Goal: Task Accomplishment & Management: Manage account settings

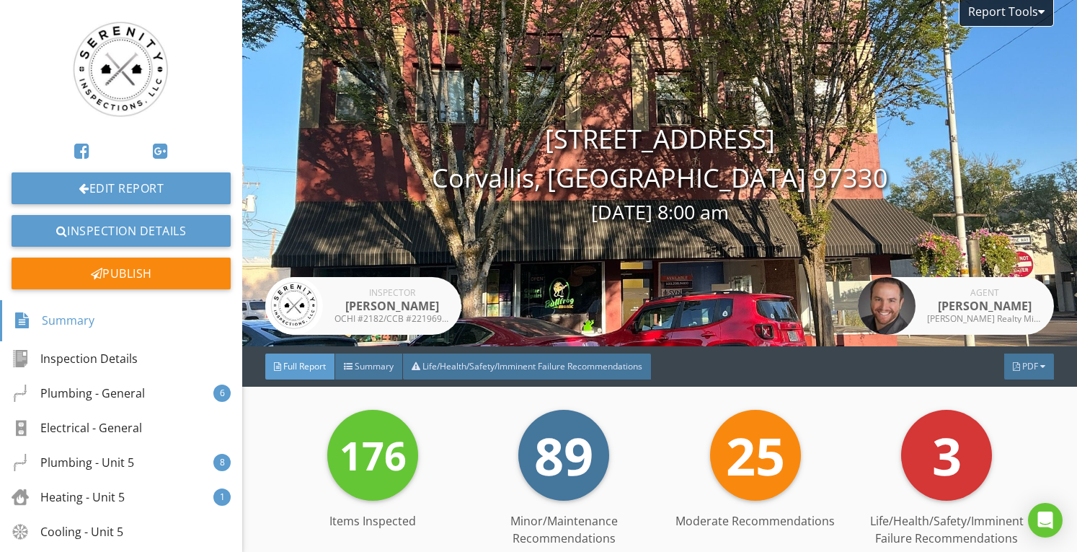
drag, startPoint x: 1009, startPoint y: 367, endPoint x: 994, endPoint y: 407, distance: 42.5
click at [1009, 367] on div "PDF" at bounding box center [1029, 366] width 50 height 26
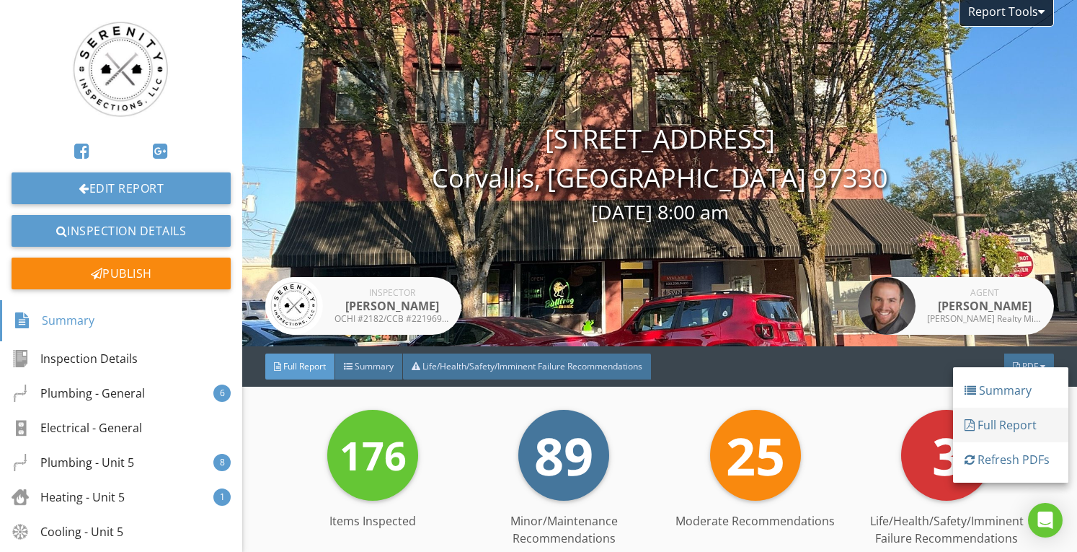
click at [992, 435] on link "Full Report" at bounding box center [1010, 424] width 115 height 35
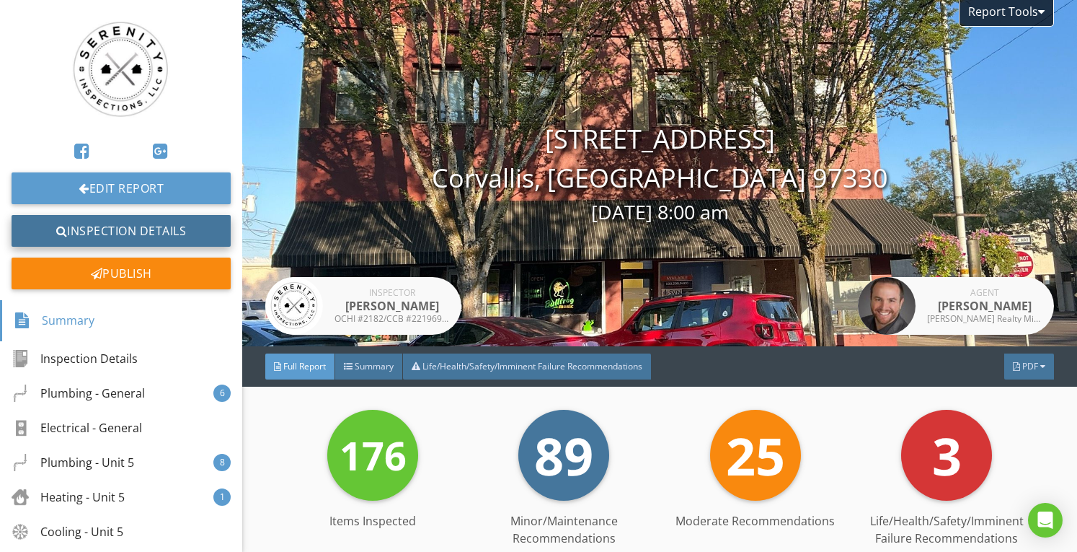
click at [187, 226] on link "Inspection Details" at bounding box center [121, 231] width 219 height 32
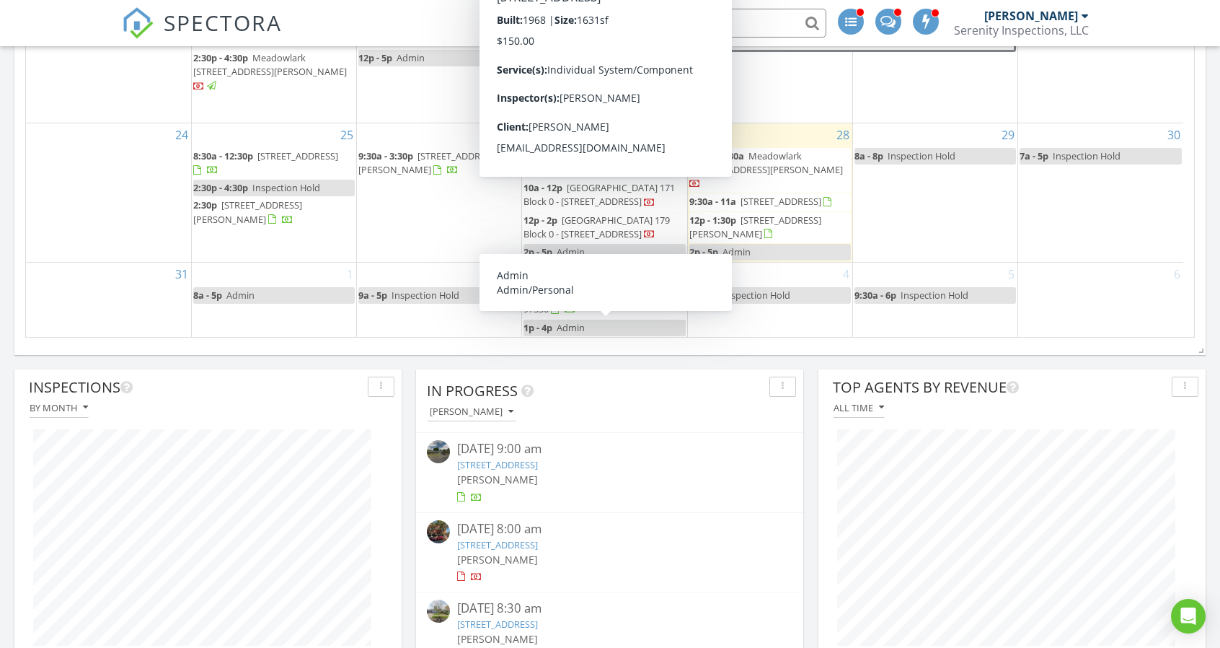
scroll to position [310, 386]
click at [538, 544] on link "300 SW 2nd St, Corvallis, OR 97330" at bounding box center [497, 544] width 81 height 13
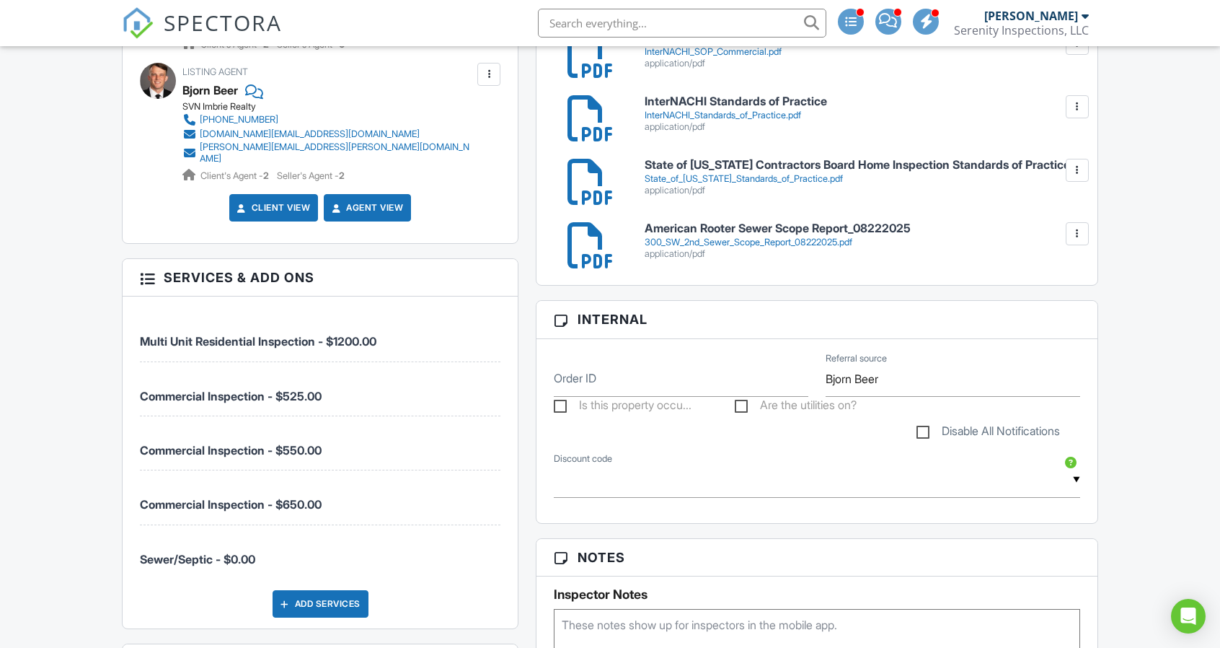
scroll to position [865, 0]
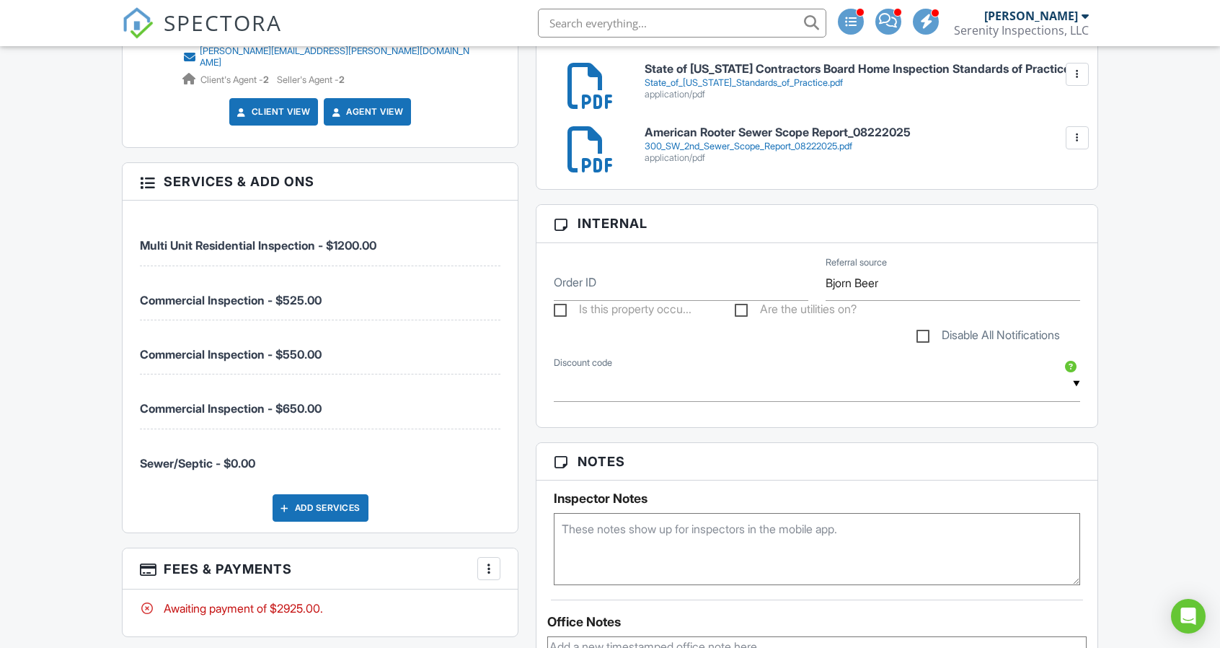
click at [919, 332] on label "Disable All Notifications" at bounding box center [987, 337] width 143 height 18
click at [919, 332] on input "Disable All Notifications" at bounding box center [920, 328] width 9 height 9
checkbox input "true"
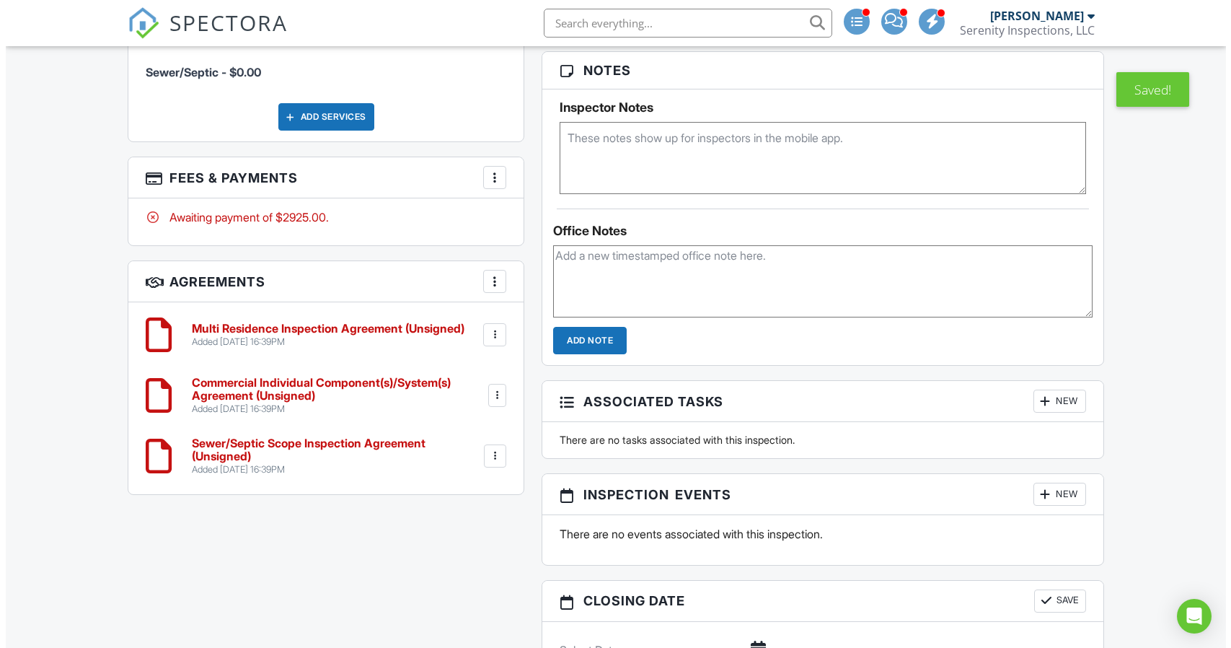
scroll to position [1380, 0]
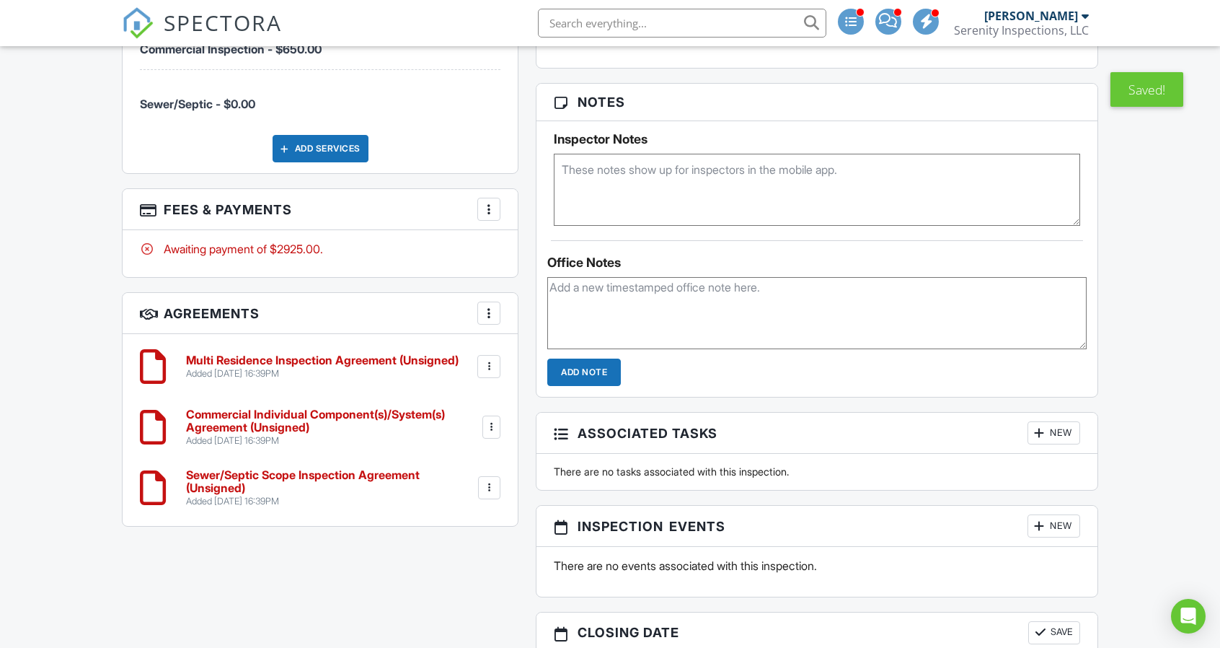
click at [482, 202] on div at bounding box center [489, 209] width 14 height 14
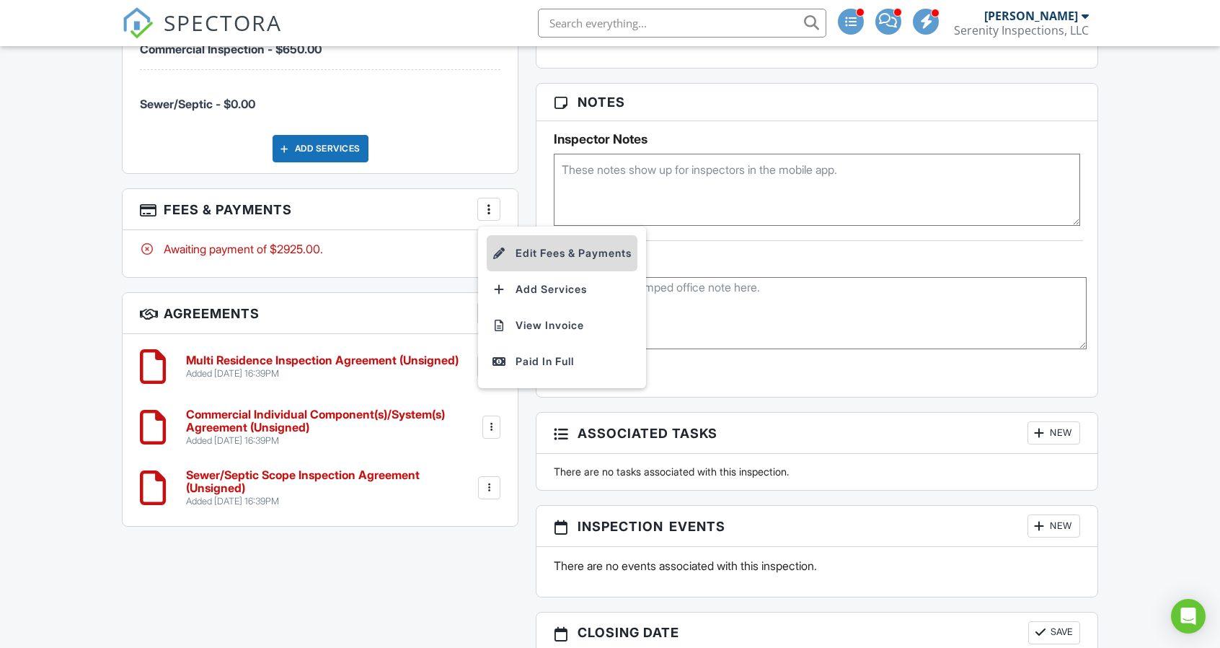
click at [515, 238] on li "Edit Fees & Payments" at bounding box center [562, 253] width 151 height 36
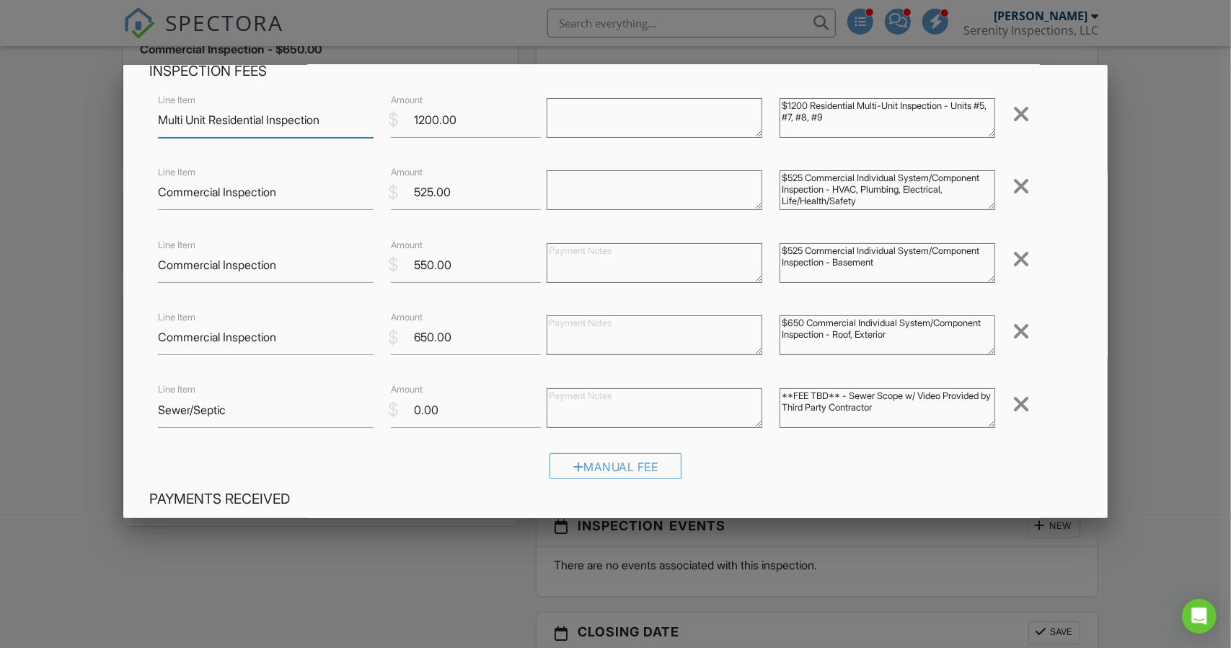
scroll to position [144, 0]
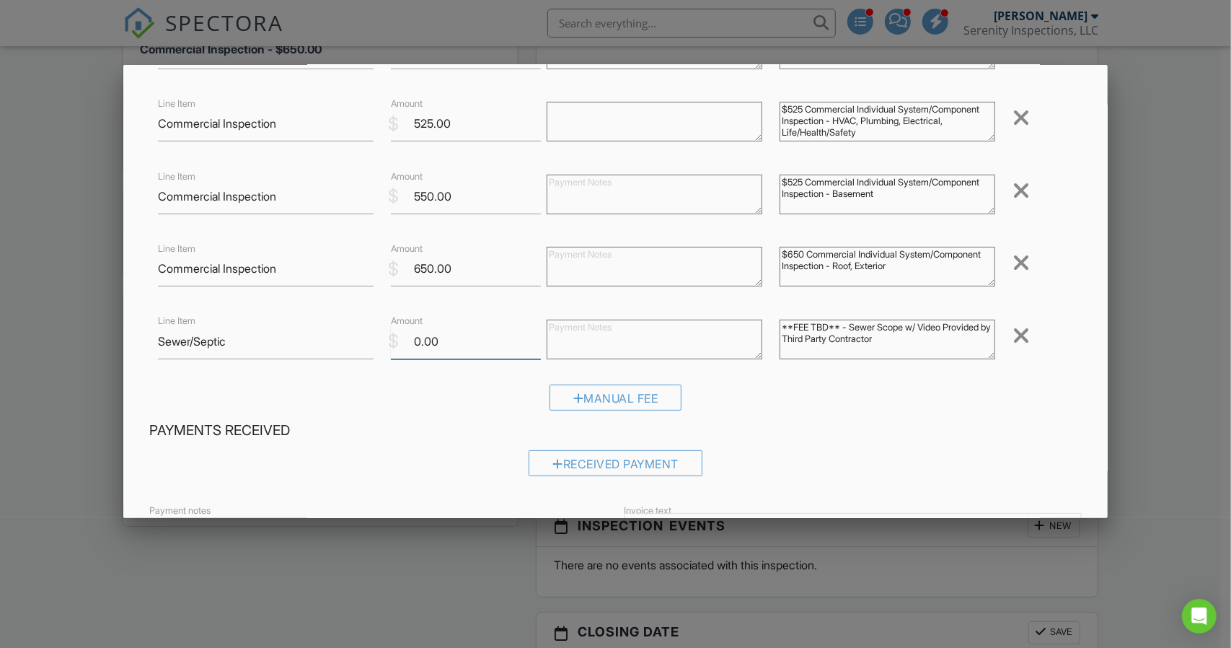
drag, startPoint x: 469, startPoint y: 343, endPoint x: 379, endPoint y: 337, distance: 90.3
click at [382, 337] on div "$ Amount 0.00" at bounding box center [460, 341] width 156 height 35
type input "230"
drag, startPoint x: 829, startPoint y: 318, endPoint x: 670, endPoint y: 322, distance: 158.7
click at [670, 322] on div "Line Item Sewer/Septic $ Amount 230 **FEE TBD** - Sewer Scope w/ Video Provided…" at bounding box center [615, 341] width 933 height 58
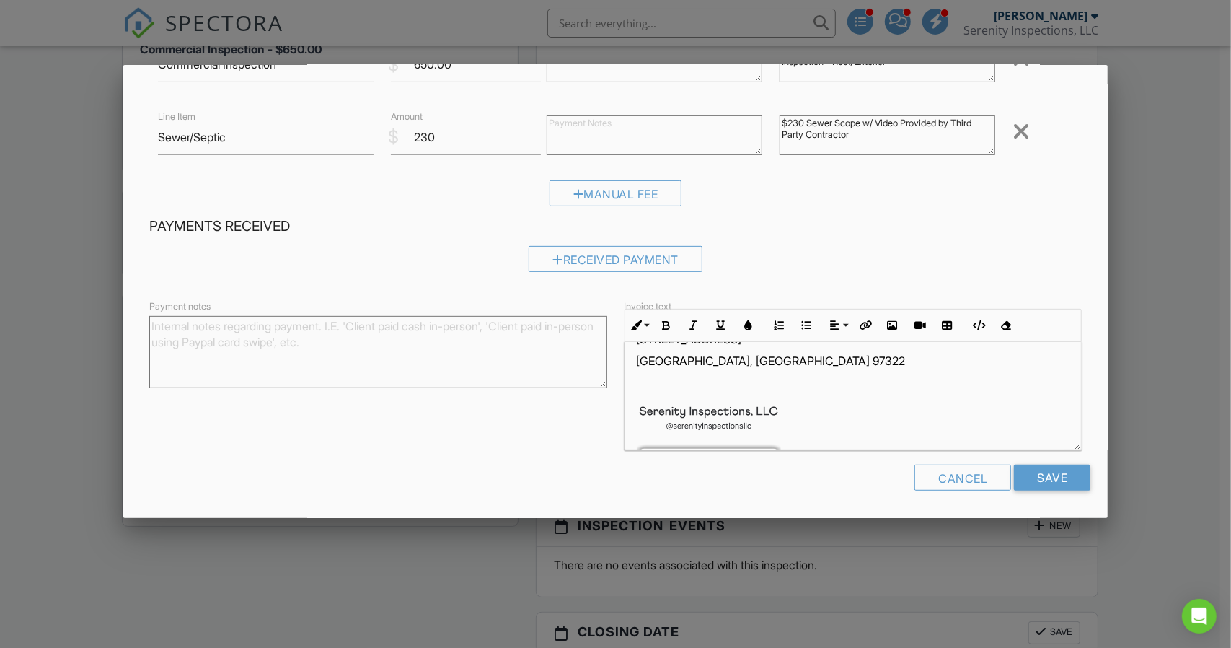
scroll to position [288, 0]
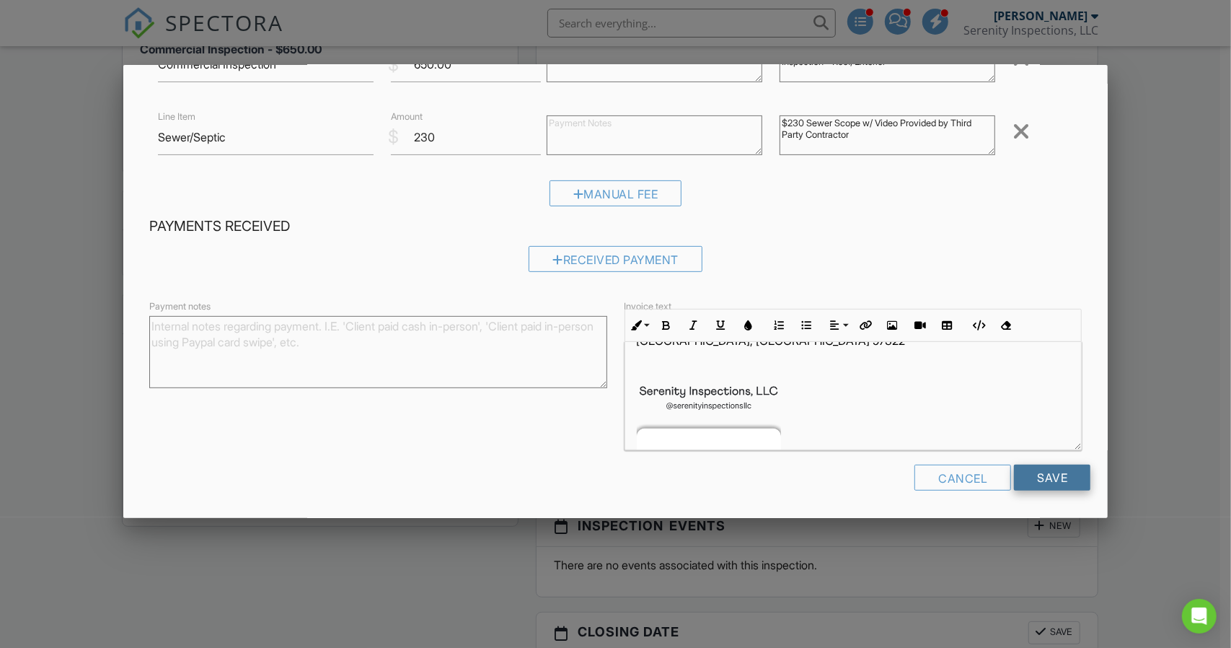
type textarea "$230 Sewer Scope w/ Video Provided by Third Party Contractor"
click at [1028, 484] on input "Save" at bounding box center [1052, 477] width 76 height 26
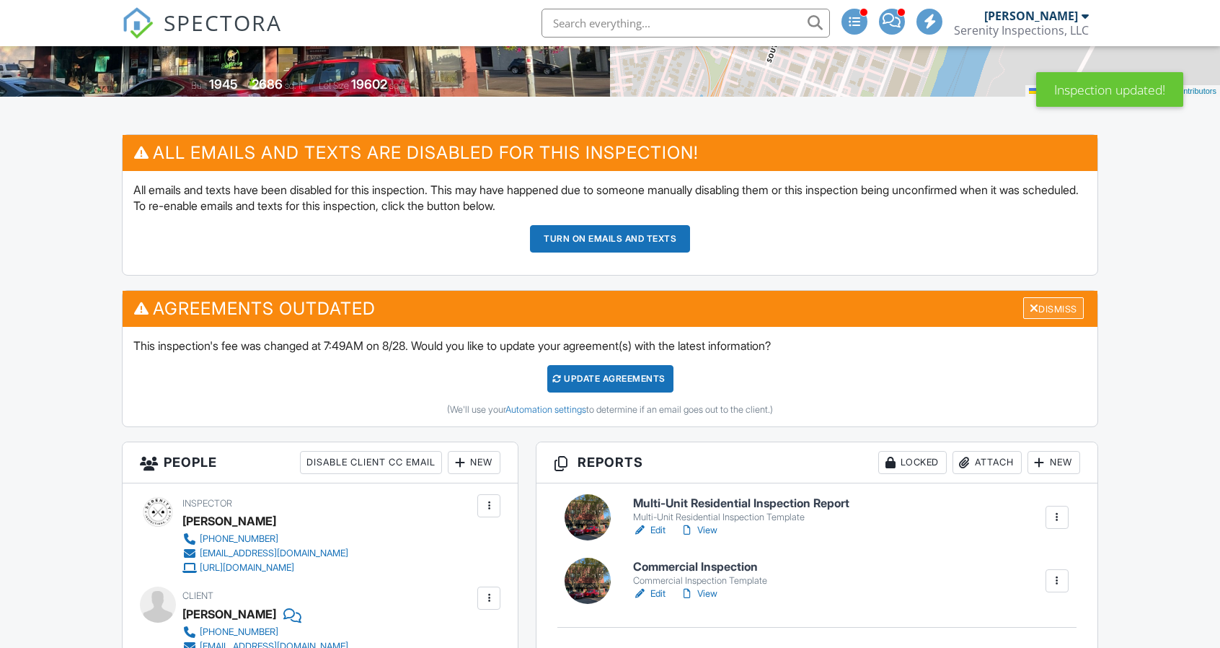
scroll to position [288, 0]
click at [1035, 306] on div "Dismiss" at bounding box center [1053, 308] width 61 height 22
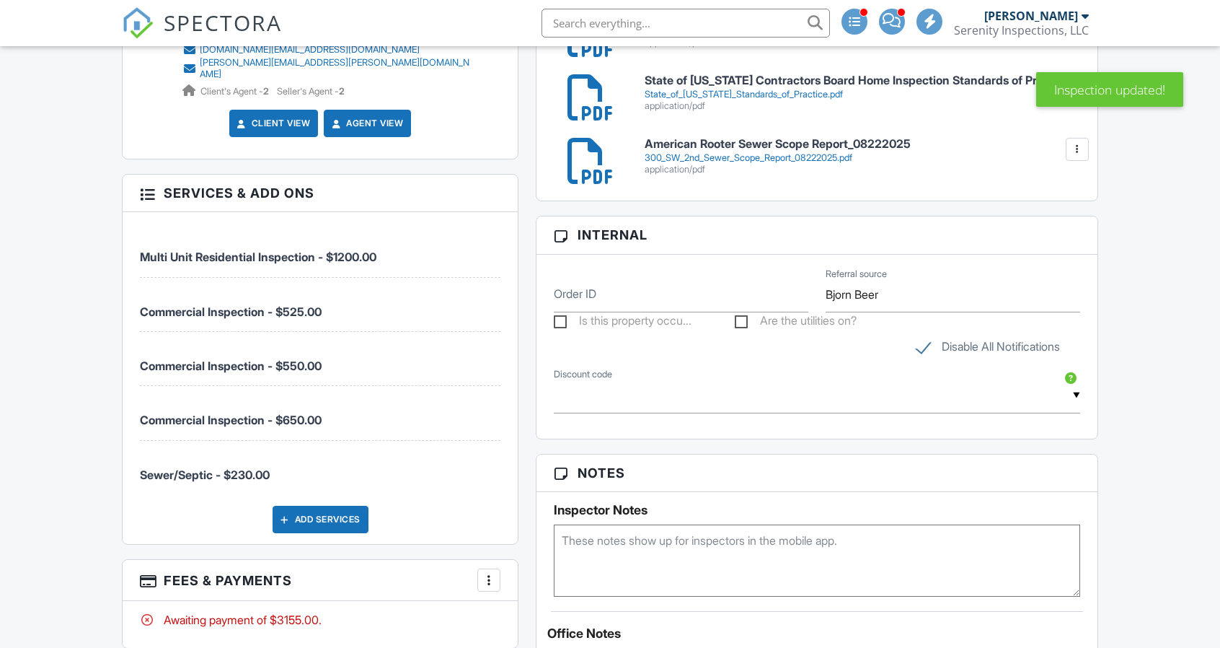
scroll to position [1298, 0]
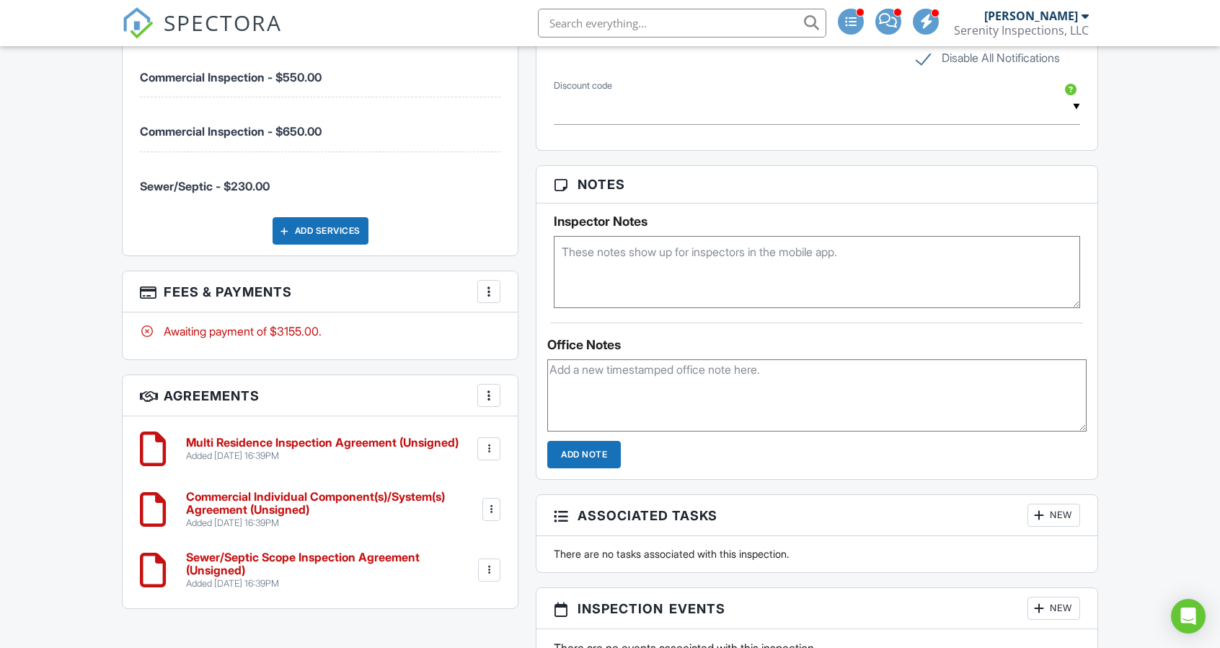
click at [492, 502] on div at bounding box center [492, 509] width 14 height 14
click at [465, 534] on li "Edit" at bounding box center [451, 549] width 82 height 36
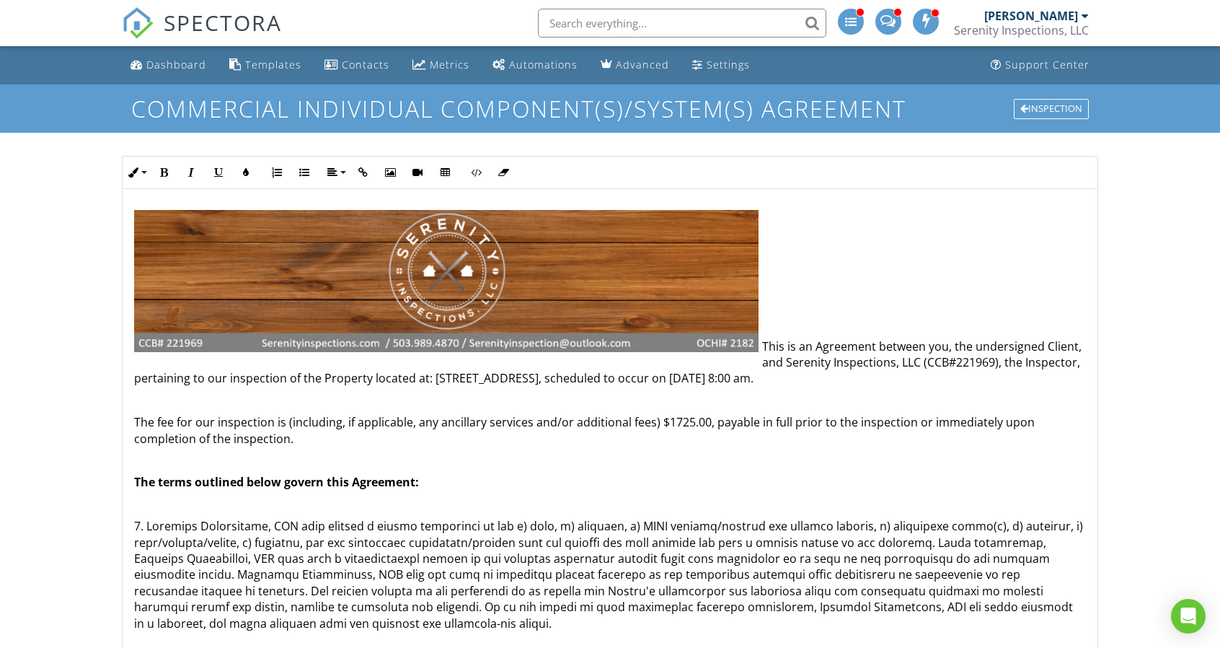
click at [689, 421] on p "The fee for our inspection is (including, if applicable, any ancillary services…" at bounding box center [610, 430] width 952 height 32
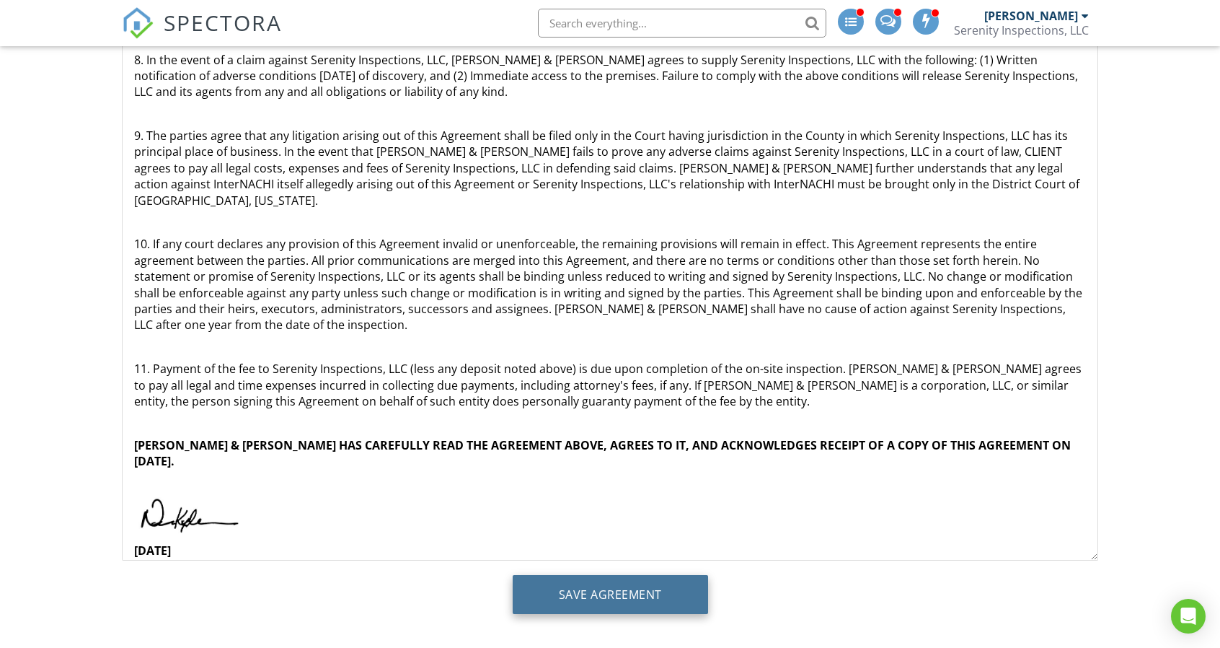
scroll to position [219, 0]
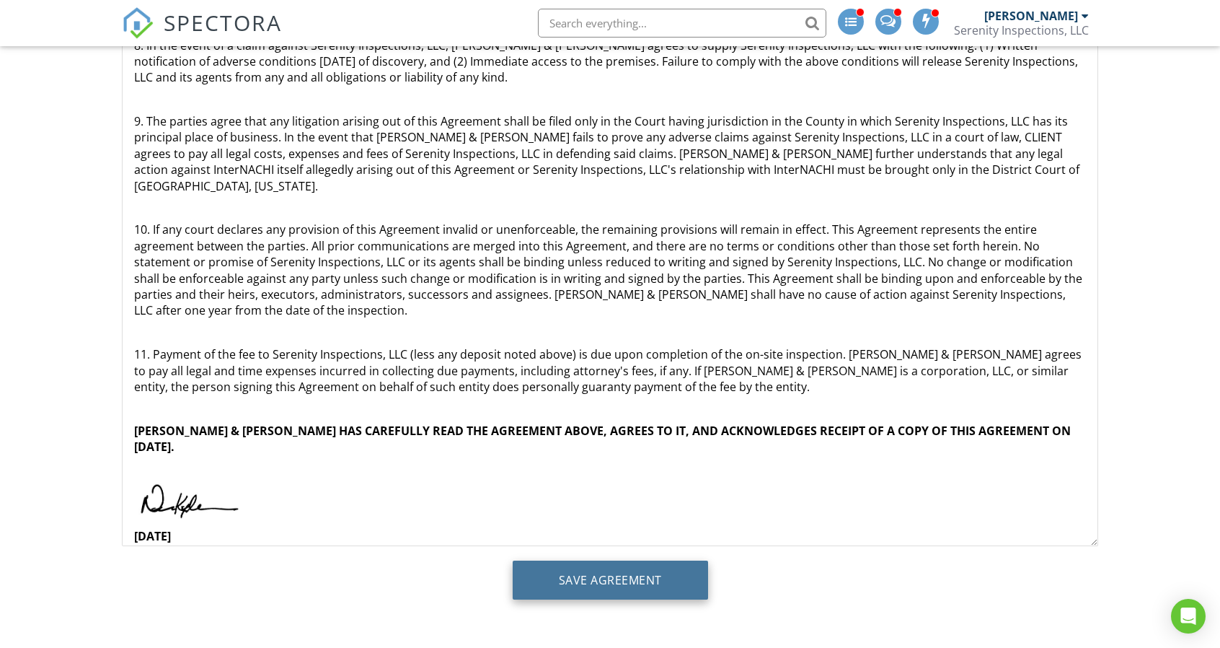
click at [669, 576] on input "Save Agreement" at bounding box center [610, 579] width 195 height 39
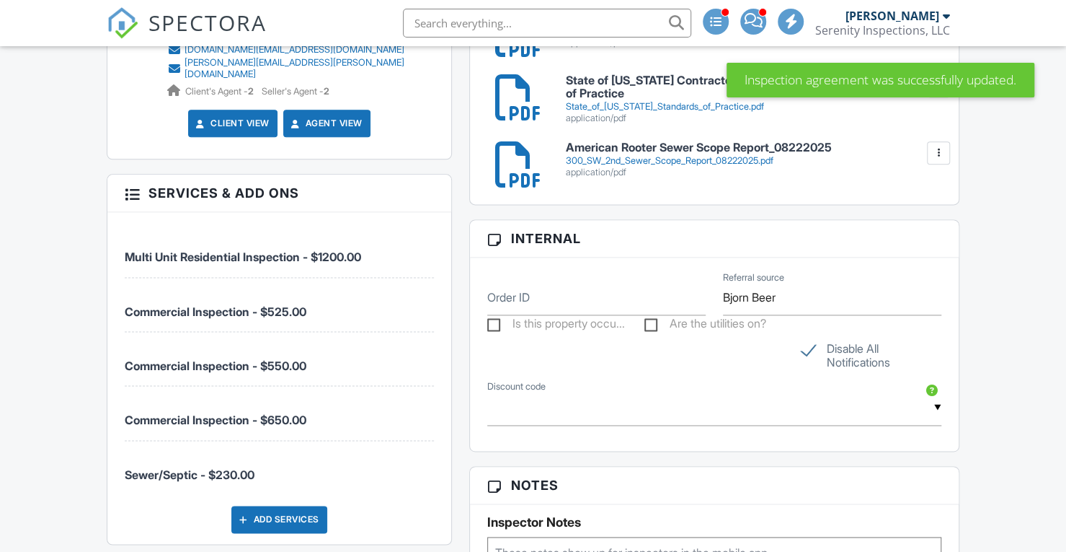
click at [808, 351] on label "Disable All Notifications" at bounding box center [872, 351] width 140 height 18
checkbox input "false"
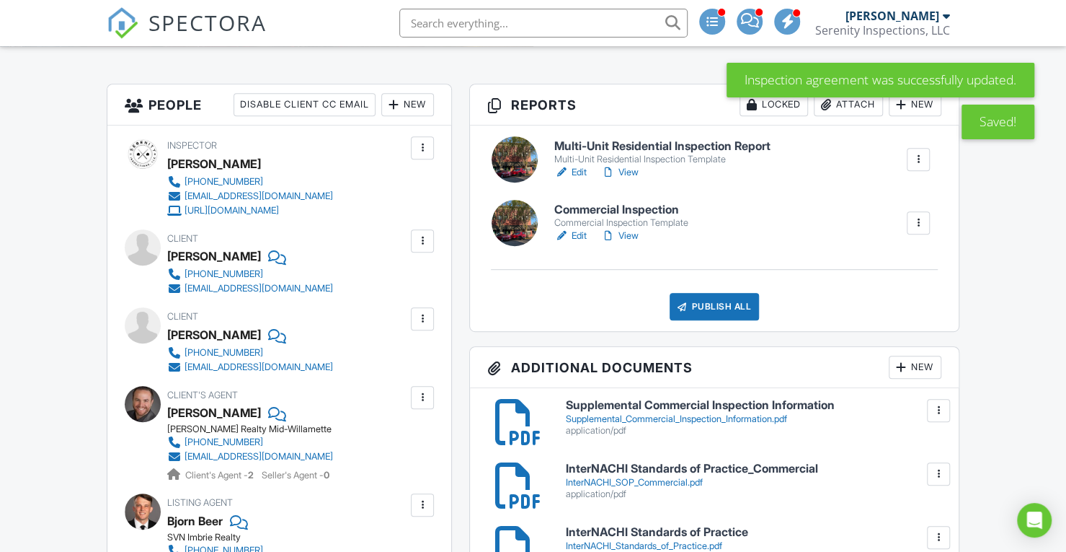
scroll to position [206, 0]
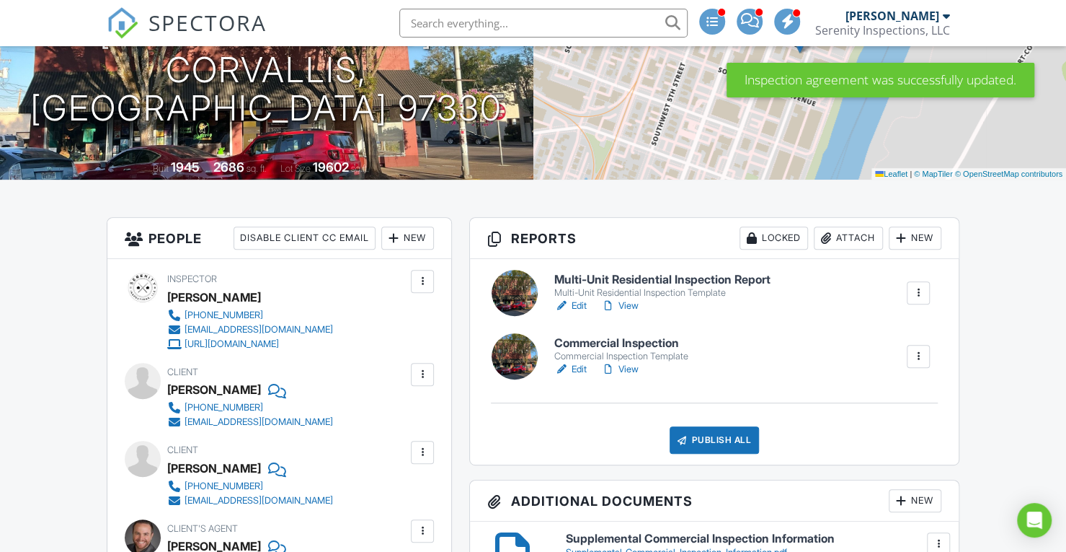
click at [630, 367] on link "View" at bounding box center [619, 369] width 37 height 14
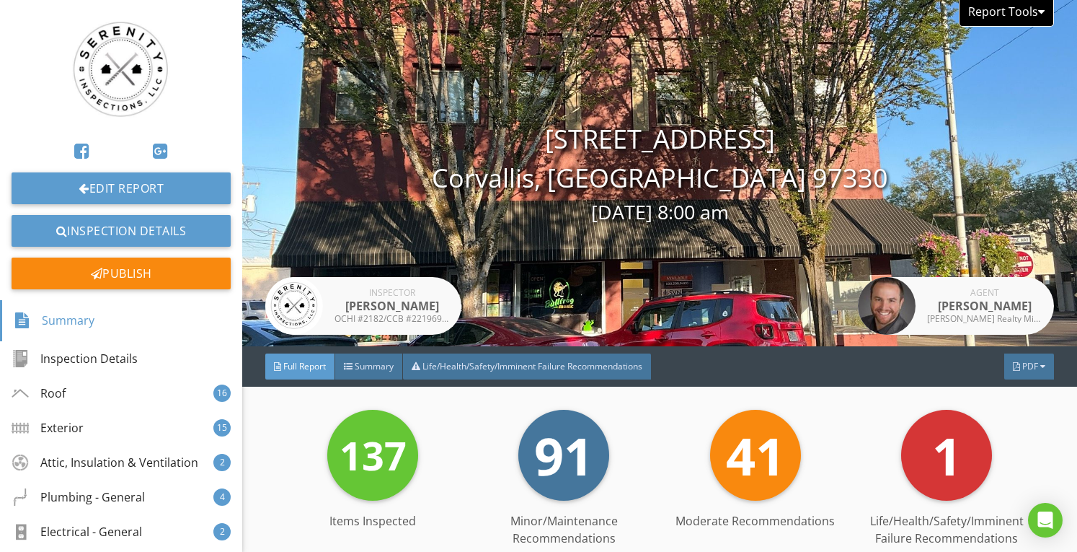
click at [991, 16] on div "Report Tools" at bounding box center [1006, 13] width 95 height 27
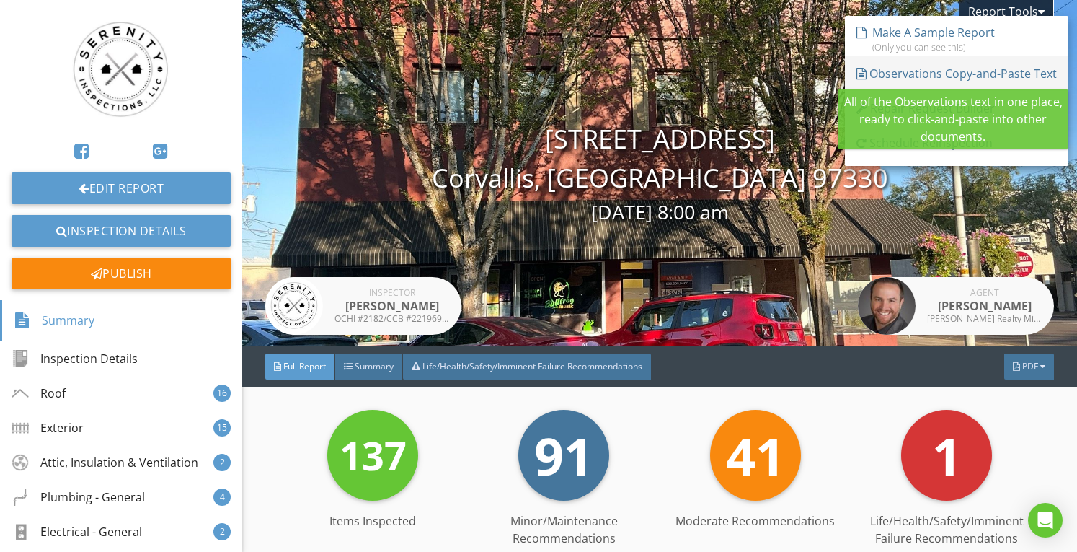
click at [976, 75] on div "Observations Copy-and-Paste Text" at bounding box center [957, 73] width 200 height 17
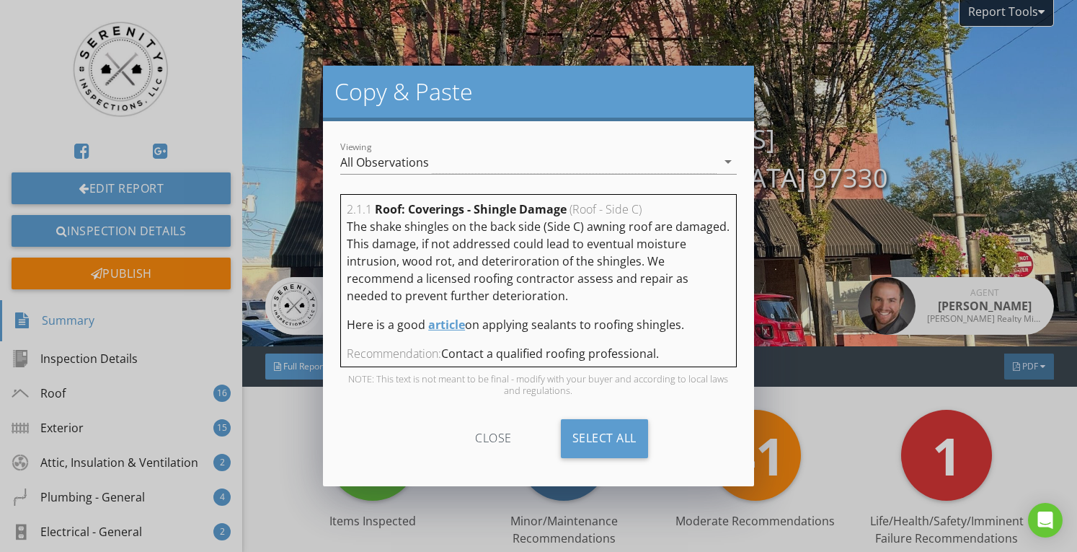
click at [898, 149] on div "Copy & Paste Viewing All Observations arrow_drop_down 2.1.1 Roof: Coverings - S…" at bounding box center [538, 276] width 1077 height 552
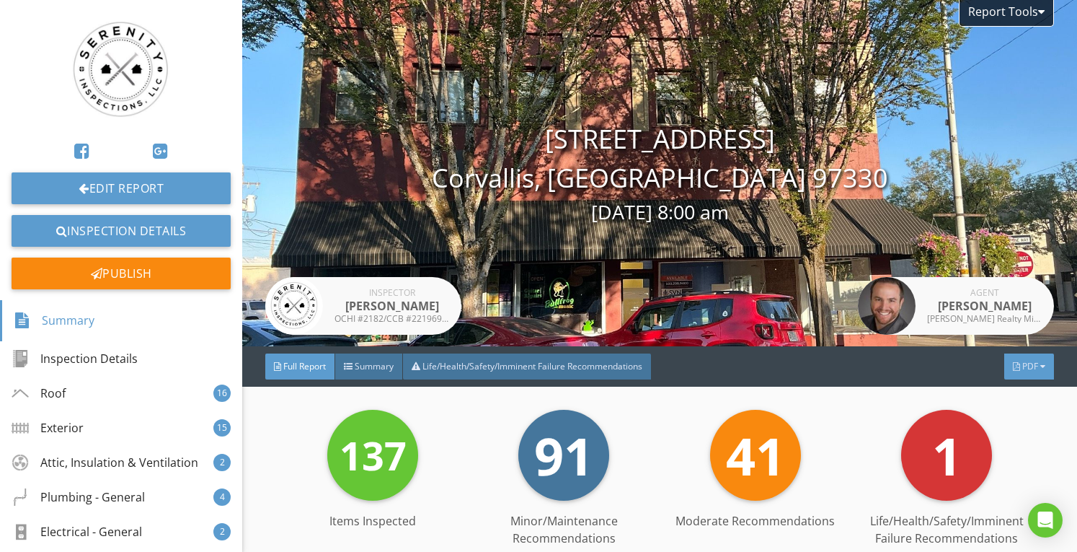
click at [1008, 359] on div "PDF" at bounding box center [1029, 366] width 50 height 26
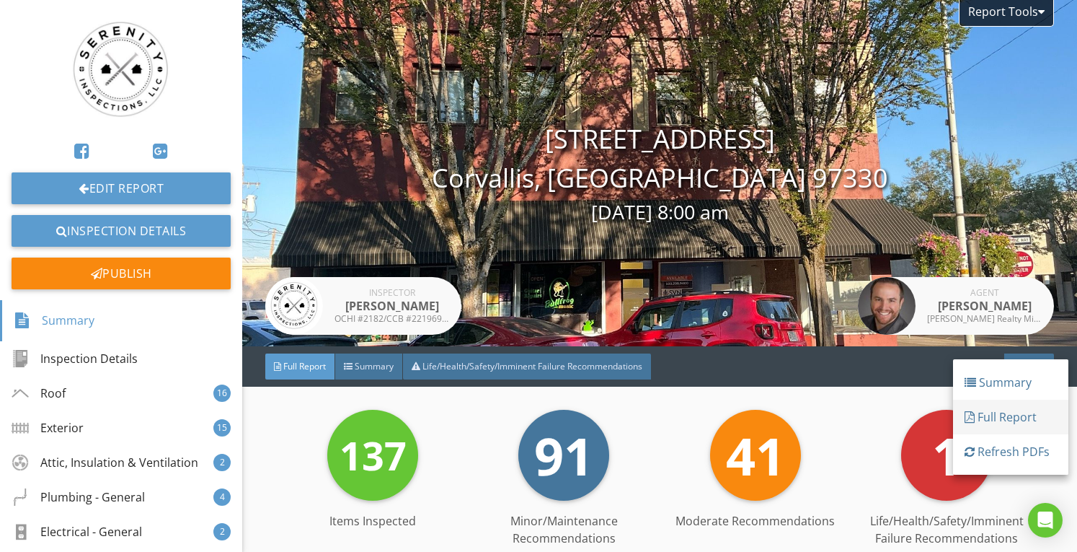
click at [1002, 411] on div "Full Report" at bounding box center [1011, 416] width 92 height 17
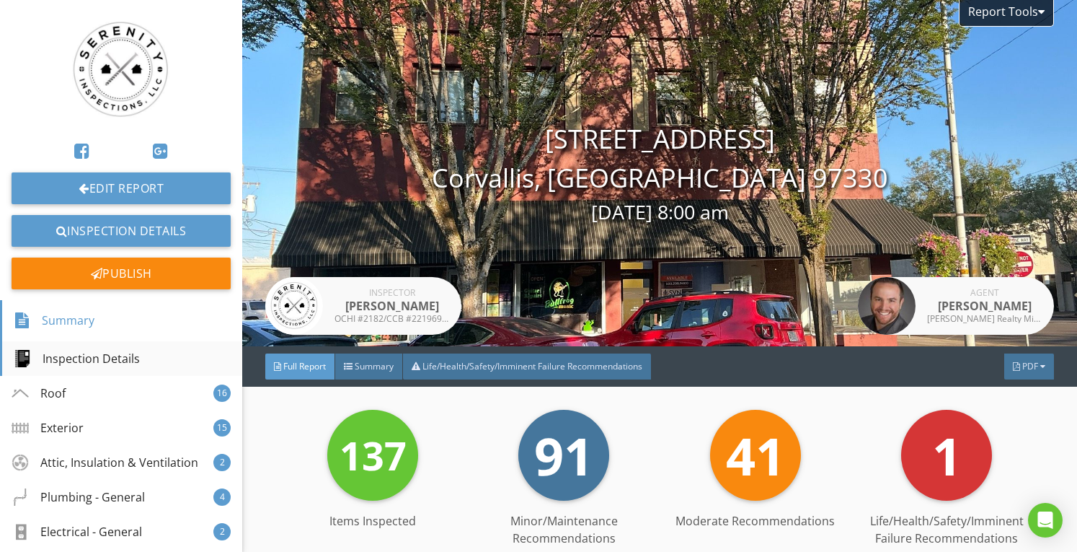
scroll to position [144, 0]
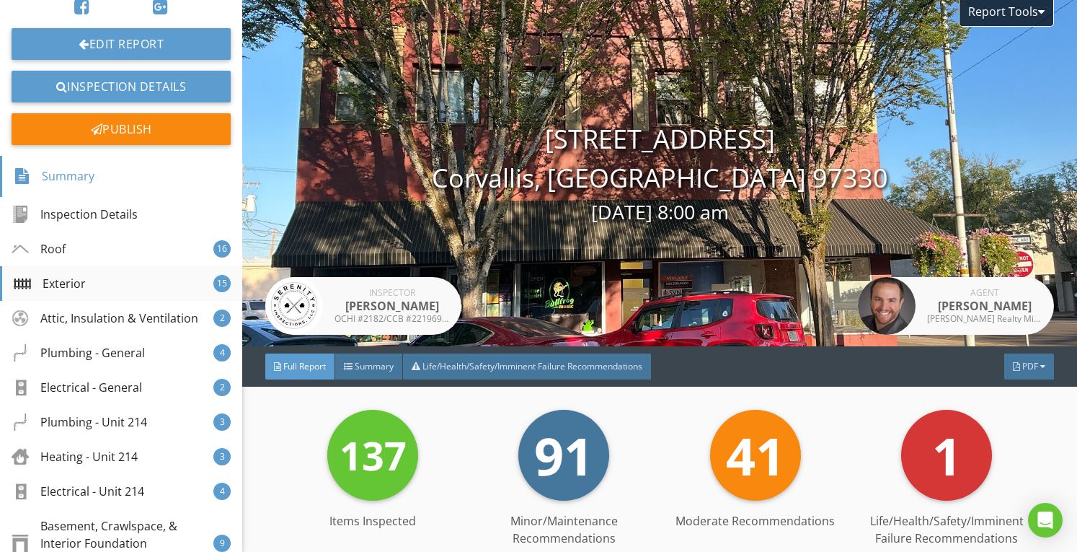
click at [115, 292] on div "Exterior 15" at bounding box center [121, 283] width 242 height 35
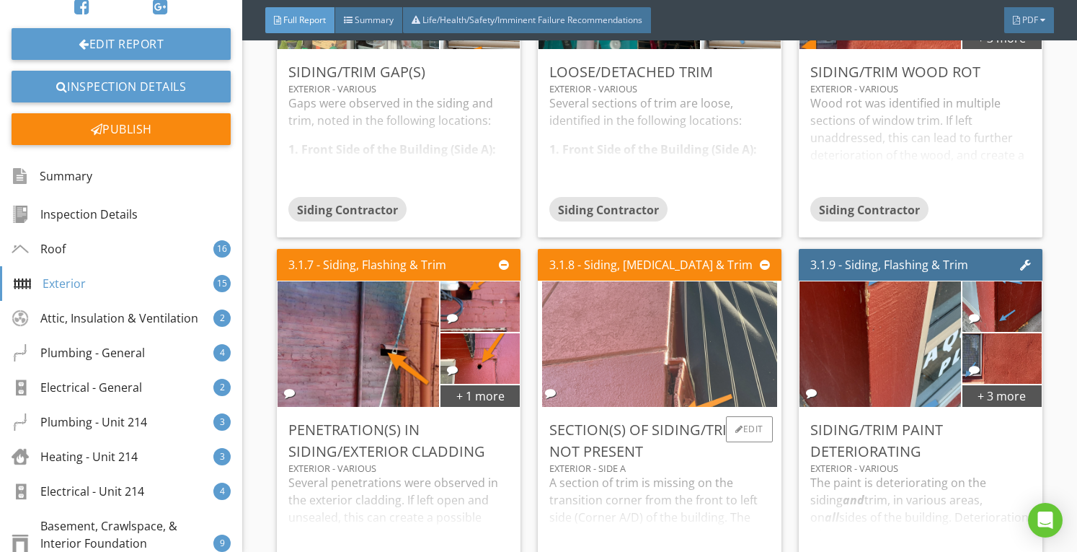
scroll to position [4147, 0]
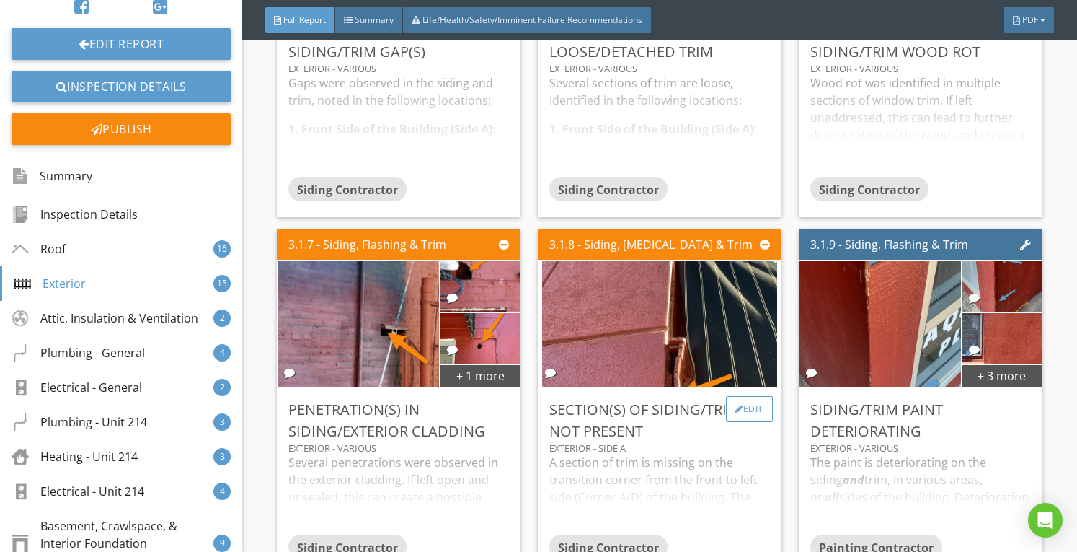
click at [760, 399] on div "Edit" at bounding box center [749, 409] width 47 height 26
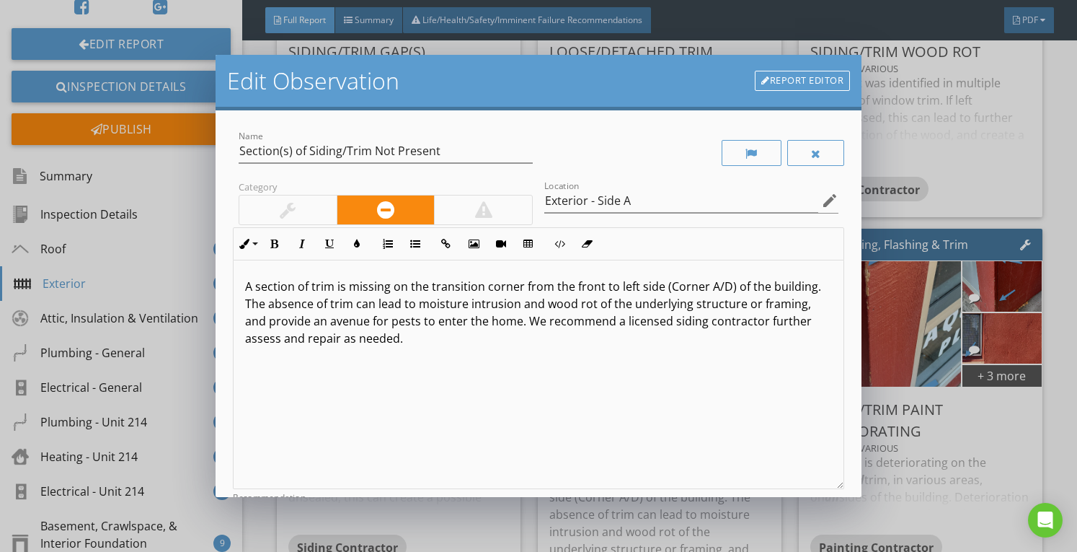
drag, startPoint x: 1054, startPoint y: 116, endPoint x: 1014, endPoint y: 50, distance: 77.7
click at [1054, 116] on div "Edit Observation Report Editor Name Section(s) of Siding/Trim Not Present Categ…" at bounding box center [538, 276] width 1077 height 552
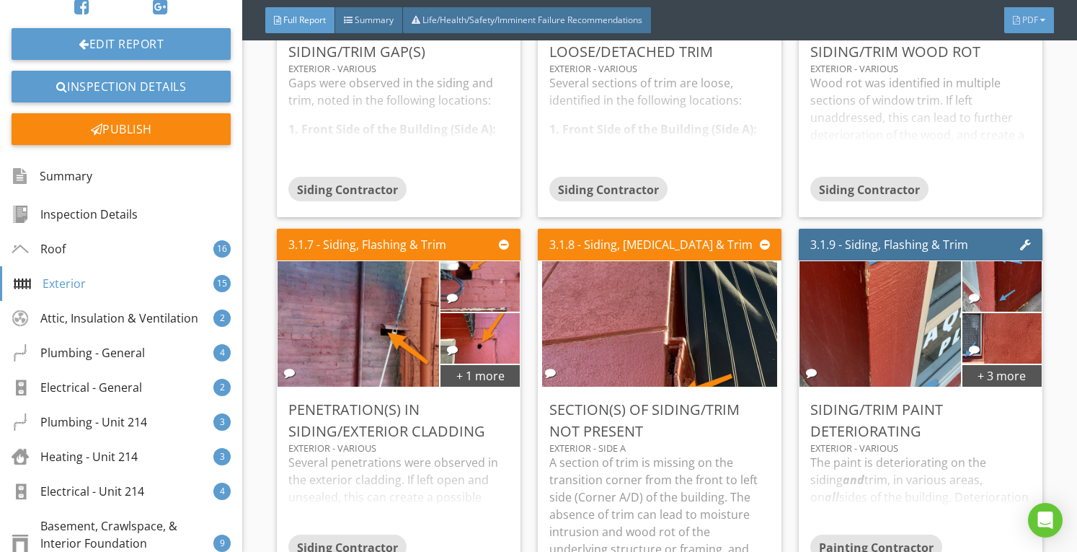
click at [1022, 25] on span "PDF" at bounding box center [1030, 20] width 16 height 12
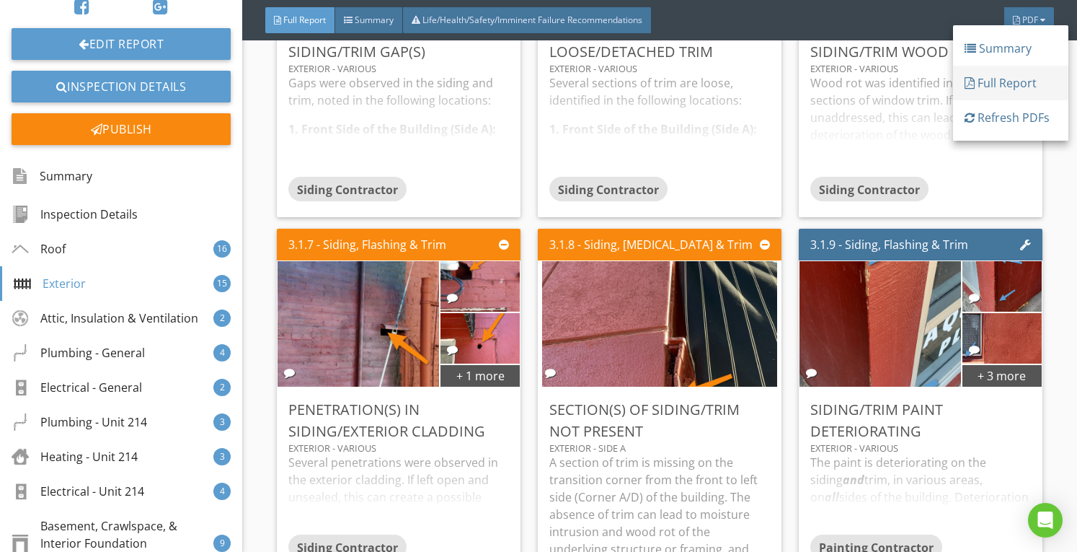
click at [1004, 84] on div "Full Report" at bounding box center [1011, 82] width 92 height 17
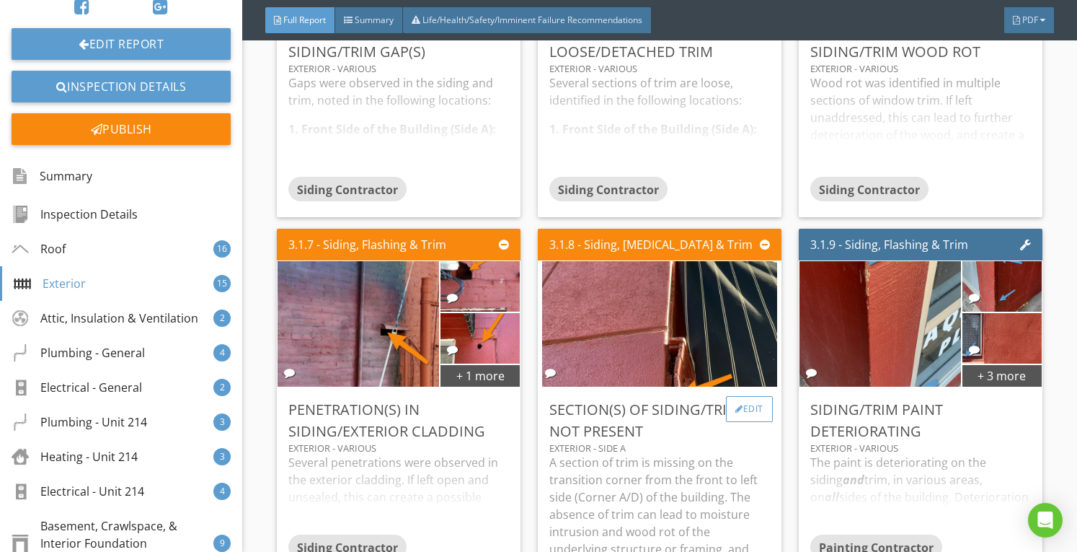
click at [743, 403] on div "Edit" at bounding box center [749, 409] width 47 height 26
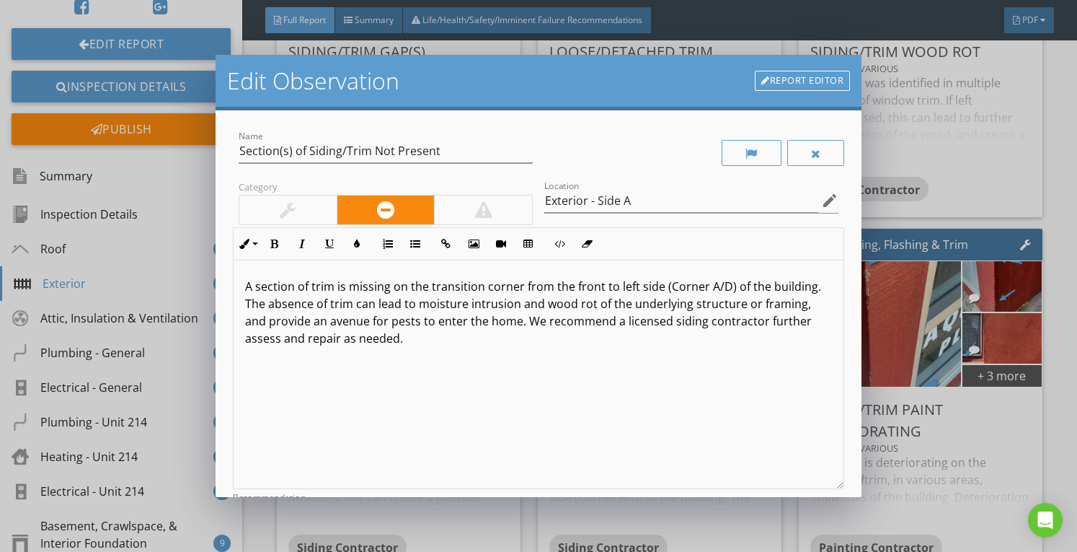
click at [567, 322] on p "A section of trim is missing on the transition corner from the front to left si…" at bounding box center [538, 312] width 587 height 69
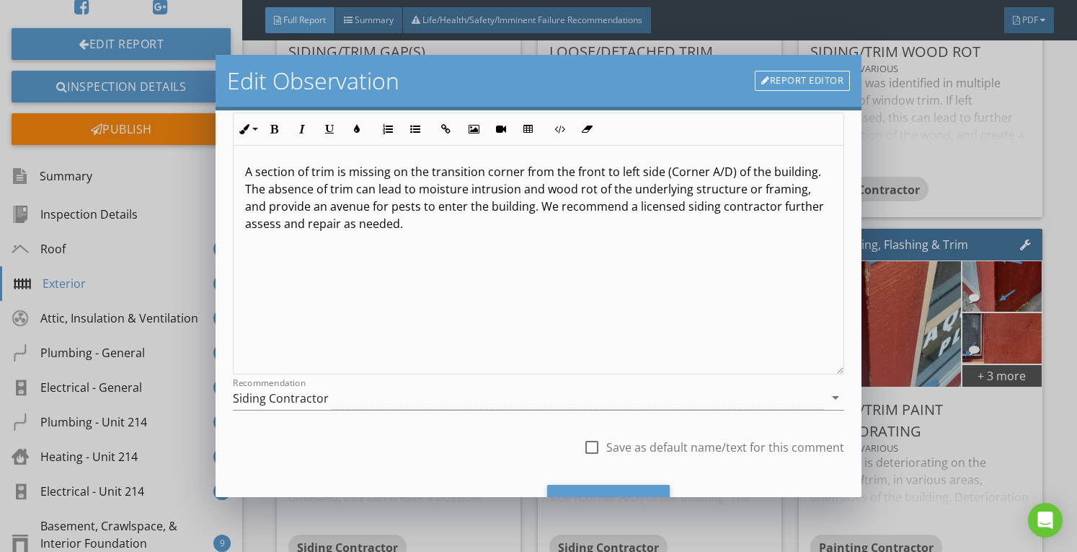
scroll to position [180, 0]
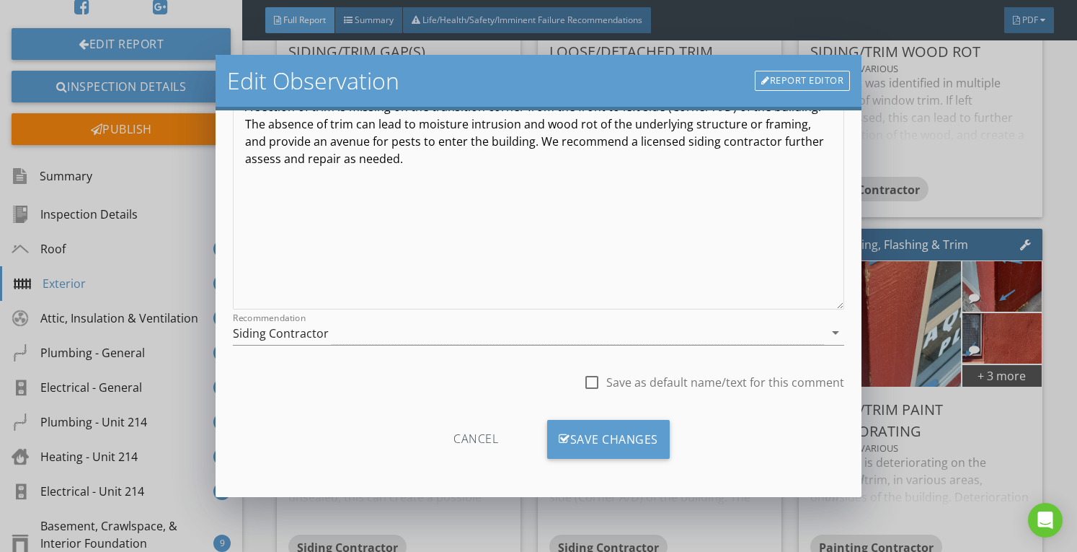
click at [575, 439] on div "Save Changes" at bounding box center [608, 439] width 123 height 39
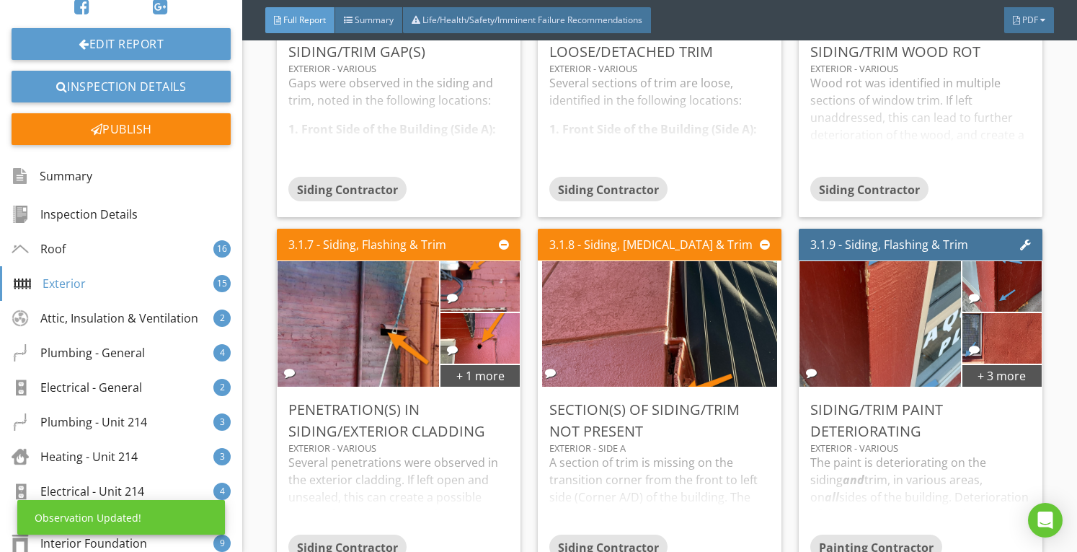
scroll to position [9, 0]
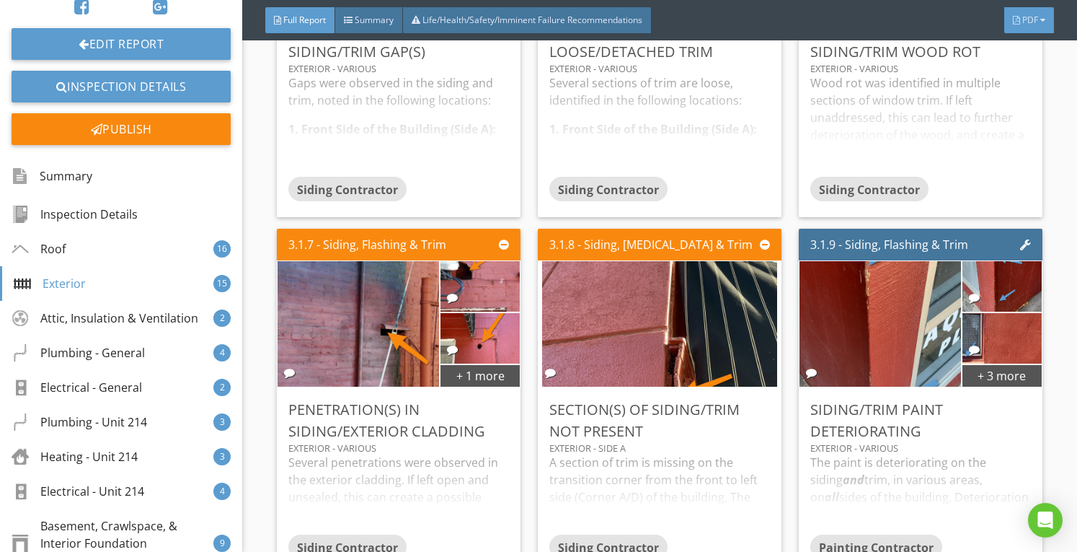
click at [1027, 25] on span "PDF" at bounding box center [1030, 20] width 16 height 12
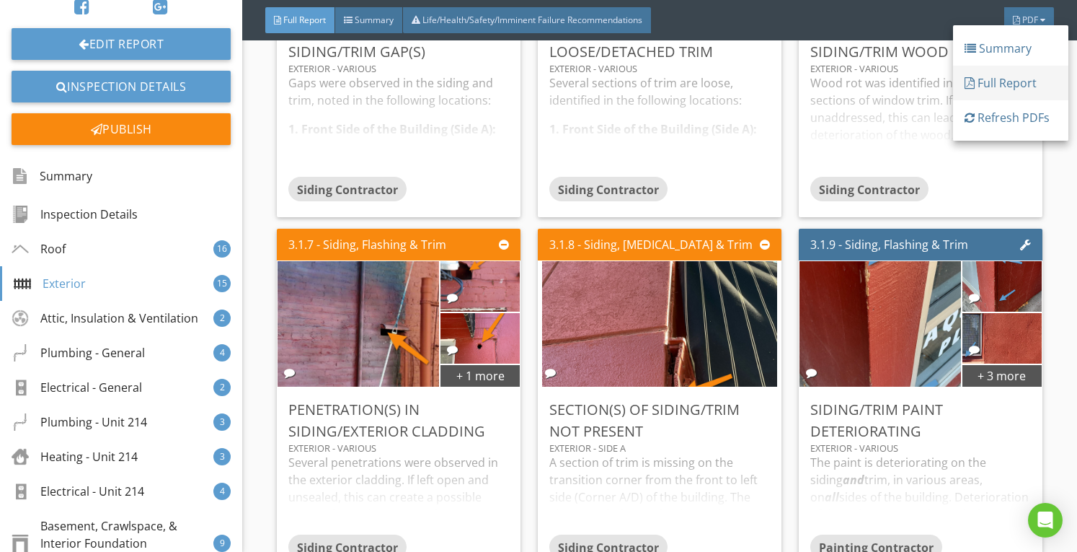
click at [1022, 84] on div "Full Report" at bounding box center [1011, 82] width 92 height 17
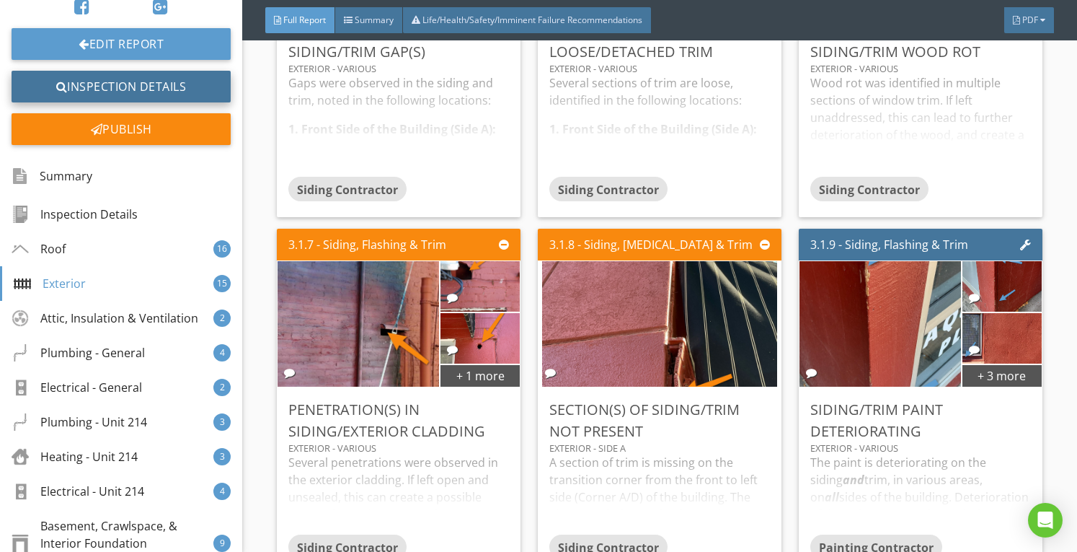
click at [124, 89] on link "Inspection Details" at bounding box center [121, 87] width 219 height 32
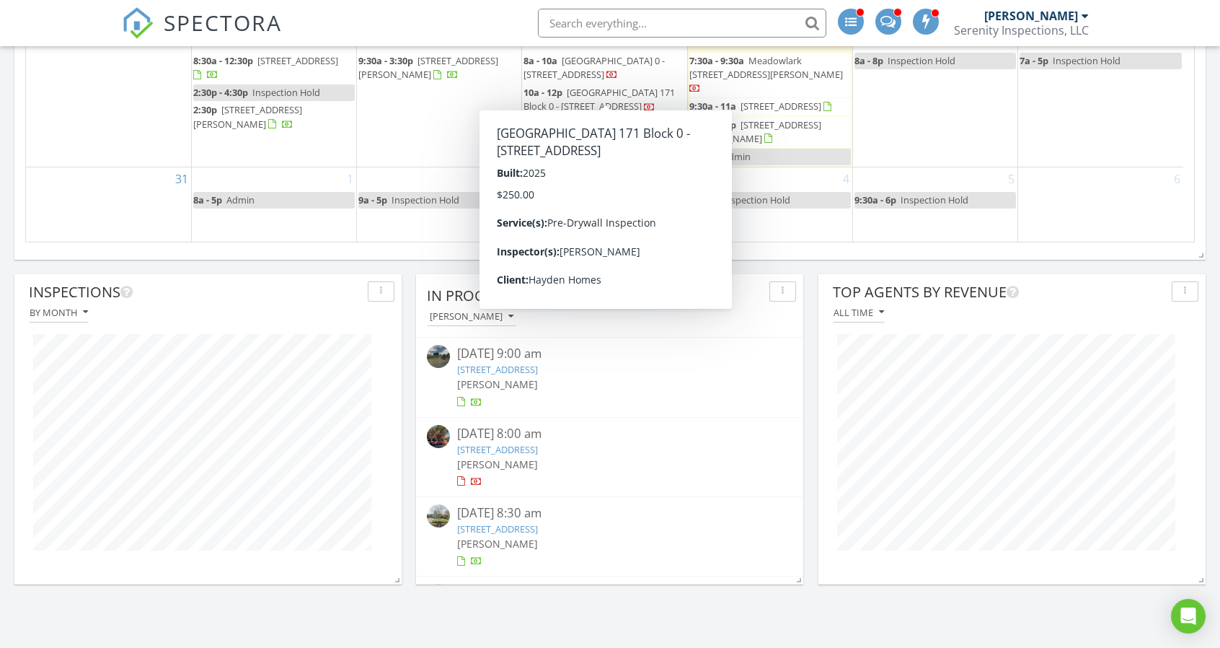
scroll to position [288, 0]
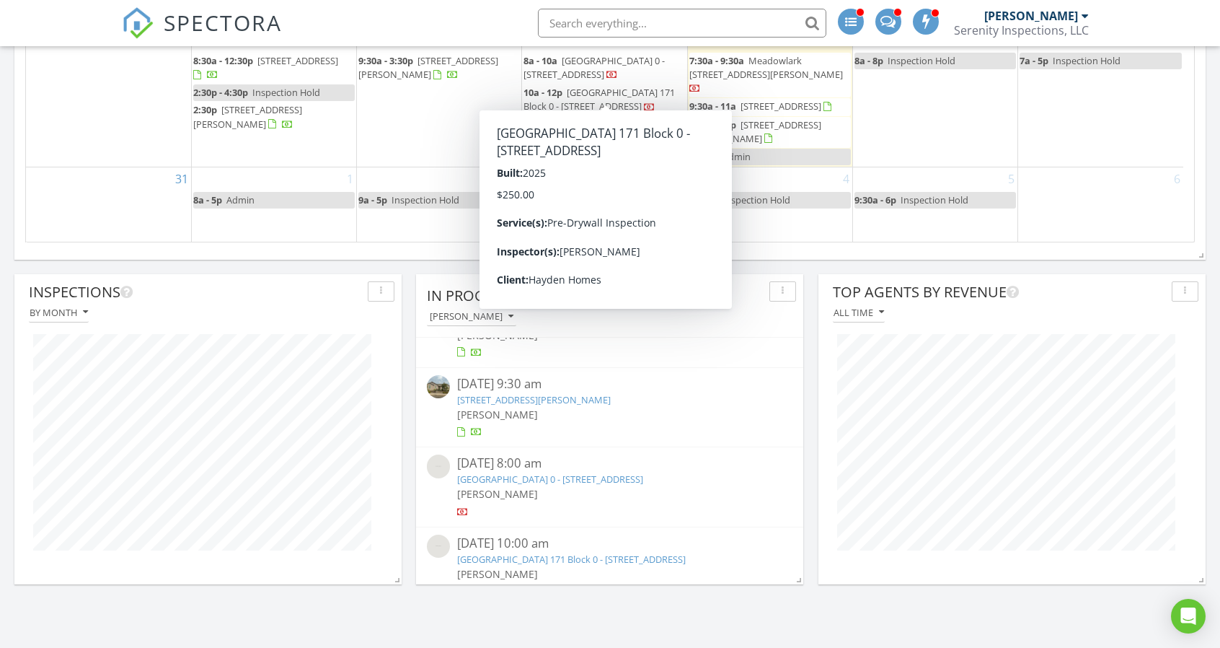
click at [561, 474] on link "Woodland Ridge Lot 172 Block 0 - 5297 Cedar View Dr, Springfield, OR 97478" at bounding box center [550, 478] width 186 height 13
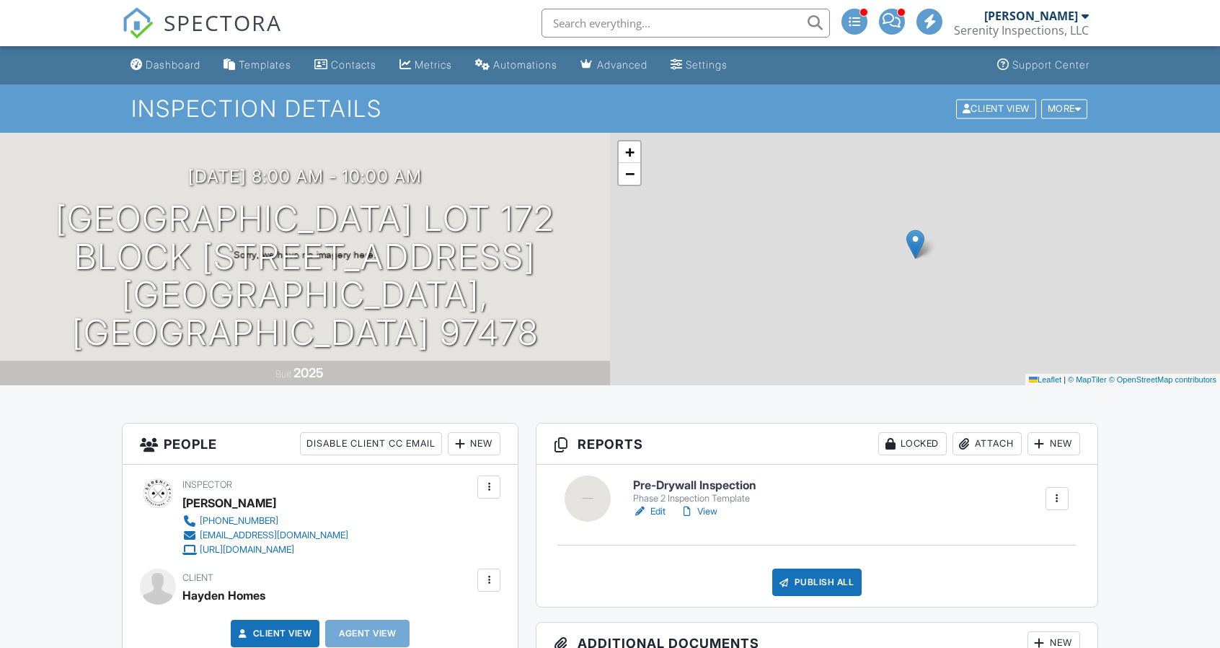
click at [653, 505] on link "Edit" at bounding box center [649, 511] width 32 height 14
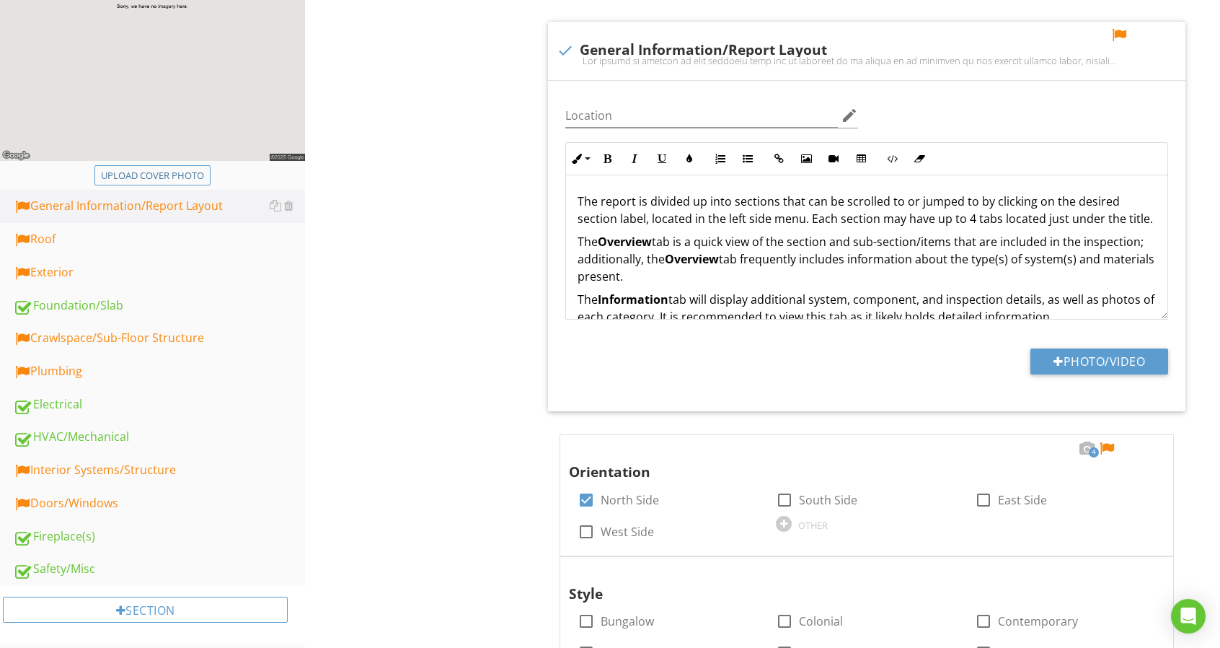
scroll to position [144, 0]
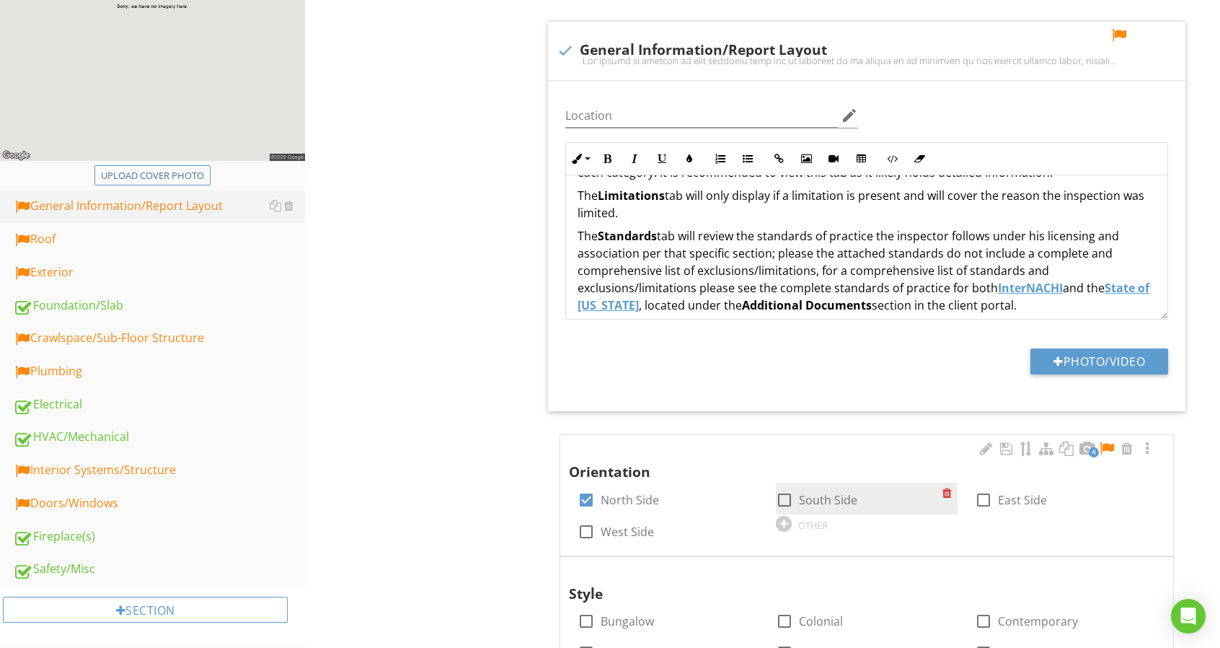
drag, startPoint x: 1151, startPoint y: 449, endPoint x: 924, endPoint y: 415, distance: 229.0
click at [1151, 449] on div at bounding box center [1147, 448] width 17 height 14
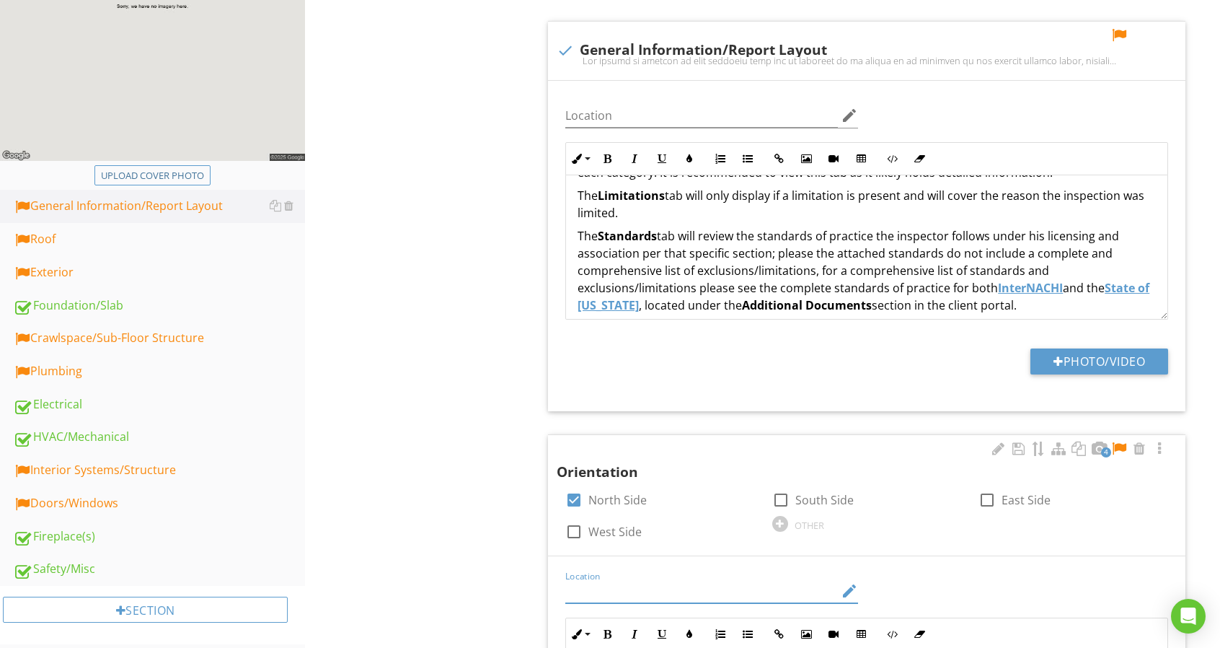
click at [691, 579] on input "Location" at bounding box center [701, 591] width 273 height 24
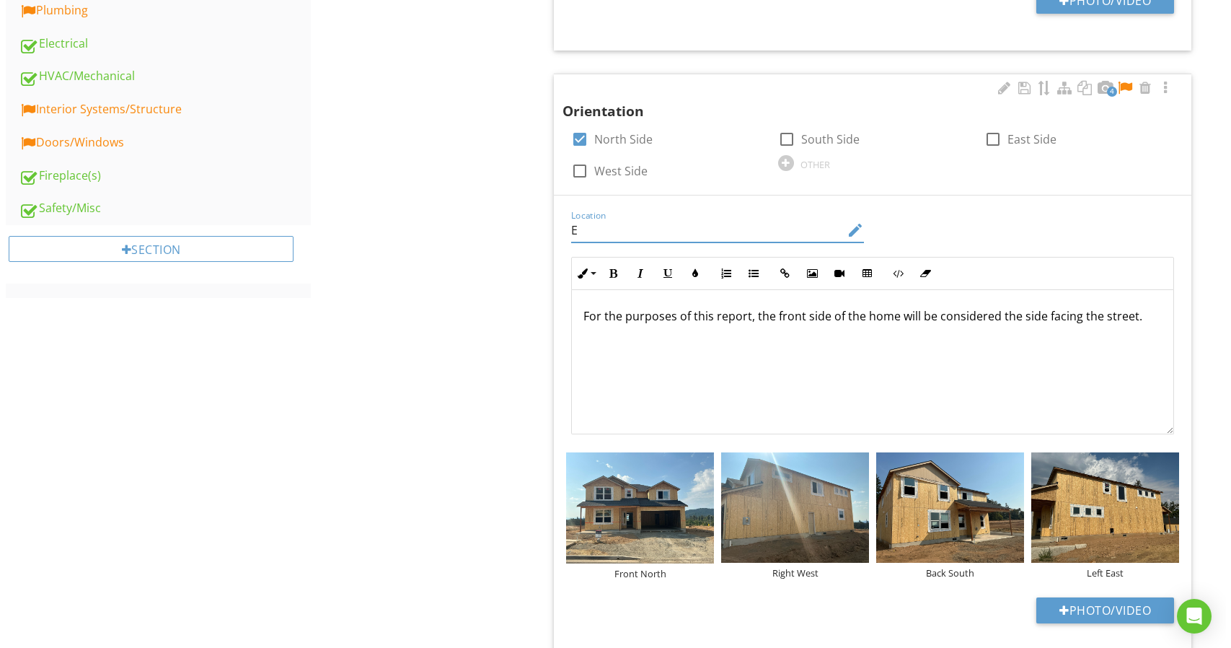
scroll to position [0, 0]
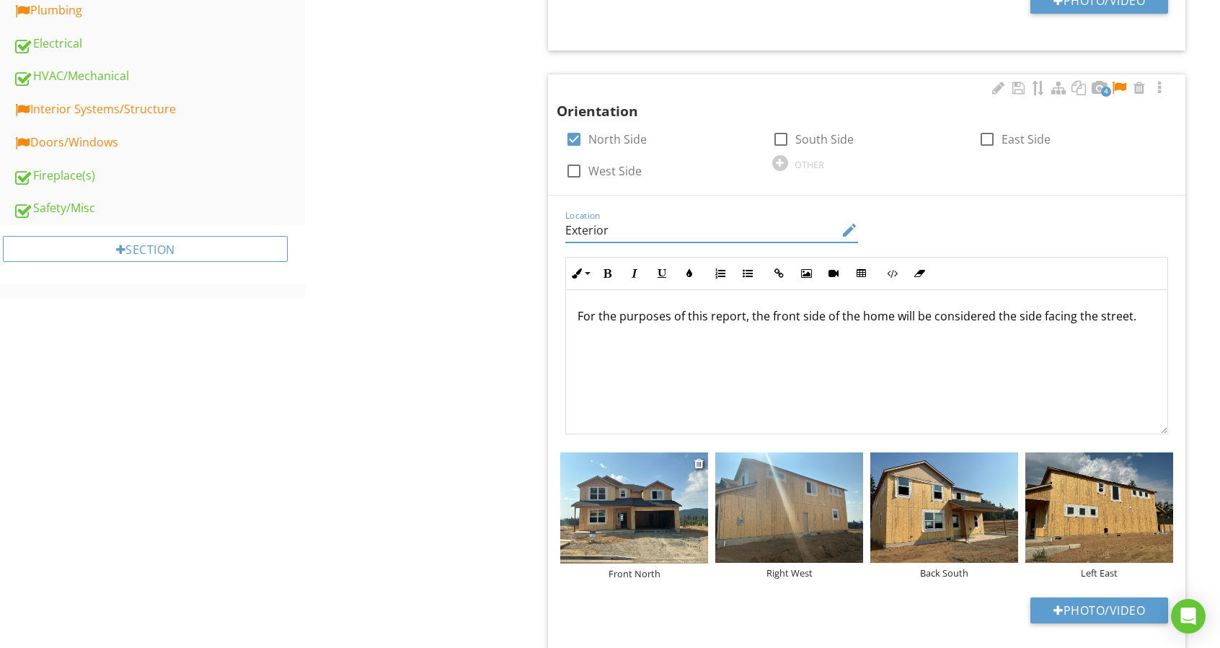
type input "Exterior"
click at [652, 571] on div "Front North" at bounding box center [634, 573] width 148 height 12
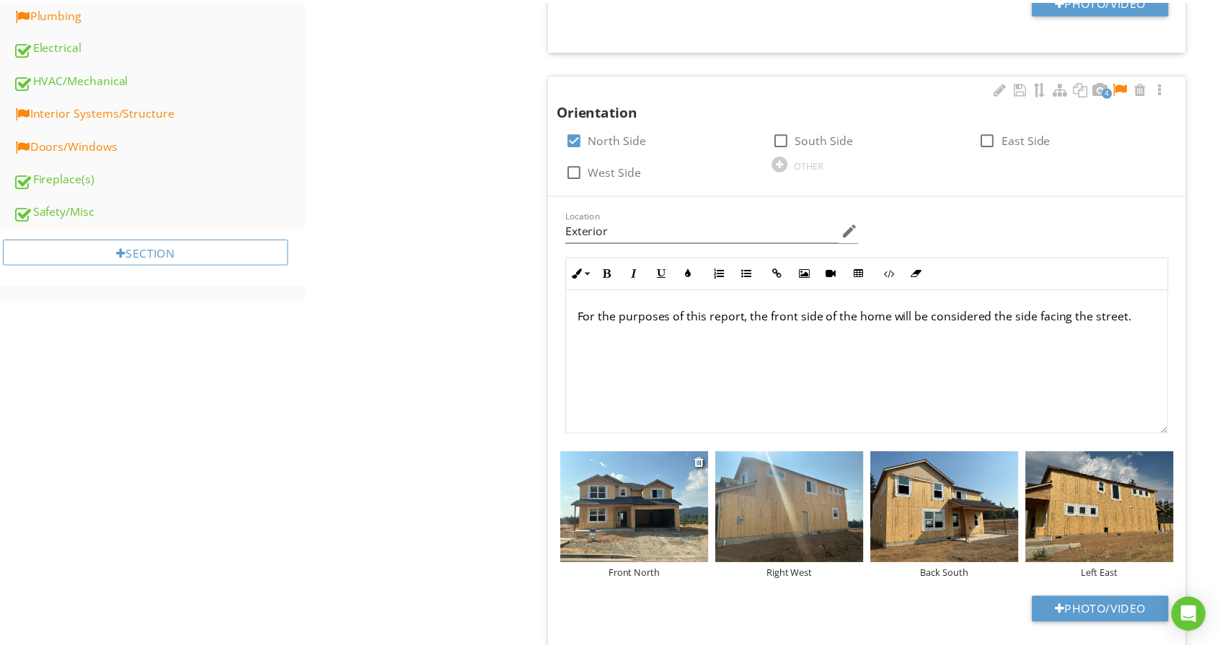
scroll to position [127, 0]
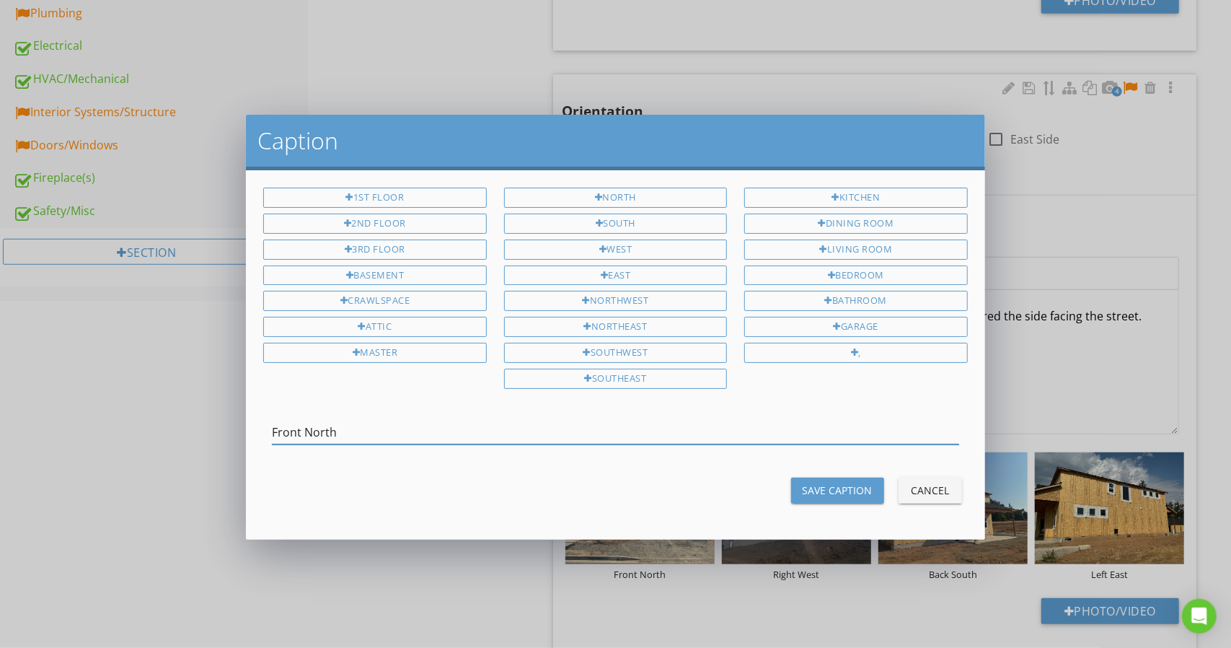
click at [304, 422] on input "Front North" at bounding box center [615, 432] width 686 height 24
click at [749, 433] on input "Front Side of the Home - North" at bounding box center [615, 432] width 686 height 24
type input "Front Side of the Home - North"
click at [828, 488] on div "Save Caption" at bounding box center [838, 489] width 70 height 15
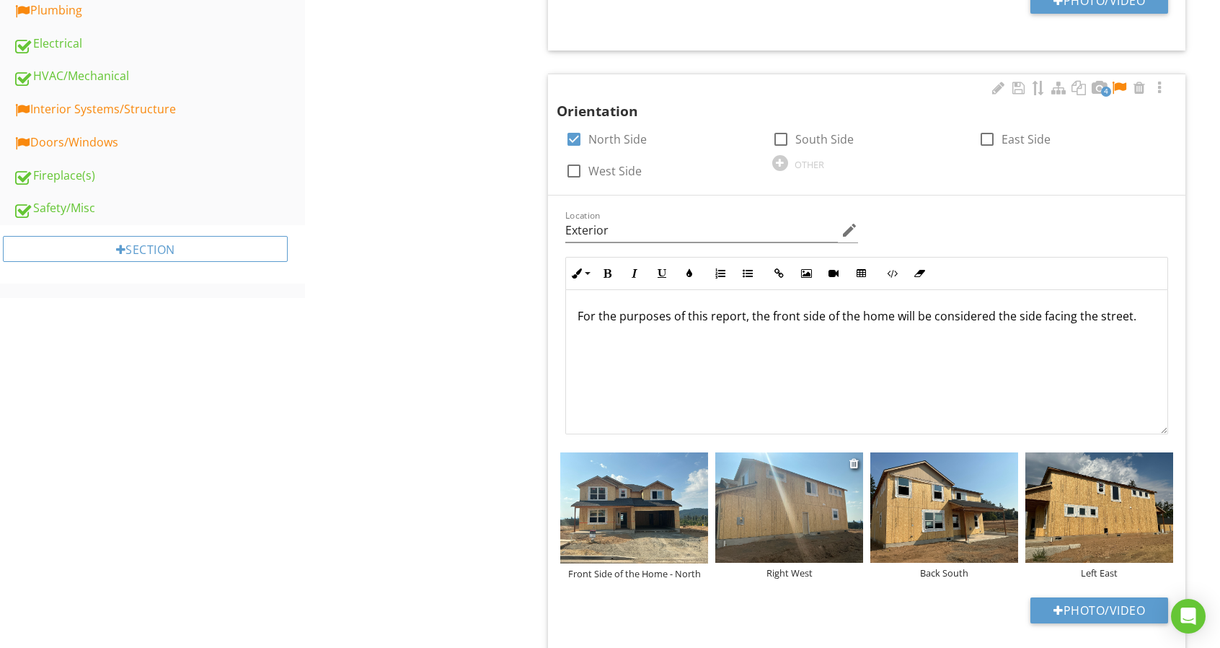
click at [811, 567] on div "Right West" at bounding box center [789, 573] width 148 height 12
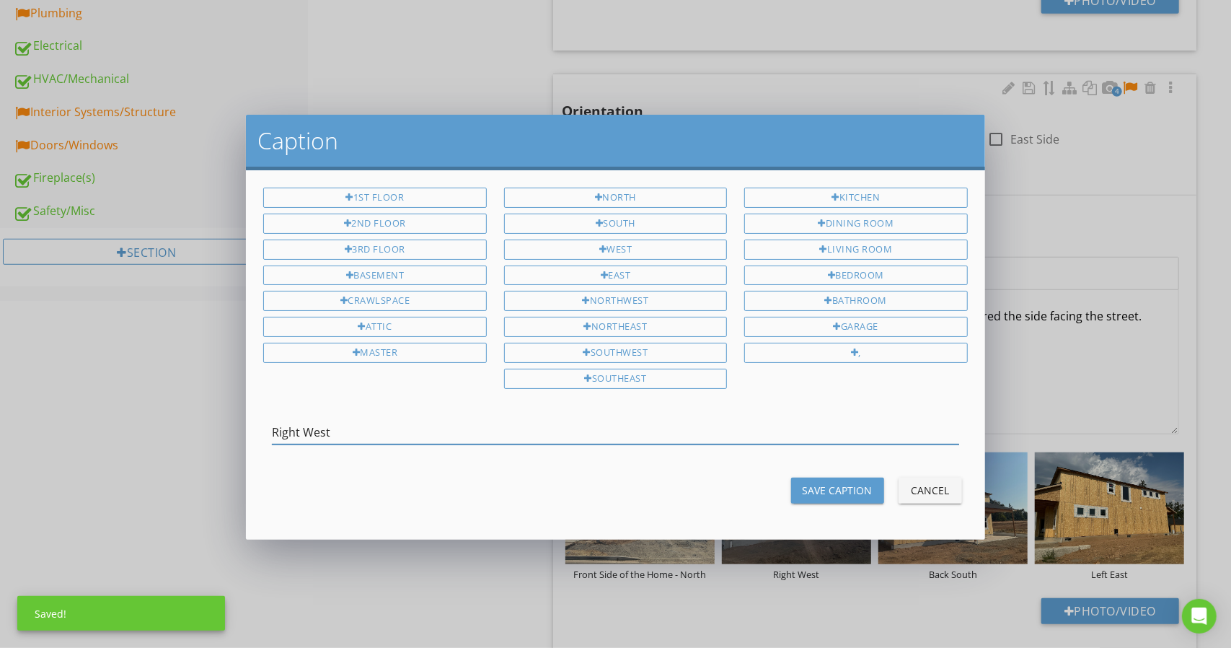
click at [306, 429] on input "Right West" at bounding box center [615, 432] width 686 height 24
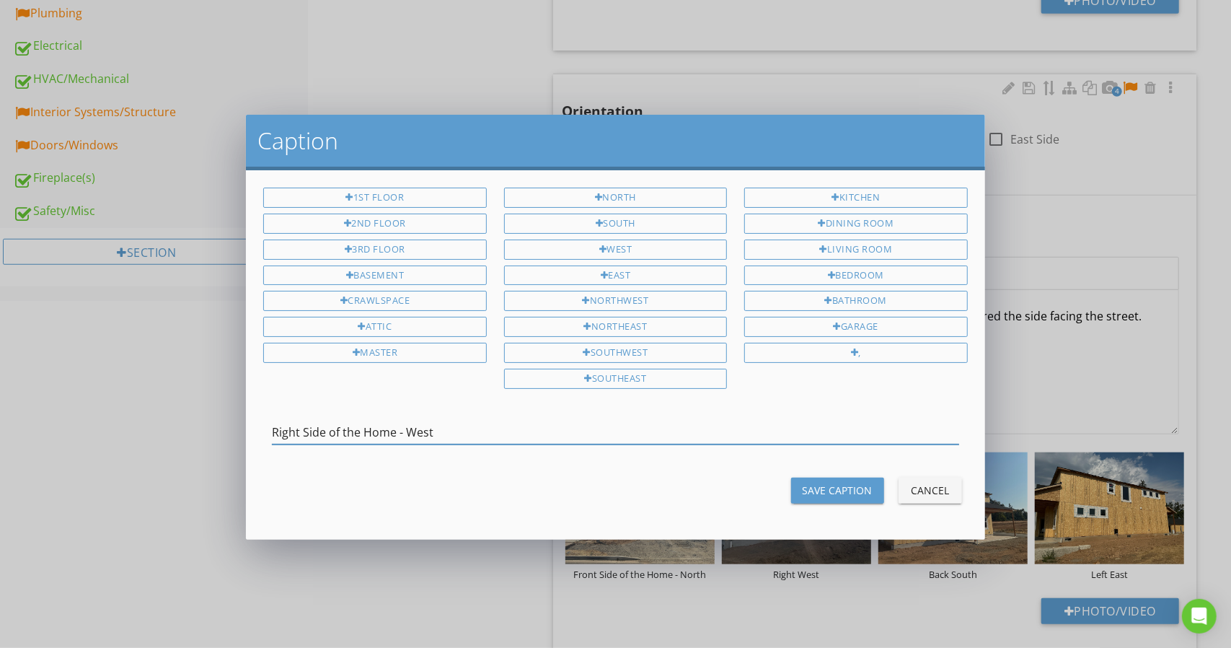
type input "Right Side of the Home - West"
click at [860, 487] on div "Save Caption" at bounding box center [838, 489] width 70 height 15
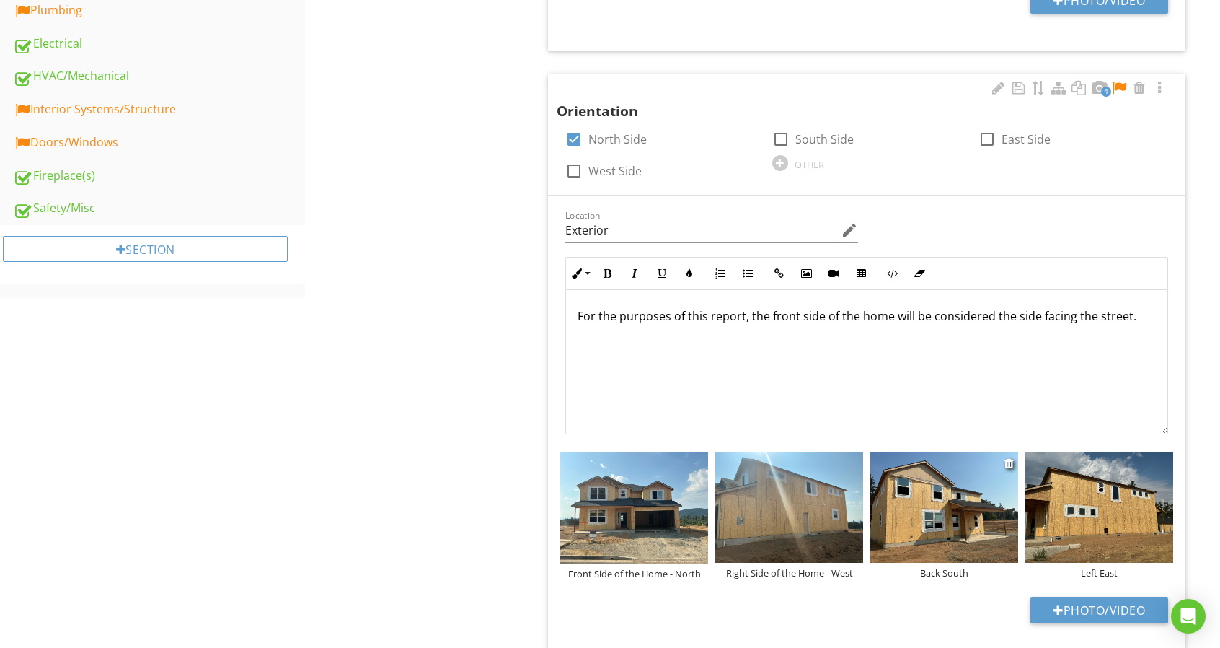
click at [955, 574] on div "Back South" at bounding box center [944, 573] width 148 height 12
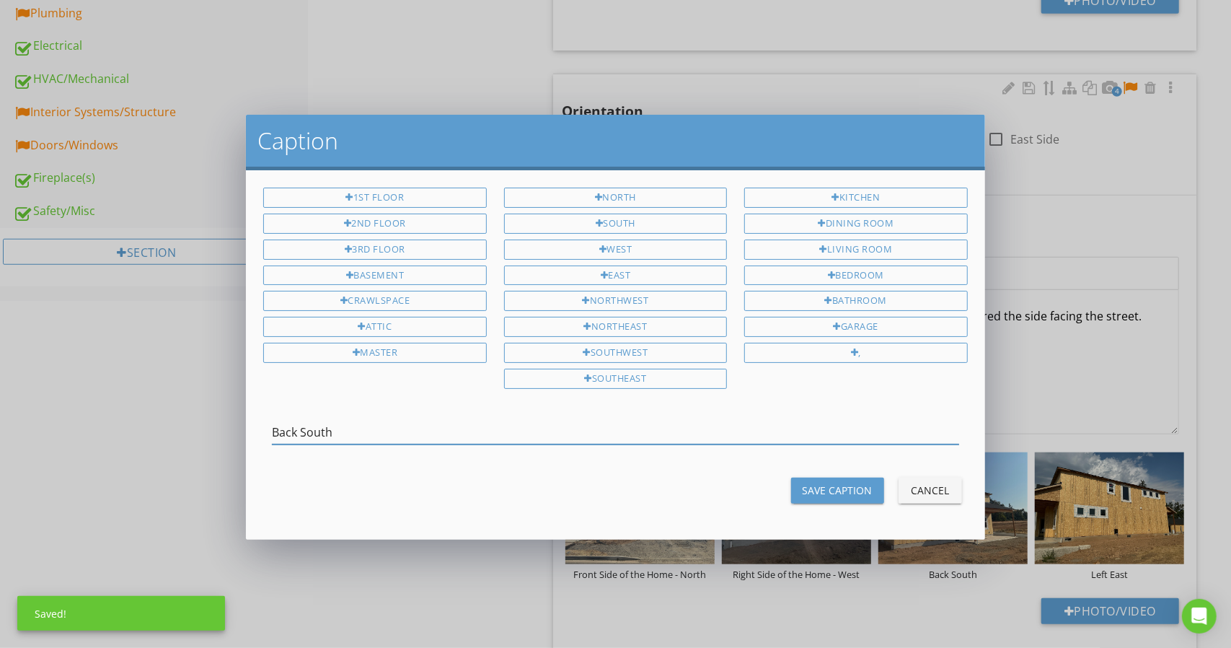
click at [302, 412] on div "Back South" at bounding box center [615, 435] width 686 height 47
click at [301, 429] on input "Back South" at bounding box center [615, 432] width 686 height 24
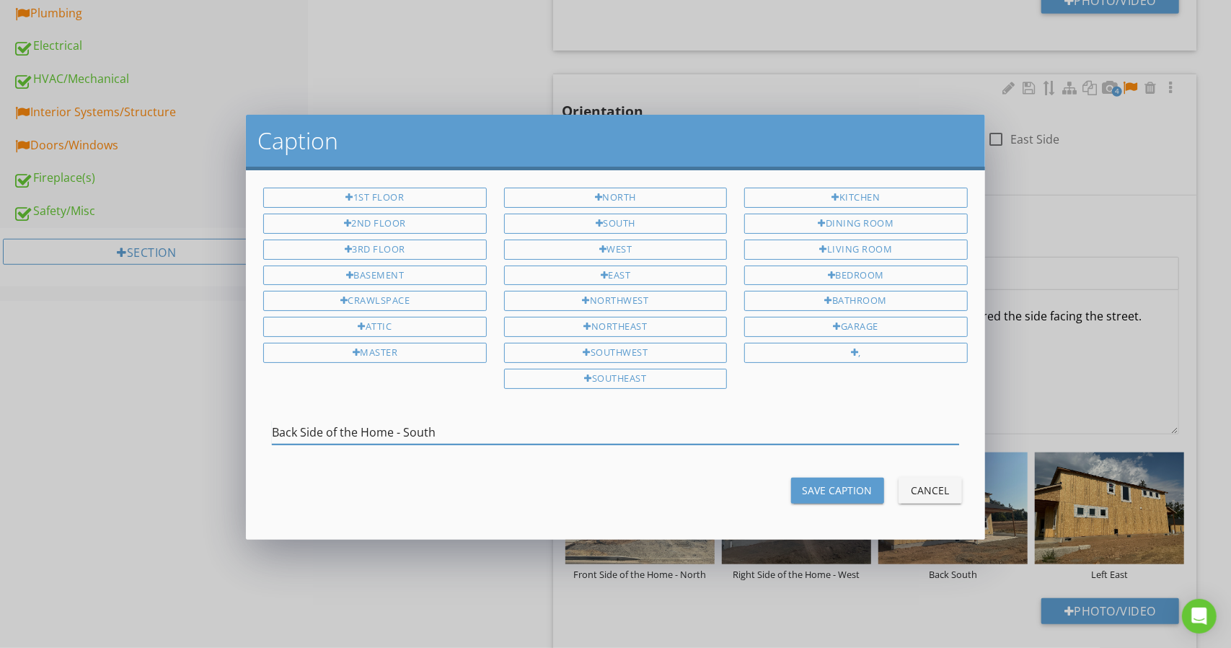
type input "Back Side of the Home - South"
click at [888, 500] on div "Save Caption Cancel" at bounding box center [615, 490] width 721 height 35
click at [872, 488] on button "Save Caption" at bounding box center [837, 490] width 93 height 26
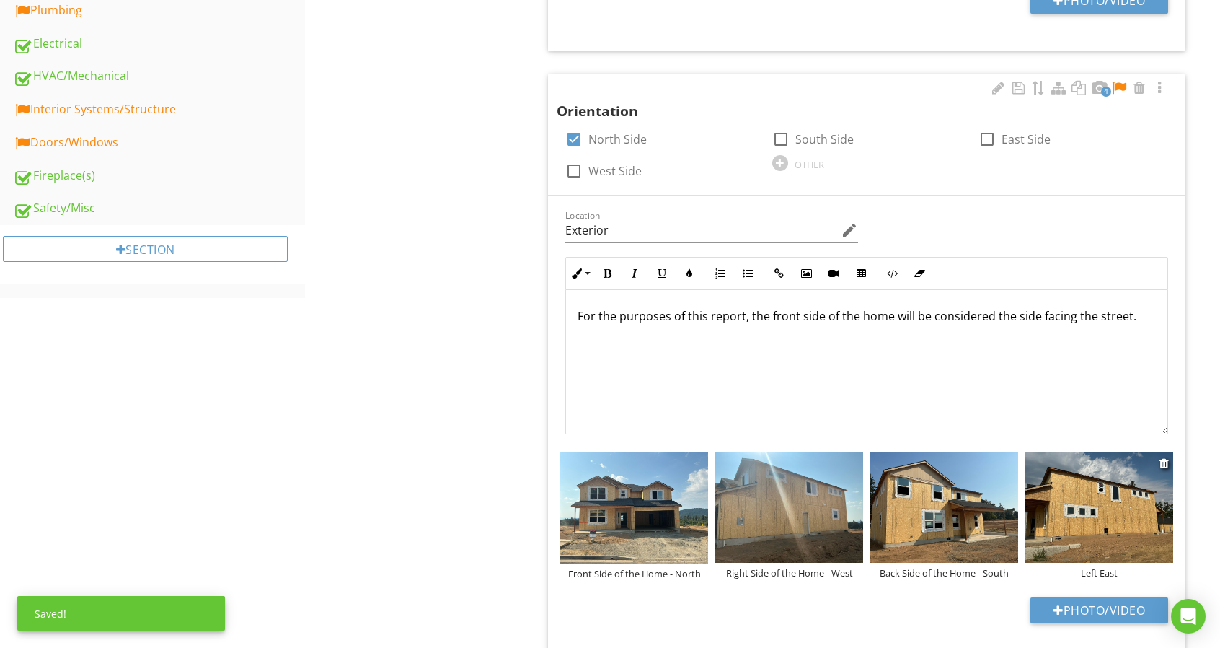
click at [1100, 568] on div "Left East" at bounding box center [1099, 573] width 148 height 12
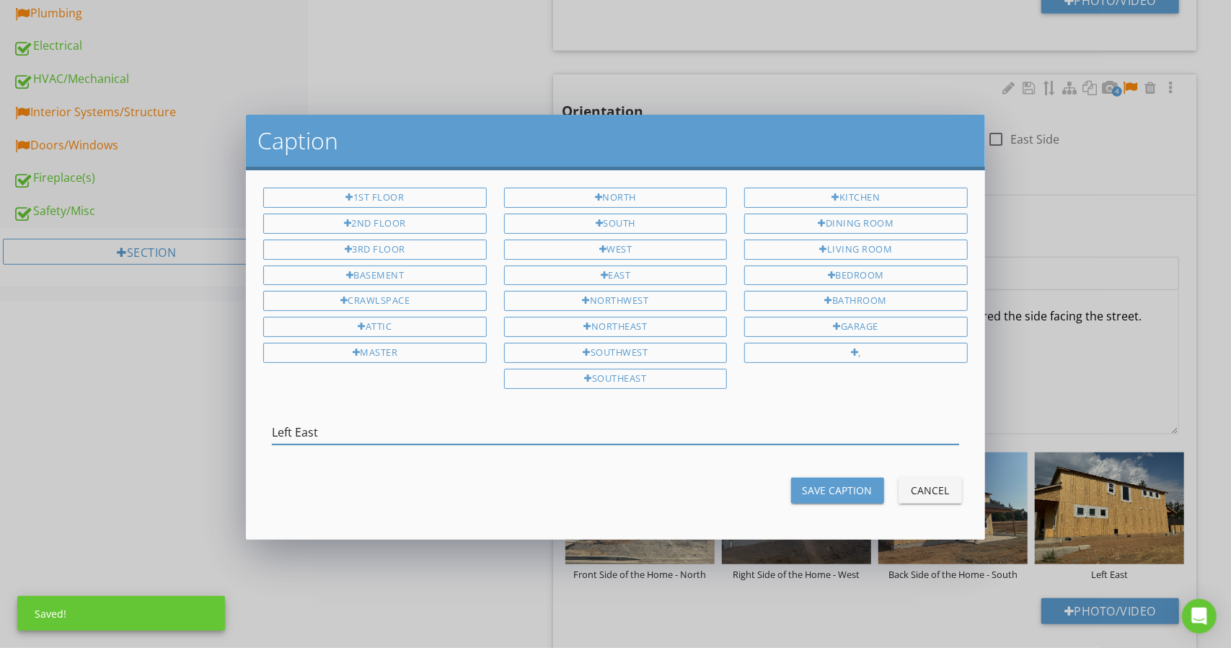
click at [295, 424] on input "Left East" at bounding box center [615, 432] width 686 height 24
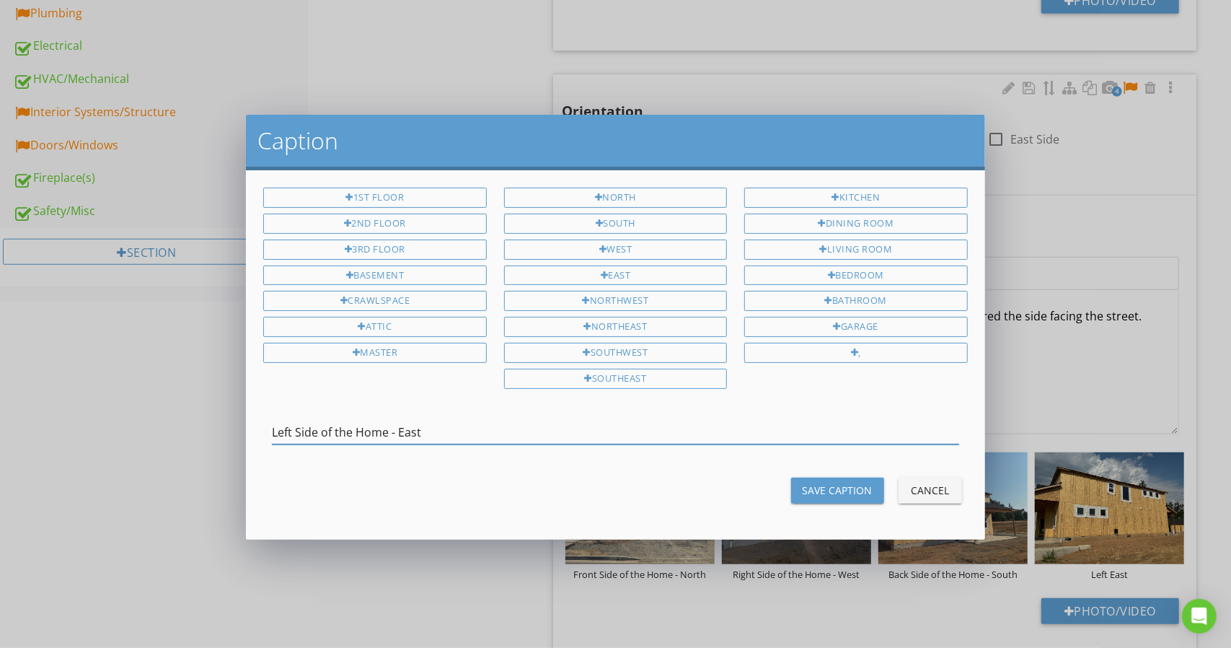
type input "Left Side of the Home - East"
click at [849, 477] on button "Save Caption" at bounding box center [837, 490] width 93 height 26
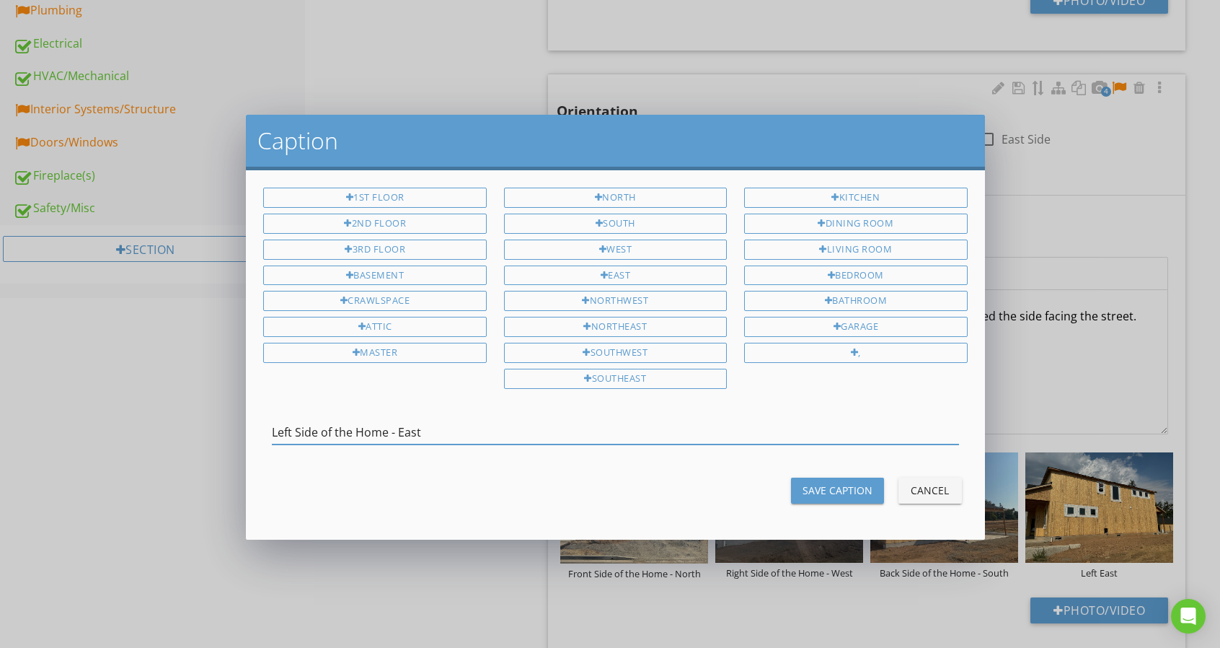
scroll to position [144, 0]
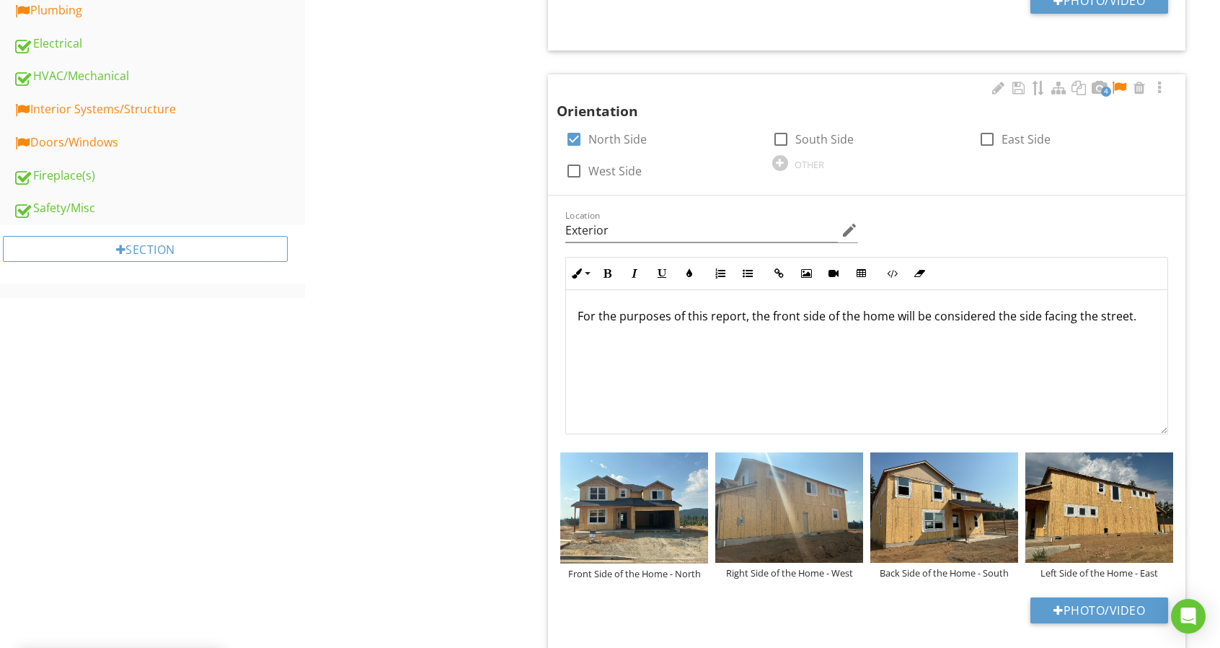
drag, startPoint x: 1123, startPoint y: 87, endPoint x: 1099, endPoint y: 224, distance: 139.9
click at [1123, 87] on div at bounding box center [1118, 88] width 17 height 14
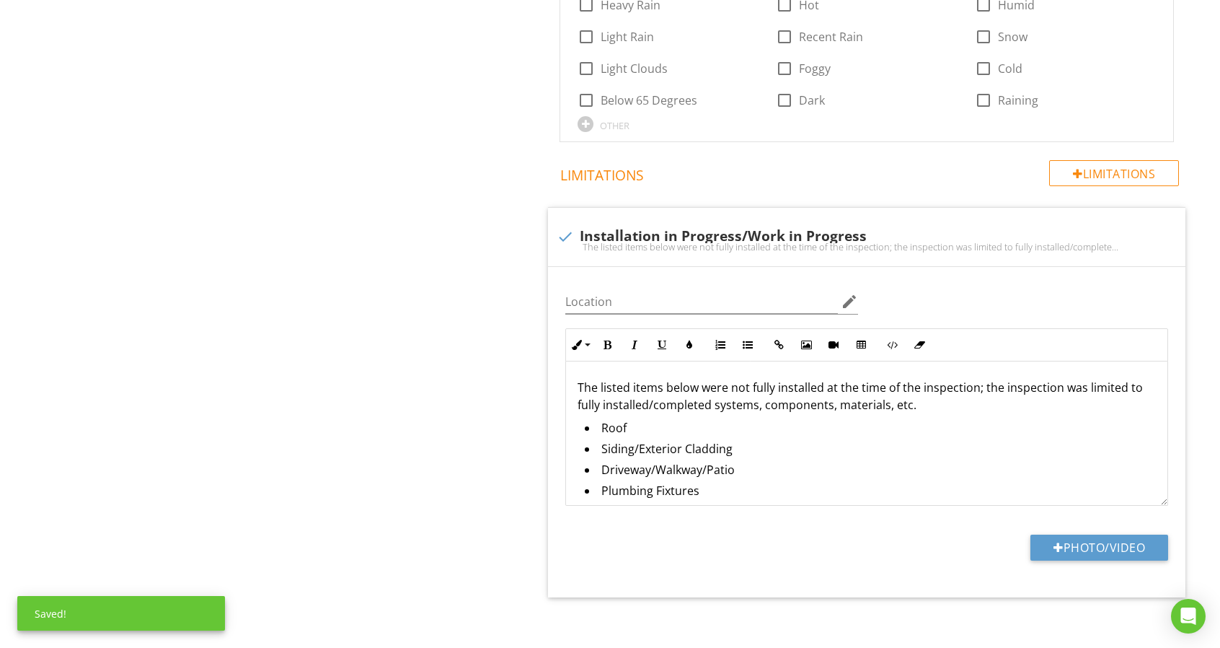
scroll to position [1676, 0]
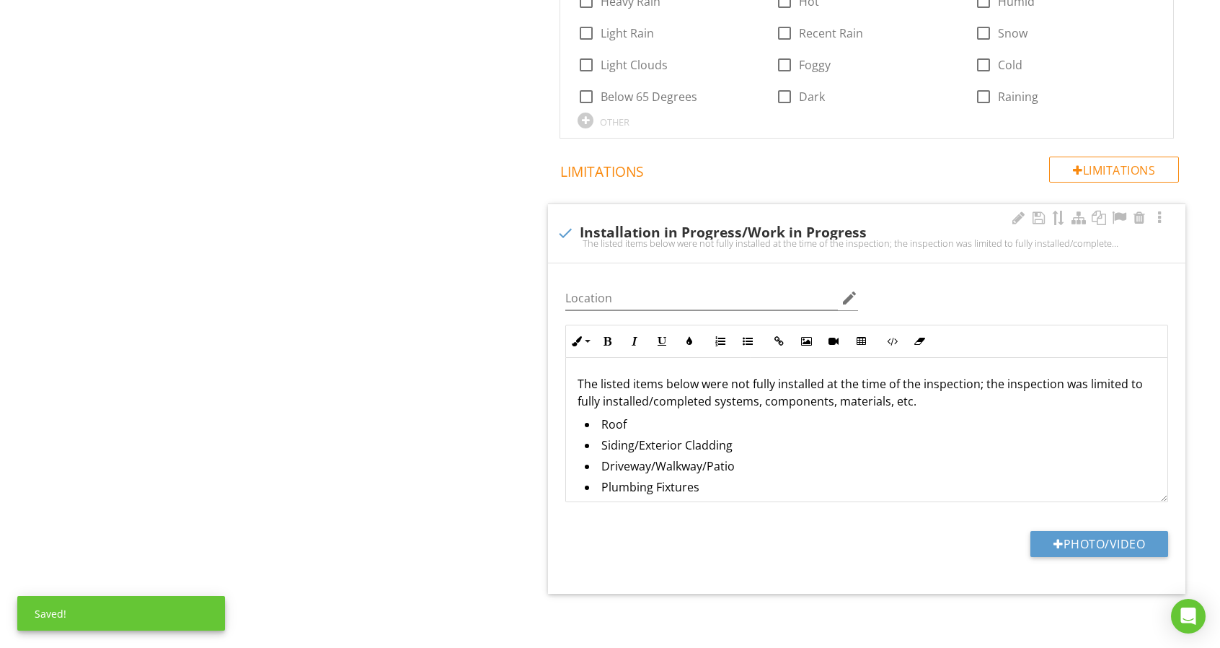
click at [666, 279] on div "Location edit" at bounding box center [711, 301] width 293 height 47
click at [665, 292] on input "Location" at bounding box center [701, 298] width 273 height 24
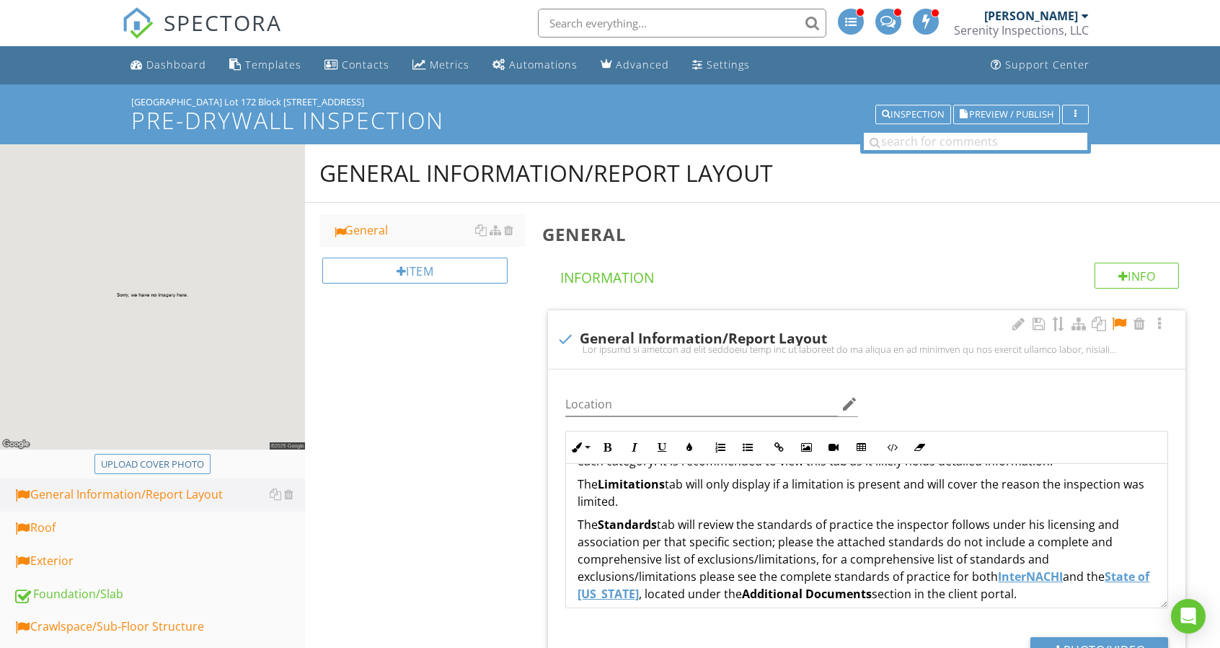
scroll to position [216, 0]
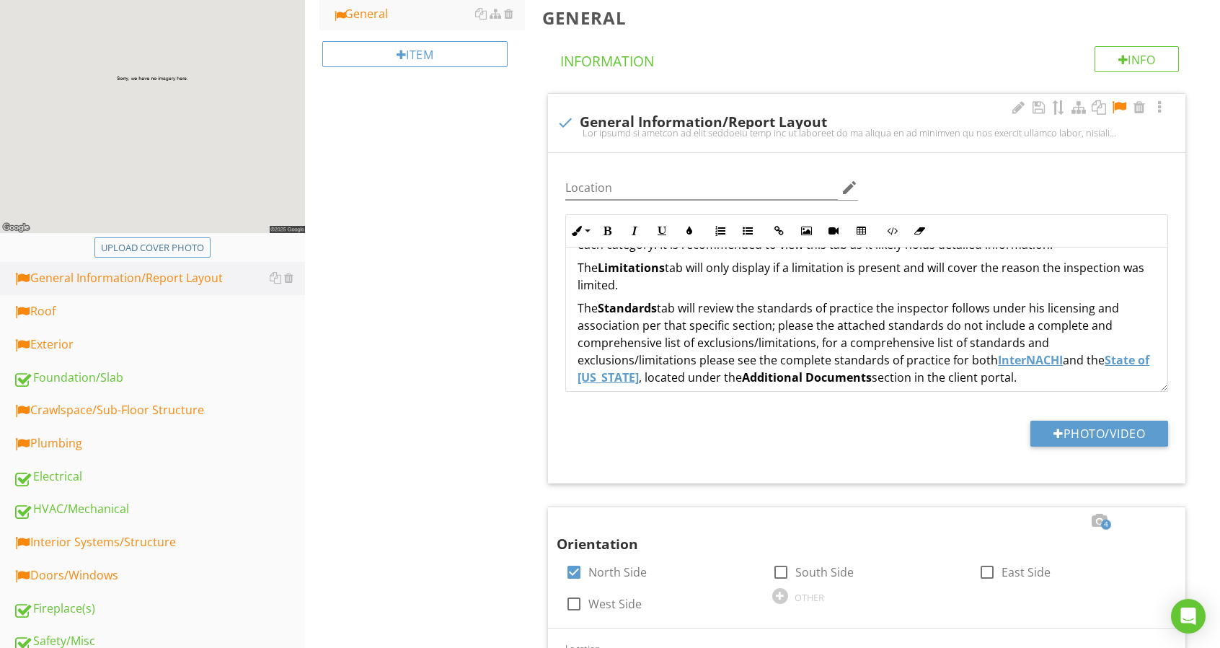
type input "Exterior/Interior"
click at [1120, 107] on div at bounding box center [1118, 107] width 17 height 14
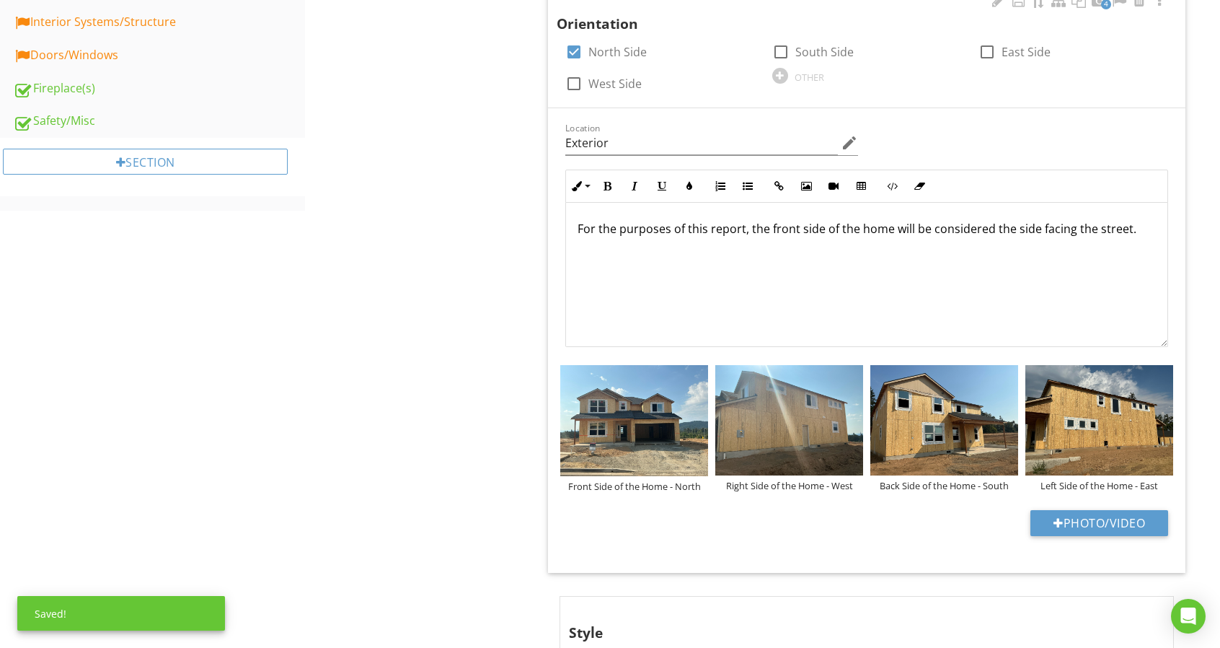
scroll to position [793, 0]
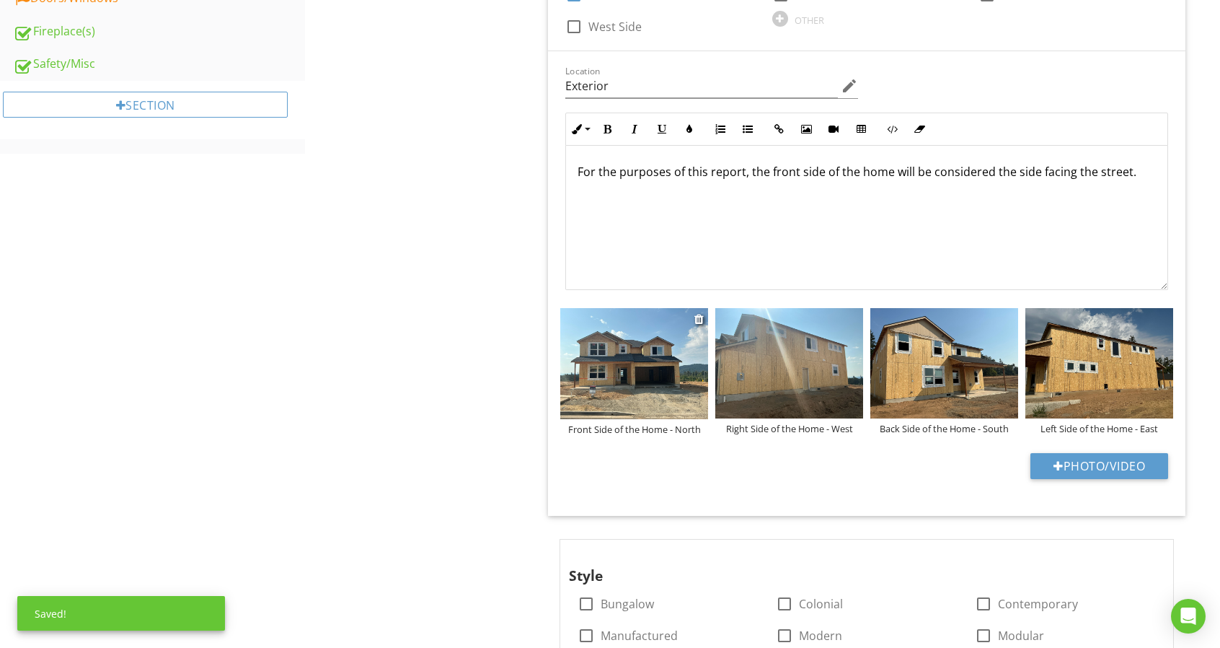
click at [706, 376] on img at bounding box center [634, 363] width 148 height 111
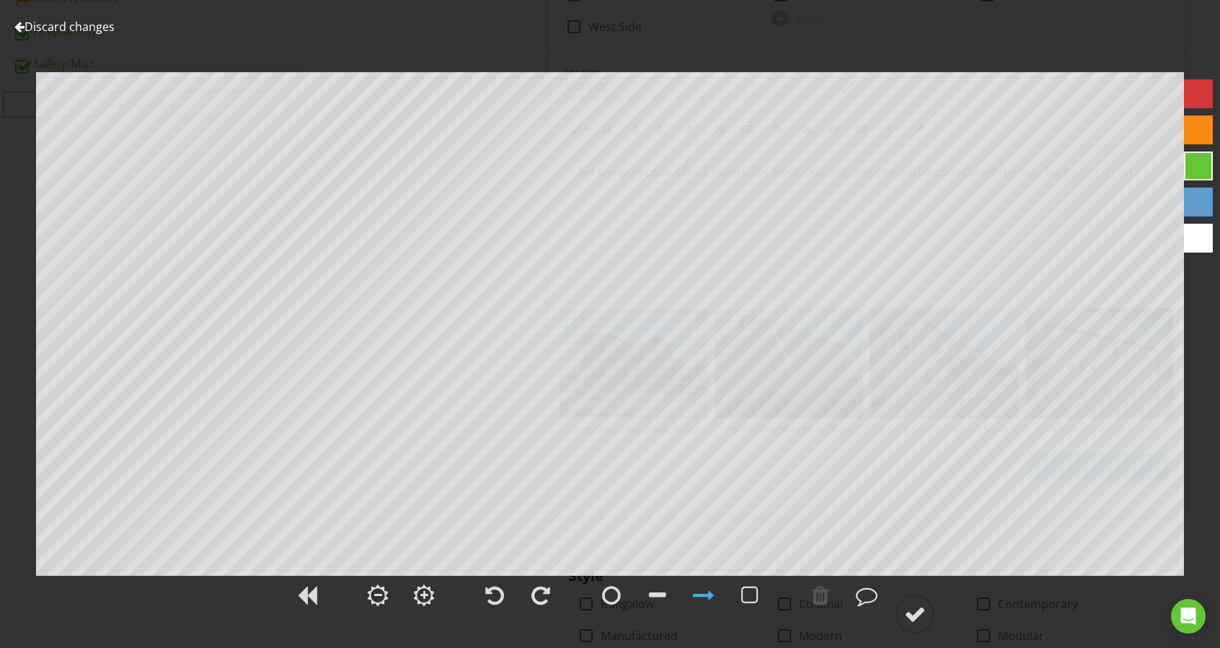
click at [82, 27] on link "Discard changes" at bounding box center [64, 27] width 100 height 16
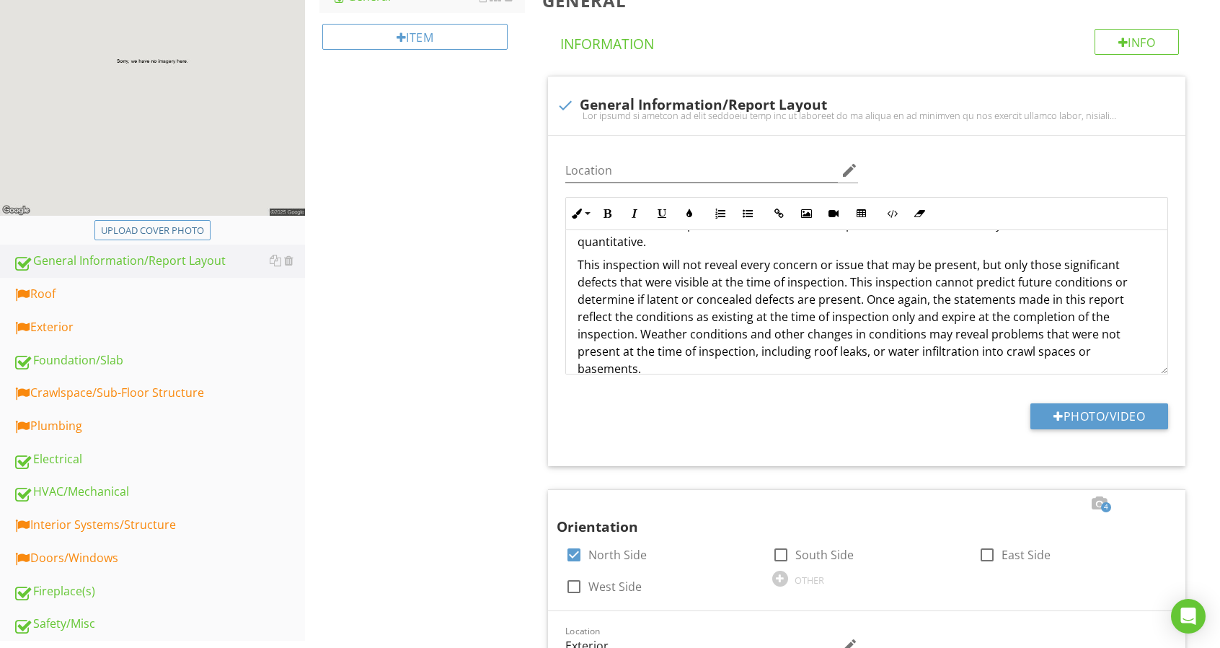
scroll to position [216, 0]
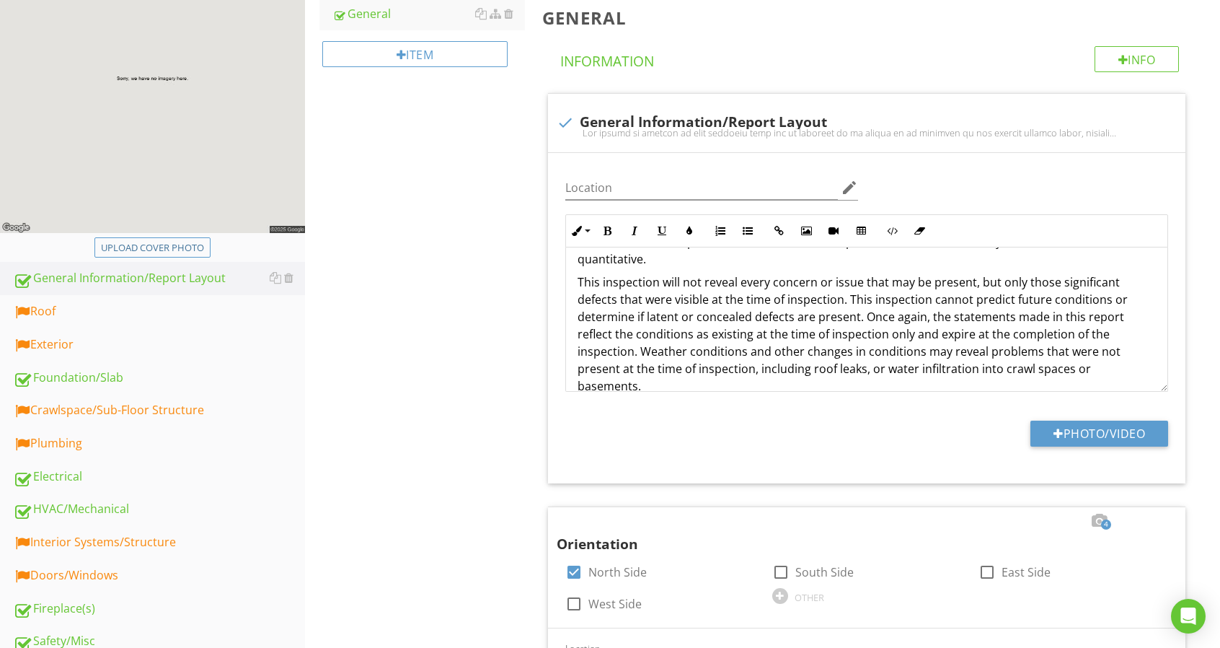
click at [138, 128] on img at bounding box center [152, 80] width 305 height 305
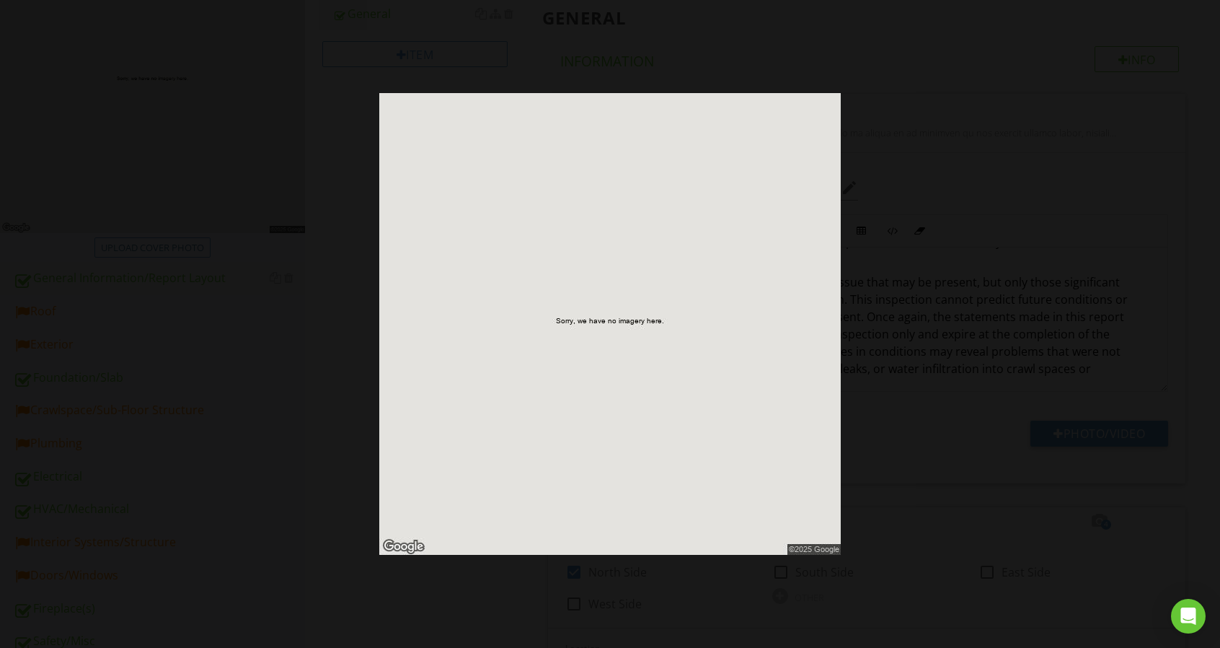
click at [805, 374] on img at bounding box center [609, 323] width 461 height 461
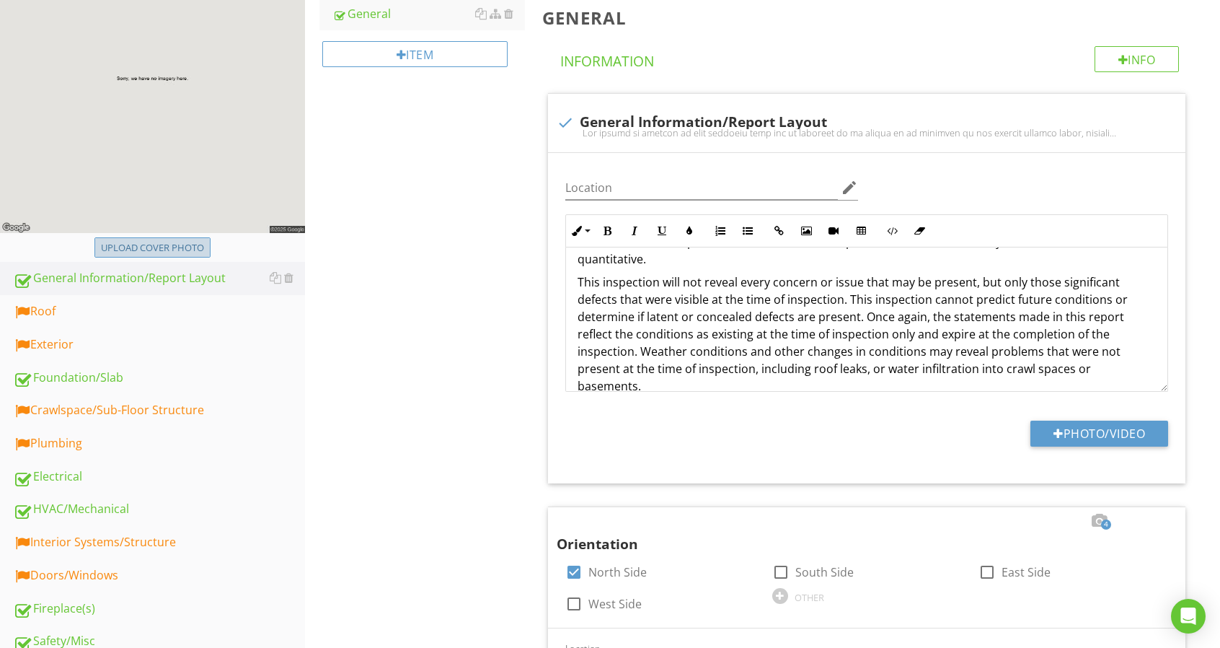
click at [154, 257] on button "Upload cover photo" at bounding box center [152, 247] width 116 height 20
type input "C:\fakepath\Woodland Ridge.jpg"
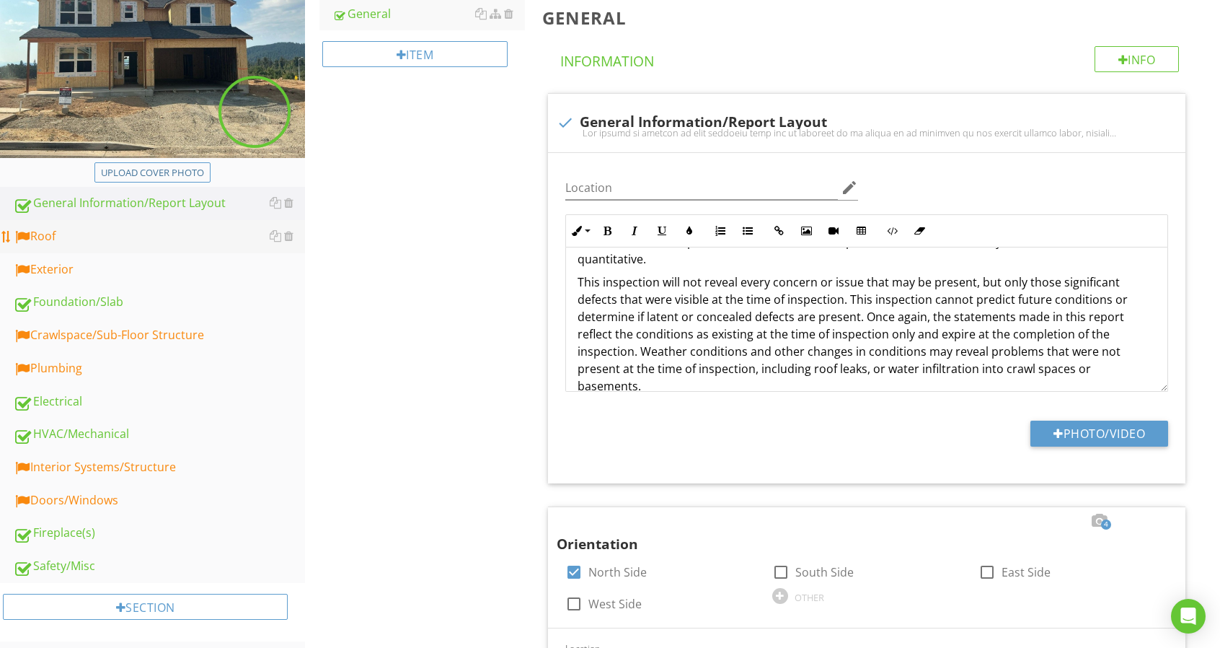
click at [157, 246] on link "Roof" at bounding box center [159, 236] width 292 height 33
type textarea "<p>The report is divided up into sections that can be scrolled to or jumped to …"
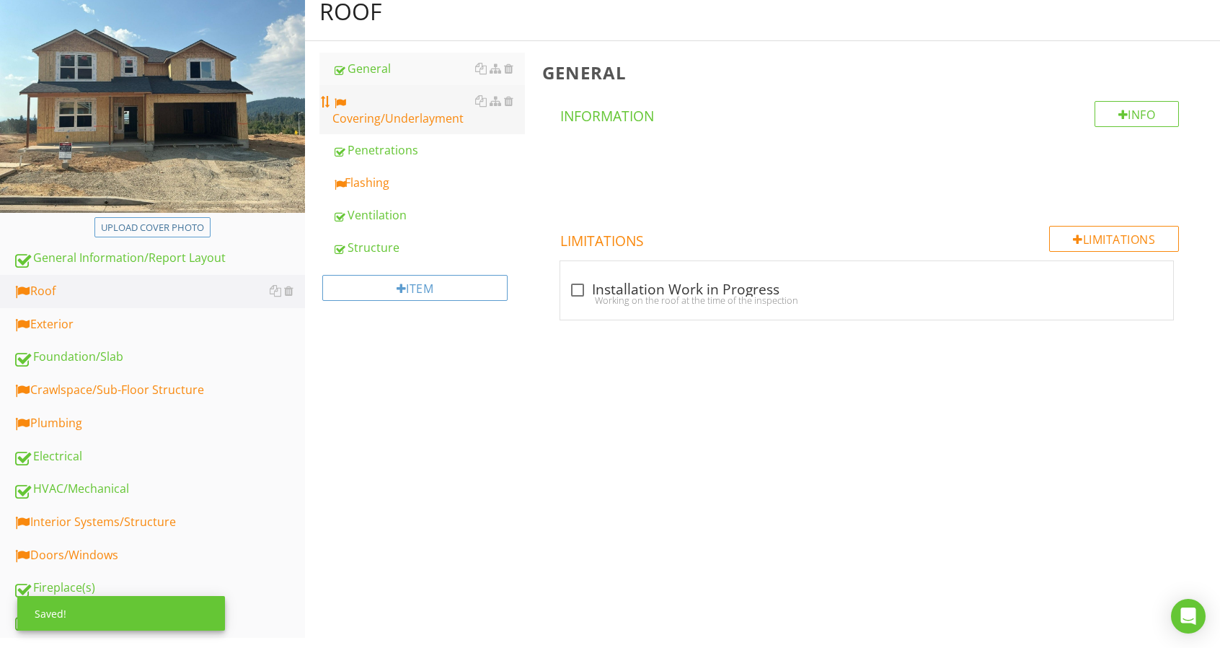
scroll to position [72, 0]
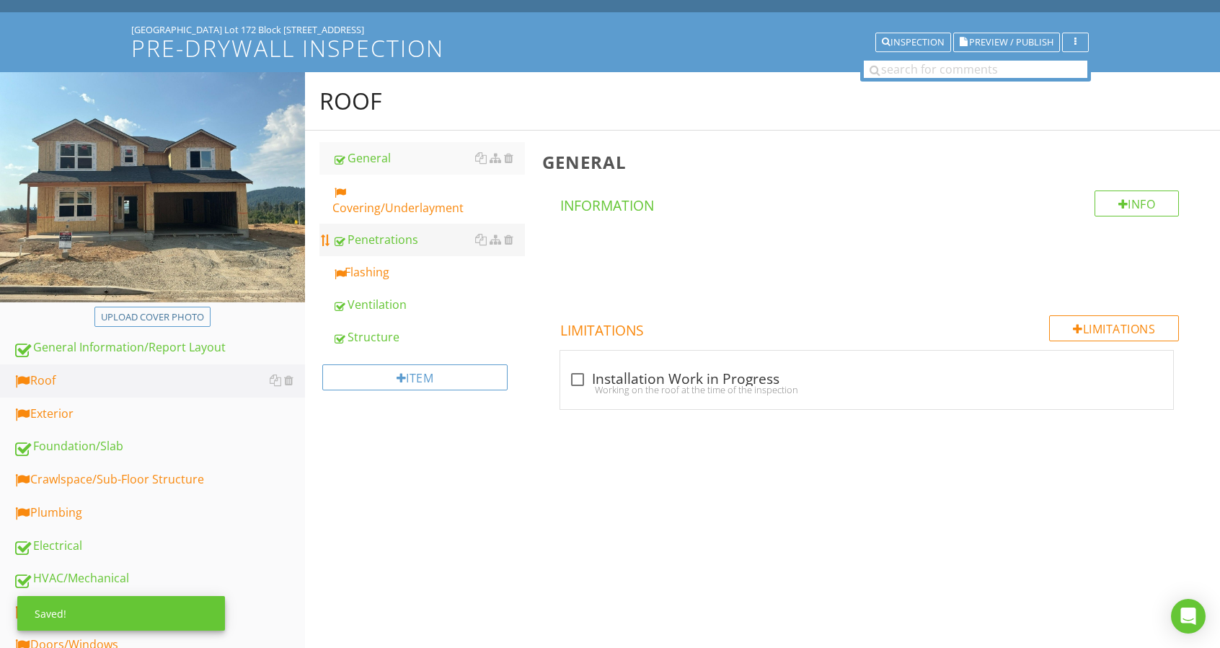
click at [407, 226] on link "Penetrations" at bounding box center [428, 240] width 193 height 32
click at [408, 210] on div "Covering/Underlayment" at bounding box center [428, 199] width 193 height 35
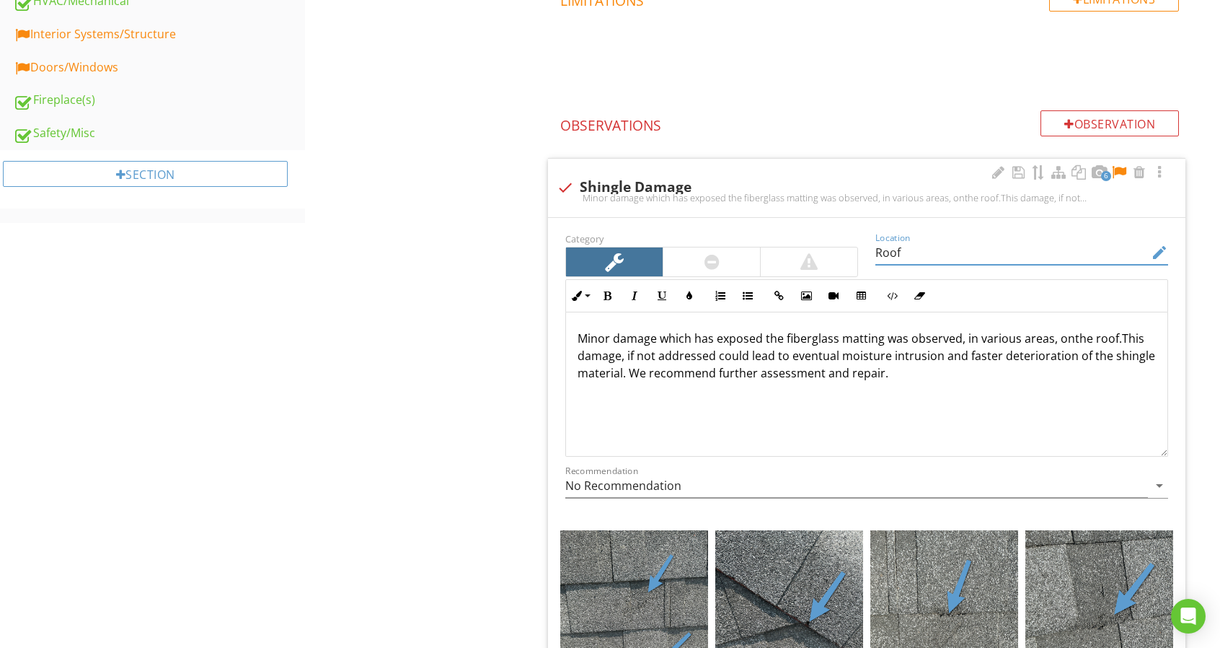
click at [931, 247] on input "Roof" at bounding box center [1011, 253] width 273 height 24
type input "Roof - Various"
click at [994, 169] on div at bounding box center [997, 172] width 17 height 14
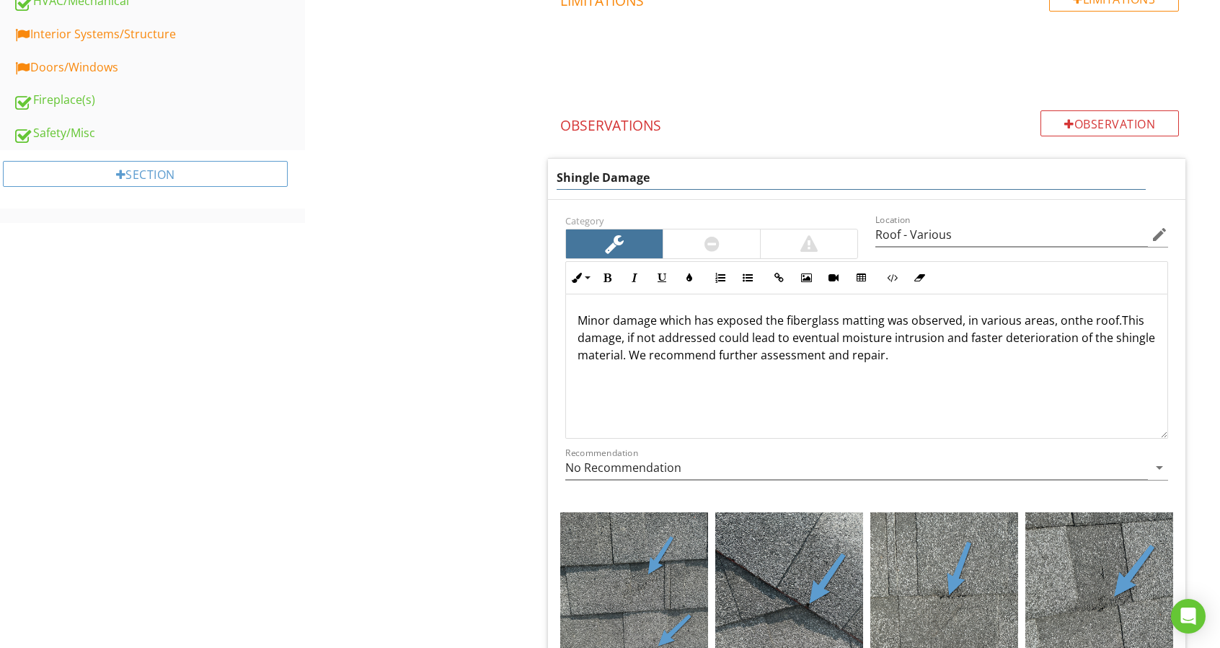
click at [994, 169] on input "Shingle Damage" at bounding box center [851, 178] width 589 height 24
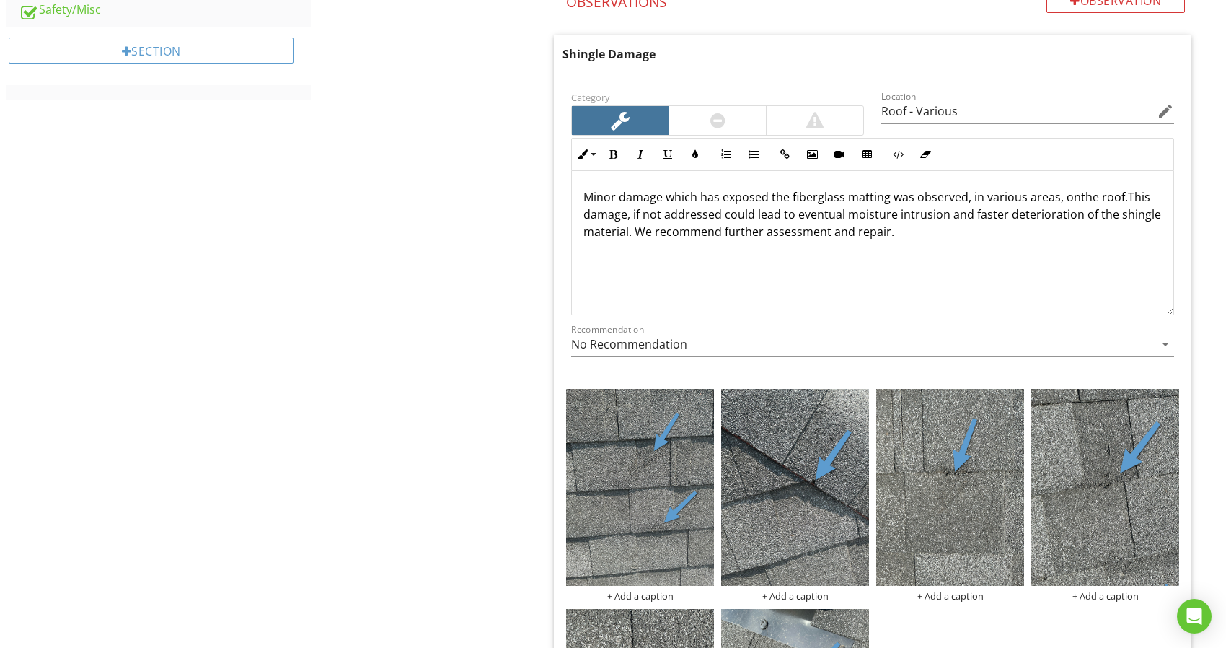
scroll to position [865, 0]
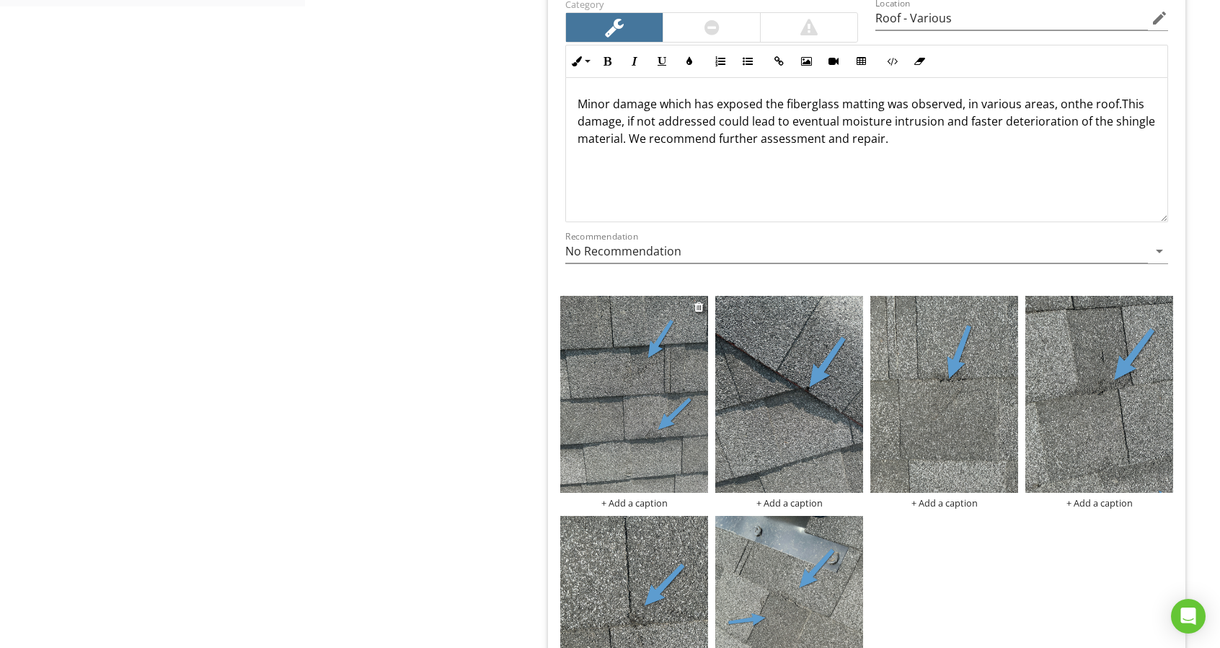
click at [636, 503] on div "+ Add a caption" at bounding box center [634, 402] width 148 height 213
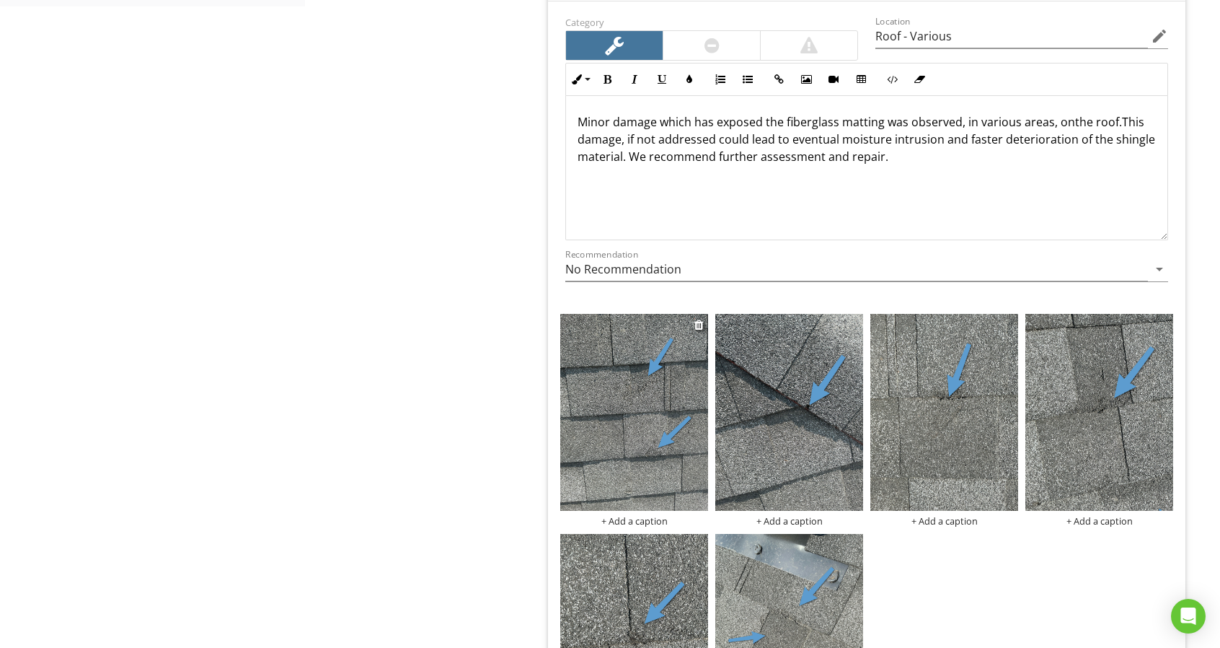
click at [666, 522] on div "+ Add a caption" at bounding box center [634, 521] width 148 height 12
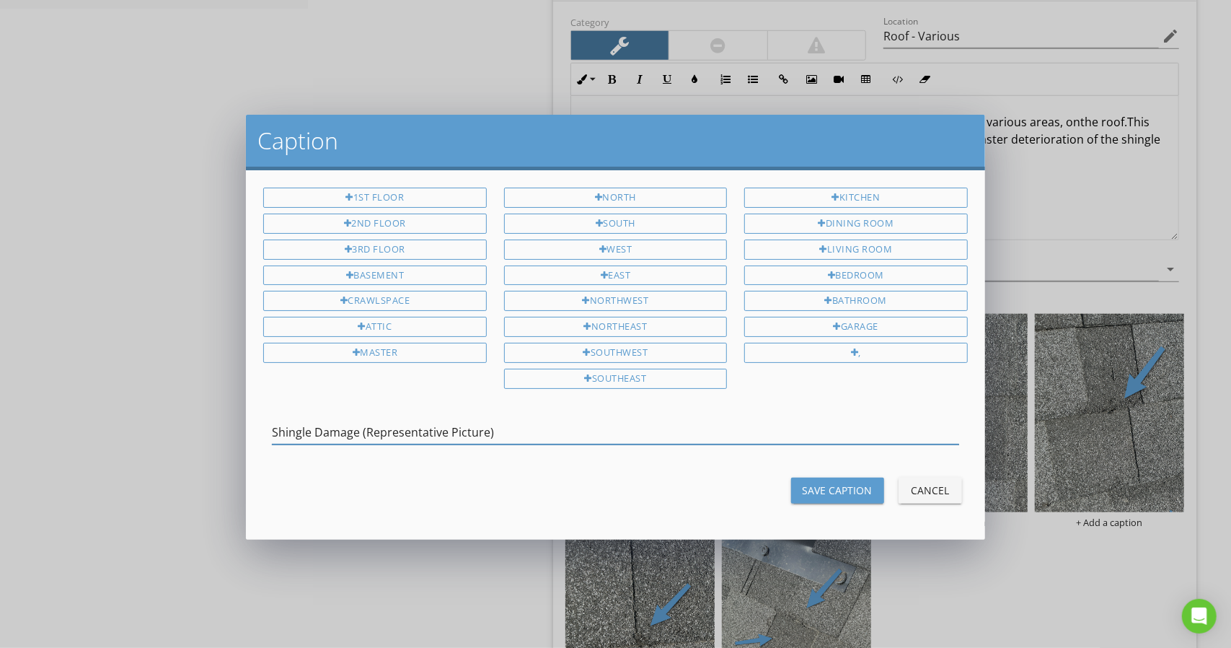
click at [772, 436] on input "Shingle Damage (Representative Picture)" at bounding box center [615, 432] width 686 height 24
click at [772, 428] on input "Shingle Damage (Representative Picture)" at bounding box center [615, 432] width 686 height 24
type input "Shingle Damage (Representative Picture)"
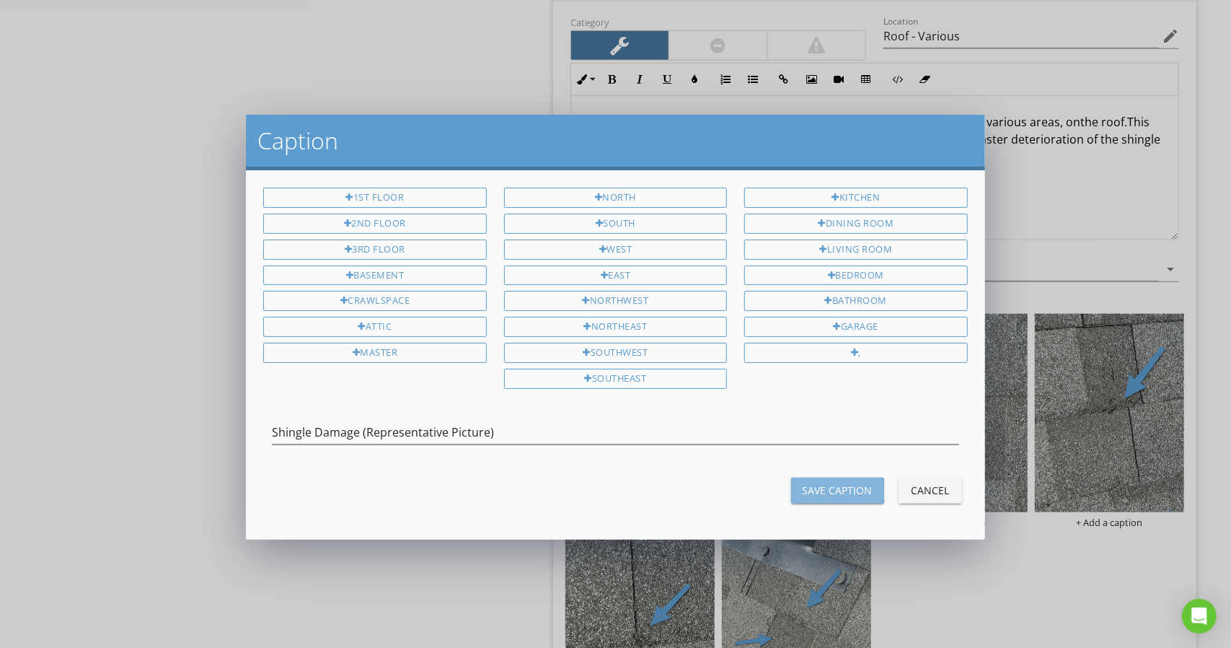
click at [859, 492] on button "Save Caption" at bounding box center [837, 490] width 93 height 26
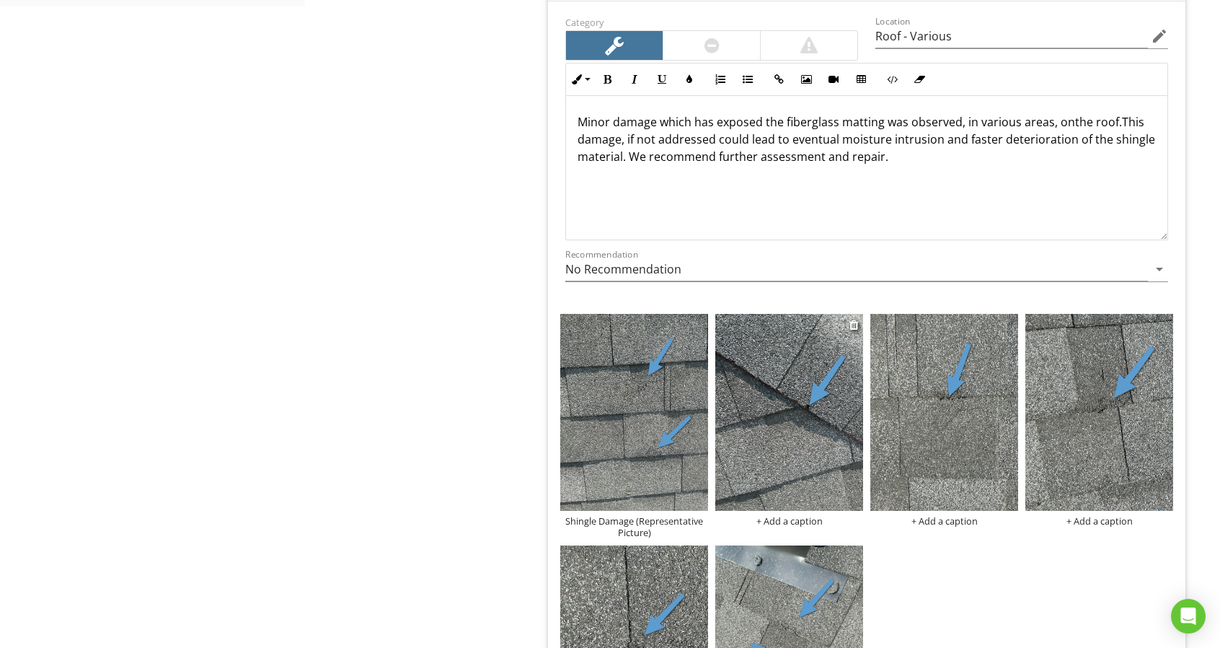
click at [815, 520] on div "+ Add a caption" at bounding box center [789, 521] width 148 height 12
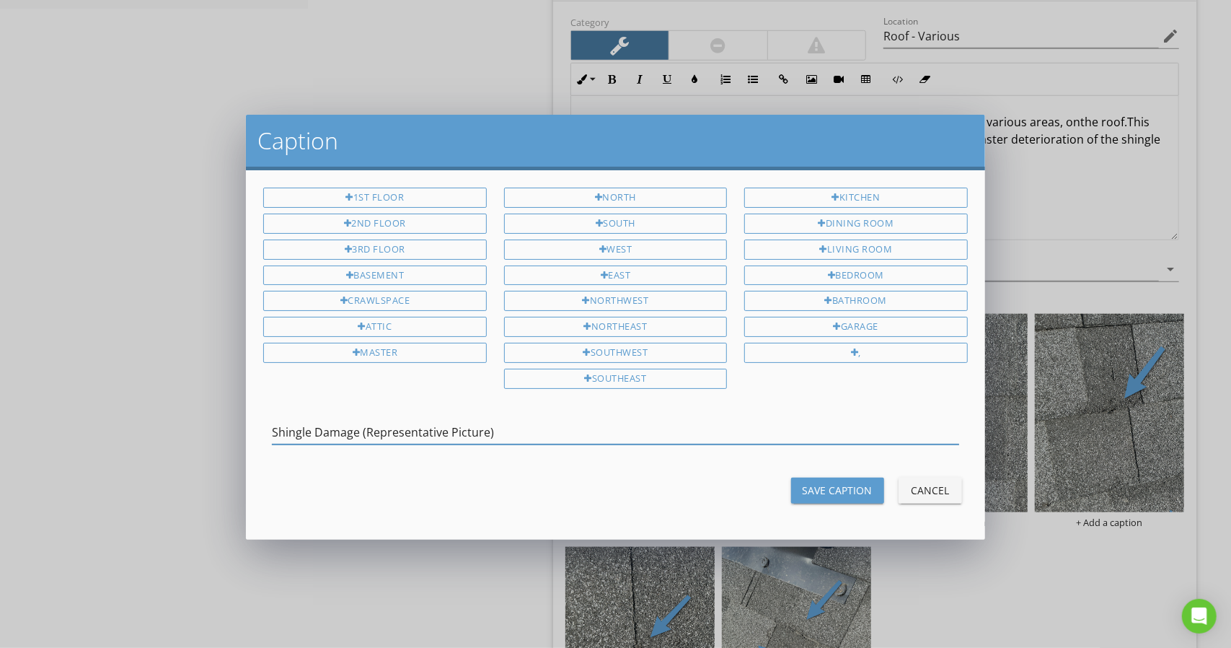
type input "Shingle Damage (Representative Picture)"
click at [823, 485] on div "Save Caption" at bounding box center [838, 489] width 70 height 15
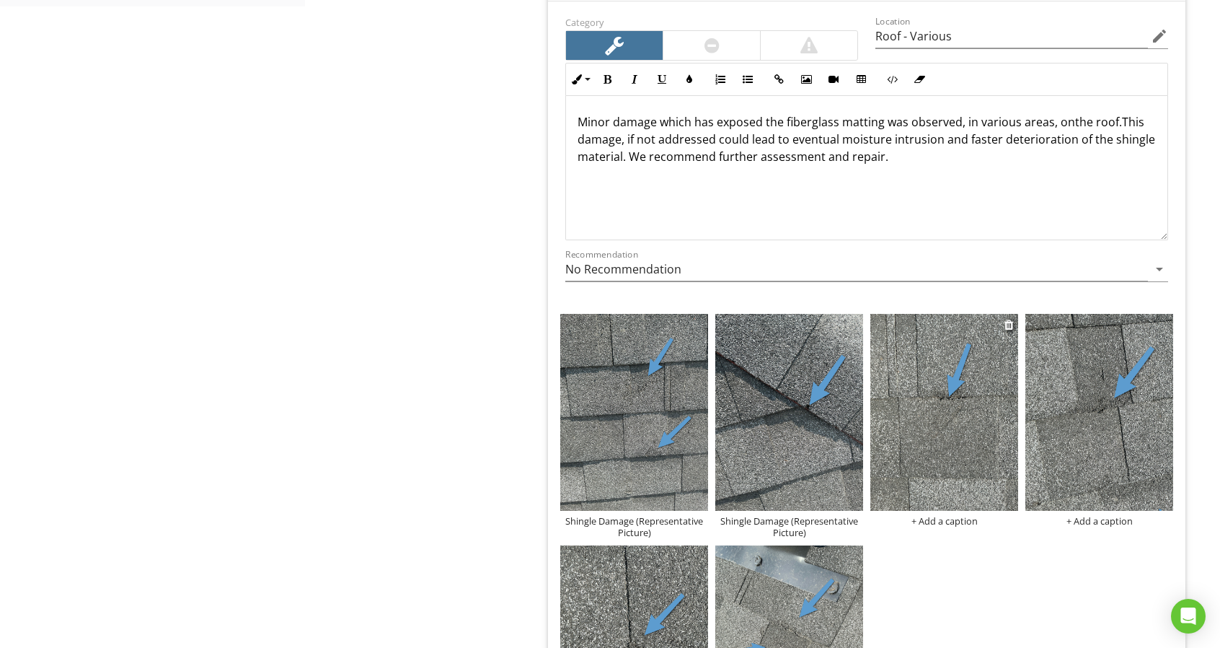
click at [973, 523] on div "+ Add a caption" at bounding box center [944, 521] width 148 height 12
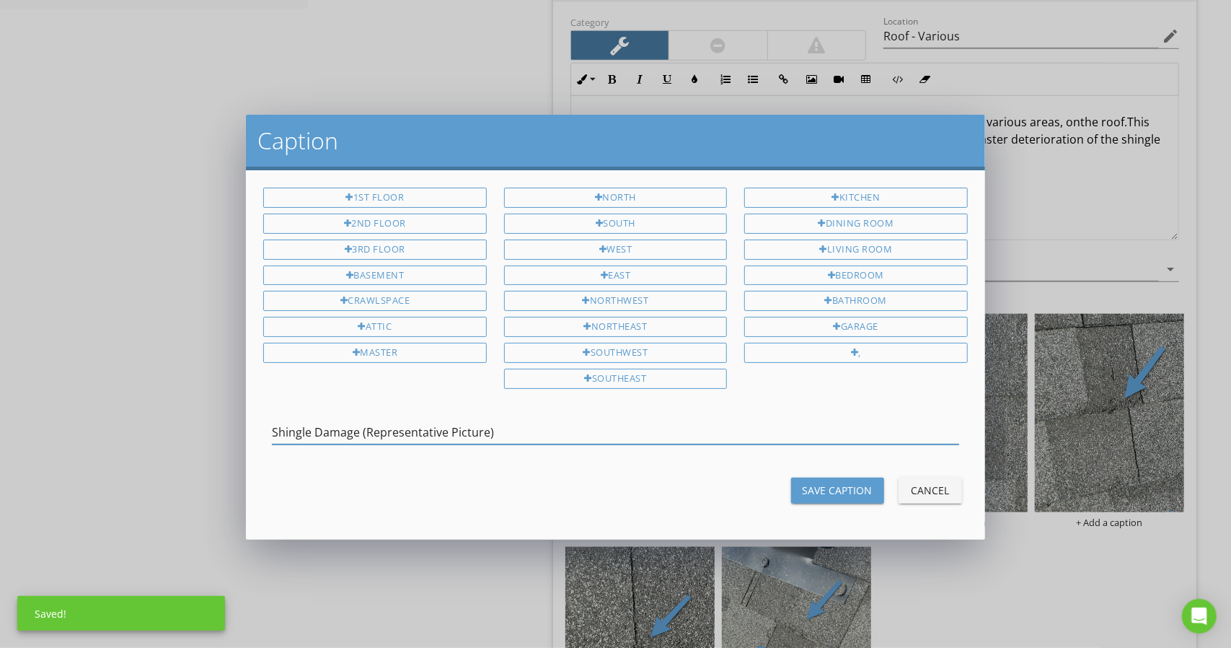
type input "Shingle Damage (Representative Picture)"
click at [819, 489] on div "Save Caption" at bounding box center [838, 489] width 70 height 15
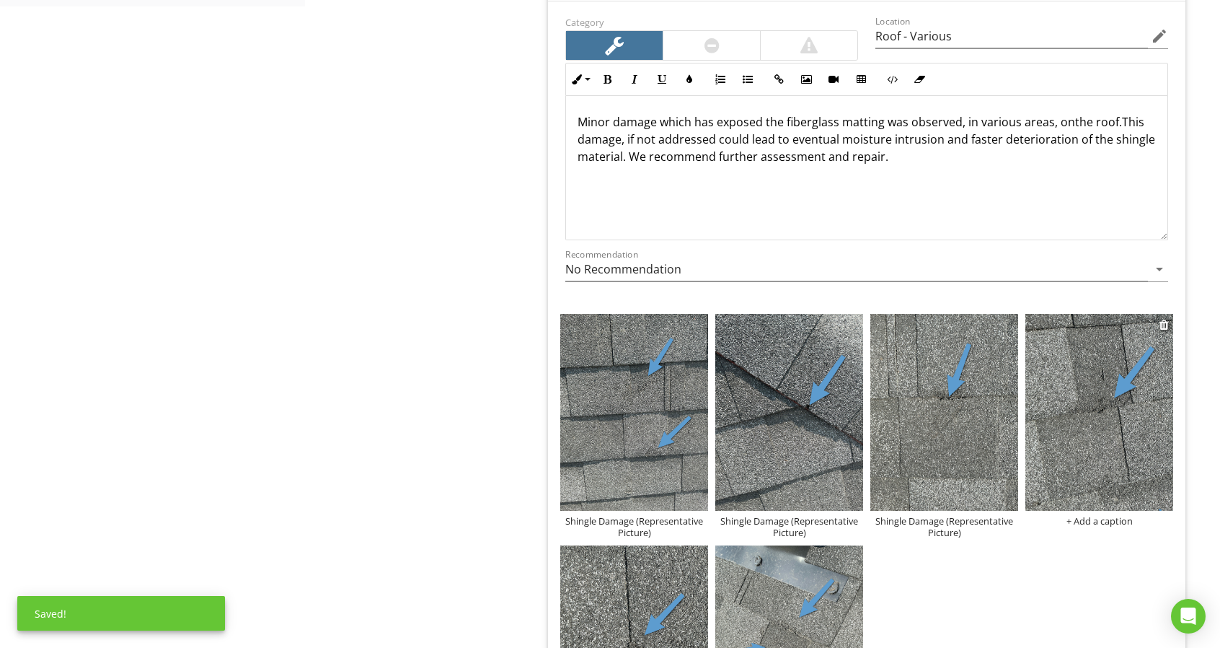
click at [1092, 521] on div "+ Add a caption" at bounding box center [1099, 521] width 148 height 12
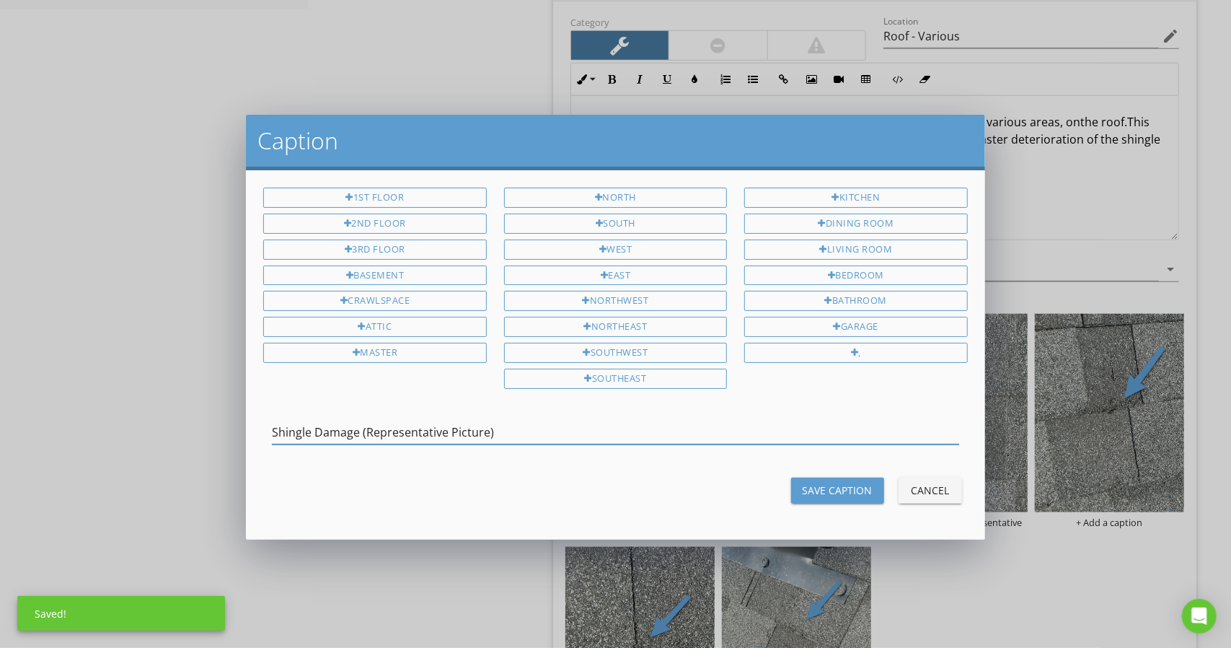
type input "Shingle Damage (Representative Picture)"
click at [831, 486] on div "Save Caption" at bounding box center [838, 489] width 70 height 15
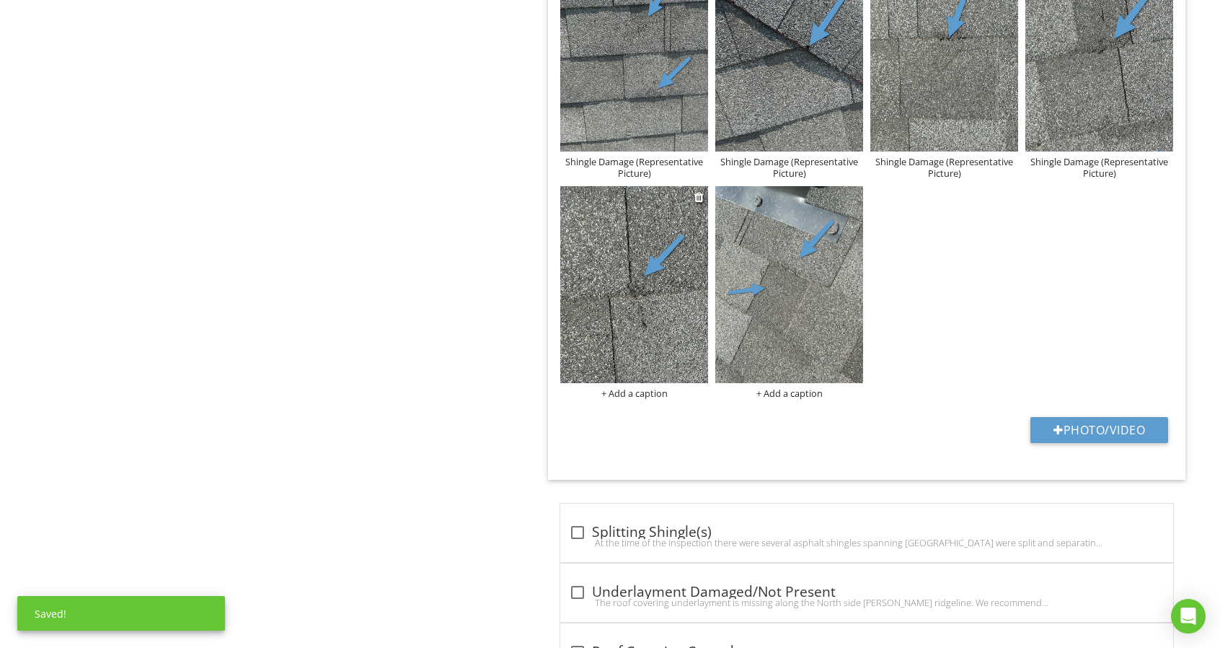
scroll to position [1226, 0]
click at [639, 387] on div "+ Add a caption" at bounding box center [634, 392] width 148 height 12
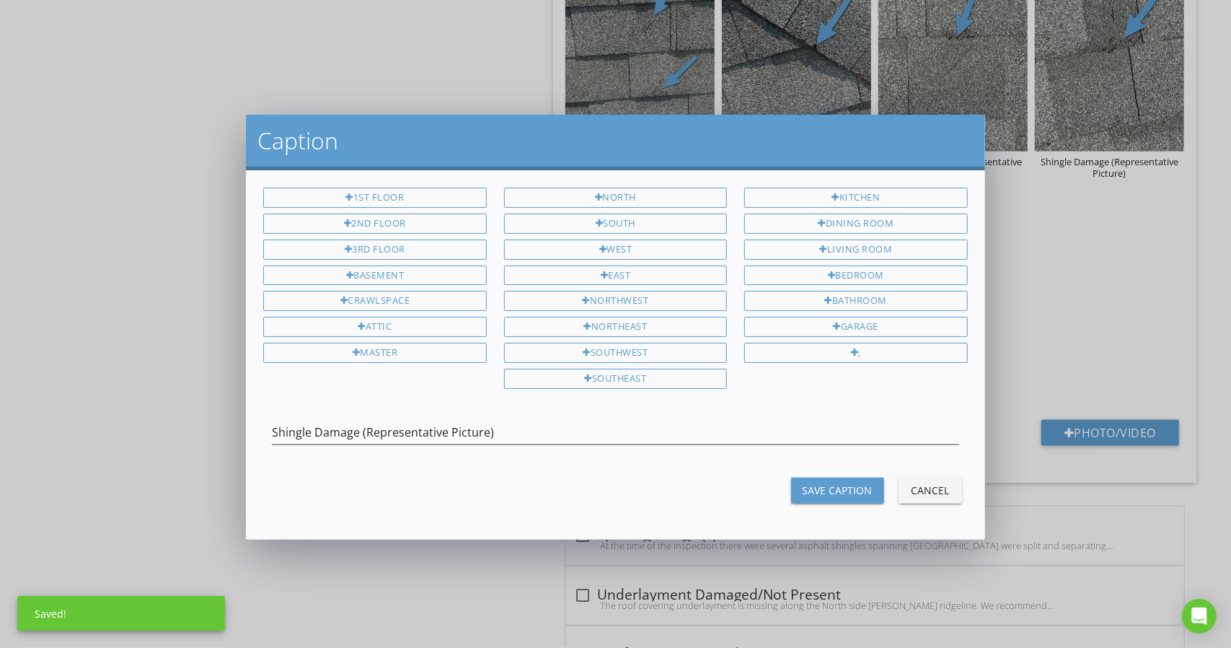
click at [820, 496] on div "Save Caption Cancel" at bounding box center [615, 490] width 721 height 35
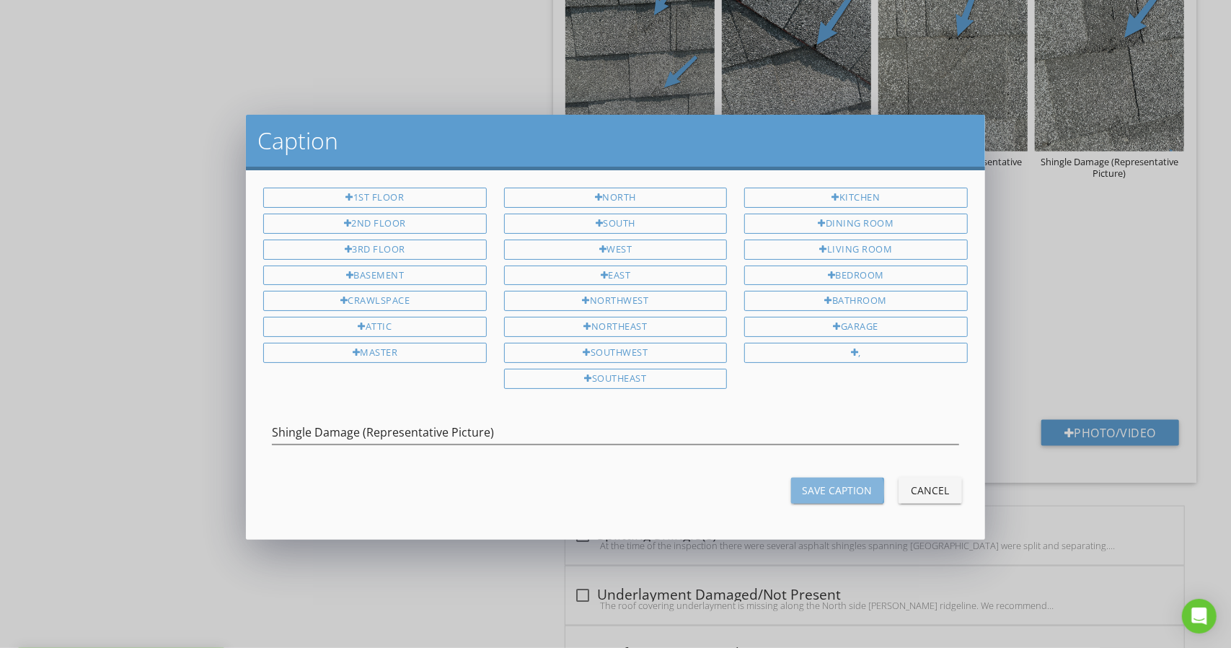
click at [818, 482] on div "Save Caption" at bounding box center [838, 489] width 70 height 15
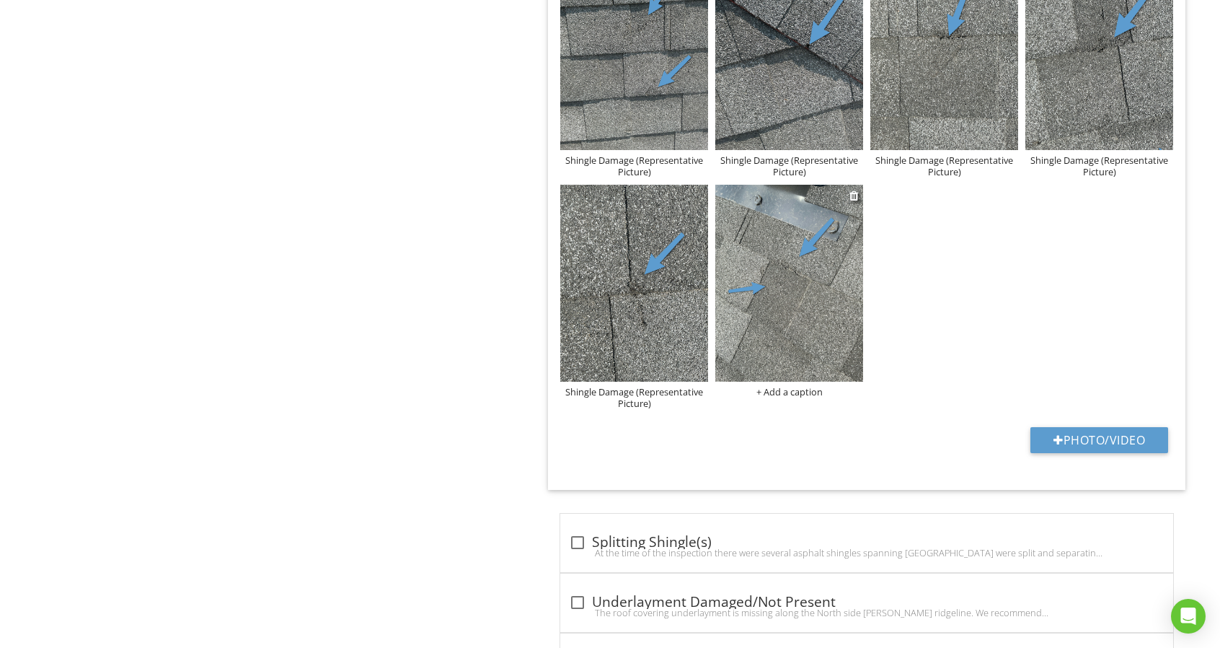
click at [799, 386] on div "+ Add a caption" at bounding box center [789, 392] width 148 height 12
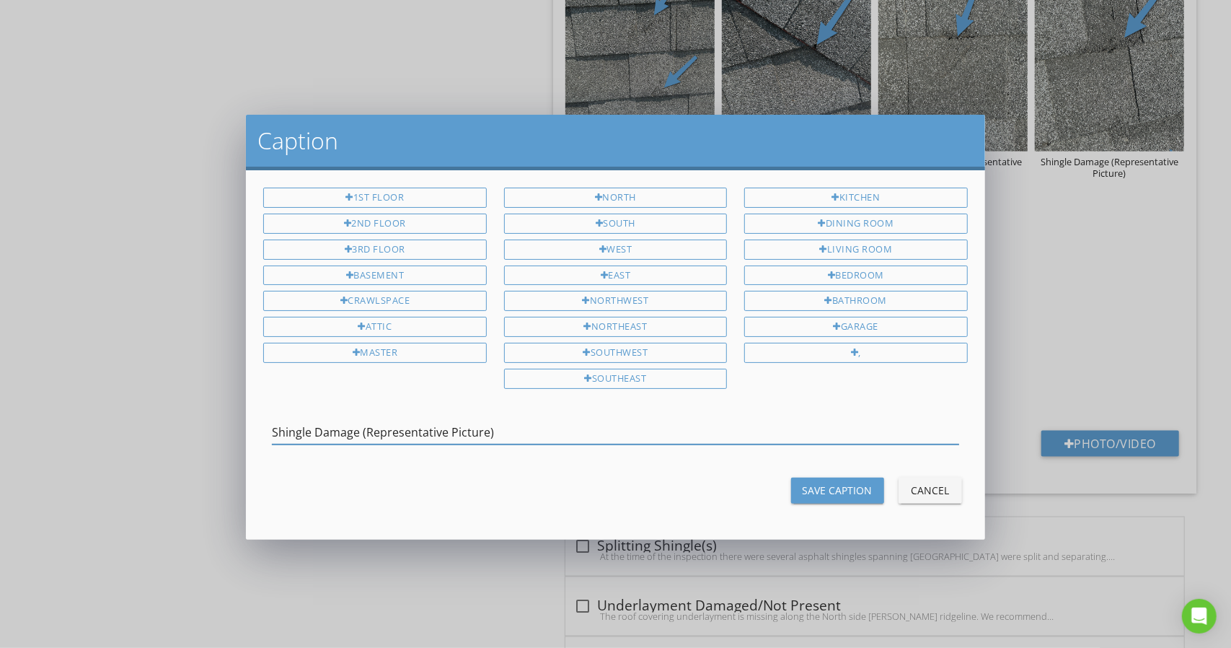
type input "Shingle Damage (Representative Picture)"
click at [862, 491] on button "Save Caption" at bounding box center [837, 490] width 93 height 26
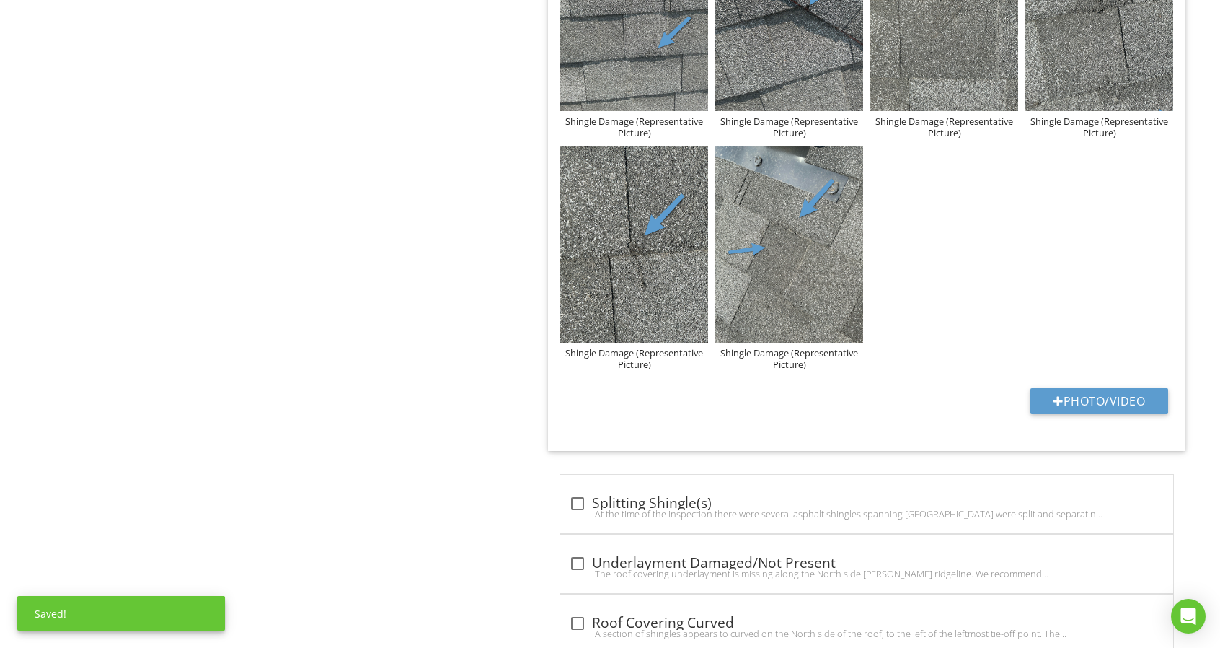
scroll to position [721, 0]
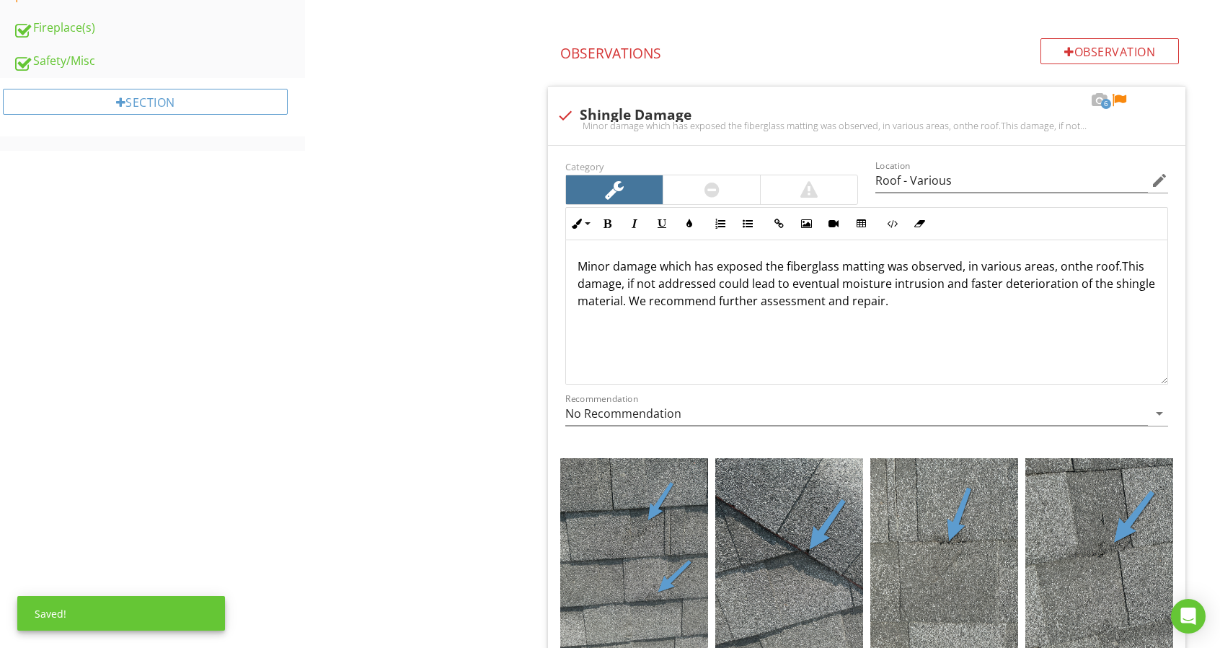
click at [1122, 93] on div at bounding box center [1118, 100] width 17 height 14
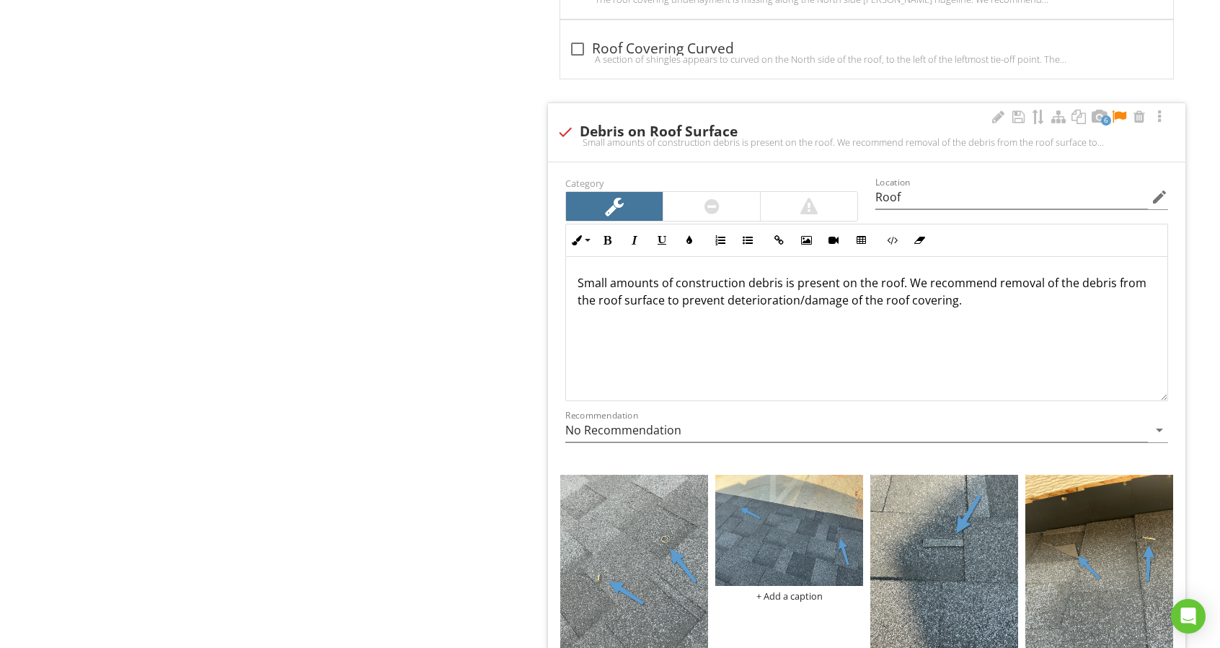
scroll to position [1875, 0]
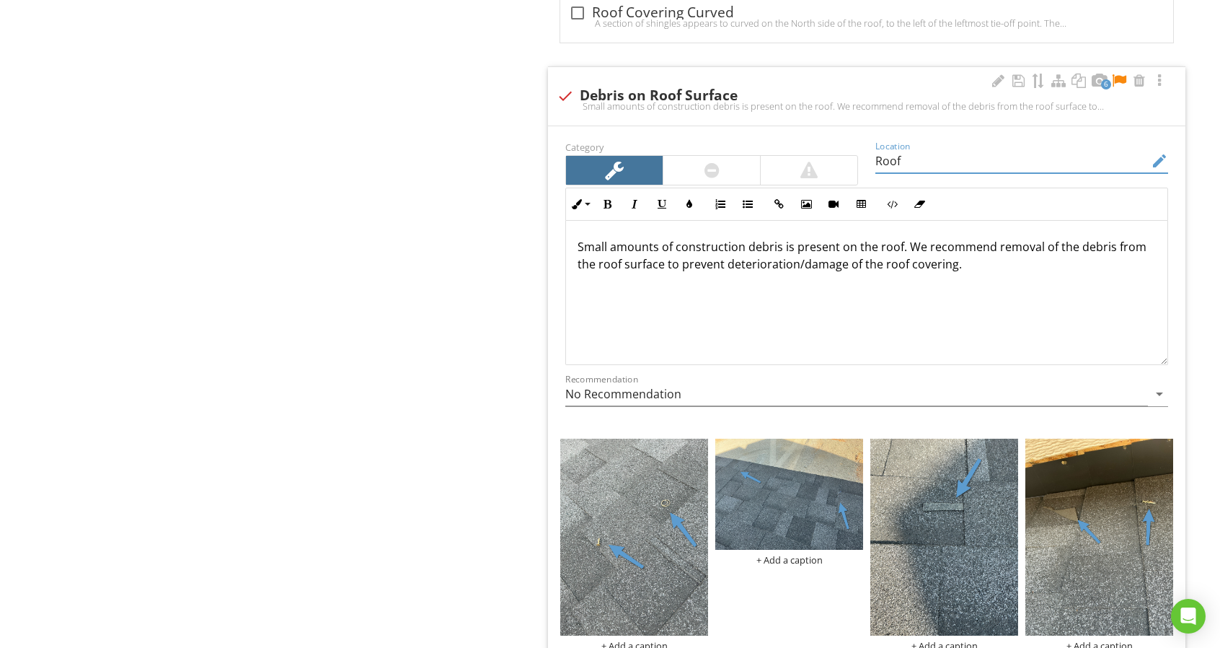
click at [1007, 167] on input "Roof" at bounding box center [1011, 161] width 273 height 24
type input "Roof - Various"
click at [1000, 76] on div at bounding box center [997, 81] width 17 height 14
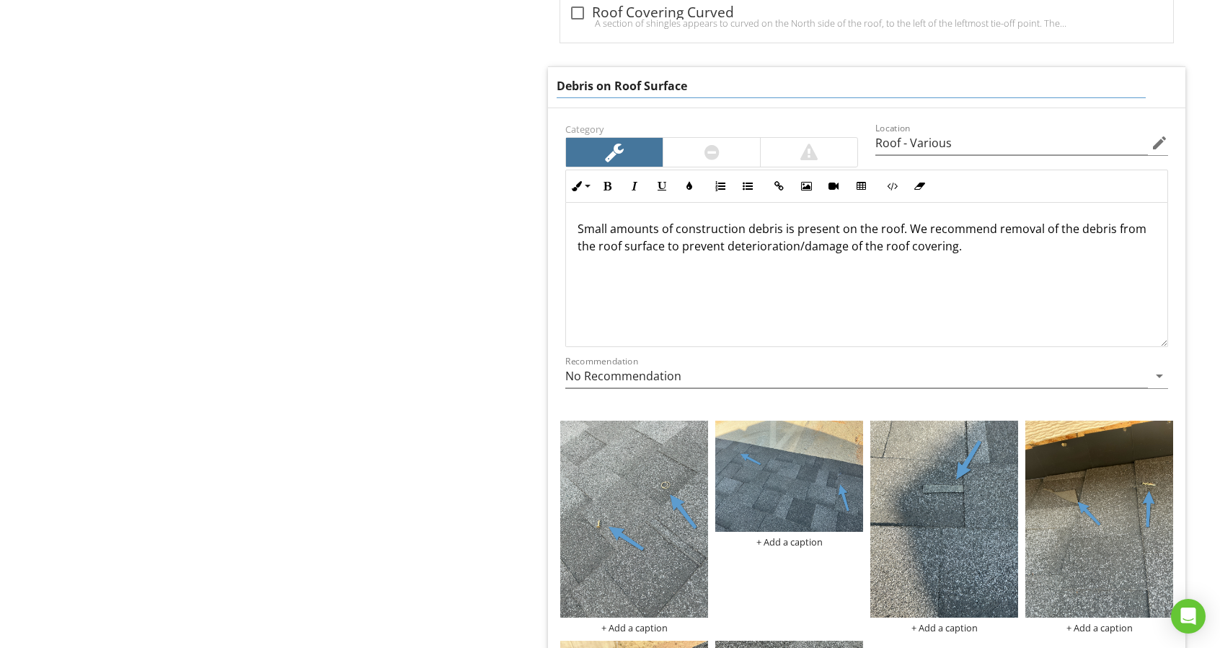
click at [989, 79] on input "Debris on Roof Surface" at bounding box center [851, 86] width 589 height 24
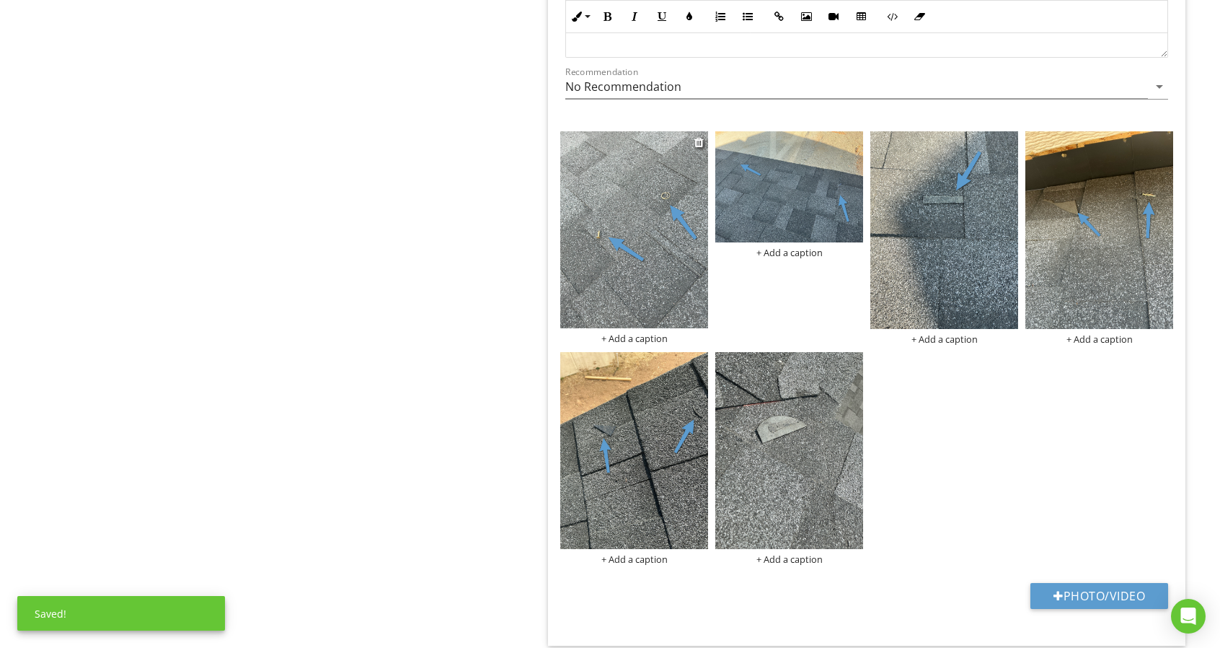
click at [664, 332] on div "+ Add a caption" at bounding box center [634, 338] width 148 height 12
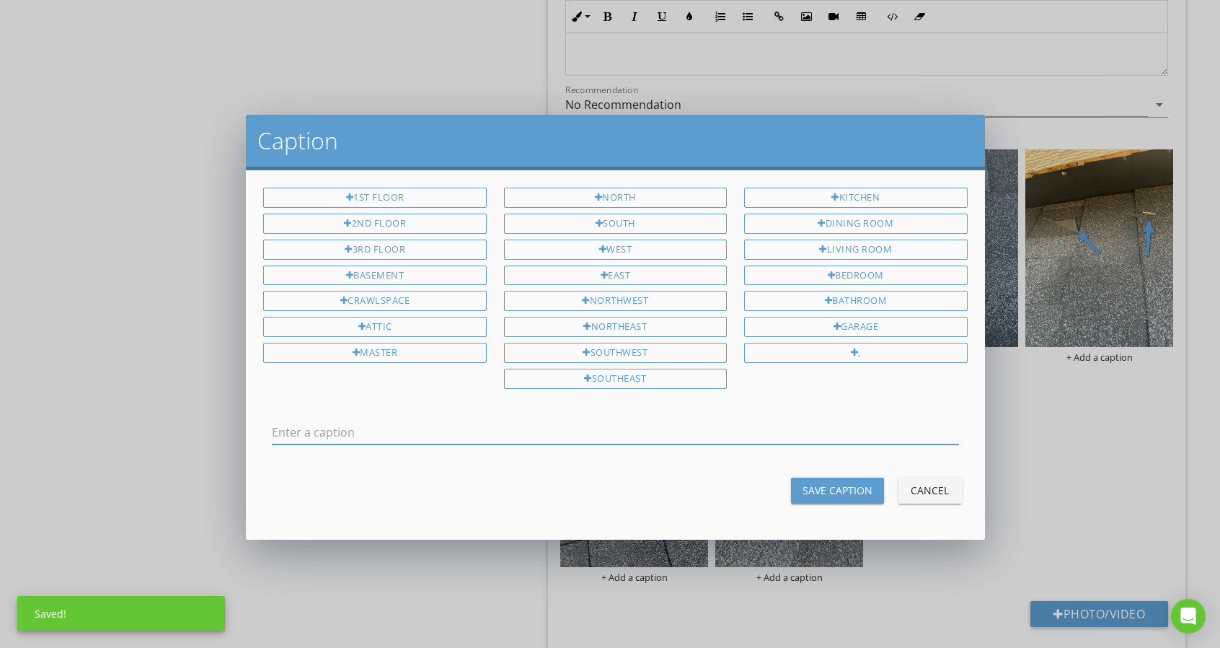
scroll to position [2181, 0]
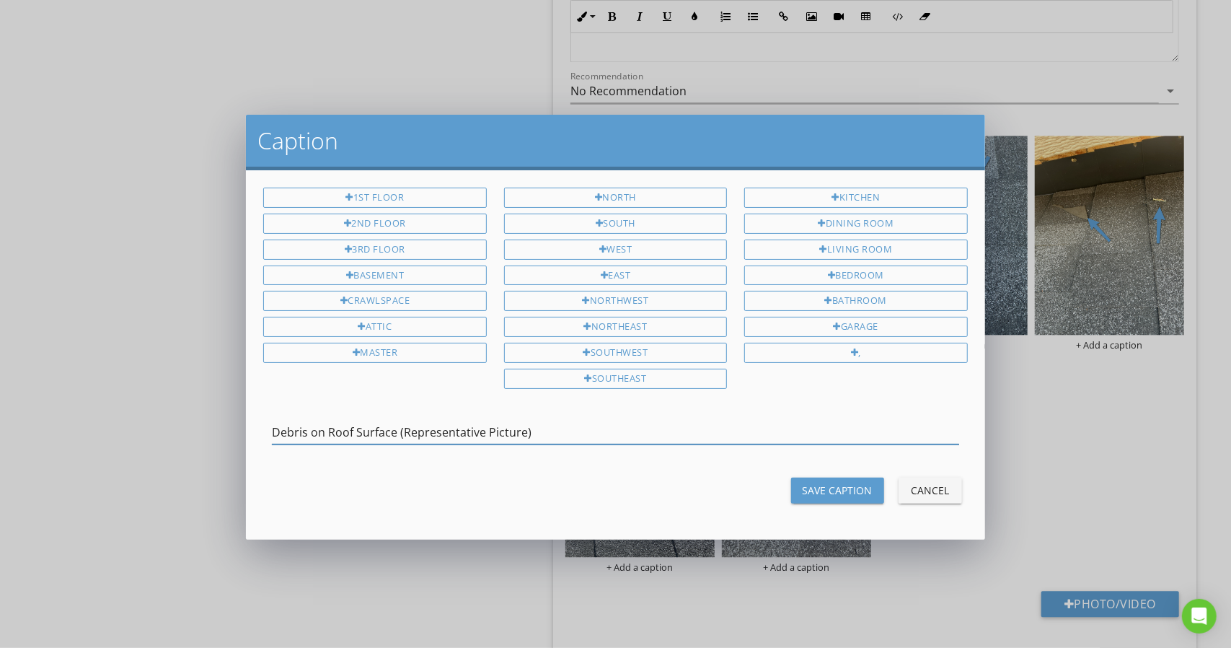
click at [568, 420] on input "Debris on Roof Surface (Representative Picture)" at bounding box center [615, 432] width 686 height 24
type input "Debris on Roof Surface (Representative Picture)"
click at [837, 488] on div "Save Caption" at bounding box center [838, 489] width 70 height 15
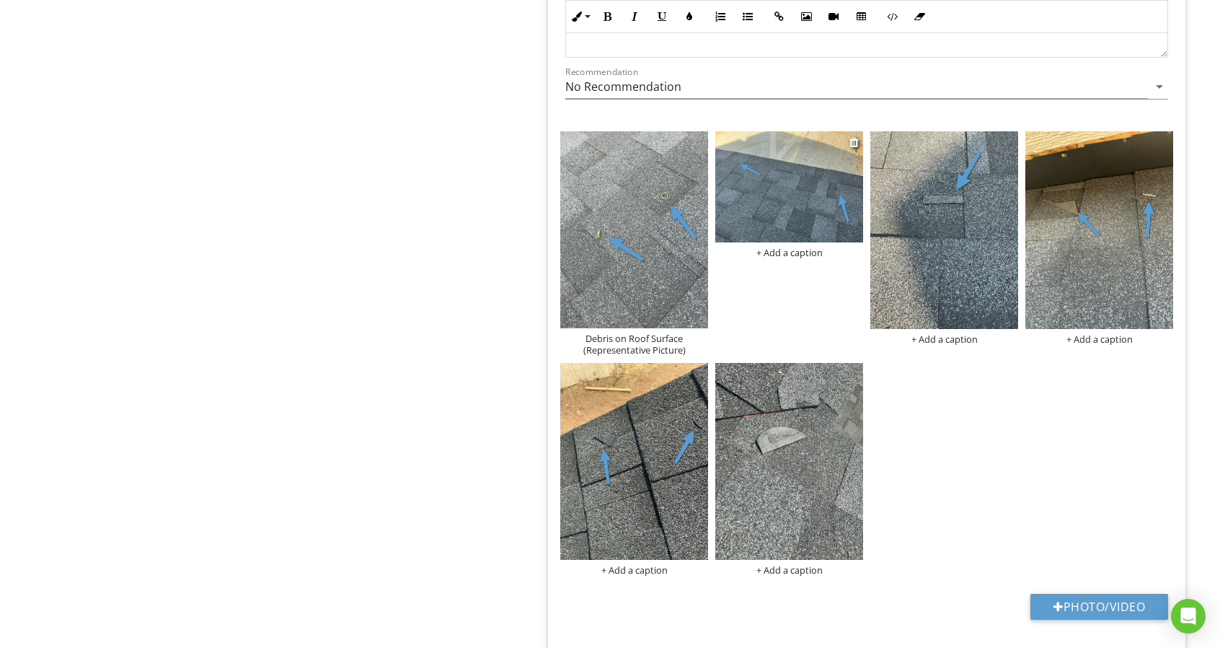
click at [789, 247] on div "+ Add a caption" at bounding box center [789, 253] width 148 height 12
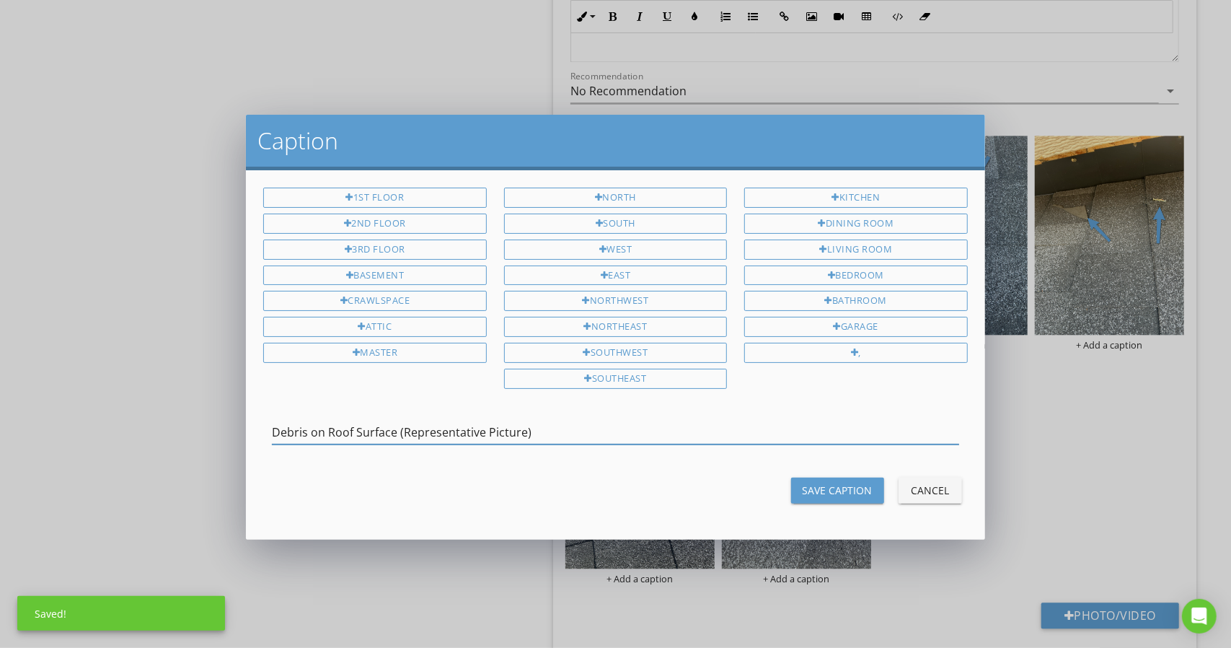
type input "Debris on Roof Surface (Representative Picture)"
click at [839, 484] on div "Save Caption" at bounding box center [838, 489] width 70 height 15
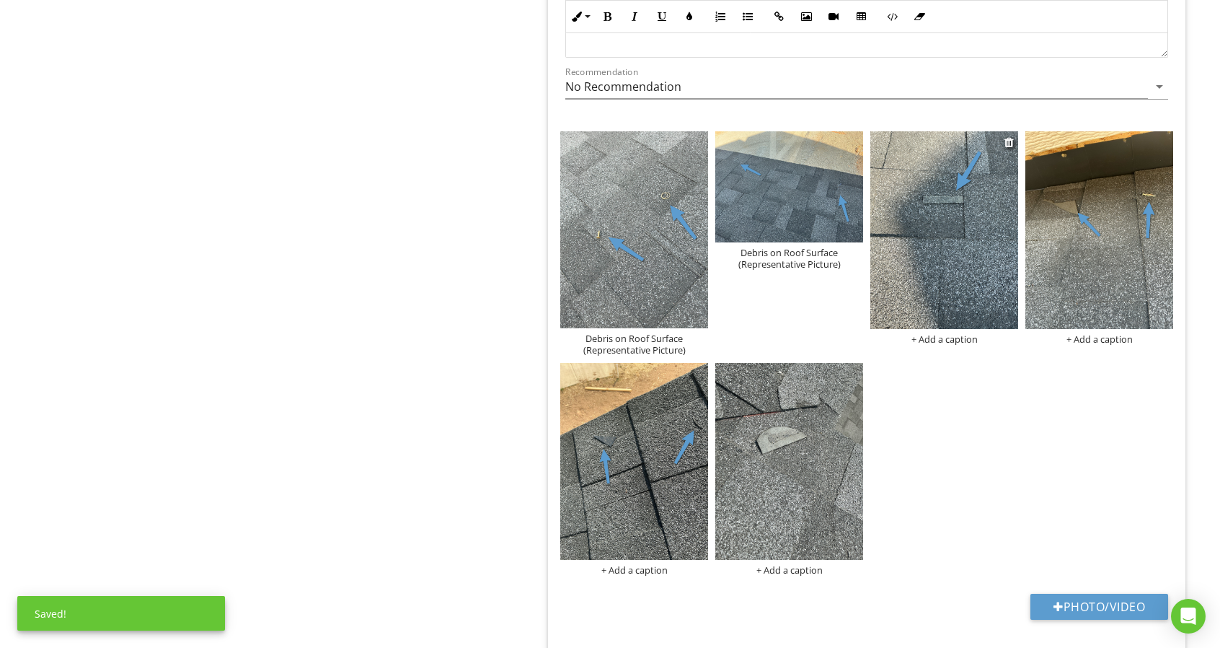
click at [956, 333] on div "+ Add a caption" at bounding box center [944, 339] width 148 height 12
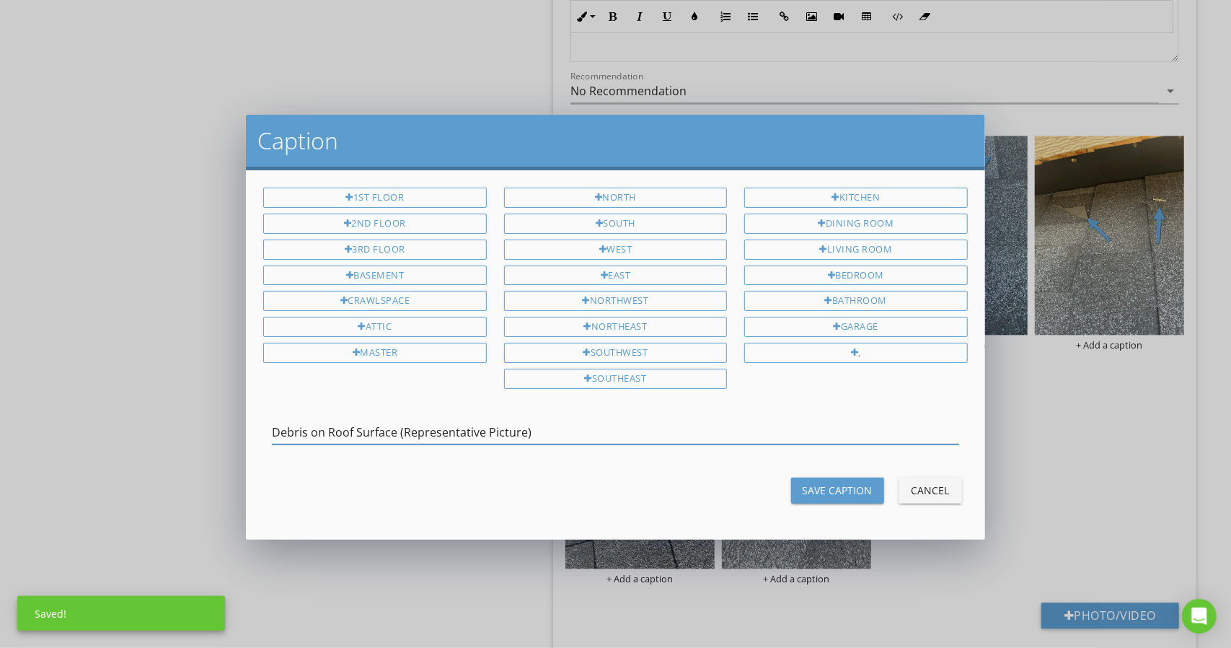
type input "Debris on Roof Surface (Representative Picture)"
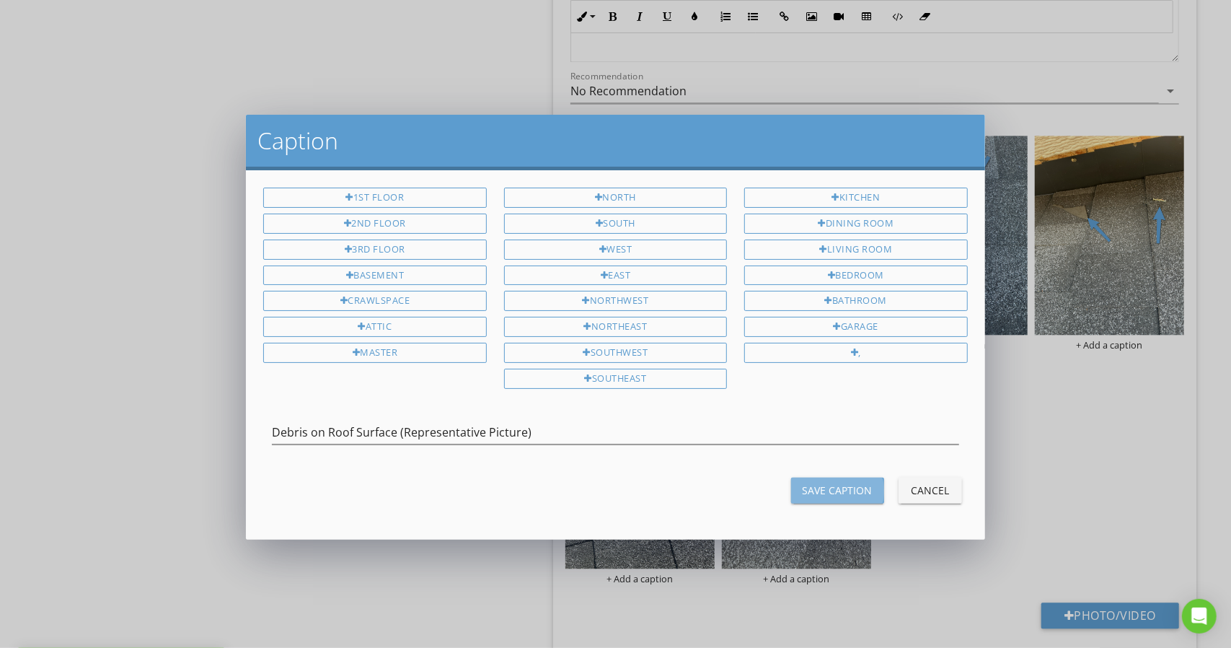
click at [836, 482] on div "Save Caption" at bounding box center [838, 489] width 70 height 15
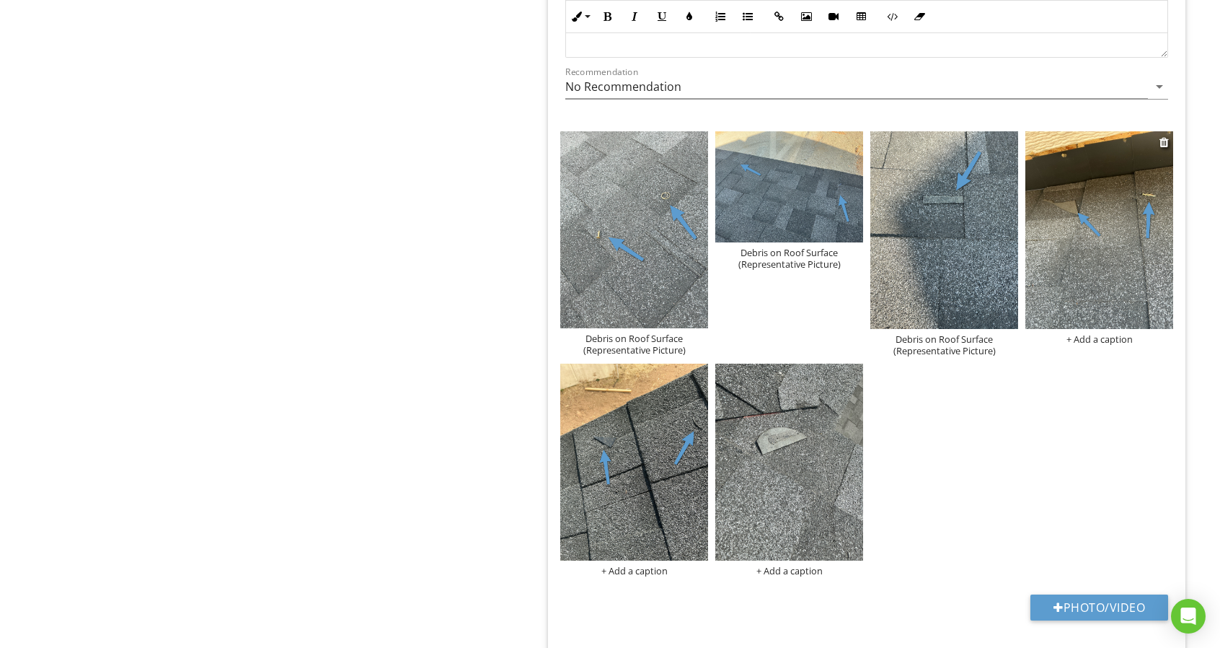
click at [1129, 333] on div "+ Add a caption" at bounding box center [1099, 339] width 148 height 12
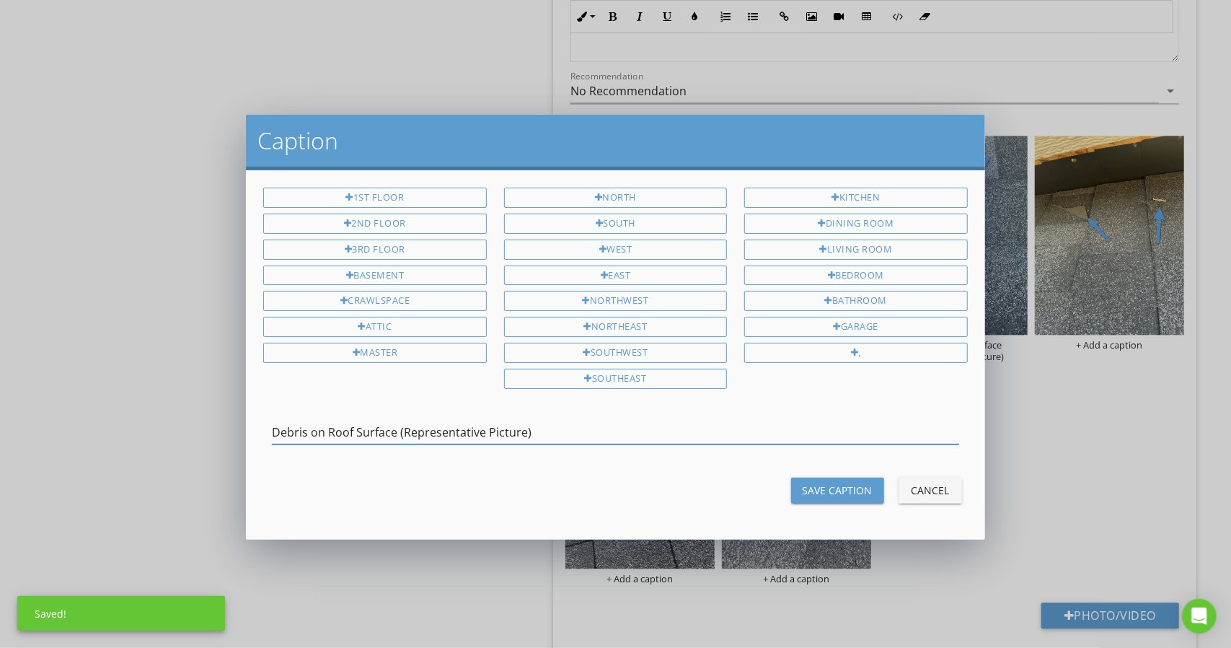
type input "Debris on Roof Surface (Representative Picture)"
click at [875, 477] on button "Save Caption" at bounding box center [837, 490] width 93 height 26
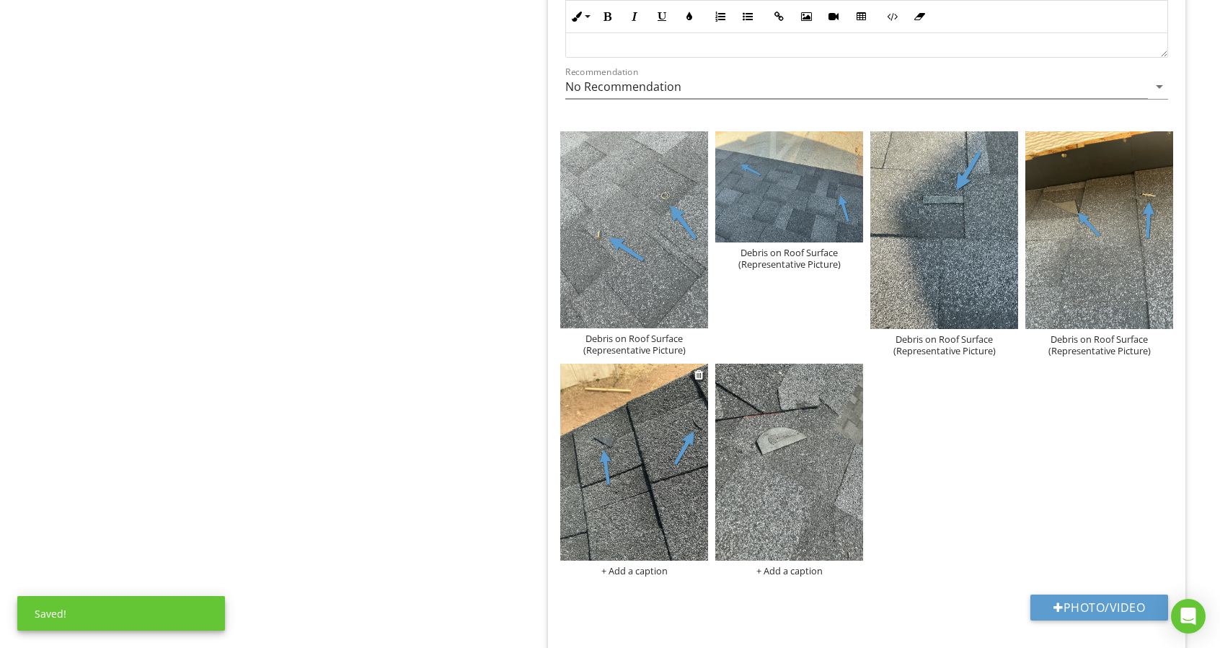
click at [645, 567] on div "+ Add a caption" at bounding box center [634, 571] width 148 height 12
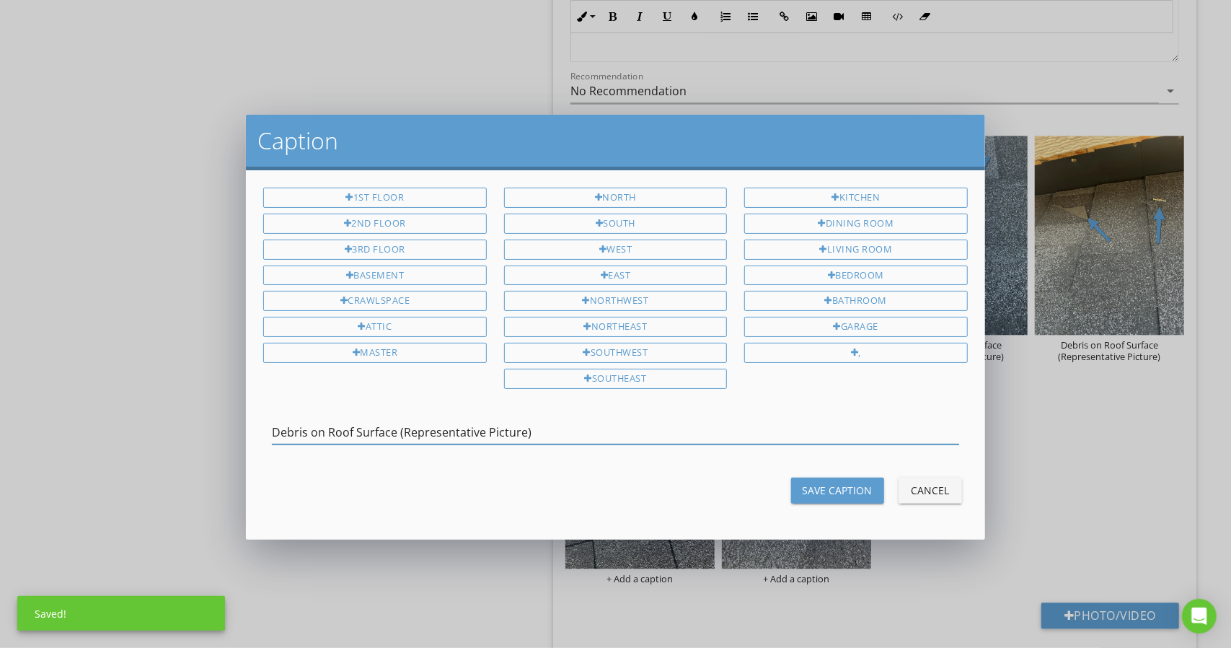
type input "Debris on Roof Surface (Representative Picture)"
click at [841, 482] on div "Save Caption" at bounding box center [838, 489] width 70 height 15
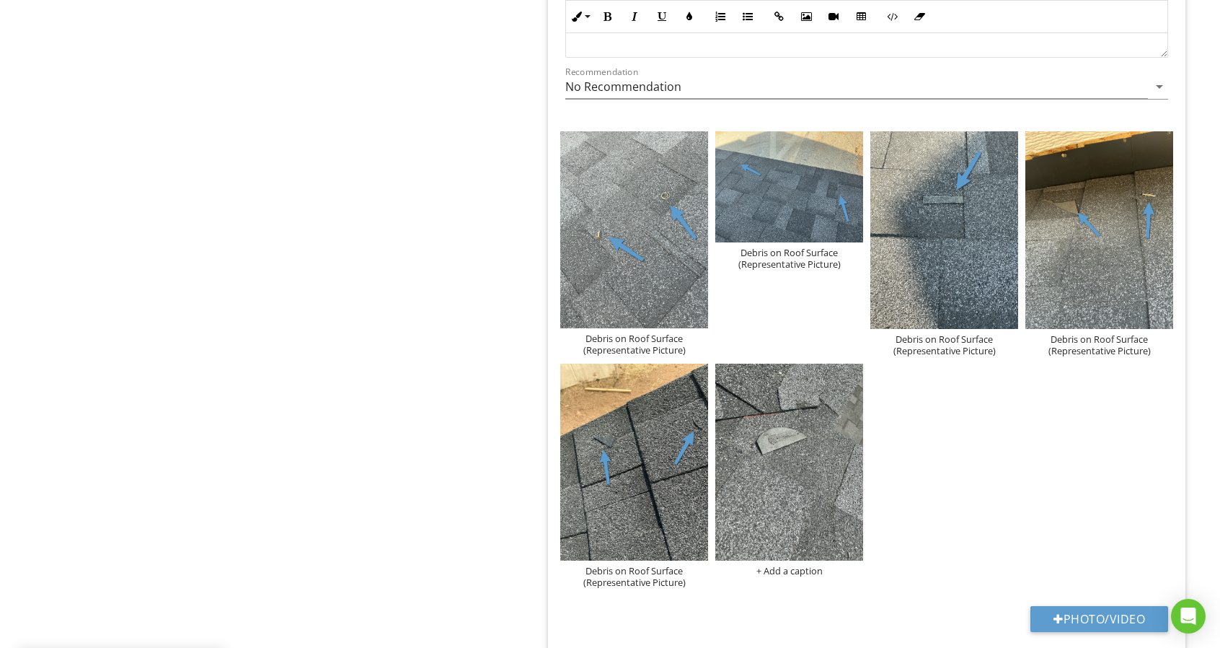
click at [790, 565] on div "+ Add a caption" at bounding box center [789, 571] width 148 height 12
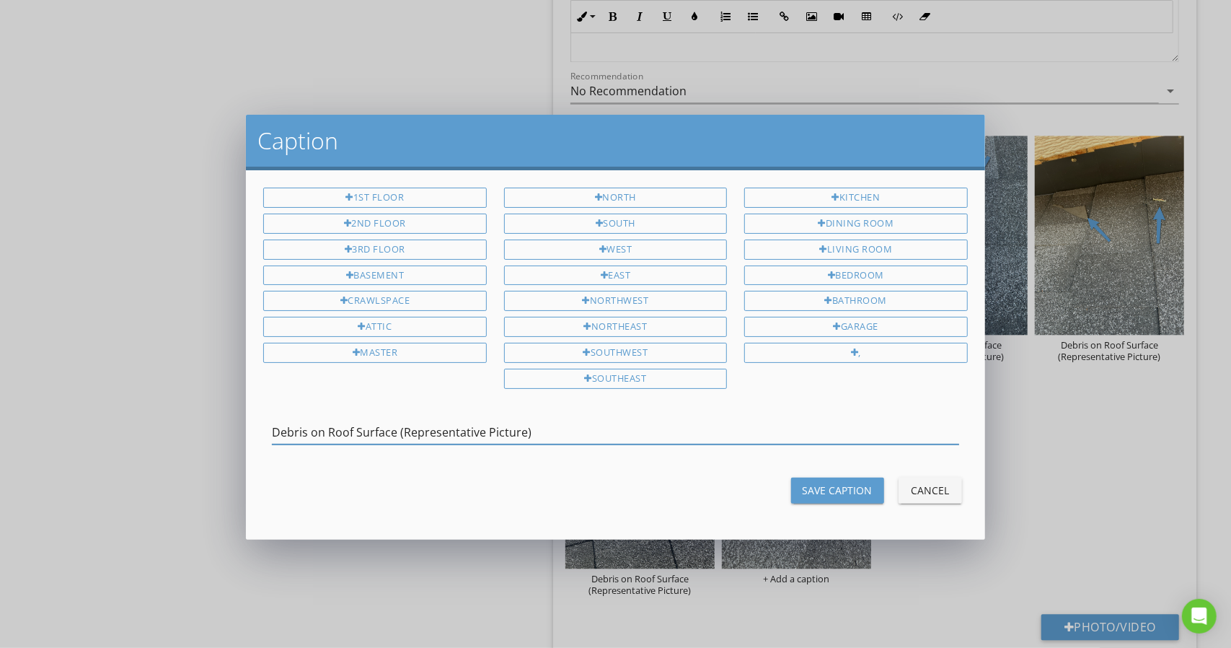
type input "Debris on Roof Surface (Representative Picture)"
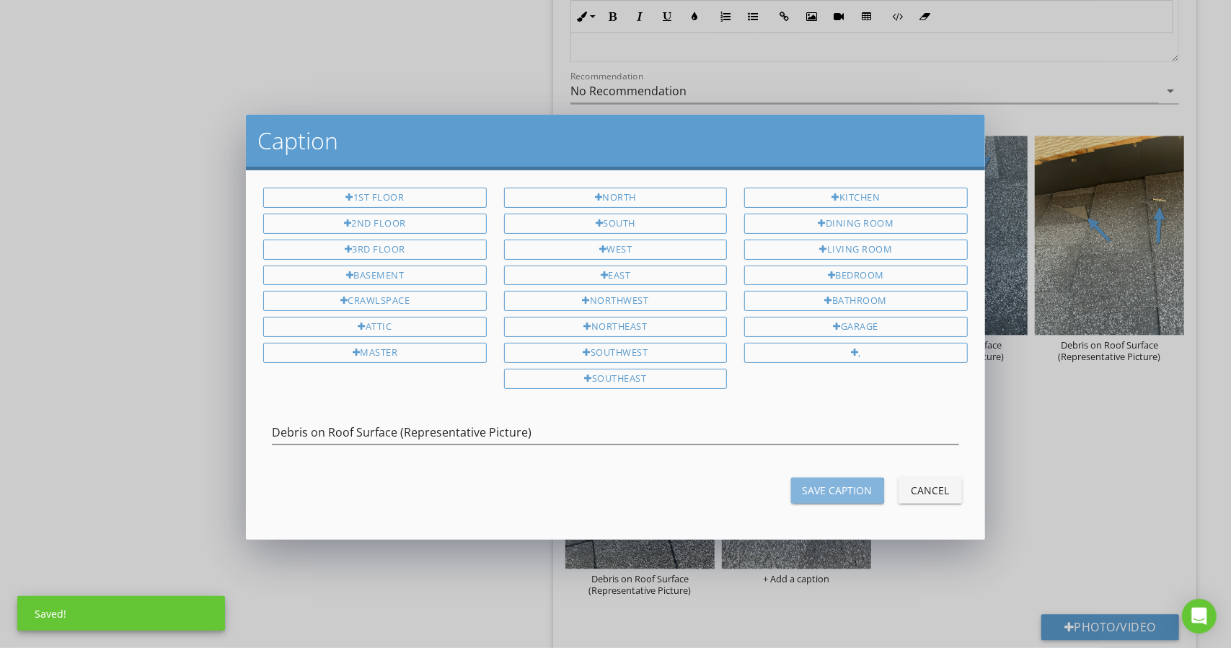
click at [832, 482] on div "Save Caption" at bounding box center [838, 489] width 70 height 15
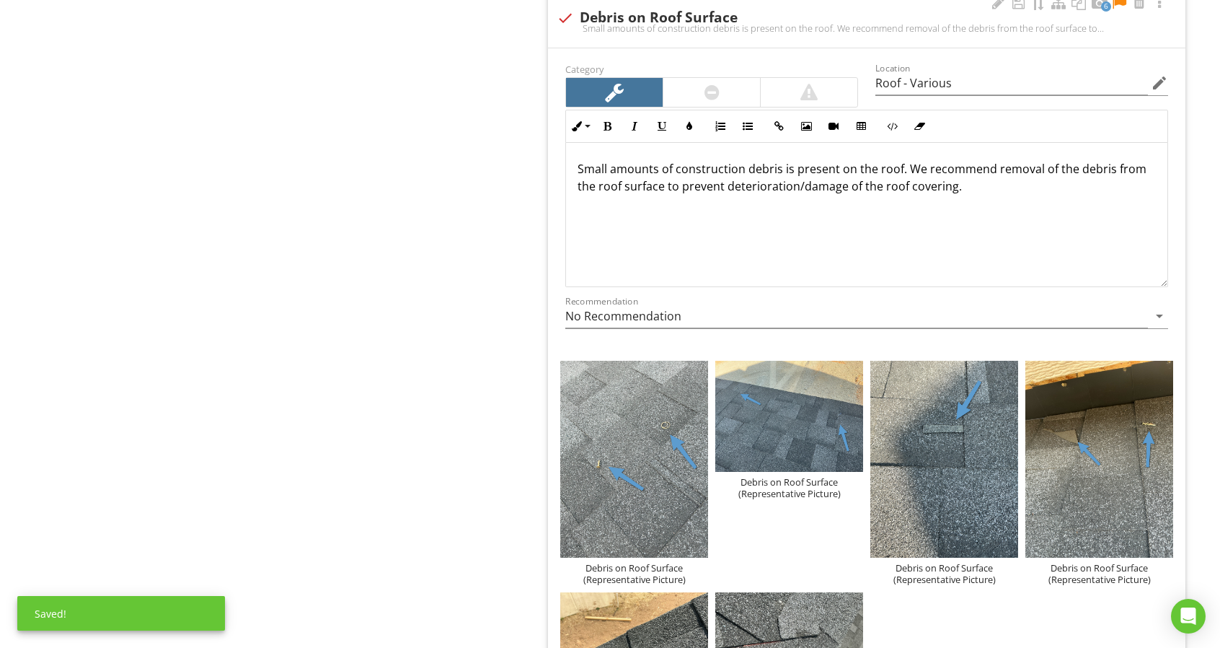
scroll to position [1893, 0]
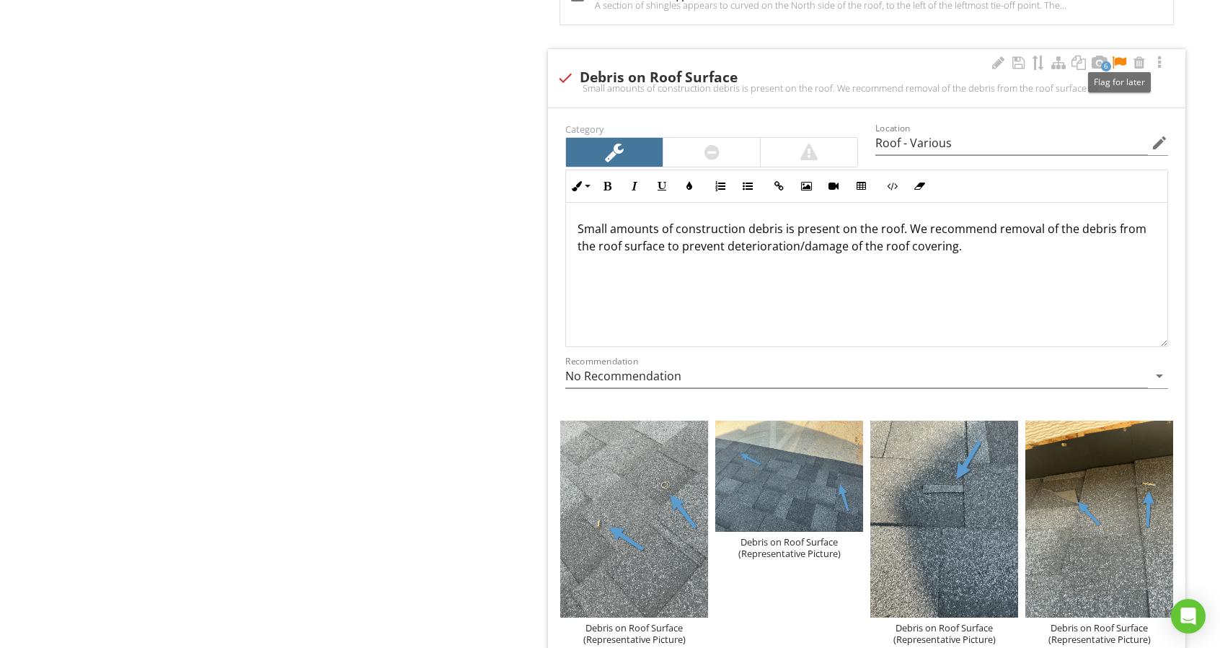
click at [1118, 56] on div at bounding box center [1118, 63] width 17 height 14
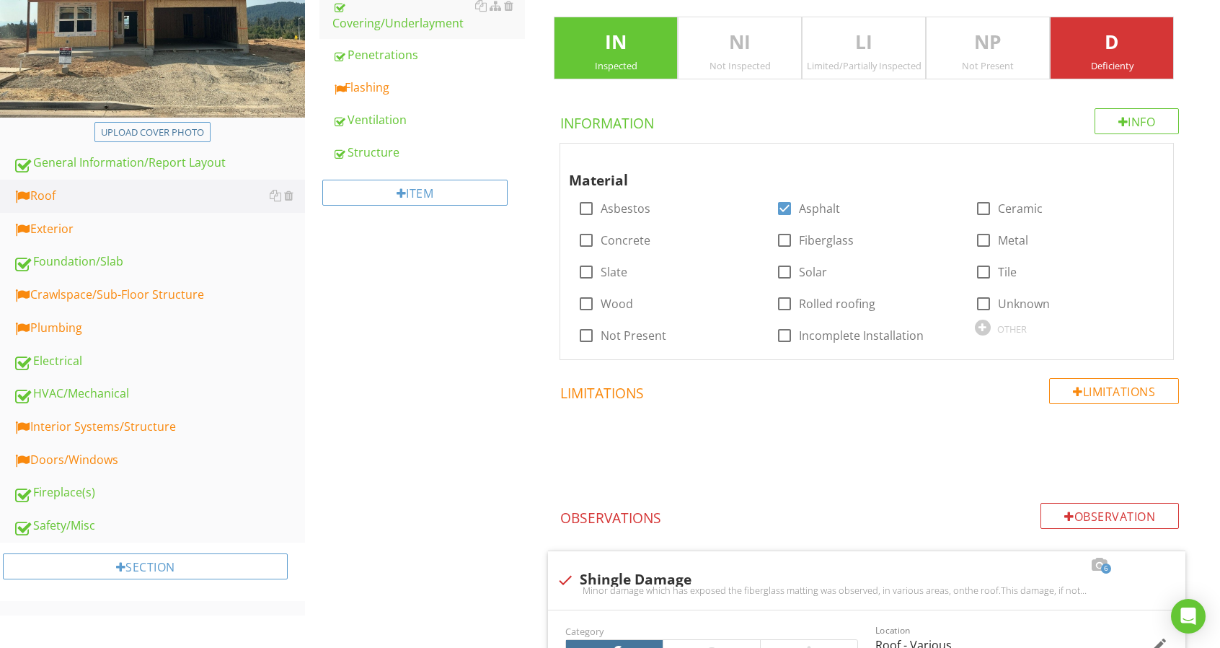
scroll to position [79, 0]
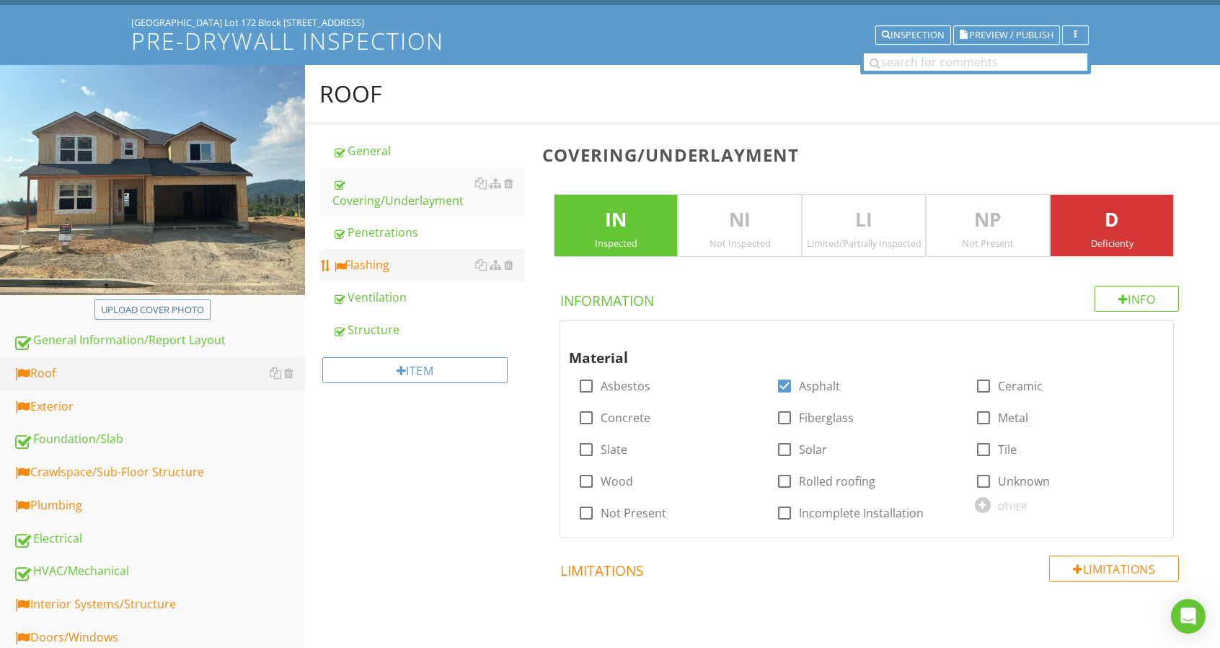
click at [441, 249] on link "Flashing" at bounding box center [428, 265] width 193 height 32
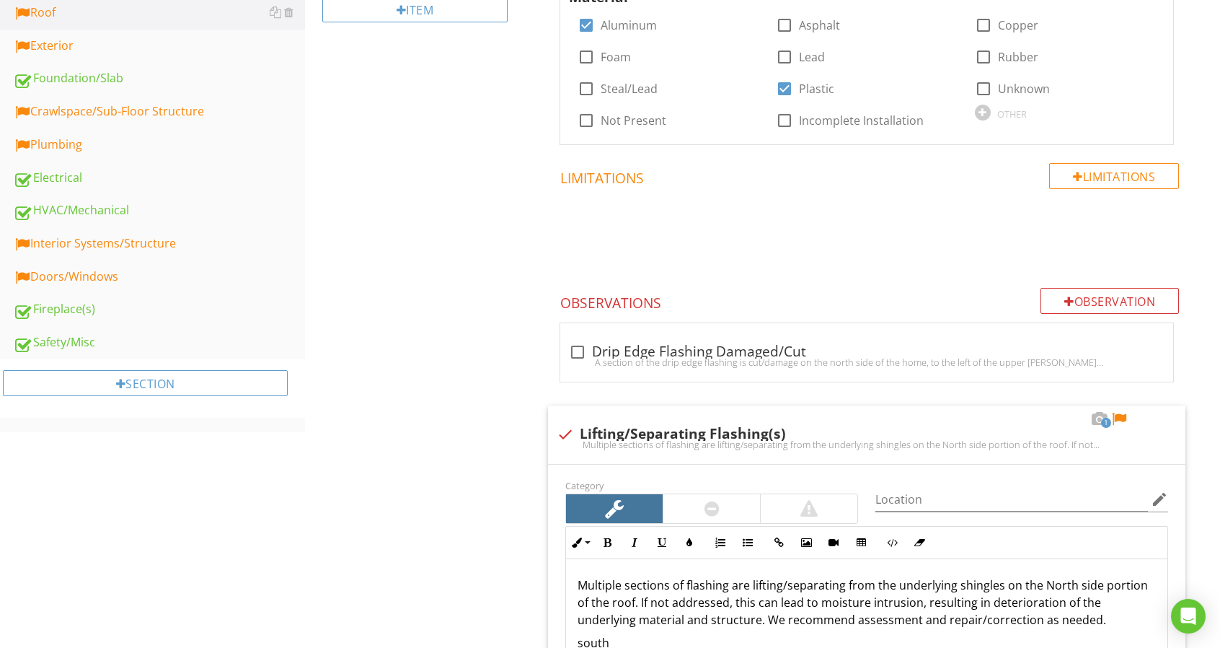
scroll to position [800, 0]
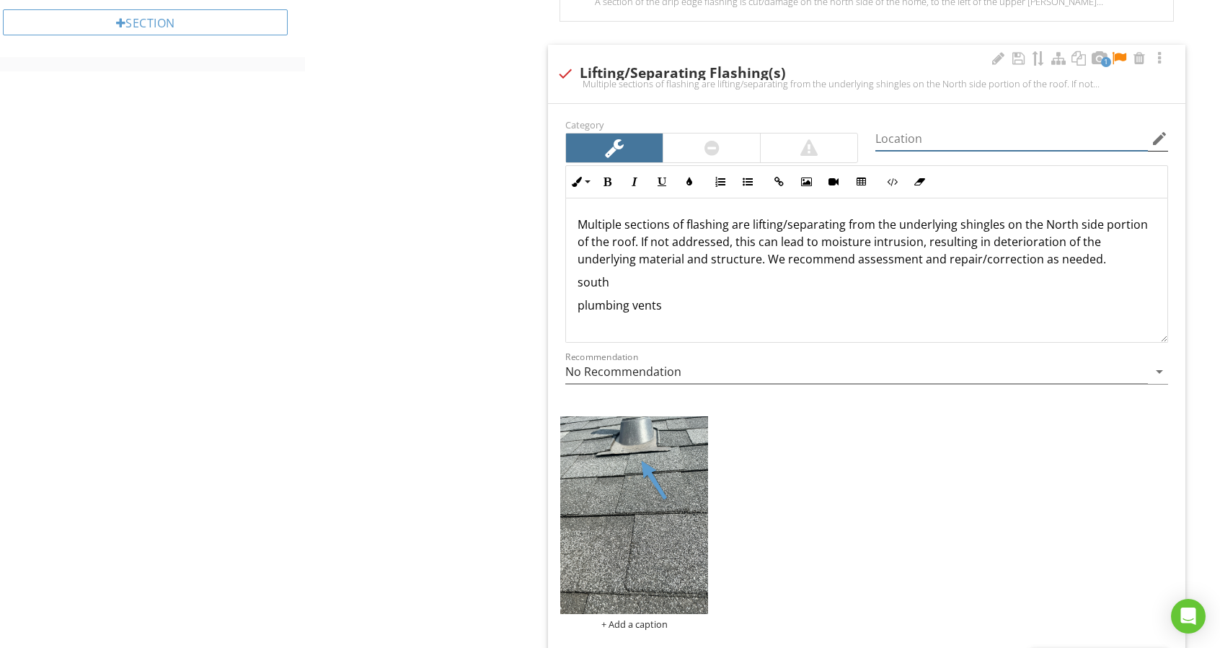
click at [907, 131] on input "Location" at bounding box center [1011, 139] width 273 height 24
type input "Roof- [GEOGRAPHIC_DATA]"
click at [575, 221] on div "Multiple sections of flashing are lifting/separating from the underlying shingl…" at bounding box center [866, 270] width 601 height 144
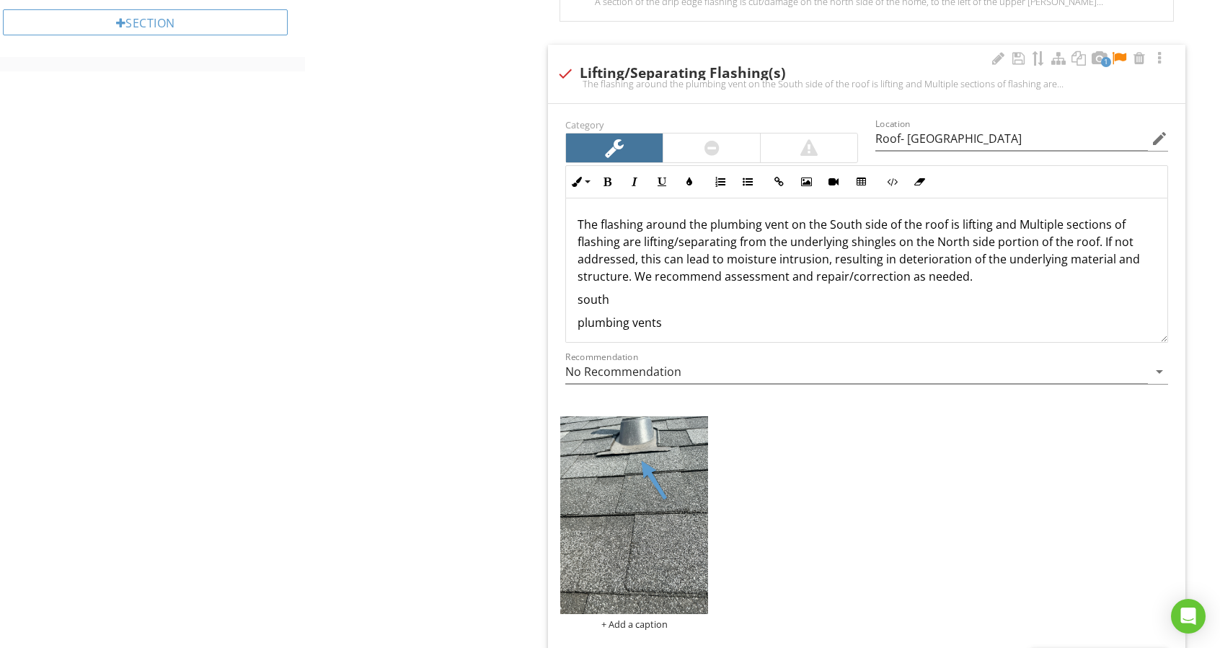
click at [645, 217] on p "The flashing around the plumbing vent on the South side of the roof is lifting …" at bounding box center [867, 250] width 578 height 69
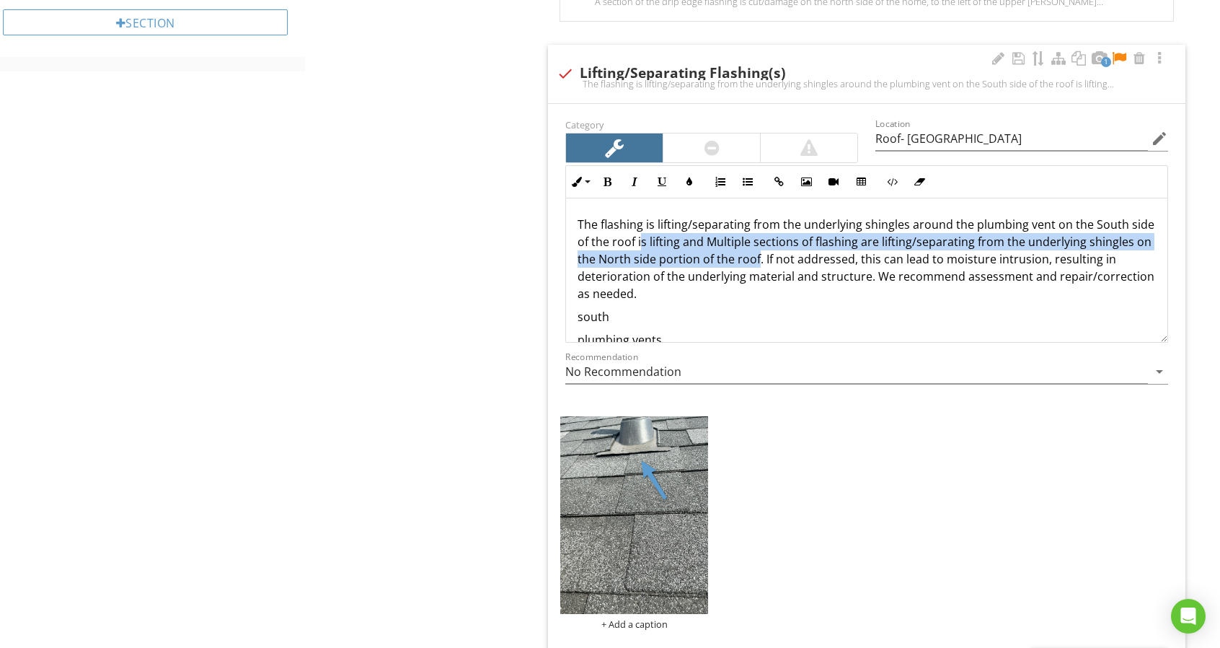
drag, startPoint x: 665, startPoint y: 237, endPoint x: 821, endPoint y: 257, distance: 157.0
click at [821, 257] on p "The flashing is lifting/separating from the underlying shingles around the plum…" at bounding box center [867, 259] width 578 height 87
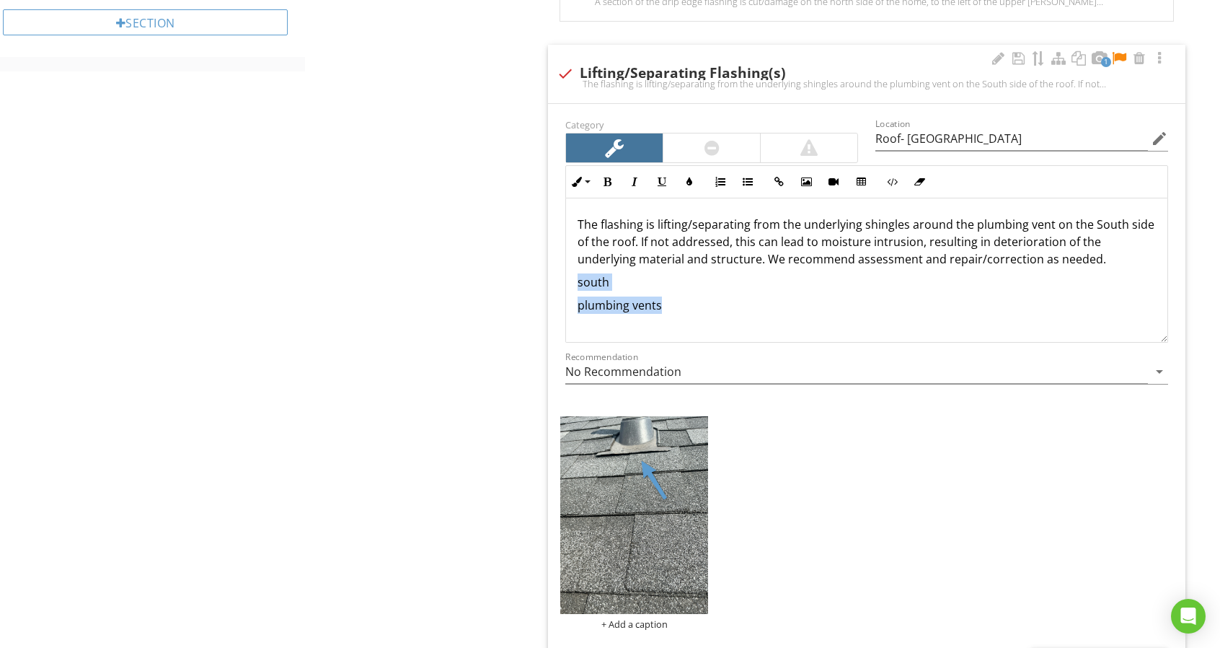
drag, startPoint x: 645, startPoint y: 282, endPoint x: 565, endPoint y: 269, distance: 81.1
click at [565, 269] on div "Inline Style XLarge Large Normal Small Light Small/Light Bold Italic Underline …" at bounding box center [867, 253] width 620 height 177
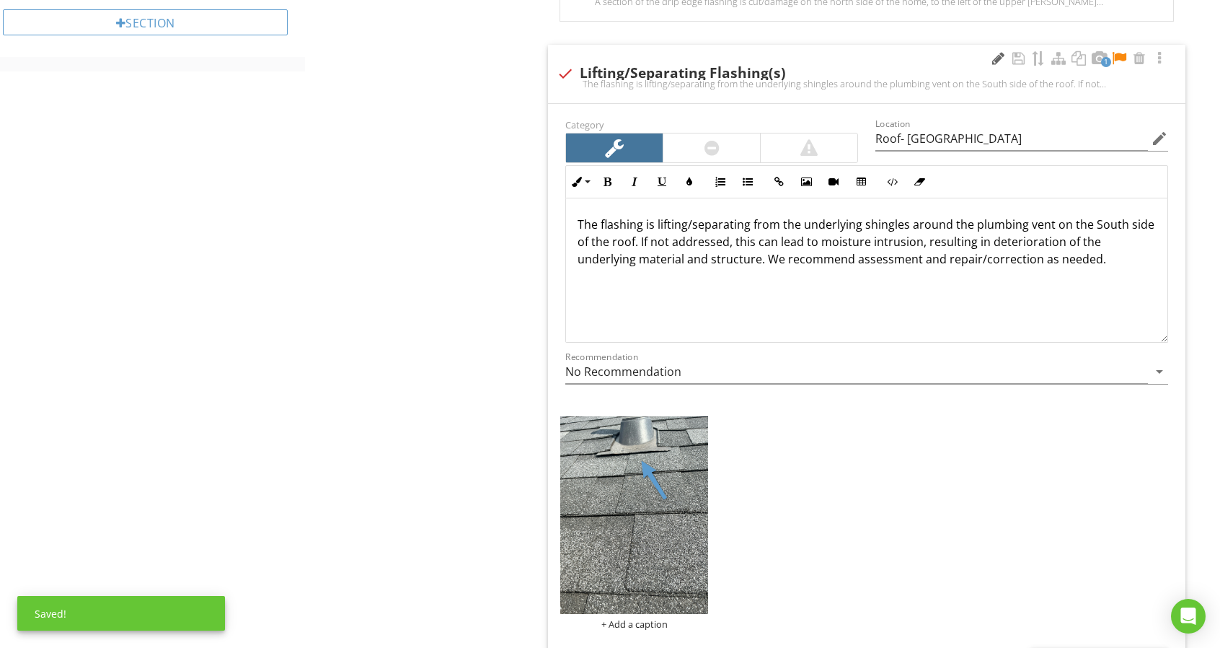
click at [998, 58] on div at bounding box center [997, 58] width 17 height 14
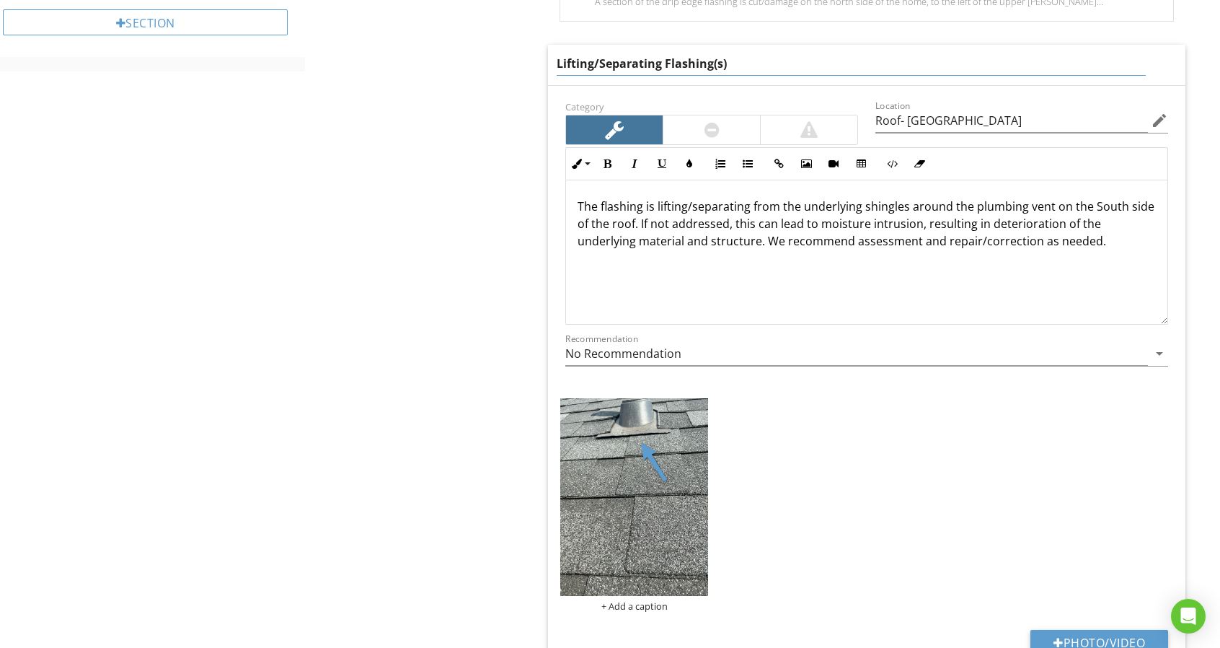
drag, startPoint x: 712, startPoint y: 66, endPoint x: 547, endPoint y: 63, distance: 165.1
click at [547, 63] on span "check_box_outline_blank Drip Edge Flashing Damaged/Cut A section of the drip ed…" at bounding box center [869, 548] width 655 height 1172
click at [628, 599] on div "+ Add a caption" at bounding box center [634, 504] width 148 height 213
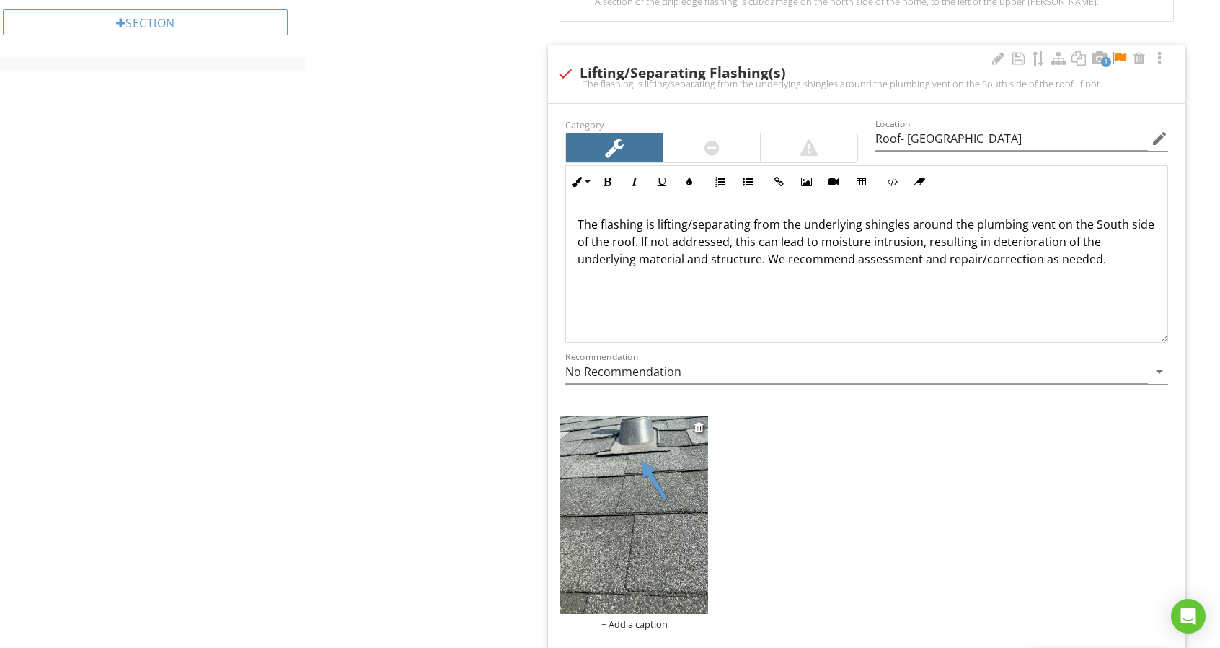
click at [627, 618] on div "+ Add a caption" at bounding box center [634, 624] width 148 height 12
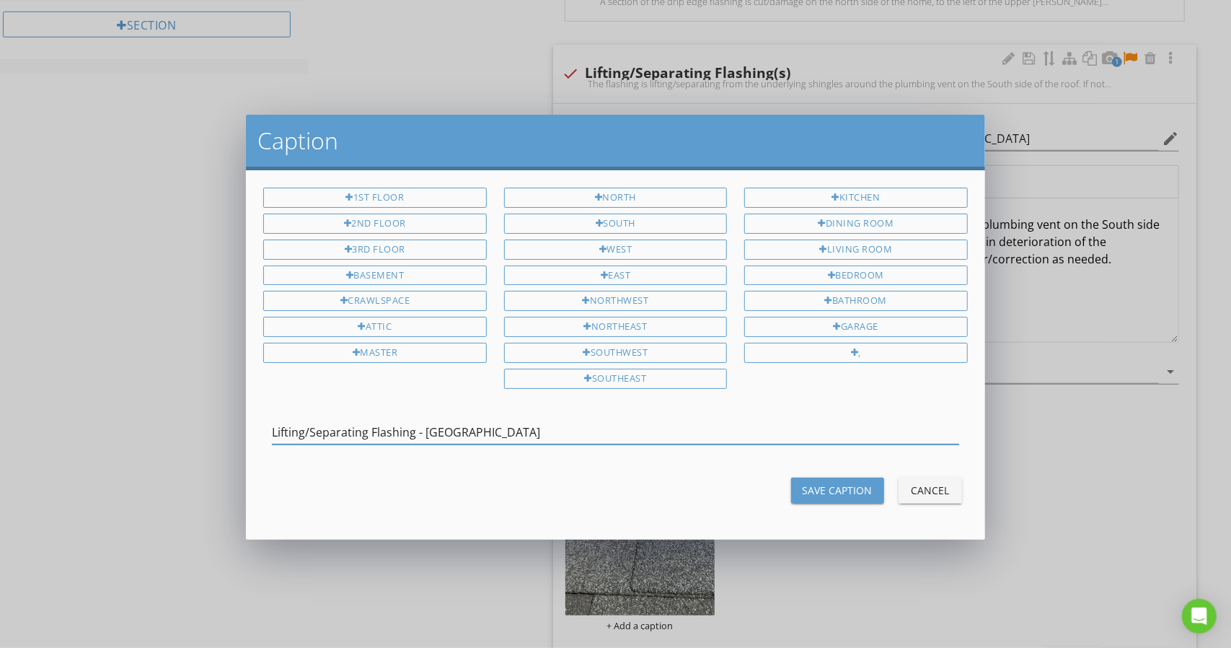
type input "Lifting/Separating Flashing - South Side"
click at [862, 481] on button "Save Caption" at bounding box center [837, 490] width 93 height 26
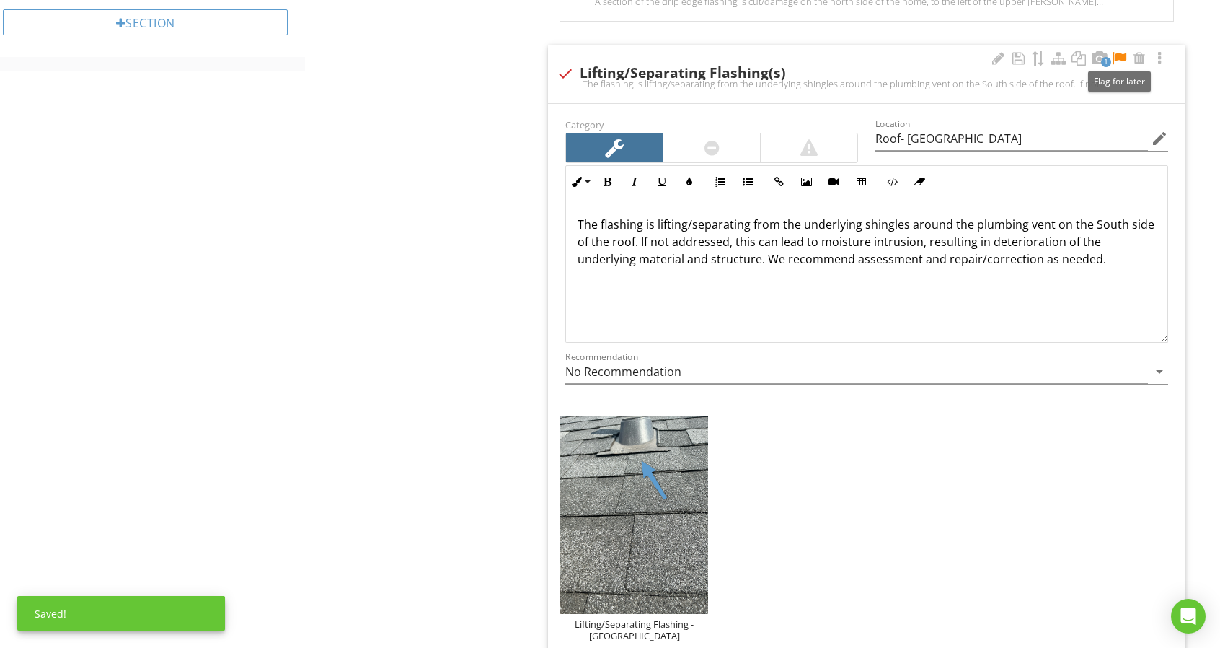
drag, startPoint x: 1123, startPoint y: 53, endPoint x: 1092, endPoint y: 109, distance: 64.6
click at [1123, 55] on div at bounding box center [1118, 58] width 17 height 14
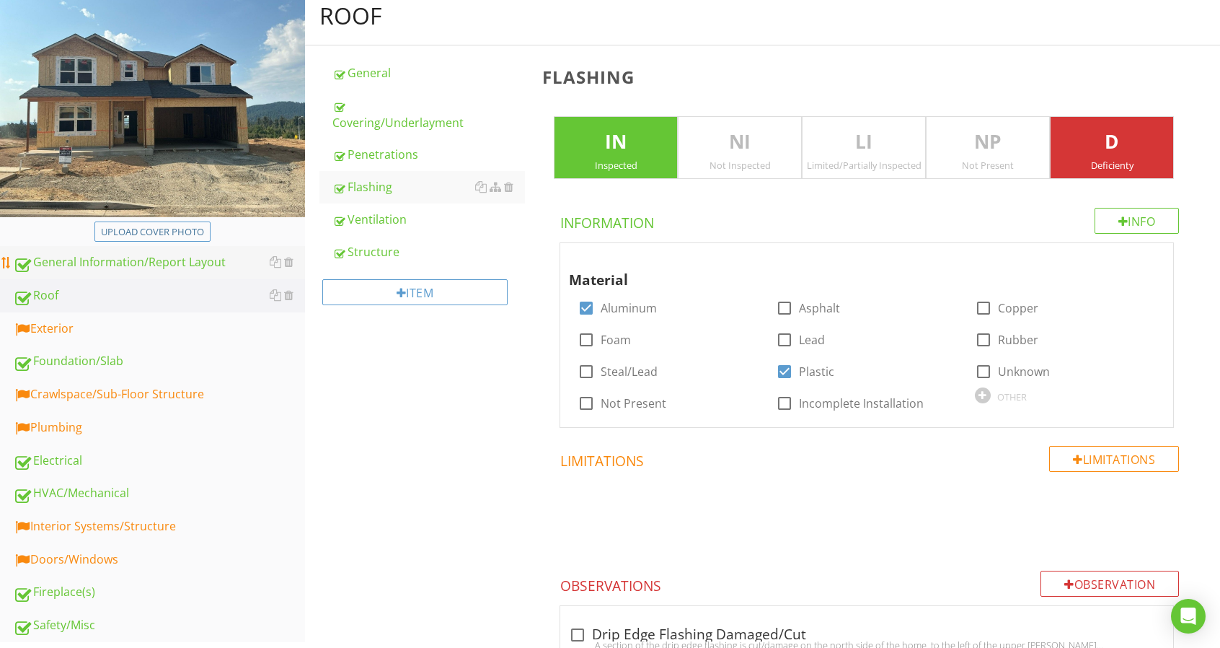
scroll to position [216, 0]
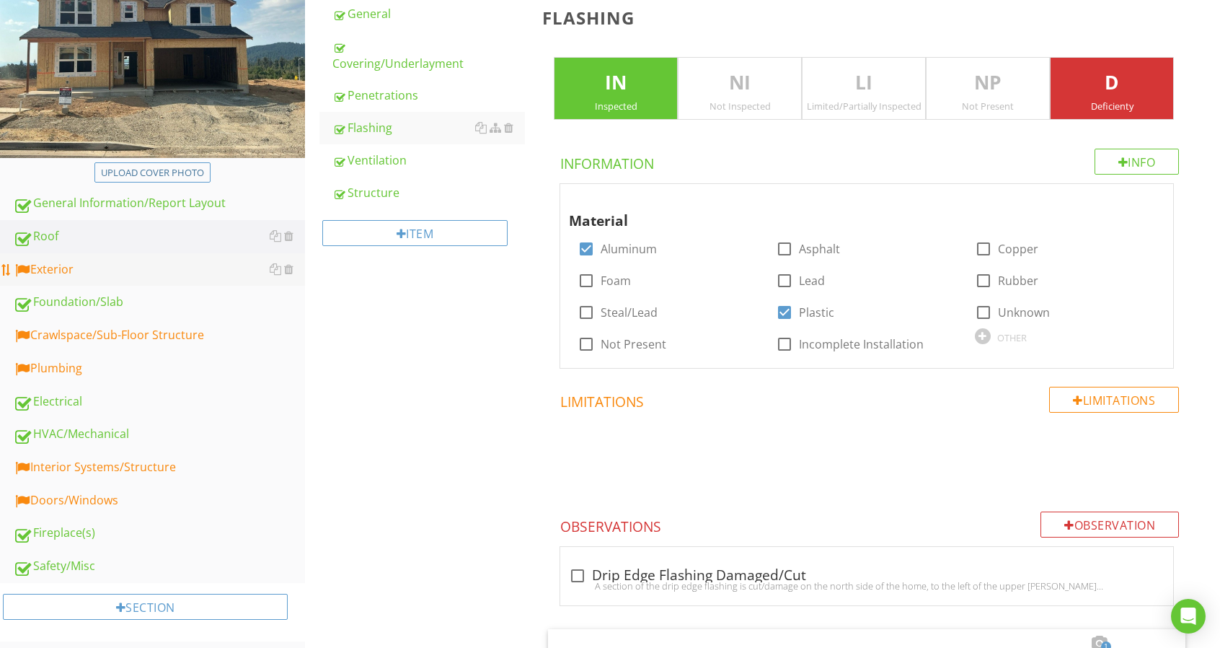
click at [138, 270] on div "Exterior" at bounding box center [159, 269] width 292 height 19
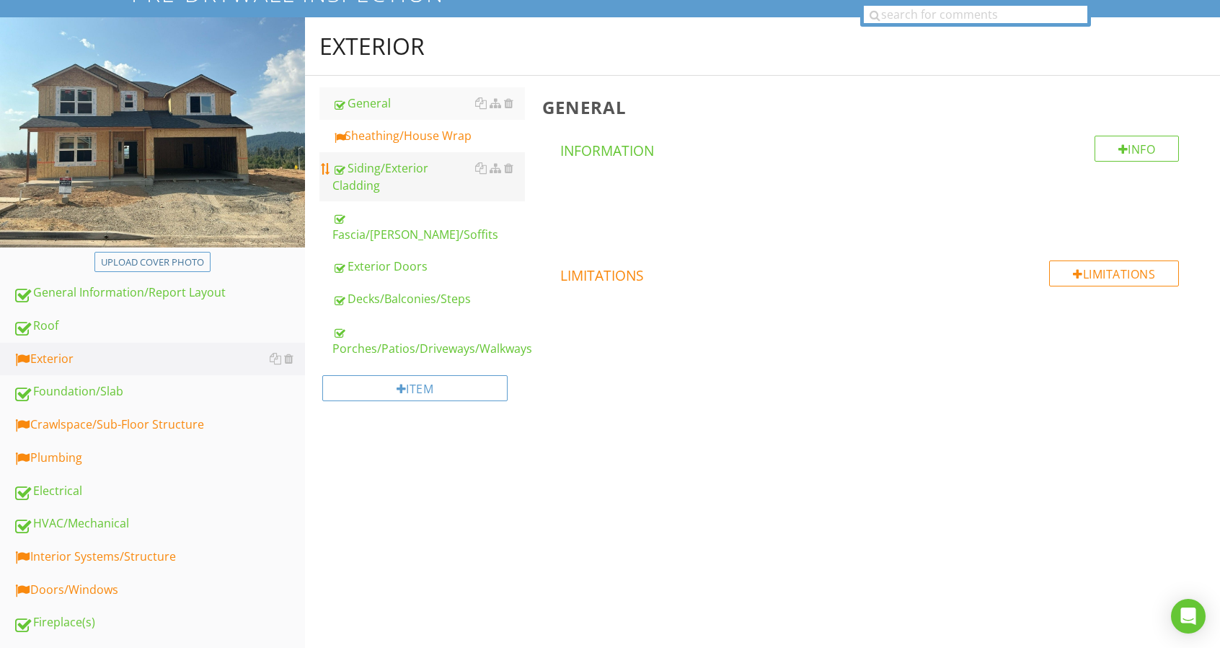
scroll to position [72, 0]
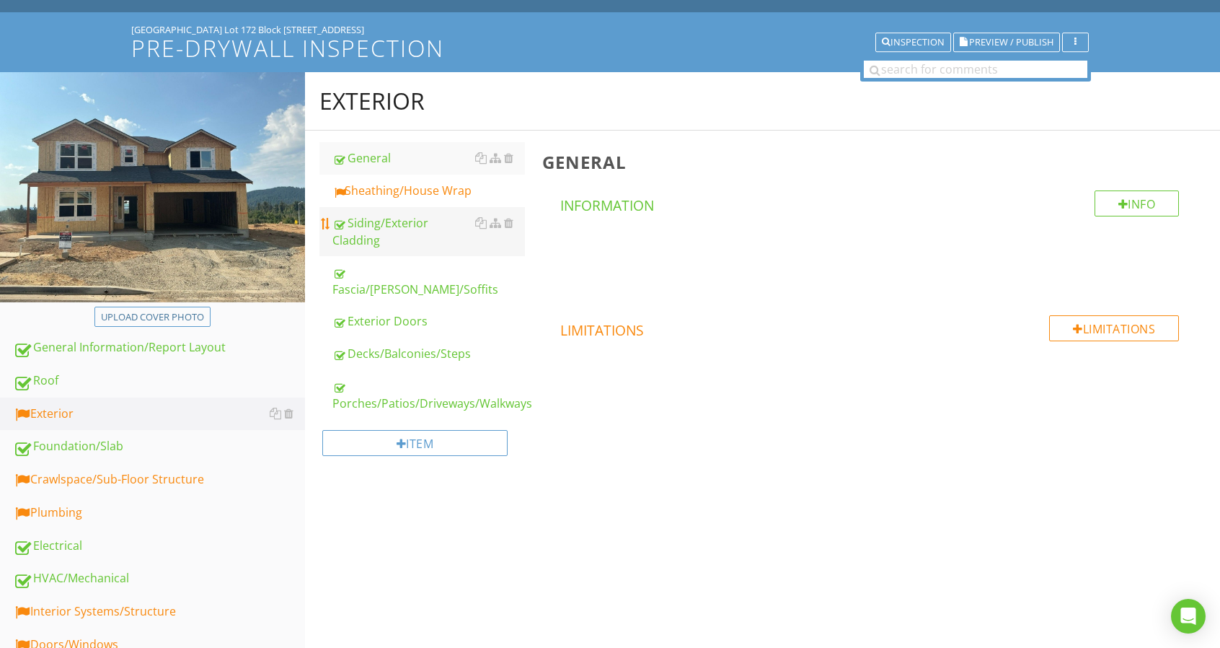
click at [458, 208] on link "Siding/Exterior Cladding" at bounding box center [428, 231] width 193 height 49
click at [458, 200] on link "Sheathing/House Wrap" at bounding box center [428, 190] width 193 height 32
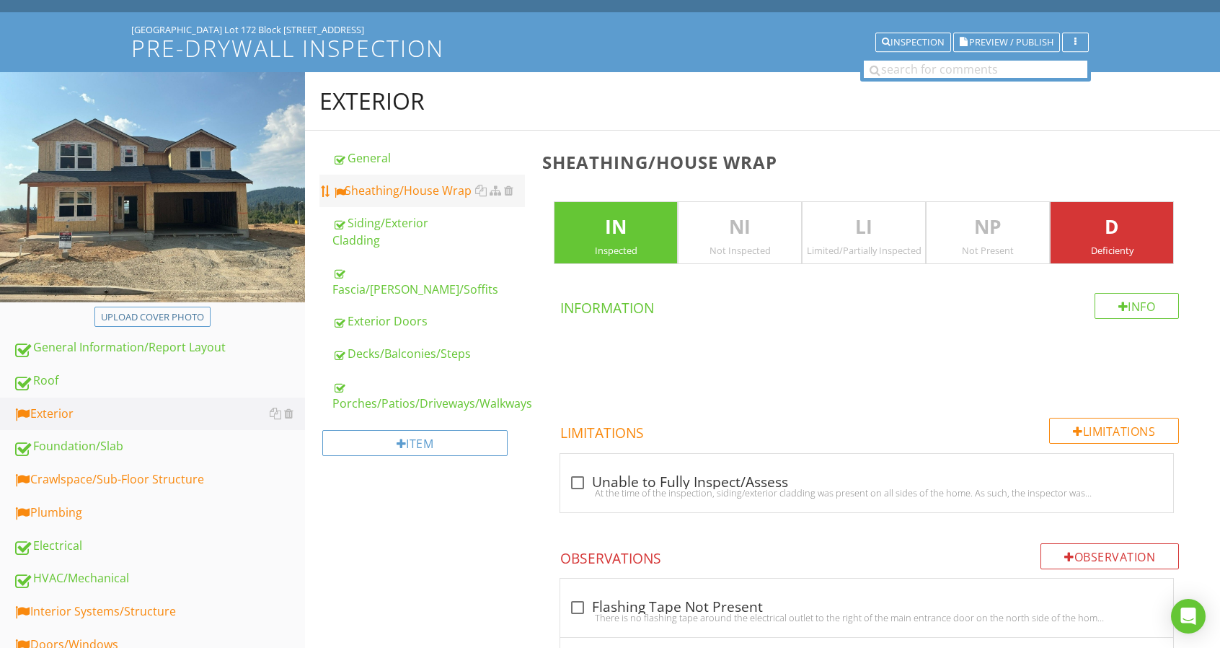
click at [459, 187] on div "Sheathing/House Wrap" at bounding box center [428, 190] width 193 height 17
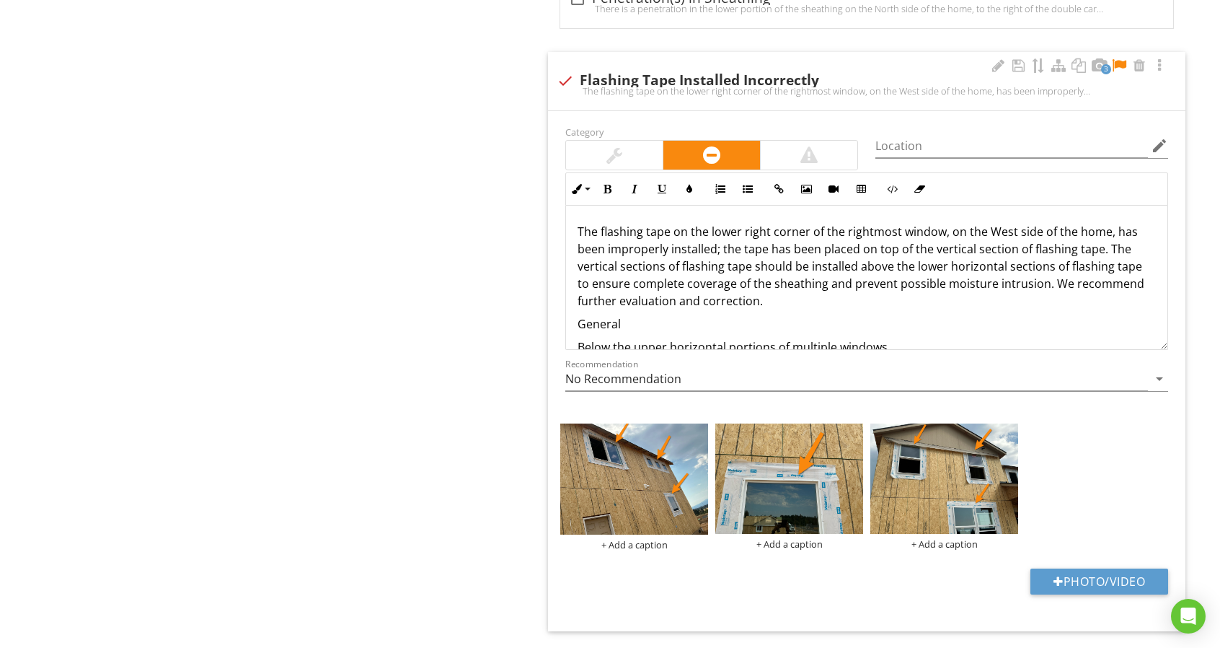
scroll to position [46, 0]
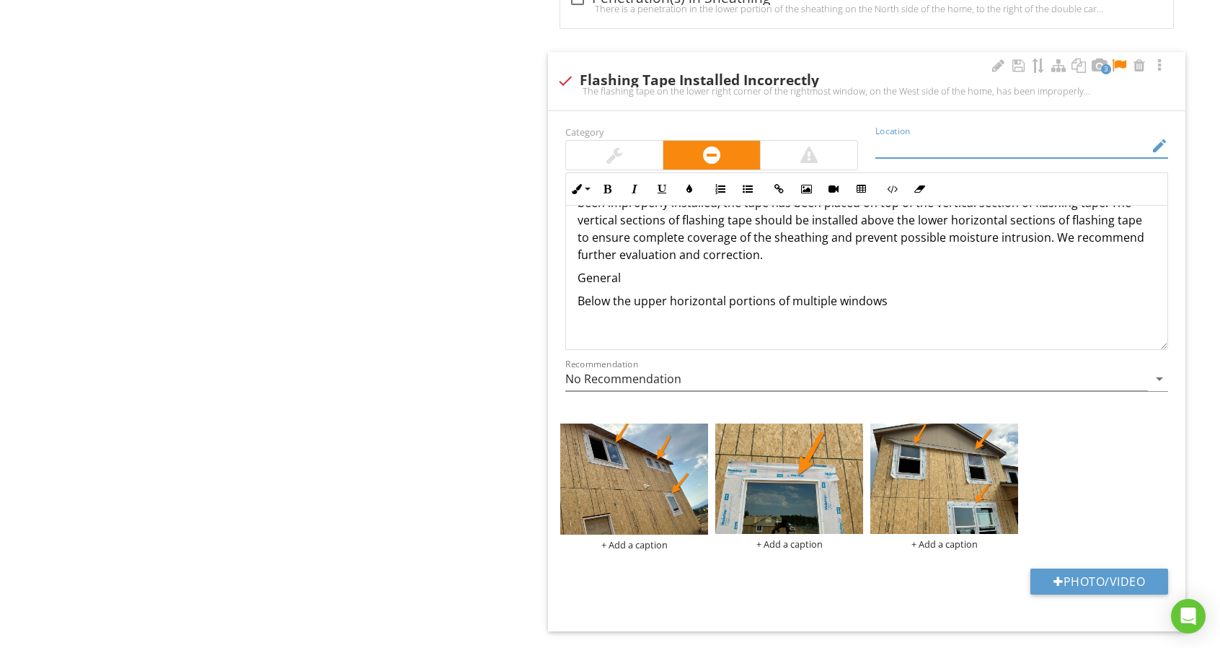
click at [950, 144] on input "Location" at bounding box center [1011, 146] width 273 height 24
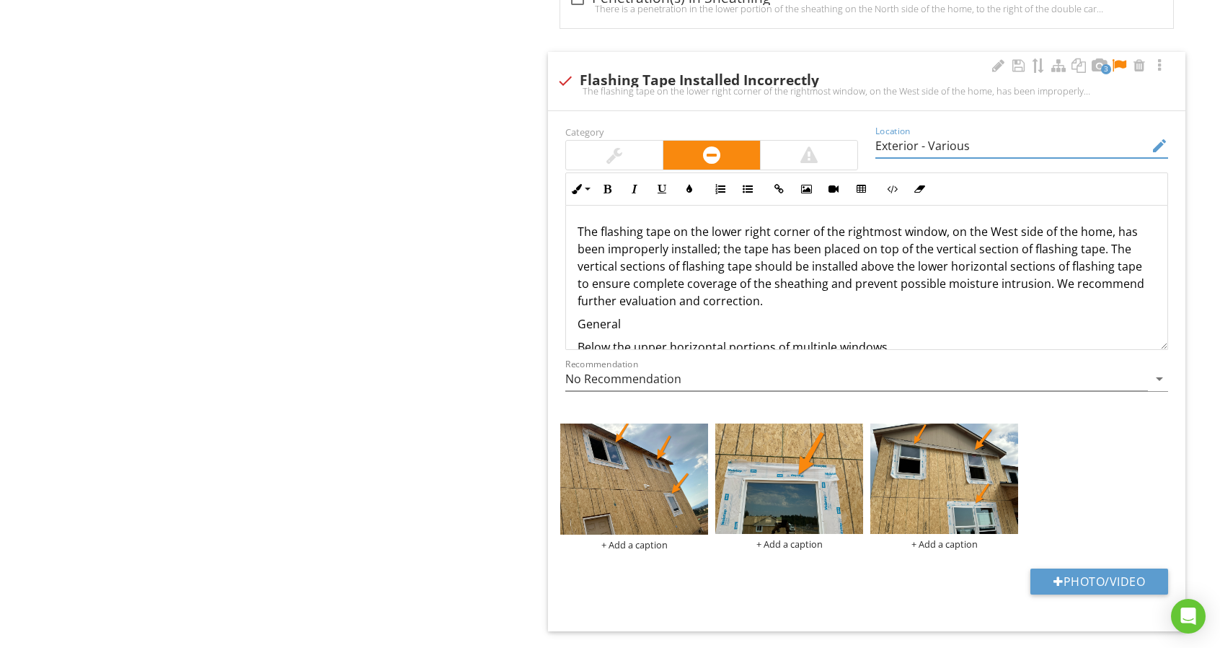
type input "Exterior - Various"
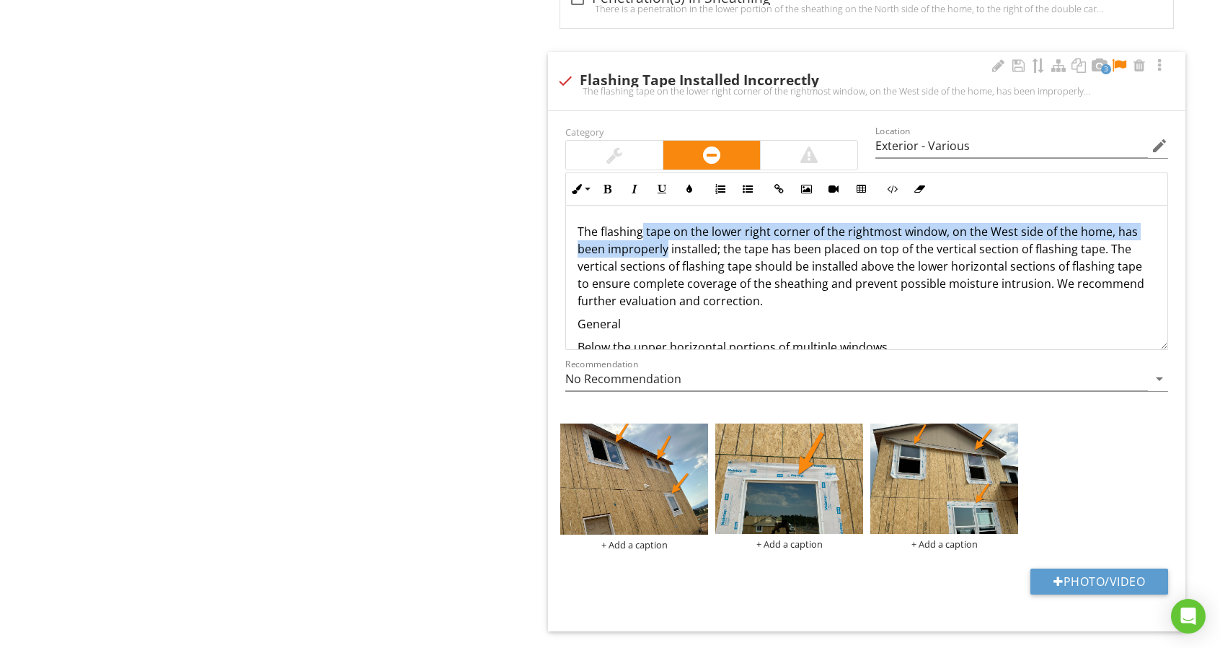
drag, startPoint x: 643, startPoint y: 229, endPoint x: 665, endPoint y: 245, distance: 27.3
click at [665, 245] on p "The flashing tape on the lower right corner of the rightmost window, on the Wes…" at bounding box center [867, 266] width 578 height 87
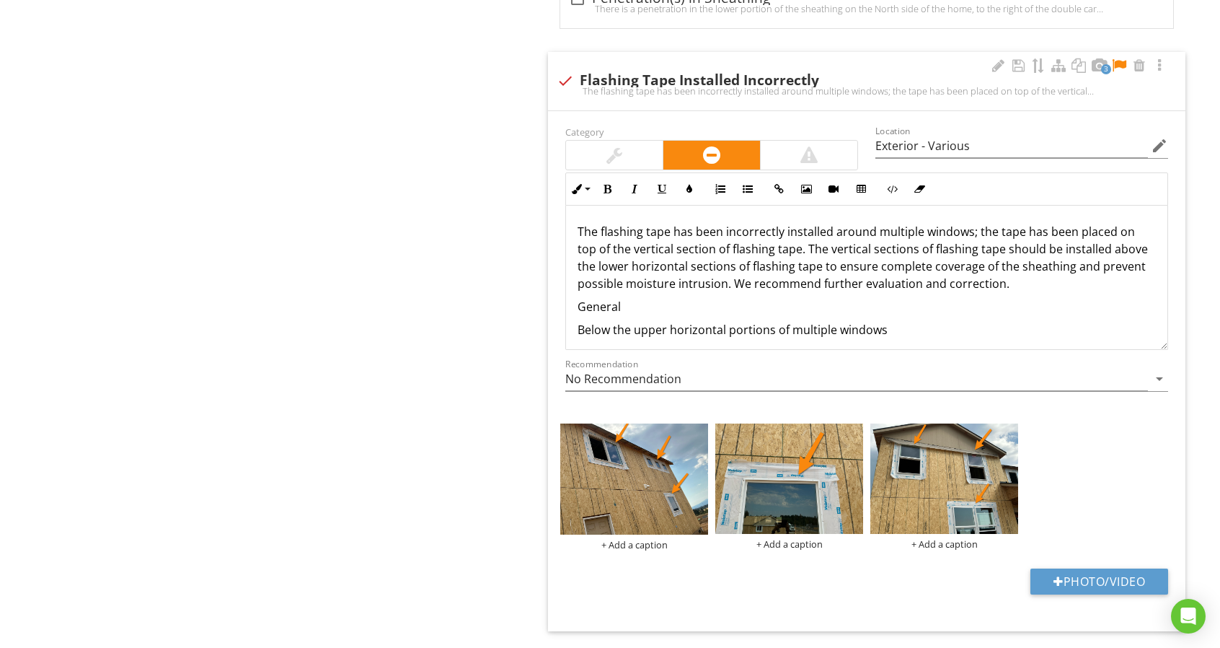
click at [997, 226] on p "The flashing tape has been incorrectly installed around multiple windows; the t…" at bounding box center [867, 257] width 578 height 69
drag, startPoint x: 593, startPoint y: 245, endPoint x: 584, endPoint y: 244, distance: 8.8
click at [580, 243] on p "The flashing tape has been incorrectly installed around multiple windows; the u…" at bounding box center [867, 257] width 578 height 69
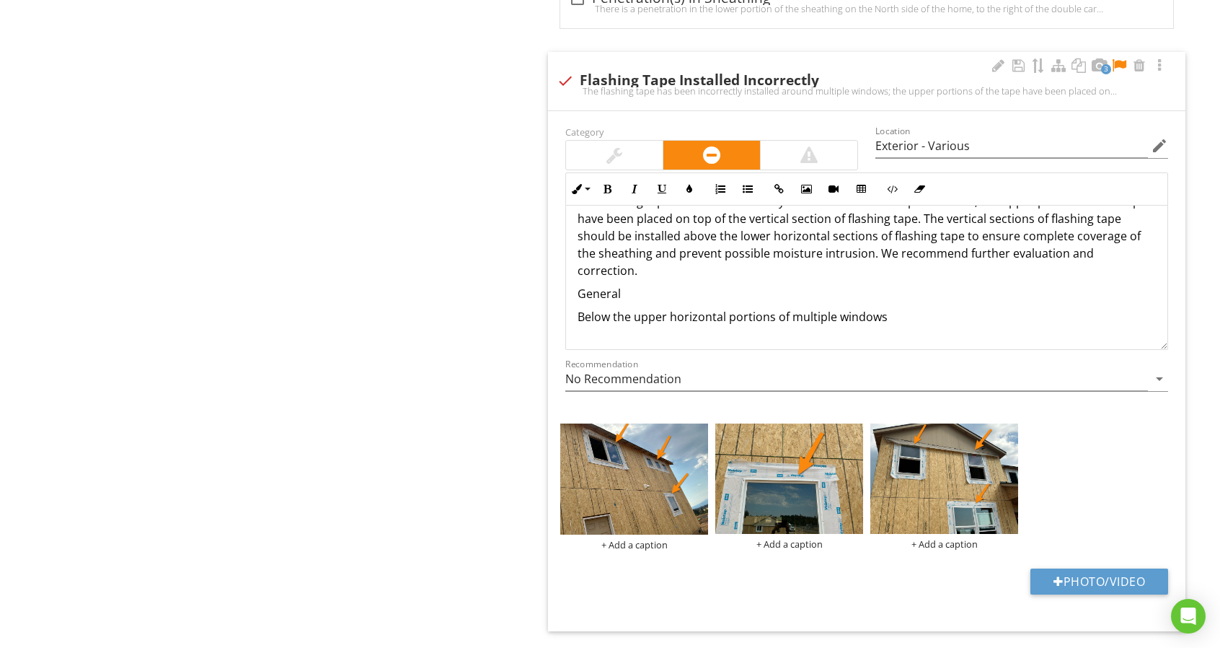
scroll to position [46, 0]
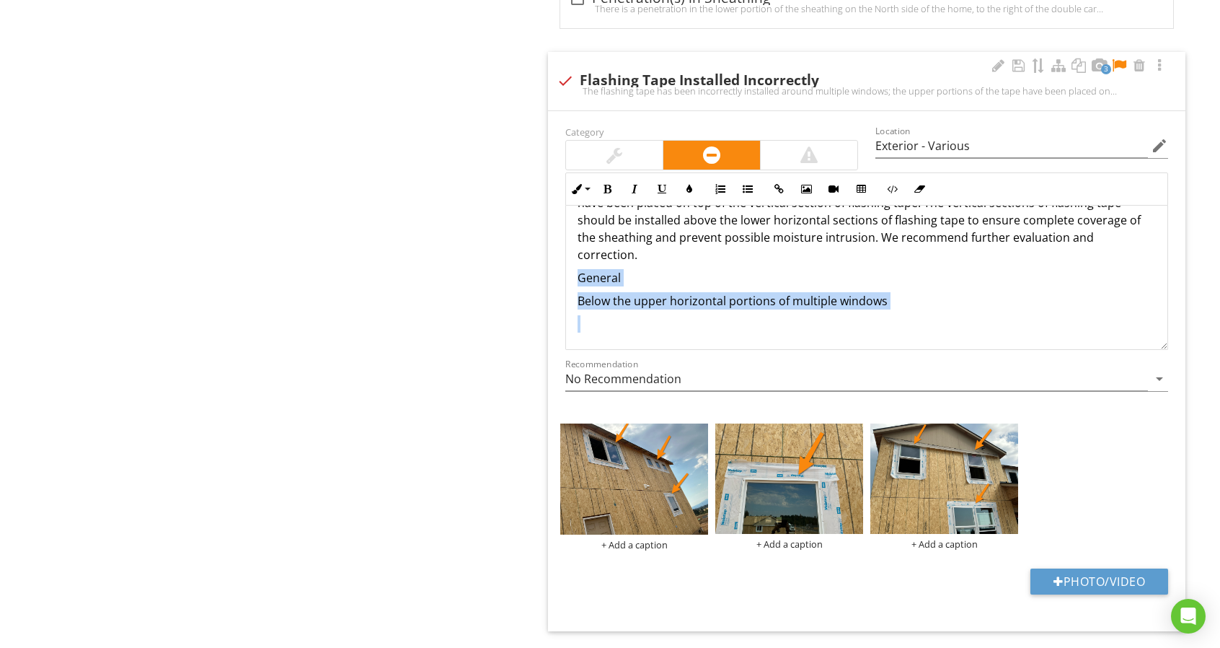
drag, startPoint x: 847, startPoint y: 327, endPoint x: 570, endPoint y: 265, distance: 284.5
click at [570, 265] on div "The flashing tape has been incorrectly installed around multiple windows; the u…" at bounding box center [866, 254] width 601 height 190
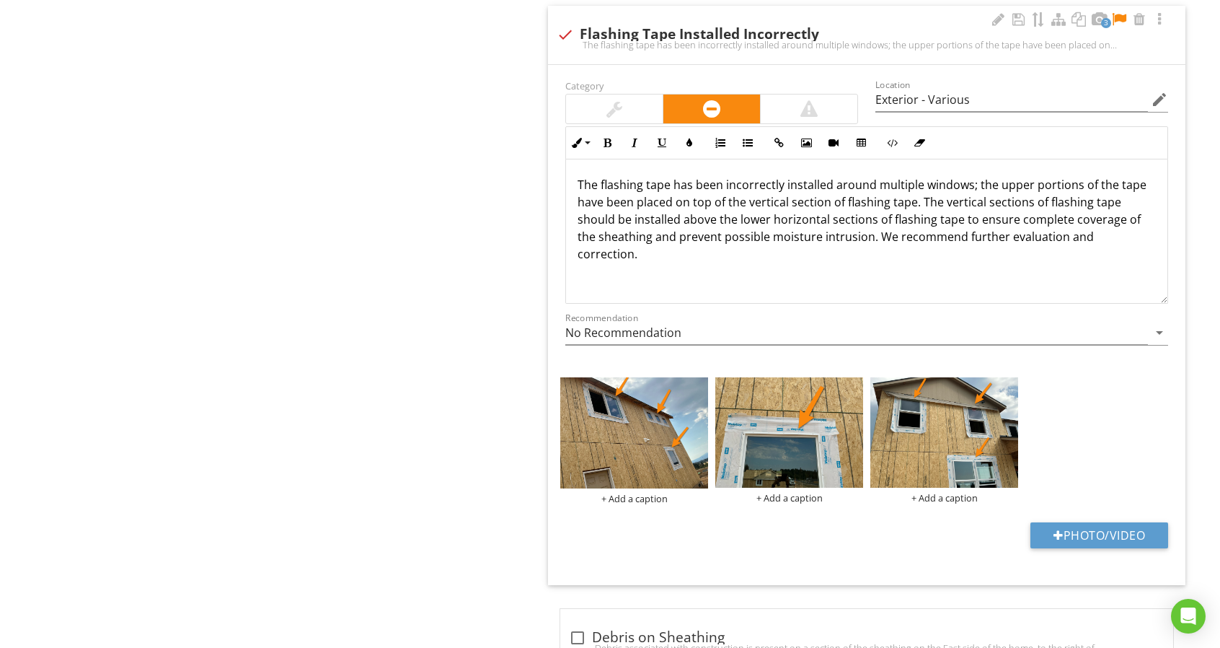
scroll to position [0, 0]
click at [1121, 17] on div at bounding box center [1118, 19] width 17 height 14
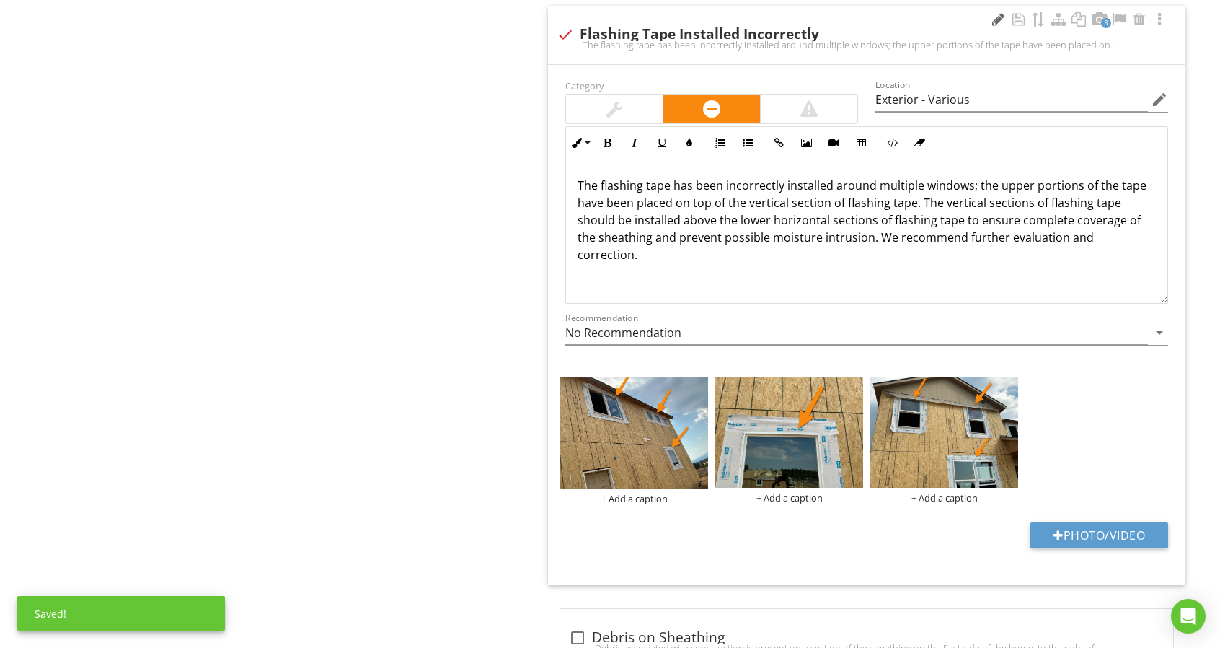
click at [994, 17] on div at bounding box center [997, 19] width 17 height 14
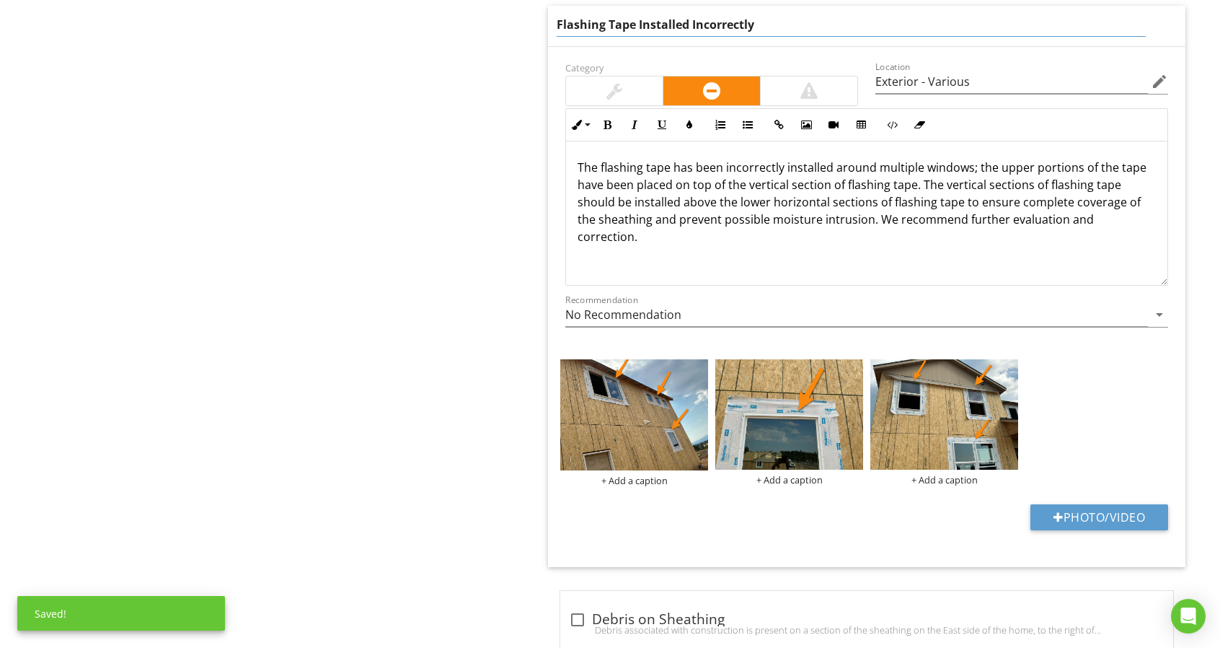
click at [977, 16] on input "Flashing Tape Installed Incorrectly" at bounding box center [851, 25] width 589 height 24
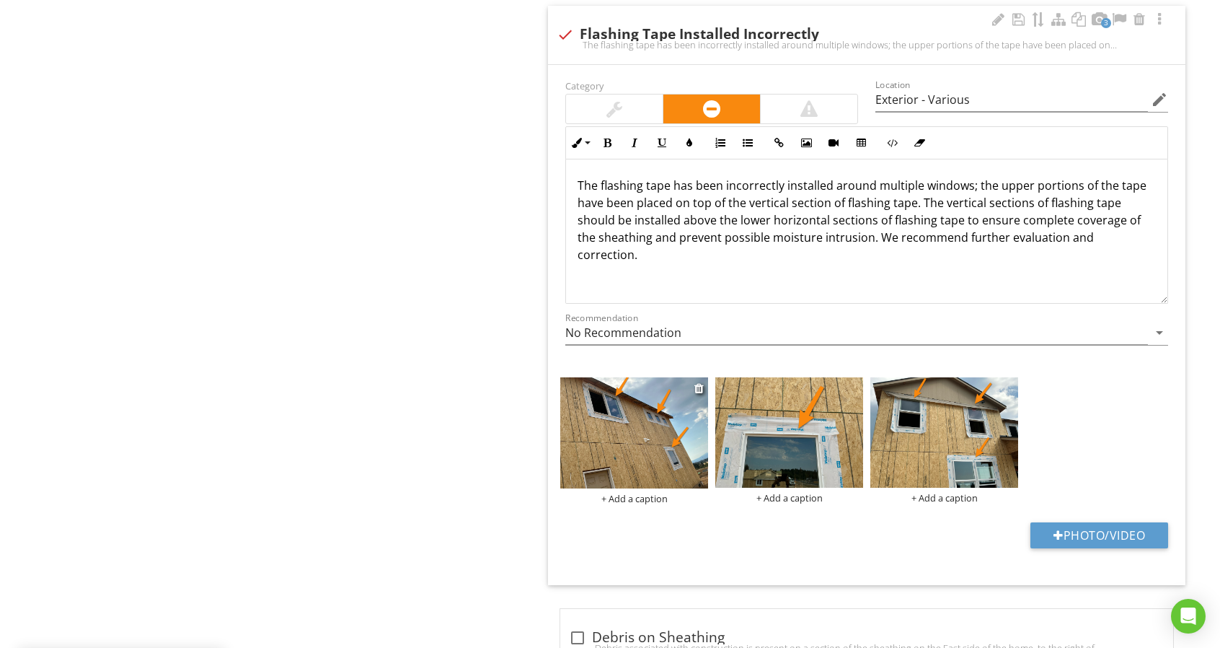
click at [640, 478] on div "+ Add a caption" at bounding box center [634, 440] width 148 height 127
click at [640, 494] on div "+ Add a caption" at bounding box center [634, 498] width 148 height 12
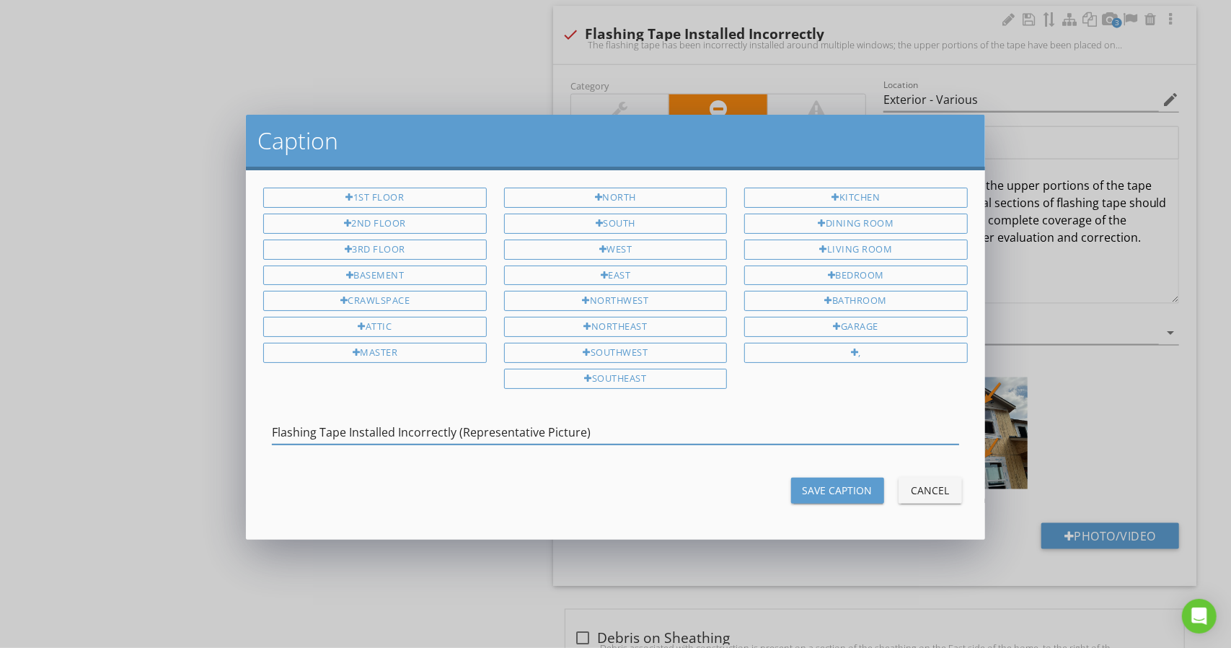
type input "Flashing Tape Installed Incorrectly (Representative Picture)"
click at [645, 450] on div at bounding box center [615, 454] width 686 height 9
click at [660, 433] on input "Flashing Tape Installed Incorrectly (Representative Picture)" at bounding box center [615, 432] width 686 height 24
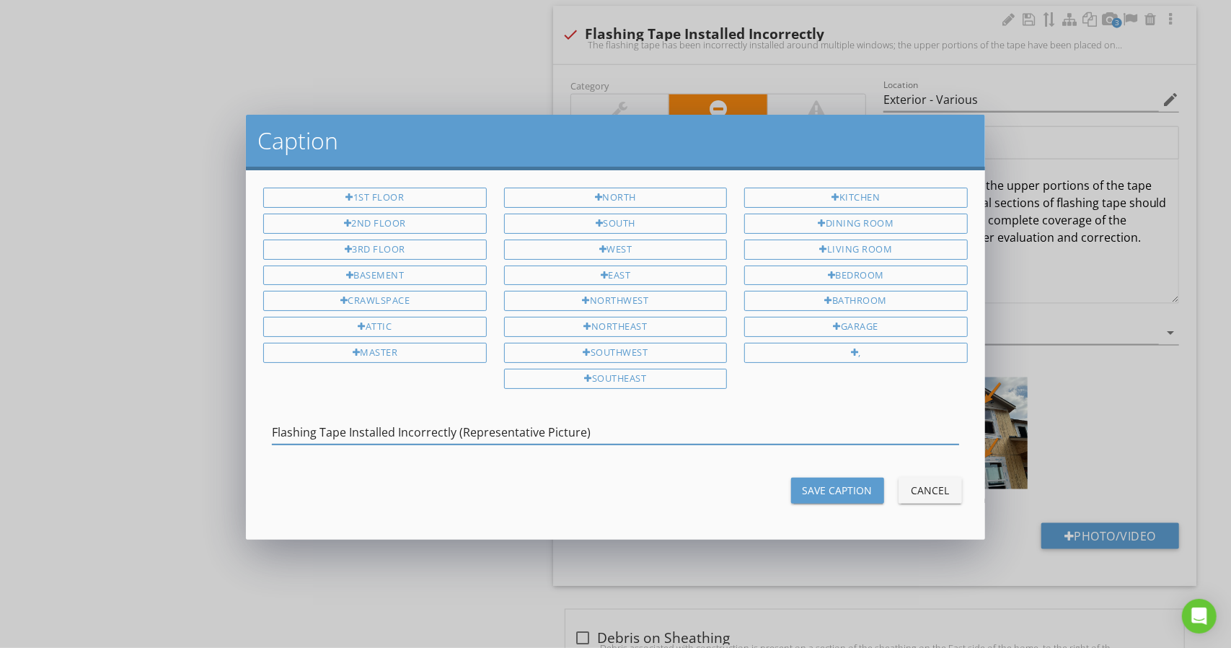
drag, startPoint x: 791, startPoint y: 477, endPoint x: 813, endPoint y: 477, distance: 22.4
click at [801, 477] on div "Save Caption Cancel" at bounding box center [615, 490] width 721 height 35
click at [822, 485] on div "Save Caption" at bounding box center [838, 489] width 70 height 15
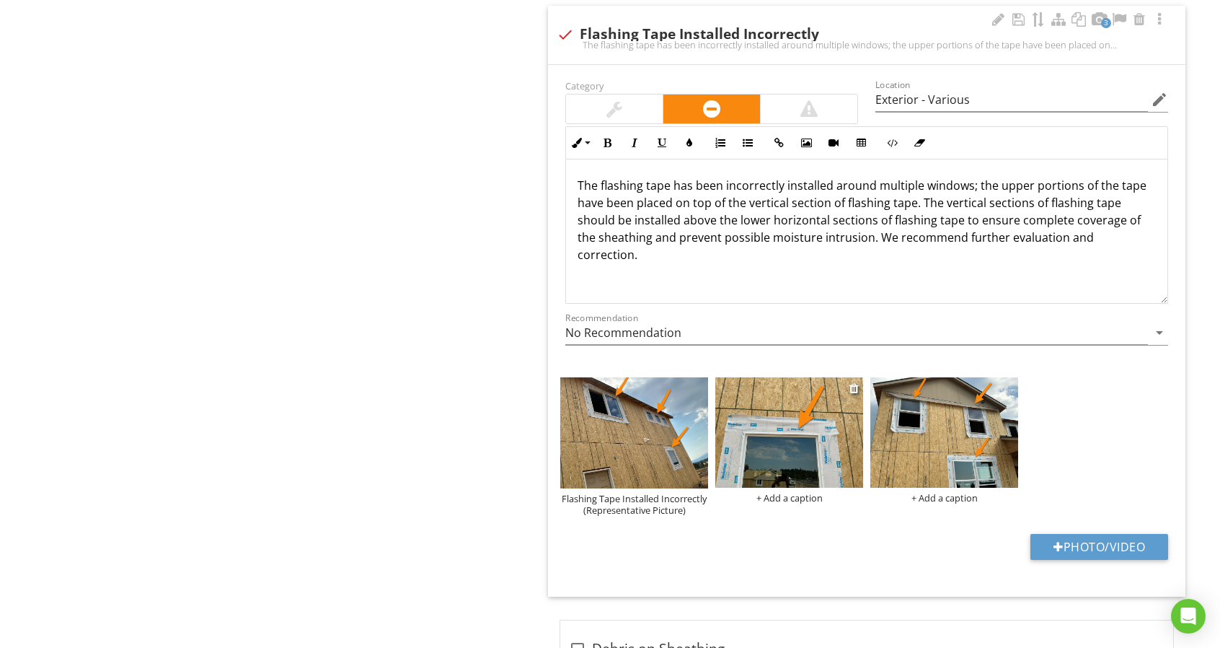
click at [805, 496] on div "+ Add a caption" at bounding box center [789, 498] width 148 height 12
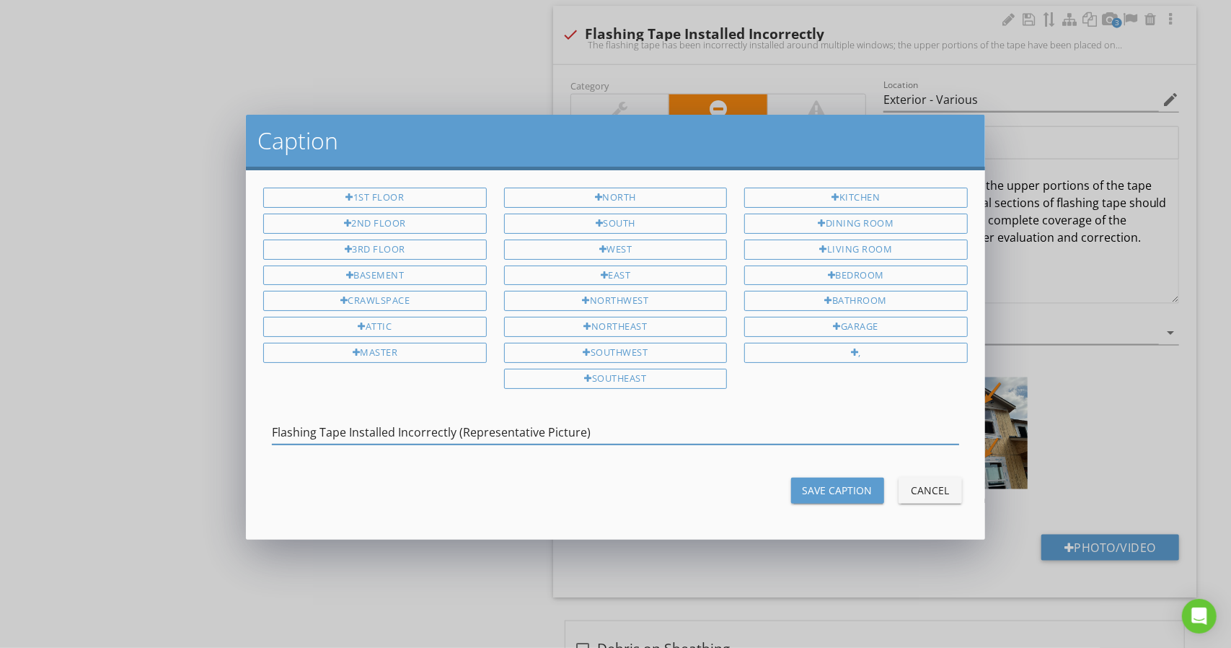
type input "Flashing Tape Installed Incorrectly (Representative Picture)"
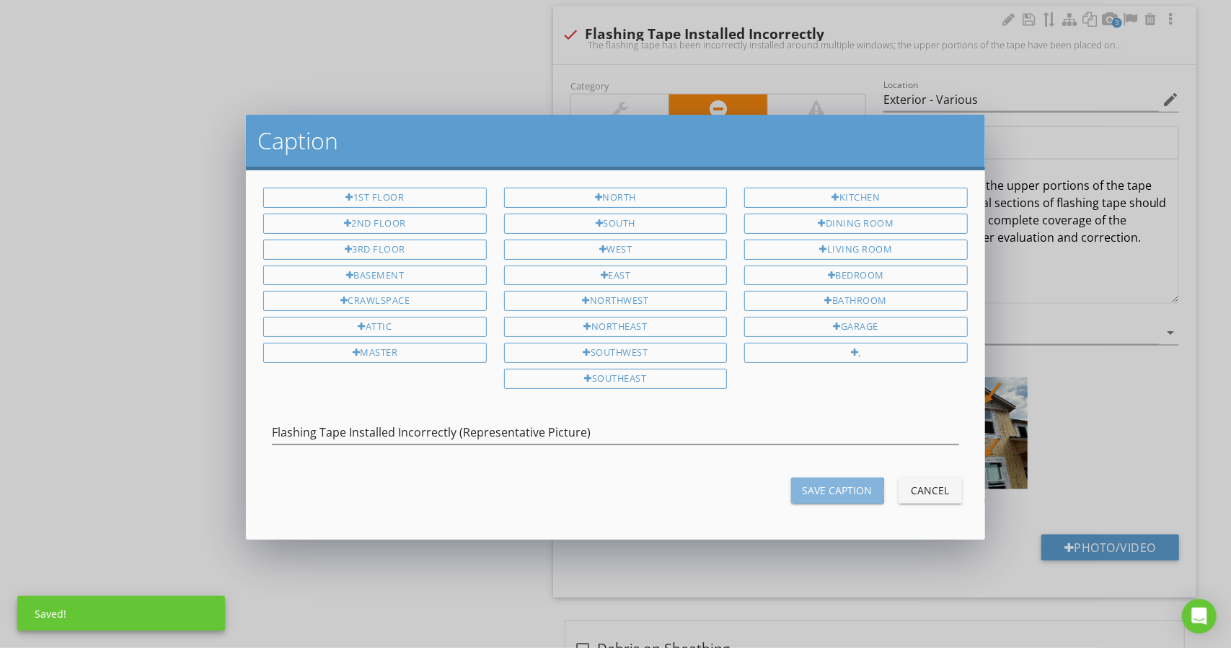
click at [813, 482] on div "Save Caption" at bounding box center [838, 489] width 70 height 15
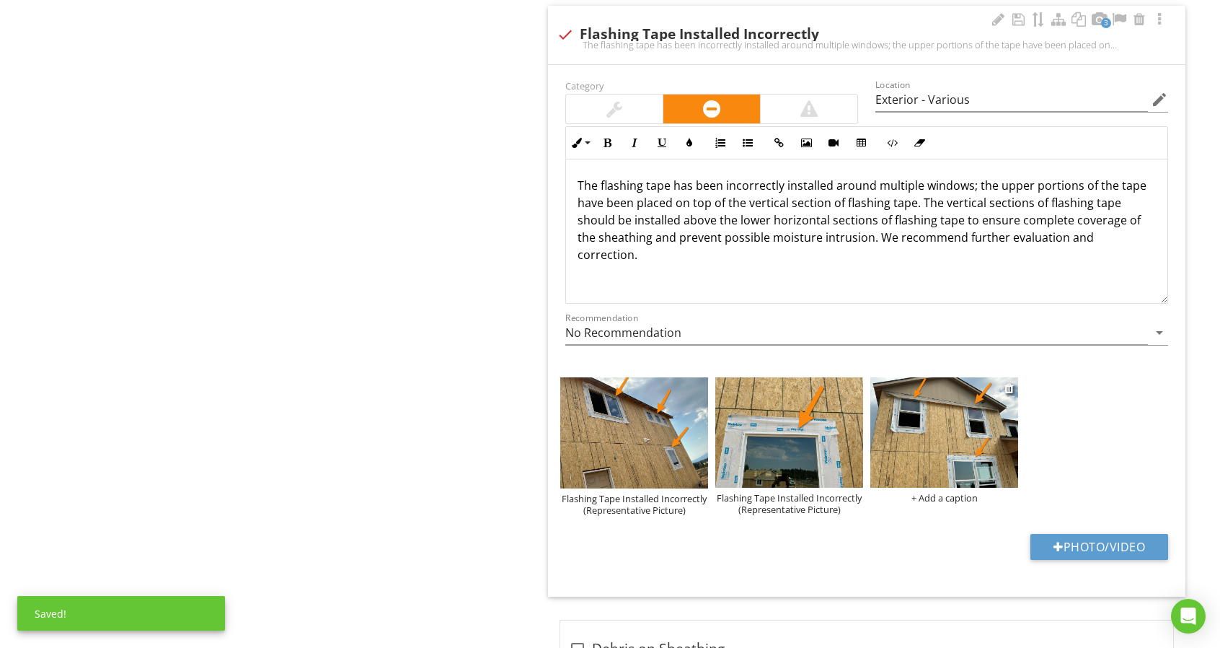
click at [950, 492] on div "+ Add a caption" at bounding box center [944, 498] width 148 height 12
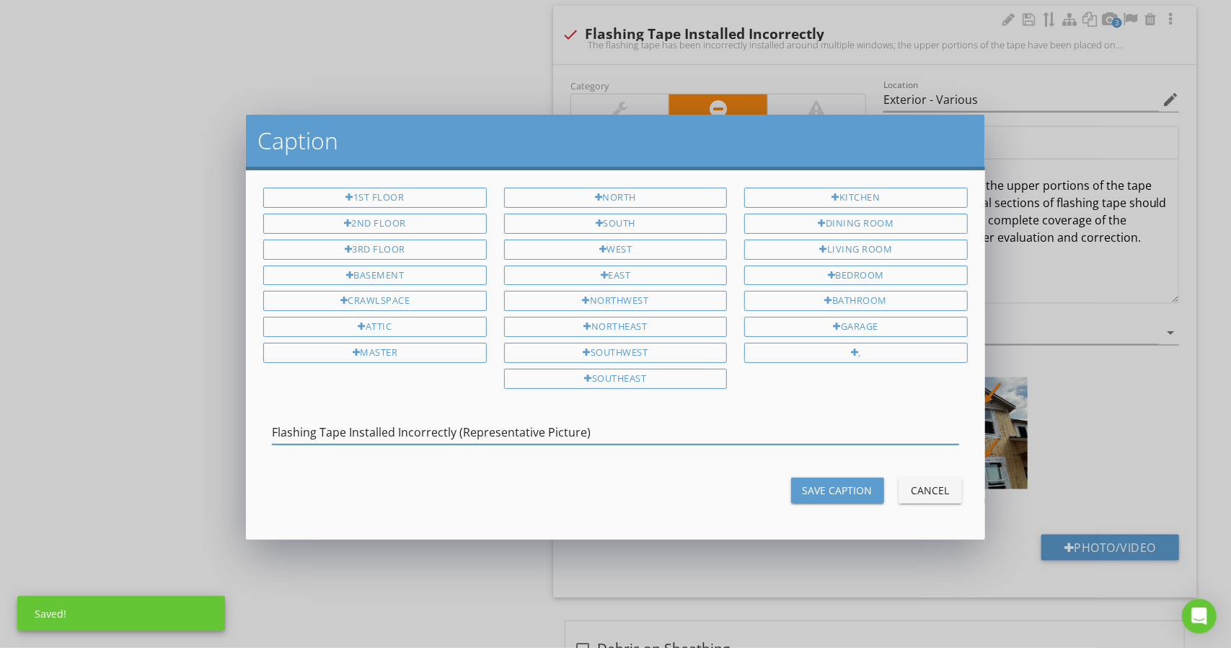
type input "Flashing Tape Installed Incorrectly (Representative Picture)"
click at [861, 482] on div "Save Caption" at bounding box center [838, 489] width 70 height 15
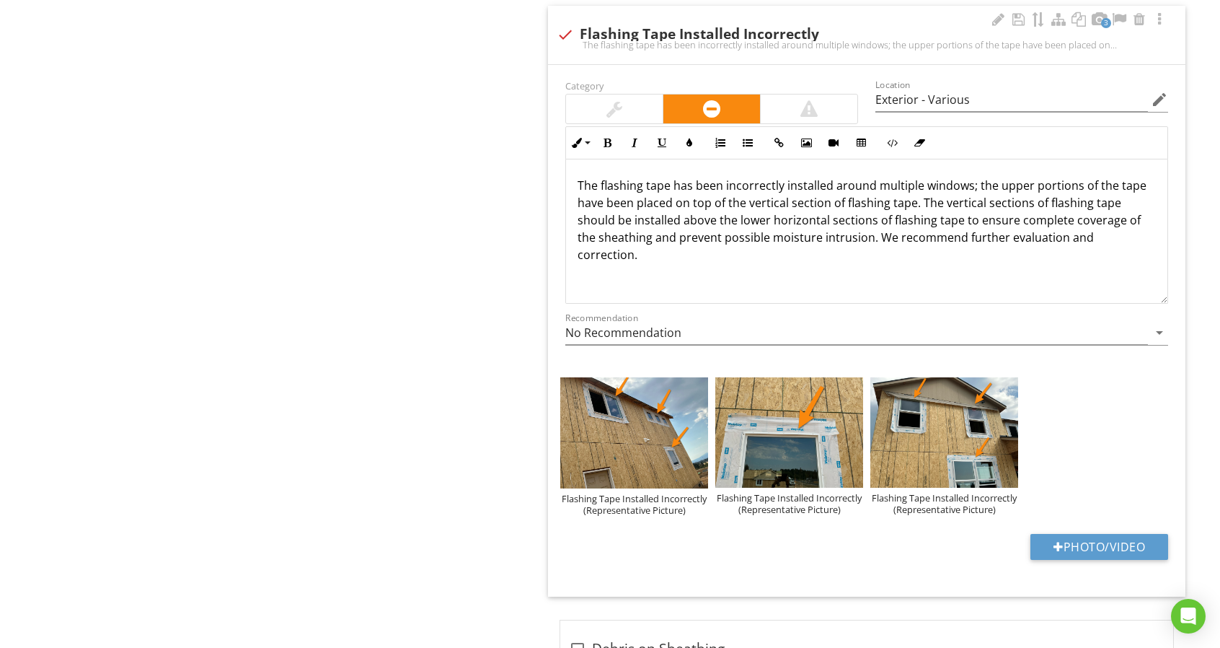
click at [1032, 181] on p "The flashing tape has been incorrectly installed around multiple windows; the u…" at bounding box center [867, 220] width 578 height 87
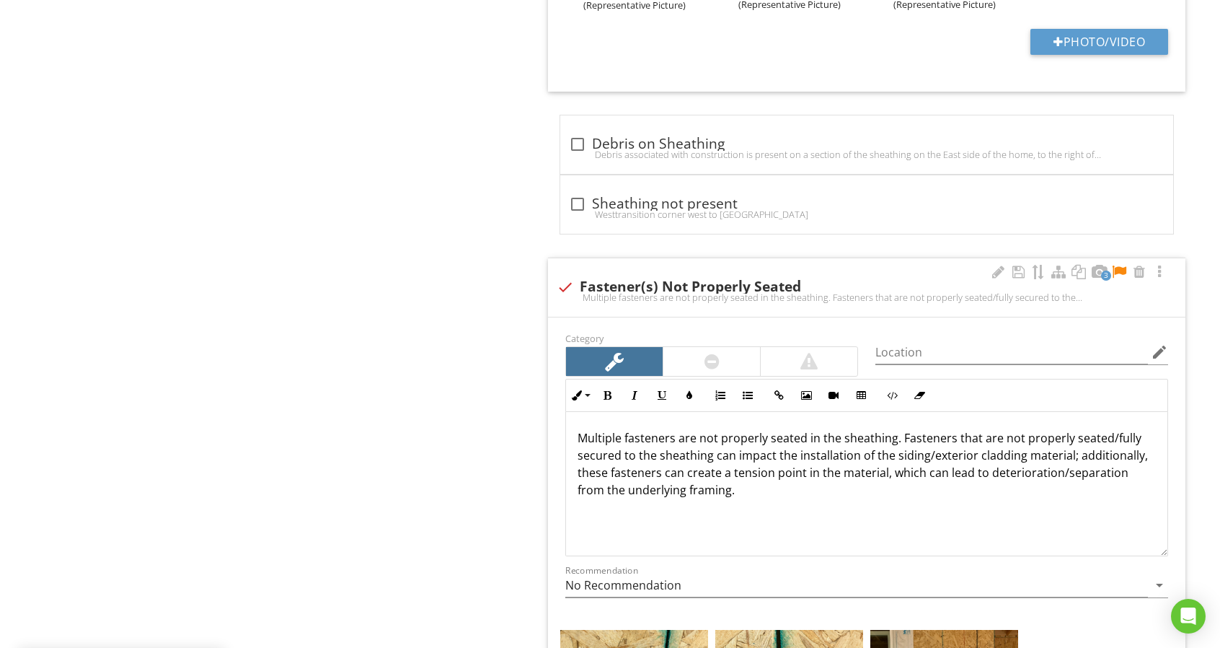
scroll to position [1993, 0]
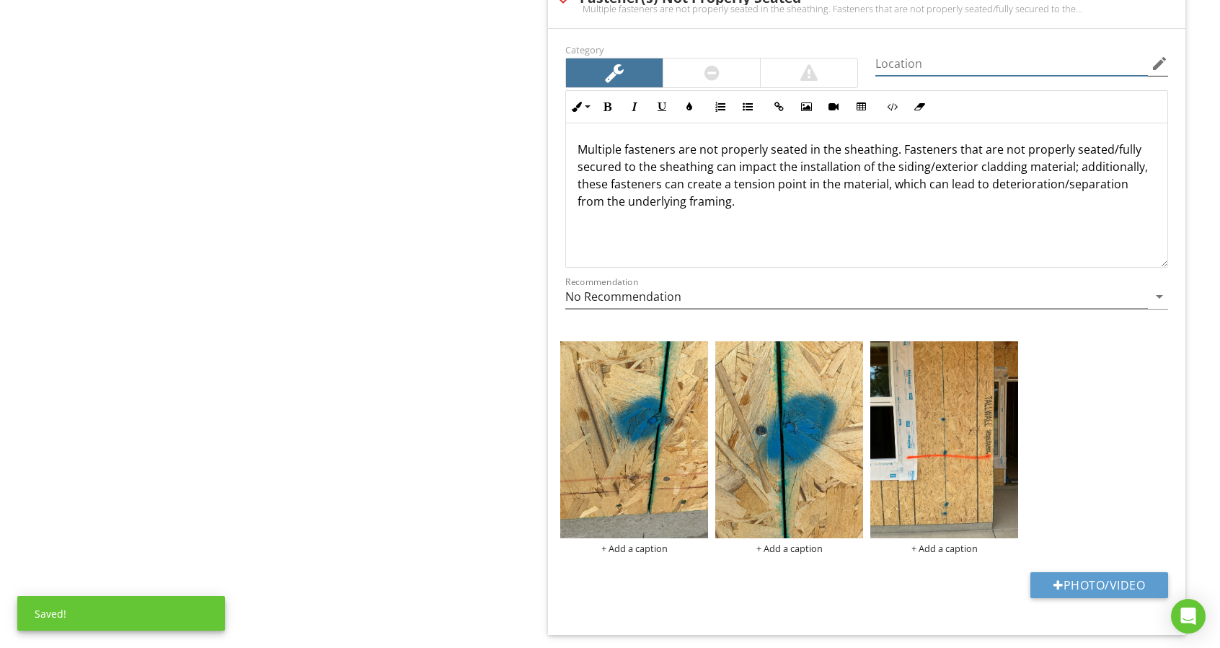
click at [937, 63] on input "Location" at bounding box center [1011, 64] width 273 height 24
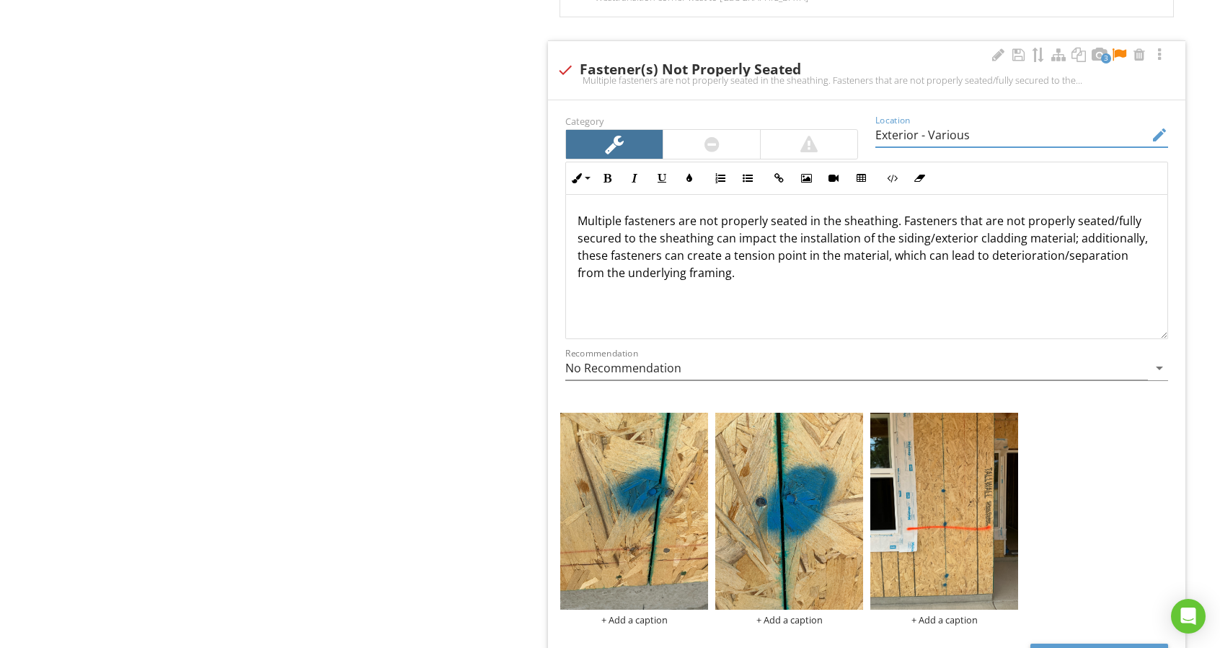
scroll to position [1849, 0]
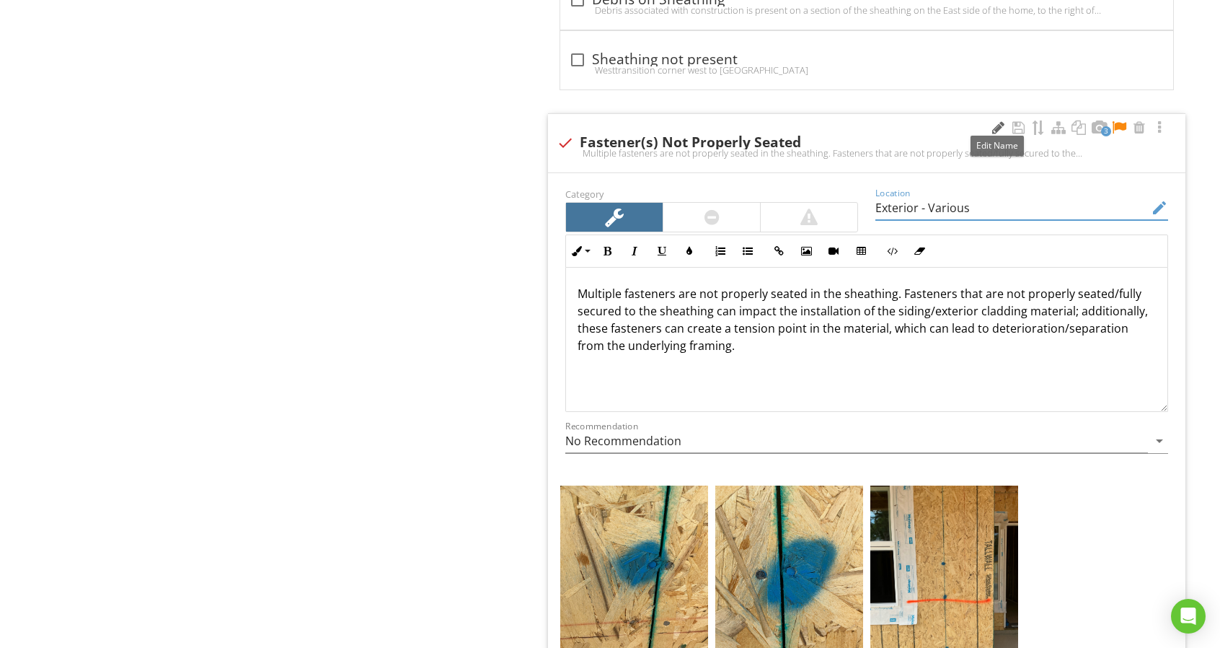
type input "Exterior - Various"
click at [995, 121] on div at bounding box center [997, 127] width 17 height 14
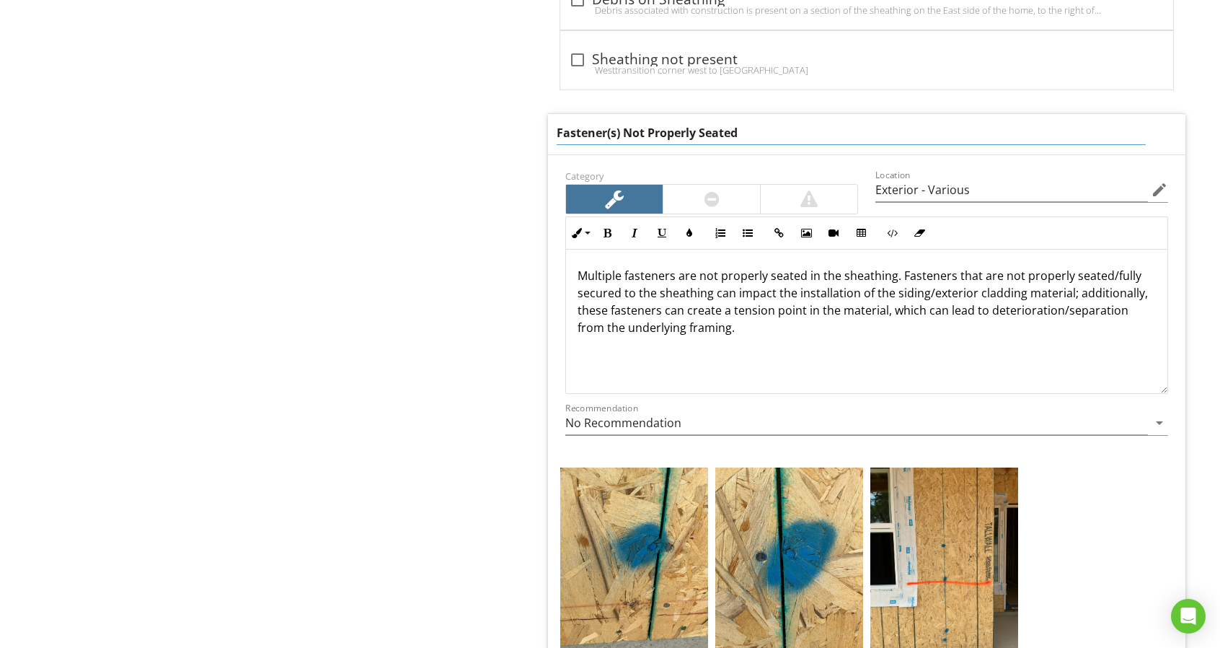
click at [989, 122] on input "Fastener(s) Not Properly Seated" at bounding box center [851, 133] width 589 height 24
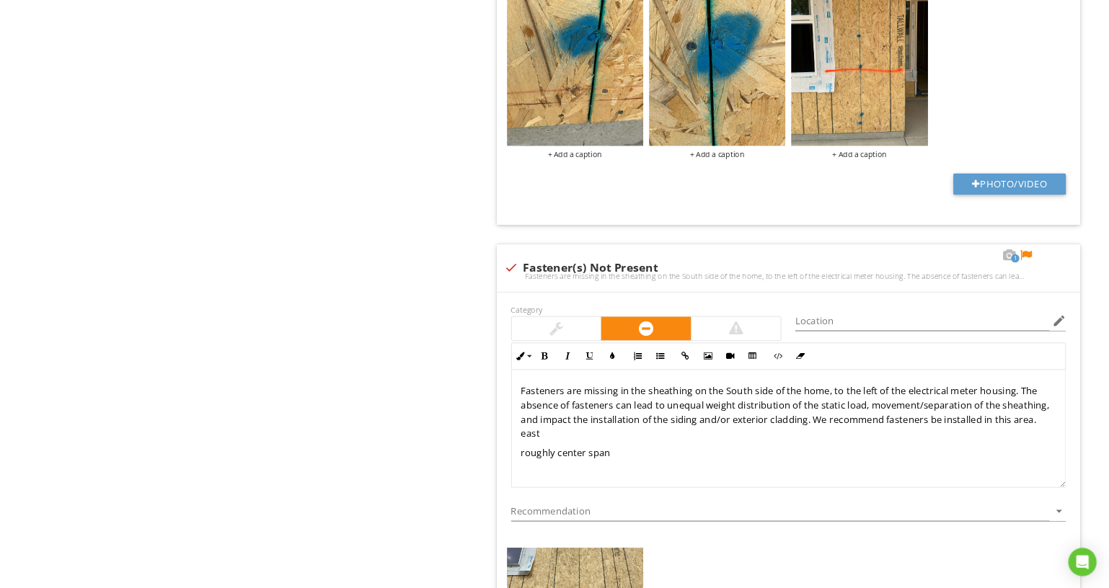
scroll to position [2374, 0]
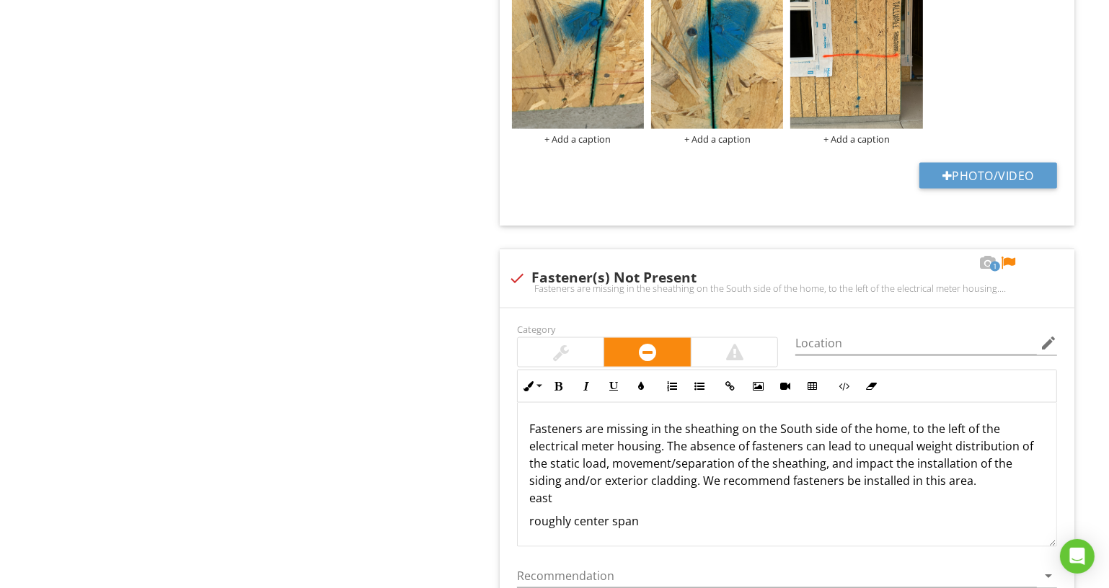
drag, startPoint x: 1205, startPoint y: 1, endPoint x: 592, endPoint y: 127, distance: 625.8
click at [592, 133] on div "+ Add a caption" at bounding box center [578, 139] width 132 height 12
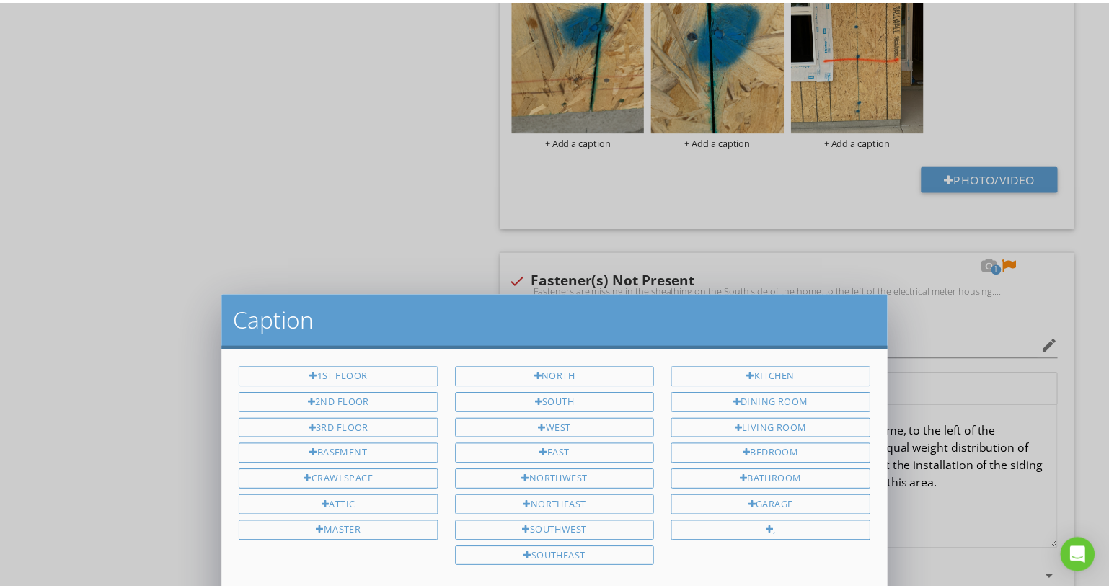
scroll to position [0, 0]
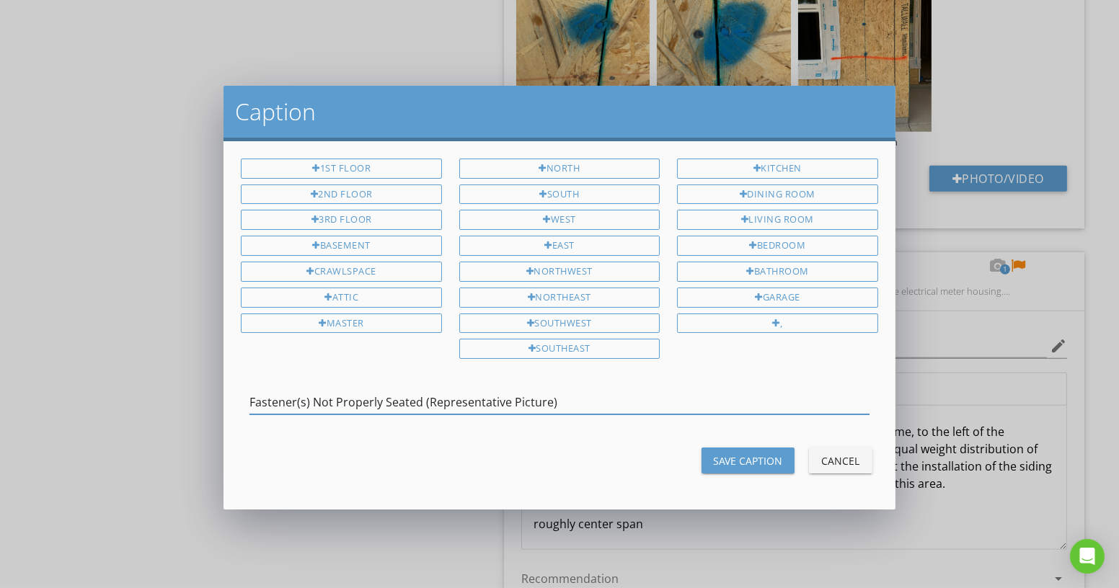
click at [589, 393] on input "Fastener(s) Not Properly Seated (Representative Picture)" at bounding box center [558, 403] width 619 height 24
drag, startPoint x: 589, startPoint y: 393, endPoint x: 601, endPoint y: 402, distance: 15.4
click at [592, 395] on input "Fastener(s) Not Properly Seated (Representative Picture)" at bounding box center [558, 403] width 619 height 24
type input "Fastener(s) Not Properly Seated (Representative Picture)"
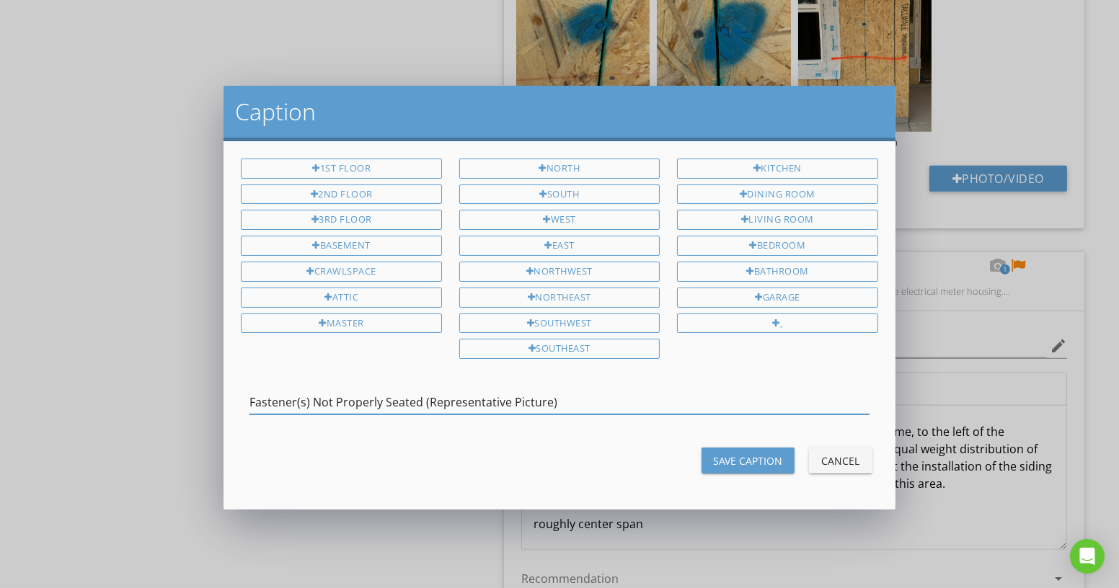
click at [728, 454] on div "Save Caption" at bounding box center [748, 461] width 70 height 15
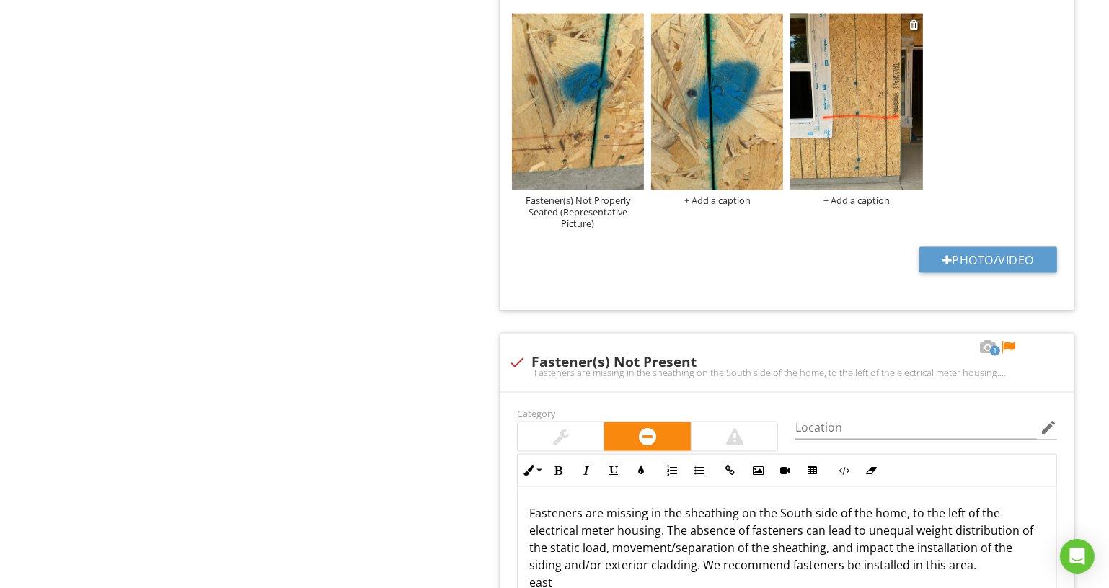
scroll to position [2261, 0]
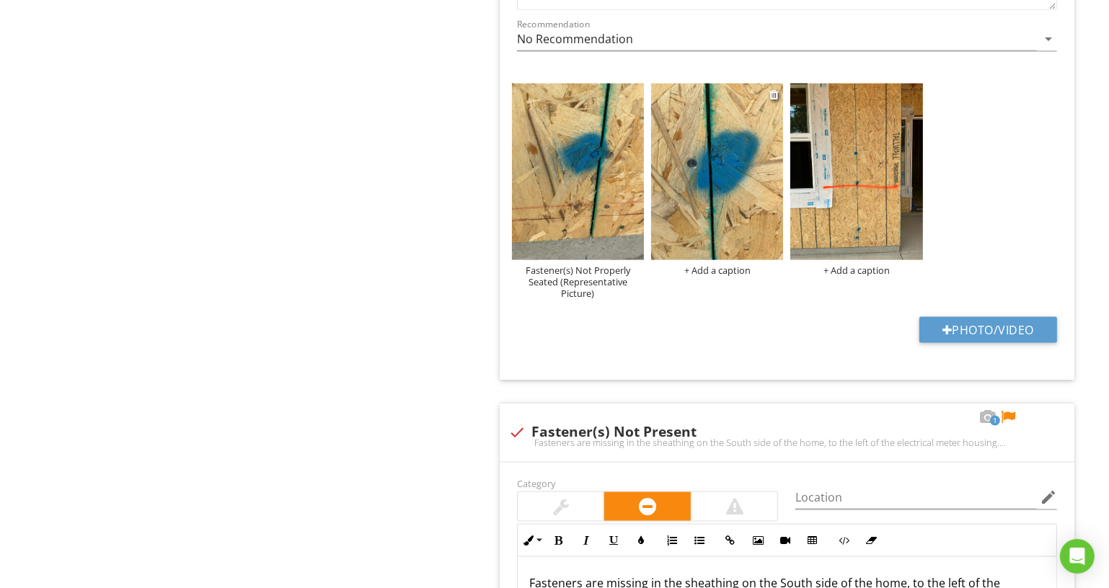
click at [730, 265] on div "+ Add a caption" at bounding box center [717, 271] width 132 height 12
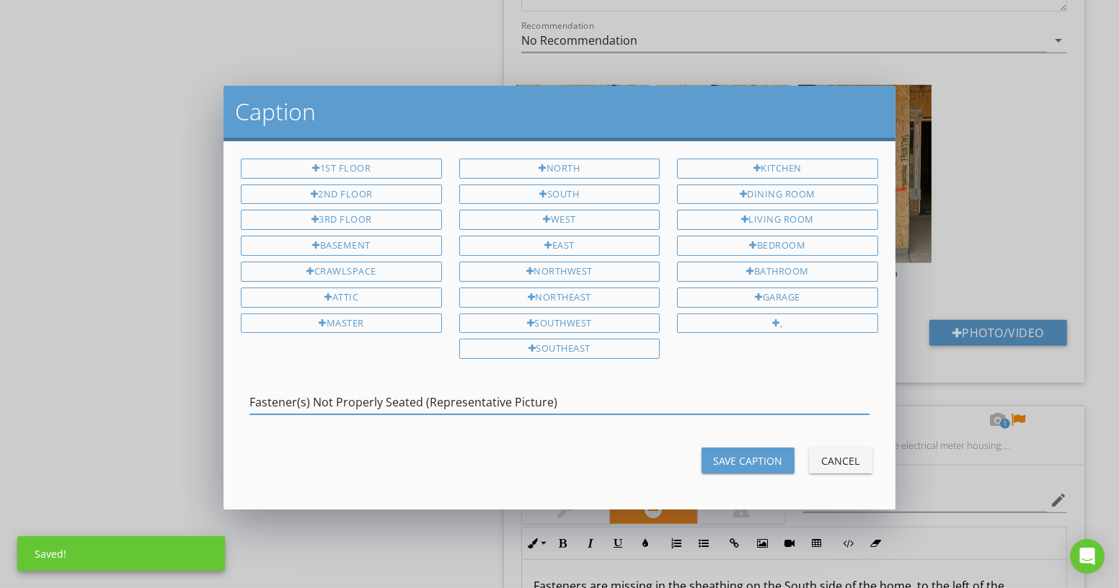
type input "Fastener(s) Not Properly Seated (Representative Picture)"
click at [748, 454] on div "Save Caption" at bounding box center [748, 461] width 70 height 15
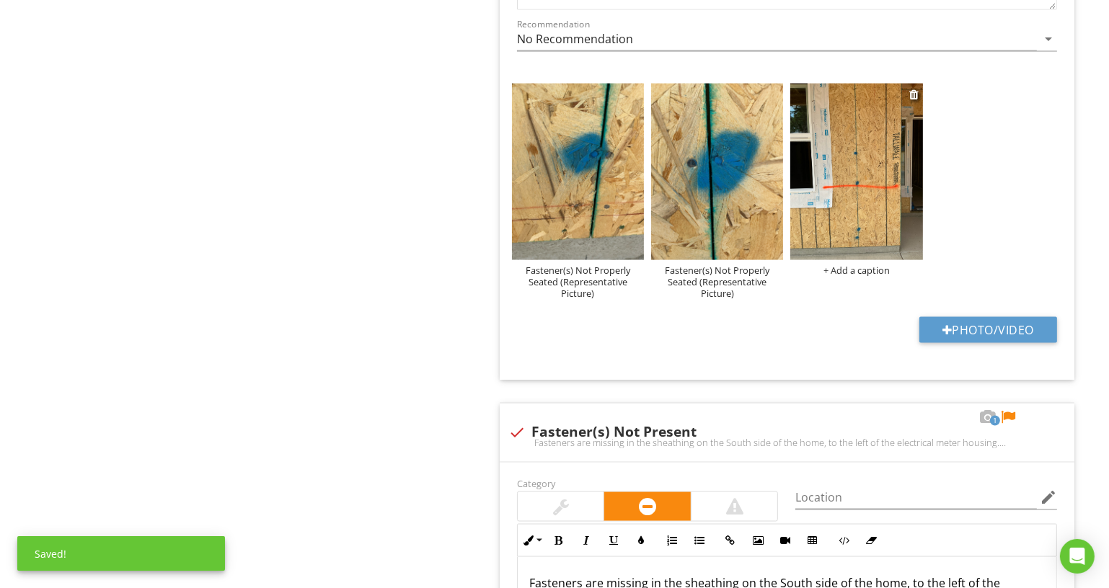
click at [856, 265] on div "+ Add a caption" at bounding box center [856, 271] width 132 height 12
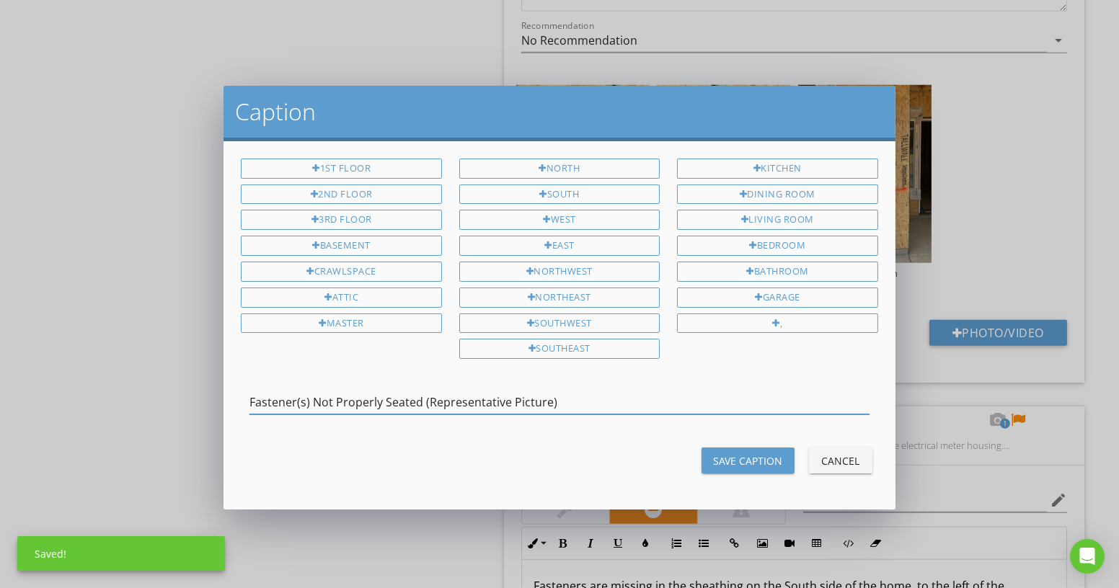
type input "Fastener(s) Not Properly Seated (Representative Picture)"
click at [766, 443] on div "Save Caption Cancel" at bounding box center [559, 460] width 654 height 35
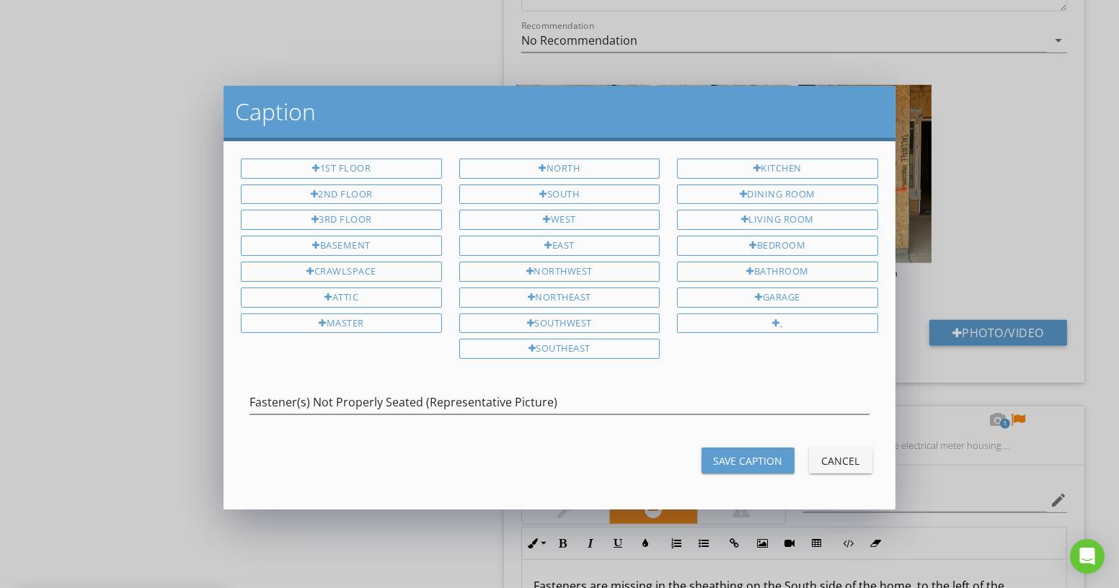
click at [766, 448] on button "Save Caption" at bounding box center [748, 461] width 93 height 26
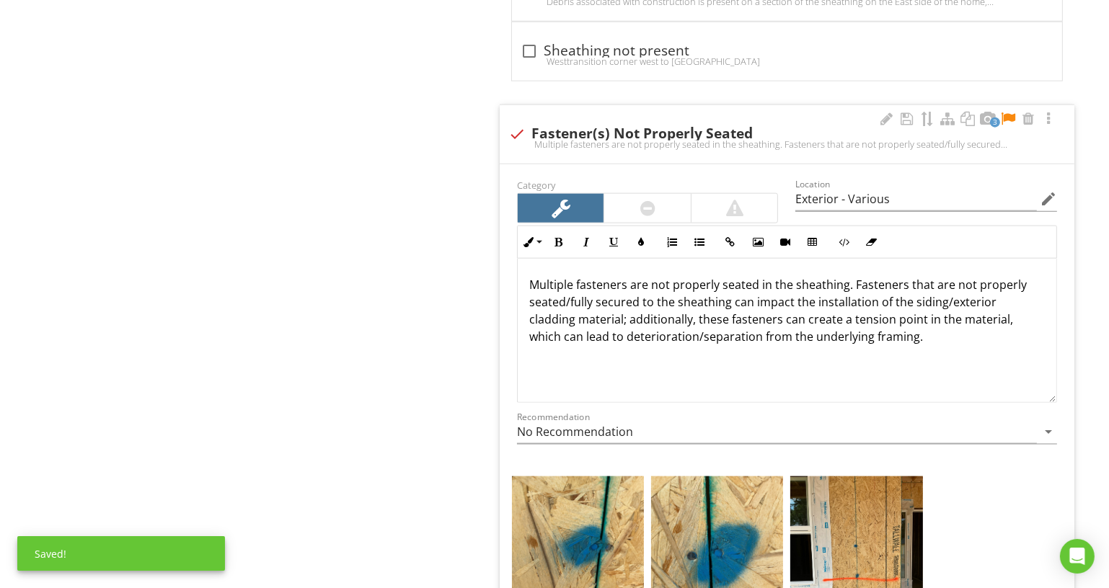
click at [1009, 112] on div at bounding box center [1007, 119] width 17 height 14
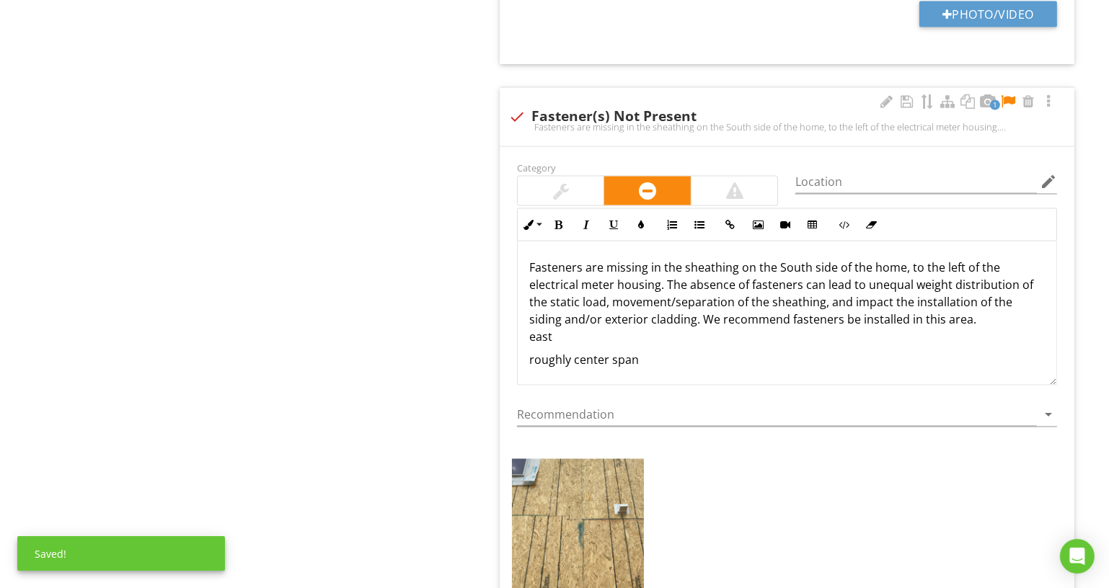
scroll to position [2589, 0]
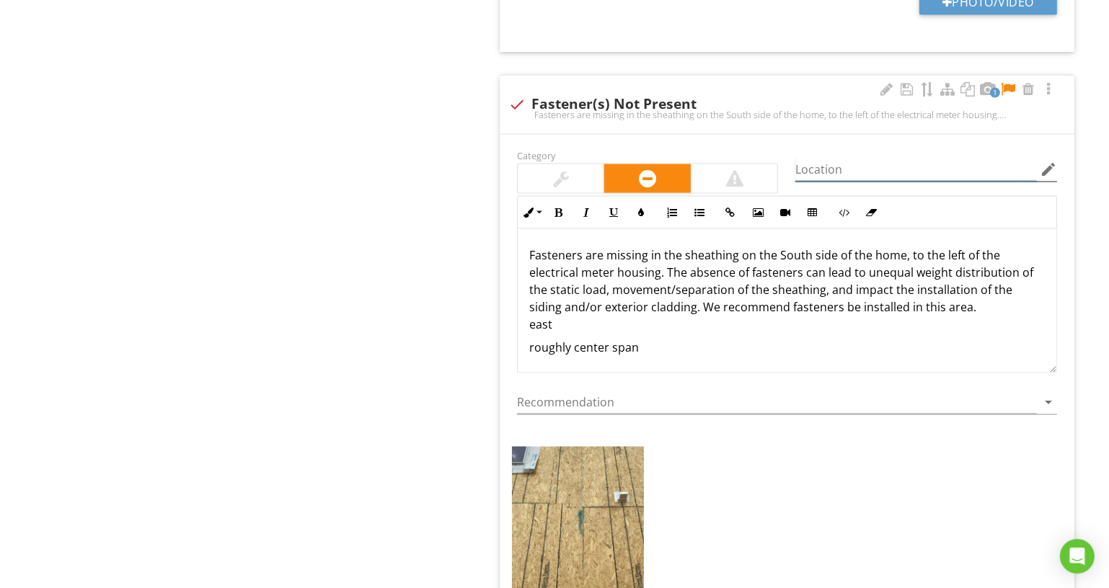
click at [888, 160] on input "Location" at bounding box center [916, 170] width 242 height 24
type input "Exterior - East Side"
drag, startPoint x: 777, startPoint y: 244, endPoint x: 807, endPoint y: 253, distance: 31.0
click at [807, 253] on p "Fasteners are missing in the sheathing on the South side of the home, to the le…" at bounding box center [787, 290] width 516 height 87
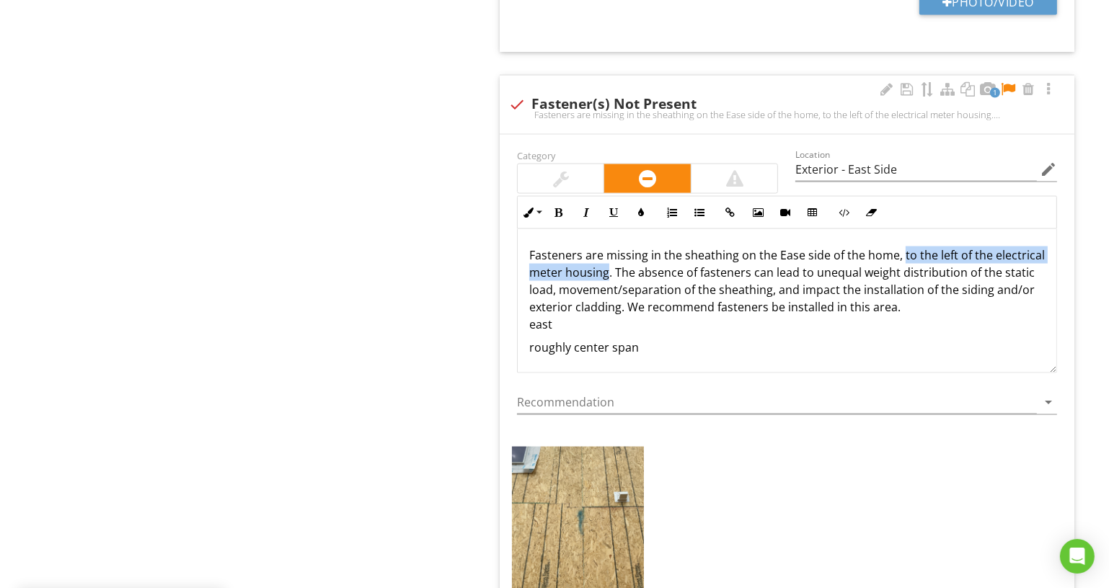
drag, startPoint x: 901, startPoint y: 247, endPoint x: 659, endPoint y: 265, distance: 242.3
click at [659, 265] on p "Fasteners are missing in the sheathing on the Ease side of the home, to the lef…" at bounding box center [787, 290] width 516 height 87
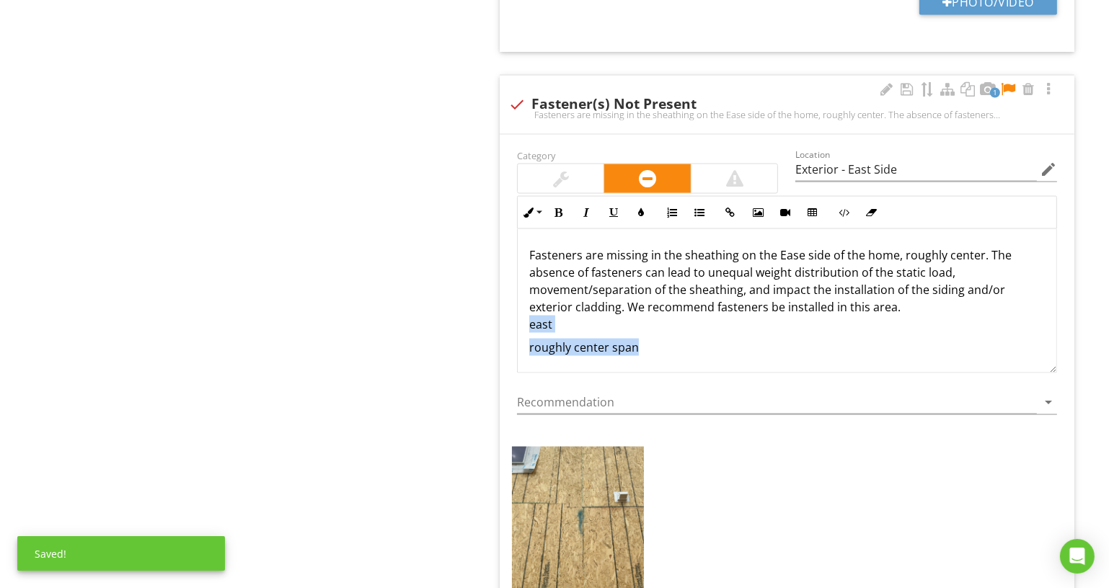
drag, startPoint x: 645, startPoint y: 353, endPoint x: 523, endPoint y: 314, distance: 127.7
click at [523, 314] on div "Fasteners are missing in the sheathing on the Ease side of the home, roughly ce…" at bounding box center [787, 301] width 539 height 144
click at [880, 82] on div at bounding box center [886, 89] width 17 height 14
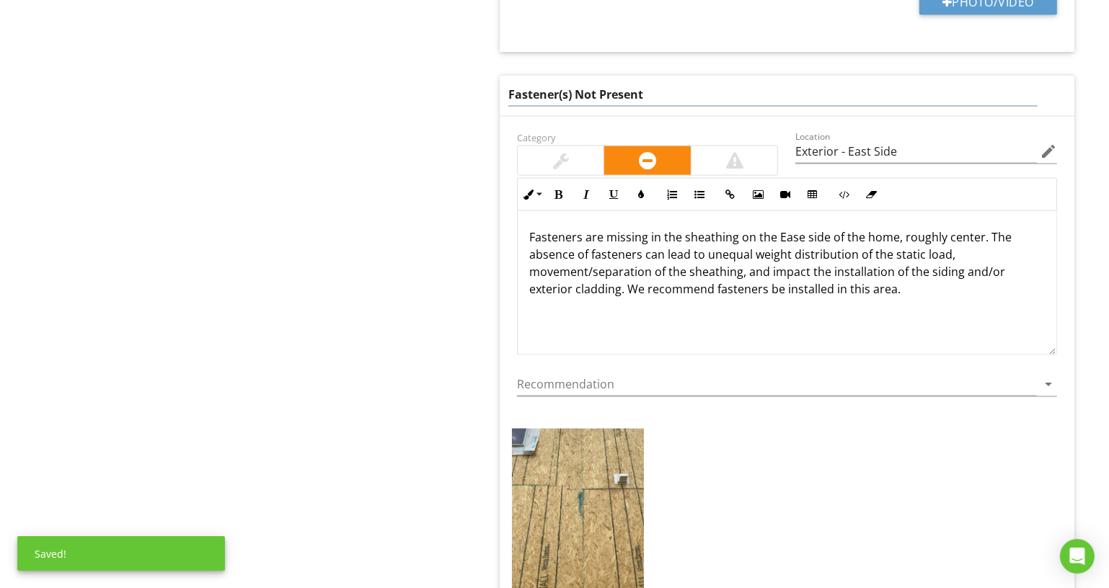
click at [880, 83] on input "Fastener(s) Not Present" at bounding box center [772, 95] width 529 height 24
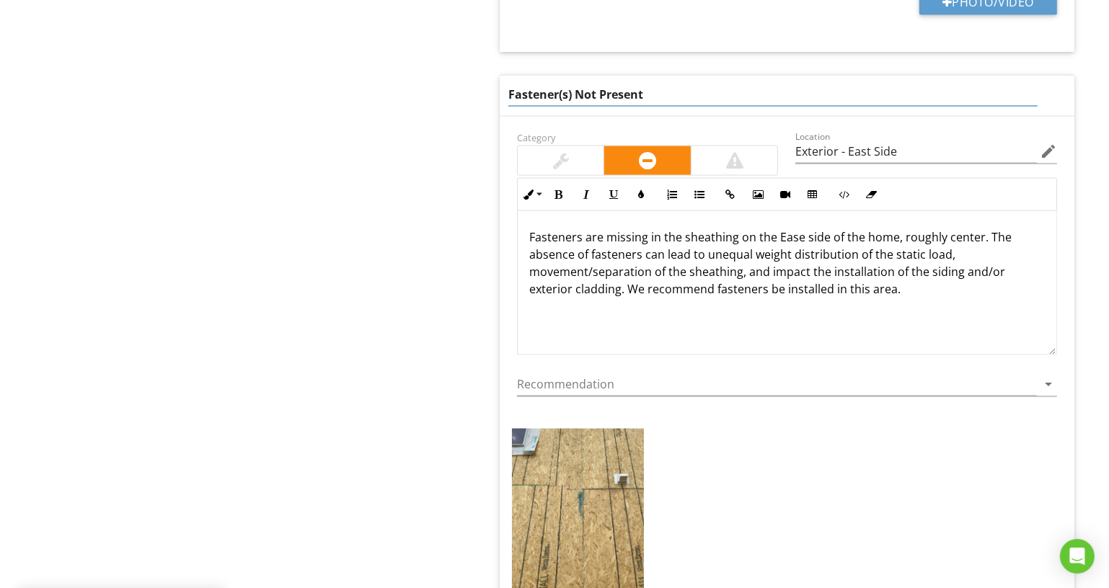
click at [880, 83] on input "Fastener(s) Not Present" at bounding box center [772, 95] width 529 height 24
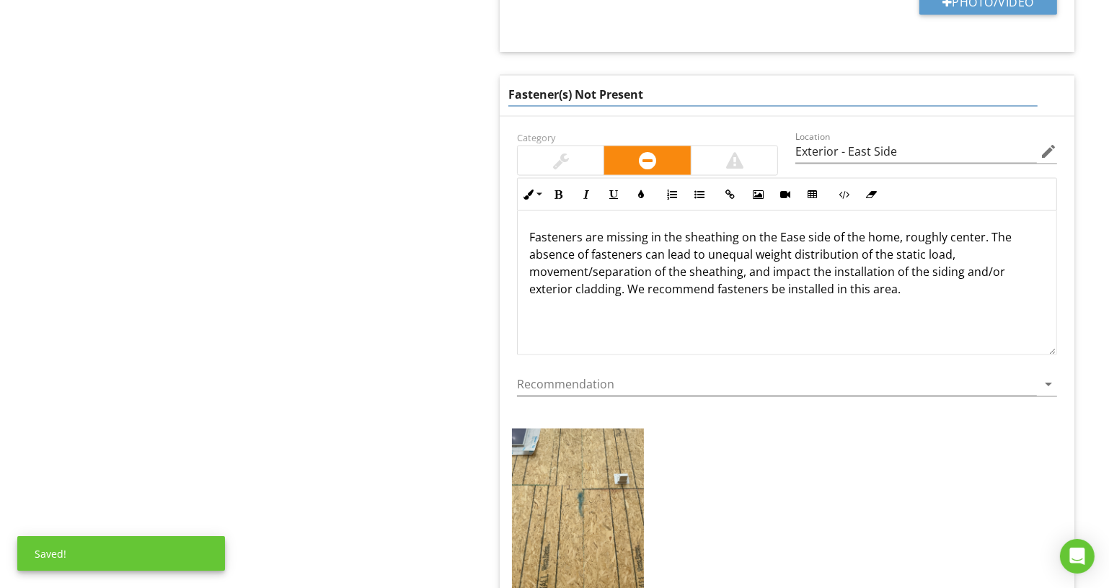
click at [880, 83] on input "Fastener(s) Not Present" at bounding box center [772, 95] width 529 height 24
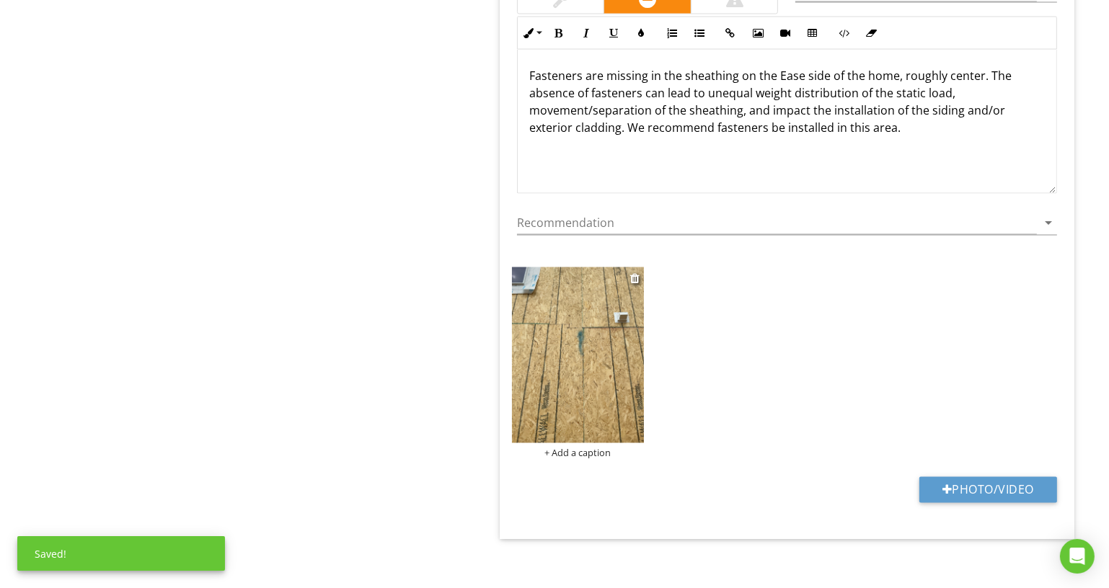
scroll to position [2770, 0]
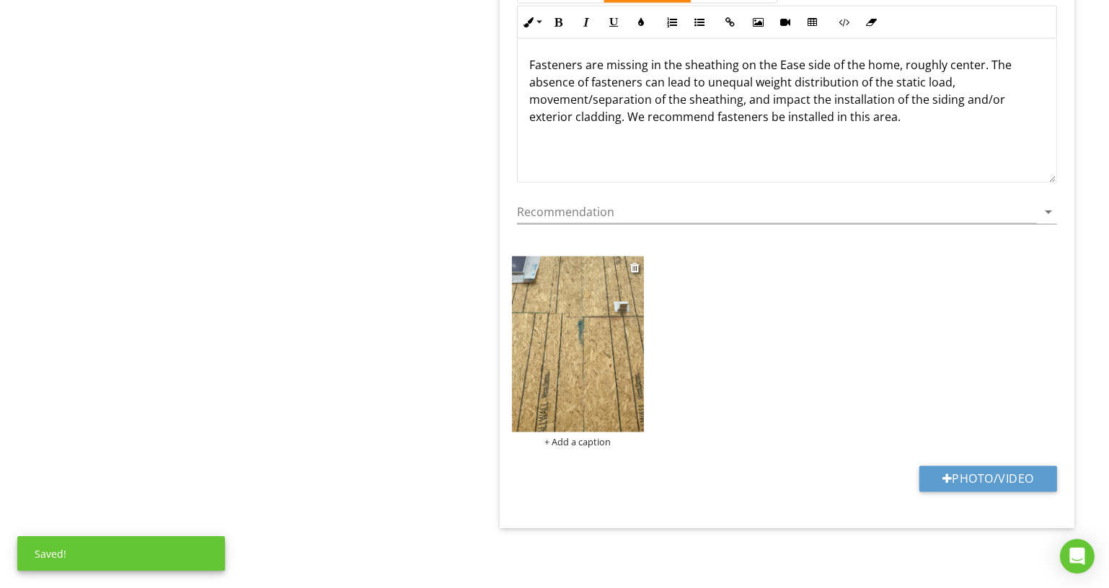
click at [591, 447] on div "+ Add a caption" at bounding box center [578, 443] width 132 height 12
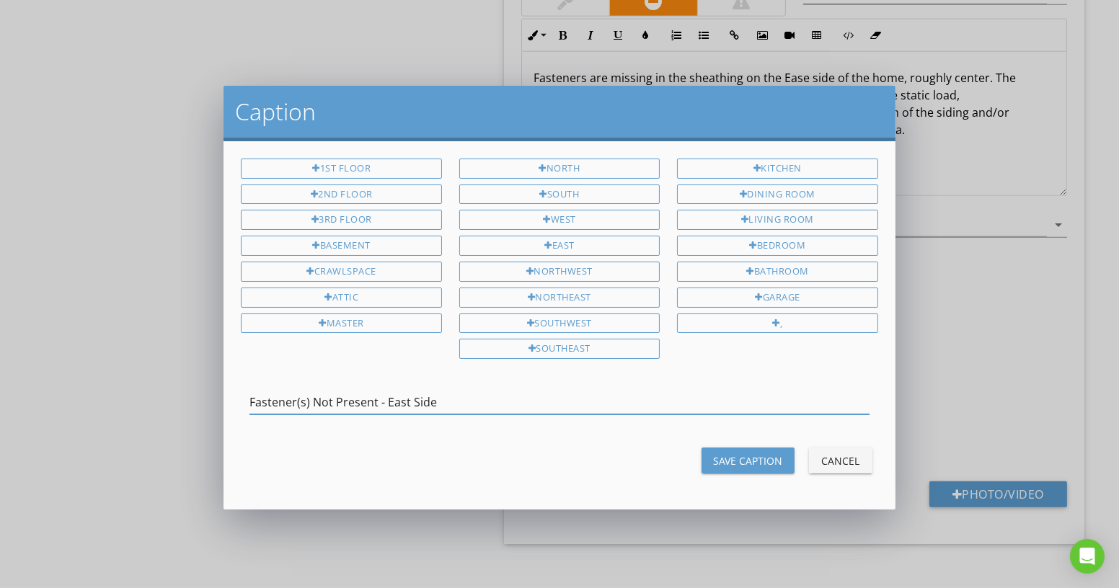
type input "Fastener(s) Not Present - East Side"
click at [739, 454] on div "Save Caption" at bounding box center [748, 461] width 70 height 15
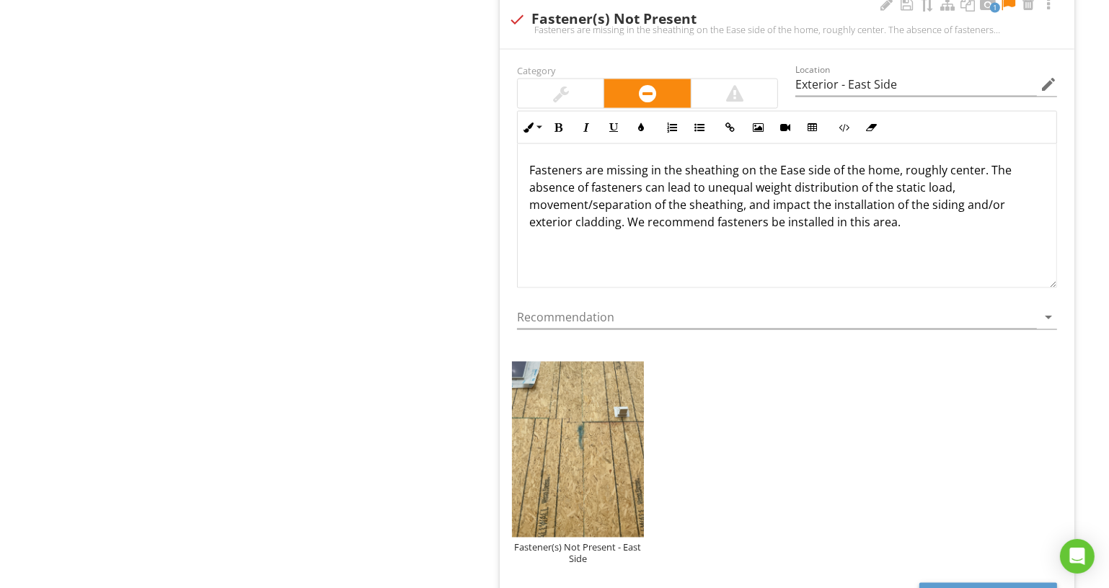
scroll to position [2573, 0]
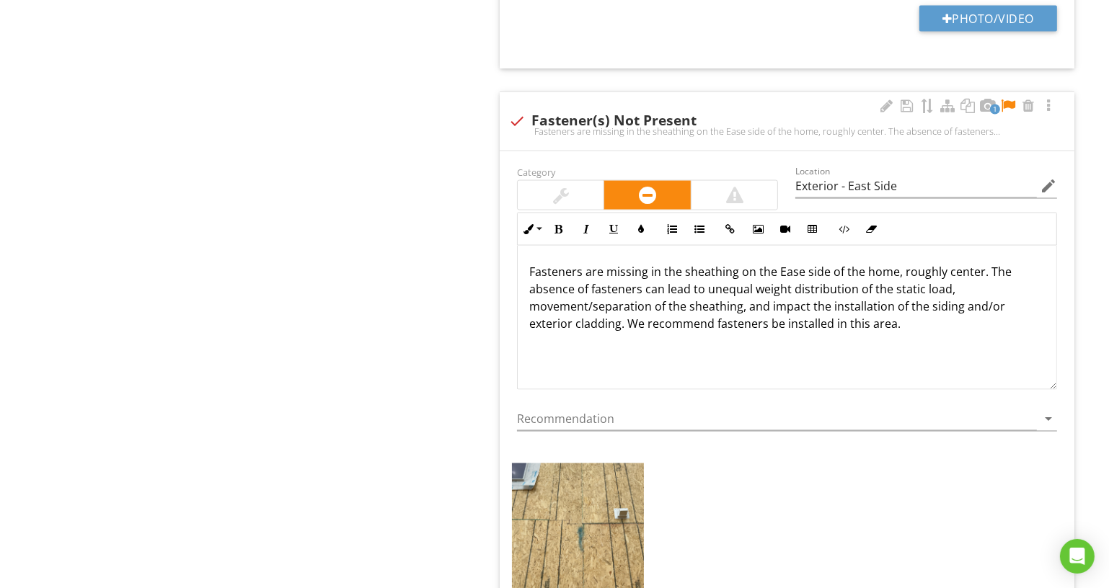
click at [1007, 99] on div at bounding box center [1007, 106] width 17 height 14
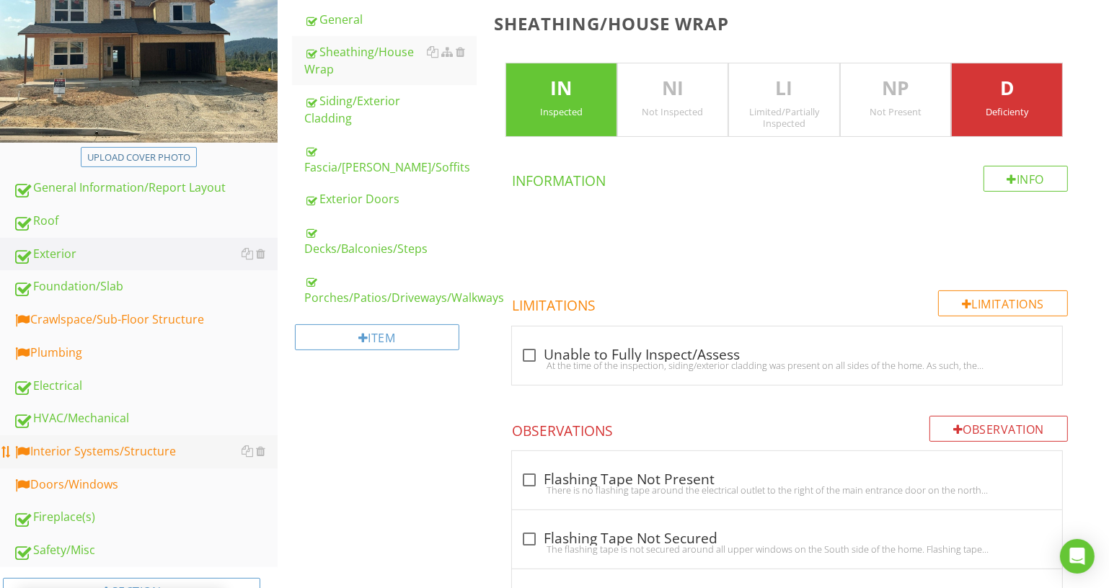
scroll to position [327, 0]
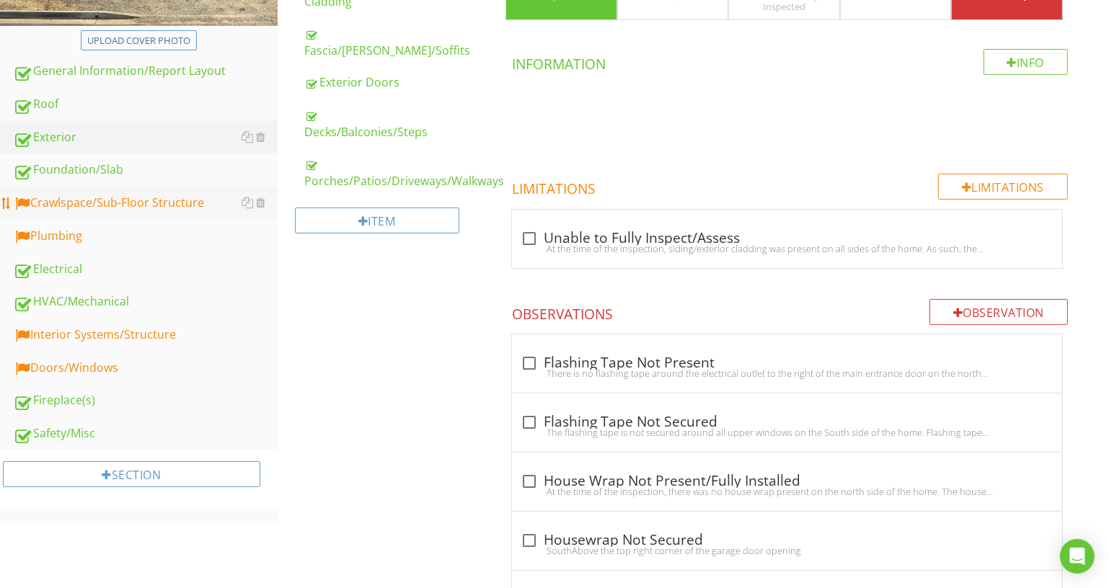
click at [172, 194] on div "Crawlspace/Sub-Floor Structure" at bounding box center [145, 203] width 265 height 19
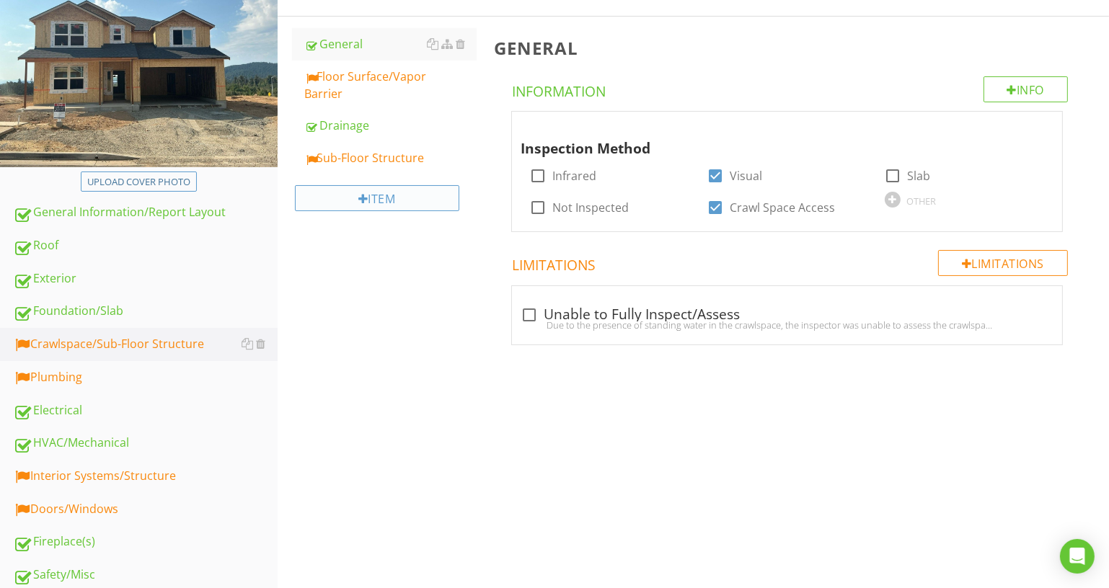
scroll to position [127, 0]
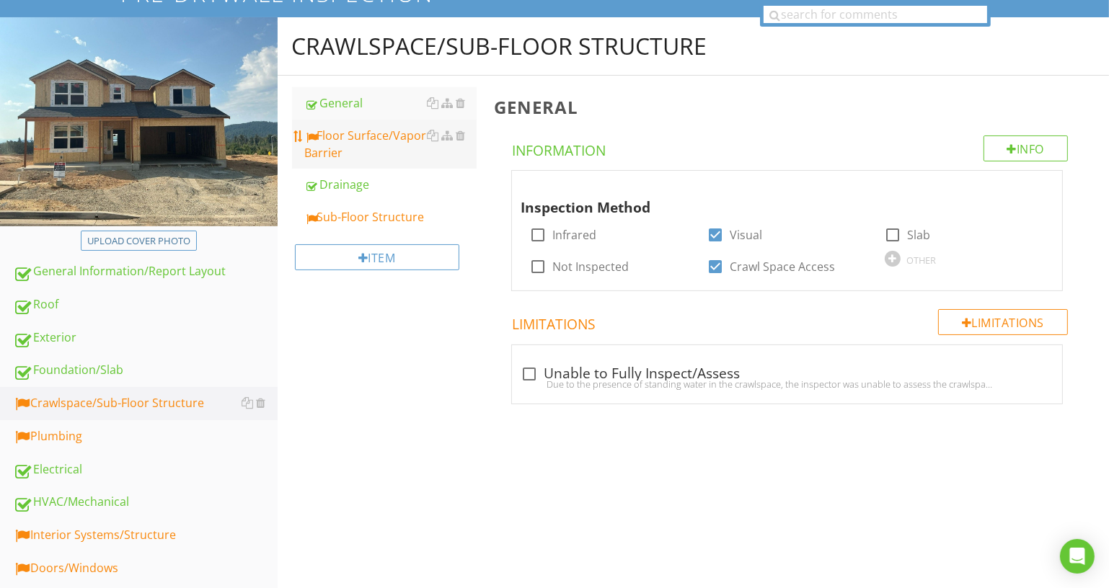
click at [392, 152] on div "Floor Surface/Vapor Barrier" at bounding box center [391, 144] width 172 height 35
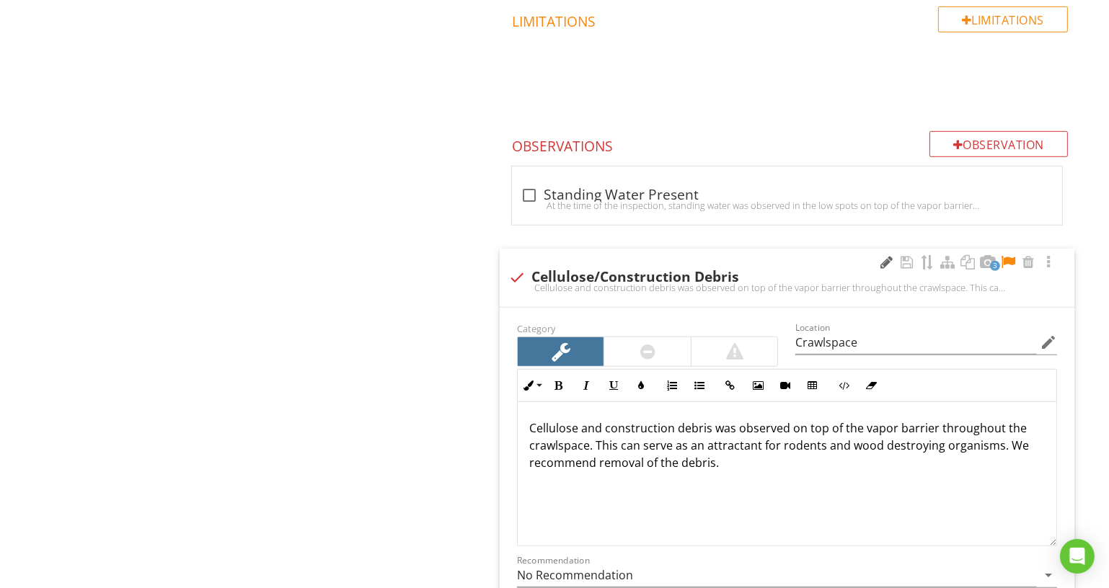
click at [886, 264] on div at bounding box center [886, 262] width 17 height 14
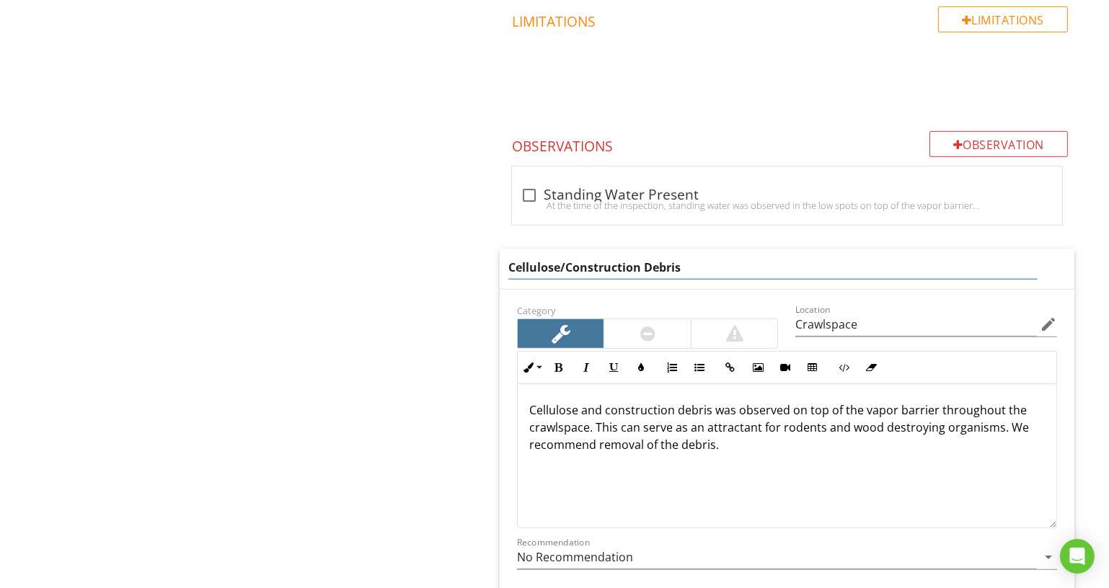
click at [868, 263] on input "Cellulose/Construction Debris" at bounding box center [772, 268] width 529 height 24
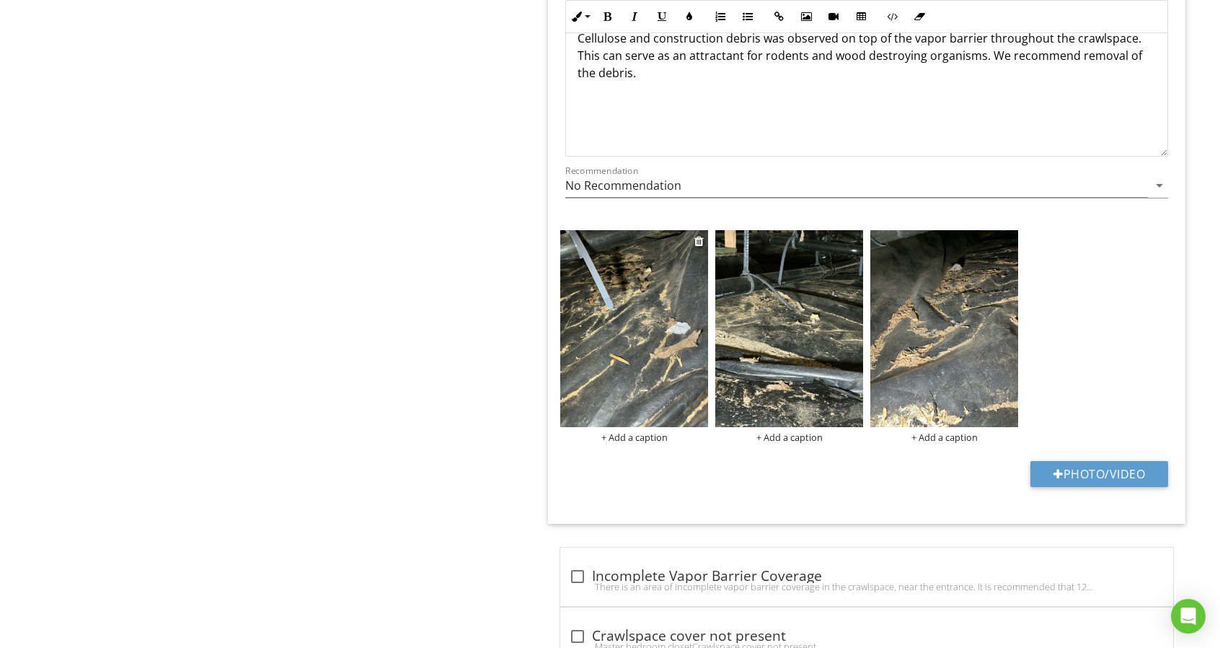
click at [654, 433] on div "+ Add a caption" at bounding box center [634, 437] width 148 height 12
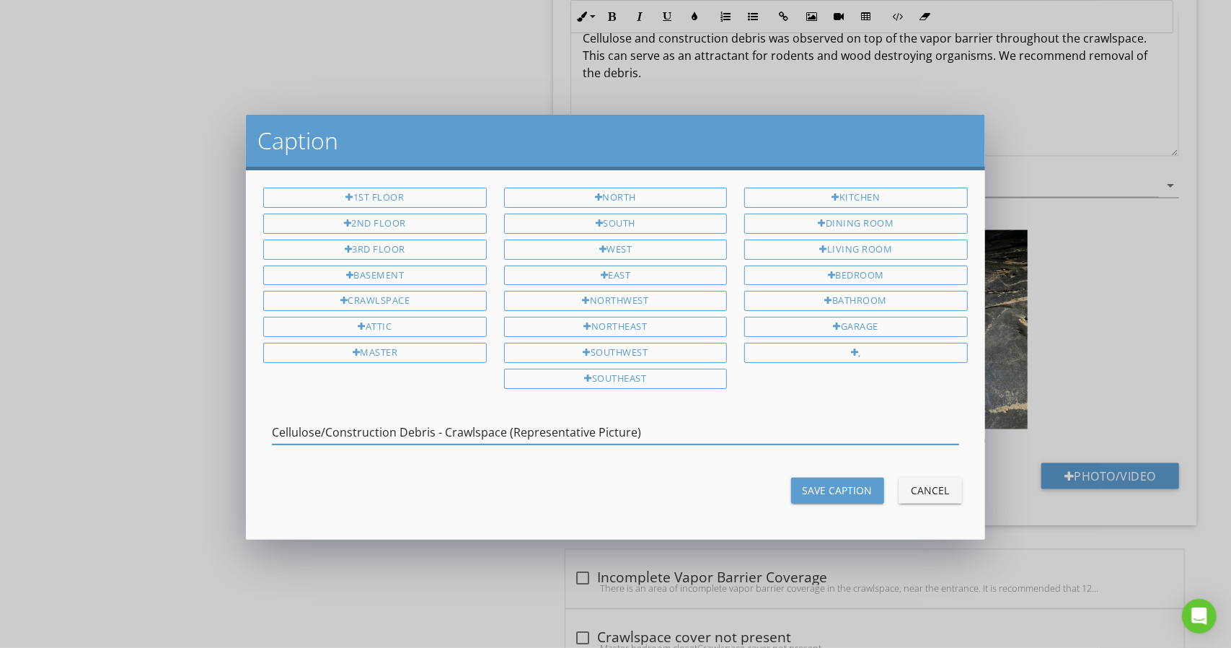
type input "Cellulose/Construction Debris - Crawlspace (Representative Picture)"
click at [719, 412] on div "Cellulose/Construction Debris - Crawlspace (Representative Picture)" at bounding box center [615, 435] width 686 height 47
click at [718, 436] on input "Cellulose/Construction Debris - Crawlspace (Representative Picture)" at bounding box center [615, 432] width 686 height 24
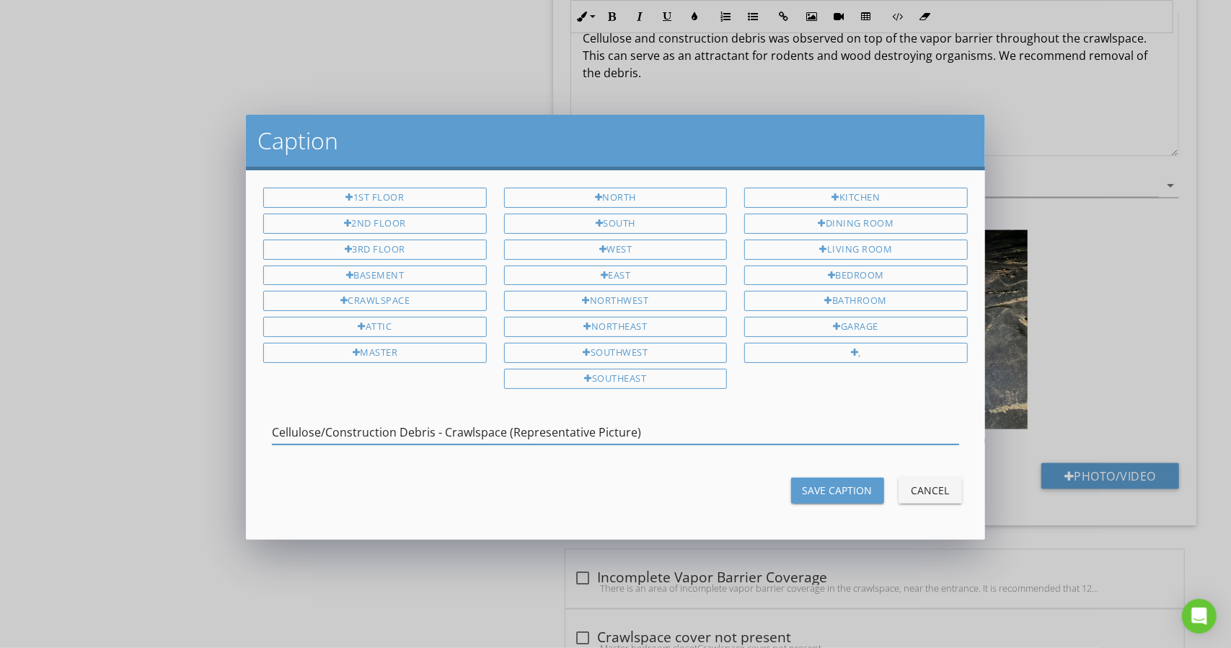
click at [810, 487] on div "Save Caption" at bounding box center [838, 489] width 70 height 15
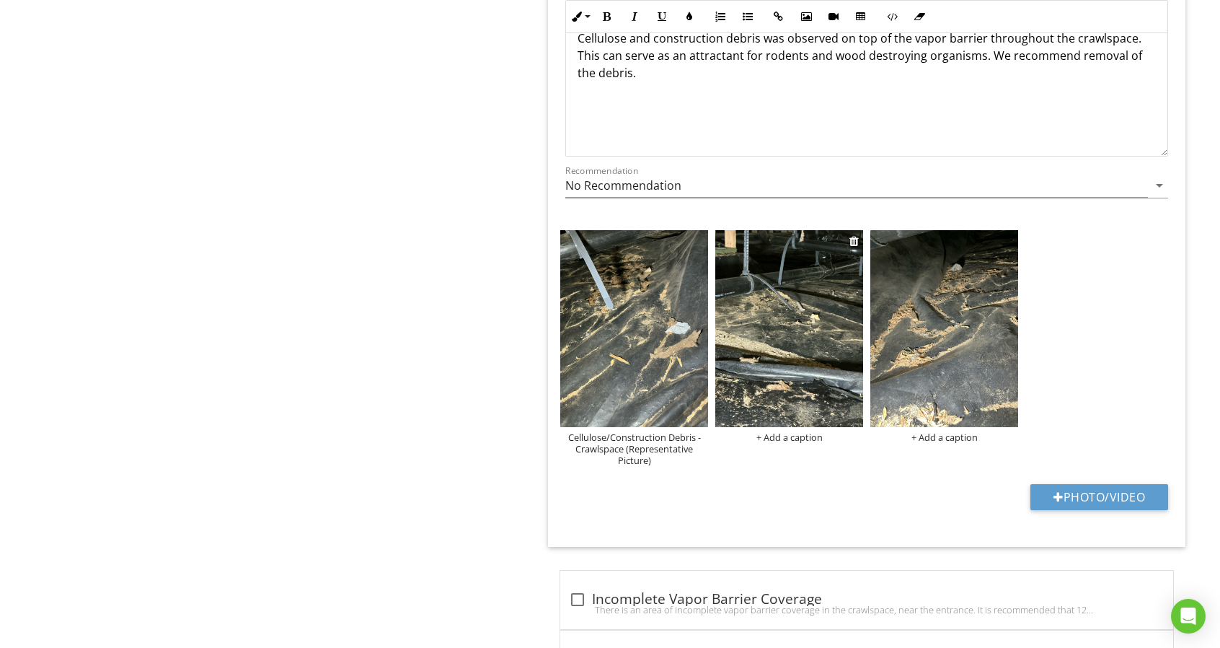
click at [807, 431] on div "+ Add a caption" at bounding box center [789, 437] width 148 height 12
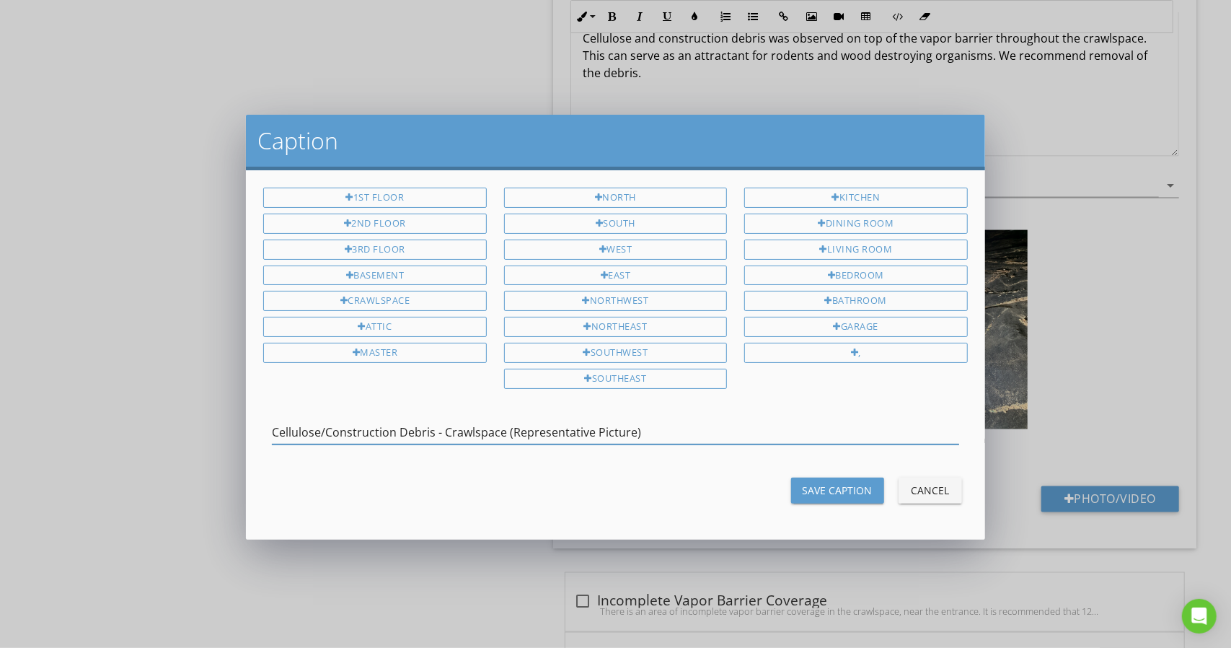
type input "Cellulose/Construction Debris - Crawlspace (Representative Picture)"
click at [802, 491] on button "Save Caption" at bounding box center [837, 490] width 93 height 26
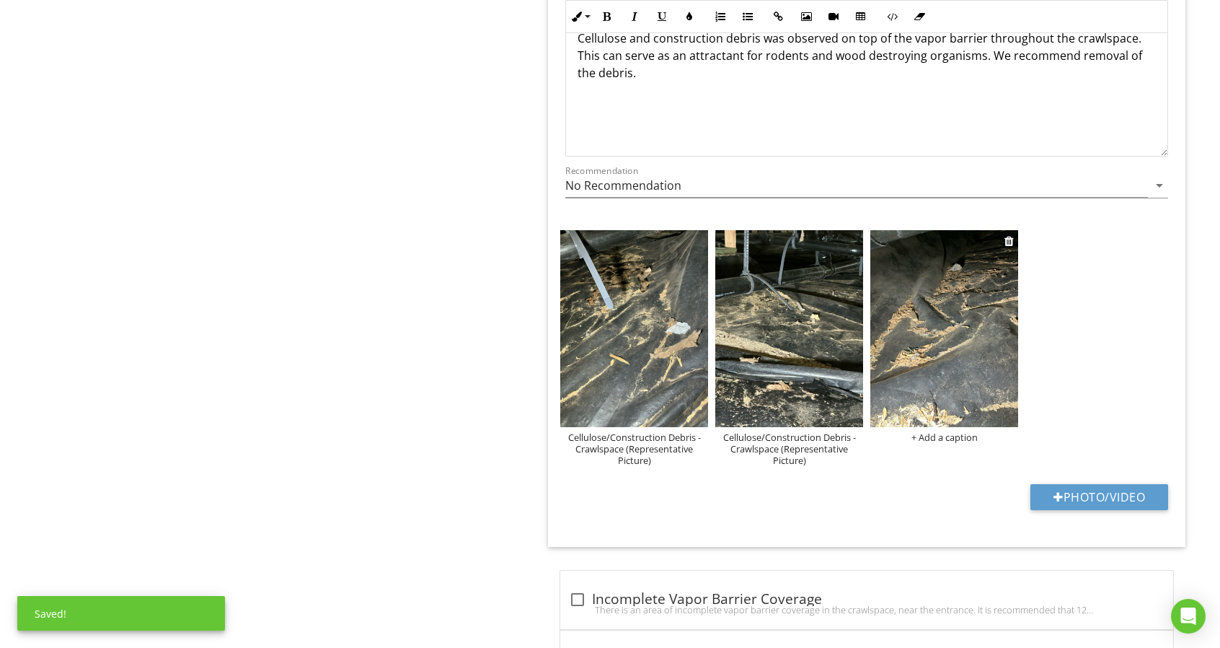
click at [946, 436] on div "+ Add a caption" at bounding box center [944, 437] width 148 height 12
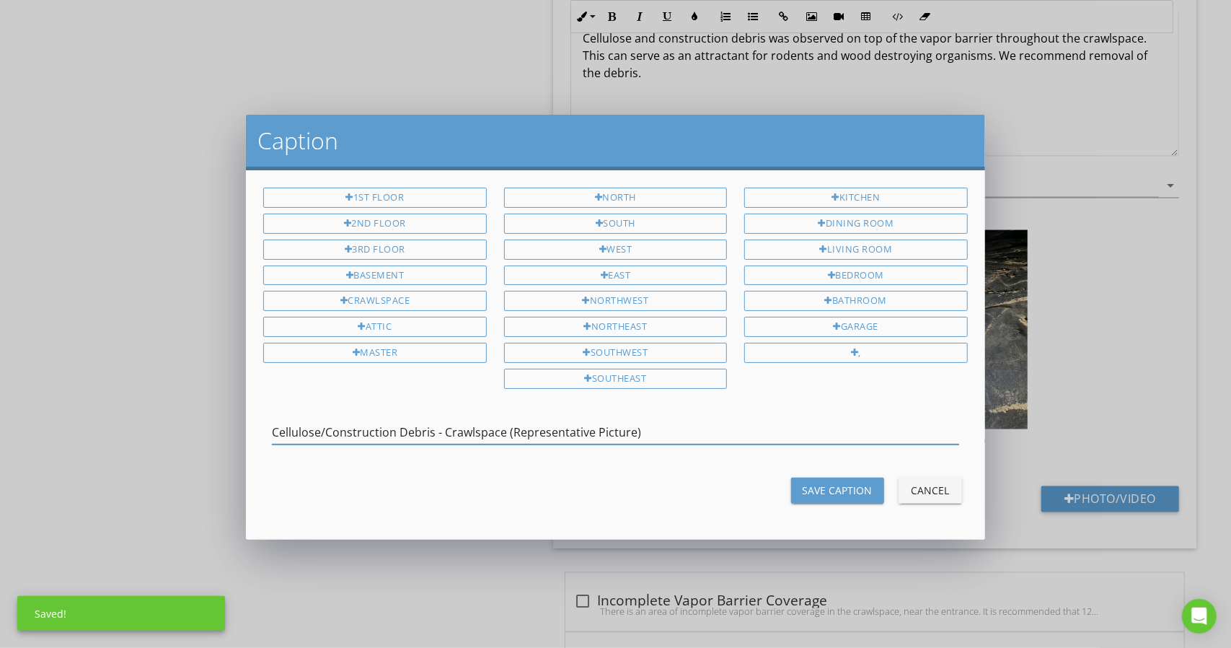
type input "Cellulose/Construction Debris - Crawlspace (Representative Picture)"
click at [835, 484] on div "Save Caption" at bounding box center [838, 489] width 70 height 15
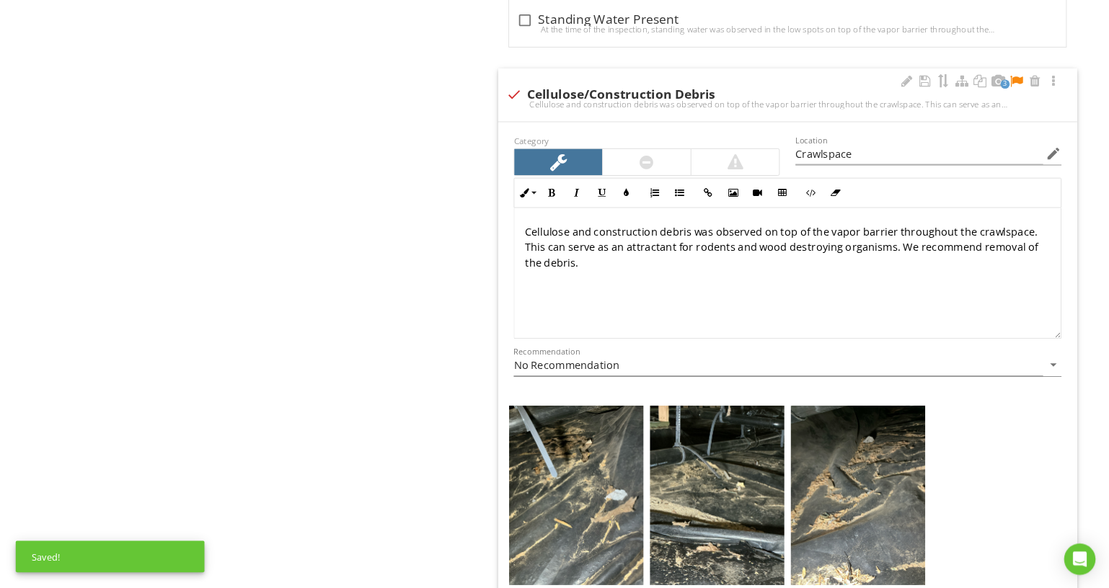
scroll to position [1141, 0]
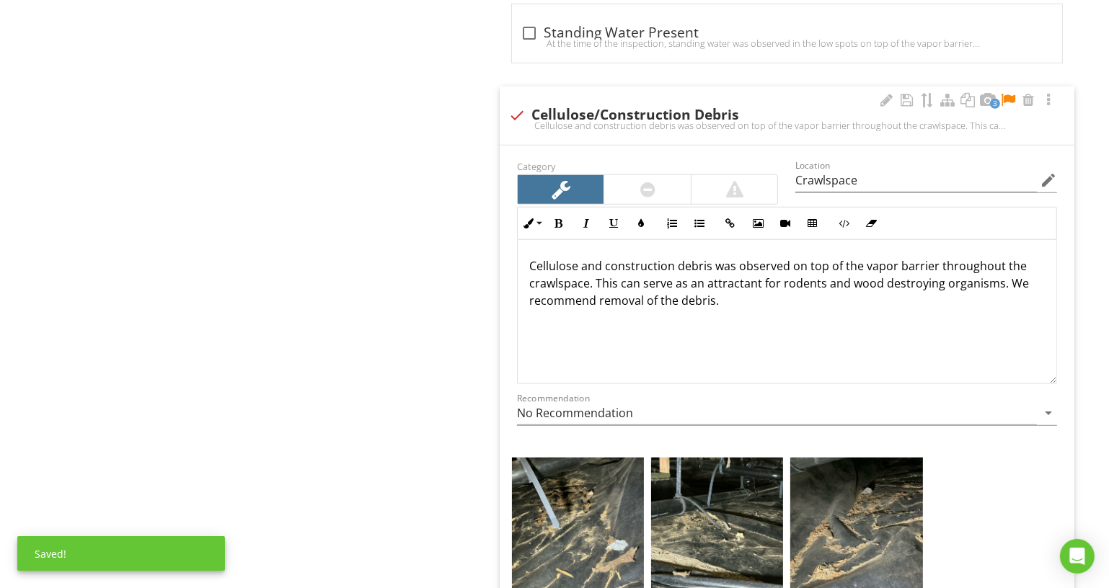
drag, startPoint x: 1198, startPoint y: 0, endPoint x: 860, endPoint y: 280, distance: 439.5
click at [860, 280] on p "Cellulose and construction debris was observed on top of the vapor barrier thro…" at bounding box center [787, 283] width 516 height 52
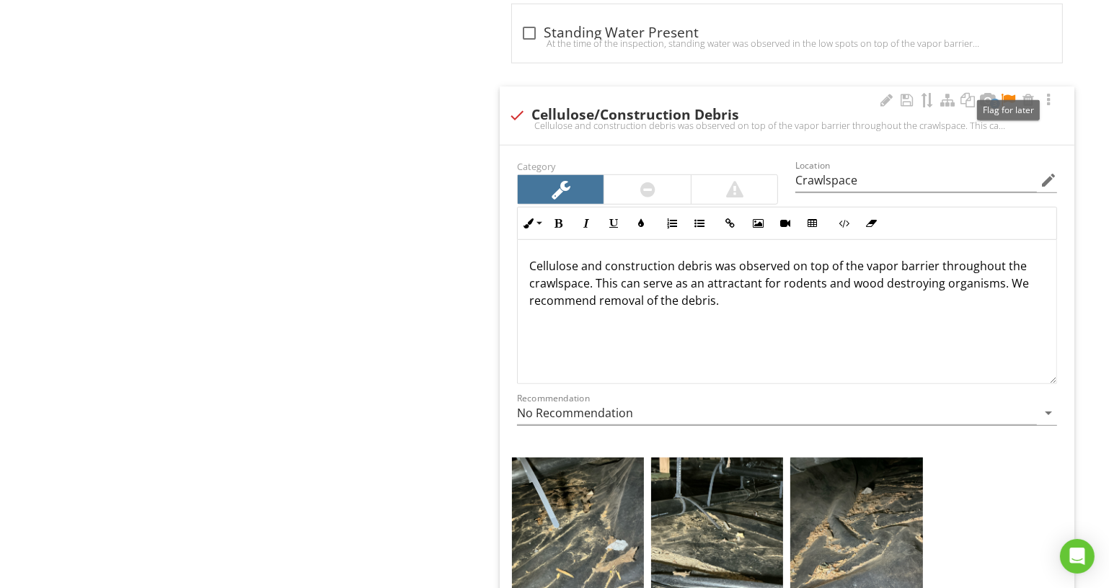
click at [1004, 95] on div at bounding box center [1007, 100] width 17 height 14
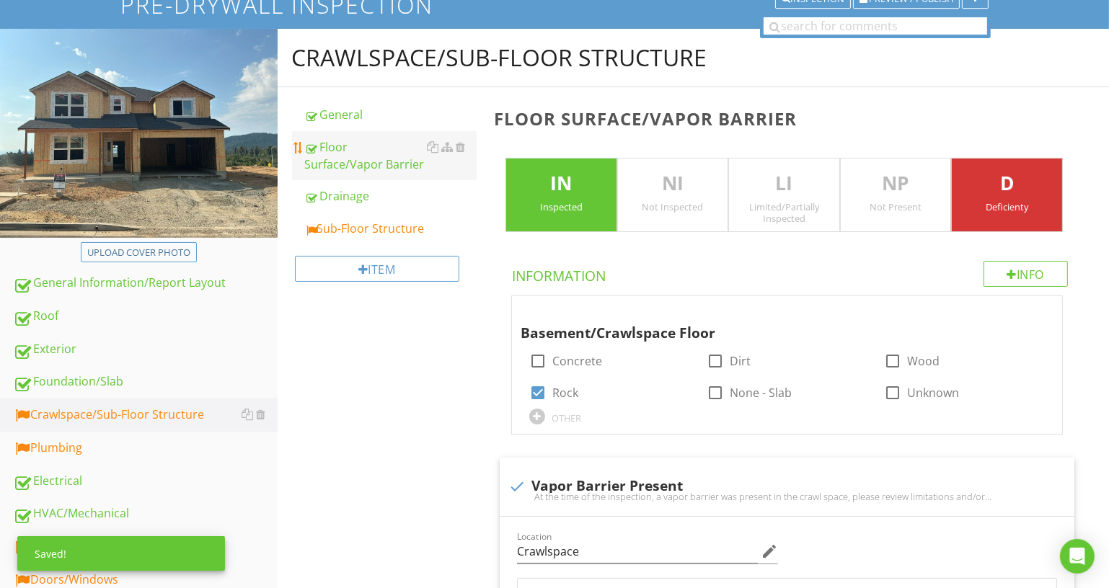
scroll to position [27, 0]
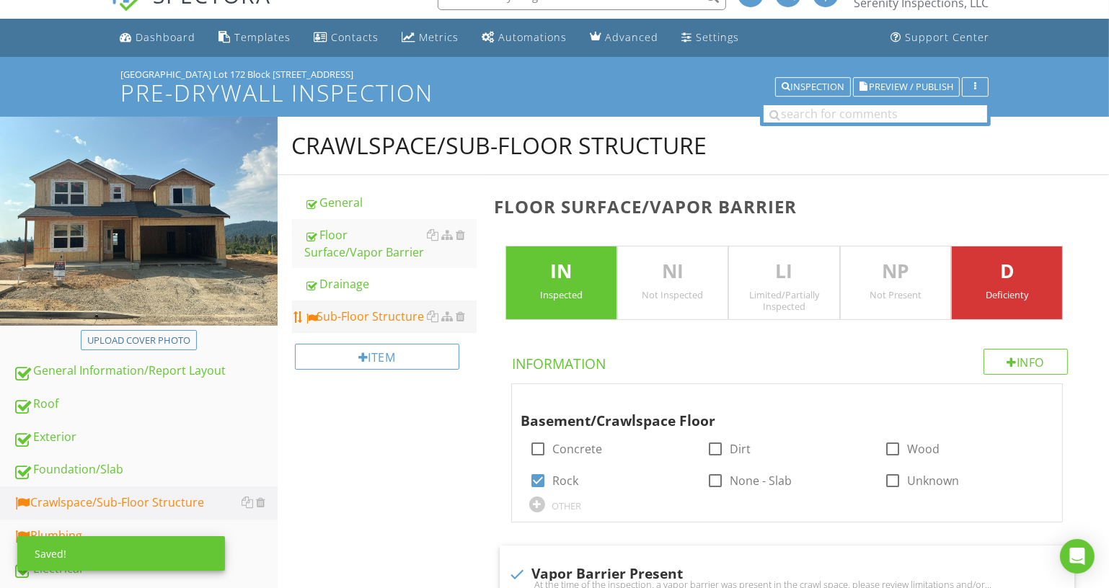
click at [389, 329] on link "Sub-Floor Structure" at bounding box center [391, 317] width 172 height 32
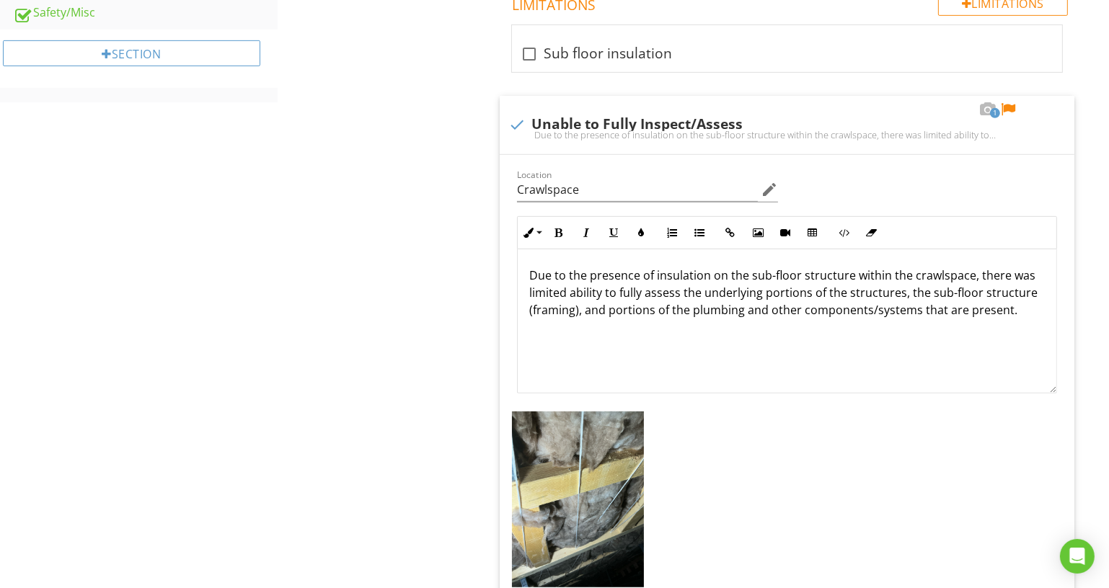
scroll to position [945, 0]
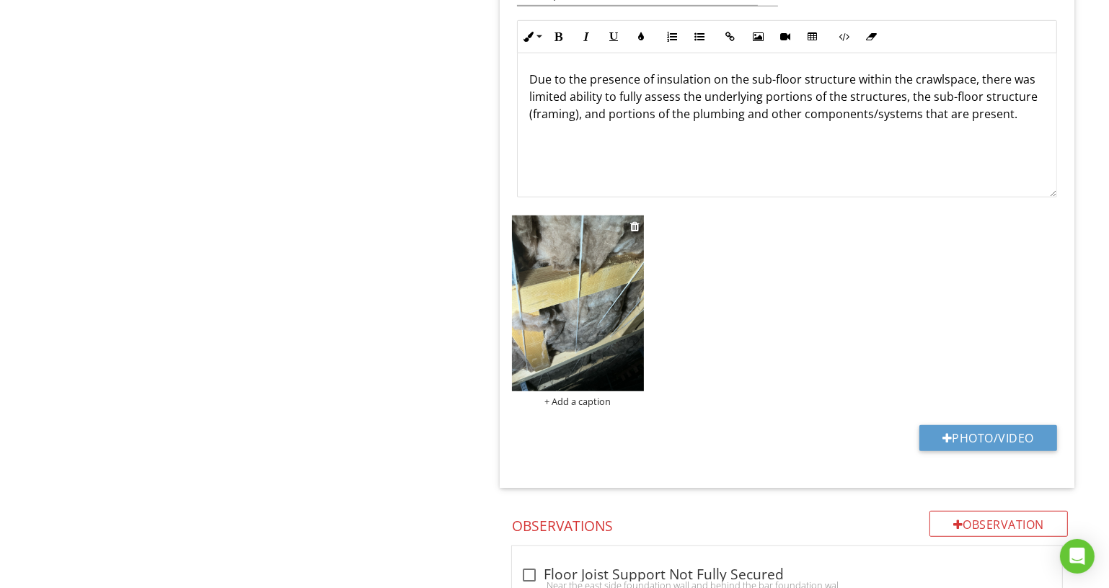
click at [573, 396] on div "+ Add a caption" at bounding box center [578, 402] width 132 height 12
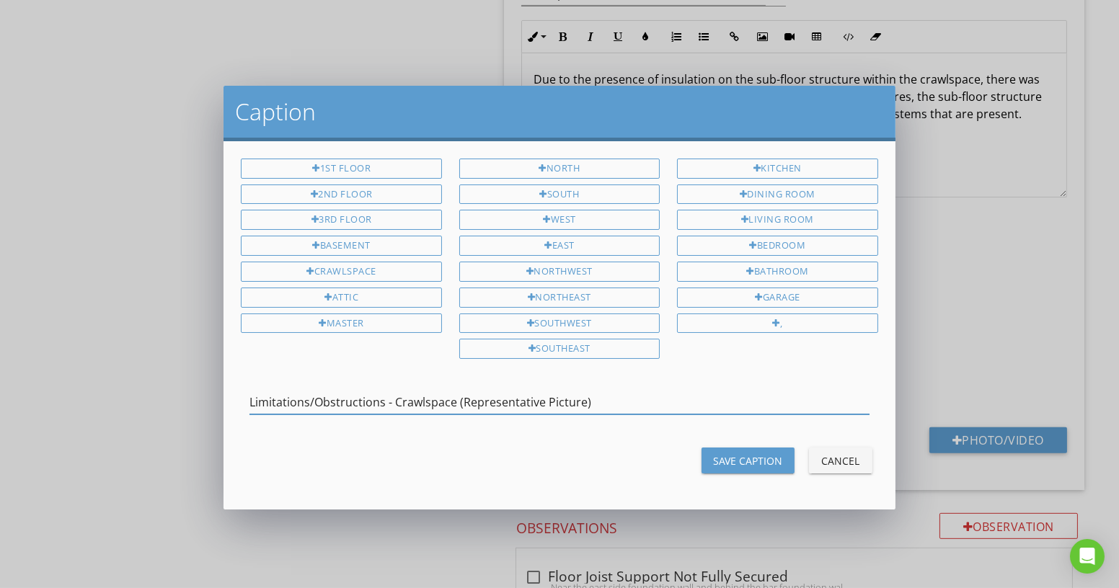
type input "Limitations/Obstructions - Crawlspace (Representative Picture)"
click at [732, 454] on div "Save Caption" at bounding box center [748, 461] width 70 height 15
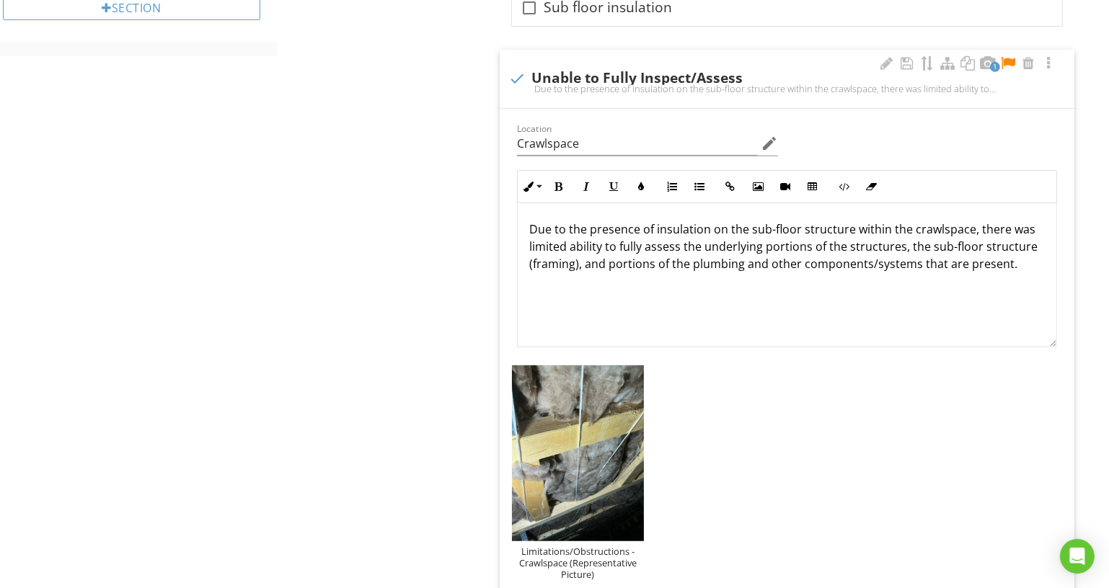
scroll to position [748, 0]
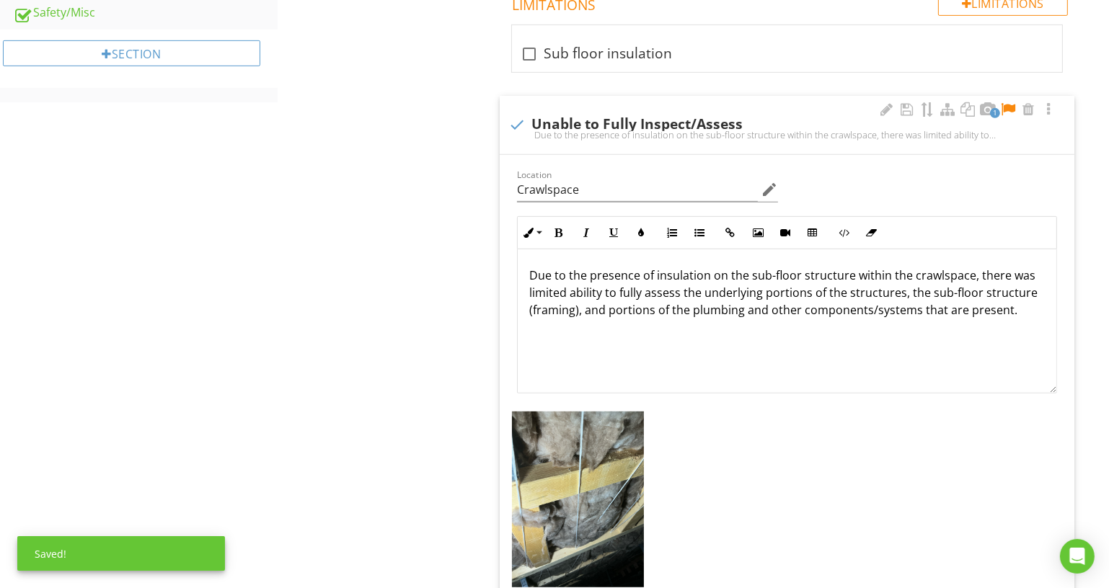
click at [1004, 105] on div at bounding box center [1007, 109] width 17 height 14
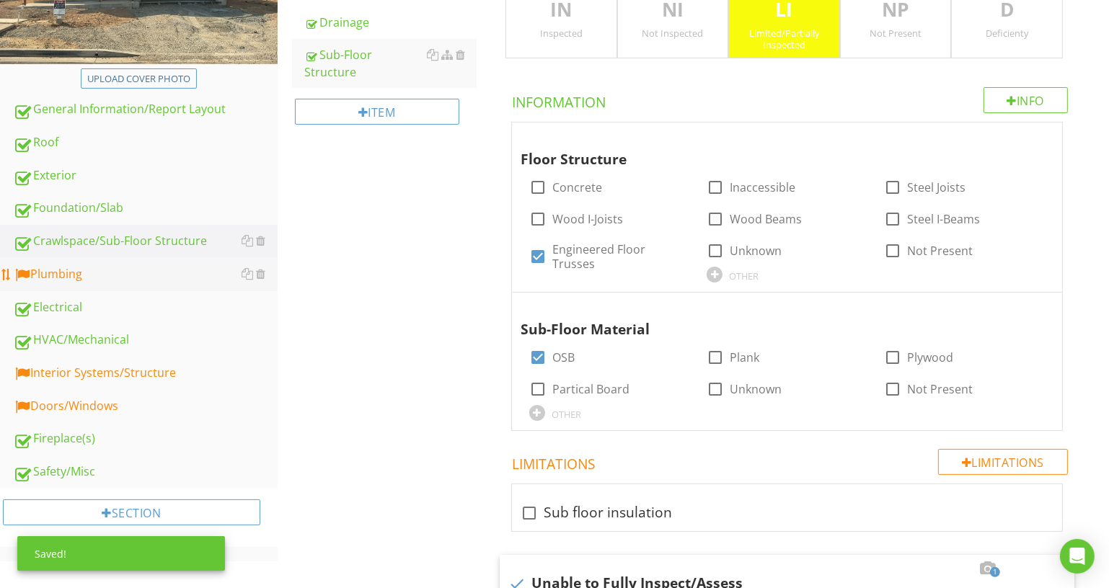
click at [176, 268] on div "Plumbing" at bounding box center [145, 274] width 265 height 19
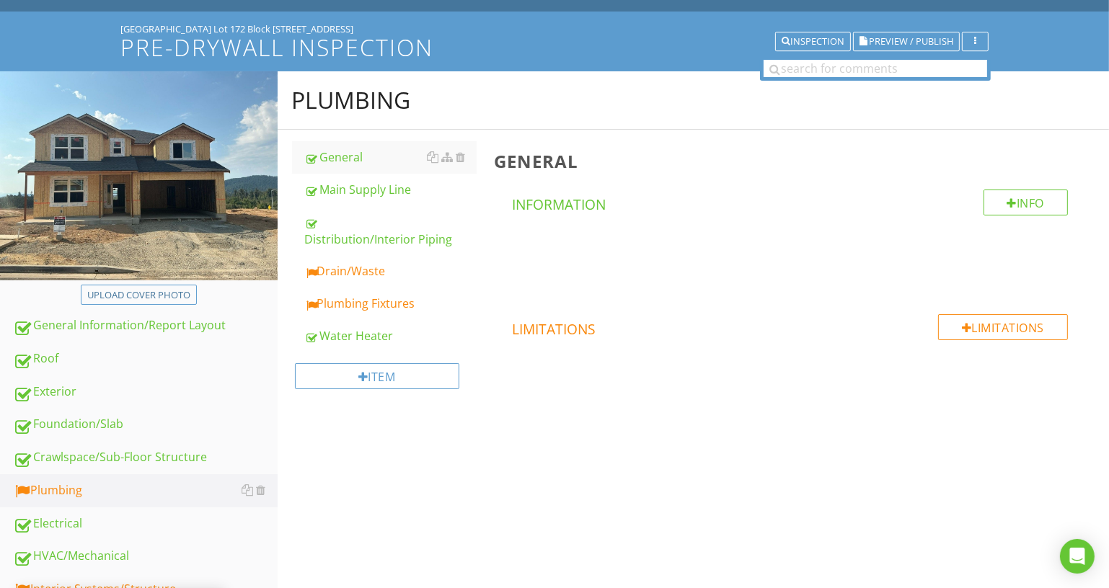
scroll to position [66, 0]
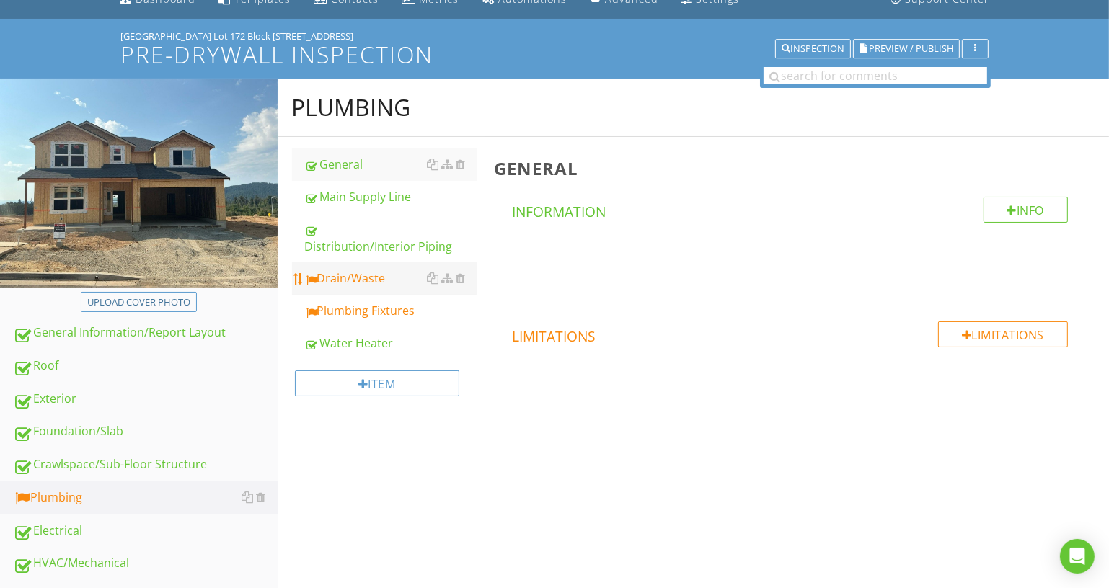
click at [381, 276] on div "Drain/Waste" at bounding box center [391, 278] width 172 height 17
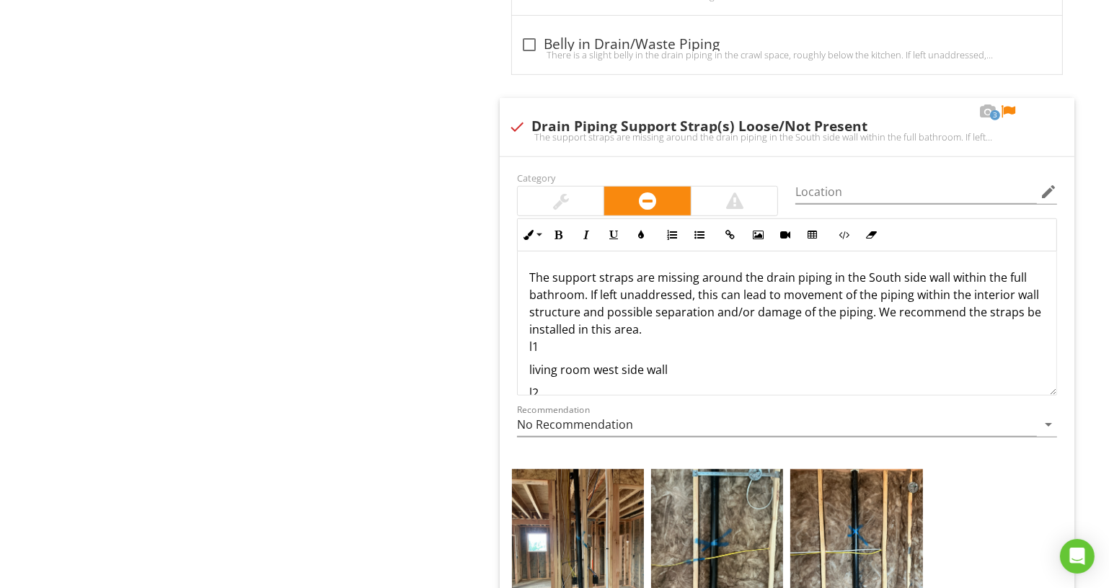
scroll to position [1049, 0]
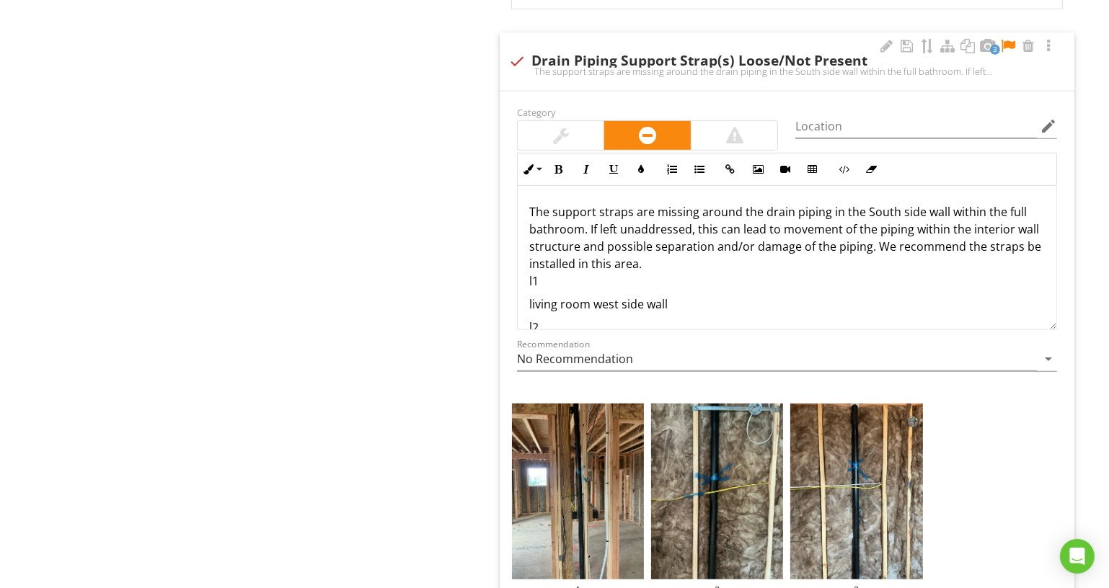
click at [761, 208] on p "The support straps are missing around the drain piping in the South side wall w…" at bounding box center [787, 246] width 516 height 87
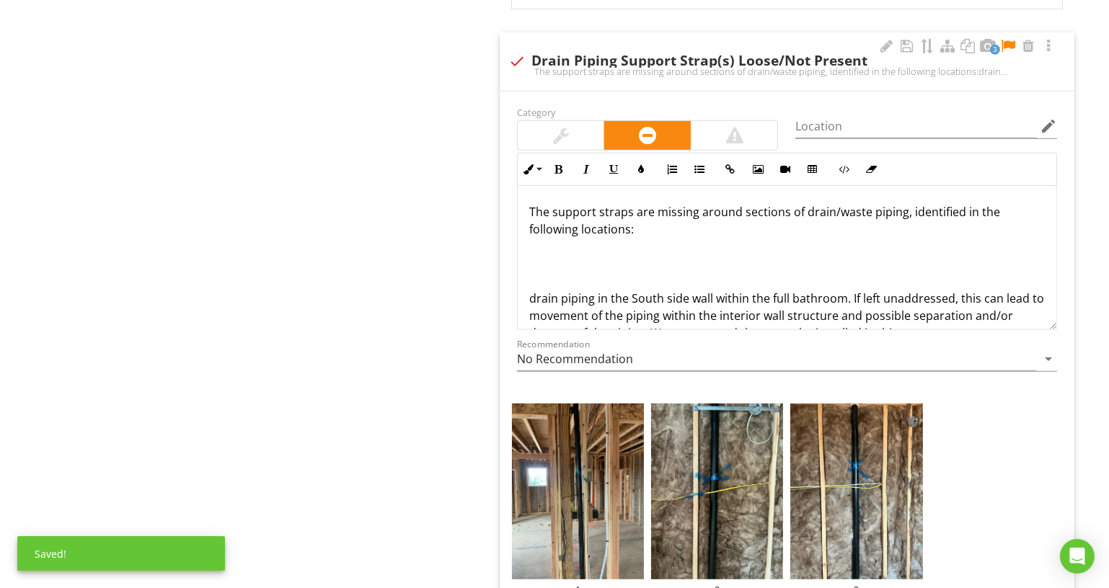
scroll to position [138, 0]
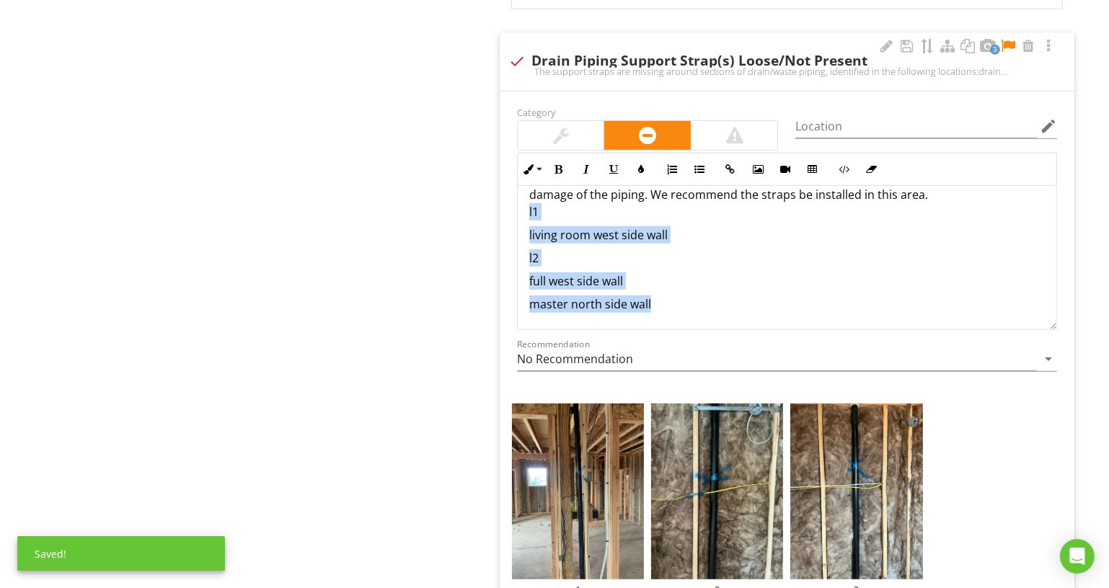
drag, startPoint x: 736, startPoint y: 299, endPoint x: 508, endPoint y: 208, distance: 246.2
click at [508, 208] on div "Inline Style XLarge Large Normal Small Light Small/Light Bold Italic Underline …" at bounding box center [786, 241] width 557 height 177
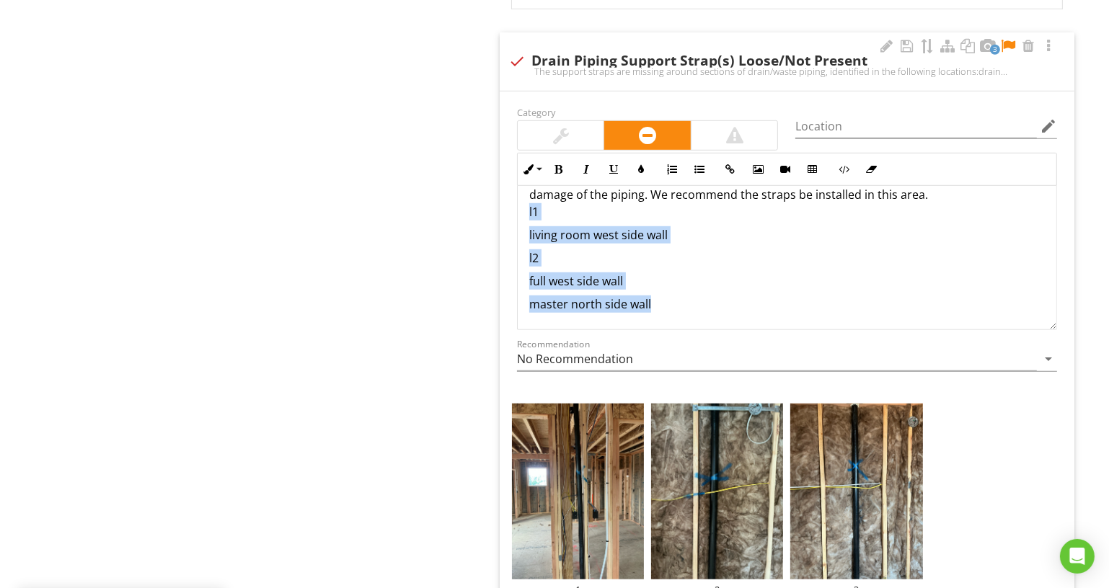
copy div "l1 living room west side wall l2 full west side wall master north side wall"
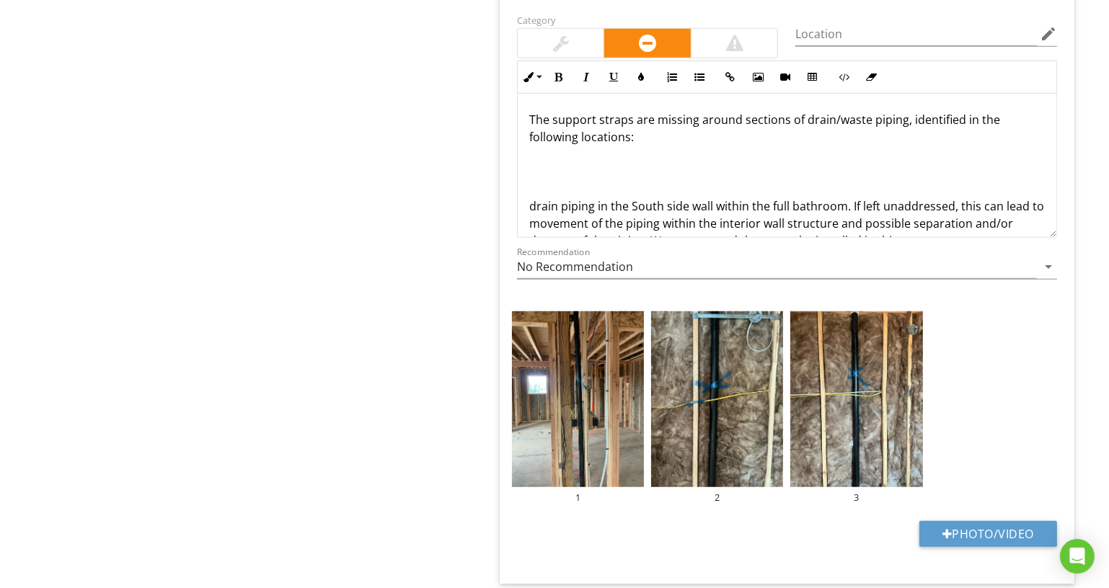
scroll to position [0, 0]
click at [556, 162] on p at bounding box center [787, 159] width 516 height 17
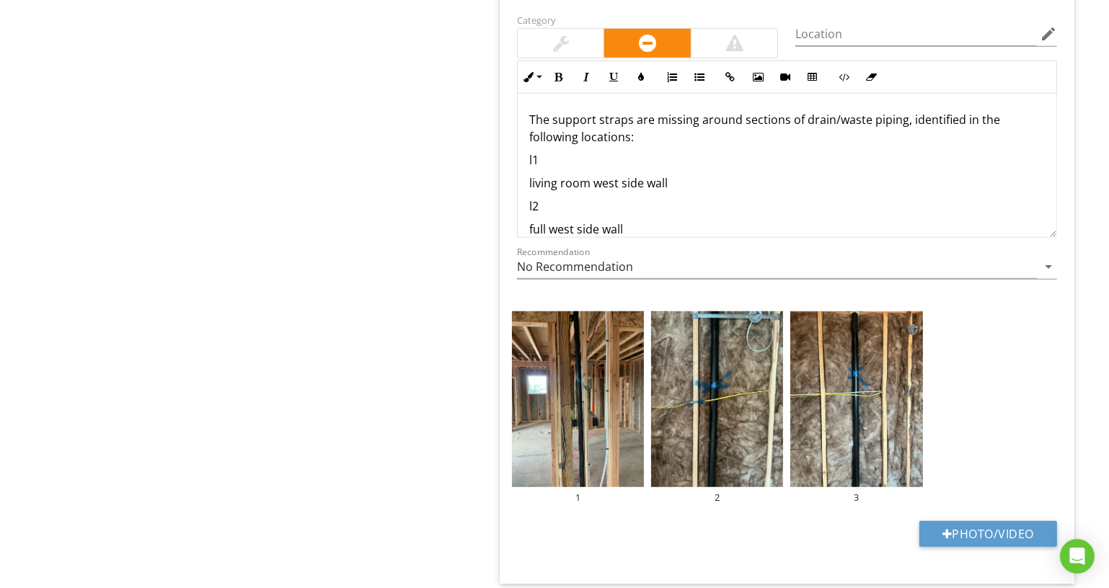
scroll to position [21, 0]
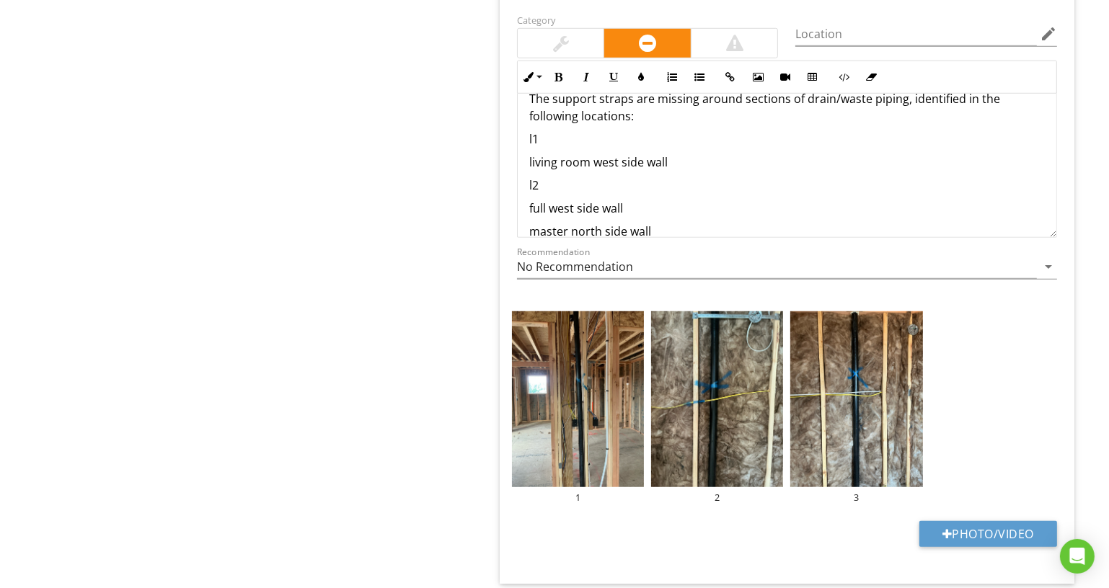
click at [534, 140] on p "l1" at bounding box center [787, 139] width 516 height 17
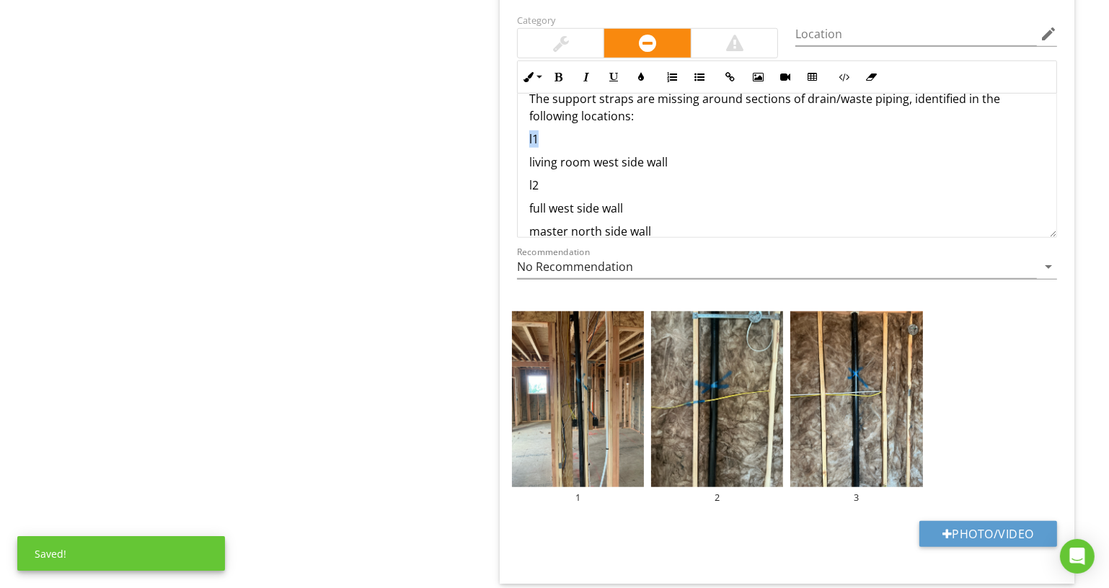
drag, startPoint x: 552, startPoint y: 132, endPoint x: 521, endPoint y: 129, distance: 31.1
click at [521, 129] on div "The support straps are missing around sections of drain/waste piping, identifie…" at bounding box center [787, 214] width 539 height 283
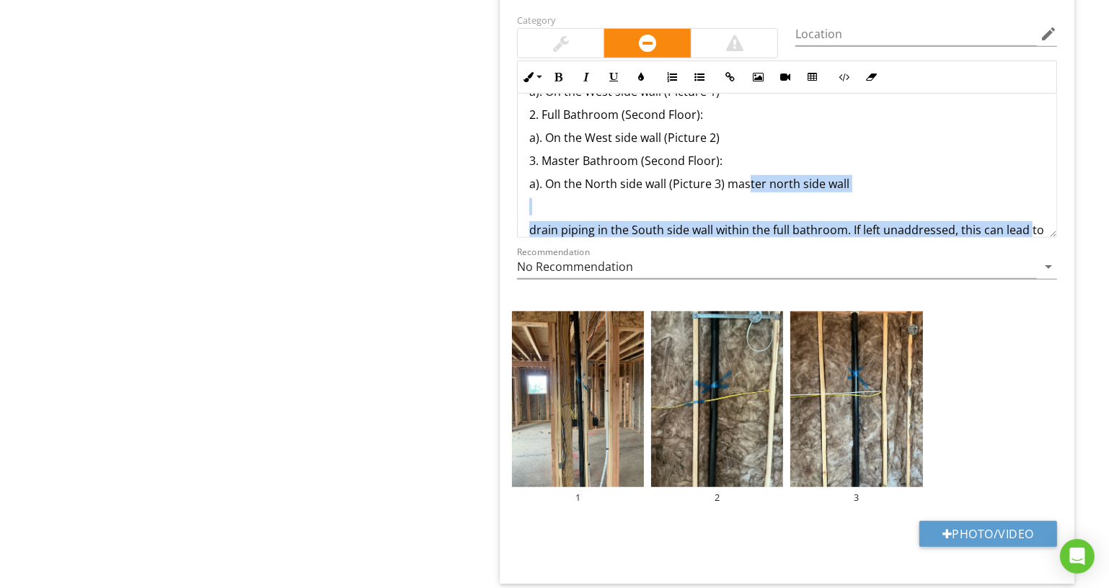
scroll to position [109, 0]
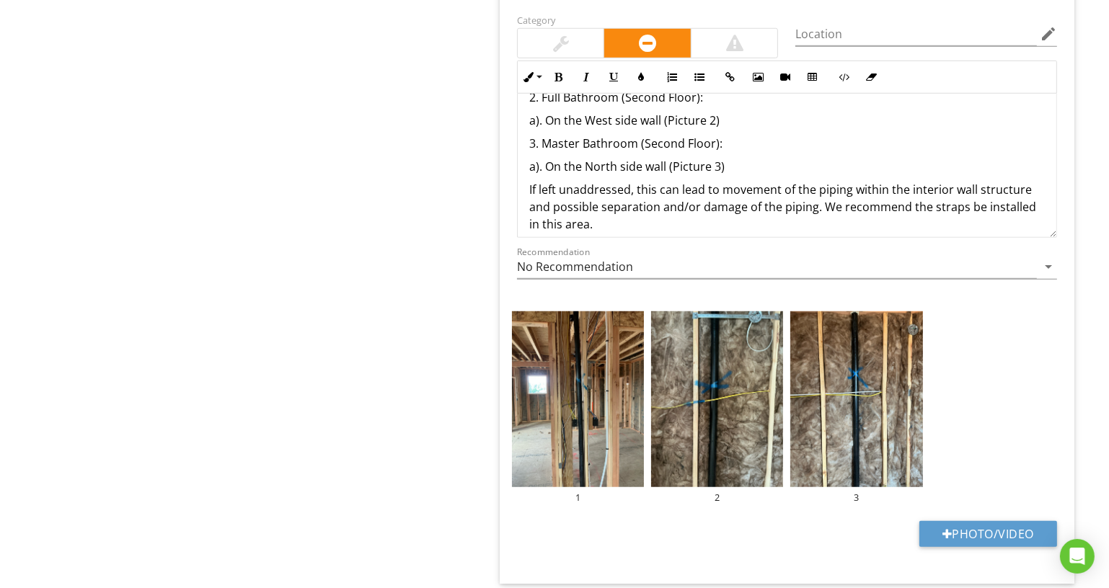
click at [874, 14] on div "Location edit" at bounding box center [926, 37] width 262 height 47
click at [877, 26] on input "Location" at bounding box center [916, 34] width 242 height 24
type input "Interior - Various"
drag, startPoint x: 748, startPoint y: 136, endPoint x: 527, endPoint y: 132, distance: 221.4
click at [518, 141] on div "The support straps are missing around sections of drain/waste piping, identifie…" at bounding box center [787, 126] width 539 height 283
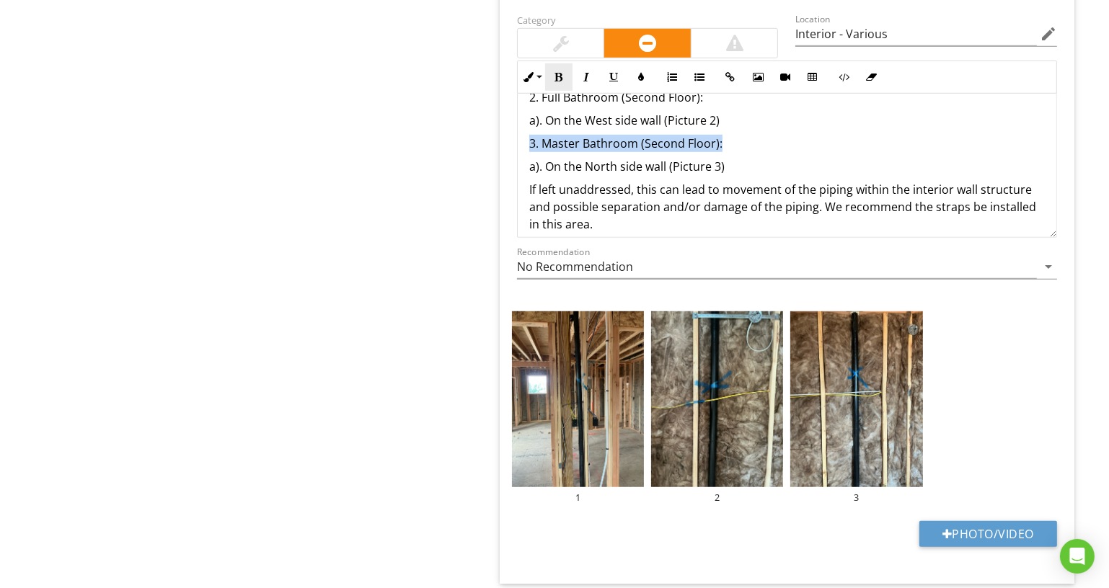
click at [561, 76] on icon "button" at bounding box center [559, 77] width 10 height 10
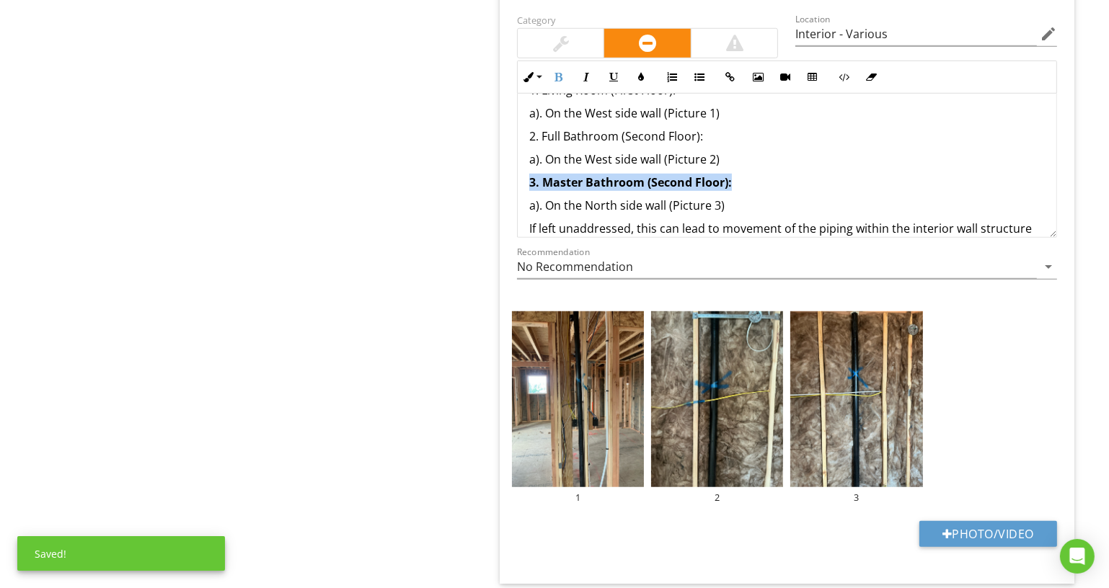
scroll to position [43, 0]
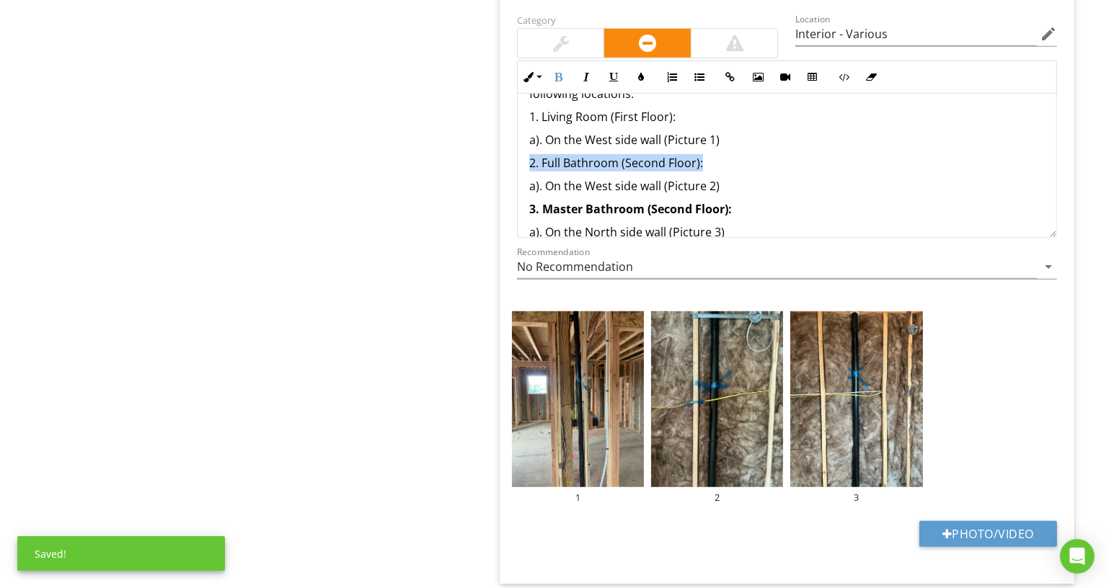
drag, startPoint x: 763, startPoint y: 156, endPoint x: 515, endPoint y: 151, distance: 248.1
click at [510, 154] on div "Inline Style XLarge Large Normal Small Light Small/Light Bold Italic Underline …" at bounding box center [786, 149] width 557 height 177
click at [560, 77] on icon "button" at bounding box center [559, 77] width 10 height 10
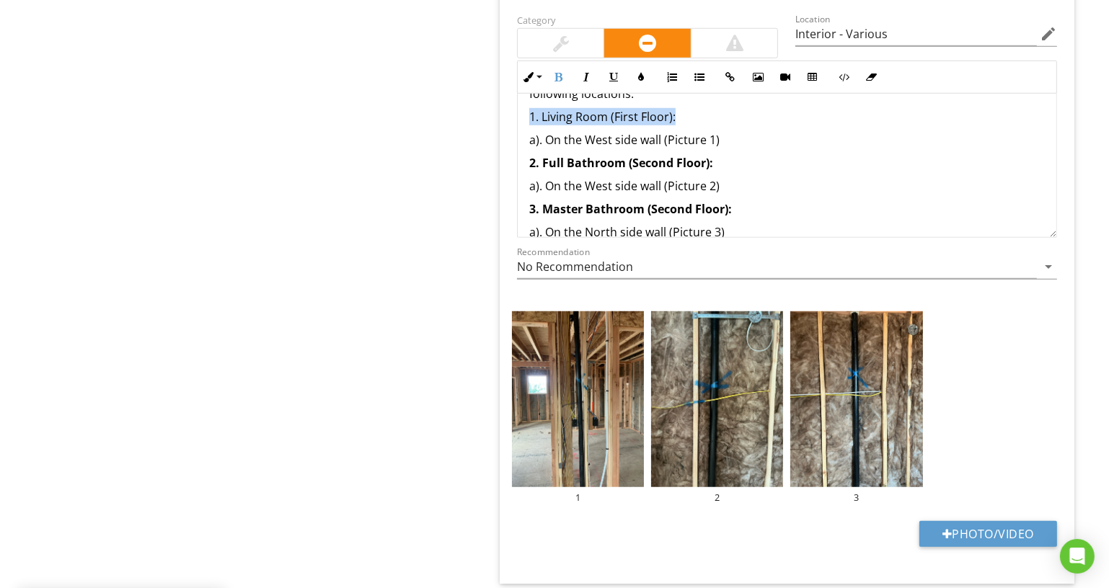
drag, startPoint x: 703, startPoint y: 110, endPoint x: 503, endPoint y: 111, distance: 200.5
click at [503, 111] on div "Category Location Interior - Various edit Inline Style XLarge Large Normal Smal…" at bounding box center [787, 291] width 575 height 585
click at [556, 74] on button "Bold" at bounding box center [558, 76] width 27 height 27
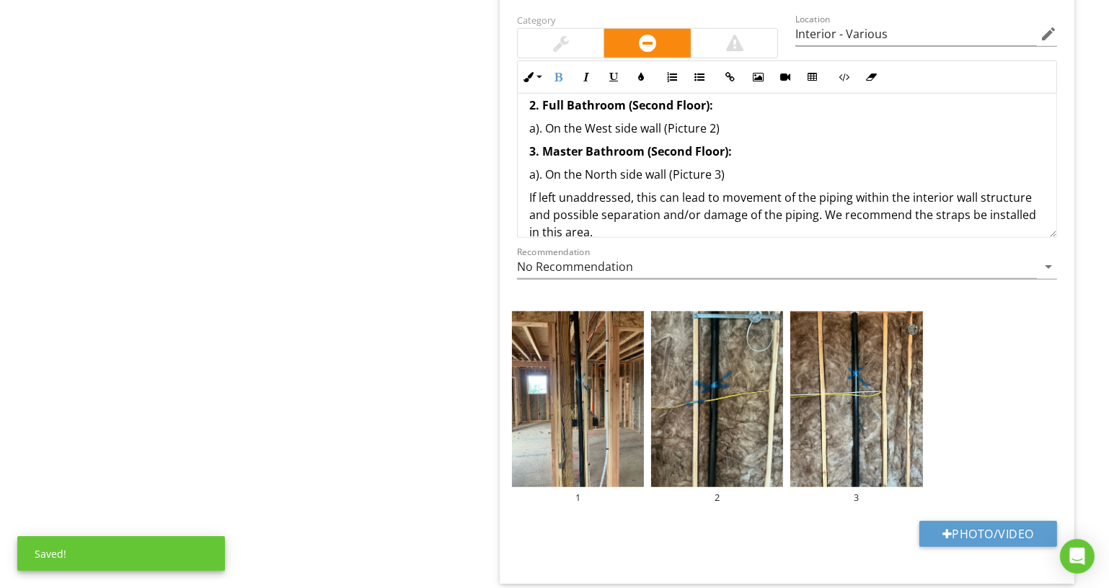
scroll to position [138, 0]
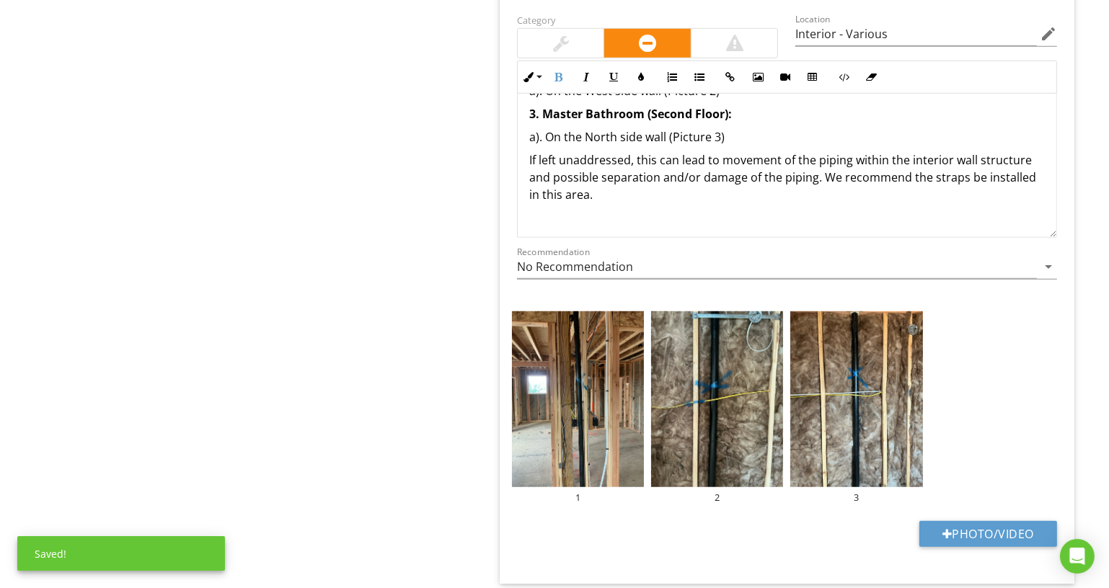
click at [598, 219] on div "The support straps are missing around sections of drain/waste piping, identifie…" at bounding box center [787, 96] width 539 height 283
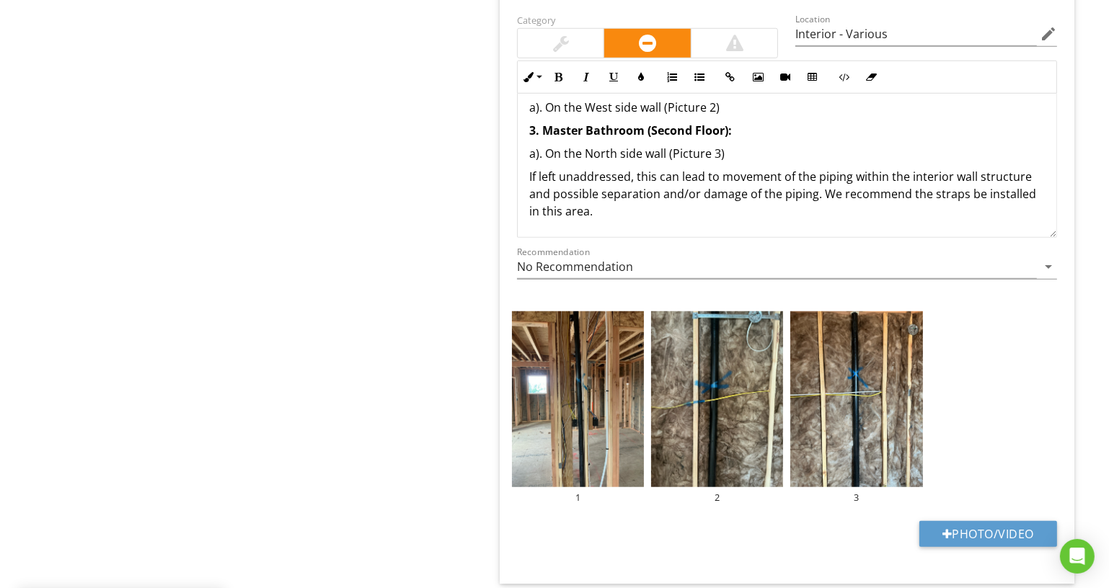
scroll to position [1159, 0]
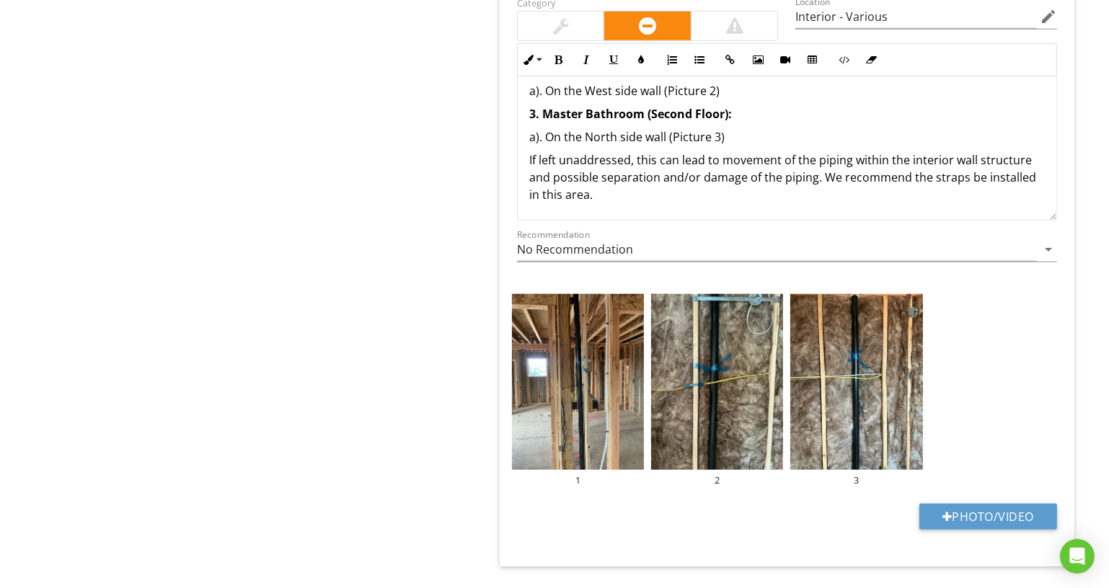
click at [1025, 154] on p "If left unaddressed, this can lead to movement of the piping within the interio…" at bounding box center [787, 177] width 516 height 52
click at [1031, 169] on p "If left unaddressed, this can lead to movement of the piping within the interio…" at bounding box center [787, 177] width 516 height 52
drag, startPoint x: 1028, startPoint y: 175, endPoint x: 1045, endPoint y: 212, distance: 40.3
click at [1045, 212] on div "The support straps are missing around sections of drain/waste piping, identifie…" at bounding box center [787, 87] width 539 height 265
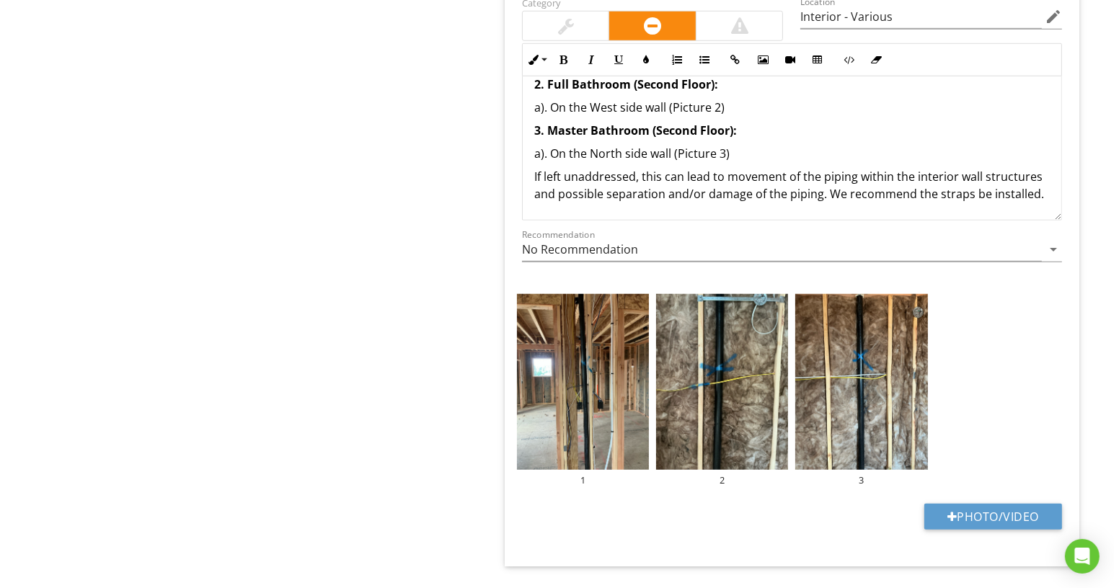
scroll to position [1175, 0]
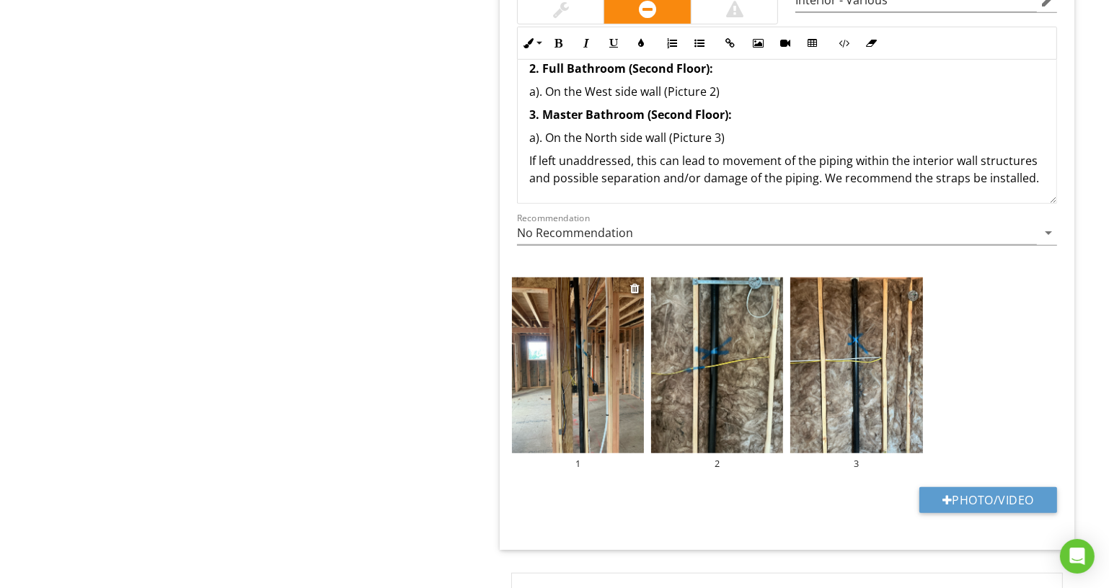
click at [584, 458] on div "1" at bounding box center [578, 464] width 132 height 12
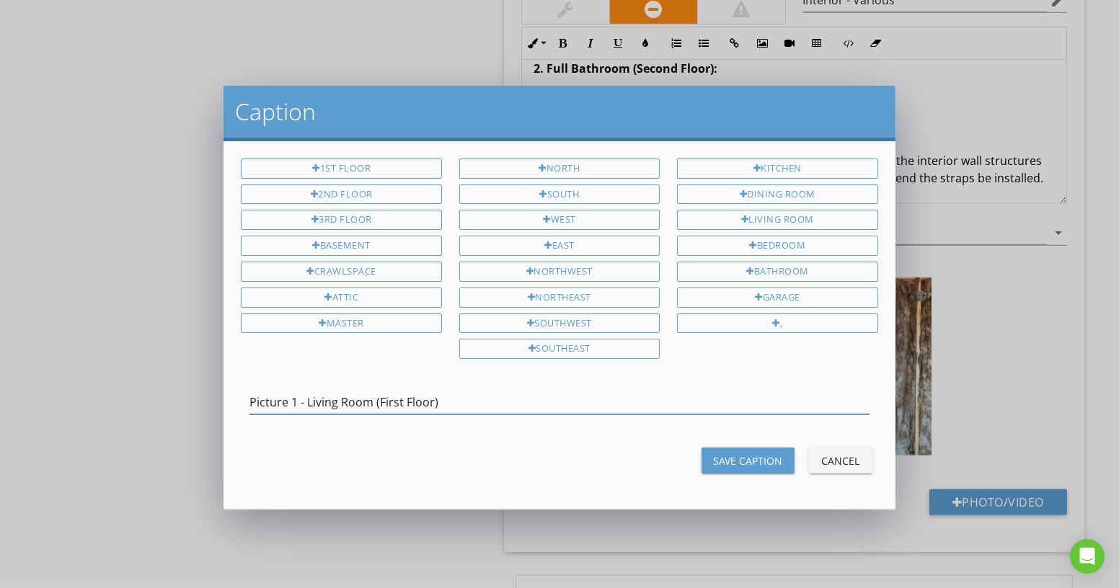
type input "Picture 1 - Living Room (First Floor)"
click at [718, 454] on div "Save Caption" at bounding box center [748, 461] width 70 height 15
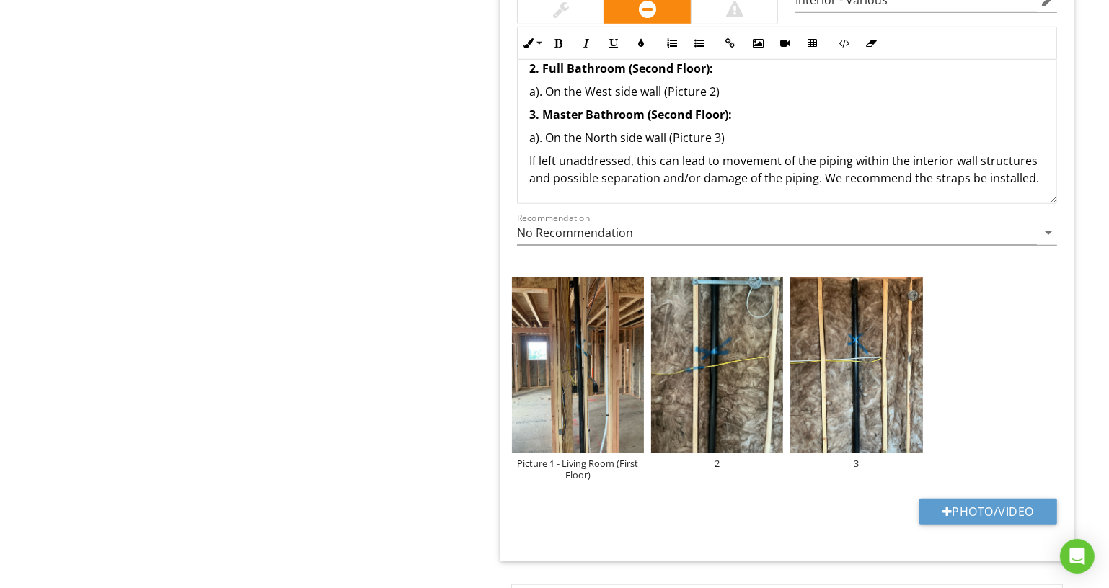
click at [718, 458] on div "2" at bounding box center [717, 464] width 132 height 12
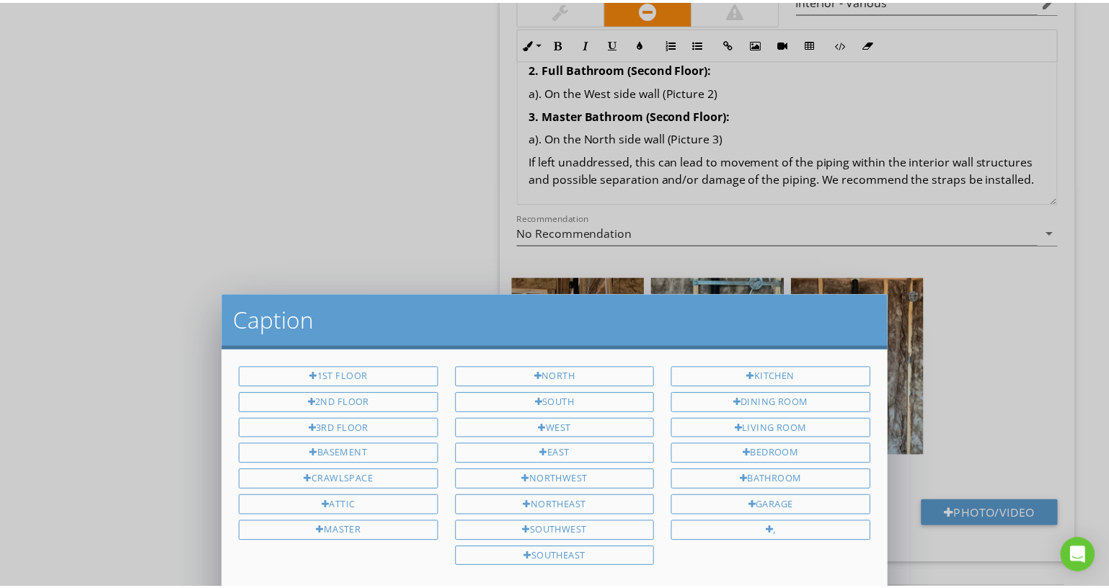
scroll to position [0, 0]
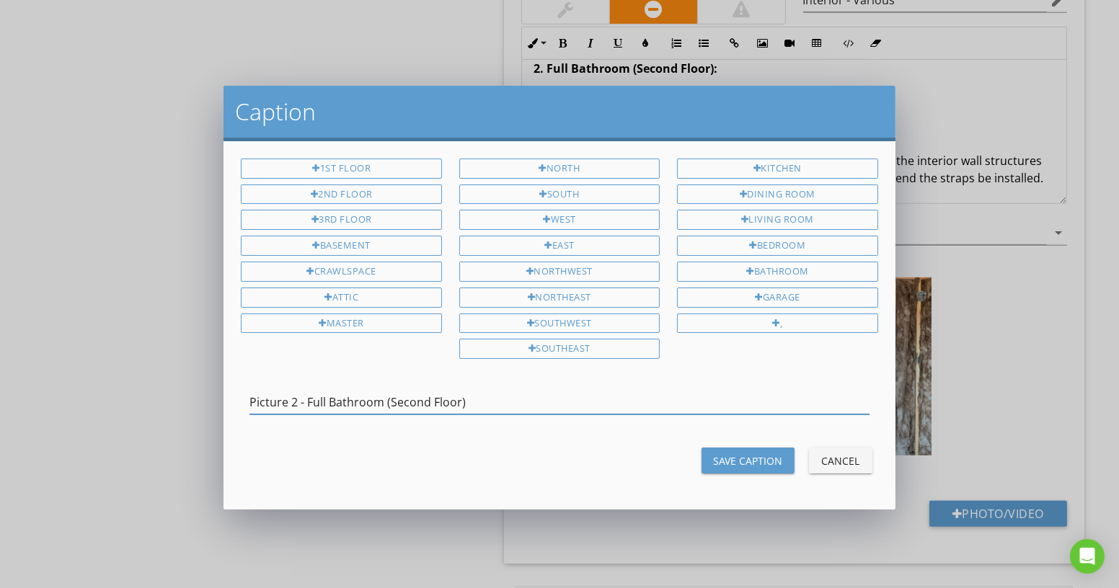
type input "Picture 2 - Full Bathroom (Second Floor)"
click at [755, 454] on div "Save Caption" at bounding box center [748, 461] width 70 height 15
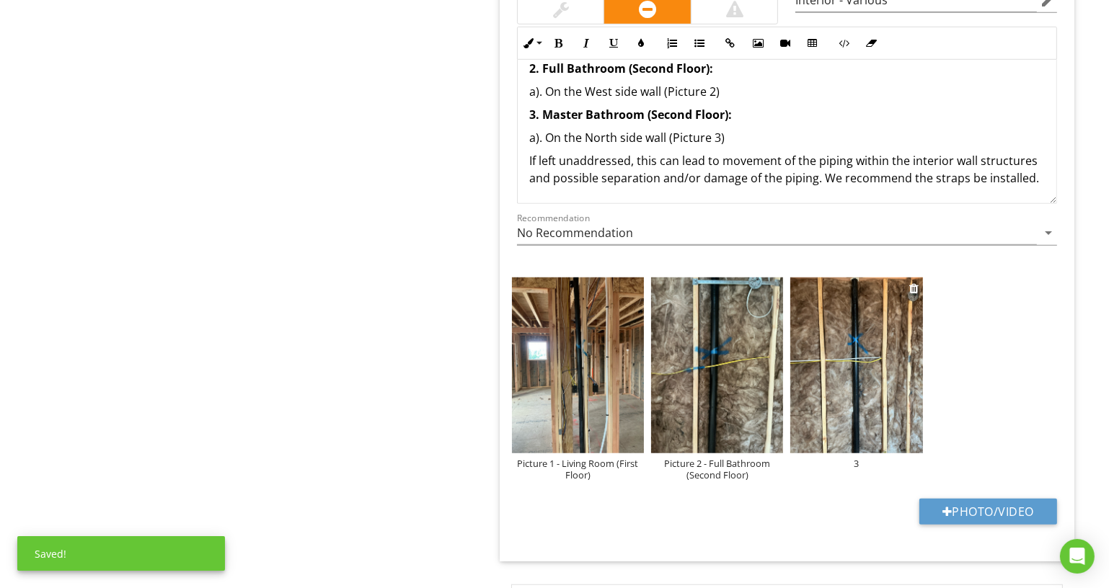
click at [857, 459] on div "3" at bounding box center [856, 464] width 132 height 12
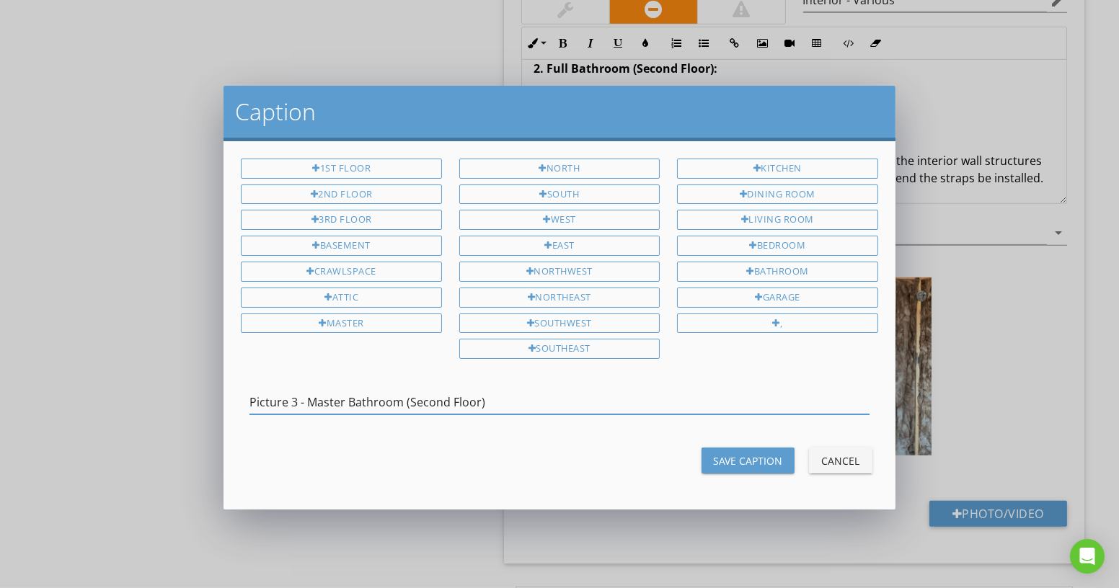
type input "Picture 3 - Master Bathroom (Second Floor)"
click at [761, 455] on div "Save Caption" at bounding box center [748, 461] width 70 height 15
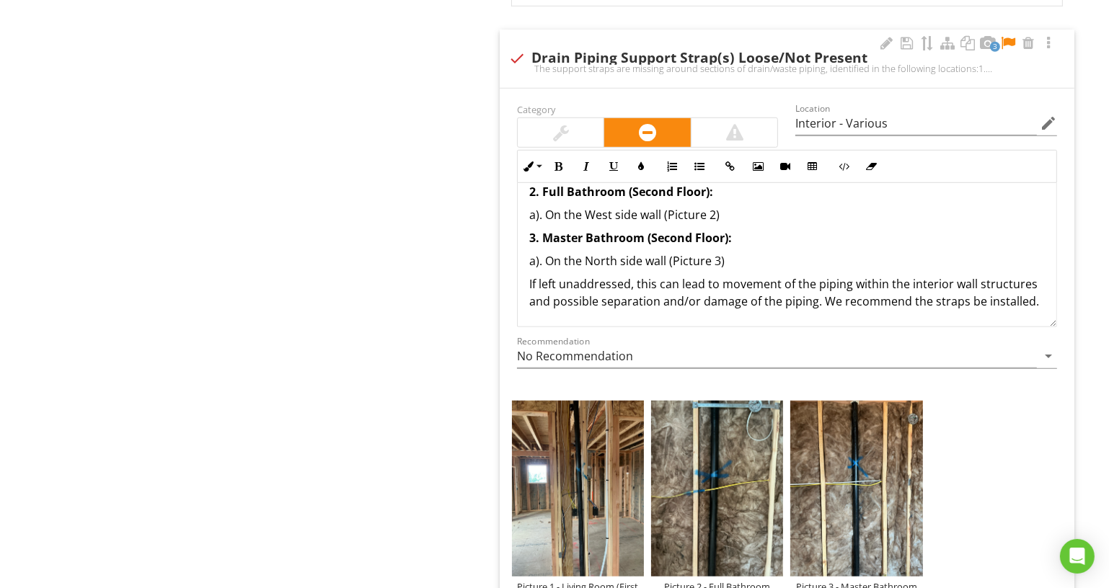
scroll to position [979, 0]
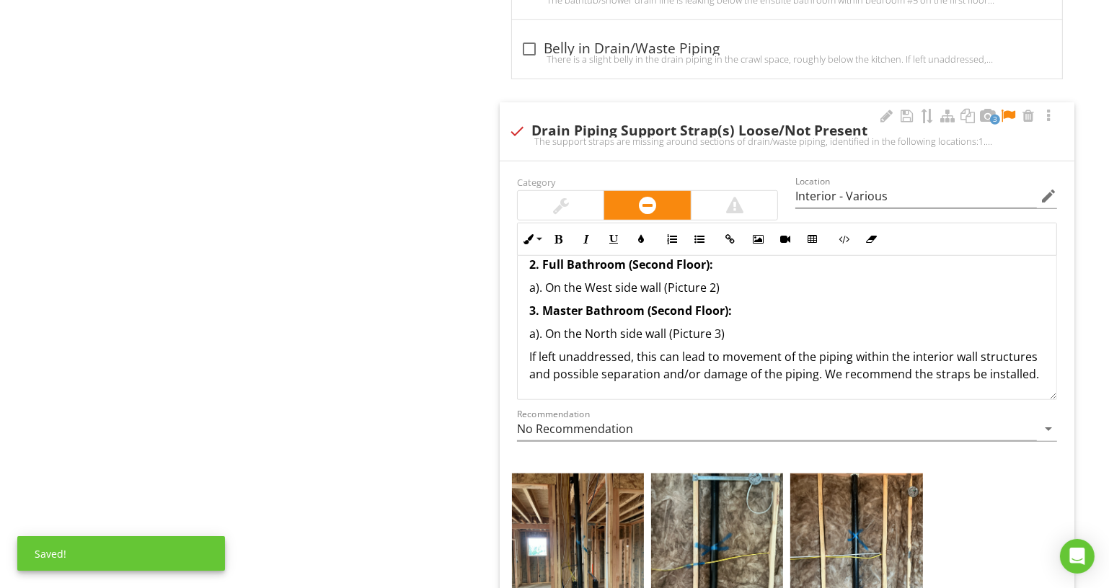
click at [1006, 112] on div at bounding box center [1007, 116] width 17 height 14
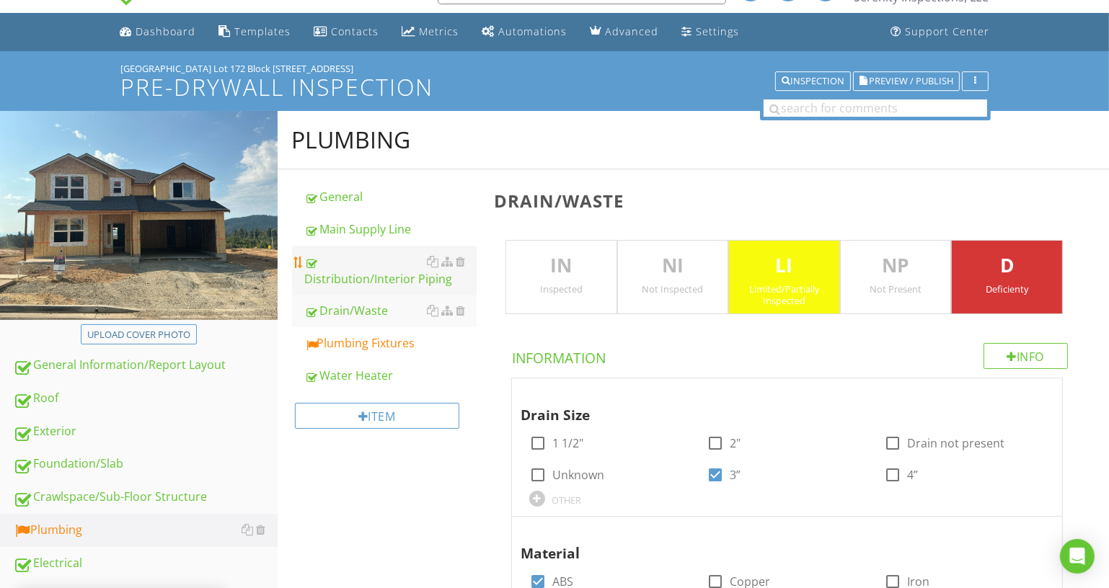
scroll to position [0, 0]
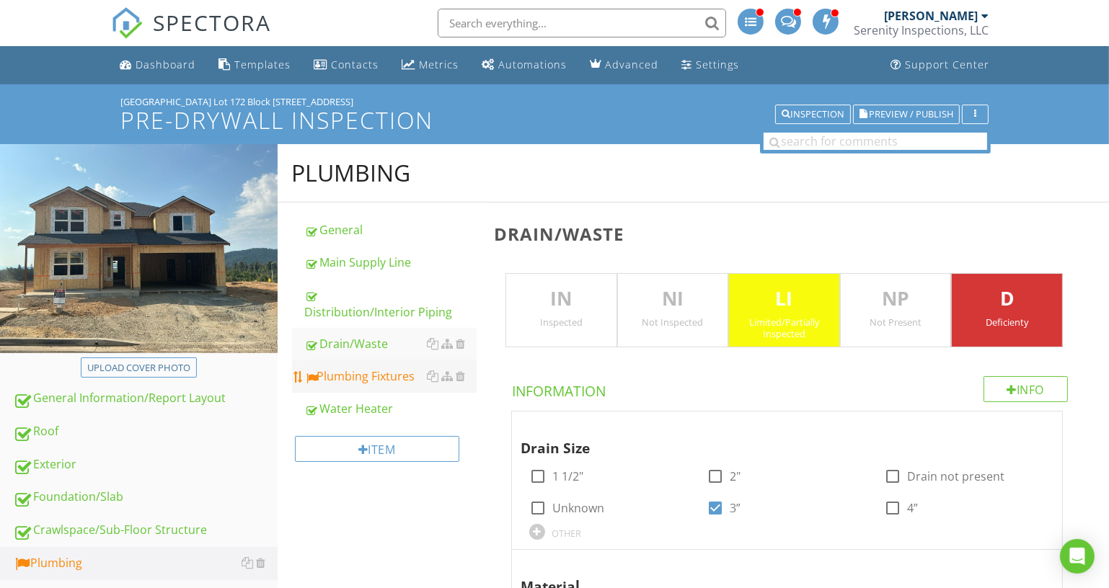
click at [388, 374] on div "Plumbing Fixtures" at bounding box center [391, 376] width 172 height 17
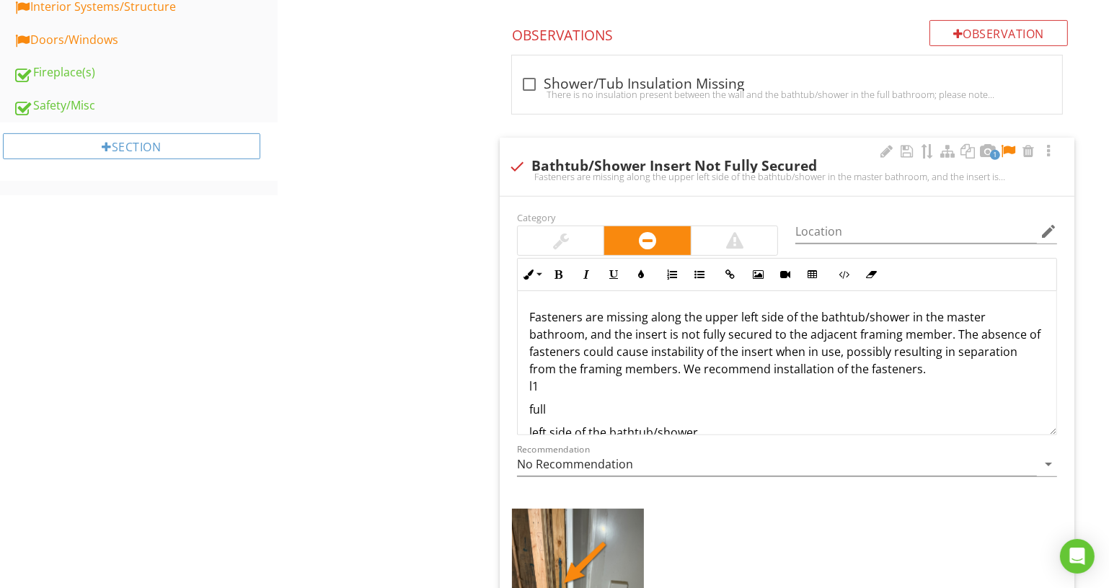
scroll to position [23, 0]
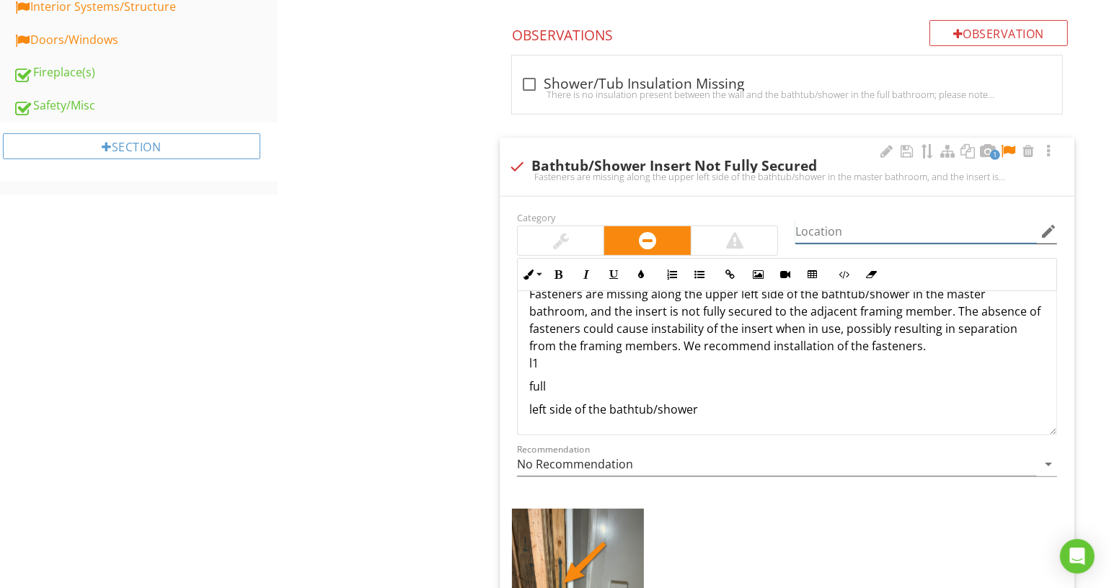
click at [865, 222] on input "Location" at bounding box center [916, 232] width 242 height 24
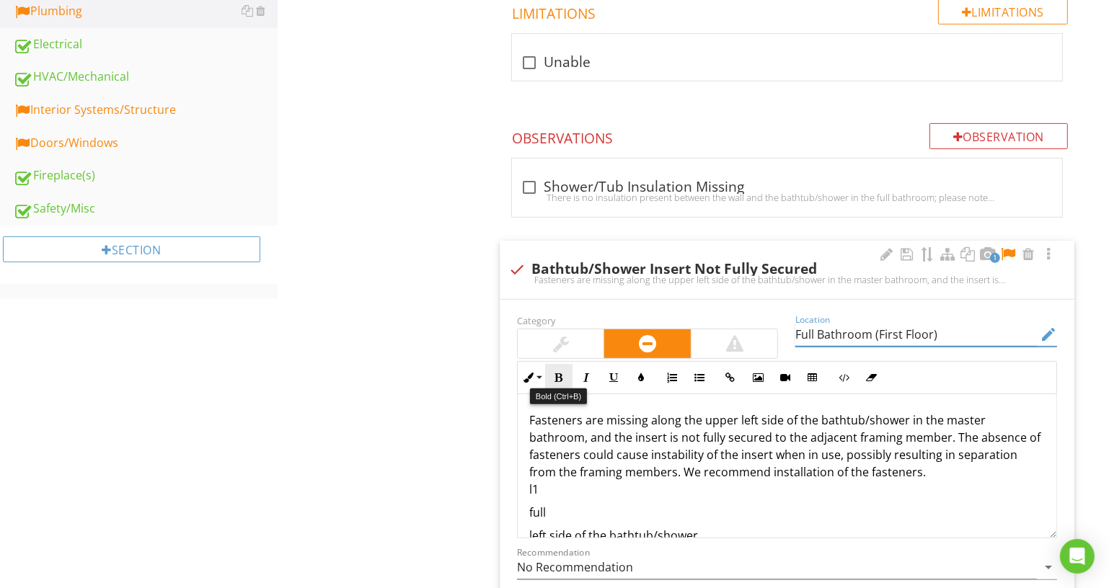
scroll to position [655, 0]
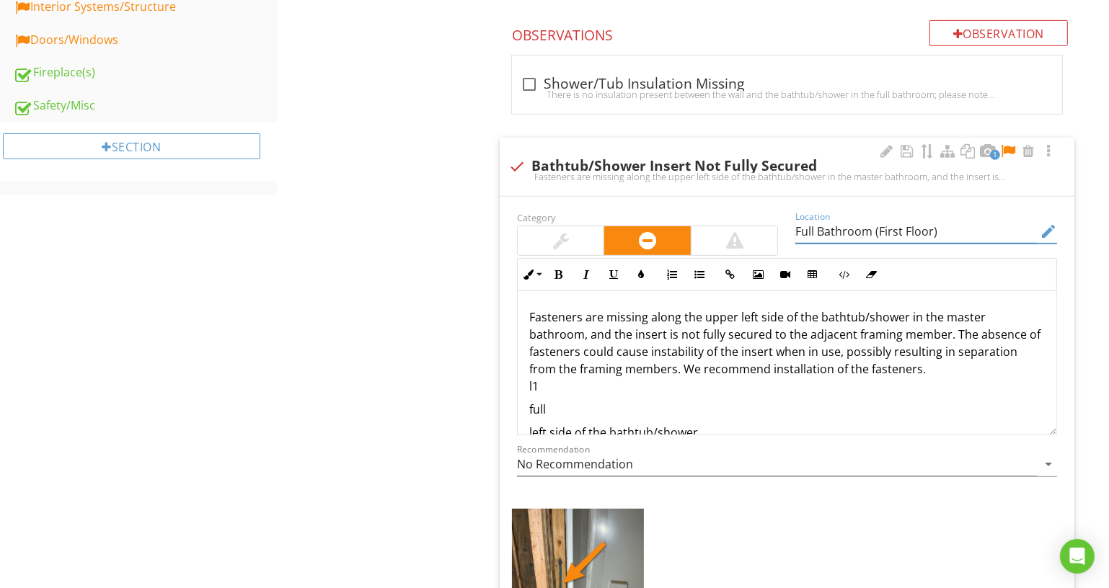
type input "Full Bathroom (First Floor)"
drag, startPoint x: 709, startPoint y: 312, endPoint x: 735, endPoint y: 319, distance: 26.9
click at [735, 319] on p "Fasteners are missing along the upper left side of the bathtub/shower in the ma…" at bounding box center [787, 352] width 516 height 87
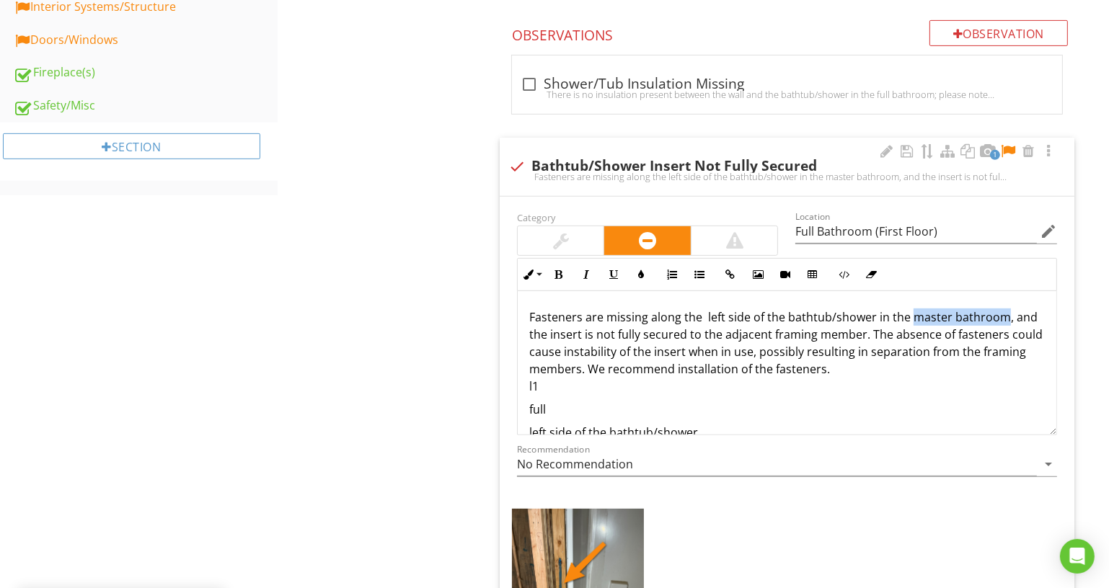
drag, startPoint x: 909, startPoint y: 311, endPoint x: 999, endPoint y: 311, distance: 90.1
click at [999, 311] on p "Fasteners are missing along the left side of the bathtub/shower in the master b…" at bounding box center [787, 352] width 516 height 87
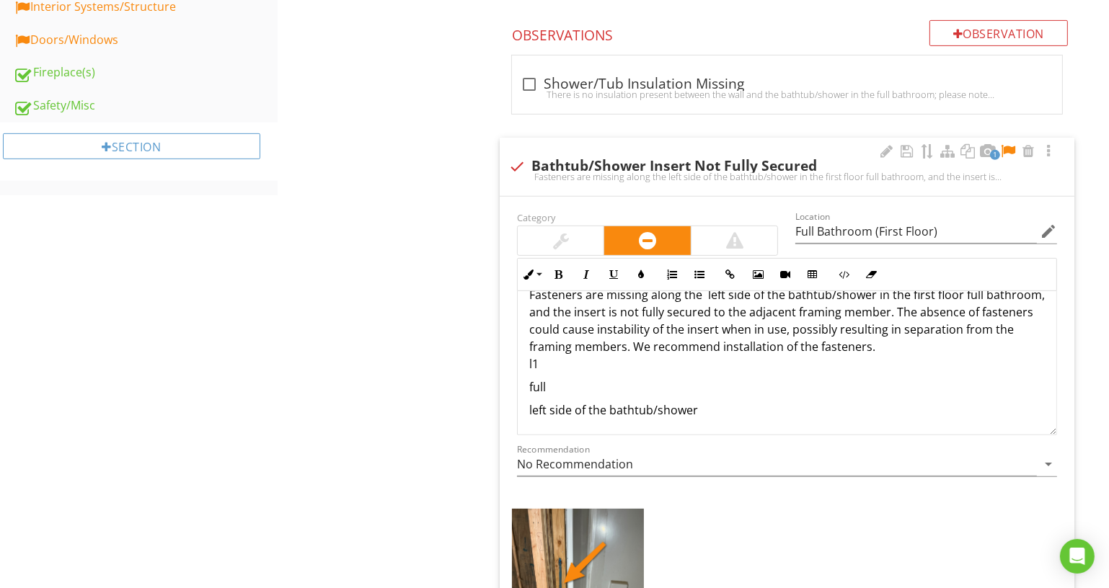
scroll to position [23, 0]
drag, startPoint x: 764, startPoint y: 424, endPoint x: 513, endPoint y: 355, distance: 260.8
click at [513, 355] on div "Inline Style XLarge Large Normal Small Light Small/Light Bold Italic Underline …" at bounding box center [786, 346] width 557 height 177
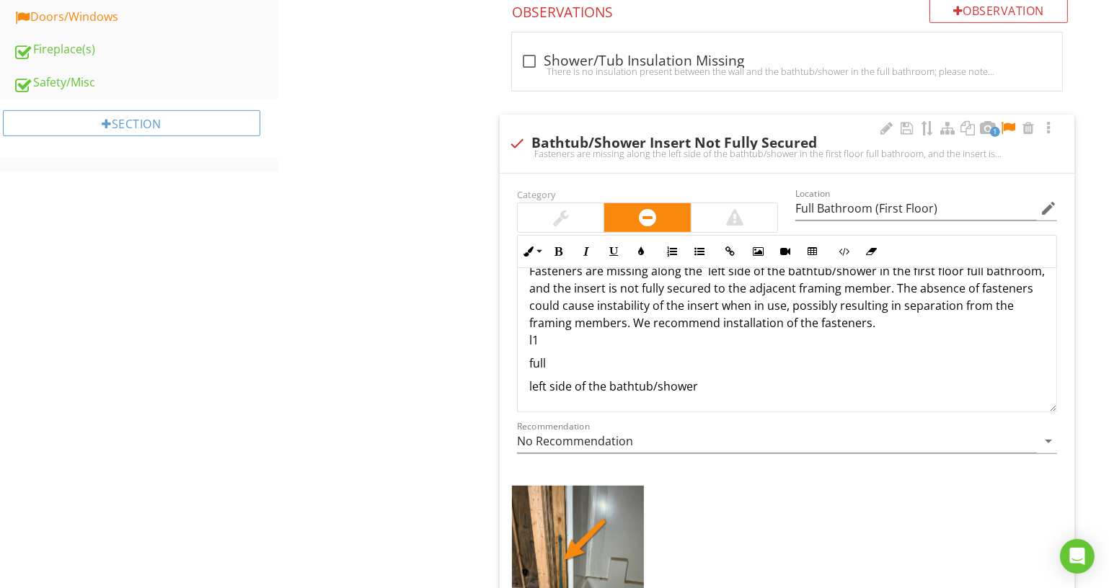
scroll to position [0, 0]
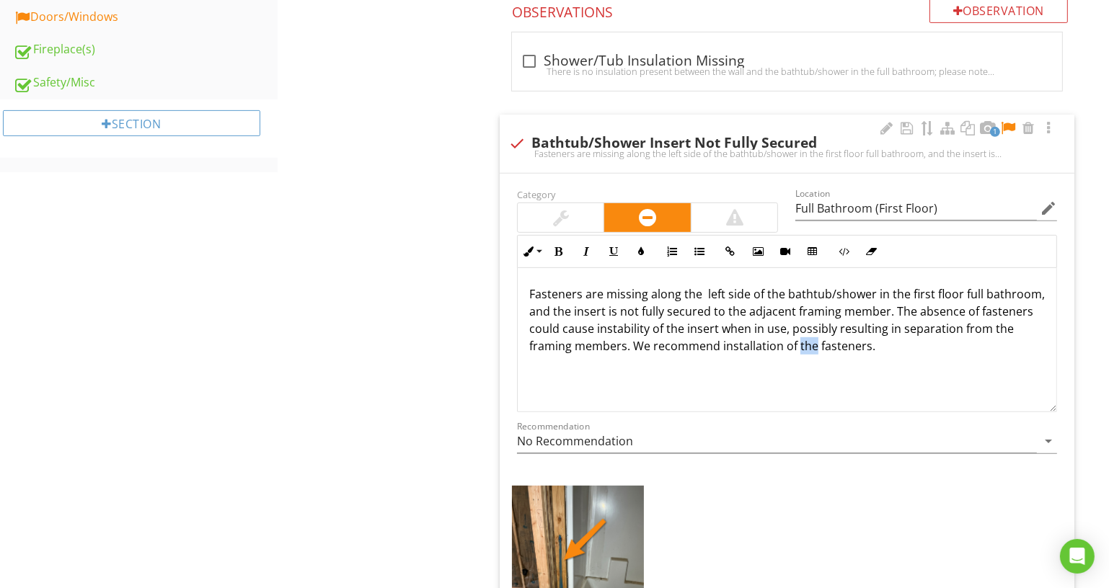
drag, startPoint x: 848, startPoint y: 347, endPoint x: 863, endPoint y: 348, distance: 15.2
click at [863, 348] on p "Fasteners are missing along the left side of the bathtub/shower in the first fl…" at bounding box center [787, 320] width 516 height 69
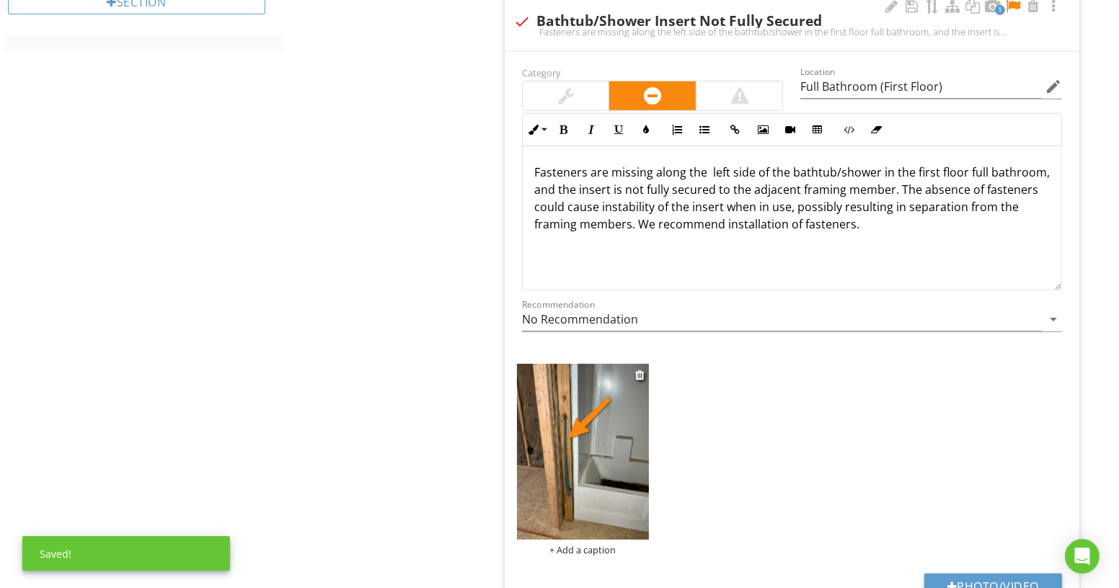
scroll to position [810, 0]
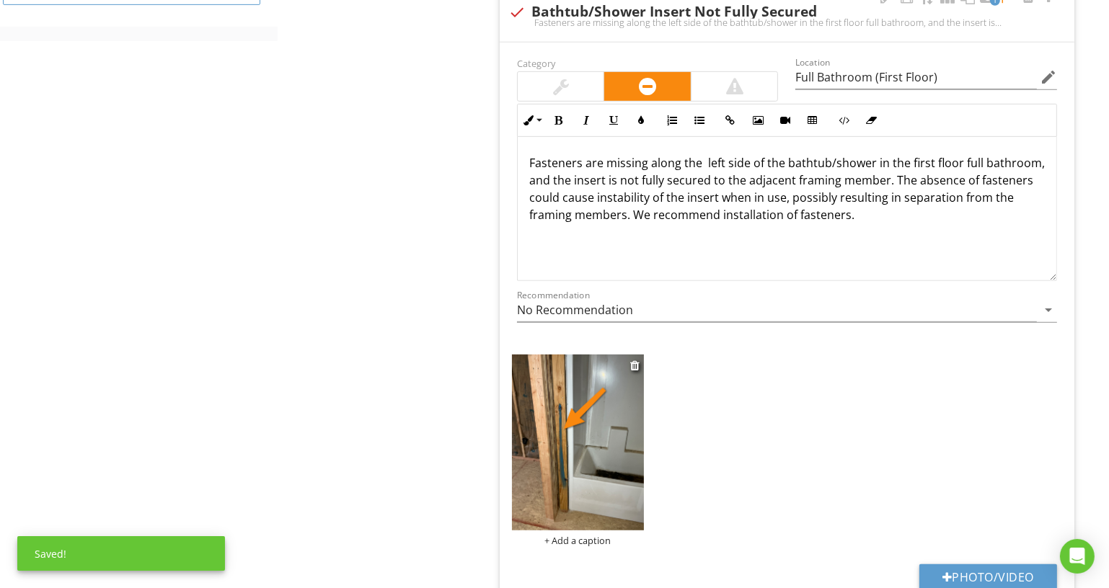
click at [600, 535] on div "+ Add a caption" at bounding box center [578, 541] width 132 height 12
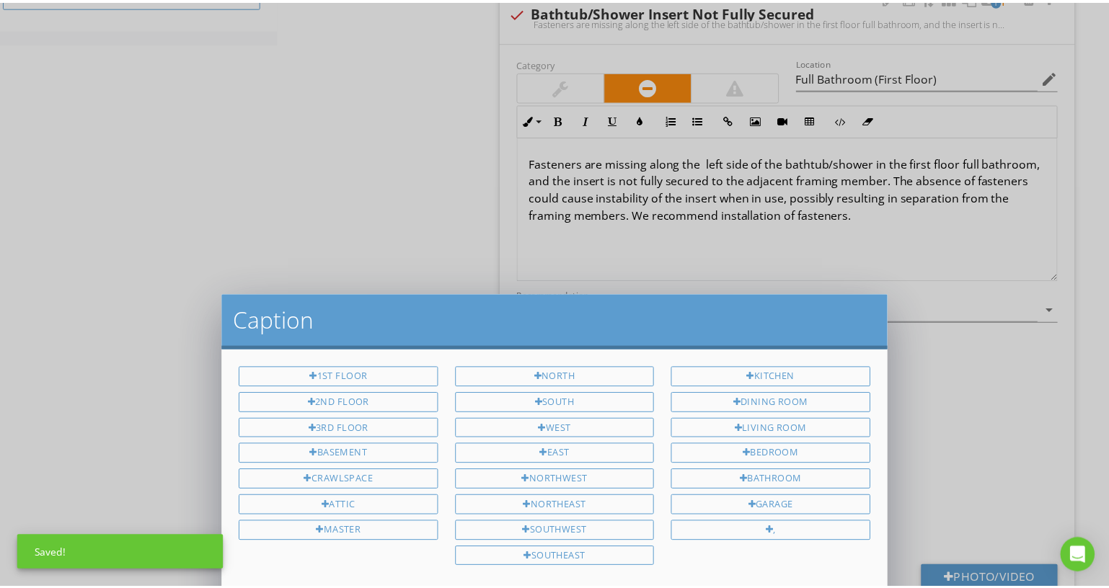
scroll to position [0, 0]
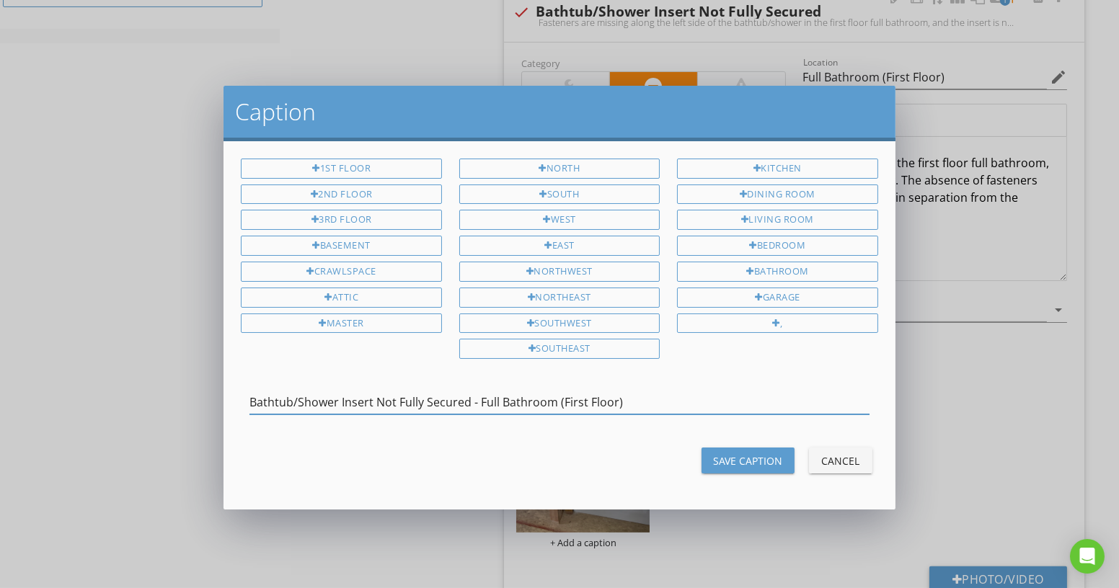
type input "Bathtub/Shower Insert Not Fully Secured - Full Bathroom (First Floor)"
click at [766, 454] on div "Save Caption" at bounding box center [748, 461] width 70 height 15
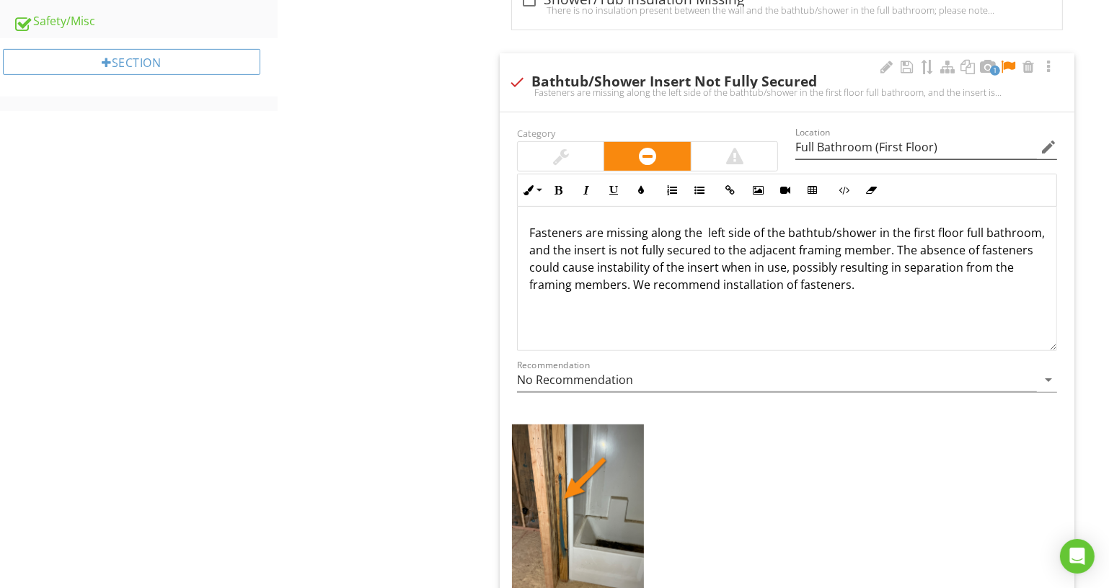
scroll to position [679, 0]
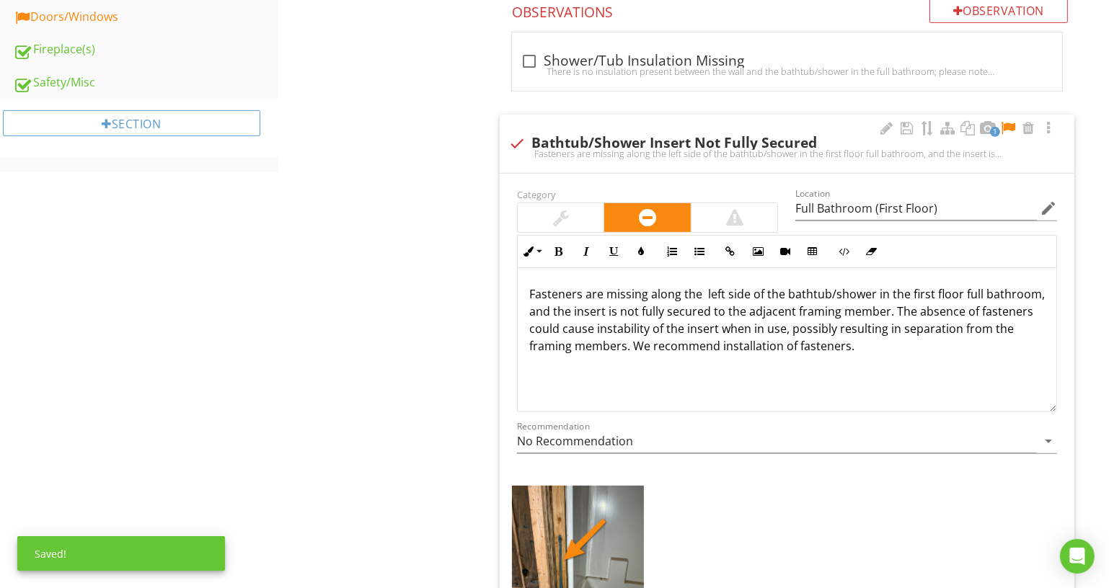
click at [1006, 123] on div at bounding box center [1007, 128] width 17 height 14
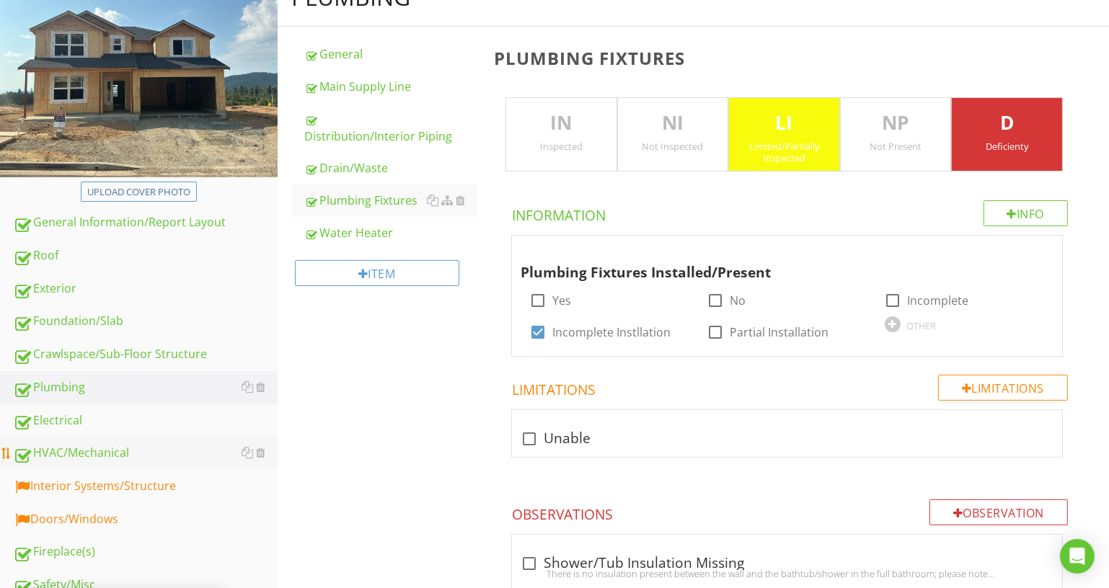
scroll to position [219, 0]
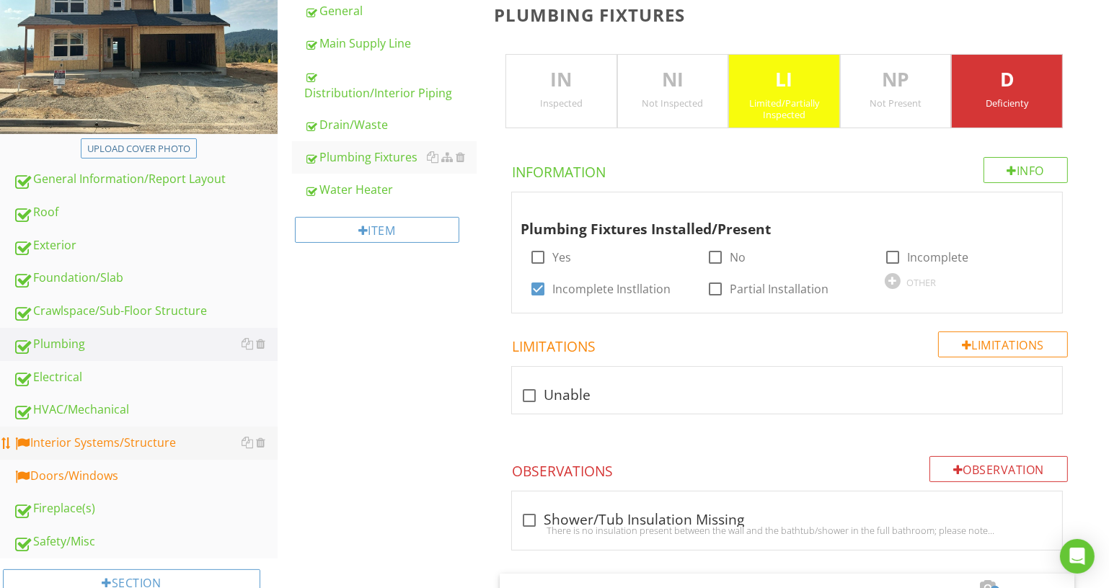
click at [74, 439] on div "Interior Systems/Structure" at bounding box center [145, 443] width 265 height 19
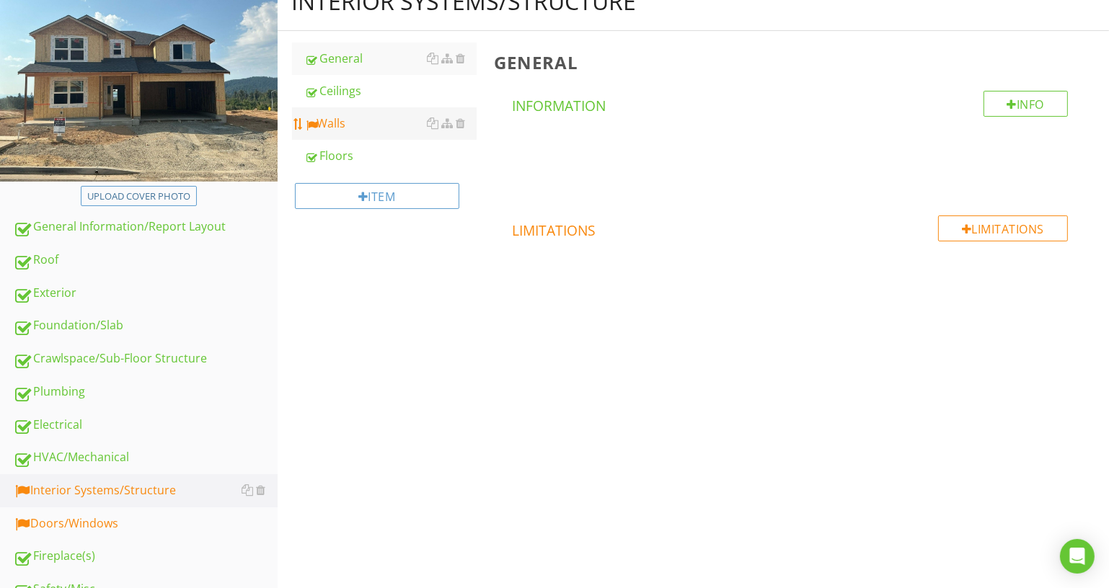
scroll to position [89, 0]
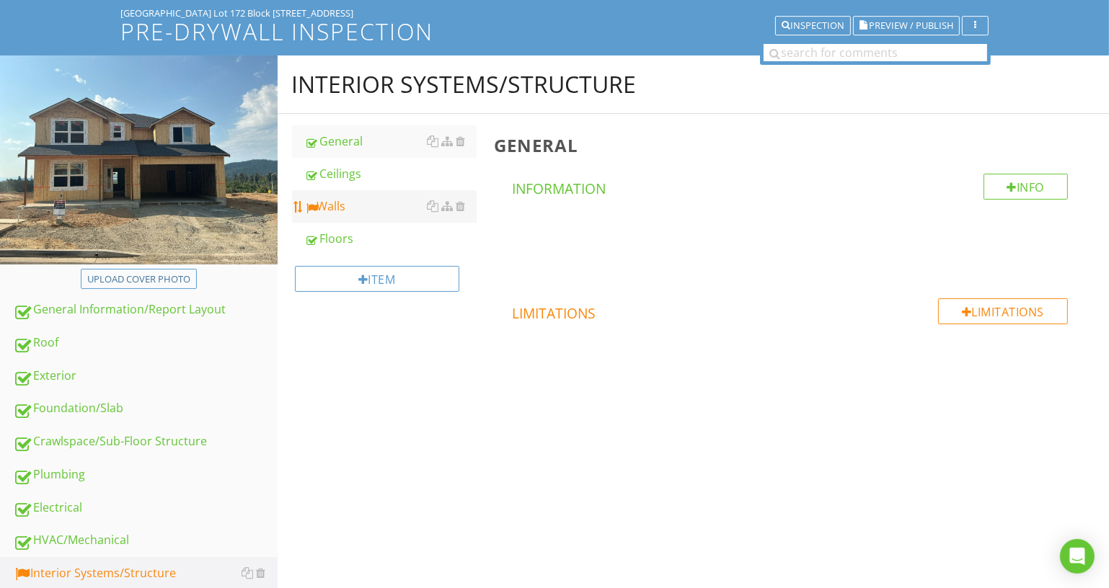
click at [395, 212] on div "Walls" at bounding box center [391, 206] width 172 height 17
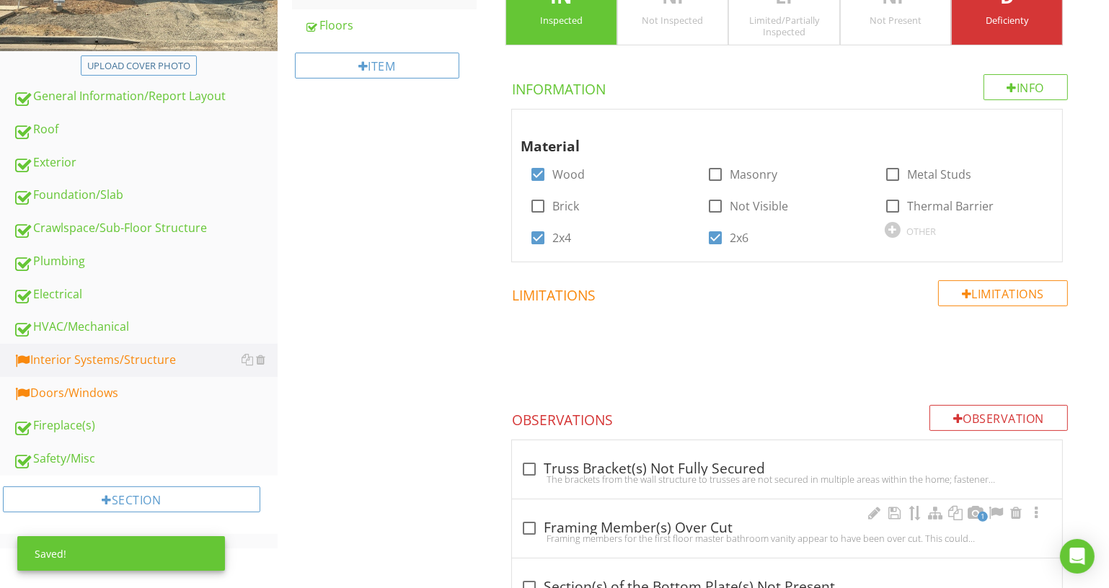
scroll to position [875, 0]
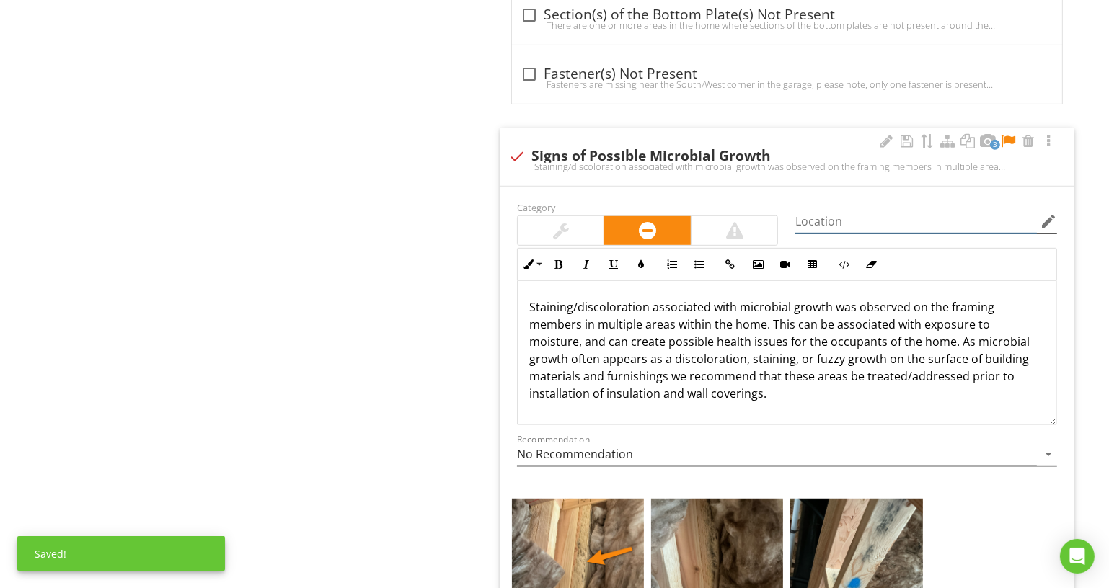
click at [837, 223] on input "Location" at bounding box center [916, 222] width 242 height 24
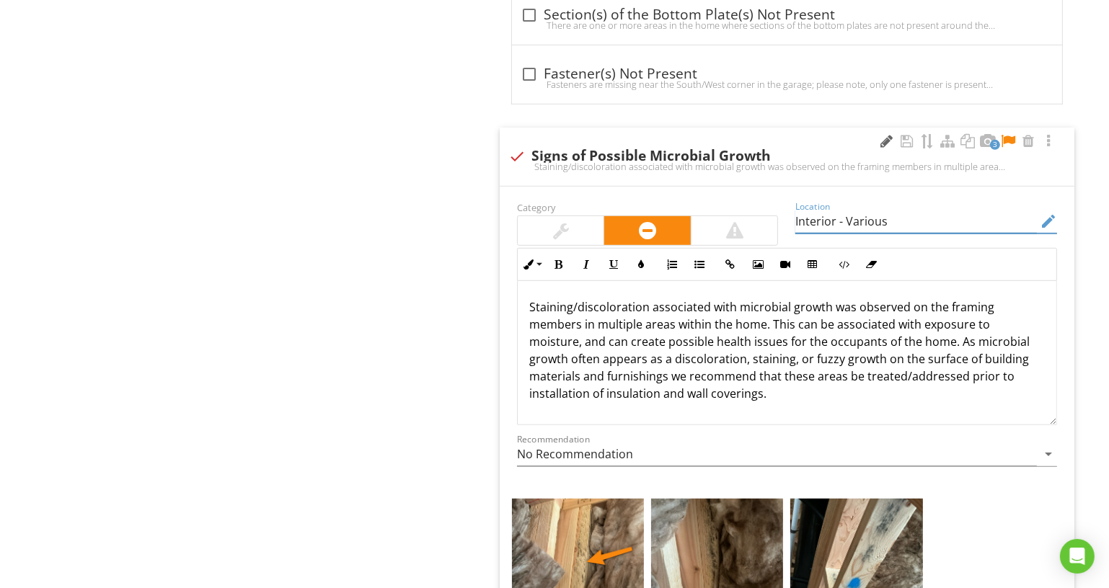
type input "Interior - Various"
click at [886, 134] on div at bounding box center [886, 141] width 17 height 14
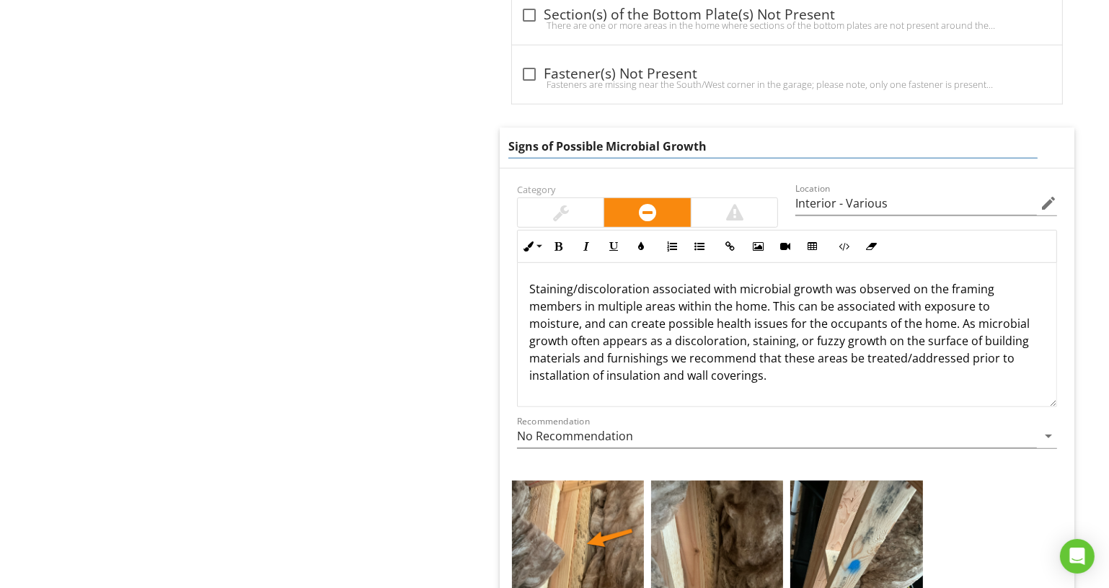
click at [883, 140] on input "Signs of Possible Microbial Growth" at bounding box center [772, 147] width 529 height 24
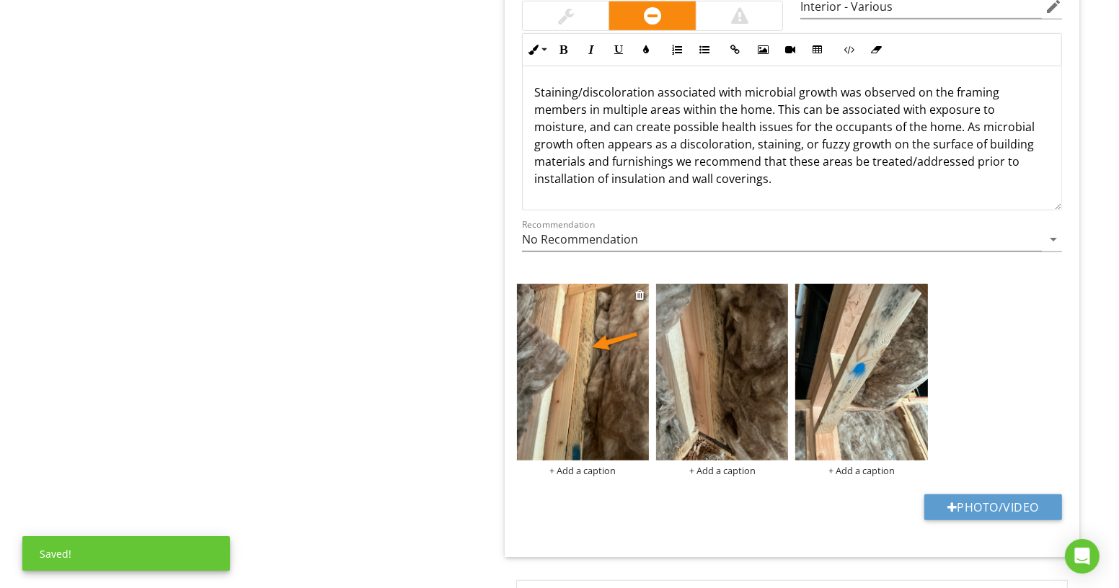
scroll to position [1090, 0]
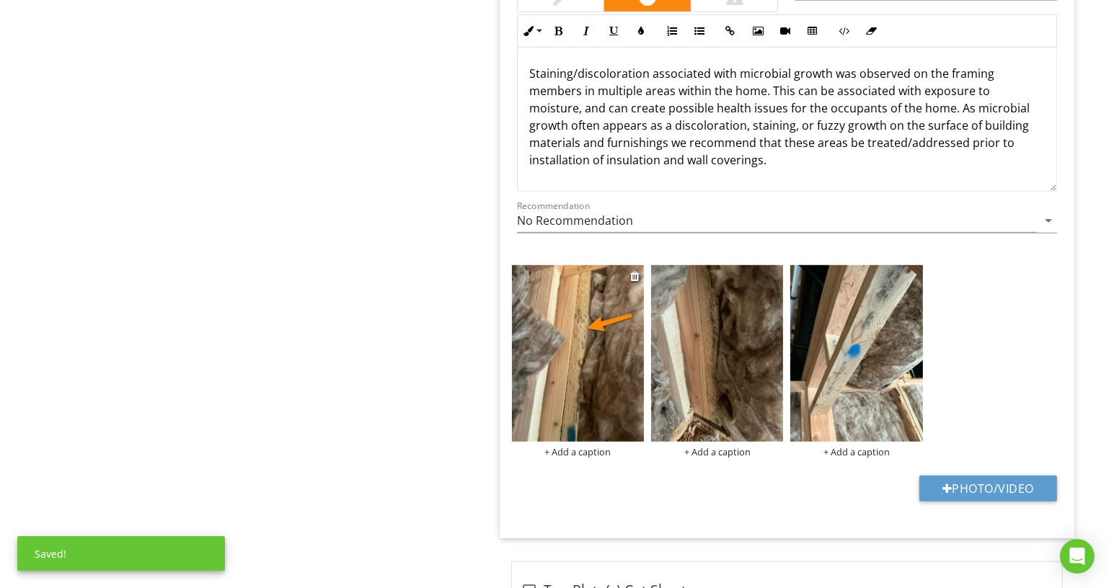
click at [582, 458] on div "+ Add a caption" at bounding box center [578, 452] width 132 height 12
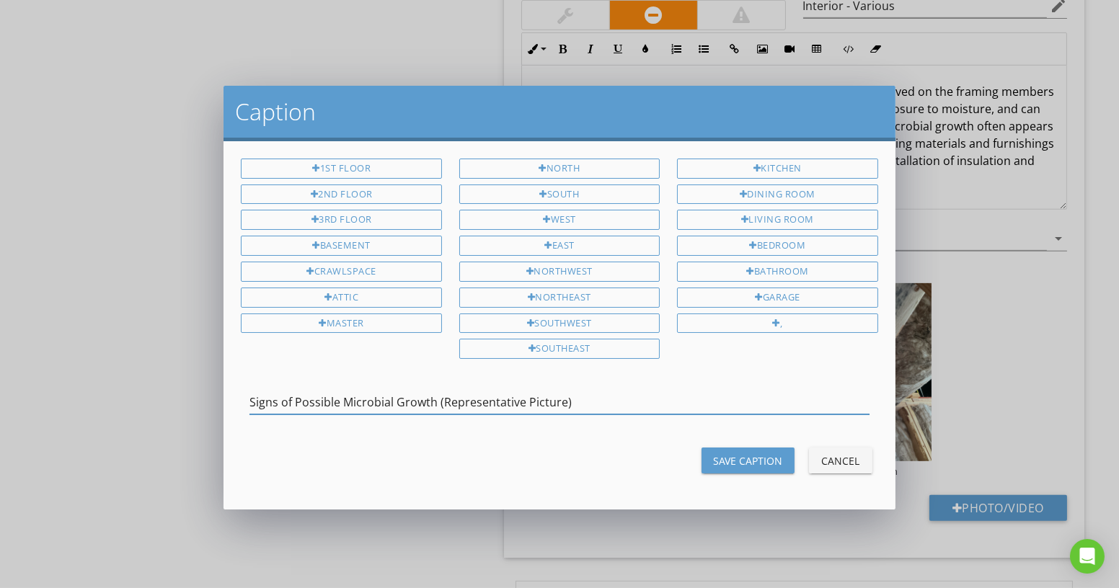
click at [617, 402] on input "Signs of Possible Microbial Growth (Representative Picture)" at bounding box center [558, 403] width 619 height 24
click at [617, 399] on input "Signs of Possible Microbial Growth (Representative Picture)" at bounding box center [558, 403] width 619 height 24
type input "Signs of Possible Microbial Growth (Representative Picture)"
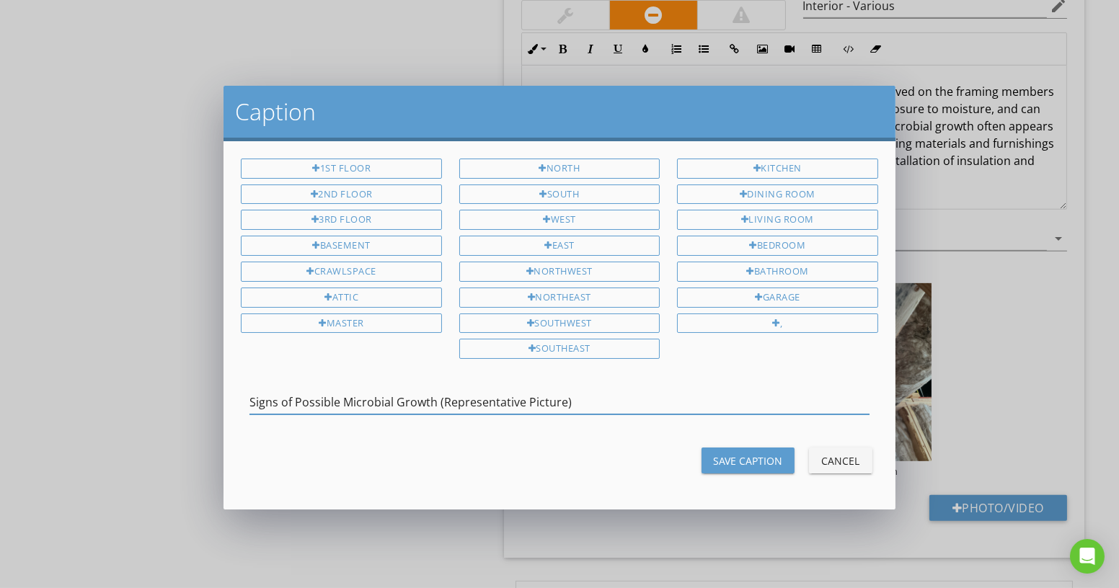
click at [748, 456] on div "Save Caption" at bounding box center [748, 461] width 70 height 15
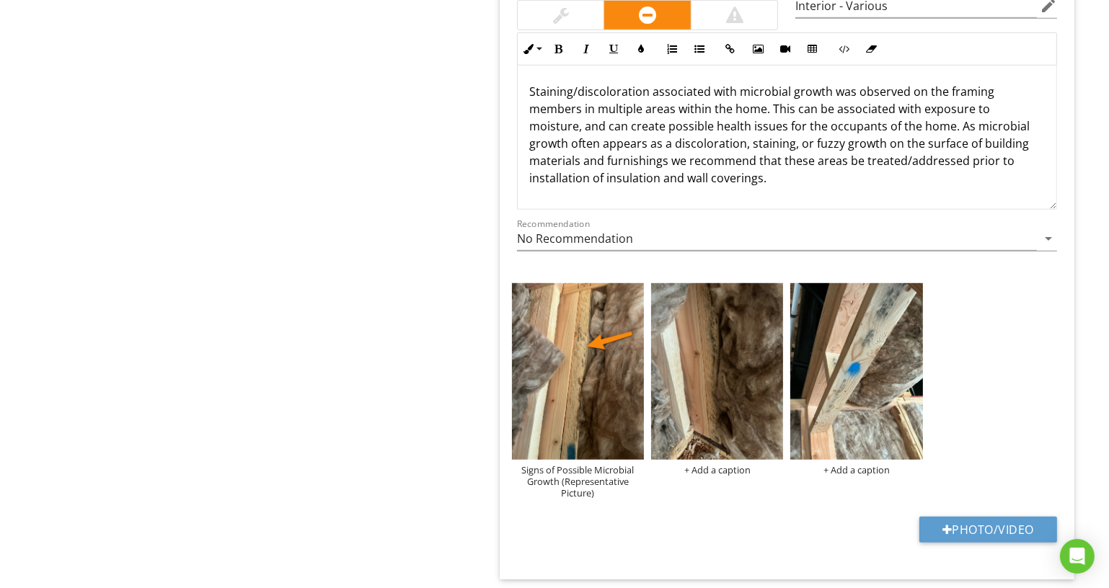
click at [741, 468] on div "+ Add a caption" at bounding box center [717, 470] width 132 height 12
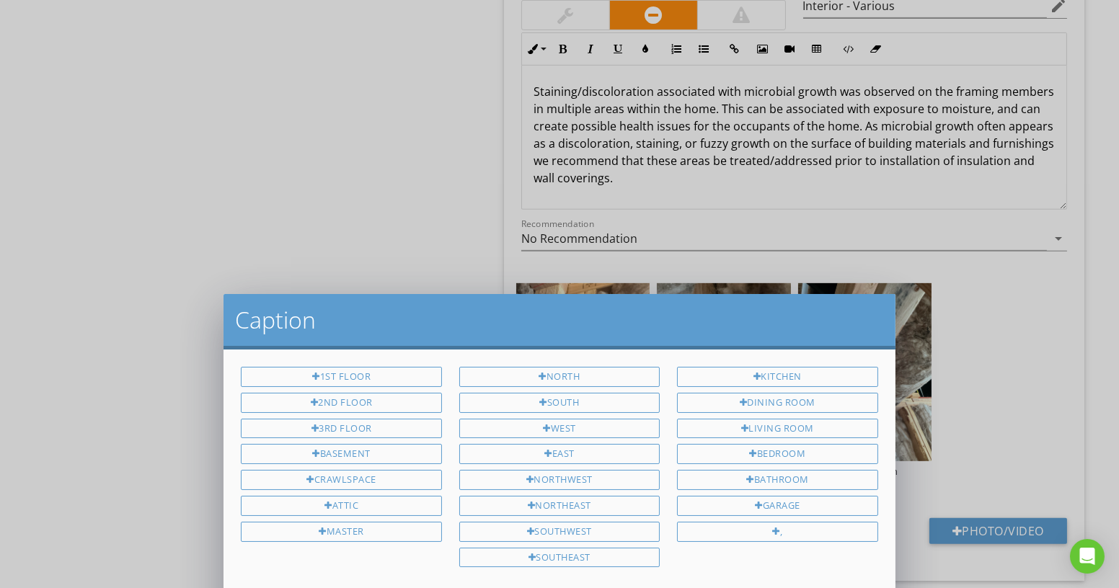
scroll to position [0, 0]
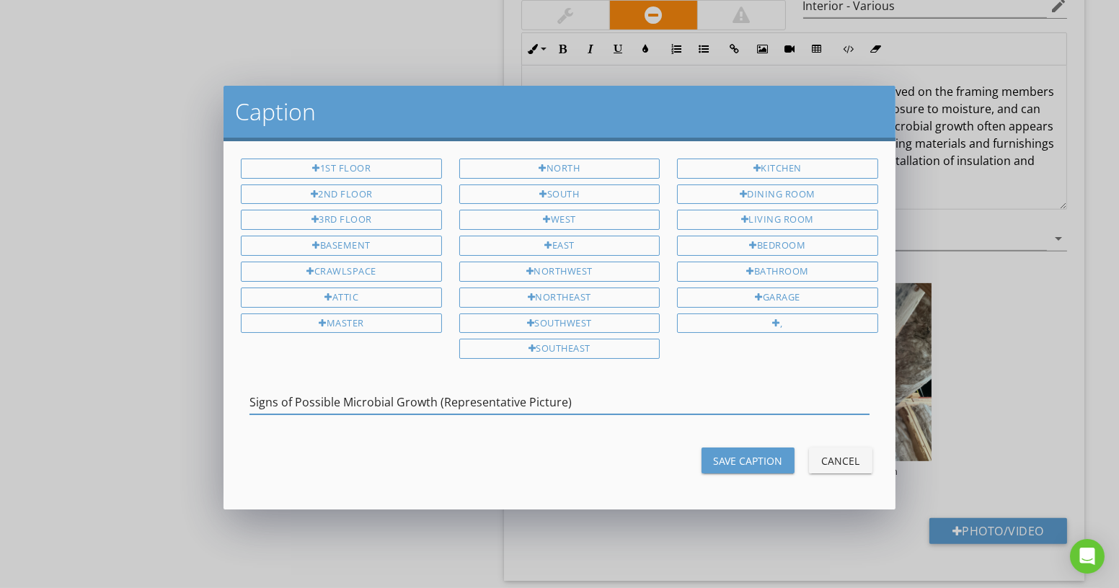
type input "Signs of Possible Microbial Growth (Representative Picture)"
click at [741, 466] on button "Save Caption" at bounding box center [748, 461] width 93 height 26
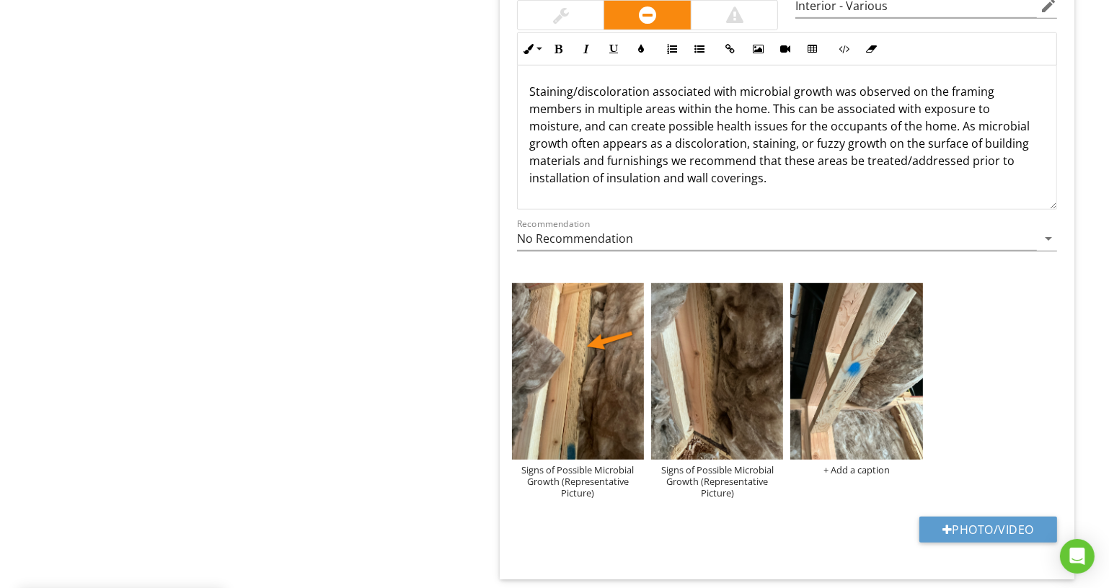
click at [823, 467] on div "+ Add a caption" at bounding box center [856, 470] width 132 height 12
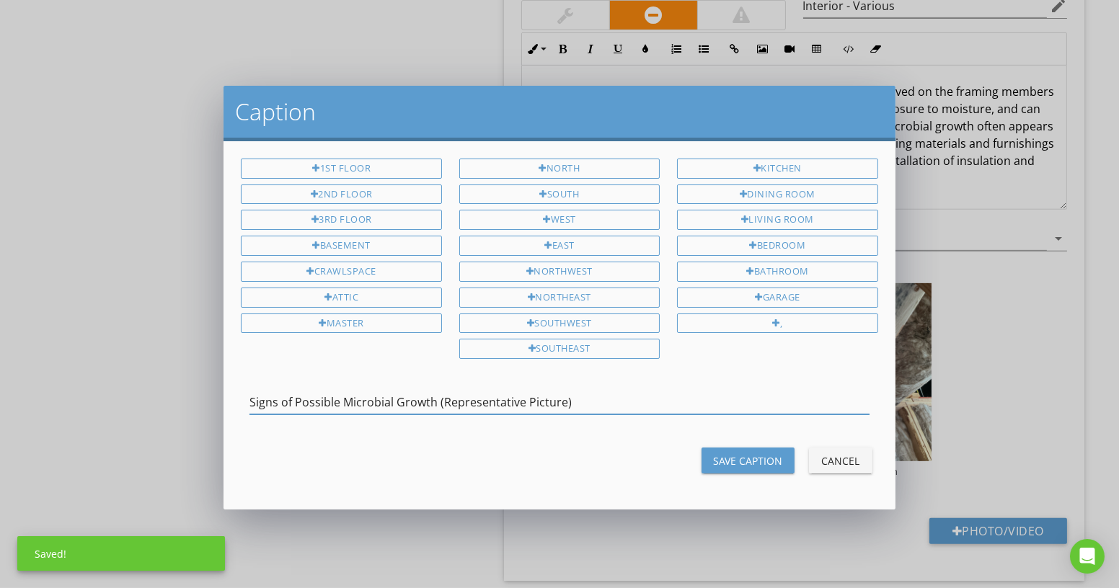
type input "Signs of Possible Microbial Growth (Representative Picture)"
click at [754, 454] on div "Save Caption" at bounding box center [748, 461] width 70 height 15
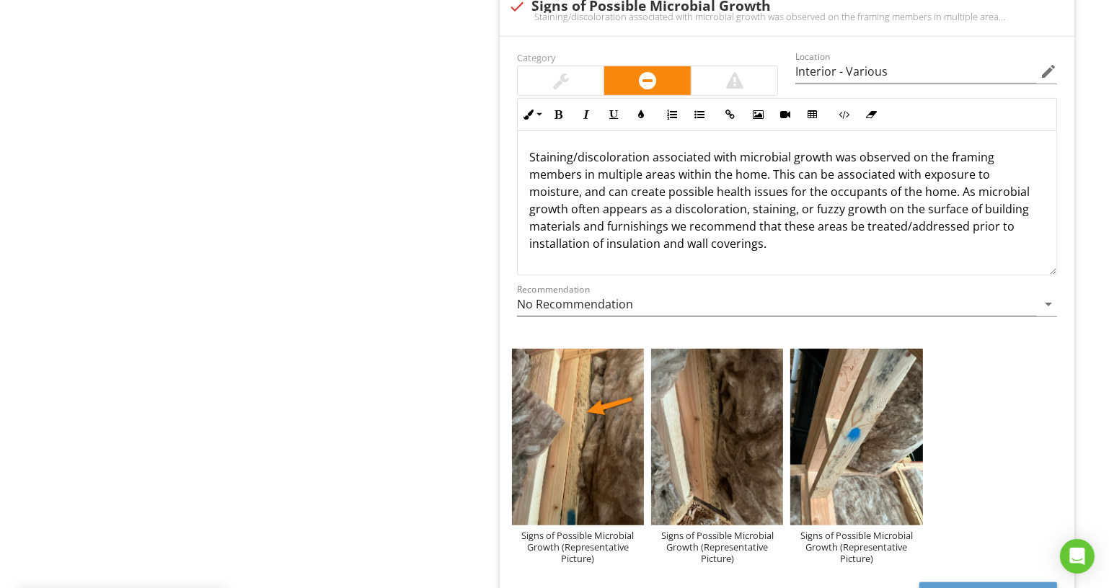
scroll to position [959, 0]
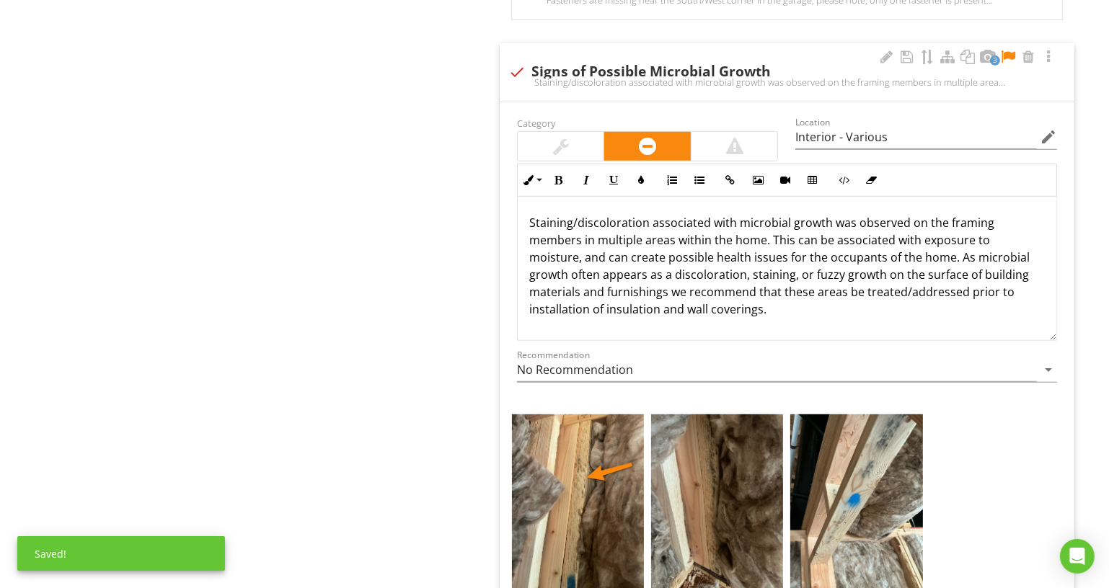
click at [1007, 51] on div at bounding box center [1007, 57] width 17 height 14
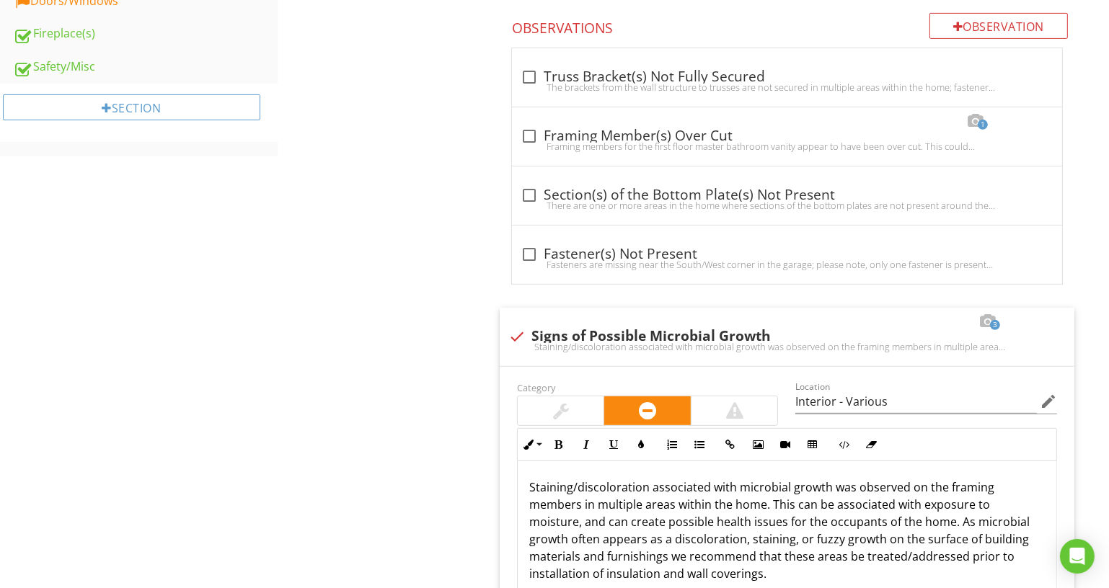
scroll to position [301, 0]
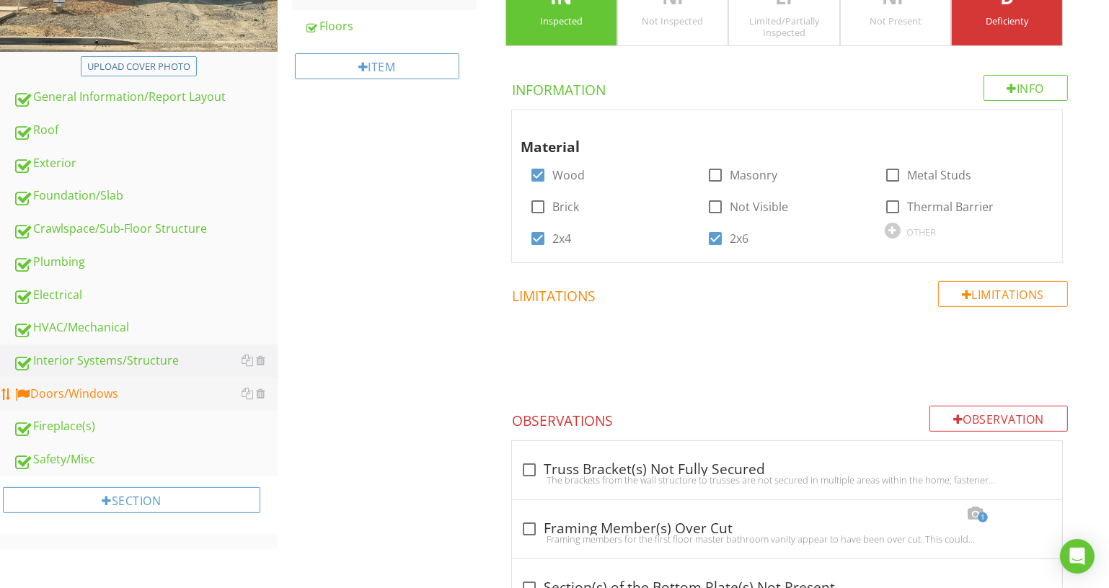
click at [193, 385] on div "Doors/Windows" at bounding box center [145, 394] width 265 height 19
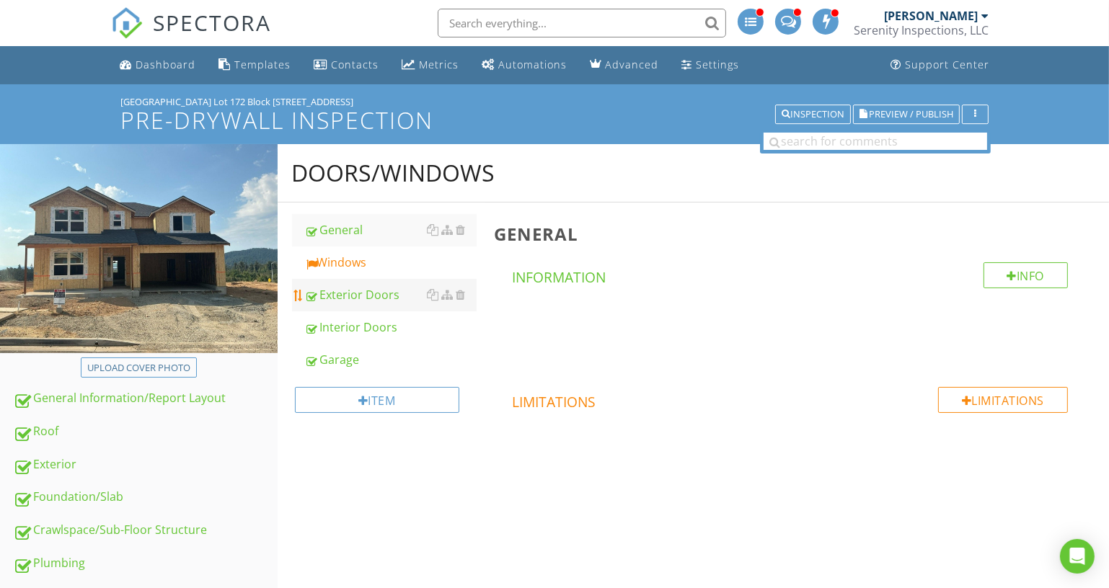
click at [408, 279] on link "Exterior Doors" at bounding box center [391, 295] width 172 height 32
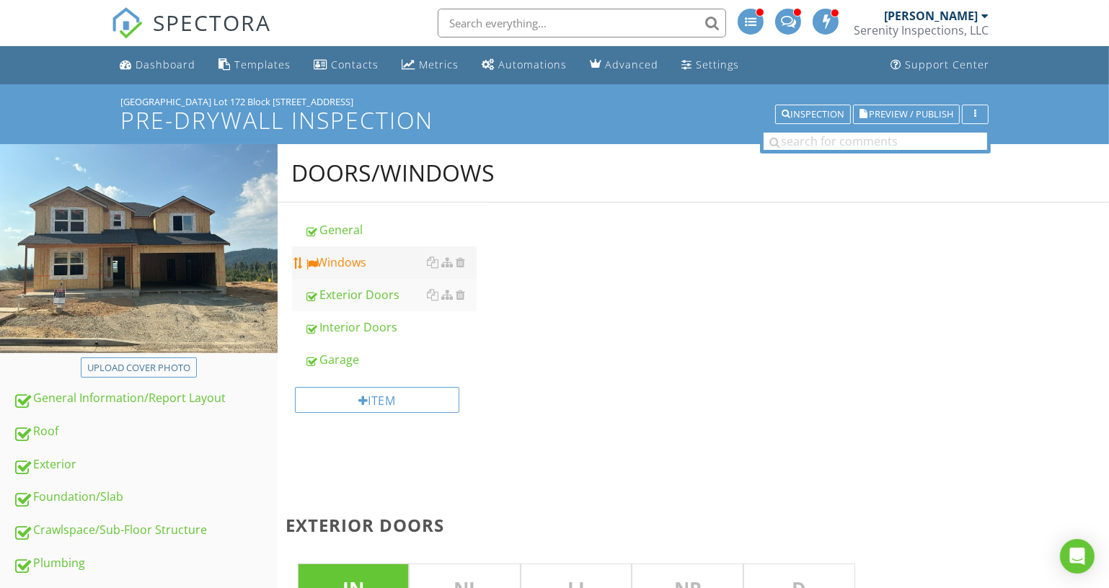
click at [408, 274] on link "Windows" at bounding box center [391, 263] width 172 height 32
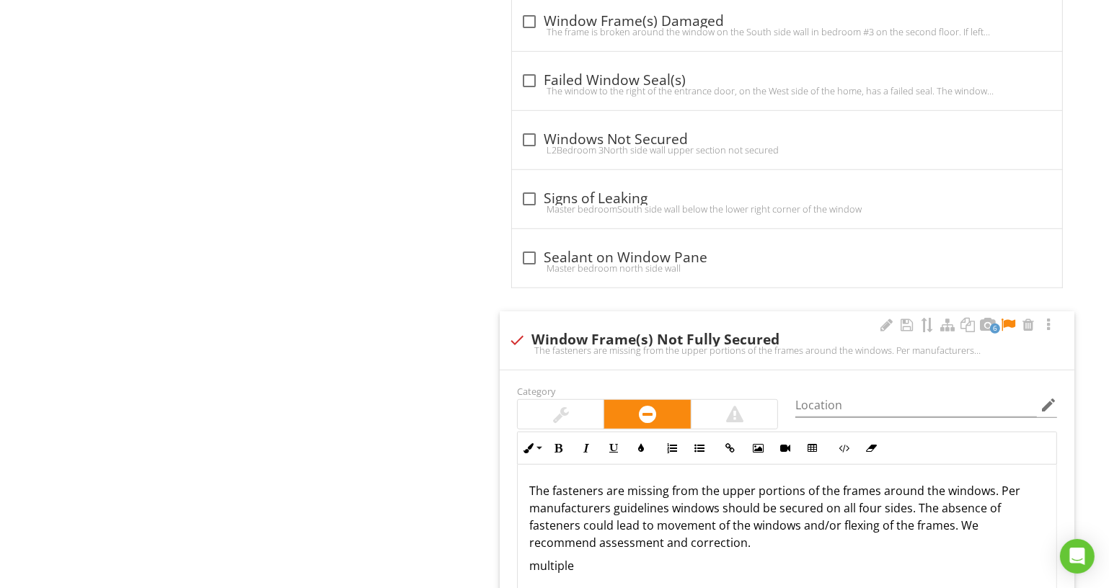
scroll to position [1377, 0]
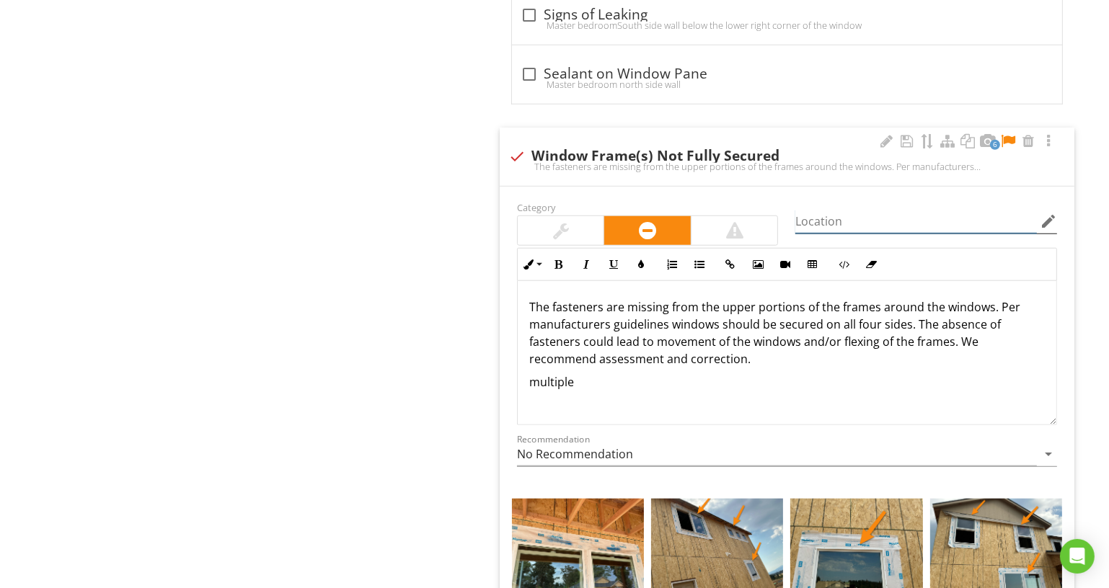
click at [842, 226] on input "Location" at bounding box center [916, 222] width 242 height 24
type input "Exterior - Various"
drag, startPoint x: 650, startPoint y: 405, endPoint x: 462, endPoint y: 383, distance: 189.5
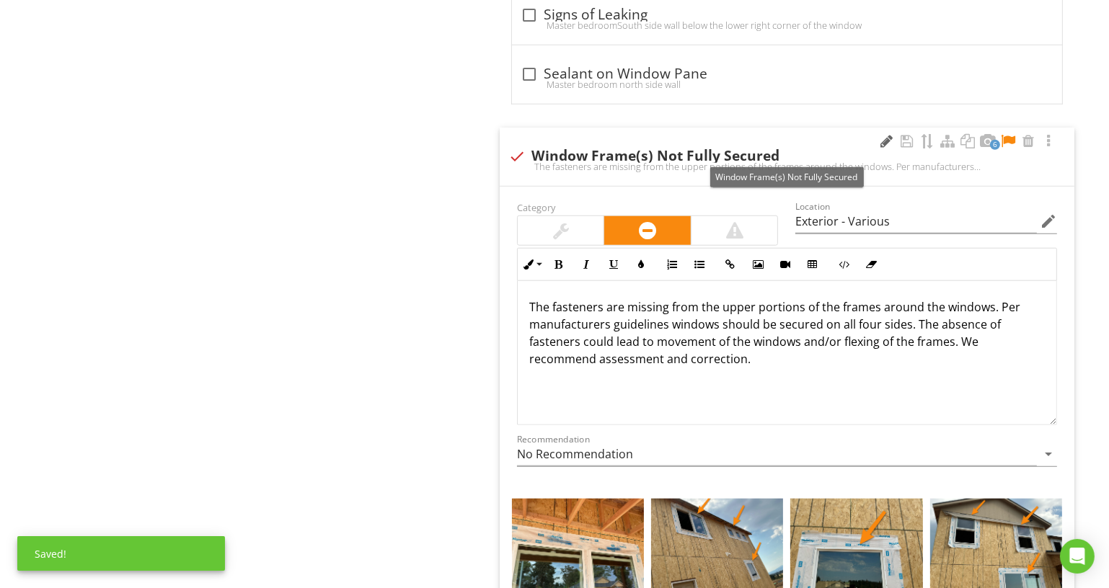
click at [886, 140] on div at bounding box center [886, 141] width 17 height 14
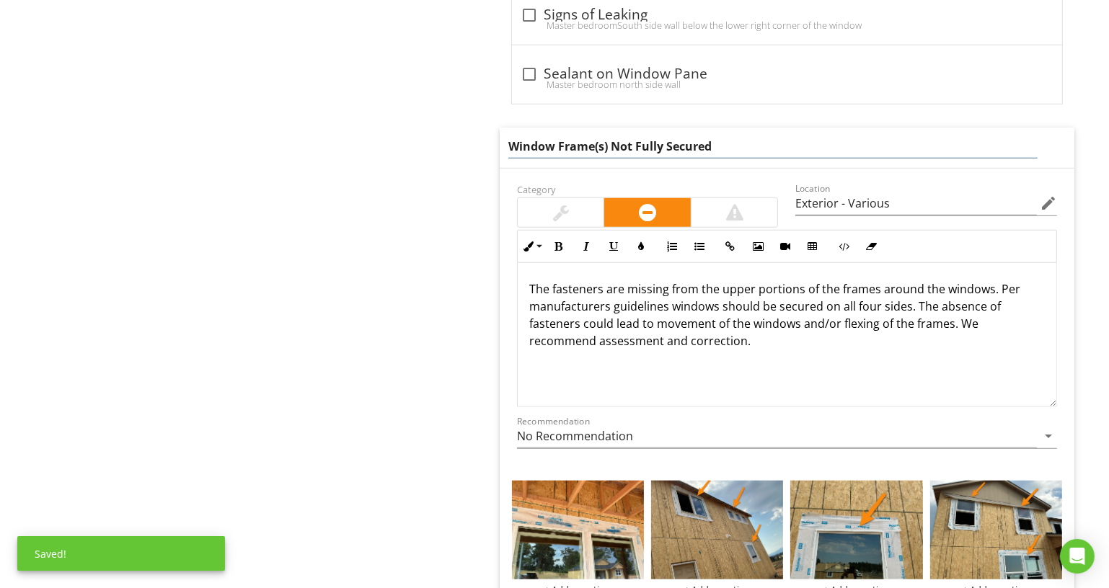
click at [884, 140] on input "Window Frame(s) Not Fully Secured" at bounding box center [772, 147] width 529 height 24
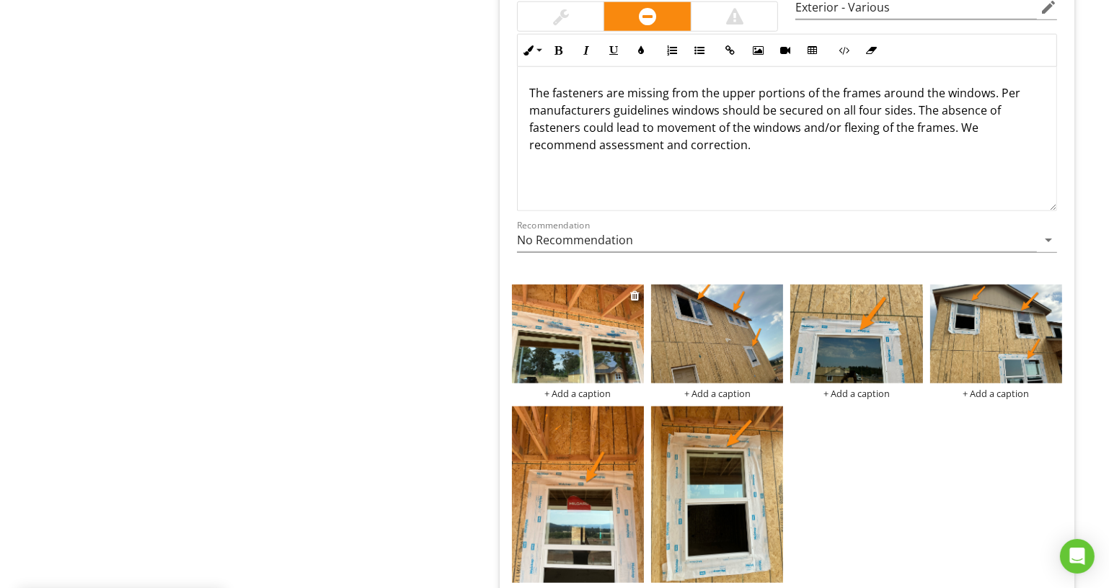
click at [596, 388] on div "+ Add a caption" at bounding box center [578, 394] width 132 height 12
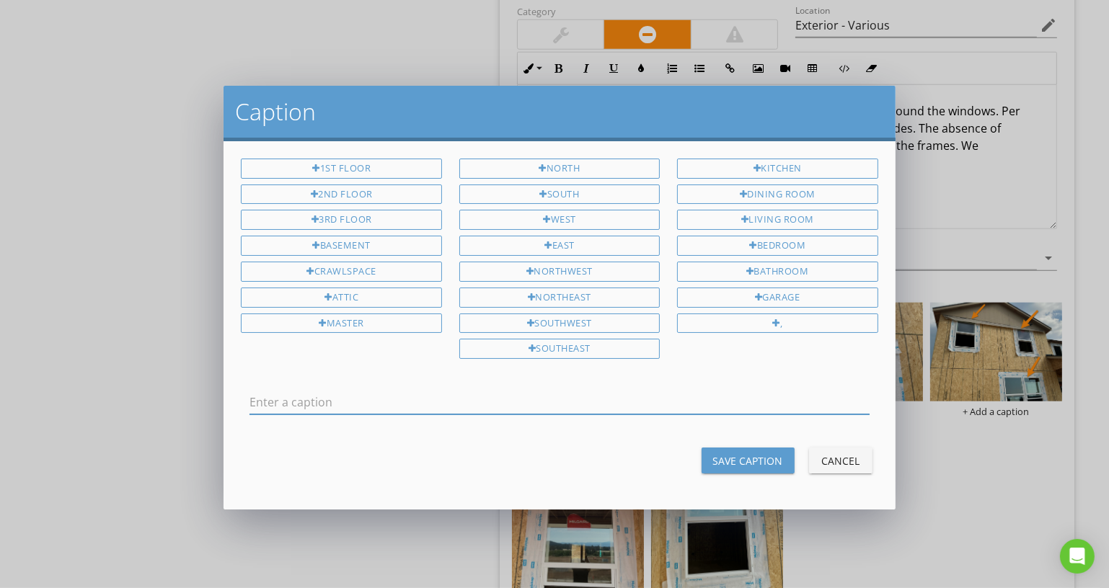
scroll to position [1591, 0]
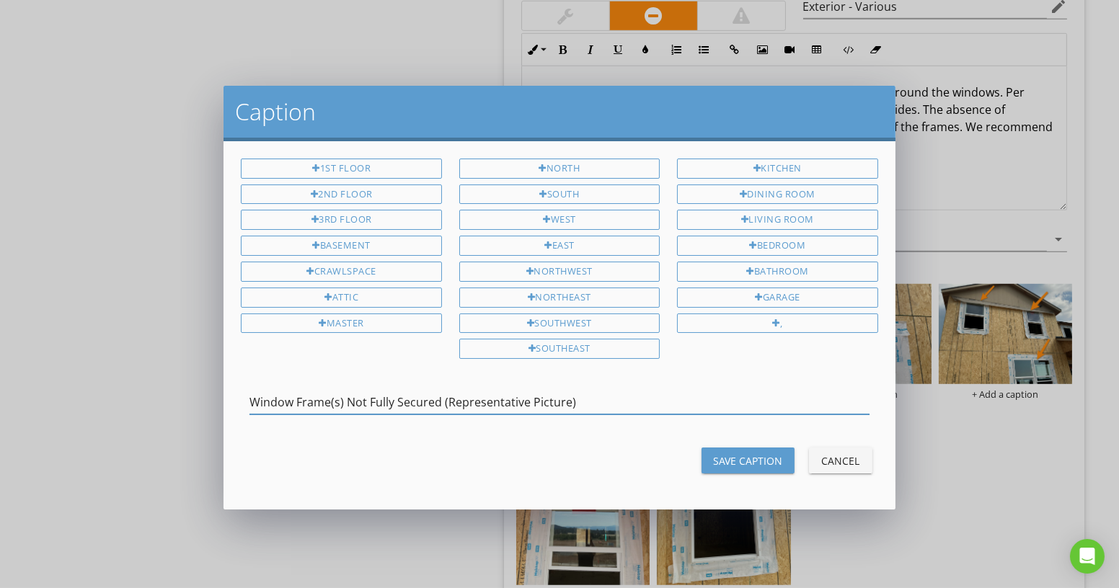
click at [674, 395] on input "Window Frame(s) Not Fully Secured (Representative Picture)" at bounding box center [558, 403] width 619 height 24
type input "Window Frame(s) Not Fully Secured (Representative Picture)"
click at [734, 443] on div "Save Caption Cancel" at bounding box center [559, 460] width 654 height 35
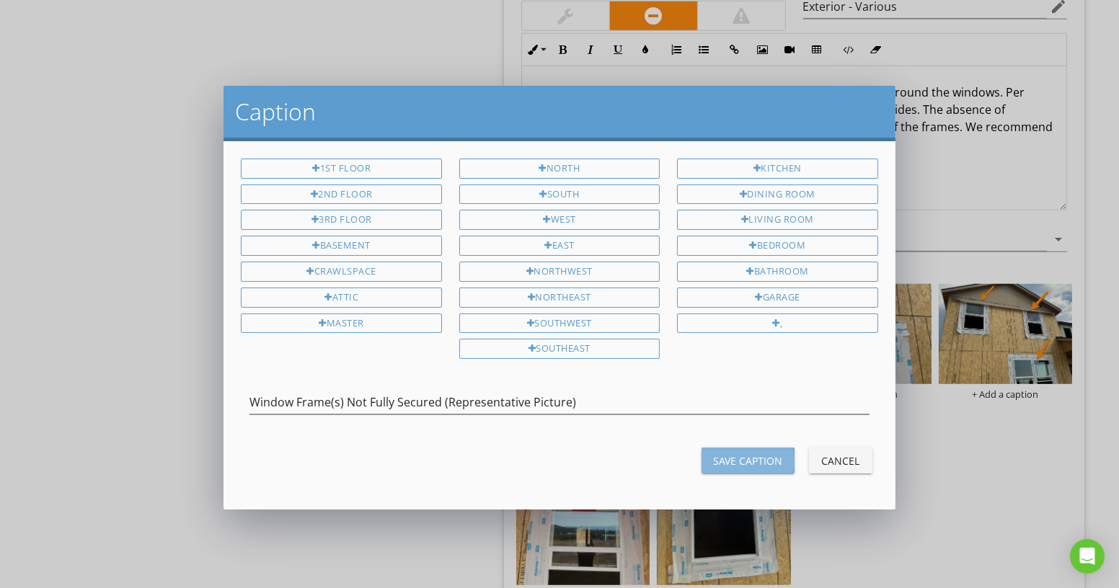
click at [734, 454] on div "Save Caption" at bounding box center [748, 461] width 70 height 15
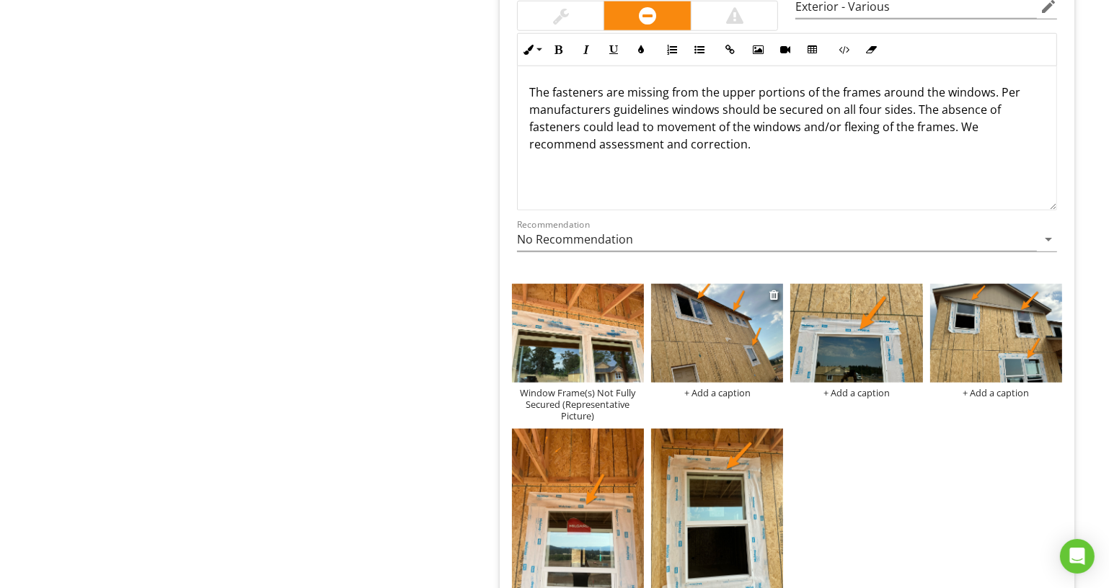
click at [736, 389] on div "+ Add a caption" at bounding box center [717, 393] width 132 height 12
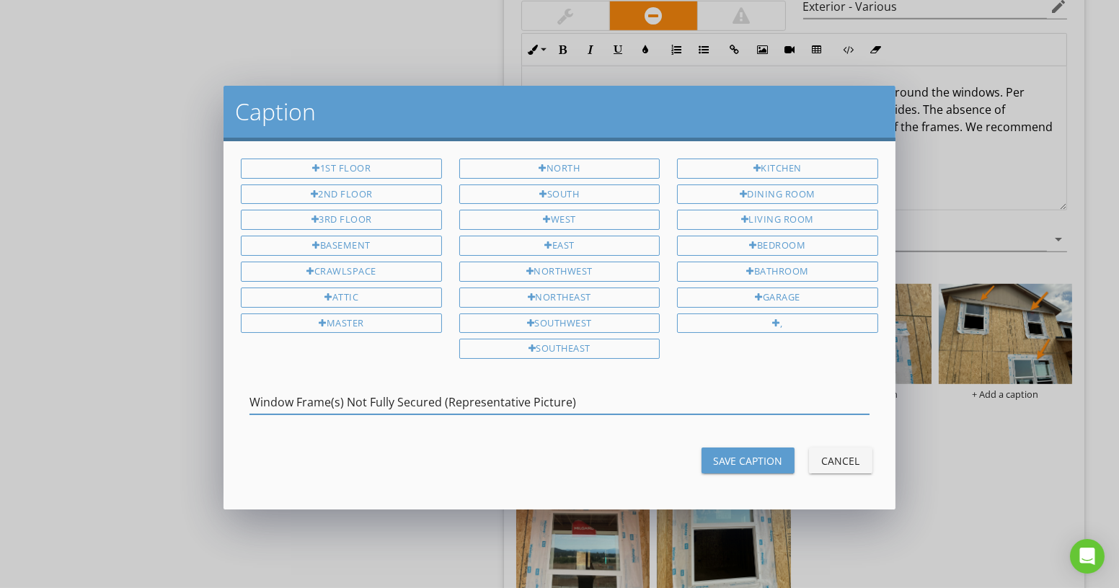
type input "Window Frame(s) Not Fully Secured (Representative Picture)"
drag, startPoint x: 744, startPoint y: 450, endPoint x: 841, endPoint y: 410, distance: 104.7
click at [744, 454] on div "Save Caption" at bounding box center [748, 461] width 70 height 15
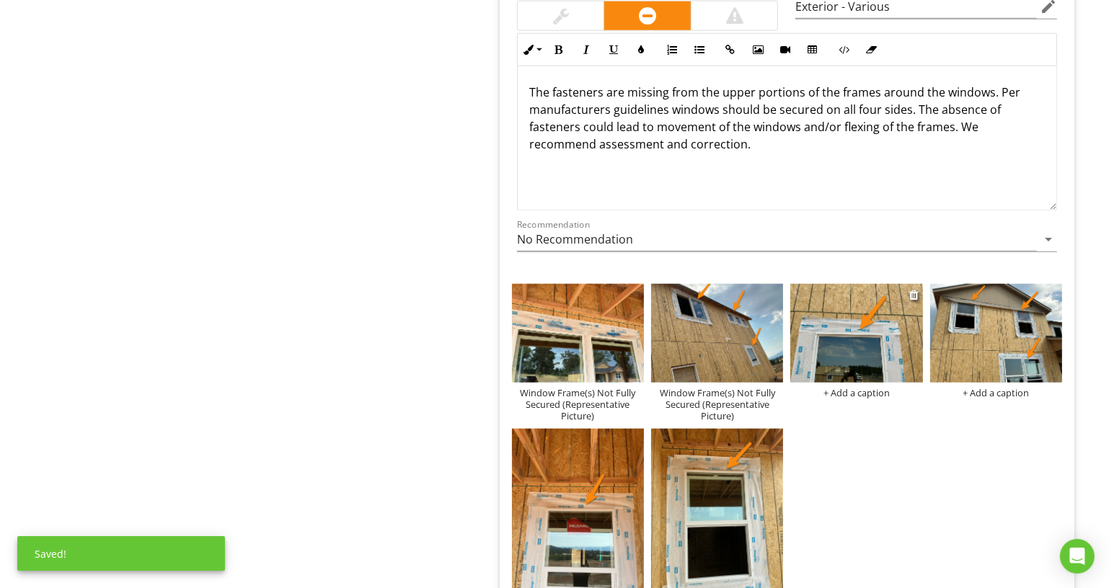
click at [860, 389] on div "+ Add a caption" at bounding box center [856, 393] width 132 height 12
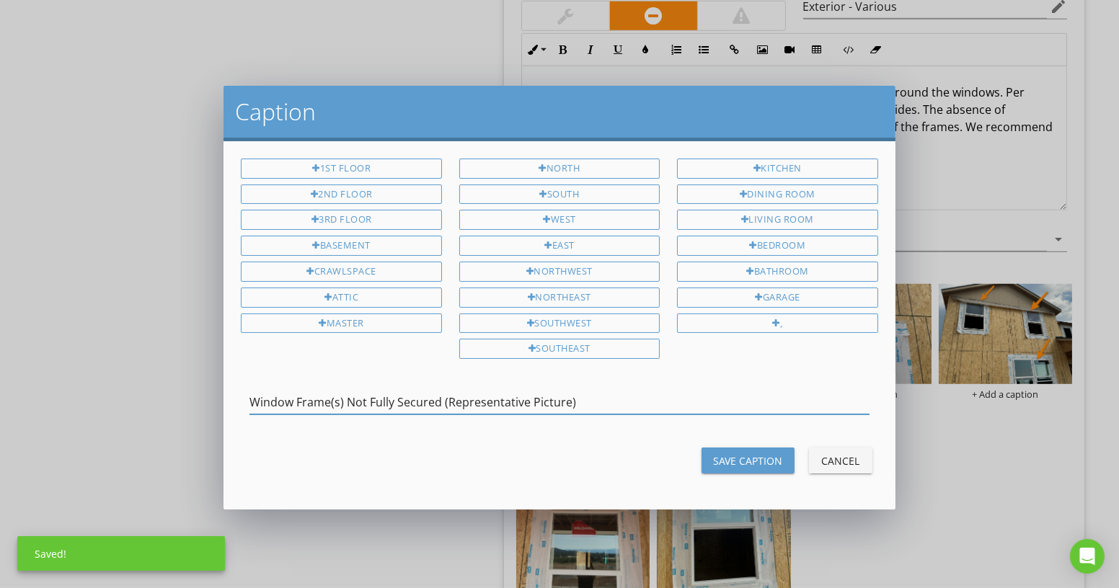
type input "Window Frame(s) Not Fully Secured (Representative Picture)"
click at [780, 461] on button "Save Caption" at bounding box center [748, 461] width 93 height 26
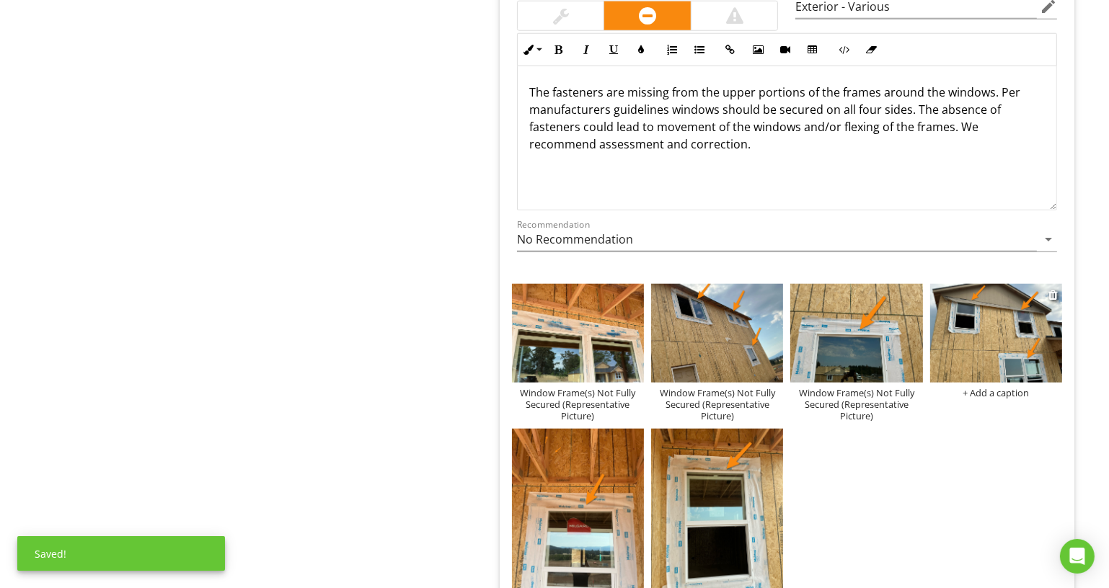
click at [1000, 387] on div "+ Add a caption" at bounding box center [996, 393] width 132 height 12
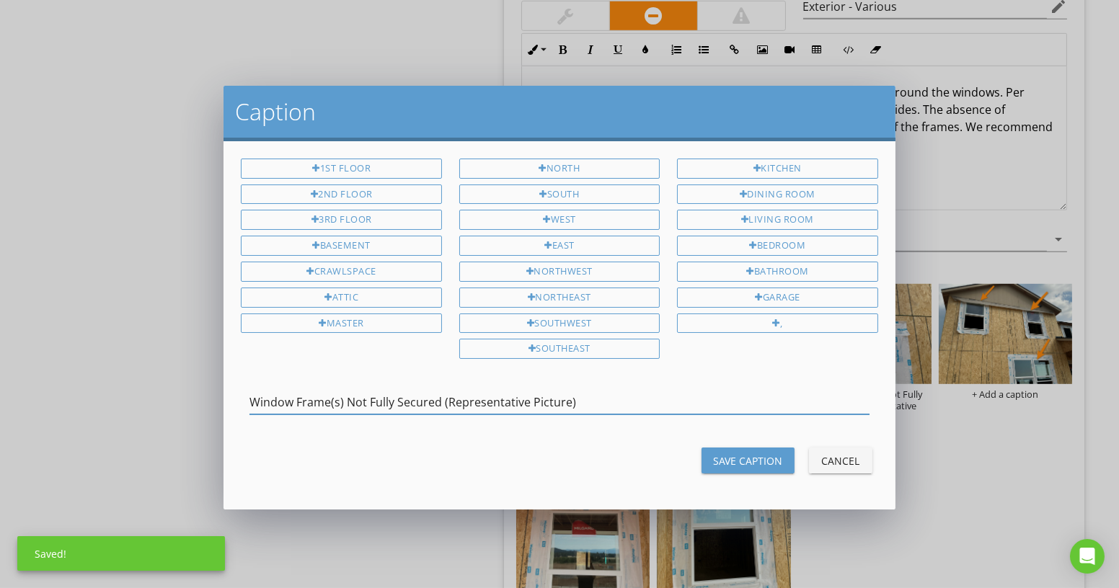
type input "Window Frame(s) Not Fully Secured (Representative Picture)"
click at [733, 454] on div "Save Caption" at bounding box center [748, 461] width 70 height 15
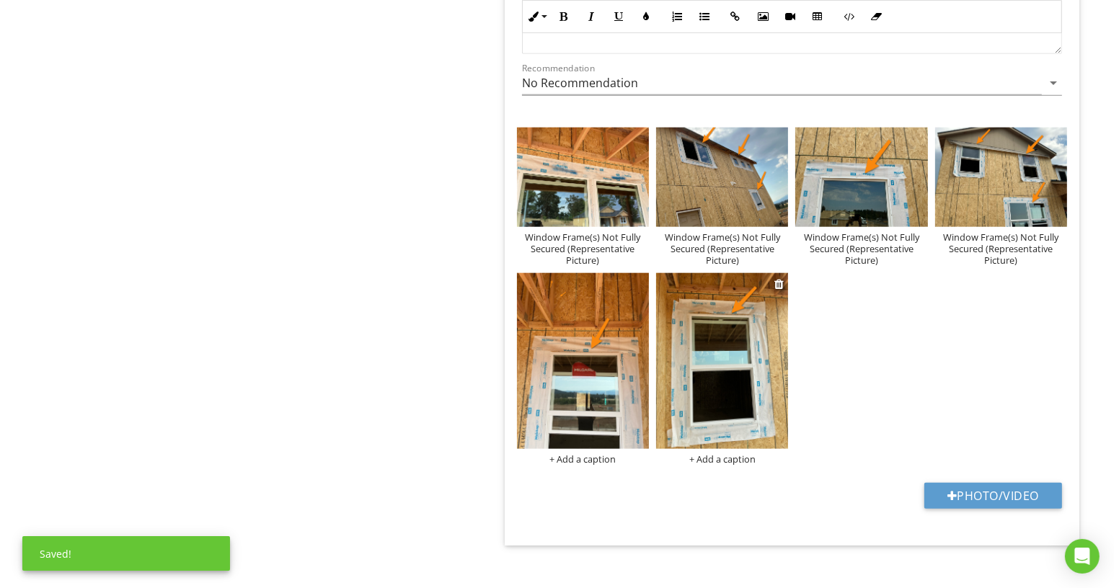
scroll to position [1758, 0]
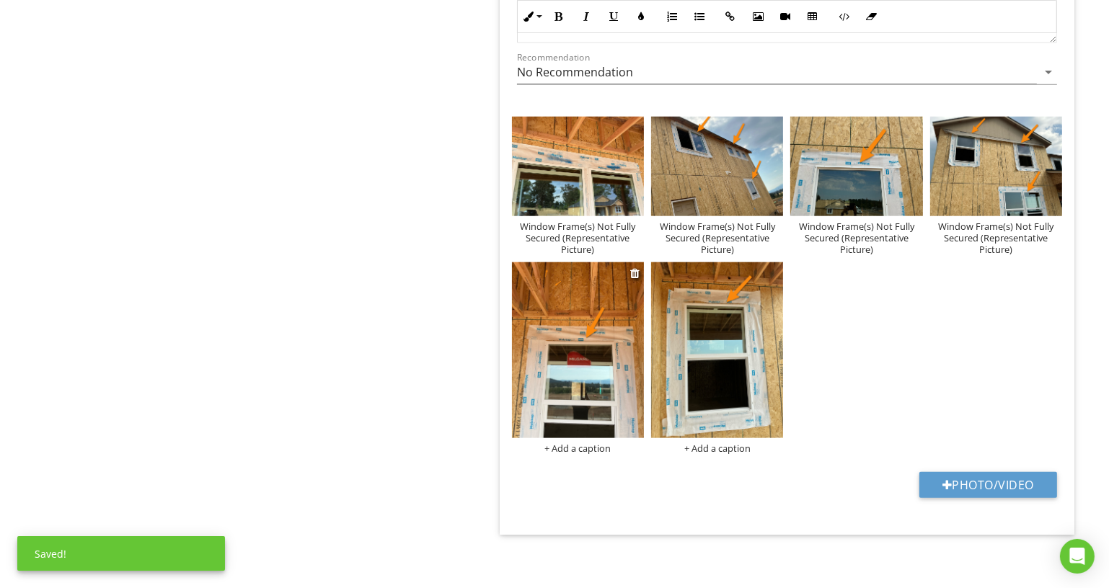
click at [599, 445] on div "+ Add a caption" at bounding box center [578, 449] width 132 height 12
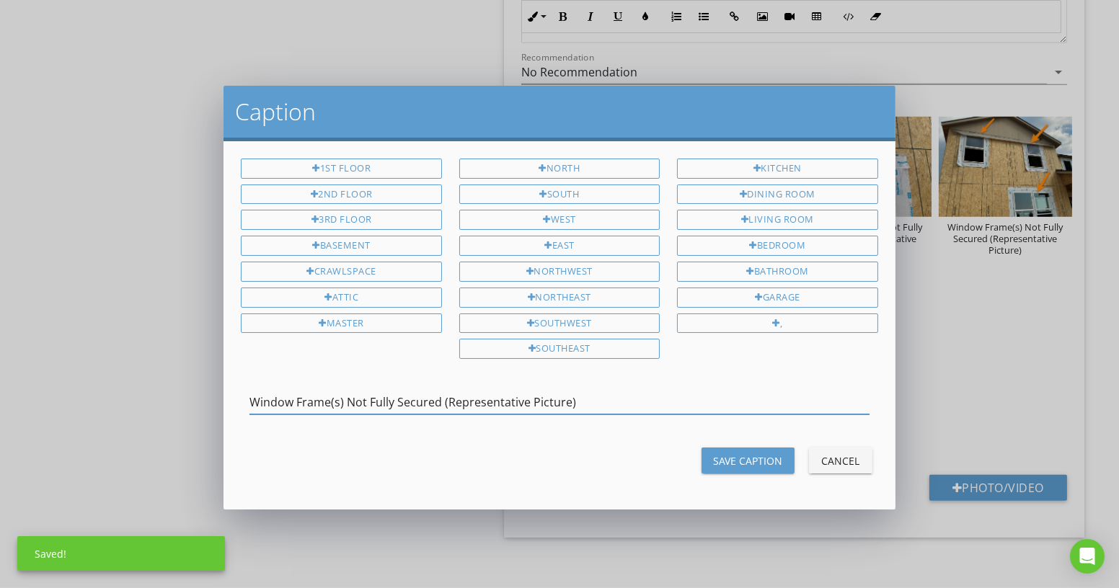
type input "Window Frame(s) Not Fully Secured (Representative Picture)"
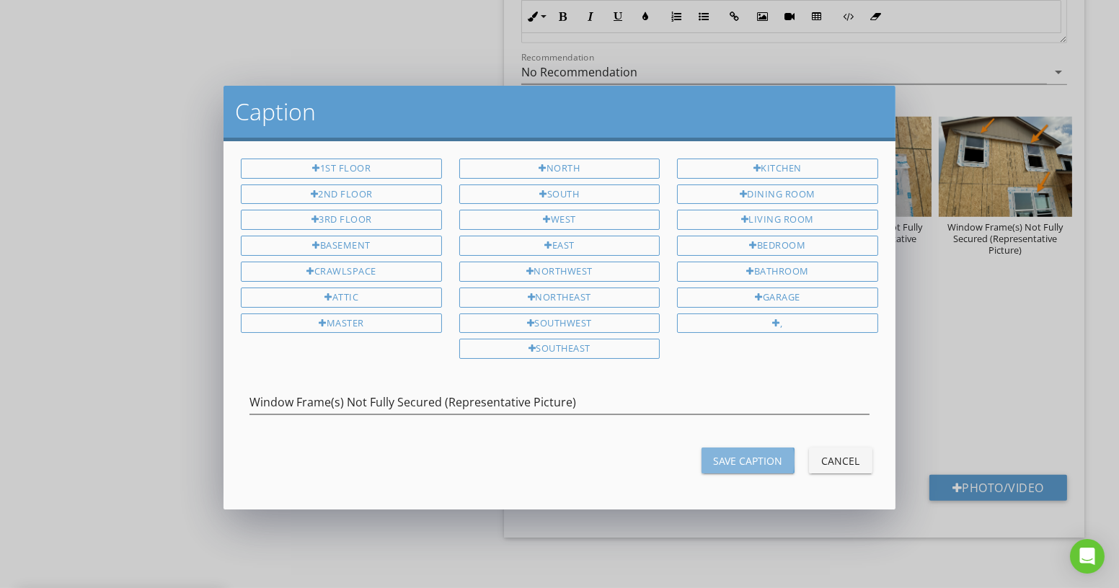
click at [749, 454] on div "Save Caption" at bounding box center [748, 461] width 70 height 15
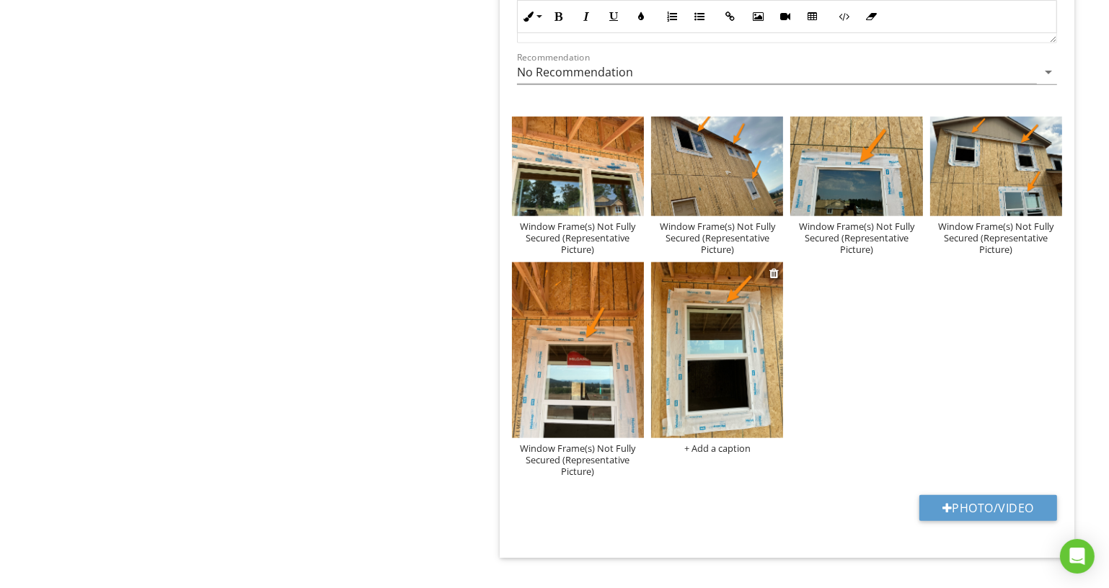
click at [720, 443] on div "+ Add a caption" at bounding box center [717, 449] width 132 height 12
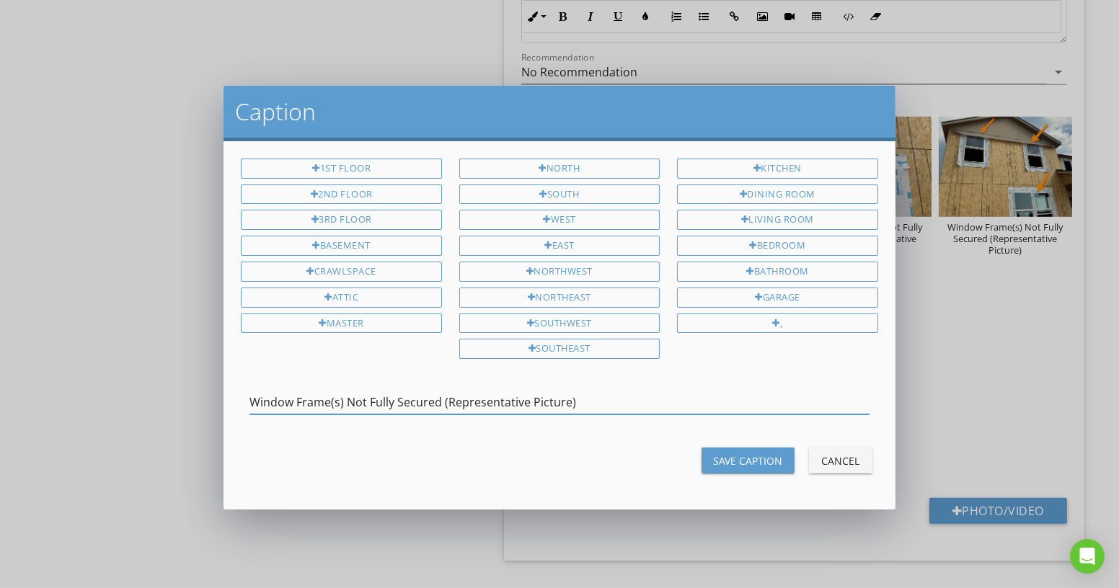
type input "Window Frame(s) Not Fully Secured (Representative Picture)"
click at [720, 454] on div "Save Caption" at bounding box center [748, 461] width 70 height 15
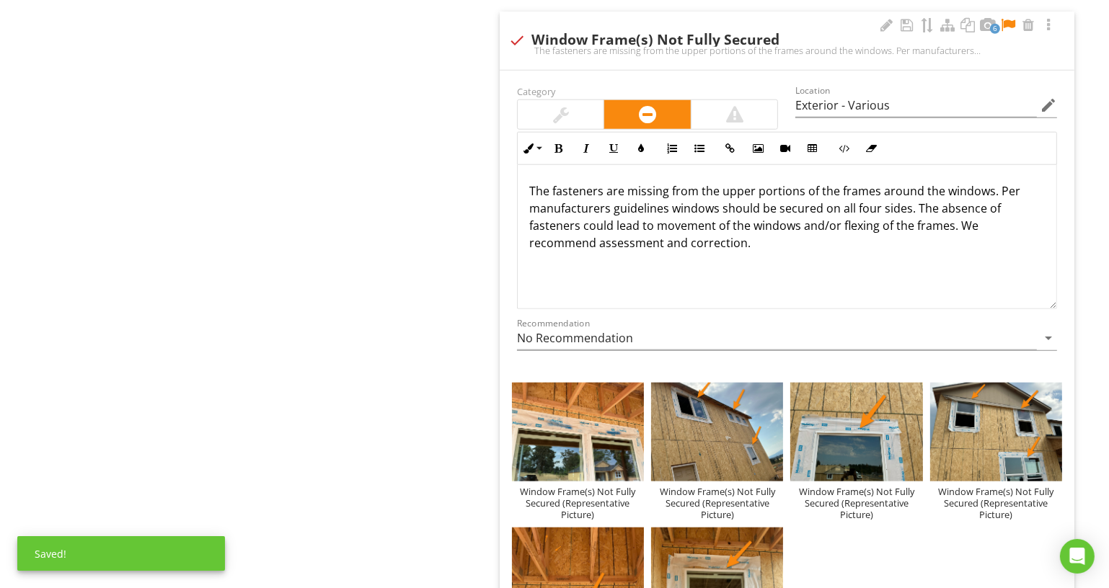
scroll to position [1431, 0]
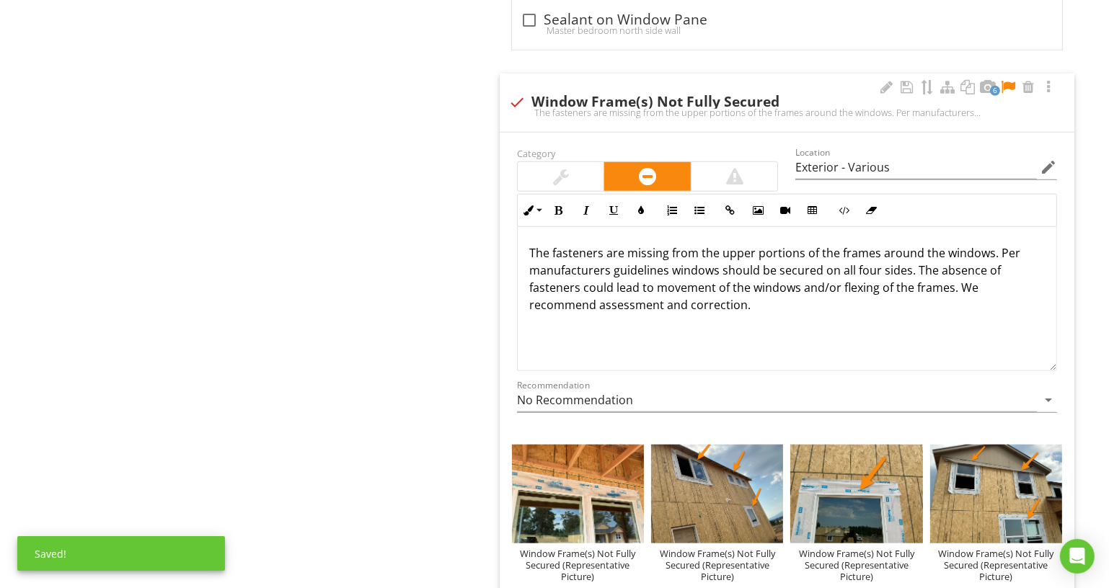
click at [1007, 81] on div at bounding box center [1007, 87] width 17 height 14
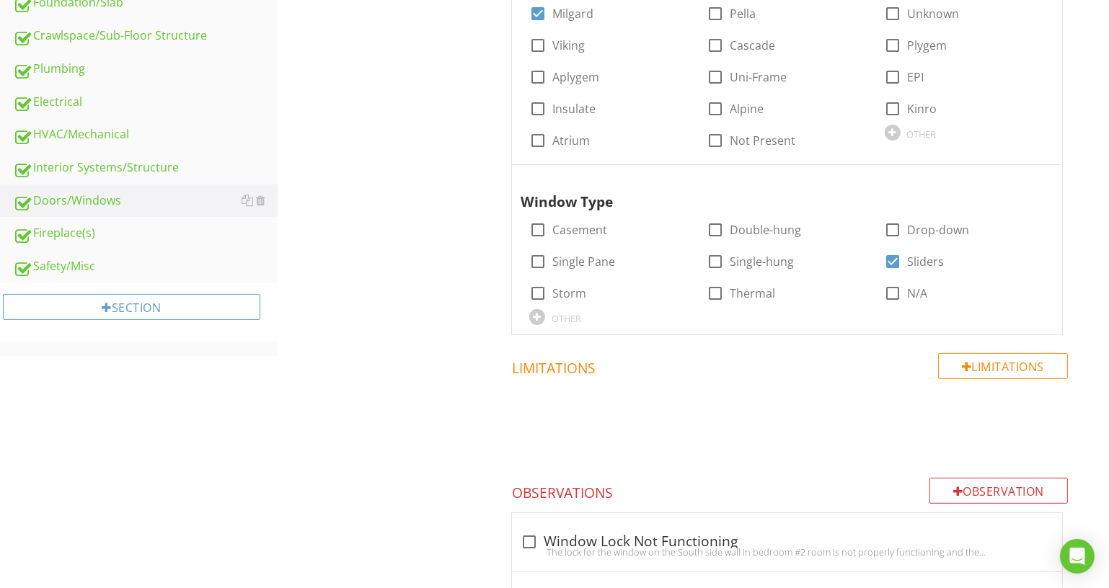
scroll to position [405, 0]
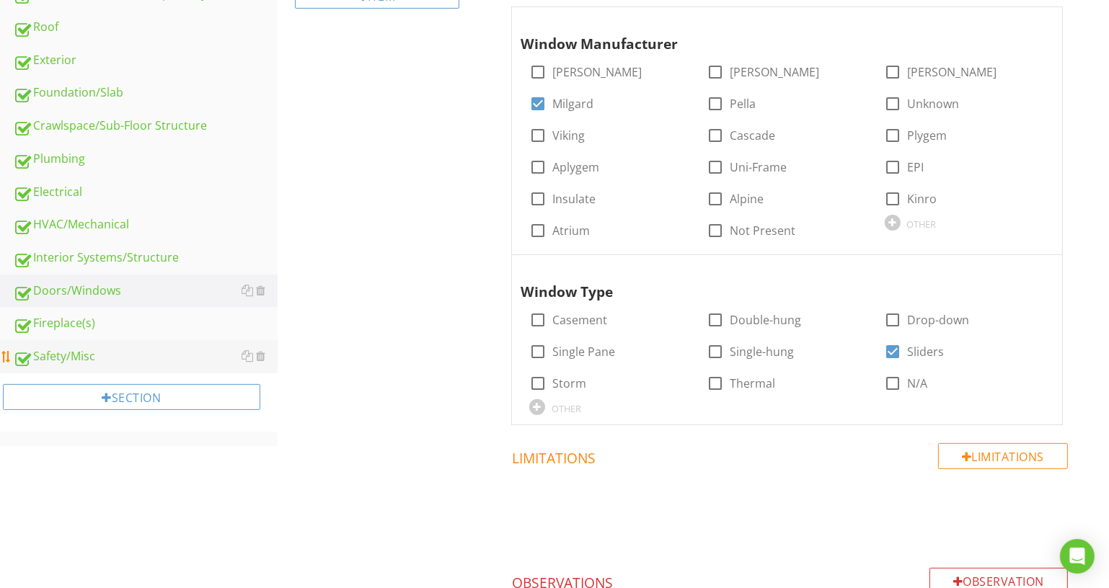
click at [97, 364] on link "Safety/Misc" at bounding box center [145, 356] width 265 height 33
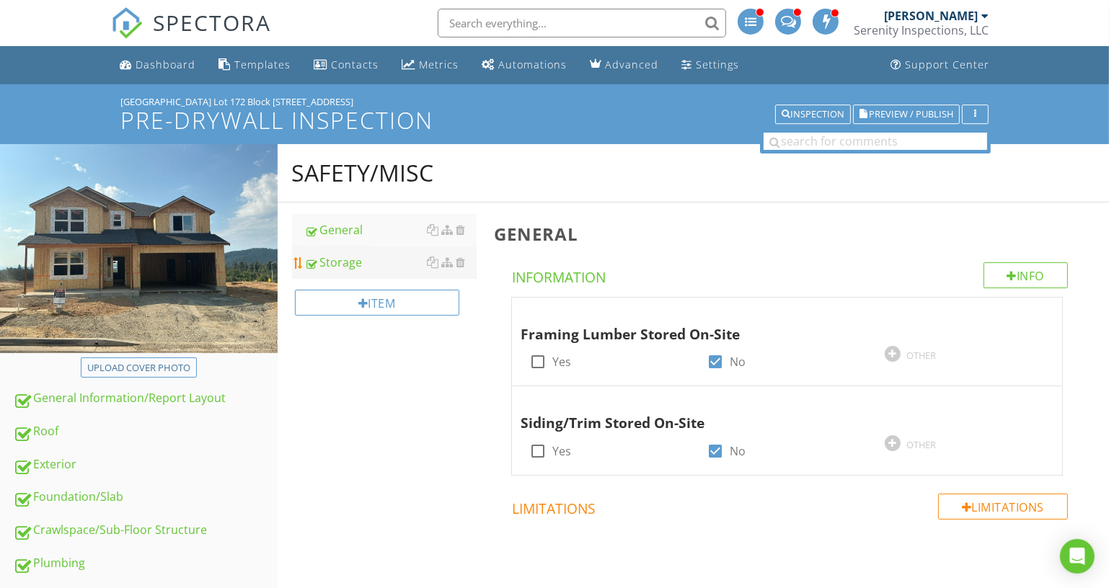
click at [342, 252] on link "Storage" at bounding box center [391, 263] width 172 height 32
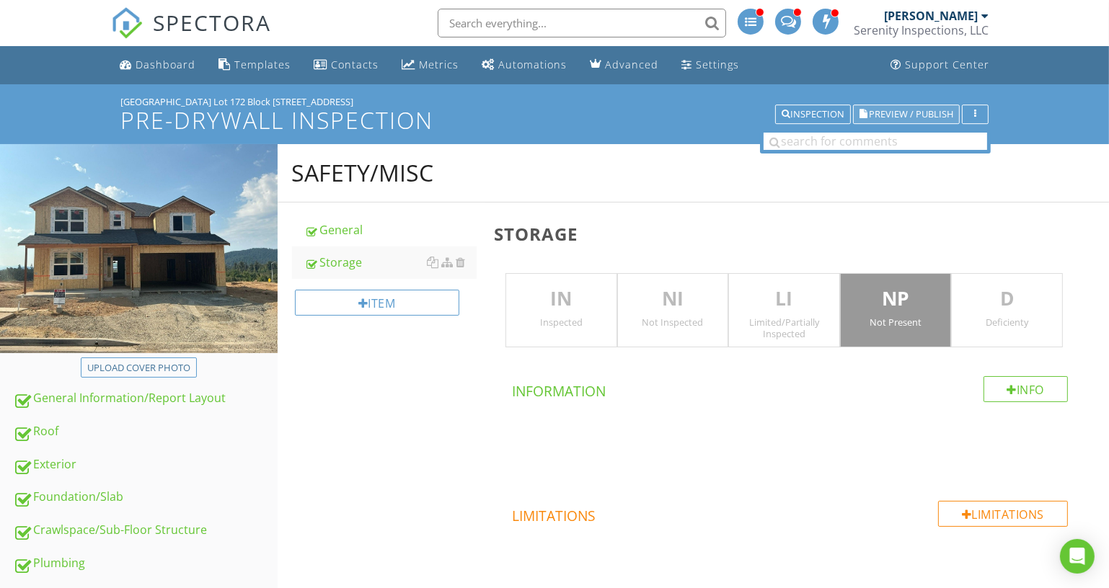
click at [934, 117] on span "Preview / Publish" at bounding box center [911, 114] width 84 height 9
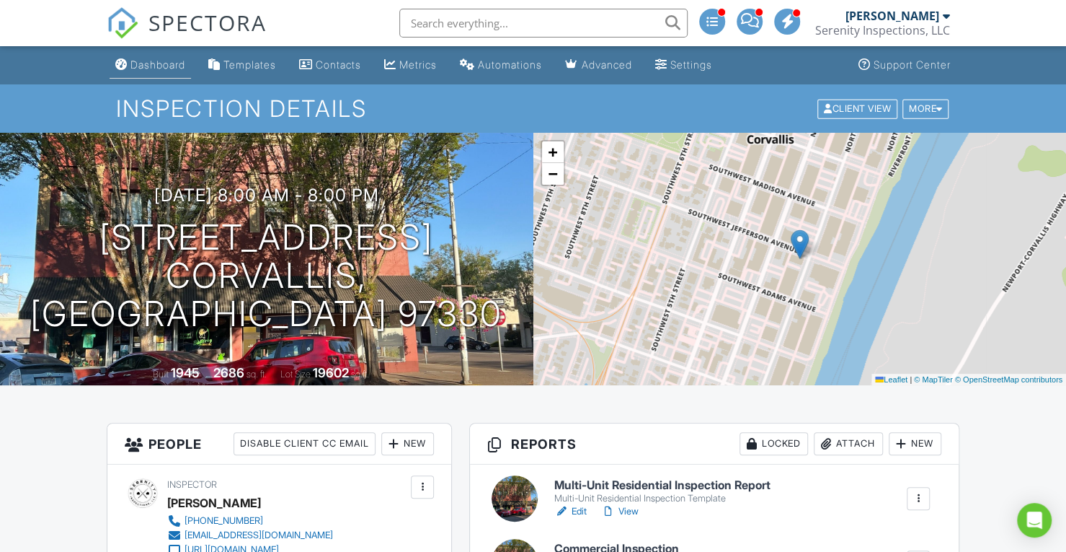
click at [157, 70] on div "Dashboard" at bounding box center [158, 64] width 55 height 12
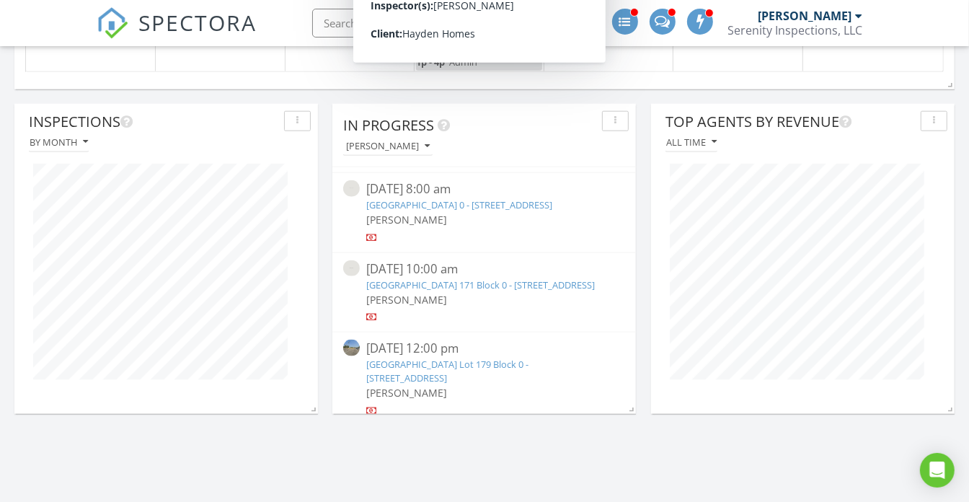
scroll to position [328, 0]
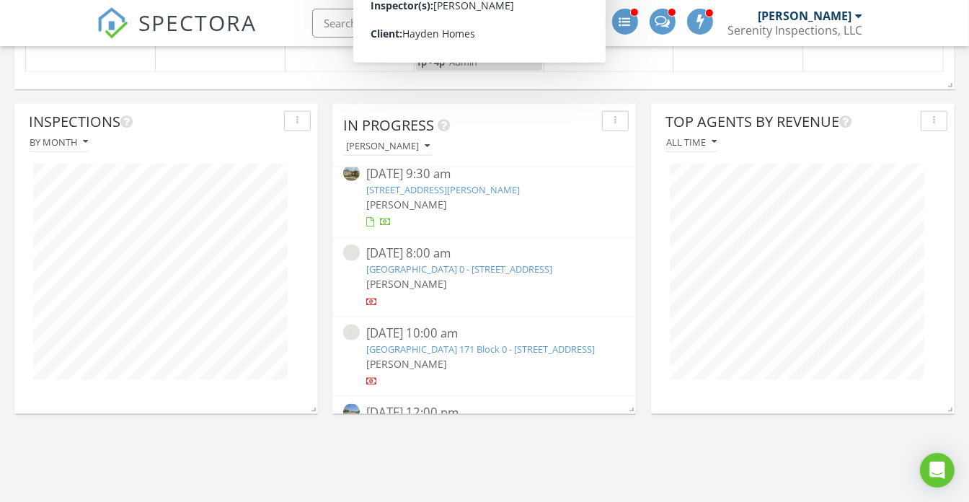
drag, startPoint x: 430, startPoint y: 270, endPoint x: 466, endPoint y: 266, distance: 35.5
click at [430, 270] on link "[GEOGRAPHIC_DATA] 0 - [STREET_ADDRESS]" at bounding box center [460, 268] width 186 height 13
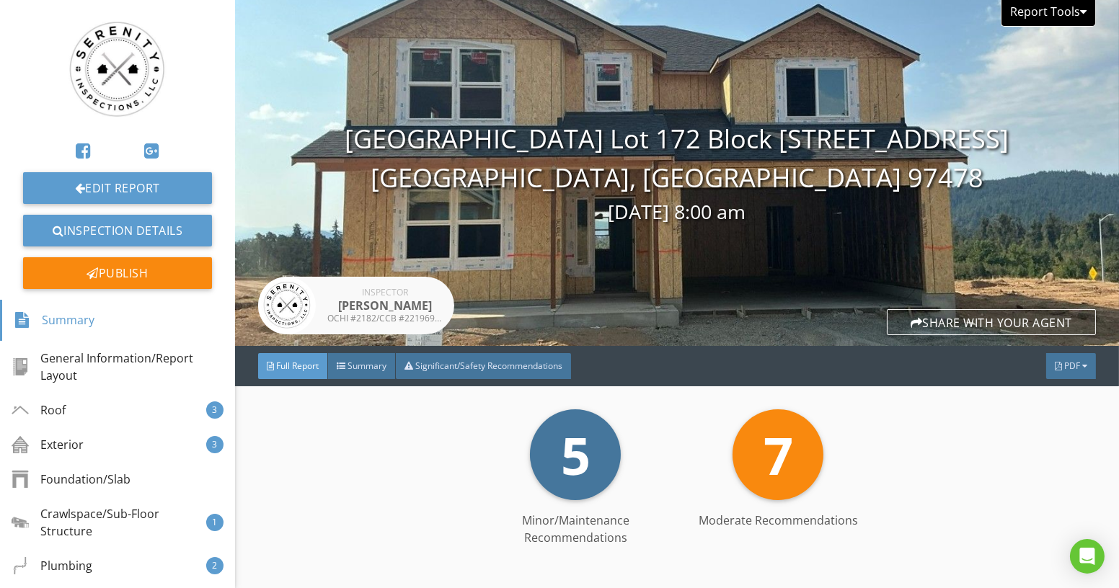
click at [1061, 13] on div "Report Tools" at bounding box center [1048, 13] width 95 height 27
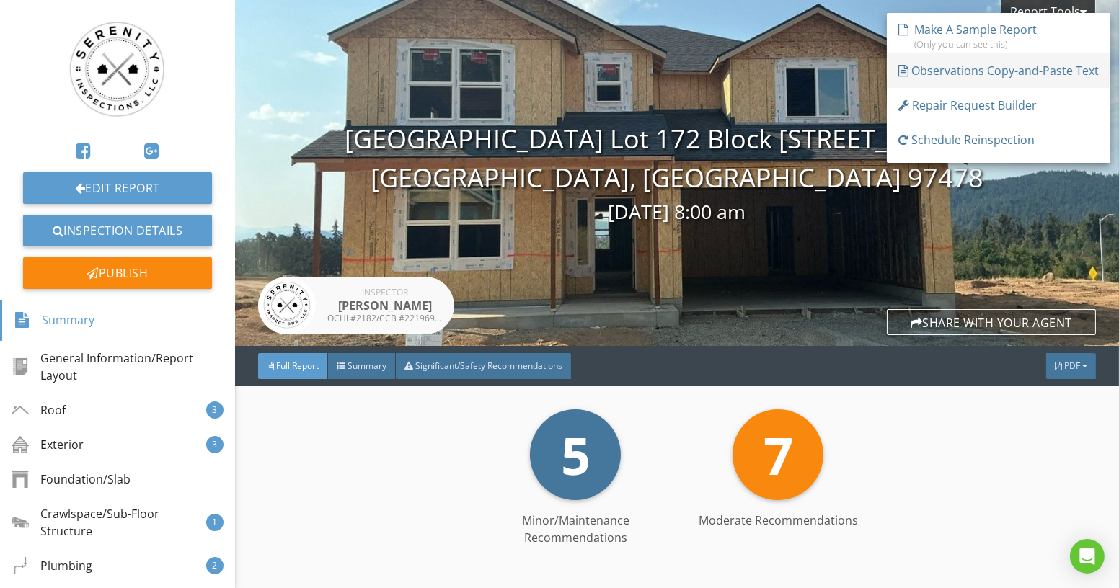
click at [1038, 69] on div "Observations Copy-and-Paste Text" at bounding box center [998, 70] width 200 height 17
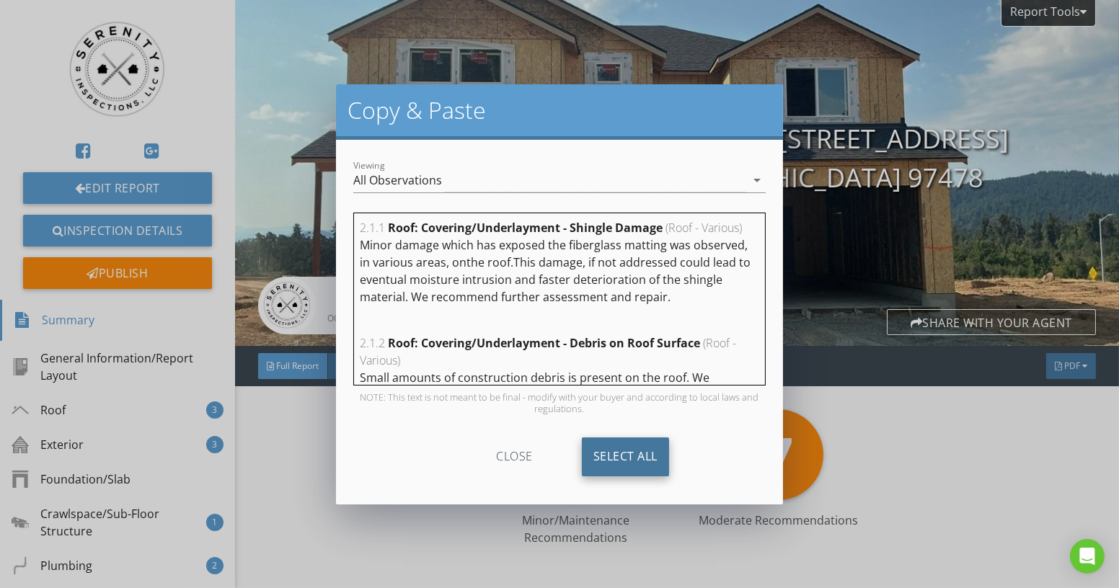
click at [632, 460] on div "Select All" at bounding box center [625, 457] width 87 height 39
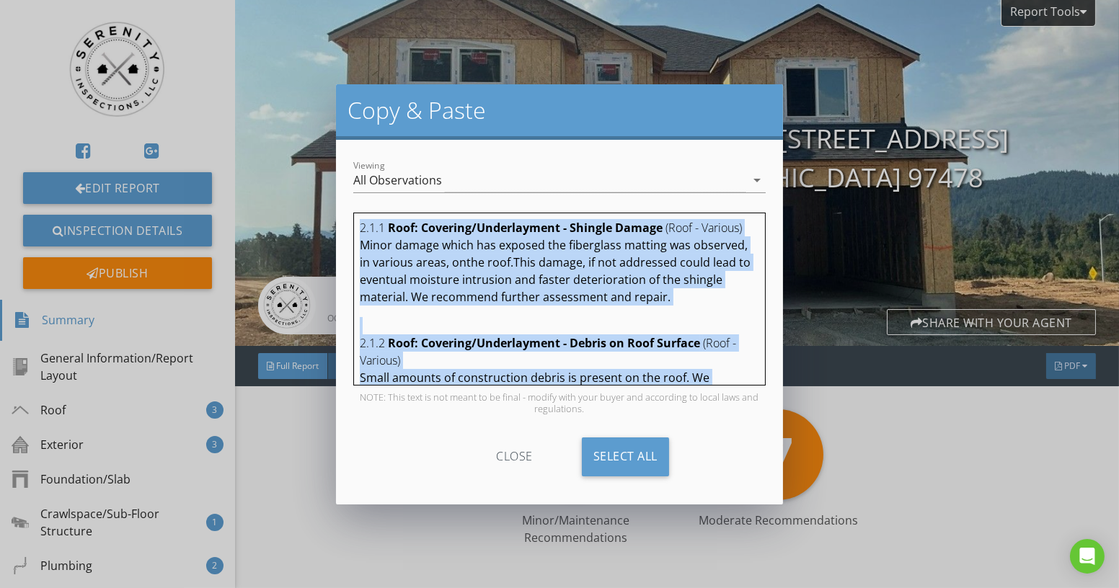
copy div "2.1.1 Roof: Covering/Underlayment - Shingle Damage (Roof - Various) Minor damag…"
click at [71, 445] on div "Copy & Paste Viewing All Observations arrow_drop_down 2.1.1 Roof: Covering/Unde…" at bounding box center [559, 294] width 1119 height 588
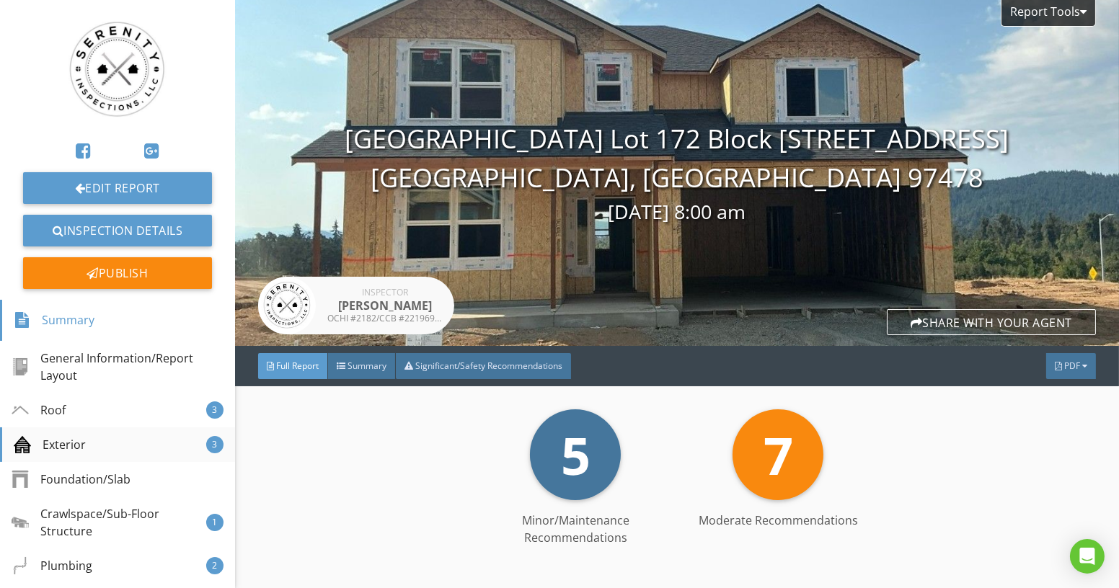
click at [190, 449] on div "Exterior 3" at bounding box center [117, 445] width 235 height 35
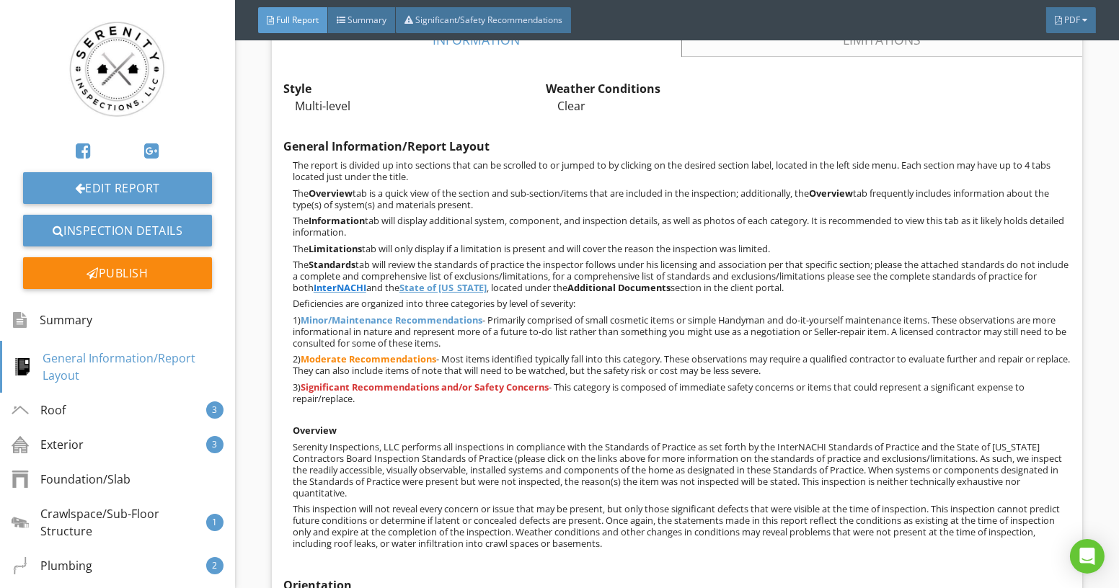
scroll to position [2064, 0]
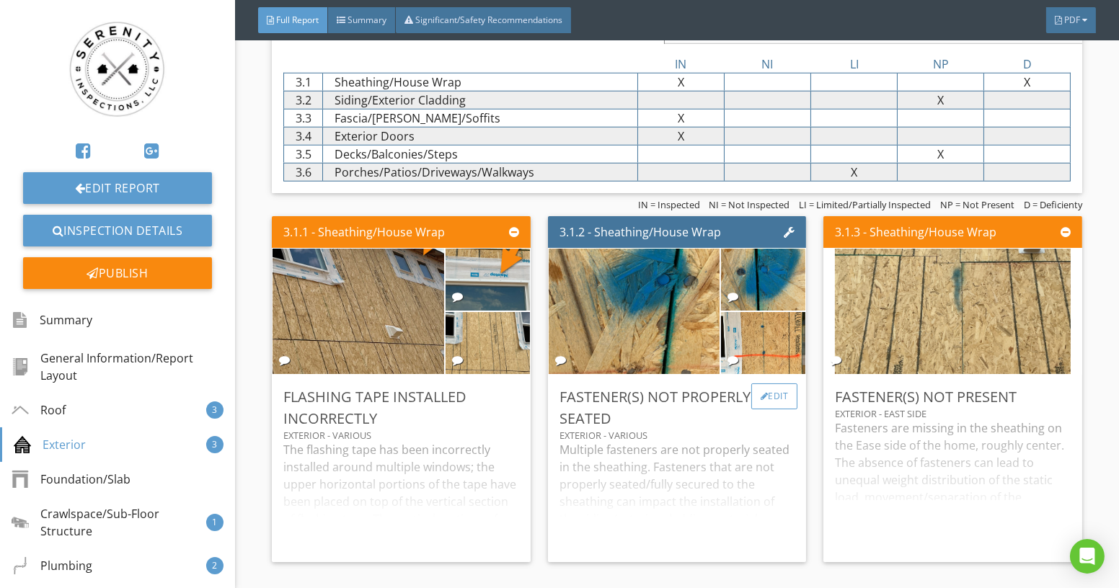
click at [777, 393] on div "Edit" at bounding box center [774, 397] width 47 height 26
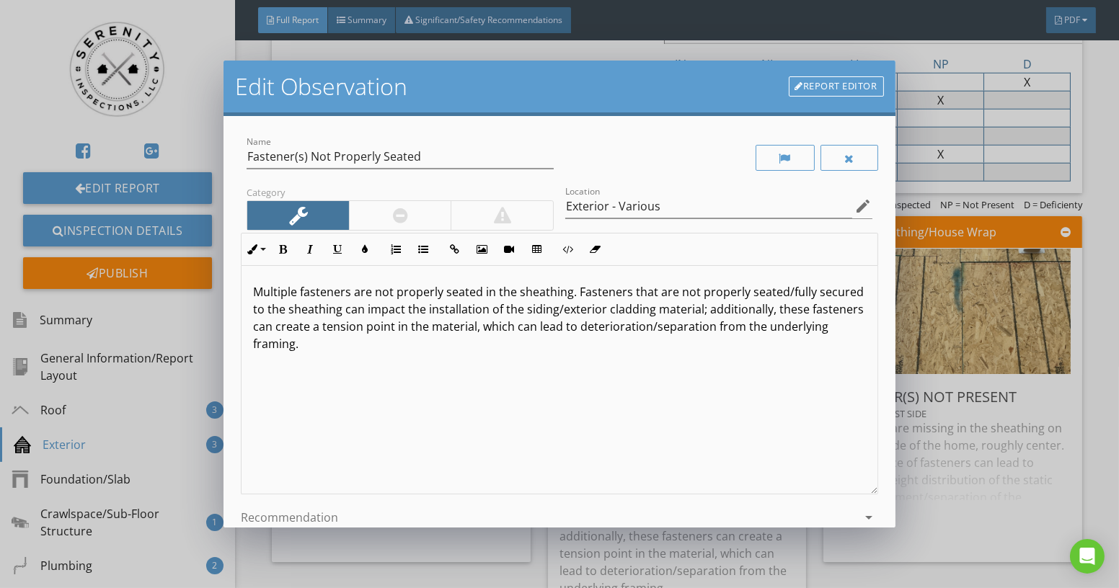
click at [946, 480] on div "Edit Observation Report Editor Name Fastener(s) Not Properly Seated Category Lo…" at bounding box center [559, 294] width 1119 height 588
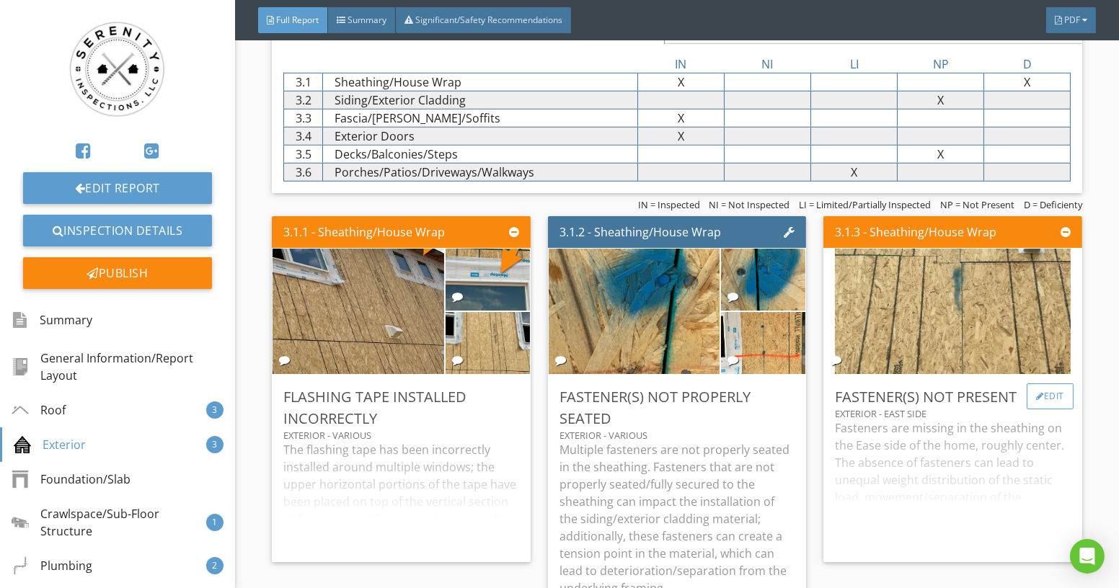
click at [1051, 385] on div "Edit" at bounding box center [1050, 397] width 47 height 26
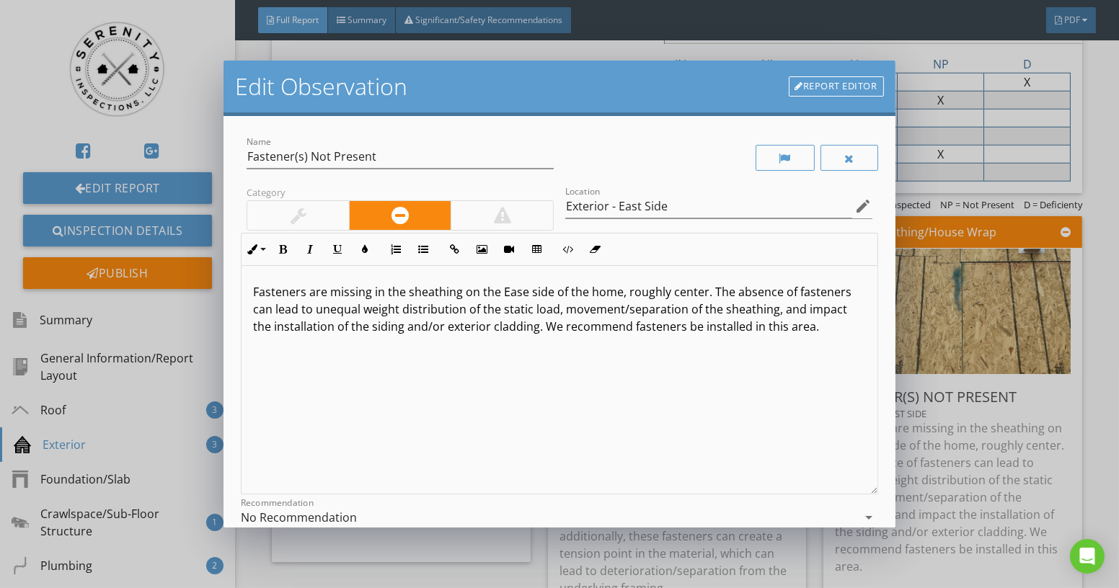
click at [522, 290] on p "Fasteners are missing in the sheathing on the Ease side of the home, roughly ce…" at bounding box center [559, 309] width 612 height 52
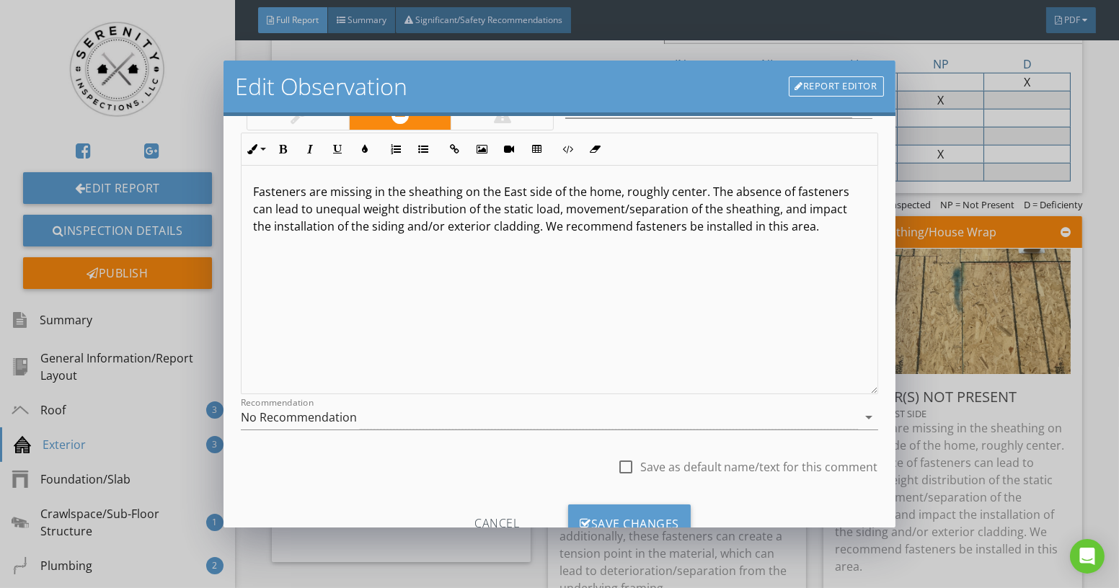
scroll to position [154, 0]
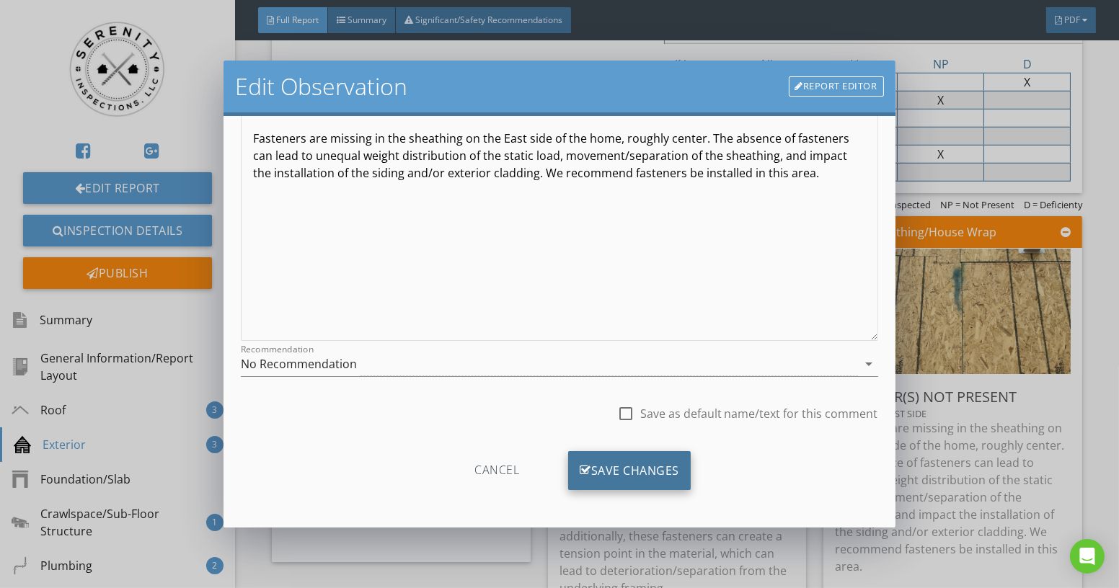
click at [617, 465] on div "Save Changes" at bounding box center [629, 470] width 123 height 39
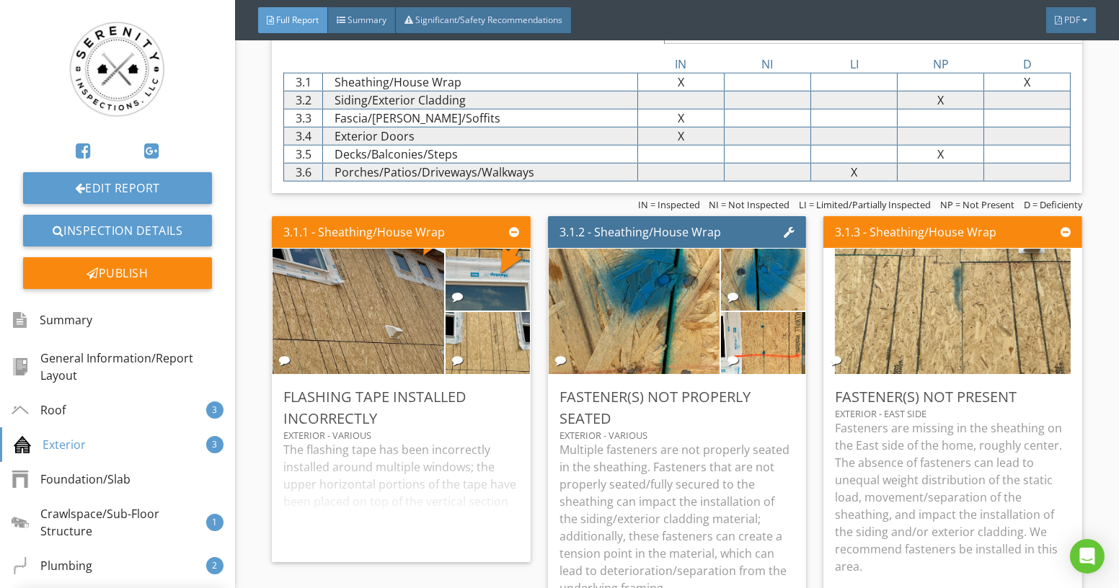
scroll to position [0, 0]
click at [174, 229] on link "Inspection Details" at bounding box center [117, 231] width 189 height 32
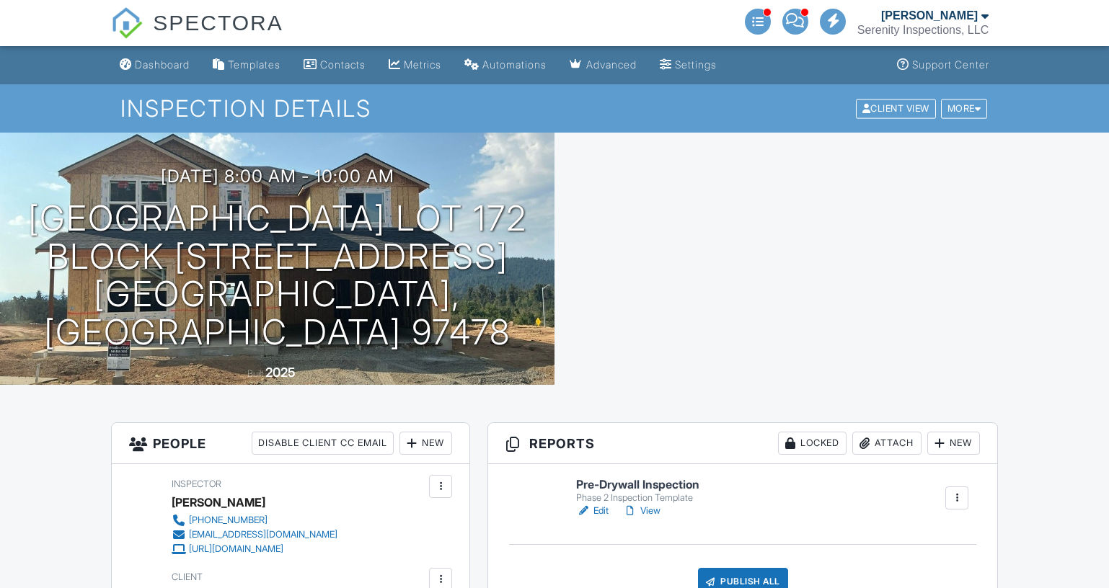
click at [159, 67] on div "Dashboard" at bounding box center [162, 64] width 55 height 12
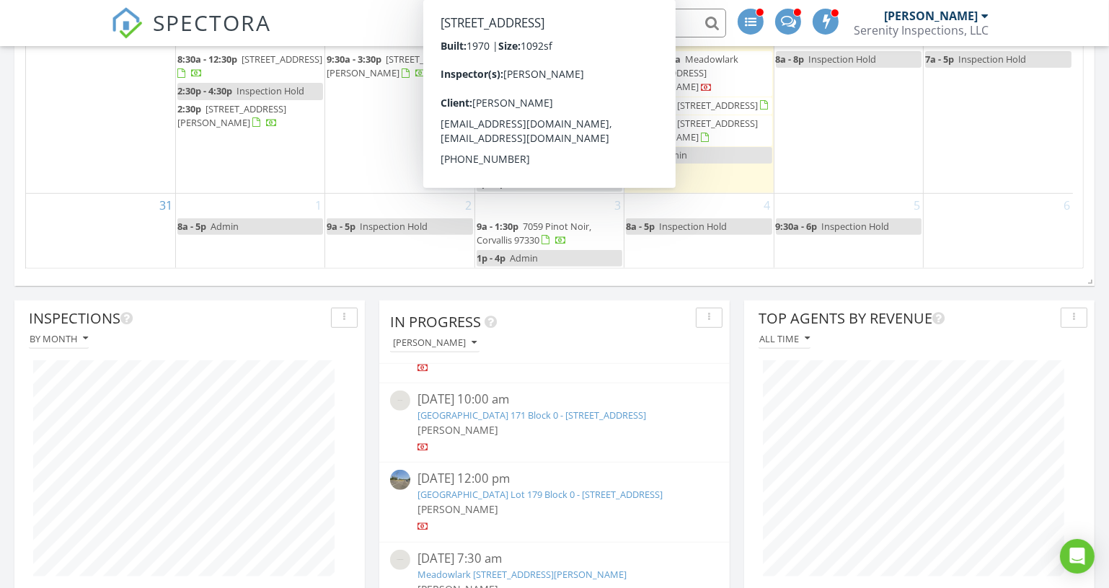
scroll to position [393, 0]
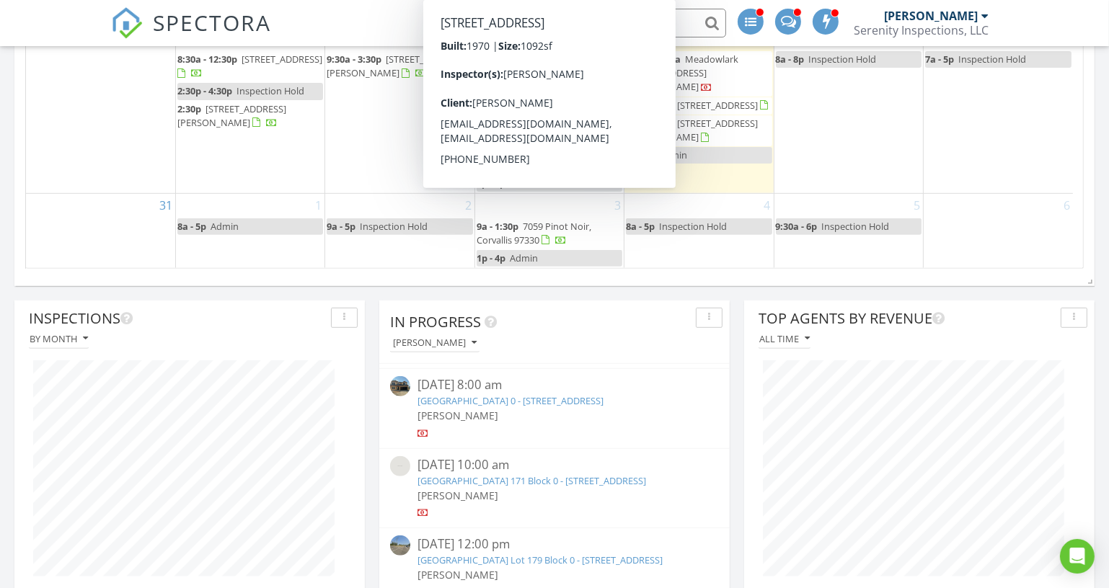
click at [518, 395] on link "[GEOGRAPHIC_DATA] 0 - [STREET_ADDRESS]" at bounding box center [510, 400] width 186 height 13
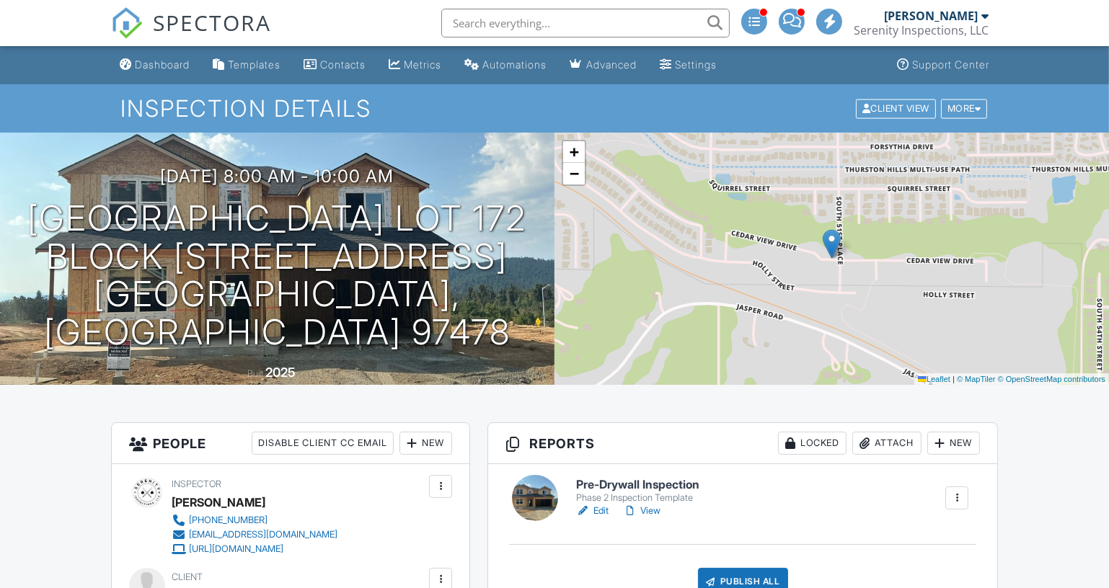
drag, startPoint x: 648, startPoint y: 508, endPoint x: 679, endPoint y: 506, distance: 31.0
click at [648, 508] on link "View" at bounding box center [641, 511] width 37 height 14
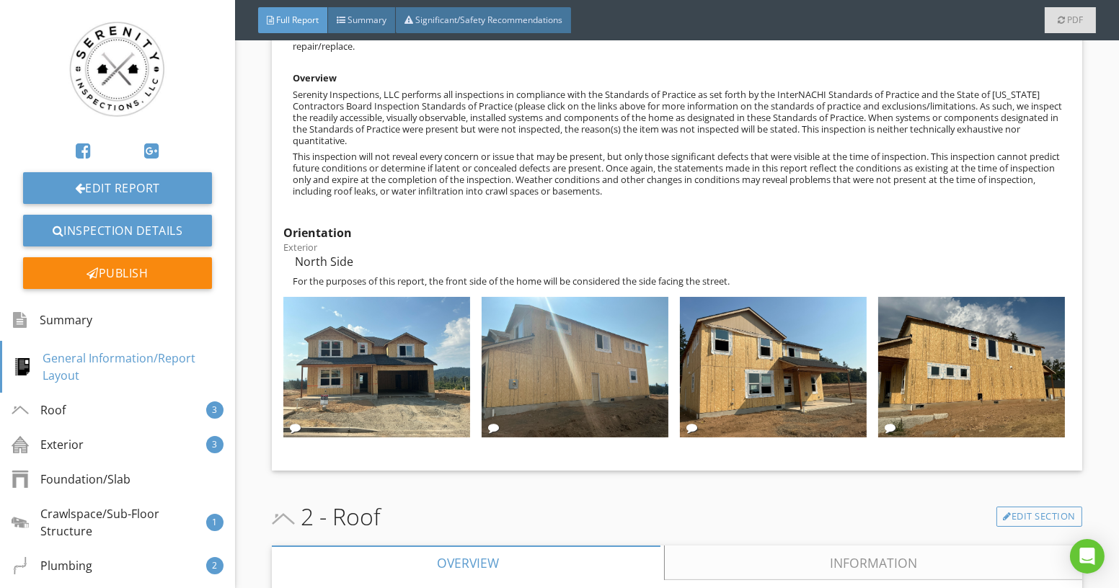
scroll to position [786, 0]
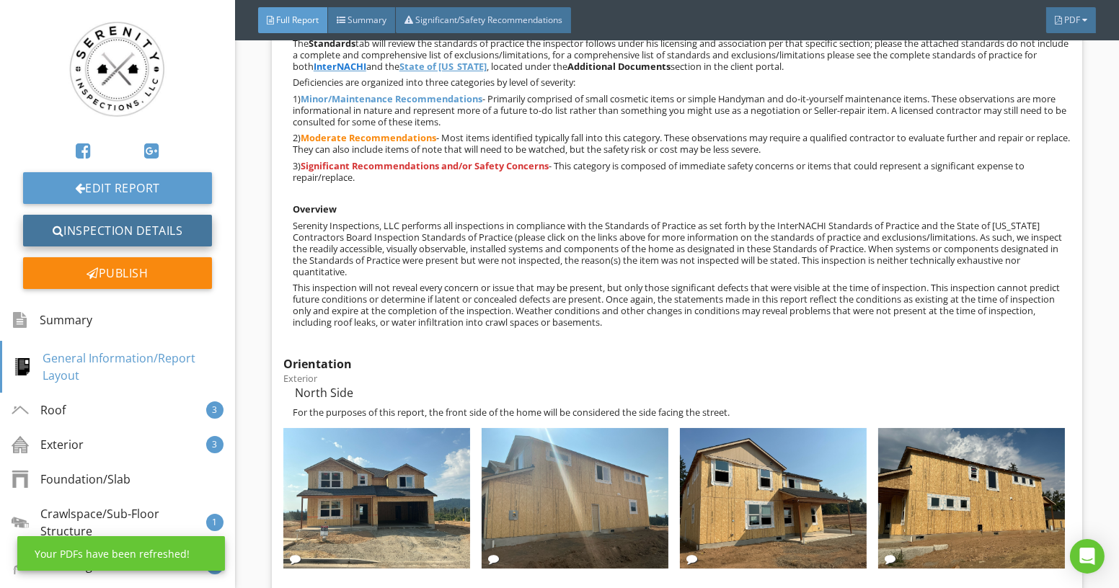
click at [166, 239] on link "Inspection Details" at bounding box center [117, 231] width 189 height 32
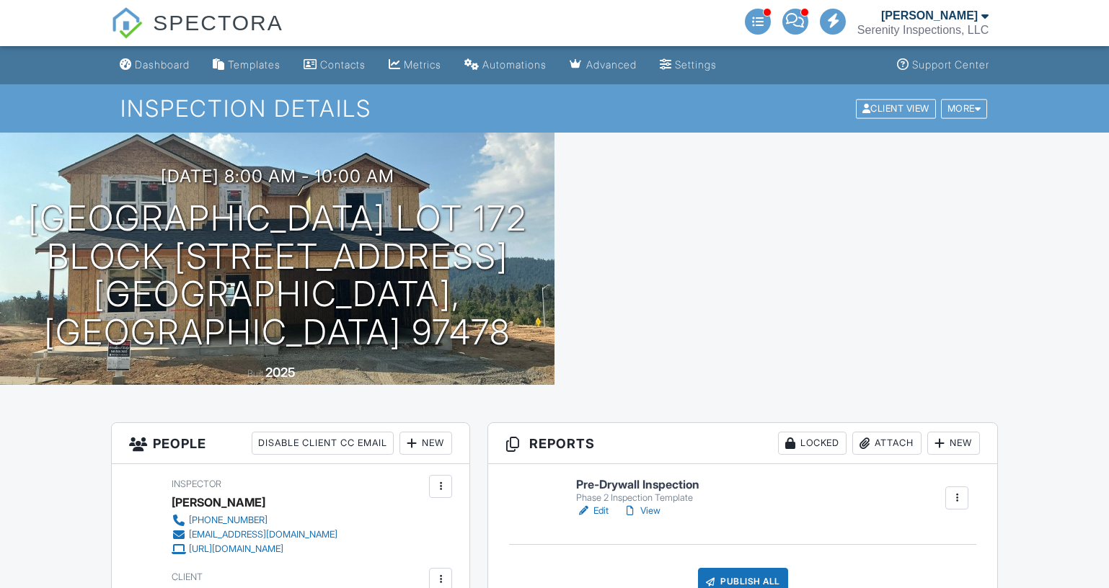
click at [156, 64] on div "Dashboard" at bounding box center [162, 64] width 55 height 12
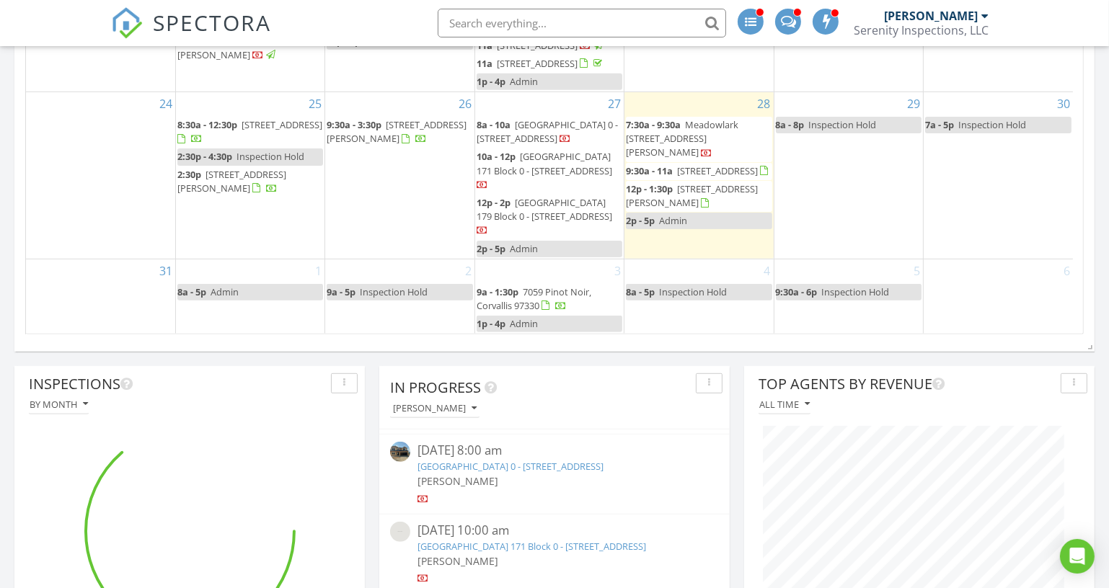
scroll to position [309, 350]
click at [514, 553] on link "Woodland Ridge Lot 171 Block 0 - 5298 Cedar View Dr, Springfield, OR 97478" at bounding box center [531, 546] width 229 height 13
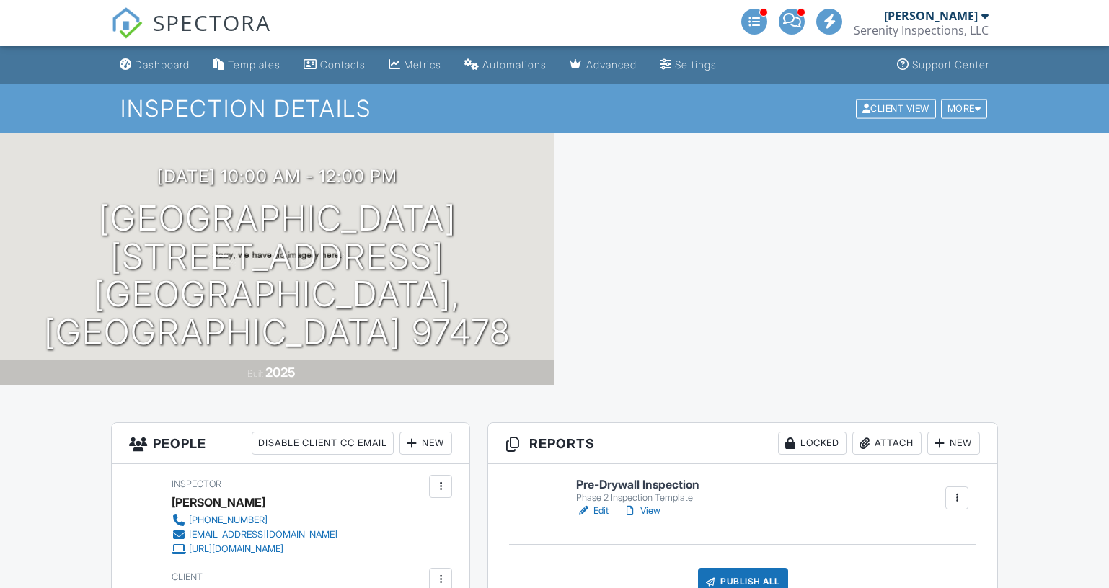
click at [604, 513] on link "Edit" at bounding box center [592, 511] width 32 height 14
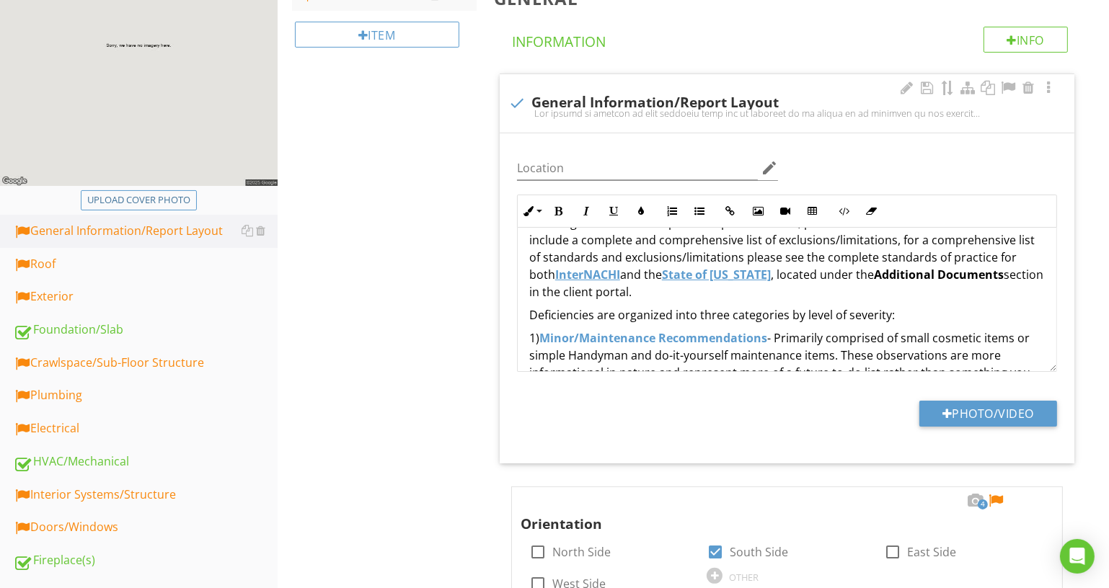
scroll to position [262, 0]
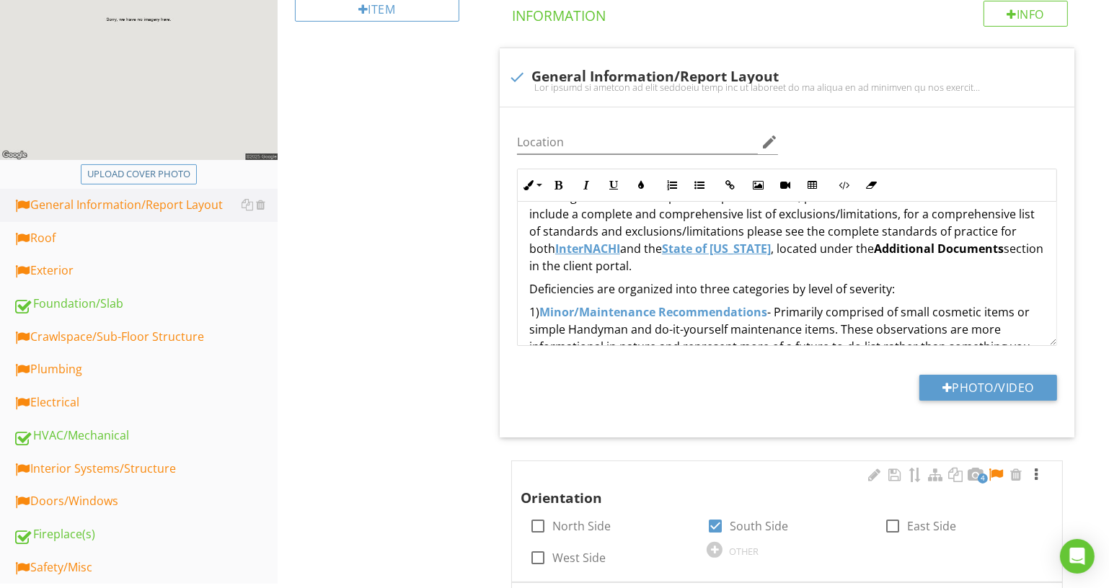
click at [1041, 469] on div at bounding box center [1036, 475] width 17 height 14
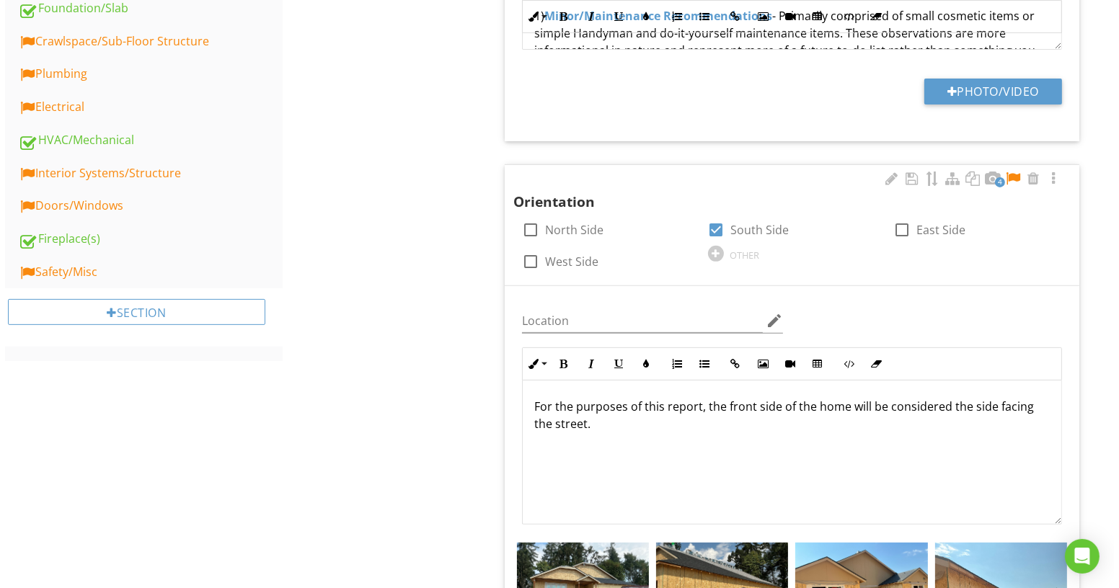
scroll to position [720, 0]
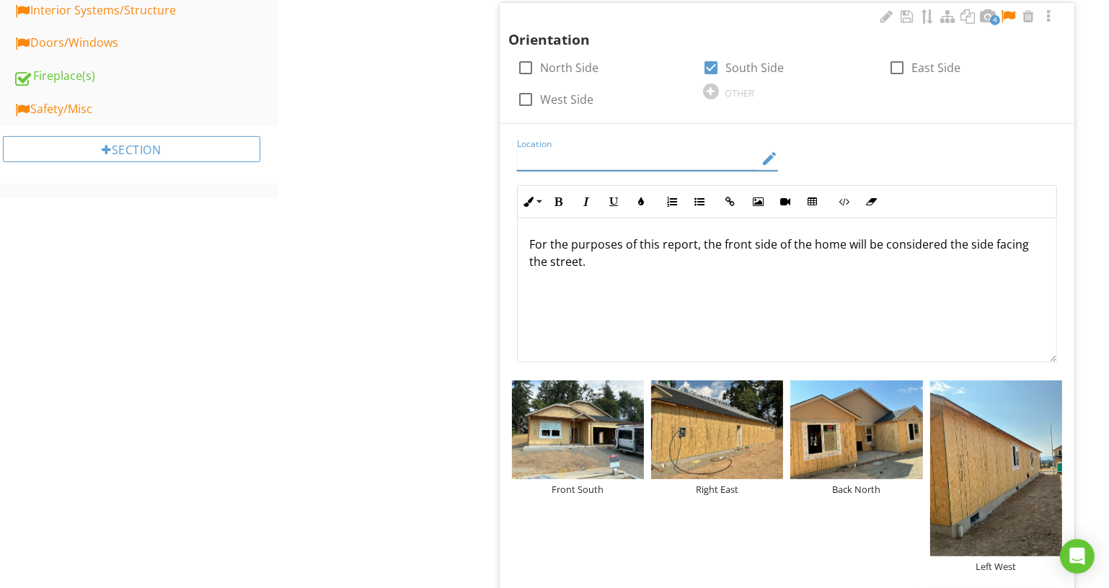
click at [657, 162] on input "Location" at bounding box center [638, 159] width 242 height 24
type input "Exterior"
click at [586, 484] on div "Front South" at bounding box center [578, 490] width 132 height 12
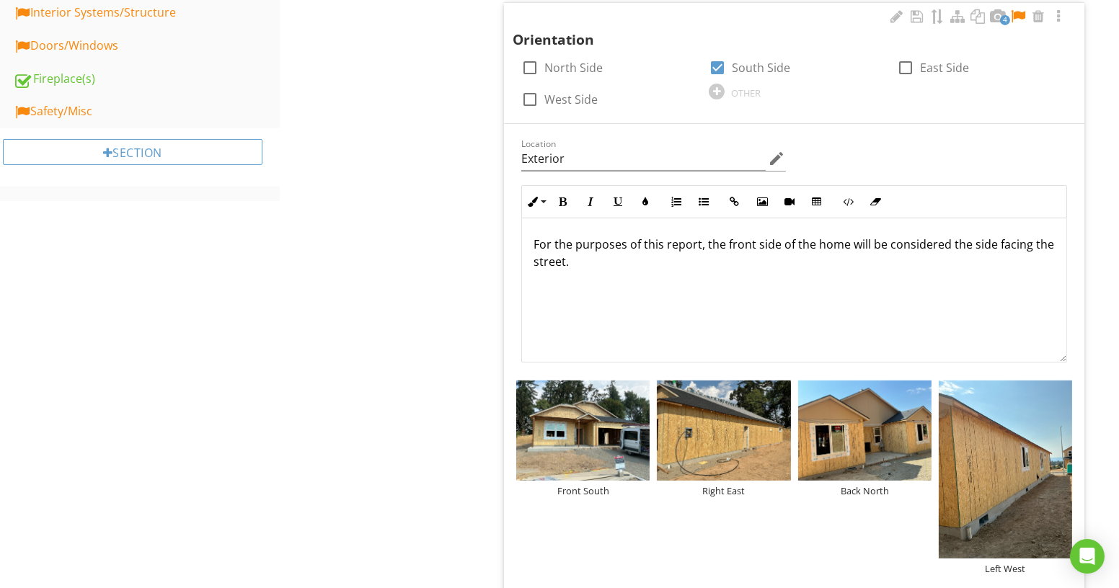
scroll to position [0, 0]
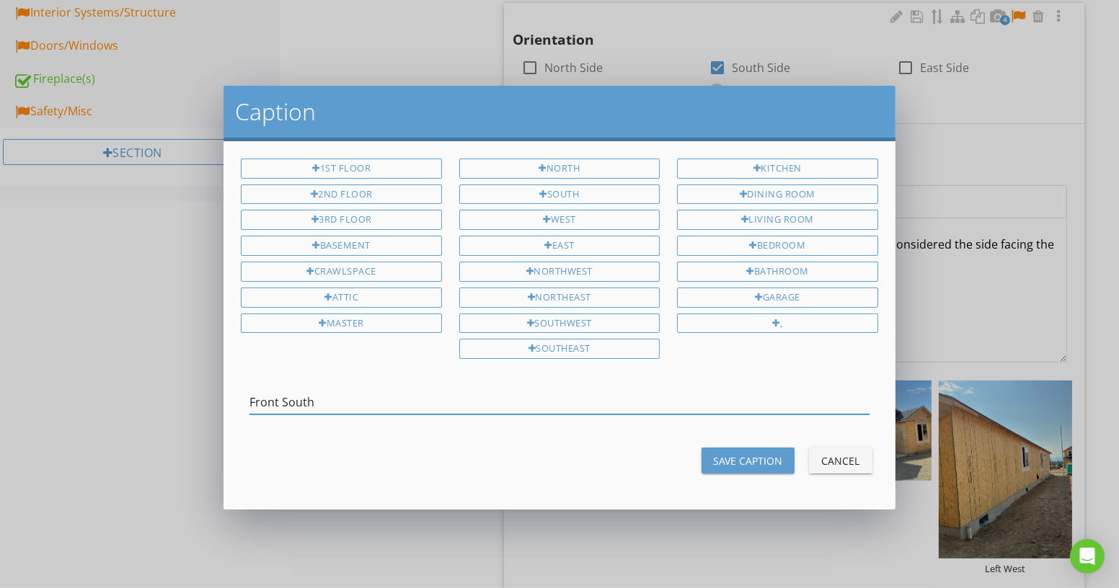
click at [286, 393] on input "Front South" at bounding box center [558, 403] width 619 height 24
type input "Front Side of the Home - South"
click at [728, 455] on div "Save Caption" at bounding box center [748, 461] width 70 height 15
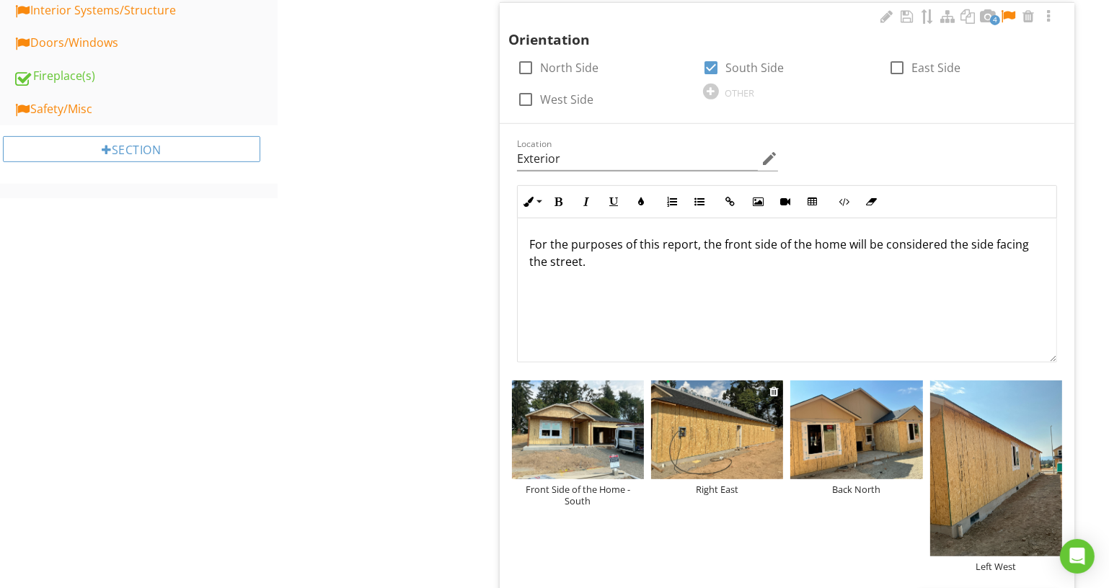
click at [720, 485] on div "Right East" at bounding box center [717, 490] width 132 height 12
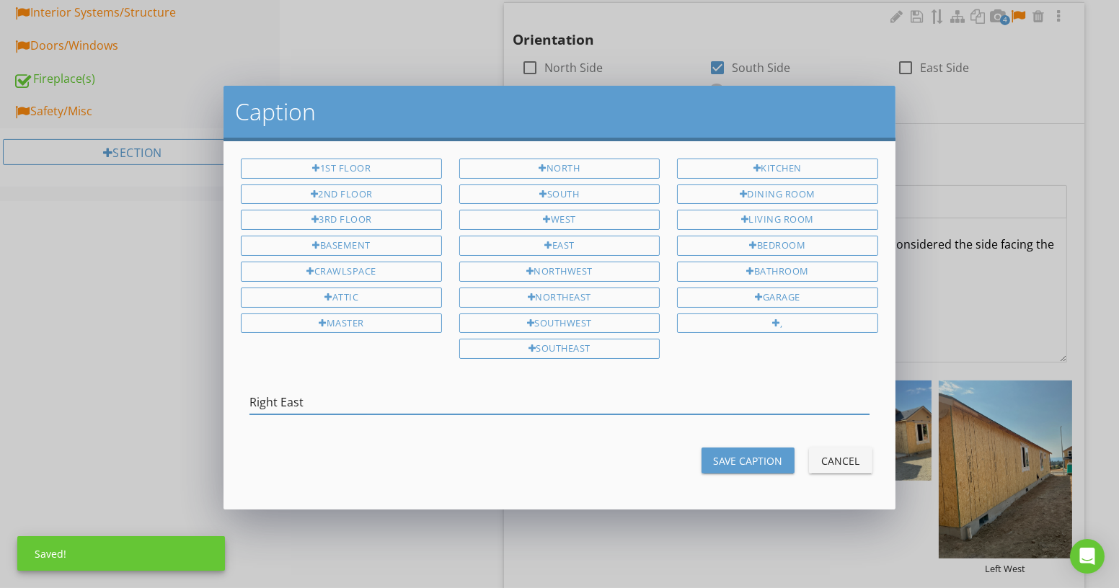
click at [280, 393] on input "Right East" at bounding box center [558, 403] width 619 height 24
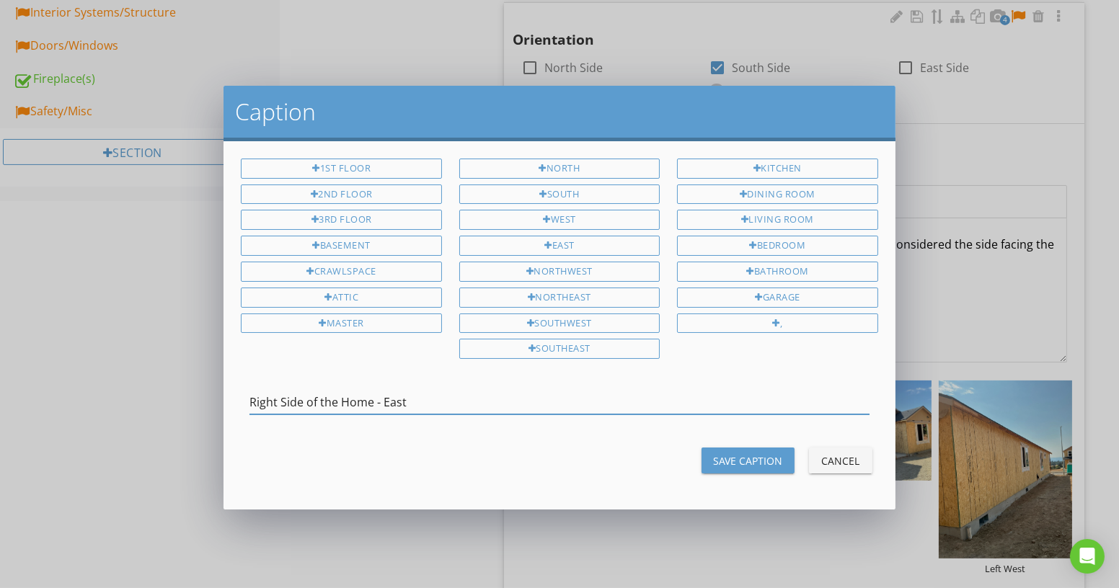
type input "Right Side of the Home - East"
click at [746, 454] on div "Save Caption" at bounding box center [748, 461] width 70 height 15
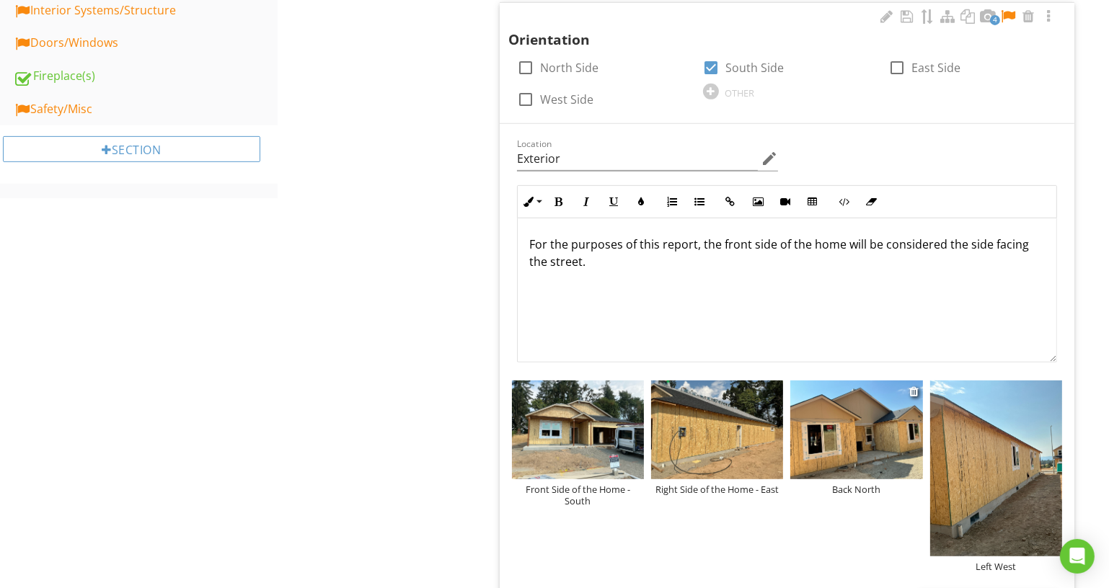
click at [876, 484] on div "Back North" at bounding box center [856, 490] width 132 height 12
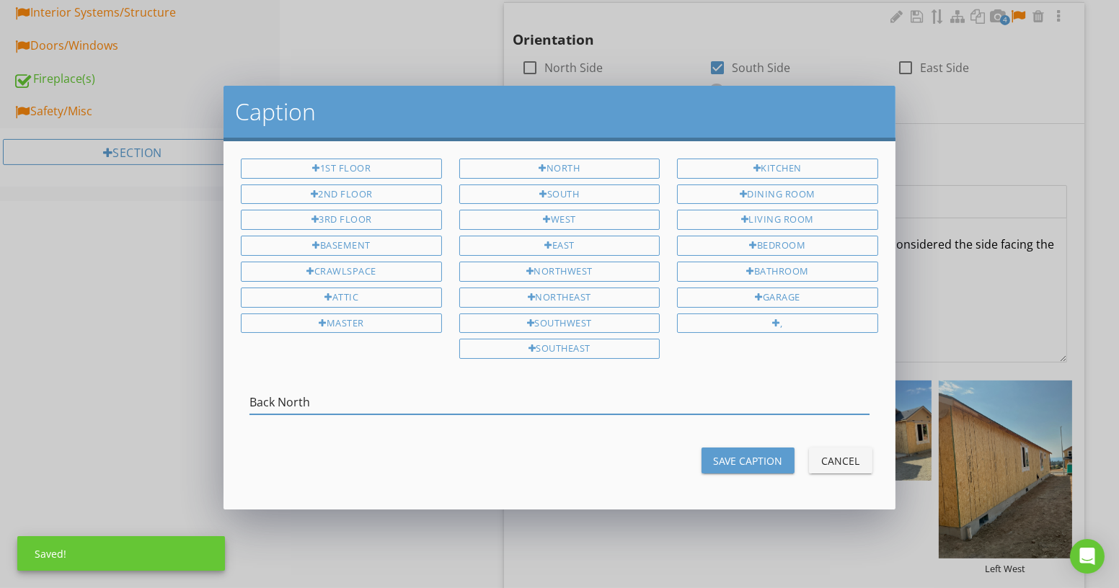
click at [275, 397] on input "Back North" at bounding box center [558, 403] width 619 height 24
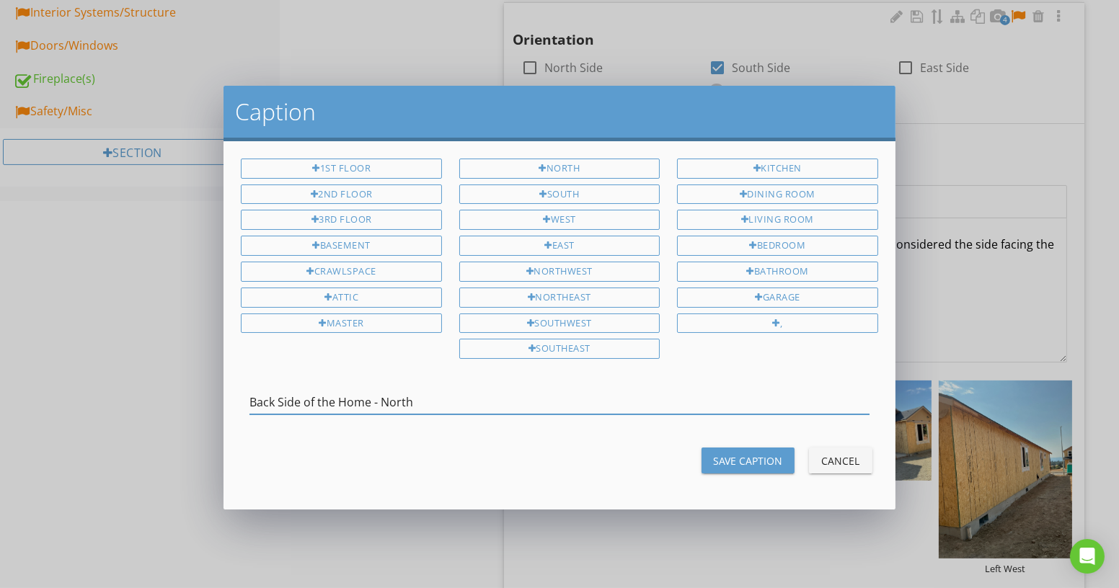
type input "Back Side of the Home - North"
click at [731, 459] on div "Save Caption" at bounding box center [748, 461] width 70 height 15
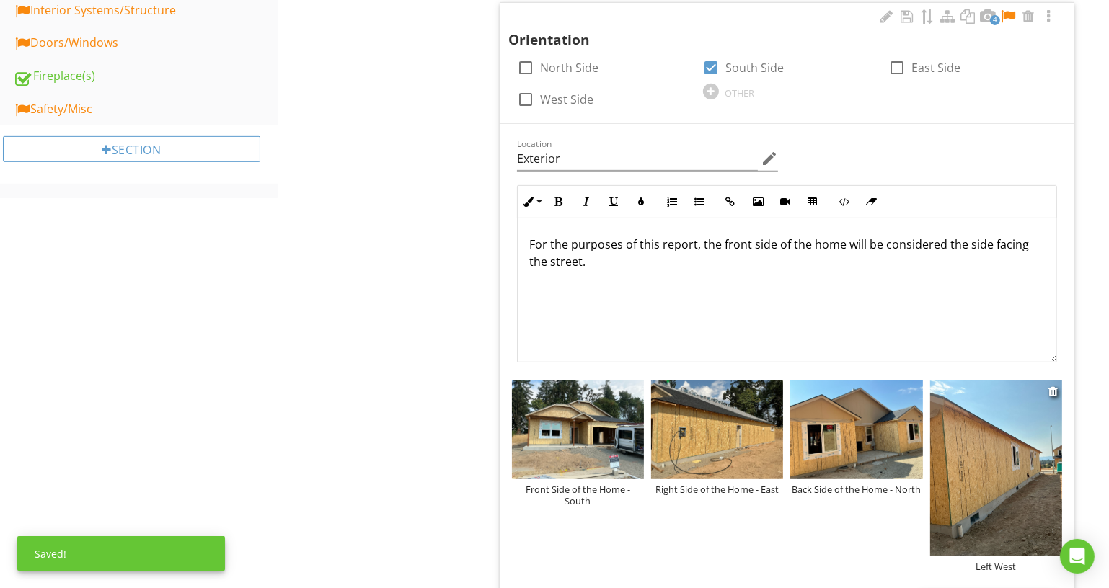
click at [996, 563] on div "Left West" at bounding box center [996, 567] width 132 height 12
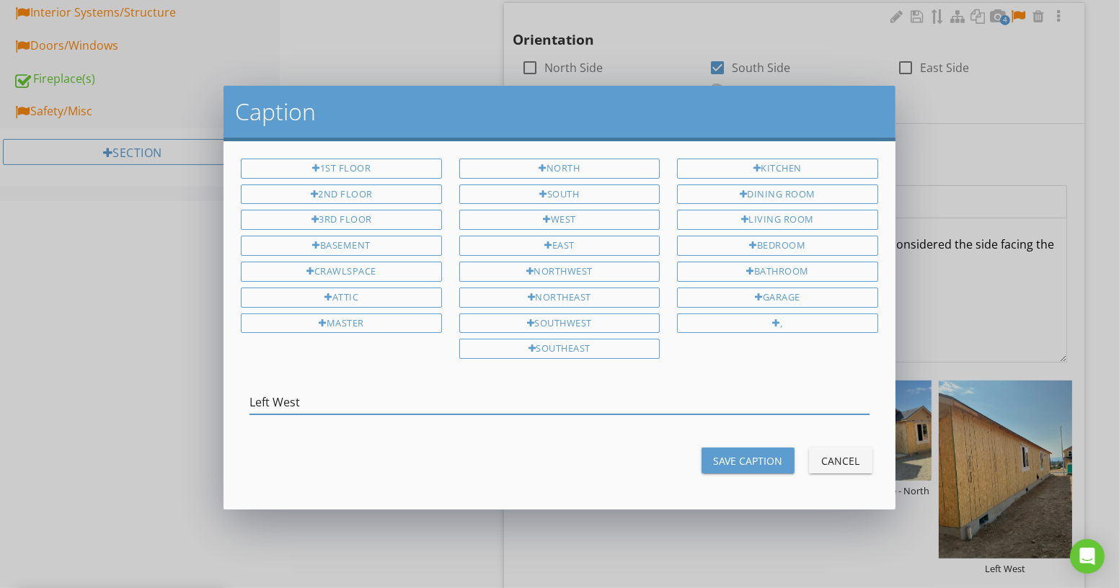
click at [275, 394] on input "Left West" at bounding box center [558, 403] width 619 height 24
type input "Left Side of the Home - West"
click at [739, 448] on button "Save Caption" at bounding box center [748, 461] width 93 height 26
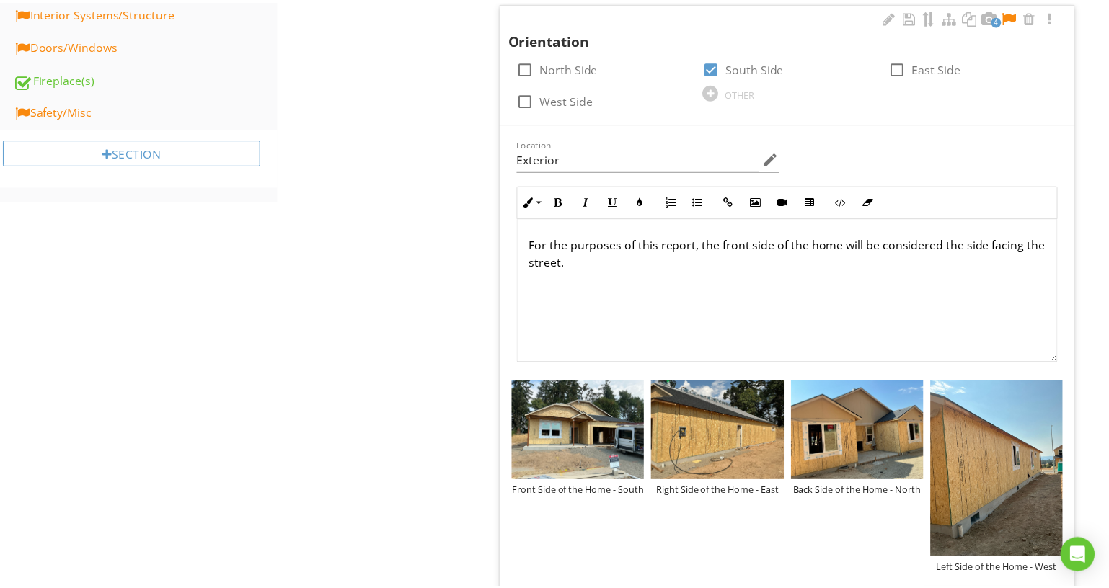
scroll to position [590, 0]
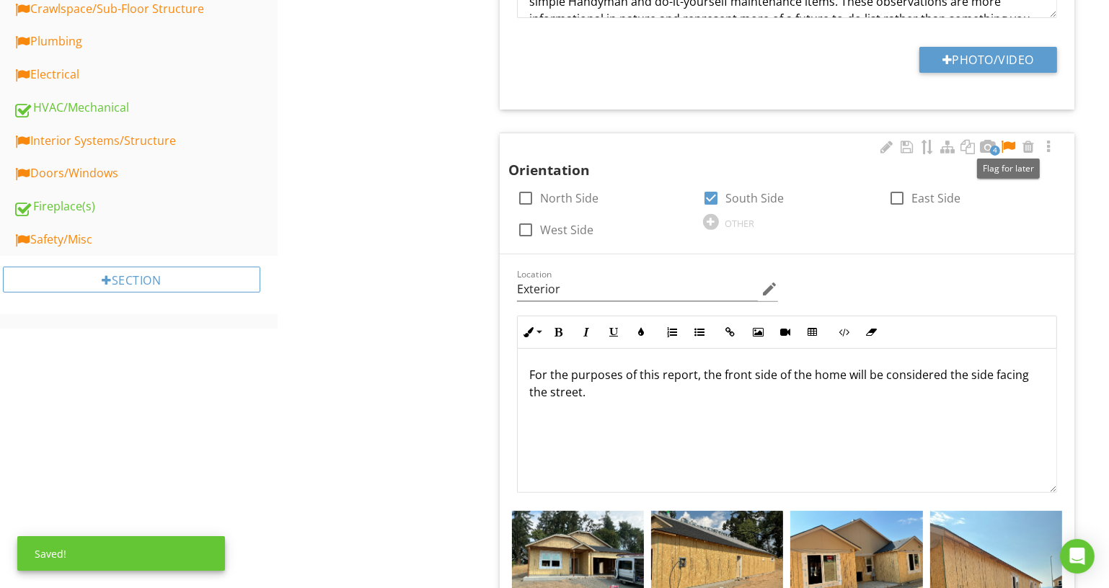
click at [1011, 143] on div at bounding box center [1007, 147] width 17 height 14
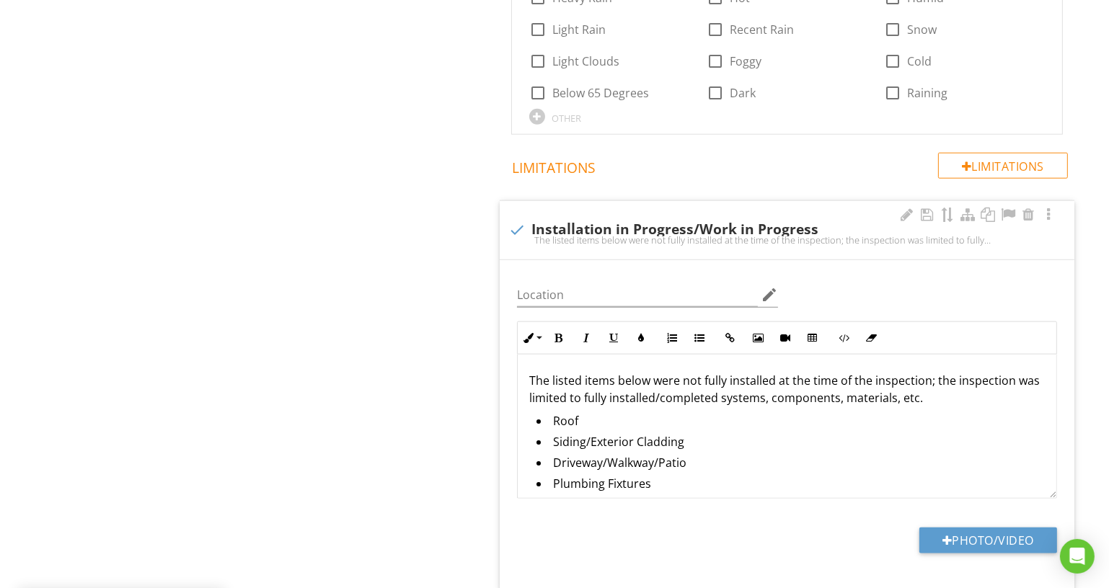
scroll to position [1733, 0]
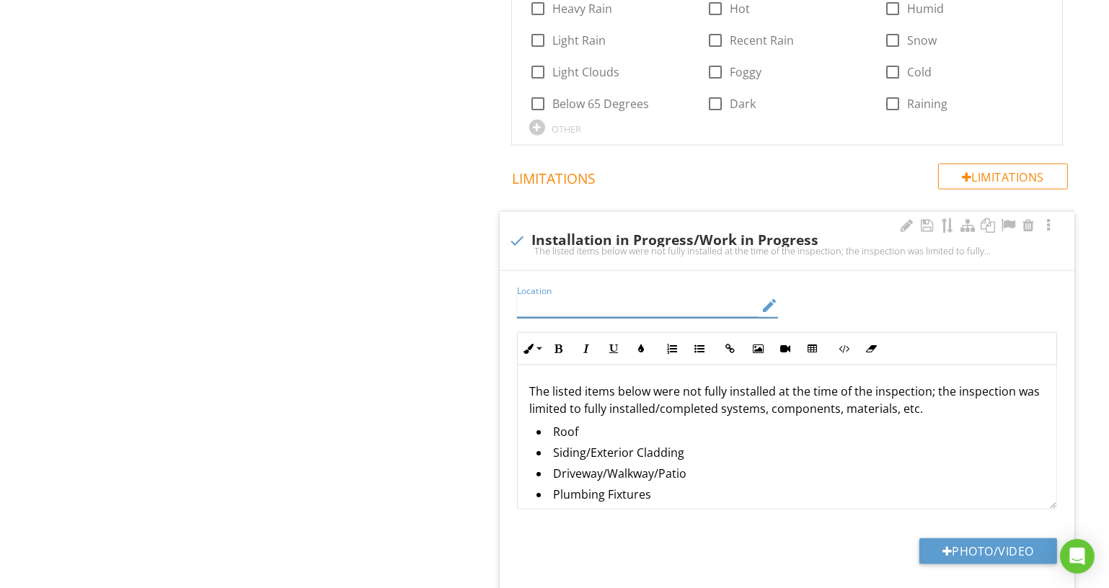
click at [645, 306] on input "Location" at bounding box center [638, 306] width 242 height 24
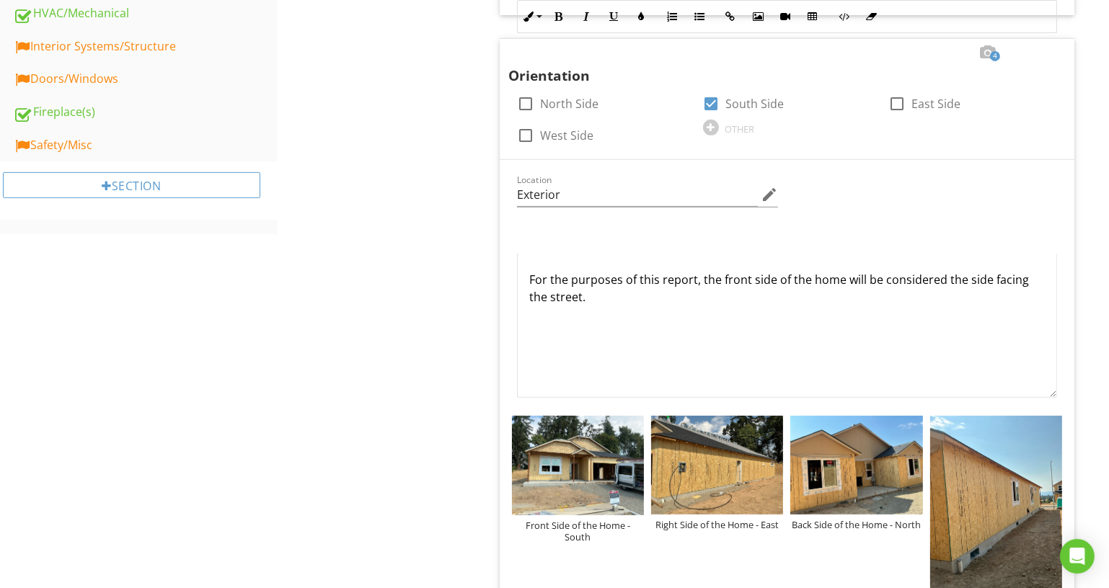
scroll to position [1078, 0]
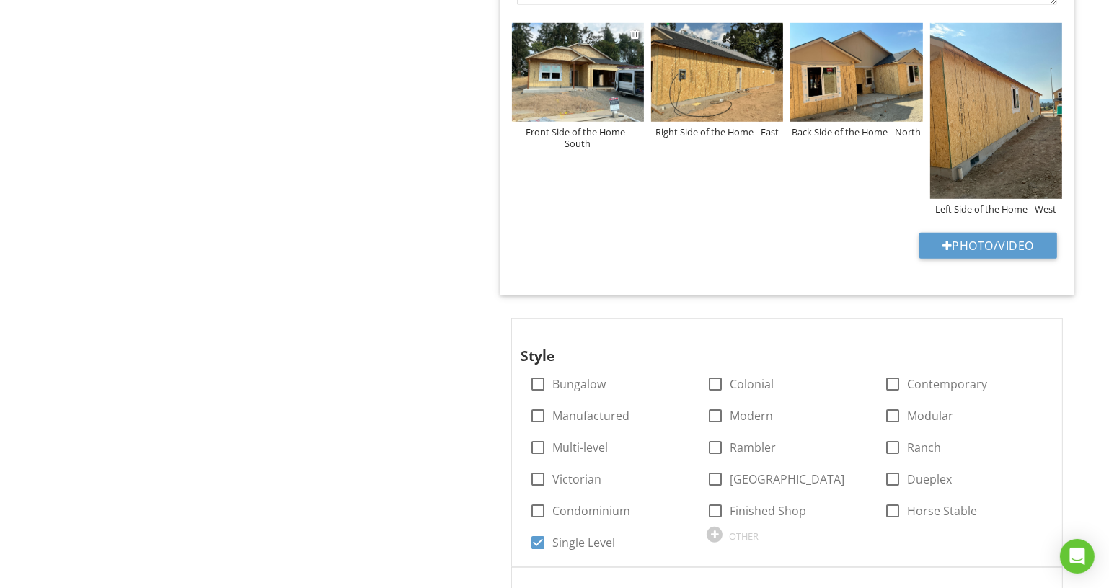
type input "Exterior/Interior"
click at [584, 59] on img at bounding box center [578, 73] width 132 height 100
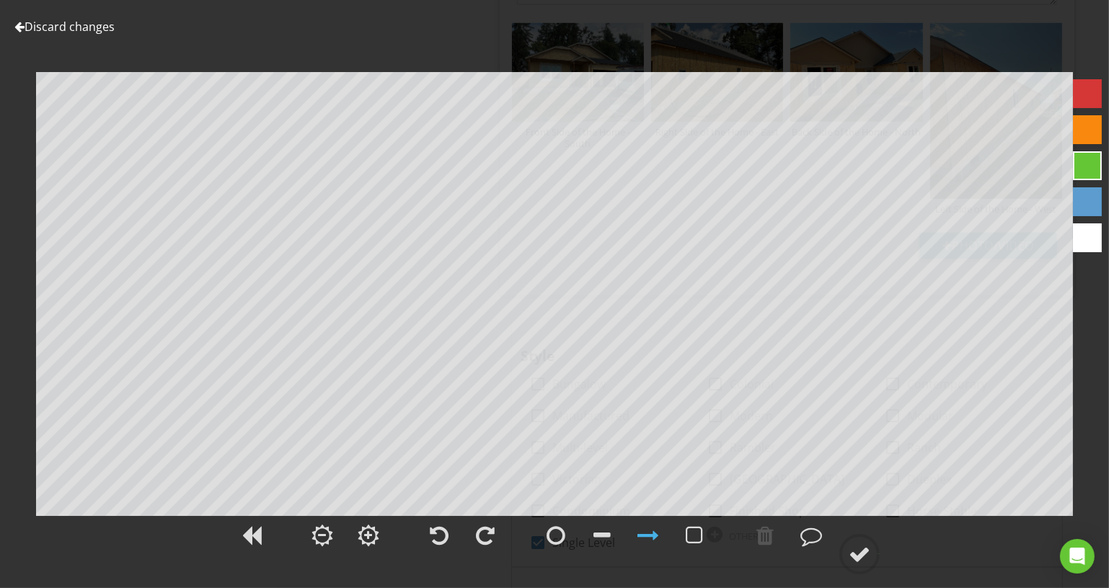
click at [98, 31] on link "Discard changes" at bounding box center [64, 27] width 100 height 16
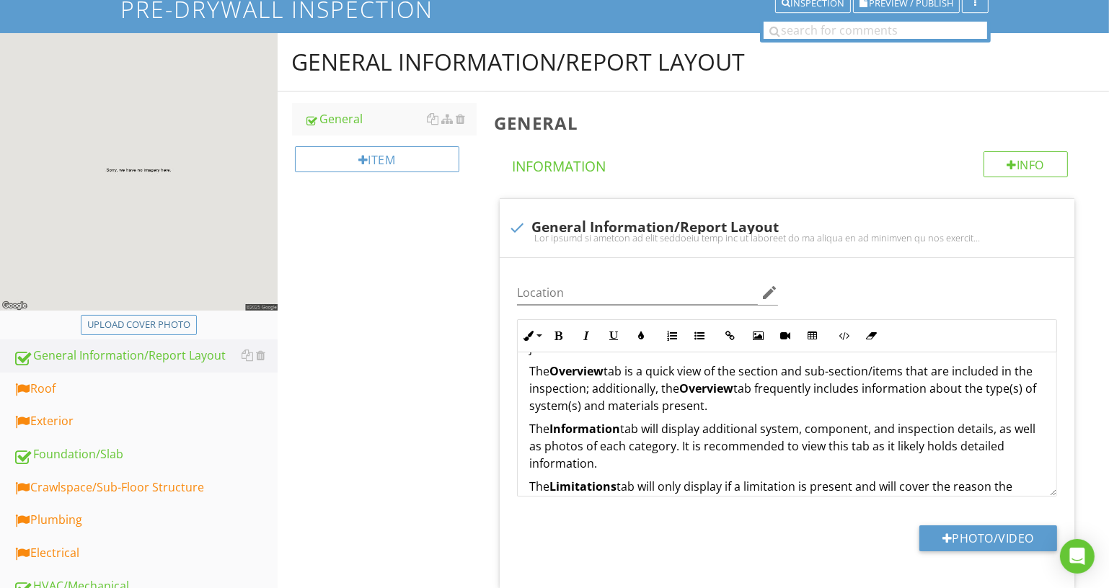
scroll to position [29, 0]
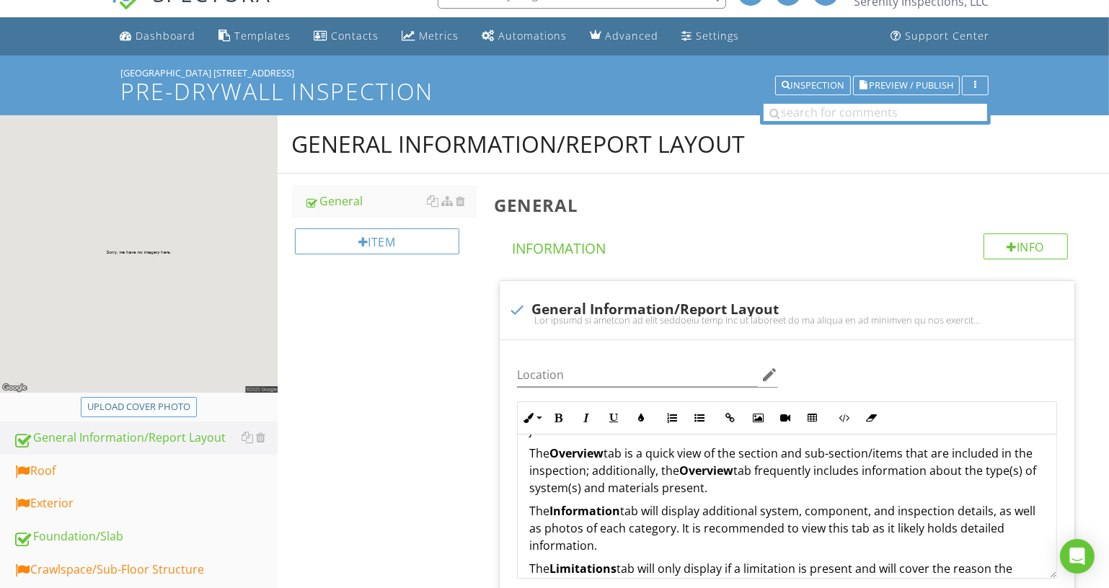
click at [180, 410] on div "Upload cover photo" at bounding box center [138, 407] width 103 height 14
type input "C:\fakepath\Woodland Ridge.jpg"
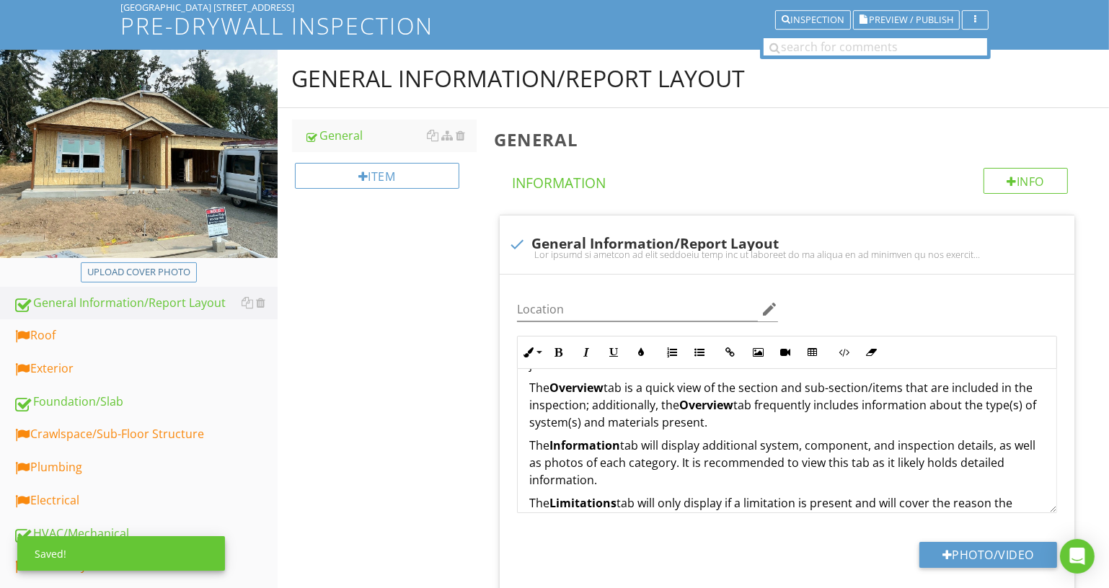
scroll to position [226, 0]
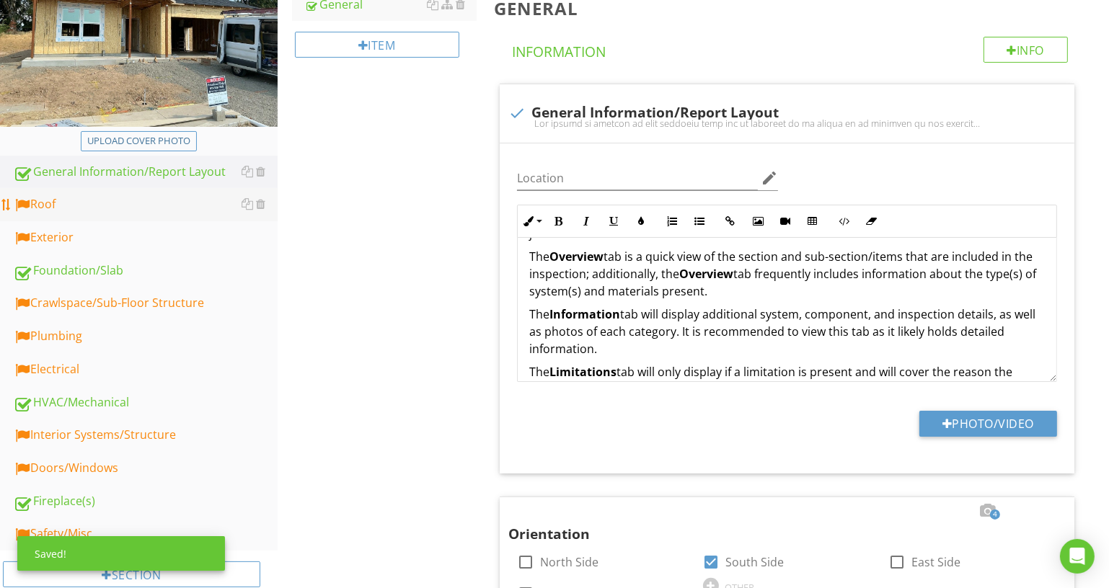
click at [162, 207] on div "Roof" at bounding box center [145, 204] width 265 height 19
type textarea "<p>The report is divided up into sections that can be scrolled to or jumped to …"
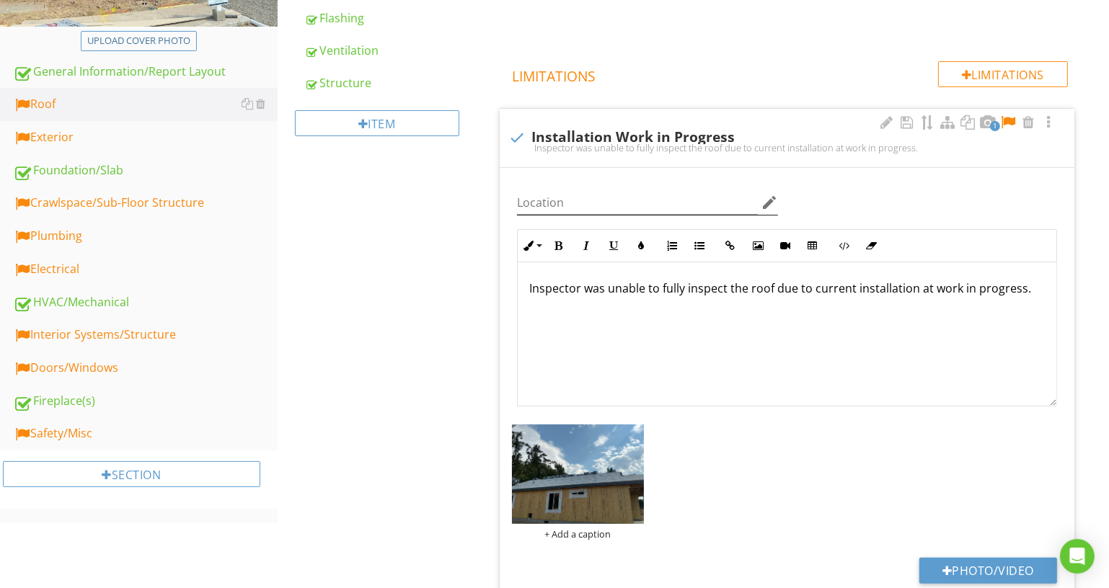
scroll to position [357, 0]
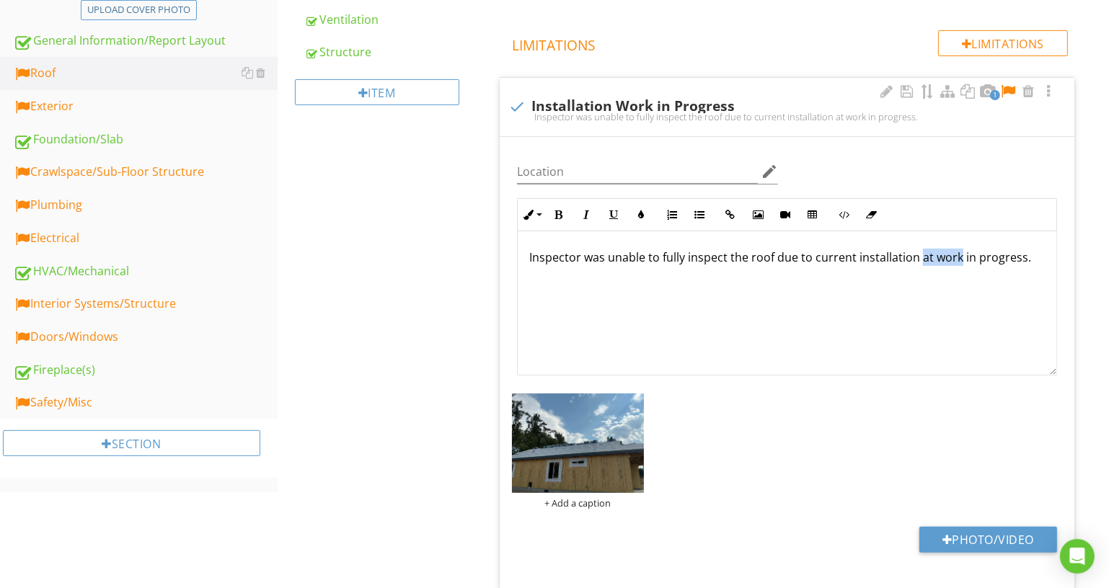
drag, startPoint x: 915, startPoint y: 261, endPoint x: 955, endPoint y: 260, distance: 40.4
click at [955, 260] on p "Inspector was unable to fully inspect the roof due to current installation at w…" at bounding box center [787, 257] width 516 height 17
click at [619, 171] on input "Location" at bounding box center [638, 172] width 242 height 24
type input "Roof - Various"
click at [567, 502] on div "+ Add a caption" at bounding box center [578, 504] width 132 height 12
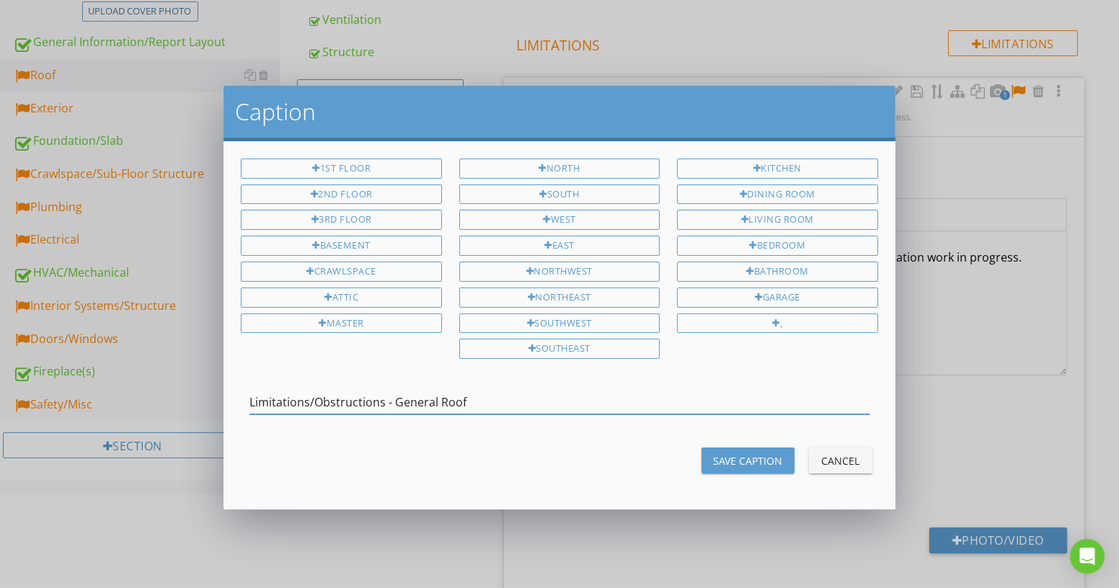
type input "Limitations/Obstructions - General Roof"
click at [757, 464] on button "Save Caption" at bounding box center [748, 461] width 93 height 26
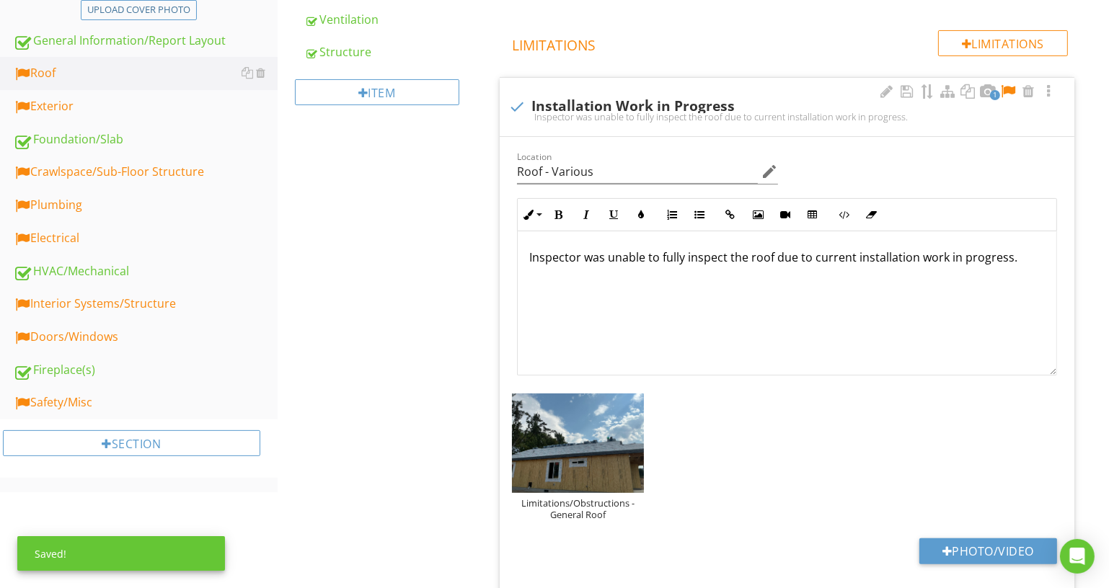
click at [1012, 85] on div at bounding box center [1007, 91] width 17 height 14
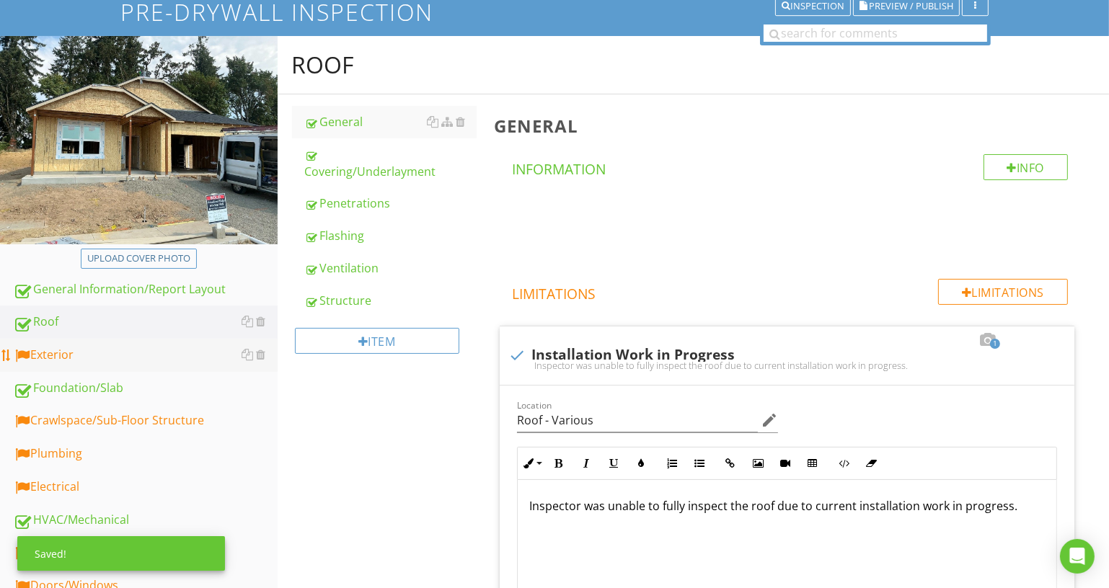
scroll to position [196, 0]
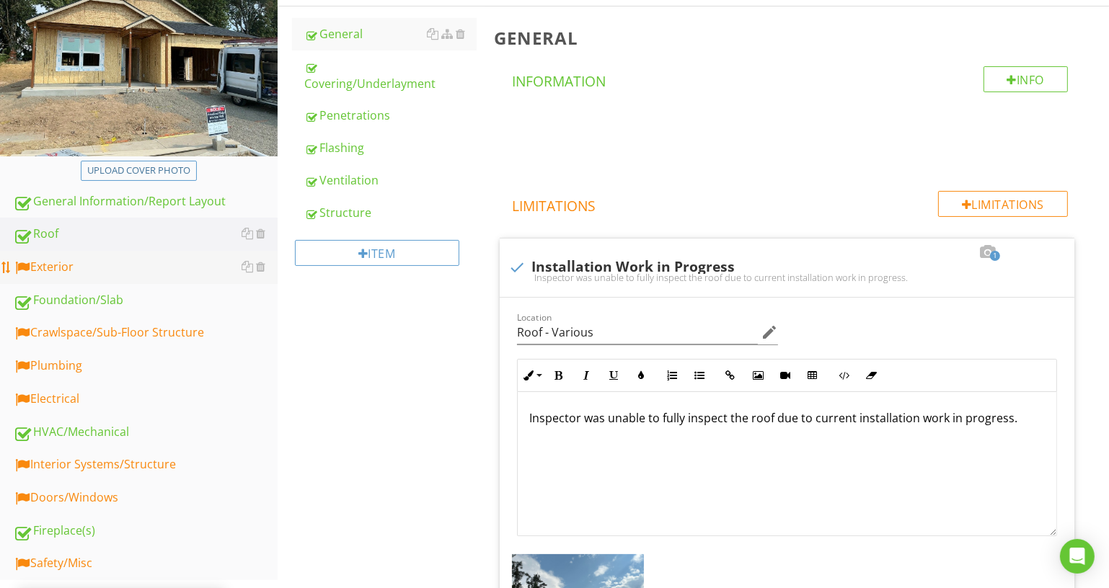
click at [74, 274] on div "Exterior" at bounding box center [145, 267] width 265 height 19
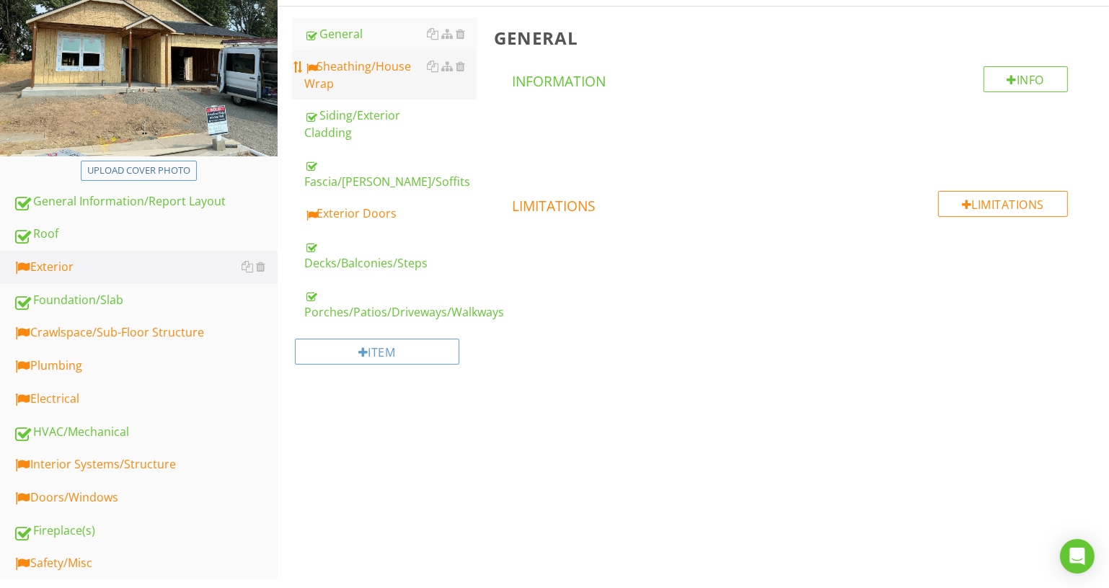
click at [386, 81] on div "Sheathing/House Wrap" at bounding box center [391, 75] width 172 height 35
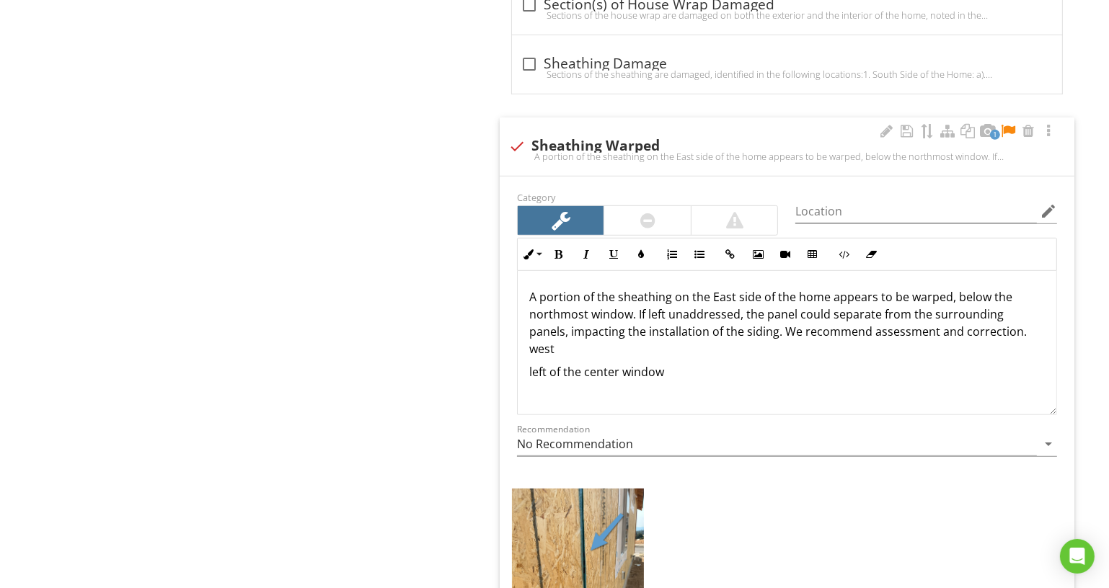
scroll to position [1048, 0]
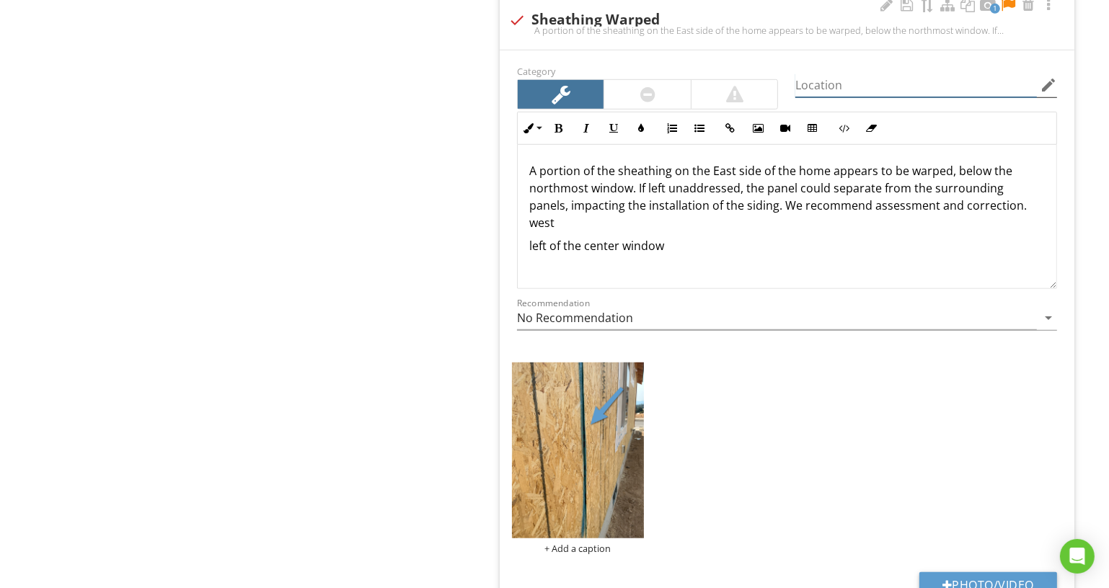
click at [862, 84] on input "Location" at bounding box center [916, 86] width 242 height 24
type input "Exterior - West Side"
drag, startPoint x: 707, startPoint y: 159, endPoint x: 737, endPoint y: 171, distance: 32.0
click at [737, 171] on p "A portion of the sheathing on the East side of the home appears to be warped, b…" at bounding box center [787, 196] width 516 height 69
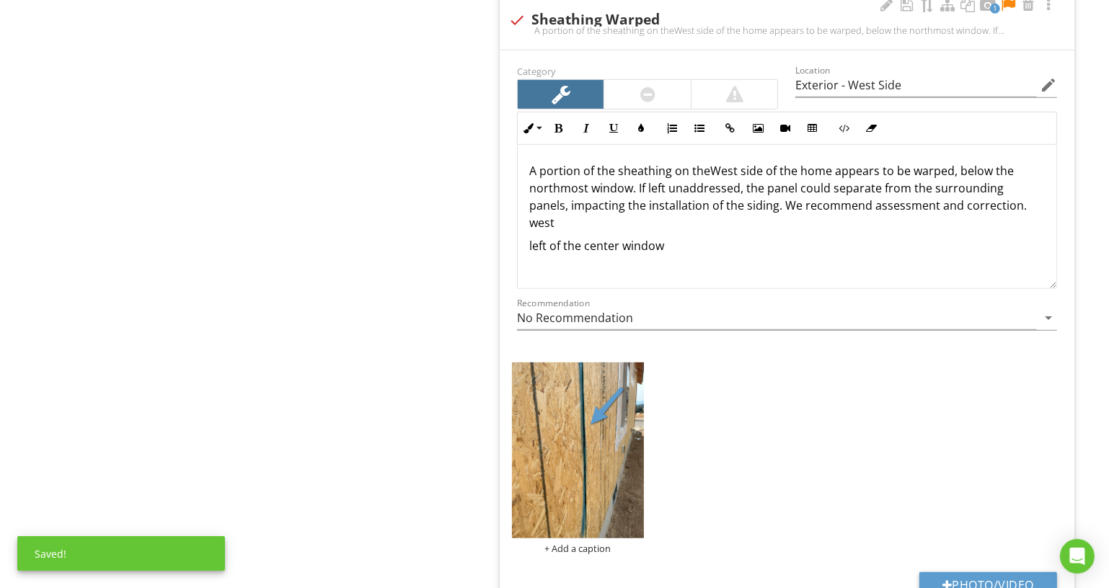
click at [707, 166] on p "A portion of the sheathing on theWest side of the home appears to be warped, be…" at bounding box center [787, 196] width 516 height 69
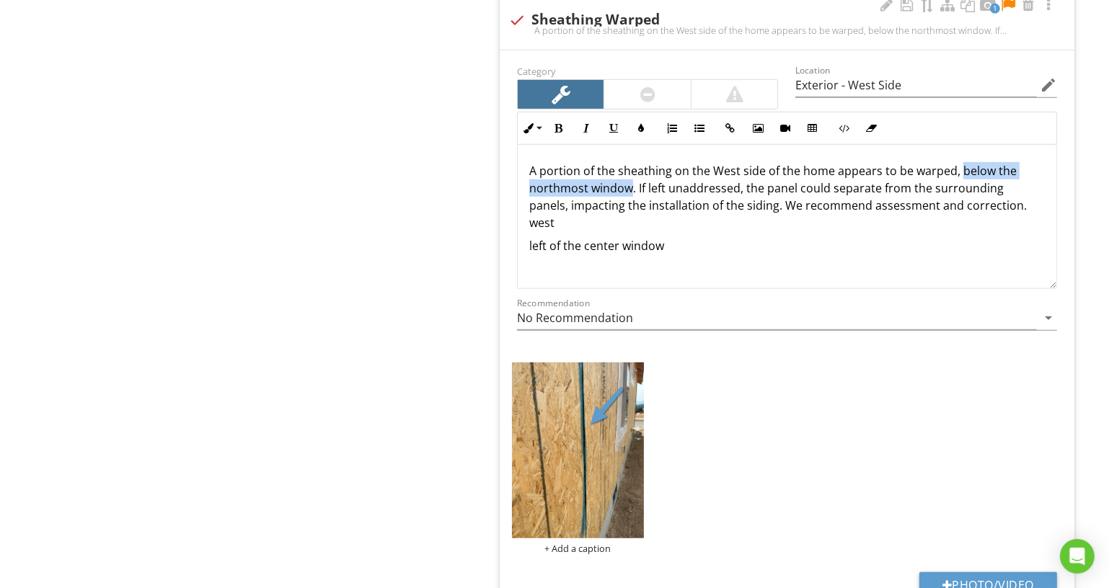
drag, startPoint x: 959, startPoint y: 164, endPoint x: 629, endPoint y: 190, distance: 330.5
click at [629, 190] on p "A portion of the sheathing on the West side of the home appears to be warped, b…" at bounding box center [787, 196] width 516 height 69
drag, startPoint x: 680, startPoint y: 247, endPoint x: 516, endPoint y: 221, distance: 166.4
click at [516, 221] on div "Inline Style XLarge Large Normal Small Light Small/Light Bold Italic Underline …" at bounding box center [786, 200] width 557 height 177
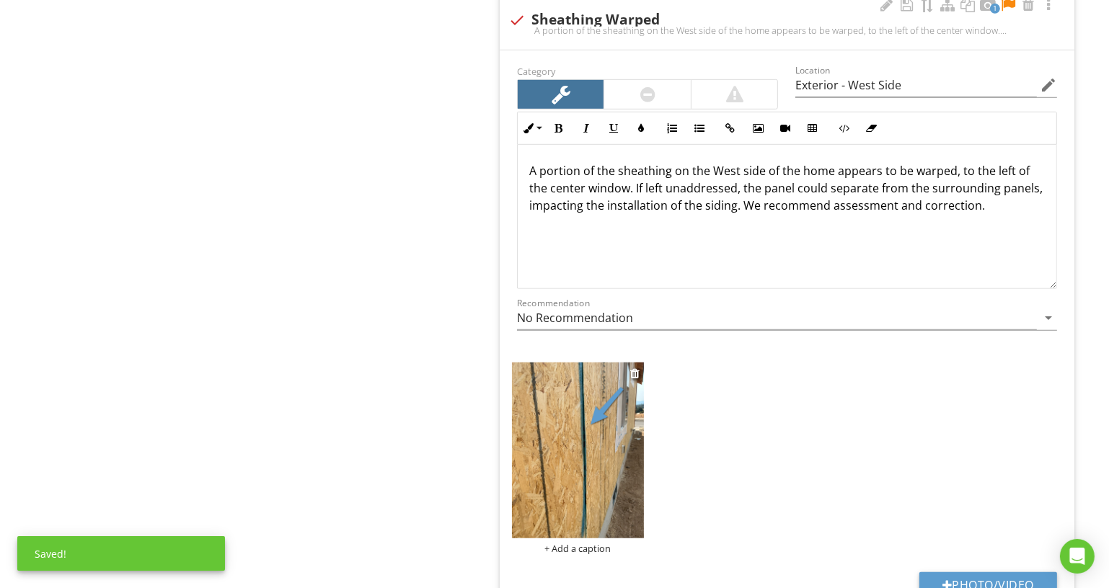
click at [588, 548] on div "+ Add a caption" at bounding box center [578, 549] width 132 height 12
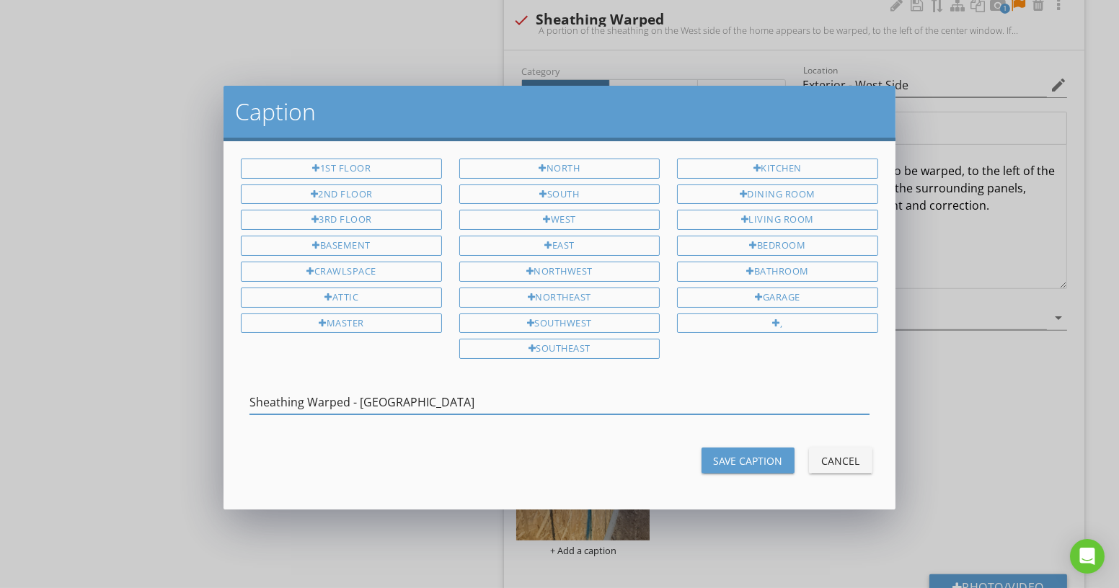
type input "Sheathing Warped - West Side"
click at [756, 448] on button "Save Caption" at bounding box center [748, 461] width 93 height 26
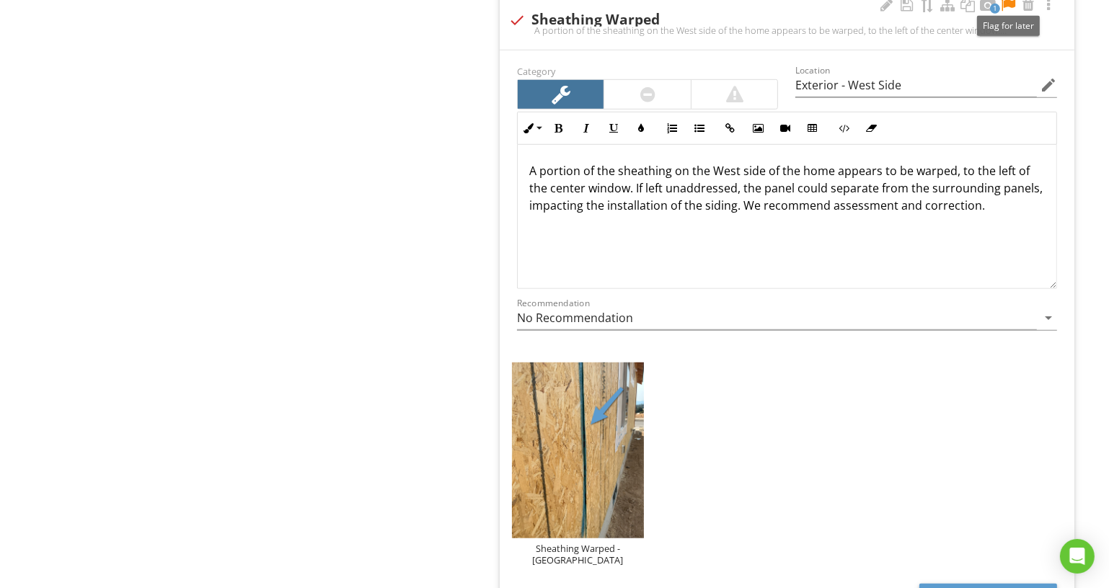
click at [1006, 0] on div at bounding box center [1007, 5] width 17 height 14
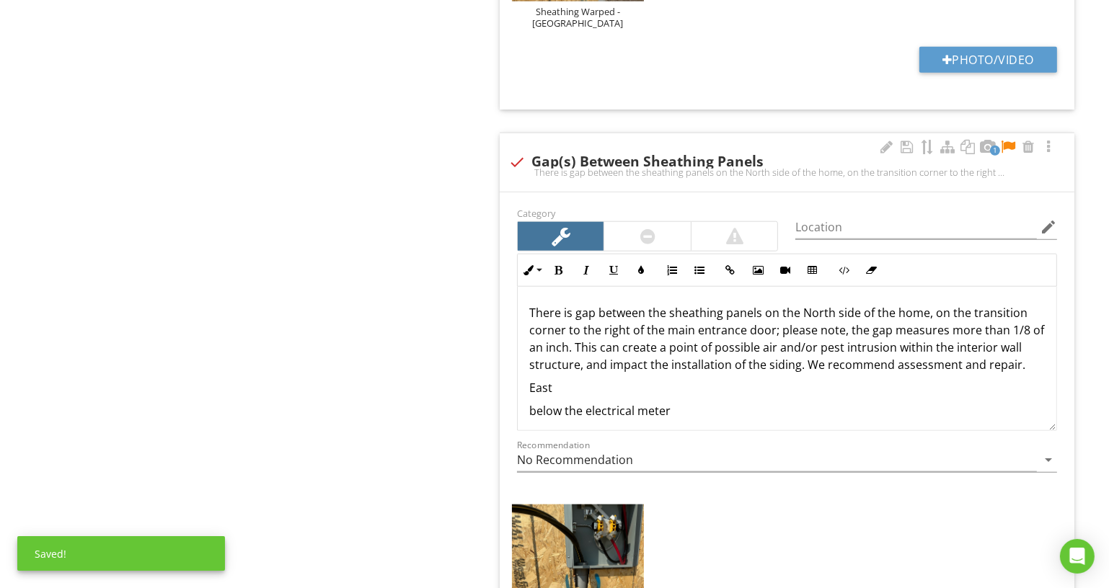
scroll to position [1638, 0]
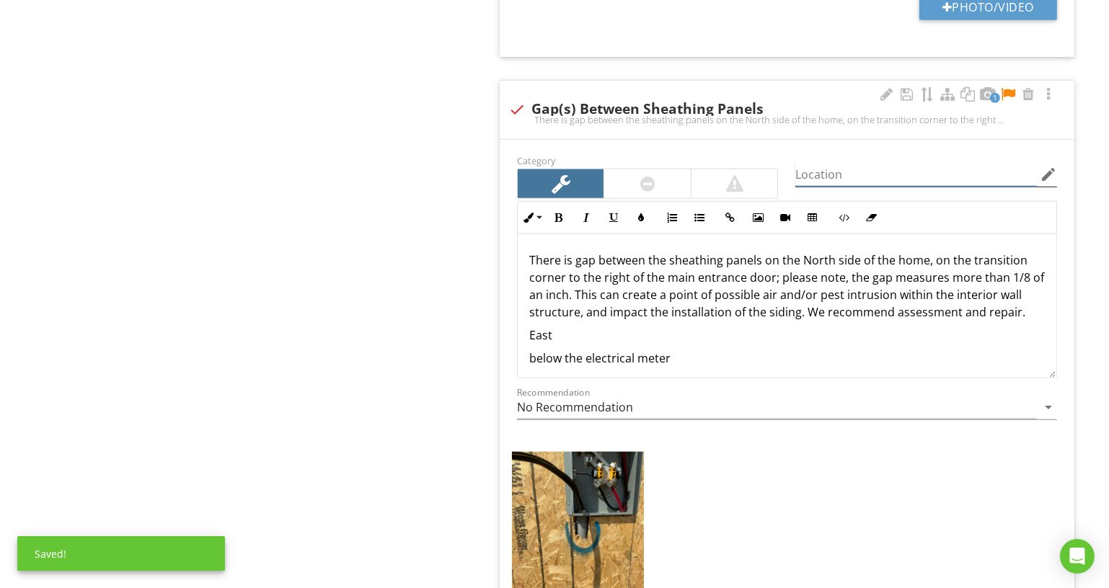
click at [868, 163] on input "Location" at bounding box center [916, 175] width 242 height 24
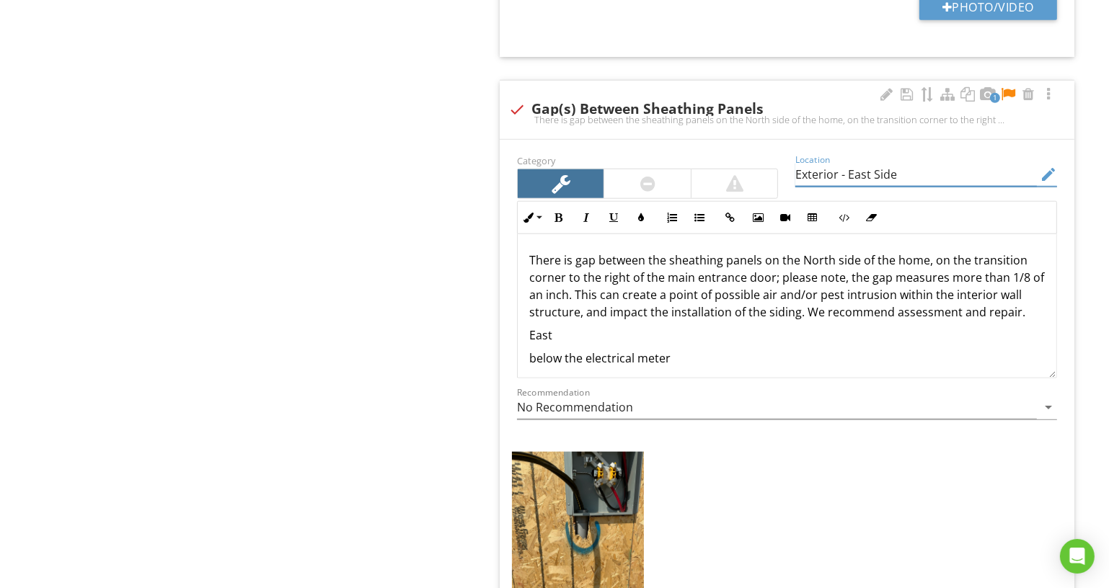
type input "Exterior - East Side"
drag, startPoint x: 800, startPoint y: 242, endPoint x: 836, endPoint y: 243, distance: 35.3
click at [836, 252] on p "There is gap between the sheathing panels on the North side of the home, on the…" at bounding box center [787, 286] width 516 height 69
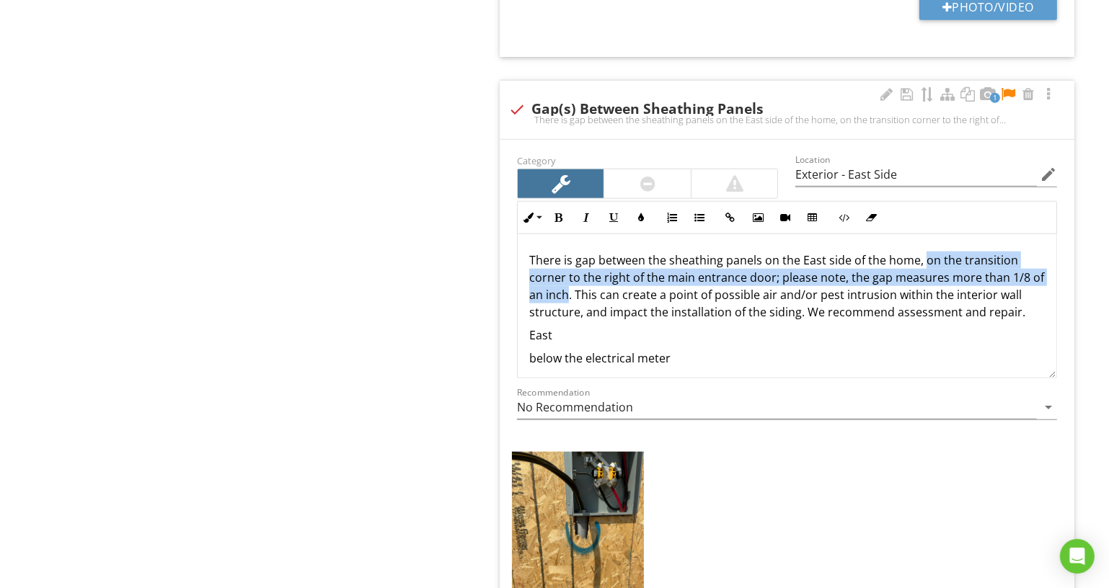
drag, startPoint x: 920, startPoint y: 242, endPoint x: 580, endPoint y: 280, distance: 342.5
click at [580, 280] on p "There is gap between the sheathing panels on the East side of the home, on the …" at bounding box center [787, 286] width 516 height 69
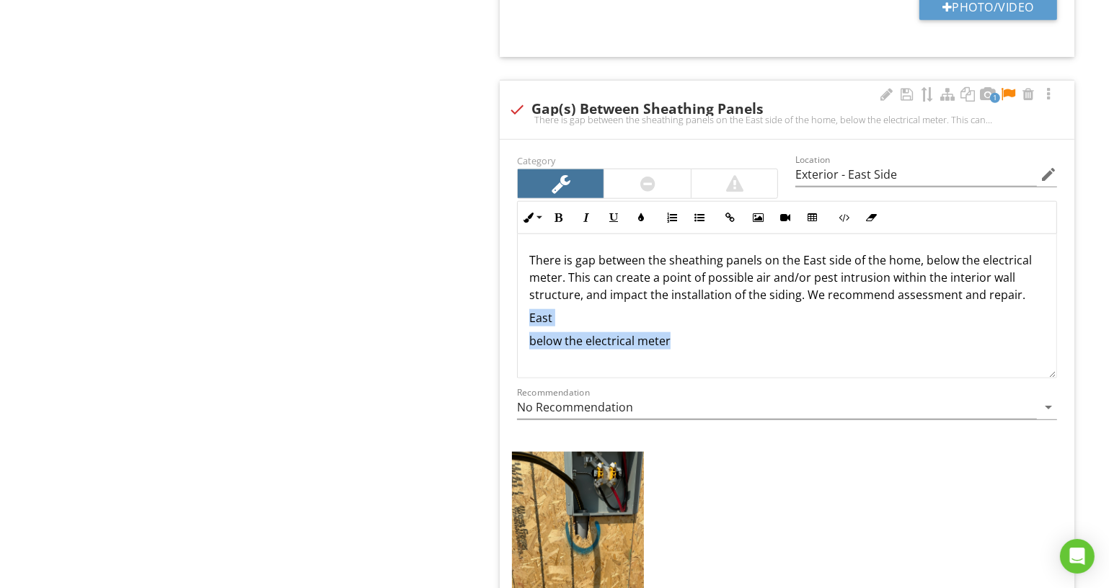
drag, startPoint x: 690, startPoint y: 319, endPoint x: 508, endPoint y: 296, distance: 183.9
click at [508, 296] on div "Category Location Exterior - East Side edit Inline Style XLarge Large Normal Sm…" at bounding box center [787, 432] width 575 height 585
click at [887, 87] on div at bounding box center [886, 94] width 17 height 14
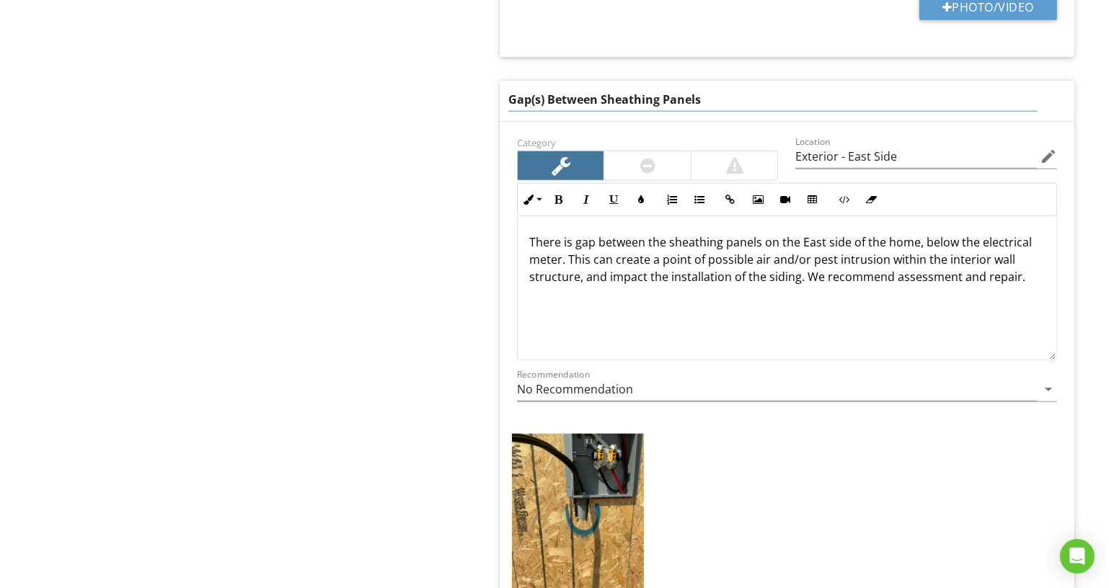
click at [839, 88] on input "Gap(s) Between Sheathing Panels" at bounding box center [772, 100] width 529 height 24
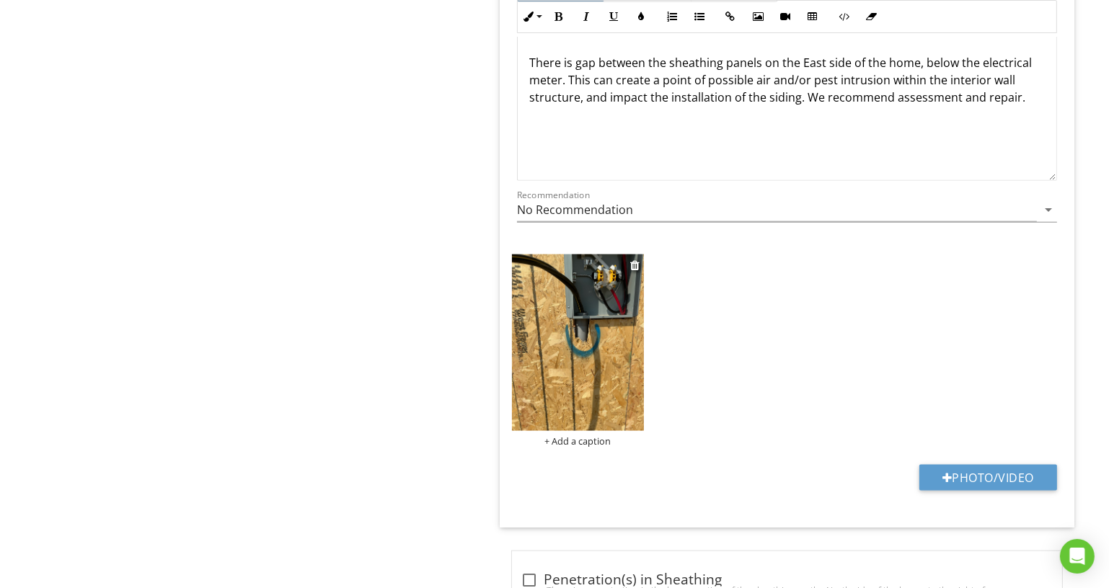
click at [603, 436] on div "+ Add a caption" at bounding box center [578, 442] width 132 height 12
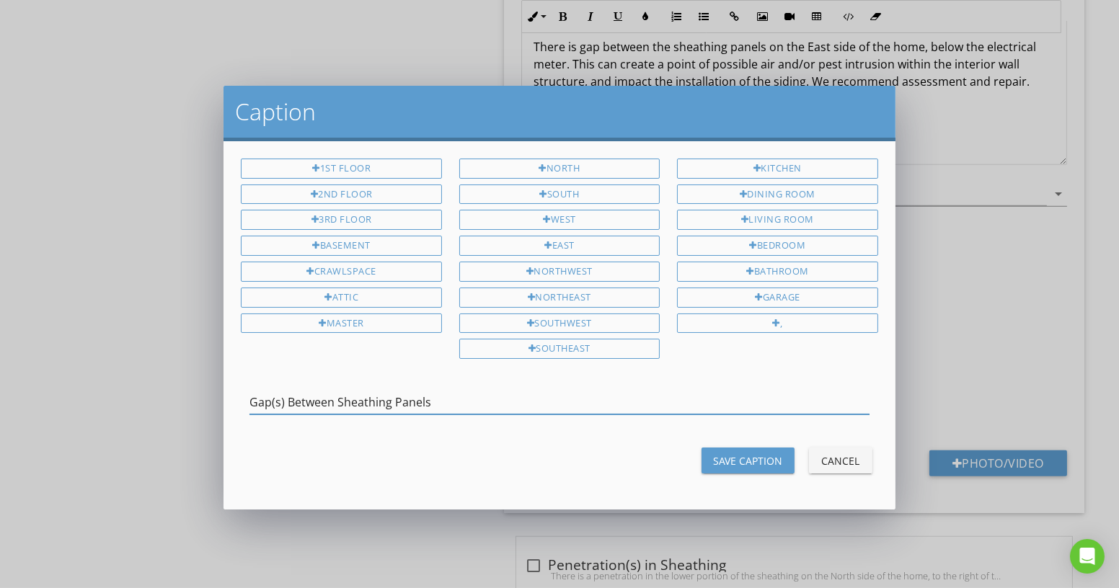
click at [280, 393] on input "Gap(s) Between Sheathing Panels" at bounding box center [558, 403] width 619 height 24
click at [477, 397] on input "Gap Between Sheathing Panels" at bounding box center [558, 403] width 619 height 24
type input "Gap Between Sheathing Panels - East Side"
click at [760, 454] on div "Save Caption" at bounding box center [748, 461] width 70 height 15
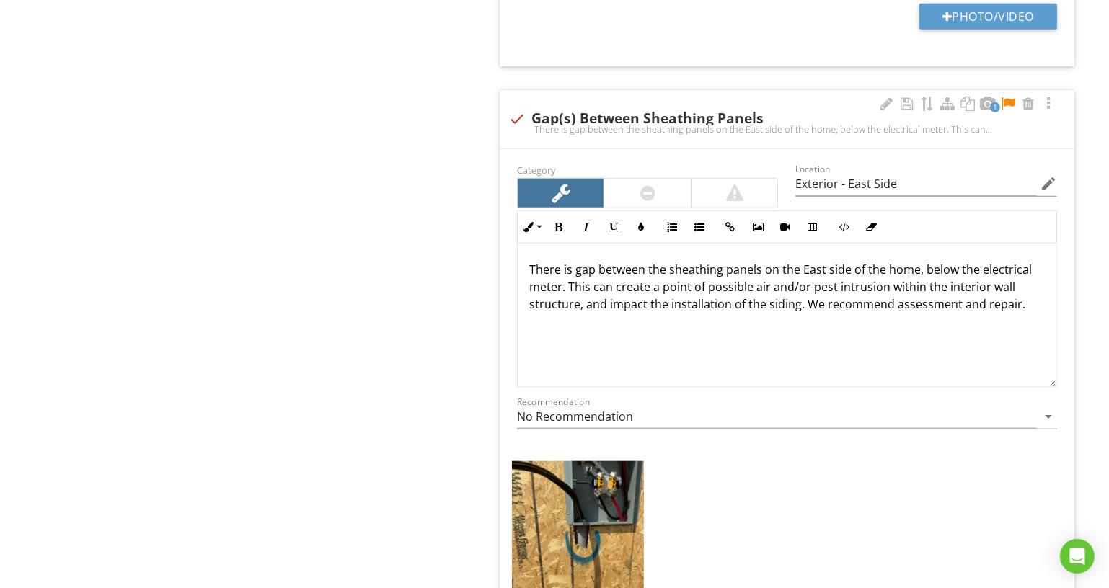
scroll to position [1591, 0]
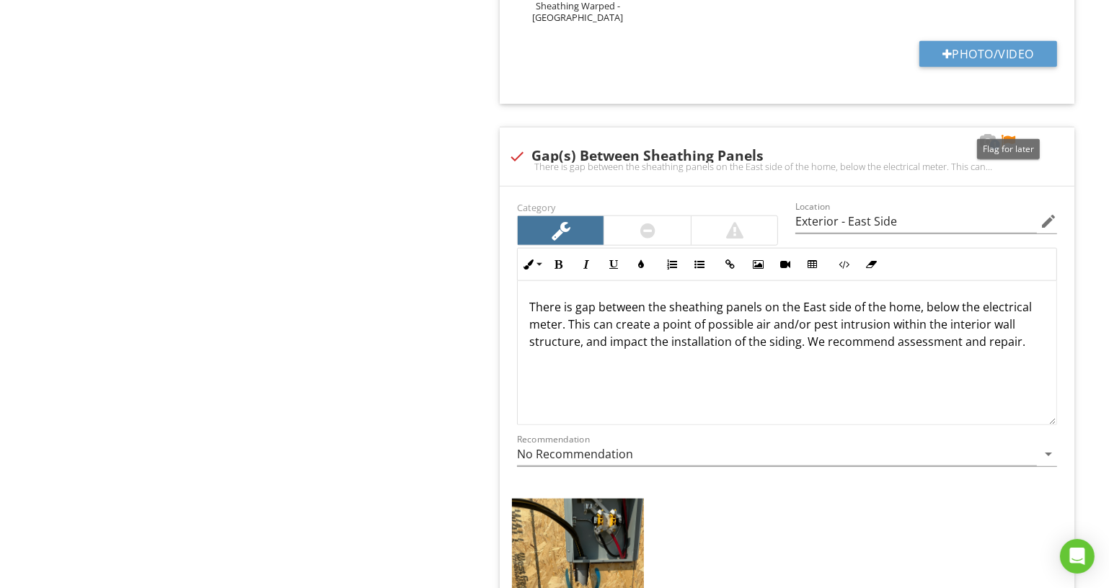
click at [1010, 134] on div at bounding box center [1007, 141] width 17 height 14
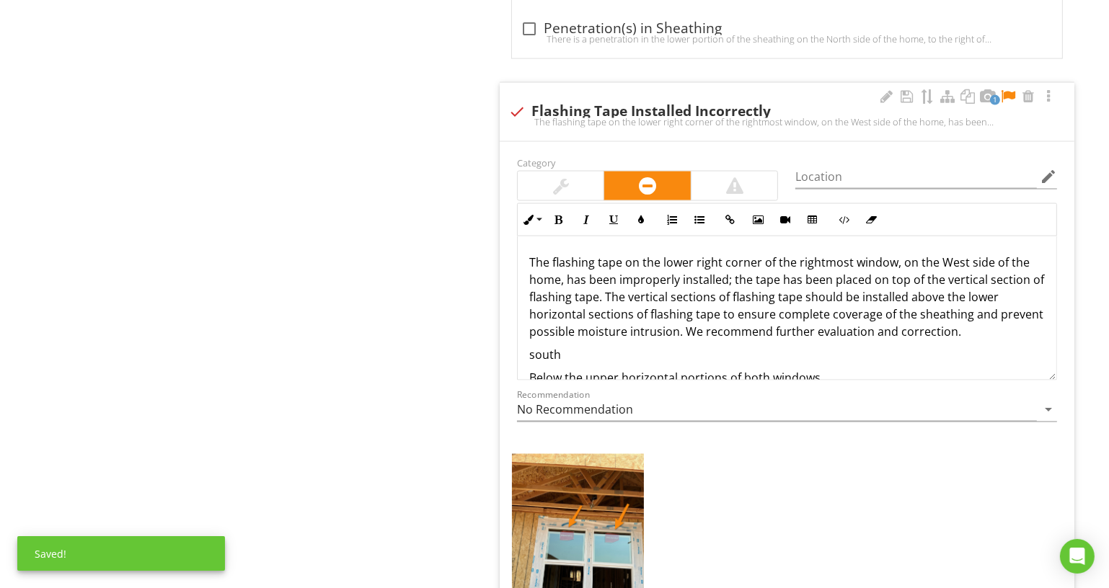
scroll to position [2378, 0]
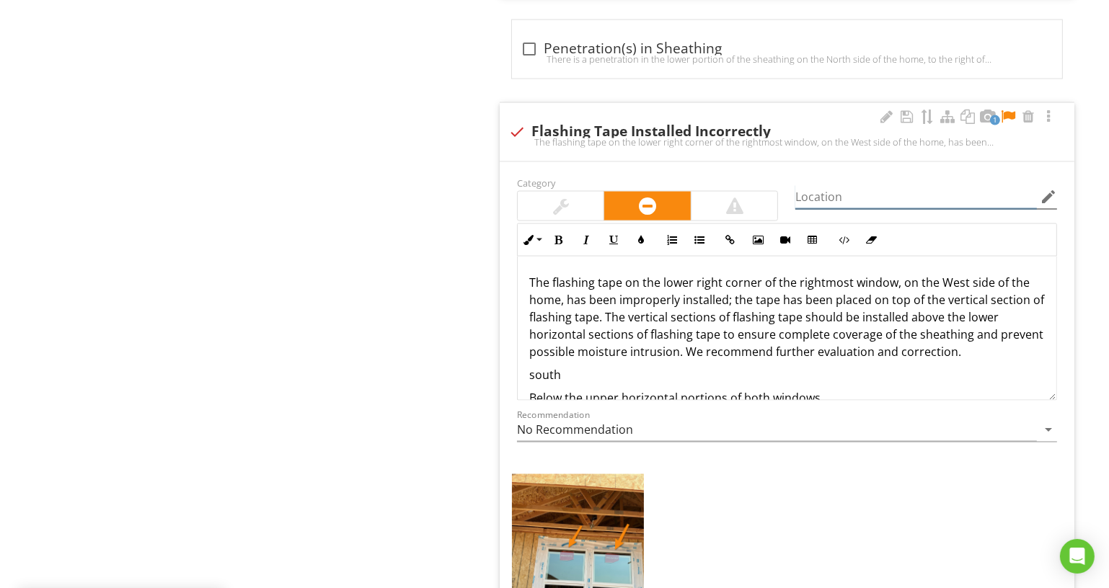
click at [858, 187] on input "Location" at bounding box center [916, 197] width 242 height 24
type input "Exterior - South Side"
click at [637, 274] on p "The flashing tape on the lower right corner of the rightmost window, on the Wes…" at bounding box center [787, 317] width 516 height 87
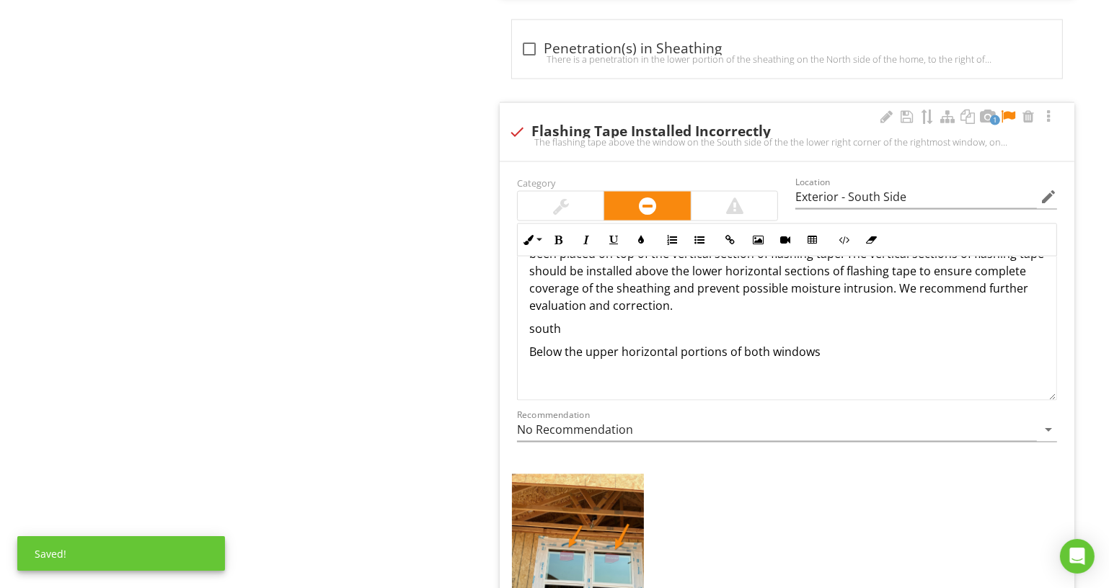
scroll to position [0, 0]
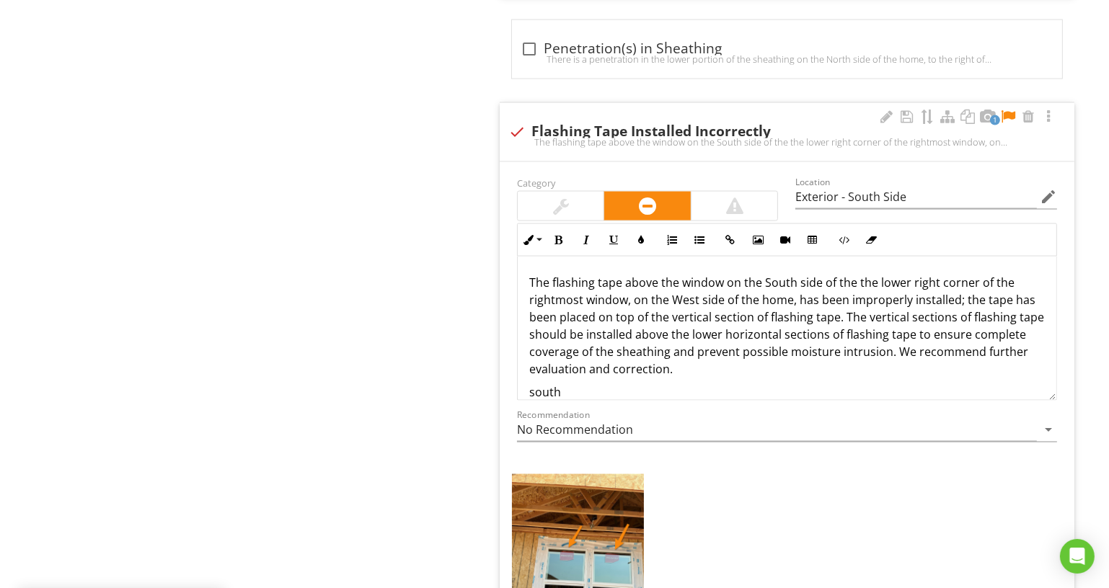
click at [722, 274] on p "The flashing tape above the window on the South side of the the lower right cor…" at bounding box center [787, 326] width 516 height 104
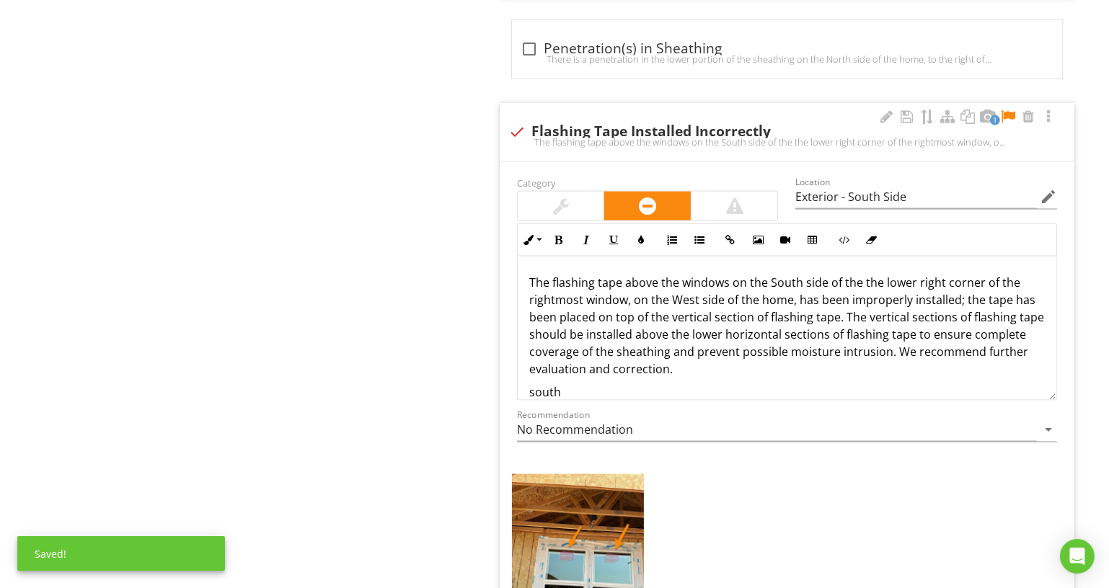
click at [862, 274] on p "The flashing tape above the windows on the South side of the the lower right co…" at bounding box center [787, 326] width 516 height 104
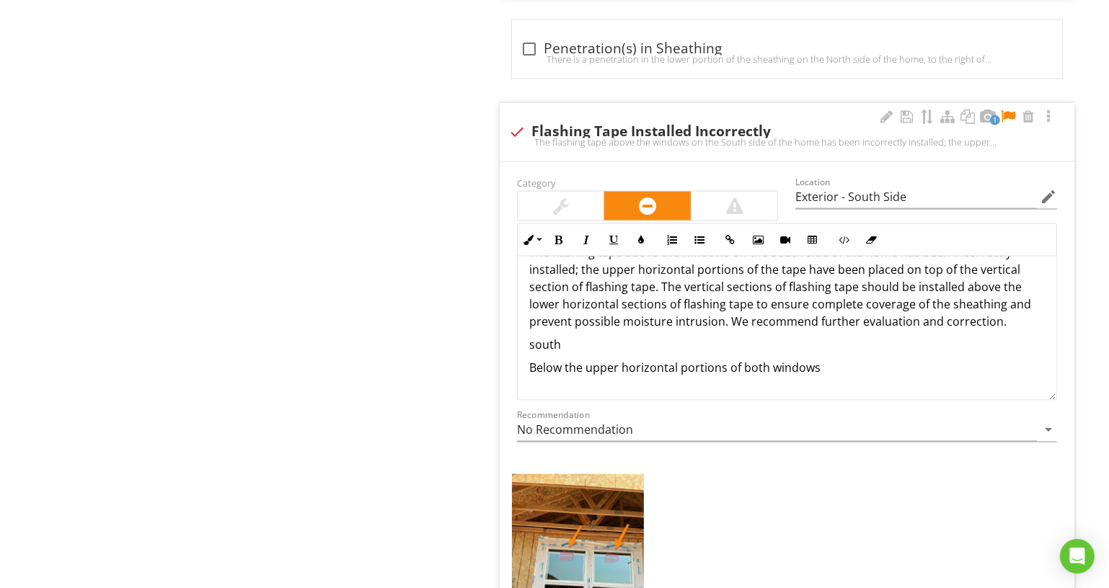
scroll to position [46, 0]
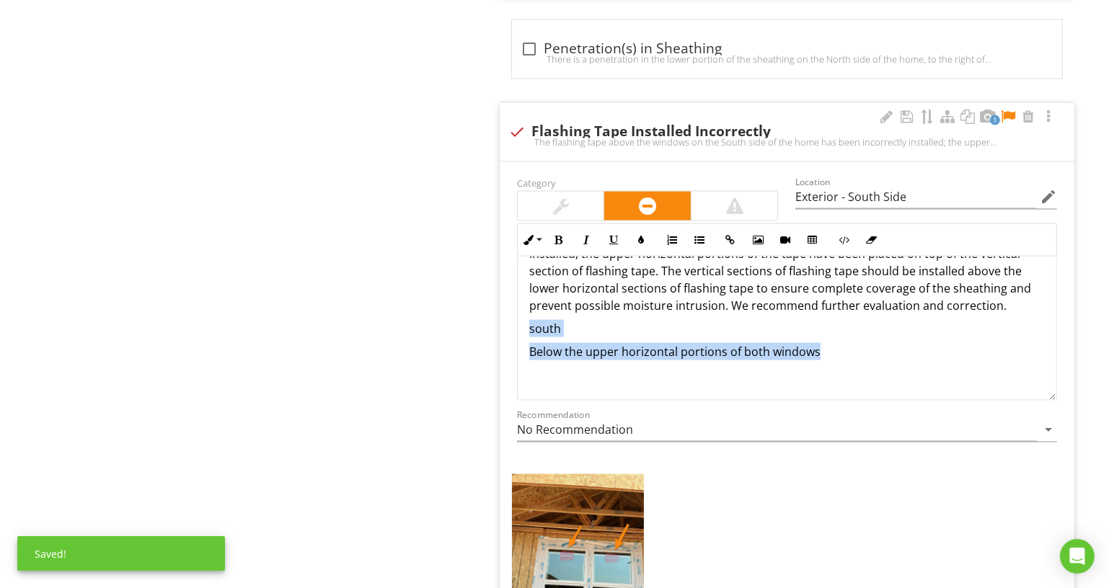
drag, startPoint x: 887, startPoint y: 334, endPoint x: 509, endPoint y: 301, distance: 379.2
click at [509, 301] on div "Inline Style XLarge Large Normal Small Light Small/Light Bold Italic Underline …" at bounding box center [786, 312] width 557 height 177
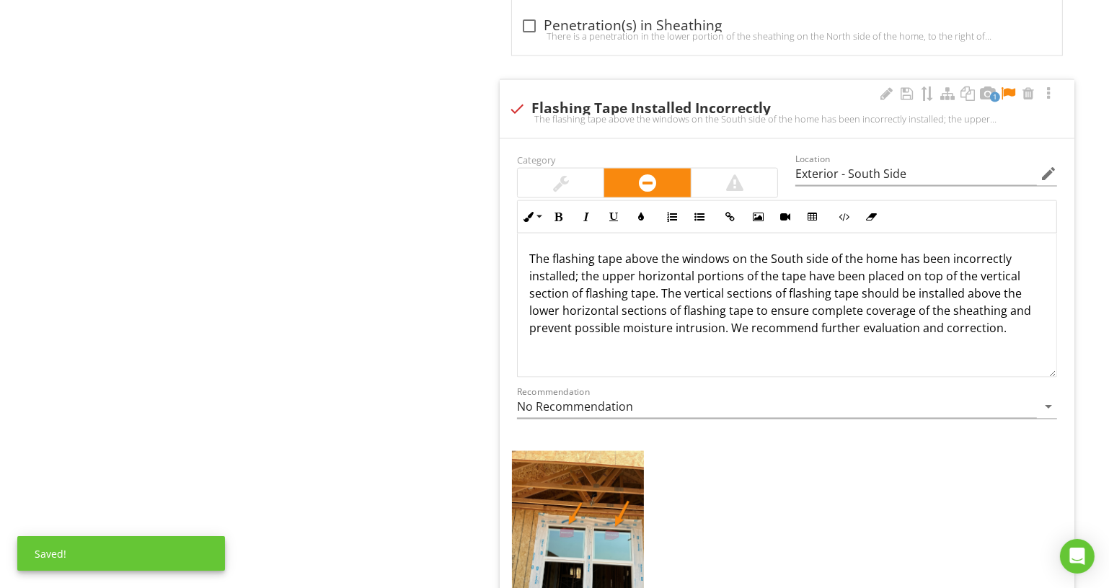
scroll to position [2424, 0]
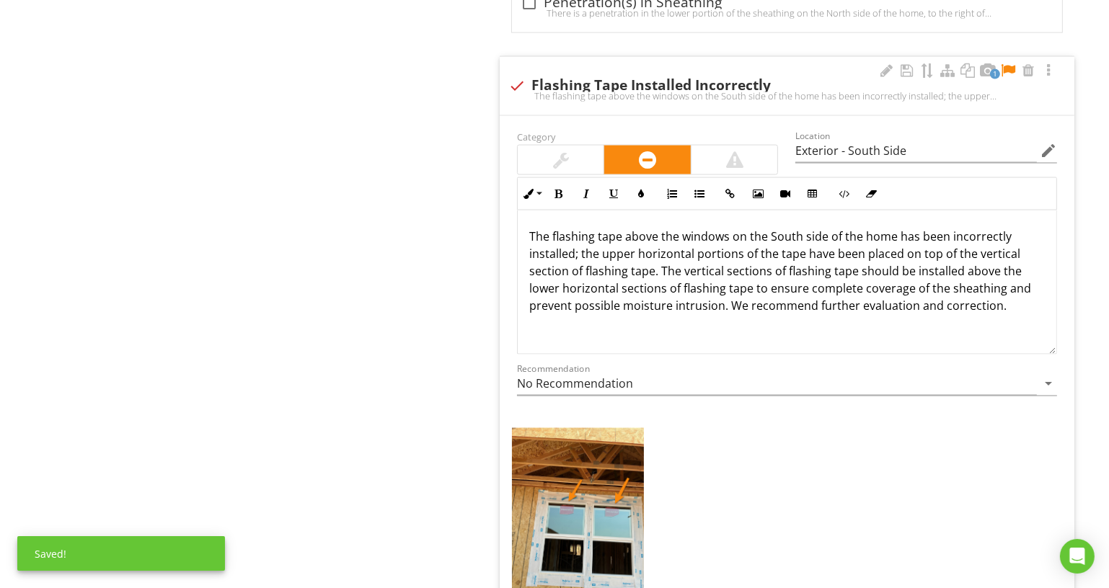
click at [607, 320] on p at bounding box center [787, 328] width 516 height 17
click at [884, 63] on div at bounding box center [886, 70] width 17 height 14
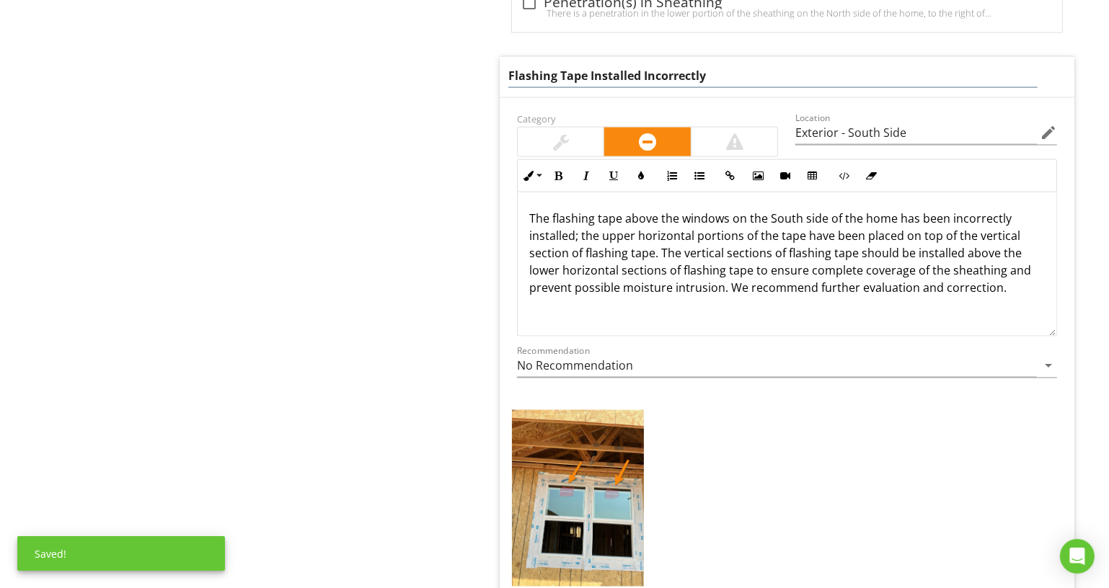
click at [874, 64] on input "Flashing Tape Installed Incorrectly" at bounding box center [772, 76] width 529 height 24
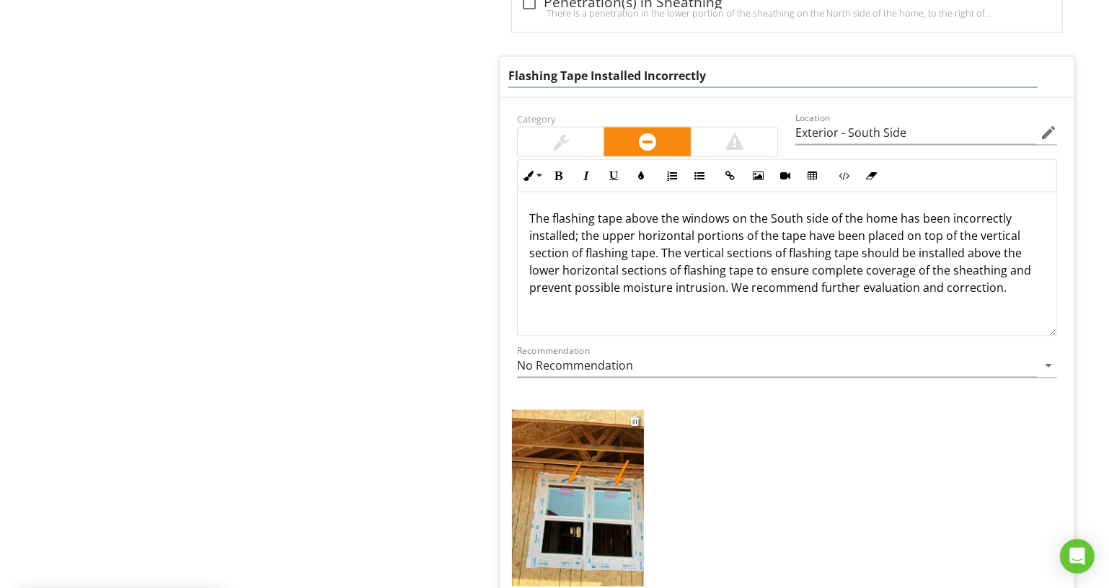
click at [588, 578] on div "+ Add a caption" at bounding box center [578, 506] width 132 height 192
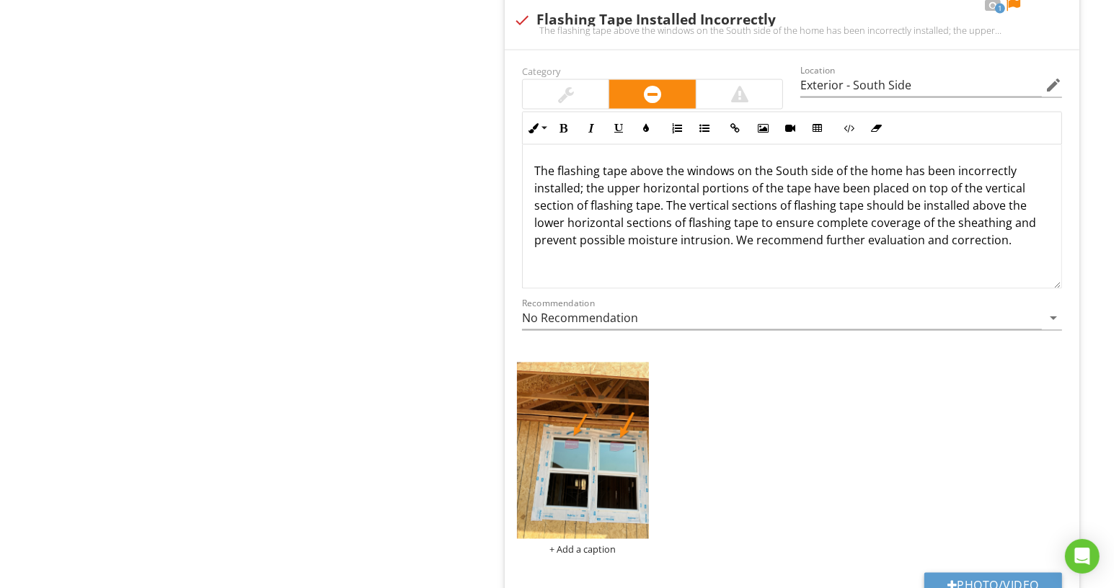
scroll to position [2555, 0]
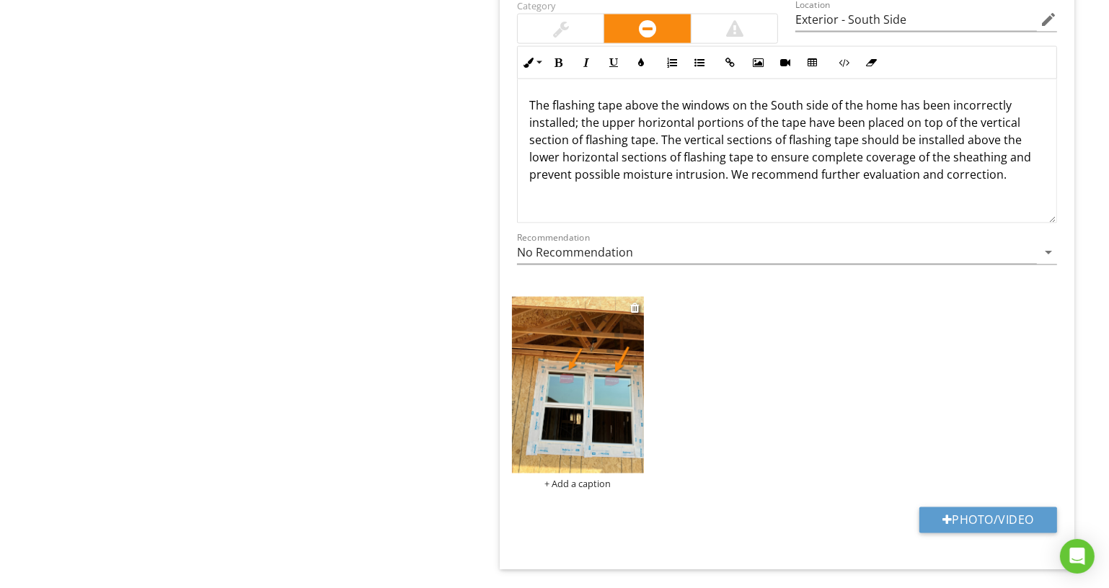
click at [591, 478] on div "+ Add a caption" at bounding box center [578, 484] width 132 height 12
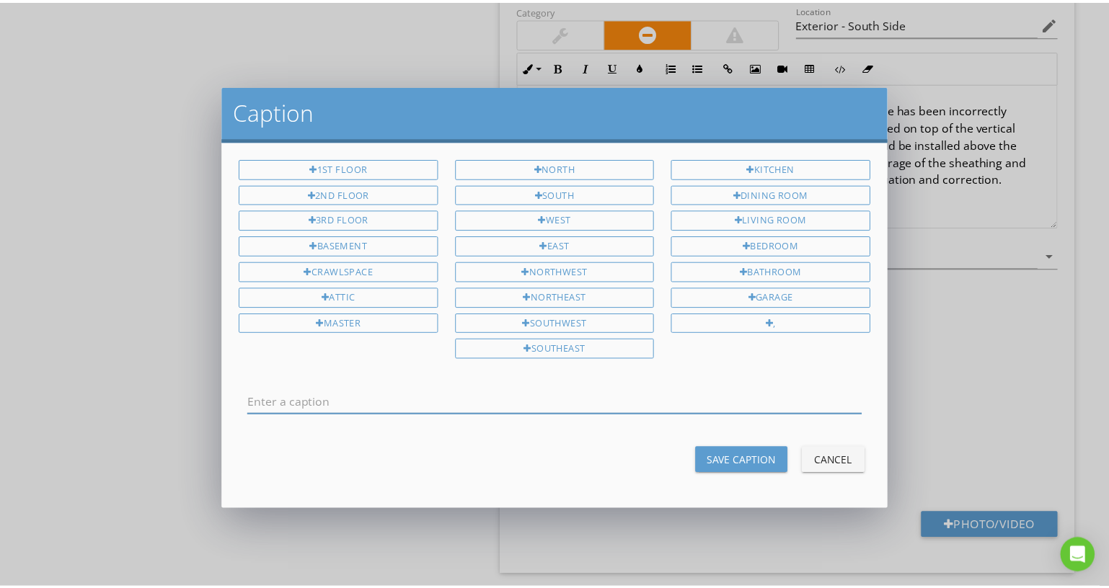
scroll to position [0, 0]
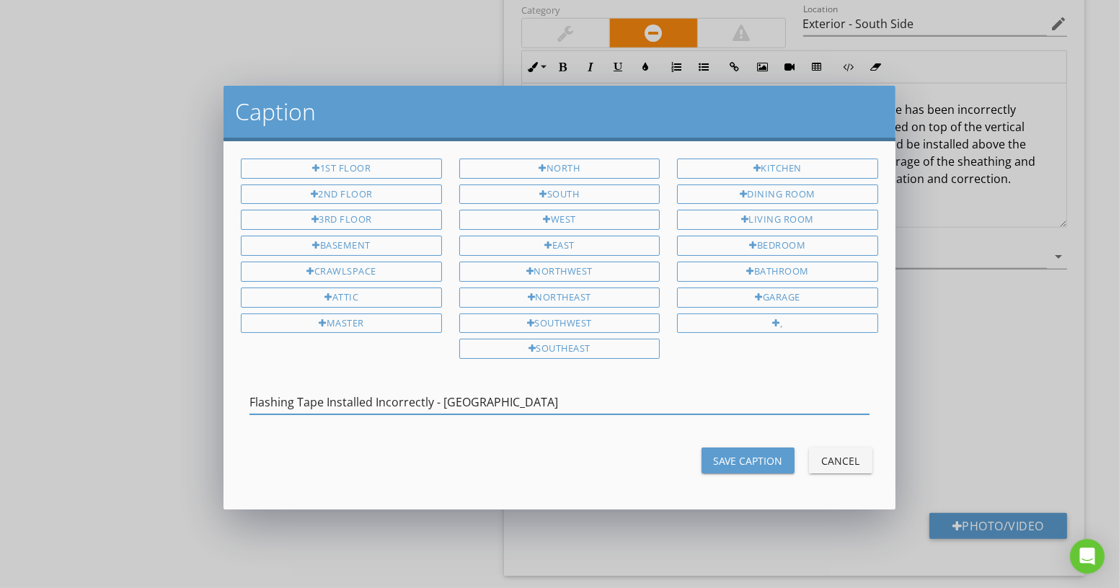
type input "Flashing Tape Installed Incorrectly - South Side"
click at [743, 456] on div "Save Caption" at bounding box center [748, 461] width 70 height 15
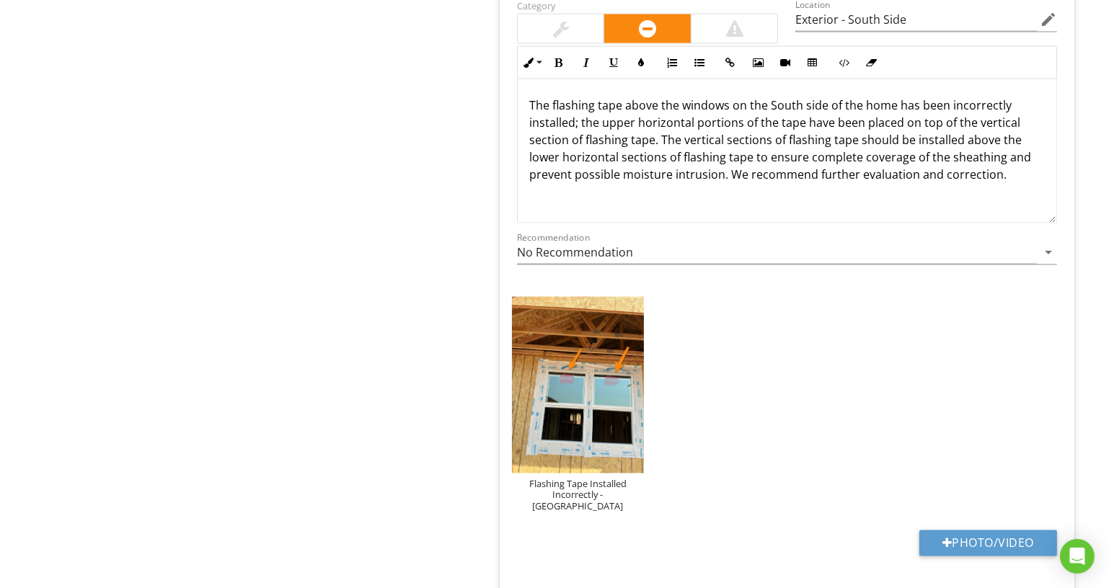
scroll to position [2359, 0]
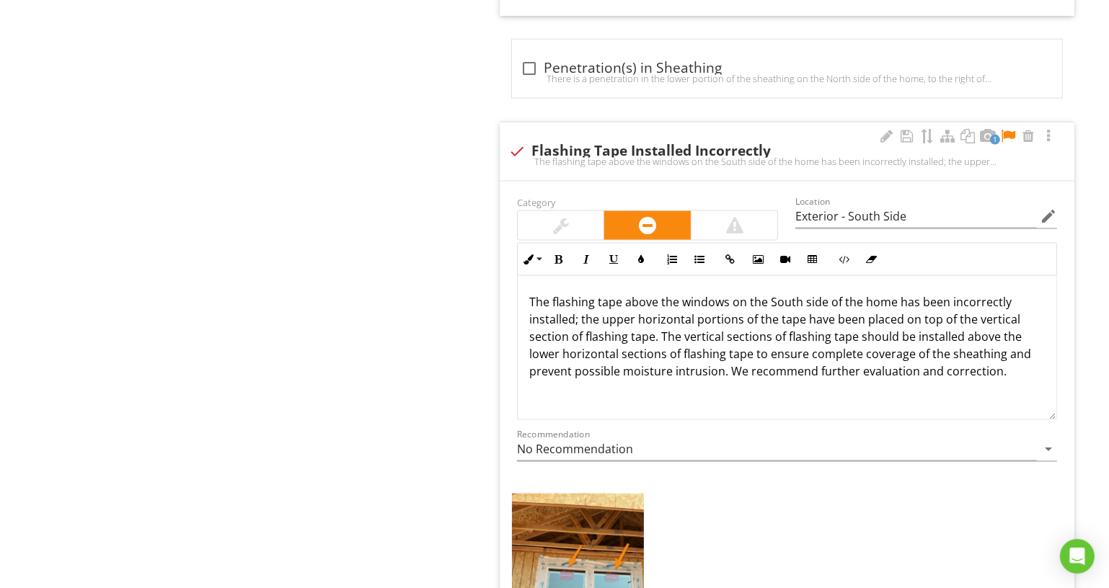
click at [1012, 129] on div at bounding box center [1007, 136] width 17 height 14
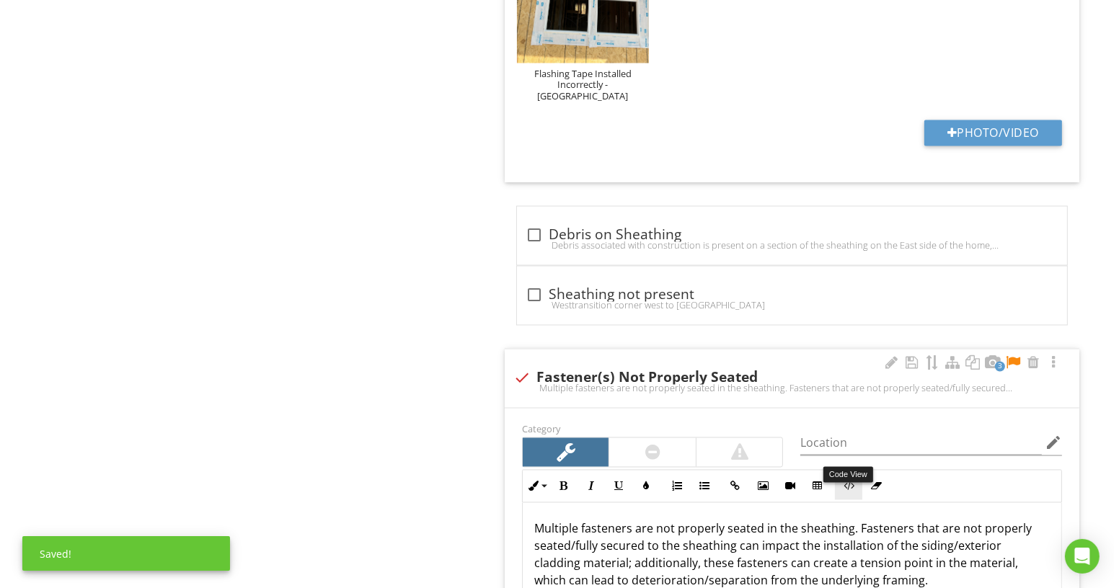
scroll to position [3277, 0]
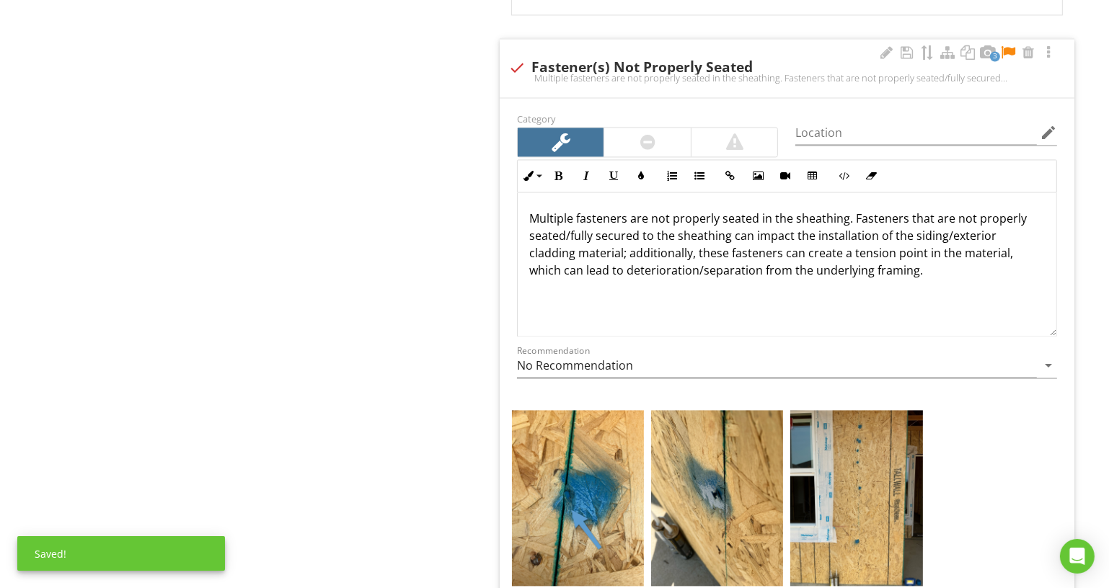
click at [839, 112] on div "Location edit" at bounding box center [926, 135] width 262 height 47
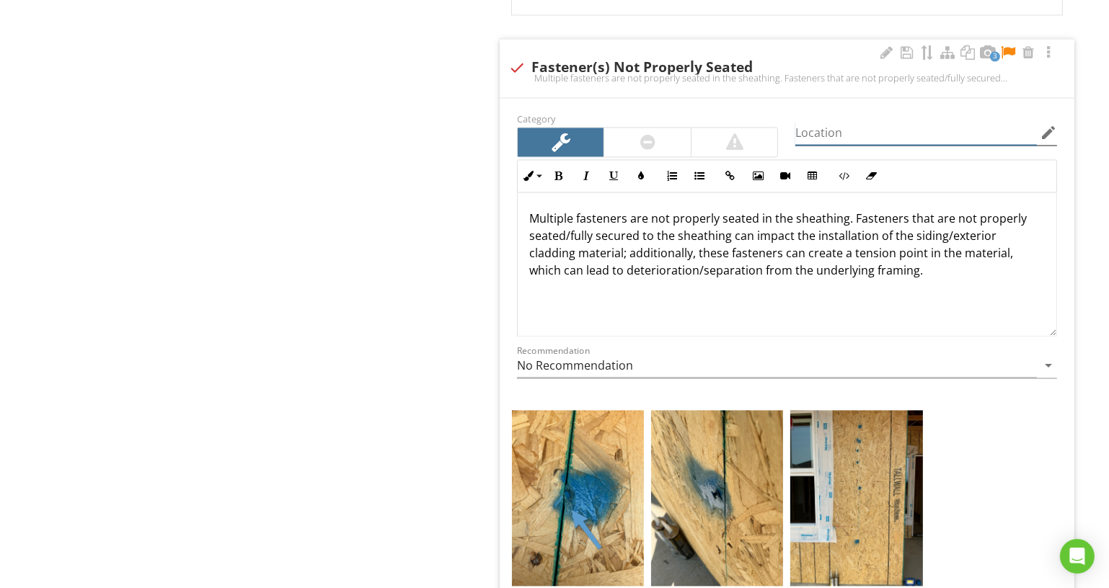
click at [866, 121] on input "Location" at bounding box center [916, 133] width 242 height 24
type input "Exterior - Various"
click at [885, 45] on div at bounding box center [886, 52] width 17 height 14
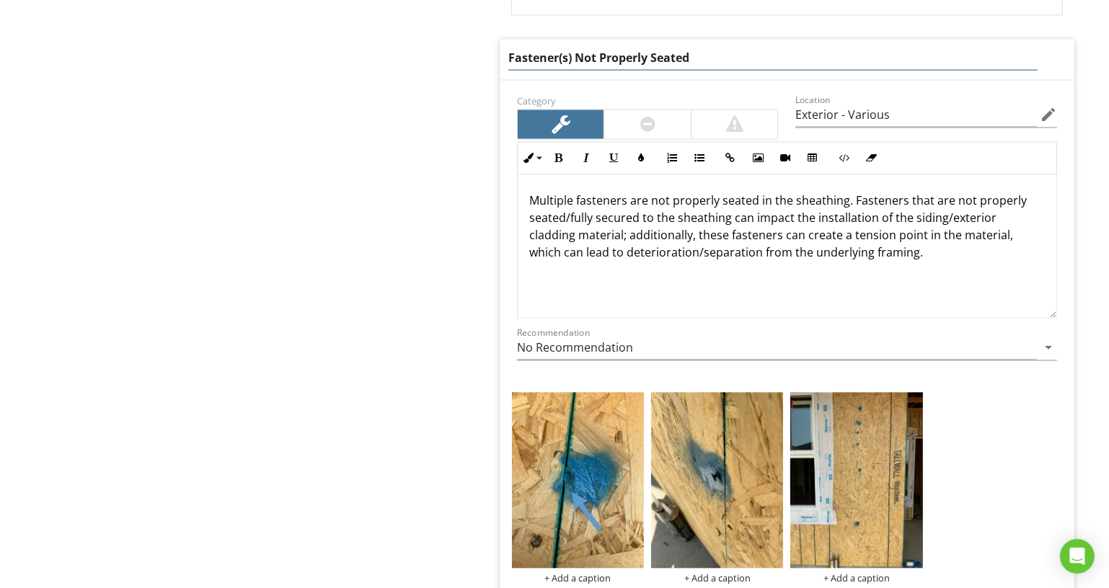
click at [877, 46] on input "Fastener(s) Not Properly Seated" at bounding box center [772, 58] width 529 height 24
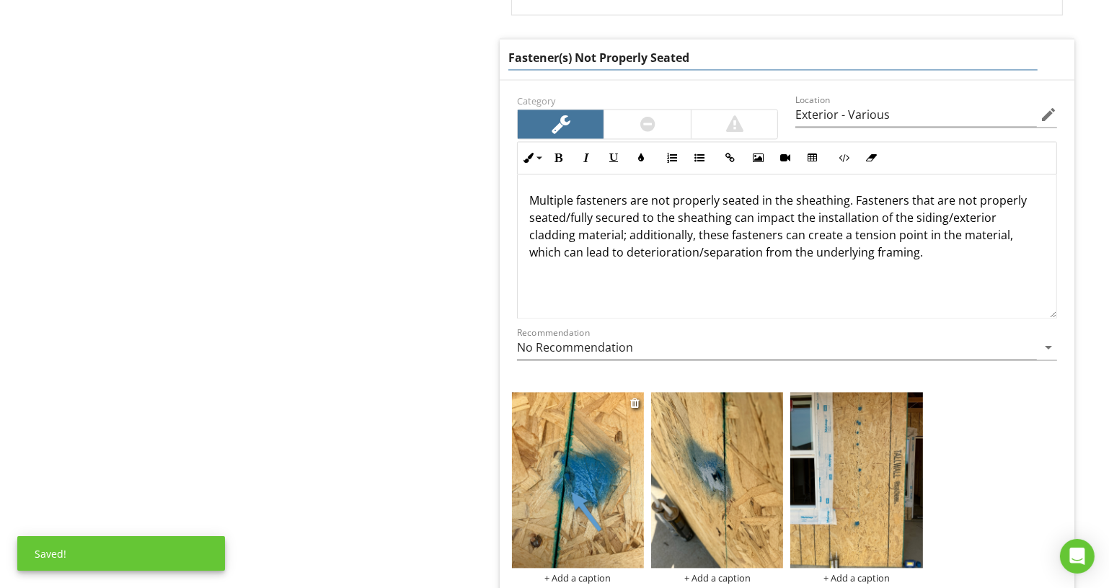
click at [588, 541] on div "+ Add a caption" at bounding box center [578, 488] width 132 height 192
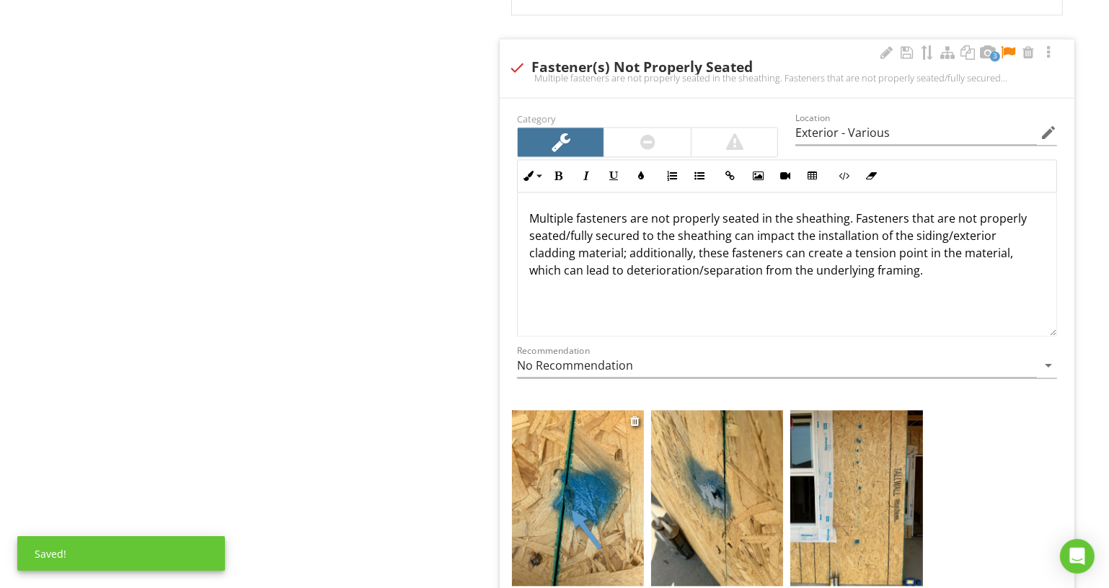
click at [587, 588] on div "+ Add a caption" at bounding box center [578, 597] width 132 height 12
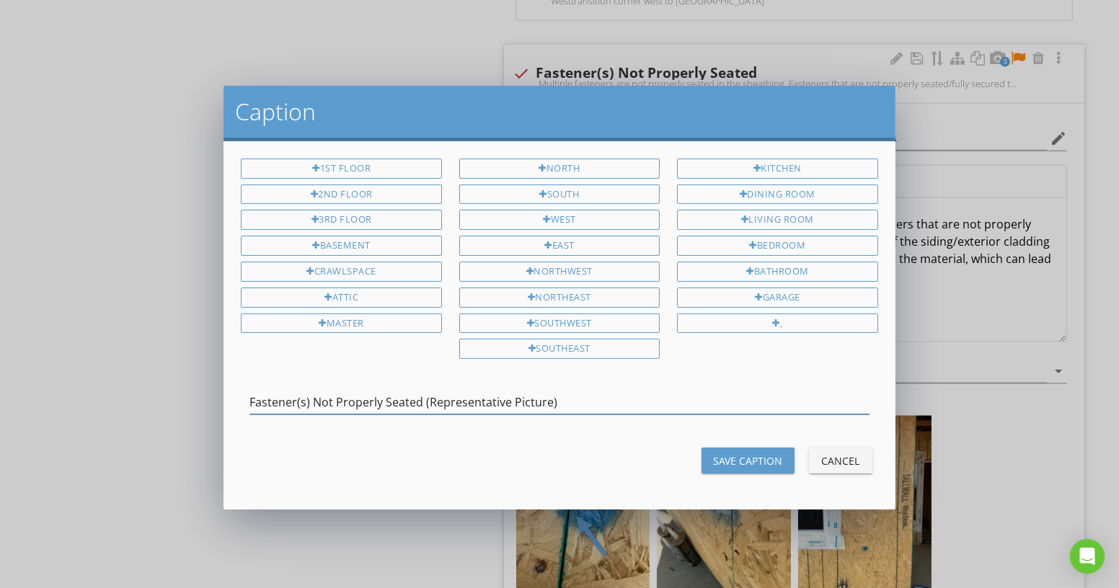
click at [568, 402] on input "Fastener(s) Not Properly Seated (Representative Picture)" at bounding box center [558, 403] width 619 height 24
type input "Fastener(s) Not Properly Seated (Representative Picture)"
click at [730, 454] on div "Save Caption" at bounding box center [748, 461] width 70 height 15
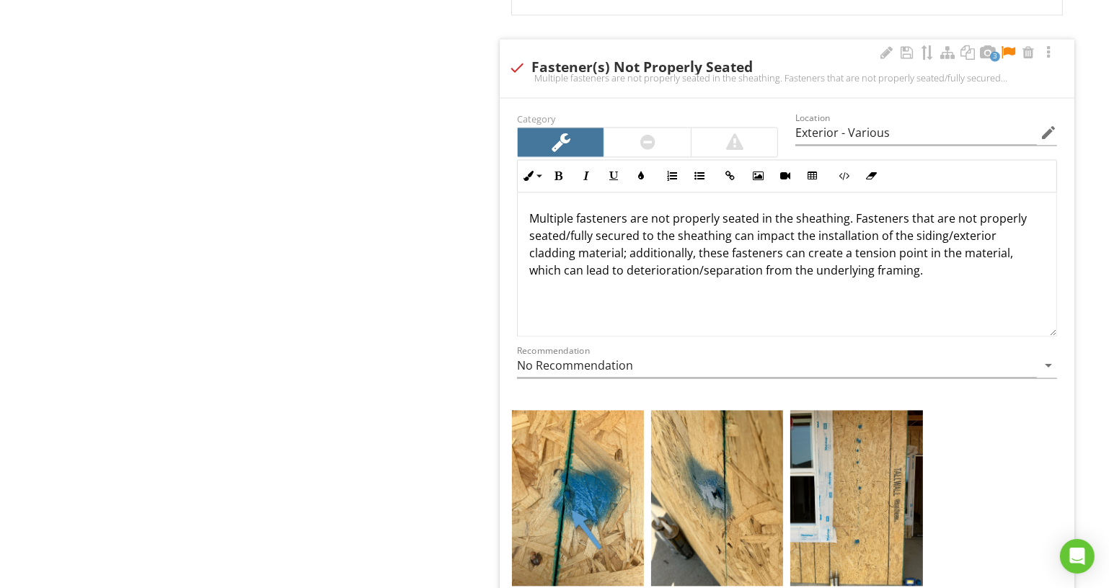
click at [725, 588] on div "+ Add a caption" at bounding box center [717, 597] width 132 height 12
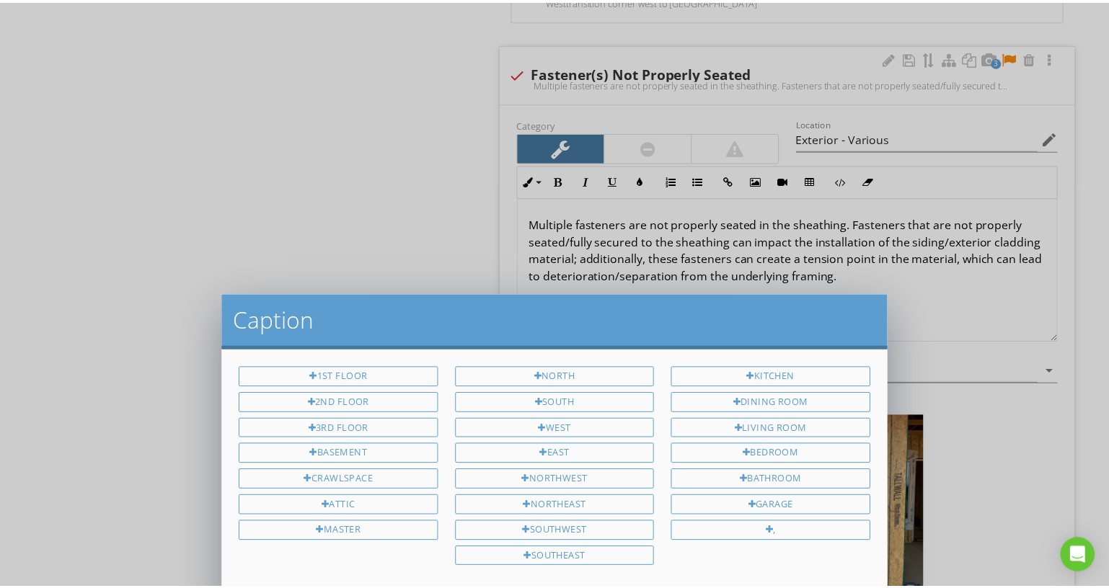
scroll to position [0, 0]
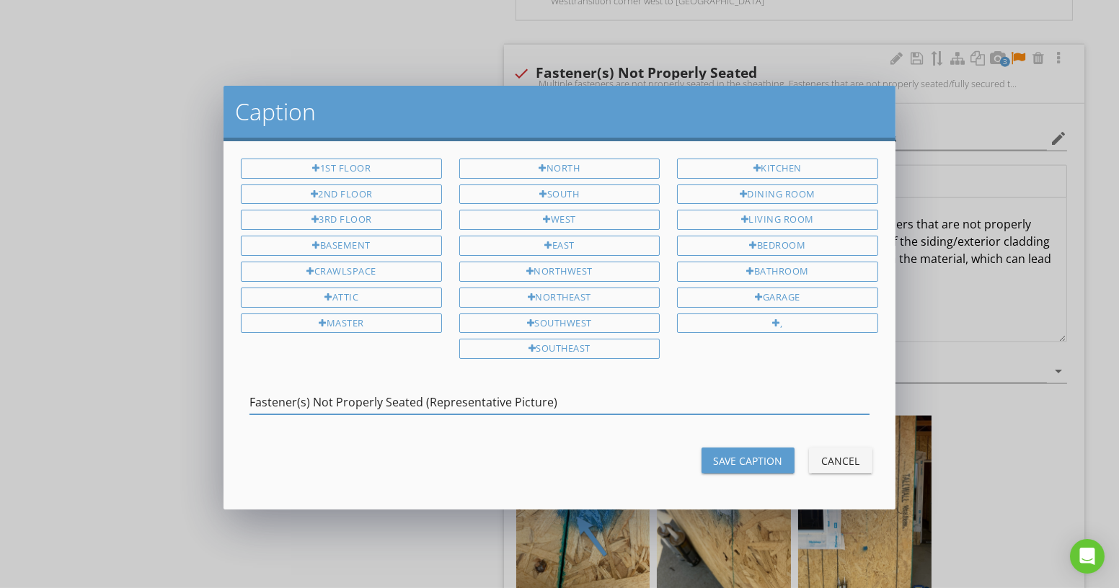
type input "Fastener(s) Not Properly Seated (Representative Picture)"
click at [733, 454] on div "Save Caption" at bounding box center [748, 461] width 70 height 15
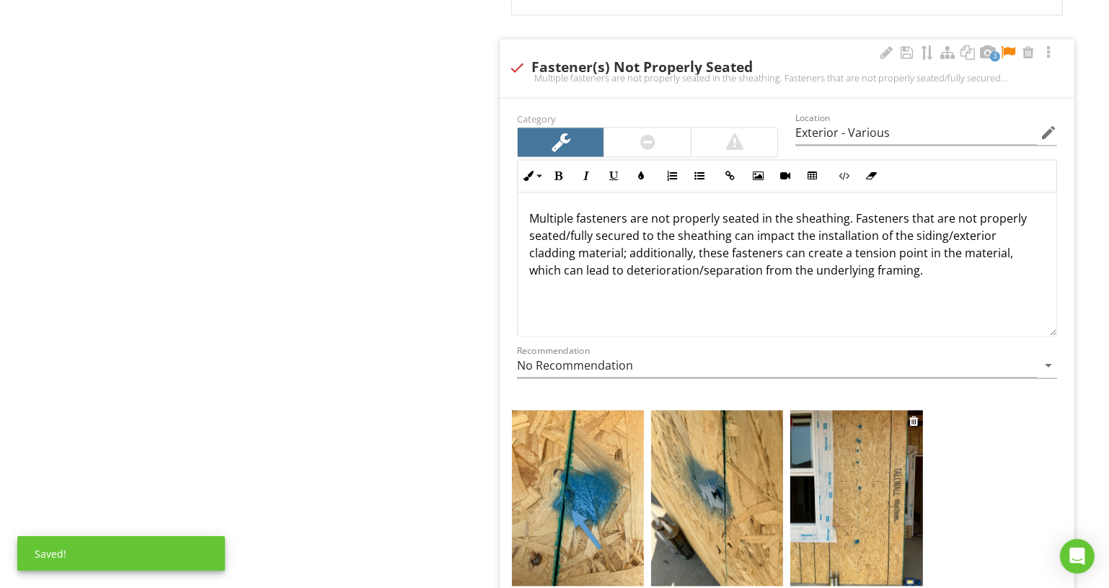
click at [841, 588] on div "+ Add a caption" at bounding box center [856, 597] width 132 height 12
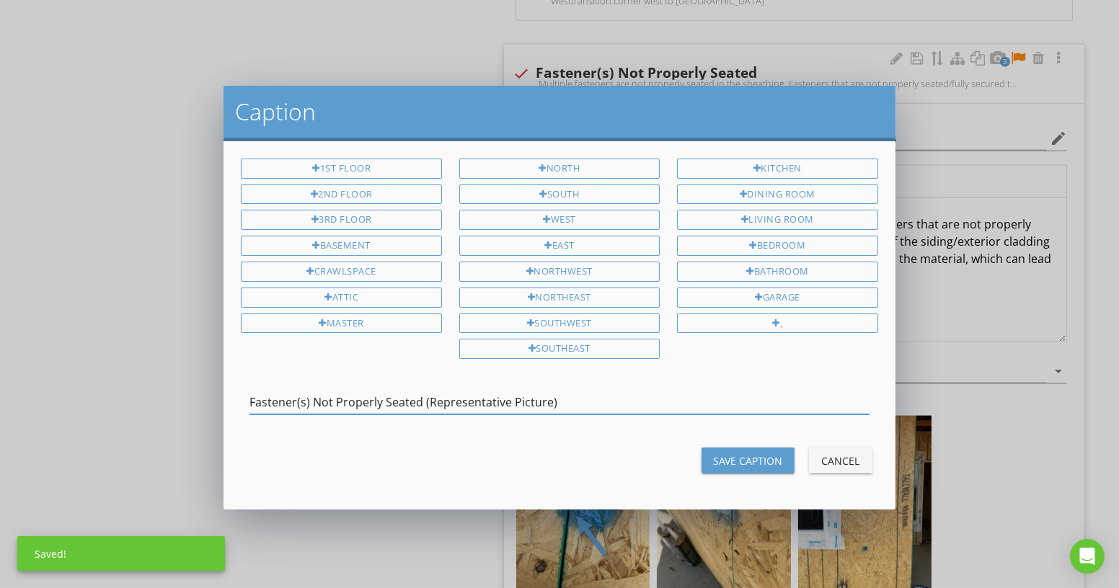
type input "Fastener(s) Not Properly Seated (Representative Picture)"
click at [727, 454] on div "Save Caption" at bounding box center [748, 461] width 70 height 15
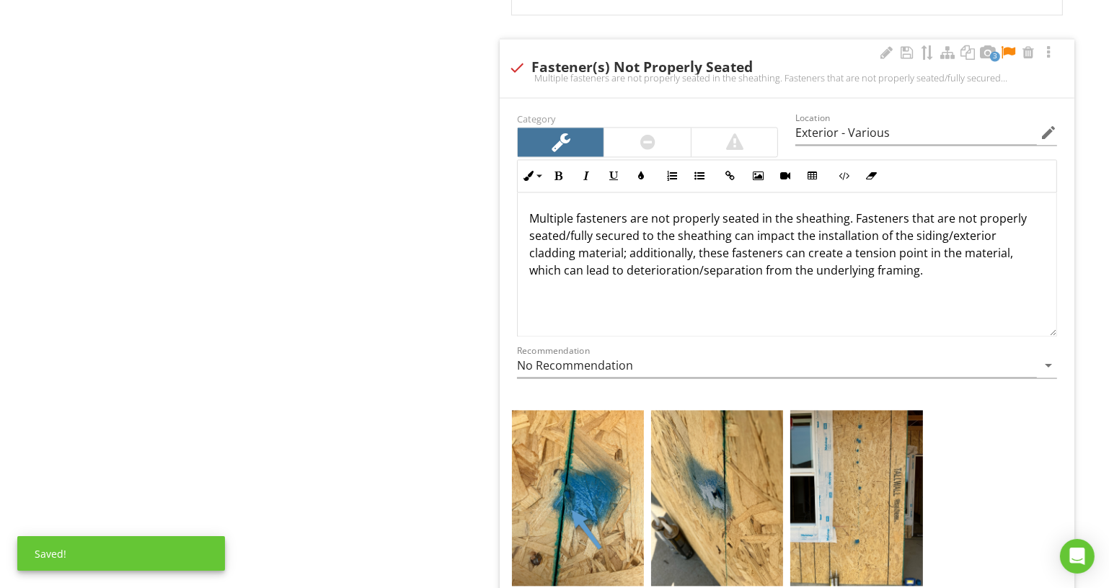
click at [1009, 45] on div at bounding box center [1007, 52] width 17 height 14
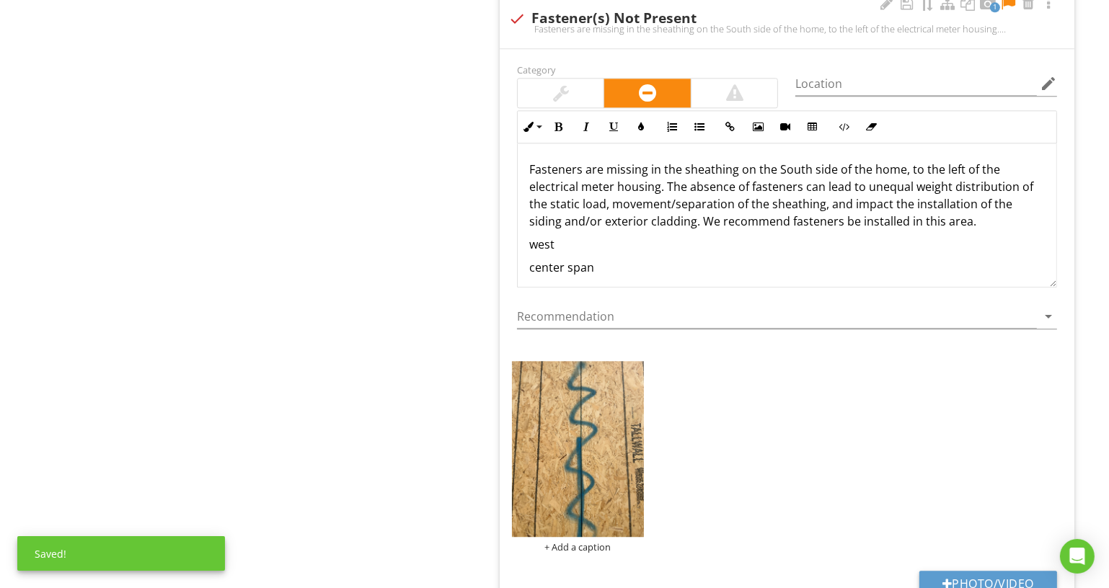
scroll to position [3954, 0]
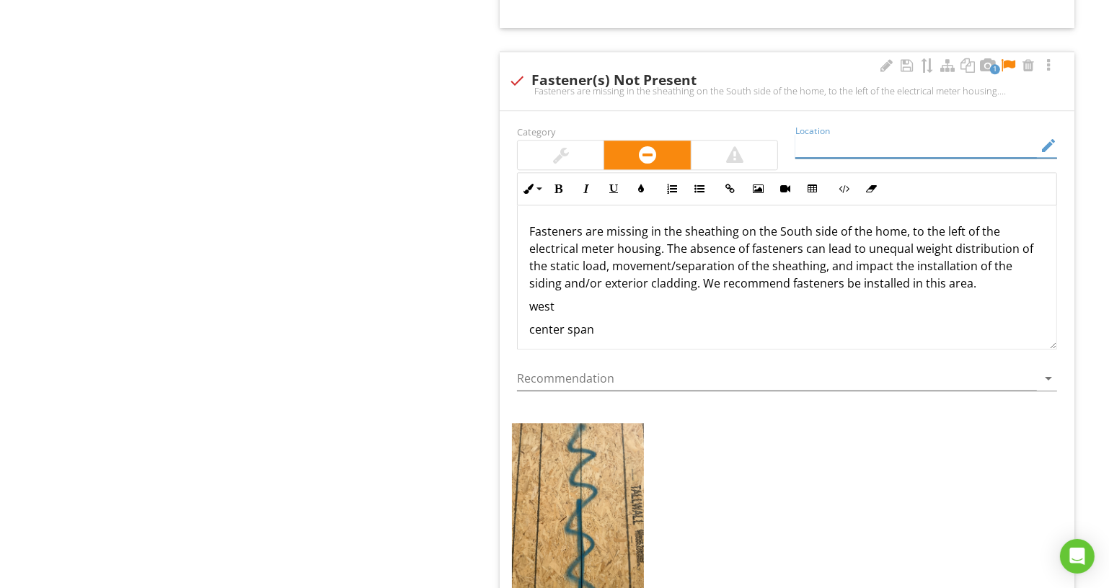
click at [894, 134] on input "Location" at bounding box center [916, 146] width 242 height 24
type input "Exterior - West Side"
drag, startPoint x: 772, startPoint y: 199, endPoint x: 806, endPoint y: 197, distance: 34.7
click at [806, 223] on p "Fasteners are missing in the sheathing on the South side of the home, to the le…" at bounding box center [787, 257] width 516 height 69
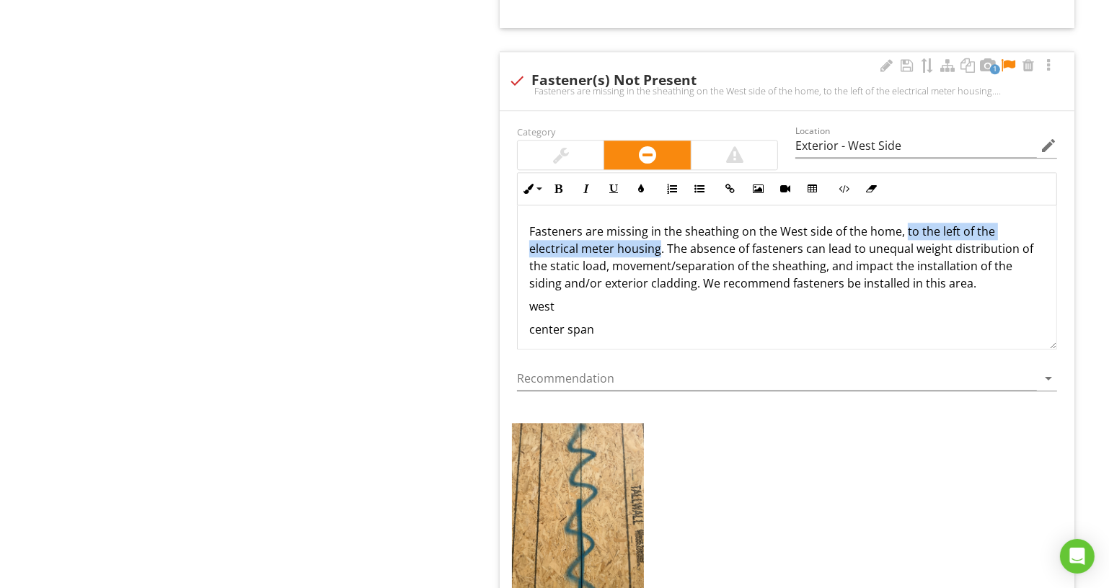
drag, startPoint x: 904, startPoint y: 195, endPoint x: 658, endPoint y: 217, distance: 246.8
click at [658, 223] on p "Fasteners are missing in the sheathing on the West side of the home, to the lef…" at bounding box center [787, 257] width 516 height 69
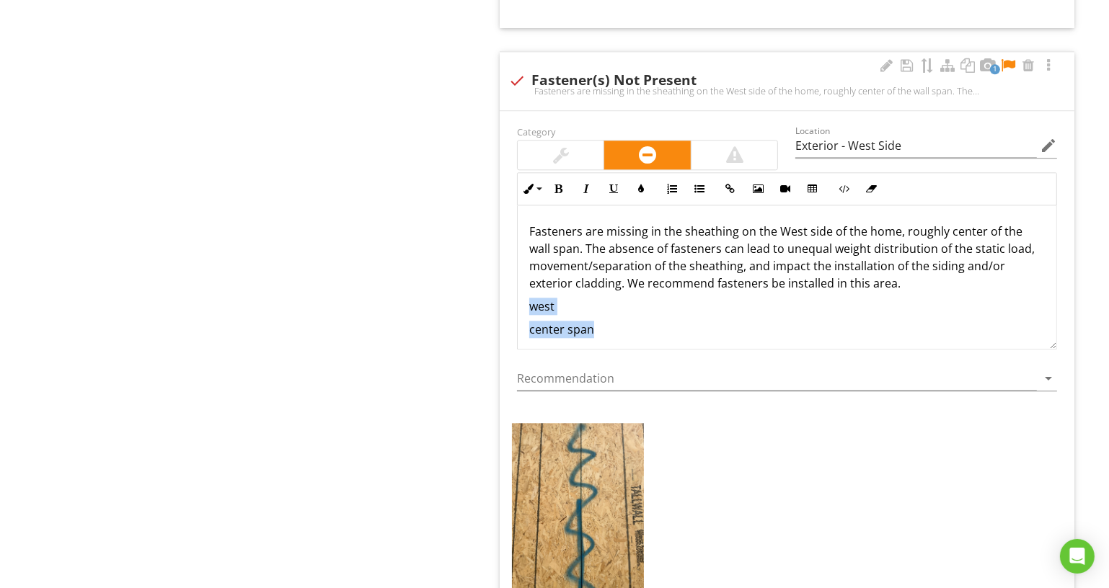
drag, startPoint x: 640, startPoint y: 300, endPoint x: 502, endPoint y: 266, distance: 141.8
click at [502, 266] on div "Category Location Exterior - West Side edit Inline Style XLarge Large Normal Sm…" at bounding box center [787, 403] width 575 height 585
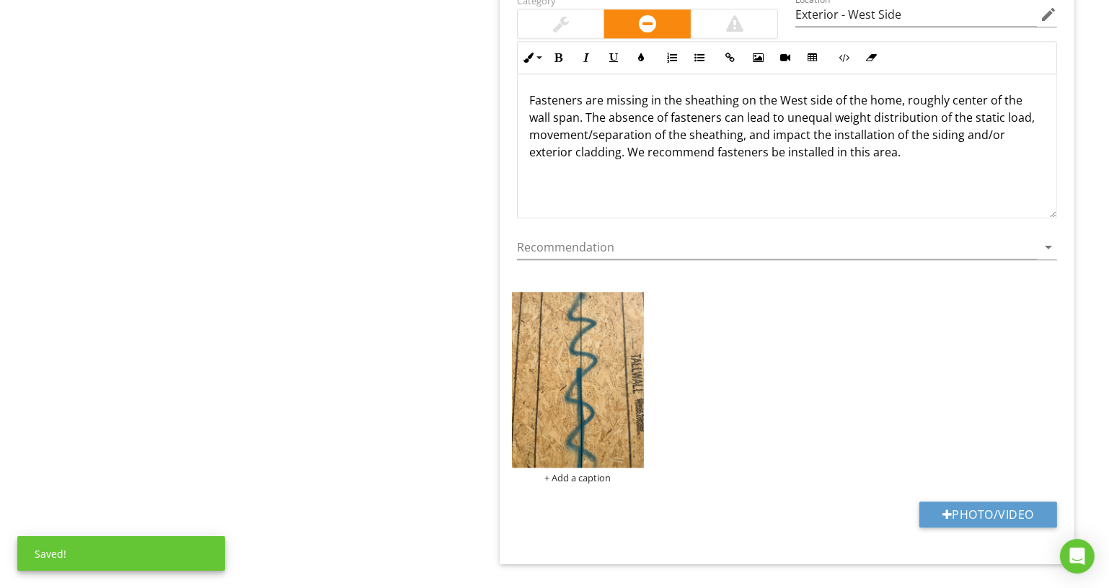
scroll to position [3889, 0]
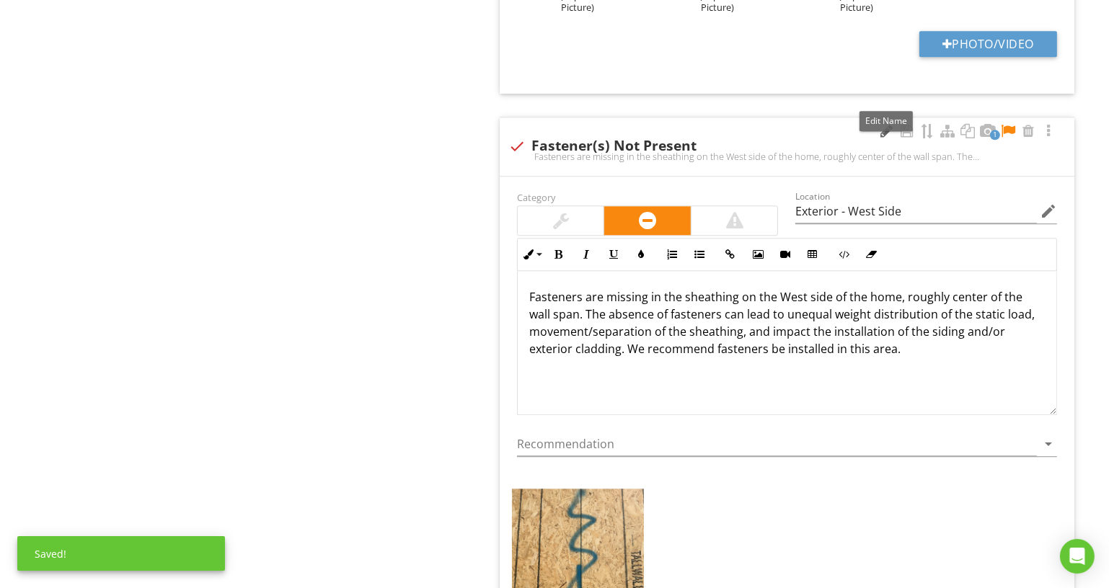
click at [883, 124] on div at bounding box center [886, 131] width 17 height 14
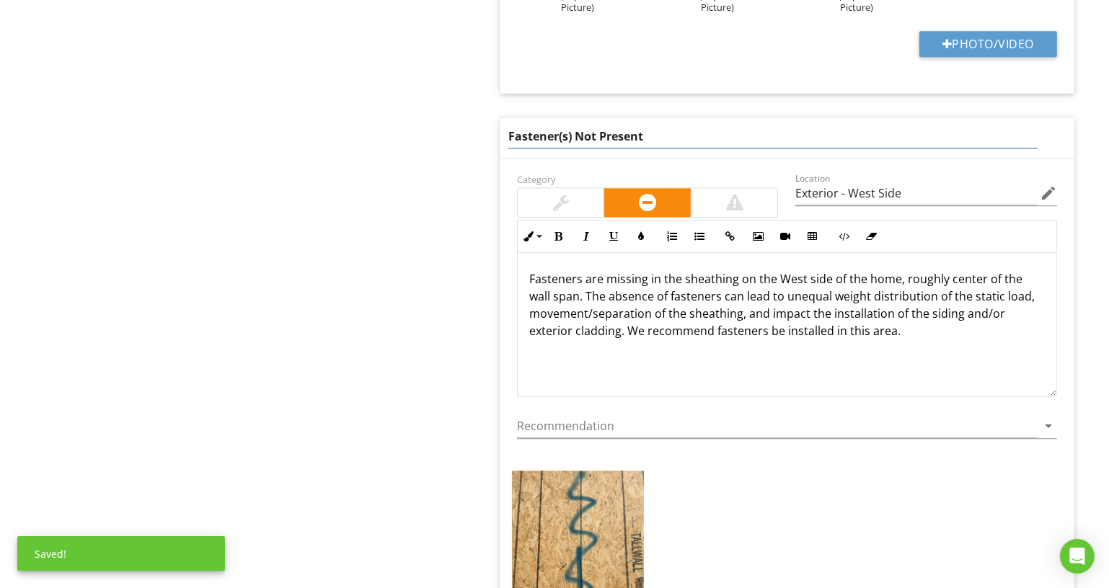
click at [851, 125] on input "Fastener(s) Not Present" at bounding box center [772, 137] width 529 height 24
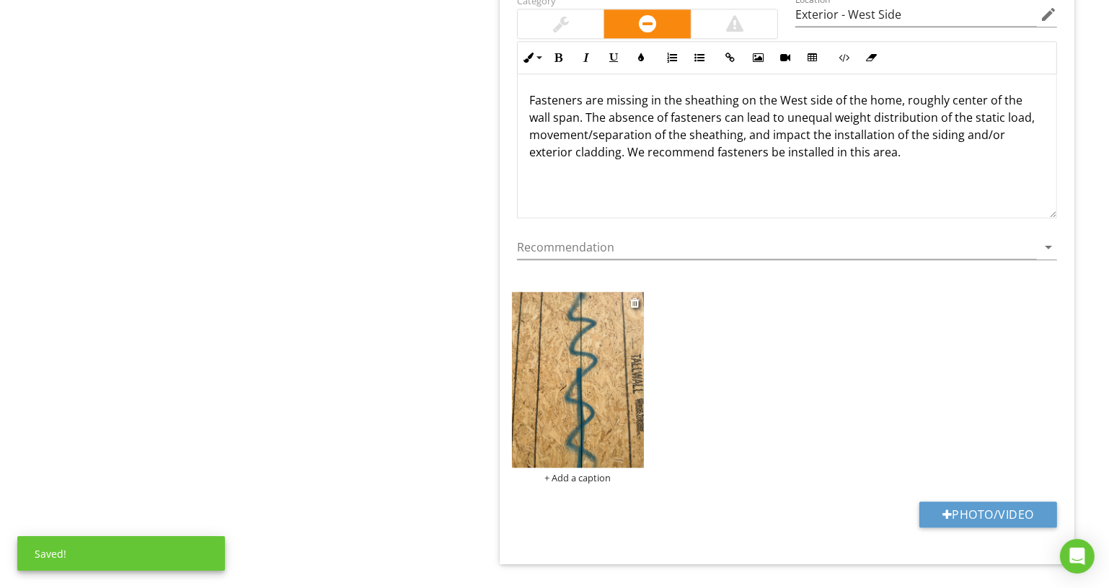
click at [567, 472] on div "+ Add a caption" at bounding box center [578, 478] width 132 height 12
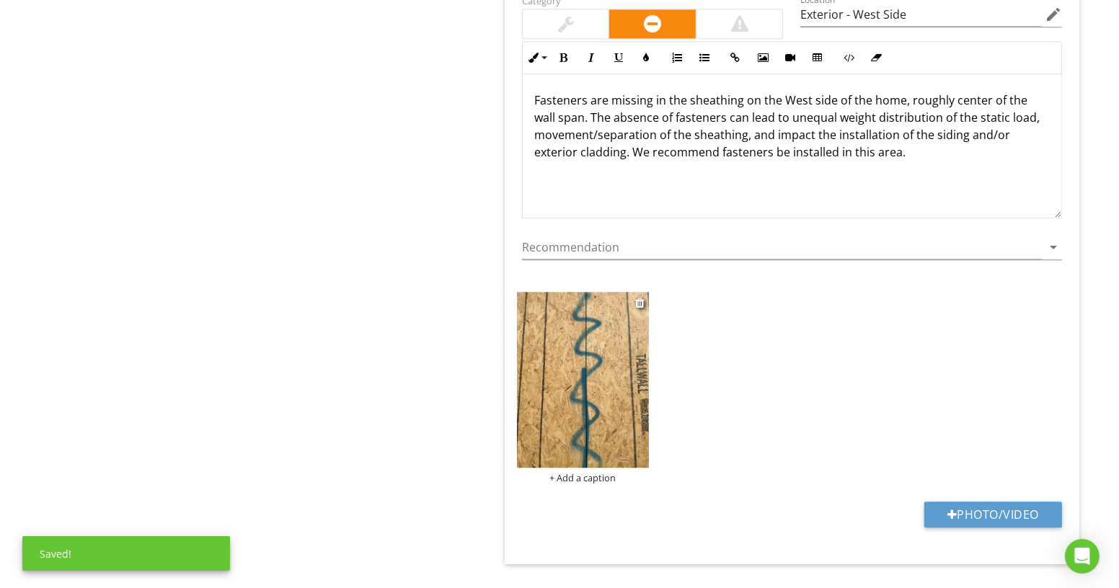
scroll to position [4086, 0]
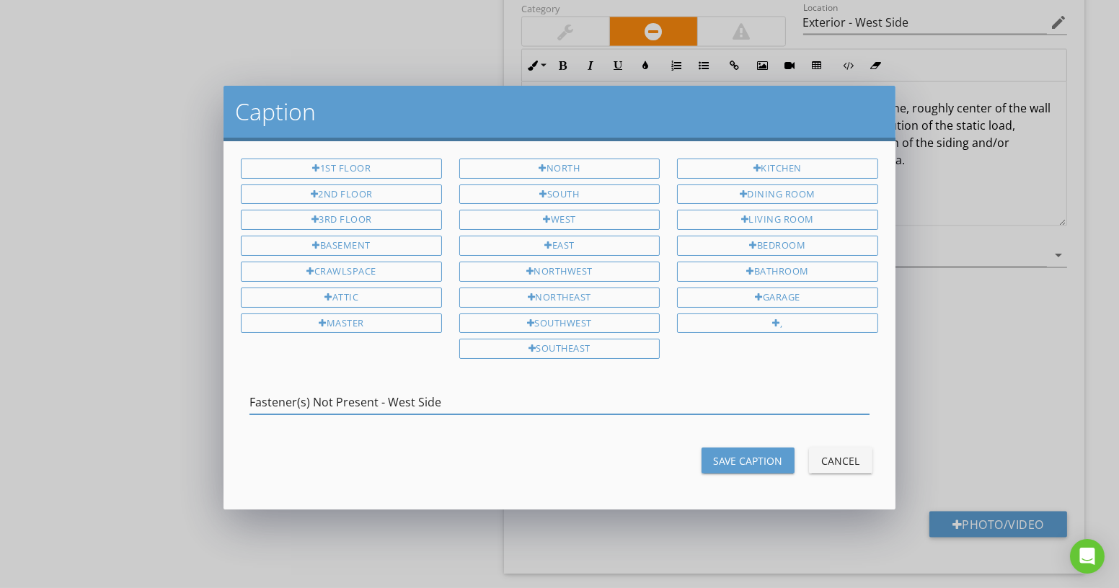
type input "Fastener(s) Not Present - West Side"
click at [763, 454] on div "Save Caption" at bounding box center [748, 461] width 70 height 15
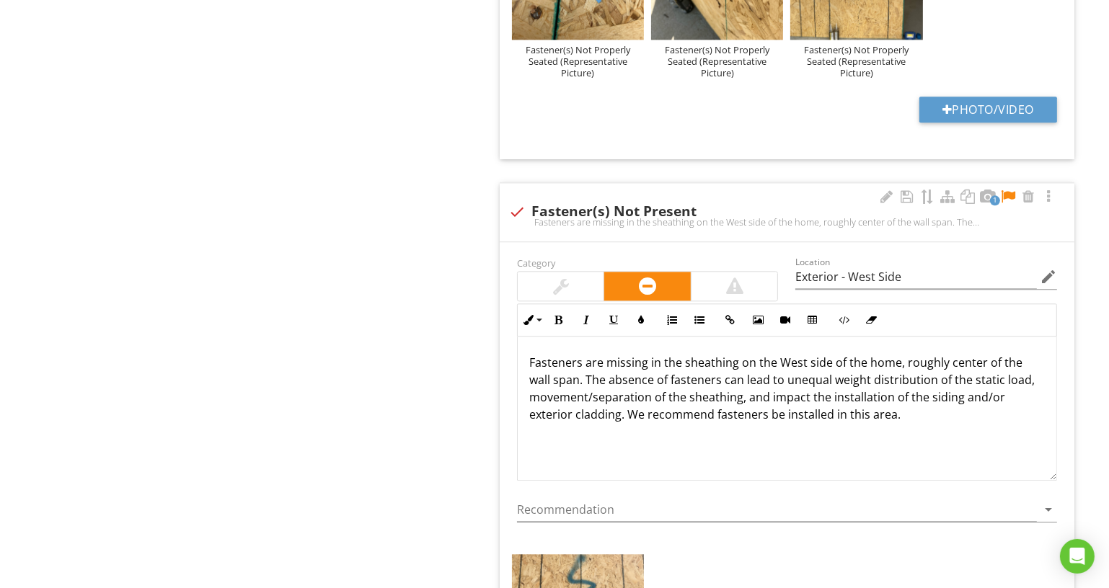
click at [1004, 190] on div at bounding box center [1007, 197] width 17 height 14
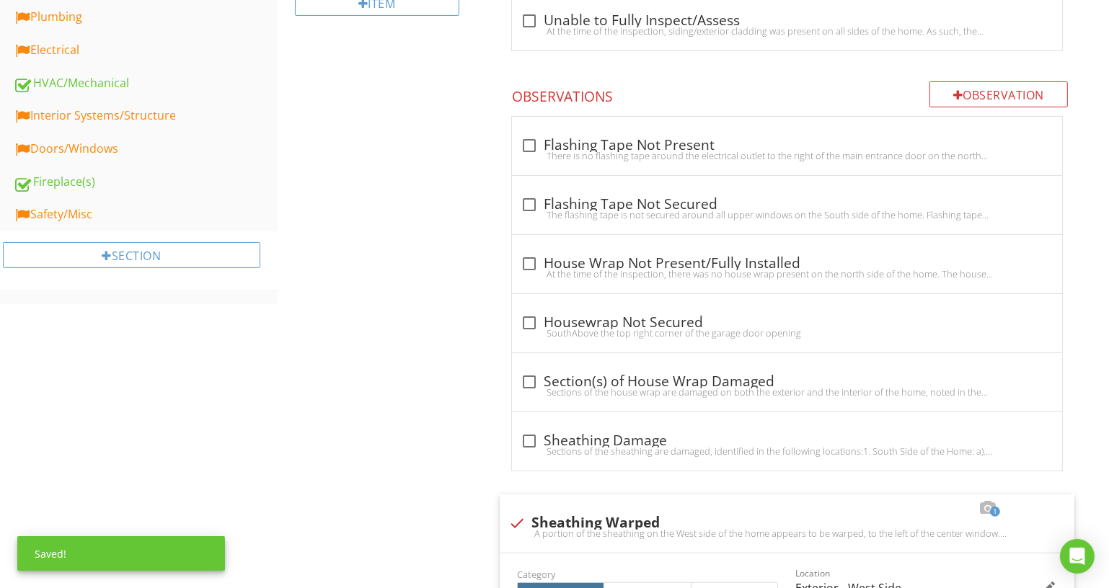
scroll to position [87, 0]
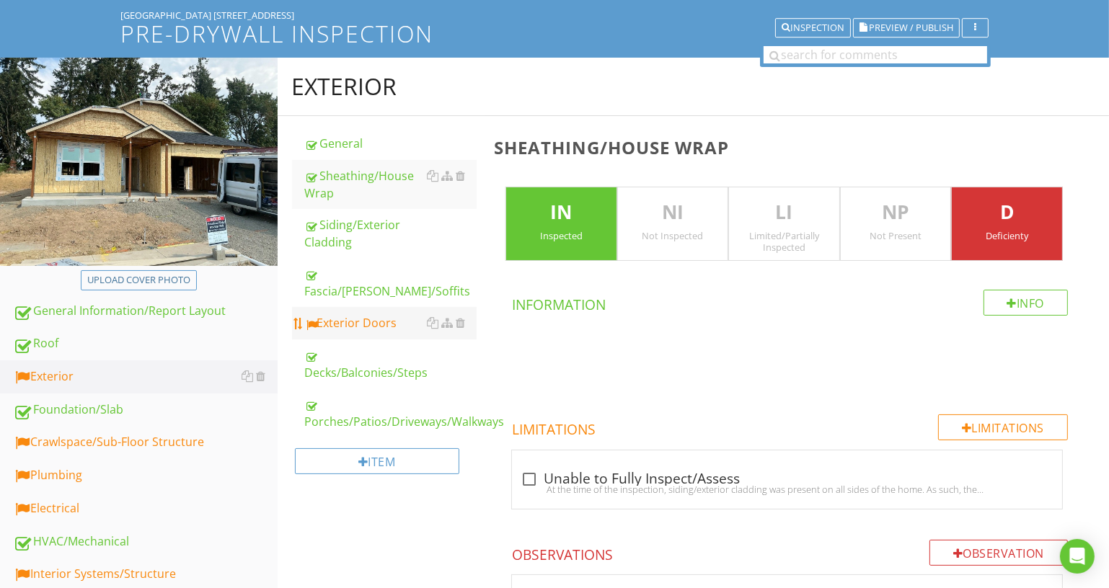
click at [384, 314] on div "Exterior Doors" at bounding box center [391, 322] width 172 height 17
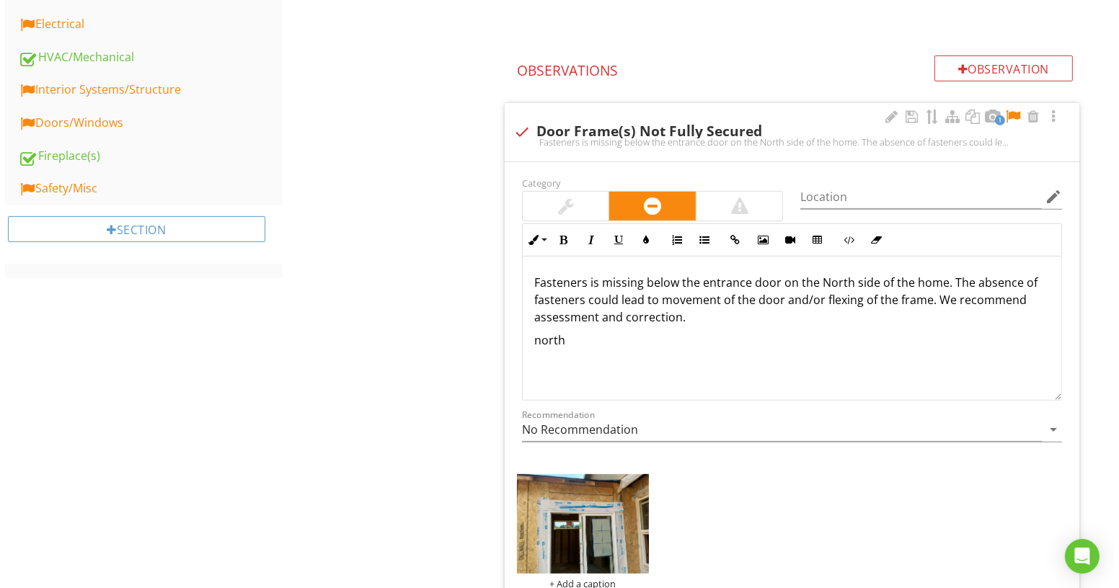
scroll to position [676, 0]
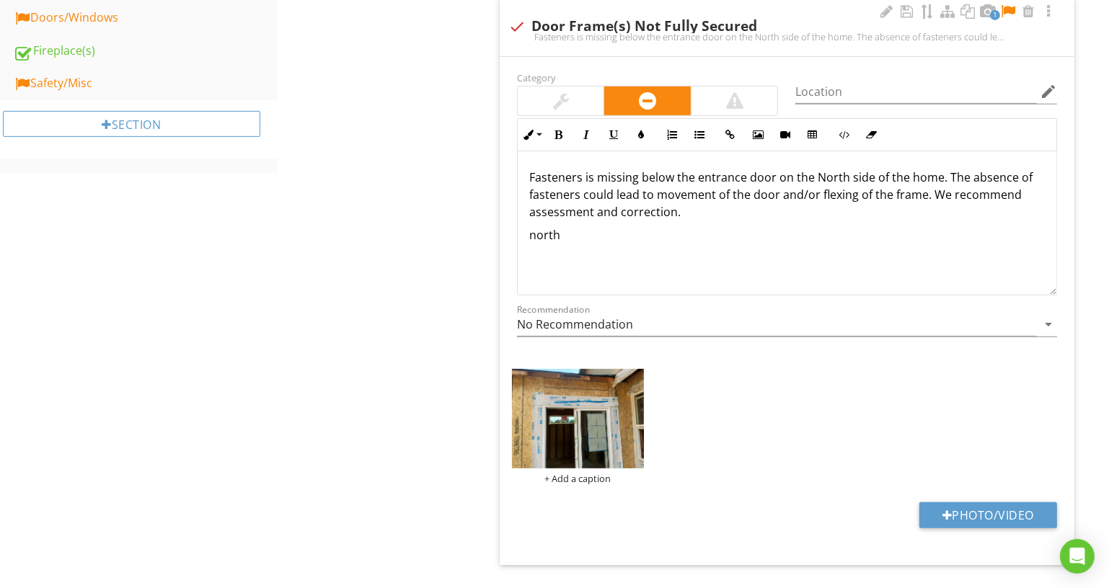
click at [638, 180] on p "Fasteners is missing below the entrance door on the North side of the home. The…" at bounding box center [787, 195] width 516 height 52
click at [834, 90] on input "Location" at bounding box center [916, 92] width 242 height 24
type input "Exterior - North Side"
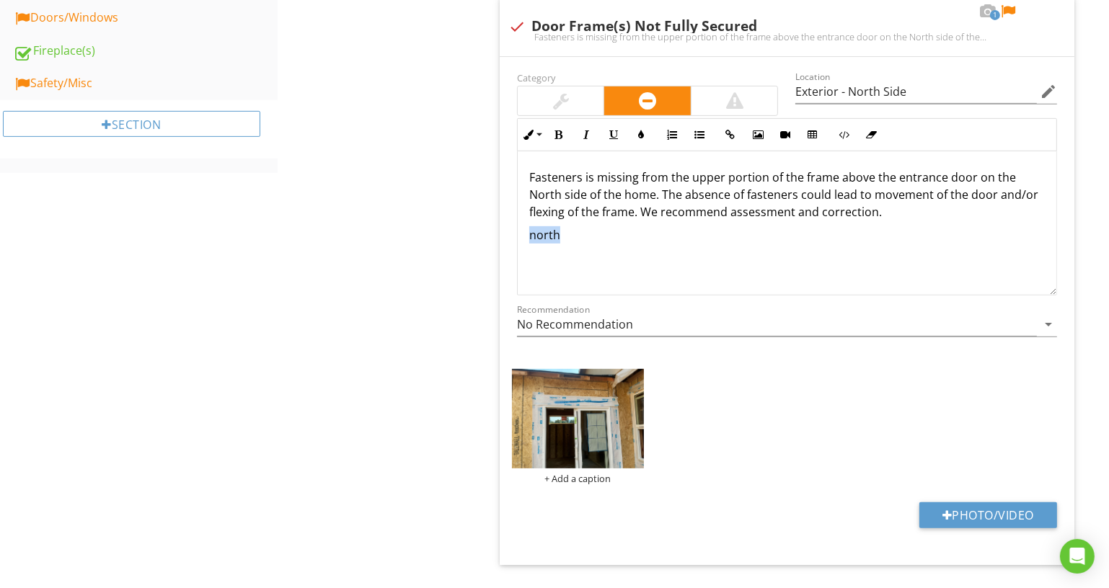
drag, startPoint x: 594, startPoint y: 226, endPoint x: 495, endPoint y: 226, distance: 98.8
click at [495, 226] on span "1 check Door Frame(s) Not Fully Secured Fasteners is missing from the upper por…" at bounding box center [790, 280] width 592 height 567
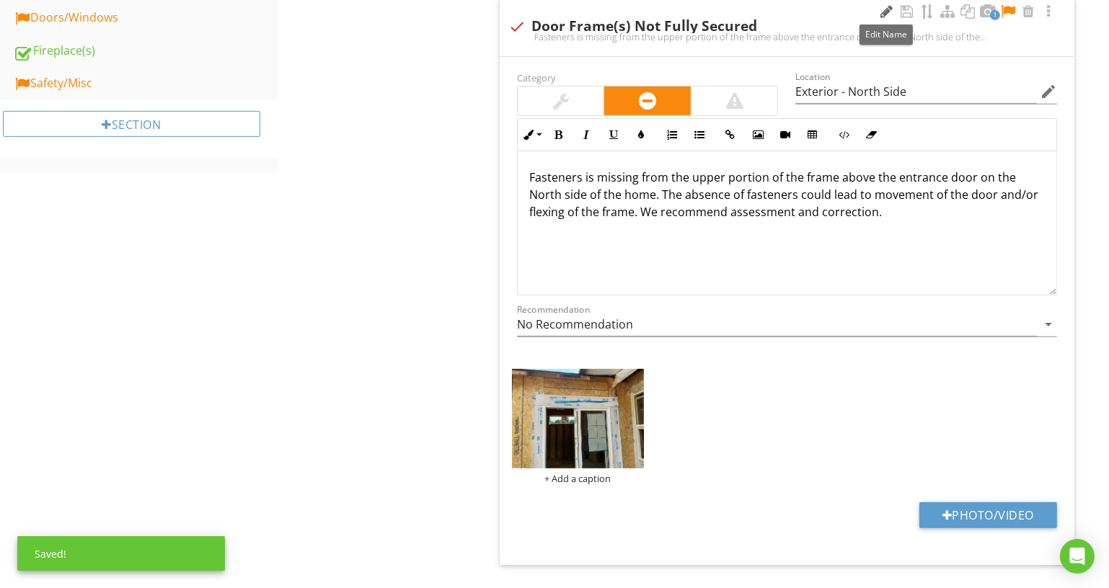
click at [891, 6] on div at bounding box center [886, 11] width 17 height 14
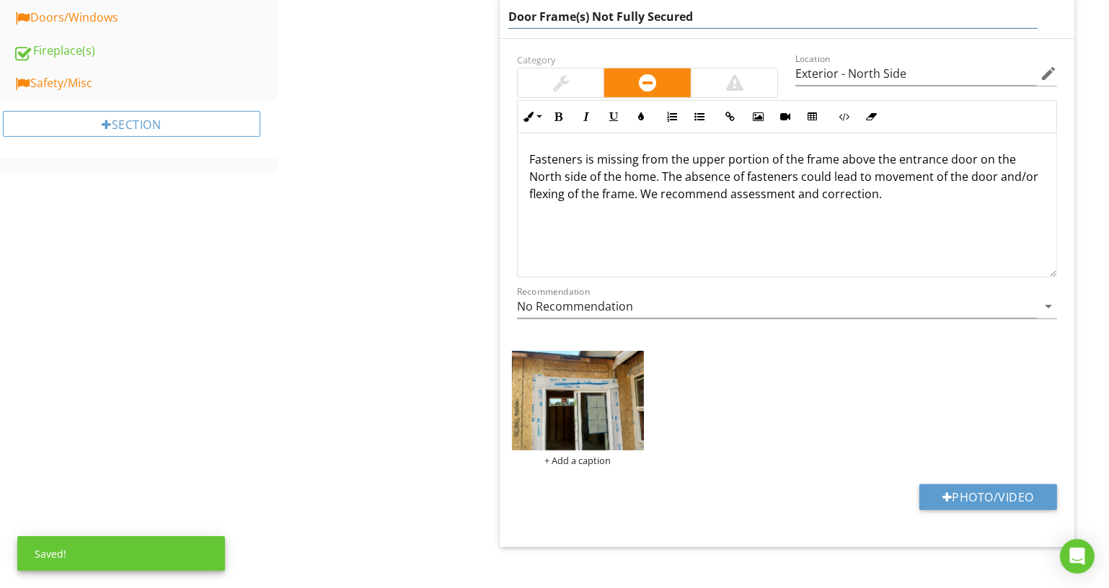
click at [853, 16] on input "Door Frame(s) Not Fully Secured" at bounding box center [772, 17] width 529 height 24
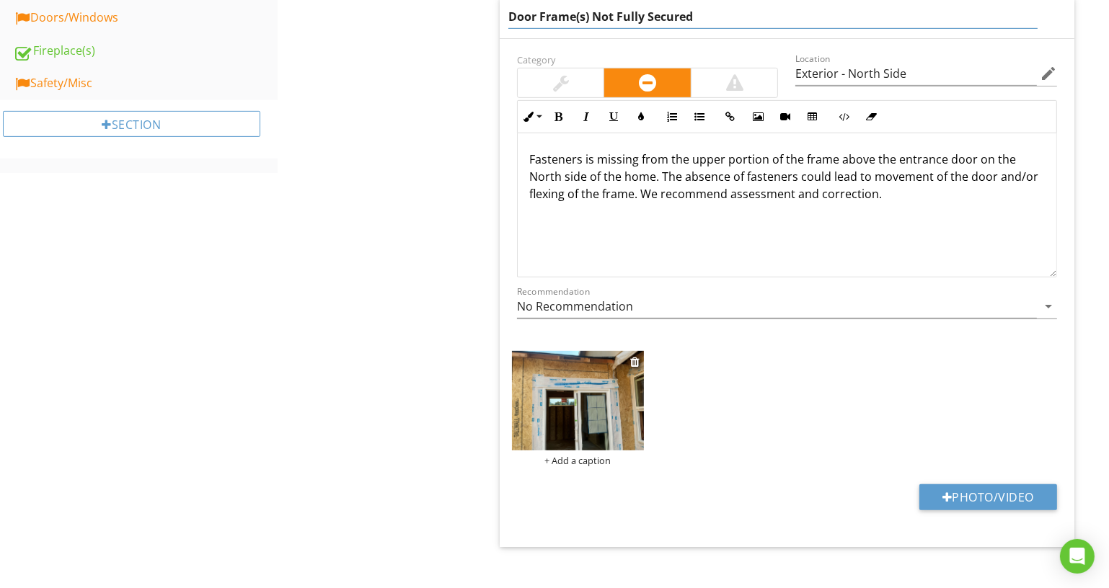
click at [584, 459] on div "+ Add a caption" at bounding box center [578, 408] width 132 height 115
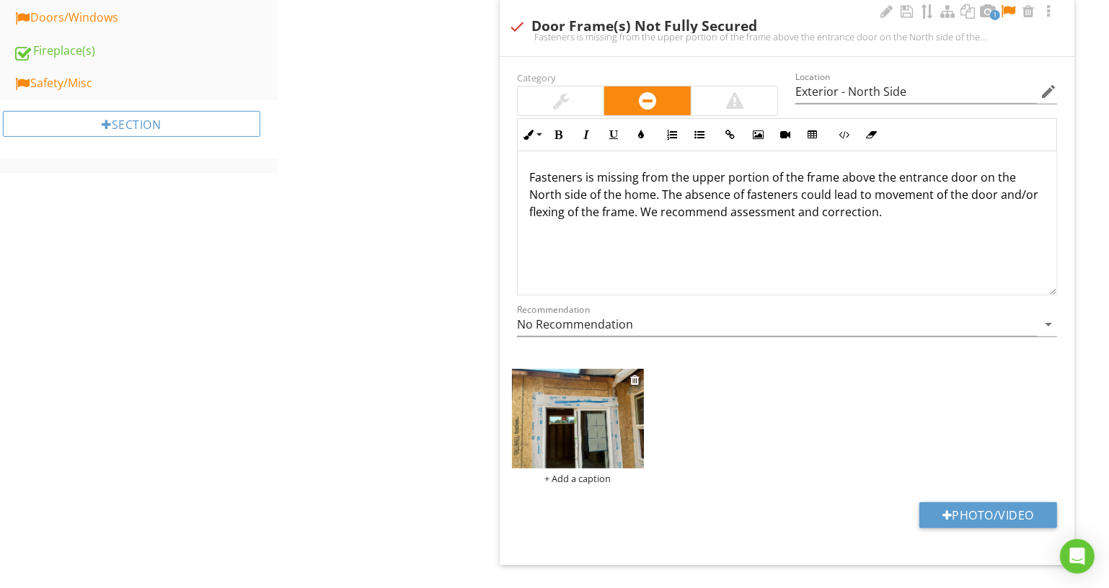
click at [567, 475] on div "+ Add a caption" at bounding box center [578, 479] width 132 height 12
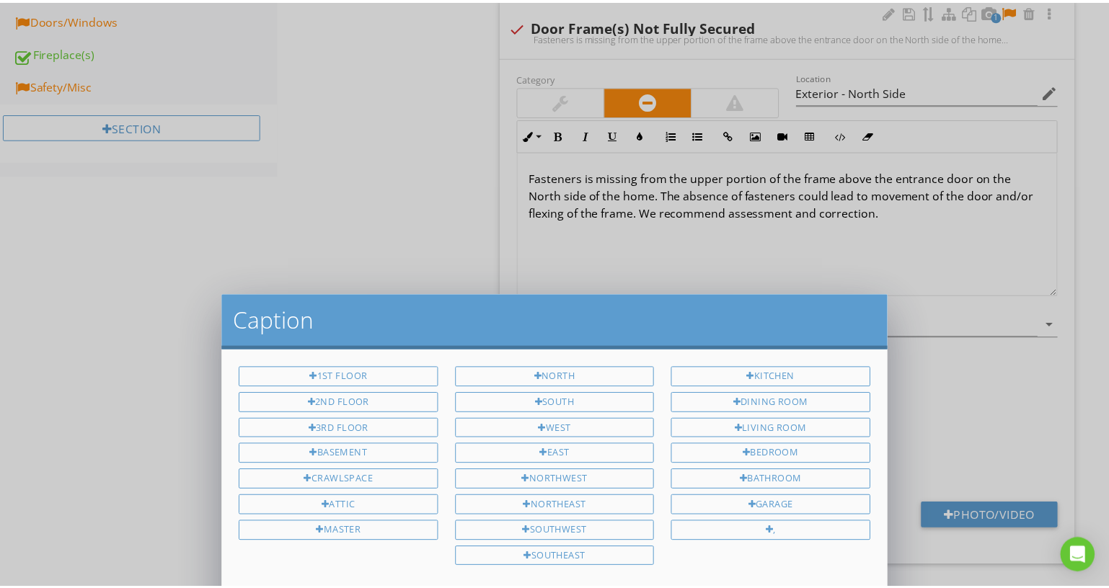
scroll to position [0, 0]
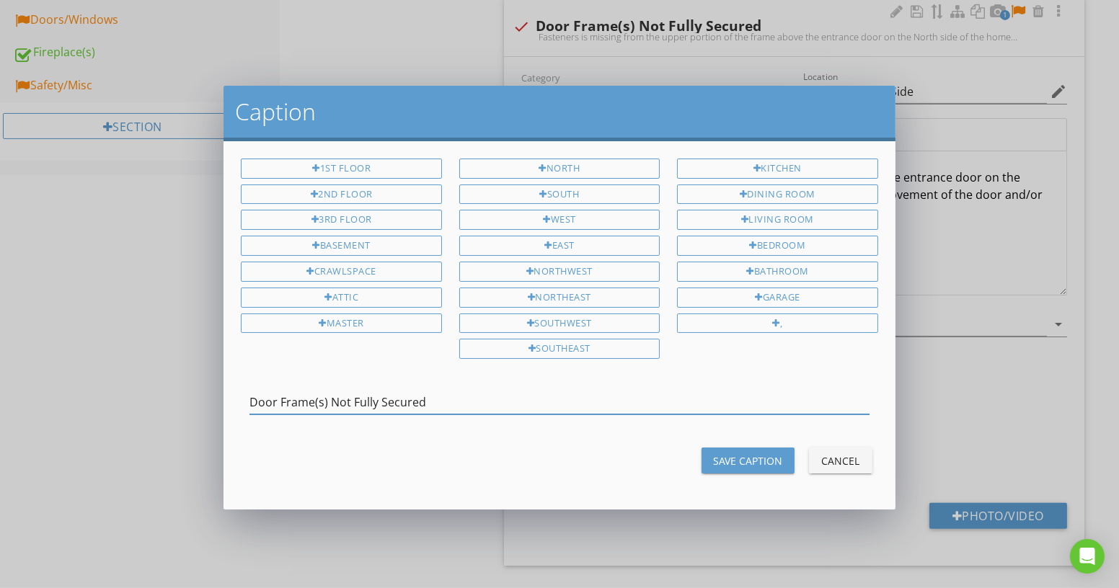
click at [332, 396] on input "Door Frame(s) Not Fully Secured" at bounding box center [558, 403] width 619 height 24
click at [459, 392] on input "Door Frame Not Fully Secured" at bounding box center [558, 403] width 619 height 24
type input "Door Frame Not Fully Secured - [GEOGRAPHIC_DATA]"
click at [741, 456] on div "Save Caption" at bounding box center [748, 461] width 70 height 15
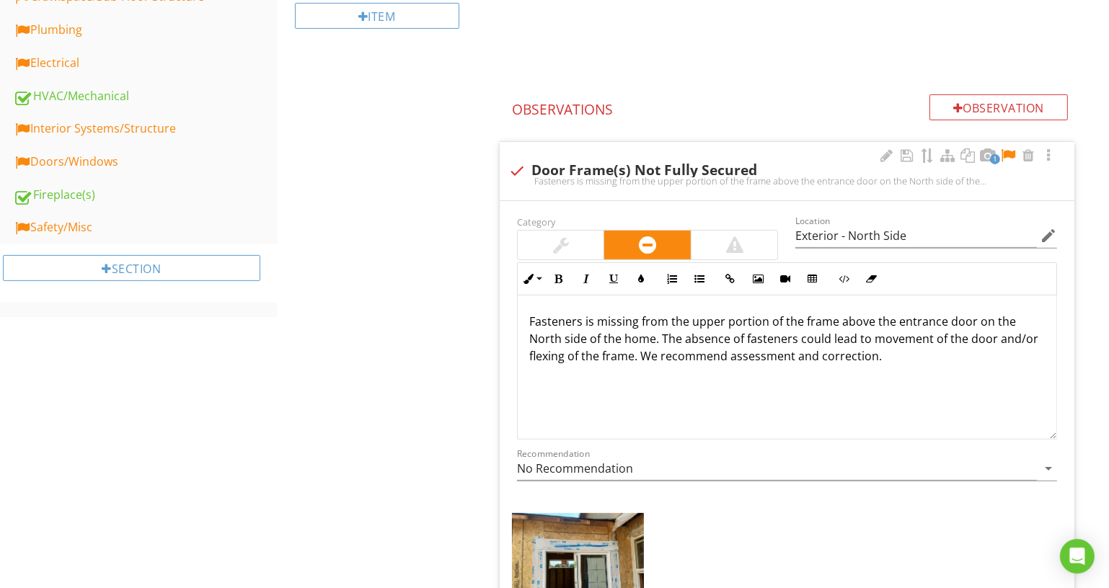
scroll to position [480, 0]
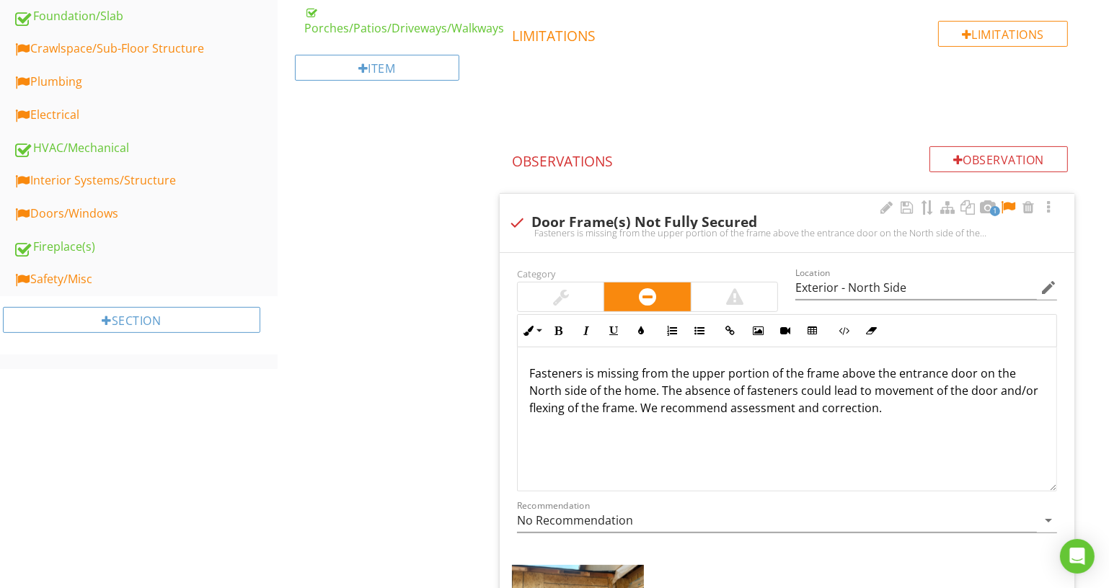
click at [1012, 206] on div at bounding box center [1007, 207] width 17 height 14
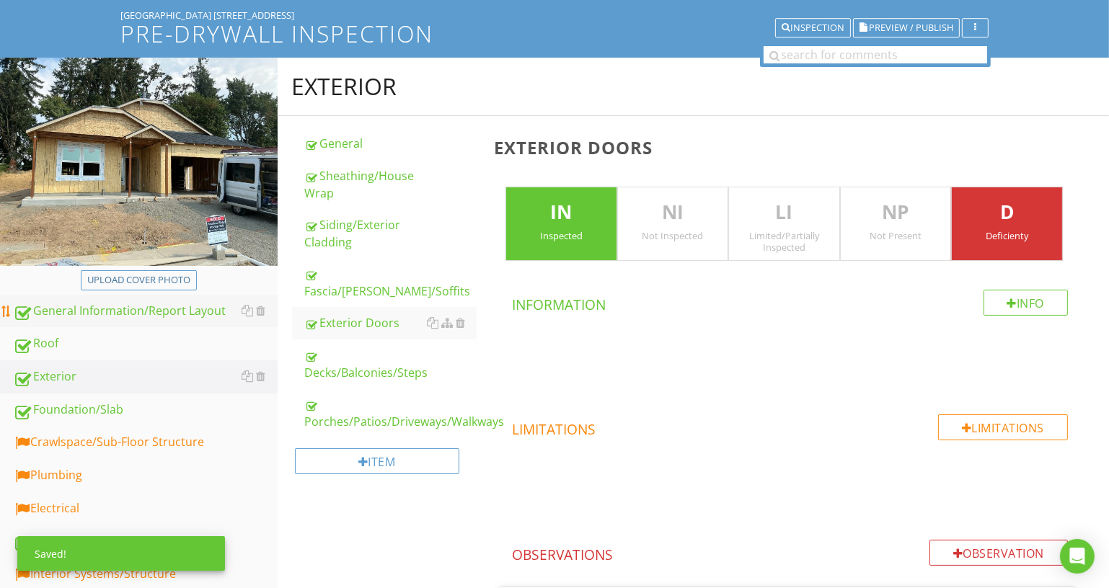
scroll to position [415, 0]
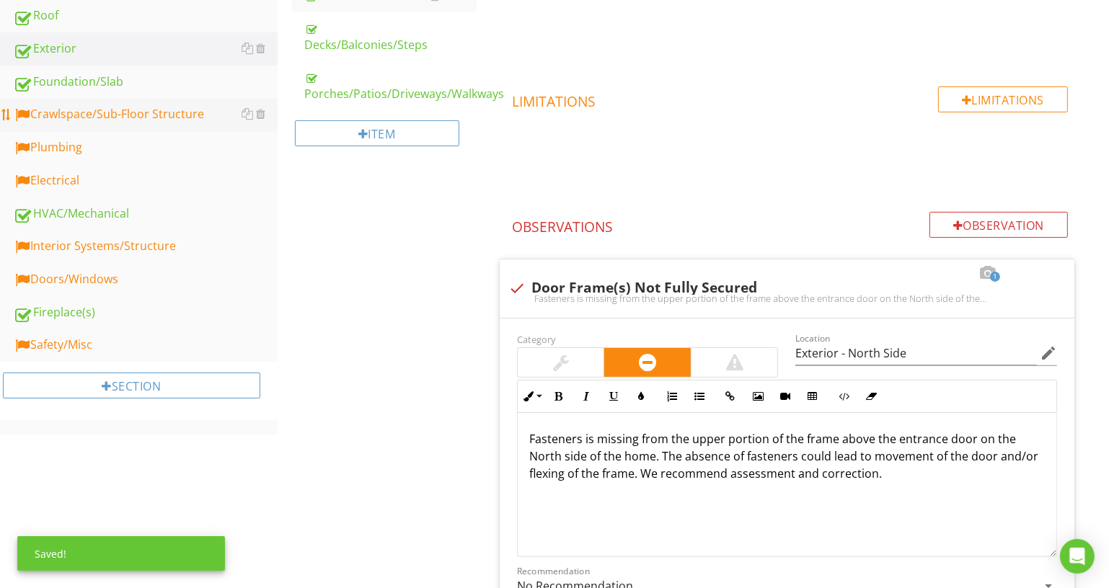
click at [130, 111] on div "Crawlspace/Sub-Floor Structure" at bounding box center [145, 114] width 265 height 19
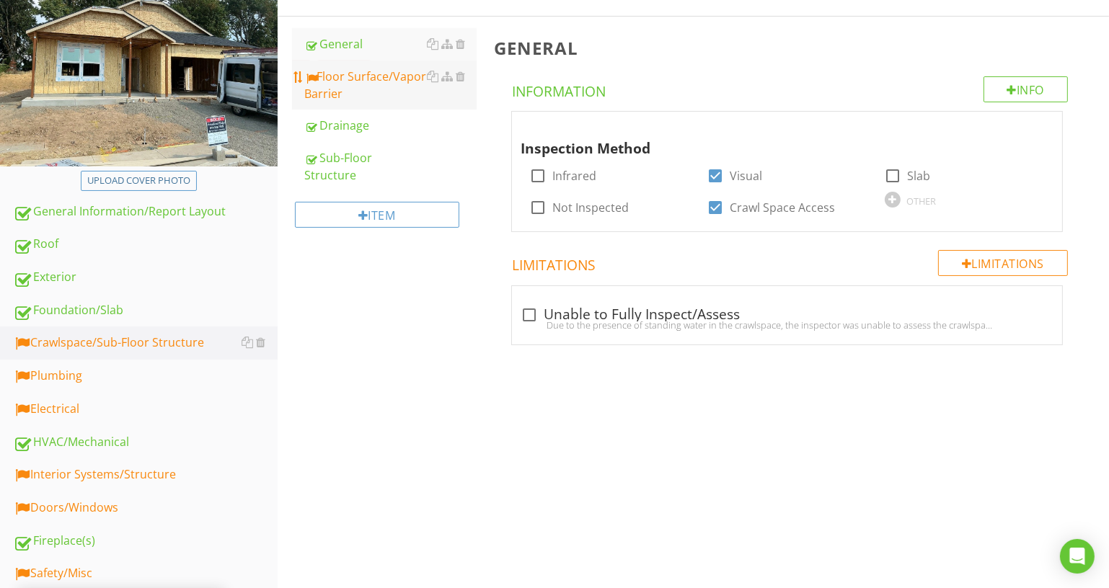
scroll to position [126, 0]
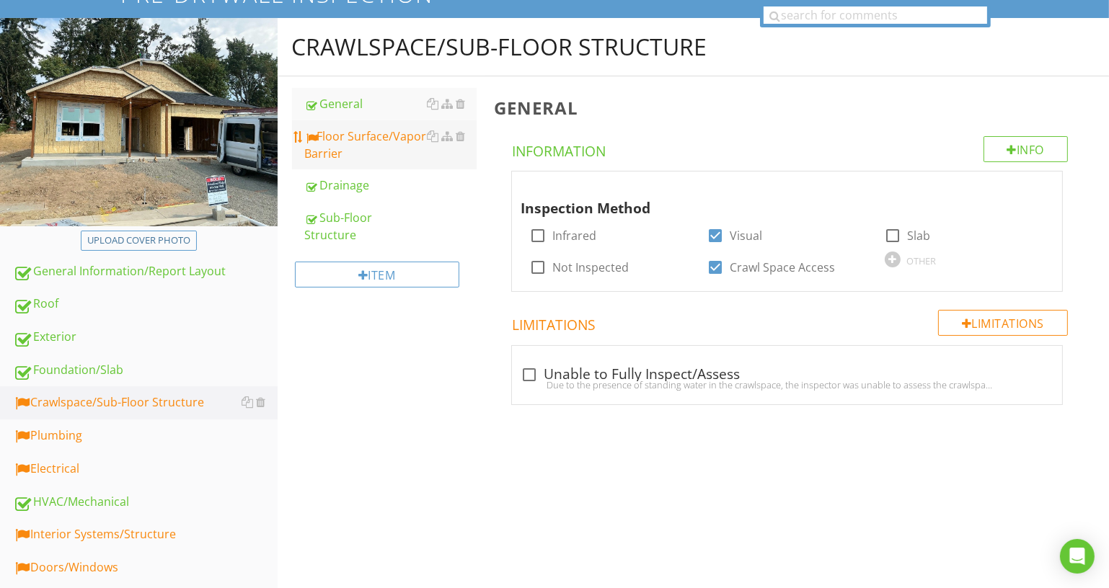
click at [386, 131] on div "Floor Surface/Vapor Barrier" at bounding box center [391, 145] width 172 height 35
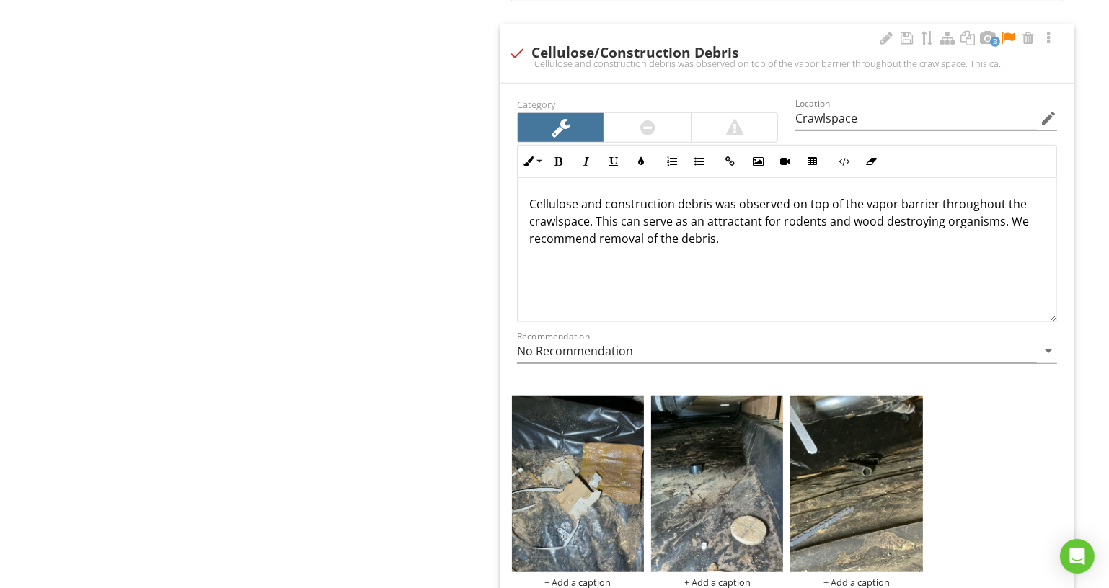
scroll to position [1175, 0]
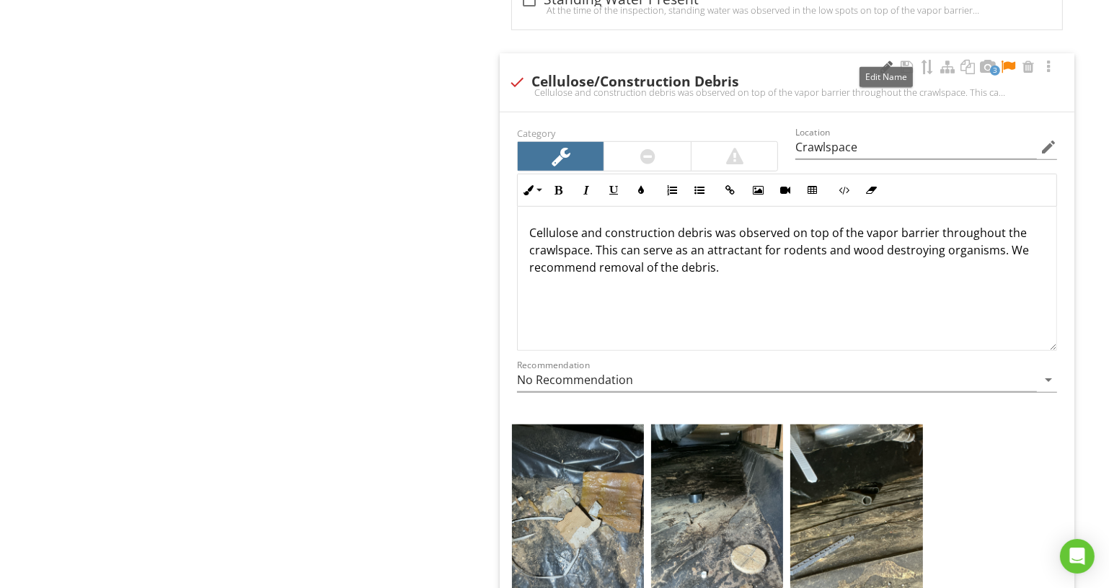
click at [886, 61] on div at bounding box center [886, 67] width 17 height 14
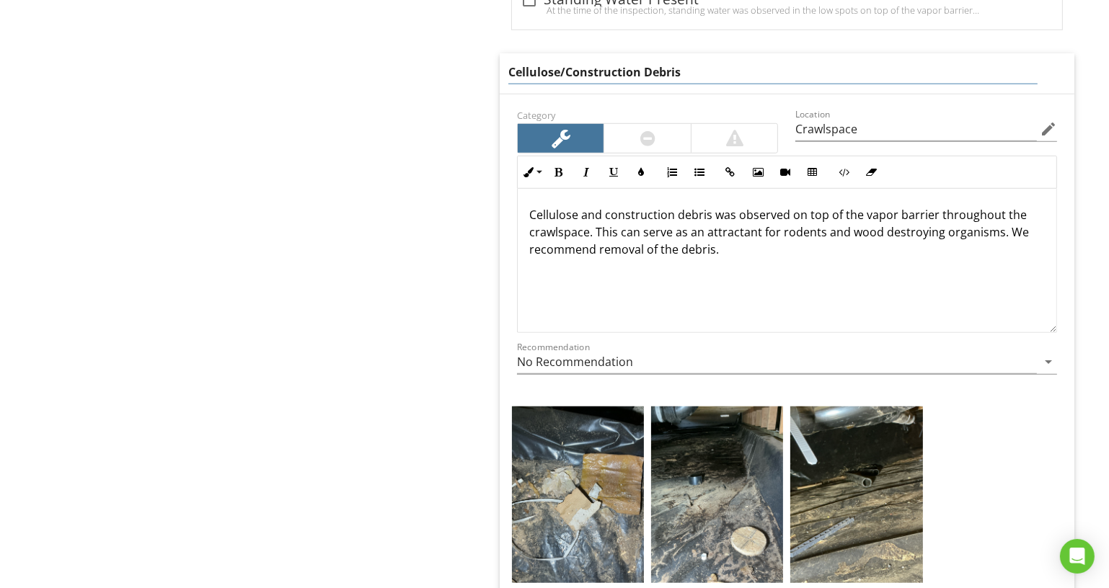
click at [857, 68] on input "Cellulose/Construction Debris" at bounding box center [772, 73] width 529 height 24
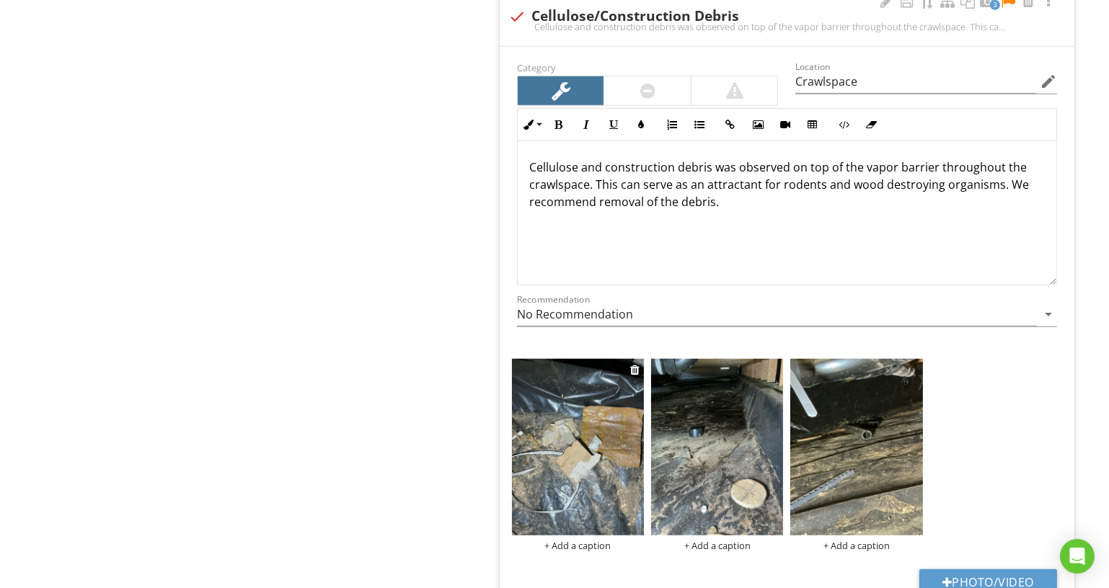
scroll to position [1253, 0]
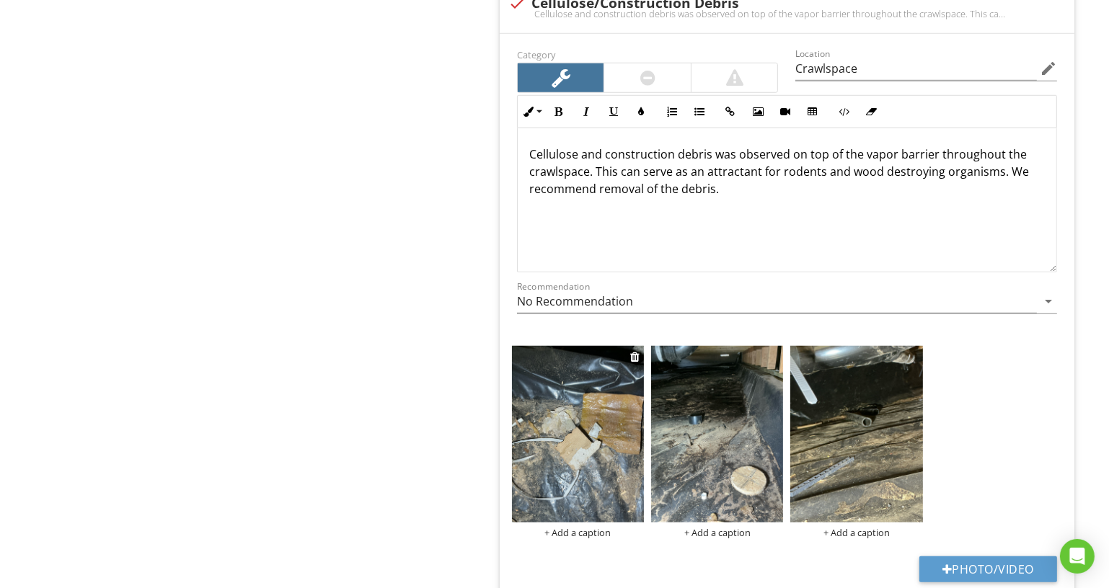
click at [573, 527] on div "+ Add a caption" at bounding box center [578, 533] width 132 height 12
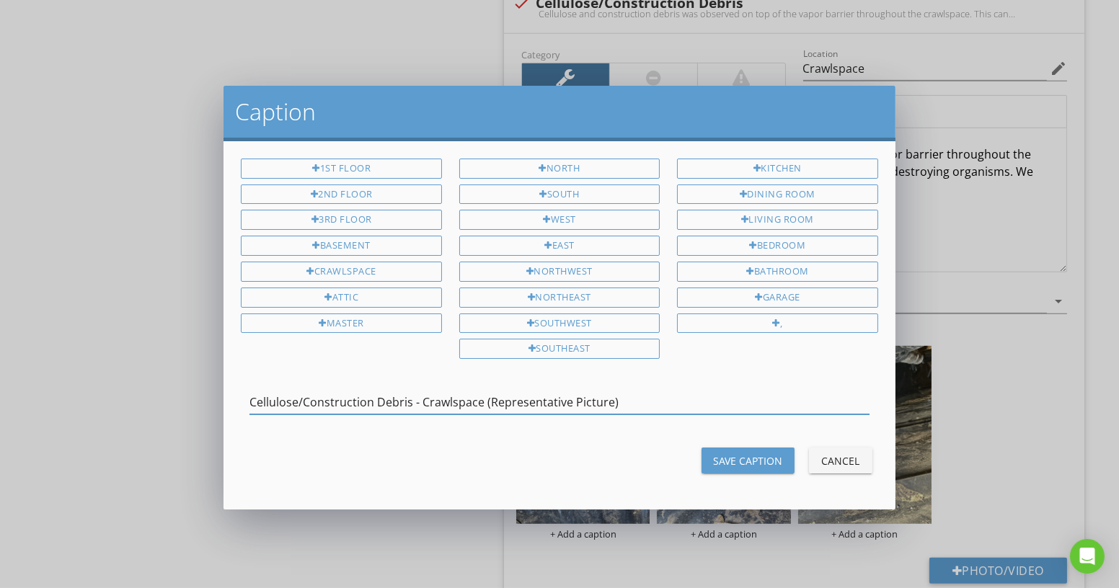
type input "Cellulose/Construction Debris - Crawlspace (Representative Picture)"
click at [628, 409] on div "Cellulose/Construction Debris - Crawlspace (Representative Picture)" at bounding box center [558, 410] width 619 height 38
click at [635, 399] on input "Cellulose/Construction Debris - Crawlspace (Representative Picture)" at bounding box center [558, 403] width 619 height 24
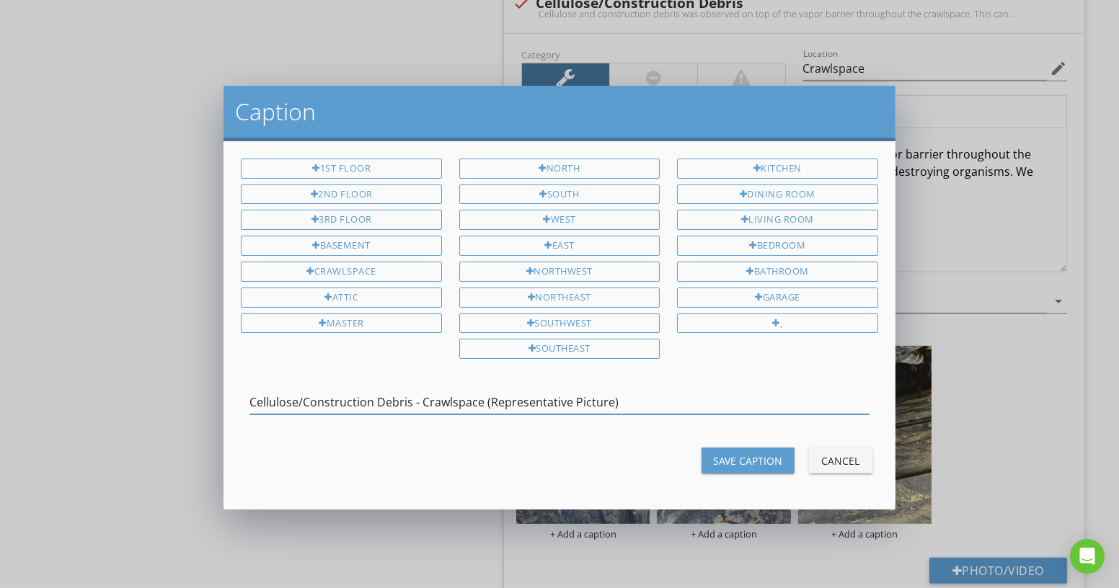
click at [743, 459] on div "Save Caption" at bounding box center [748, 461] width 70 height 15
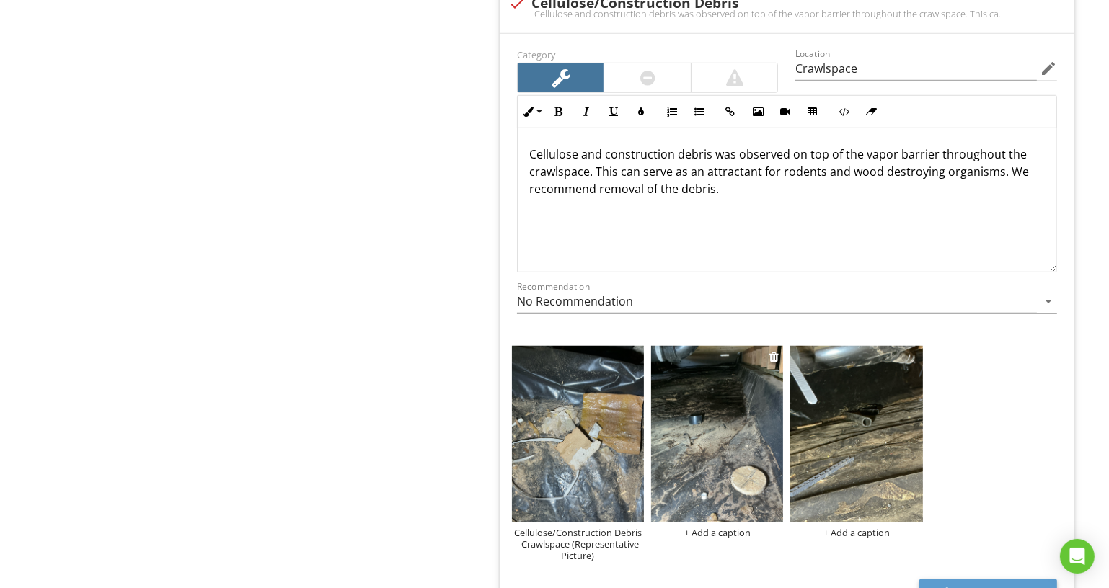
click at [743, 527] on div "+ Add a caption" at bounding box center [717, 533] width 132 height 12
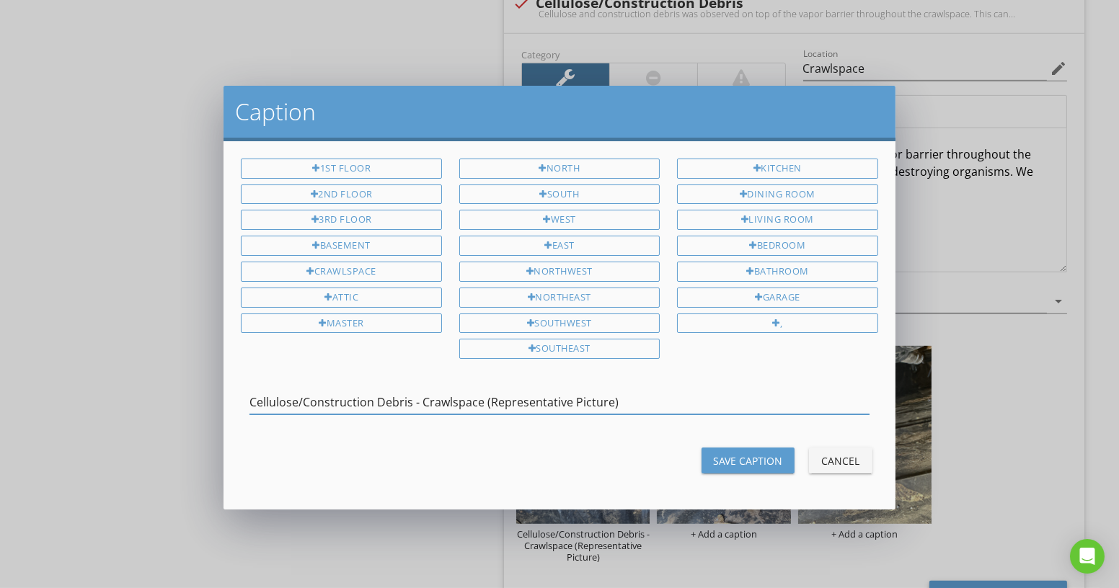
type input "Cellulose/Construction Debris - Crawlspace (Representative Picture)"
click at [757, 455] on div "Save Caption" at bounding box center [748, 461] width 70 height 15
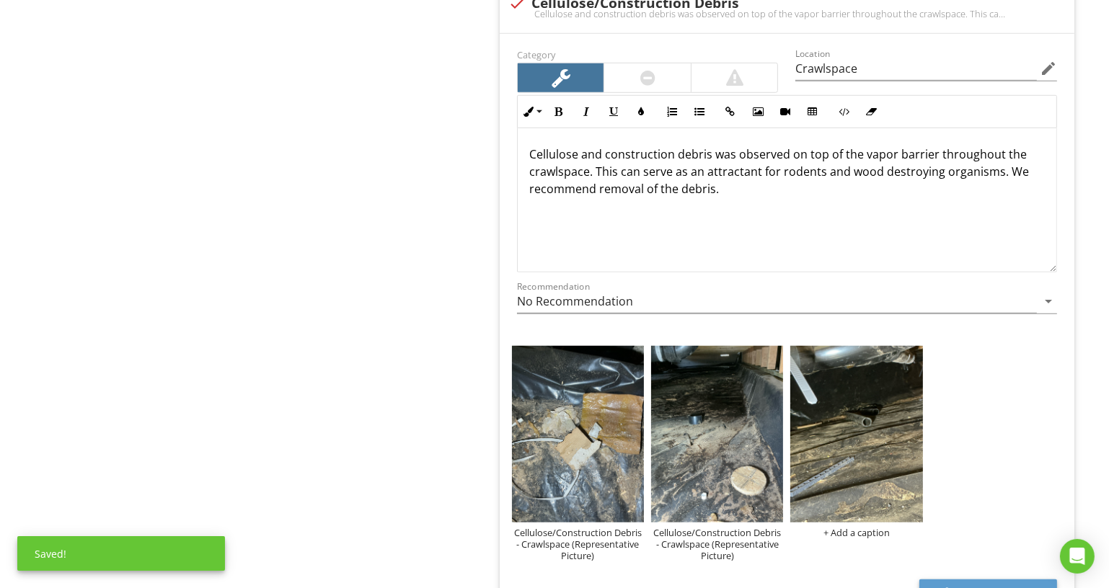
click at [855, 529] on div "+ Add a caption" at bounding box center [856, 533] width 132 height 12
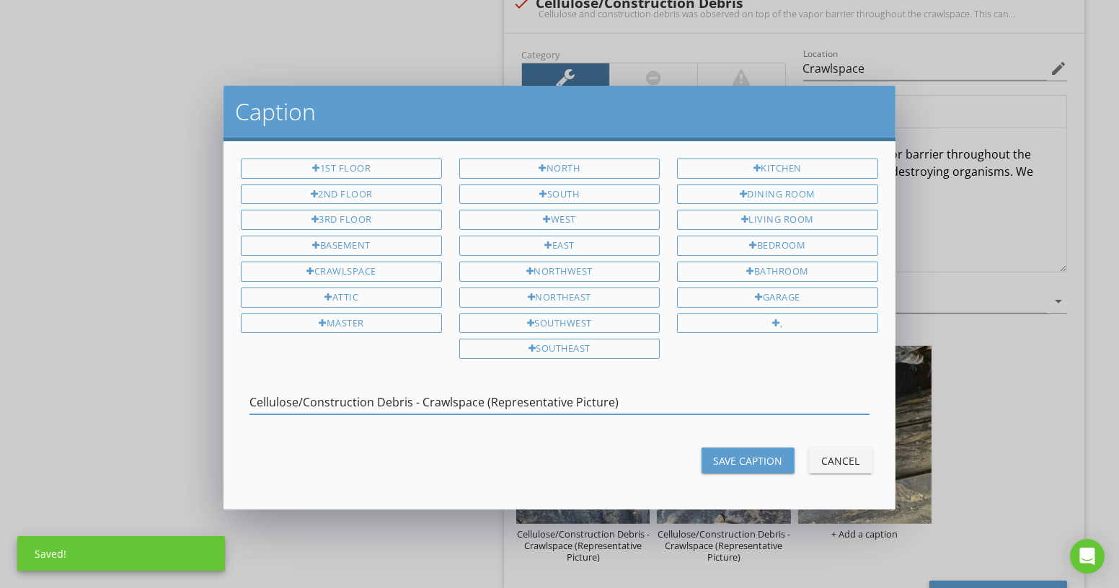
type input "Cellulose/Construction Debris - Crawlspace (Representative Picture)"
click at [747, 454] on div "Save Caption" at bounding box center [748, 461] width 70 height 15
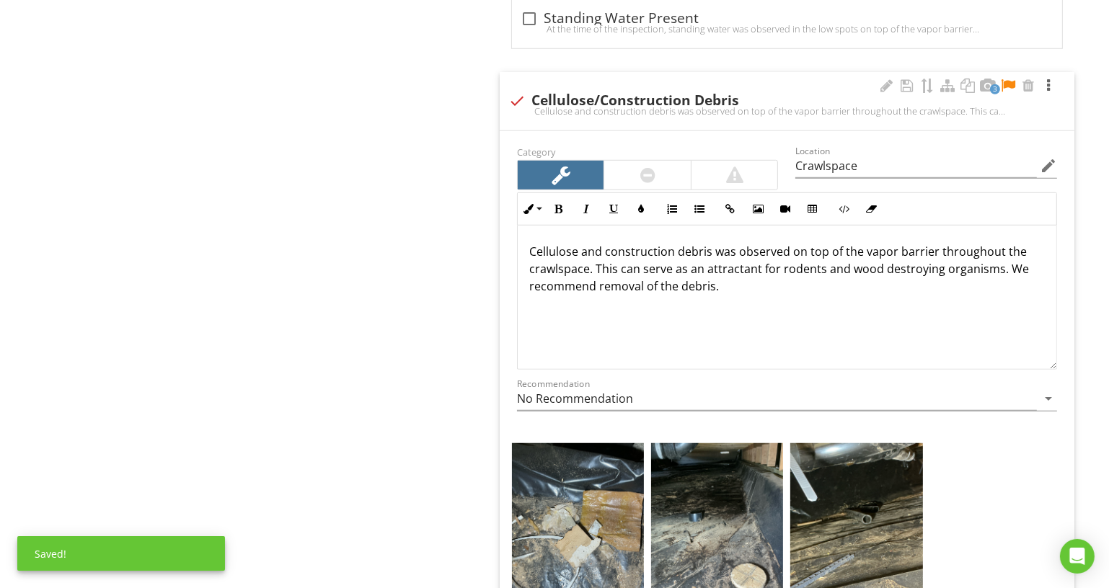
scroll to position [1122, 0]
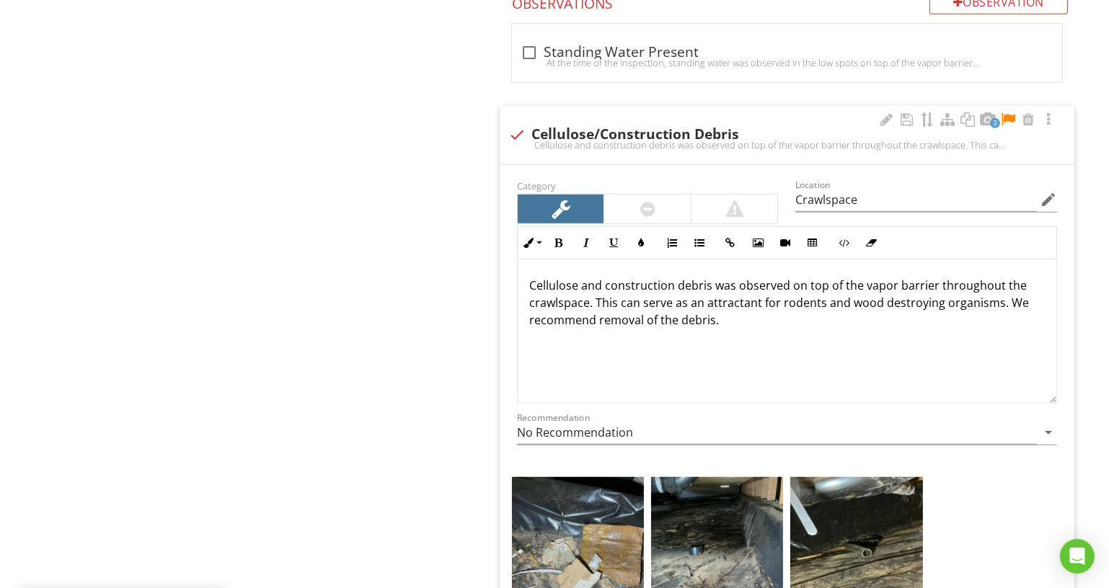
click at [1016, 112] on div at bounding box center [1007, 119] width 17 height 14
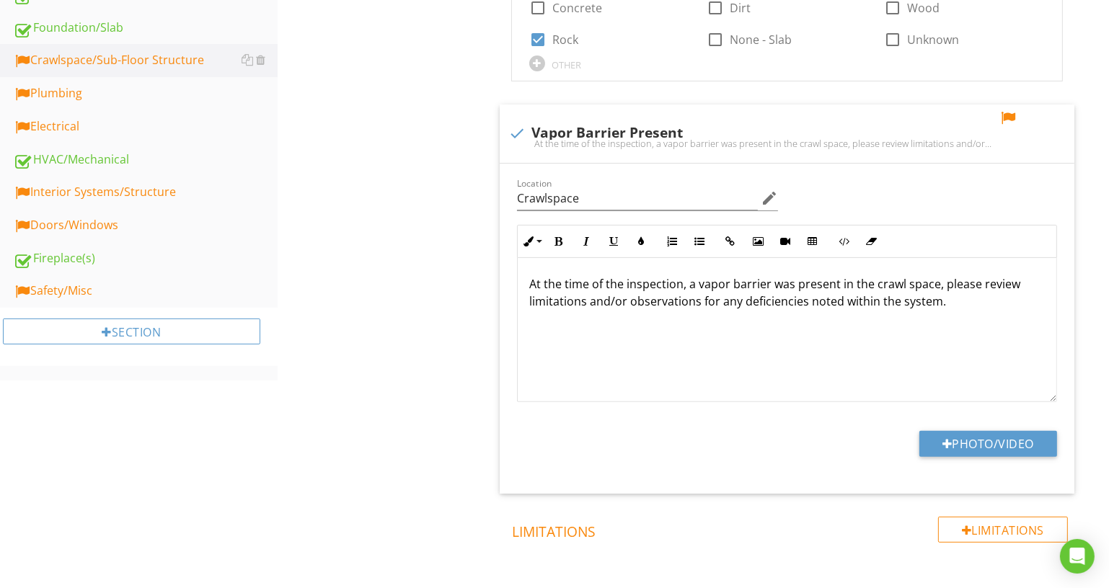
scroll to position [401, 0]
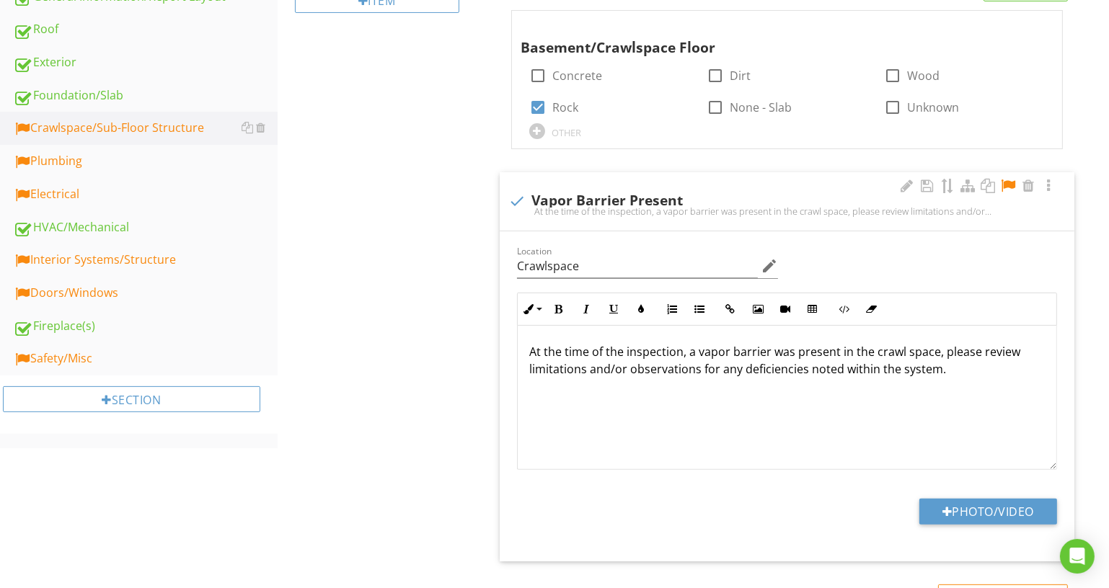
click at [1012, 179] on div at bounding box center [1007, 186] width 17 height 14
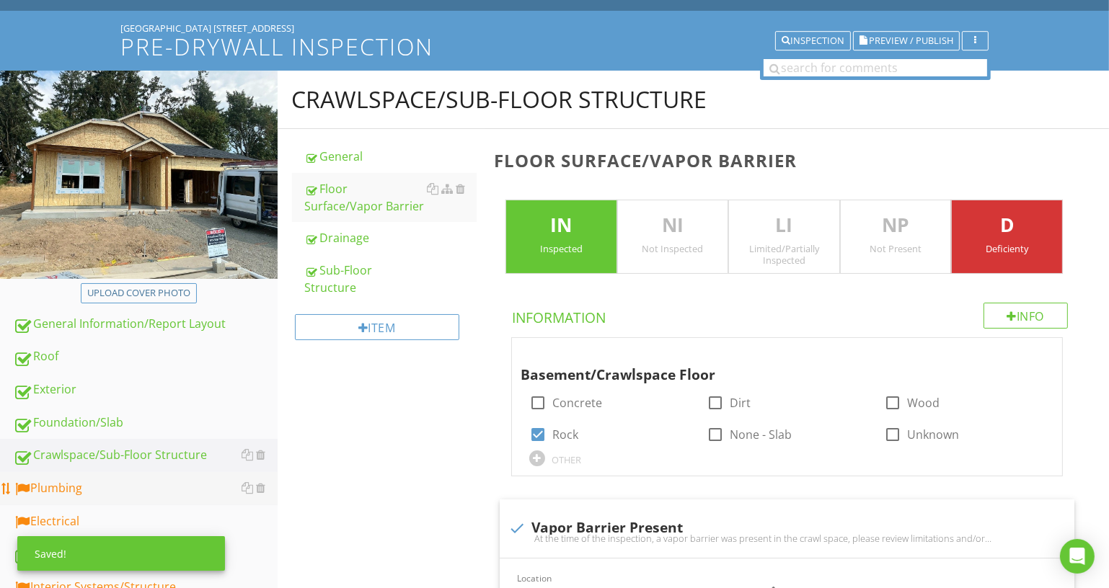
click at [197, 480] on div "Plumbing" at bounding box center [145, 489] width 265 height 19
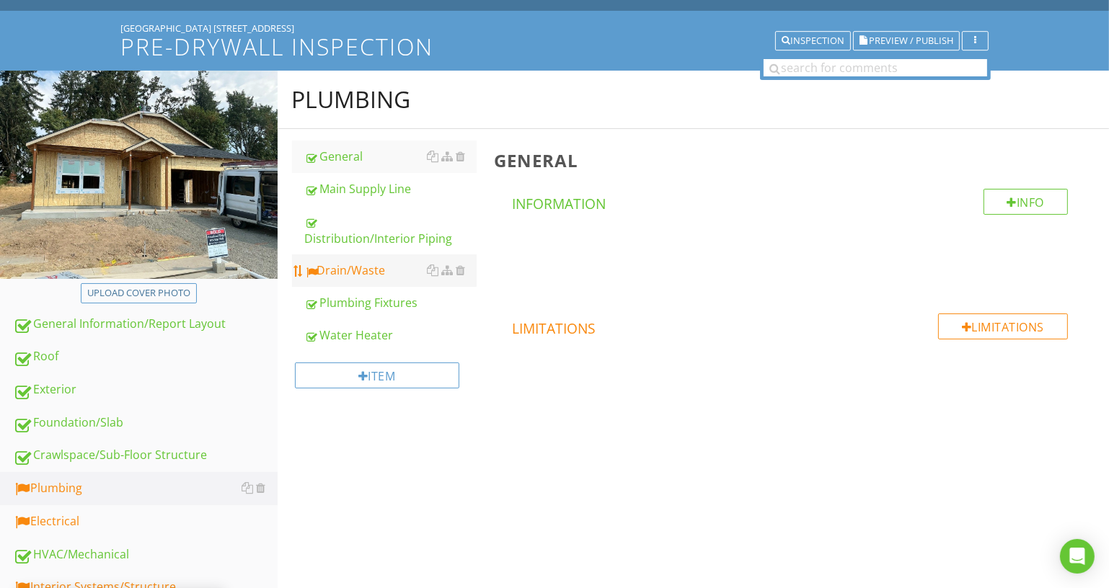
click at [386, 277] on div "Drain/Waste" at bounding box center [391, 270] width 172 height 17
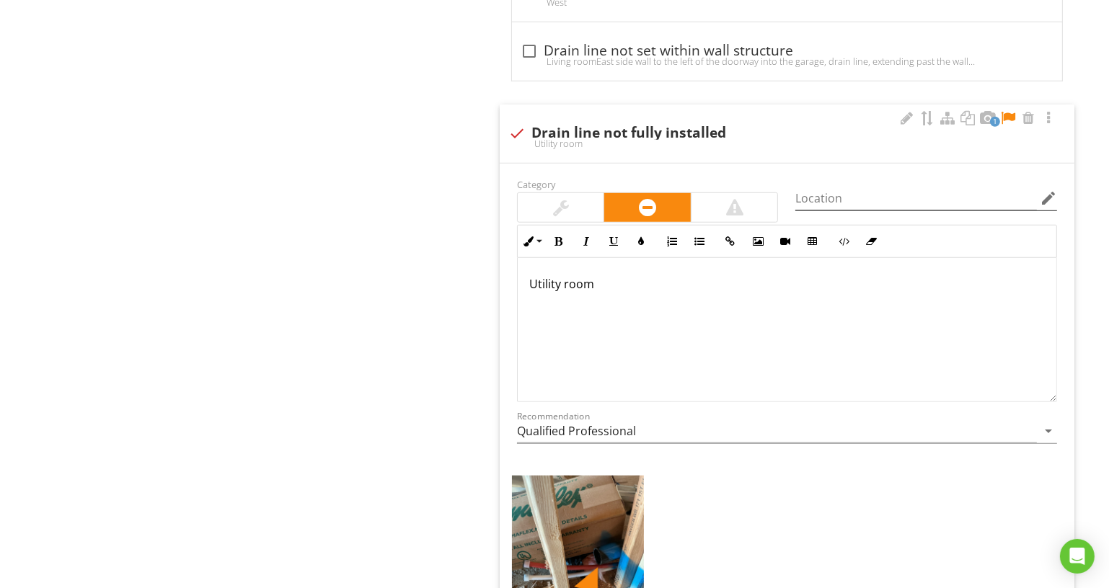
scroll to position [1384, 0]
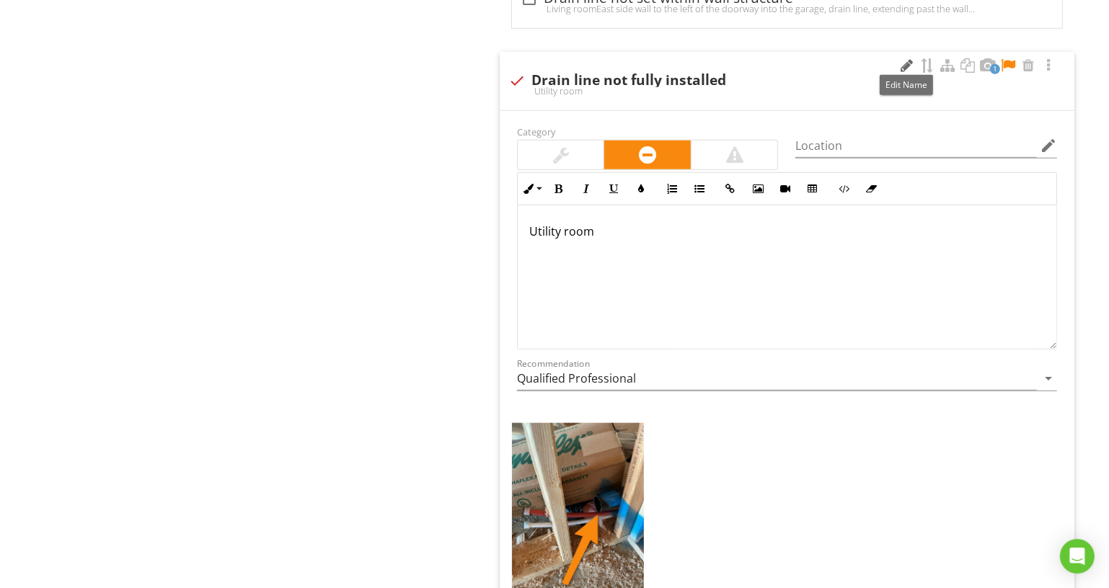
click at [901, 62] on div at bounding box center [906, 65] width 17 height 14
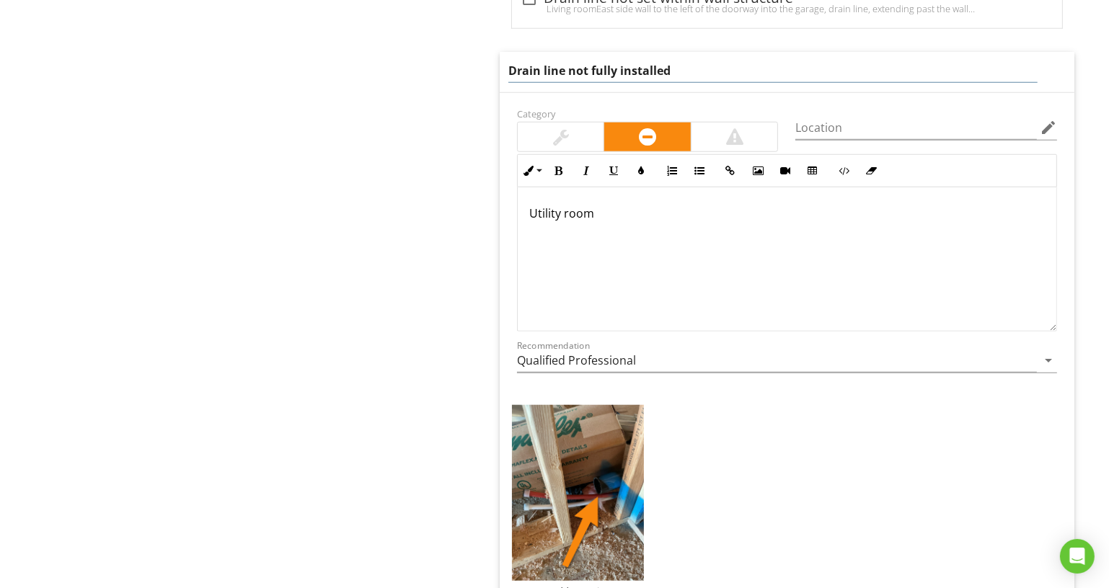
click at [870, 61] on input "Drain line not fully installed" at bounding box center [772, 71] width 529 height 24
type input "Drain Line(s0 Not Fully Secured"
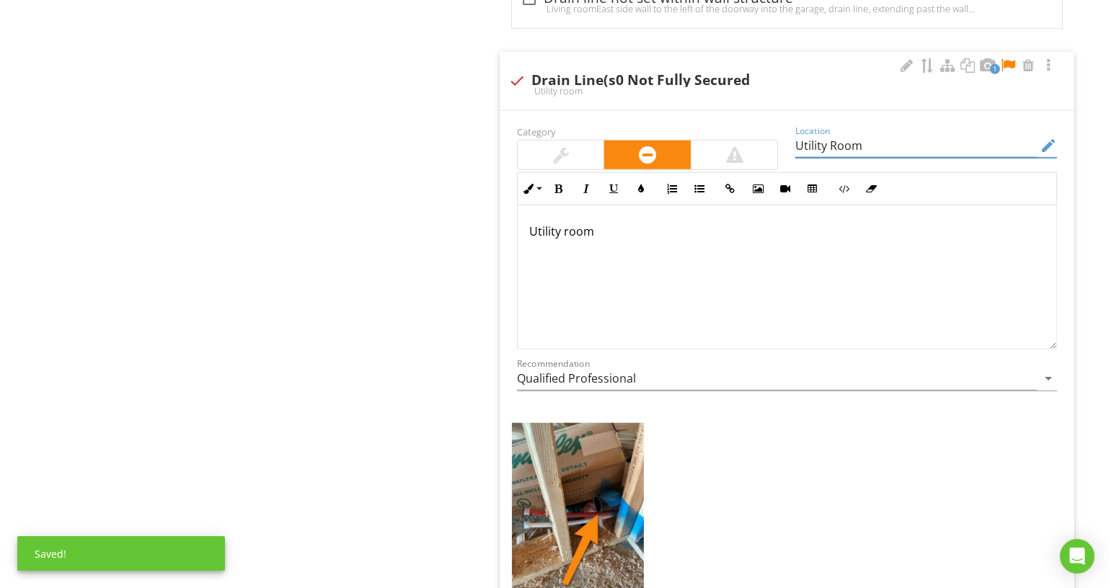
type input "Utility Room"
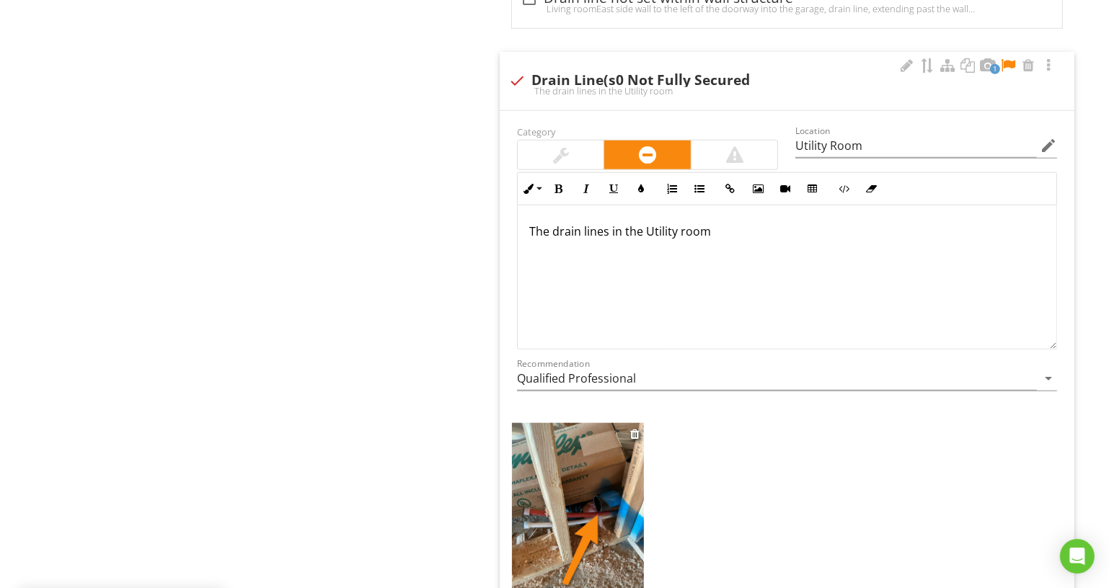
click at [615, 487] on img at bounding box center [578, 511] width 132 height 176
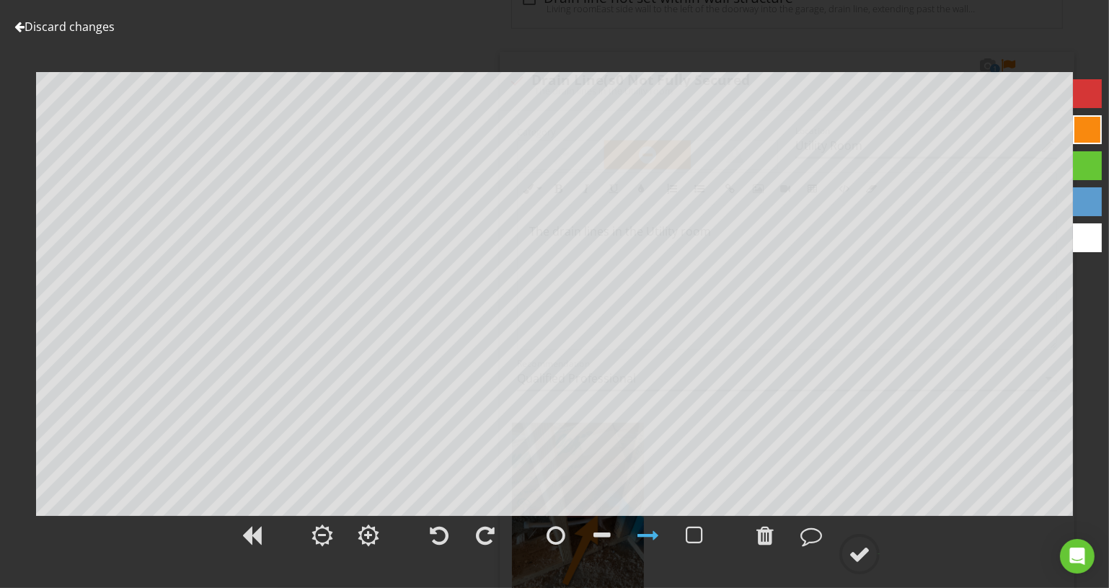
click at [100, 30] on link "Discard changes" at bounding box center [64, 27] width 100 height 16
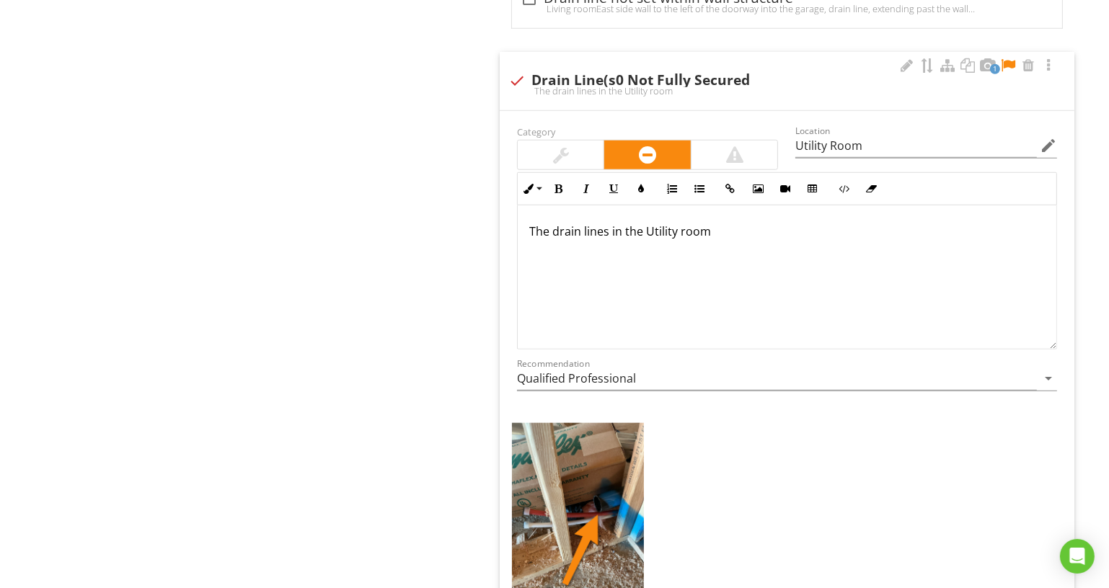
scroll to position [1253, 0]
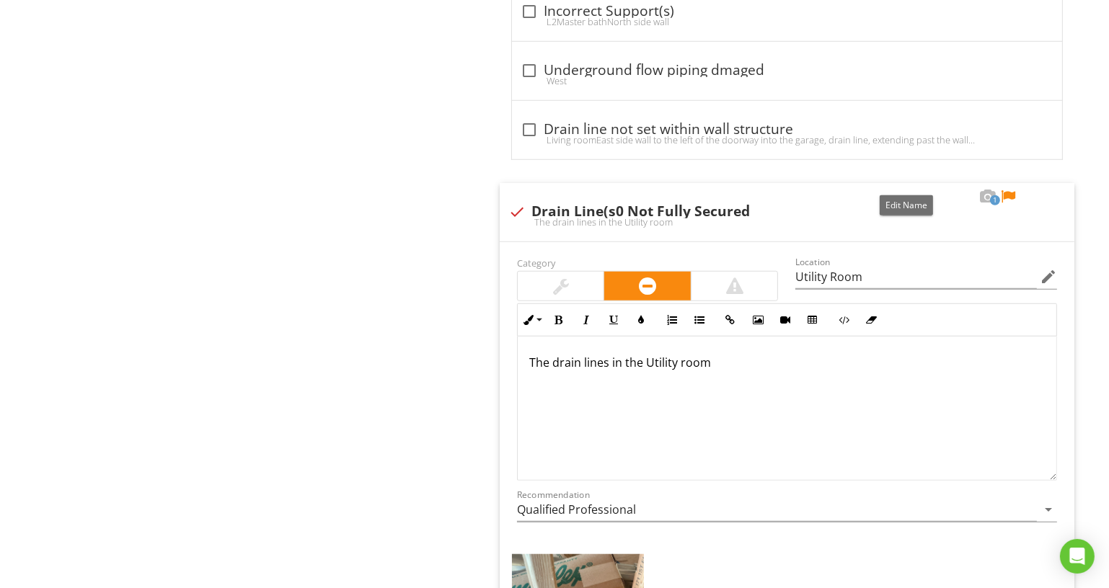
click at [904, 191] on div at bounding box center [906, 197] width 17 height 14
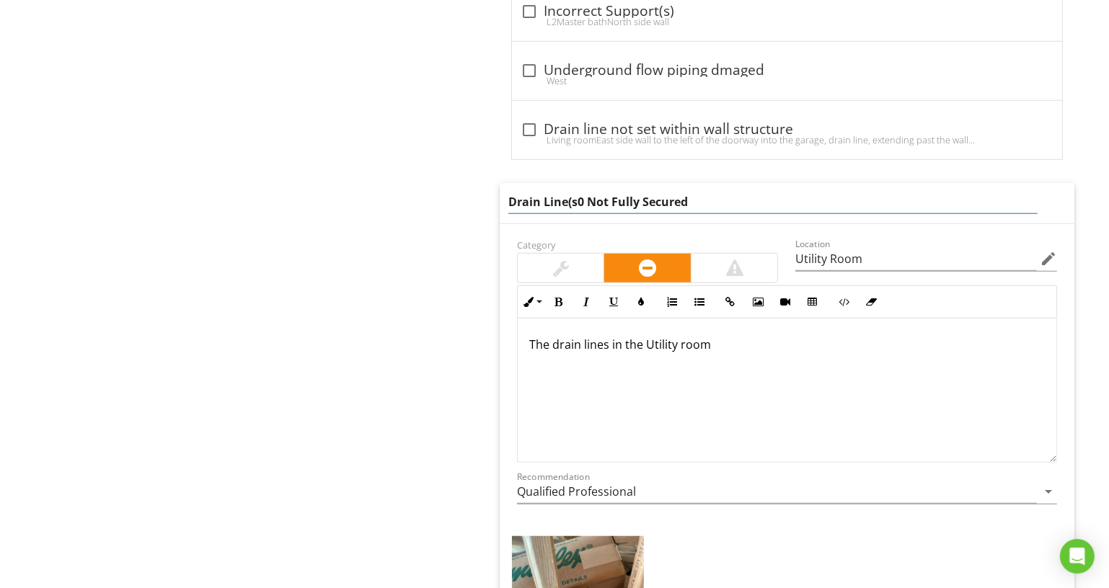
click at [588, 191] on input "Drain Line(s0 Not Fully Secured" at bounding box center [772, 202] width 529 height 24
click at [693, 195] on input "Drain Line(s) Not Fully Secured" at bounding box center [772, 202] width 529 height 24
type input "Drain Line(s) Not Capped Off"
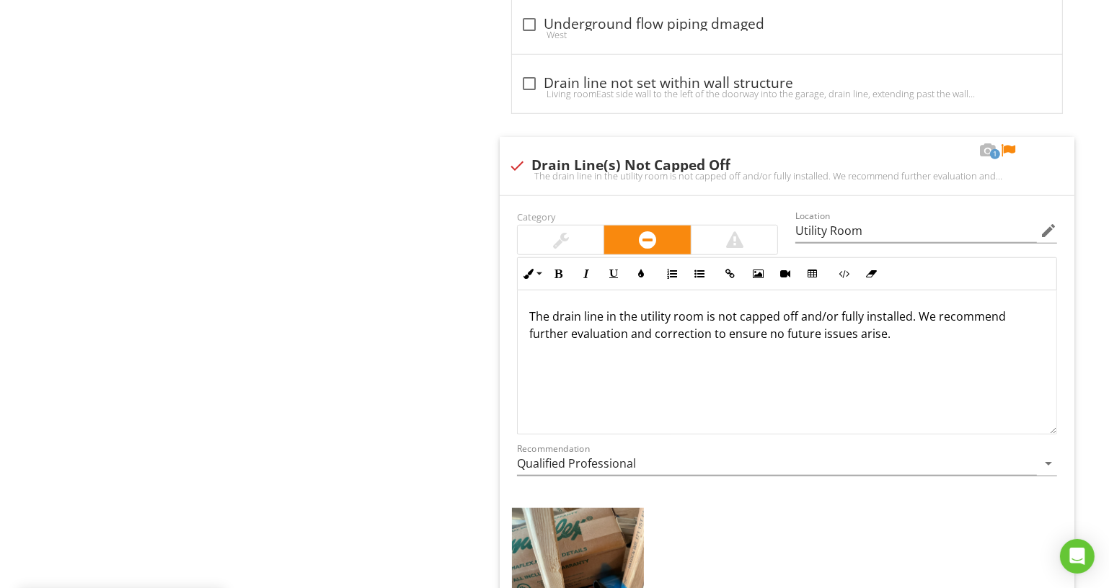
scroll to position [1319, 0]
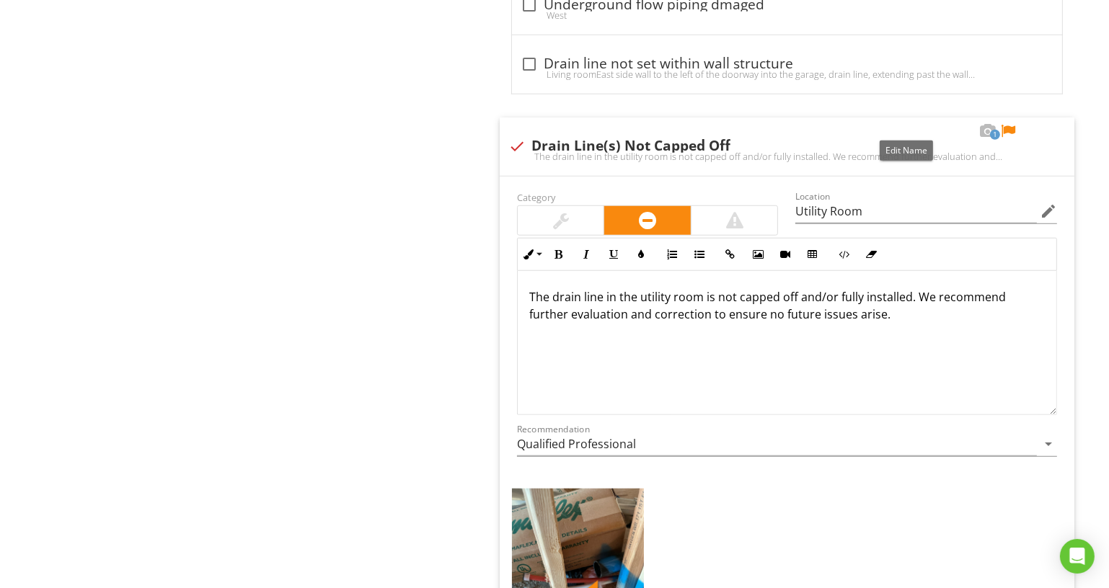
click at [908, 127] on div at bounding box center [906, 131] width 17 height 14
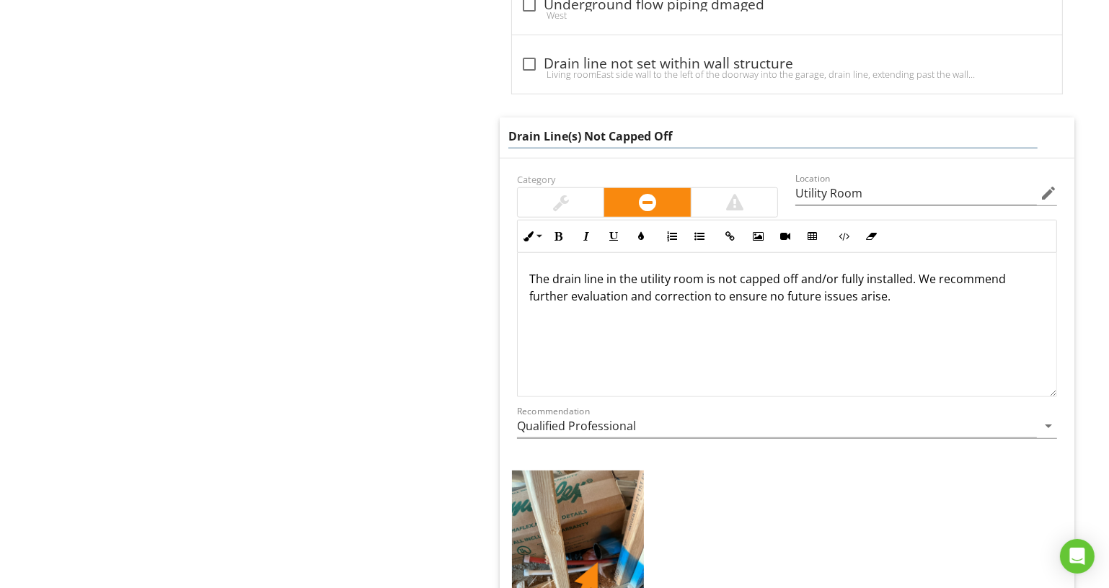
click at [891, 125] on input "Drain Line(s) Not Capped Off" at bounding box center [772, 137] width 529 height 24
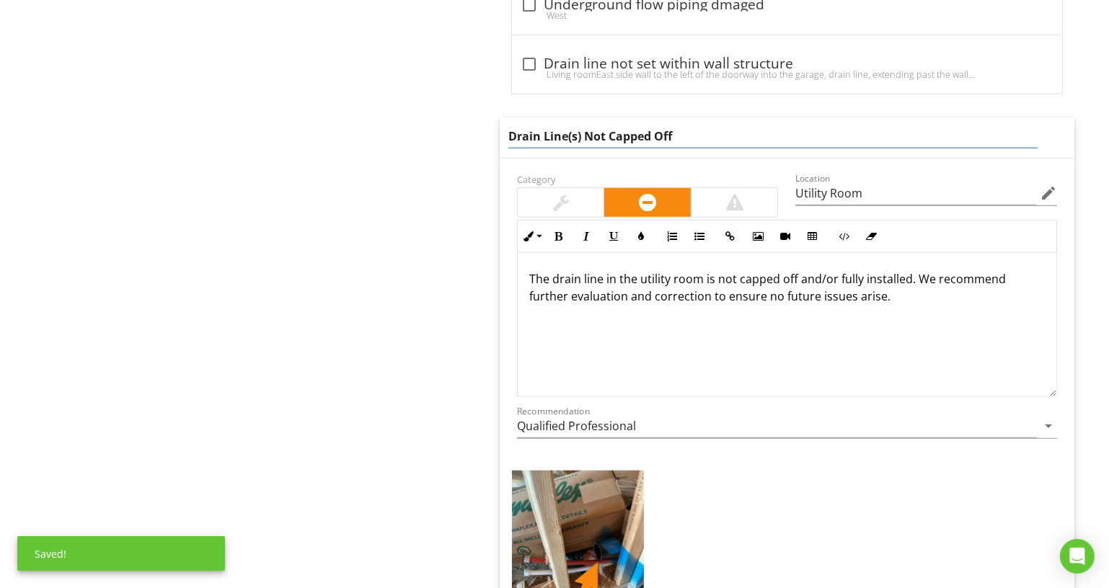
click at [891, 125] on input "Drain Line(s) Not Capped Off" at bounding box center [772, 137] width 529 height 24
click at [743, 428] on input "Qualified Professional" at bounding box center [777, 427] width 520 height 24
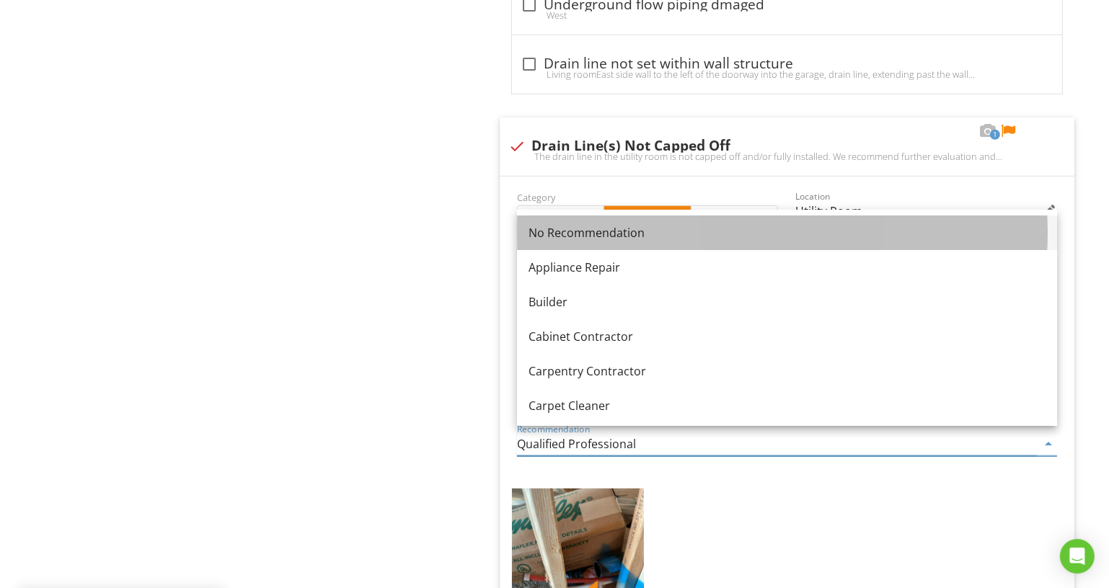
click at [642, 239] on div "No Recommendation" at bounding box center [787, 232] width 517 height 17
type input "No Recommendation"
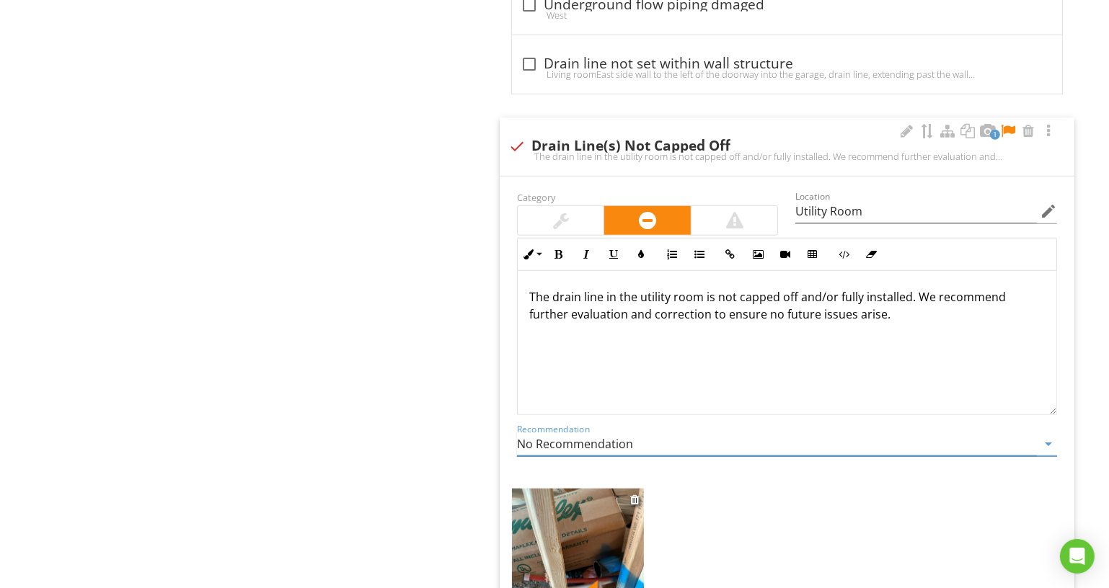
scroll to position [1516, 0]
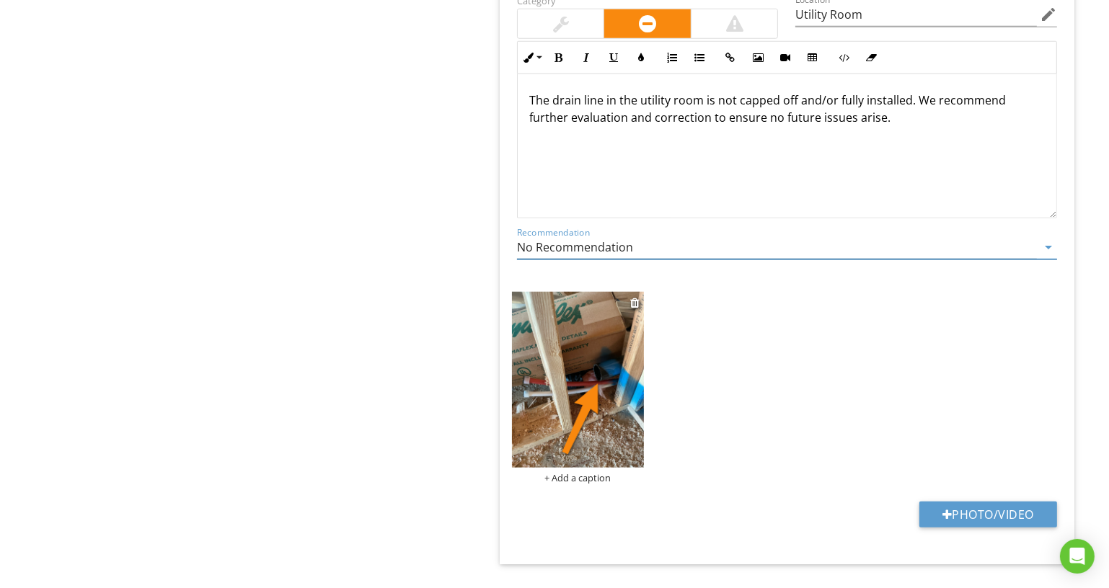
click at [593, 472] on div "+ Add a caption" at bounding box center [578, 478] width 132 height 12
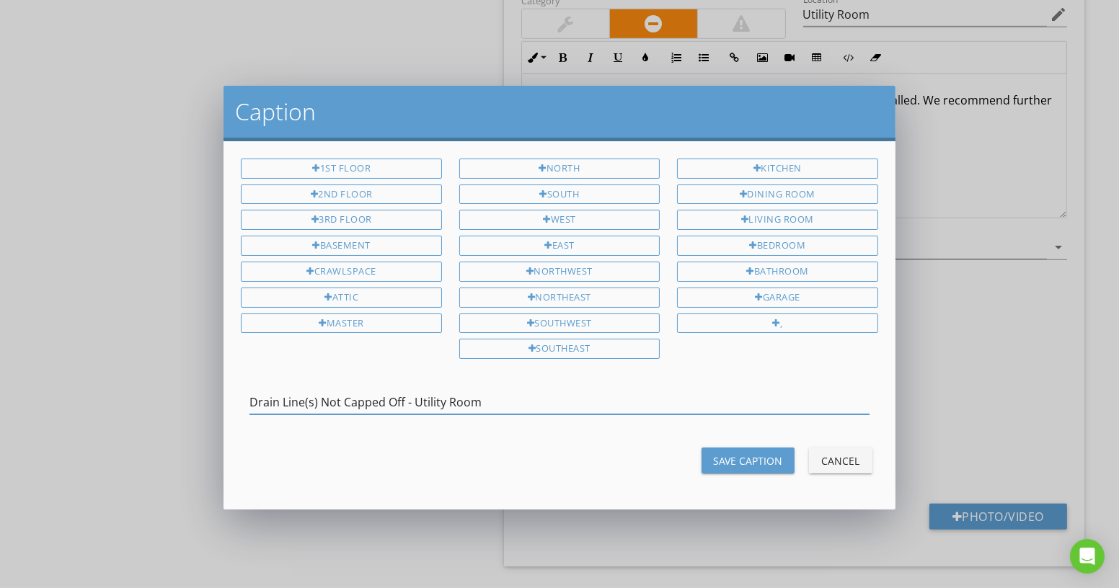
type input "Drain Line(s) Not Capped Off - Utility Room"
click at [755, 454] on div "Save Caption" at bounding box center [748, 461] width 70 height 15
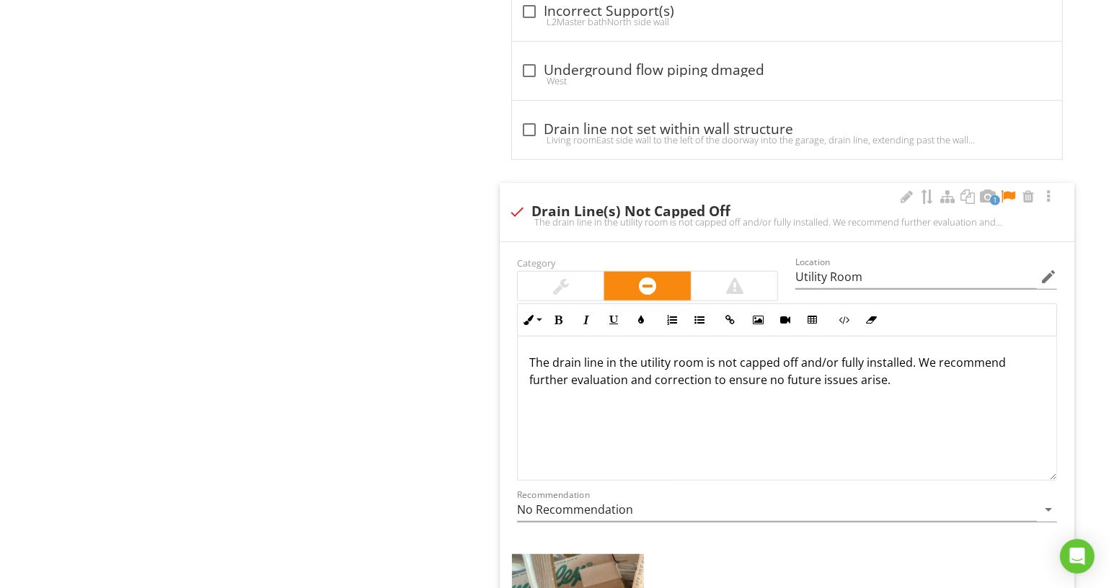
click at [1006, 190] on div at bounding box center [1007, 197] width 17 height 14
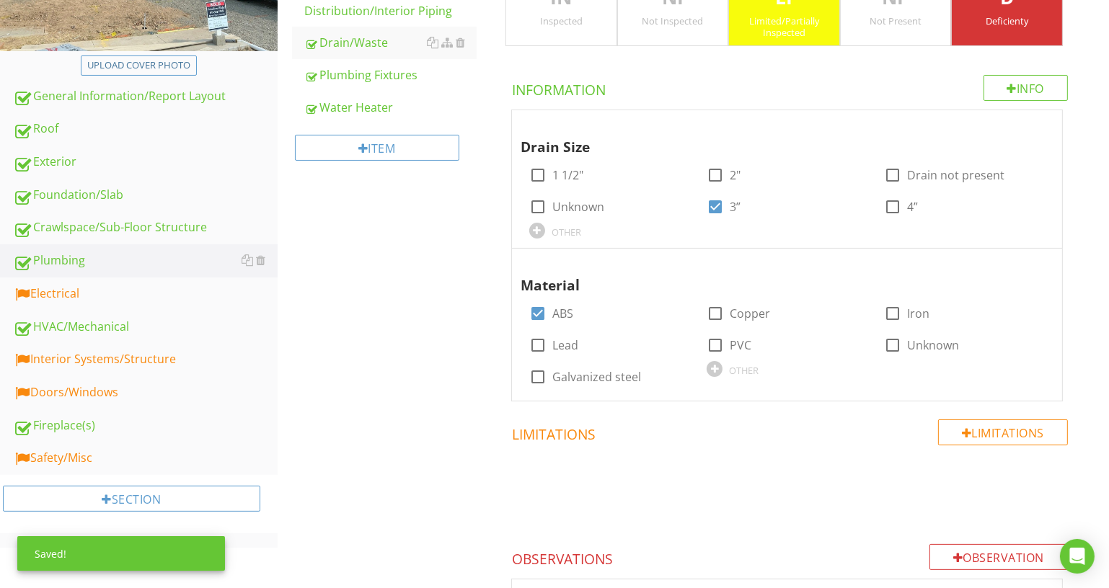
scroll to position [270, 0]
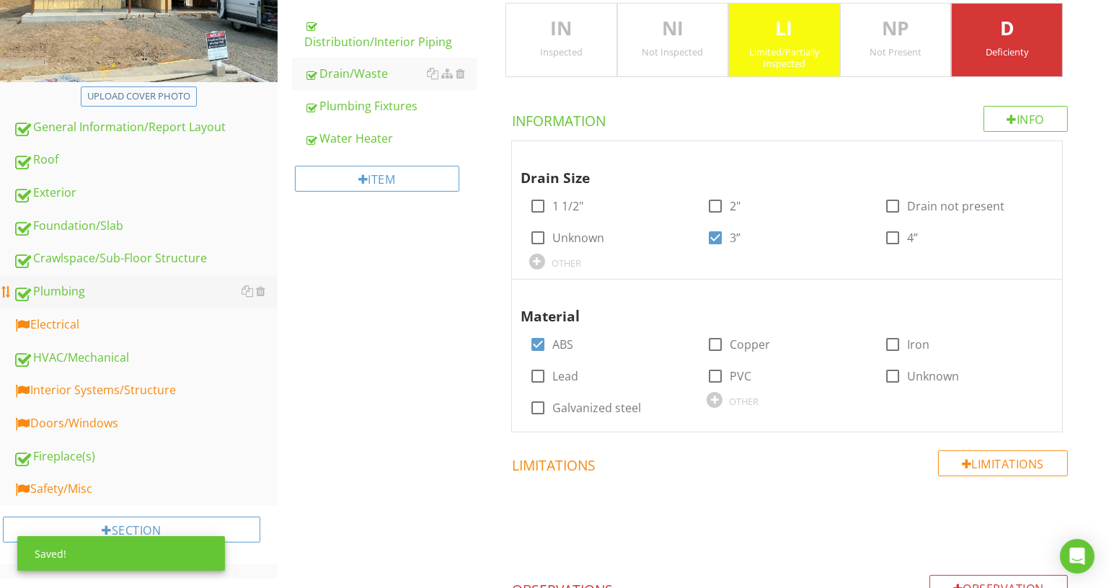
click at [132, 303] on link "Plumbing" at bounding box center [145, 291] width 265 height 33
click at [136, 329] on div "Electrical" at bounding box center [145, 325] width 265 height 19
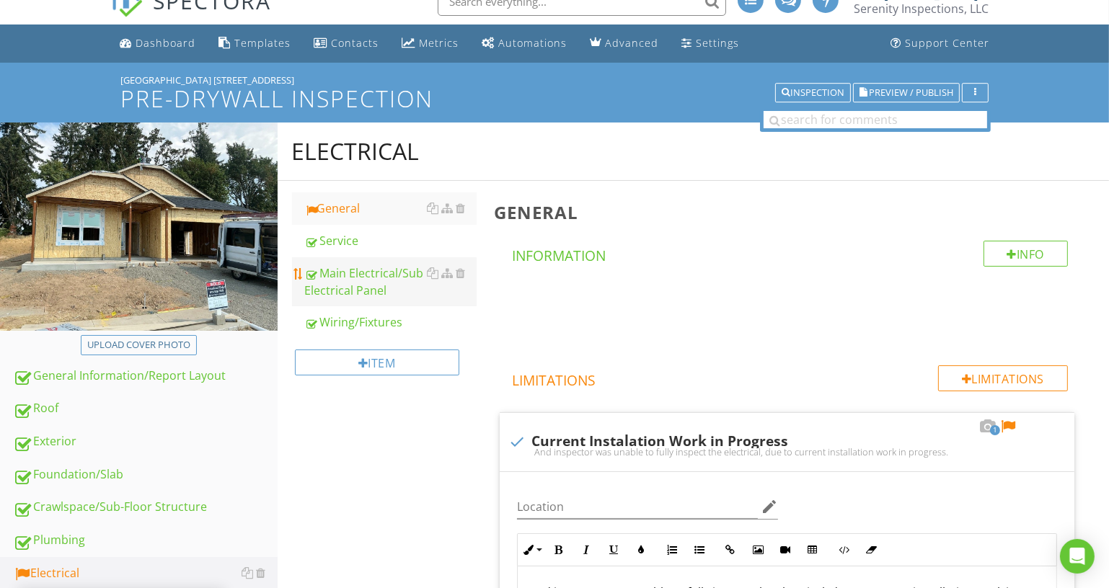
scroll to position [8, 0]
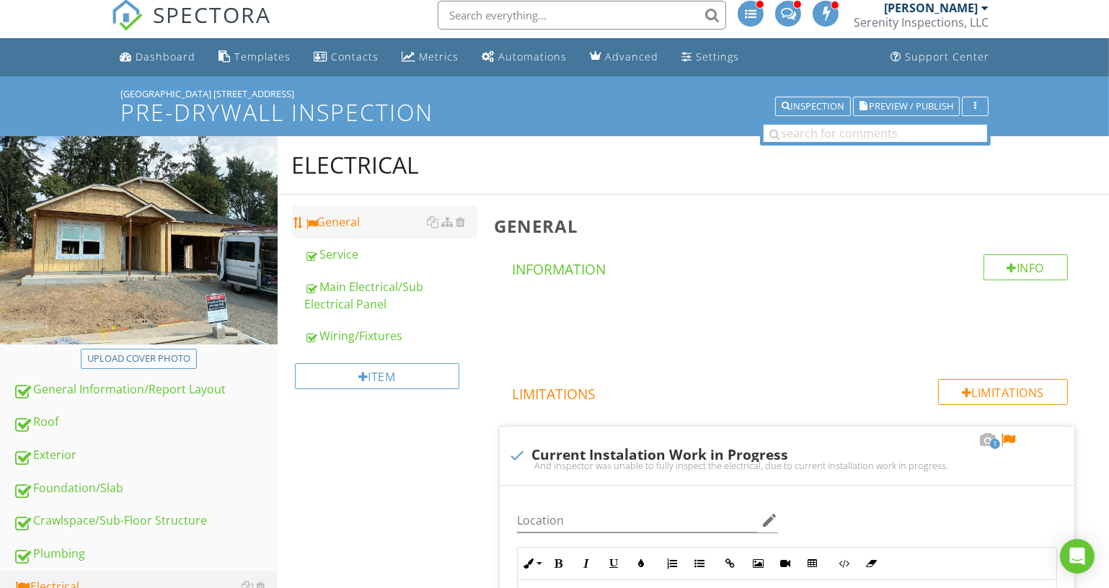
click at [377, 226] on div "General" at bounding box center [391, 221] width 172 height 17
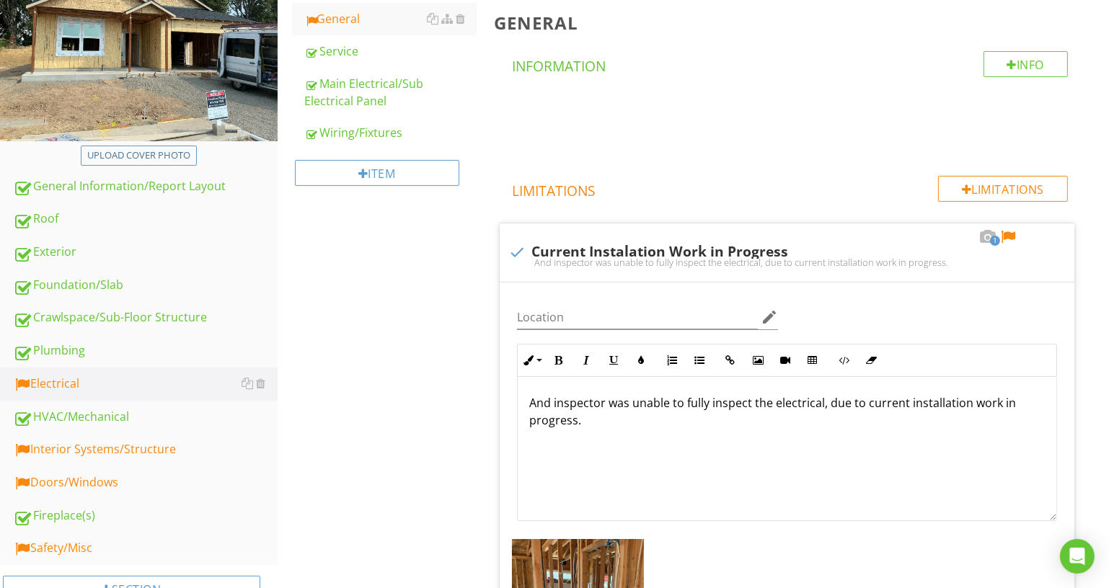
scroll to position [336, 0]
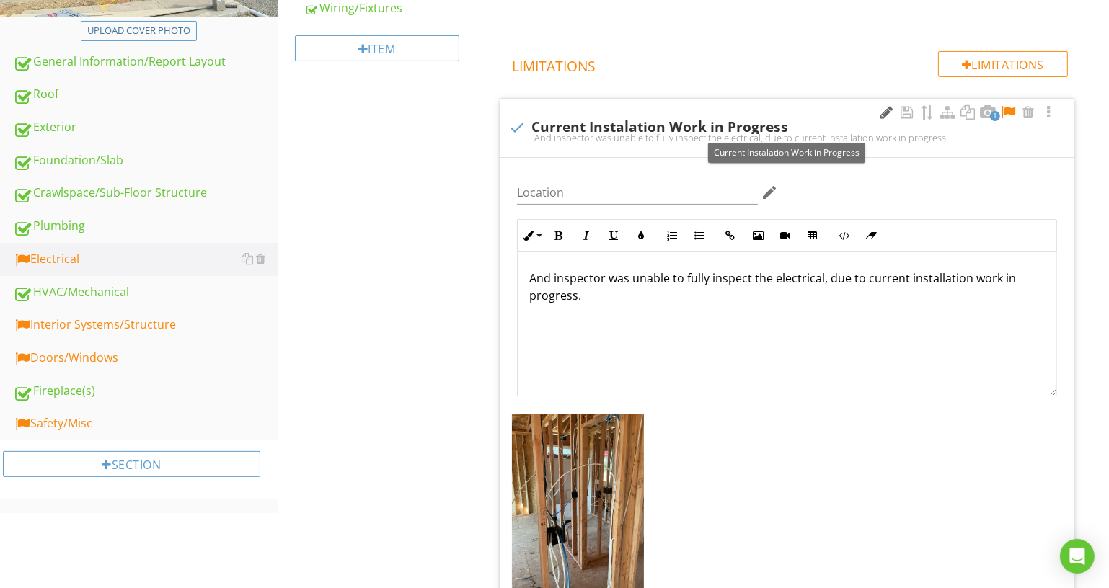
click at [884, 115] on div at bounding box center [886, 112] width 17 height 14
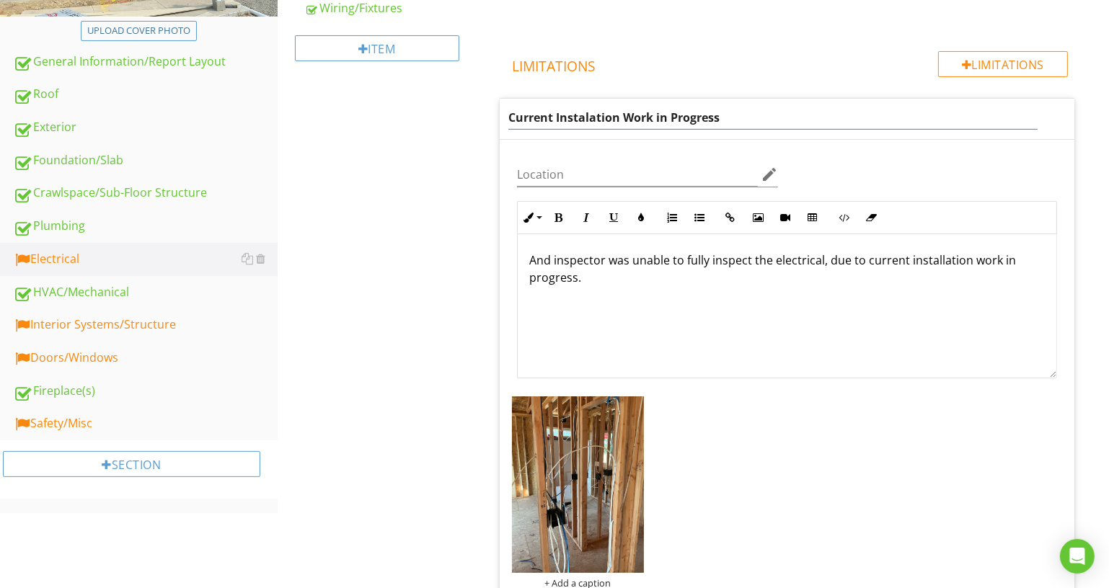
click at [586, 115] on input "Current Instalation Work in Progress" at bounding box center [772, 118] width 529 height 24
type input "Current Installation Work in Progress"
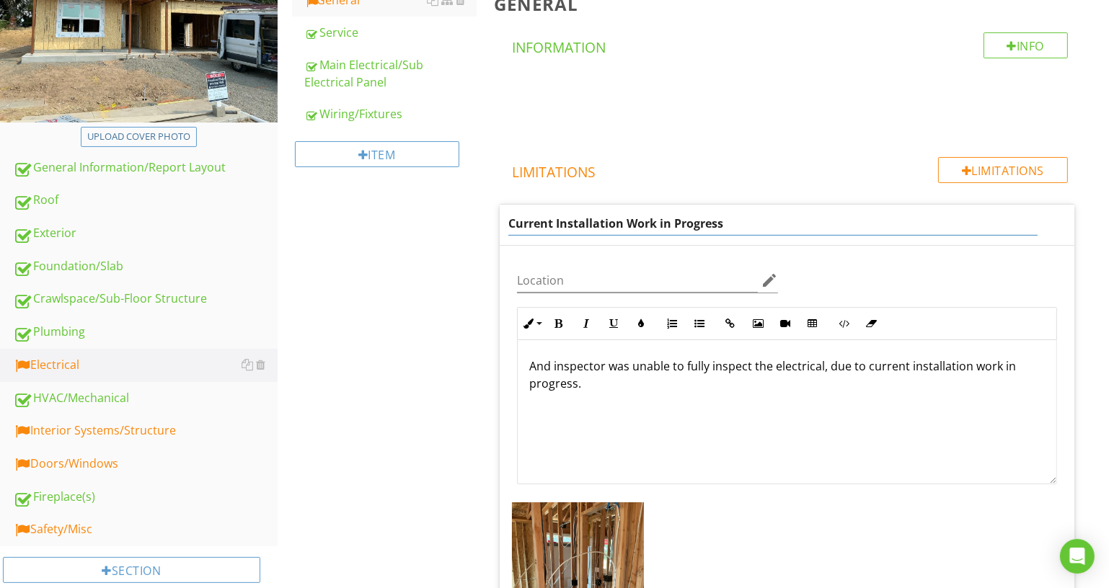
scroll to position [205, 0]
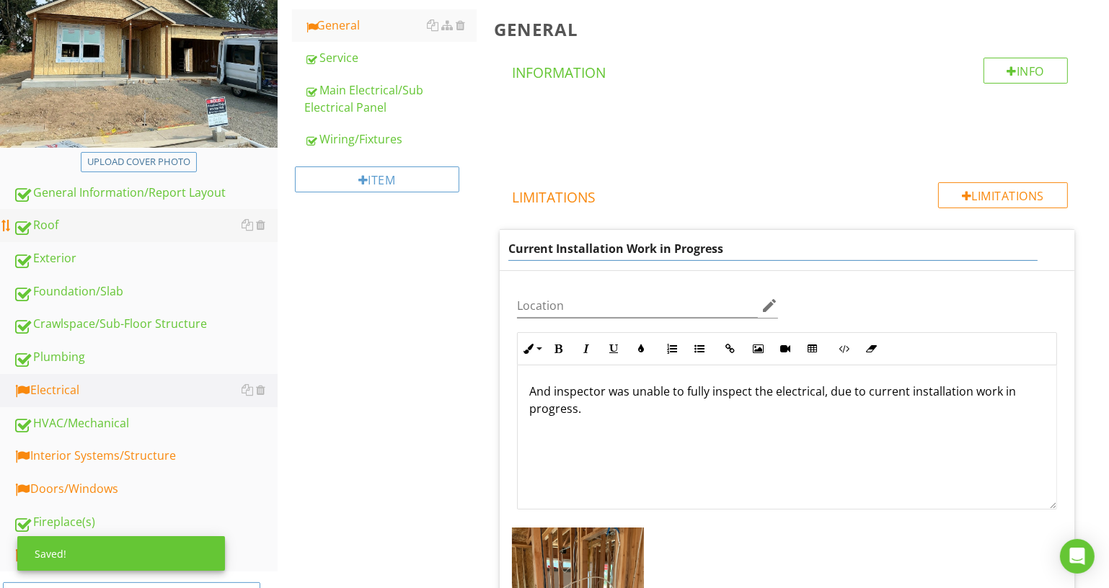
click at [146, 221] on div "Roof" at bounding box center [145, 225] width 265 height 19
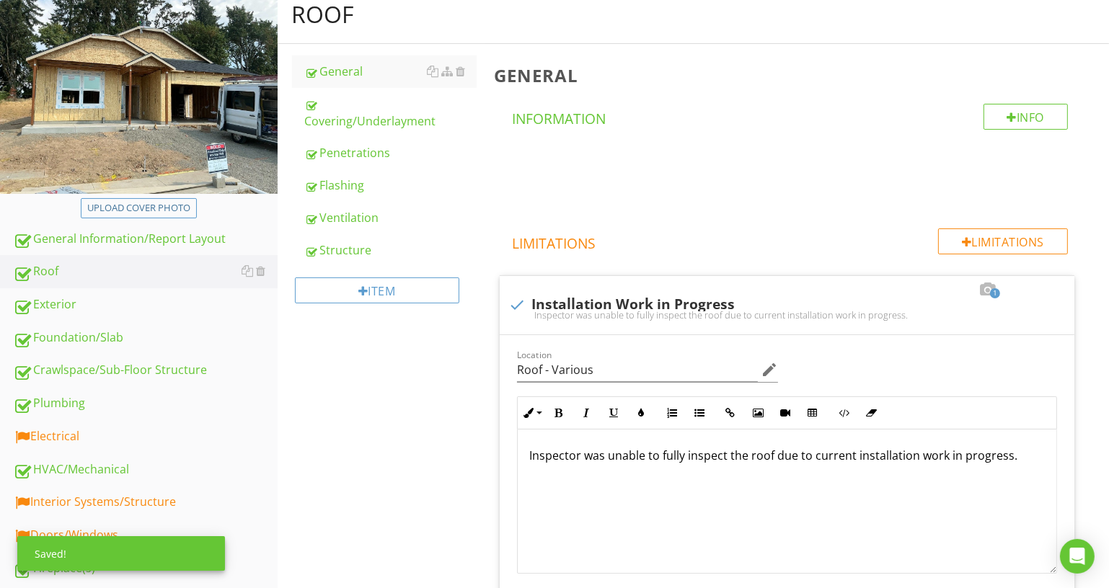
scroll to position [139, 0]
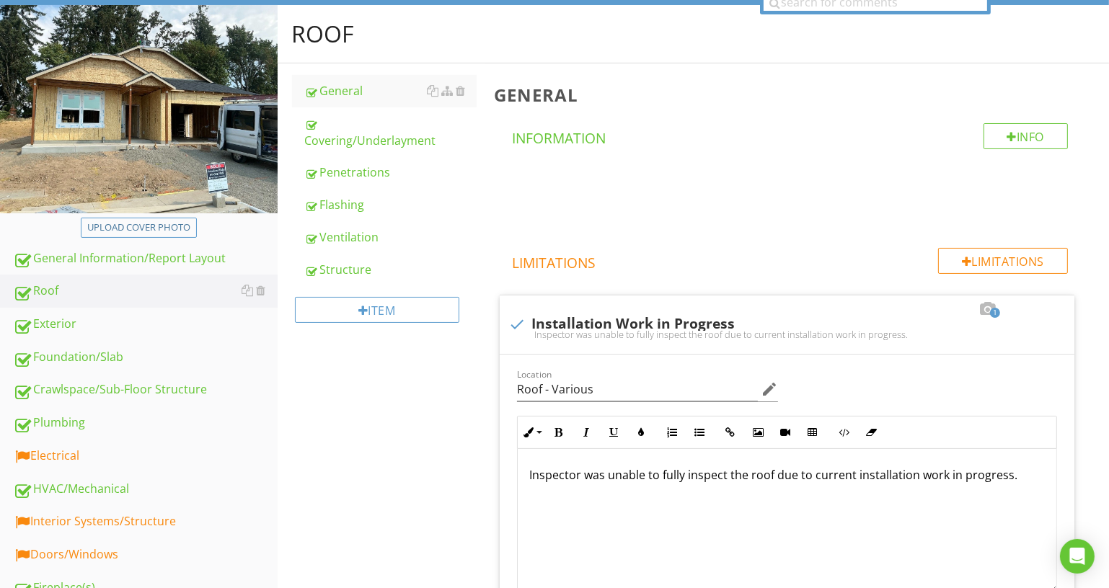
drag, startPoint x: 1034, startPoint y: 478, endPoint x: 405, endPoint y: 474, distance: 628.8
click at [405, 474] on div "Roof General Covering/Underlayment Penetrations Flashing Ventilation Structure …" at bounding box center [694, 441] width 832 height 873
copy p "Inspector was unable to fully inspect the roof due to current installation work…"
click at [115, 451] on div "Electrical" at bounding box center [145, 456] width 265 height 19
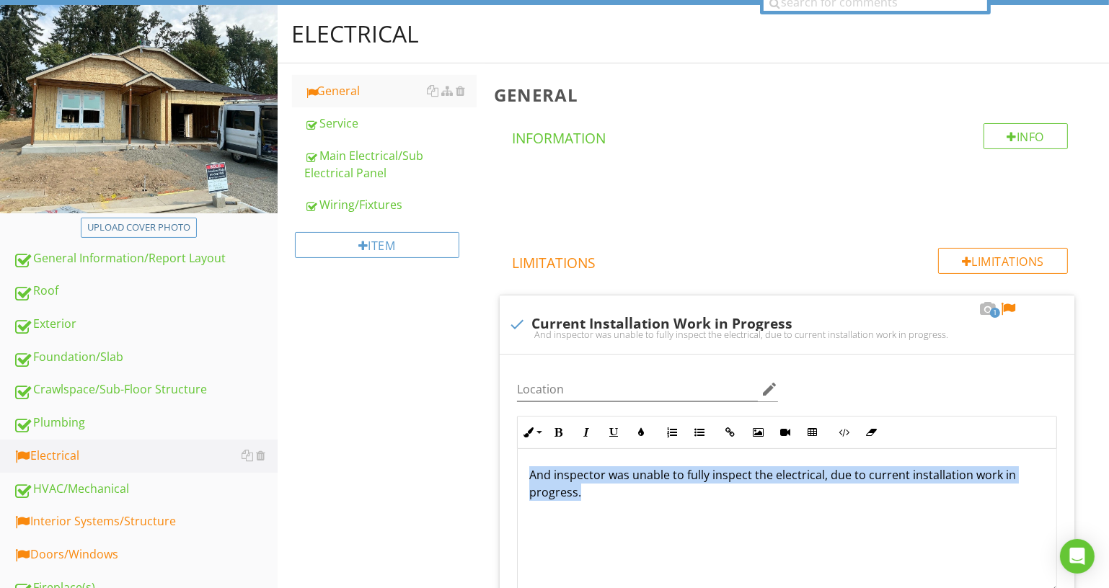
drag, startPoint x: 596, startPoint y: 500, endPoint x: 487, endPoint y: 451, distance: 119.1
click at [487, 451] on div "General Info Information Limitations Limitations 1 check Current Installation W…" at bounding box center [797, 485] width 624 height 844
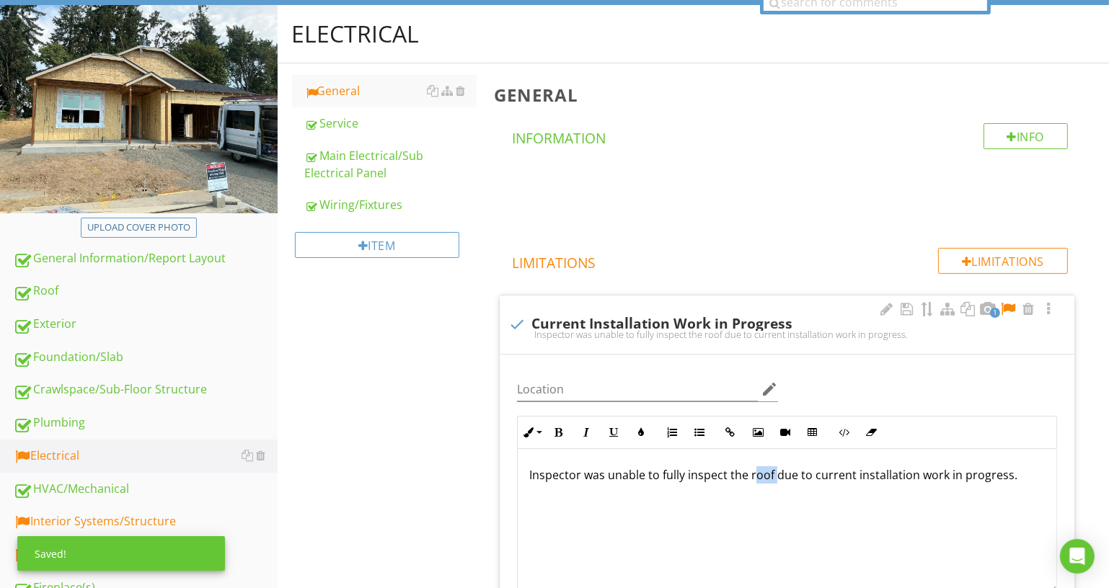
drag, startPoint x: 752, startPoint y: 474, endPoint x: 774, endPoint y: 475, distance: 21.7
click at [774, 475] on p "Inspector was unable to fully inspect the roof due to current installation work…" at bounding box center [787, 475] width 516 height 17
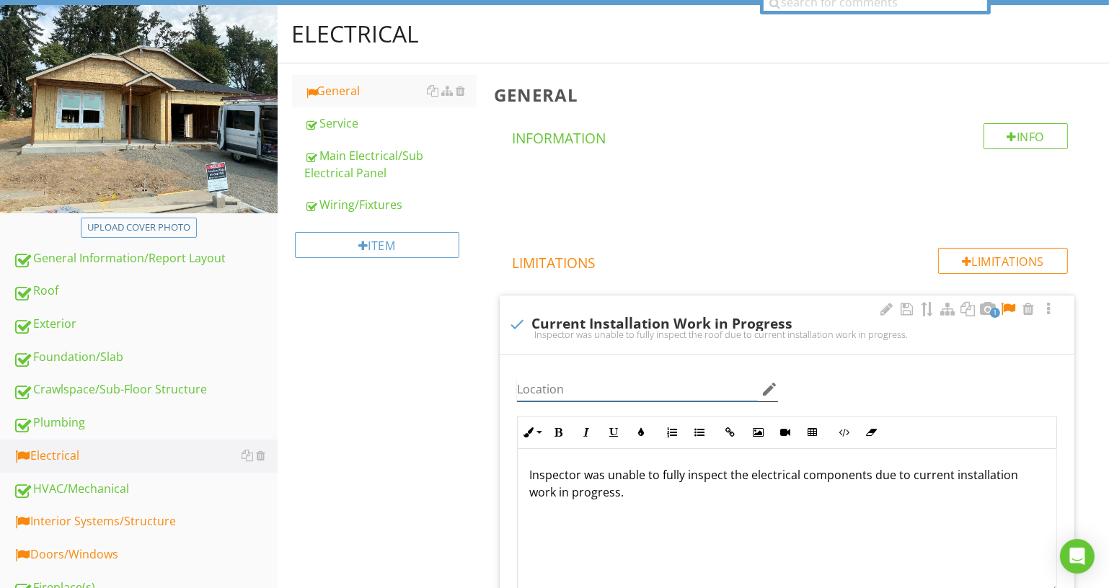
click at [663, 386] on input "Location" at bounding box center [638, 390] width 242 height 24
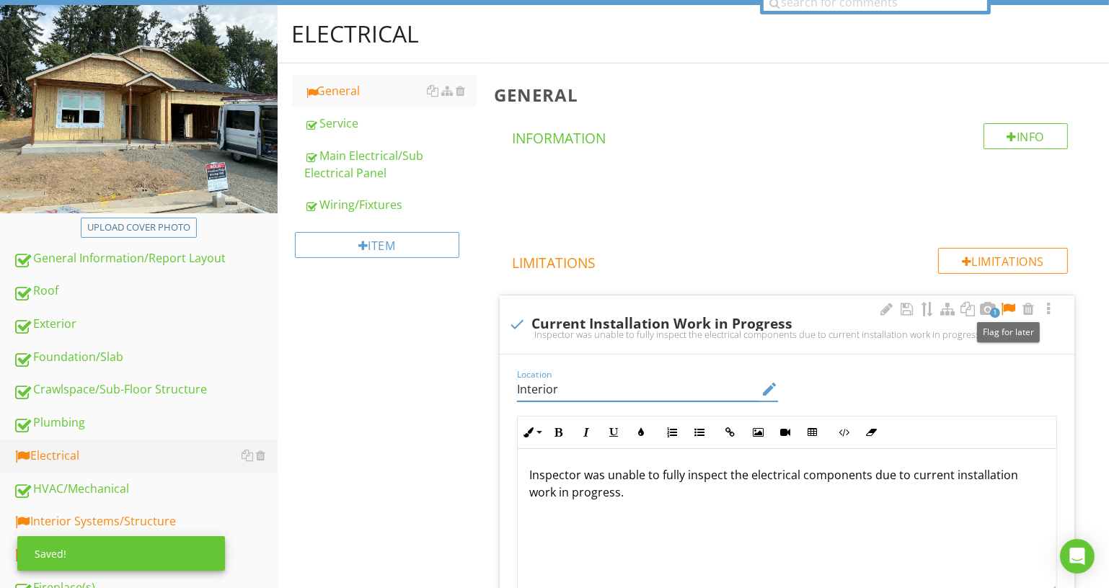
type input "Interior"
click at [1006, 304] on div at bounding box center [1007, 309] width 17 height 14
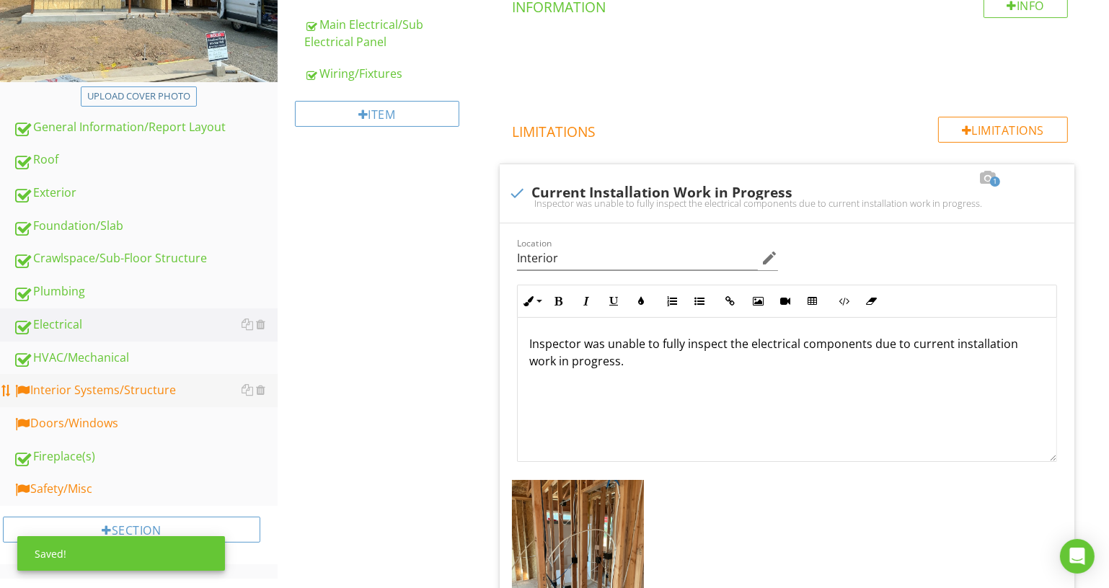
click at [157, 385] on div "Interior Systems/Structure" at bounding box center [145, 390] width 265 height 19
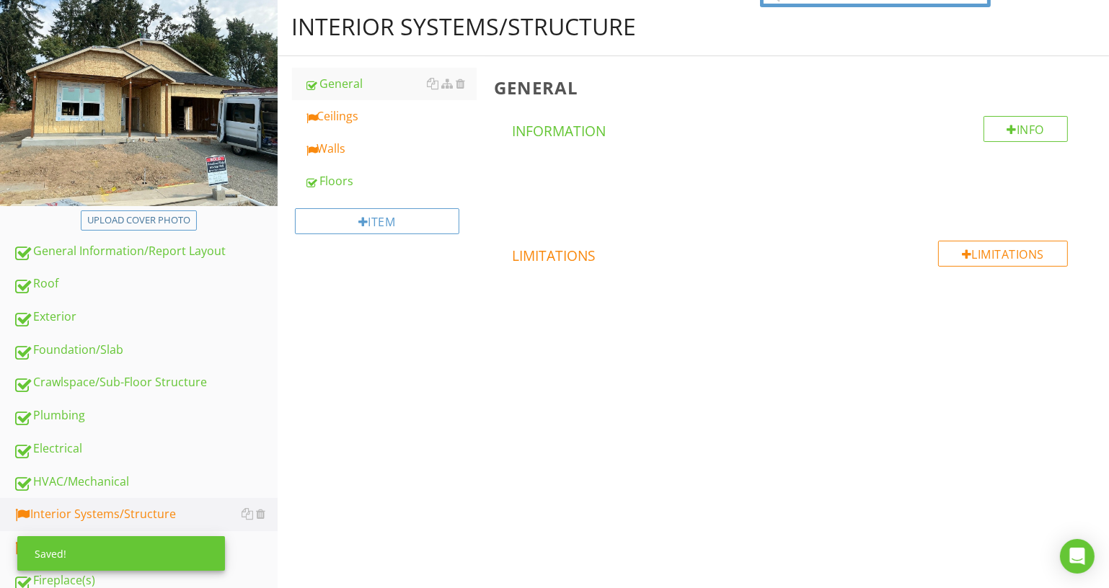
scroll to position [61, 0]
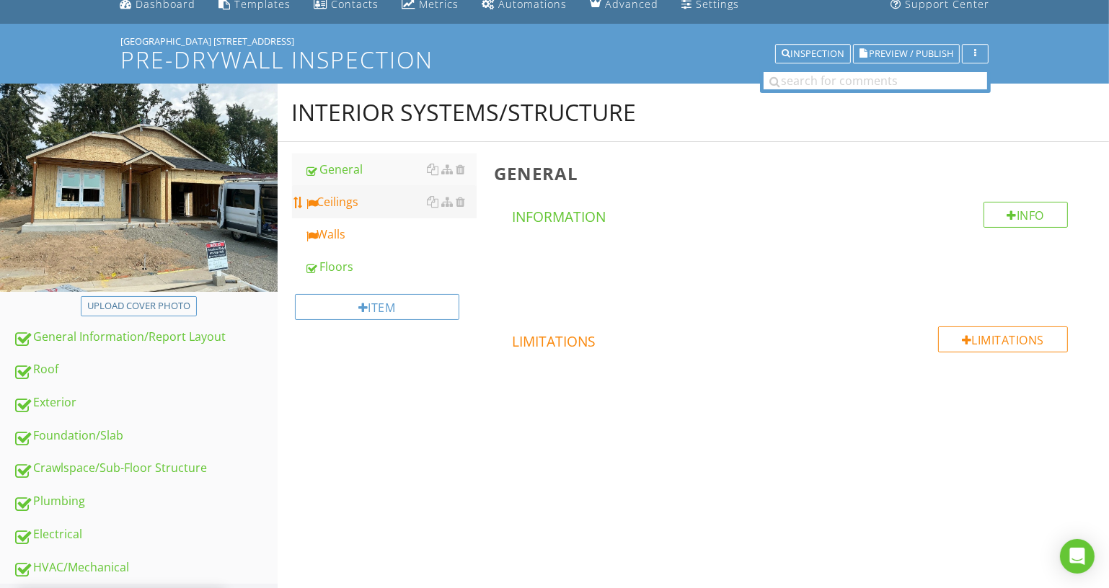
click at [398, 213] on link "Ceilings" at bounding box center [391, 202] width 172 height 32
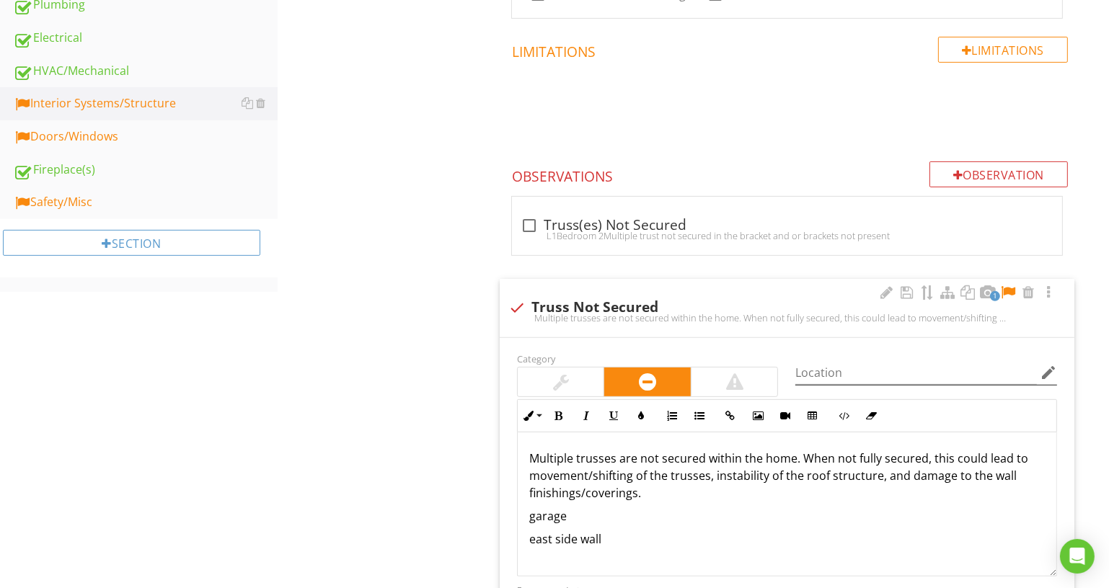
scroll to position [585, 0]
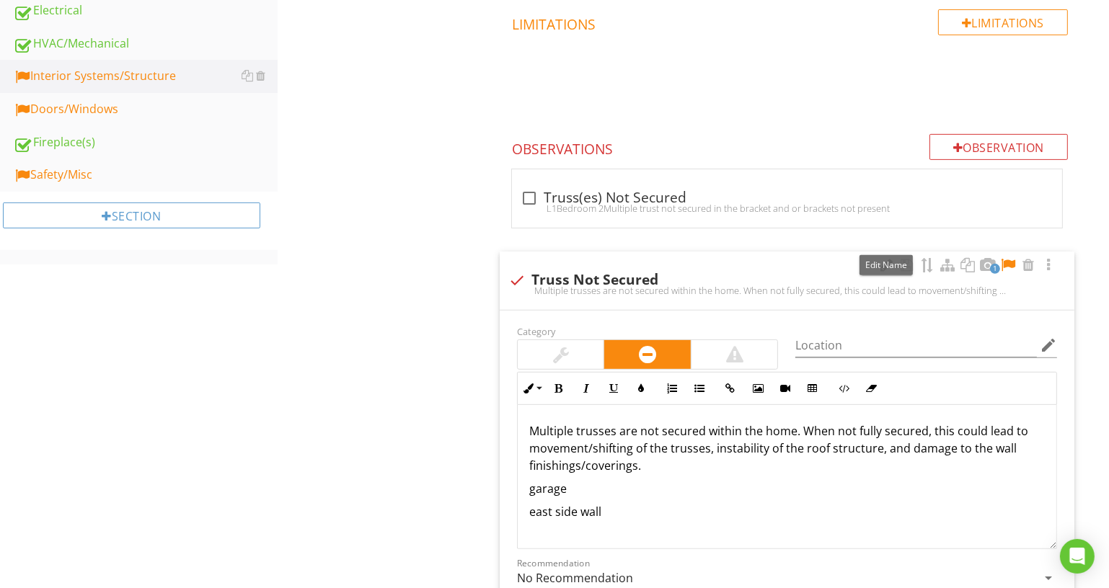
click at [886, 258] on div at bounding box center [886, 265] width 17 height 14
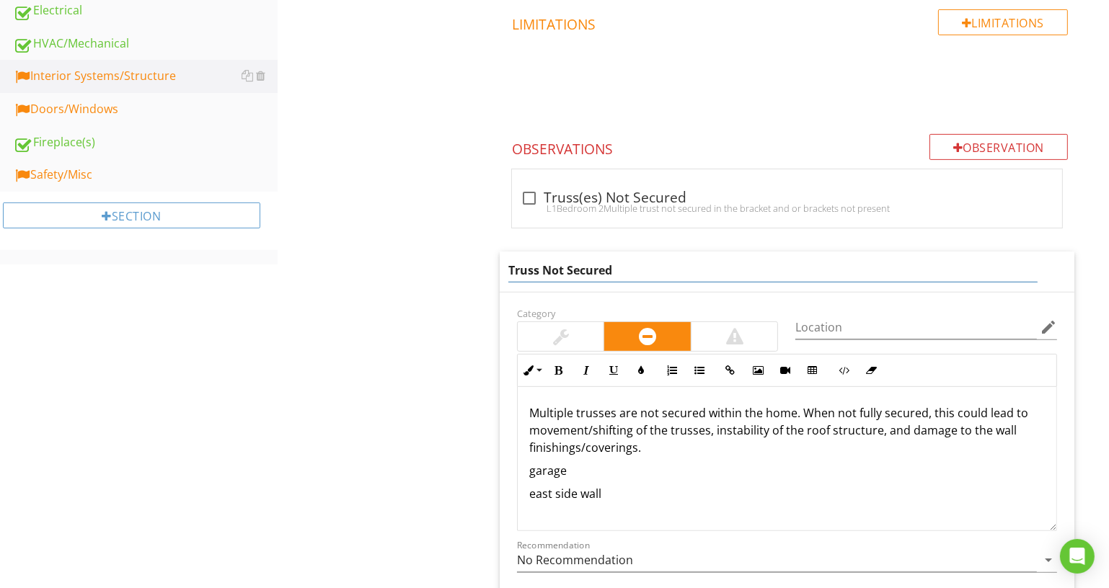
click at [541, 260] on input "Truss Not Secured" at bounding box center [772, 271] width 529 height 24
type input "Truss(es) Not Secured"
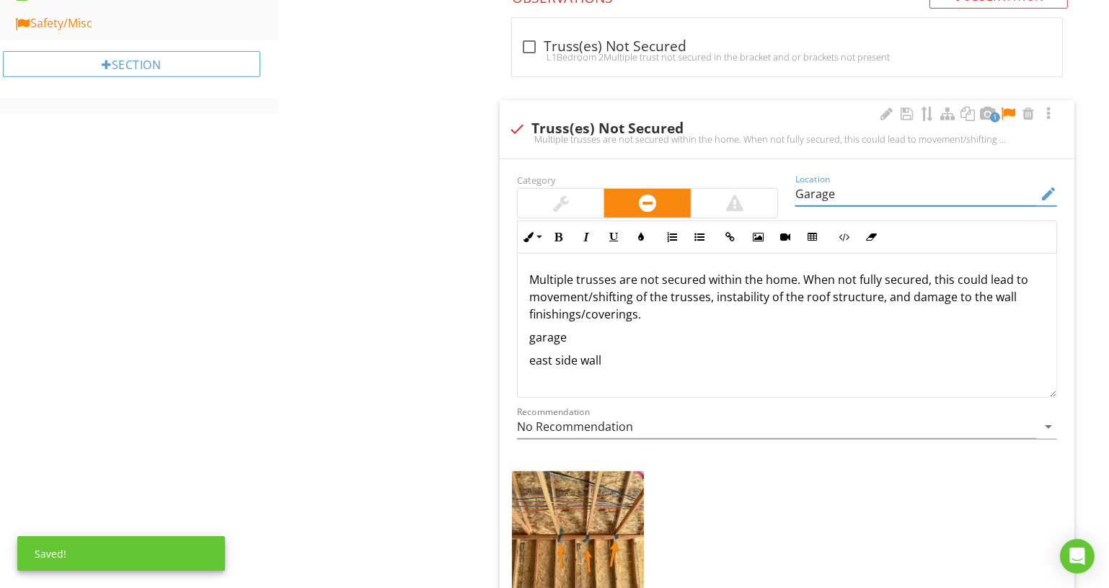
scroll to position [847, 0]
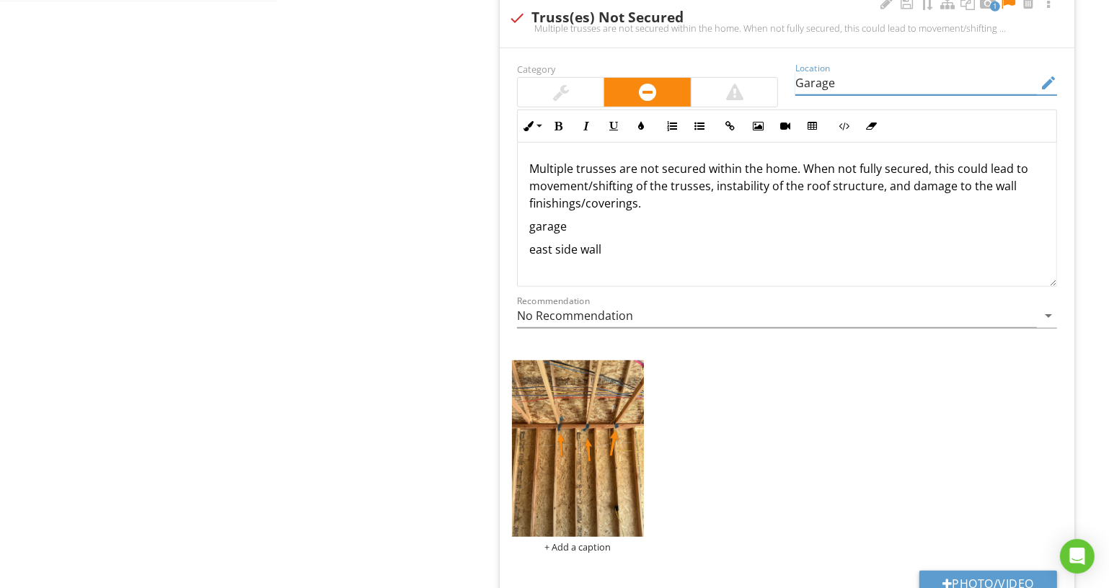
type input "Garage"
click at [573, 160] on p "Multiple trusses are not secured within the home. When not fully secured, this …" at bounding box center [787, 186] width 516 height 52
drag, startPoint x: 701, startPoint y: 149, endPoint x: 787, endPoint y: 154, distance: 86.7
click at [787, 160] on p "Several trusses are not secured within the home. When not fully secured, this c…" at bounding box center [787, 186] width 516 height 52
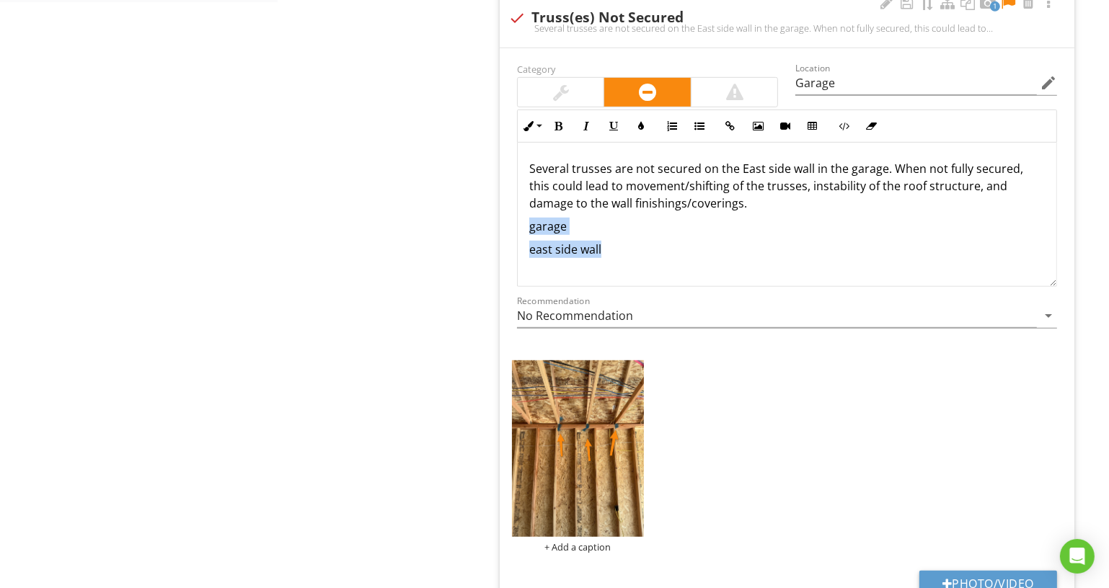
drag, startPoint x: 689, startPoint y: 269, endPoint x: 508, endPoint y: 201, distance: 193.3
click at [508, 201] on div "Inline Style XLarge Large Normal Small Light Small/Light Bold Italic Underline …" at bounding box center [786, 198] width 557 height 177
click at [681, 188] on p "Several trusses are not secured on the East side wall in the garage. When not f…" at bounding box center [787, 186] width 516 height 52
click at [687, 189] on p "Several trusses are not secured on the East side wall in the garage. When not f…" at bounding box center [787, 186] width 516 height 52
click at [685, 187] on p "Several trusses are not secured on the East side wall in the garage. When not f…" at bounding box center [787, 186] width 516 height 52
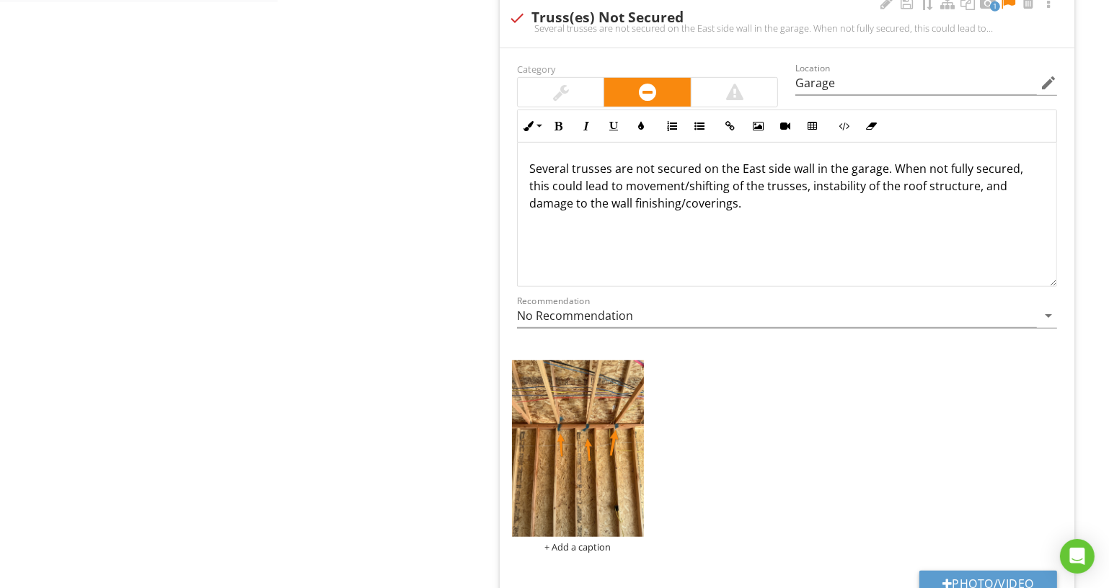
click at [732, 189] on p "Several trusses are not secured on the East side wall in the garage. When not f…" at bounding box center [787, 186] width 516 height 52
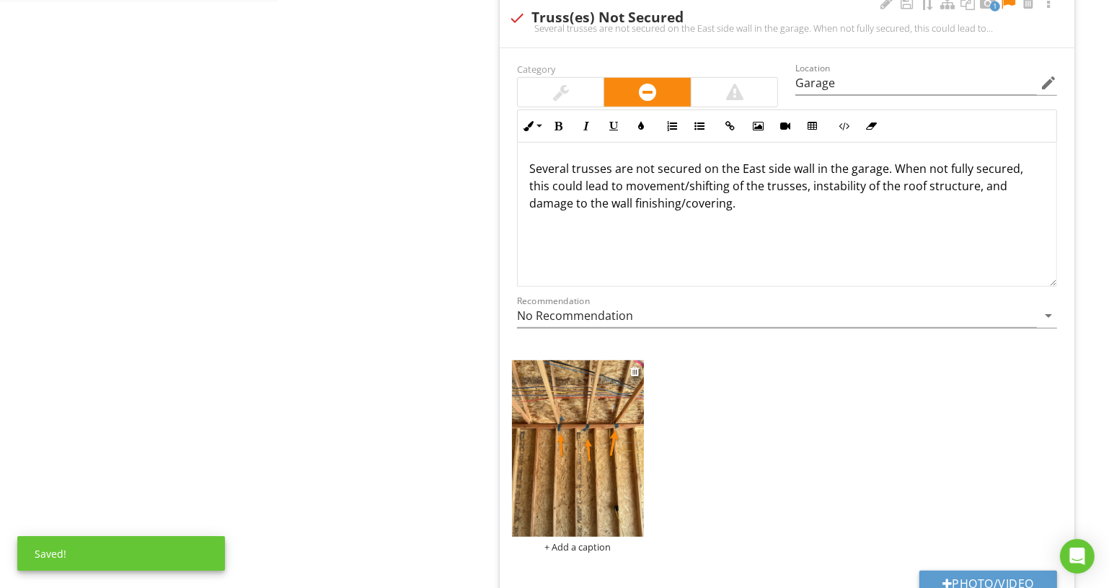
click at [612, 542] on div "+ Add a caption" at bounding box center [578, 548] width 132 height 12
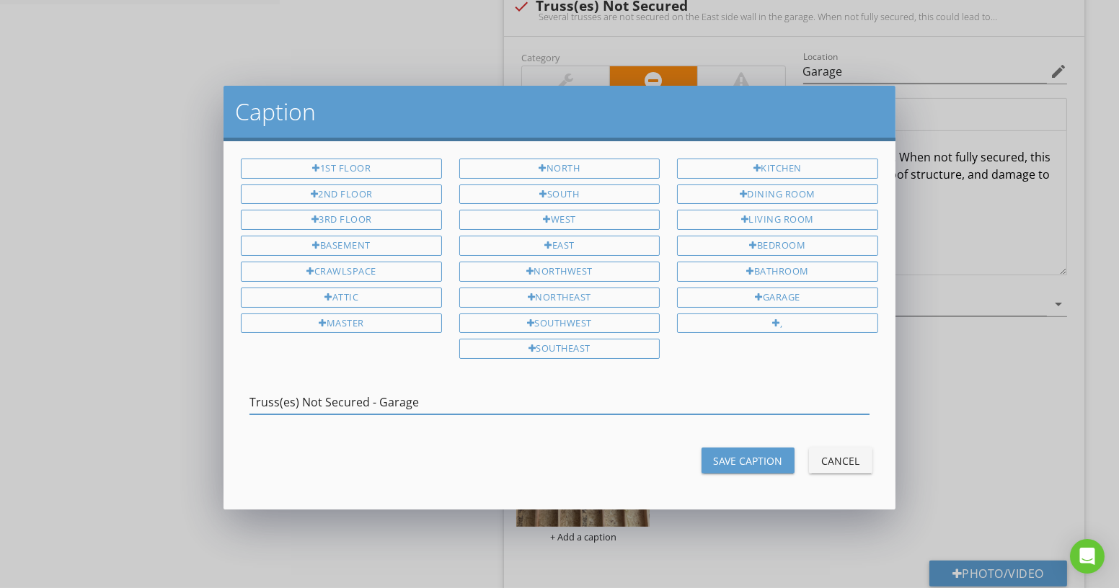
type input "Truss(es) Not Secured - Garage"
click at [715, 457] on div "Save Caption" at bounding box center [748, 461] width 70 height 15
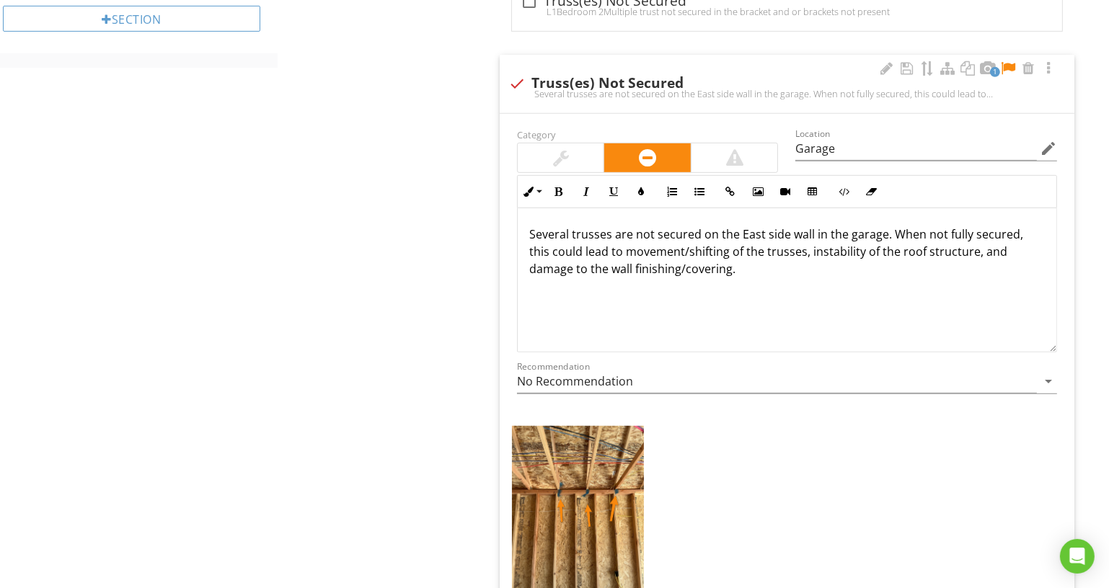
scroll to position [0, 0]
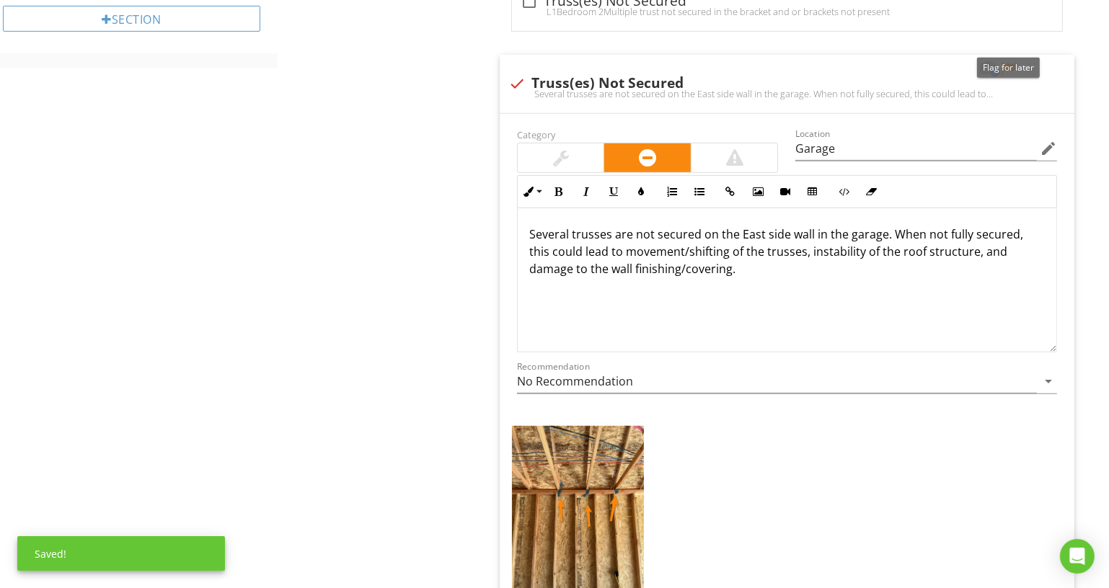
click at [1007, 61] on div at bounding box center [1007, 68] width 17 height 14
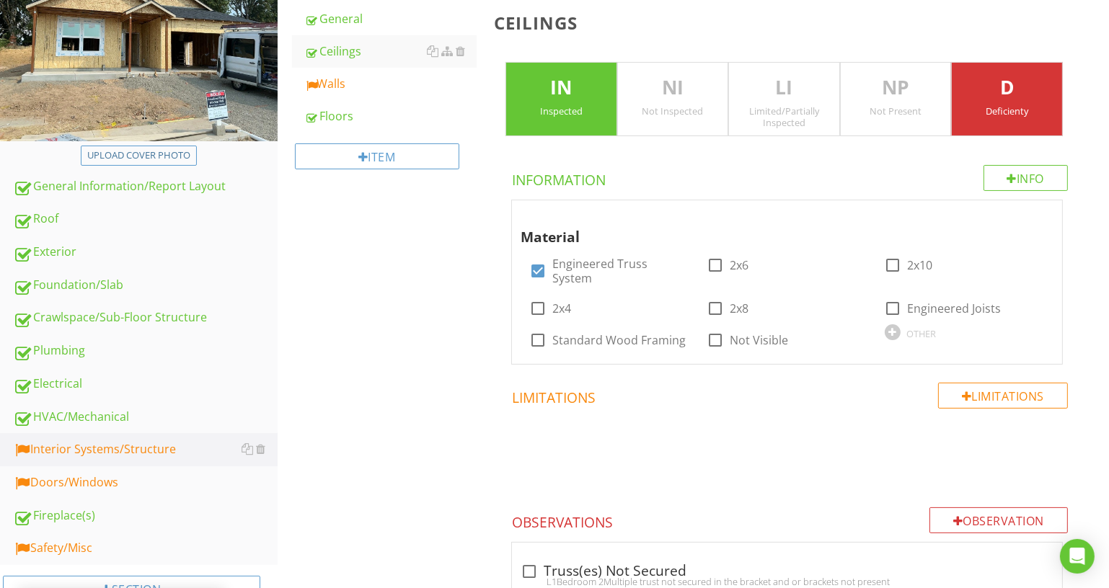
scroll to position [131, 0]
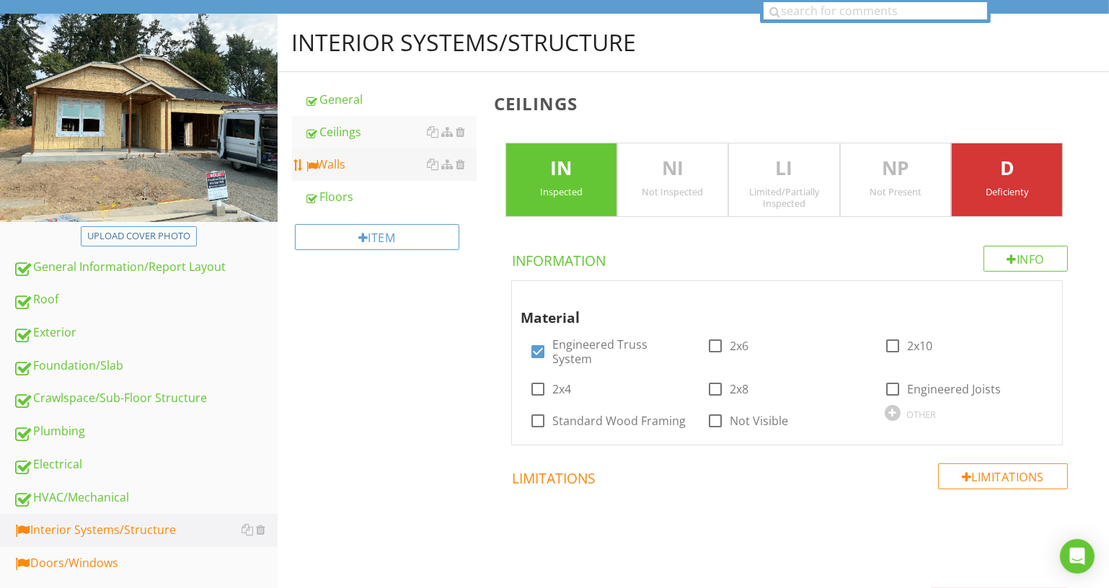
click at [409, 168] on div "Walls" at bounding box center [391, 164] width 172 height 17
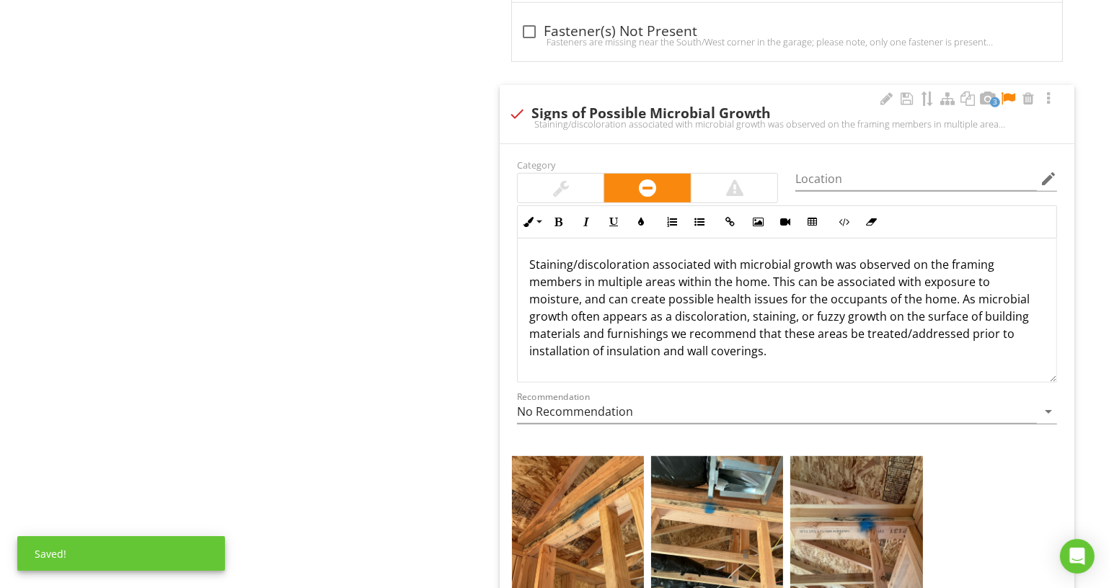
scroll to position [983, 0]
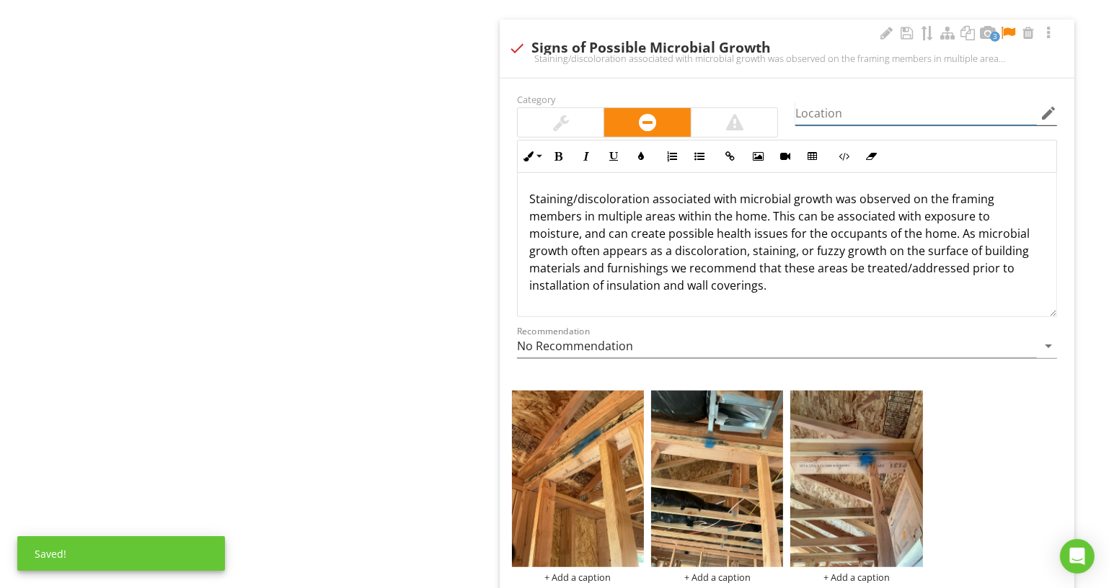
click at [827, 105] on input "Location" at bounding box center [916, 114] width 242 height 24
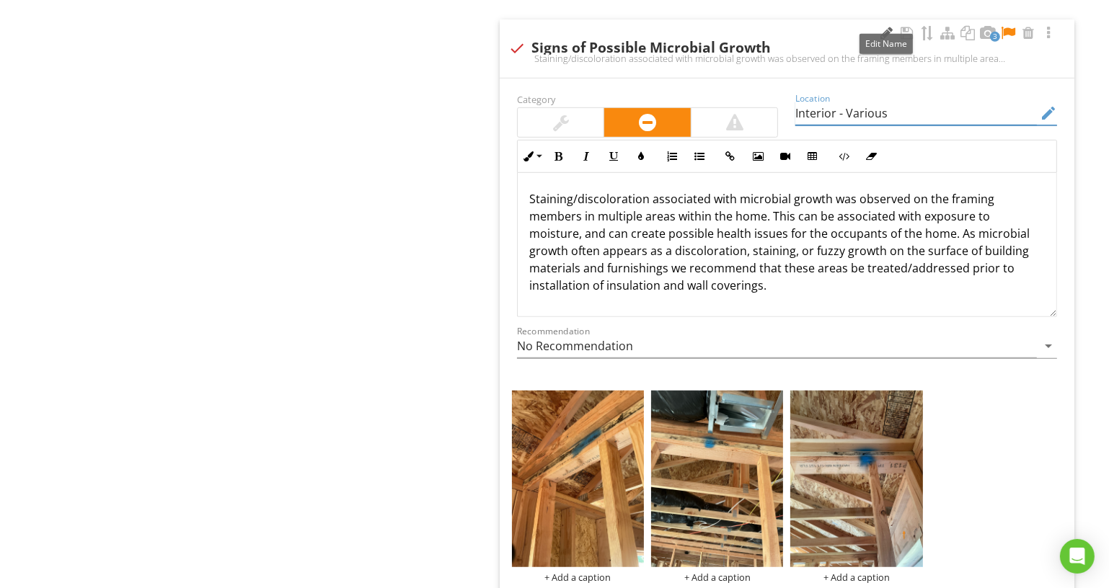
type input "Interior - Various"
click at [893, 32] on div at bounding box center [886, 33] width 17 height 14
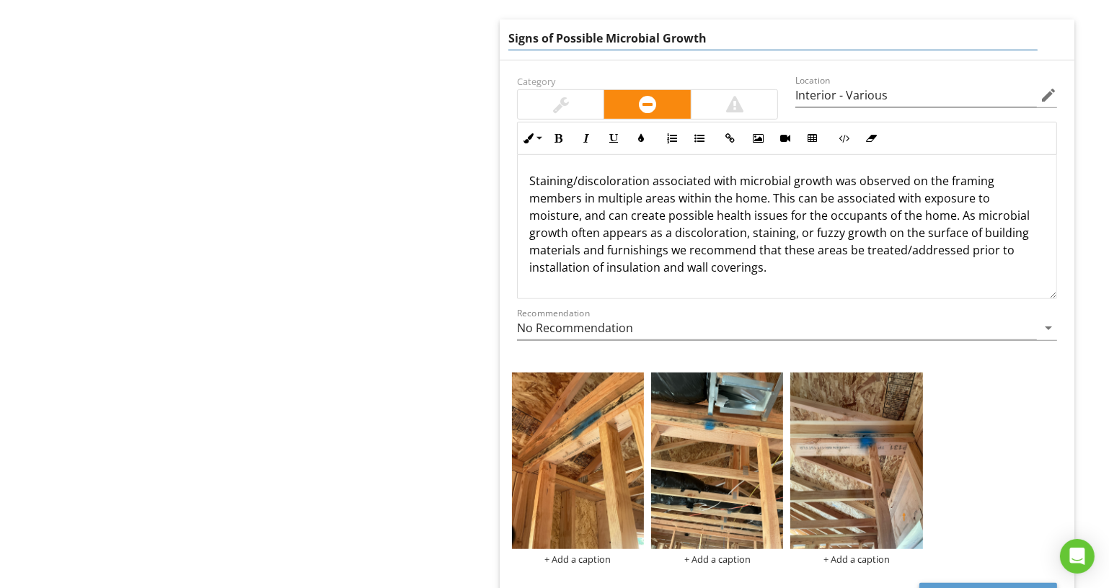
click at [819, 41] on input "Signs of Possible Microbial Growth" at bounding box center [772, 39] width 529 height 24
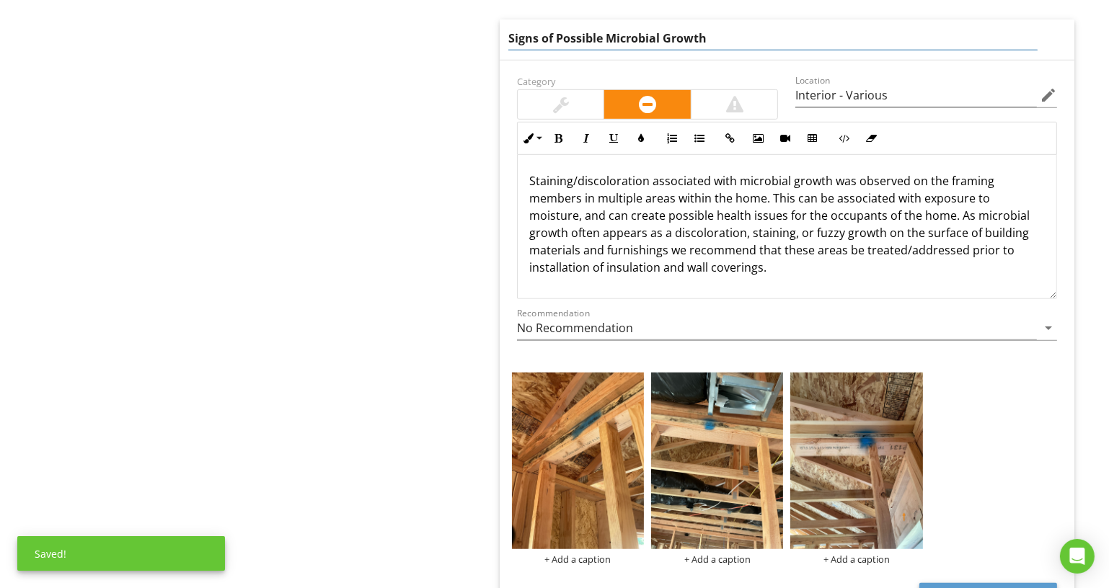
click at [819, 41] on input "Signs of Possible Microbial Growth" at bounding box center [772, 39] width 529 height 24
click at [607, 552] on div "+ Add a caption" at bounding box center [578, 469] width 132 height 192
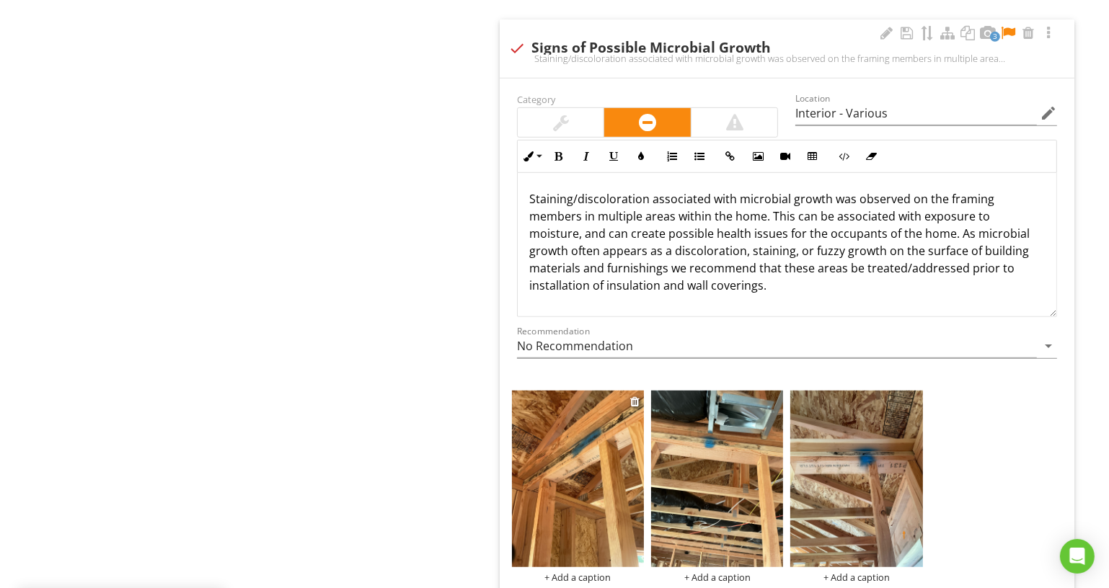
click at [605, 573] on div "+ Add a caption" at bounding box center [578, 578] width 132 height 12
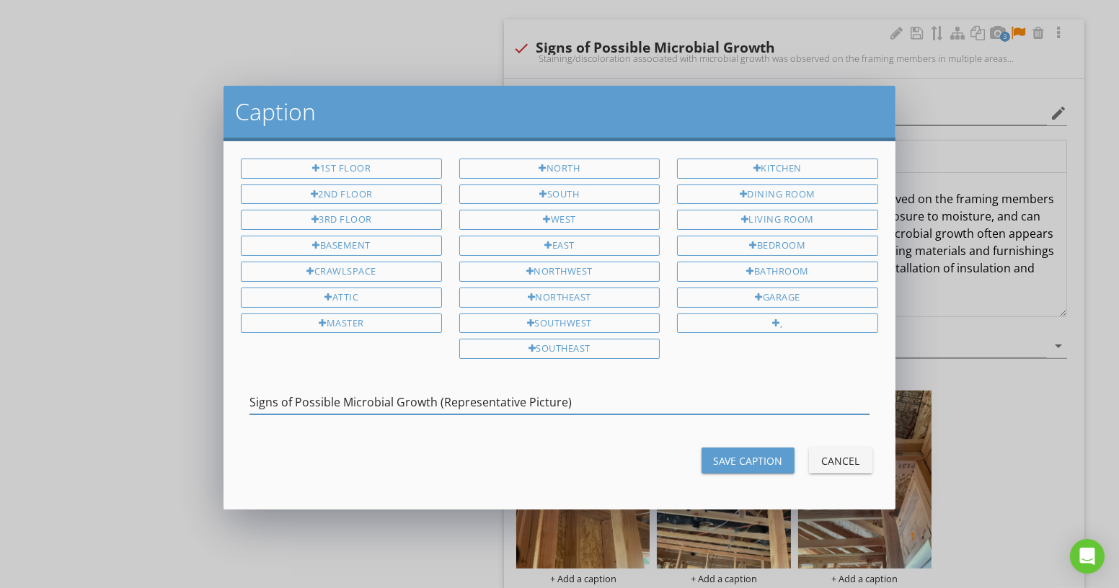
click at [631, 403] on input "Signs of Possible Microbial Growth (Representative Picture)" at bounding box center [558, 403] width 619 height 24
click at [632, 400] on input "Signs of Possible Microbial Growth (Representative Picture)" at bounding box center [558, 403] width 619 height 24
type input "Signs of Possible Microbial Growth (Representative Picture)"
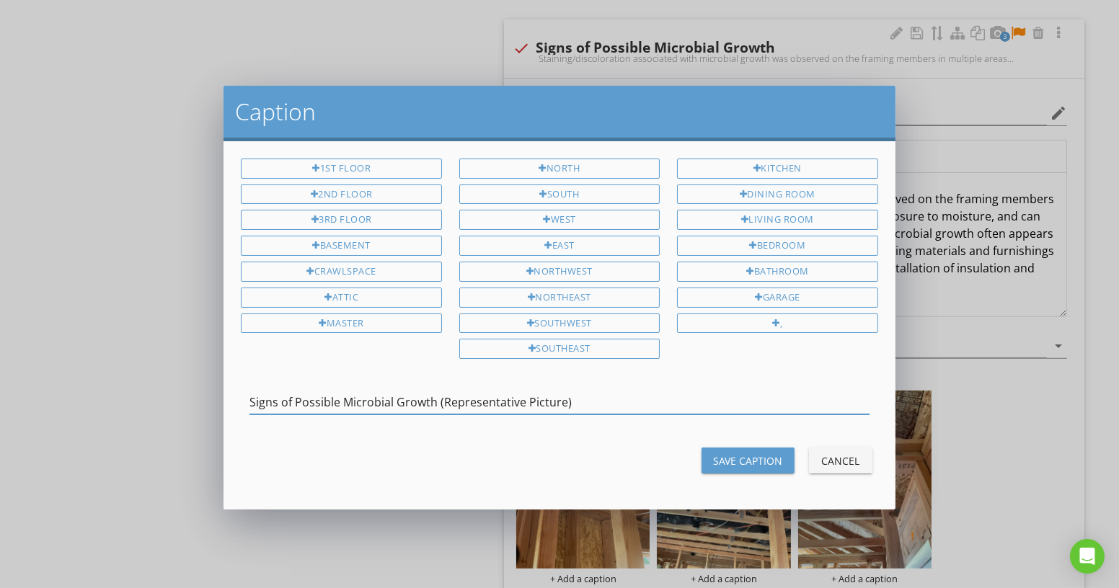
click at [716, 454] on div "Save Caption" at bounding box center [748, 461] width 70 height 15
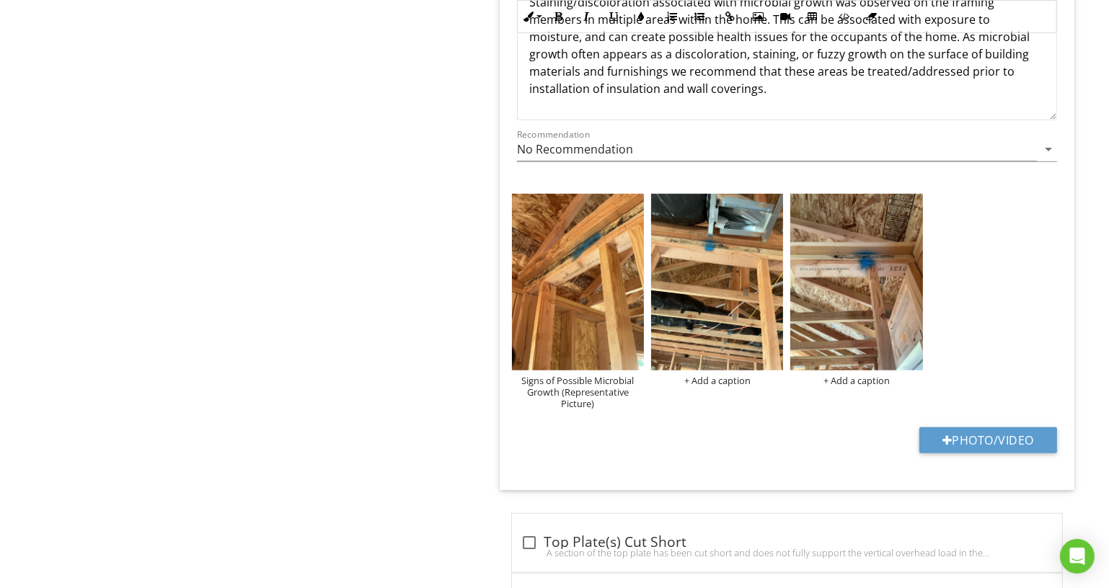
scroll to position [1180, 0]
click at [716, 381] on div "+ Add a caption" at bounding box center [717, 380] width 132 height 12
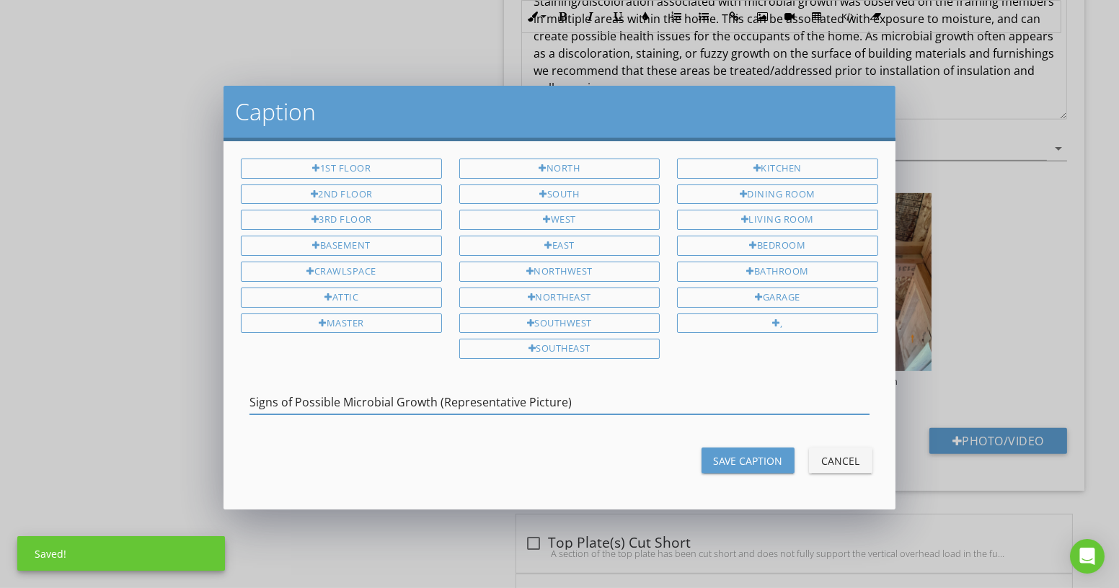
type input "Signs of Possible Microbial Growth (Representative Picture)"
click at [727, 459] on div "Save Caption" at bounding box center [748, 461] width 70 height 15
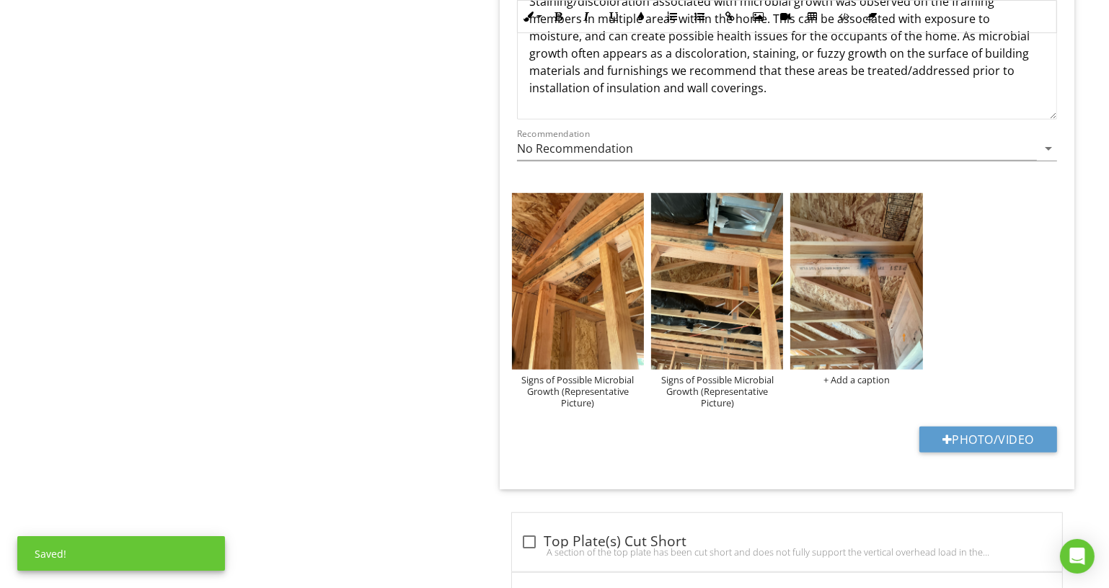
click at [846, 381] on div "Signs of Possible Microbial Growth (Representative Picture) Signs of Possible M…" at bounding box center [786, 301] width 557 height 222
click at [846, 380] on div "+ Add a caption" at bounding box center [856, 380] width 132 height 12
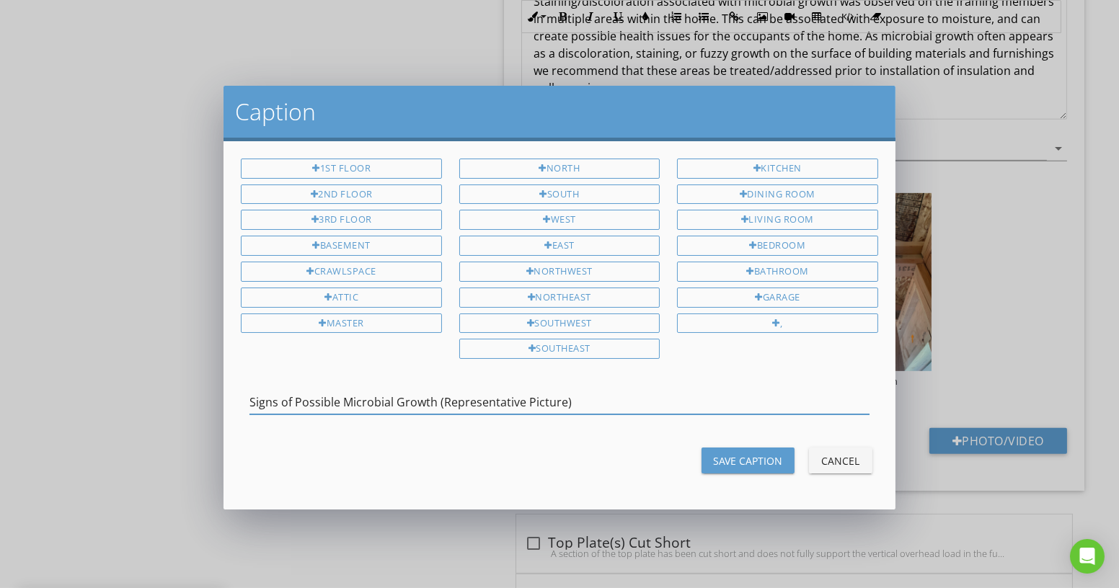
type input "Signs of Possible Microbial Growth (Representative Picture)"
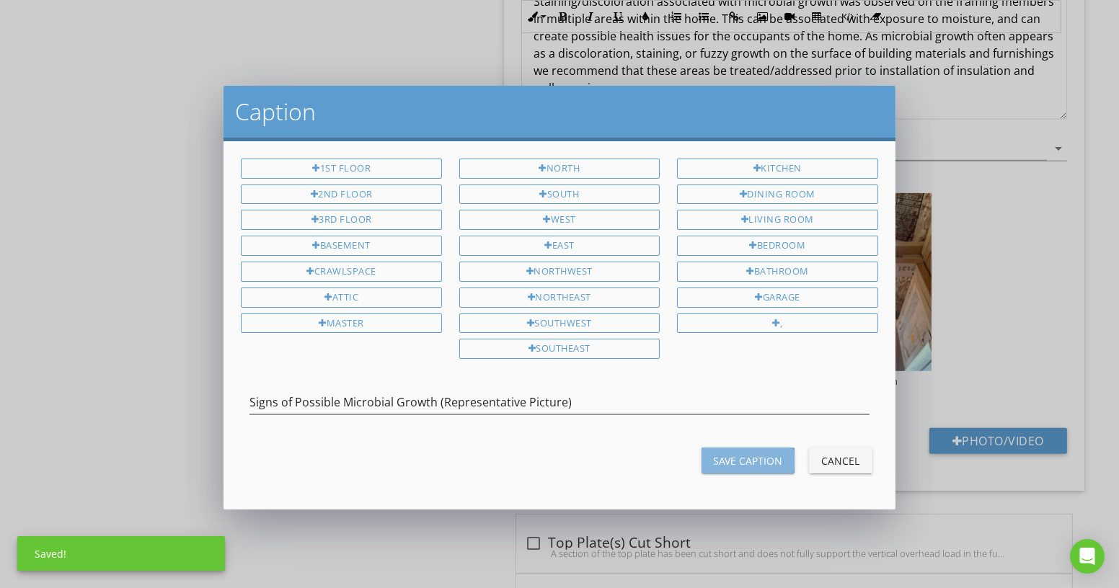
click at [773, 454] on div "Save Caption" at bounding box center [748, 461] width 70 height 15
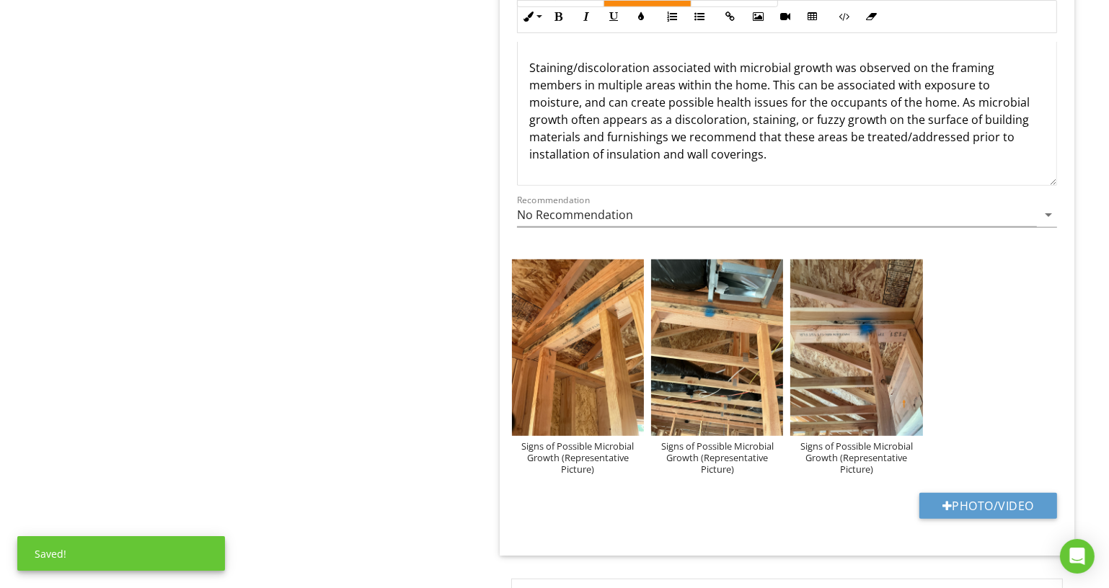
scroll to position [852, 0]
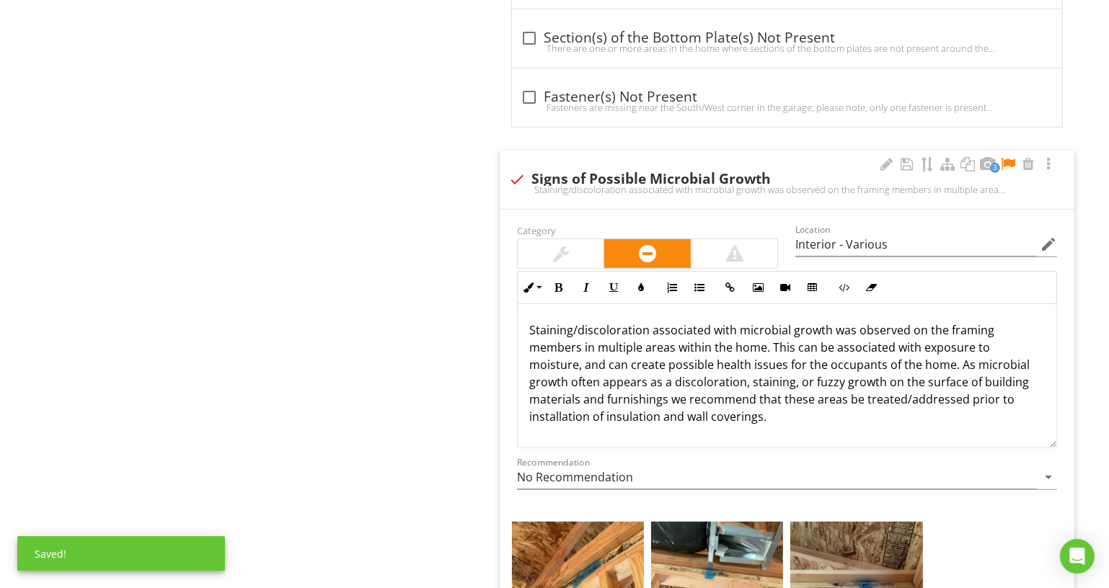
click at [1009, 159] on div at bounding box center [1007, 164] width 17 height 14
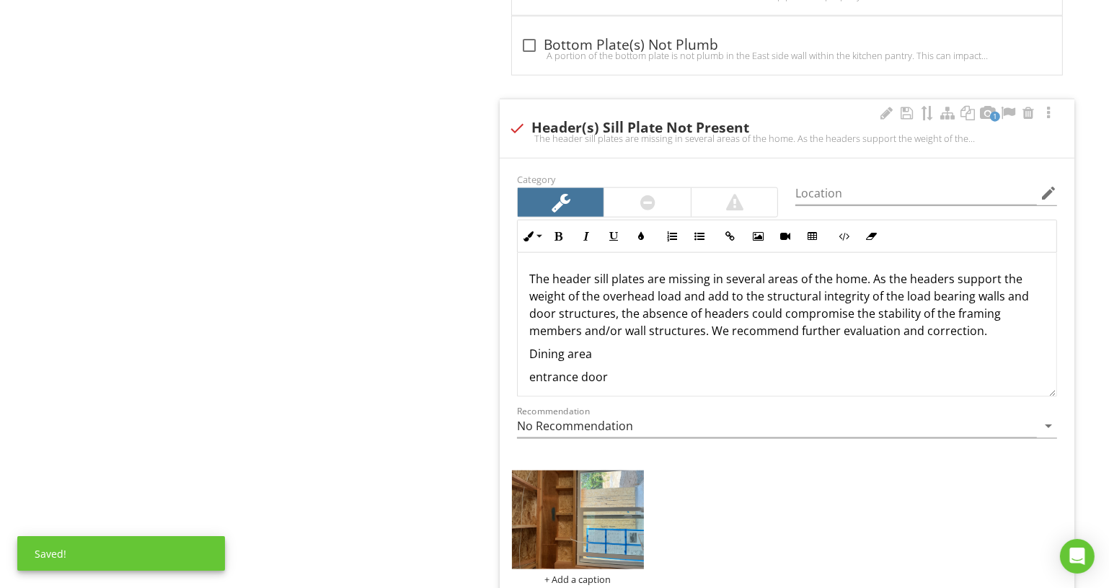
scroll to position [2032, 0]
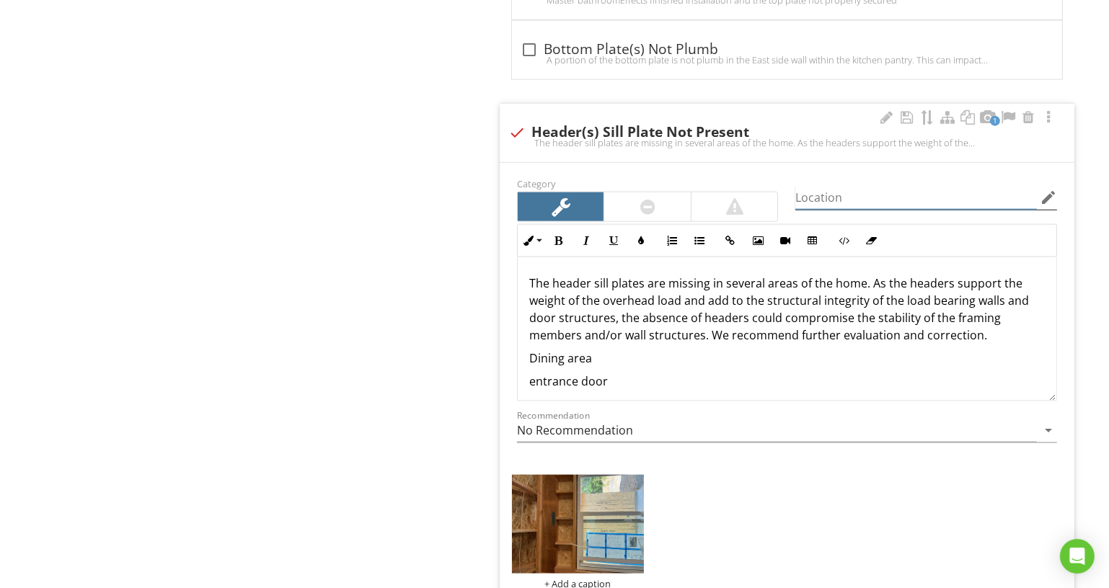
click at [864, 186] on input "Location" at bounding box center [916, 198] width 242 height 24
type input "Dining Area"
click at [641, 275] on p "The header sill plates are missing in several areas of the home. As the headers…" at bounding box center [787, 309] width 516 height 69
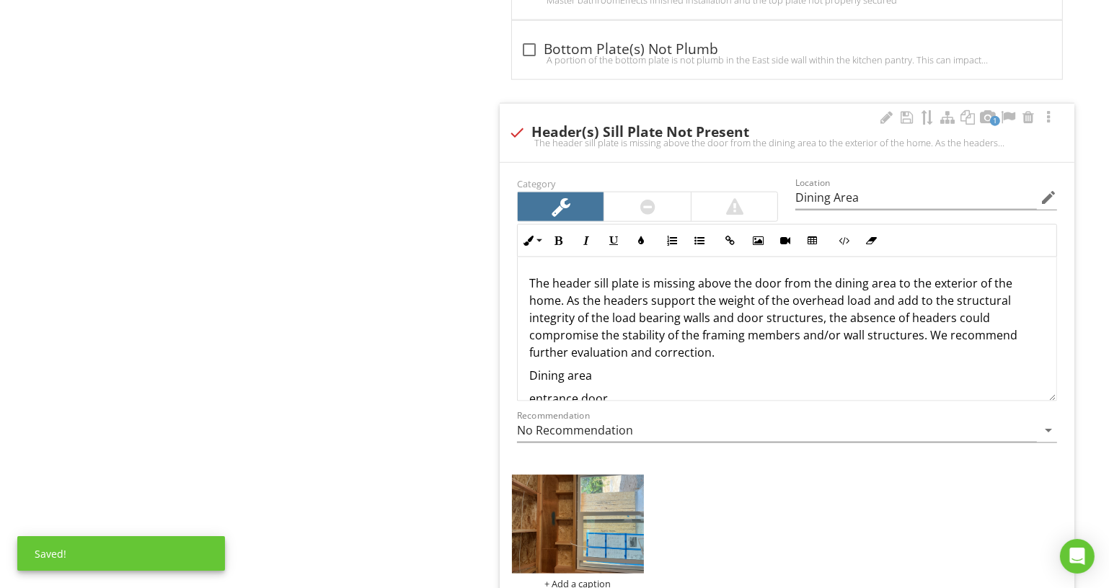
click at [704, 307] on p "The header sill plate is missing above the door from the dining area to the ext…" at bounding box center [787, 318] width 516 height 87
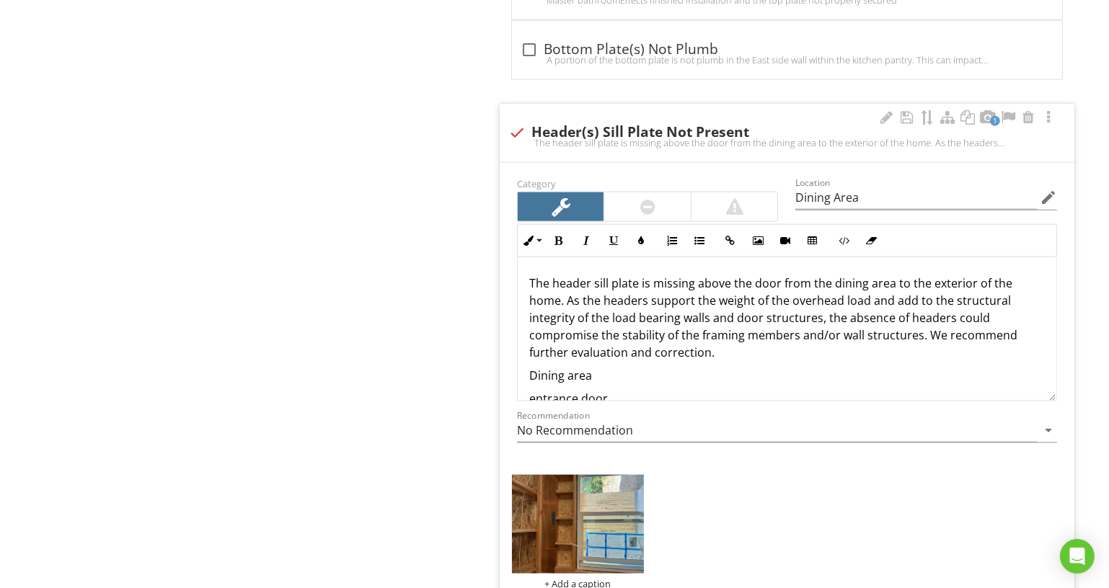
click at [707, 307] on p "The header sill plate is missing above the door from the dining area to the ext…" at bounding box center [787, 318] width 516 height 87
click at [945, 309] on p "The header sill plate is missing above the door from the dining area to the ext…" at bounding box center [787, 318] width 516 height 87
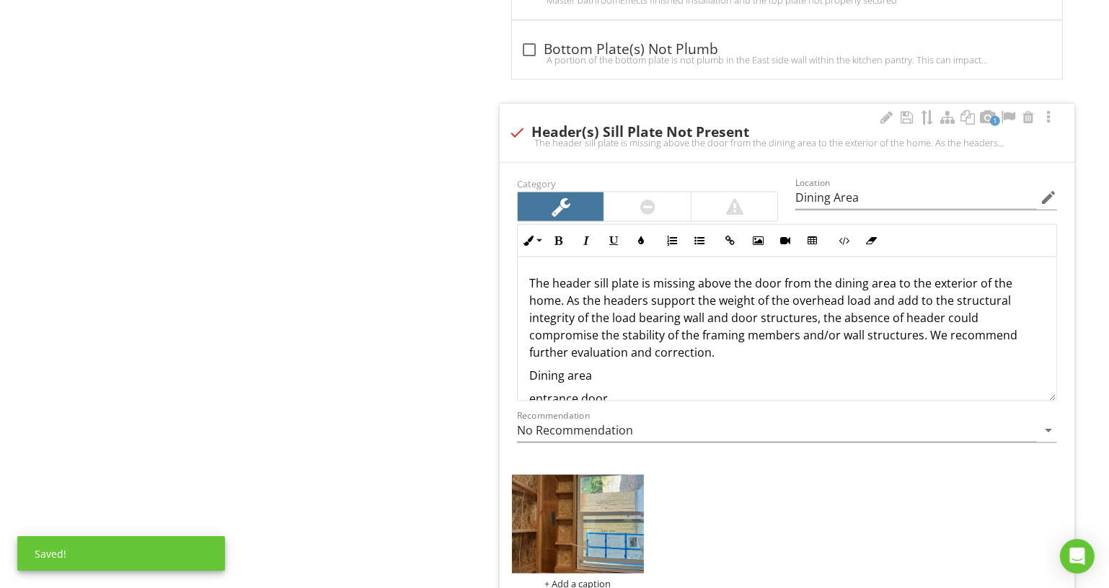
click at [898, 305] on p "The header sill plate is missing above the door from the dining area to the ext…" at bounding box center [787, 318] width 516 height 87
click at [914, 327] on p "The header sill plate is missing above the door from the dining area to the ext…" at bounding box center [787, 318] width 516 height 87
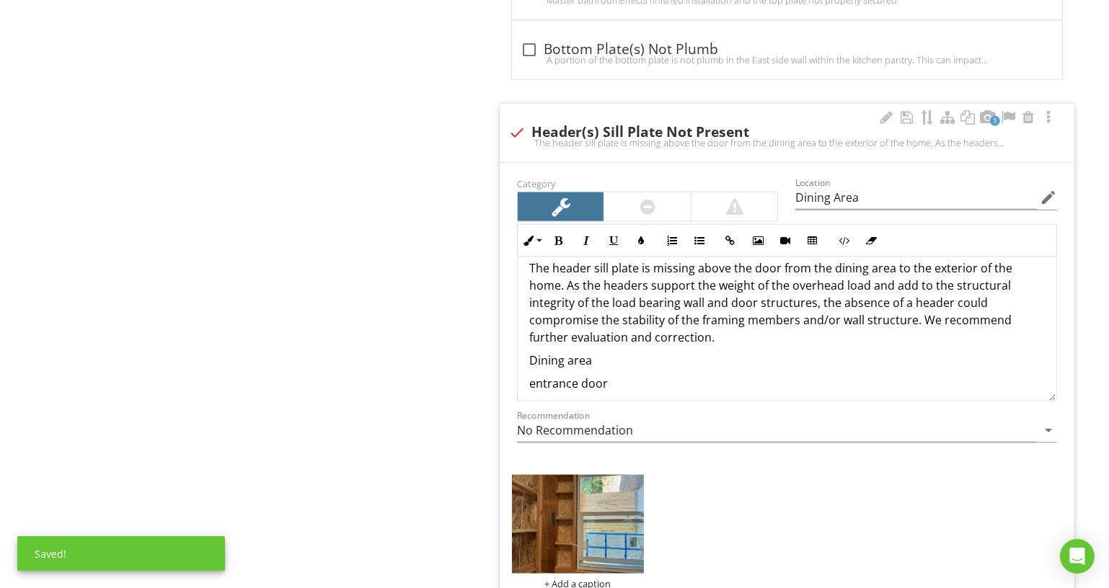
scroll to position [23, 0]
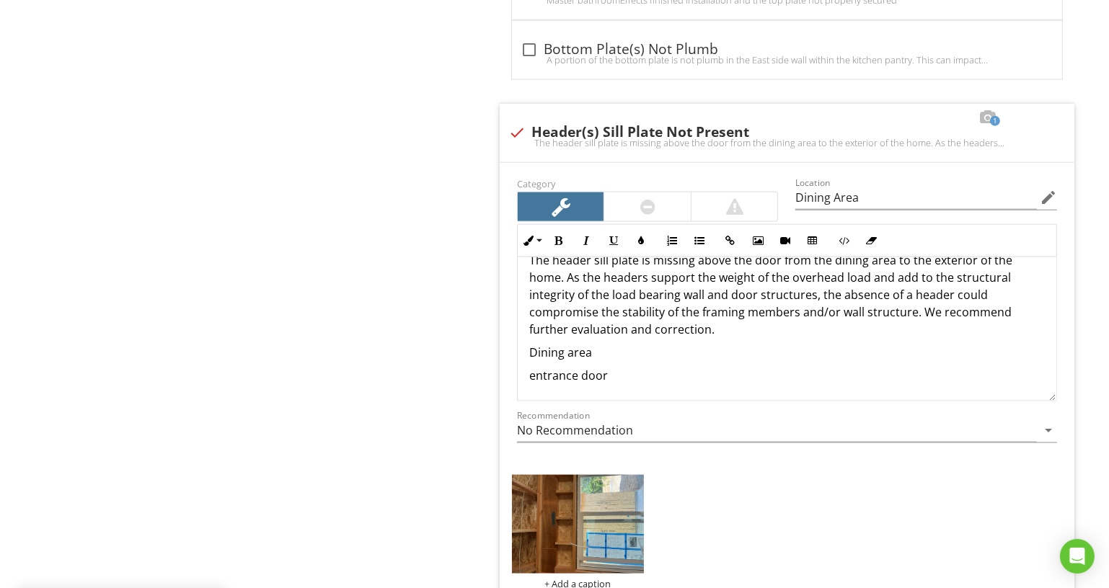
drag, startPoint x: 590, startPoint y: 365, endPoint x: 491, endPoint y: 332, distance: 104.0
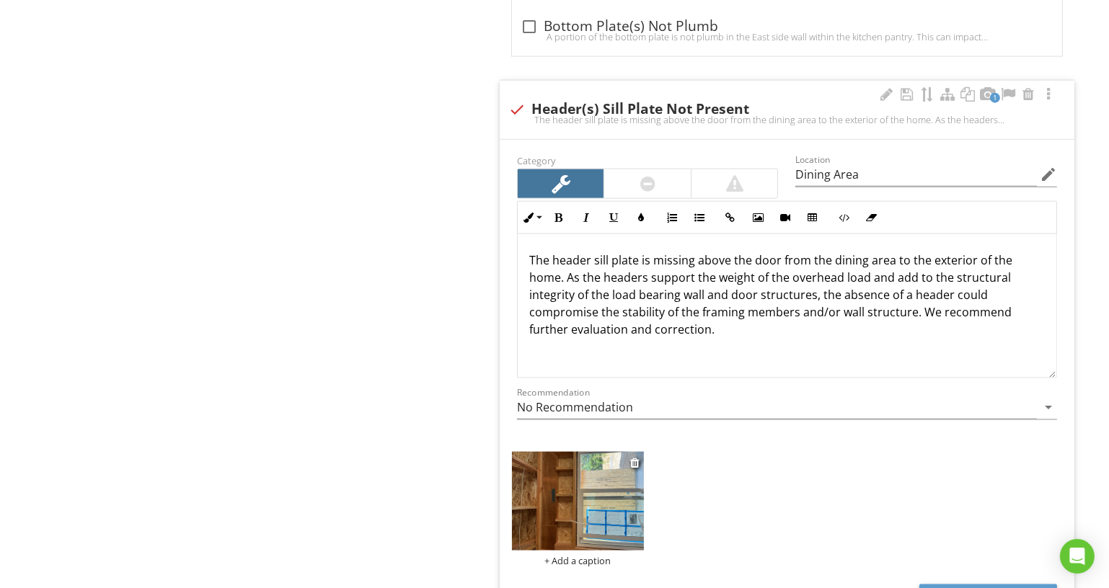
click at [594, 555] on div "+ Add a caption" at bounding box center [578, 561] width 132 height 12
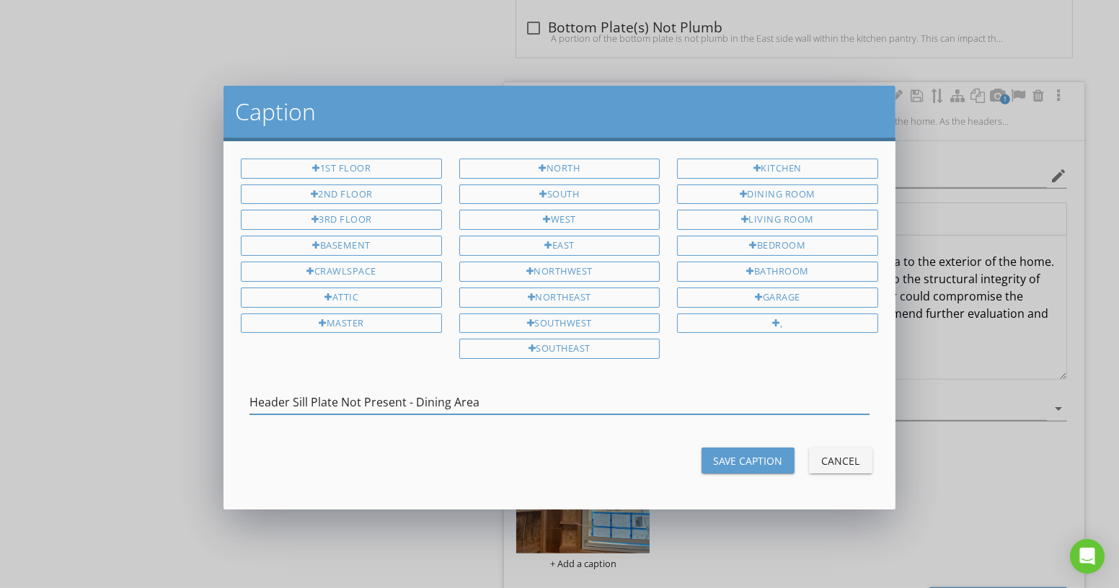
type input "Header Sill Plate Not Present - Dining Area"
click at [730, 468] on div "Save Caption Cancel" at bounding box center [559, 460] width 654 height 35
click at [761, 455] on div "Save Caption" at bounding box center [748, 461] width 70 height 15
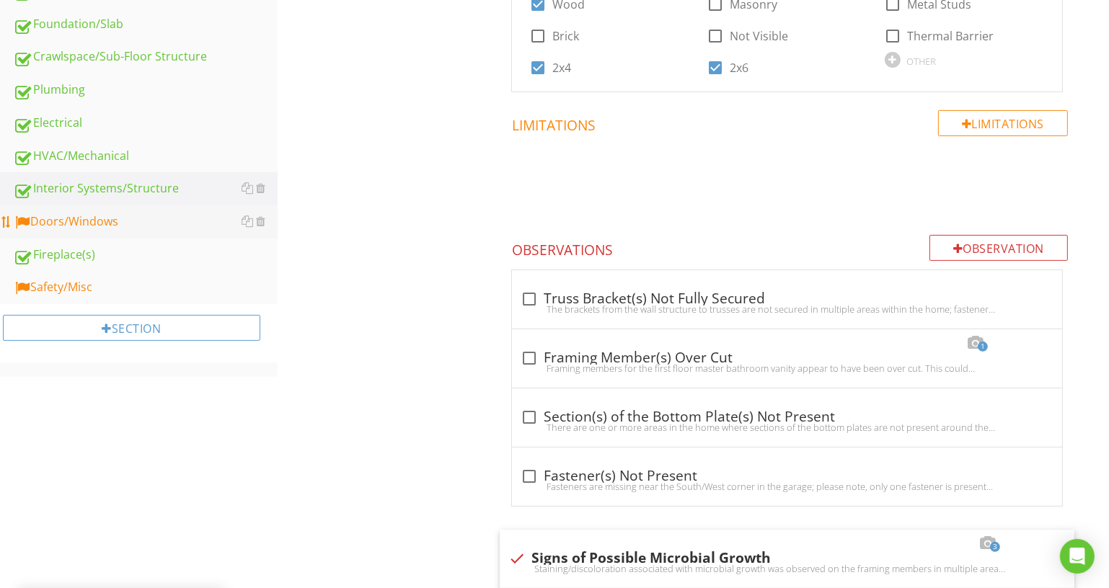
click at [165, 218] on div "Doors/Windows" at bounding box center [145, 222] width 265 height 19
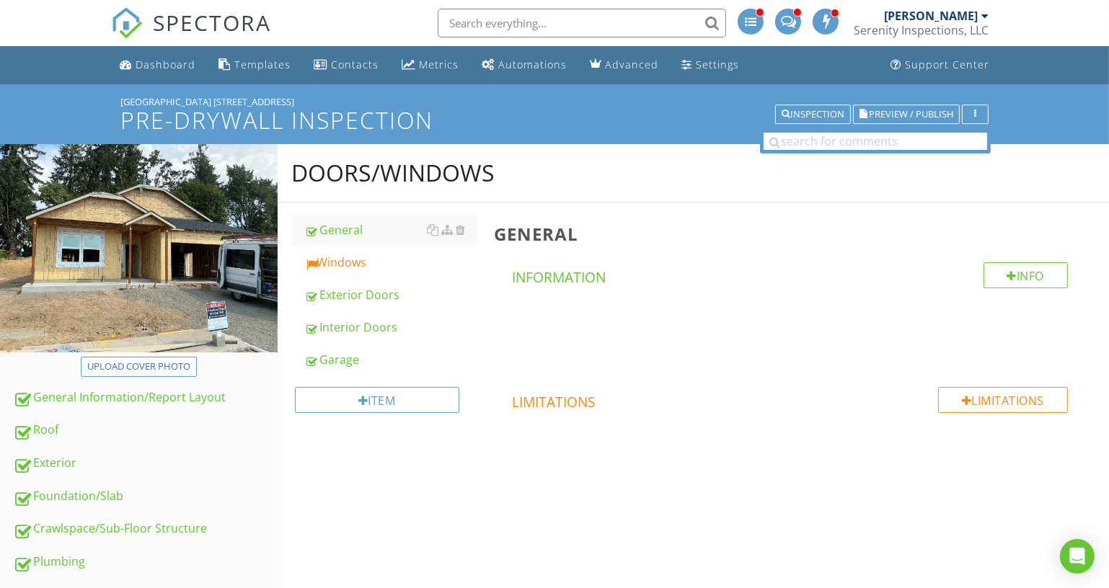
click at [389, 262] on div "Windows" at bounding box center [391, 262] width 172 height 17
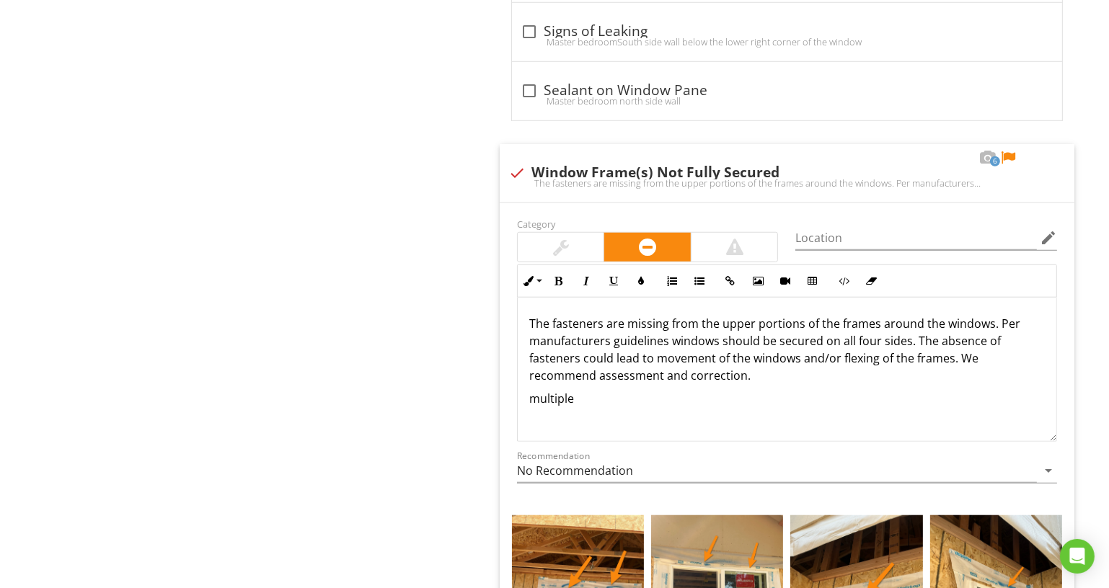
scroll to position [1371, 0]
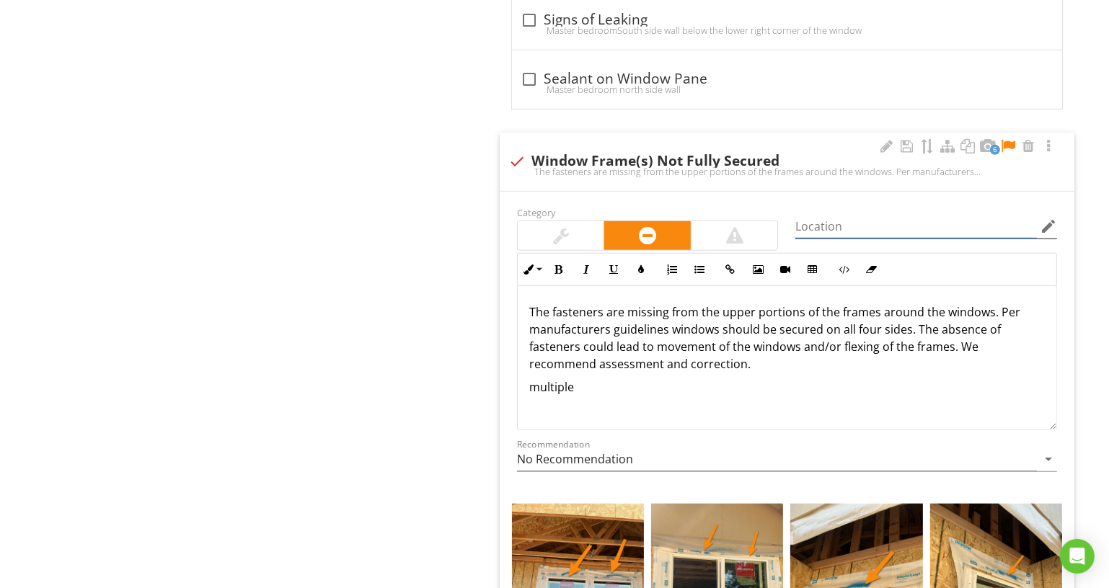
click at [841, 218] on input "Location" at bounding box center [916, 227] width 242 height 24
type input "Exterior - Various"
drag, startPoint x: 655, startPoint y: 401, endPoint x: 468, endPoint y: 381, distance: 188.5
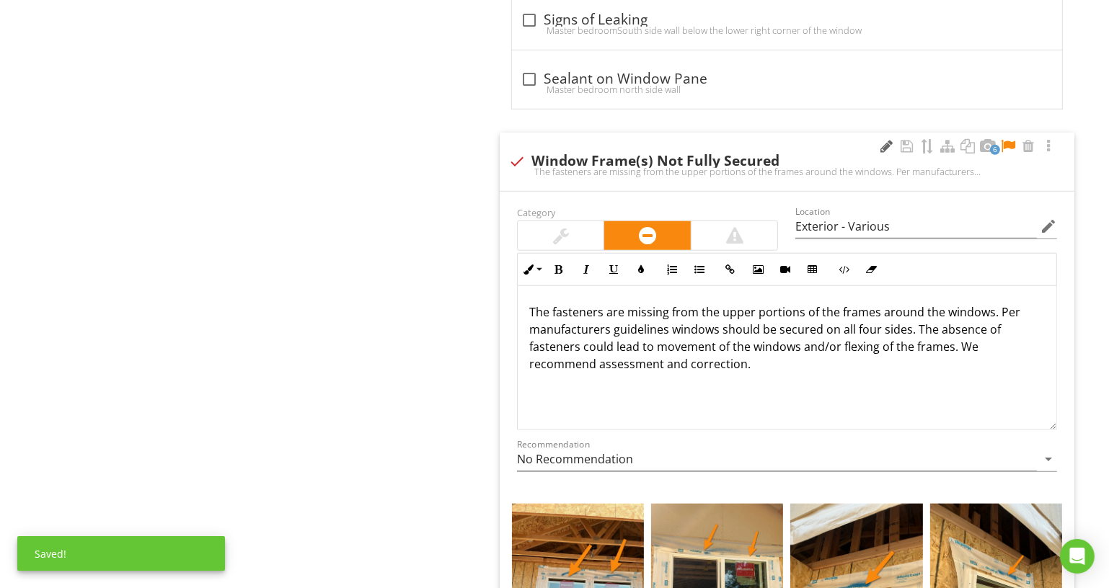
click at [883, 141] on div at bounding box center [886, 146] width 17 height 14
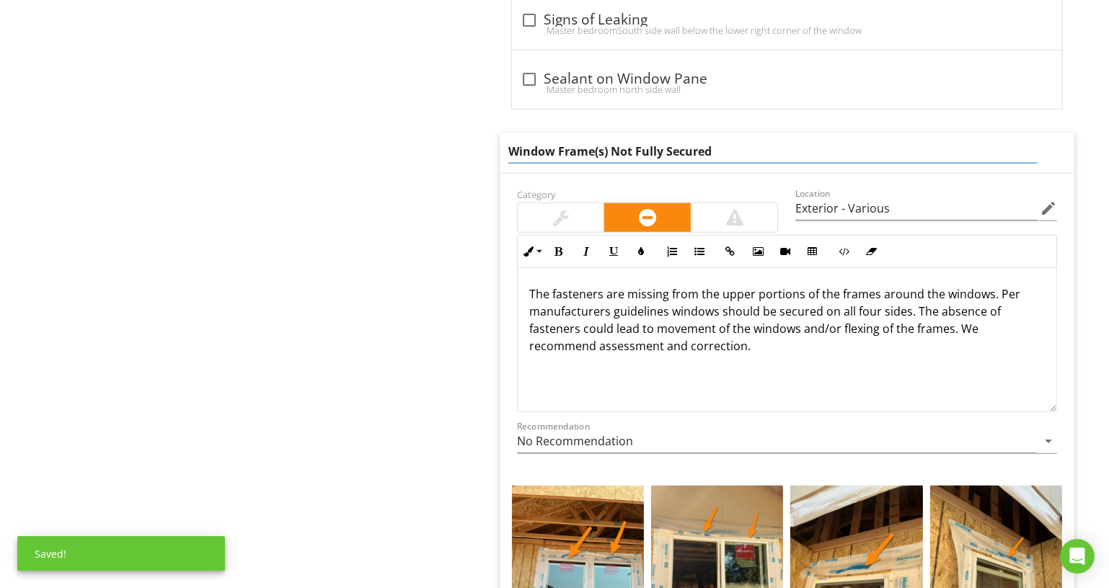
click at [872, 143] on input "Window Frame(s) Not Fully Secured" at bounding box center [772, 152] width 529 height 24
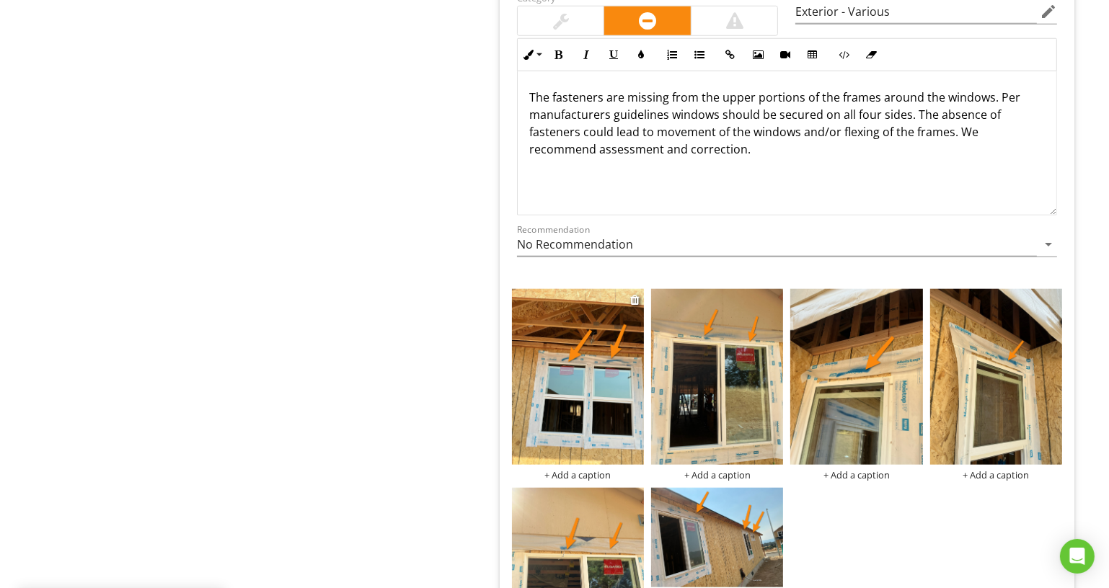
click at [593, 472] on div "+ Add a caption" at bounding box center [578, 475] width 132 height 12
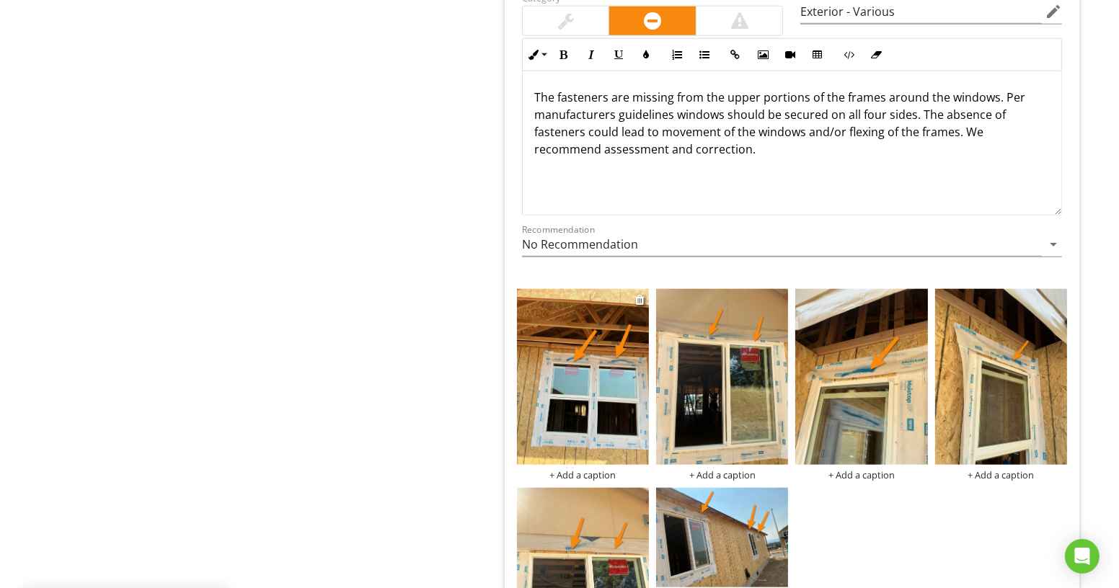
scroll to position [1586, 0]
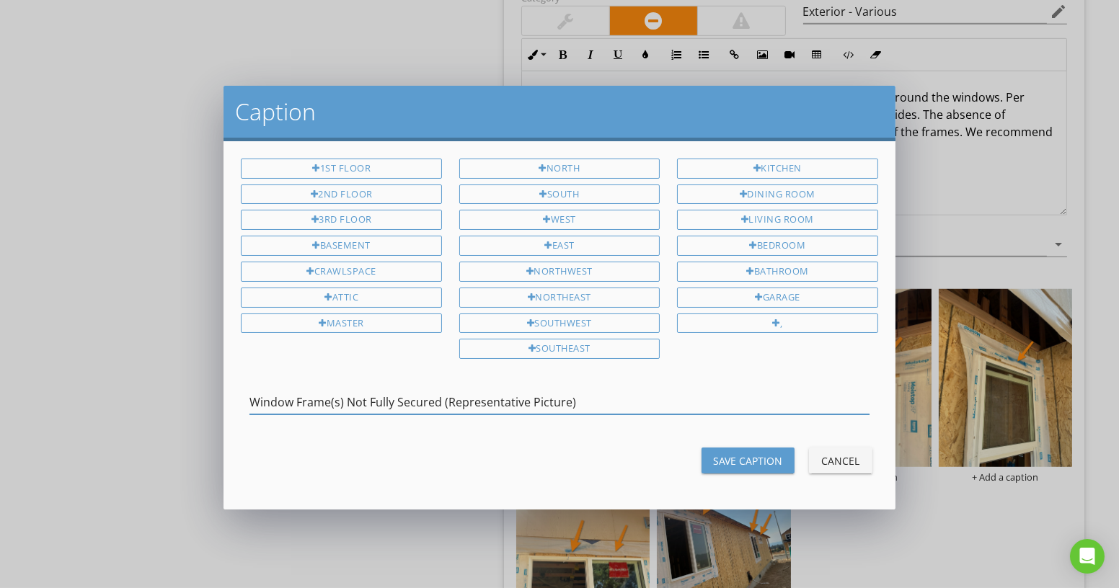
click at [617, 391] on input "Window Frame(s) Not Fully Secured (Representative Picture)" at bounding box center [558, 403] width 619 height 24
type input "Window Frame(s) Not Fully Secured (Representative Picture)"
click at [748, 478] on div "1st Floor 2nd Floor 3rd Floor Basement Crawlspace Attic Master North South West…" at bounding box center [559, 325] width 671 height 368
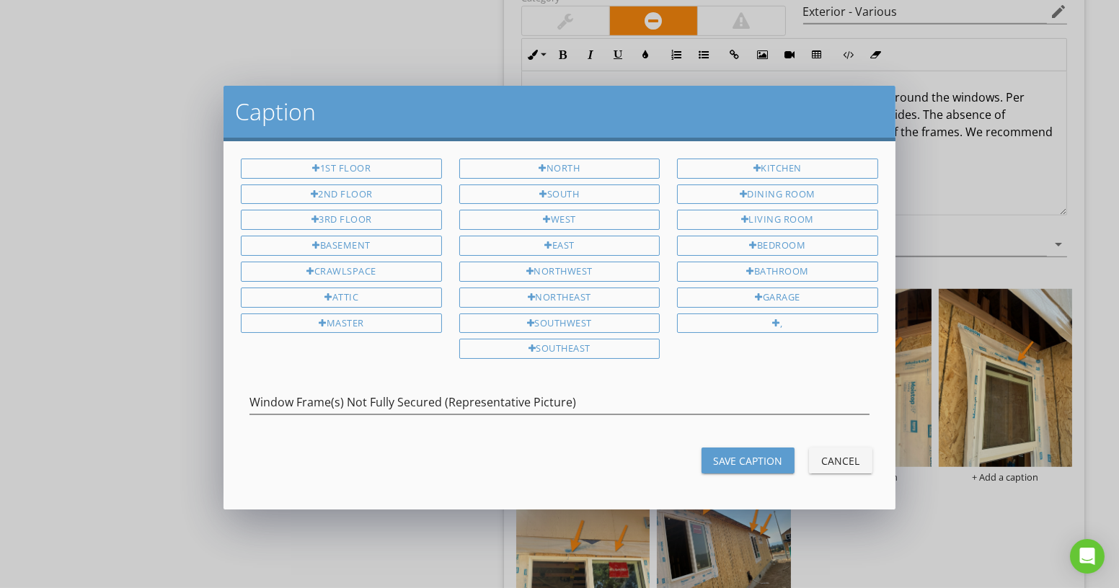
click at [751, 456] on div "Save Caption" at bounding box center [748, 461] width 70 height 15
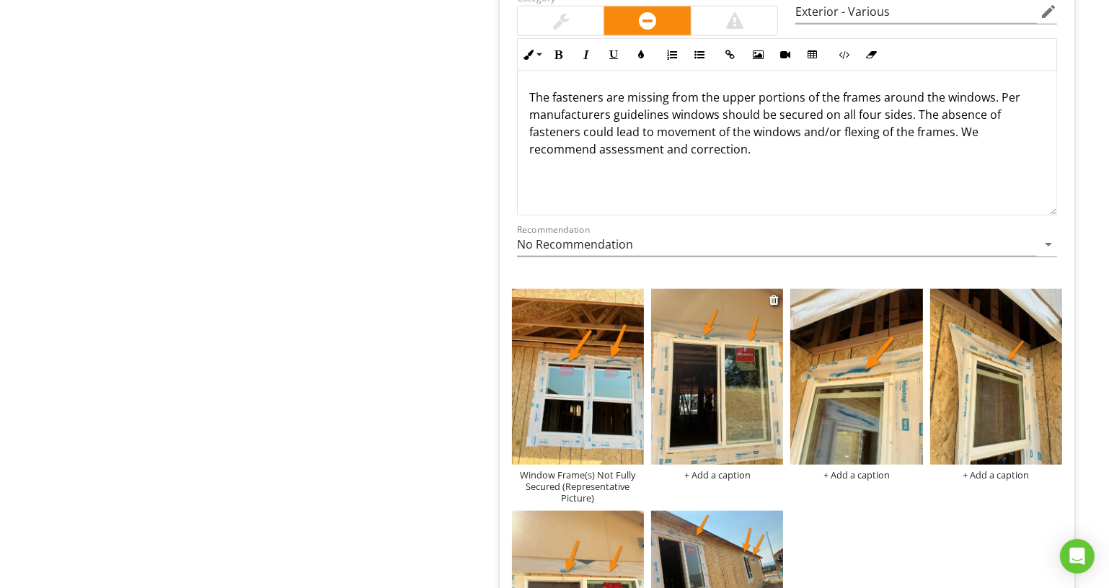
click at [733, 469] on div "+ Add a caption" at bounding box center [717, 475] width 132 height 12
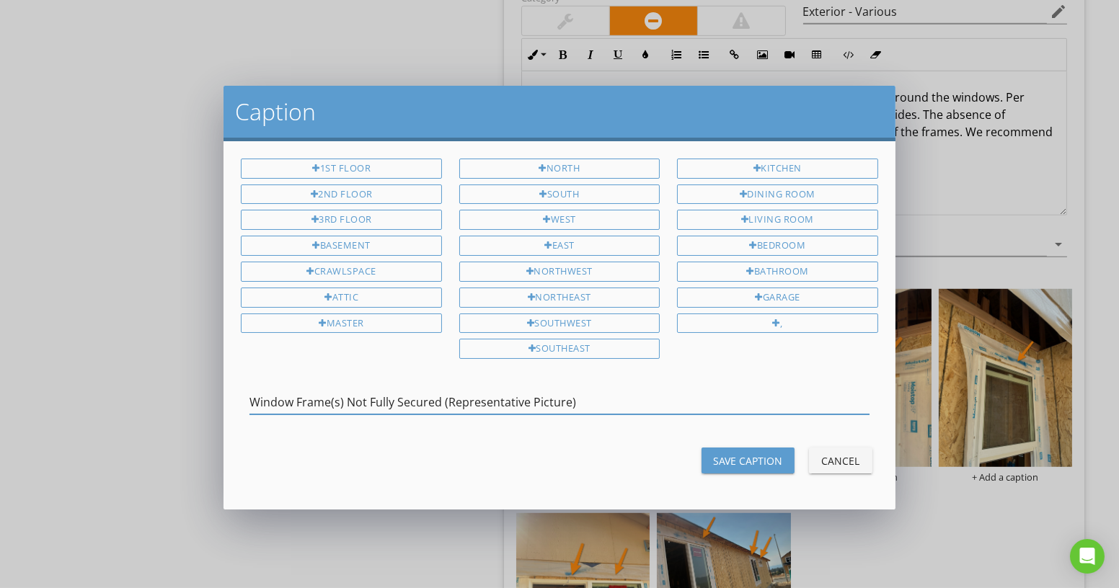
type input "Window Frame(s) Not Fully Secured (Representative Picture)"
click at [743, 454] on div "Save Caption" at bounding box center [748, 461] width 70 height 15
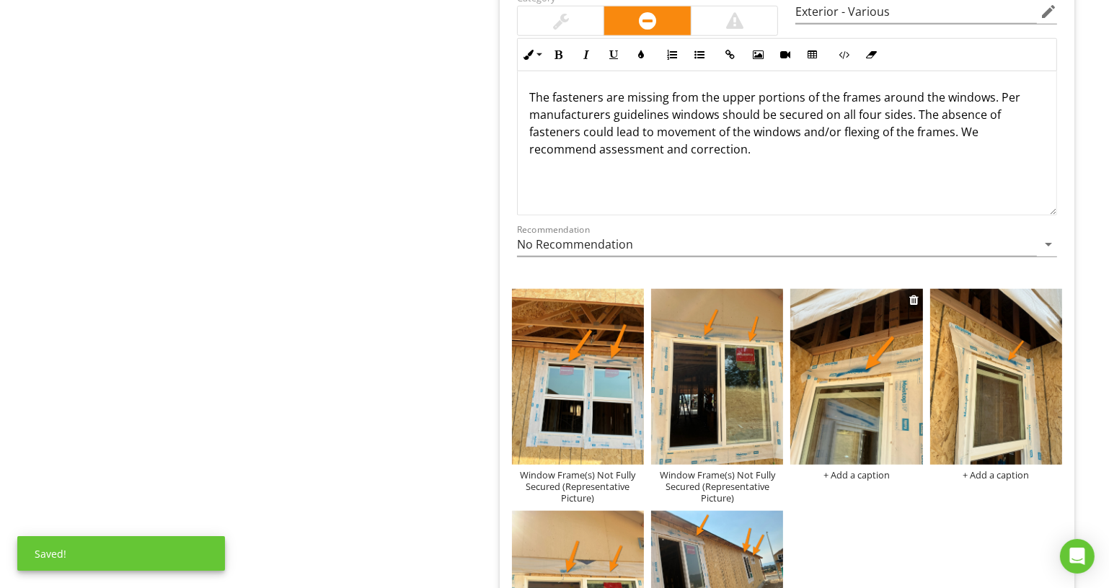
click at [847, 469] on div "+ Add a caption" at bounding box center [856, 475] width 132 height 12
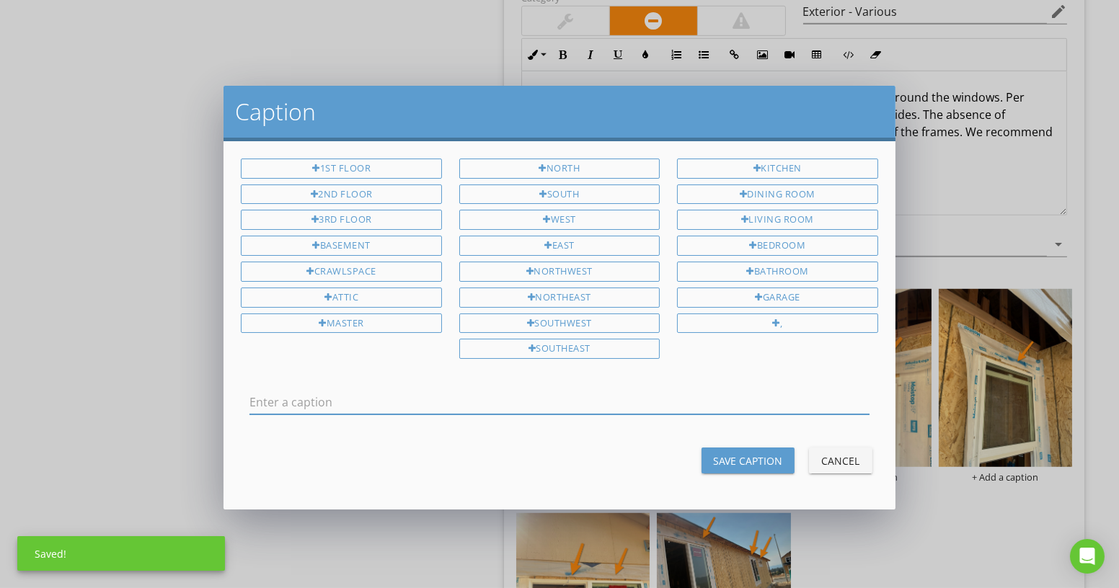
scroll to position [0, 0]
type input "Window Frame(s) Not Fully Secured (Representative Picture)"
click at [775, 459] on div "Save Caption" at bounding box center [748, 461] width 70 height 15
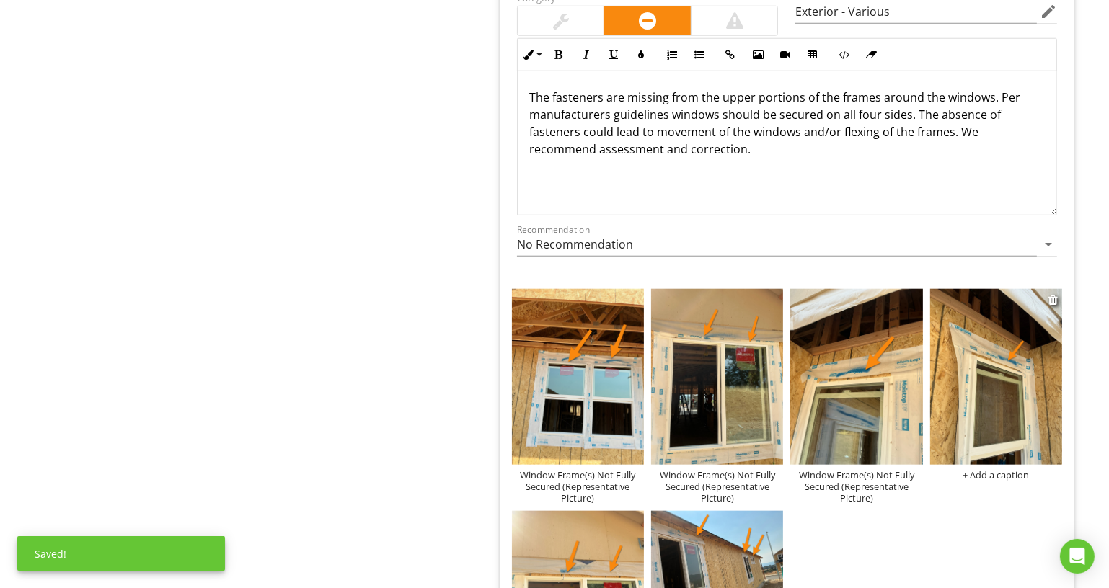
click at [1010, 472] on div "+ Add a caption" at bounding box center [996, 475] width 132 height 12
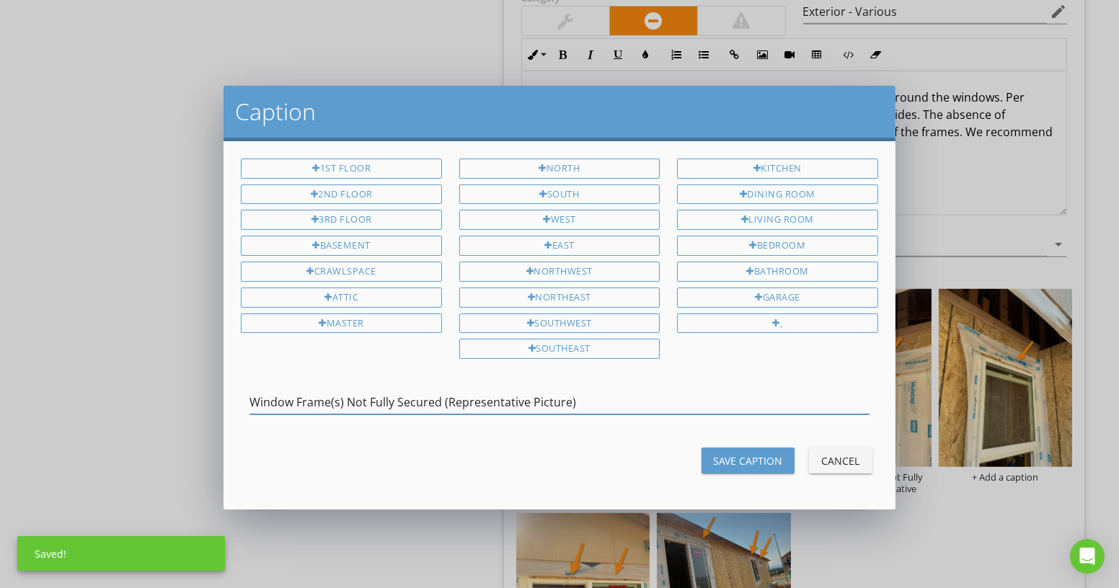
type input "Window Frame(s) Not Fully Secured (Representative Picture)"
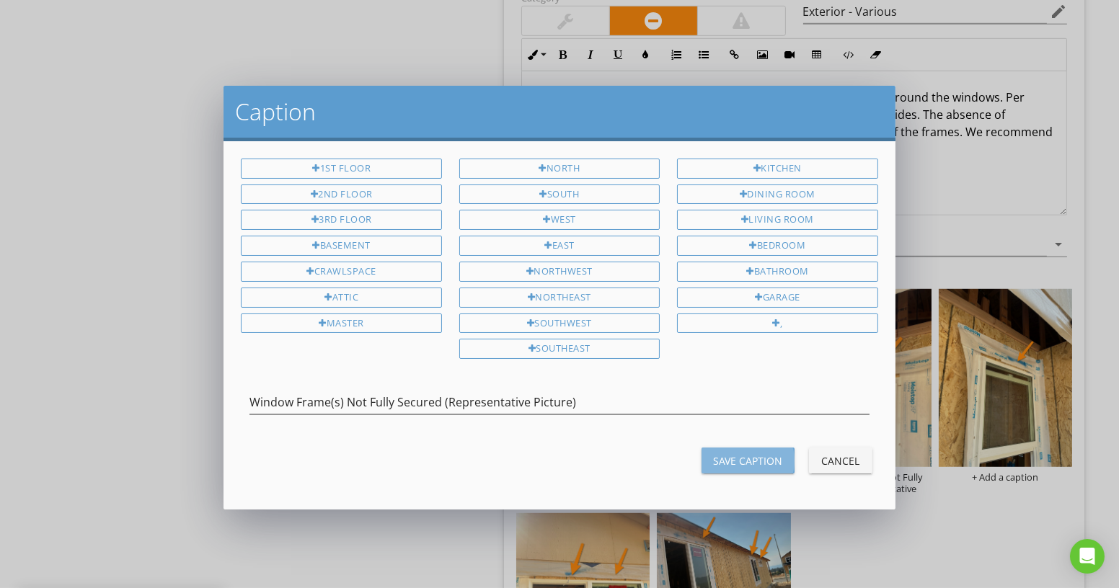
click at [715, 454] on div "Save Caption" at bounding box center [748, 461] width 70 height 15
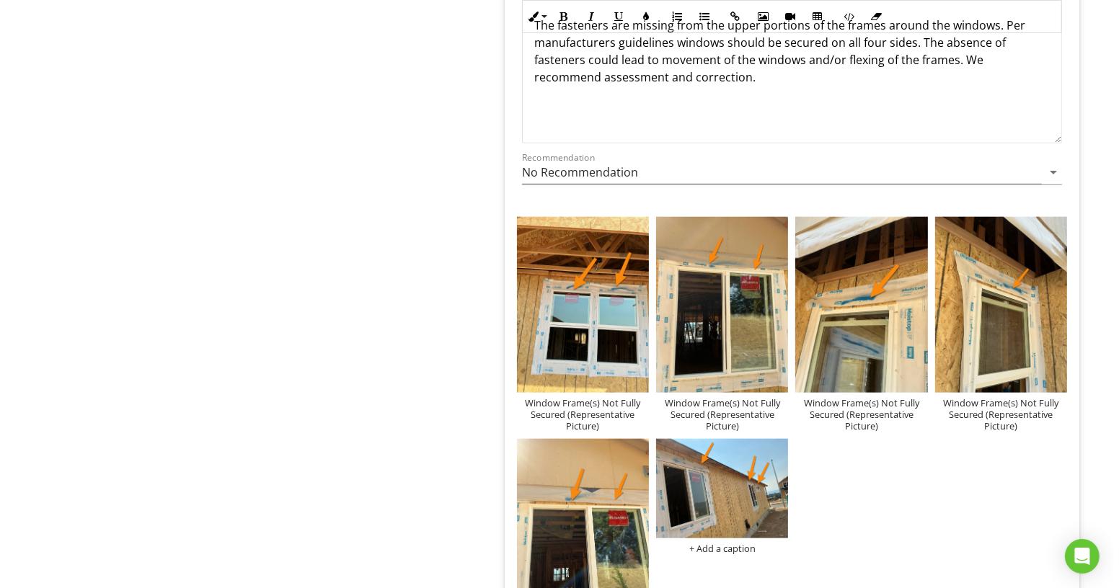
scroll to position [1835, 0]
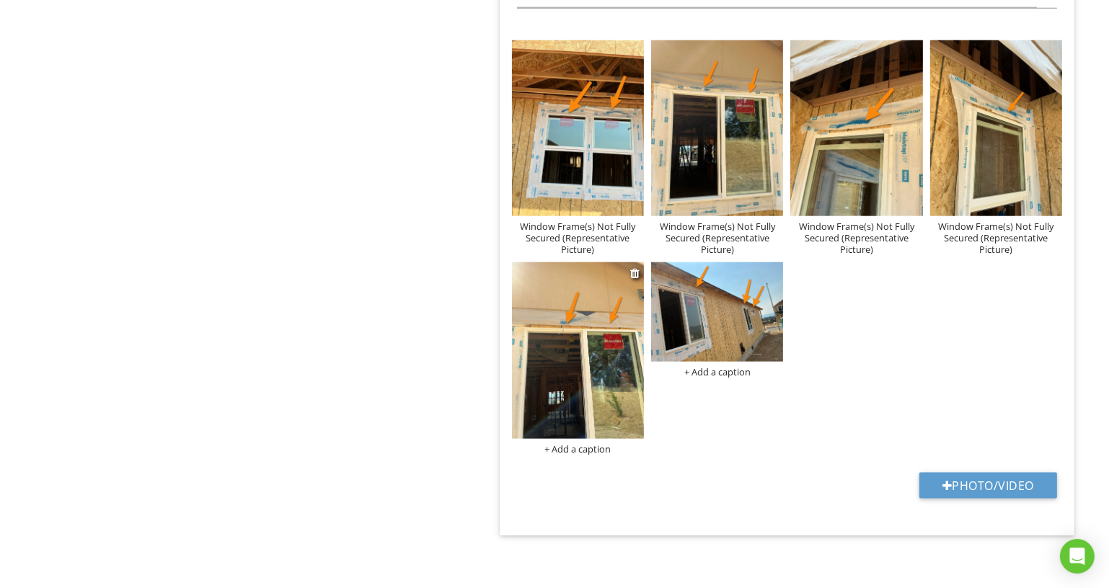
click at [609, 443] on div "+ Add a caption" at bounding box center [578, 449] width 132 height 12
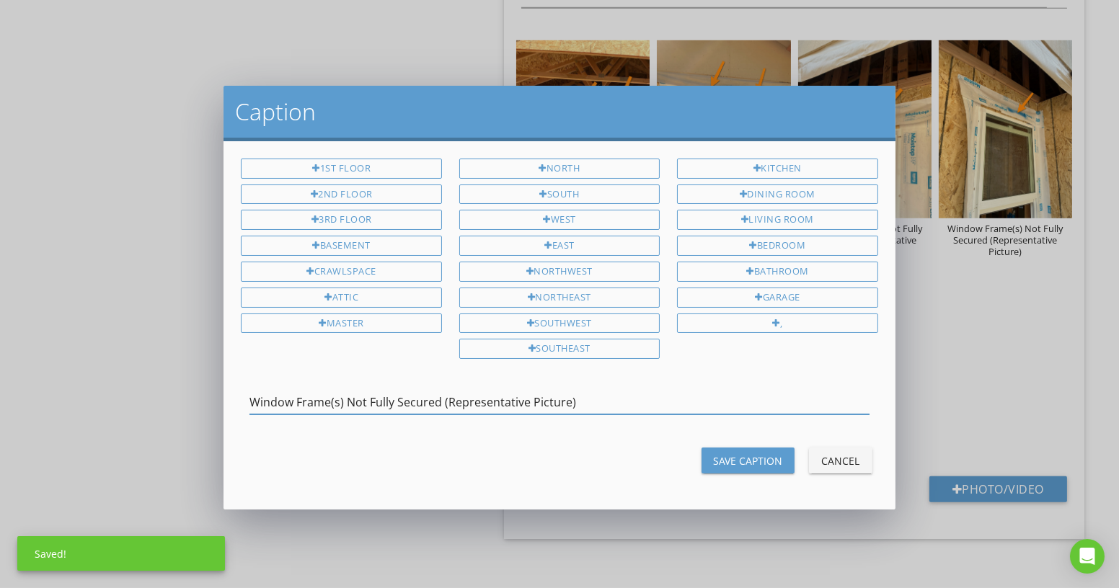
type input "Window Frame(s) Not Fully Secured (Representative Picture)"
click at [749, 454] on div "Save Caption" at bounding box center [748, 461] width 70 height 15
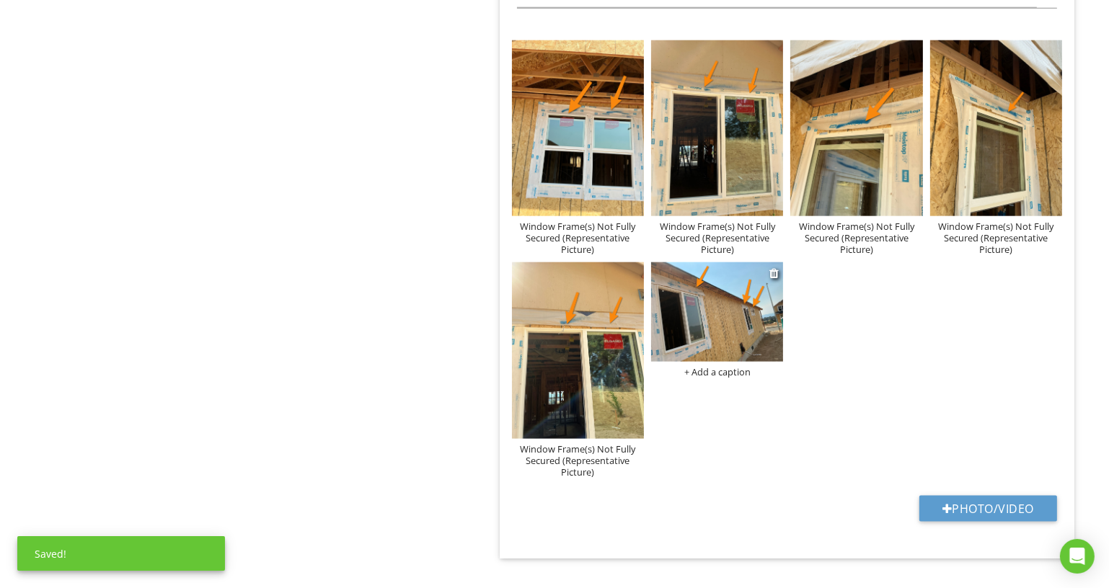
click at [707, 366] on div "+ Add a caption" at bounding box center [717, 372] width 132 height 12
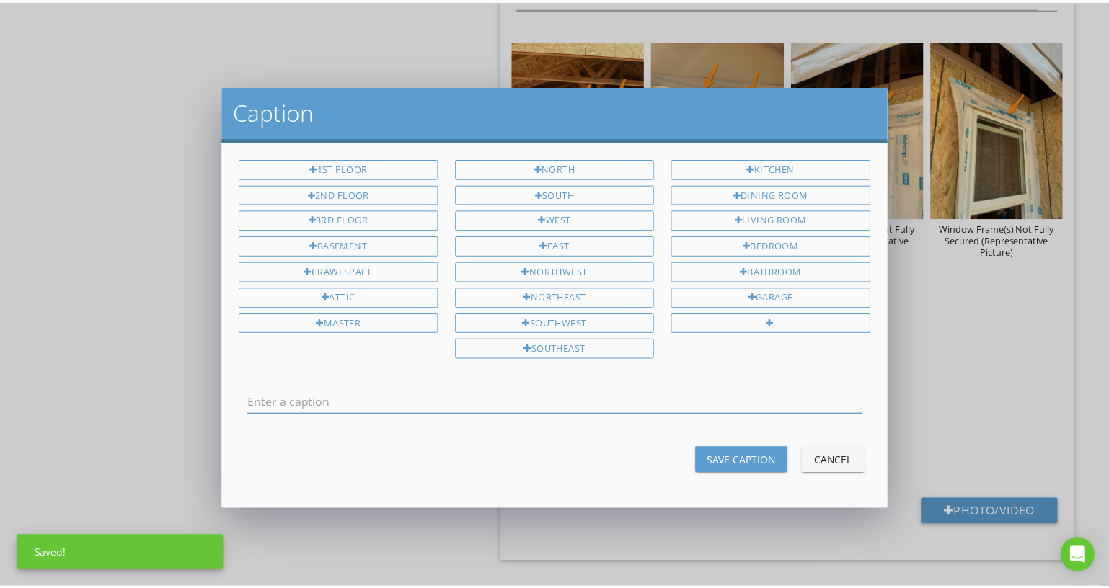
scroll to position [0, 0]
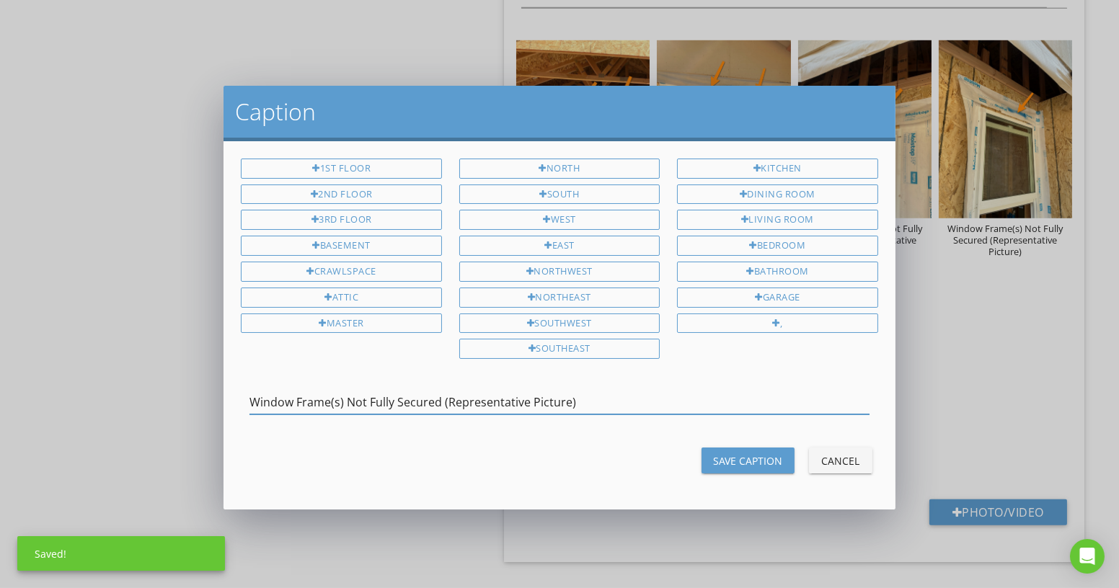
type input "Window Frame(s) Not Fully Secured (Representative Picture)"
click at [717, 448] on button "Save Caption" at bounding box center [748, 461] width 93 height 26
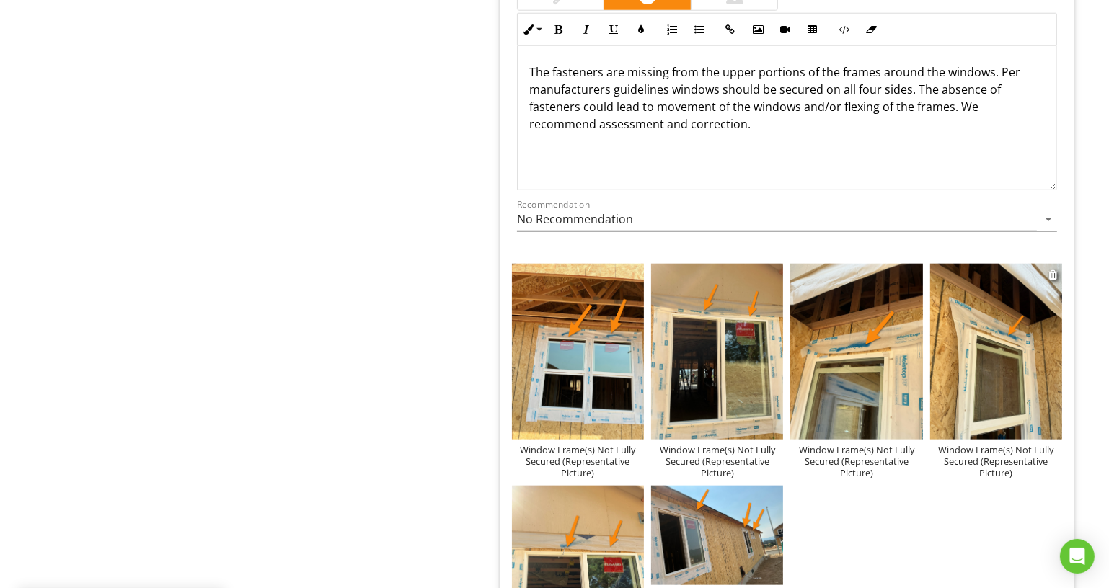
scroll to position [1441, 0]
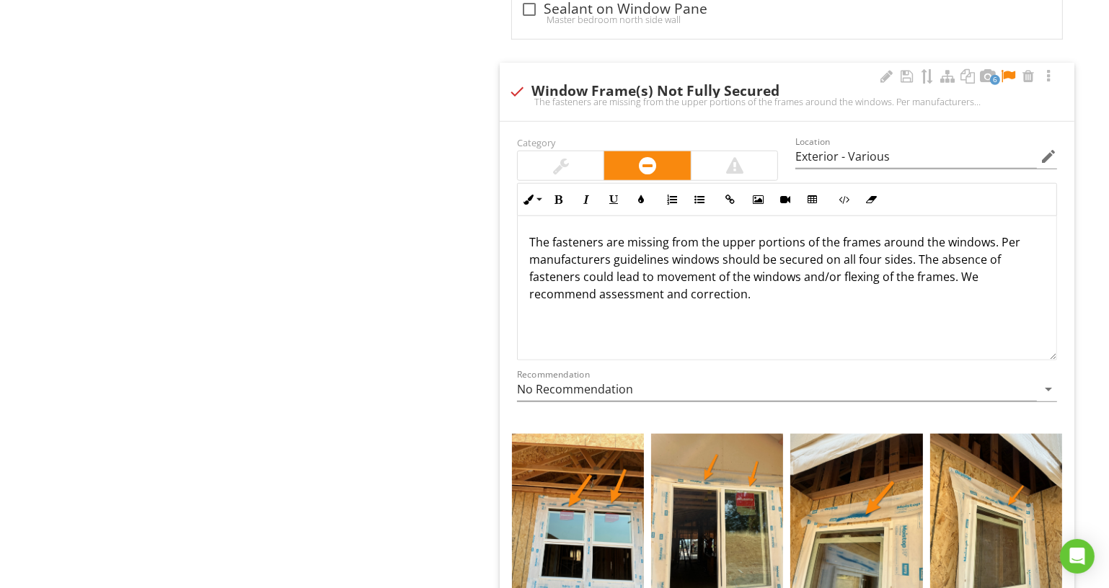
click at [1007, 69] on div at bounding box center [1007, 76] width 17 height 14
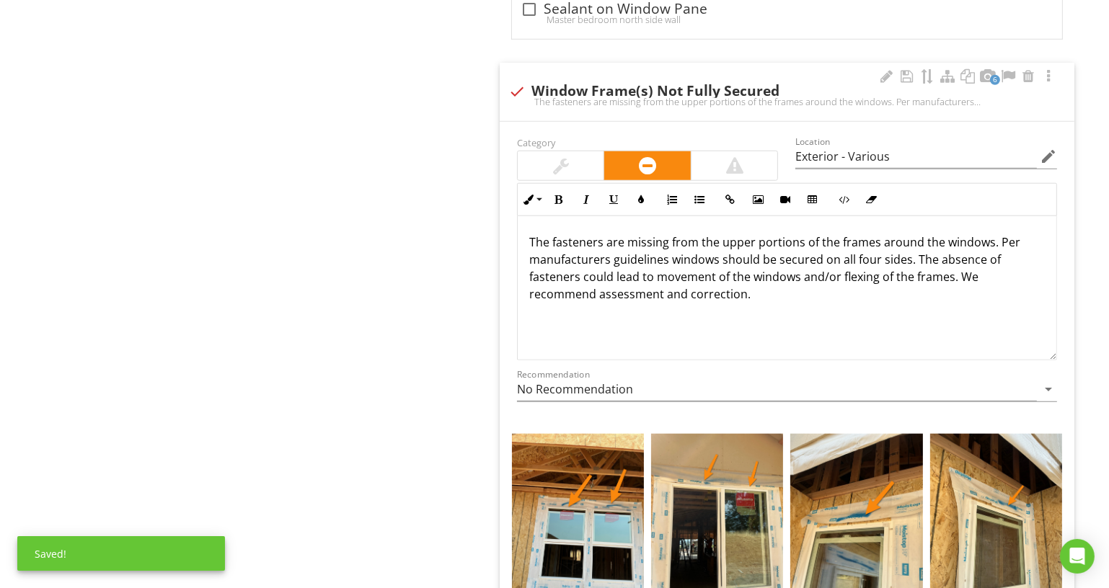
scroll to position [0, 0]
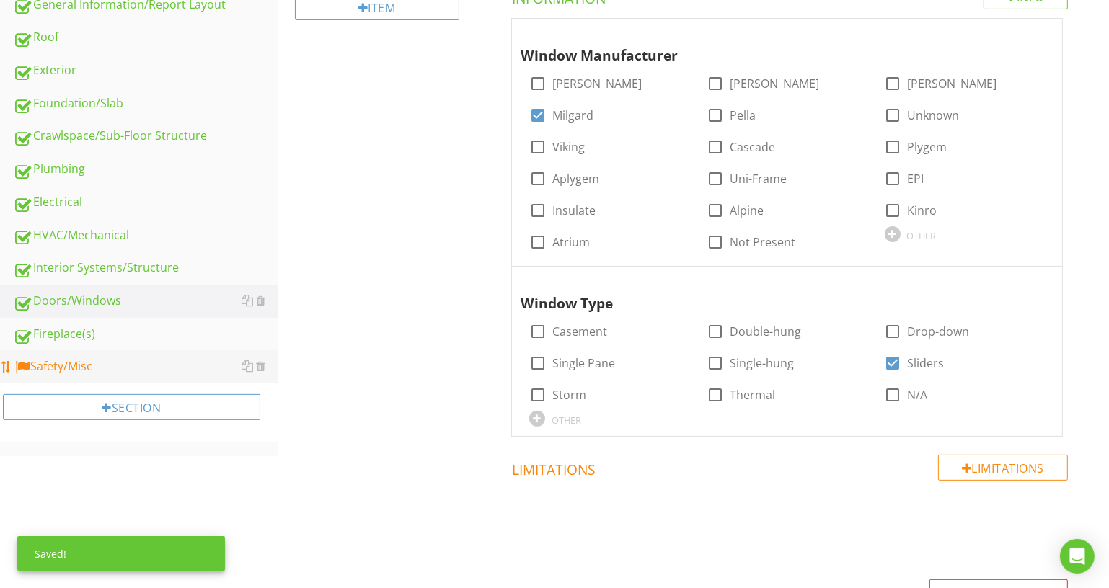
click at [132, 366] on div "Safety/Misc" at bounding box center [145, 367] width 265 height 19
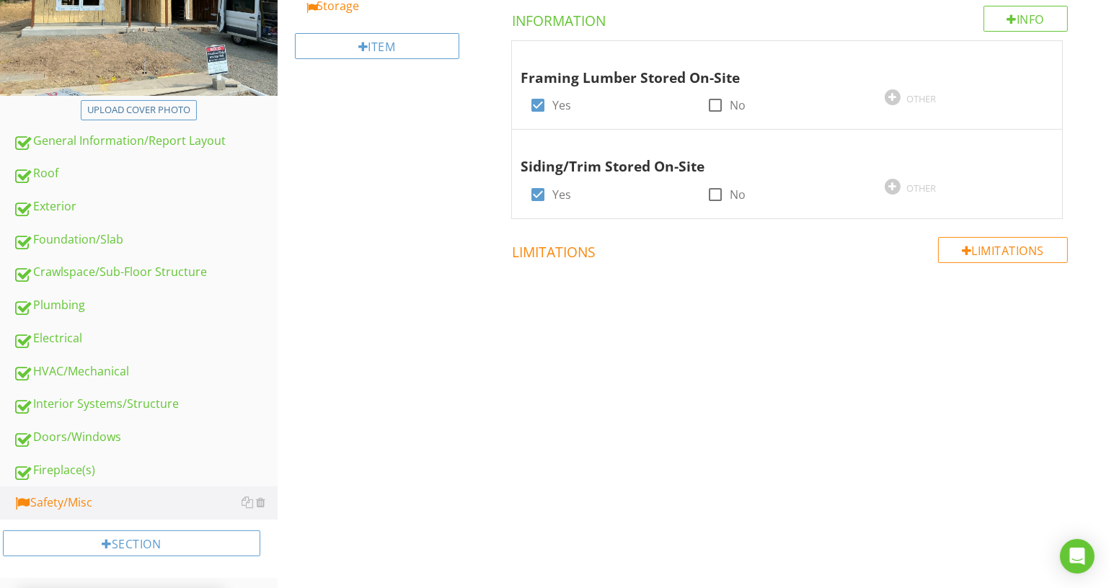
scroll to position [118, 0]
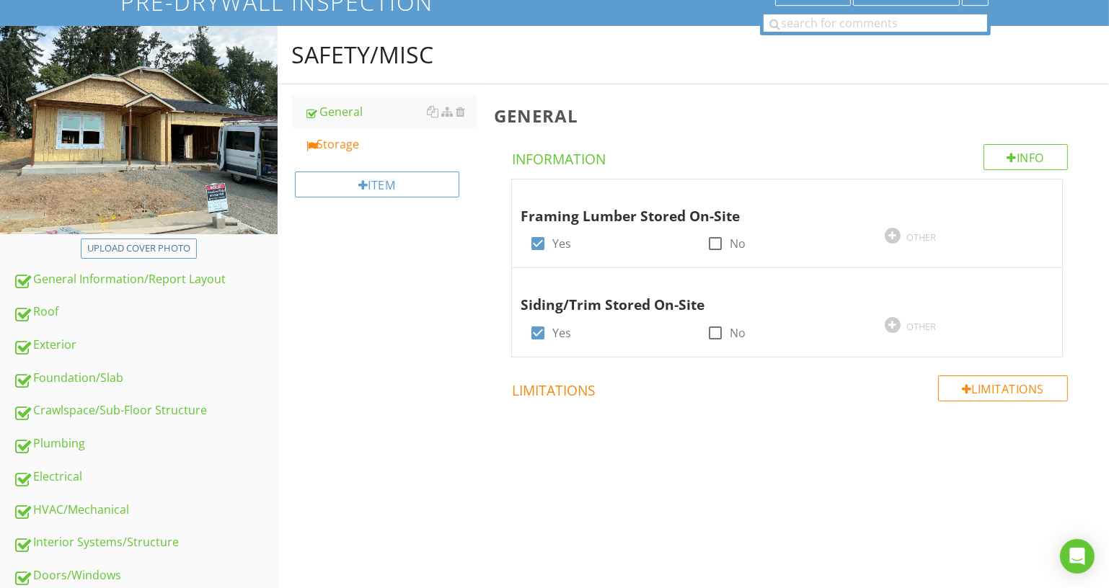
click at [374, 154] on link "Storage" at bounding box center [391, 144] width 172 height 32
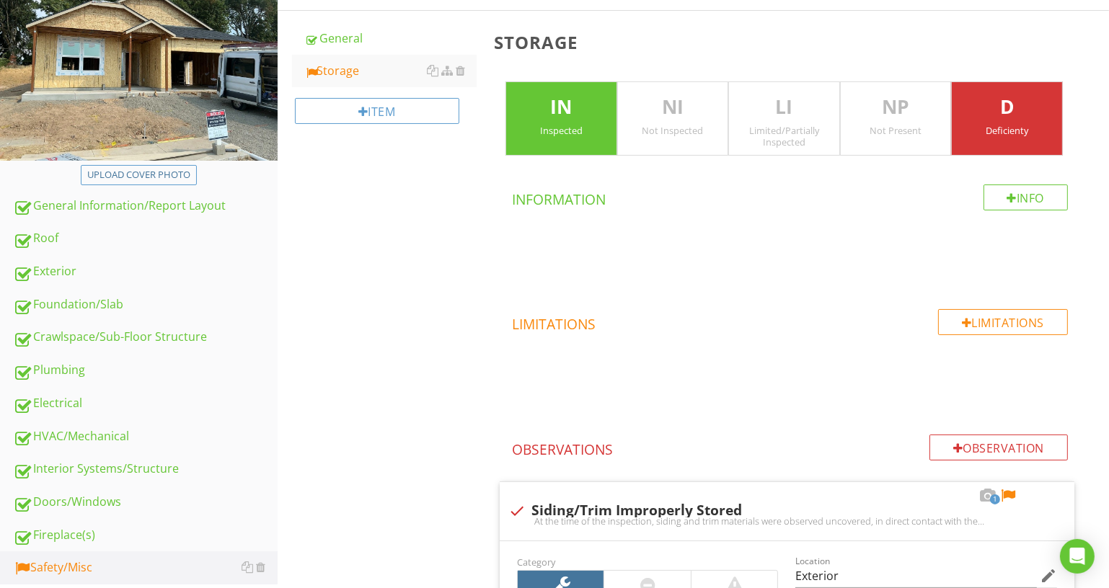
scroll to position [643, 0]
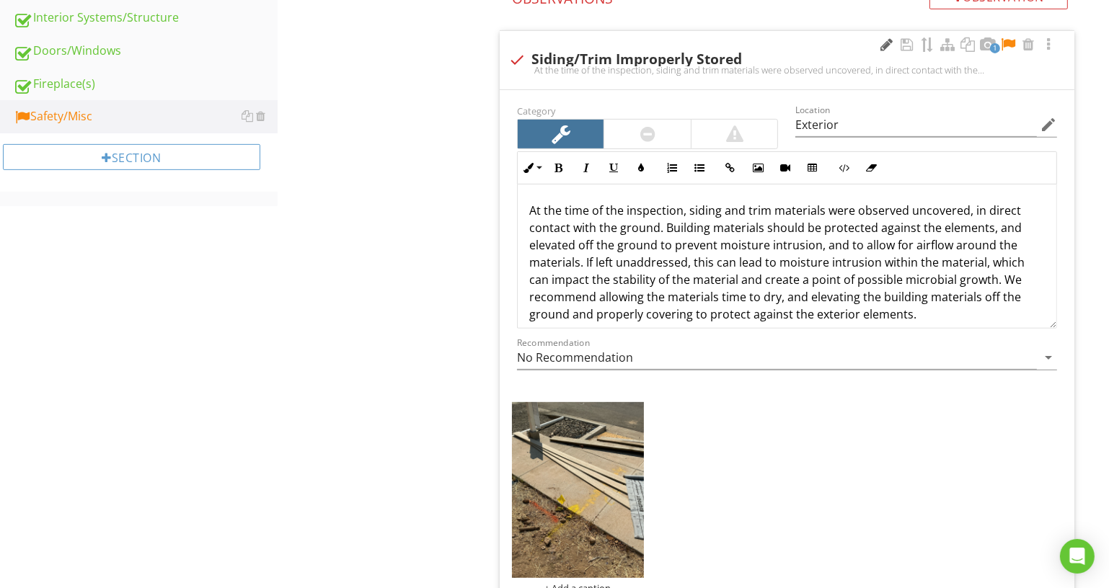
click at [886, 48] on div at bounding box center [886, 44] width 17 height 14
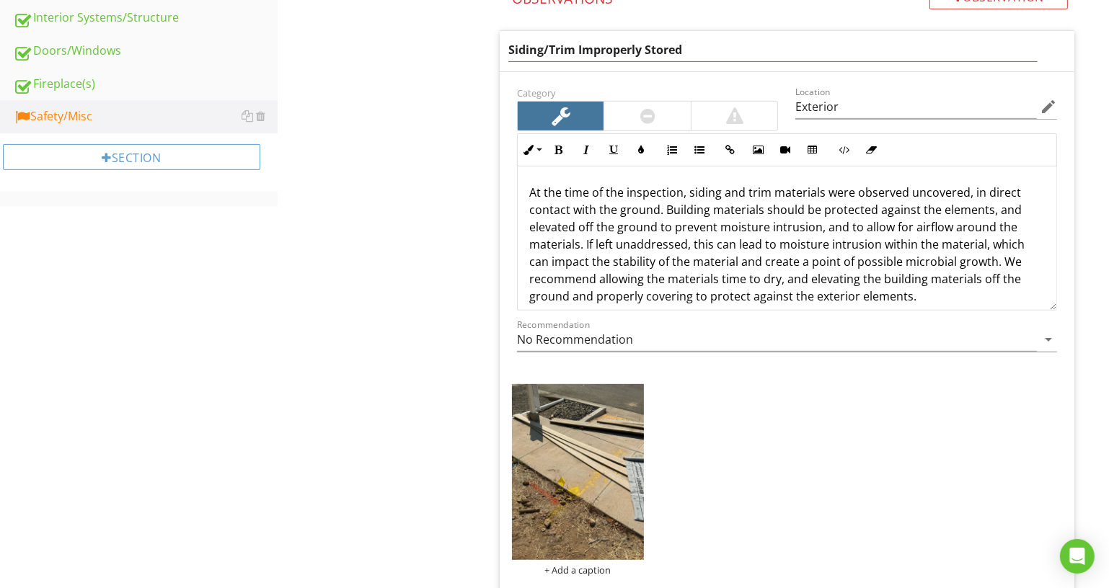
click at [880, 47] on input "Siding/Trim Improperly Stored" at bounding box center [772, 50] width 529 height 24
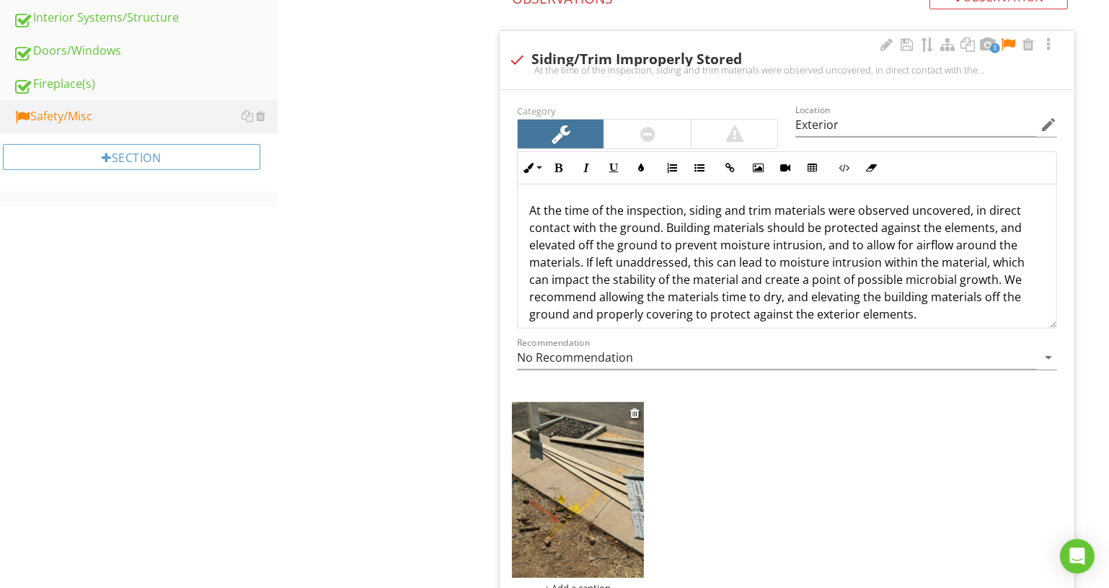
click at [588, 569] on div "+ Add a caption" at bounding box center [578, 498] width 132 height 192
click at [587, 583] on div "+ Add a caption" at bounding box center [578, 589] width 132 height 12
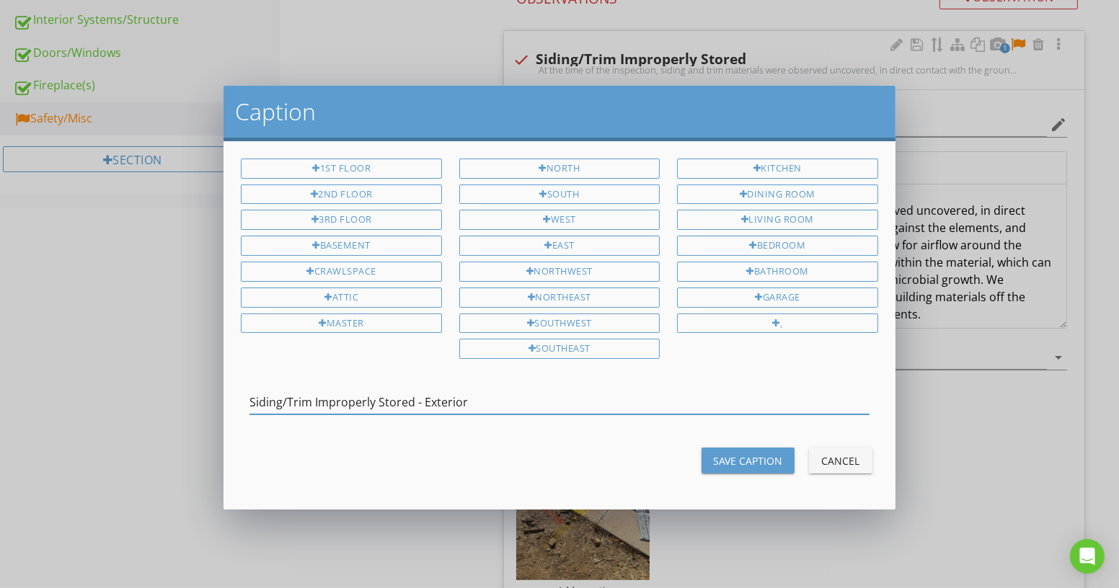
type input "Siding/Trim Improperly Stored - Exterior"
click at [759, 460] on div "Save Caption" at bounding box center [748, 461] width 70 height 15
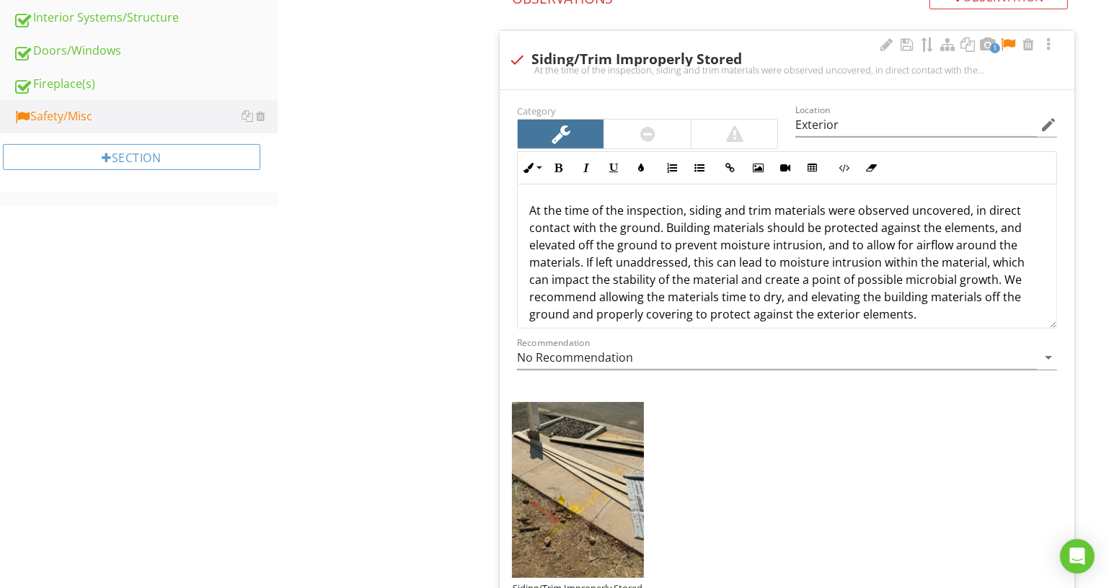
click at [1012, 42] on div at bounding box center [1007, 44] width 17 height 14
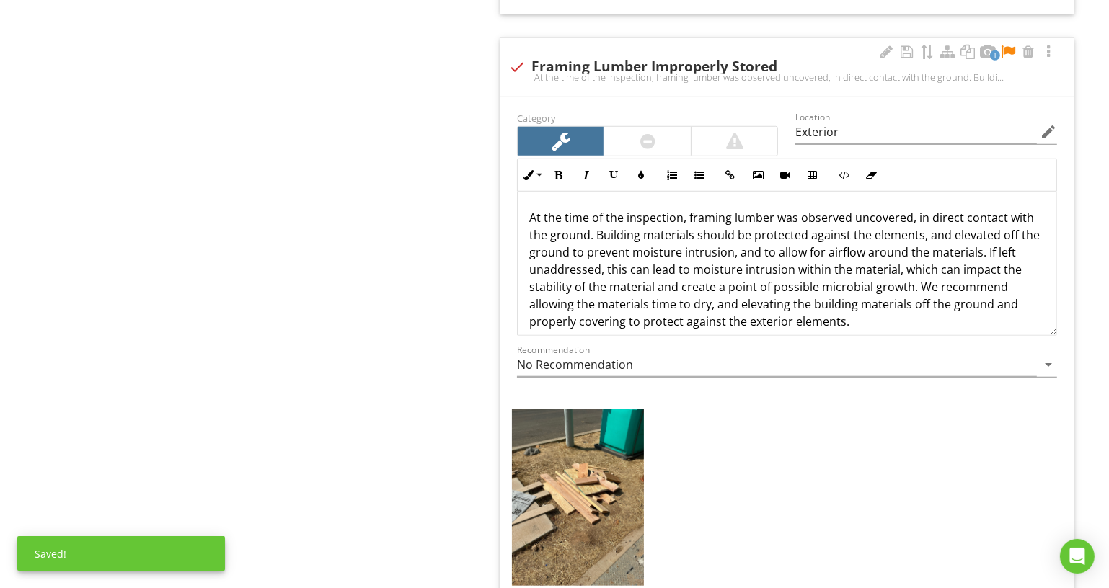
scroll to position [1299, 0]
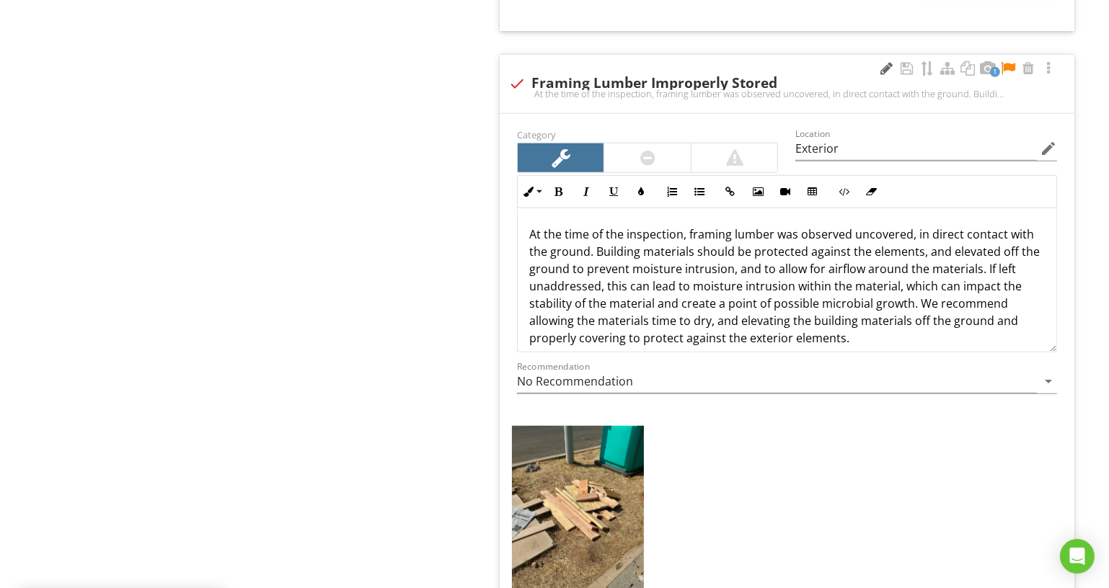
click at [880, 70] on div at bounding box center [886, 68] width 17 height 14
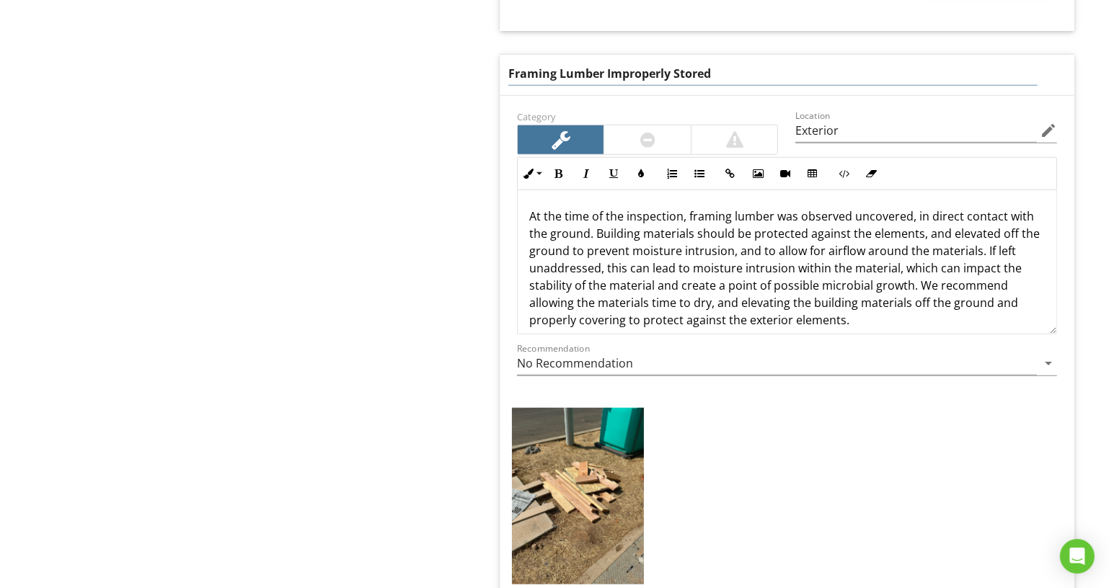
click at [880, 70] on input "Framing Lumber Improperly Stored" at bounding box center [772, 74] width 529 height 24
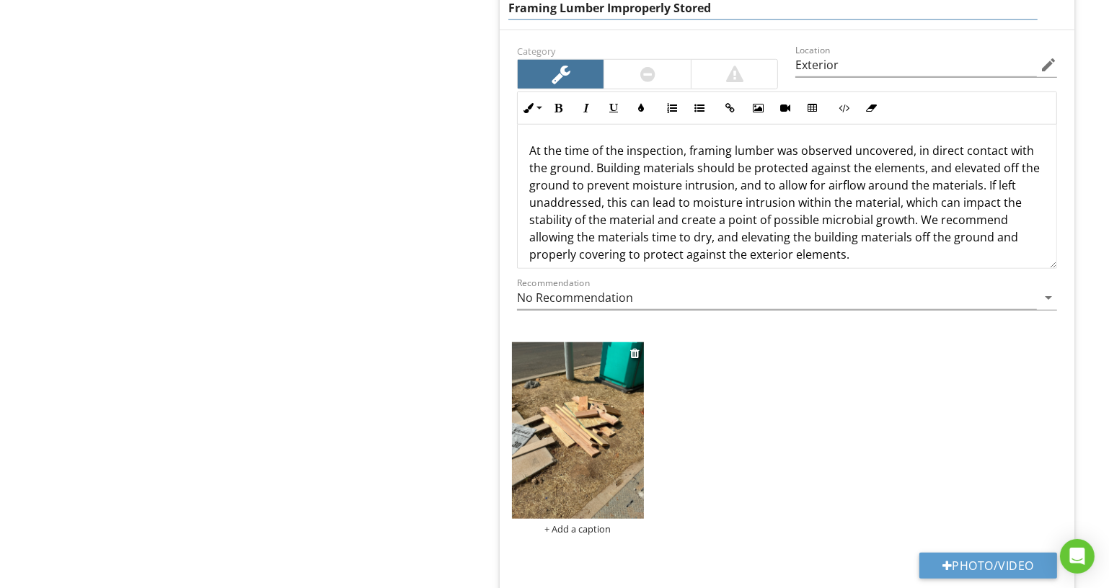
click at [592, 527] on div "+ Add a caption" at bounding box center [578, 529] width 132 height 12
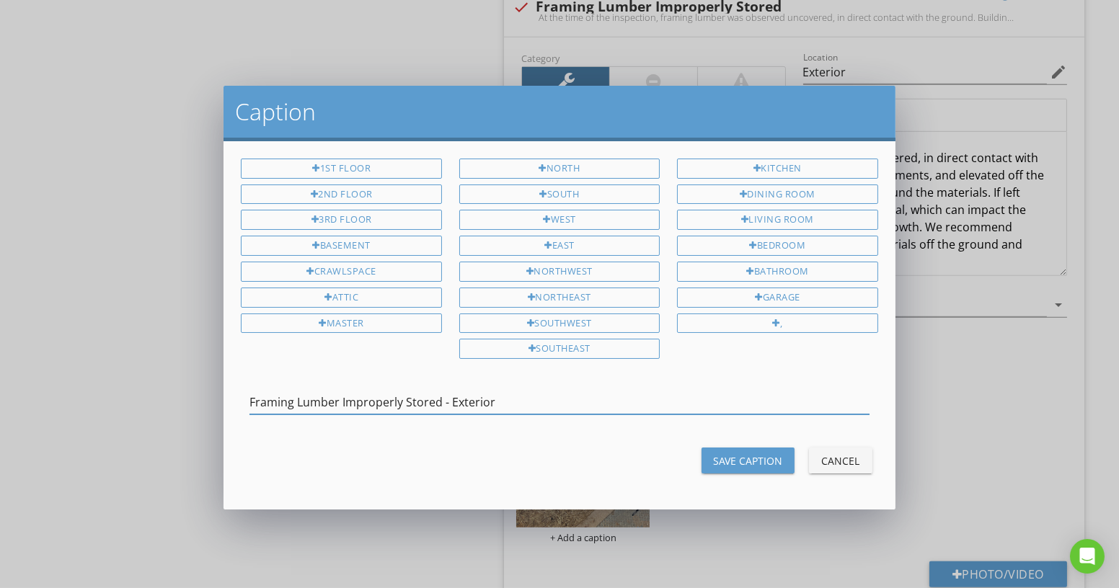
type input "Framing Lumber Improperly Stored - Exterior"
click at [745, 454] on div "Save Caption" at bounding box center [748, 461] width 70 height 15
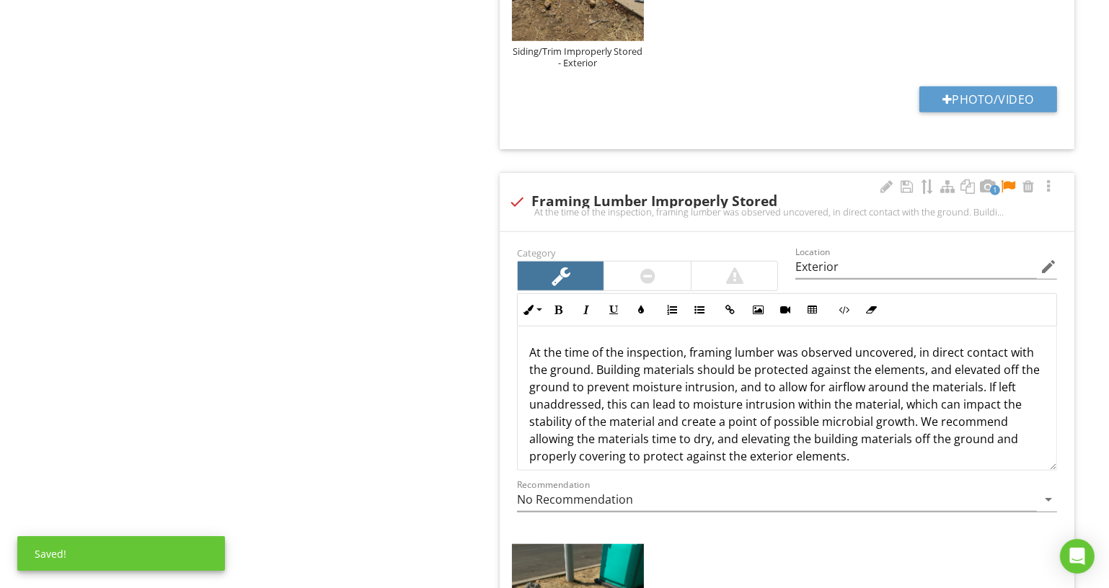
click at [1009, 180] on div at bounding box center [1007, 187] width 17 height 14
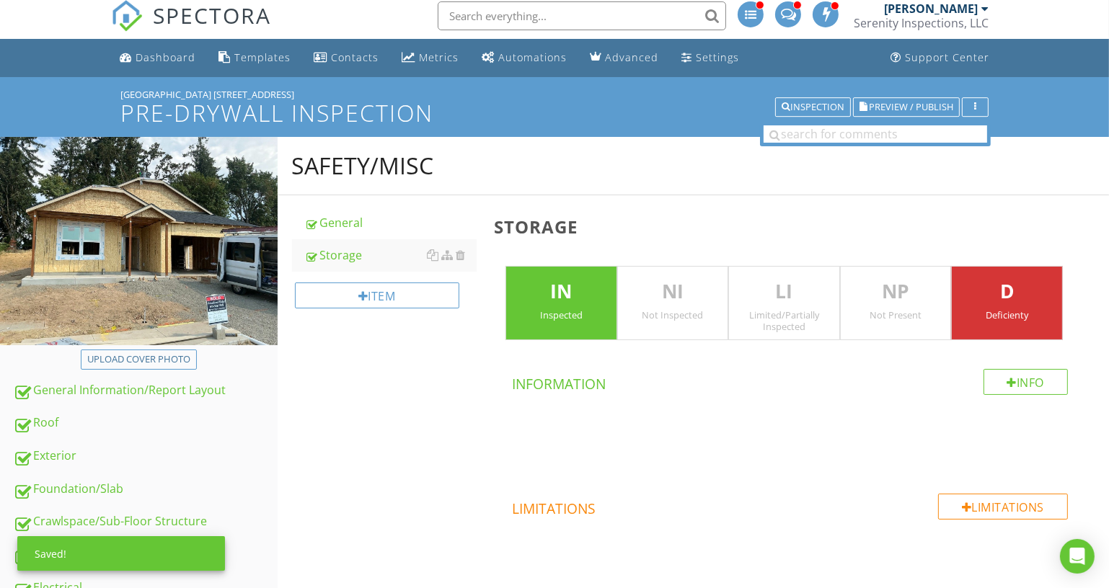
scroll to position [0, 0]
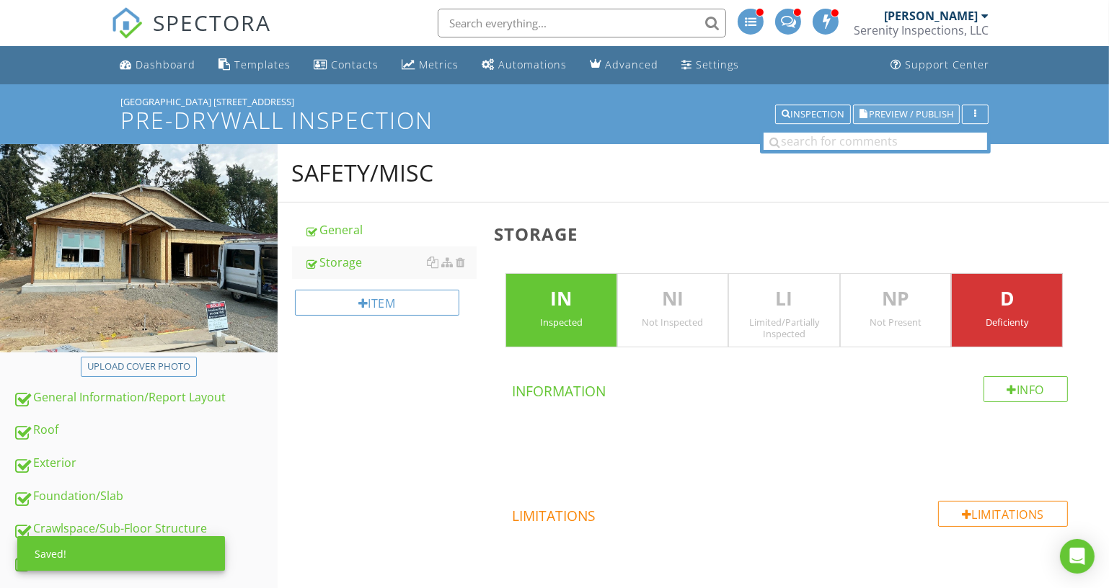
click at [896, 119] on span "Preview / Publish" at bounding box center [911, 114] width 84 height 9
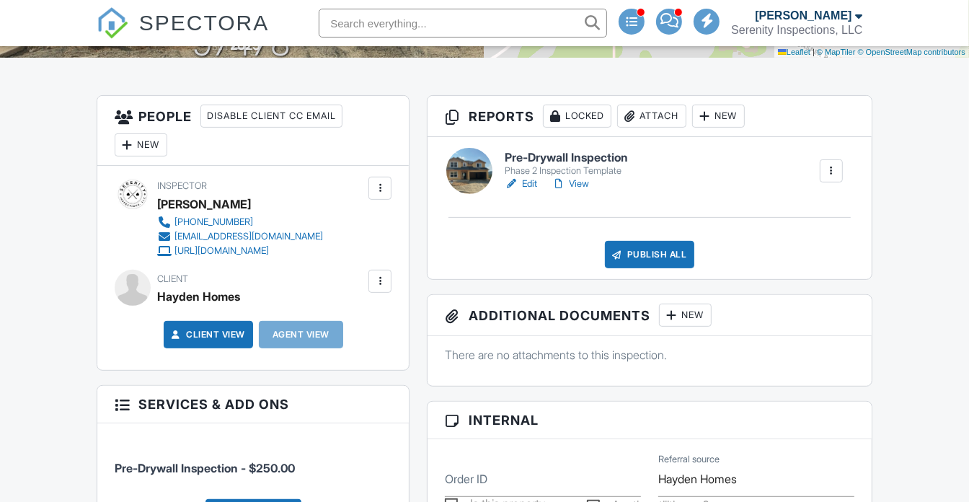
scroll to position [327, 0]
click at [565, 177] on div at bounding box center [559, 184] width 14 height 14
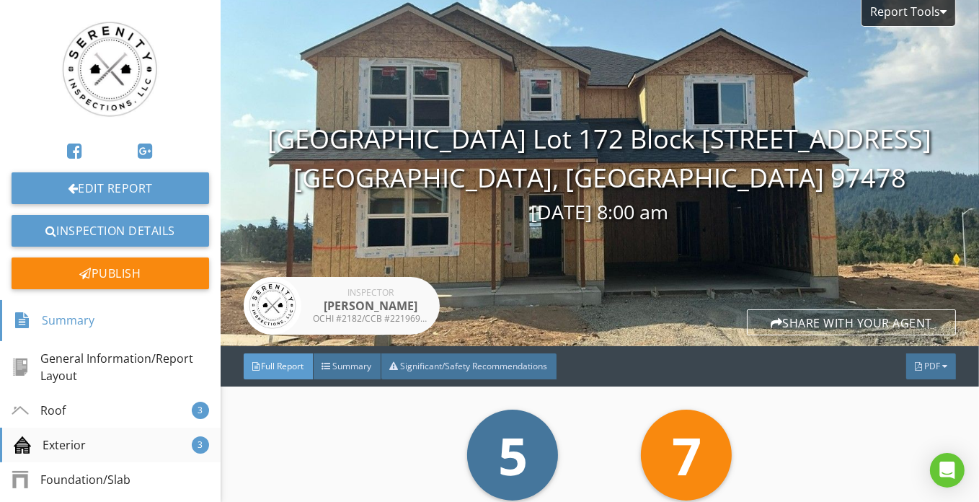
click at [154, 444] on div "Exterior 3" at bounding box center [110, 445] width 221 height 35
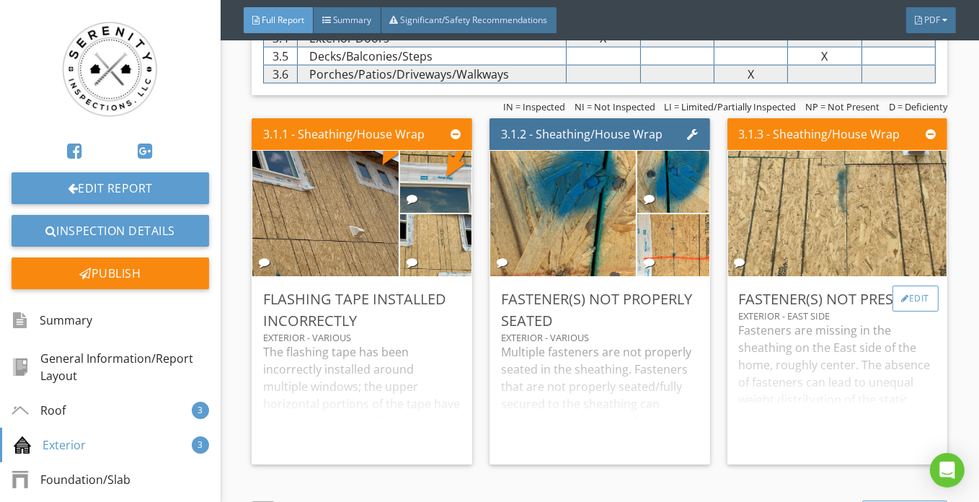
scroll to position [2196, 0]
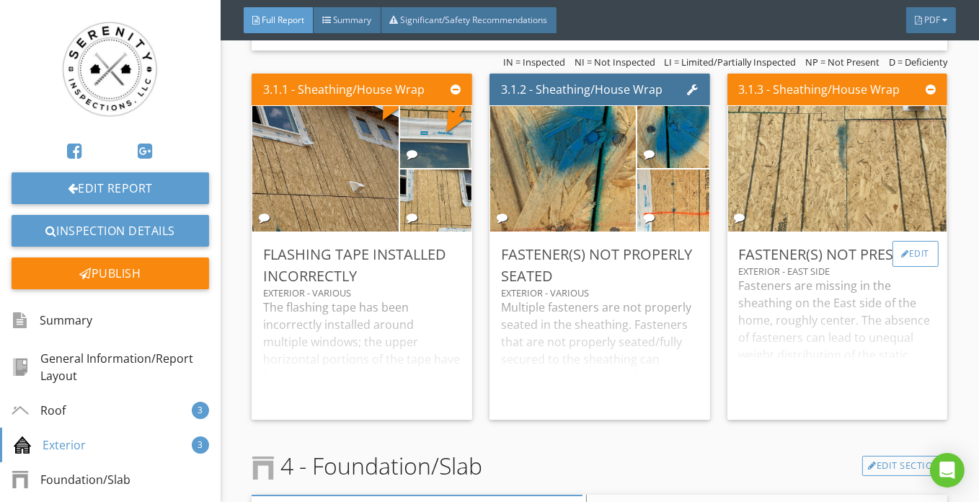
click at [919, 251] on div "Edit" at bounding box center [916, 254] width 47 height 26
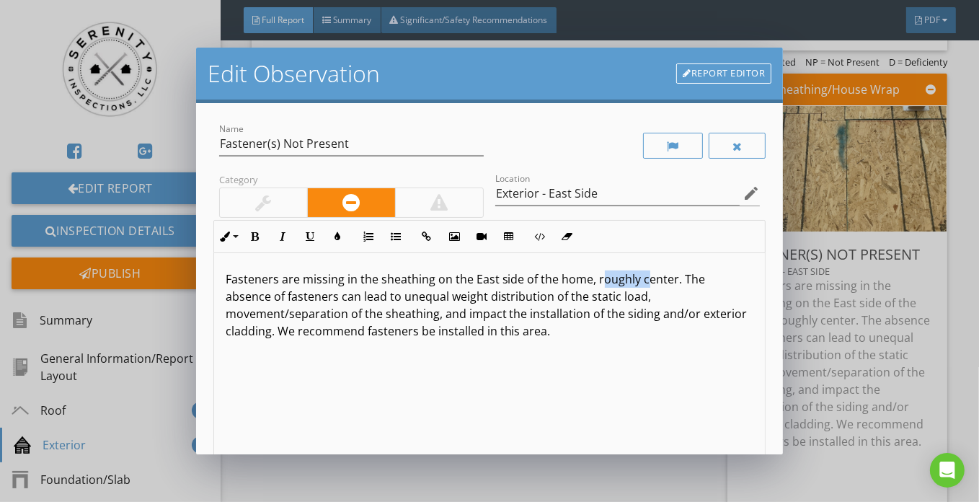
drag, startPoint x: 596, startPoint y: 280, endPoint x: 640, endPoint y: 274, distance: 44.4
click at [640, 274] on p "Fasteners are missing in the sheathing on the East side of the home, roughly ce…" at bounding box center [490, 304] width 529 height 69
click at [673, 283] on p "Fasteners are missing in the sheathing on the East side of the home, roughly ce…" at bounding box center [490, 304] width 529 height 69
click at [904, 285] on div "Edit Observation Report Editor Name Fastener(s) Not Present Category Location E…" at bounding box center [489, 251] width 979 height 502
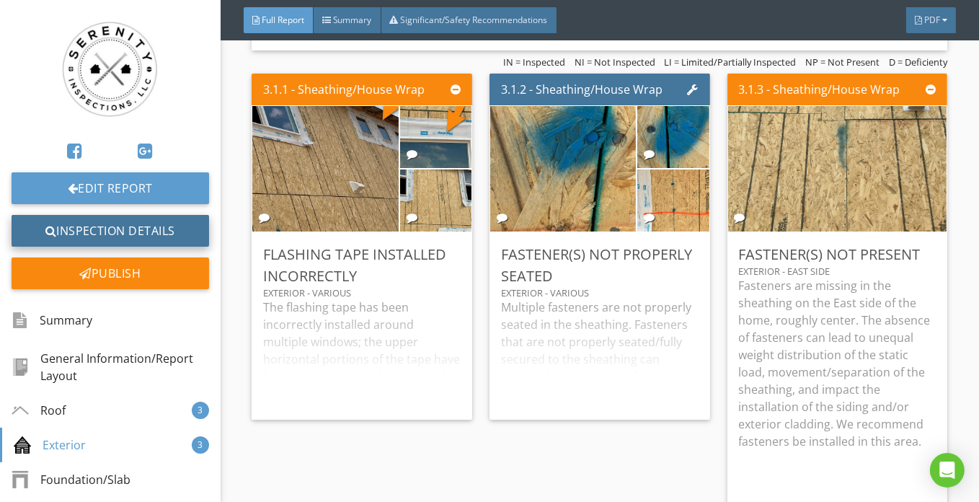
drag, startPoint x: 100, startPoint y: 223, endPoint x: 165, endPoint y: 224, distance: 65.6
click at [100, 223] on link "Inspection Details" at bounding box center [111, 231] width 198 height 32
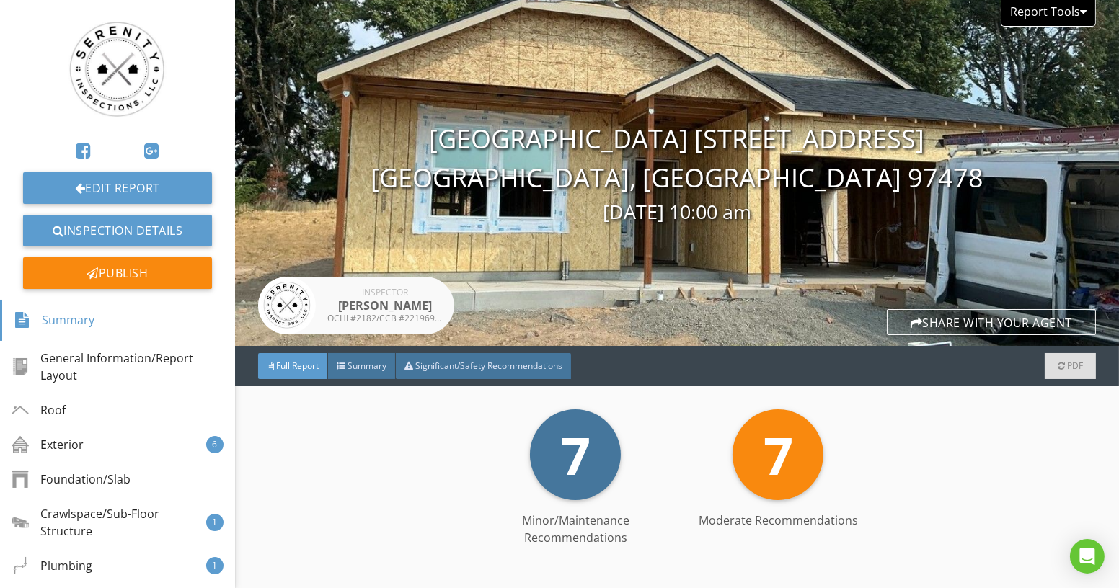
click at [1080, 11] on div at bounding box center [1083, 12] width 6 height 12
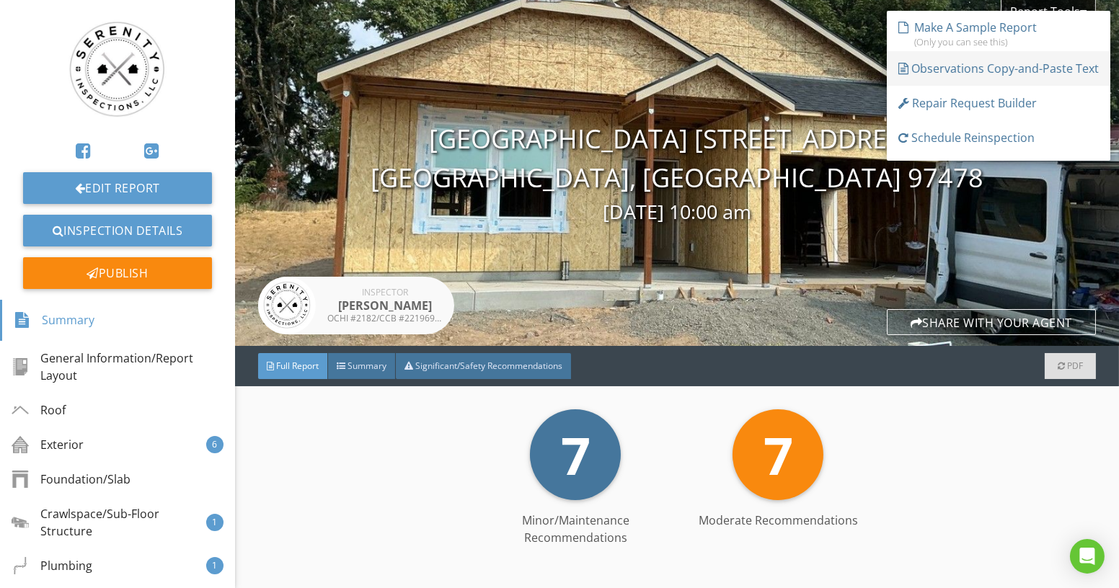
click at [1027, 67] on div "Observations Copy-and-Paste Text" at bounding box center [998, 68] width 200 height 17
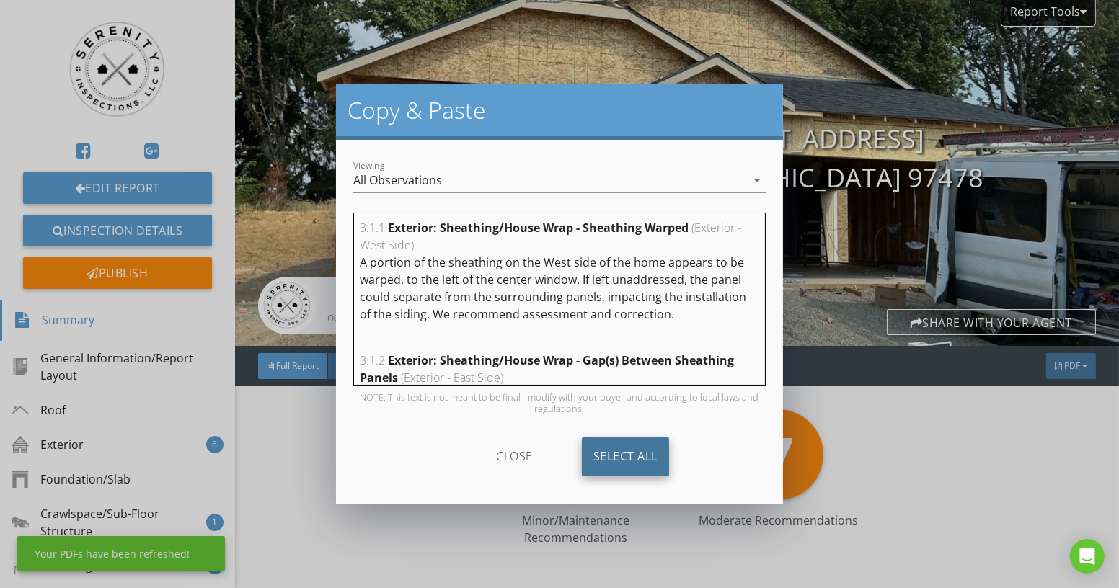
click at [632, 451] on div "Select All" at bounding box center [625, 457] width 87 height 39
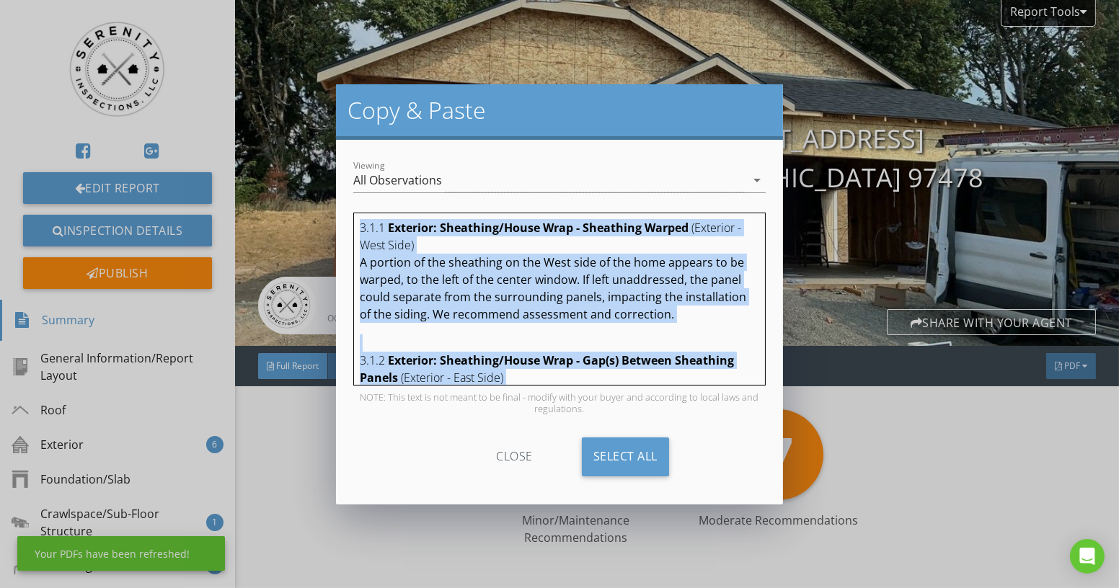
copy div "3.1.1 Exterior: Sheathing/House Wrap - Sheathing Warped (Exterior - West Side) …"
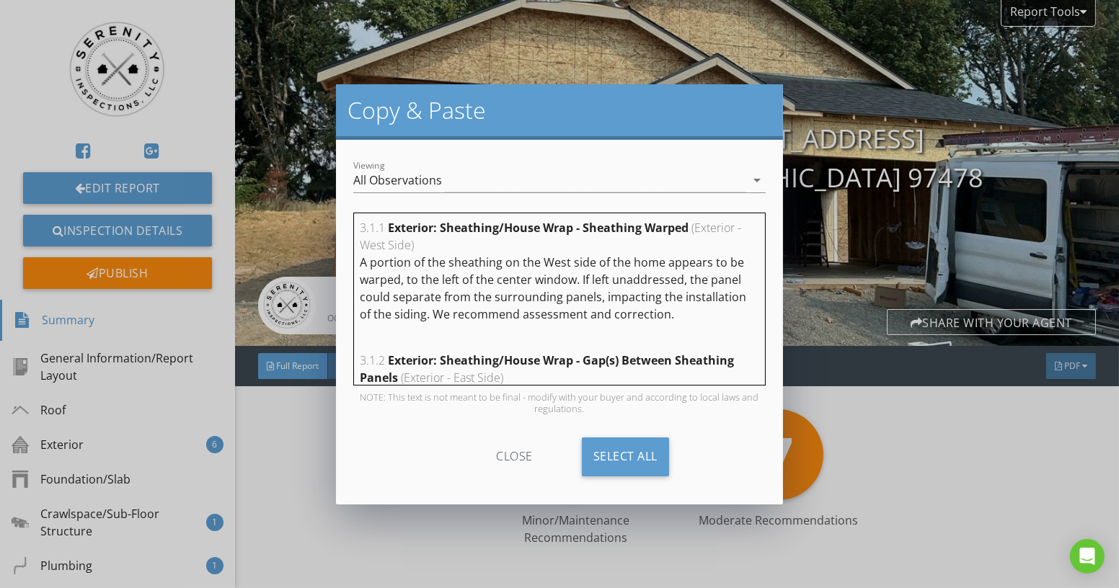
click at [505, 459] on div "close" at bounding box center [514, 457] width 129 height 39
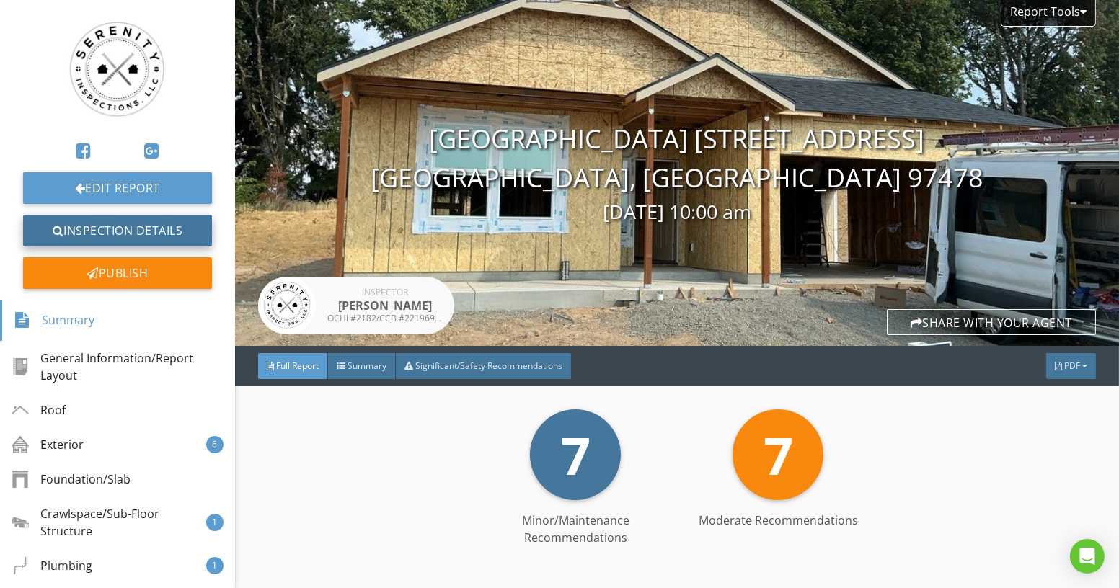
click at [158, 231] on link "Inspection Details" at bounding box center [117, 231] width 189 height 32
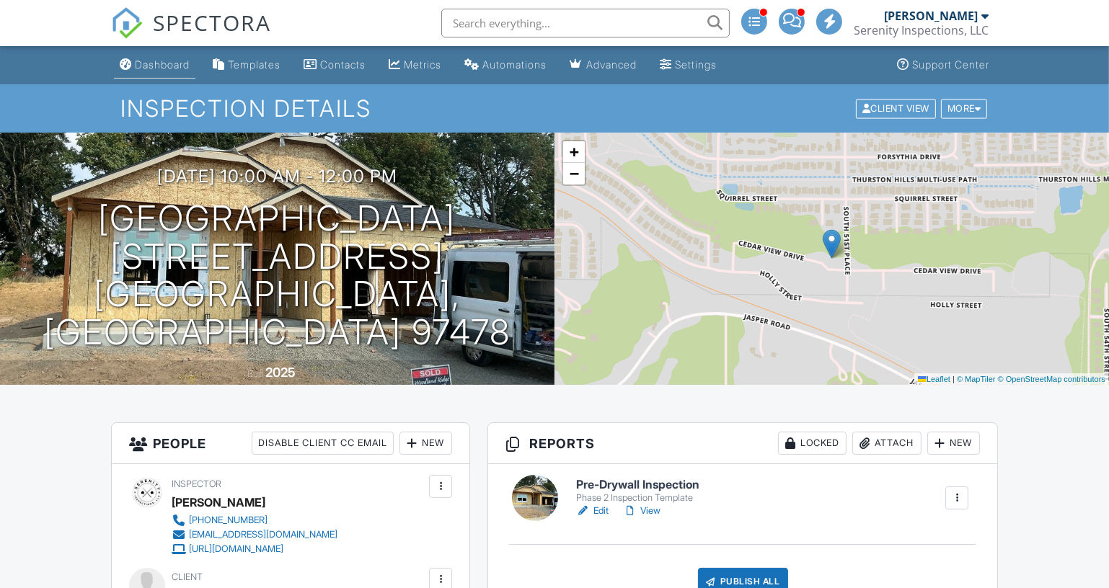
click at [178, 69] on div "Dashboard" at bounding box center [162, 64] width 55 height 12
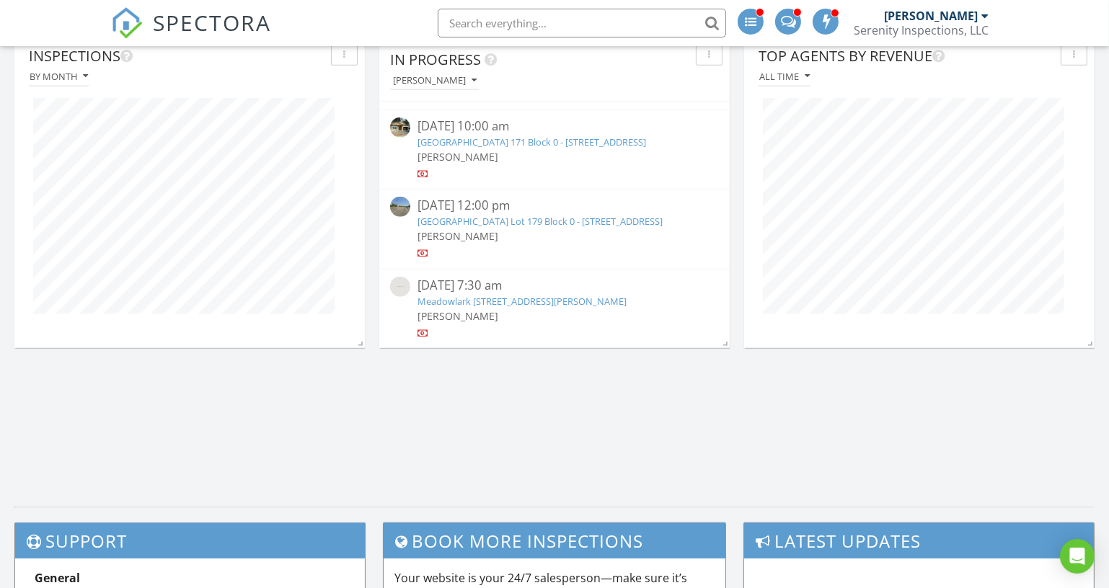
scroll to position [524, 0]
click at [516, 215] on link "Woodland Ridge Lot 179 Block 0 - 5239 Cedar View Dr, Springfield, OR 97478" at bounding box center [539, 221] width 245 height 13
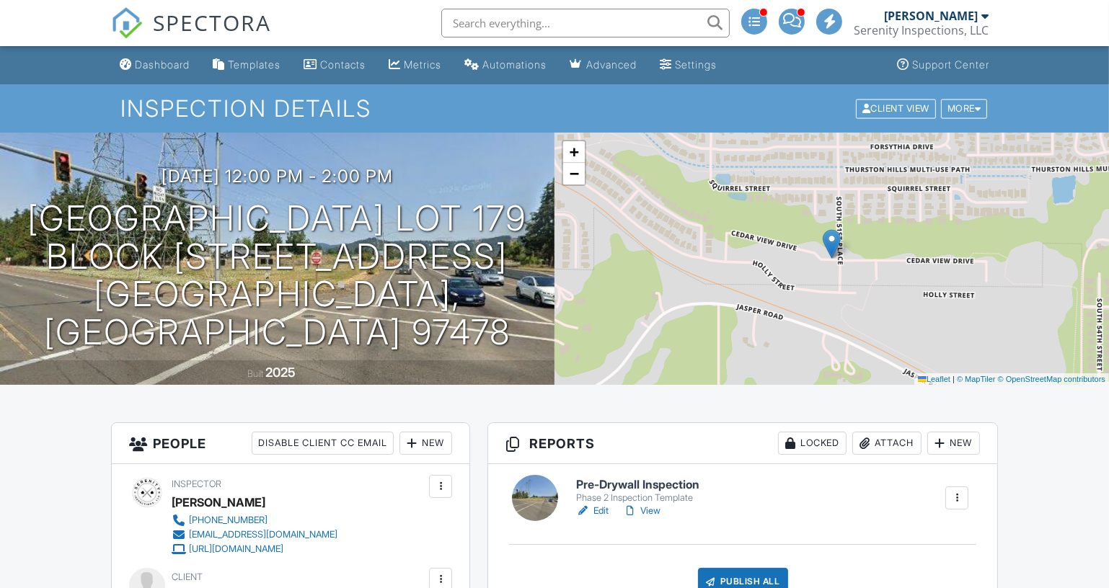
click at [593, 513] on link "Edit" at bounding box center [592, 511] width 32 height 14
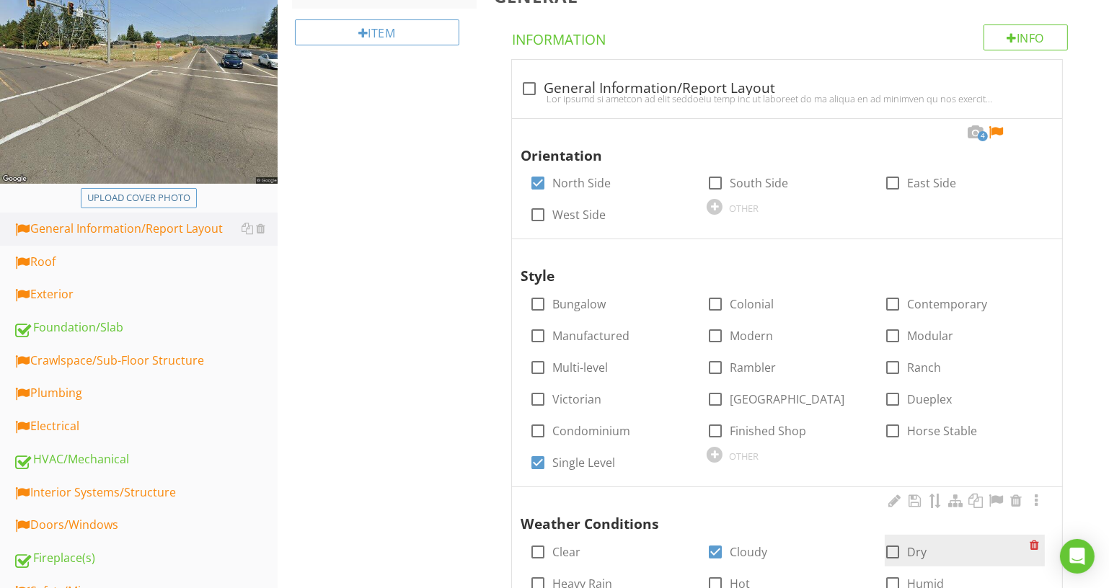
scroll to position [65, 0]
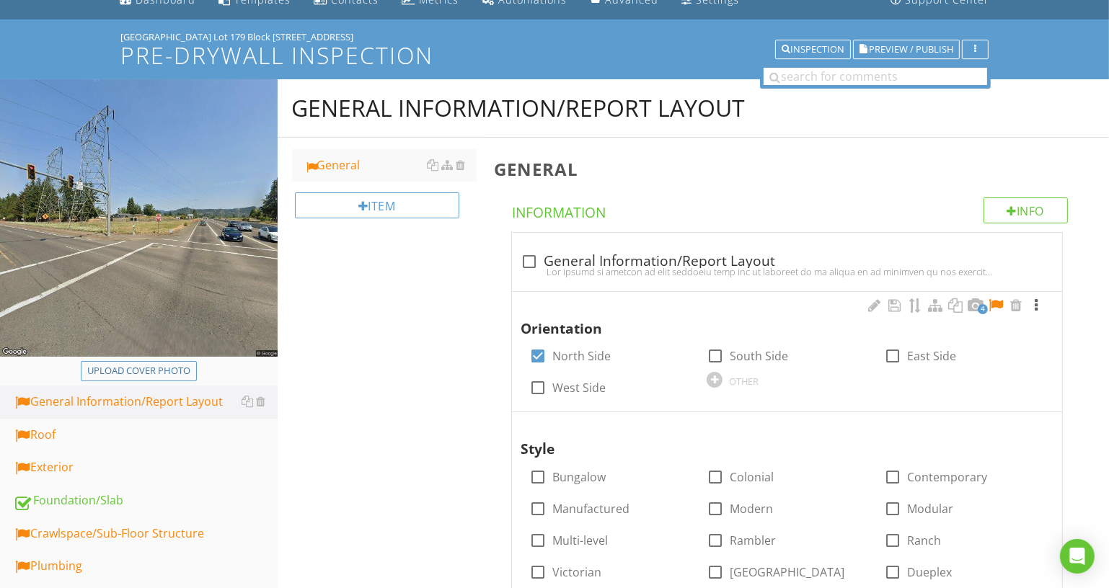
click at [1033, 302] on div at bounding box center [1036, 306] width 17 height 14
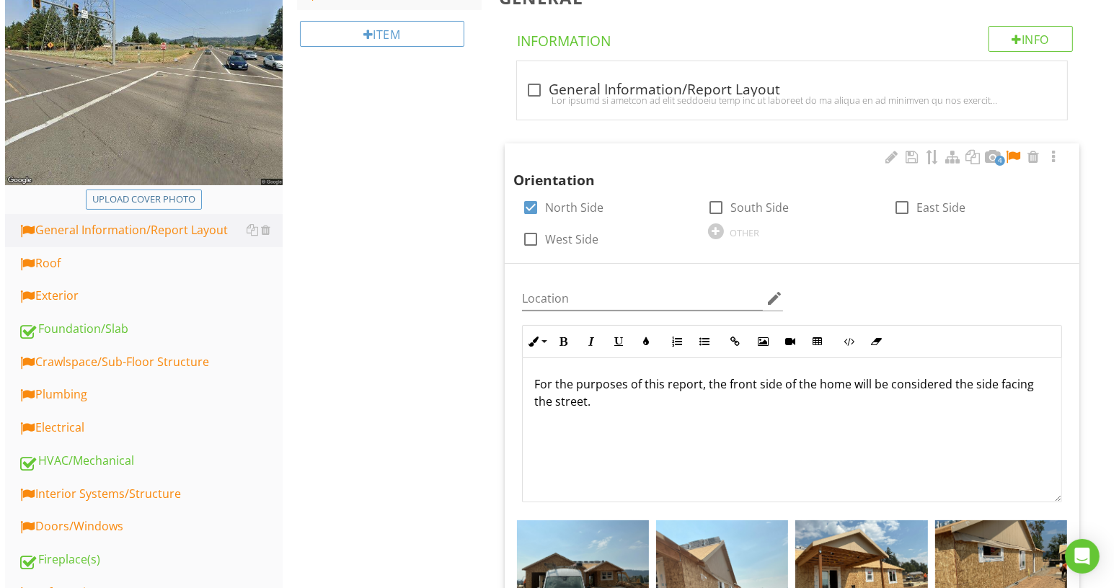
scroll to position [393, 0]
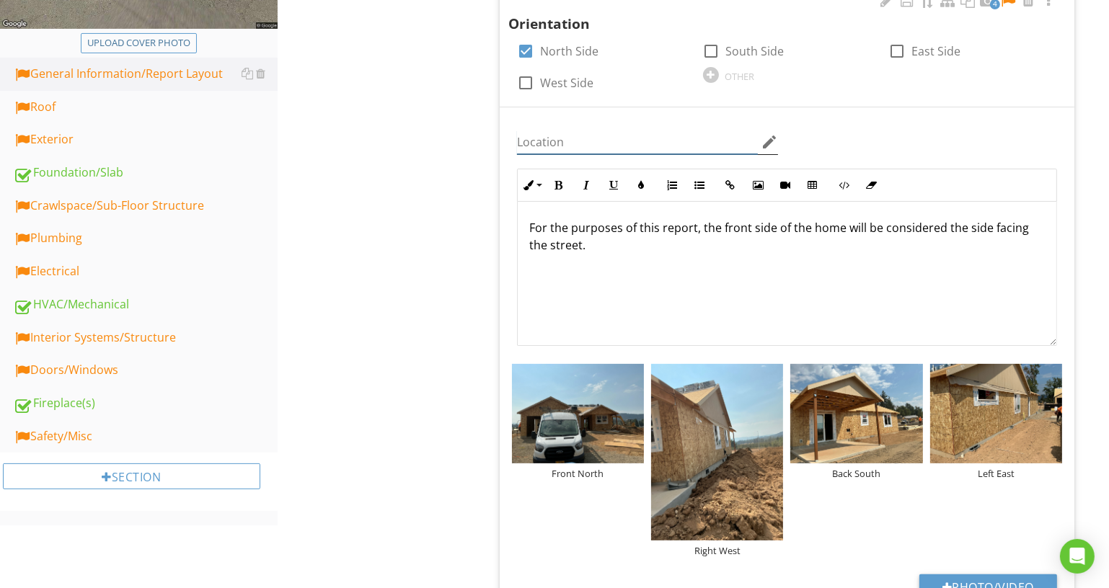
click at [655, 146] on input "Location" at bounding box center [638, 143] width 242 height 24
type input "Exterior"
click at [585, 468] on div "Front North" at bounding box center [578, 474] width 132 height 12
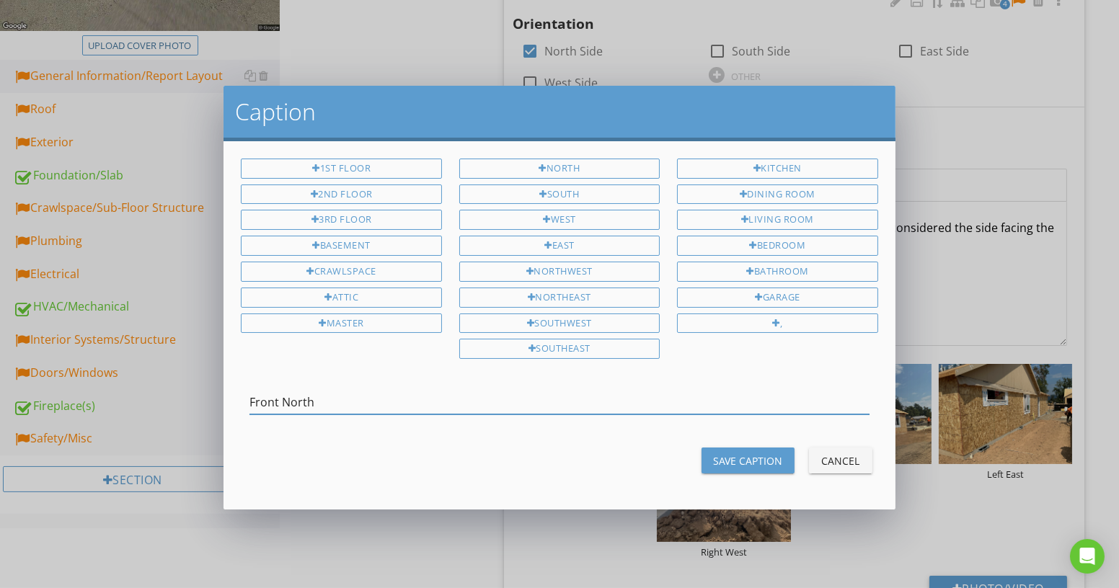
click at [279, 395] on input "Front North" at bounding box center [558, 403] width 619 height 24
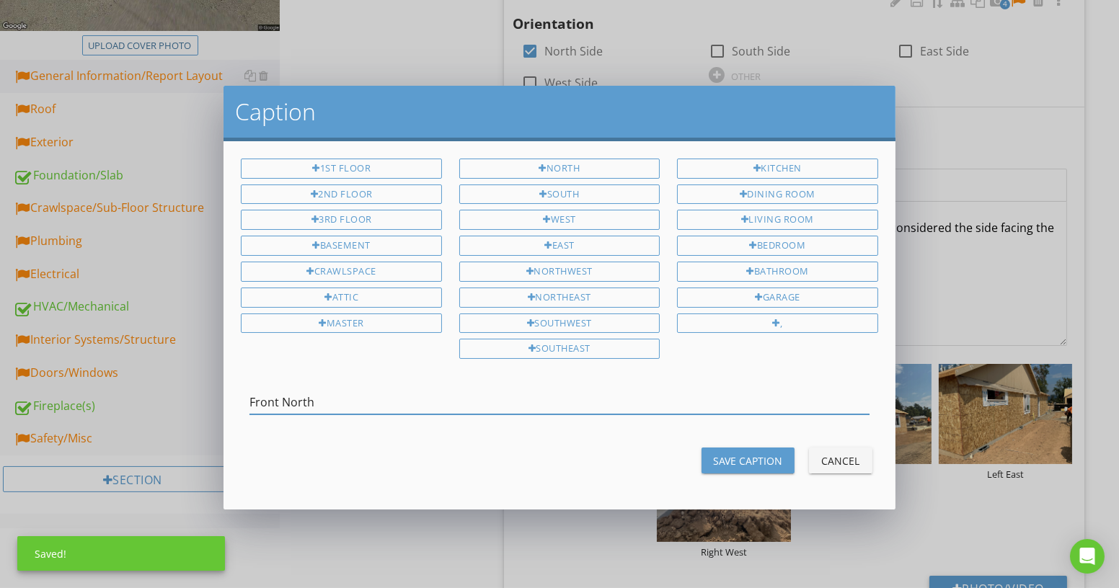
click at [283, 391] on input "Front North" at bounding box center [558, 403] width 619 height 24
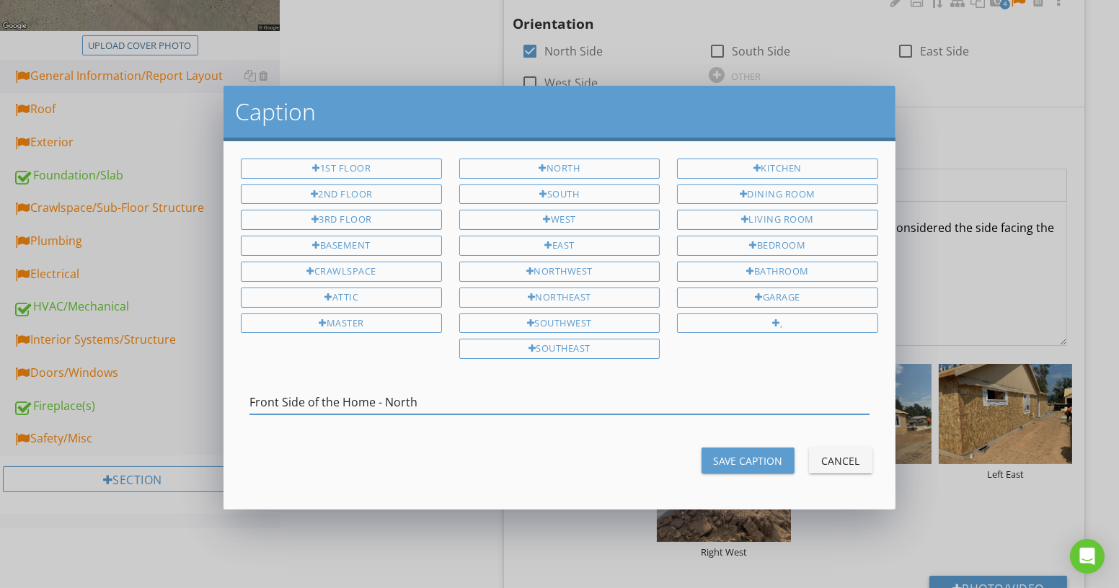
type input "Front Side of the Home - North"
click at [707, 443] on div "Save Caption Cancel" at bounding box center [559, 460] width 654 height 35
click at [717, 473] on div "1st Floor 2nd Floor 3rd Floor Basement Crawlspace Attic Master North South West…" at bounding box center [559, 325] width 671 height 368
click at [723, 443] on div "Save Caption Cancel" at bounding box center [559, 460] width 654 height 35
click at [726, 454] on div "Save Caption" at bounding box center [748, 461] width 70 height 15
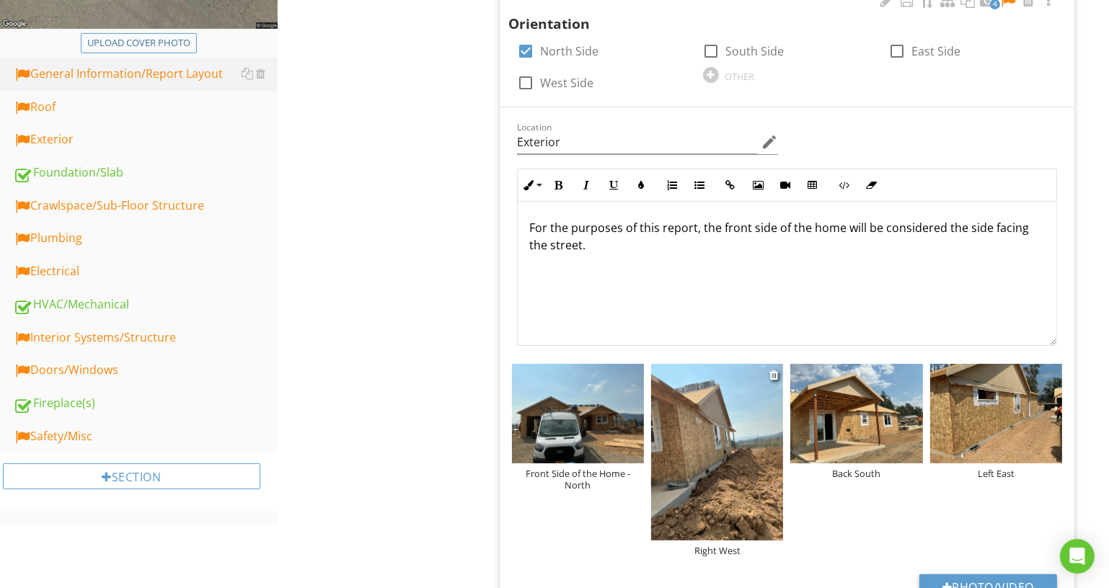
click at [721, 548] on div "Right West" at bounding box center [717, 551] width 132 height 12
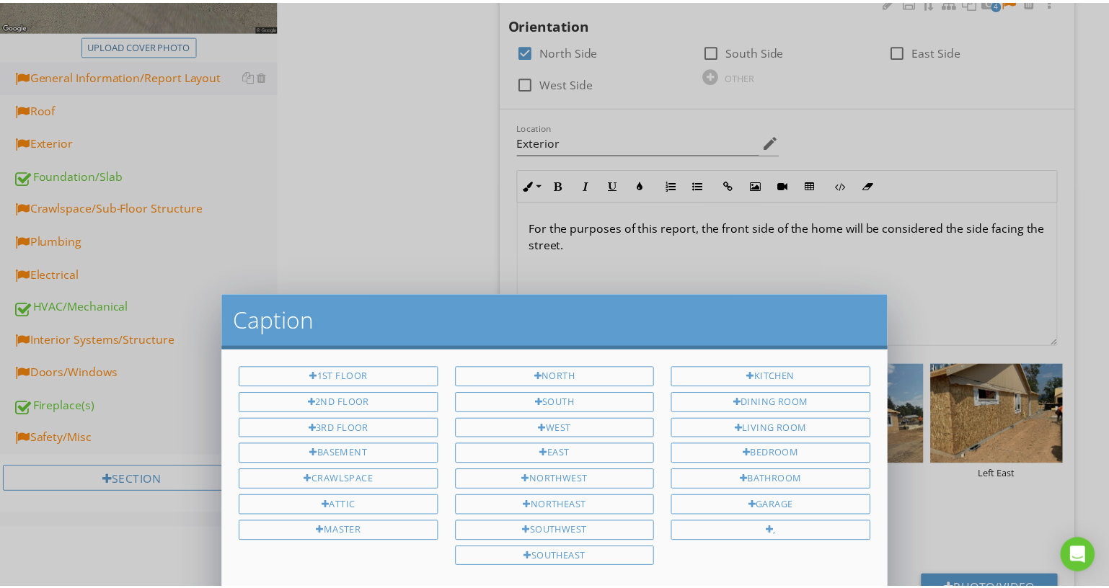
scroll to position [0, 0]
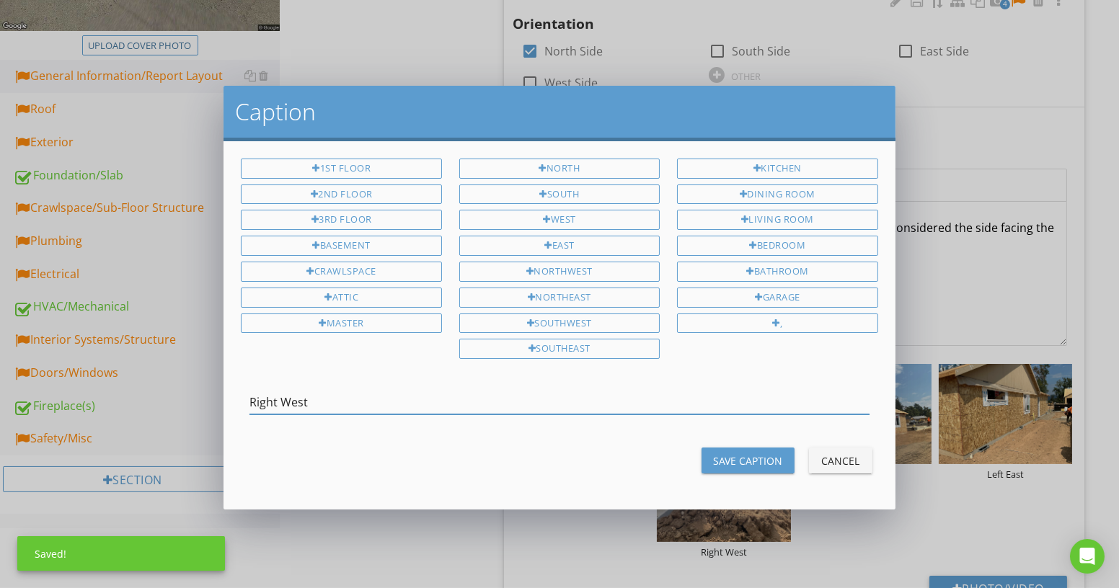
click at [281, 396] on input "Right West" at bounding box center [558, 403] width 619 height 24
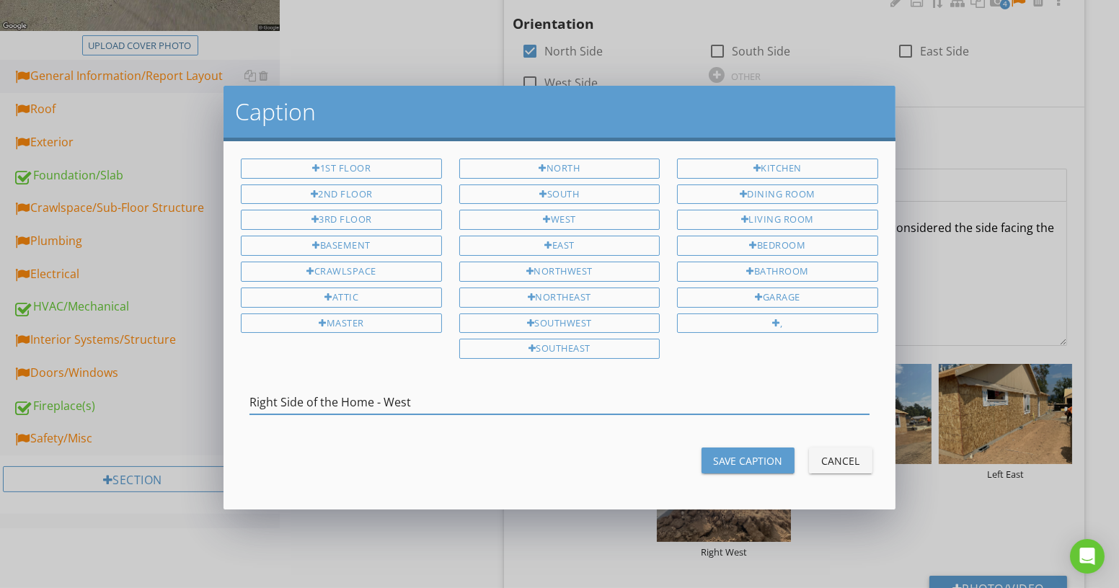
type input "Right Side of the Home - West"
click at [730, 454] on div "Save Caption" at bounding box center [748, 461] width 70 height 15
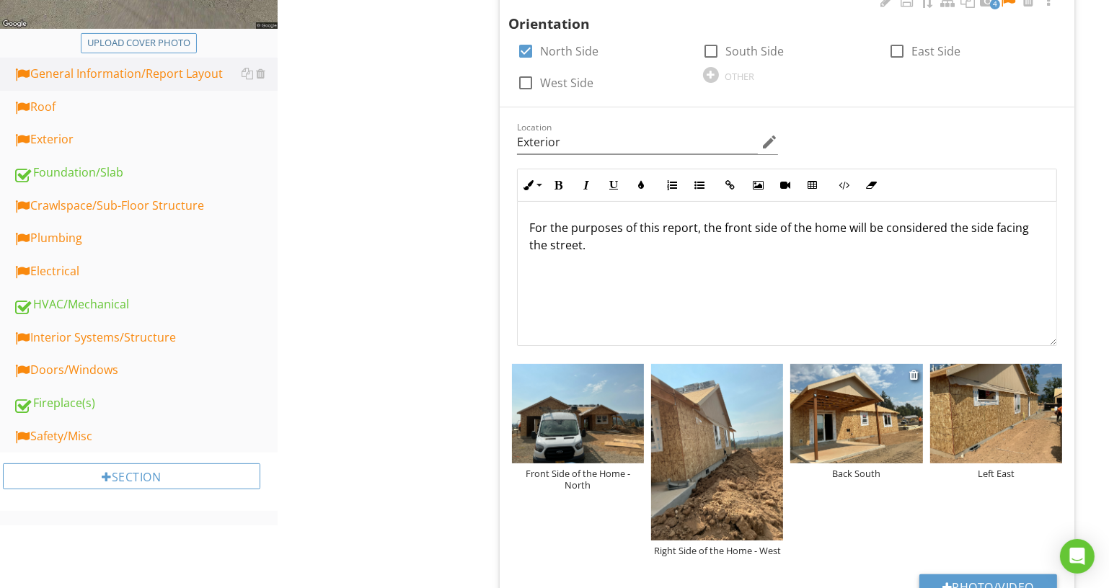
click at [847, 475] on div "Back South" at bounding box center [856, 474] width 132 height 12
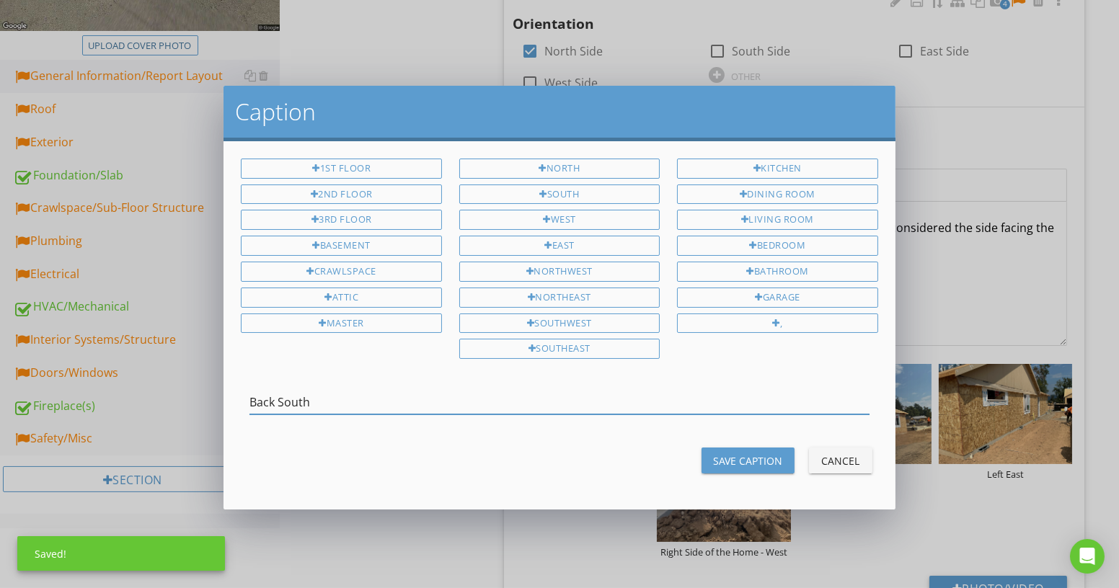
click at [279, 399] on input "Back South" at bounding box center [558, 403] width 619 height 24
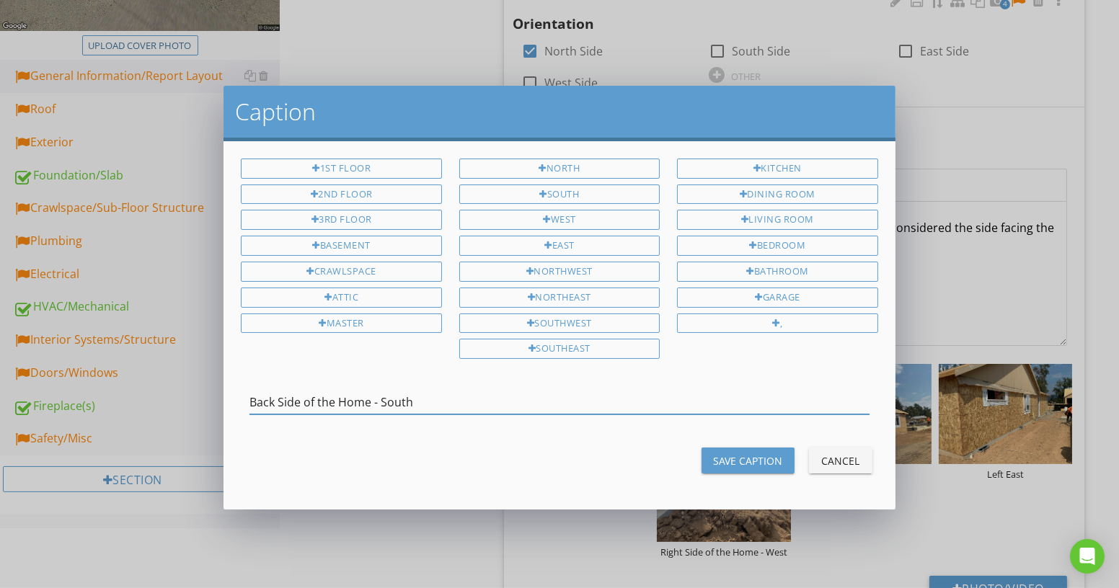
type input "Back Side of the Home - South"
click at [731, 461] on button "Save Caption" at bounding box center [748, 461] width 93 height 26
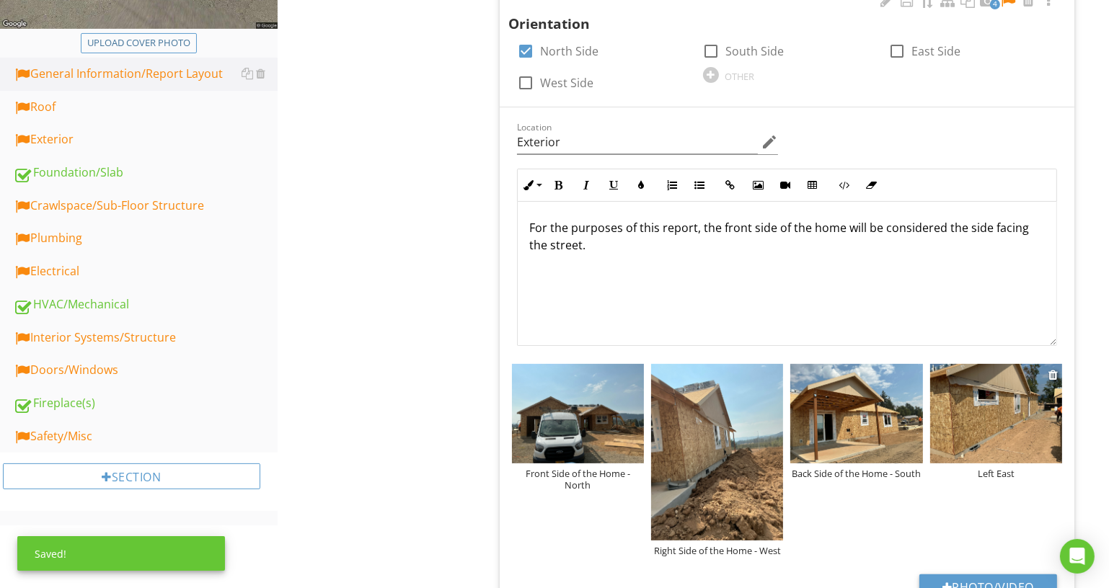
click at [1015, 473] on div "Left East" at bounding box center [996, 474] width 132 height 12
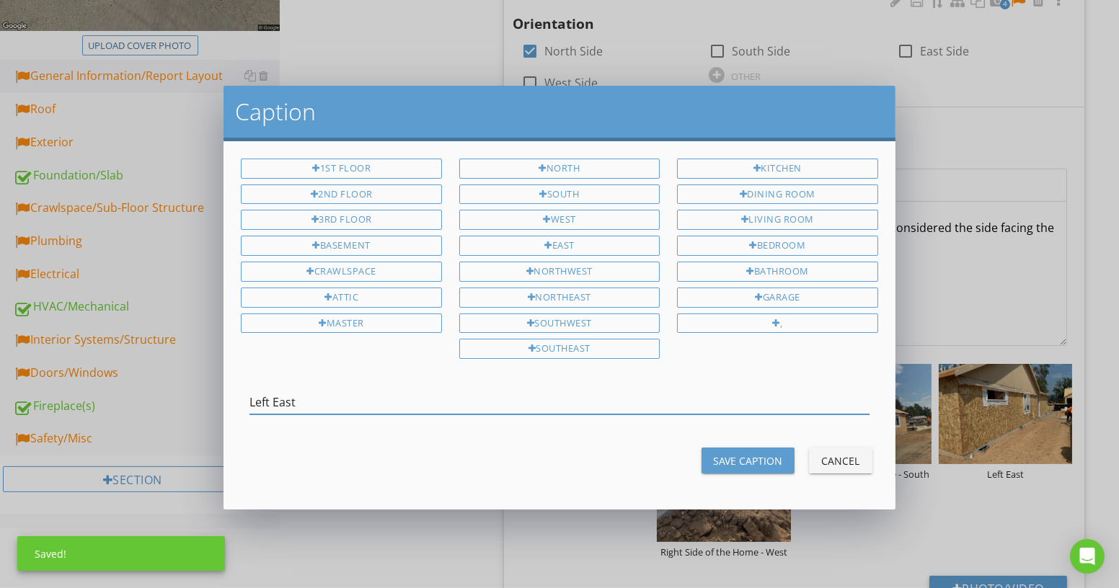
click at [272, 397] on input "Left East" at bounding box center [558, 403] width 619 height 24
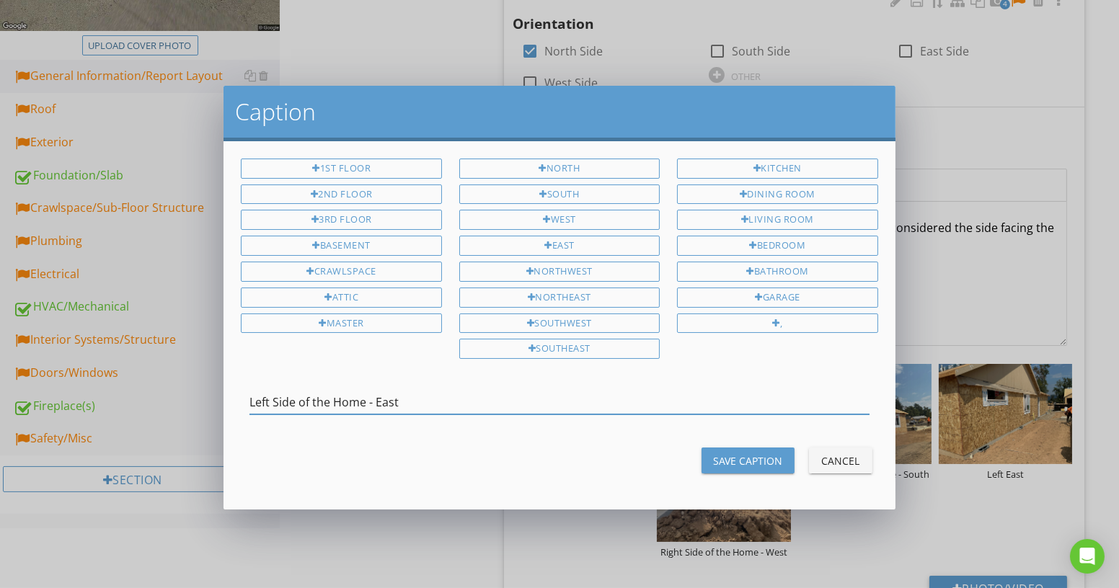
type input "Left Side of the Home - East"
click at [759, 454] on div "Save Caption" at bounding box center [748, 461] width 70 height 15
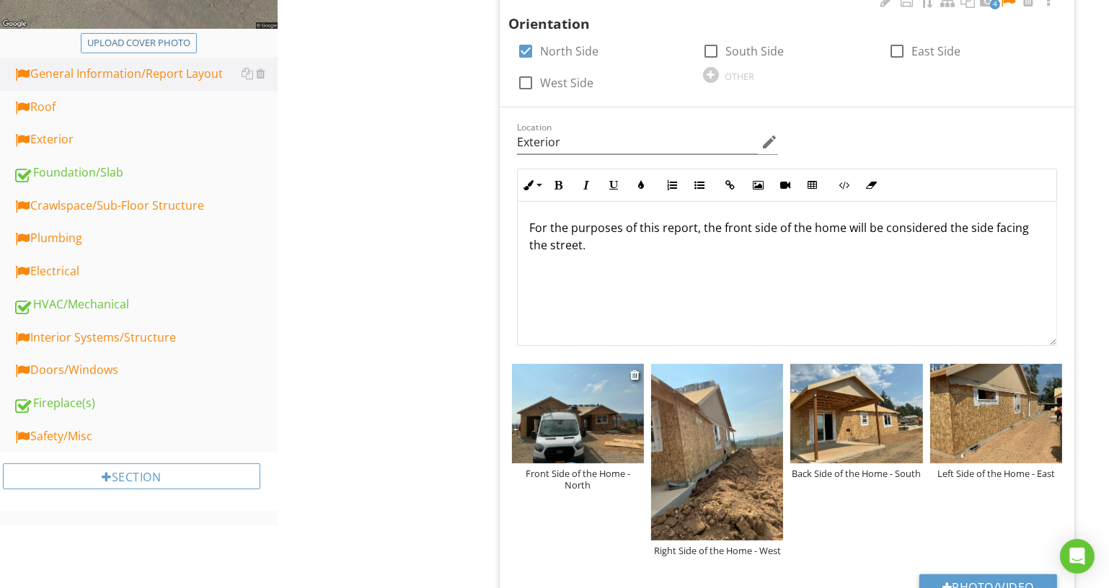
click at [588, 384] on img at bounding box center [578, 413] width 132 height 99
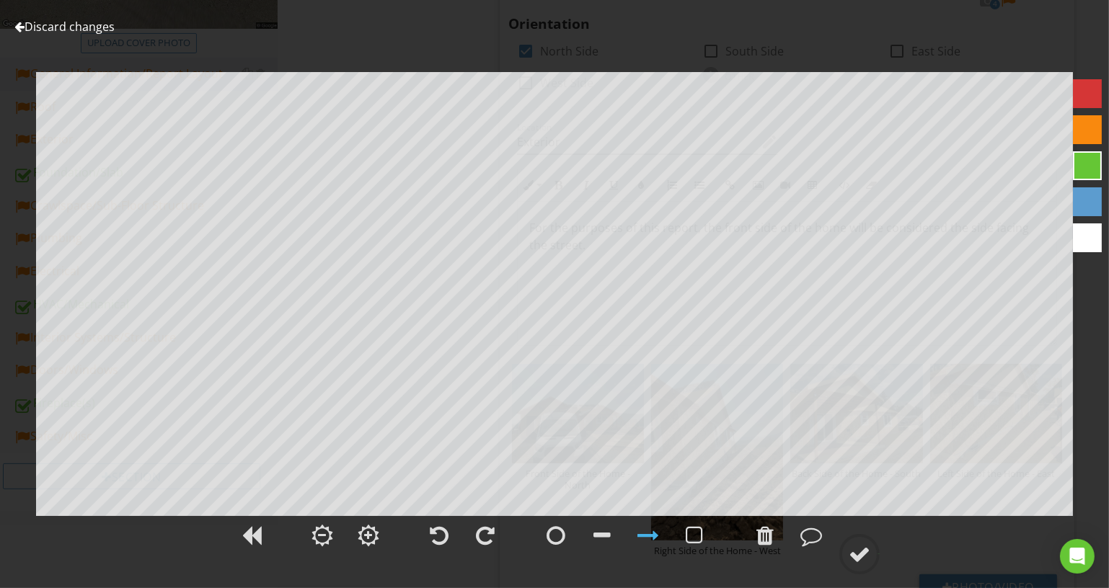
click at [53, 22] on link "Discard changes" at bounding box center [64, 27] width 100 height 16
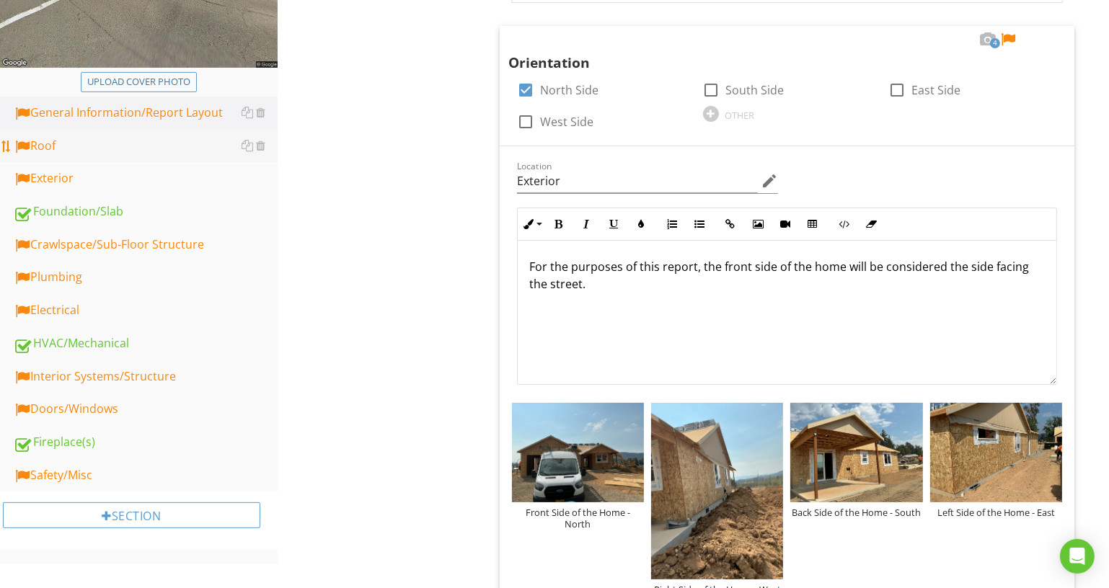
scroll to position [262, 0]
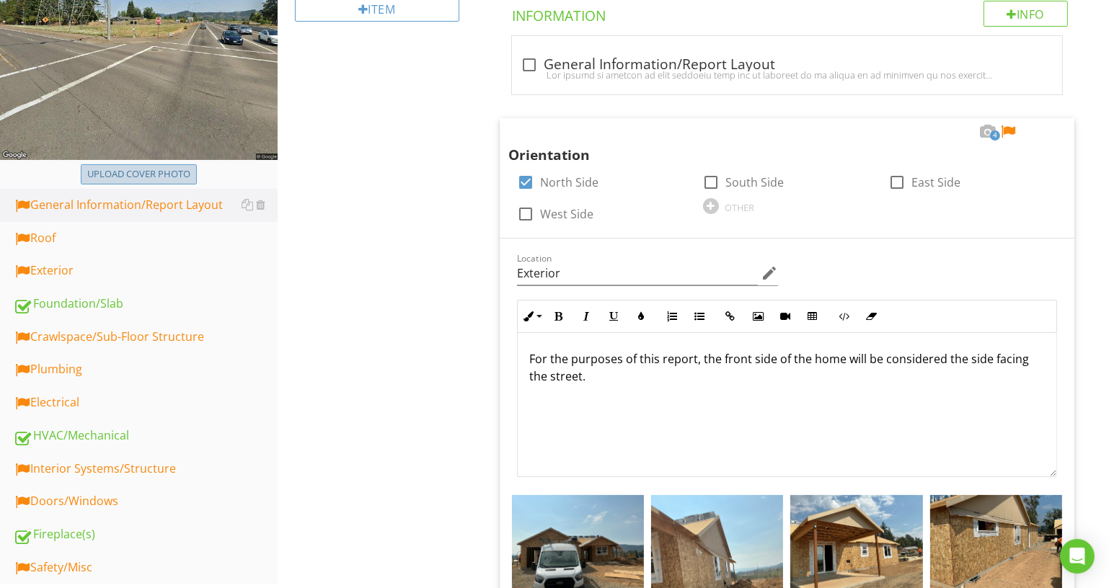
click at [172, 177] on div "Upload cover photo" at bounding box center [138, 174] width 103 height 14
type input "C:\fakepath\Woodland Ridge.jpg"
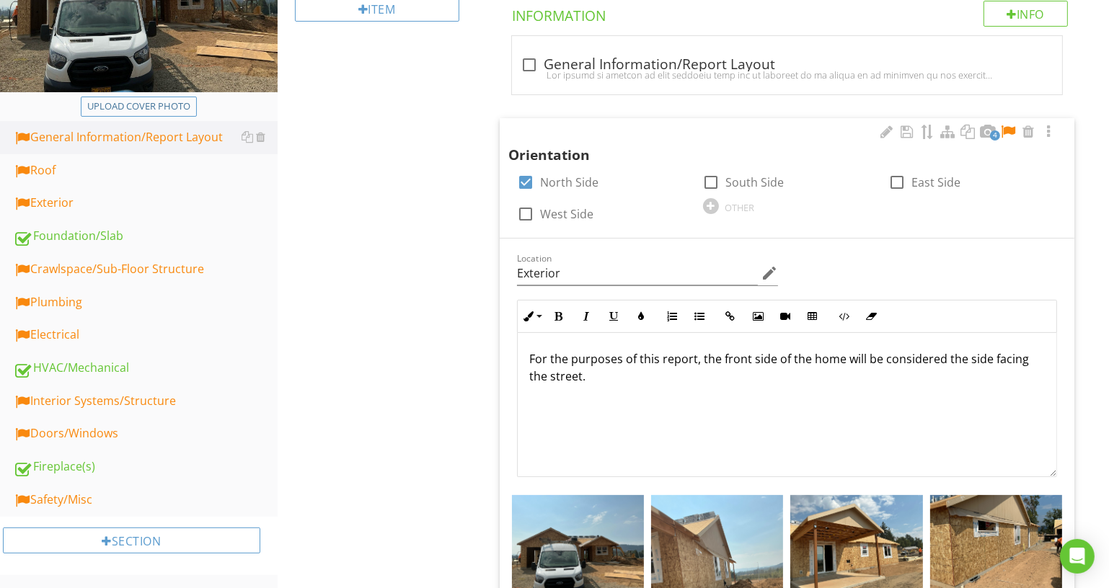
click at [1004, 125] on div at bounding box center [1007, 132] width 17 height 14
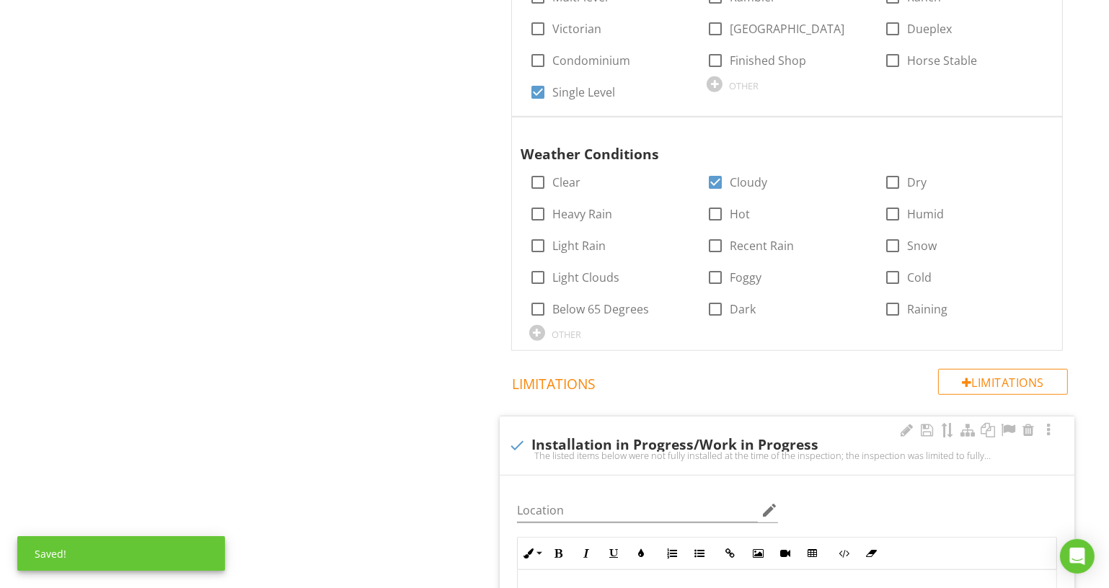
scroll to position [1441, 0]
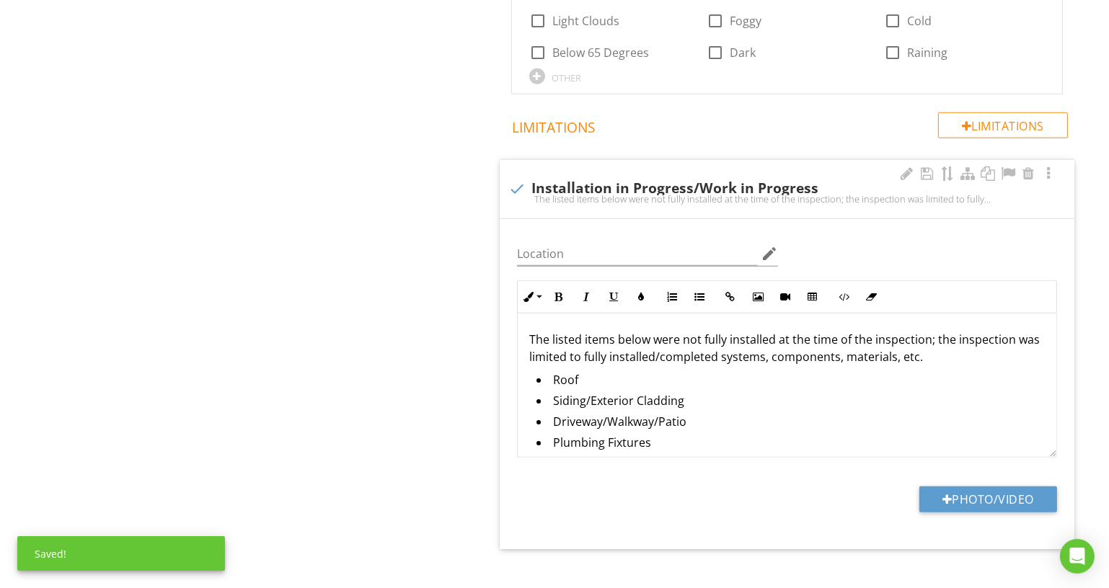
click at [683, 263] on div "Location edit" at bounding box center [648, 261] width 262 height 38
click at [683, 252] on input "Location" at bounding box center [638, 254] width 242 height 24
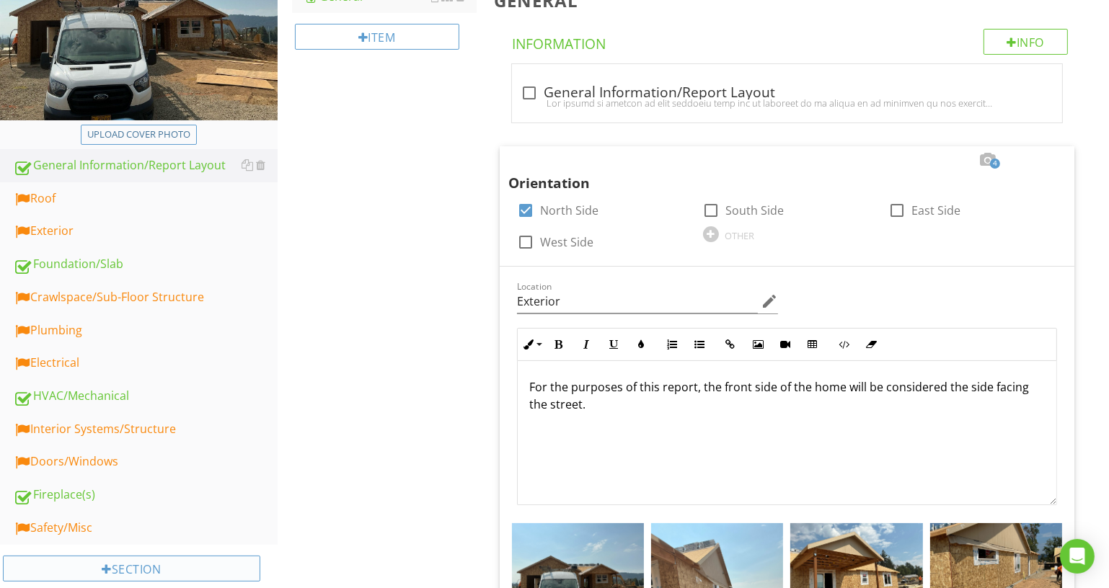
scroll to position [131, 0]
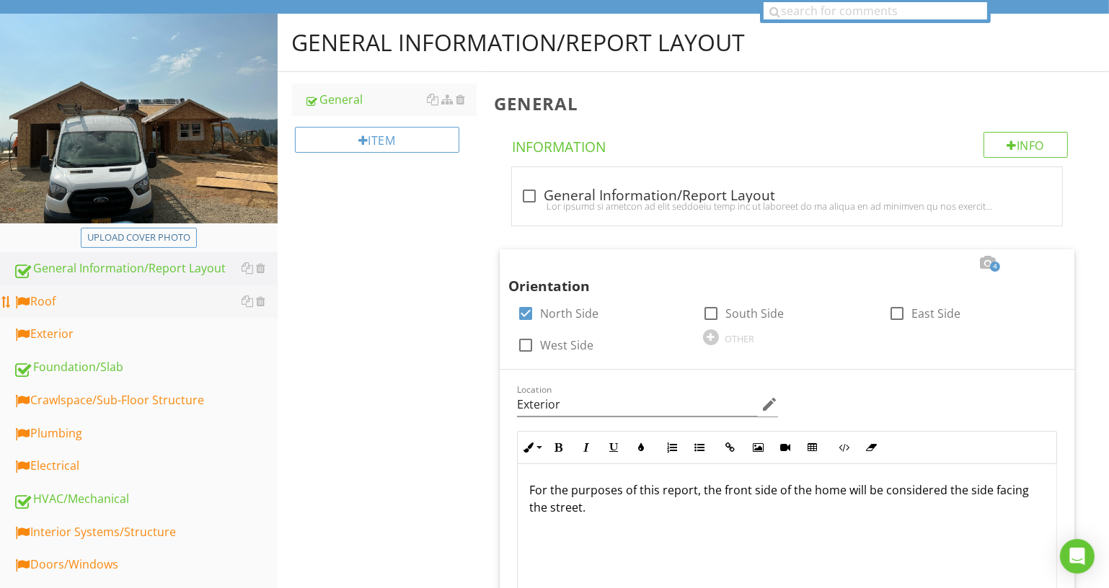
type input "Exterior/Interior"
click at [135, 299] on div "Roof" at bounding box center [145, 302] width 265 height 19
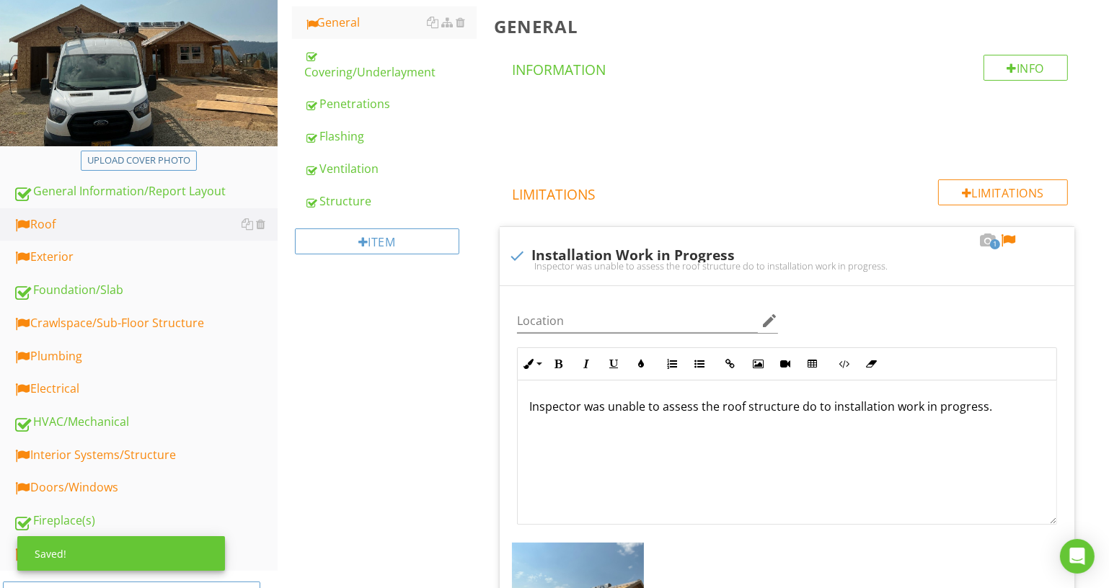
scroll to position [327, 0]
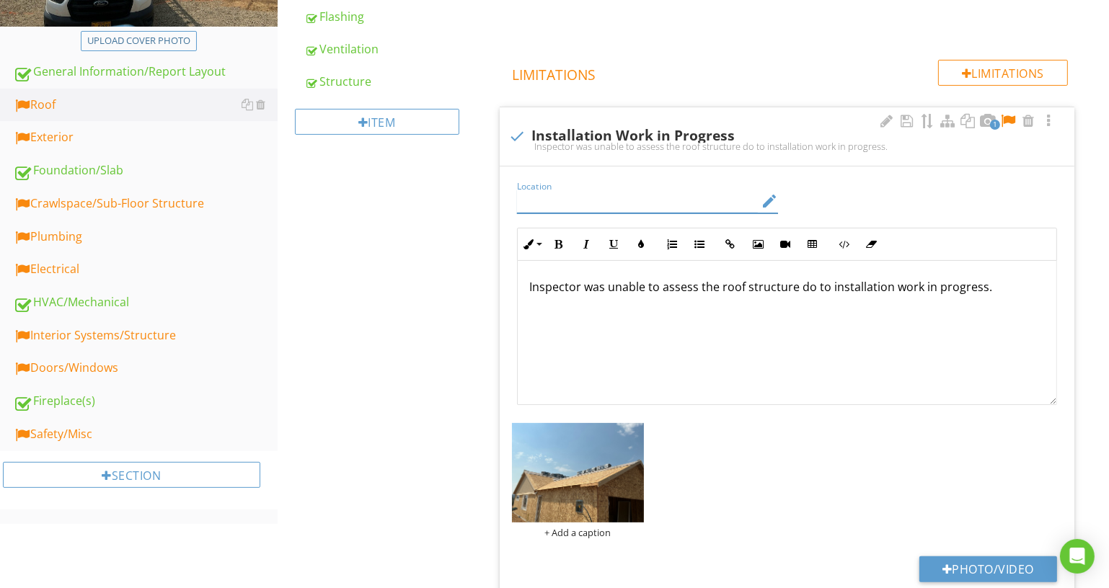
click at [648, 199] on input "Location" at bounding box center [638, 202] width 242 height 24
type input "Roof"
click at [1009, 118] on div at bounding box center [1007, 121] width 17 height 14
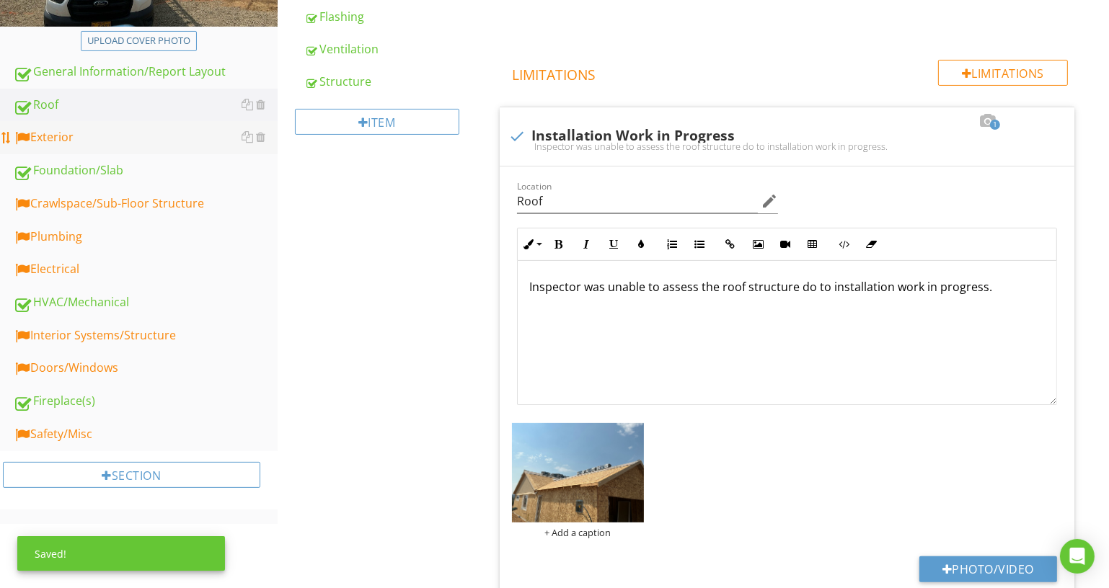
click at [177, 144] on div "Exterior" at bounding box center [145, 137] width 265 height 19
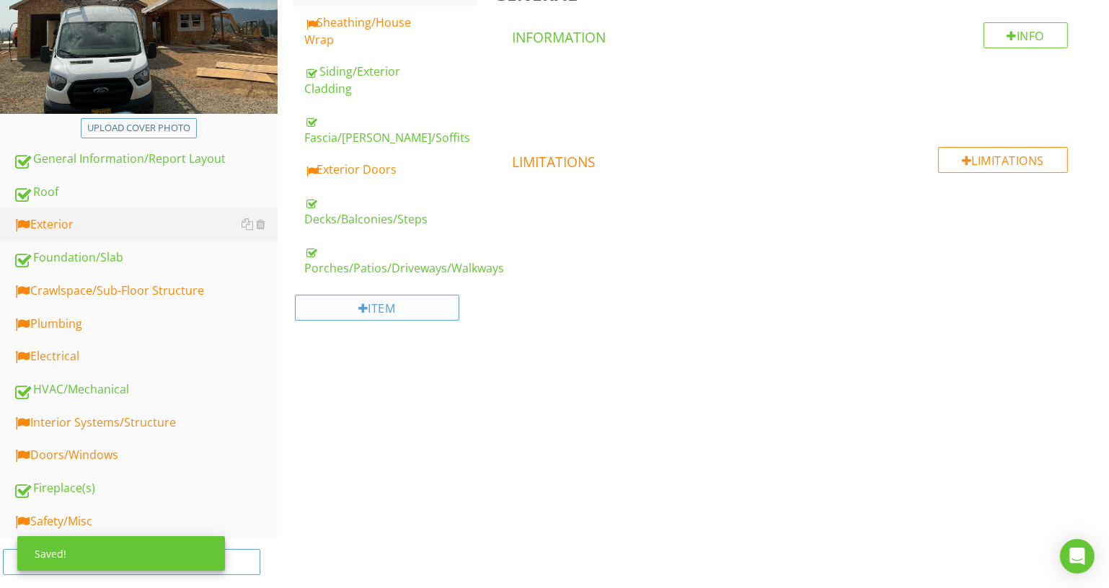
scroll to position [193, 0]
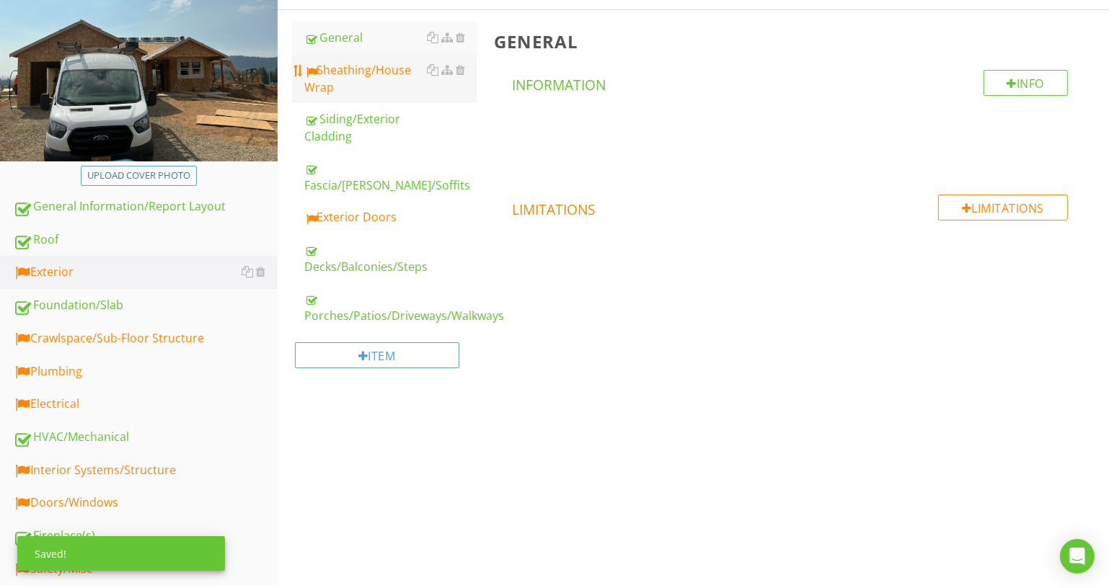
click at [389, 74] on div "Sheathing/House Wrap" at bounding box center [391, 78] width 172 height 35
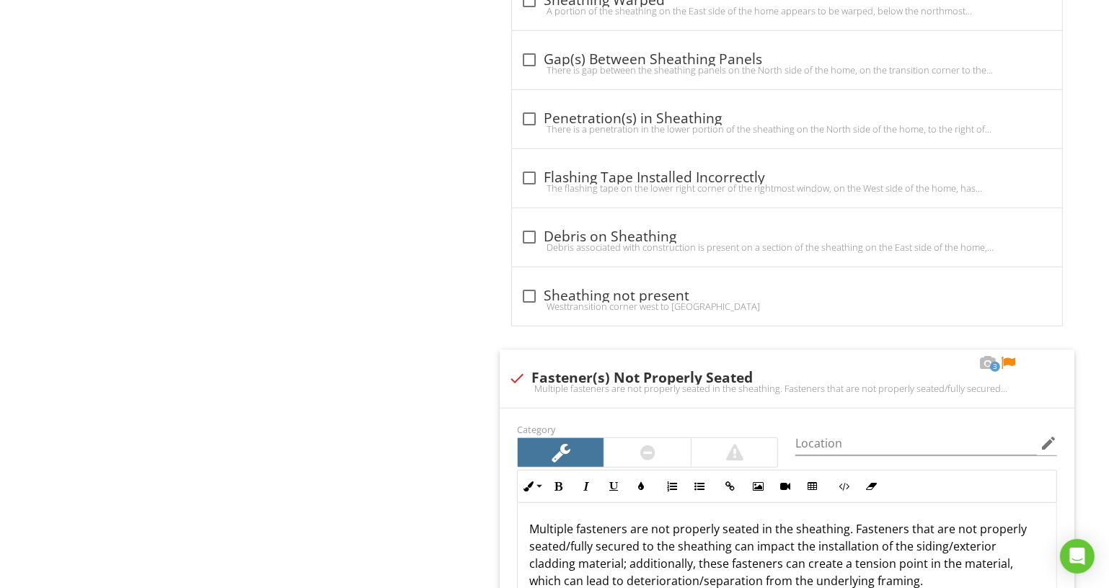
scroll to position [1307, 0]
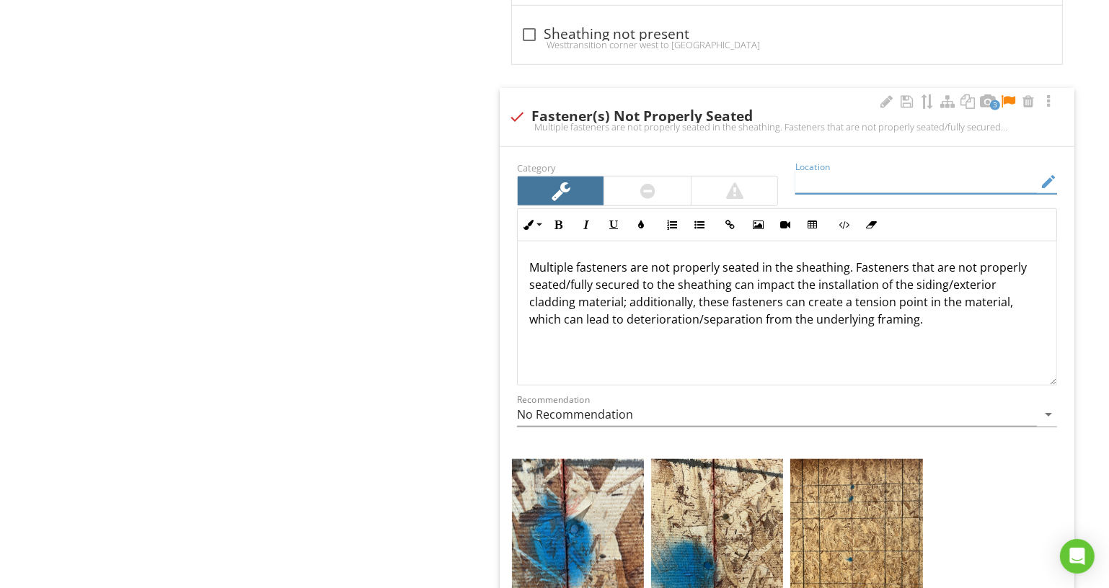
click at [865, 179] on input "Location" at bounding box center [916, 182] width 242 height 24
type input "Exterior - Various"
click at [888, 95] on div at bounding box center [886, 101] width 17 height 14
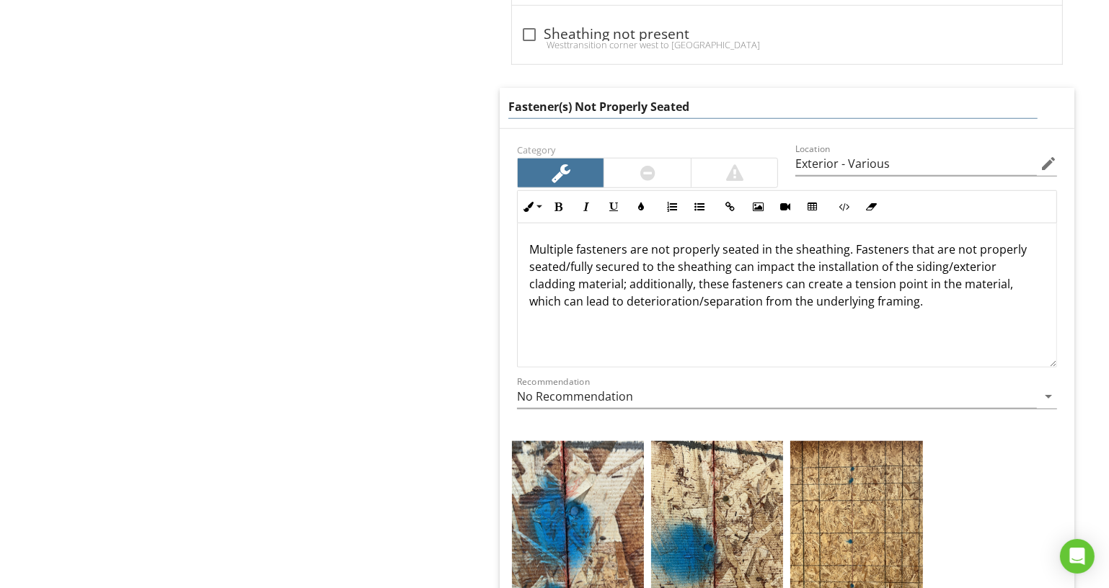
click at [869, 100] on input "Fastener(s) Not Properly Seated" at bounding box center [772, 107] width 529 height 24
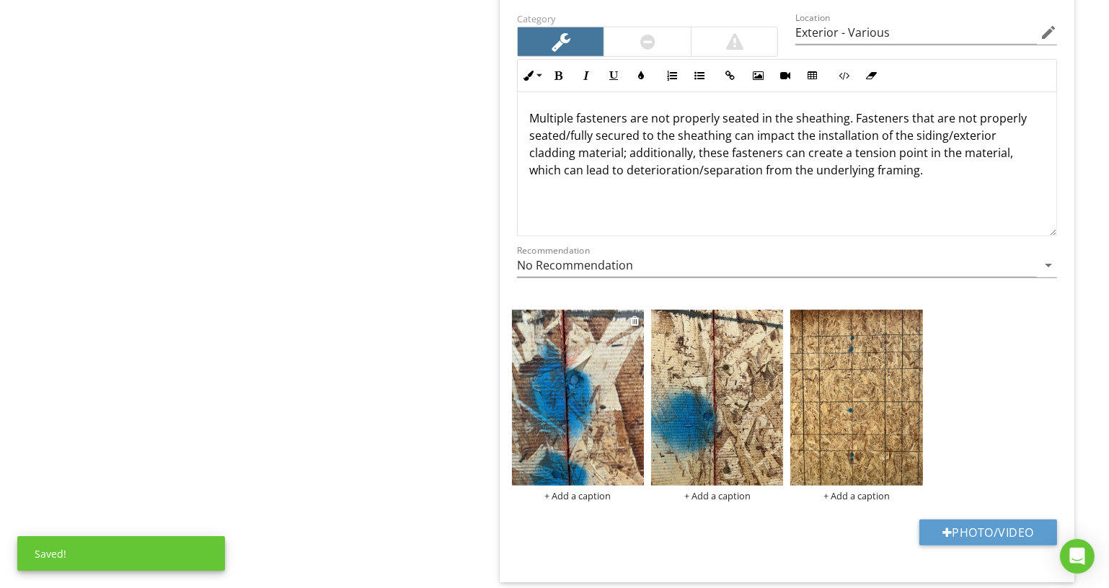
click at [594, 490] on div "+ Add a caption" at bounding box center [578, 496] width 132 height 12
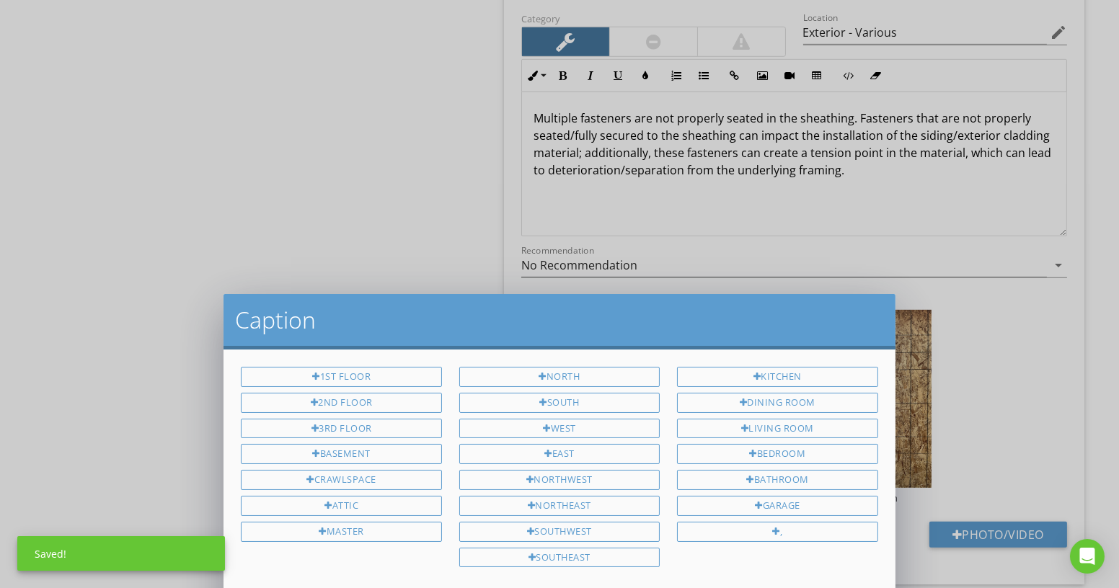
scroll to position [0, 0]
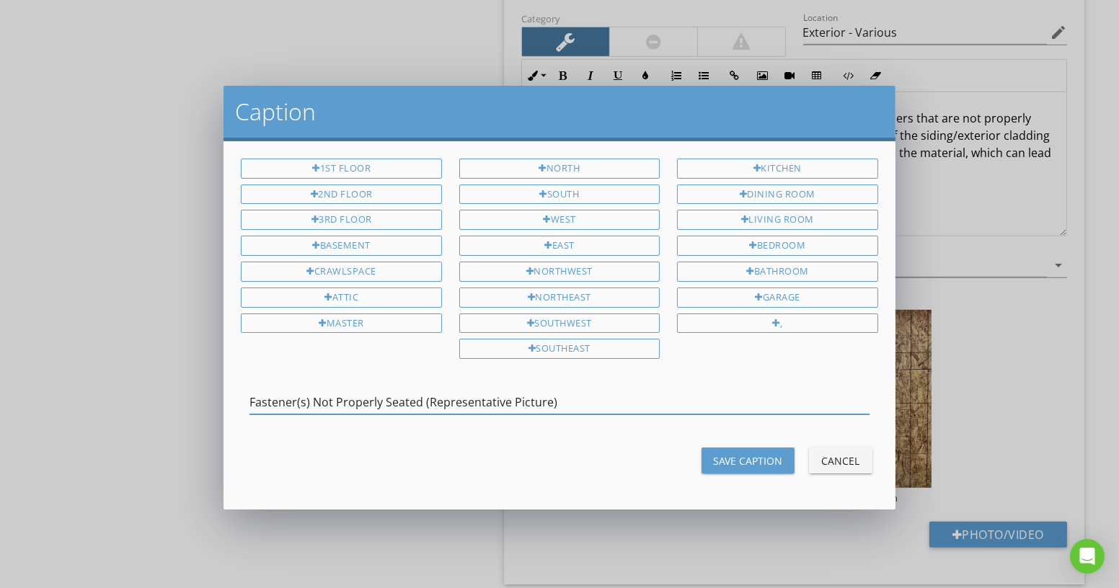
type input "Fastener(s) Not Properly Seated (Representative Picture)"
click at [622, 420] on div at bounding box center [558, 424] width 619 height 9
click at [623, 395] on input "Fastener(s) Not Properly Seated (Representative Picture)" at bounding box center [558, 403] width 619 height 24
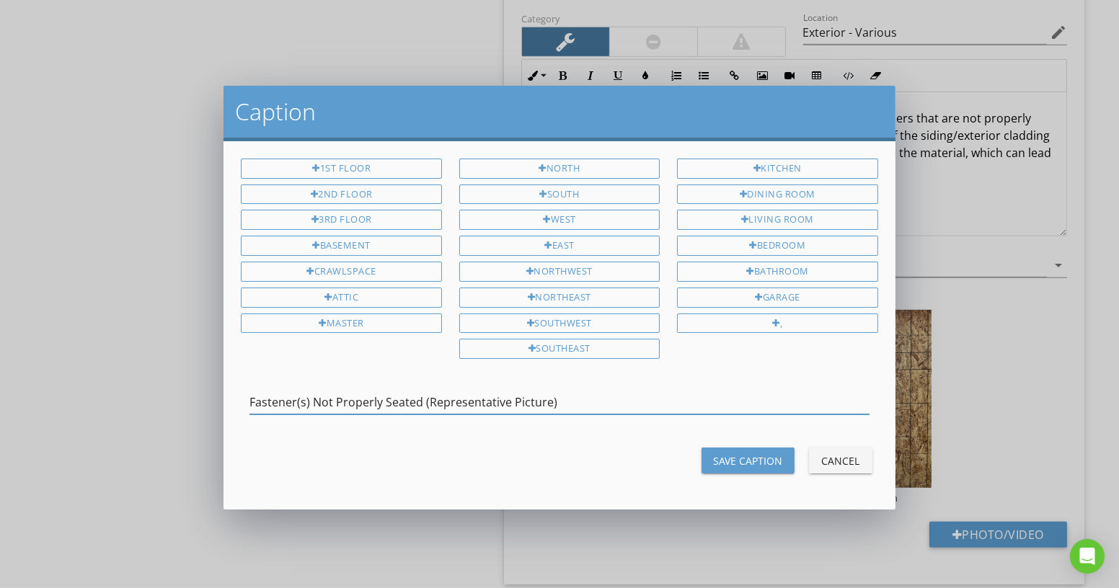
click at [761, 456] on div "Save Caption" at bounding box center [748, 461] width 70 height 15
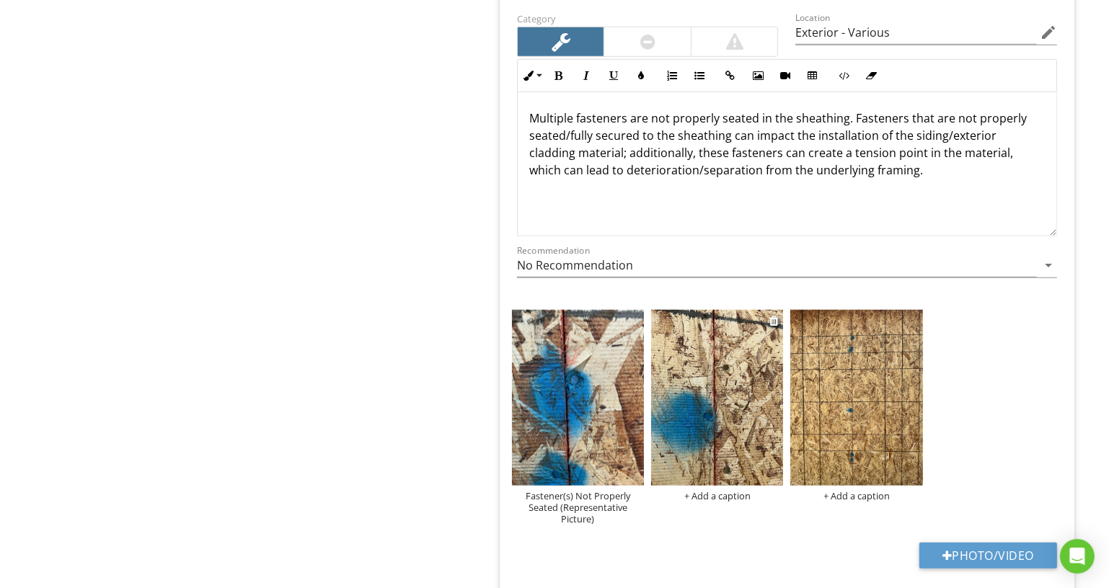
click at [720, 490] on div "+ Add a caption" at bounding box center [717, 496] width 132 height 12
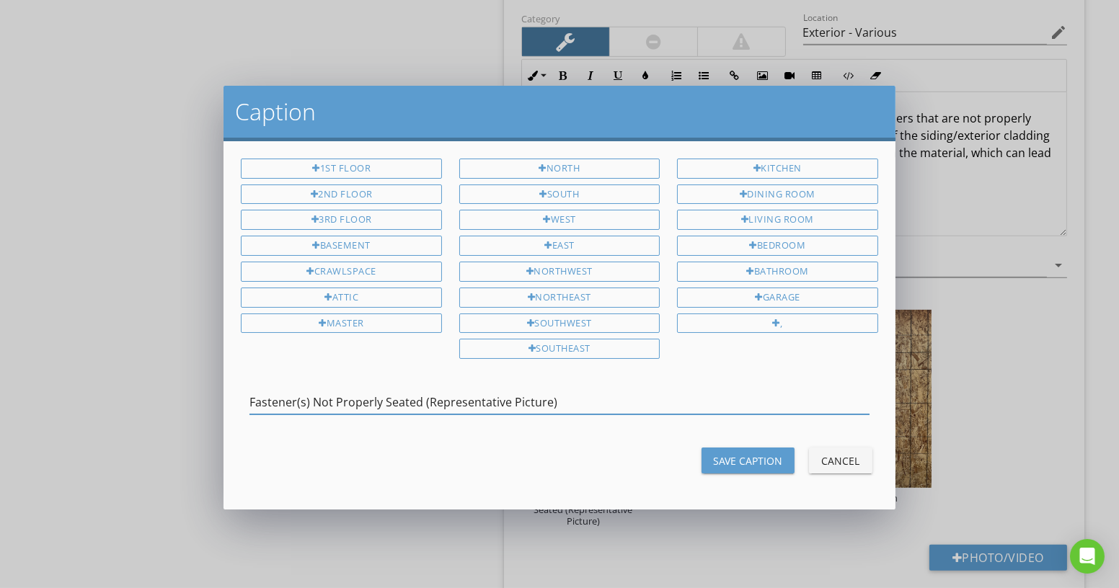
type input "Fastener(s) Not Properly Seated (Representative Picture)"
click at [758, 456] on div "Save Caption" at bounding box center [748, 461] width 70 height 15
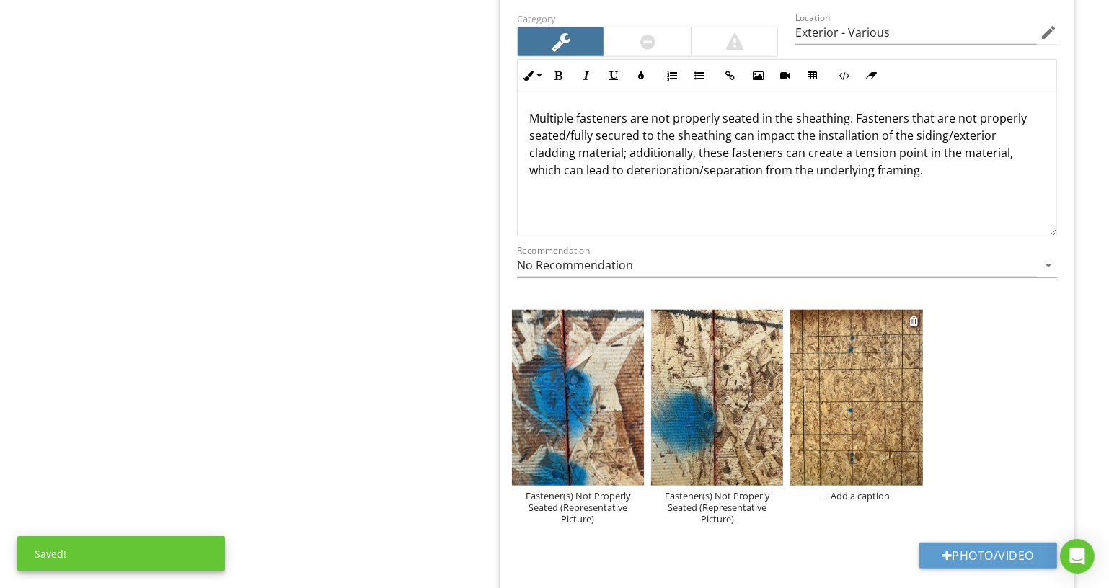
click at [834, 490] on div "+ Add a caption" at bounding box center [856, 496] width 132 height 12
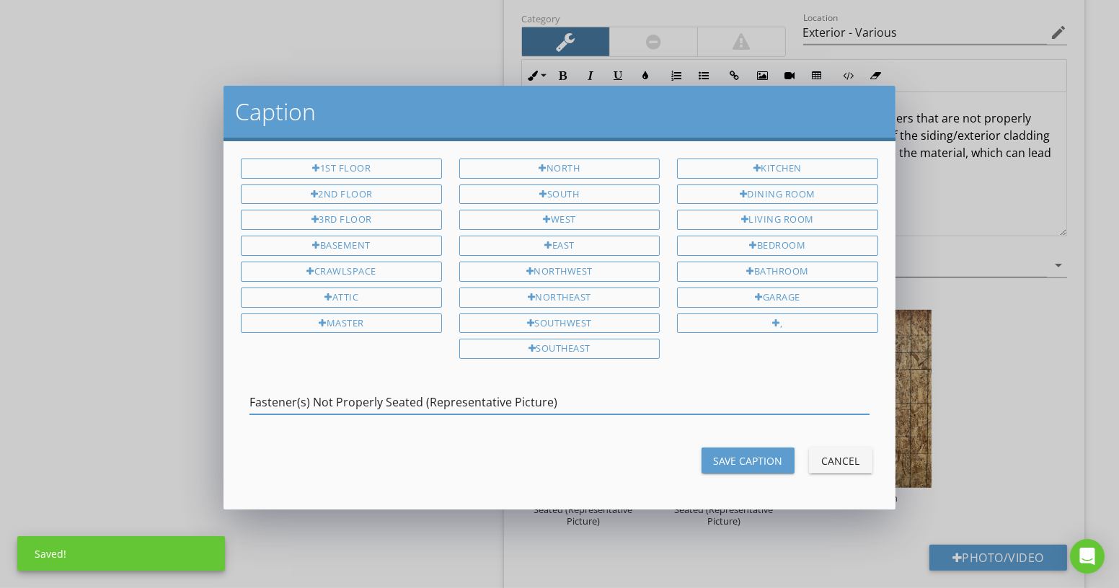
type input "Fastener(s) Not Properly Seated (Representative Picture)"
click at [749, 454] on div "Save Caption" at bounding box center [748, 461] width 70 height 15
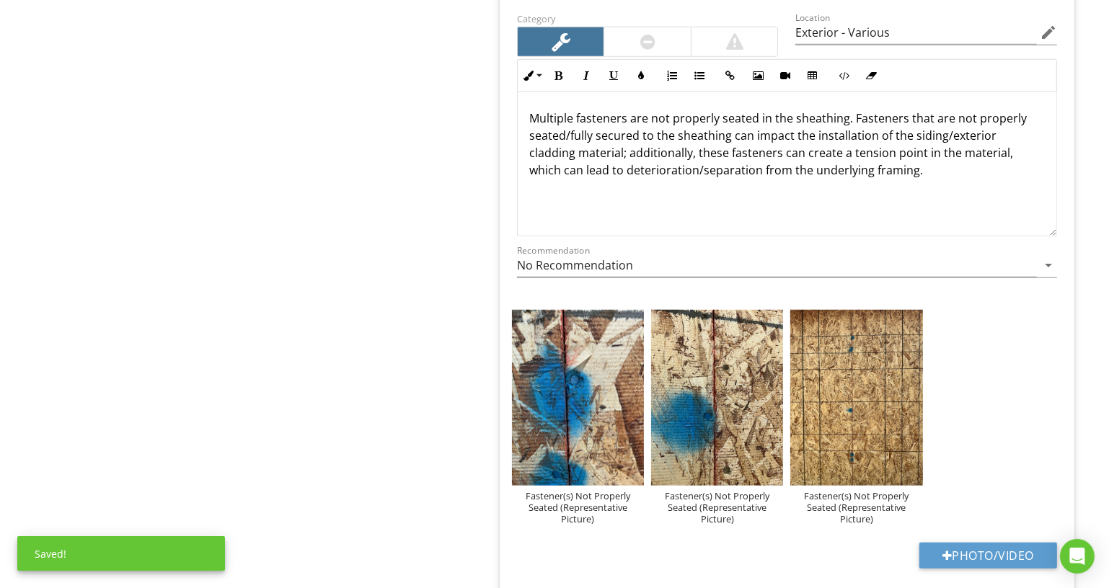
scroll to position [1260, 0]
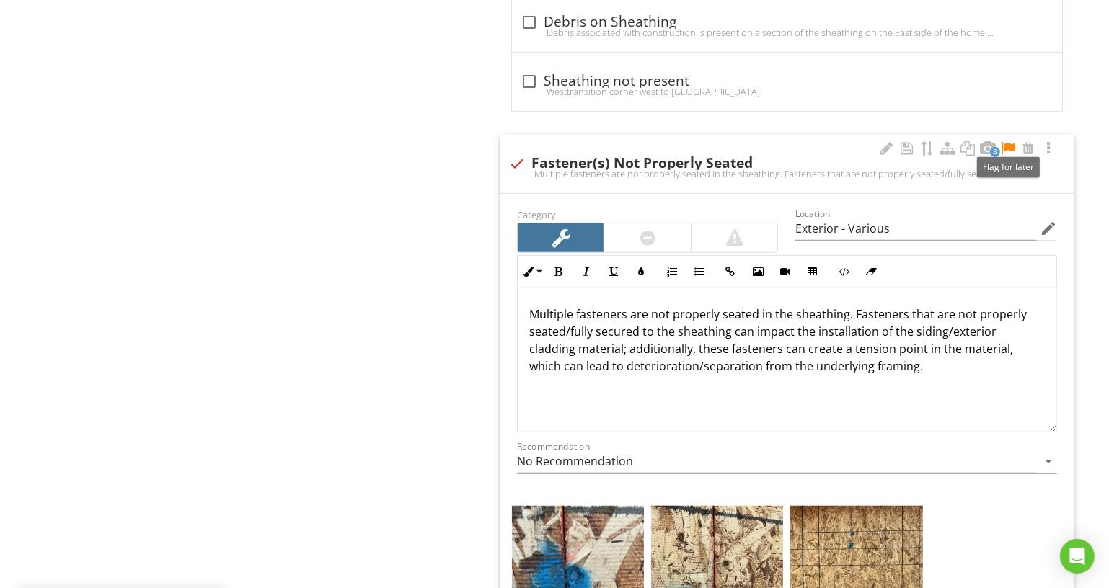
click at [1011, 141] on div at bounding box center [1007, 148] width 17 height 14
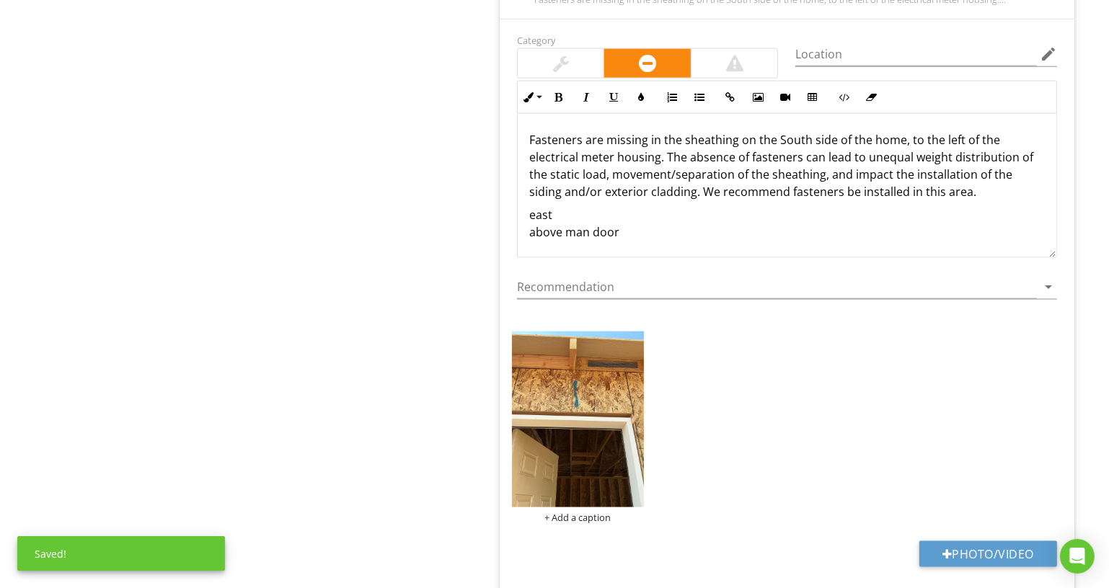
scroll to position [2046, 0]
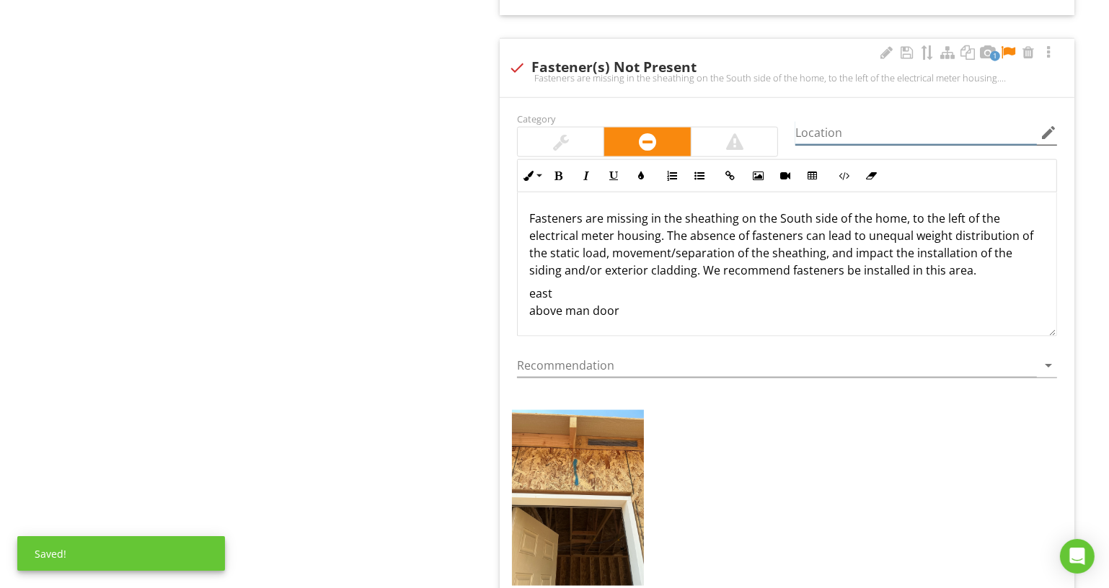
click at [884, 129] on input "Location" at bounding box center [916, 133] width 242 height 24
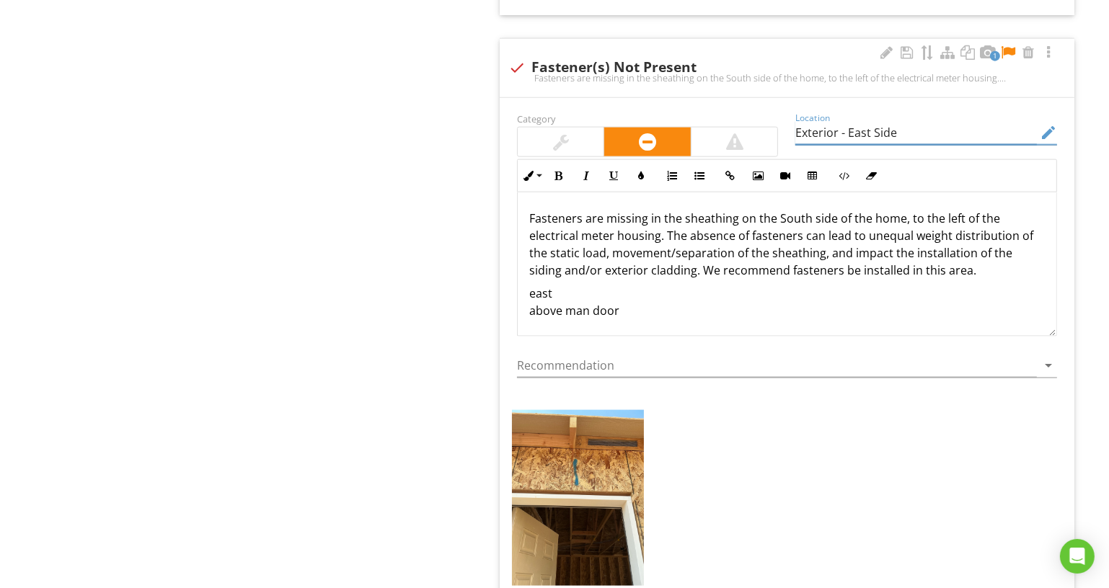
type input "Exterior - East Side"
drag, startPoint x: 774, startPoint y: 210, endPoint x: 805, endPoint y: 213, distance: 31.9
click at [805, 213] on p "Fasteners are missing in the sheathing on the South side of the home, to the le…" at bounding box center [787, 244] width 516 height 69
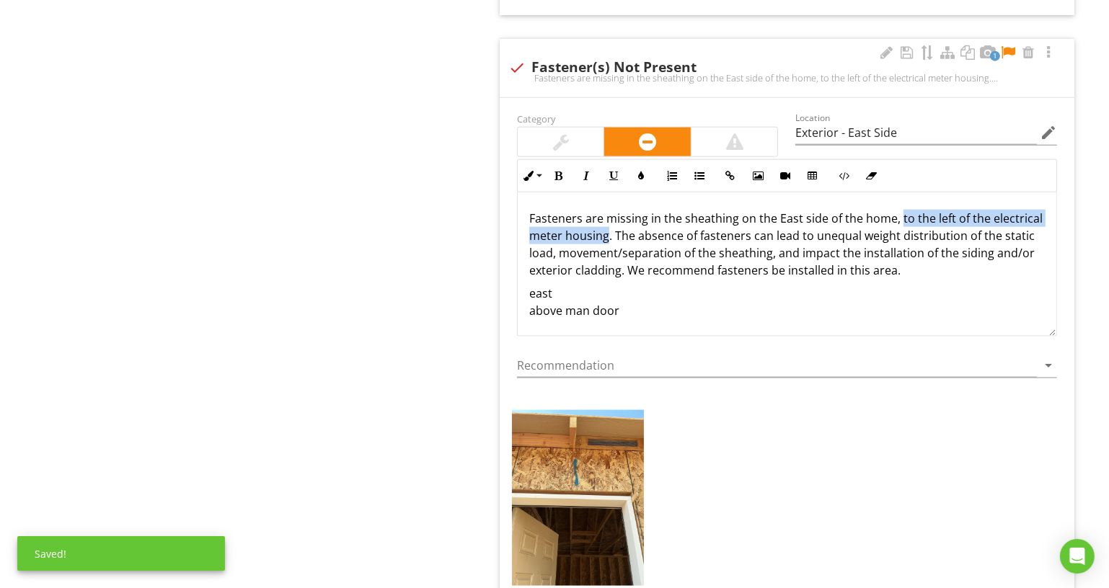
drag, startPoint x: 897, startPoint y: 208, endPoint x: 658, endPoint y: 231, distance: 239.9
click at [658, 231] on p "Fasteners are missing in the sheathing on the East side of the home, to the lef…" at bounding box center [787, 244] width 516 height 69
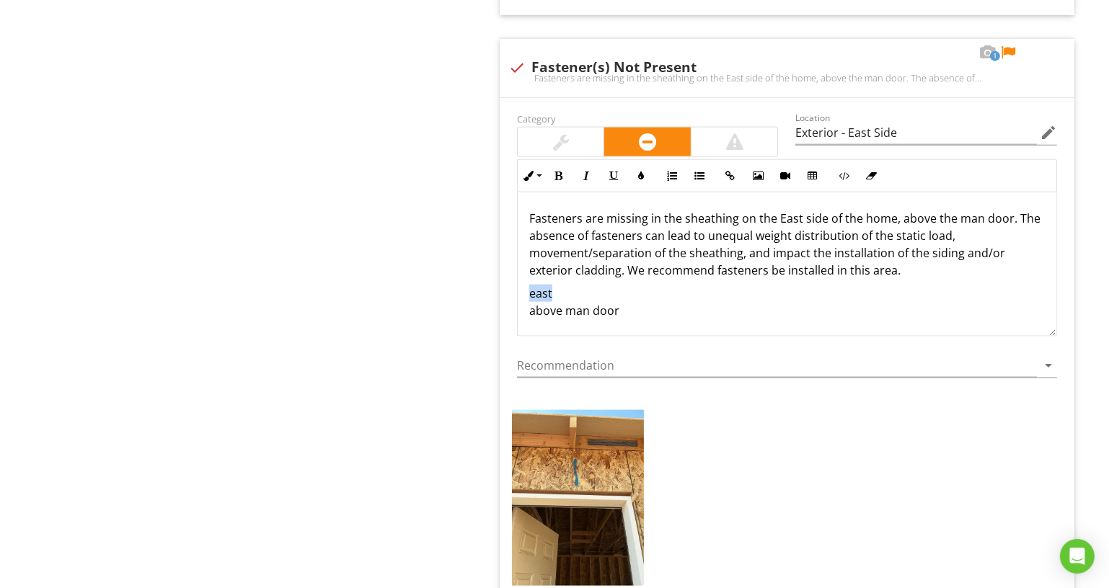
drag, startPoint x: 658, startPoint y: 294, endPoint x: 487, endPoint y: 284, distance: 171.9
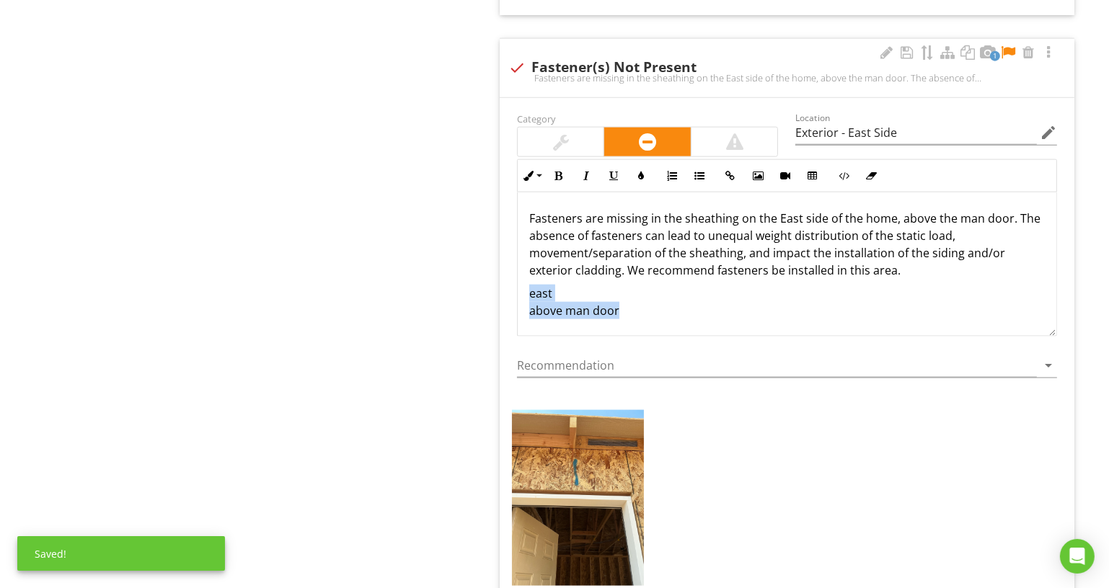
drag, startPoint x: 633, startPoint y: 303, endPoint x: 503, endPoint y: 286, distance: 130.9
click at [503, 286] on div "Category Location Exterior - East Side edit Inline Style XLarge Large Normal Sm…" at bounding box center [787, 390] width 575 height 585
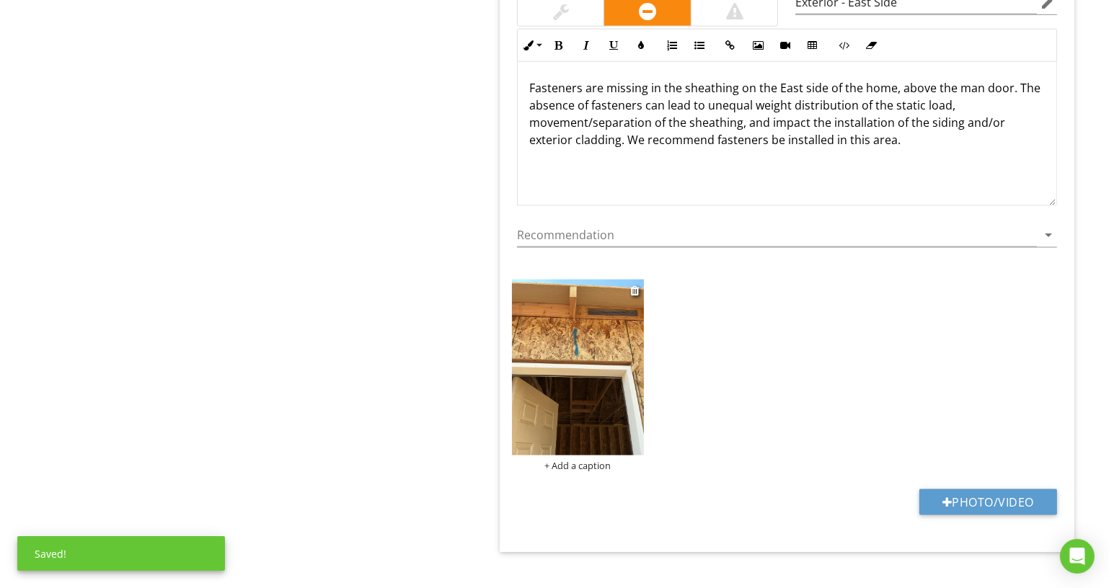
click at [594, 460] on div "+ Add a caption" at bounding box center [578, 466] width 132 height 12
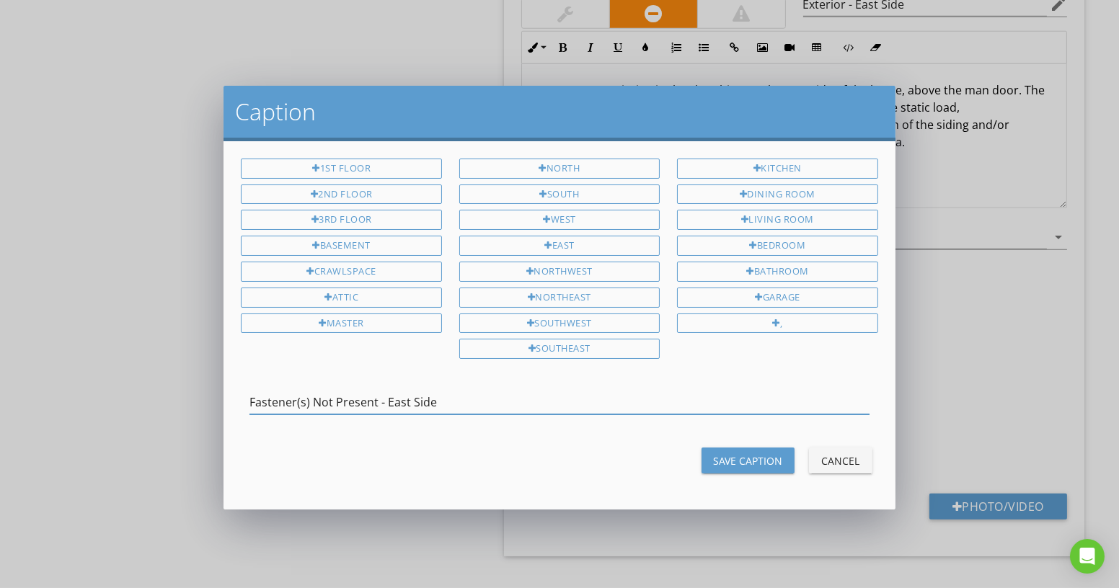
type input "Fastener(s) Not Present - East Side"
click at [736, 448] on button "Save Caption" at bounding box center [748, 461] width 93 height 26
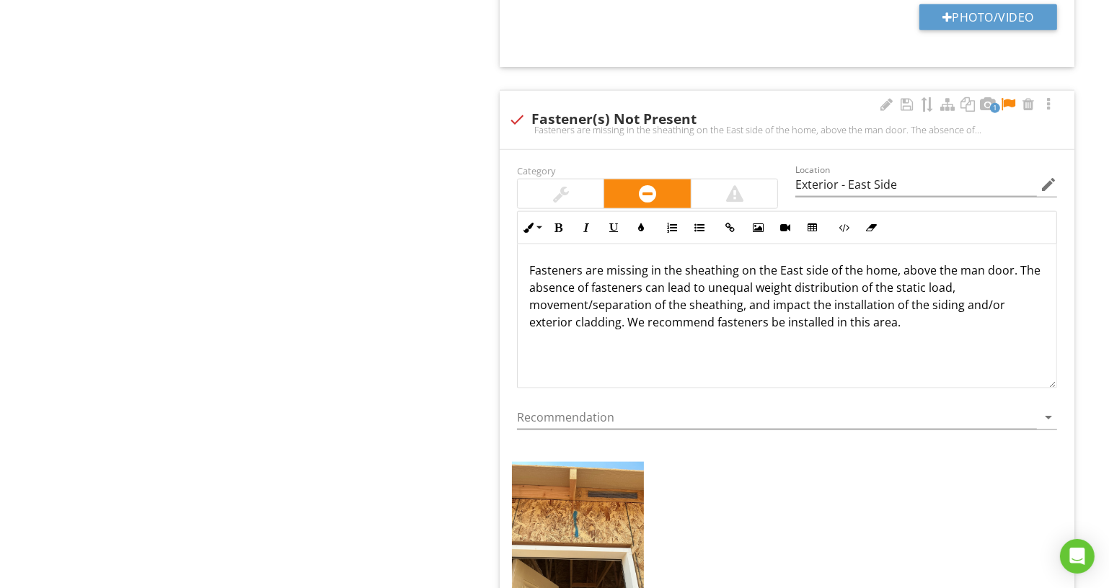
scroll to position [1981, 0]
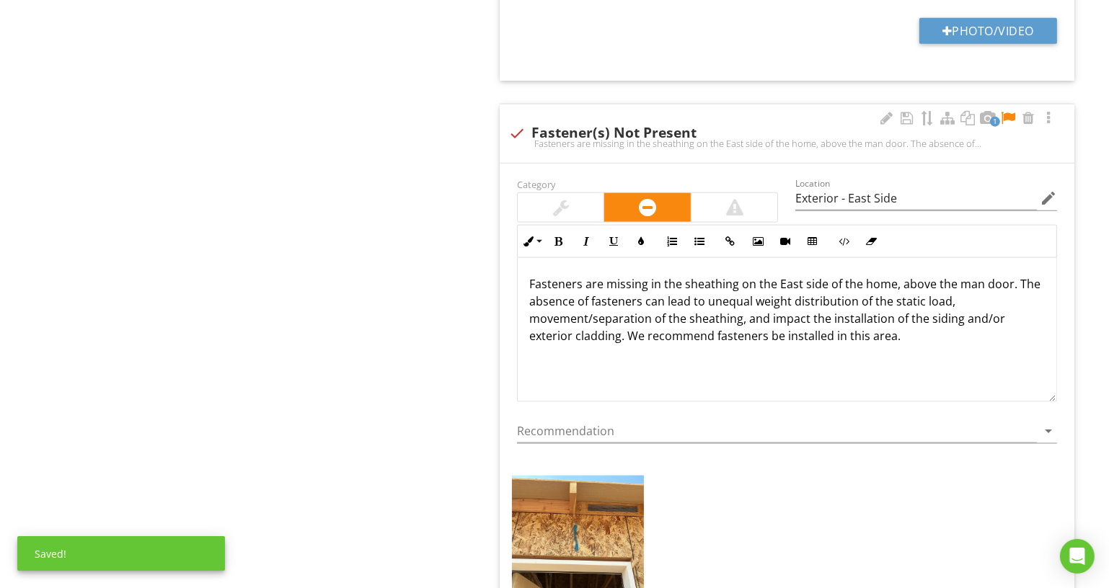
click at [1012, 111] on div at bounding box center [1007, 118] width 17 height 14
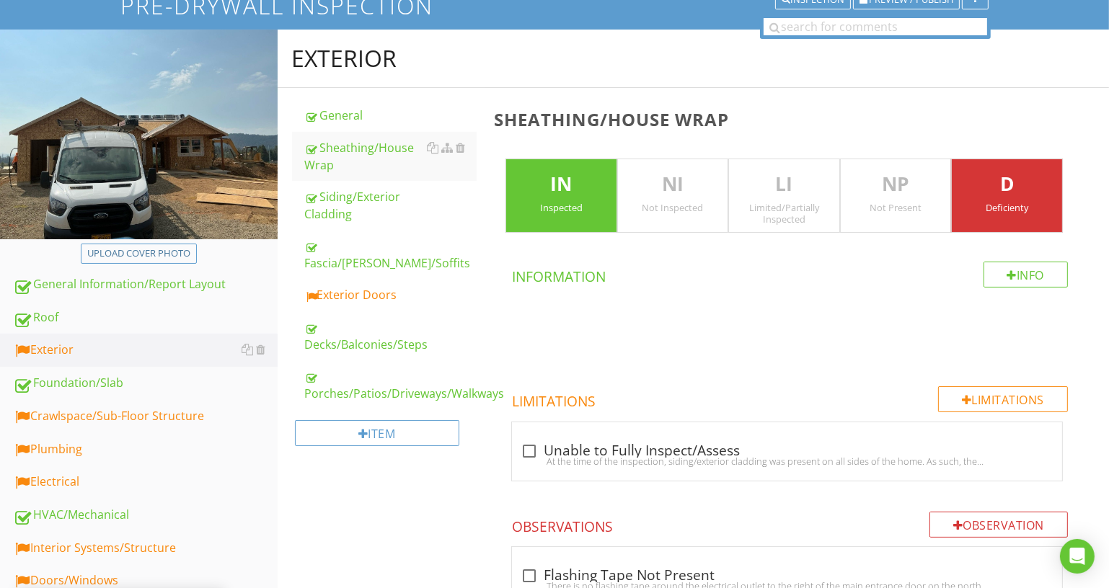
scroll to position [14, 0]
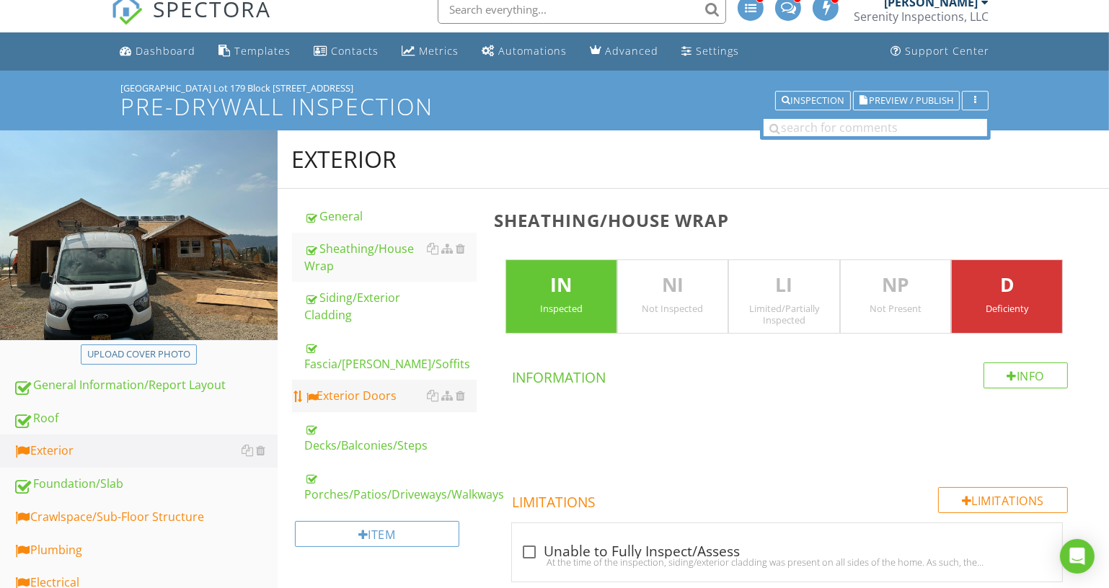
click at [379, 387] on div "Exterior Doors" at bounding box center [391, 395] width 172 height 17
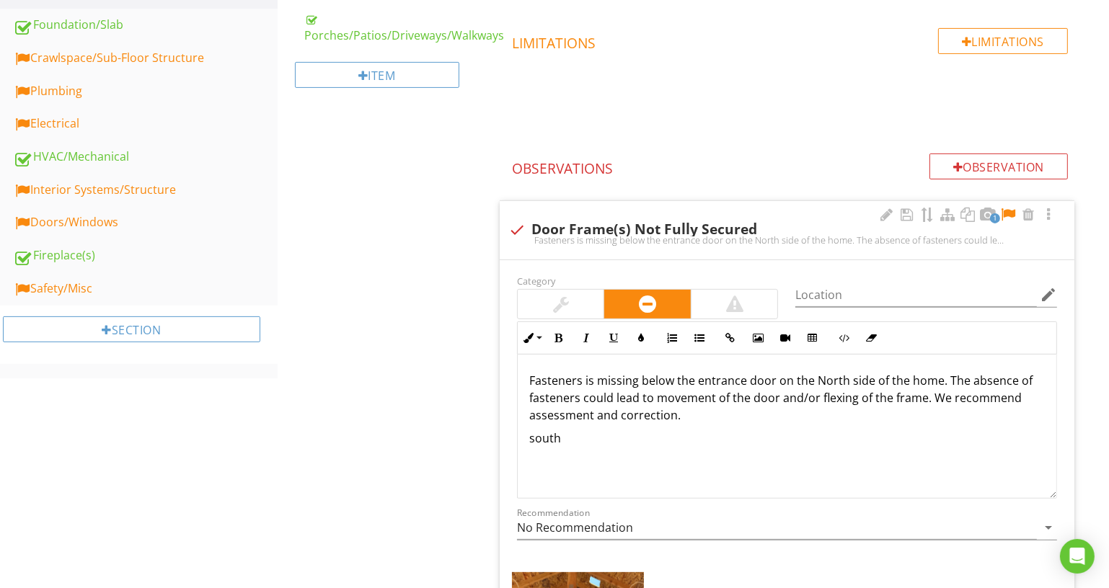
scroll to position [670, 0]
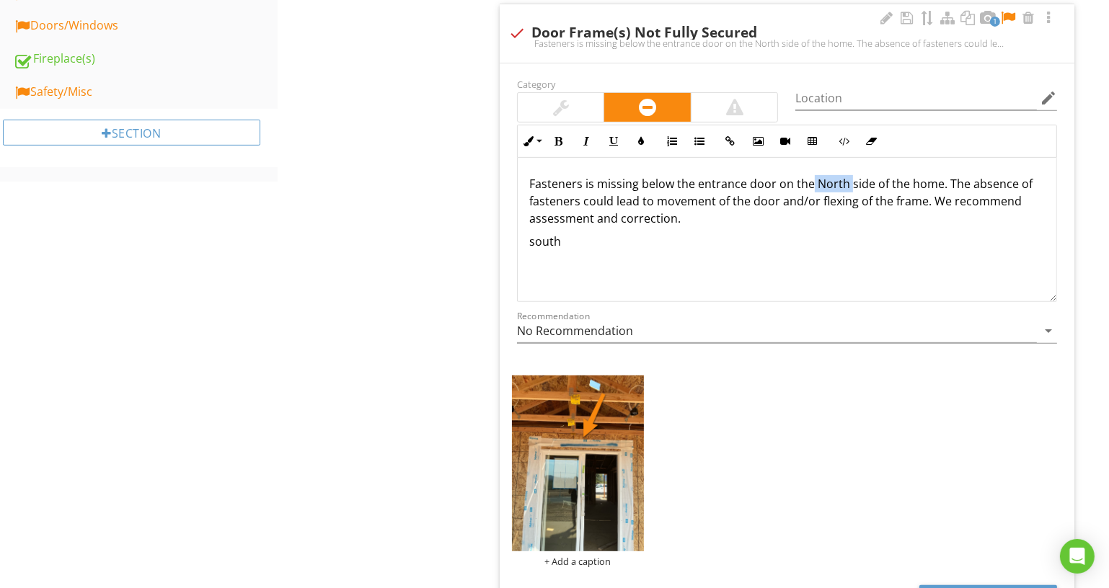
drag, startPoint x: 810, startPoint y: 180, endPoint x: 848, endPoint y: 183, distance: 37.7
click at [848, 183] on p "Fasteners is missing below the entrance door on the North side of the home. The…" at bounding box center [787, 201] width 516 height 52
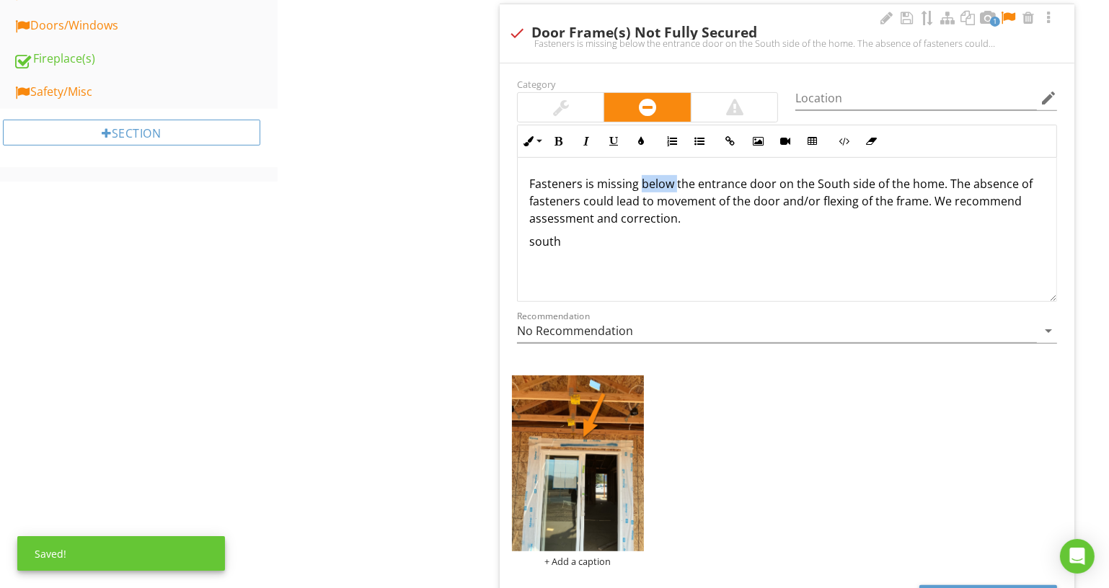
drag, startPoint x: 642, startPoint y: 187, endPoint x: 674, endPoint y: 185, distance: 32.6
click at [674, 185] on p "Fasteners is missing below the entrance door on the South side of the home. The…" at bounding box center [787, 201] width 516 height 52
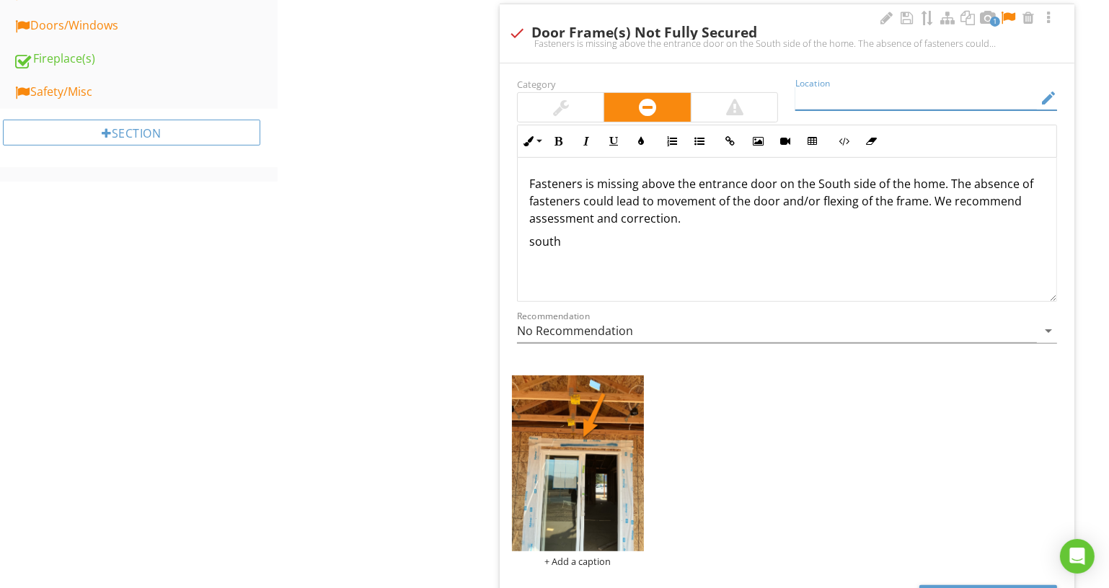
click at [823, 105] on input "Location" at bounding box center [916, 99] width 242 height 24
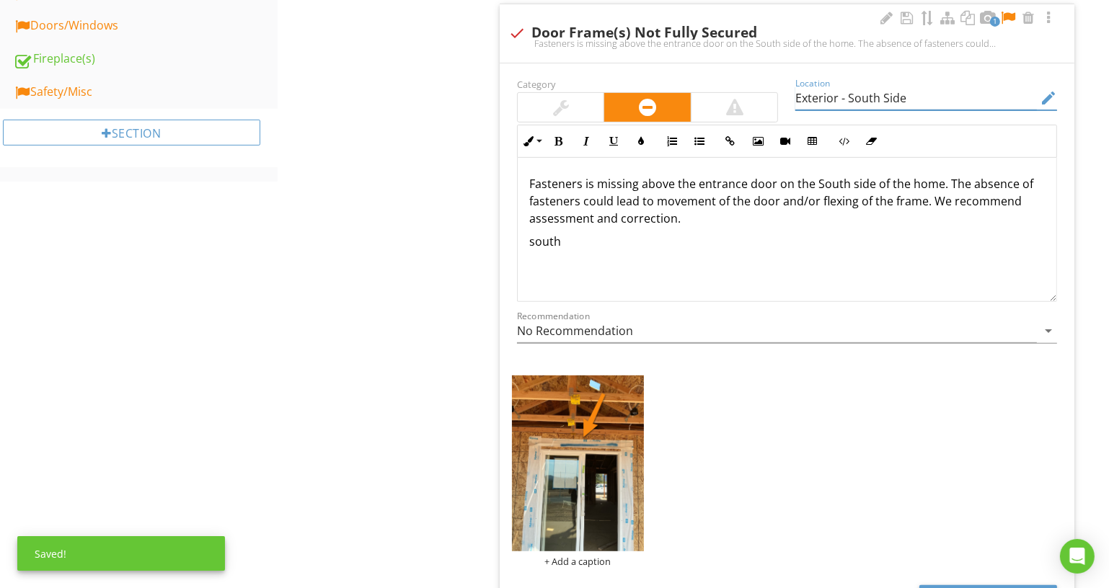
type input "Exterior - South Side"
drag, startPoint x: 631, startPoint y: 244, endPoint x: 512, endPoint y: 243, distance: 119.0
click at [512, 243] on div "Inline Style XLarge Large Normal Small Light Small/Light Bold Italic Underline …" at bounding box center [786, 213] width 557 height 177
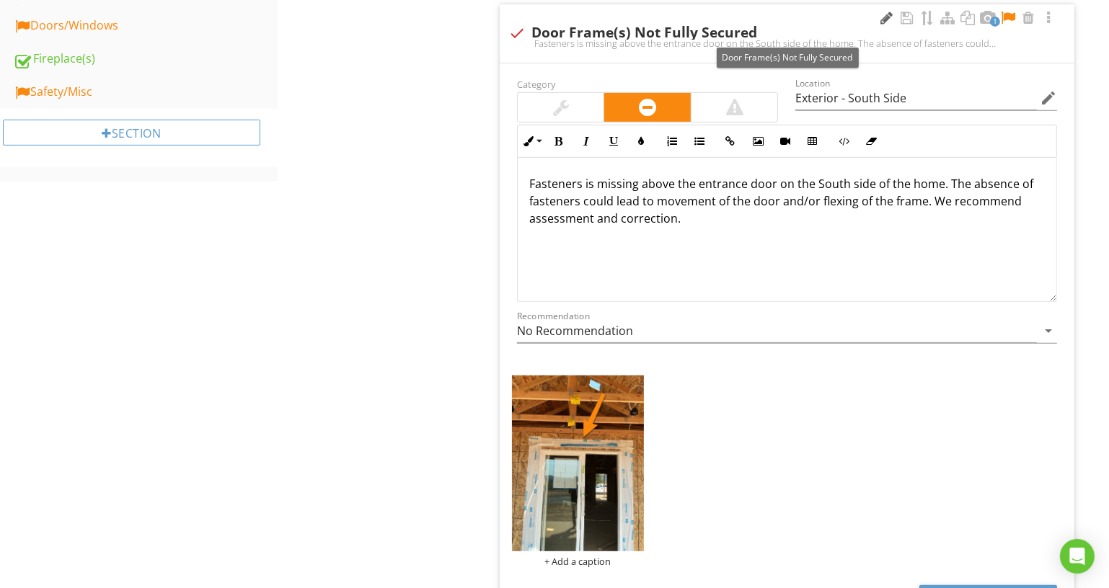
click at [880, 17] on div at bounding box center [886, 18] width 17 height 14
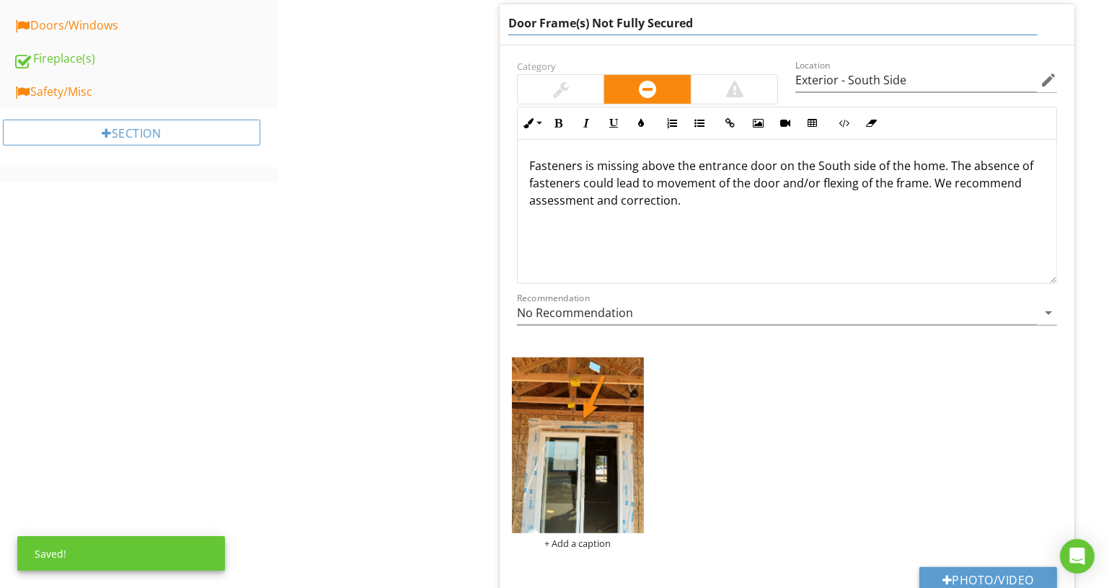
click at [772, 20] on input "Door Frame(s) Not Fully Secured" at bounding box center [772, 24] width 529 height 24
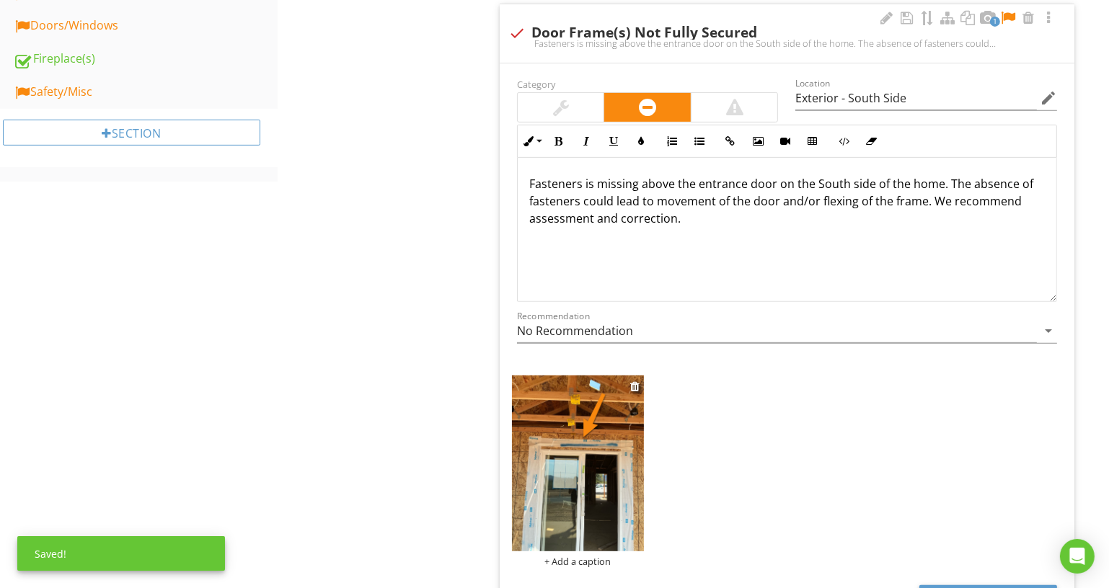
click at [586, 544] on div "+ Add a caption" at bounding box center [578, 472] width 132 height 192
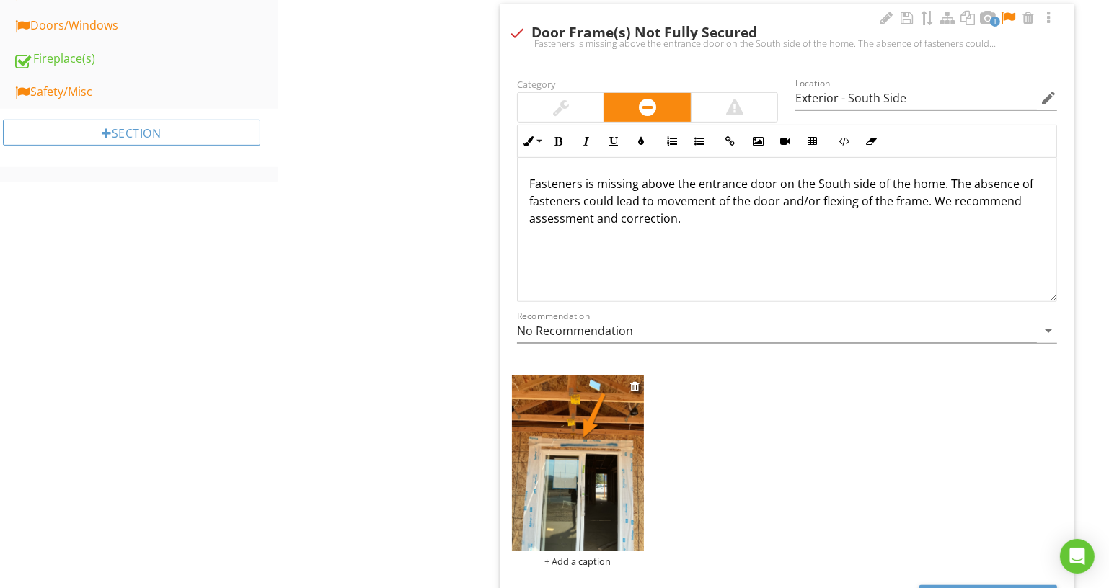
click at [579, 556] on div "+ Add a caption" at bounding box center [578, 562] width 132 height 12
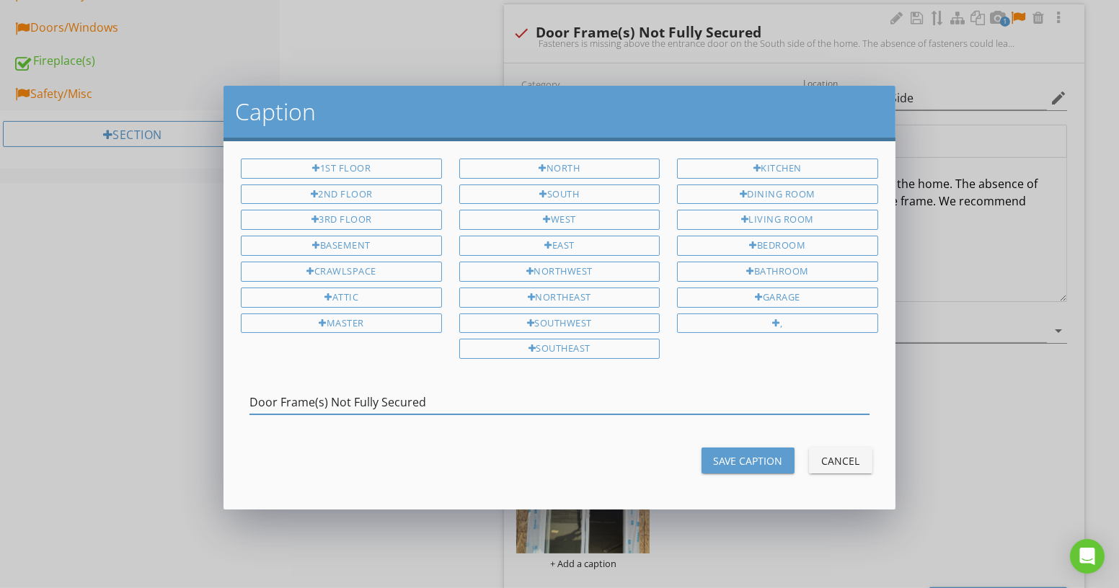
drag, startPoint x: 314, startPoint y: 392, endPoint x: 335, endPoint y: 394, distance: 21.0
click at [335, 394] on input "Door Frame(s) Not Fully Secured" at bounding box center [558, 403] width 619 height 24
click at [492, 382] on div "Door Frame Not Fully Secured" at bounding box center [558, 405] width 619 height 47
click at [527, 402] on input "Door Frame Not Fully Secured" at bounding box center [558, 403] width 619 height 24
type input "Door Frame Not Fully Secured - South Side"
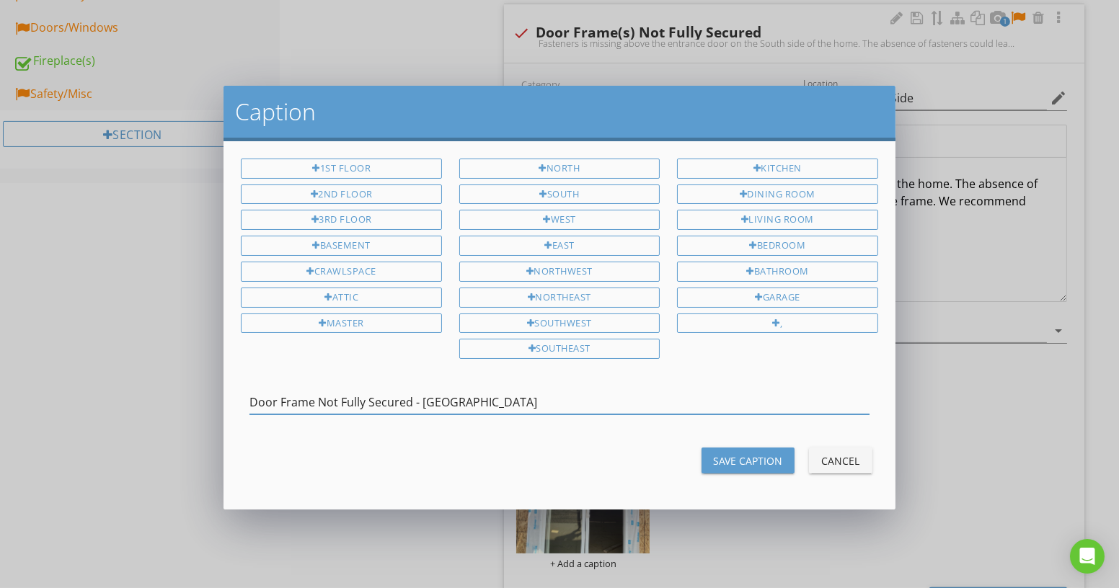
click at [743, 454] on div "Save Caption" at bounding box center [748, 461] width 70 height 15
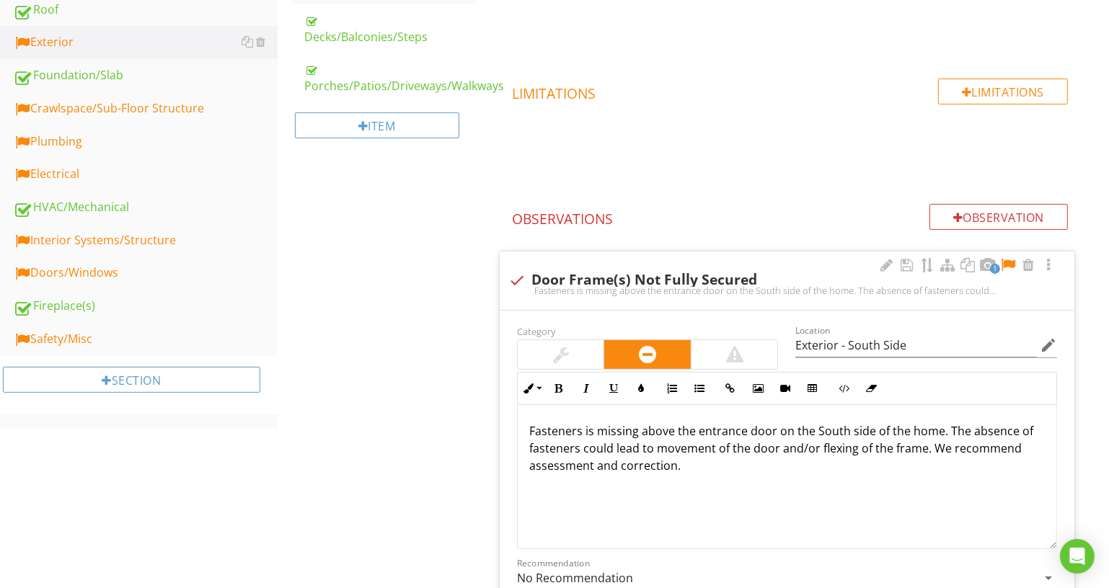
scroll to position [342, 0]
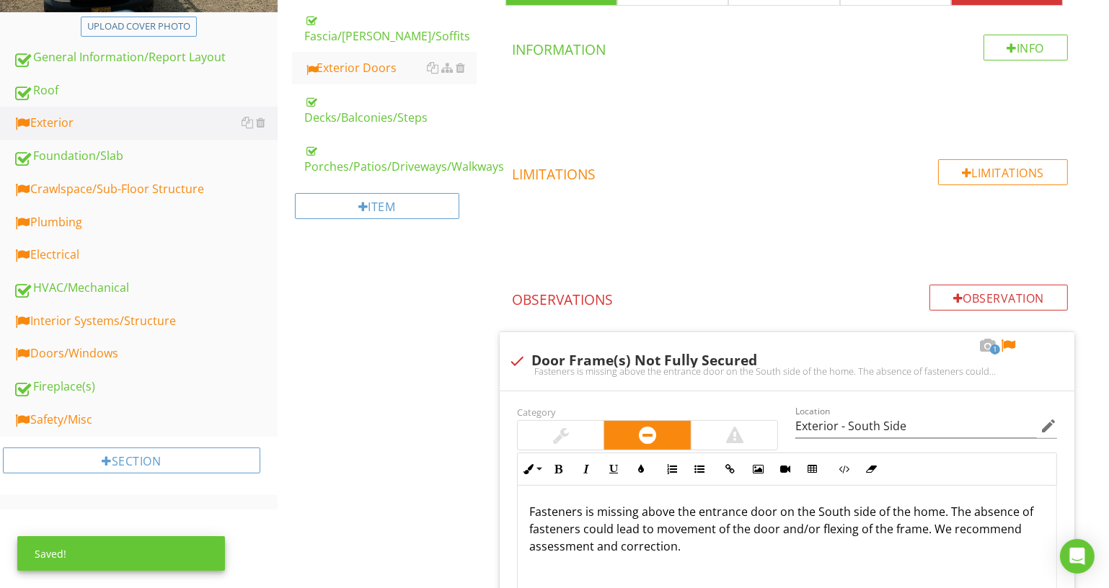
click at [1012, 340] on div at bounding box center [1007, 346] width 17 height 14
click at [217, 185] on div "Crawlspace/Sub-Floor Structure" at bounding box center [145, 189] width 265 height 19
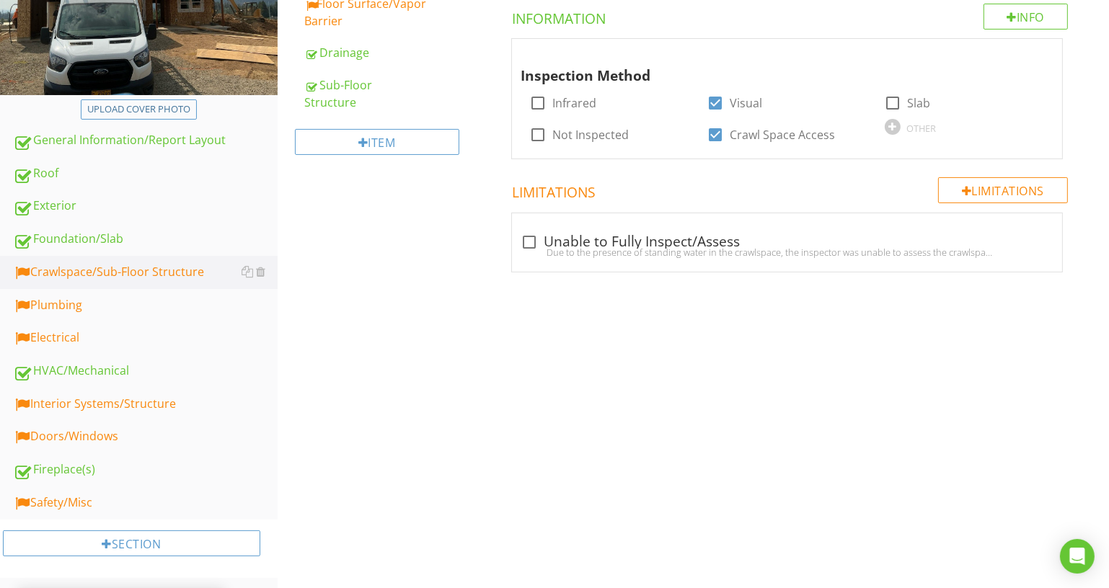
scroll to position [62, 0]
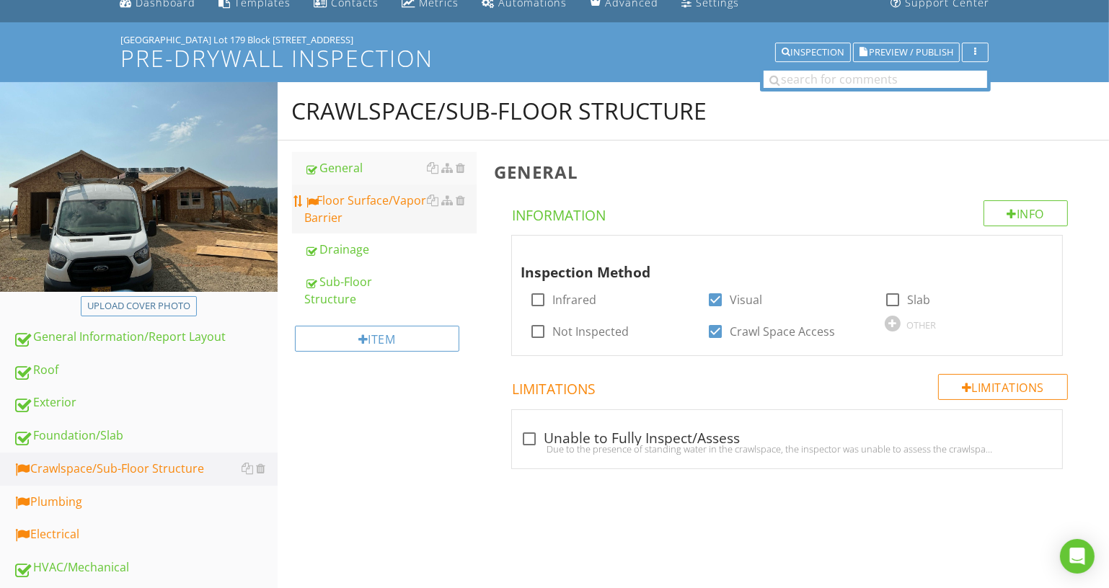
click at [413, 206] on div "Floor Surface/Vapor Barrier" at bounding box center [391, 209] width 172 height 35
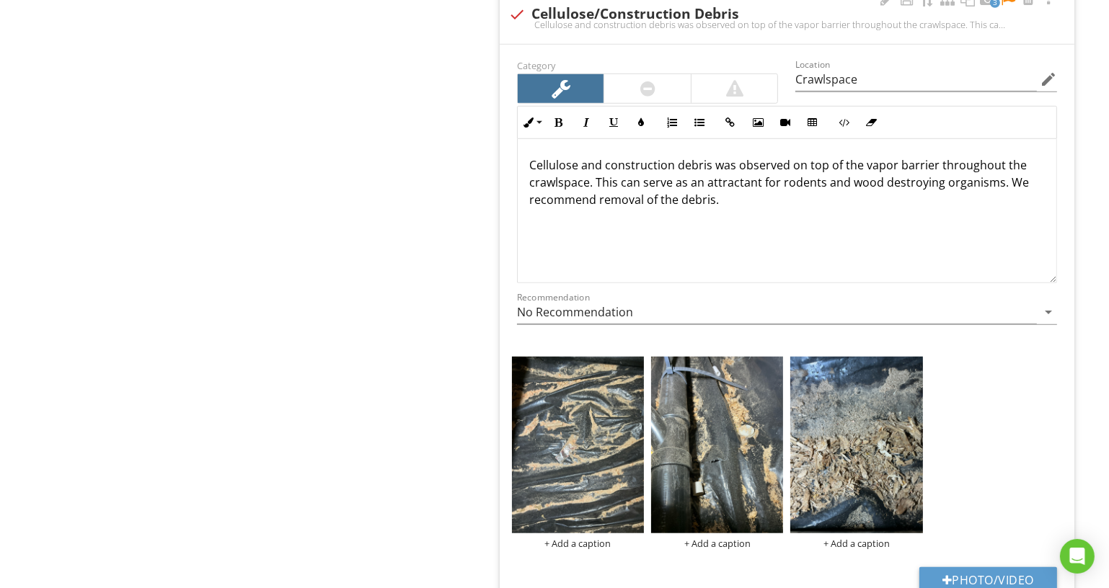
scroll to position [1177, 0]
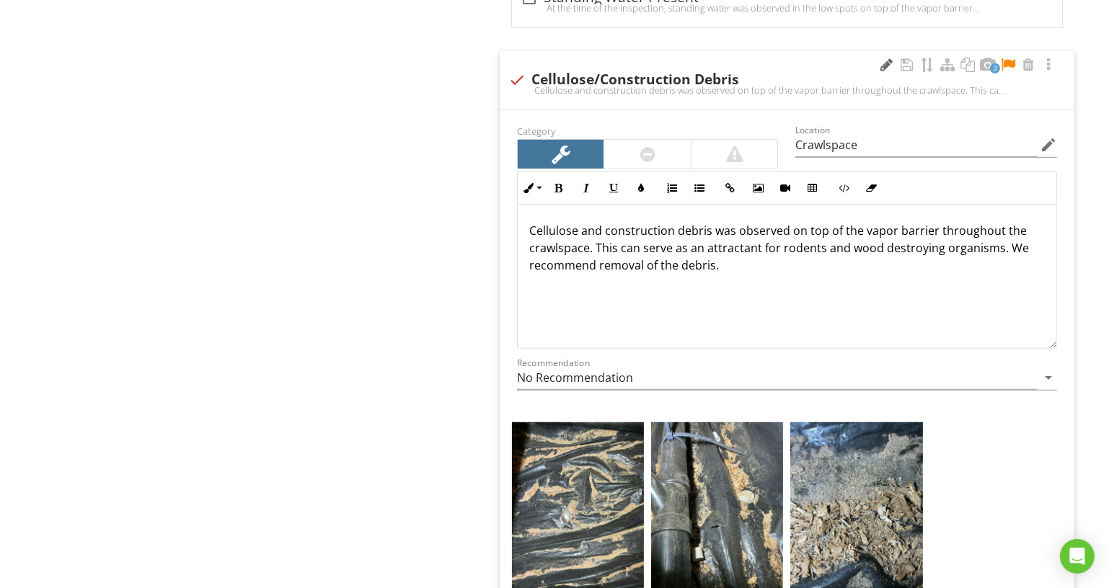
click at [884, 63] on div at bounding box center [886, 65] width 17 height 14
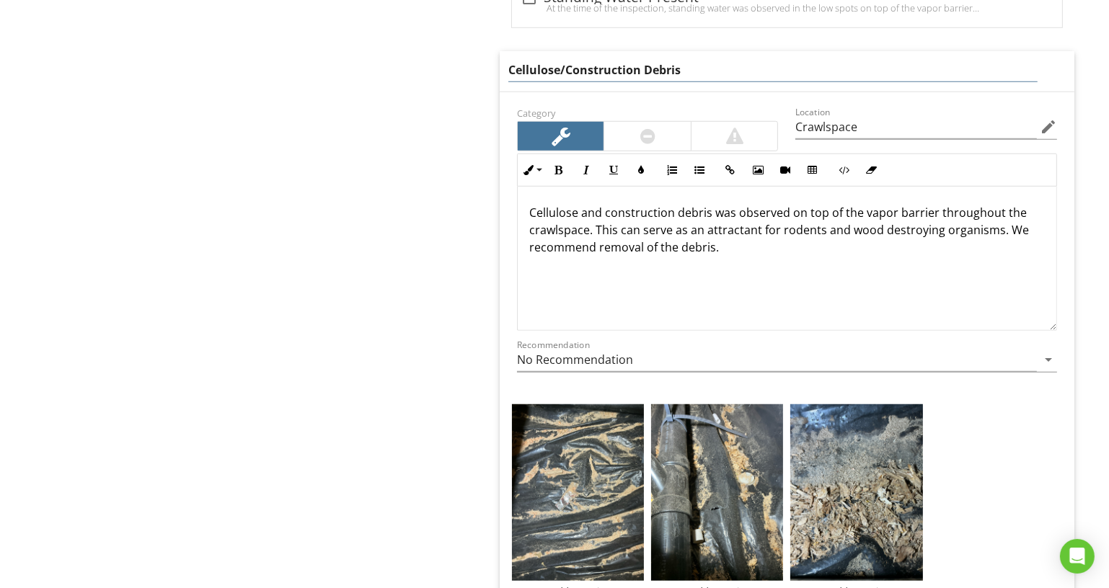
click at [878, 62] on input "Cellulose/Construction Debris" at bounding box center [772, 70] width 529 height 24
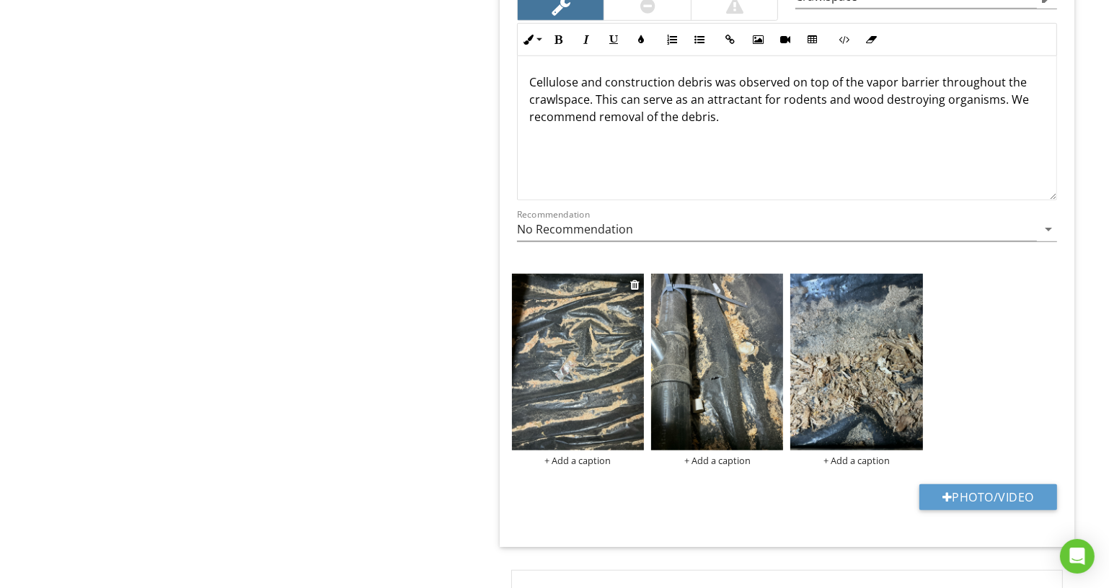
click at [591, 456] on div "+ Add a caption" at bounding box center [578, 461] width 132 height 12
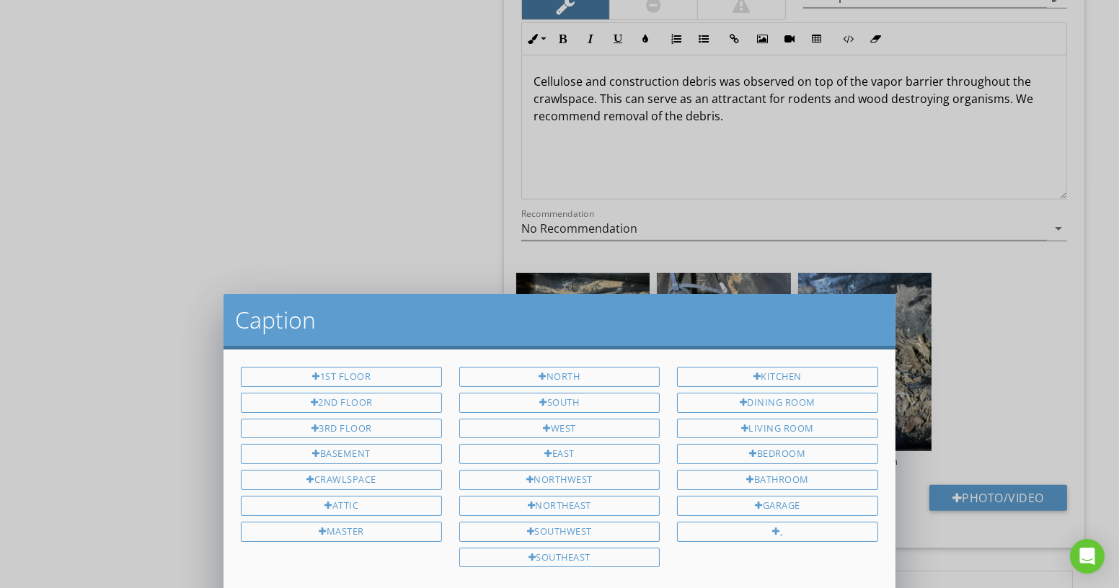
scroll to position [0, 0]
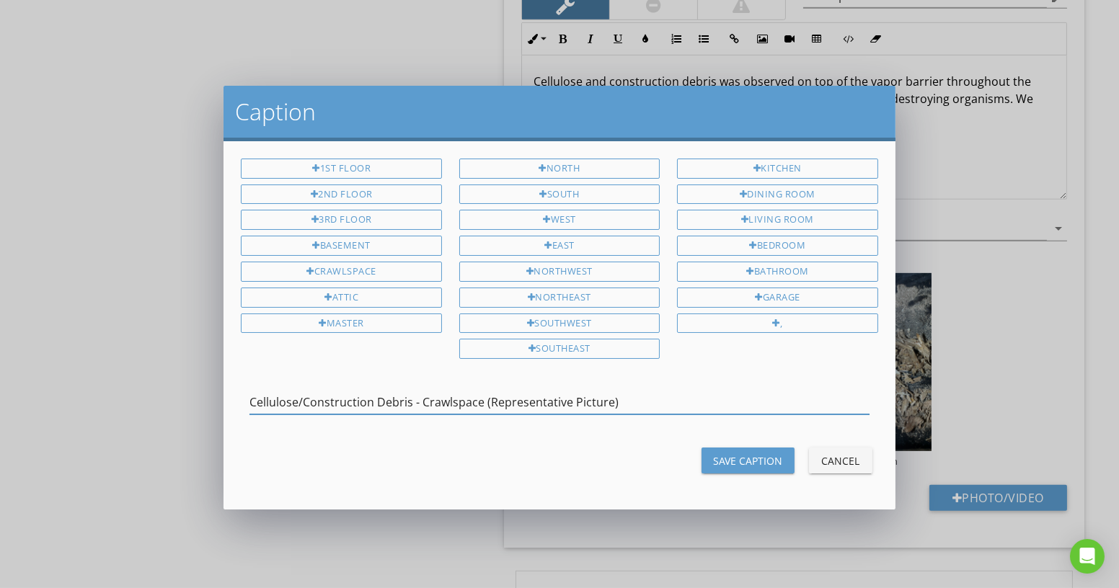
click at [629, 393] on input "Cellulose/Construction Debris - Crawlspace (Representative Picture)" at bounding box center [558, 403] width 619 height 24
type input "Cellulose/Construction Debris - Crawlspace (Representative Picture)"
click at [772, 459] on div "Save Caption" at bounding box center [748, 461] width 70 height 15
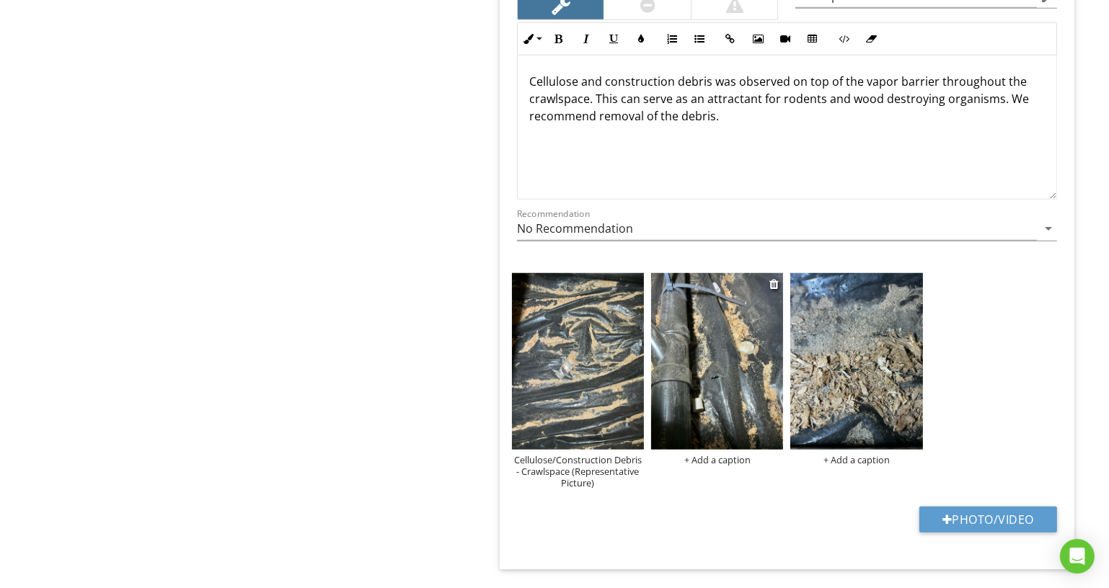
click at [746, 454] on div "+ Add a caption" at bounding box center [717, 460] width 132 height 12
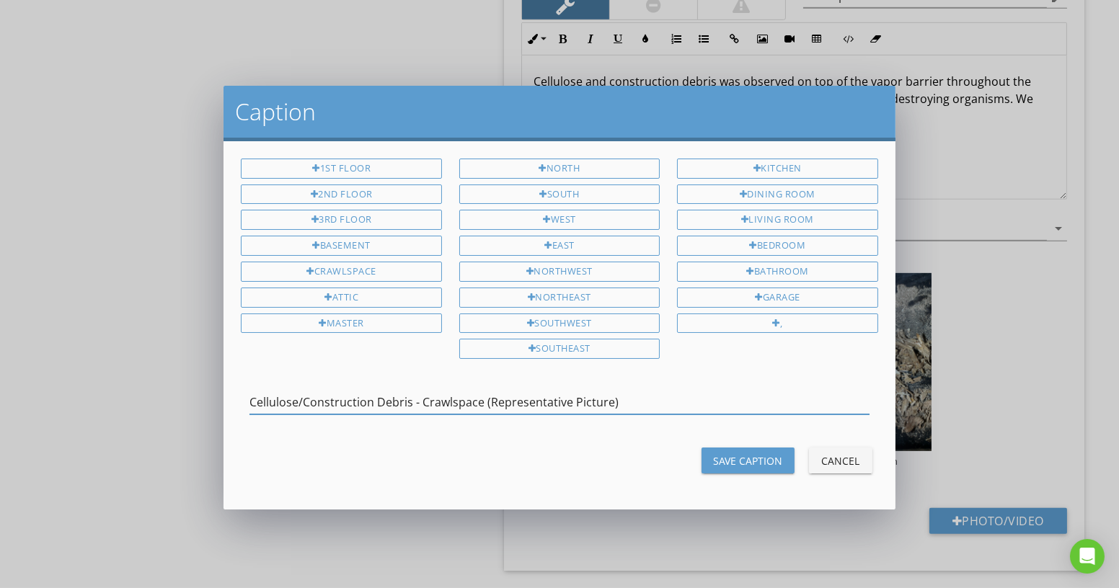
type input "Cellulose/Construction Debris - Crawlspace (Representative Picture)"
click at [746, 454] on div "Save Caption" at bounding box center [748, 461] width 70 height 15
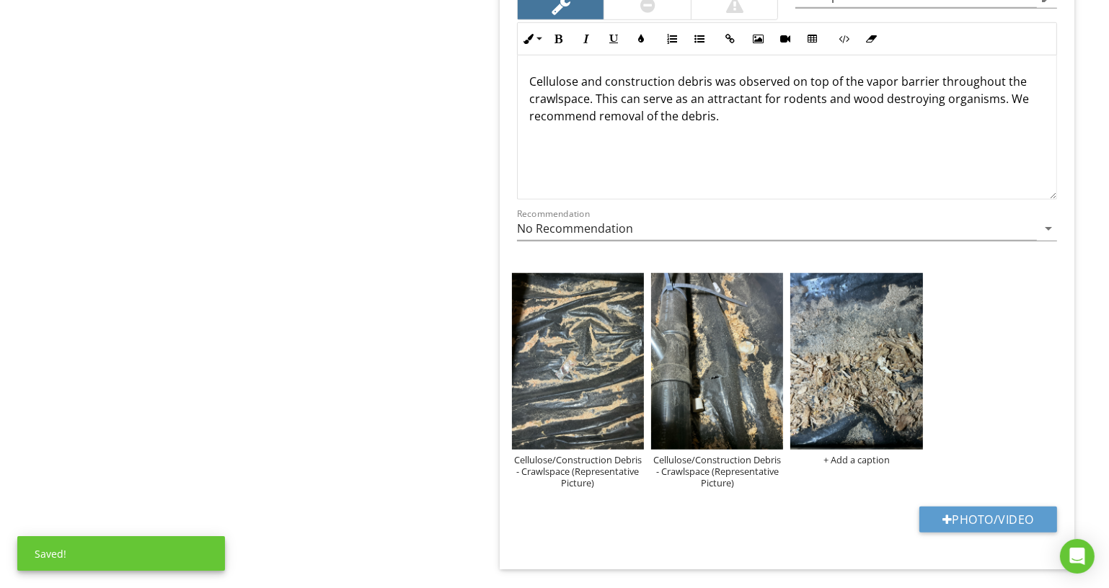
click at [829, 454] on div "+ Add a caption" at bounding box center [856, 460] width 132 height 12
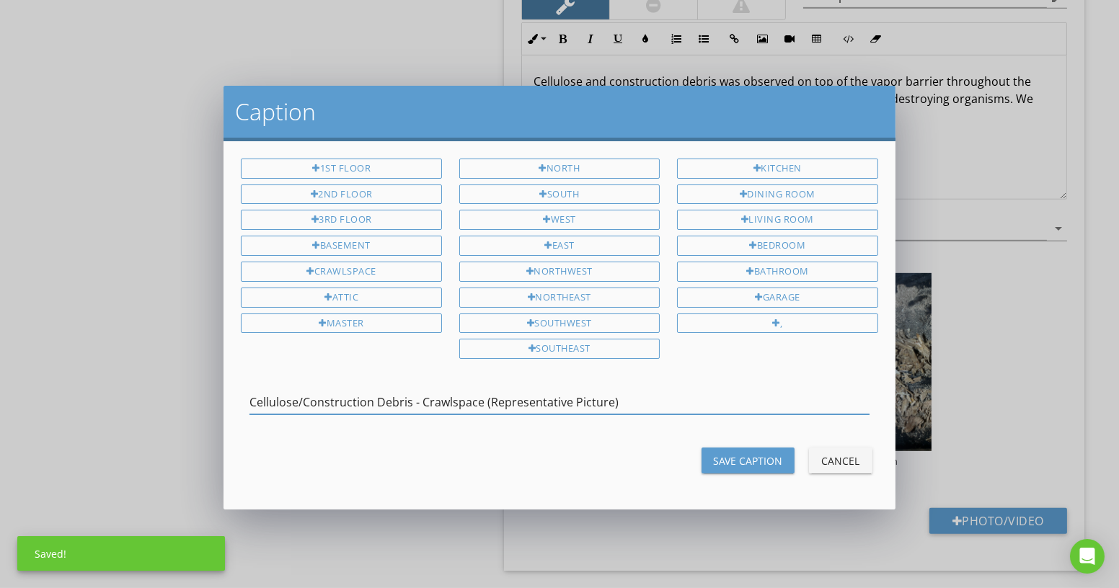
type input "Cellulose/Construction Debris - Crawlspace (Representative Picture)"
click at [774, 454] on div "Save Caption" at bounding box center [748, 461] width 70 height 15
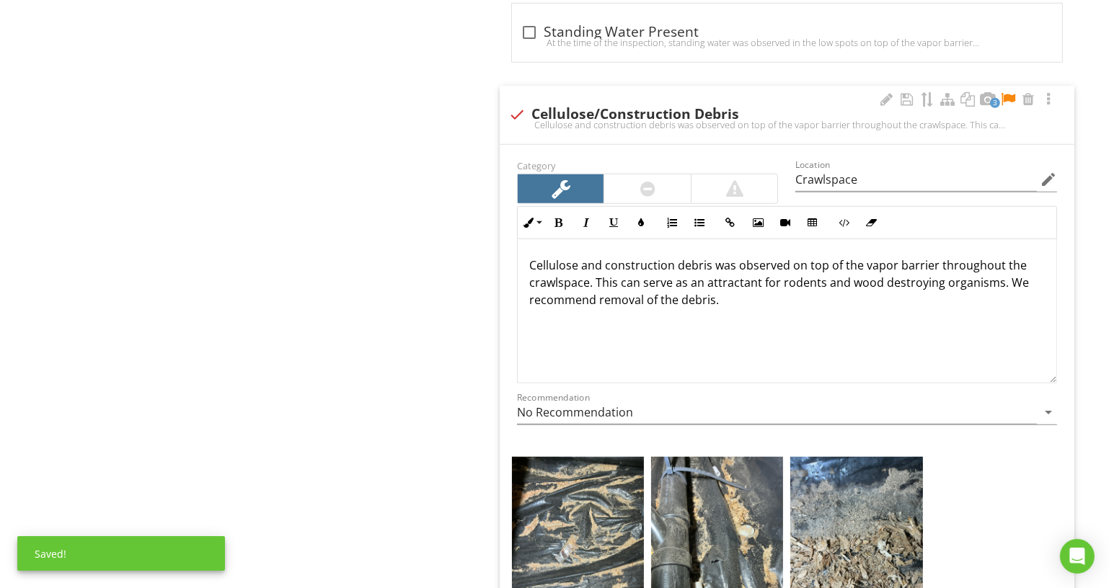
scroll to position [1129, 0]
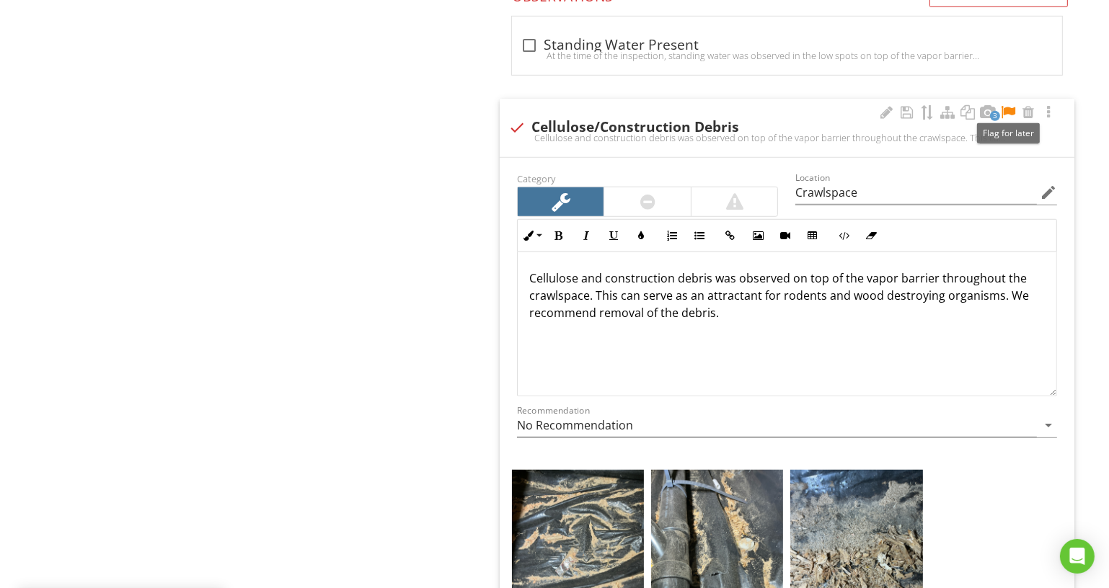
click at [1003, 110] on div at bounding box center [1007, 112] width 17 height 14
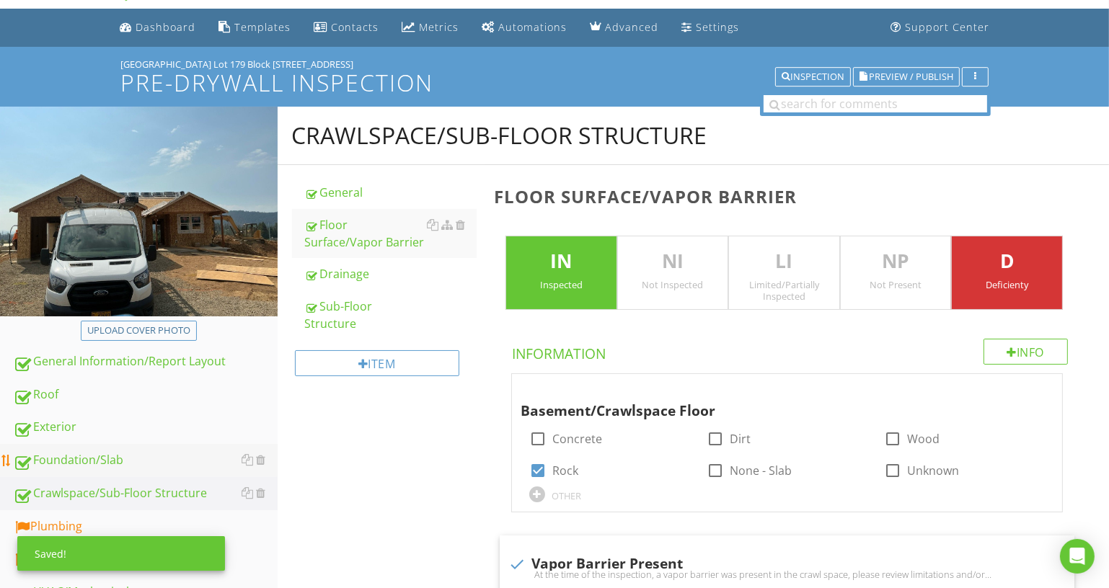
scroll to position [103, 0]
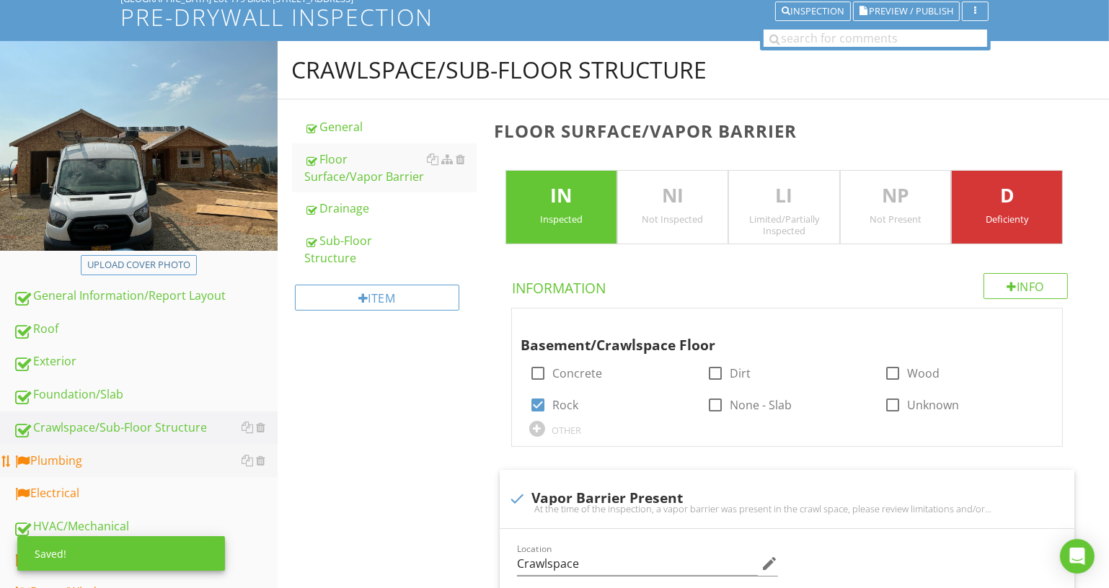
click at [168, 461] on div "Plumbing" at bounding box center [145, 461] width 265 height 19
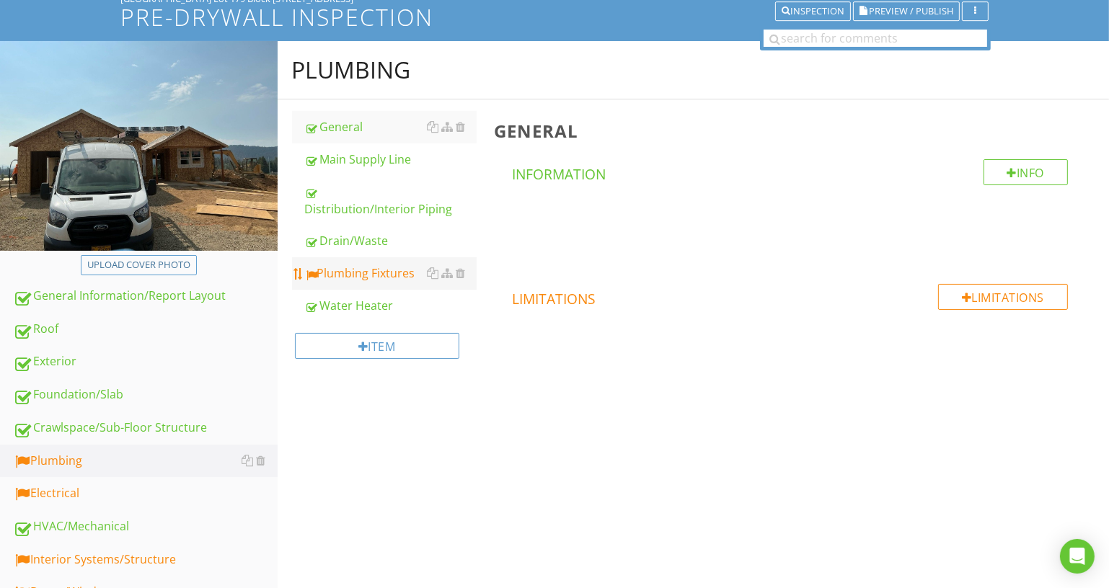
click at [418, 288] on link "Plumbing Fixtures" at bounding box center [391, 273] width 172 height 32
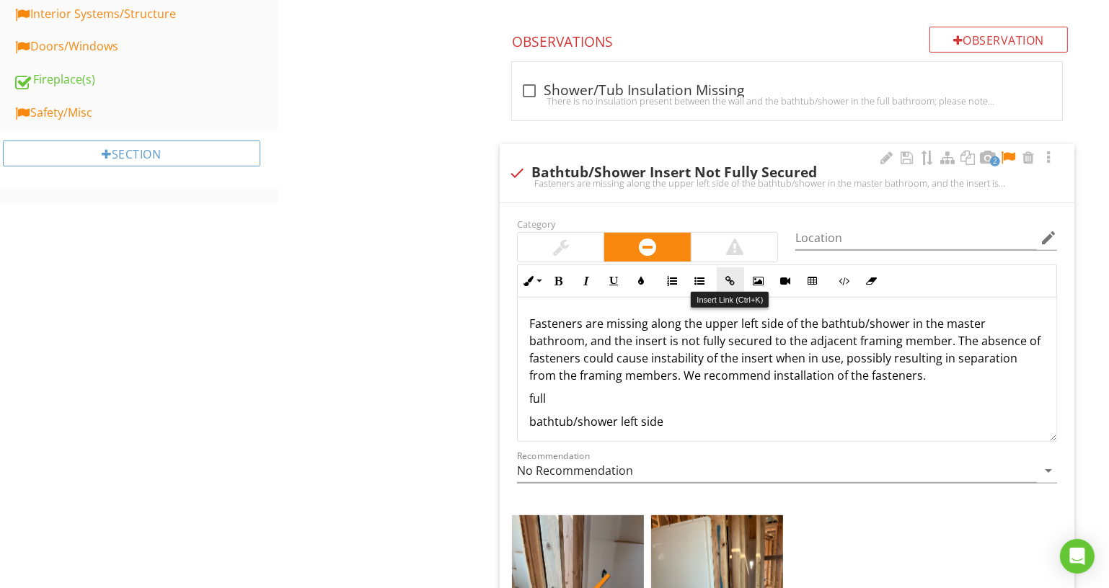
scroll to position [759, 0]
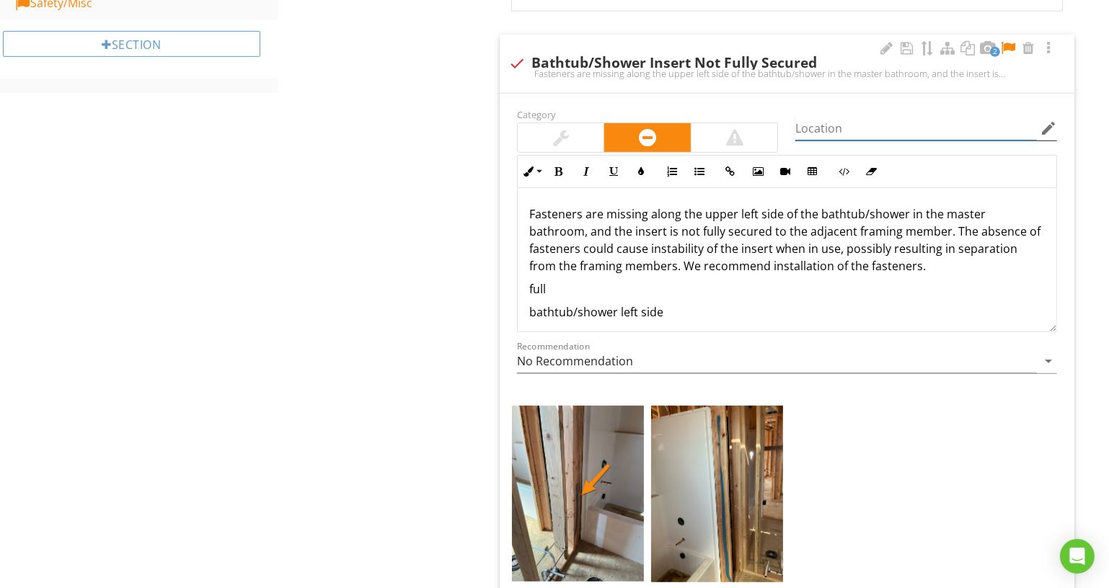
click at [831, 126] on input "Location" at bounding box center [916, 129] width 242 height 24
drag, startPoint x: 916, startPoint y: 127, endPoint x: 676, endPoint y: 135, distance: 240.2
click at [676, 135] on div "Category Location Full Bathroom edit Inline Style XLarge Large Normal Small Lig…" at bounding box center [786, 246] width 557 height 283
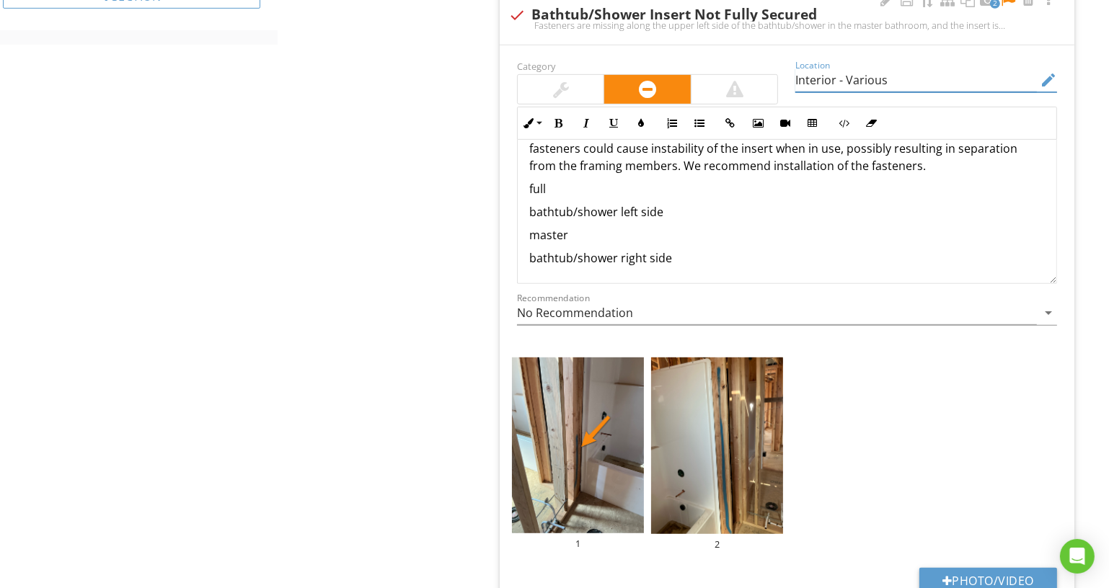
scroll to position [824, 0]
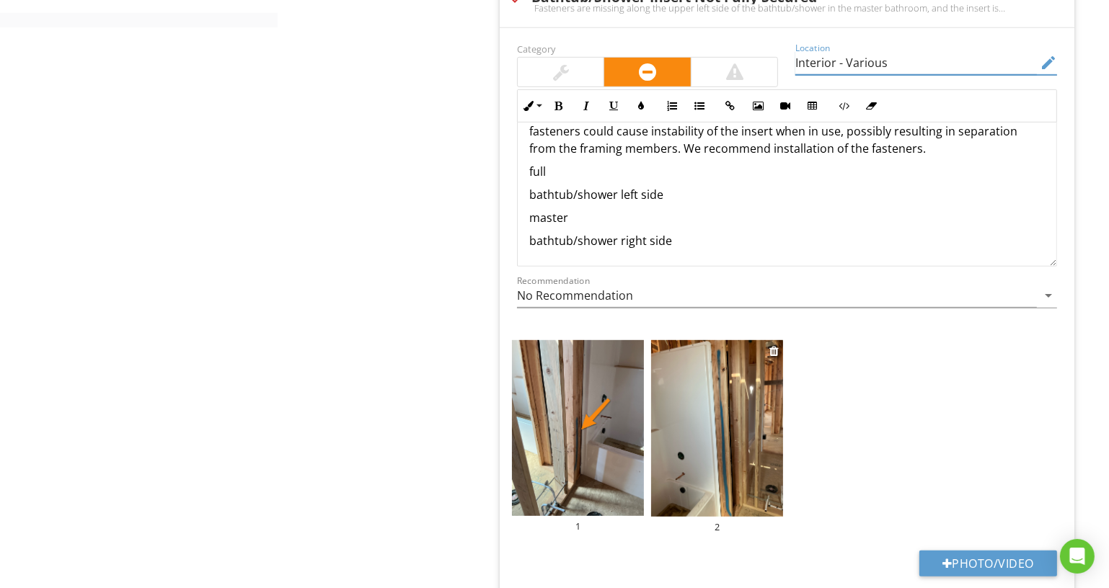
type input "Interior - Various"
click at [743, 383] on img at bounding box center [717, 428] width 132 height 176
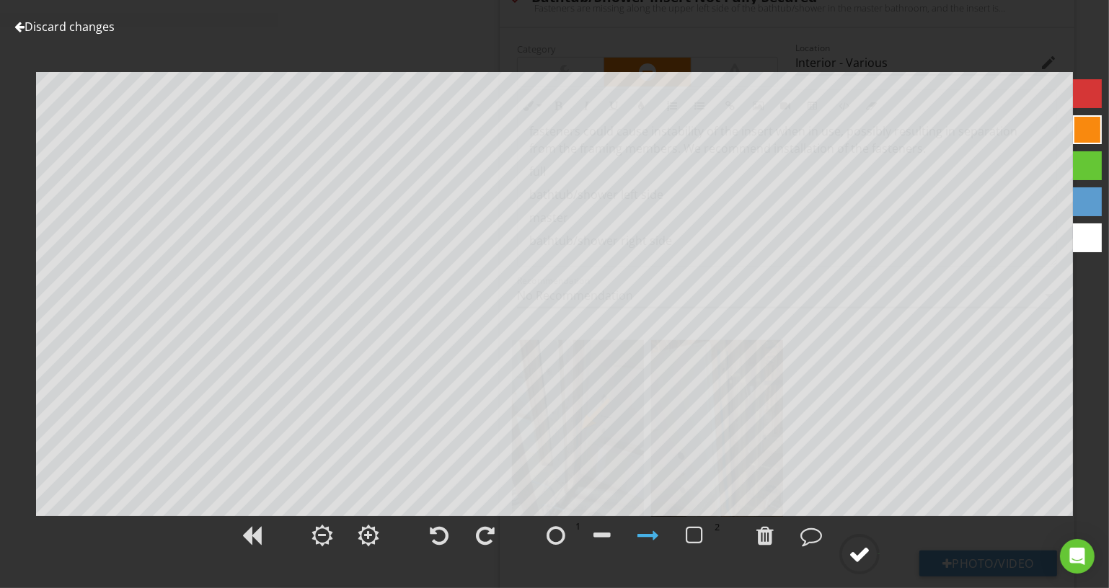
click at [865, 557] on div at bounding box center [860, 555] width 22 height 22
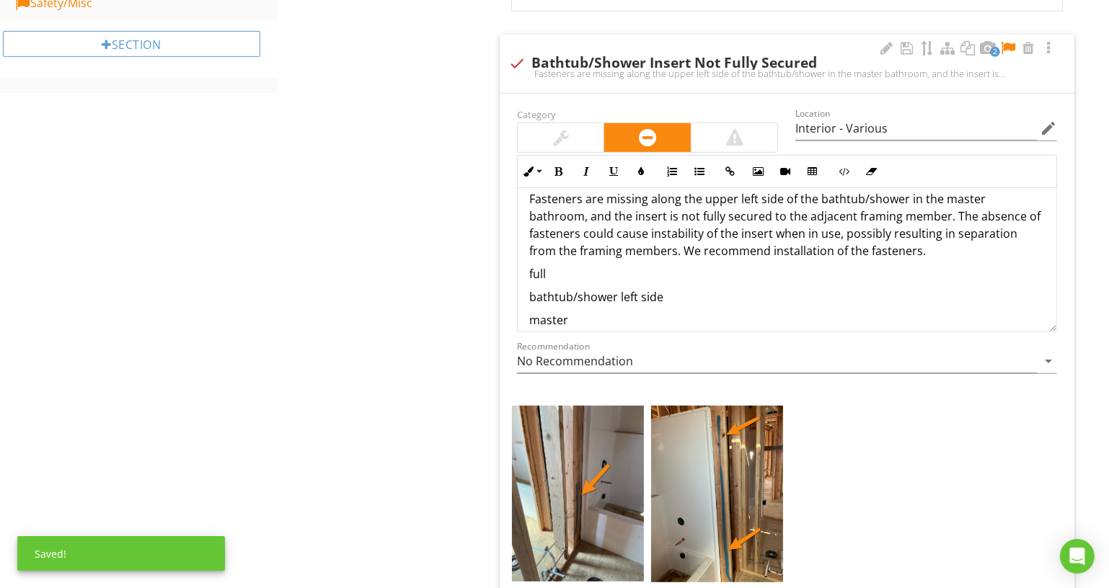
scroll to position [0, 0]
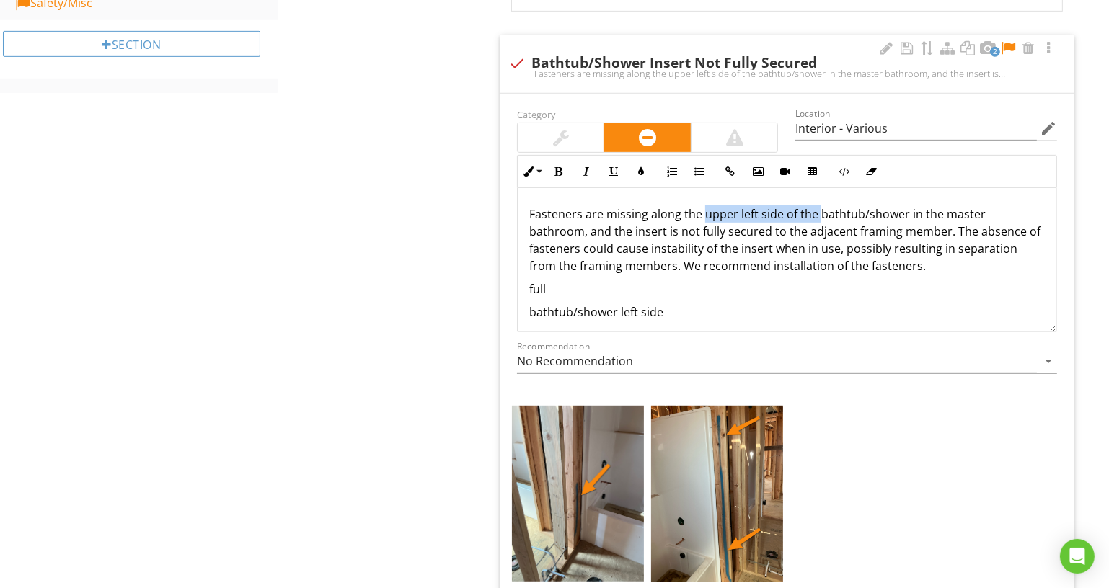
drag, startPoint x: 701, startPoint y: 212, endPoint x: 816, endPoint y: 215, distance: 115.4
click at [816, 215] on p "Fasteners are missing along the upper left side of the bathtub/shower in the ma…" at bounding box center [787, 240] width 516 height 69
click at [872, 211] on p "Fasteners are missing along the left side of the bathtub/shower in the master b…" at bounding box center [787, 240] width 516 height 69
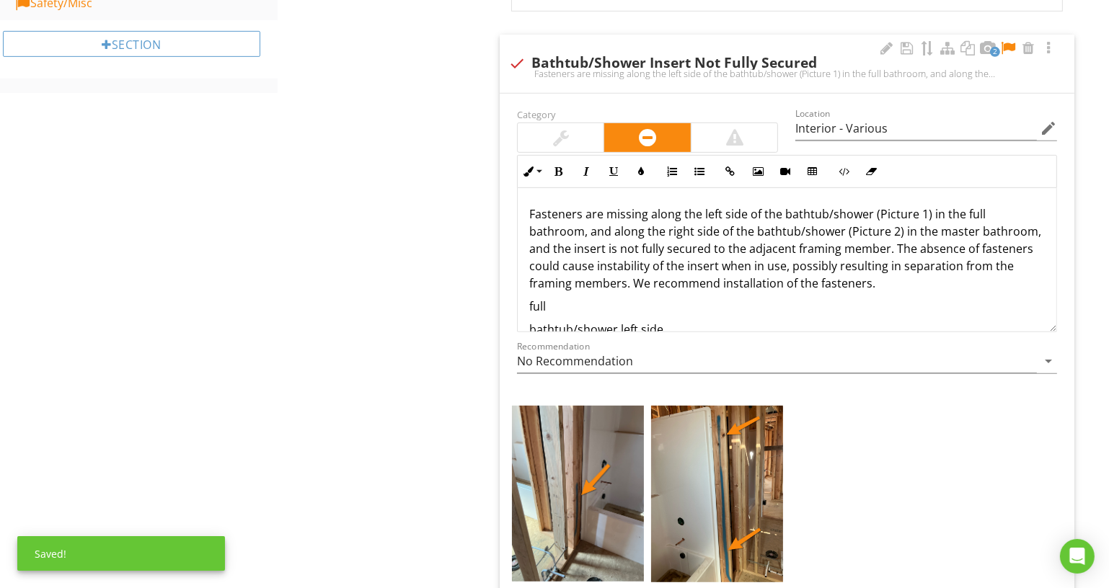
click at [604, 247] on p "Fasteners are missing along the left side of the bathtub/shower (Picture 1) in …" at bounding box center [787, 249] width 516 height 87
drag, startPoint x: 619, startPoint y: 243, endPoint x: 612, endPoint y: 244, distance: 7.2
click at [612, 244] on p "Fasteners are missing along the left side of the bathtub/shower (Picture 1) in …" at bounding box center [787, 249] width 516 height 87
click at [898, 249] on p "Fasteners are missing along the left side of the bathtub/shower (Picture 1) in …" at bounding box center [787, 249] width 516 height 87
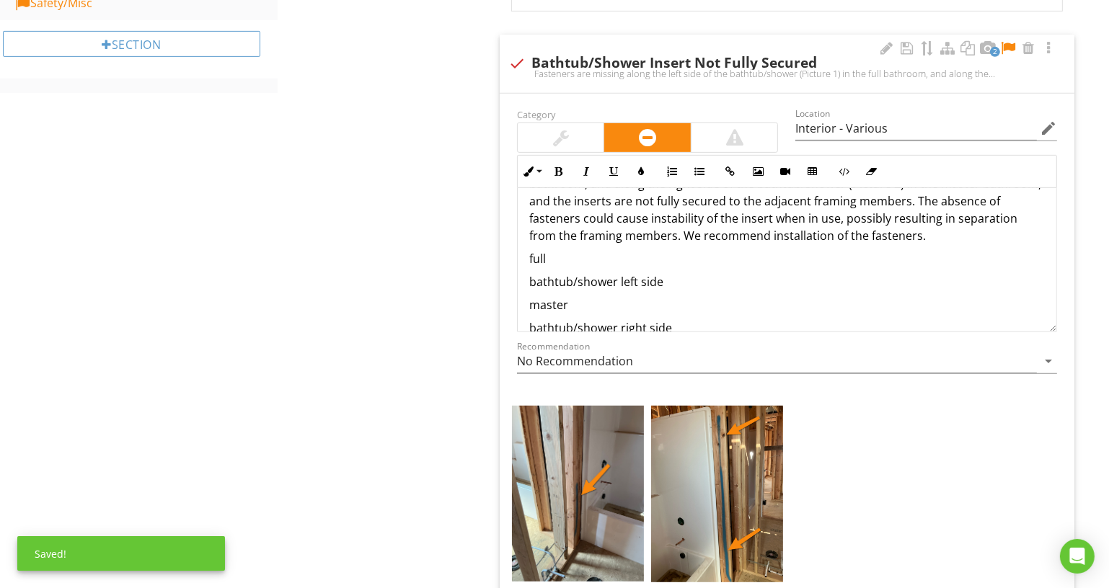
scroll to position [65, 0]
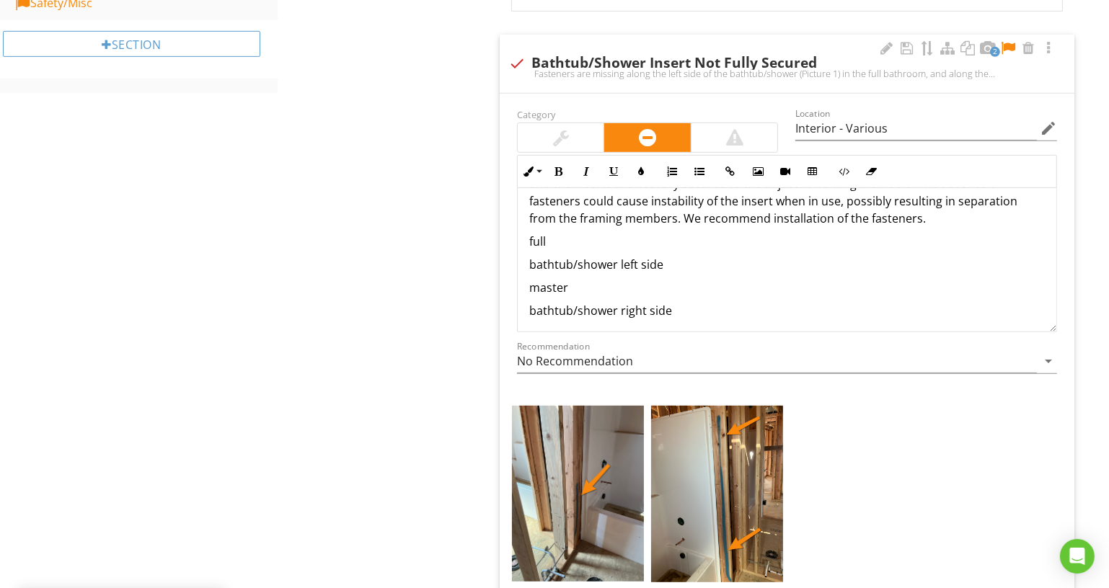
drag, startPoint x: 732, startPoint y: 319, endPoint x: 503, endPoint y: 242, distance: 241.5
click at [500, 242] on div "Category Location Interior - Various edit Inline Style XLarge Large Normal Smal…" at bounding box center [787, 386] width 575 height 585
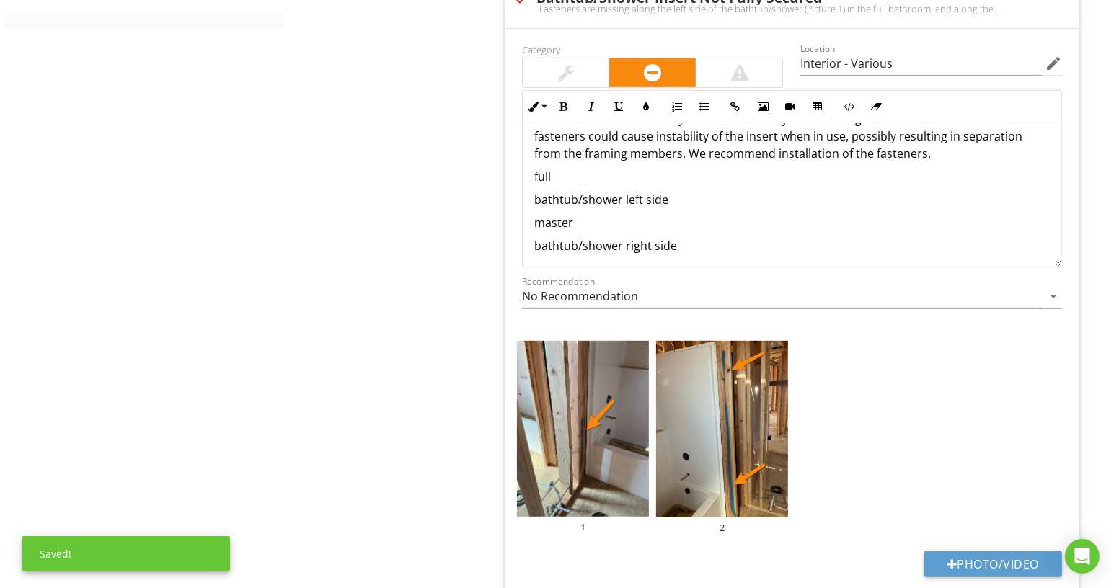
scroll to position [0, 0]
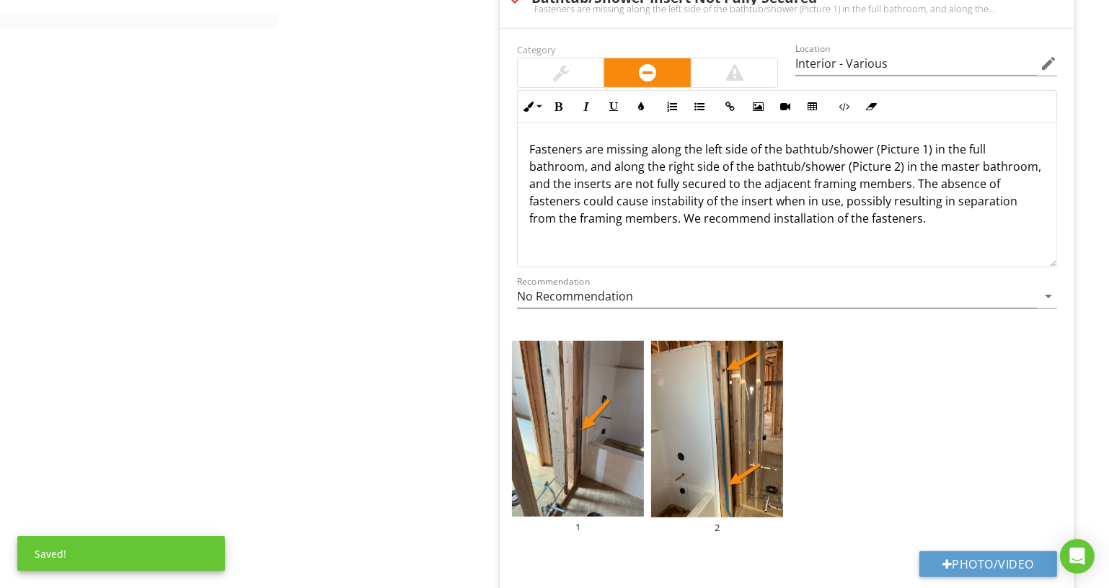
click at [769, 195] on p "Fasteners are missing along the left side of the bathtub/shower (Picture 1) in …" at bounding box center [787, 184] width 516 height 87
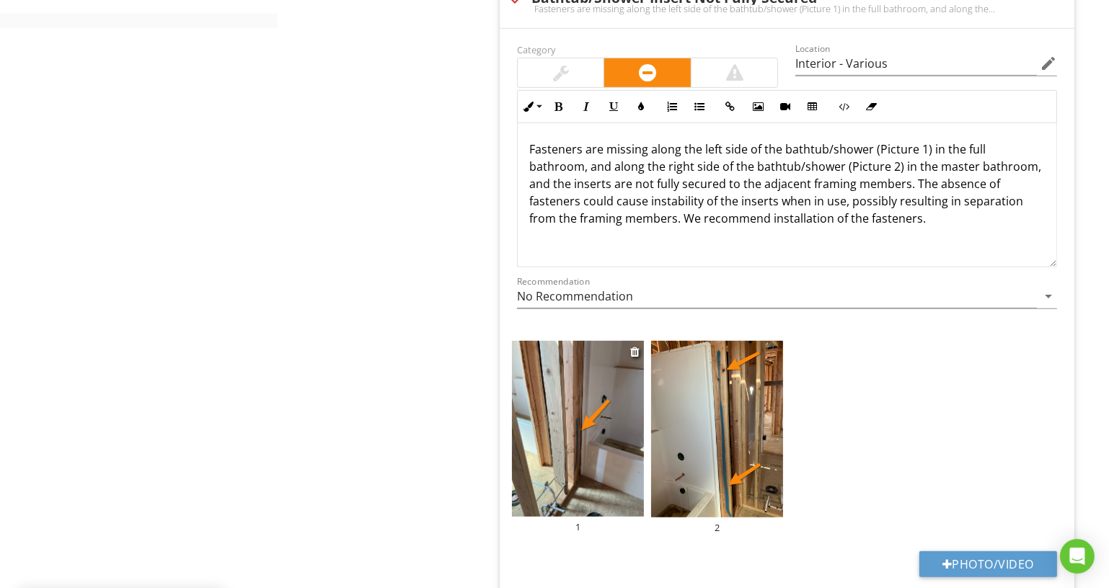
click at [590, 523] on div "1" at bounding box center [578, 527] width 132 height 12
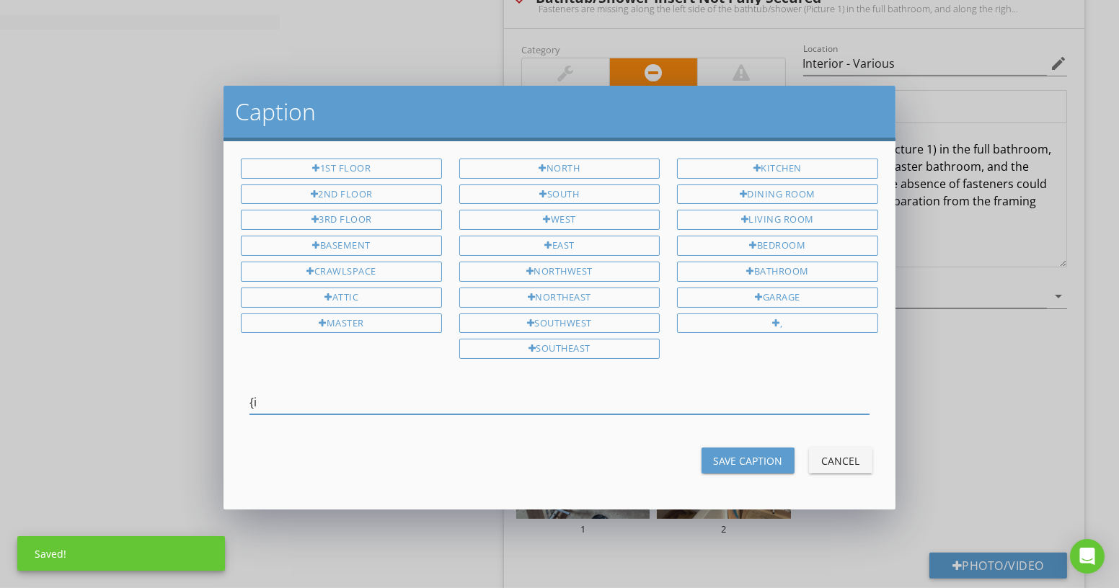
type input "{"
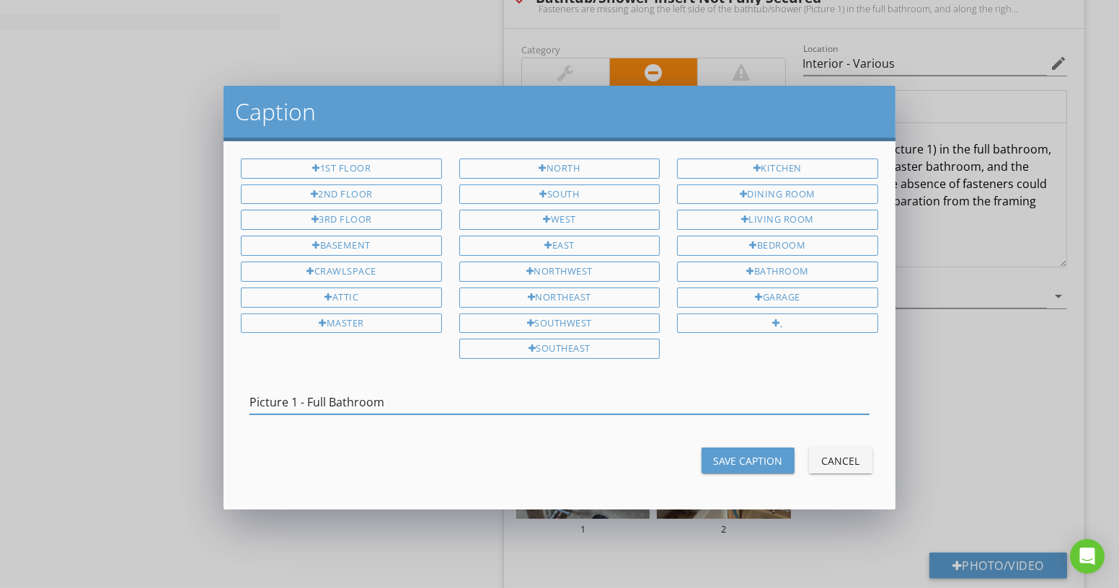
type input "Picture 1 - Full Bathroom"
click at [721, 448] on button "Save Caption" at bounding box center [748, 461] width 93 height 26
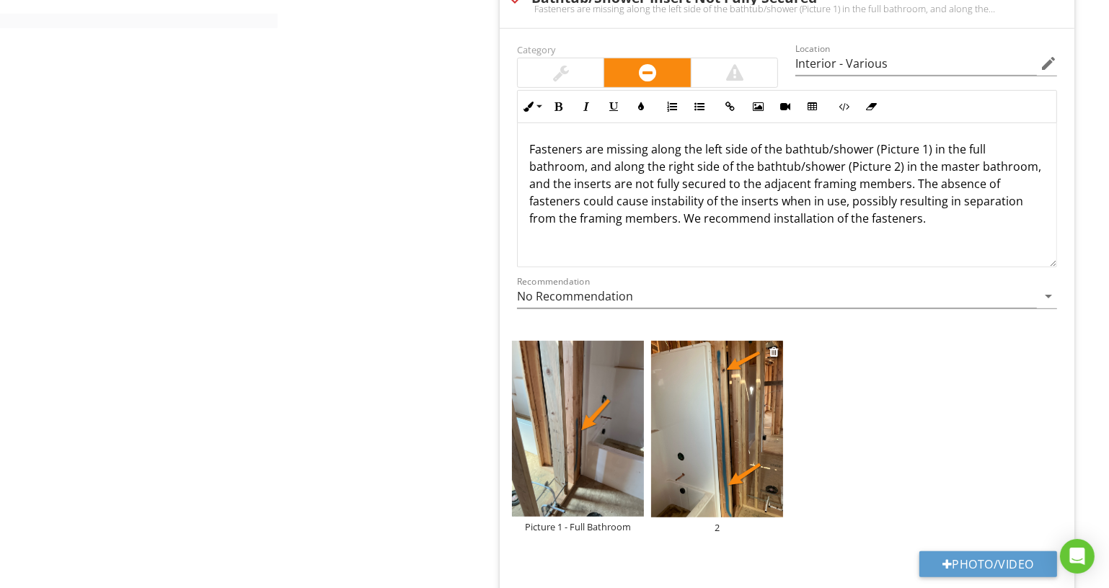
click at [722, 523] on div "2" at bounding box center [717, 528] width 132 height 12
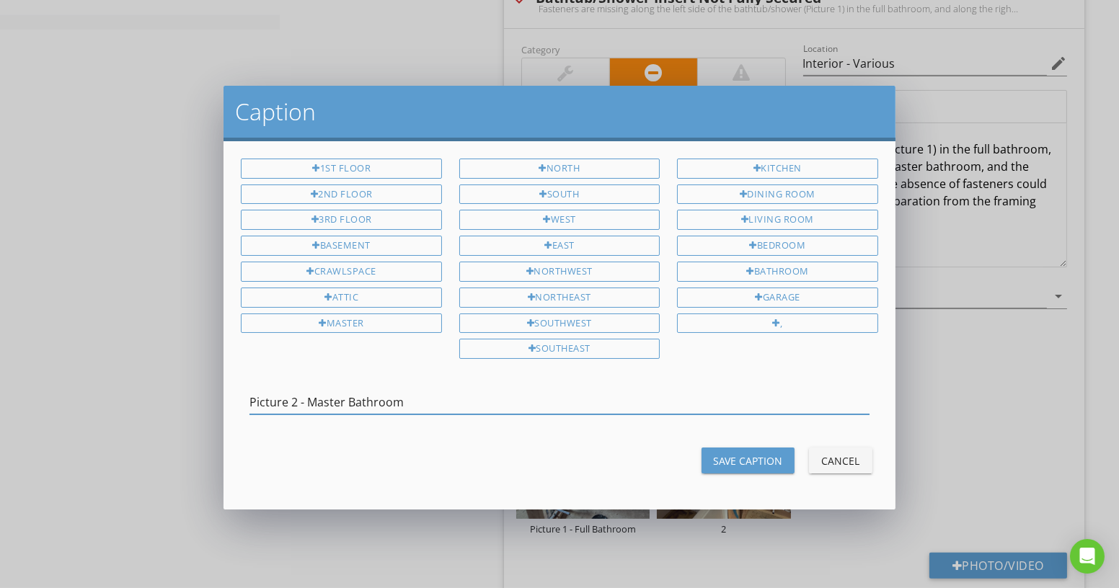
type input "Picture 2 - Master Bathroom"
click at [756, 461] on button "Save Caption" at bounding box center [748, 461] width 93 height 26
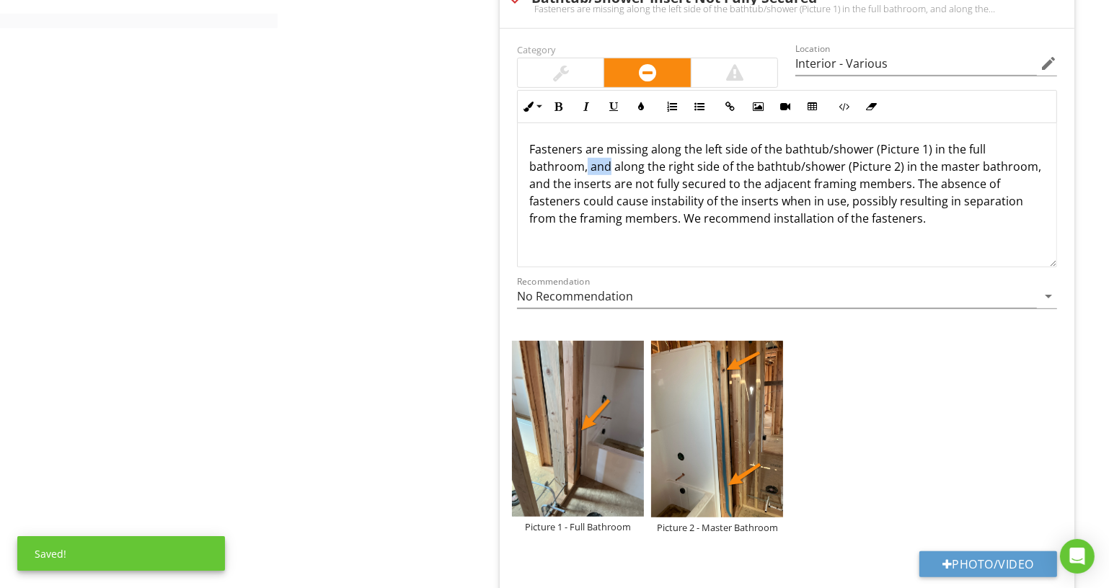
drag, startPoint x: 589, startPoint y: 162, endPoint x: 608, endPoint y: 161, distance: 18.8
click at [608, 161] on p "Fasteners are missing along the left side of the bathtub/shower (Picture 1) in …" at bounding box center [787, 184] width 516 height 87
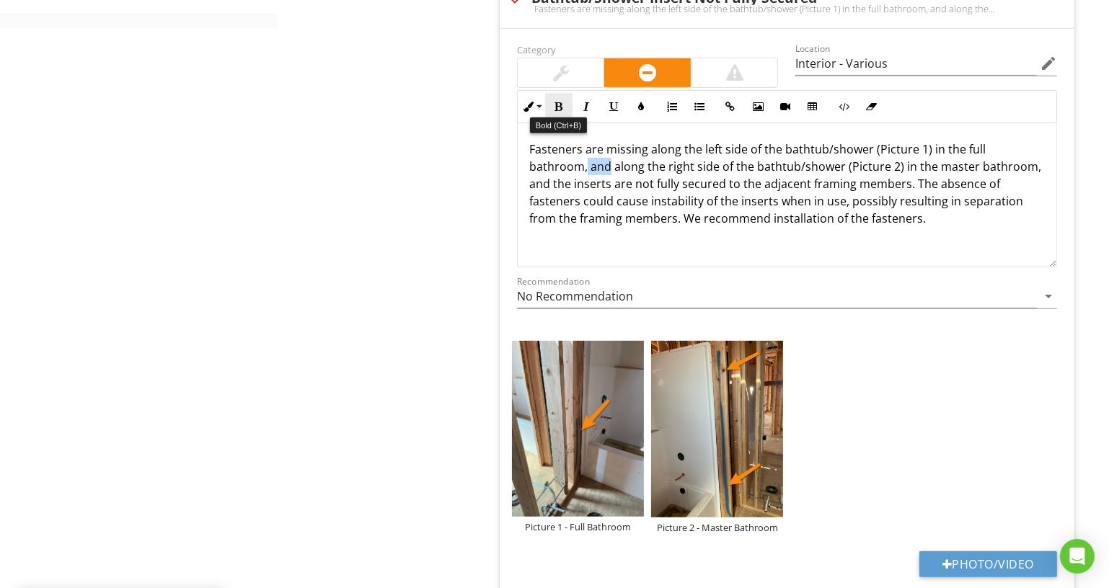
click at [560, 94] on button "Bold" at bounding box center [558, 106] width 27 height 27
click at [588, 94] on button "Italic" at bounding box center [586, 106] width 27 height 27
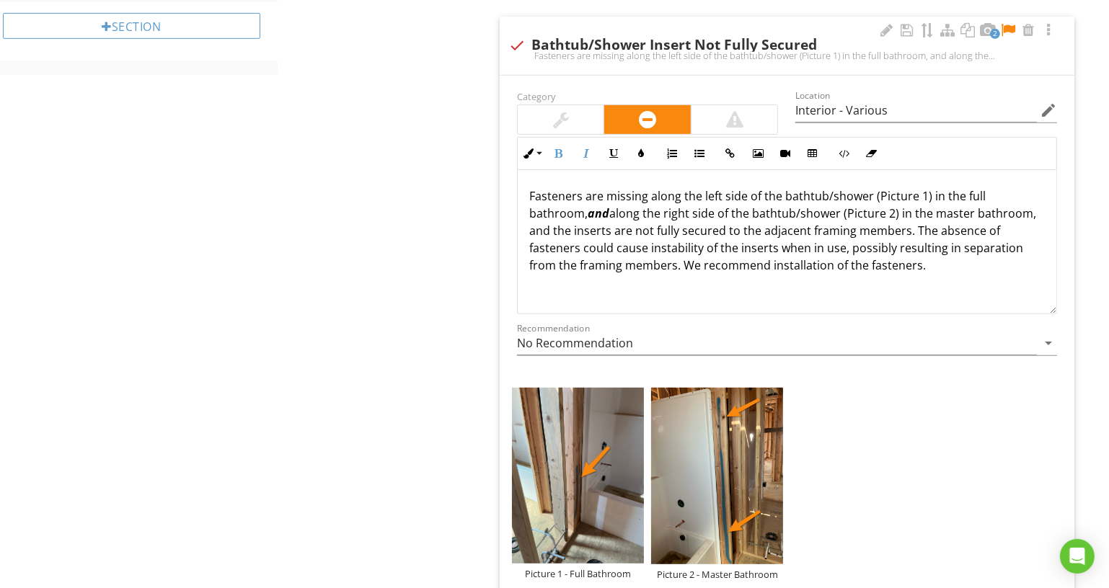
scroll to position [758, 0]
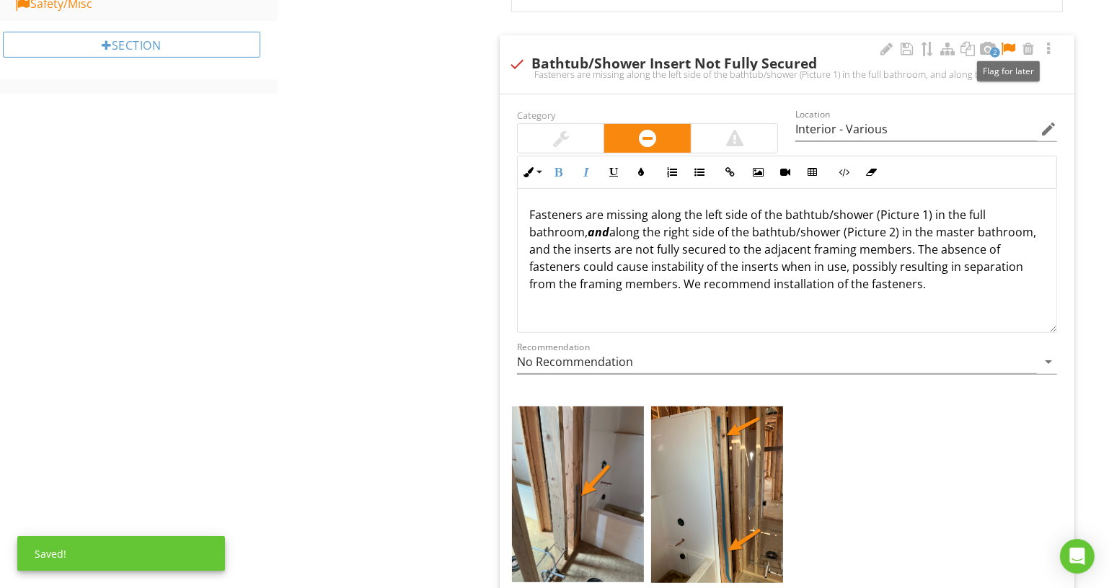
click at [1008, 43] on div at bounding box center [1007, 49] width 17 height 14
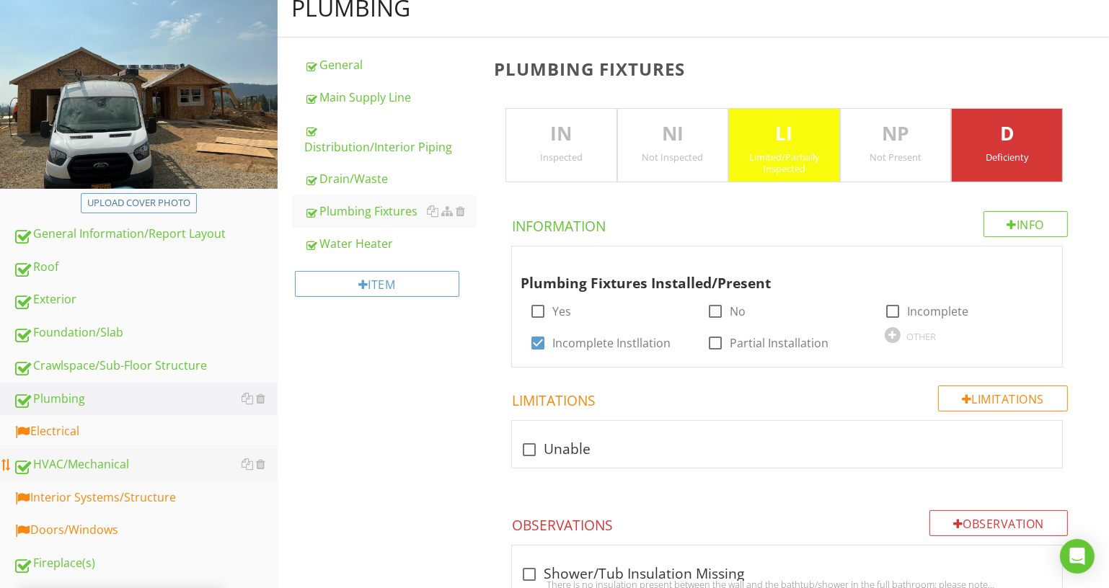
scroll to position [79, 0]
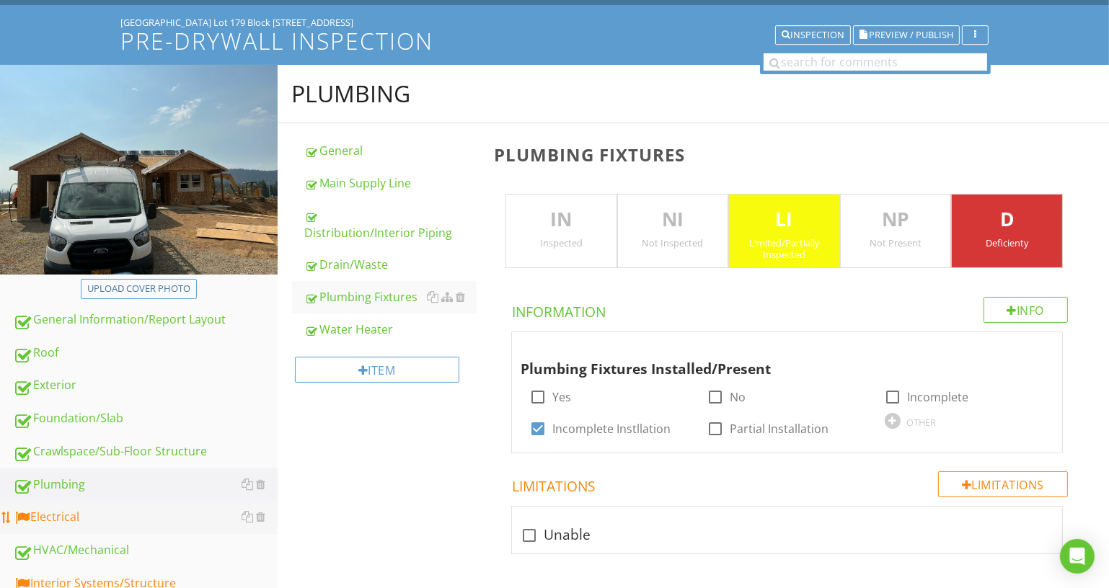
click at [157, 525] on link "Electrical" at bounding box center [145, 517] width 265 height 33
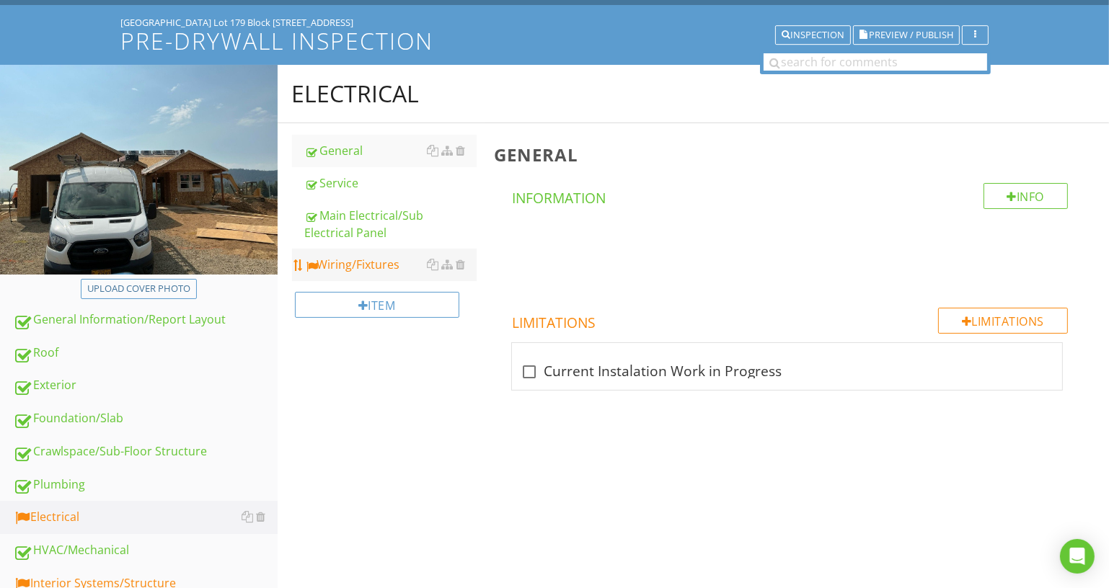
click at [386, 256] on div "Wiring/Fixtures" at bounding box center [391, 264] width 172 height 17
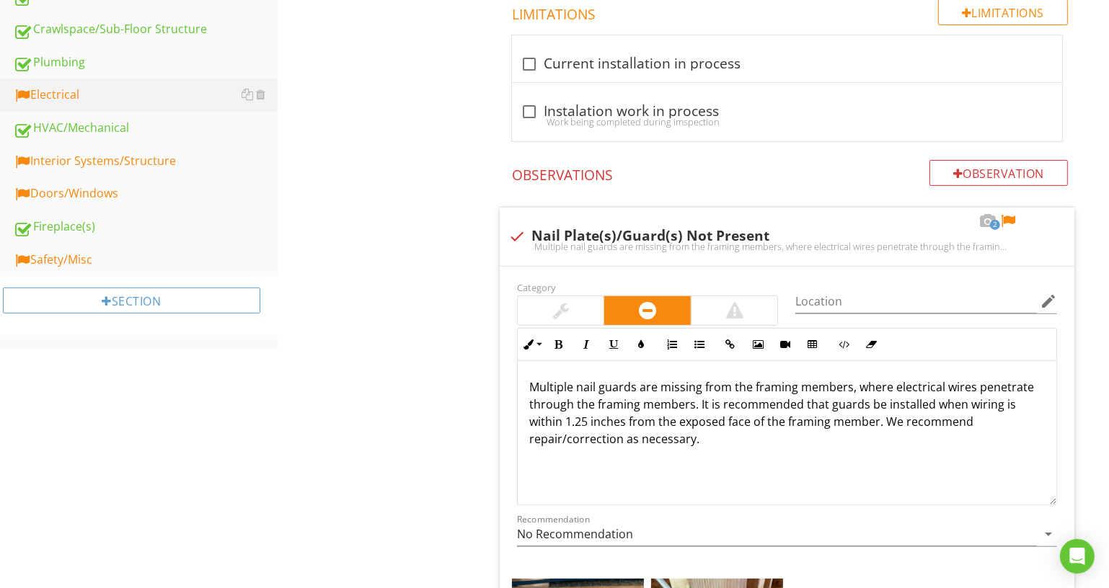
scroll to position [539, 0]
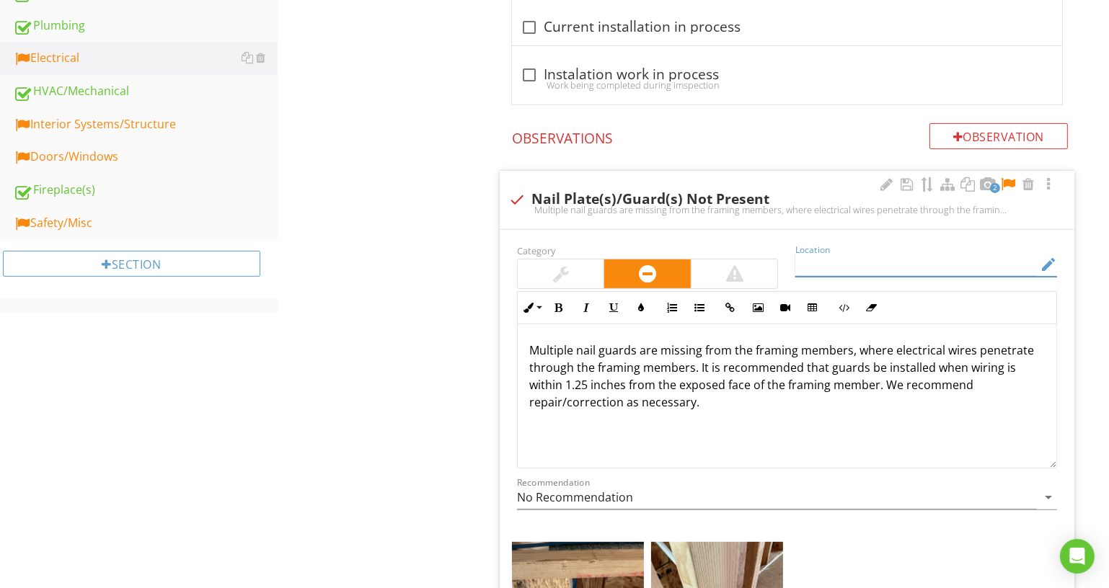
click at [828, 253] on input "Location" at bounding box center [916, 265] width 242 height 24
type input "O"
type input "Interior - Various"
click at [883, 177] on div at bounding box center [886, 184] width 17 height 14
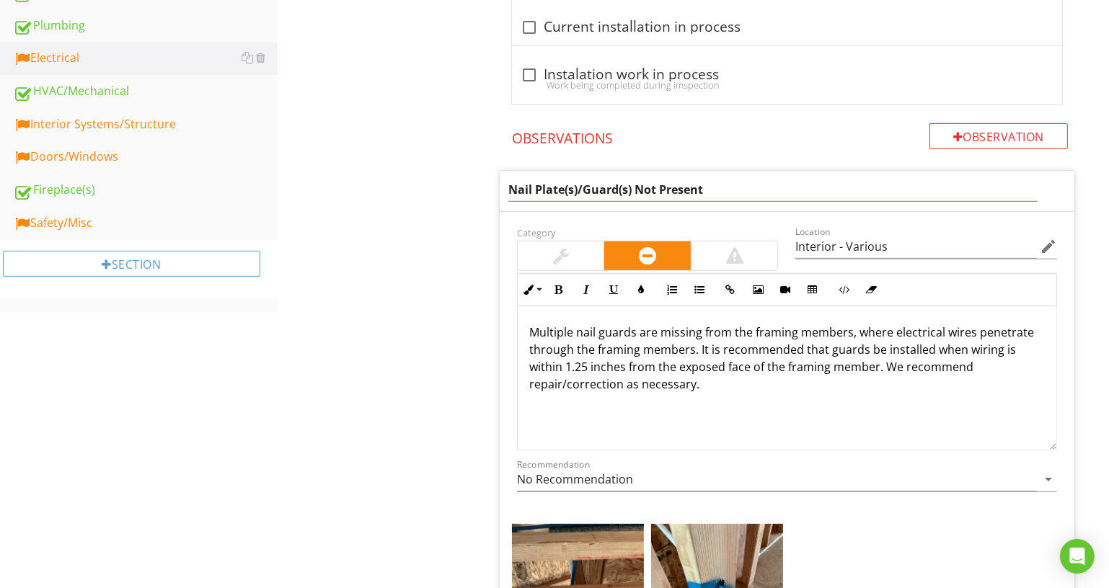
click at [877, 181] on input "Nail Plate(s)/Guard(s) Not Present" at bounding box center [772, 190] width 529 height 24
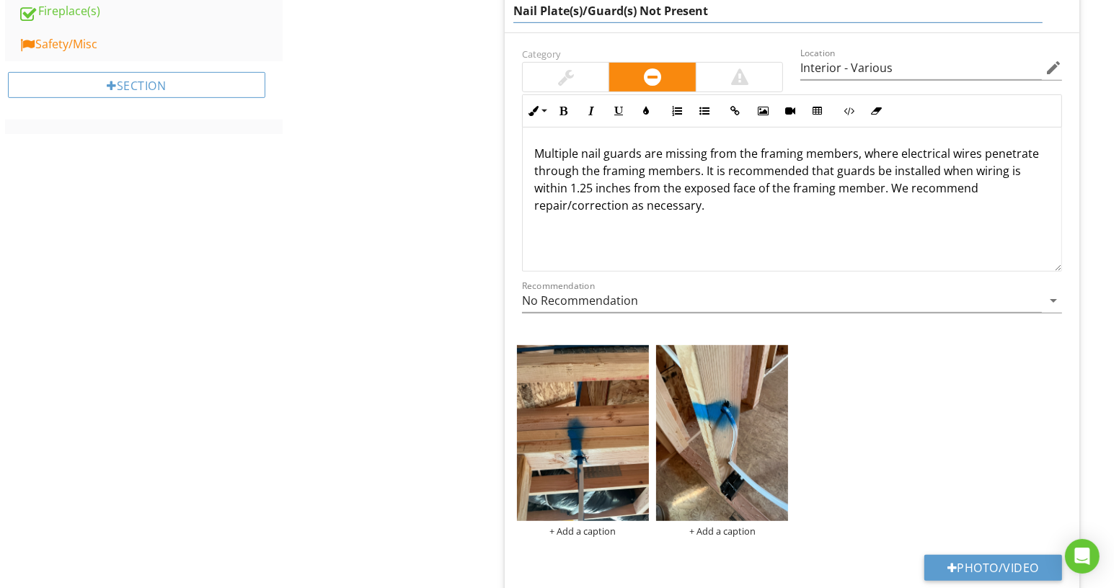
scroll to position [735, 0]
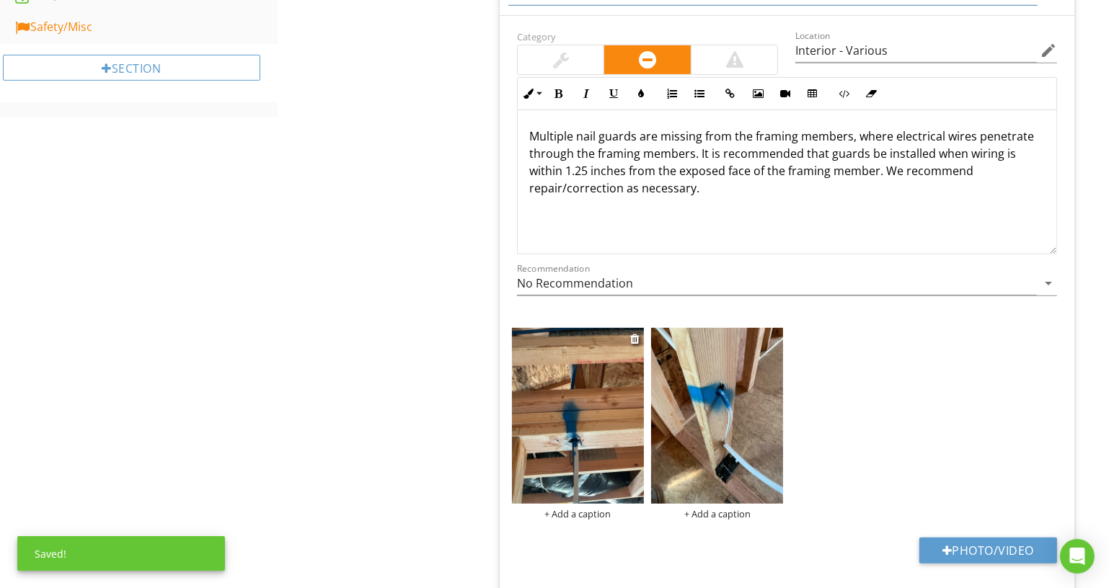
click at [583, 509] on div "+ Add a caption" at bounding box center [578, 424] width 132 height 192
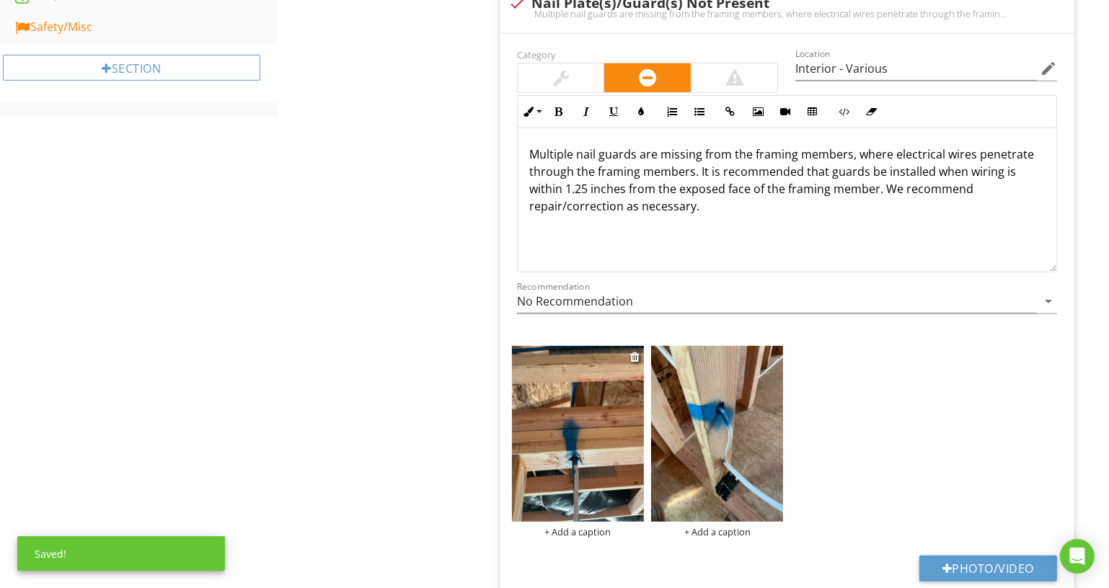
click at [582, 530] on div "+ Add a caption" at bounding box center [578, 532] width 132 height 12
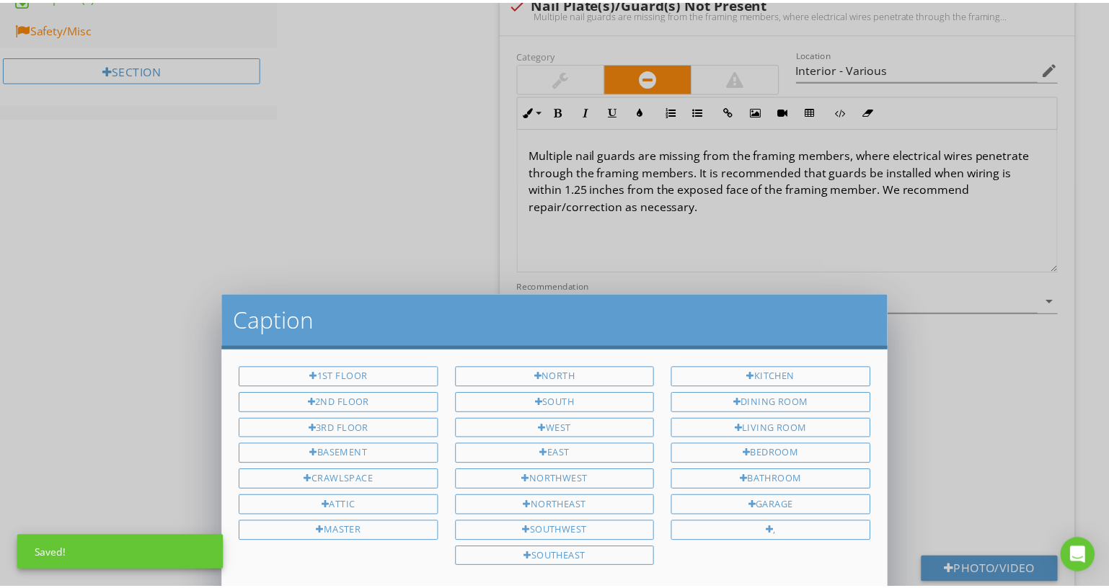
scroll to position [0, 0]
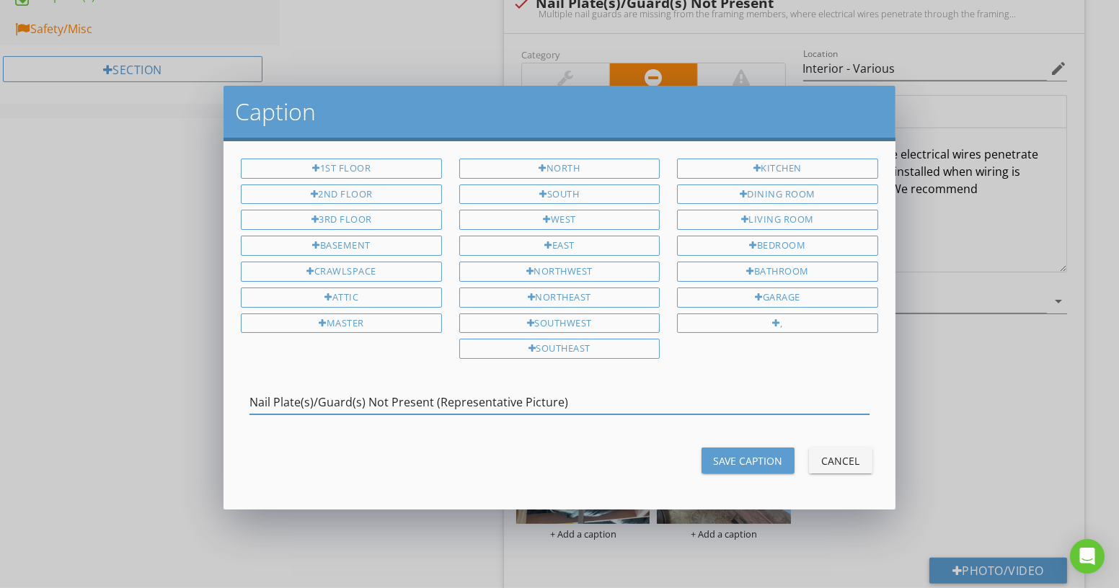
click at [608, 391] on input "Nail Plate(s)/Guard(s) Not Present (Representative Picture)" at bounding box center [558, 403] width 619 height 24
type input "Nail Plate(s)/Guard(s) Not Present (Representative Picture)"
click at [768, 467] on div "Save Caption Cancel" at bounding box center [559, 460] width 654 height 35
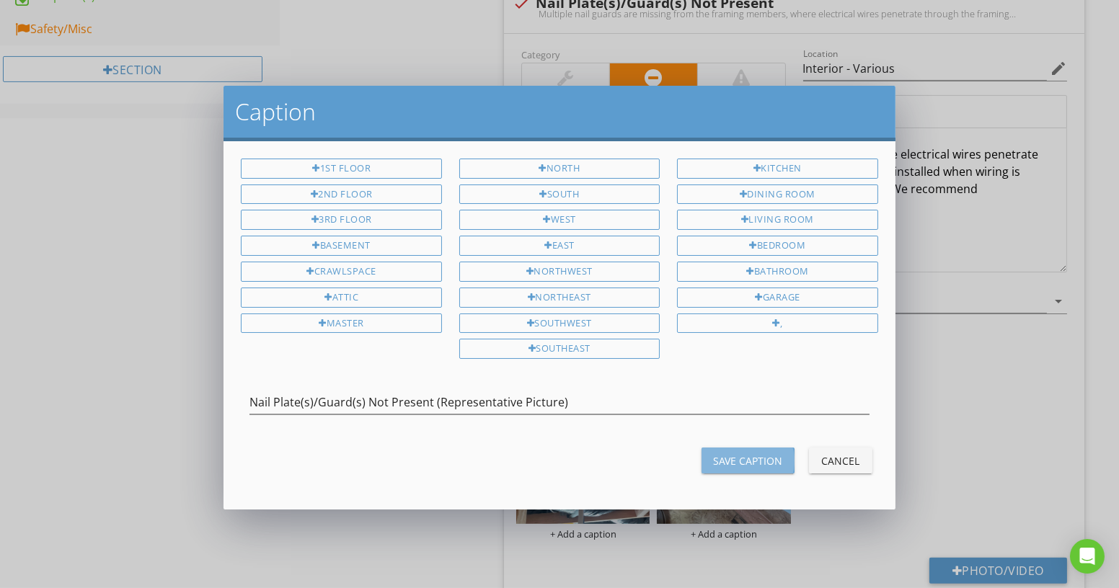
click at [766, 457] on div "Save Caption" at bounding box center [748, 461] width 70 height 15
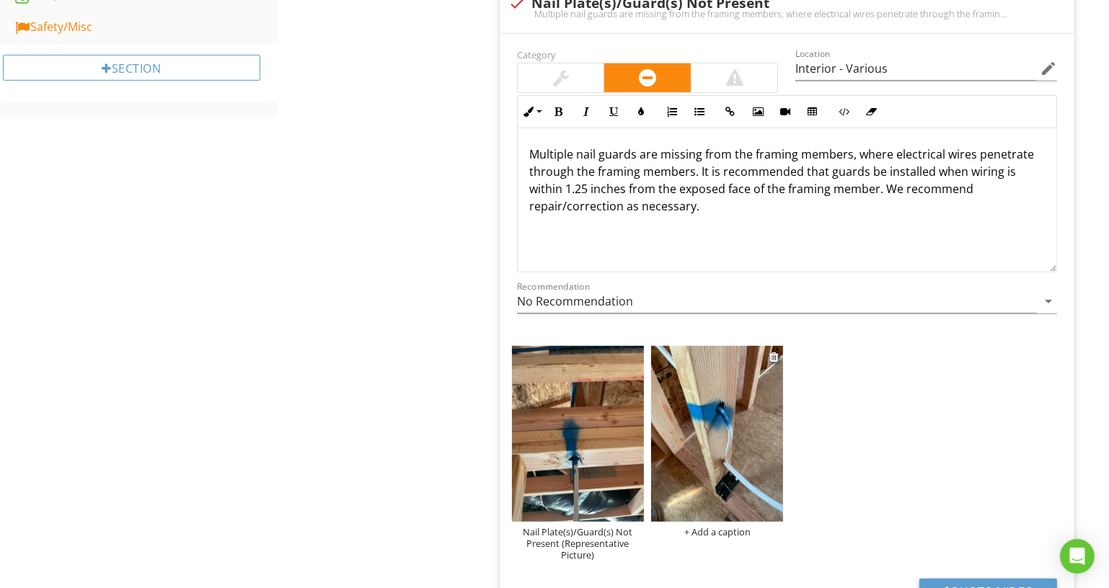
click at [737, 529] on div "+ Add a caption" at bounding box center [717, 532] width 132 height 12
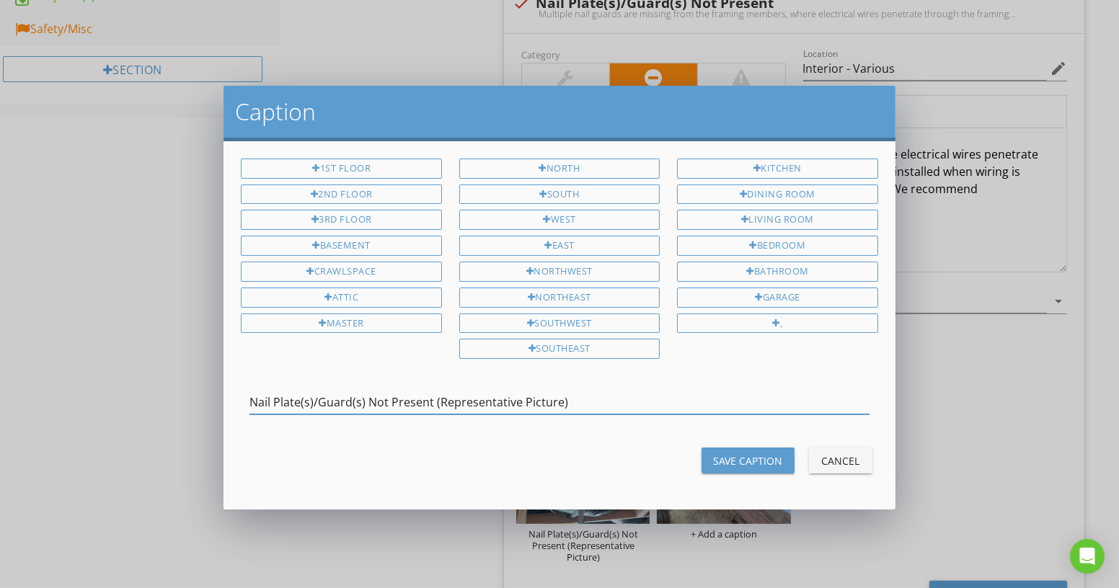
type input "Nail Plate(s)/Guard(s) Not Present (Representative Picture)"
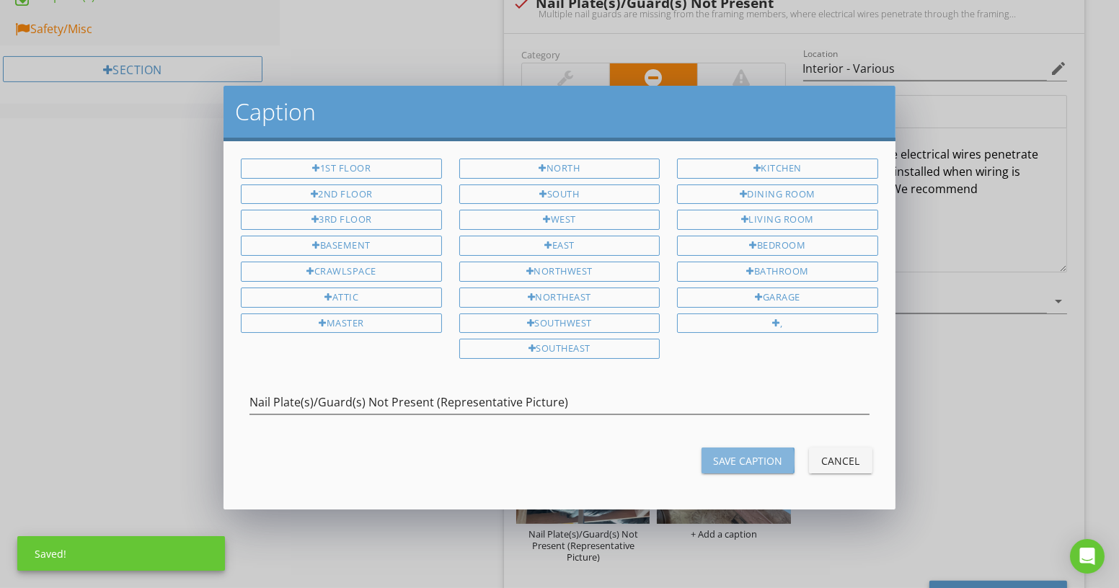
click at [792, 448] on button "Save Caption" at bounding box center [748, 461] width 93 height 26
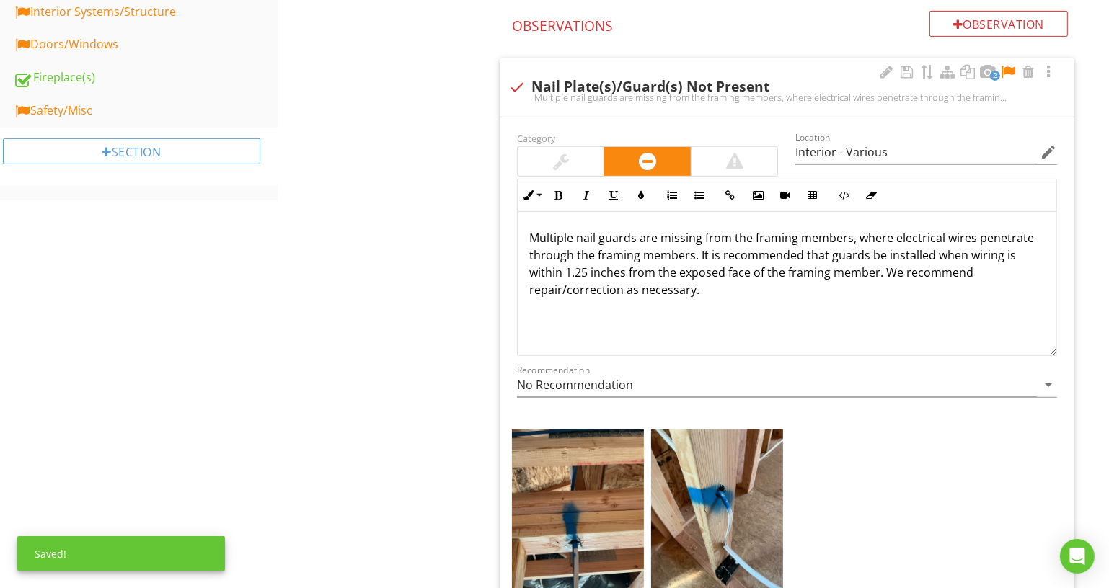
scroll to position [539, 0]
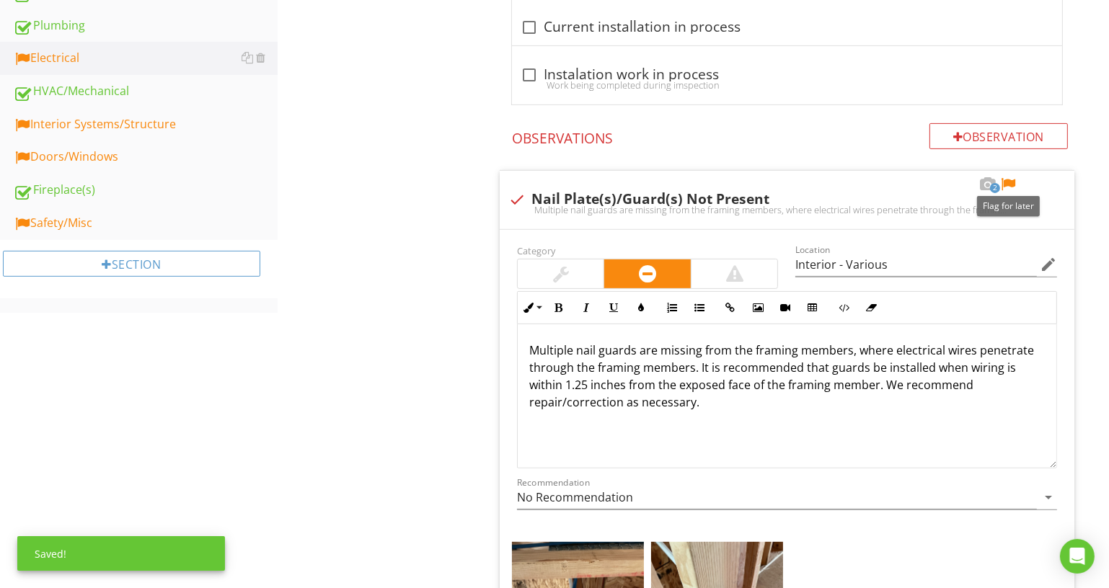
click at [1007, 184] on div at bounding box center [1007, 184] width 17 height 14
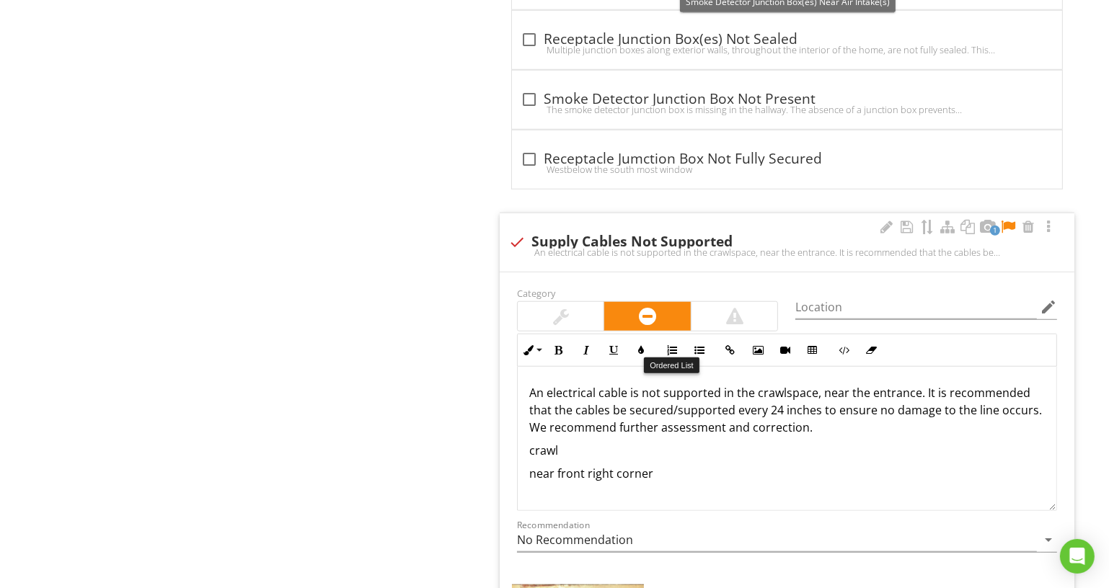
scroll to position [1587, 0]
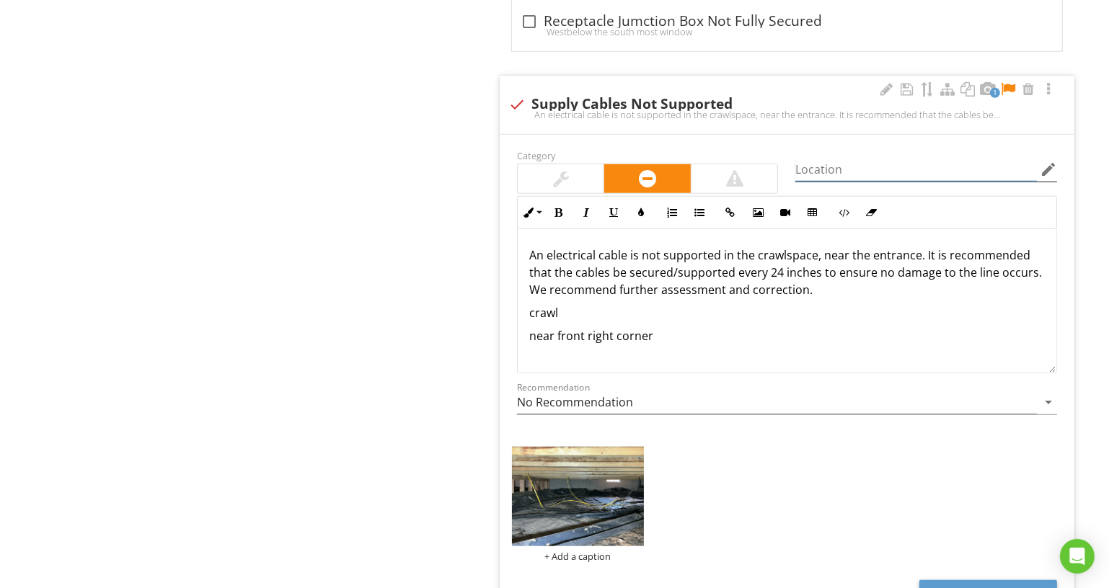
click at [861, 169] on input "Location" at bounding box center [916, 170] width 242 height 24
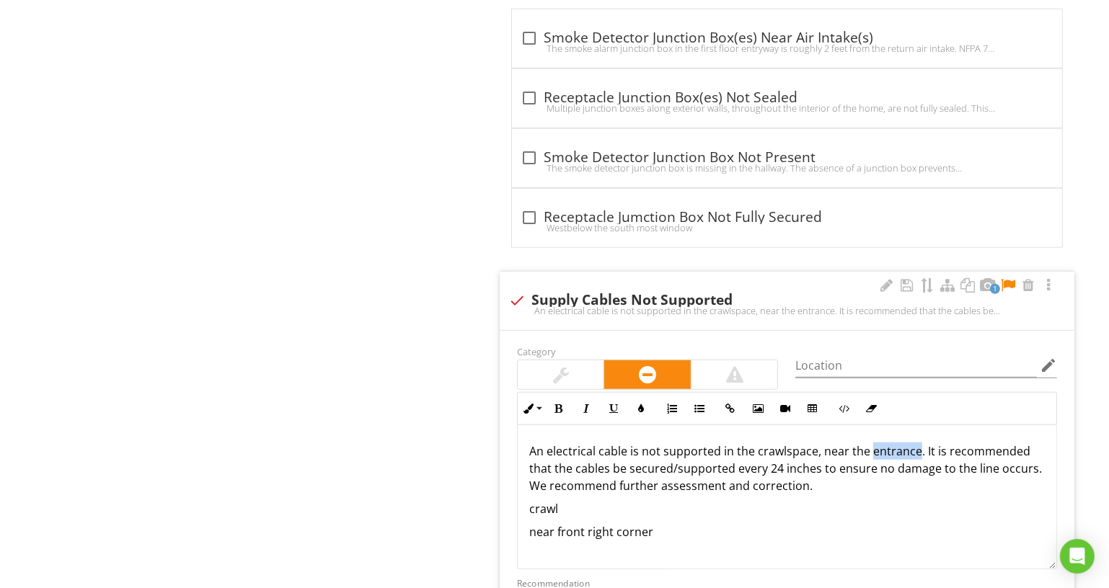
drag, startPoint x: 866, startPoint y: 444, endPoint x: 914, endPoint y: 449, distance: 47.8
click at [914, 449] on p "An electrical cable is not supported in the crawlspace, near the entrance. It i…" at bounding box center [787, 469] width 516 height 52
click at [911, 373] on div "Location edit" at bounding box center [926, 373] width 262 height 38
click at [913, 358] on input "Location" at bounding box center [916, 366] width 242 height 24
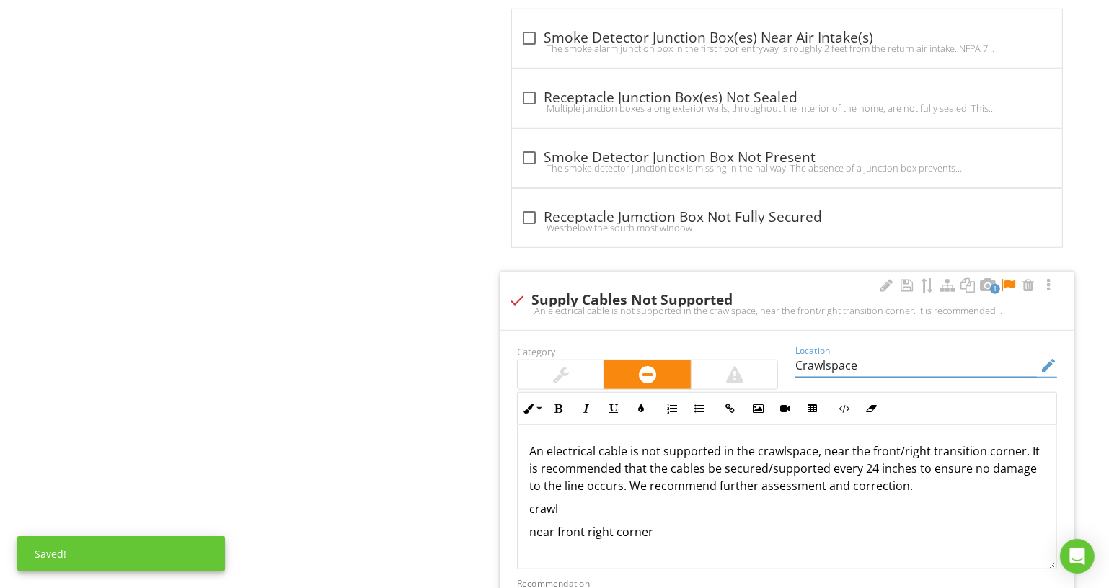
type input "Crawlspace"
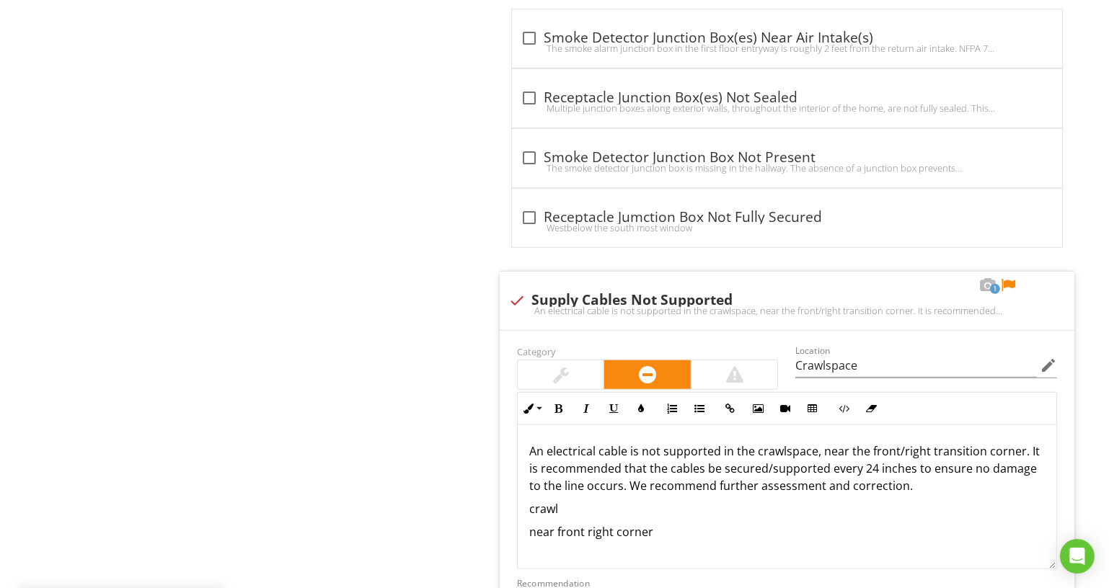
drag, startPoint x: 656, startPoint y: 522, endPoint x: 478, endPoint y: 507, distance: 178.7
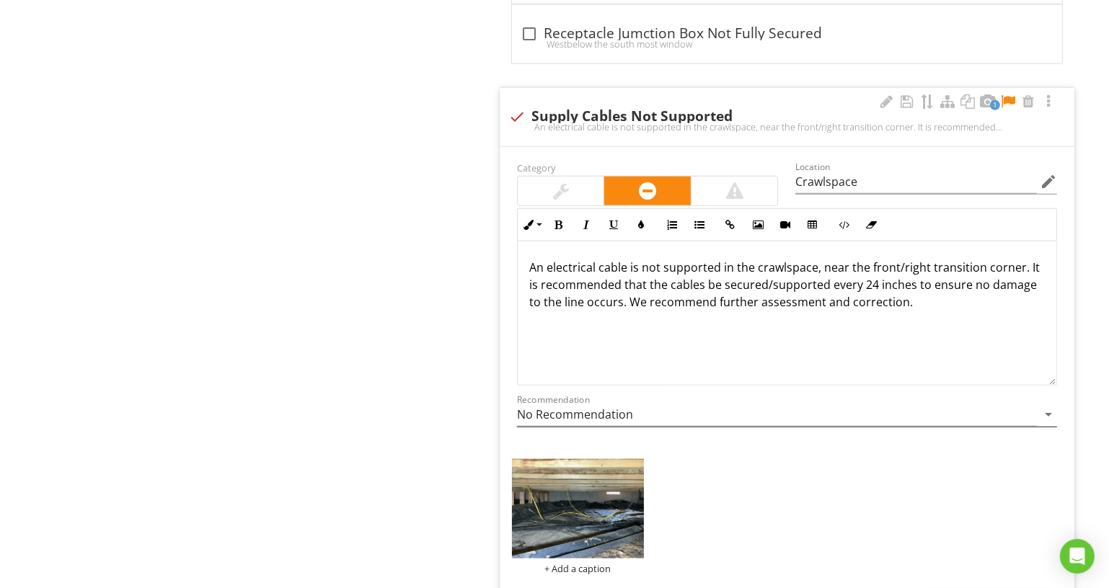
scroll to position [1587, 0]
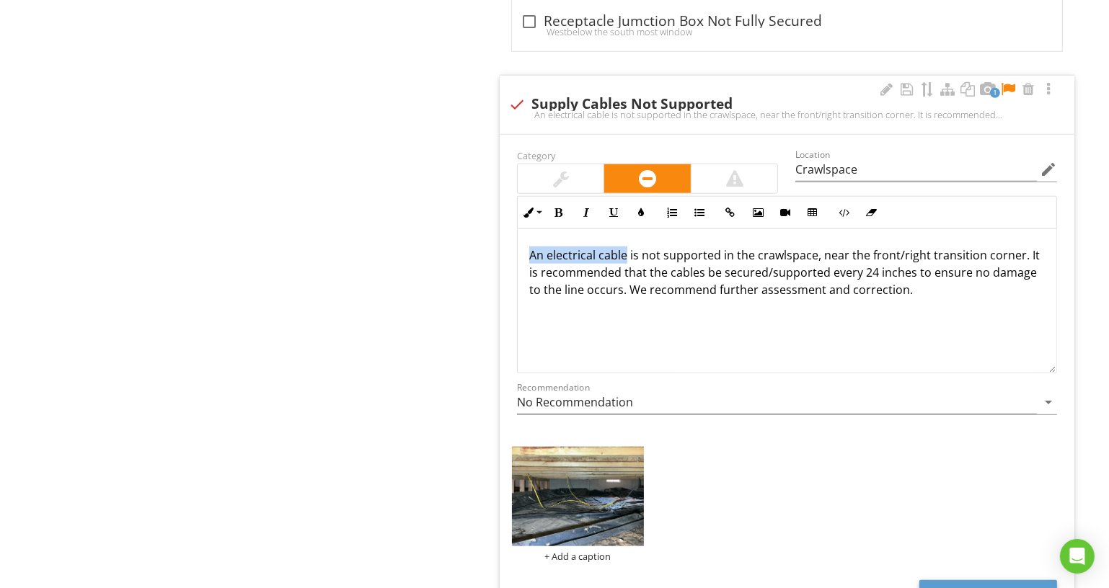
drag, startPoint x: 526, startPoint y: 247, endPoint x: 622, endPoint y: 246, distance: 95.9
click at [623, 246] on div "An electrical cable is not supported in the crawlspace, near the front/right tr…" at bounding box center [787, 301] width 539 height 144
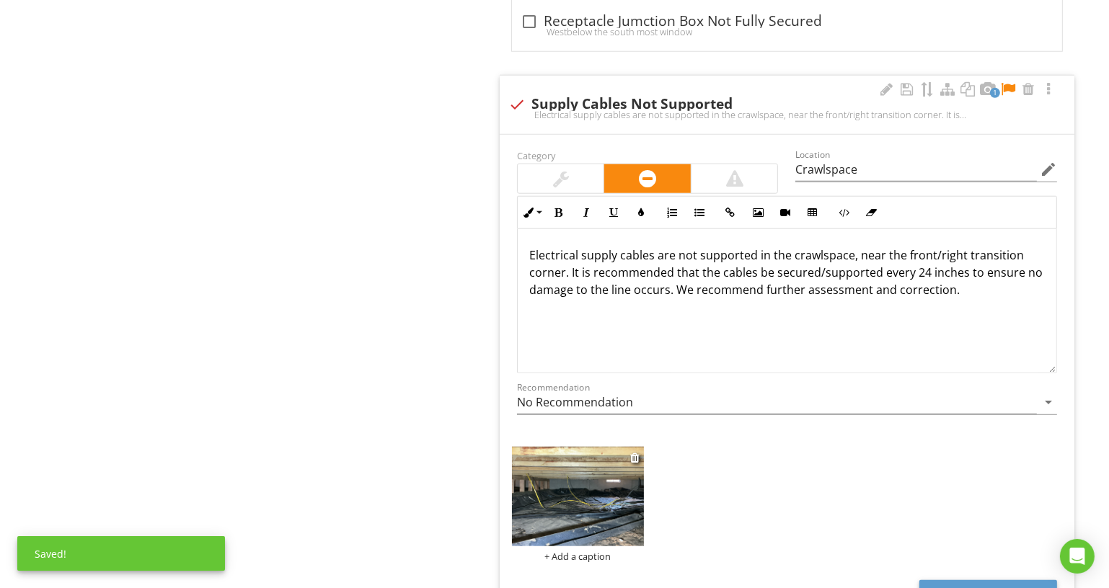
click at [593, 551] on div "+ Add a caption" at bounding box center [578, 557] width 132 height 12
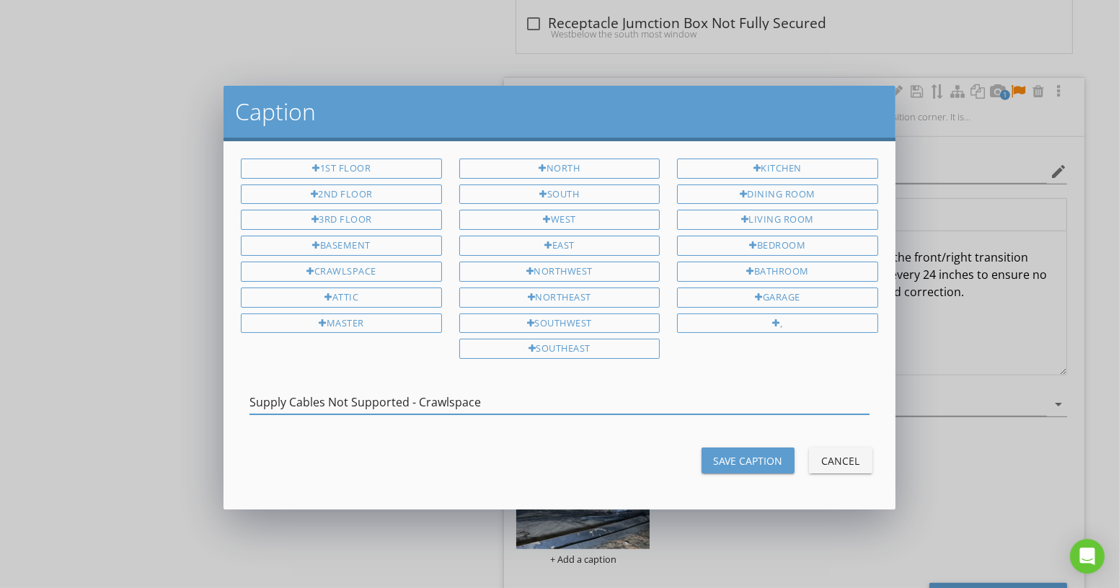
type input "Supply Cables Not Supported - Crawlspace"
click at [727, 454] on div "Save Caption" at bounding box center [748, 461] width 70 height 15
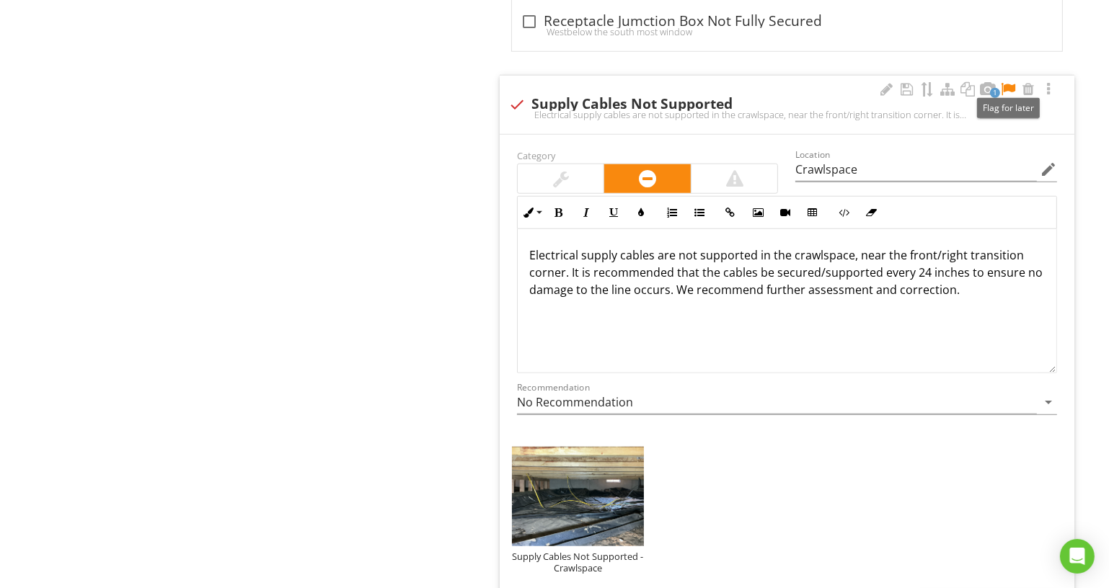
click at [1008, 82] on div at bounding box center [1007, 89] width 17 height 14
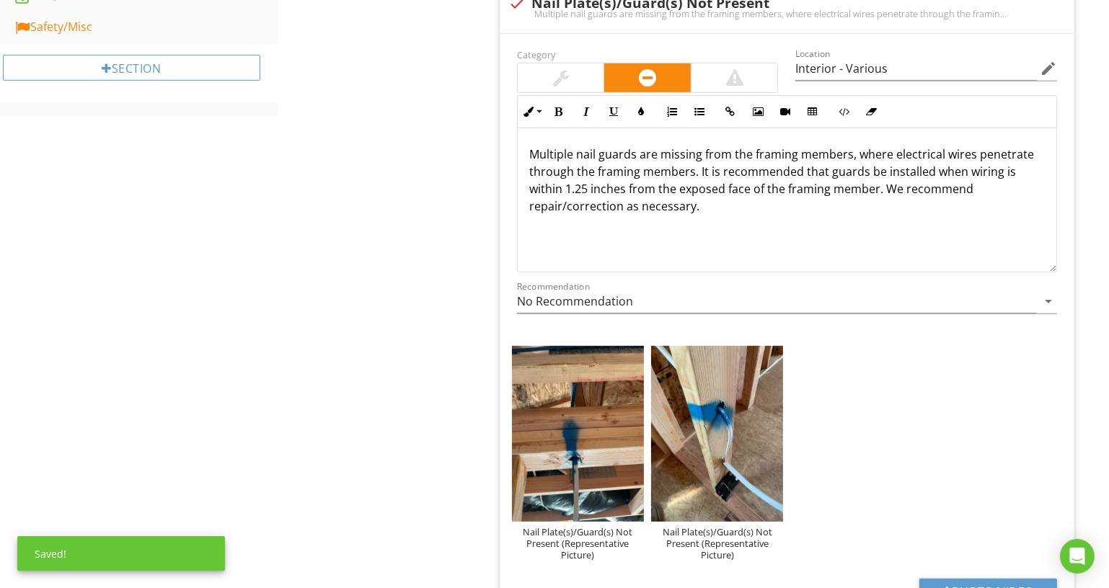
scroll to position [407, 0]
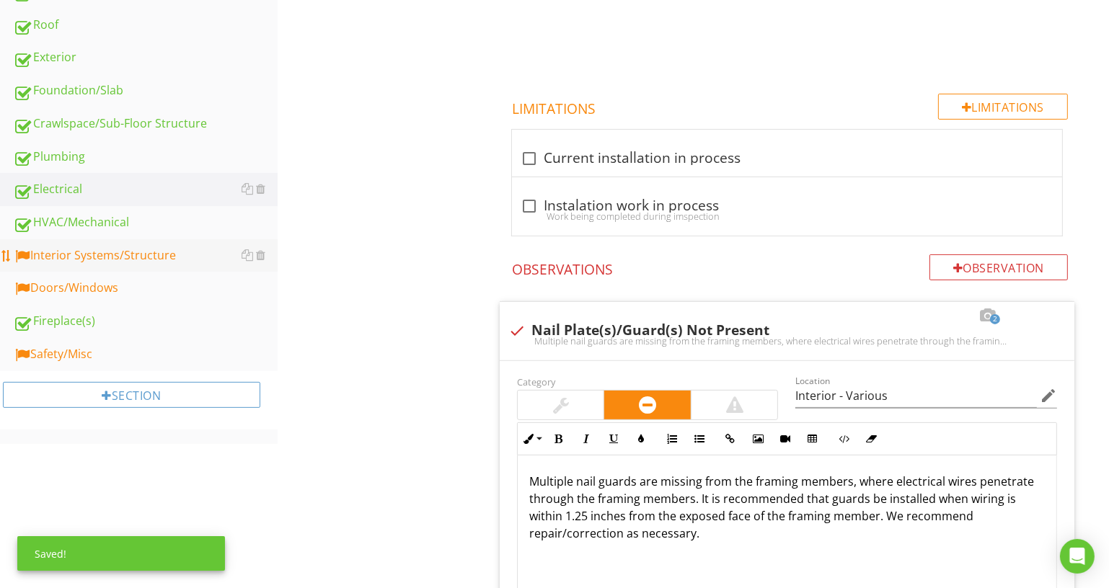
click at [153, 261] on div "Interior Systems/Structure" at bounding box center [145, 256] width 265 height 19
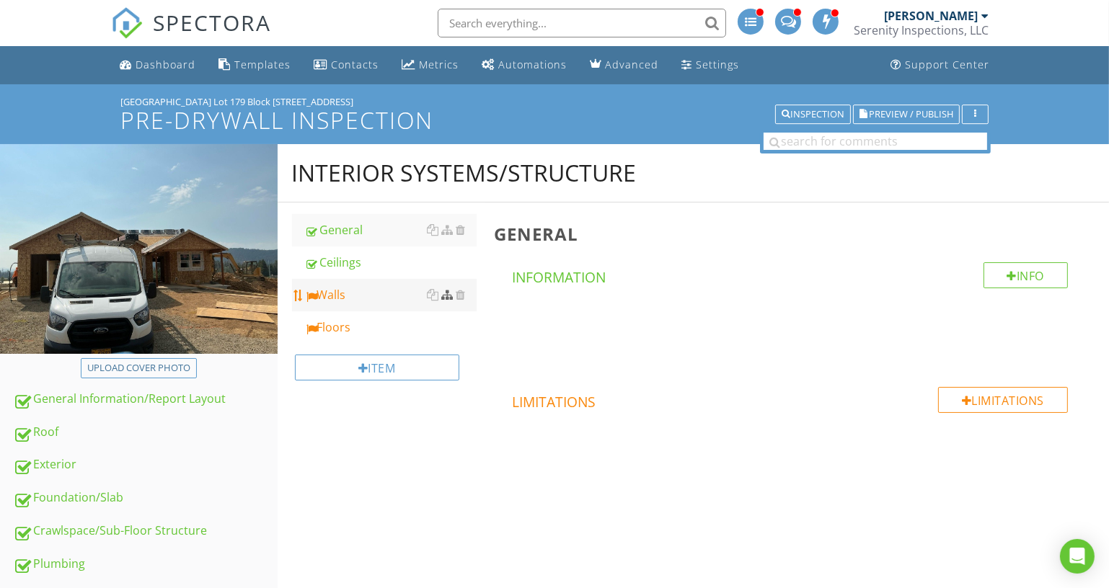
click at [381, 288] on div "Walls" at bounding box center [391, 294] width 172 height 17
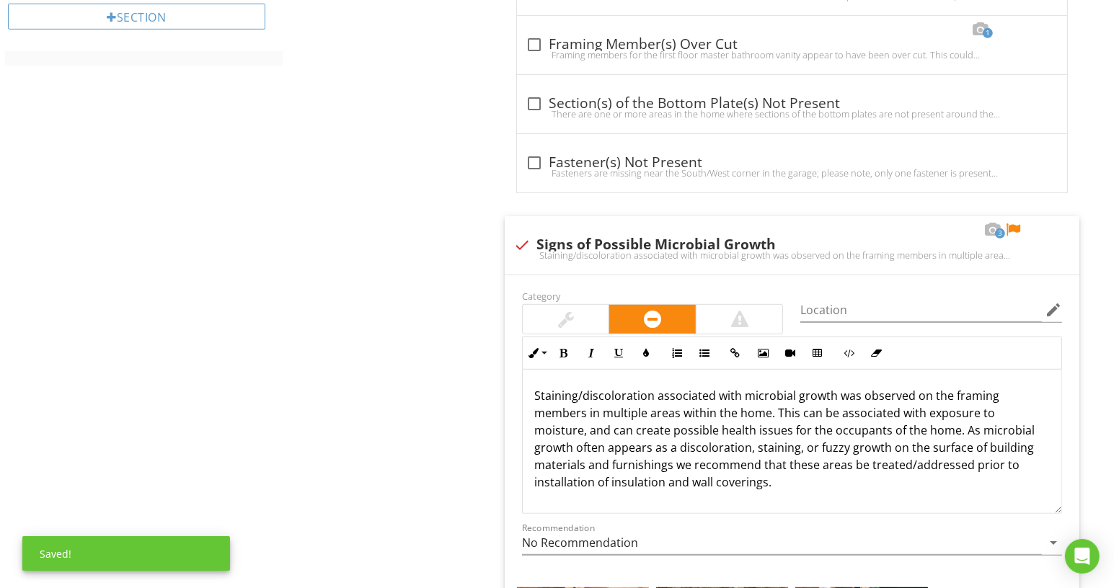
scroll to position [983, 0]
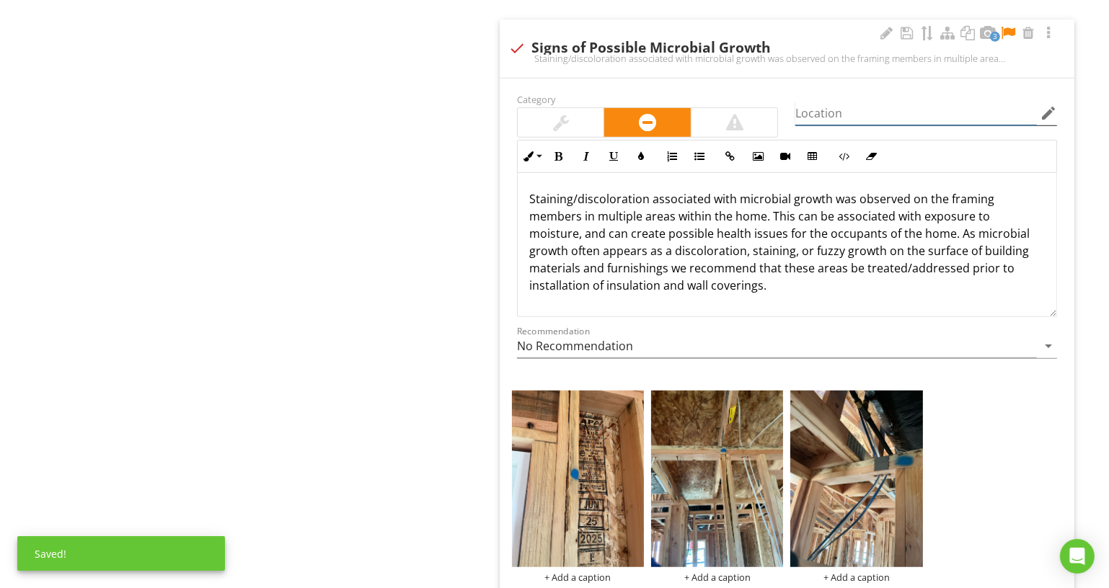
click at [834, 105] on input "Location" at bounding box center [916, 114] width 242 height 24
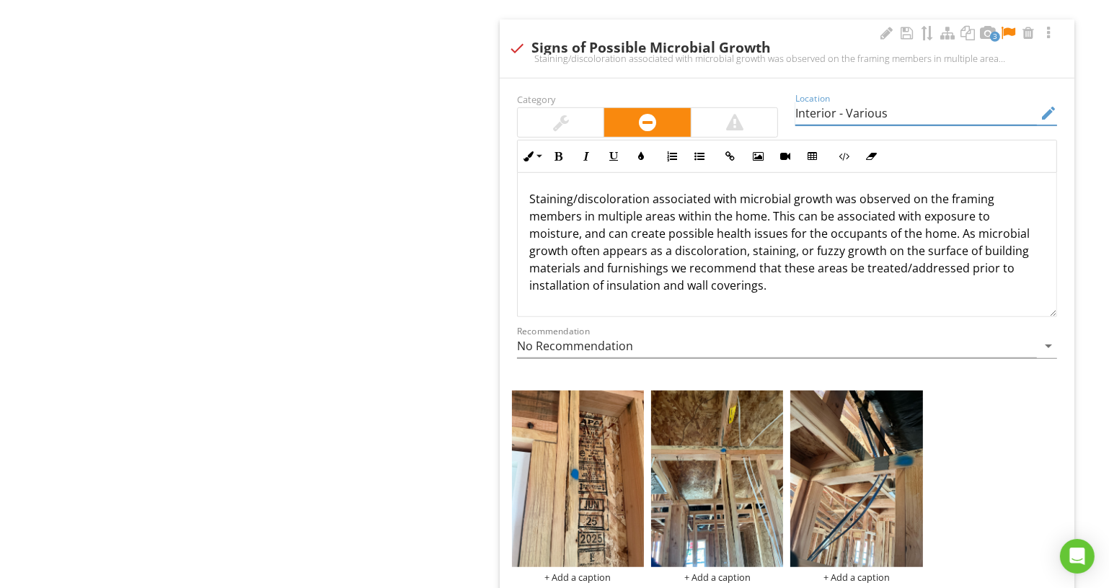
type input "Interior - Various"
click at [888, 19] on div "3 check Signs of Possible Microbial Growth Staining/discoloration associated wi…" at bounding box center [787, 48] width 575 height 58
checkbox input "true"
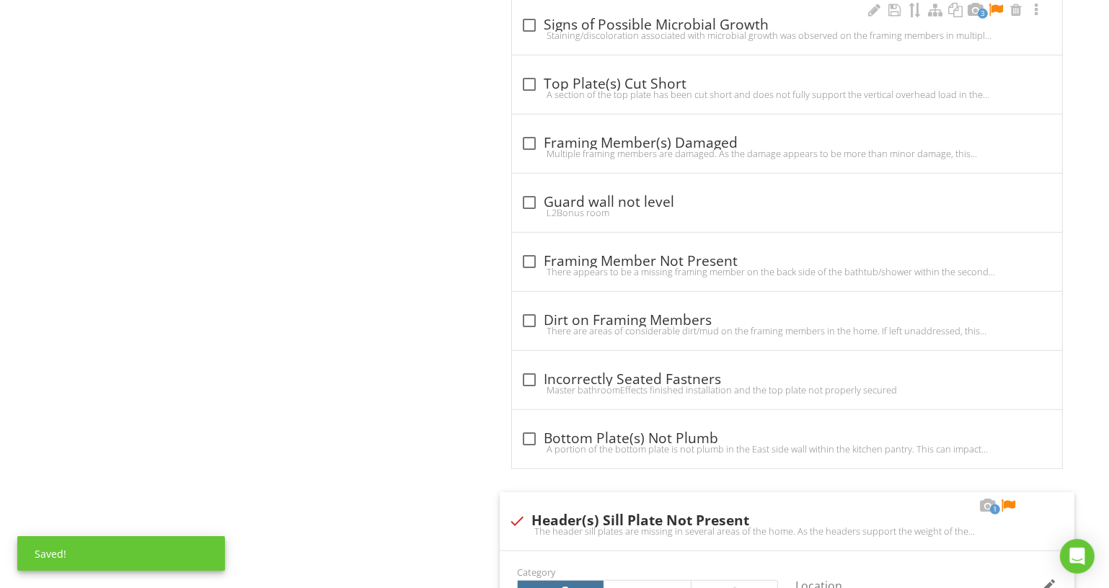
click at [712, 31] on div "Staining/discoloration associated with microbial growth was observed on the fra…" at bounding box center [787, 36] width 533 height 12
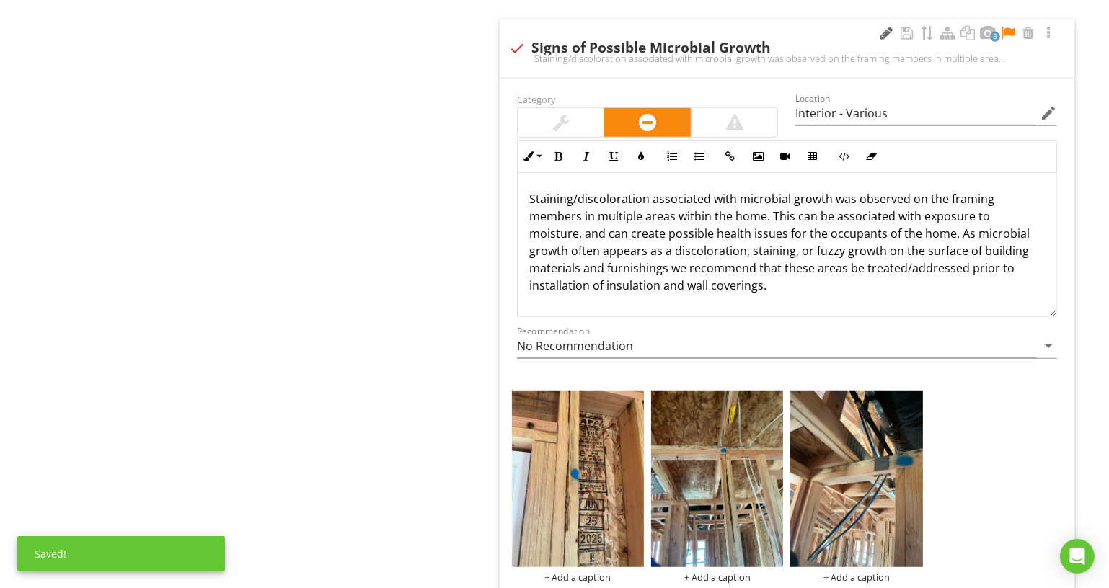
click at [882, 30] on div at bounding box center [886, 33] width 17 height 14
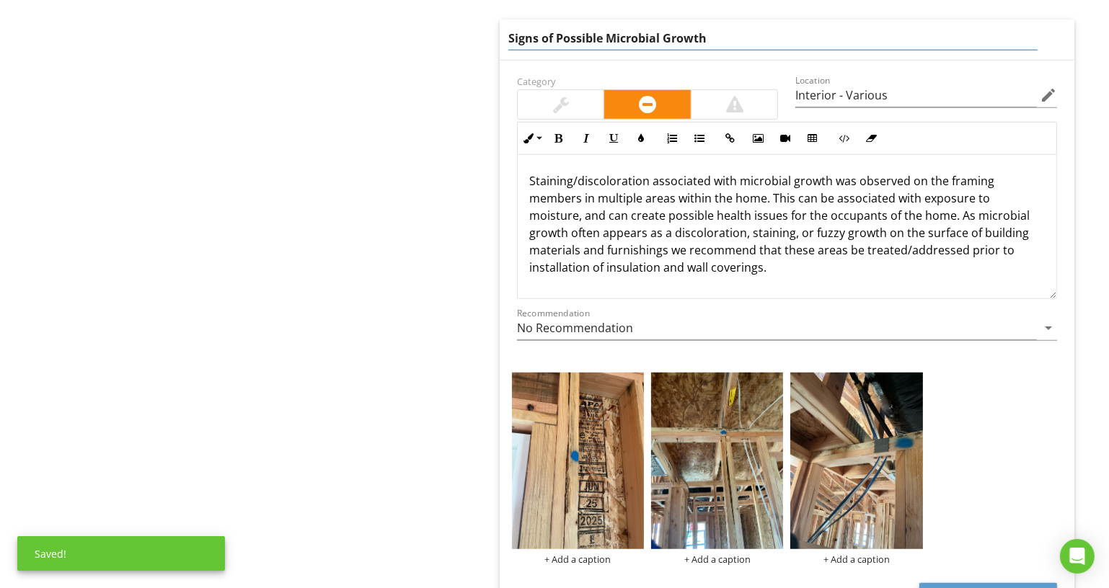
click at [839, 44] on input "Signs of Possible Microbial Growth" at bounding box center [772, 39] width 529 height 24
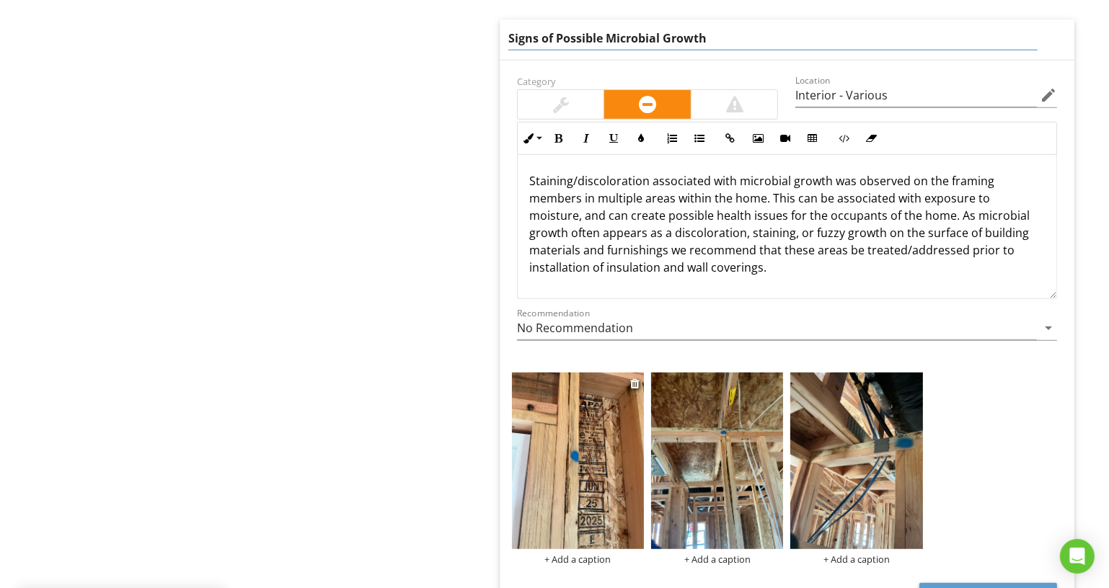
click at [587, 552] on div "+ Add a caption" at bounding box center [578, 469] width 132 height 192
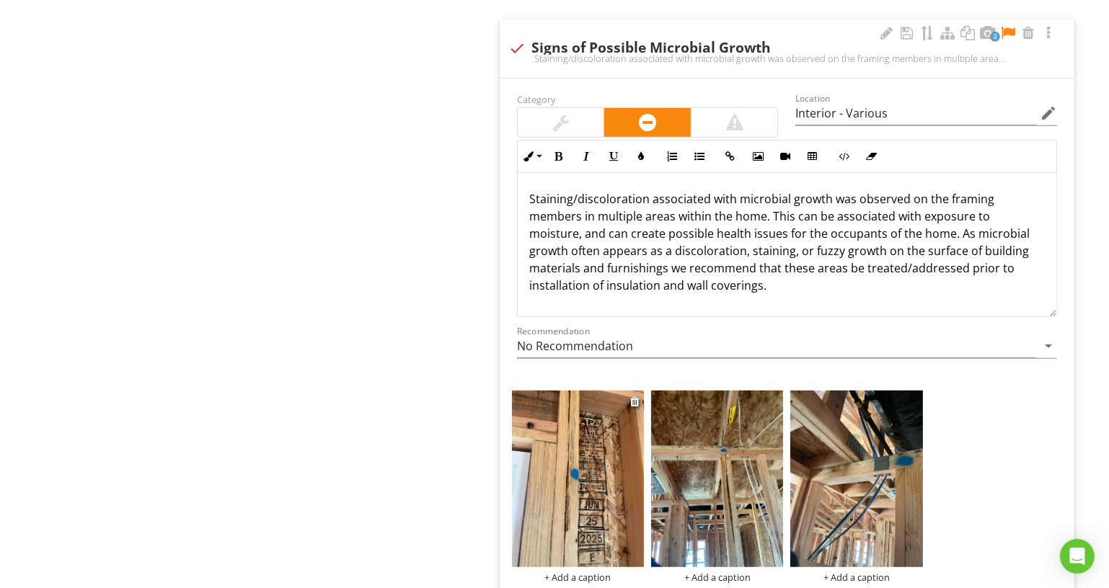
click at [595, 573] on div "+ Add a caption" at bounding box center [578, 578] width 132 height 12
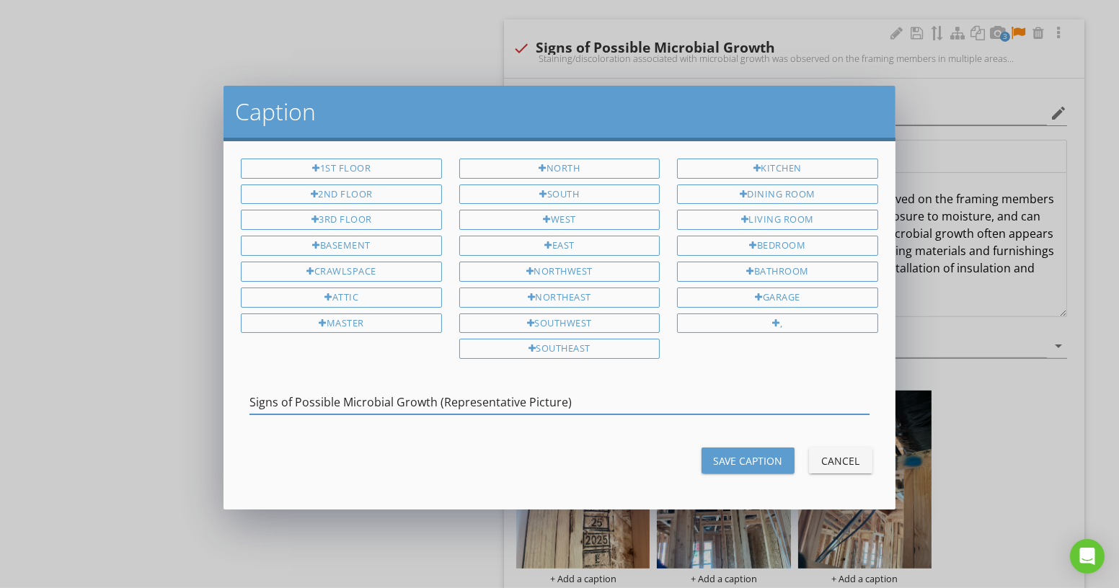
click at [625, 391] on input "Signs of Possible Microbial Growth (Representative Picture)" at bounding box center [558, 403] width 619 height 24
type input "Signs of Possible Microbial Growth (Representative Picture)"
click at [738, 448] on button "Save Caption" at bounding box center [748, 461] width 93 height 26
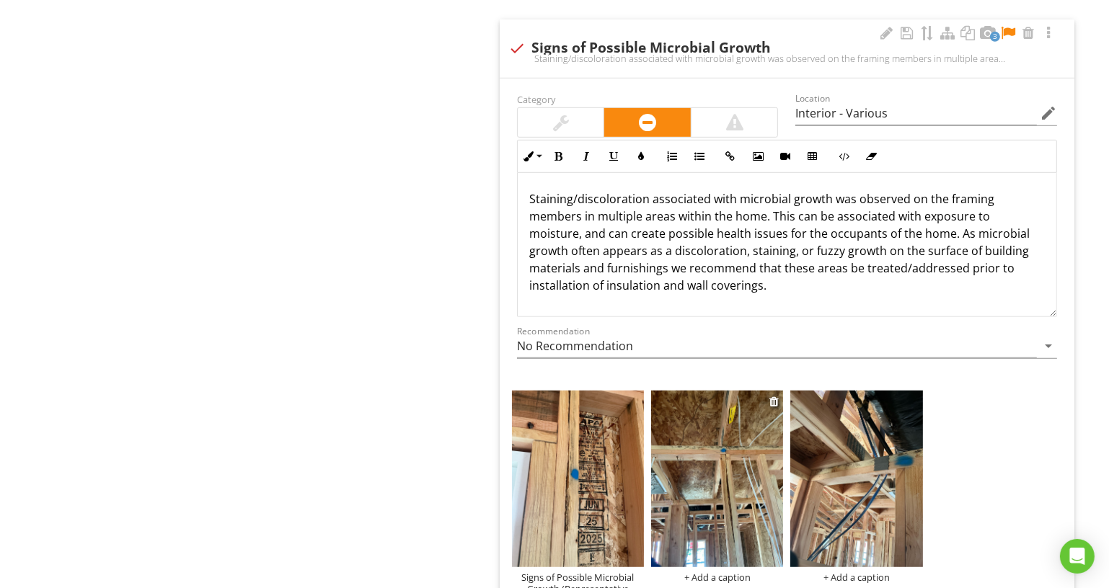
click at [729, 574] on div "+ Add a caption" at bounding box center [717, 578] width 132 height 12
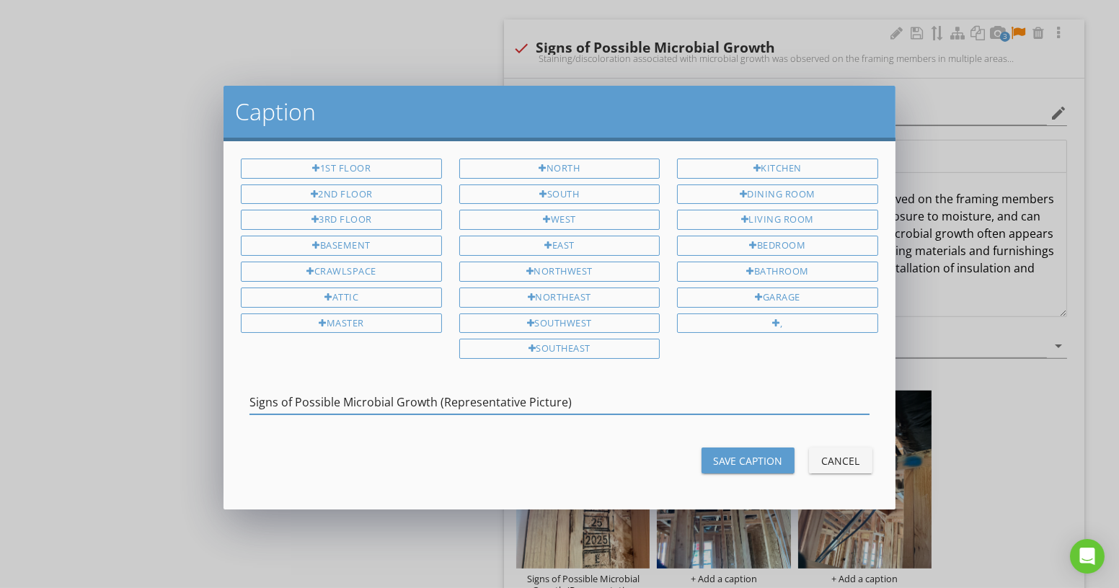
type input "Signs of Possible Microbial Growth (Representative Picture)"
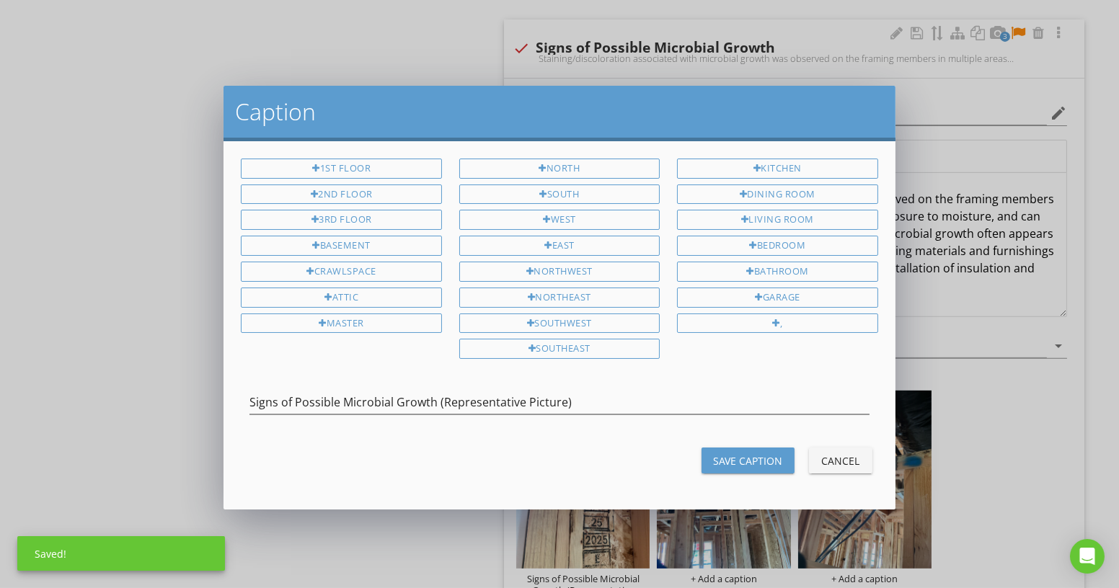
click at [738, 443] on div "Save Caption Cancel" at bounding box center [559, 460] width 654 height 35
click at [757, 454] on div "Save Caption" at bounding box center [748, 461] width 70 height 15
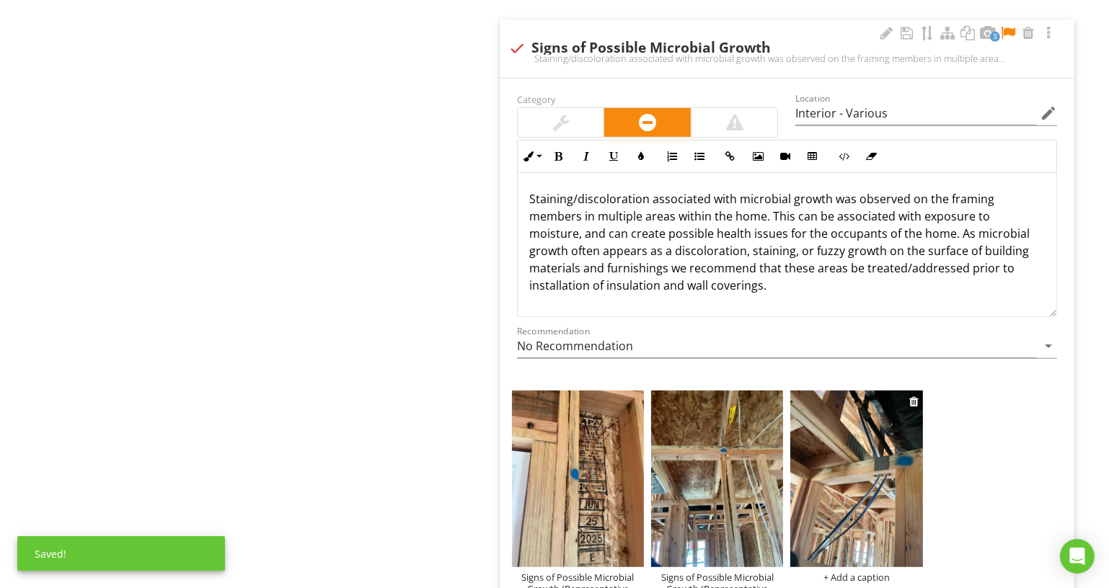
click at [868, 572] on div "+ Add a caption" at bounding box center [856, 578] width 132 height 12
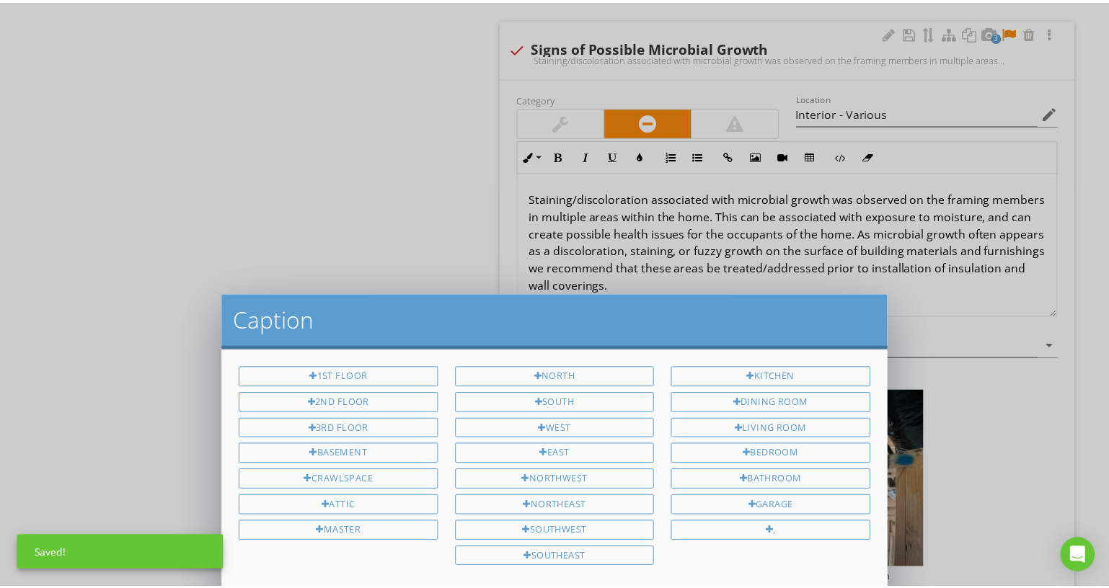
scroll to position [0, 0]
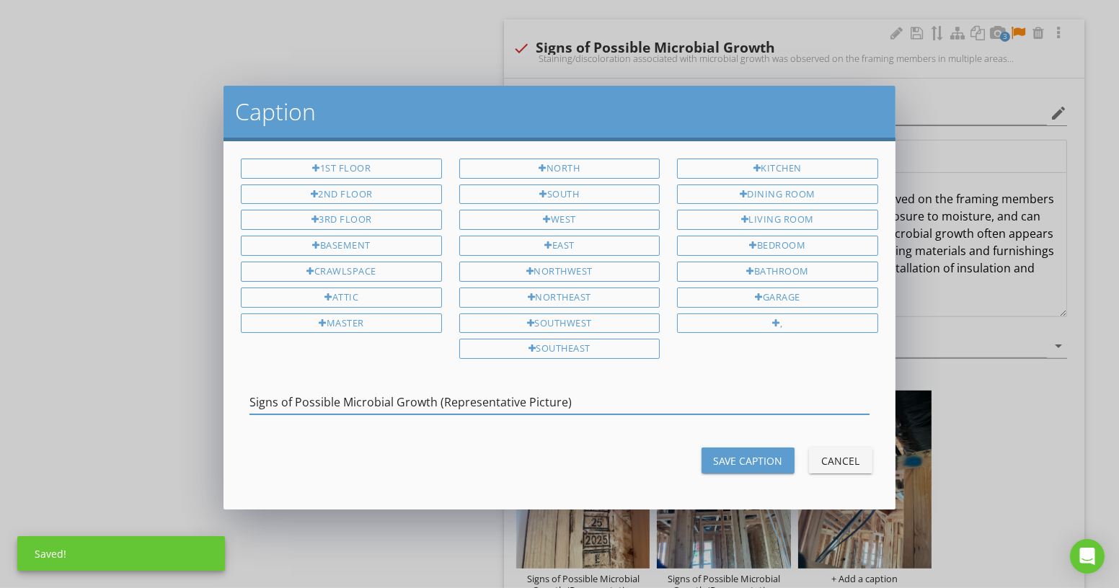
type input "Signs of Possible Microbial Growth (Representative Picture)"
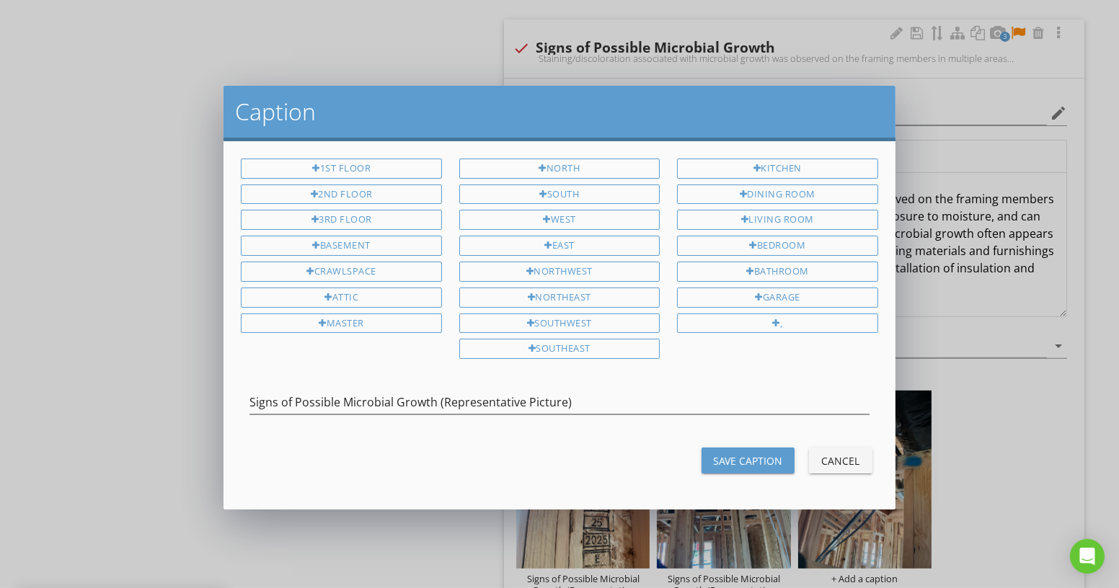
click at [725, 454] on div "Save Caption" at bounding box center [748, 461] width 70 height 15
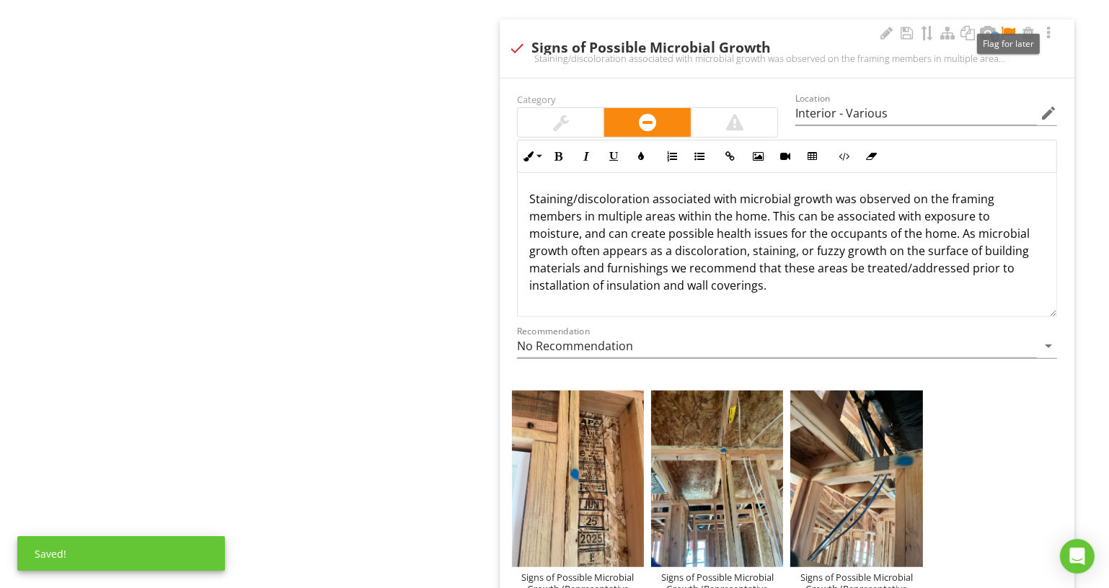
click at [1010, 26] on div at bounding box center [1007, 33] width 17 height 14
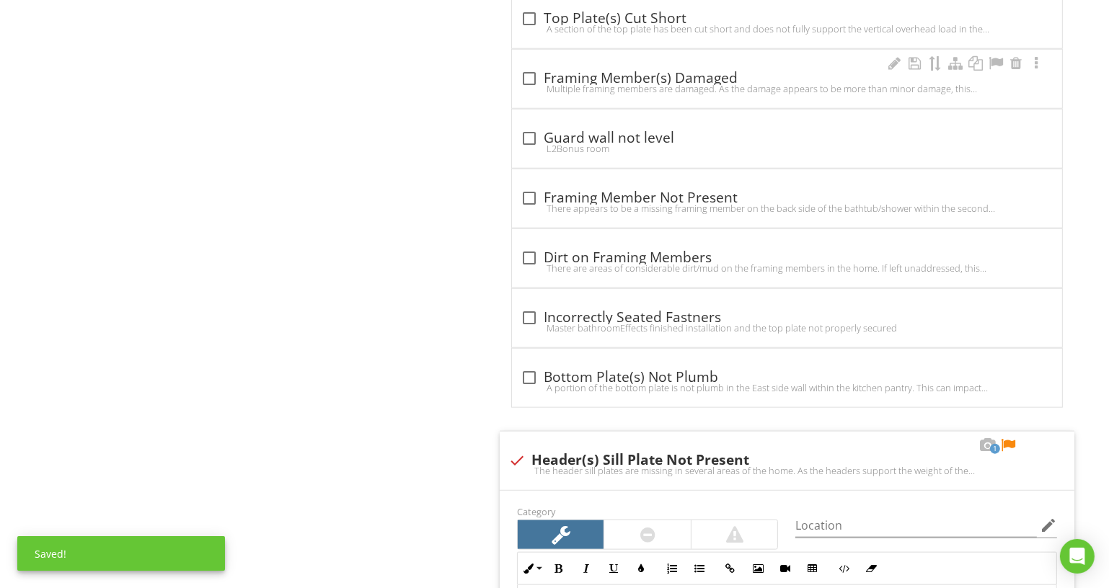
scroll to position [2098, 0]
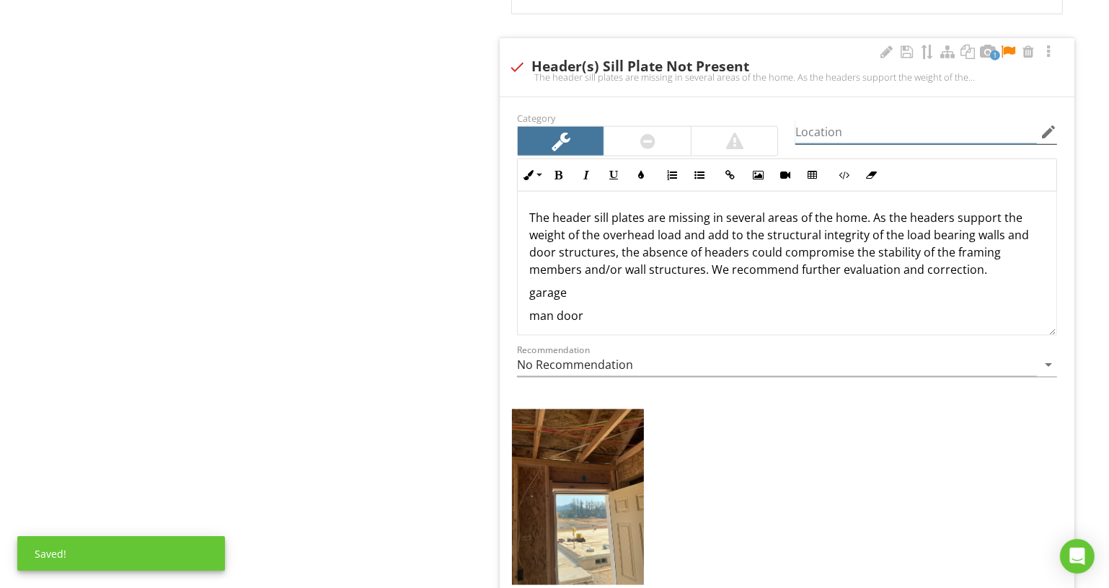
click at [852, 123] on input "Location" at bounding box center [916, 132] width 242 height 24
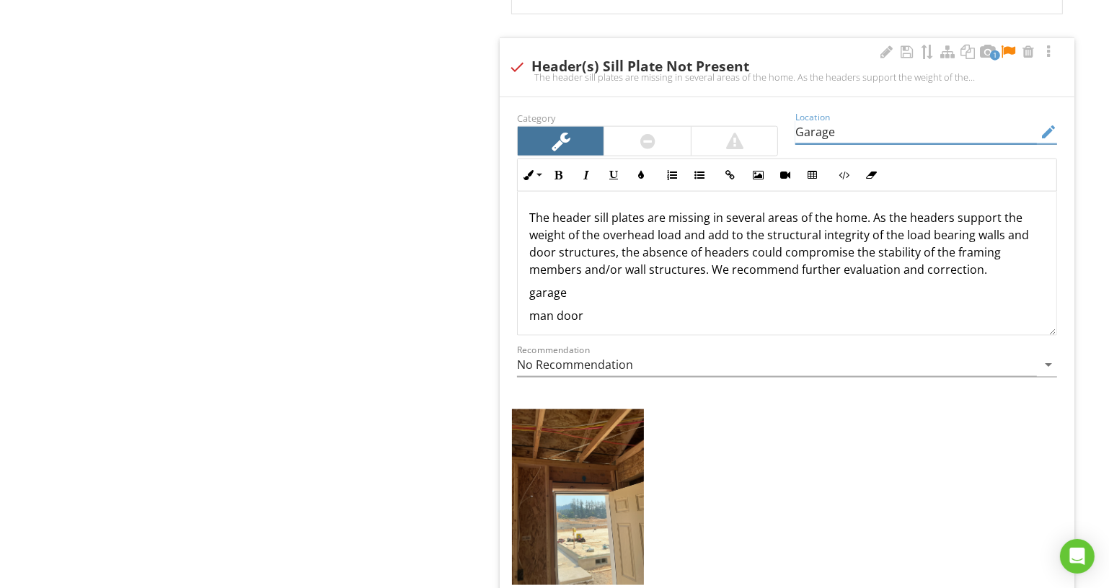
type input "Garage"
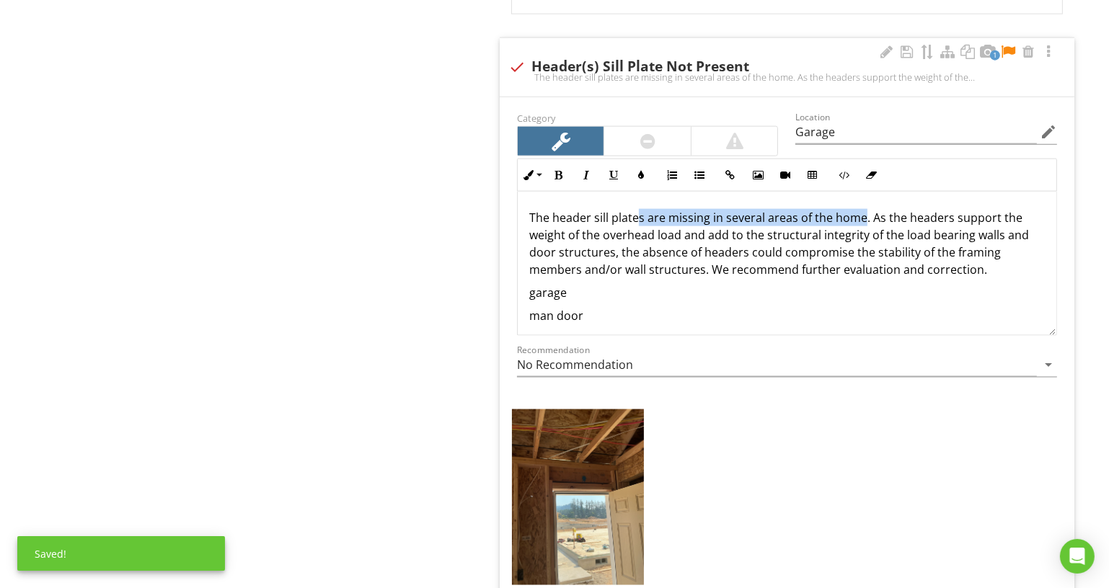
drag, startPoint x: 637, startPoint y: 208, endPoint x: 860, endPoint y: 212, distance: 223.6
click at [860, 213] on p "The header sill plates are missing in several areas of the home. As the headers…" at bounding box center [787, 243] width 516 height 69
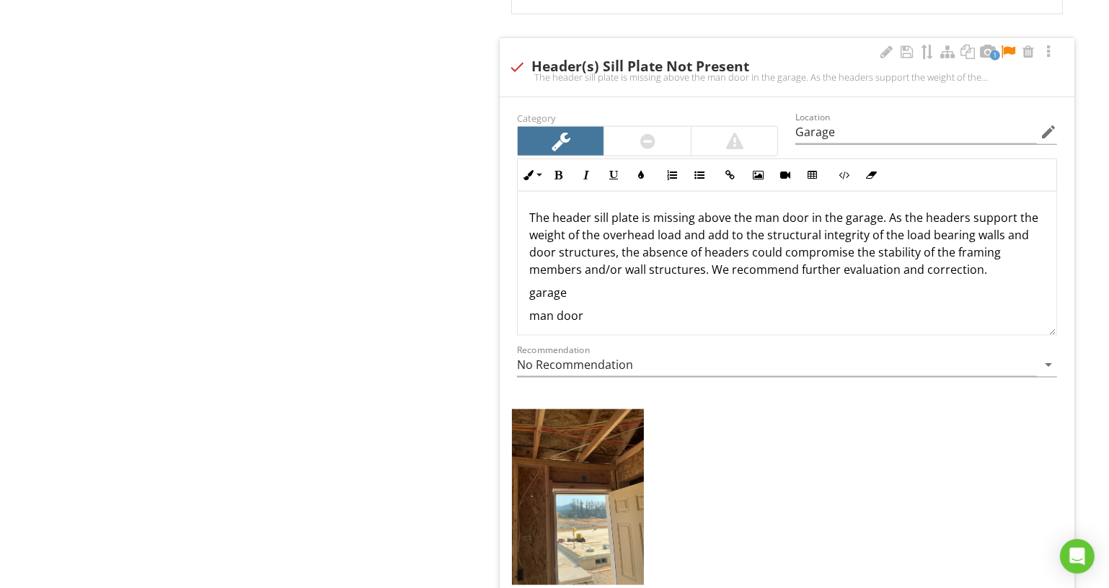
click at [967, 210] on p "The header sill plate is missing above the man door in the garage. As the heade…" at bounding box center [787, 243] width 516 height 69
click at [1004, 209] on p "The header sill plate is missing above the man door in the garage. As the heade…" at bounding box center [787, 243] width 516 height 69
click at [998, 224] on p "The header sill plate is missing above the man door in the garage. As the heade…" at bounding box center [787, 243] width 516 height 69
click at [611, 244] on p "The header sill plate is missing above the man door in the garage. As the heade…" at bounding box center [787, 243] width 516 height 69
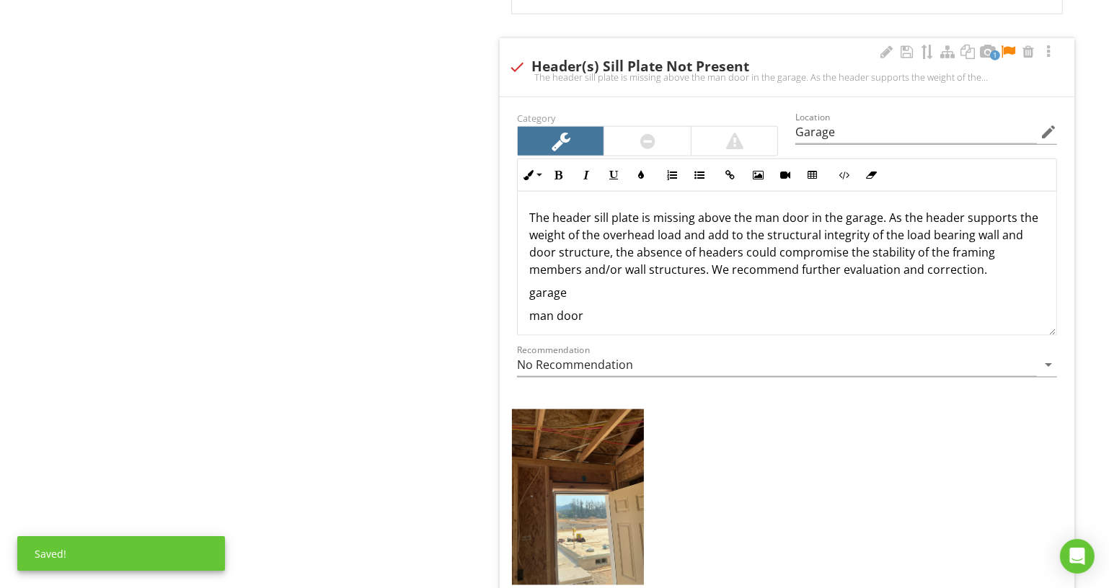
click at [735, 245] on p "The header sill plate is missing above the man door in the garage. As the heade…" at bounding box center [787, 243] width 516 height 69
click at [694, 242] on p "The header sill plate is missing above the man door in the garage. As the heade…" at bounding box center [787, 243] width 516 height 69
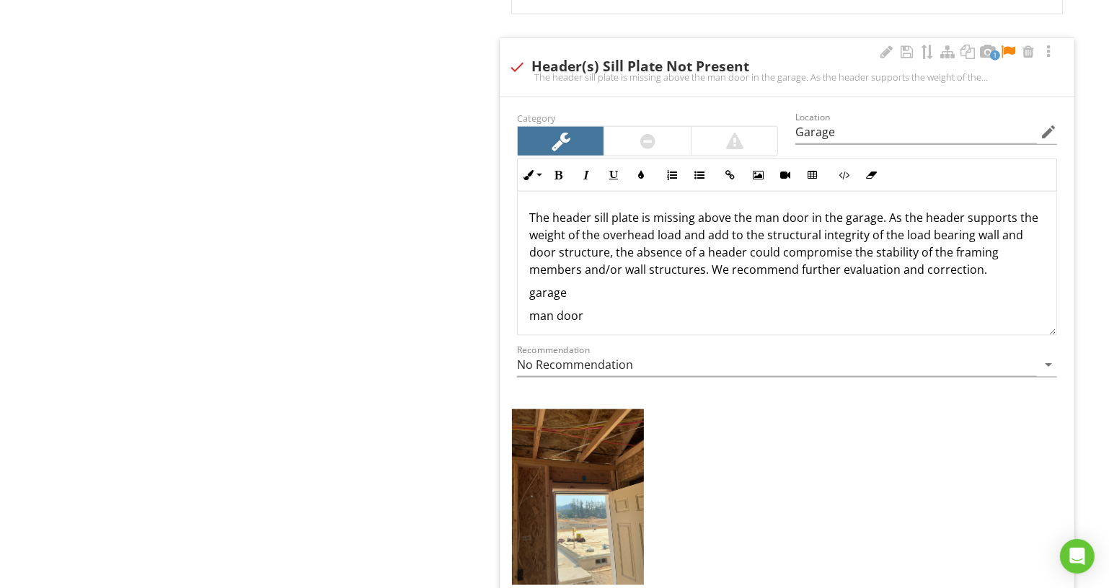
click at [704, 260] on p "The header sill plate is missing above the man door in the garage. As the heade…" at bounding box center [787, 243] width 516 height 69
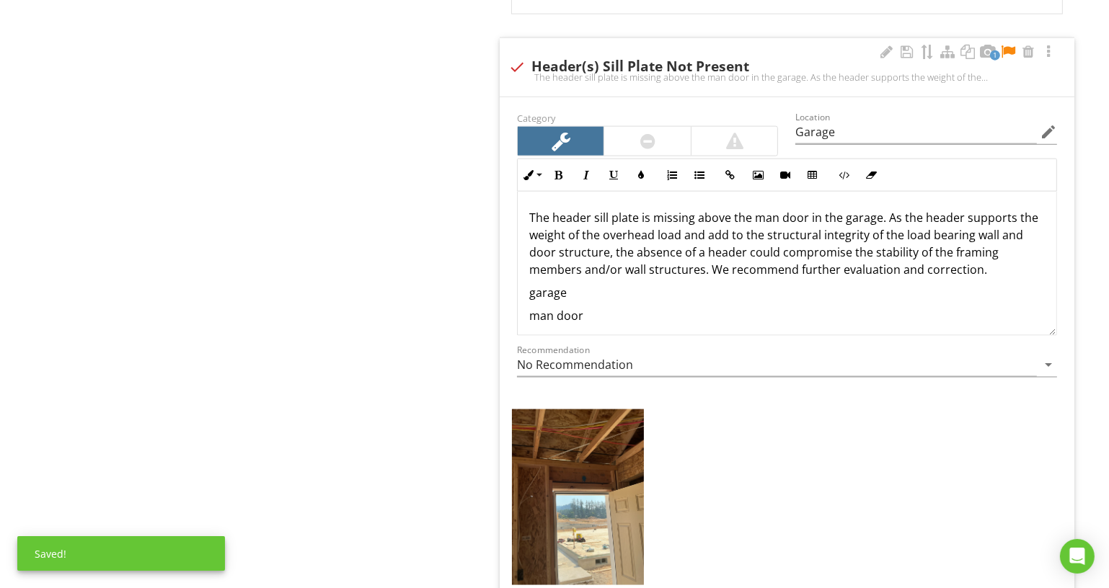
click at [703, 264] on p "The header sill plate is missing above the man door in the garage. As the heade…" at bounding box center [787, 243] width 516 height 69
drag, startPoint x: 668, startPoint y: 309, endPoint x: 450, endPoint y: 282, distance: 219.5
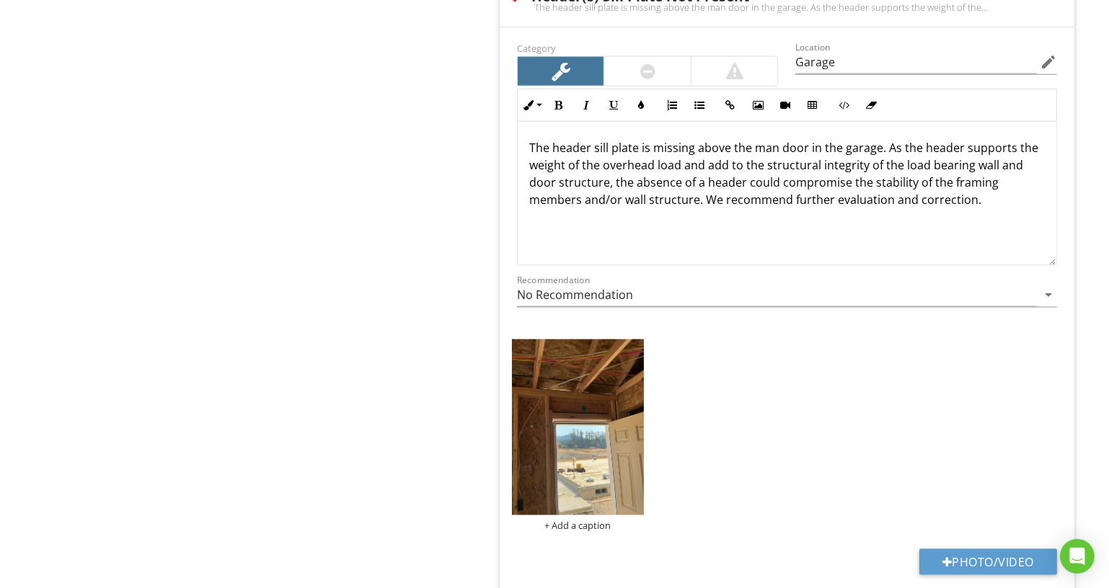
scroll to position [2228, 0]
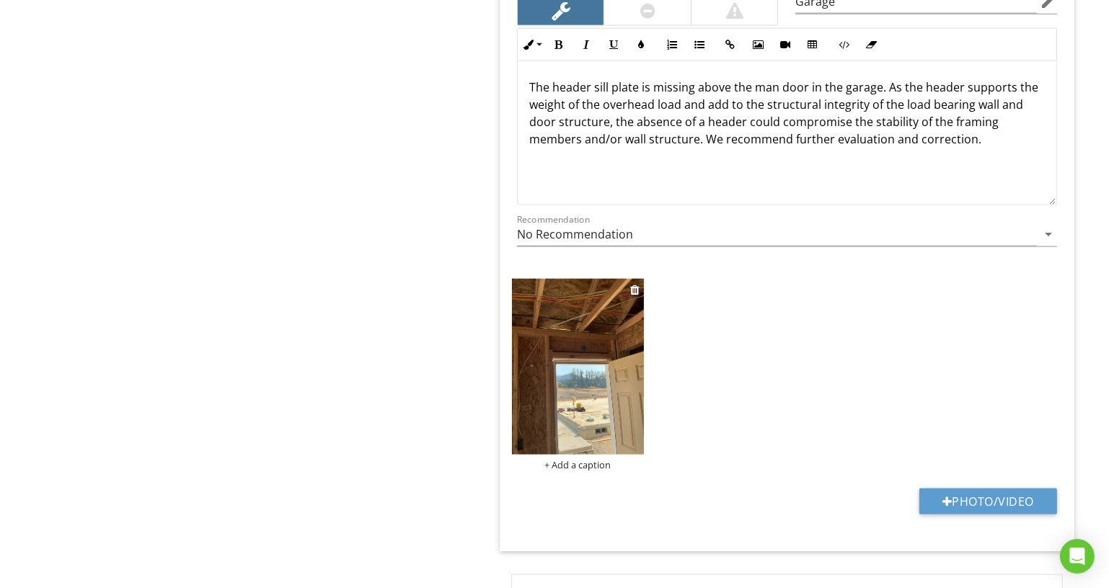
click at [595, 459] on div "+ Add a caption" at bounding box center [578, 465] width 132 height 12
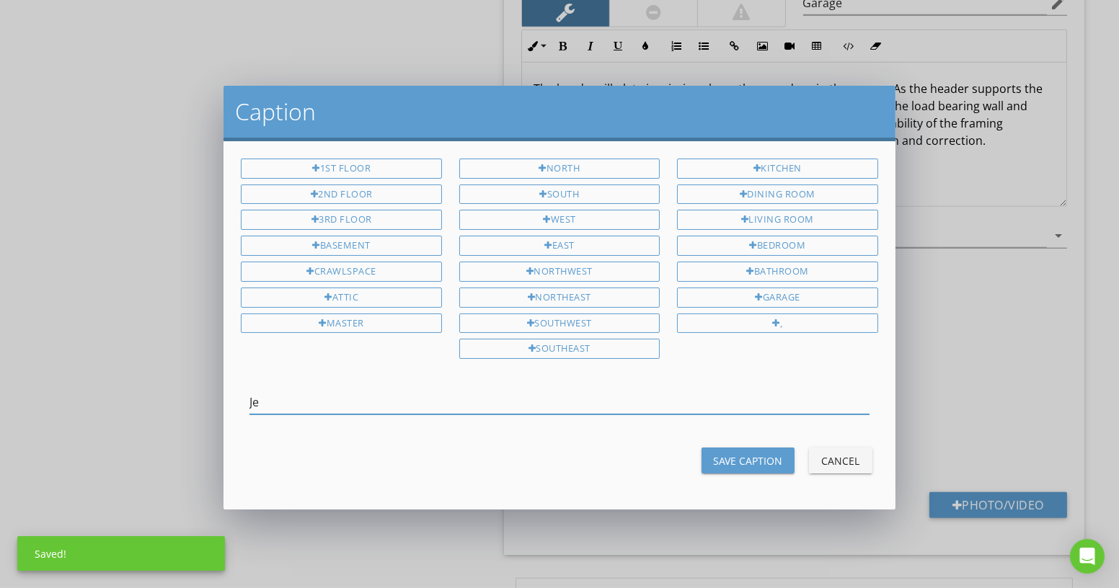
type input "J"
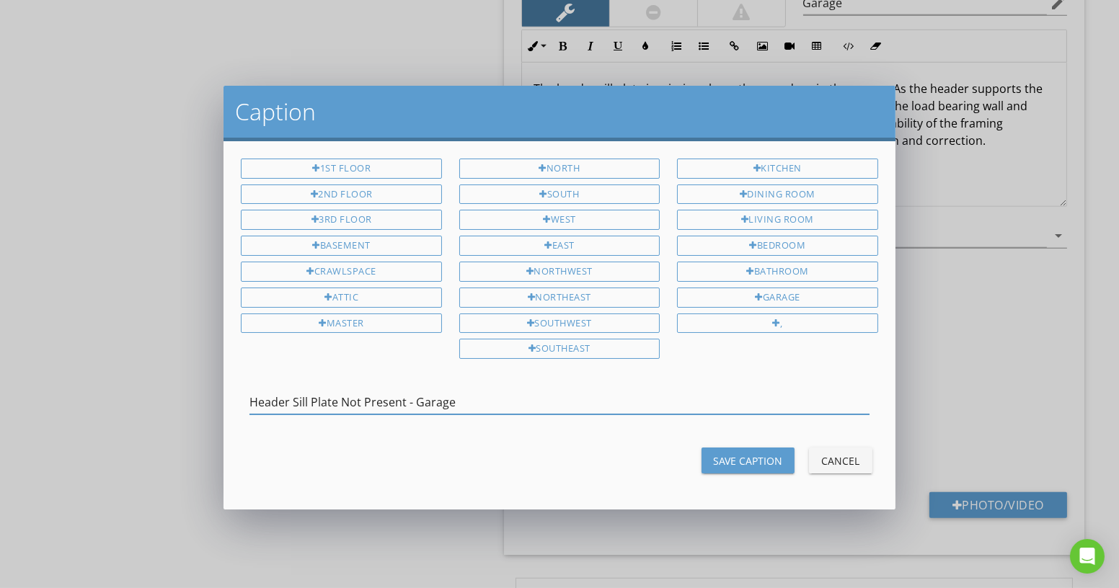
type input "Header Sill Plate Not Present - Garage"
click at [759, 454] on div "Save Caption" at bounding box center [748, 461] width 70 height 15
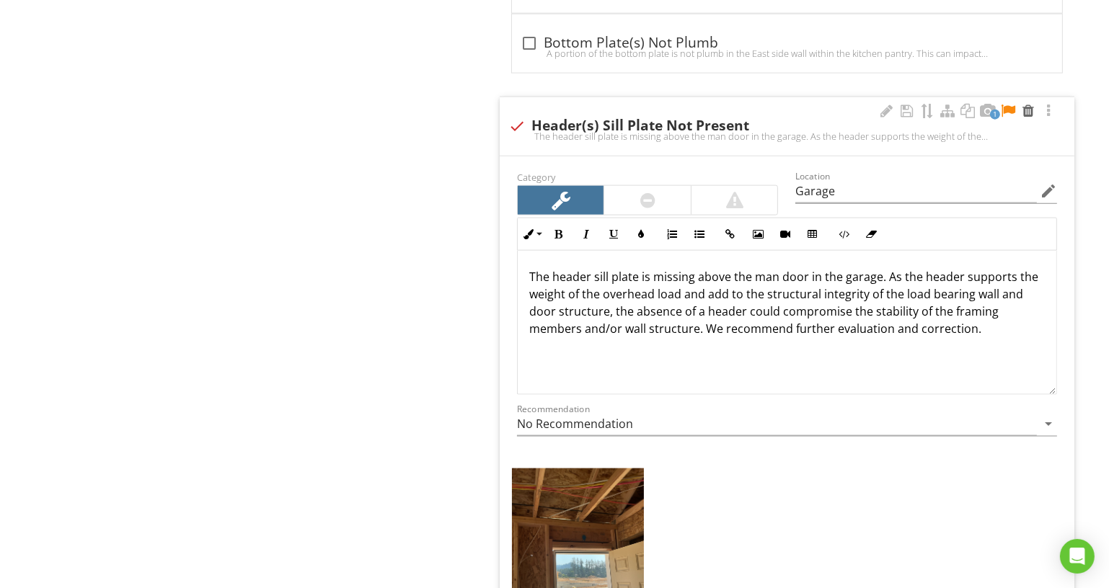
scroll to position [1966, 0]
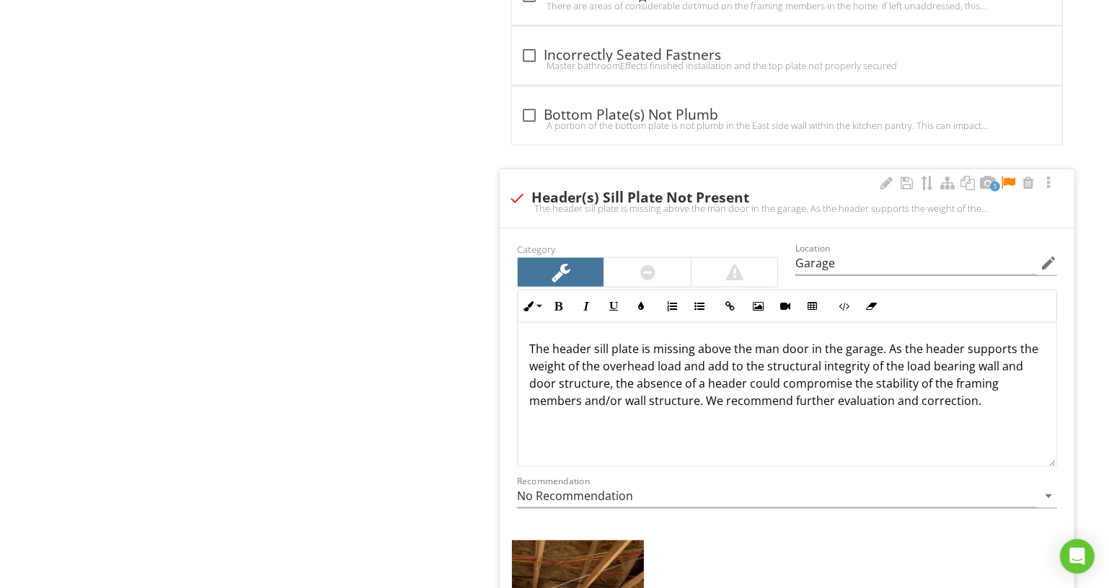
click at [1009, 176] on div at bounding box center [1007, 183] width 17 height 14
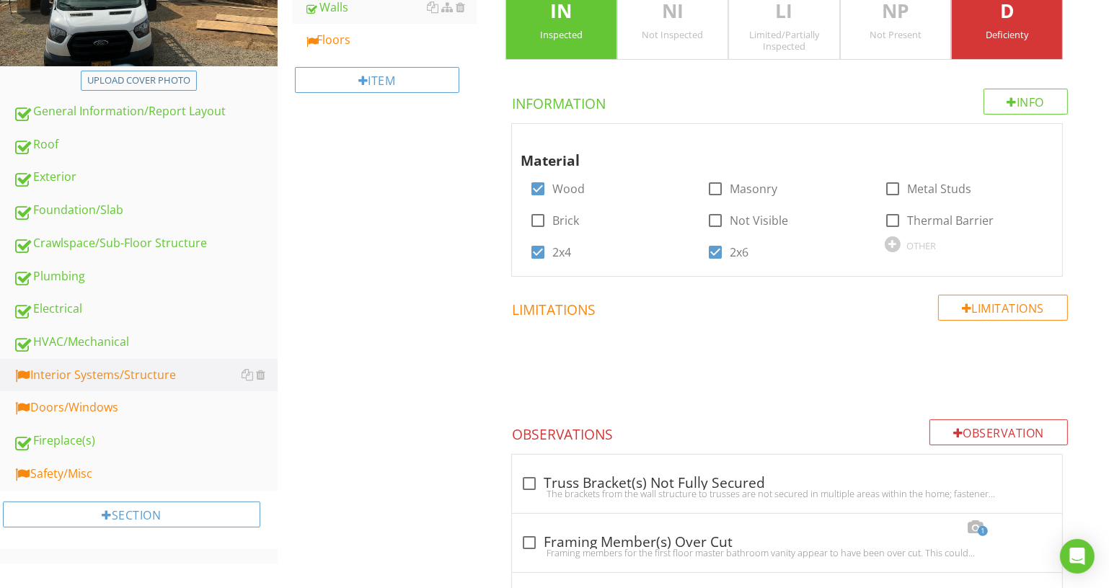
scroll to position [25, 0]
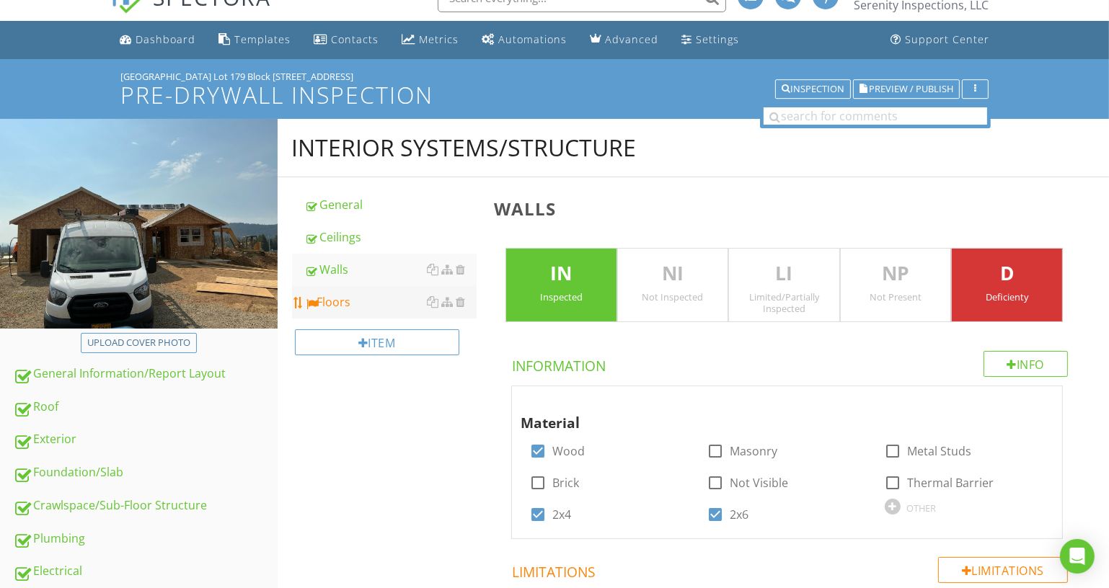
click at [369, 303] on div "Floors" at bounding box center [391, 301] width 172 height 17
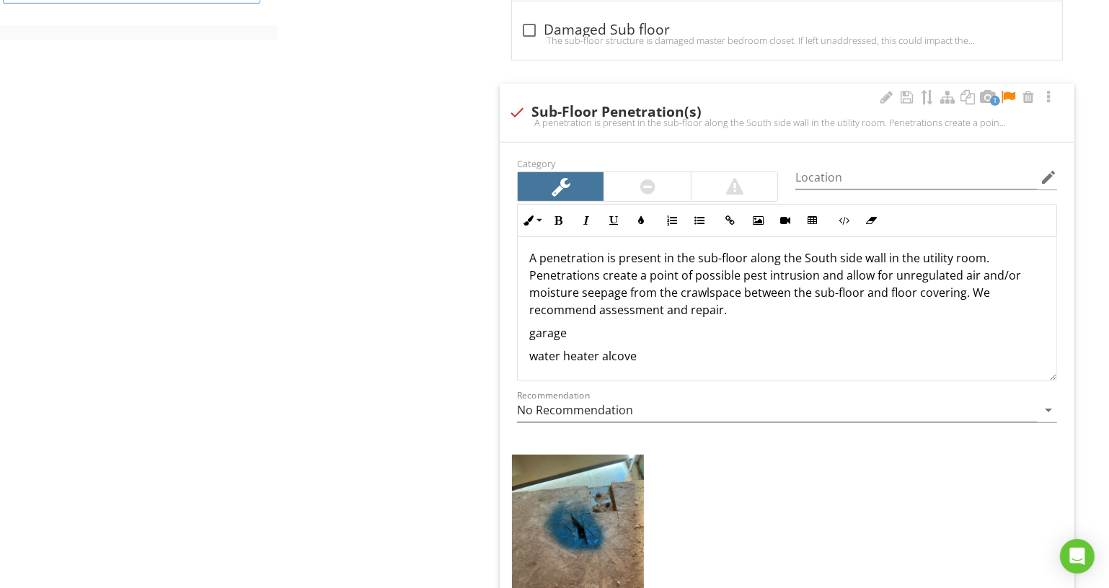
scroll to position [6, 0]
click at [822, 167] on input "Location" at bounding box center [916, 178] width 242 height 24
type input "Garage"
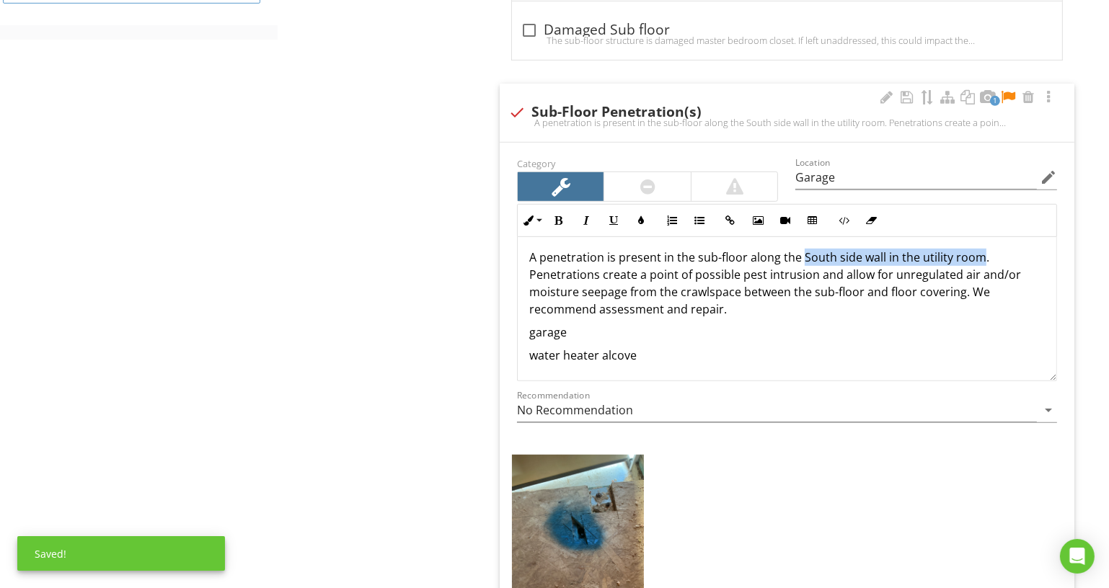
drag, startPoint x: 801, startPoint y: 249, endPoint x: 980, endPoint y: 247, distance: 178.8
click at [980, 249] on p "A penetration is present in the sub-floor along the South side wall in the util…" at bounding box center [787, 283] width 516 height 69
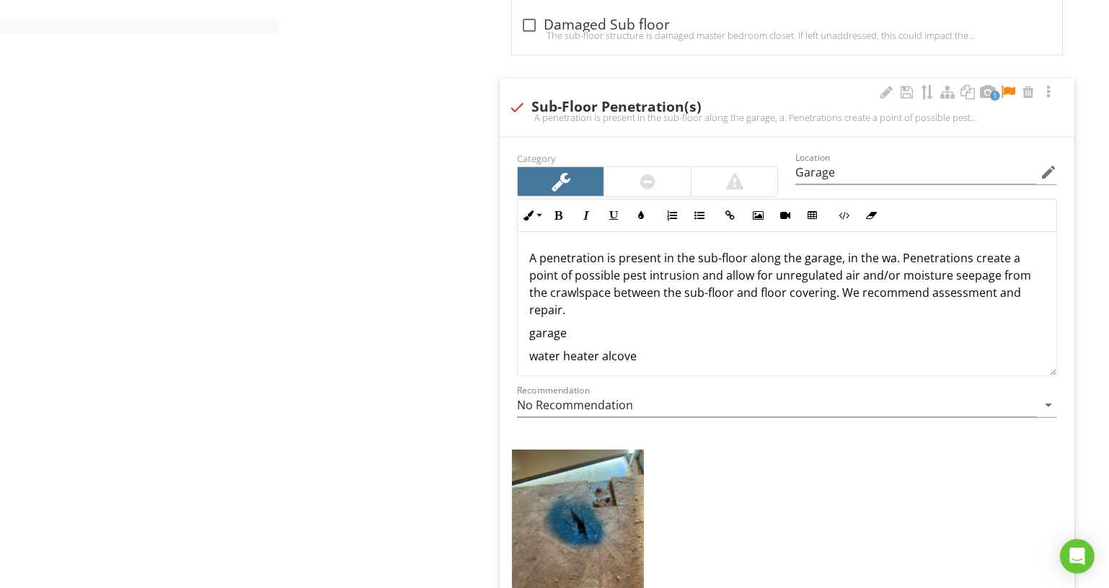
scroll to position [812, 0]
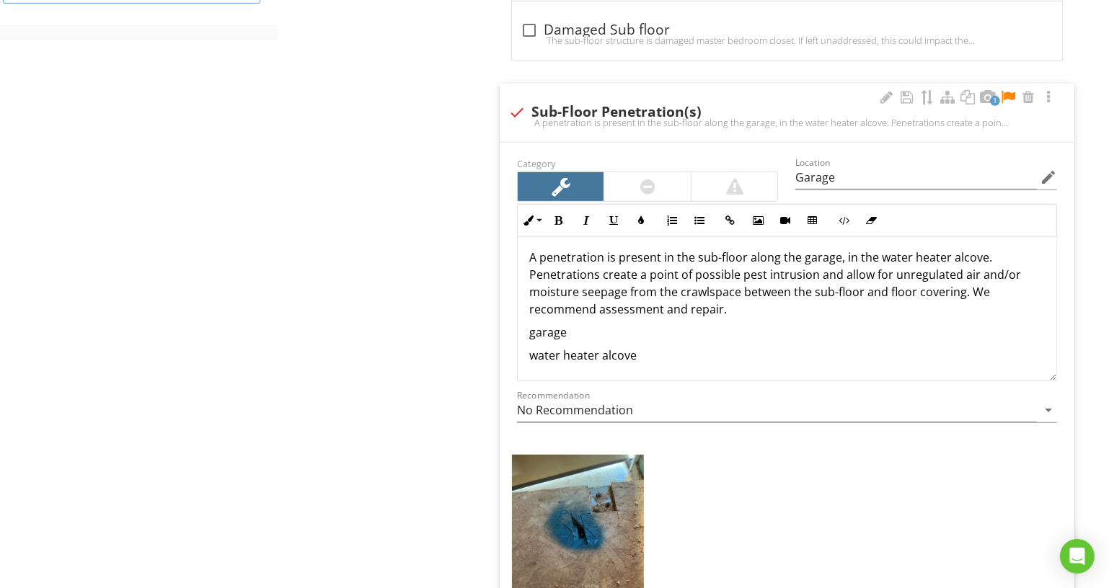
drag, startPoint x: 750, startPoint y: 322, endPoint x: 532, endPoint y: 327, distance: 217.8
click at [532, 327] on div "A penetration is present in the sub-floor along the garage, in the water heater…" at bounding box center [787, 306] width 539 height 150
drag, startPoint x: 615, startPoint y: 330, endPoint x: 508, endPoint y: 306, distance: 109.9
click at [508, 306] on div "Category Location Garage edit Inline Style XLarge Large Normal Small Light Smal…" at bounding box center [787, 435] width 575 height 585
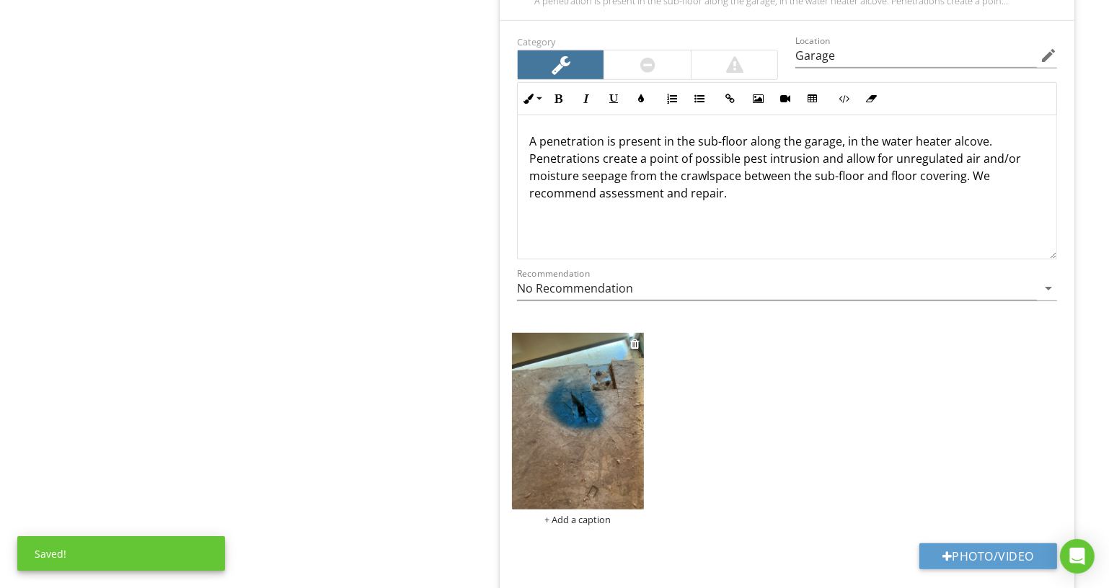
scroll to position [948, 0]
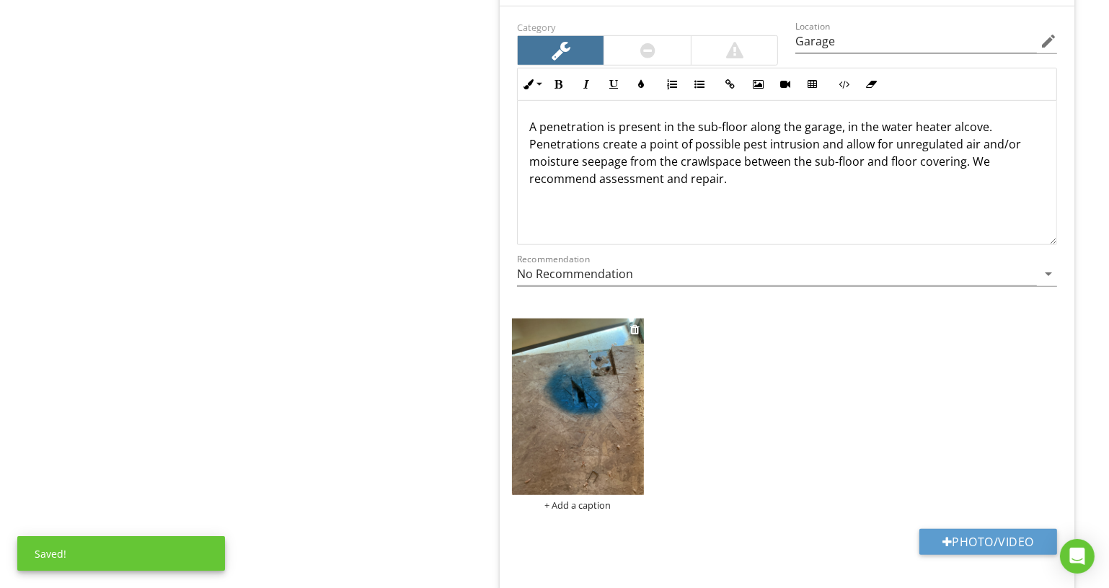
click at [583, 500] on div "+ Add a caption" at bounding box center [578, 506] width 132 height 12
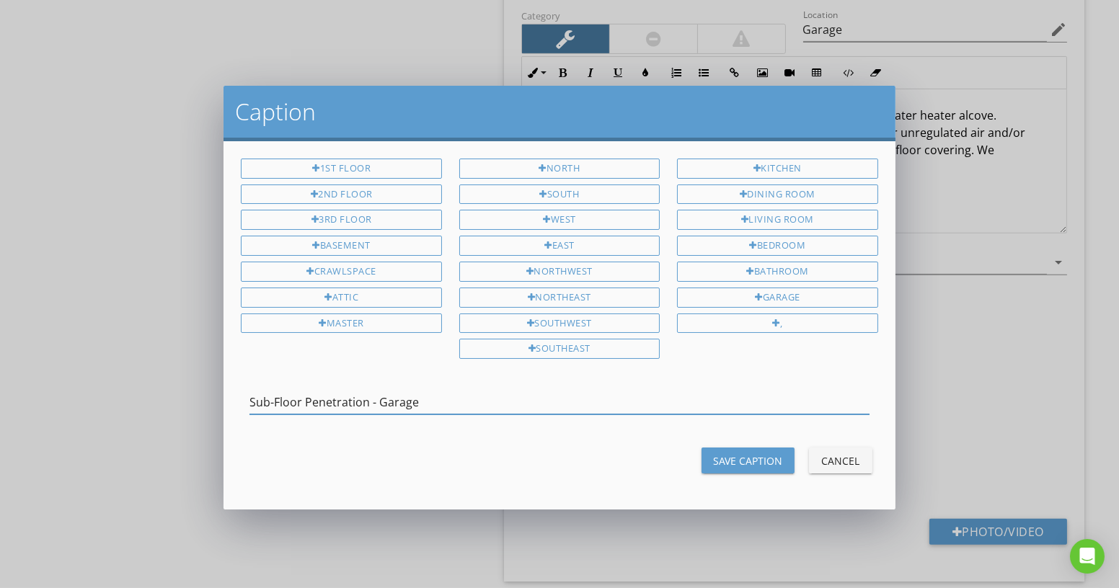
type input "Sub-Floor Penetration - Garage"
click at [743, 454] on div "Save Caption" at bounding box center [748, 461] width 70 height 15
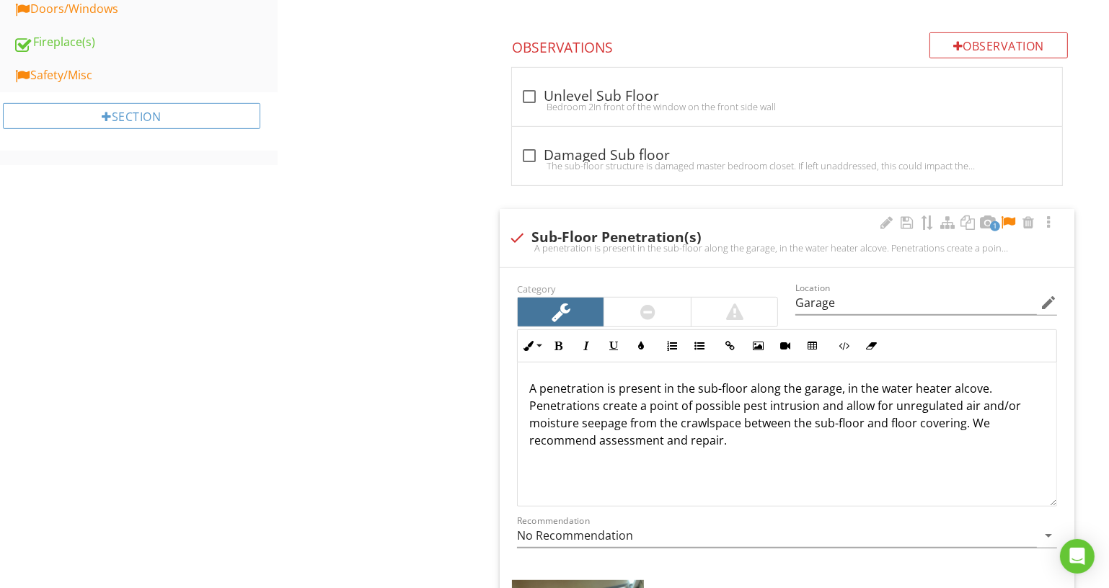
click at [1006, 216] on div at bounding box center [1007, 223] width 17 height 14
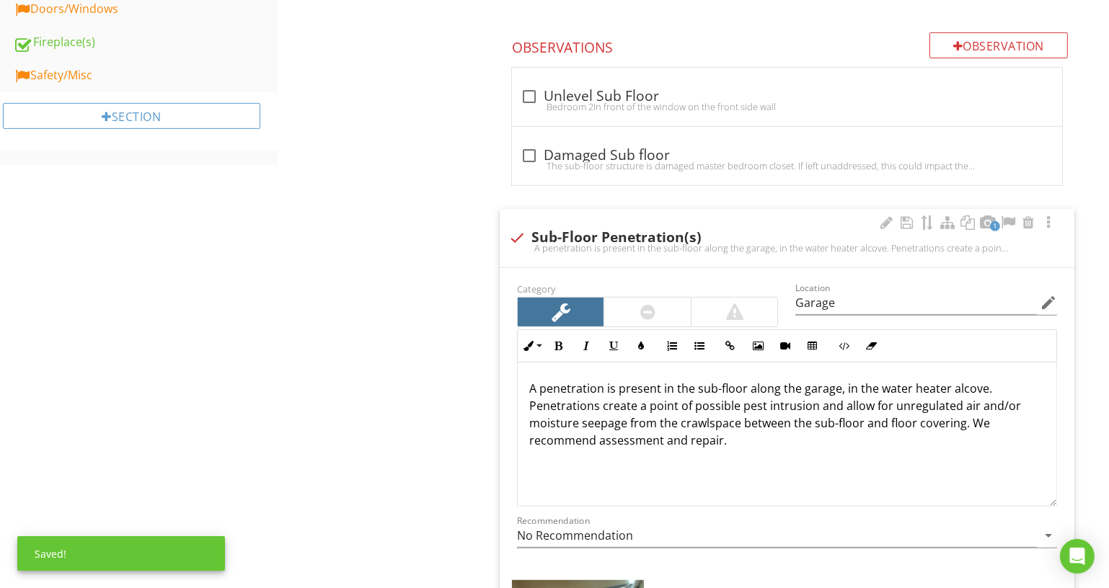
scroll to position [358, 0]
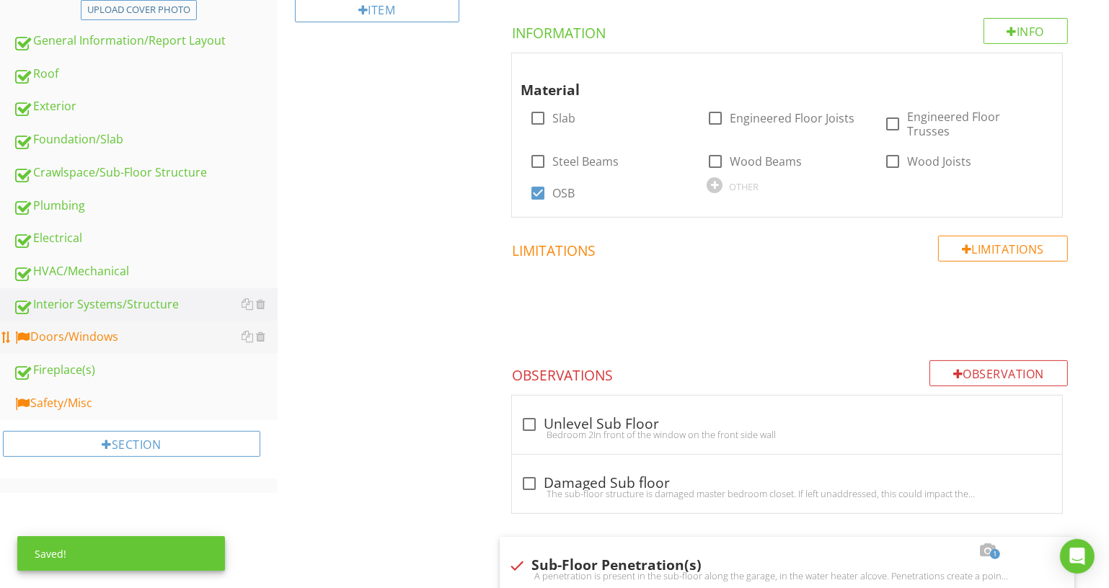
click at [188, 331] on div "Doors/Windows" at bounding box center [145, 337] width 265 height 19
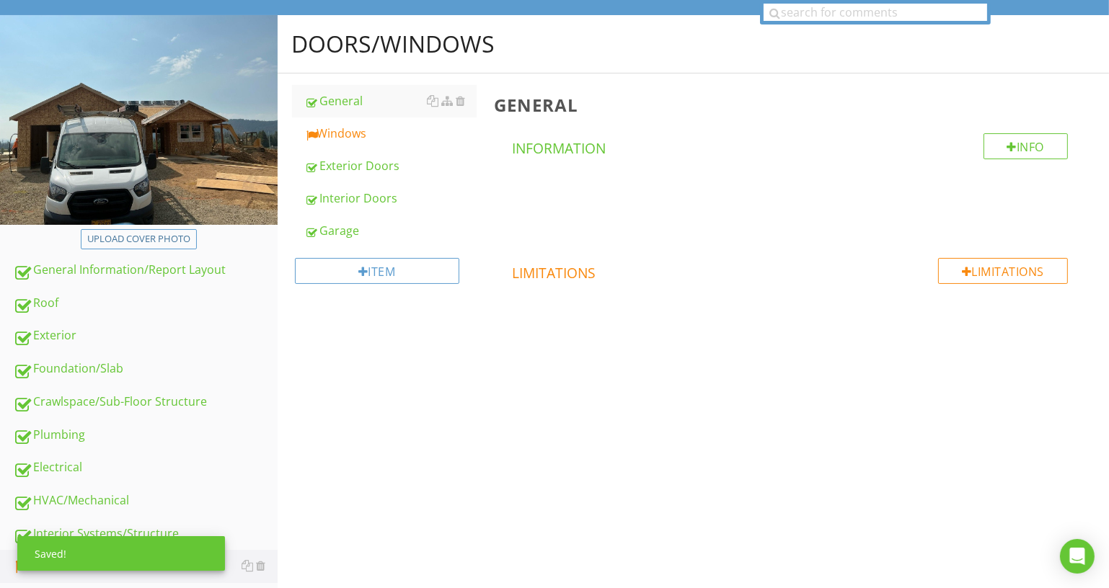
scroll to position [31, 0]
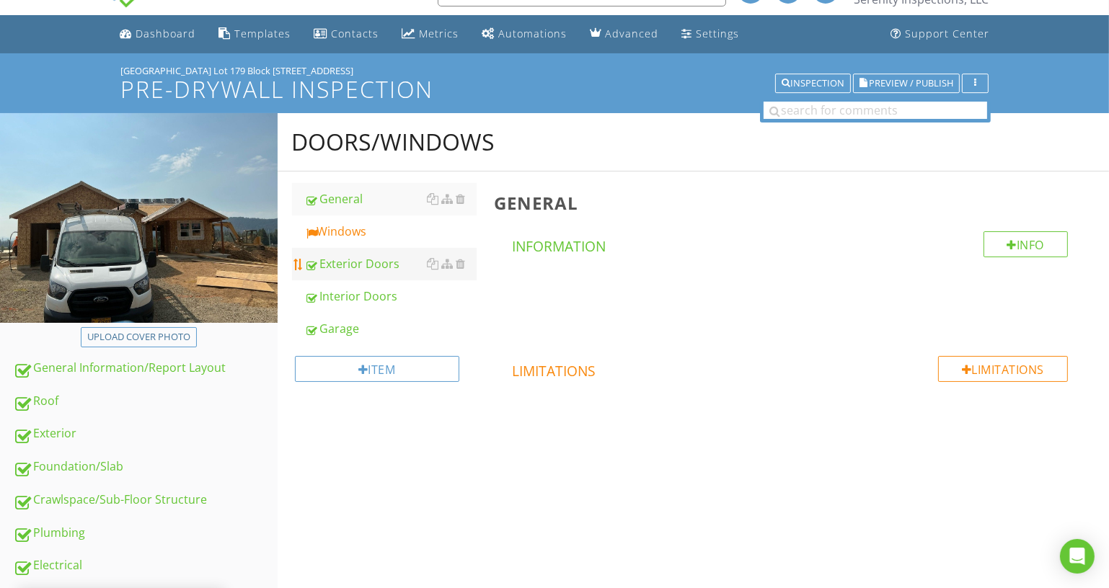
click at [348, 257] on div "Exterior Doors" at bounding box center [391, 263] width 172 height 17
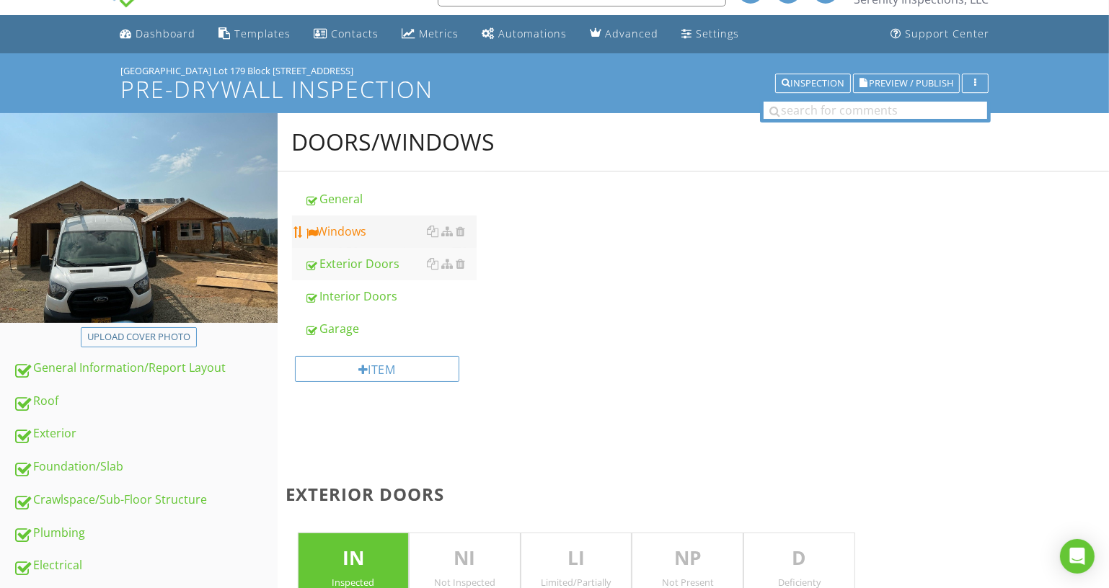
click at [350, 234] on div "Windows" at bounding box center [391, 231] width 172 height 17
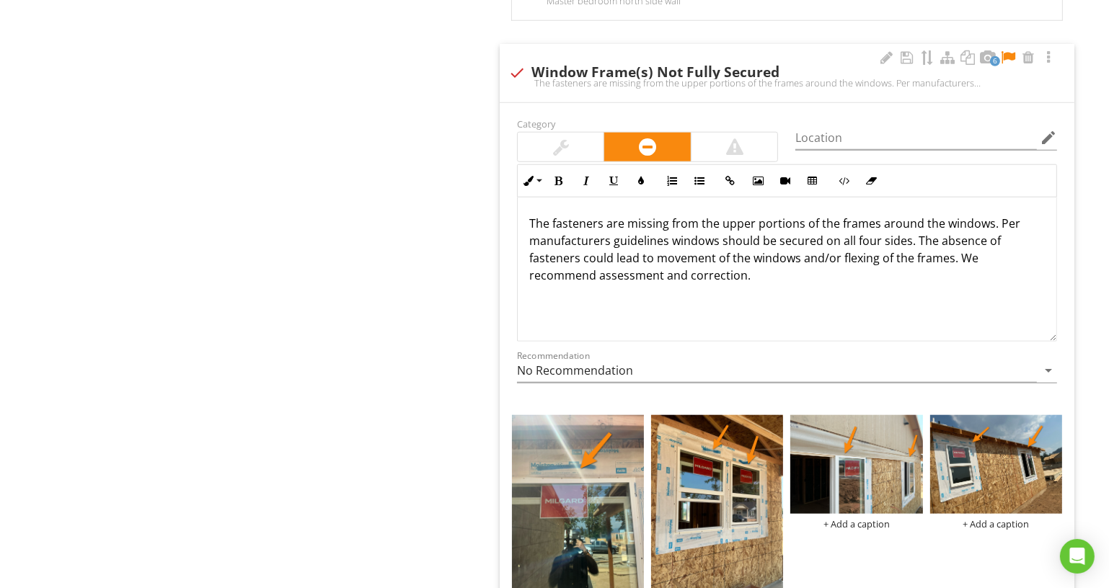
scroll to position [1473, 0]
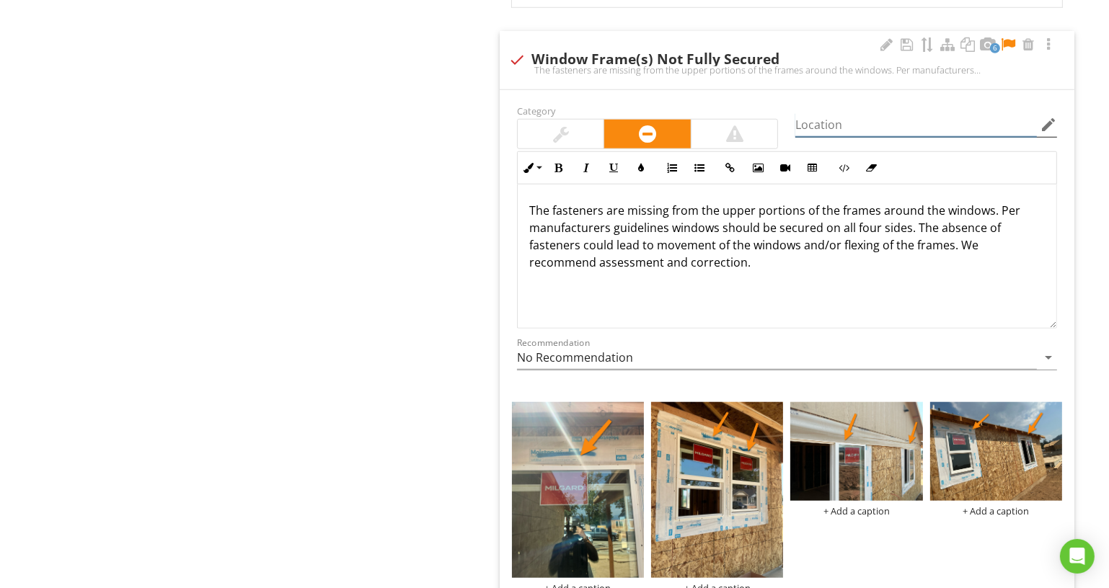
click at [927, 120] on input "Location" at bounding box center [916, 125] width 242 height 24
type input "I"
type input "Exterior - Various"
click at [886, 39] on div at bounding box center [886, 44] width 17 height 14
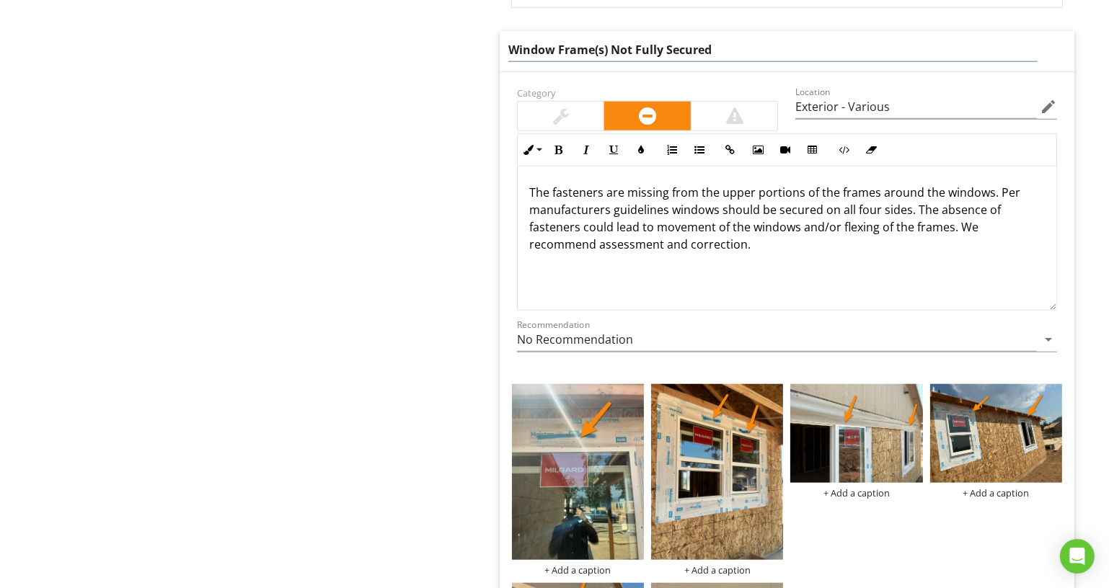
click at [886, 39] on input "Window Frame(s) Not Fully Secured" at bounding box center [772, 50] width 529 height 24
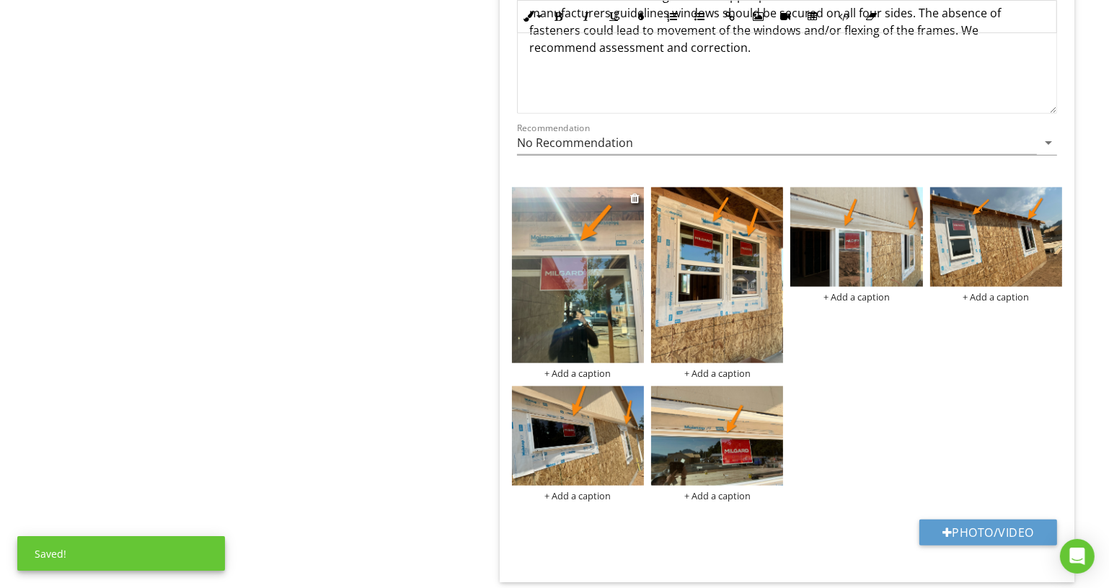
click at [583, 368] on div "+ Add a caption" at bounding box center [578, 374] width 132 height 12
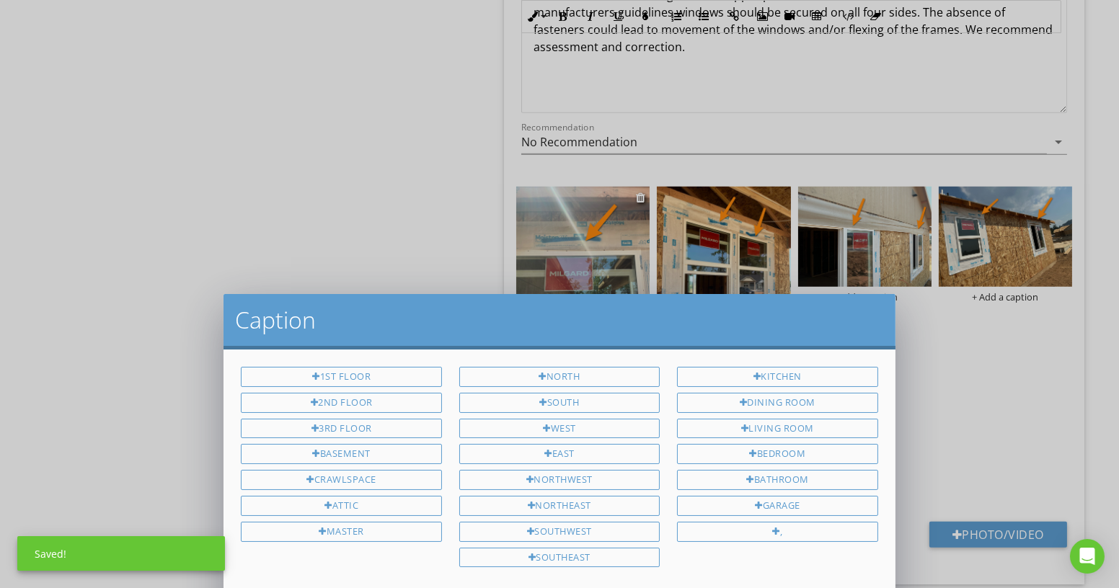
scroll to position [0, 0]
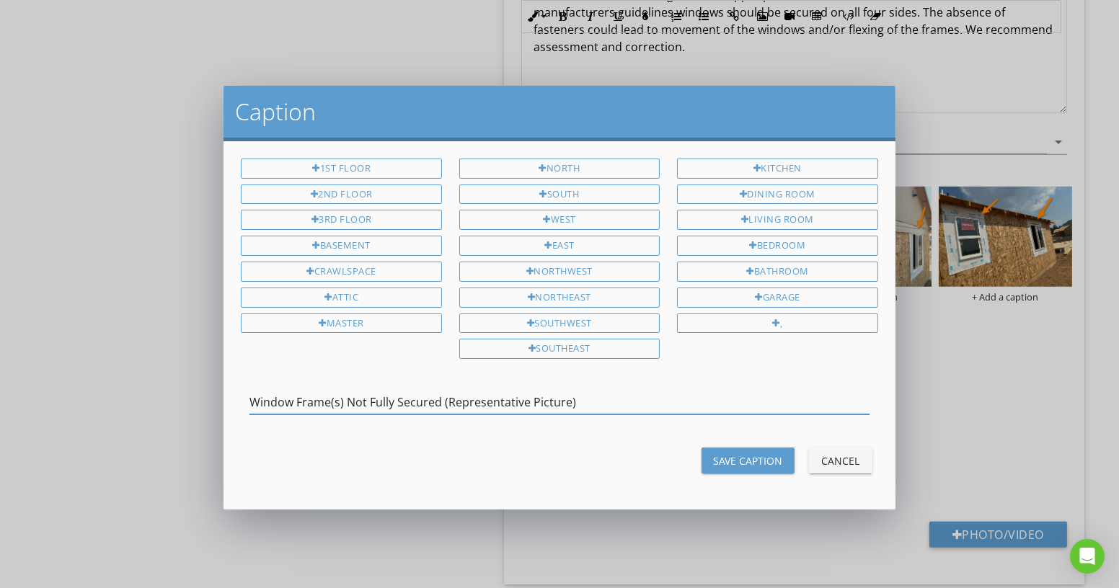
click at [583, 395] on input "Window Frame(s) Not Fully Secured (Representative Picture)" at bounding box center [558, 403] width 619 height 24
type input "Window Frame(s) Not Fully Secured (Representative Picture)"
click at [751, 456] on div "Save Caption" at bounding box center [748, 461] width 70 height 15
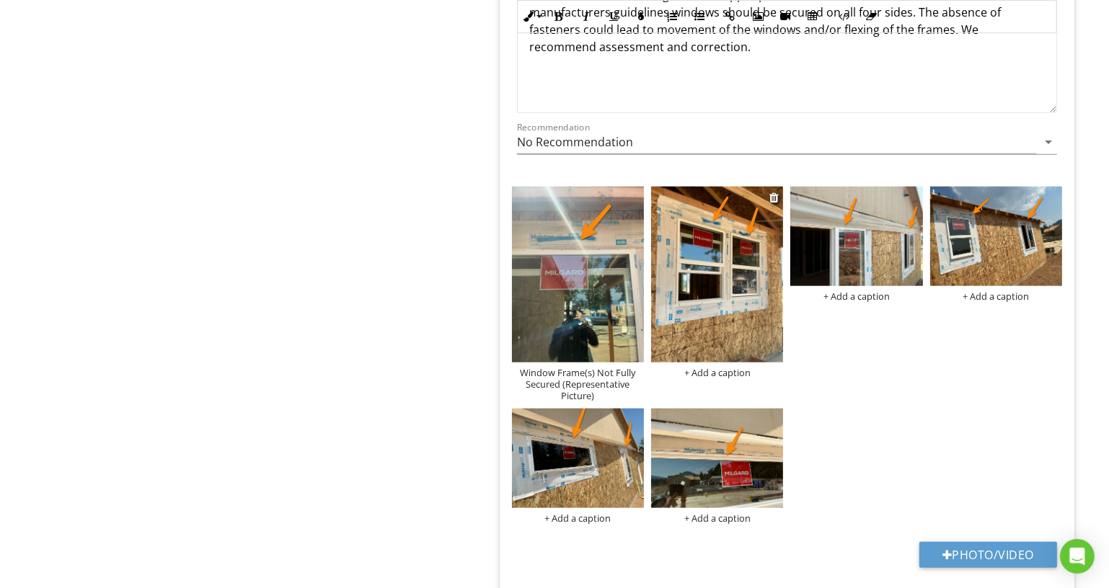
click at [715, 367] on div "+ Add a caption" at bounding box center [717, 373] width 132 height 12
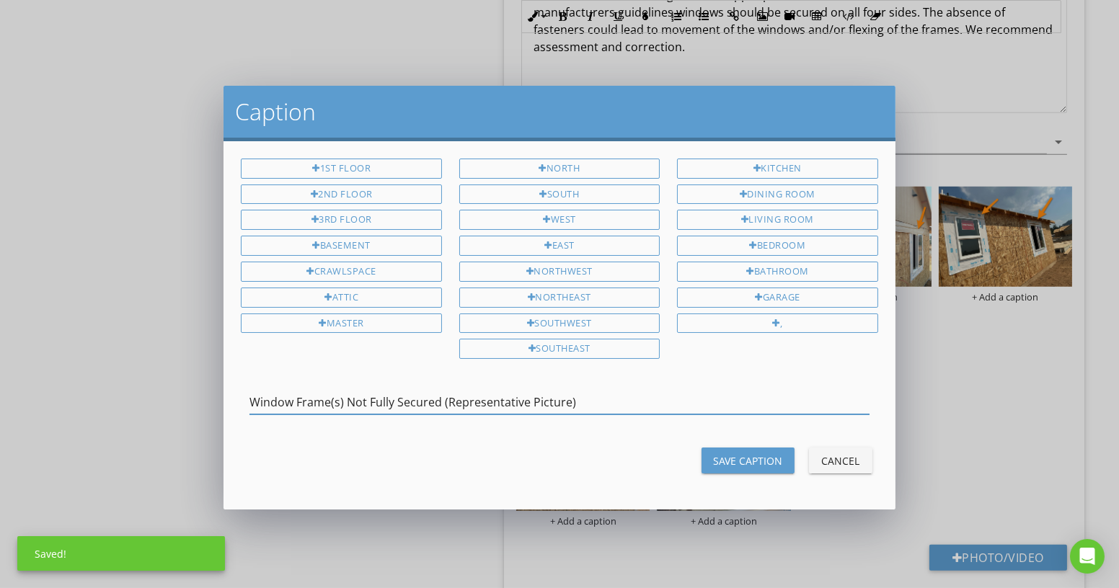
type input "Window Frame(s) Not Fully Secured (Representative Picture)"
click at [756, 448] on button "Save Caption" at bounding box center [748, 461] width 93 height 26
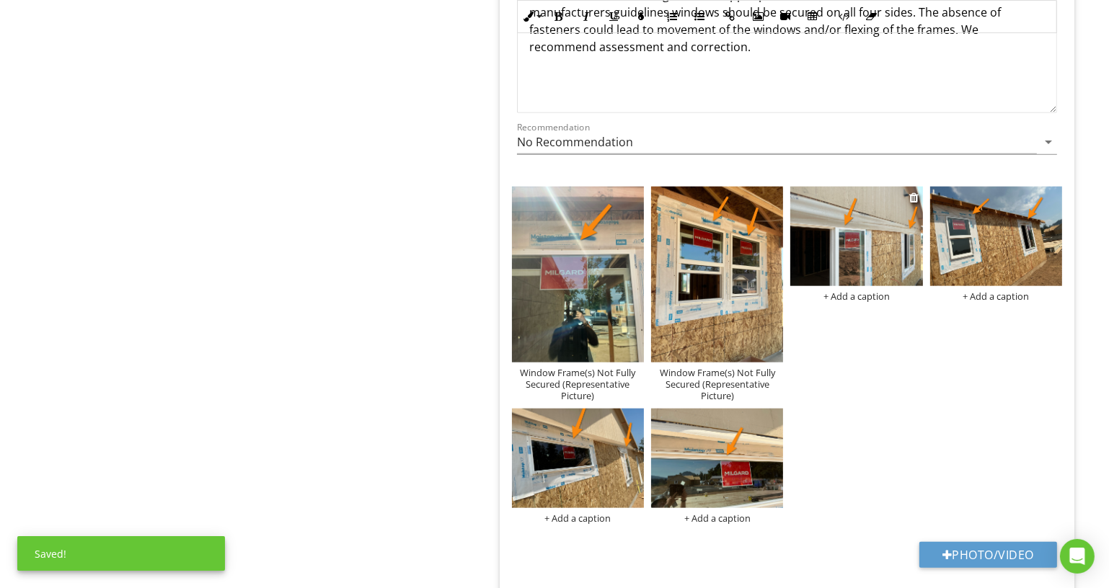
click at [862, 293] on div "+ Add a caption" at bounding box center [856, 297] width 132 height 12
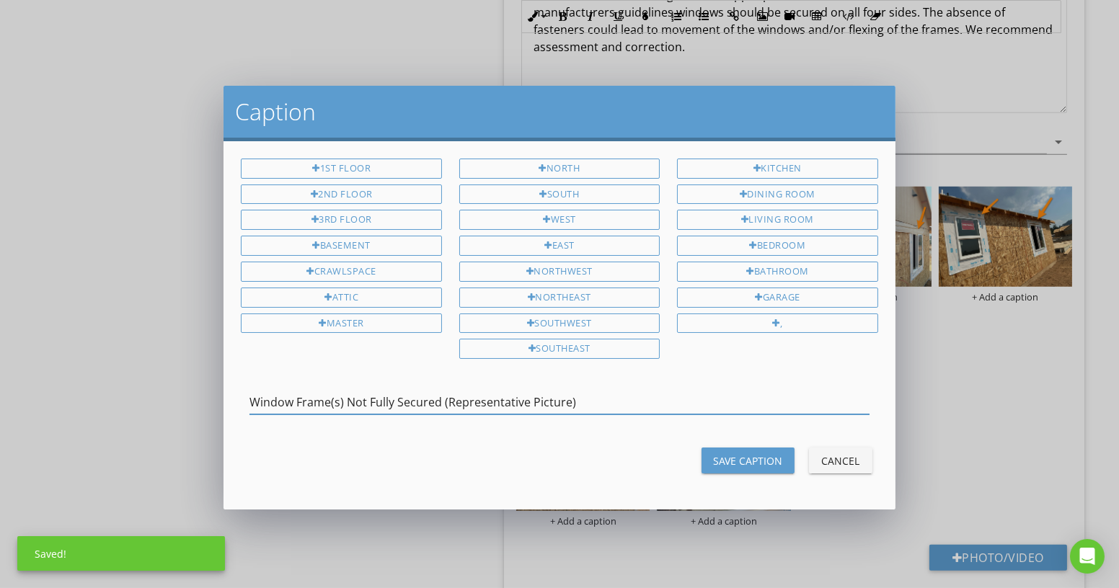
type input "Window Frame(s) Not Fully Secured (Representative Picture)"
click at [769, 456] on div "Save Caption" at bounding box center [748, 461] width 70 height 15
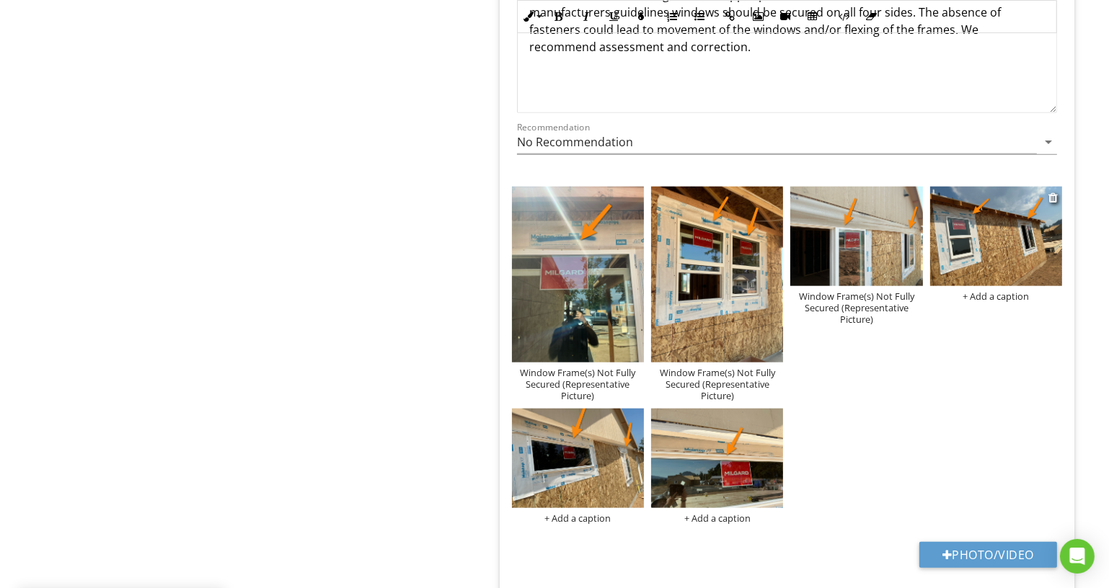
click at [987, 291] on div "+ Add a caption" at bounding box center [996, 297] width 132 height 12
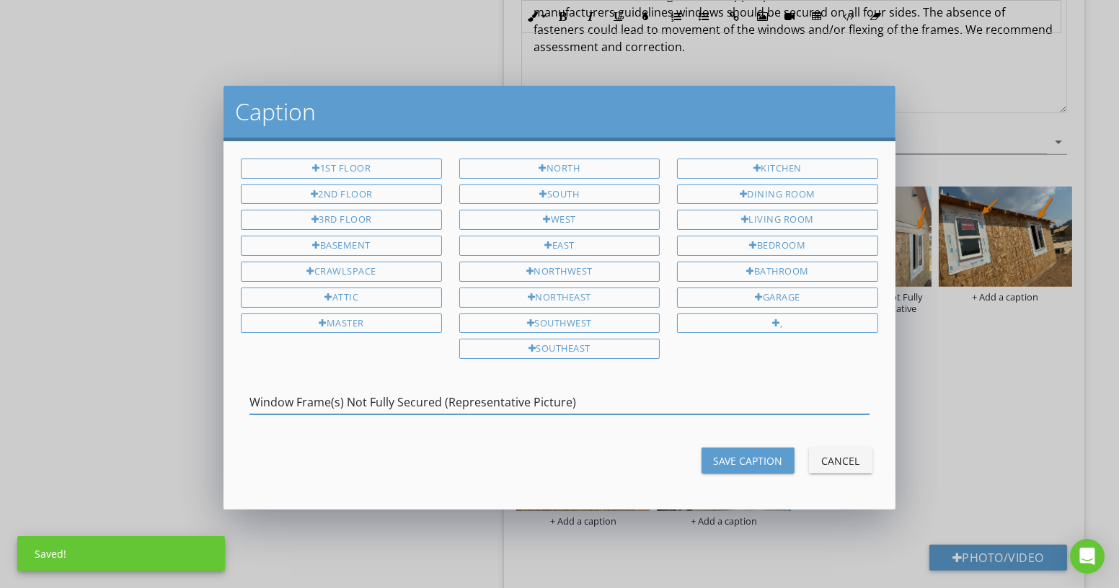
type input "Window Frame(s) Not Fully Secured (Representative Picture)"
click at [759, 448] on button "Save Caption" at bounding box center [748, 461] width 93 height 26
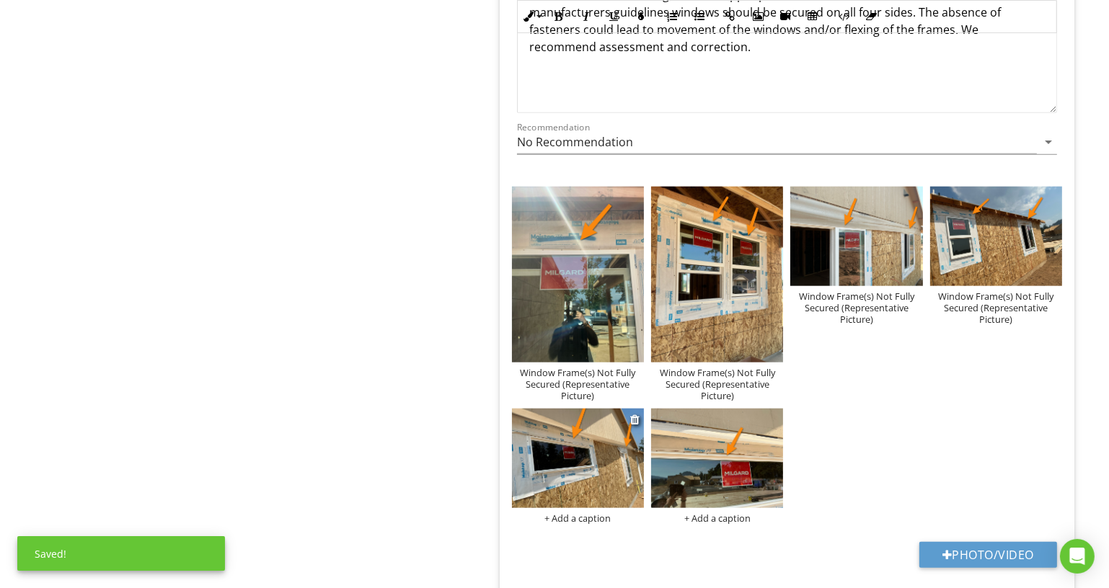
click at [598, 513] on div "+ Add a caption" at bounding box center [578, 519] width 132 height 12
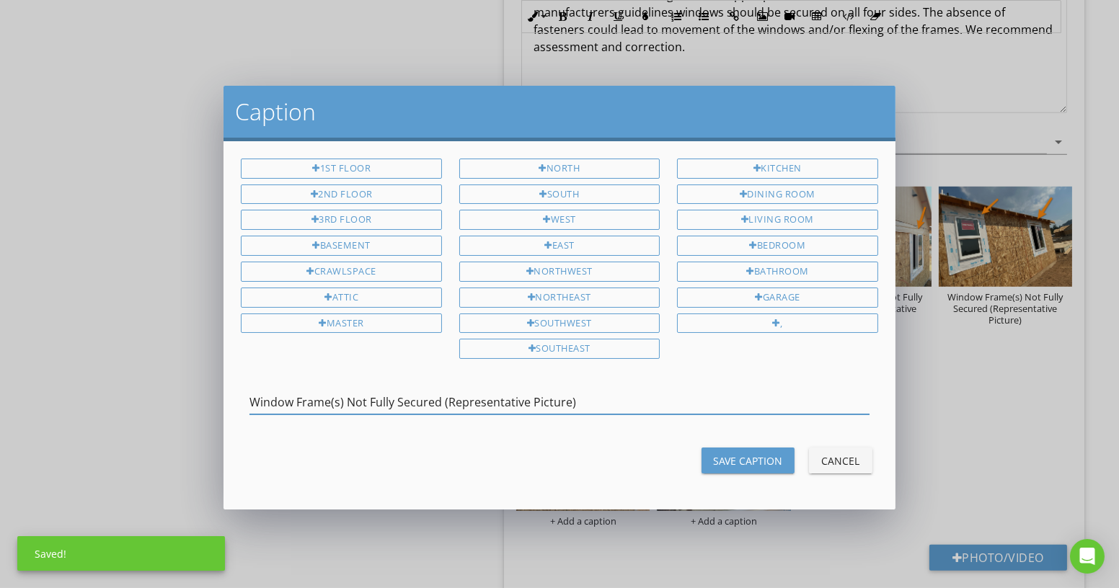
type input "Window Frame(s) Not Fully Secured (Representative Picture)"
click at [721, 455] on div "Save Caption" at bounding box center [748, 461] width 70 height 15
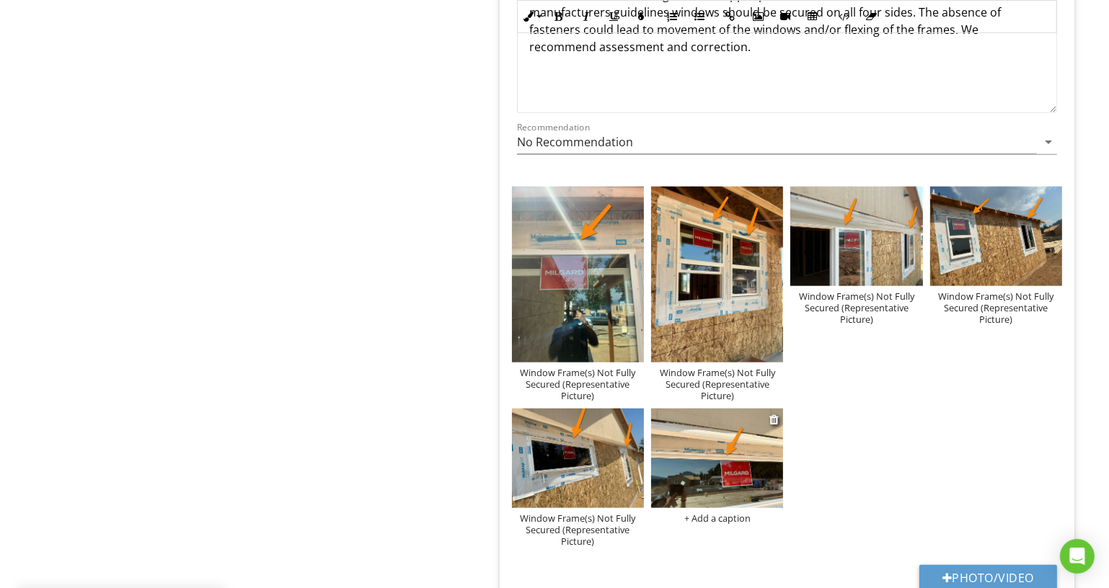
click at [726, 513] on div "+ Add a caption" at bounding box center [717, 519] width 132 height 12
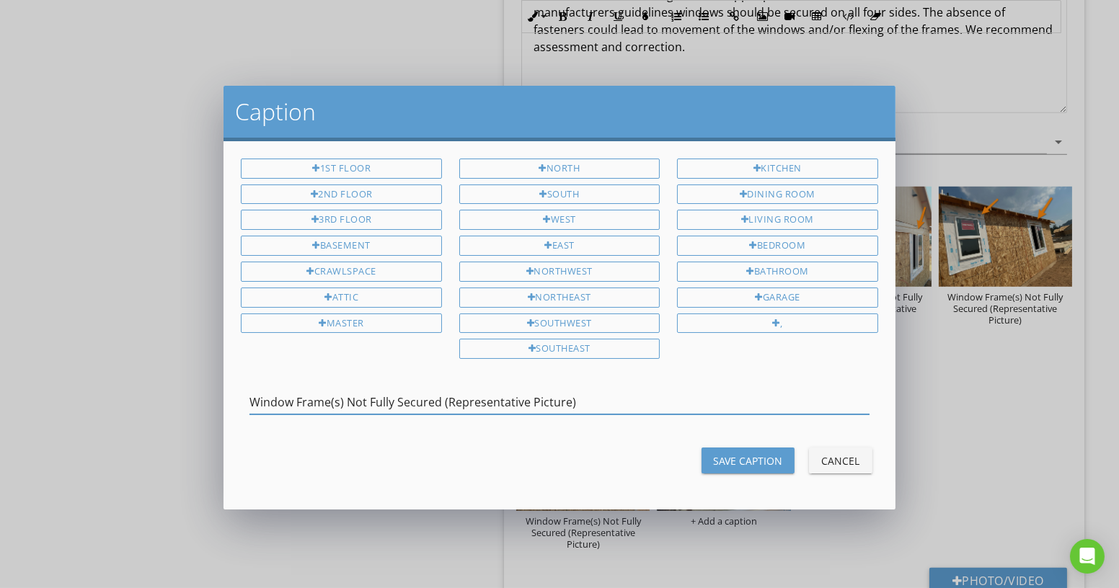
type input "Window Frame(s) Not Fully Secured (Representative Picture)"
click at [756, 454] on div "Save Caption" at bounding box center [748, 461] width 70 height 15
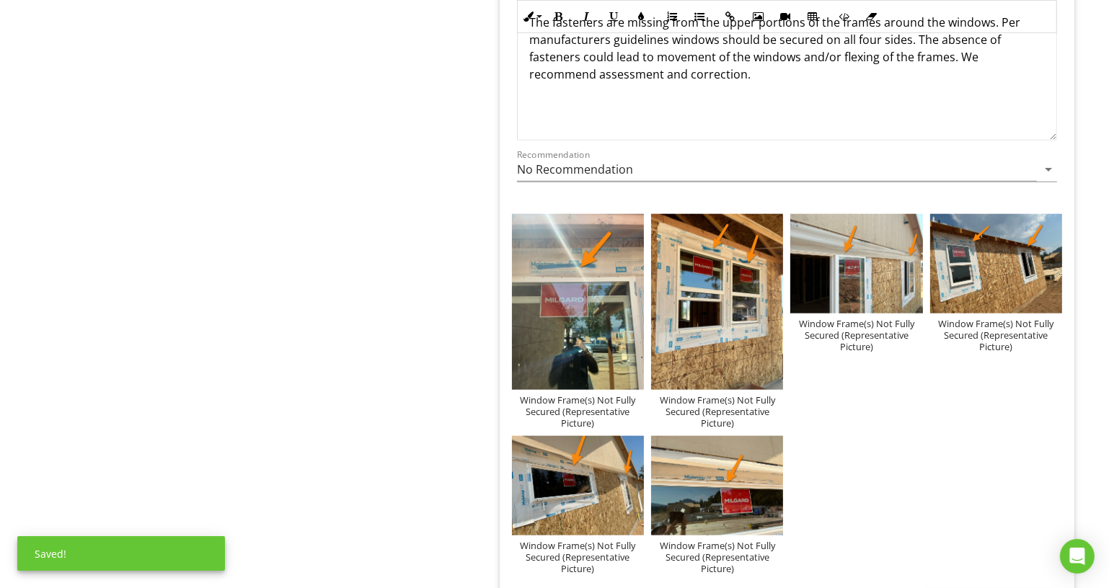
scroll to position [1294, 0]
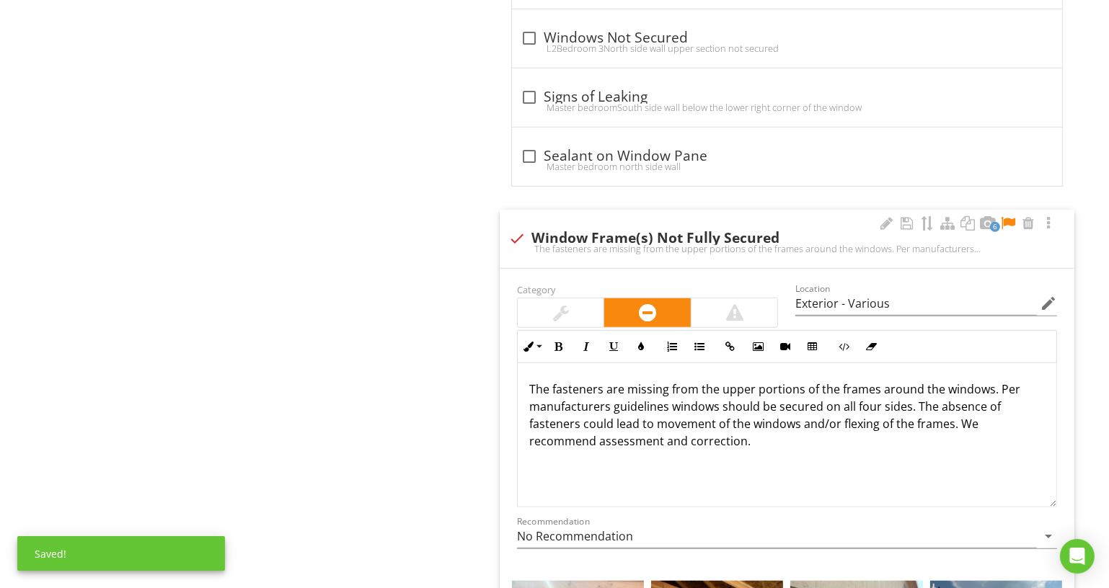
click at [1007, 216] on div at bounding box center [1007, 223] width 17 height 14
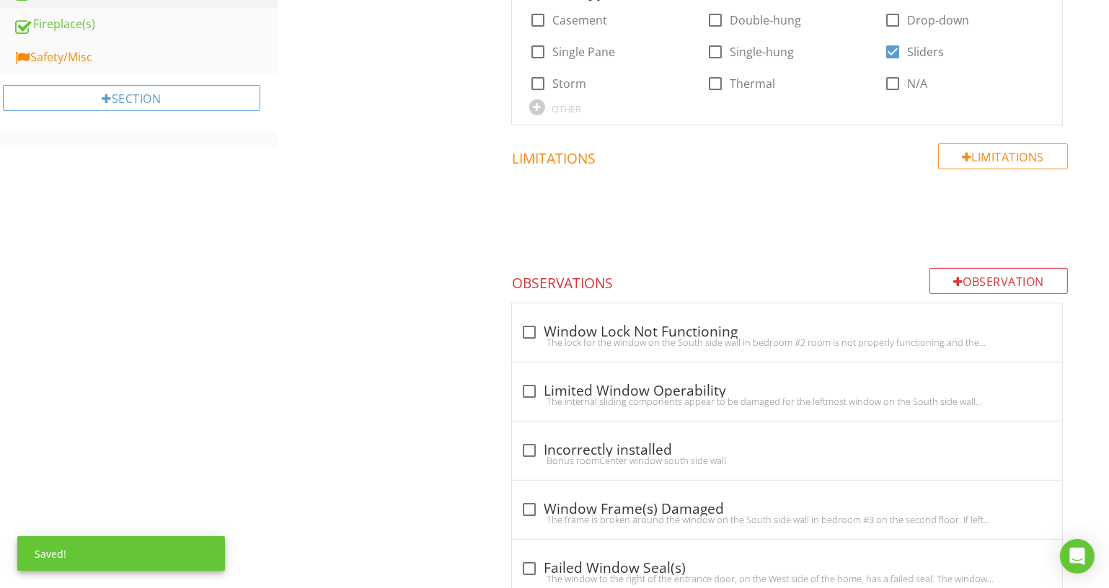
scroll to position [377, 0]
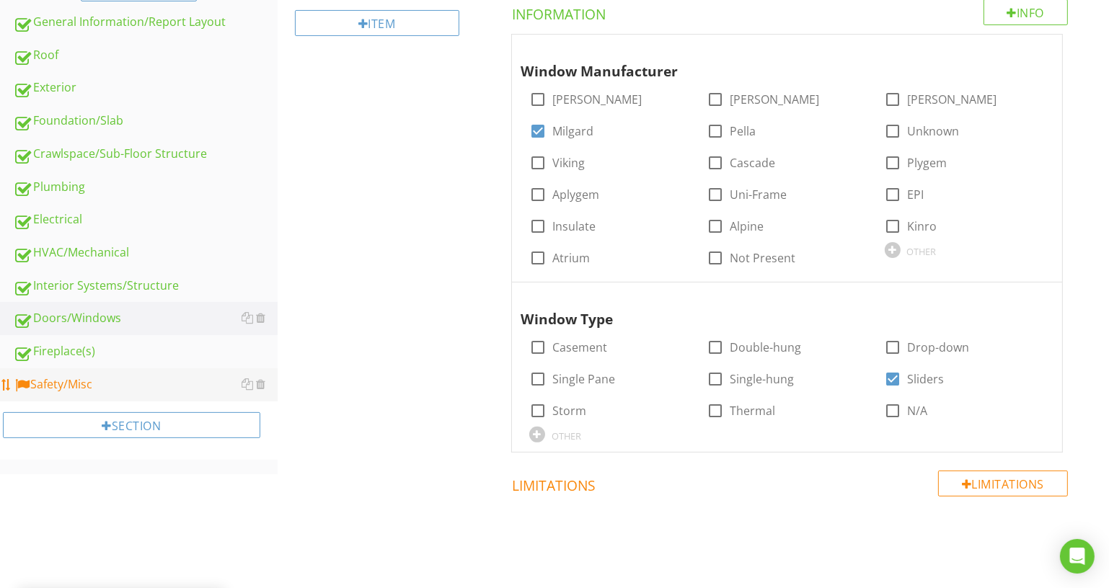
click at [76, 381] on div "Safety/Misc" at bounding box center [145, 385] width 265 height 19
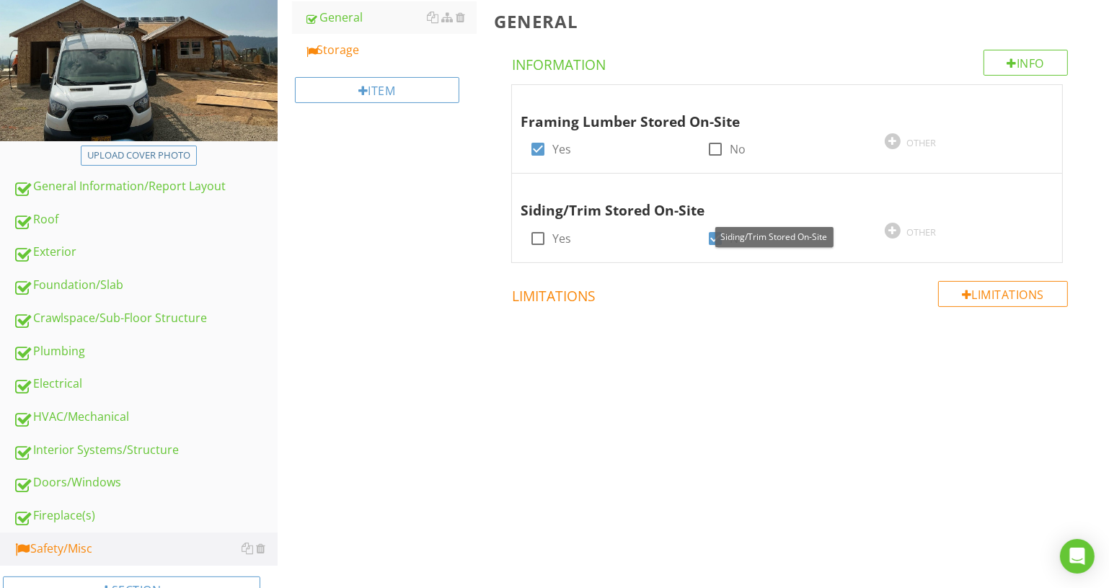
scroll to position [193, 0]
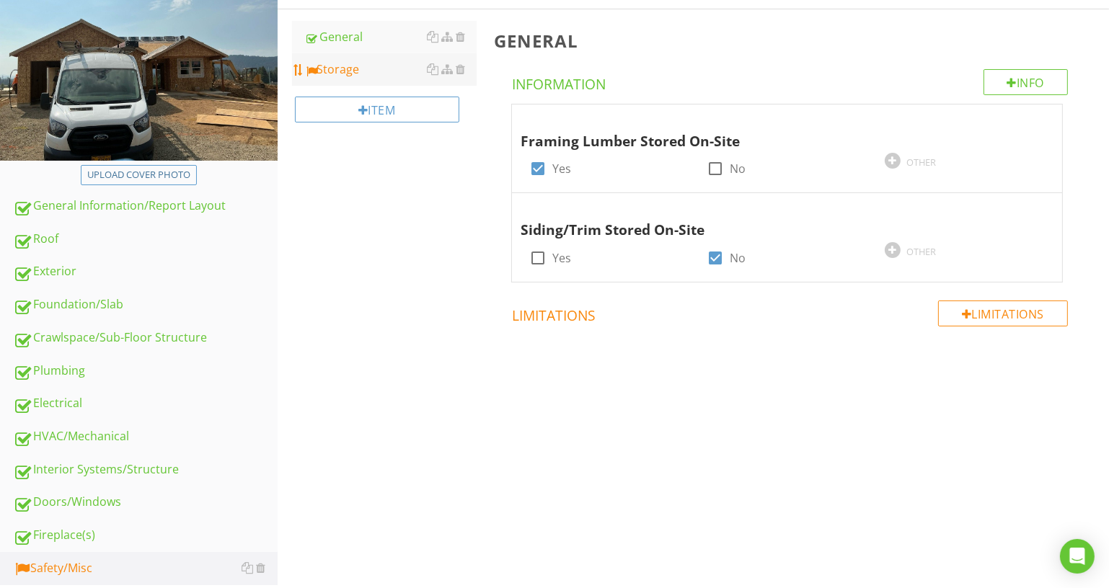
click at [409, 81] on link "Storage" at bounding box center [391, 69] width 172 height 32
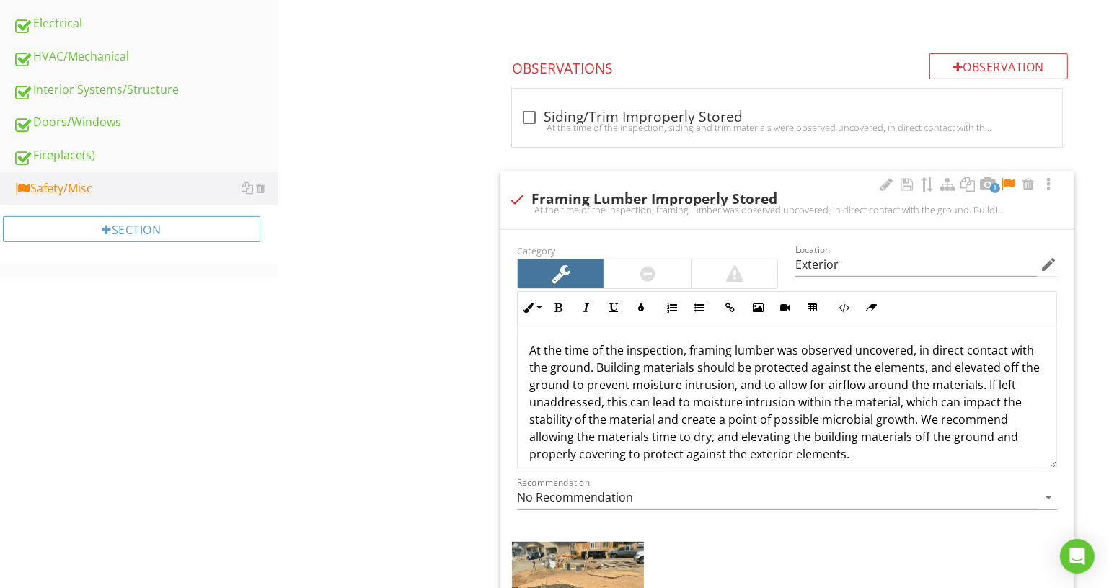
scroll to position [652, 0]
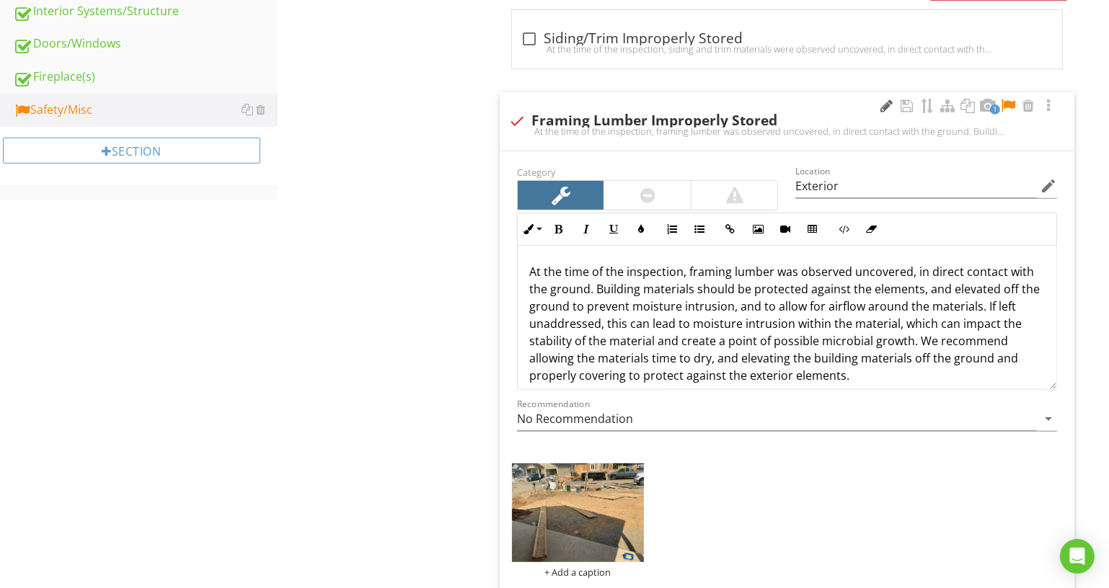
click at [891, 103] on div at bounding box center [886, 106] width 17 height 14
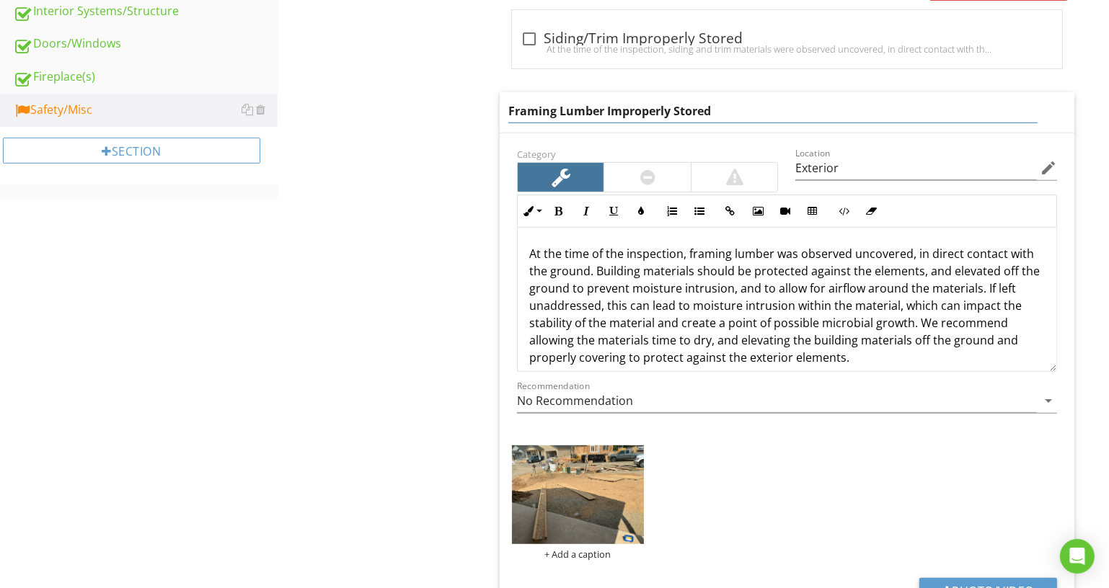
click at [879, 109] on input "Framing Lumber Improperly Stored" at bounding box center [772, 112] width 529 height 24
click at [580, 549] on div "+ Add a caption" at bounding box center [578, 503] width 132 height 115
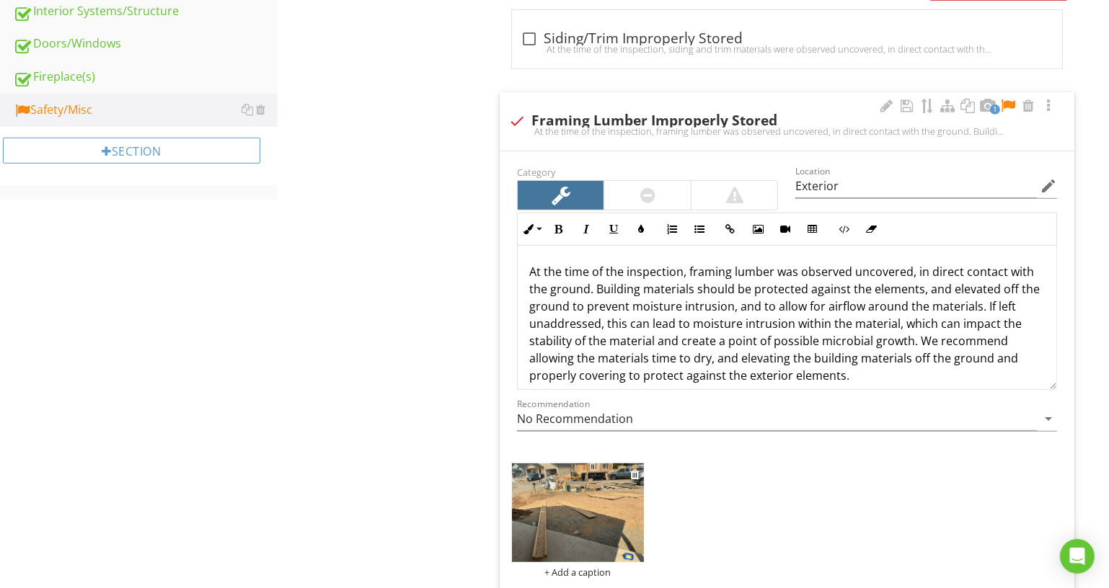
click at [593, 570] on div "+ Add a caption" at bounding box center [578, 573] width 132 height 12
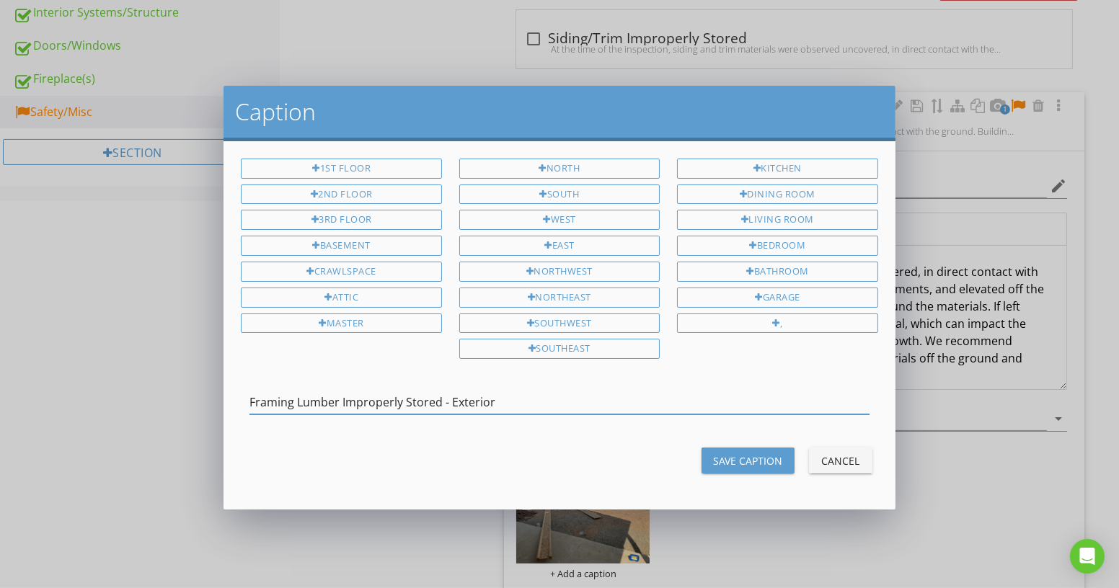
type input "Framing Lumber Improperly Stored - Exterior"
click at [743, 456] on div "Save Caption" at bounding box center [748, 461] width 70 height 15
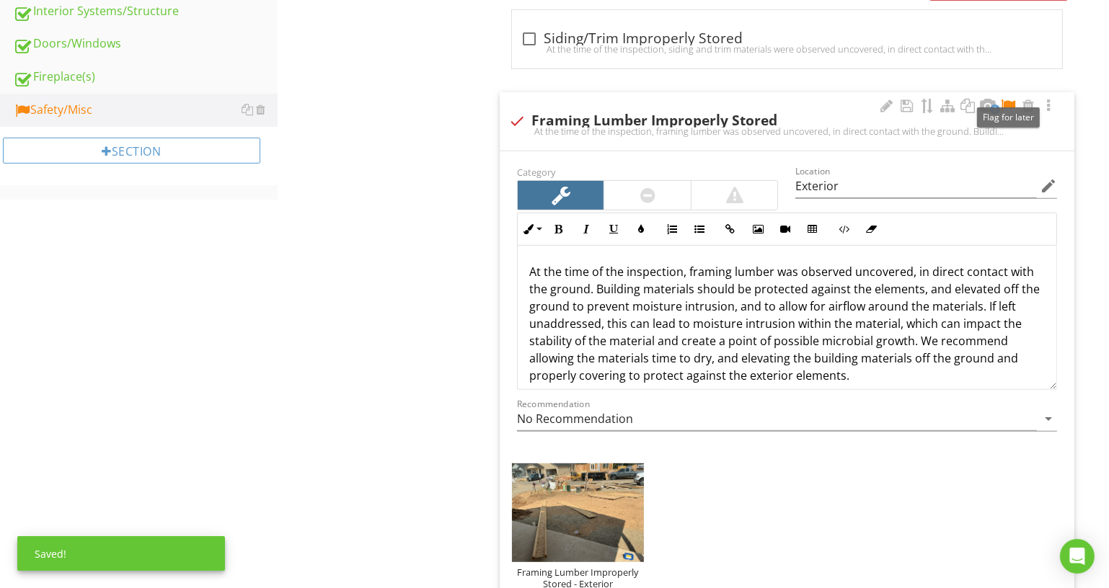
click at [1004, 99] on div at bounding box center [1007, 106] width 17 height 14
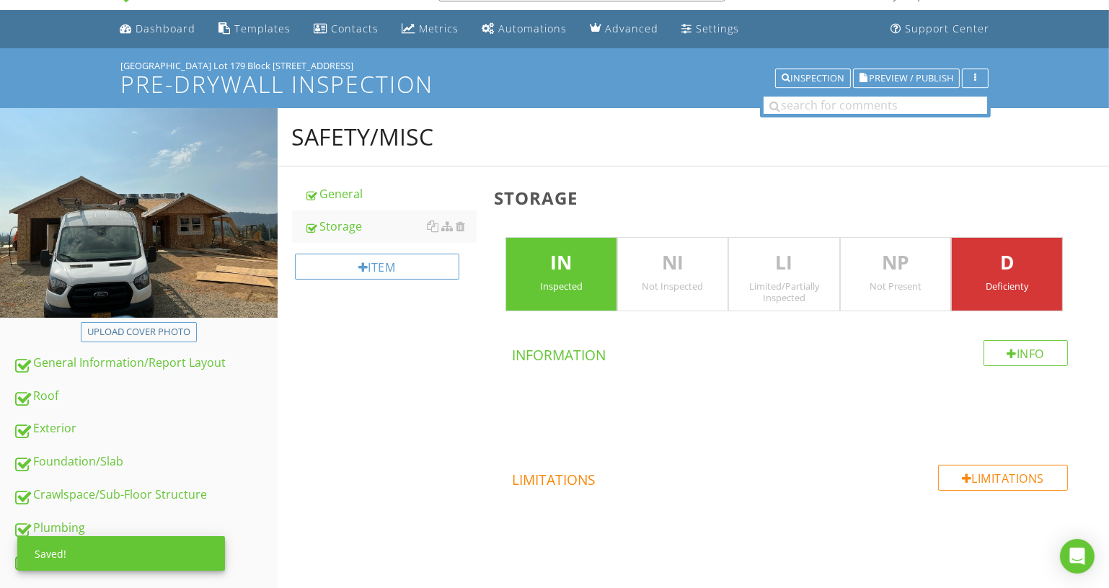
scroll to position [0, 0]
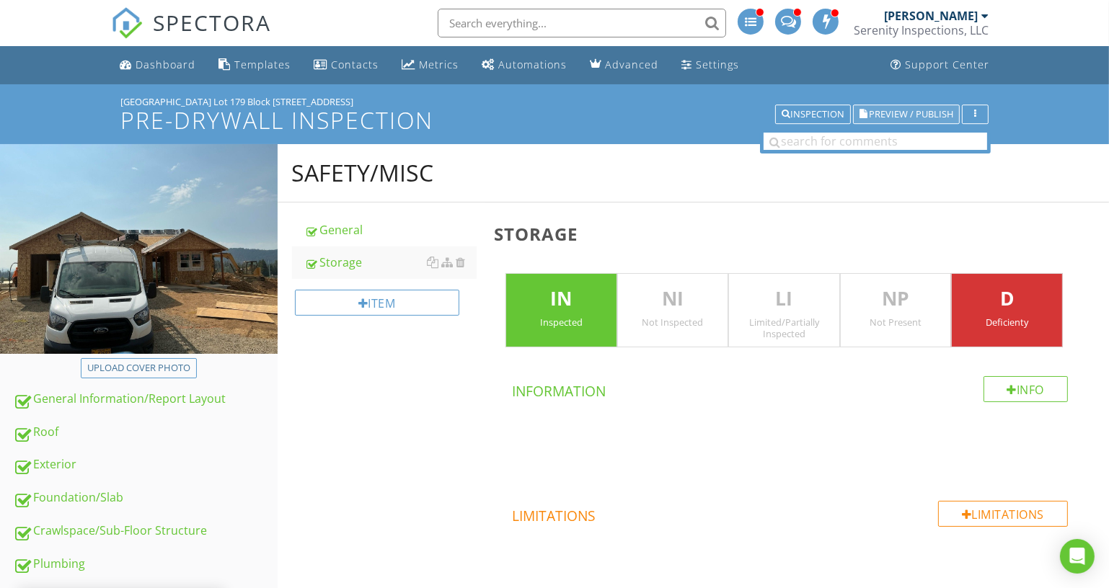
click at [876, 110] on span "Preview / Publish" at bounding box center [911, 114] width 84 height 9
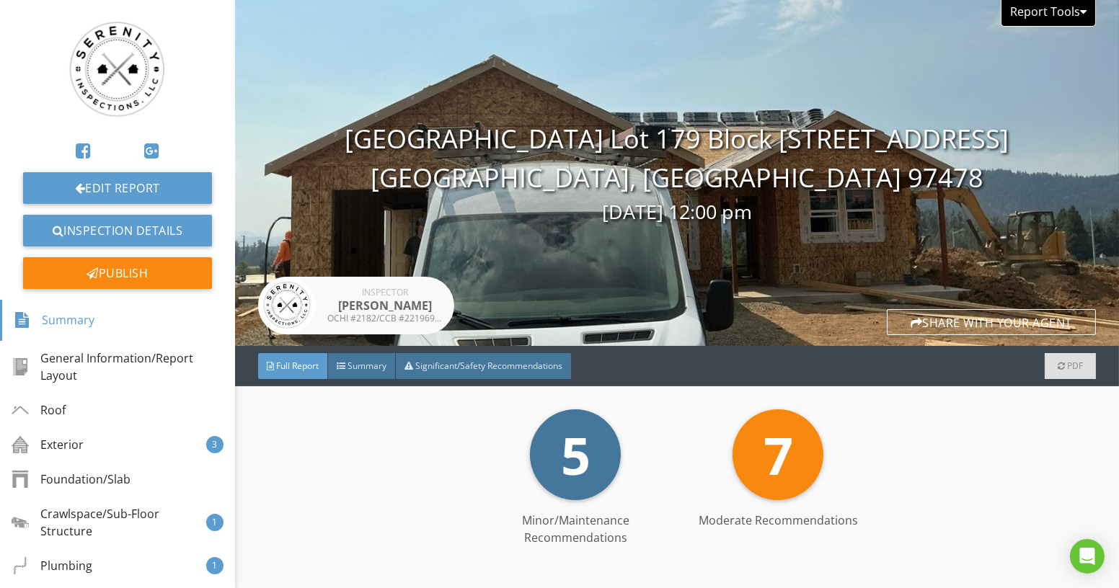
click at [1059, 9] on div "Report Tools" at bounding box center [1048, 13] width 95 height 27
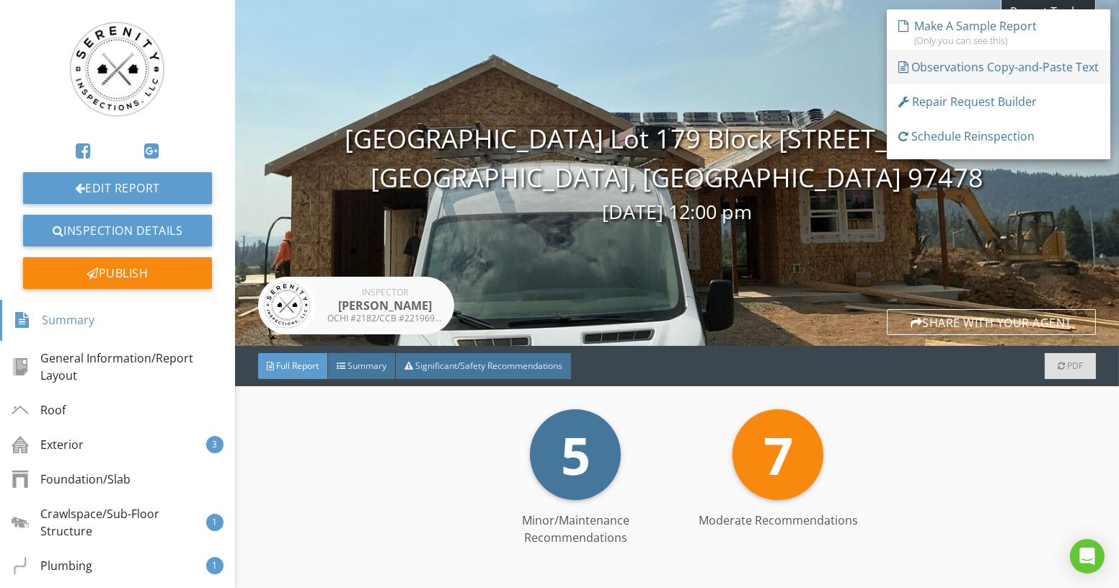
click at [1007, 73] on div "Observations Copy-and-Paste Text" at bounding box center [998, 66] width 200 height 17
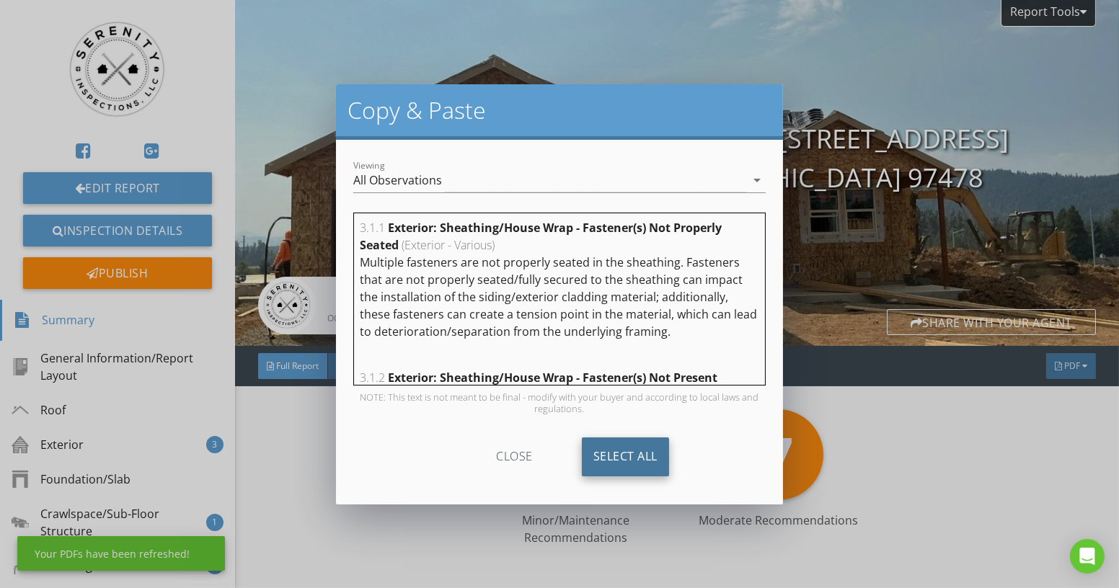
click at [622, 456] on div "Select All" at bounding box center [625, 457] width 87 height 39
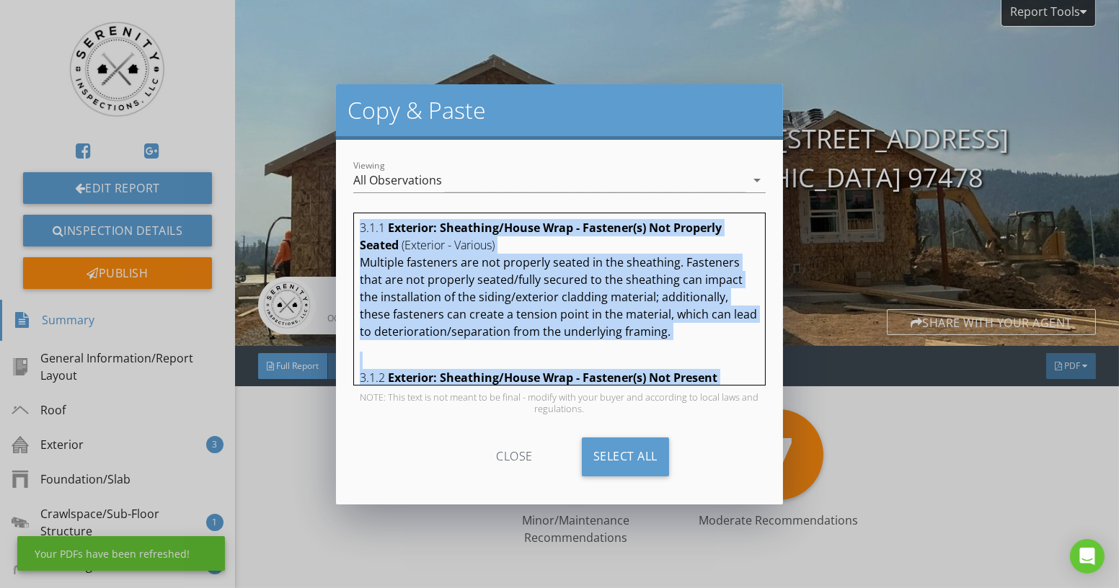
copy div "3.1.1 Exterior: Sheathing/House Wrap - Fastener(s) Not Properly Seated (Exterio…"
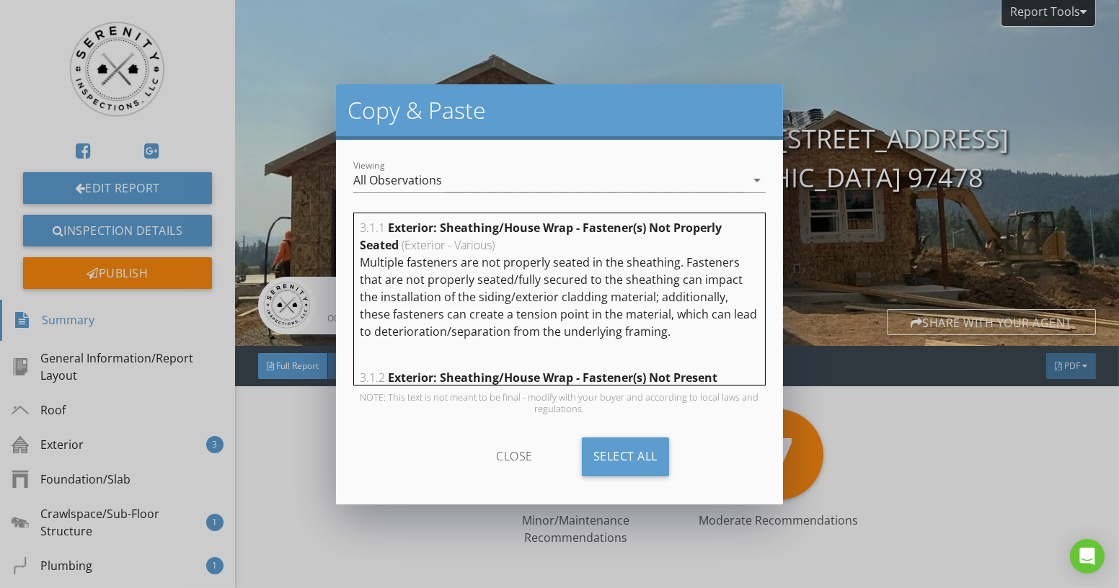
click at [510, 453] on div "close" at bounding box center [514, 457] width 129 height 39
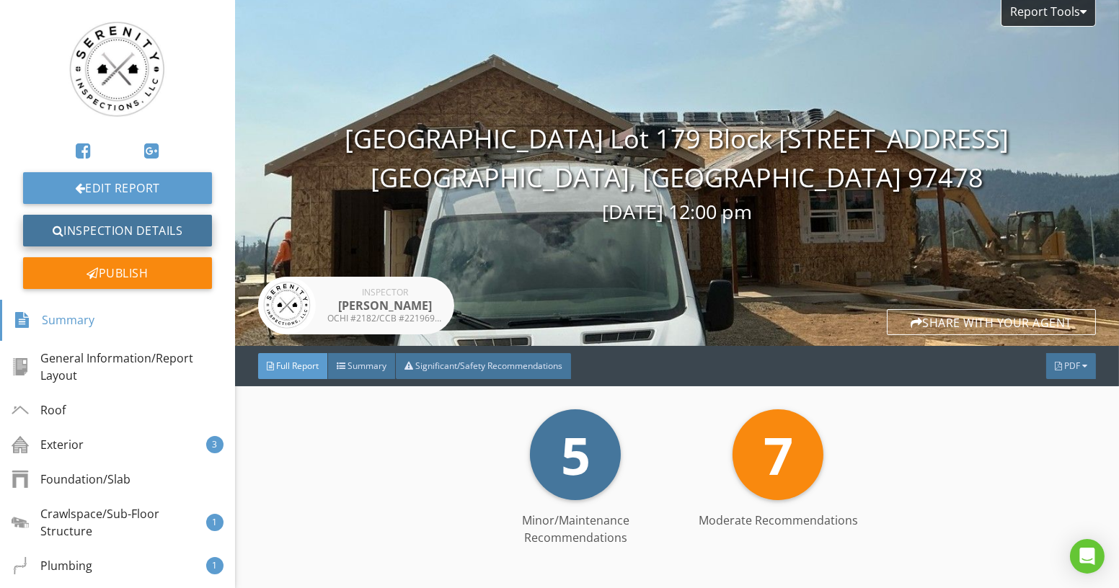
click at [151, 228] on link "Inspection Details" at bounding box center [117, 231] width 189 height 32
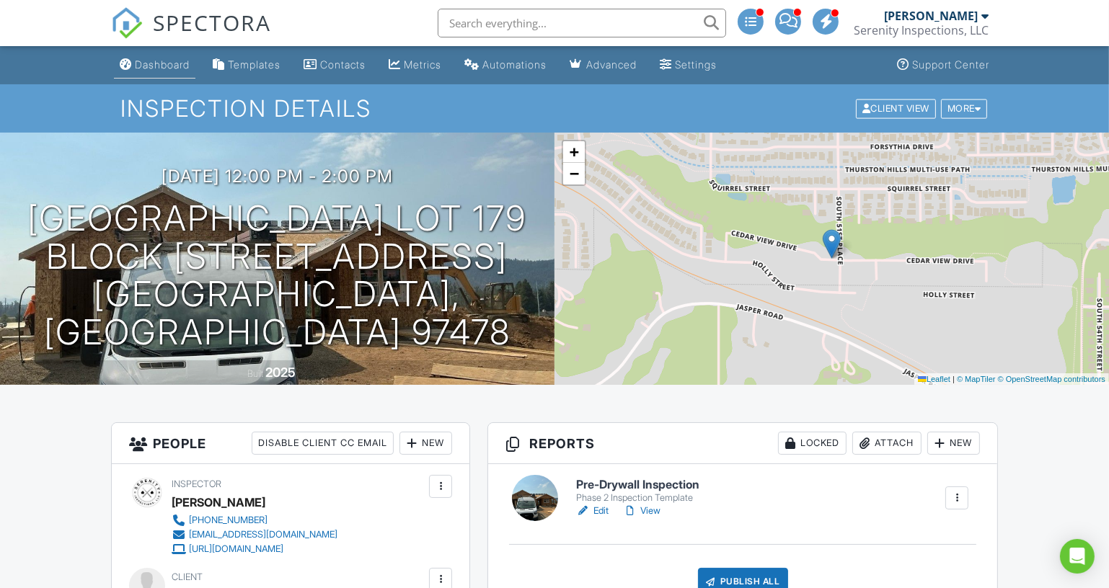
click at [174, 63] on div "Dashboard" at bounding box center [162, 64] width 55 height 12
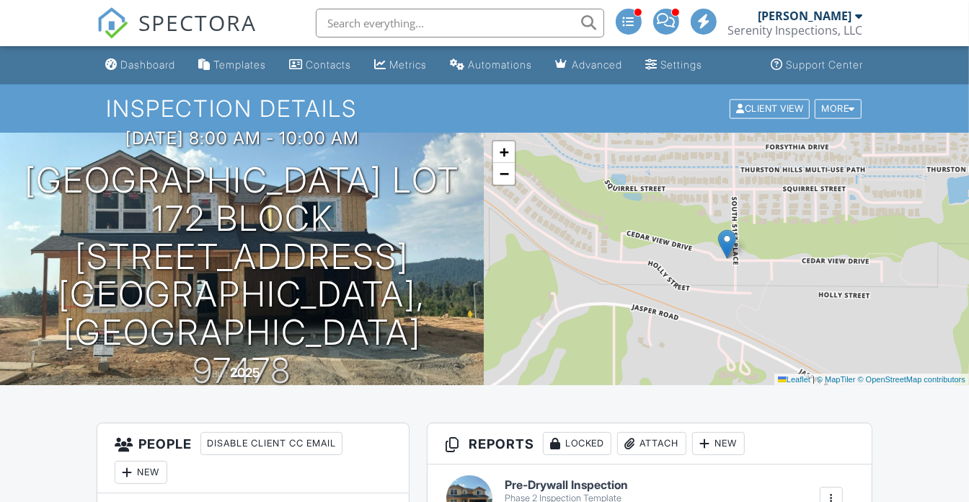
click at [172, 61] on div "Dashboard" at bounding box center [147, 64] width 55 height 12
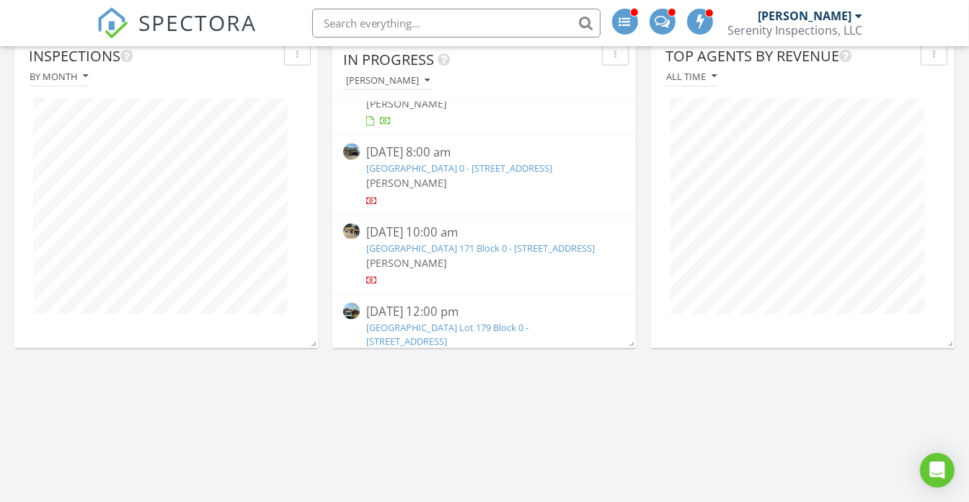
scroll to position [393, 0]
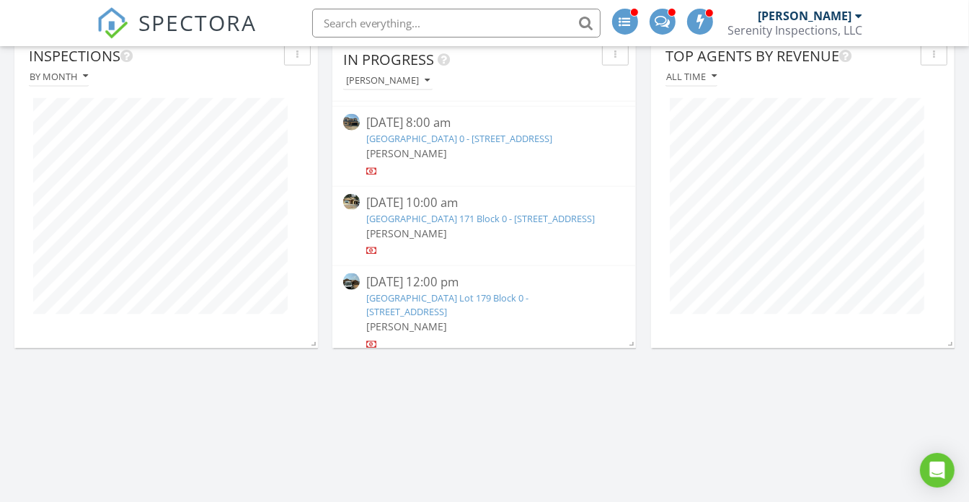
click at [466, 225] on link "[GEOGRAPHIC_DATA] 171 Block 0 - [STREET_ADDRESS]" at bounding box center [481, 218] width 229 height 13
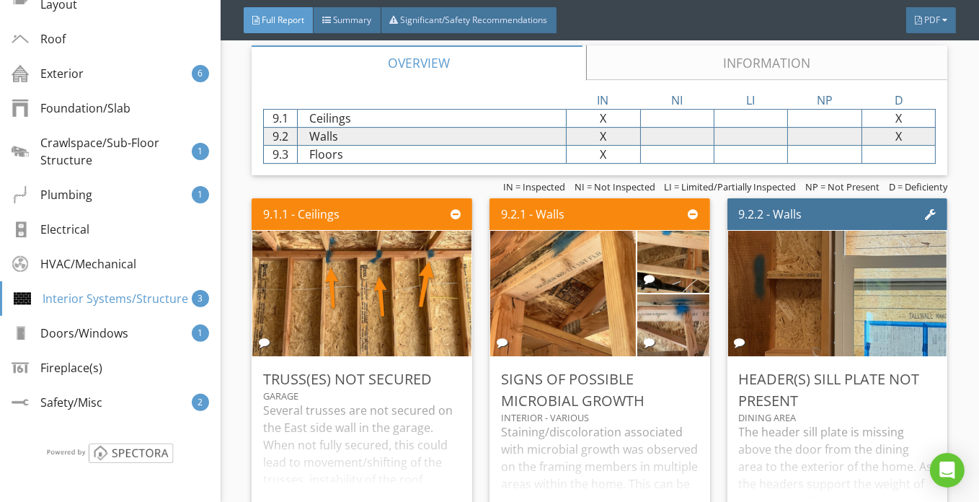
scroll to position [4851, 0]
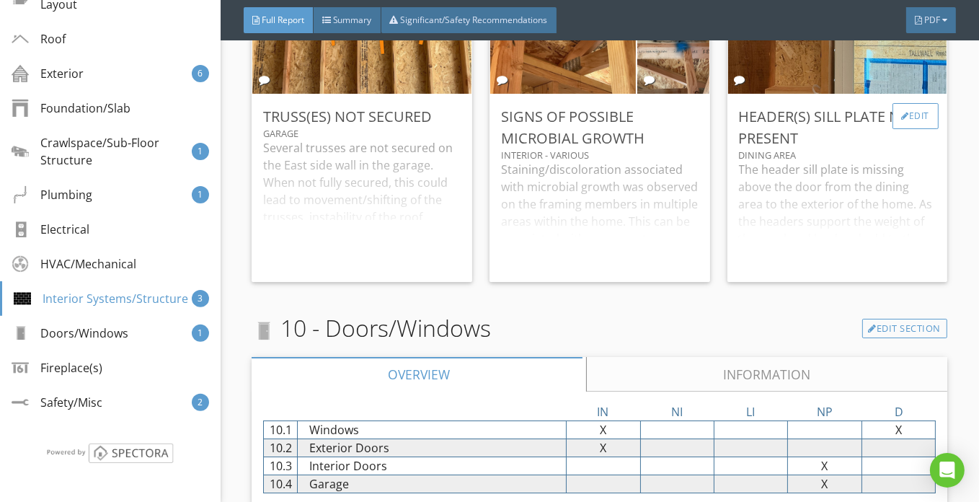
click at [910, 115] on div "Edit" at bounding box center [916, 116] width 47 height 26
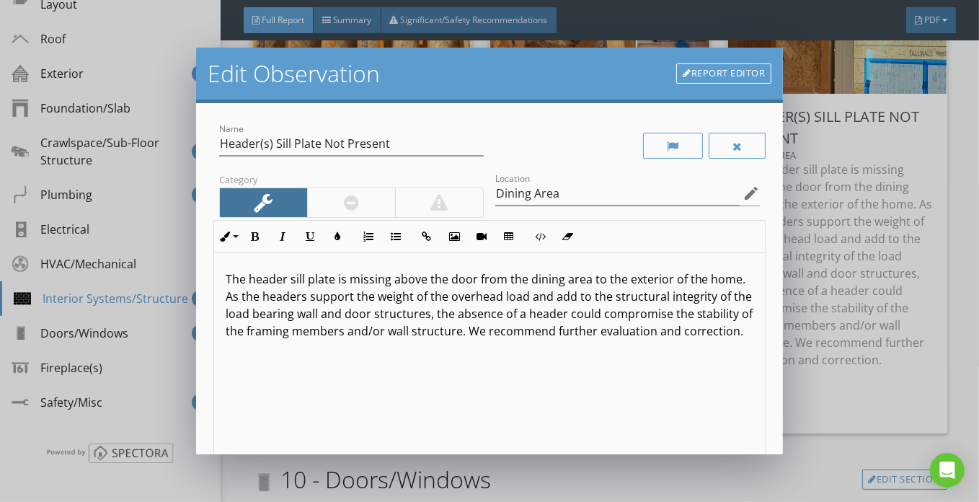
click at [345, 293] on p "The header sill plate is missing above the door from the dining area to the ext…" at bounding box center [490, 304] width 529 height 69
click at [402, 298] on p "The header sill plate is missing above the door from the dining area to the ext…" at bounding box center [490, 304] width 529 height 69
click at [506, 309] on p "The header sill plate is missing above the door from the dining area to the ext…" at bounding box center [490, 304] width 529 height 69
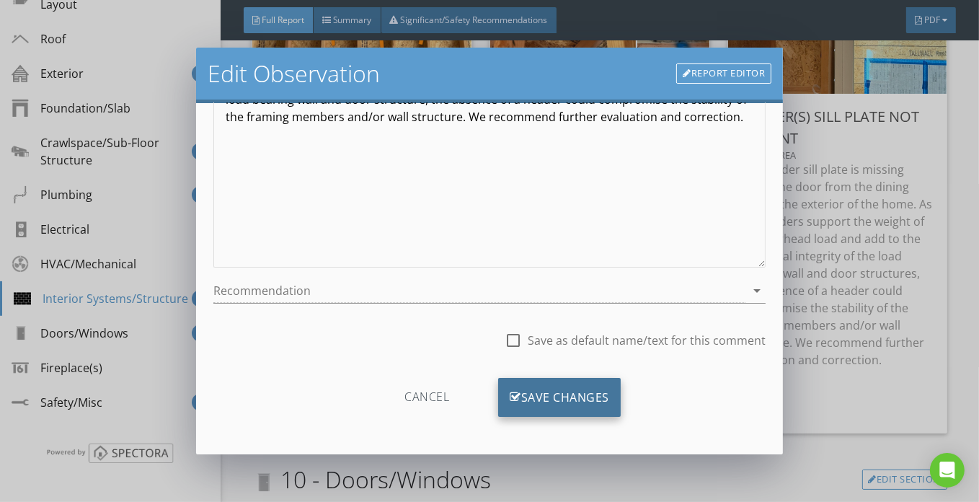
click at [552, 405] on div "Save Changes" at bounding box center [559, 397] width 123 height 39
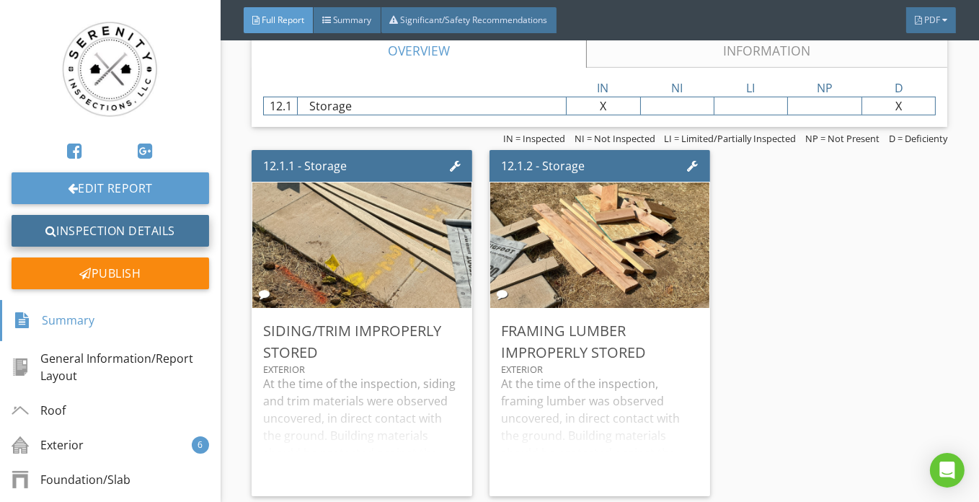
click at [133, 224] on link "Inspection Details" at bounding box center [111, 231] width 198 height 32
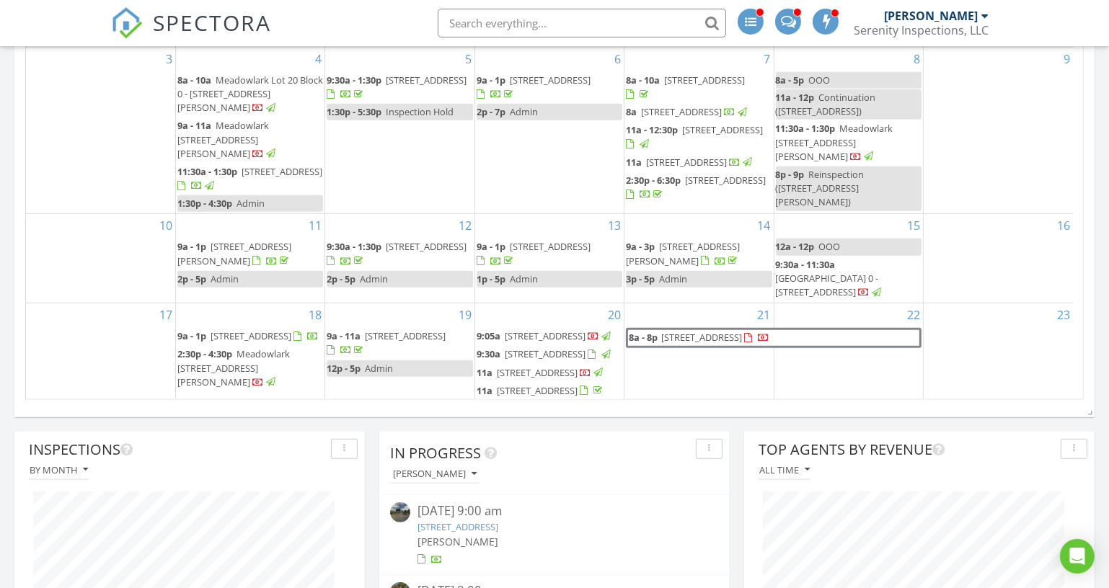
scroll to position [327, 0]
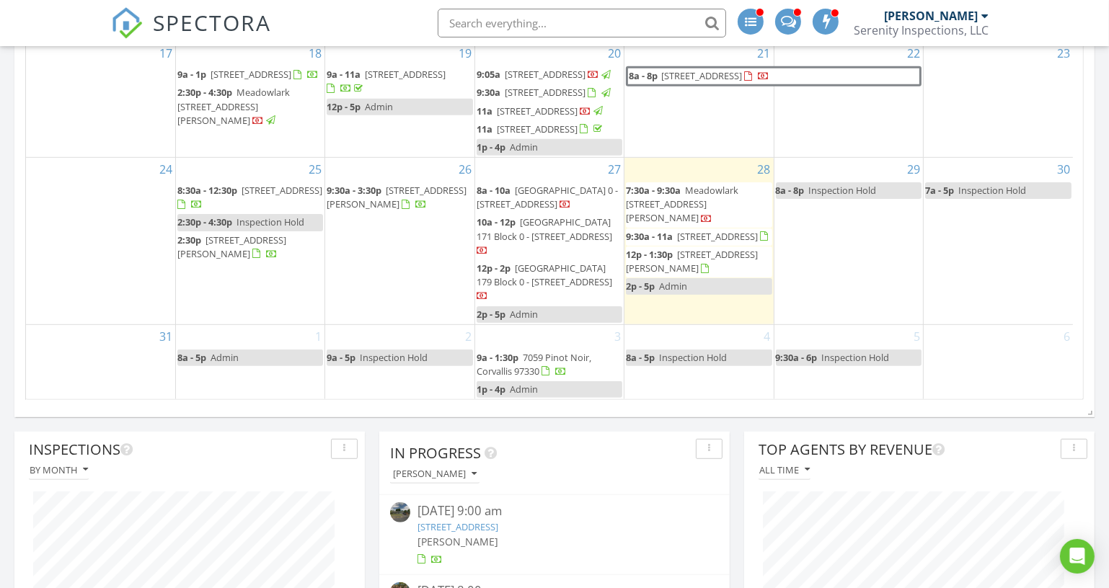
click at [846, 263] on div "29 8a - 8p Inspection Hold" at bounding box center [848, 241] width 149 height 167
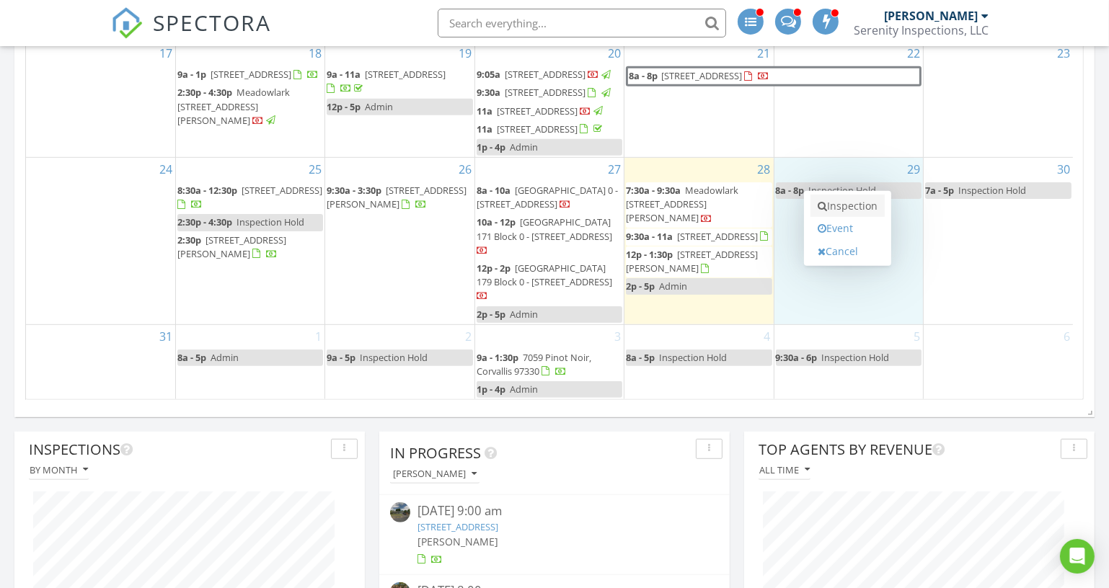
click at [853, 199] on link "Inspection" at bounding box center [847, 206] width 74 height 23
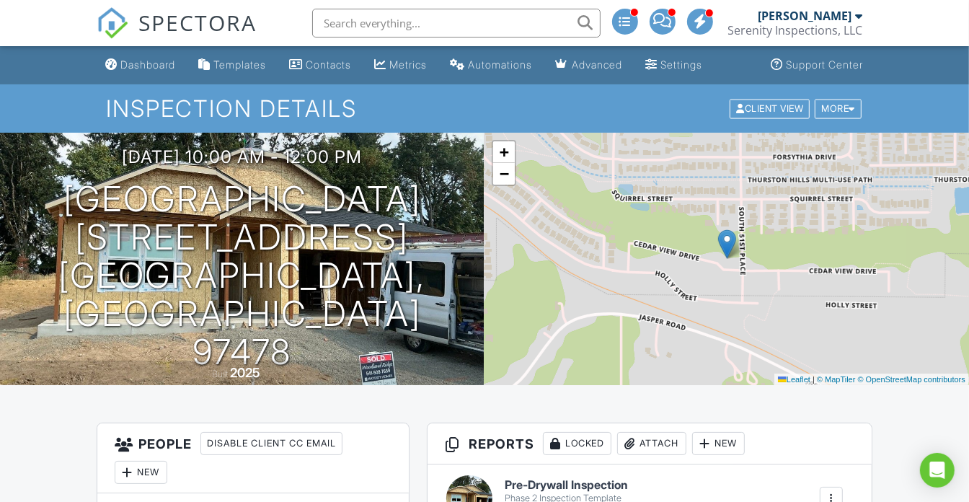
drag, startPoint x: 135, startPoint y: 61, endPoint x: 167, endPoint y: 61, distance: 32.4
click at [135, 61] on div "Dashboard" at bounding box center [147, 64] width 55 height 12
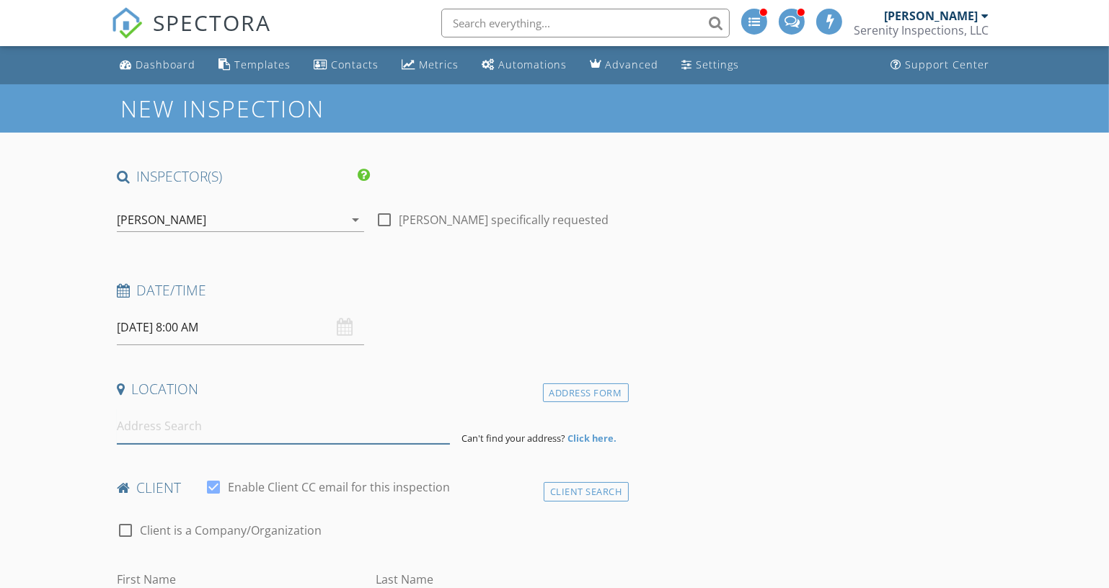
click at [260, 432] on input at bounding box center [283, 426] width 333 height 35
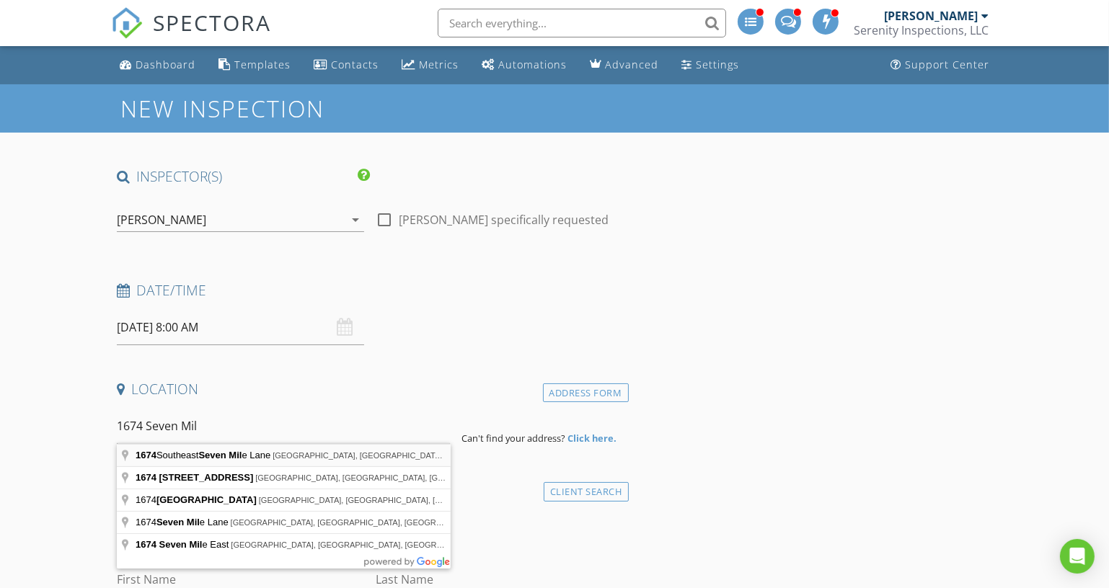
type input "1674 Southeast Seven Mile Lane, Albany, OR, USA"
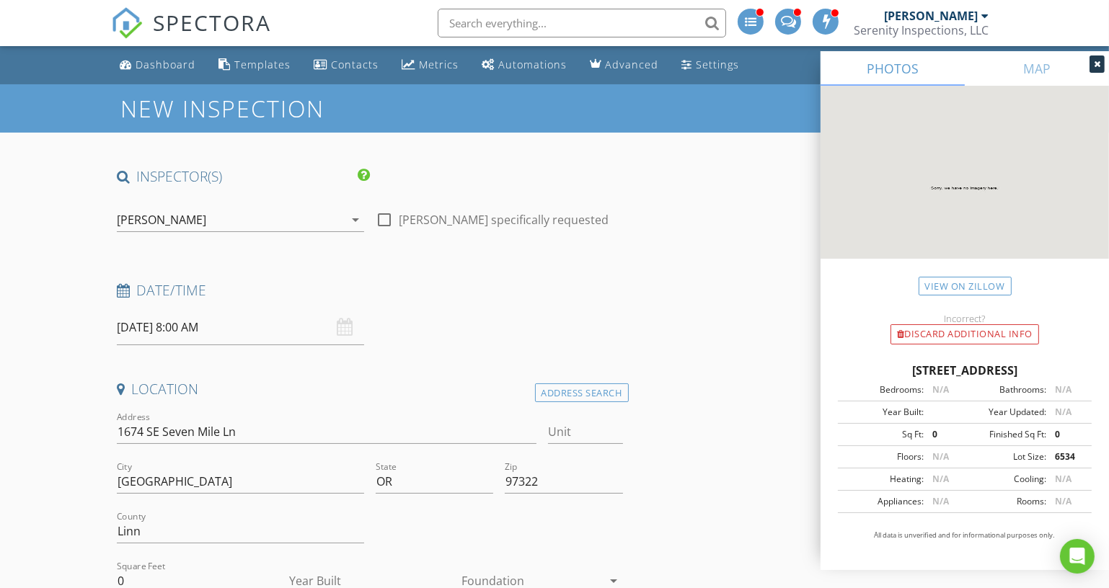
scroll to position [131, 0]
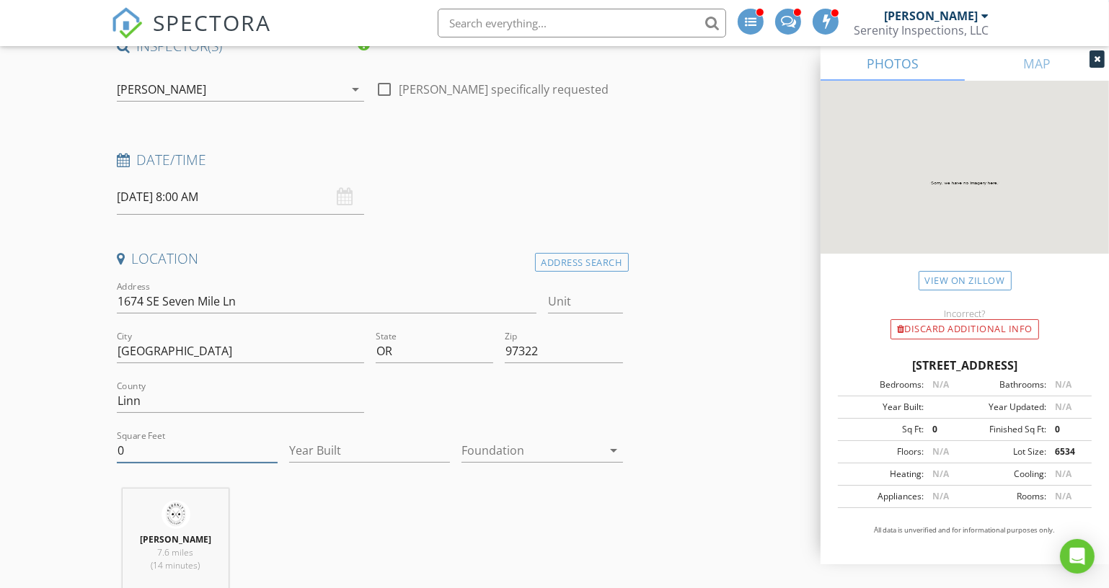
click at [190, 444] on input "0" at bounding box center [197, 451] width 161 height 24
type input "2341"
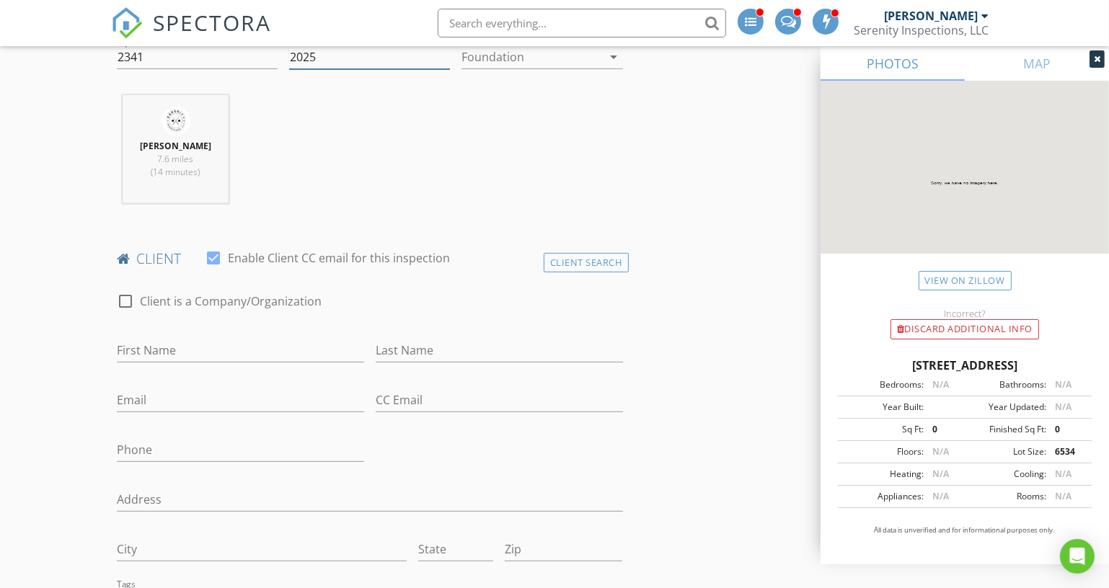
type input "2025"
click at [218, 346] on input "First Name" at bounding box center [240, 351] width 247 height 24
type input "James"
type input "l"
type input "Lemcke"
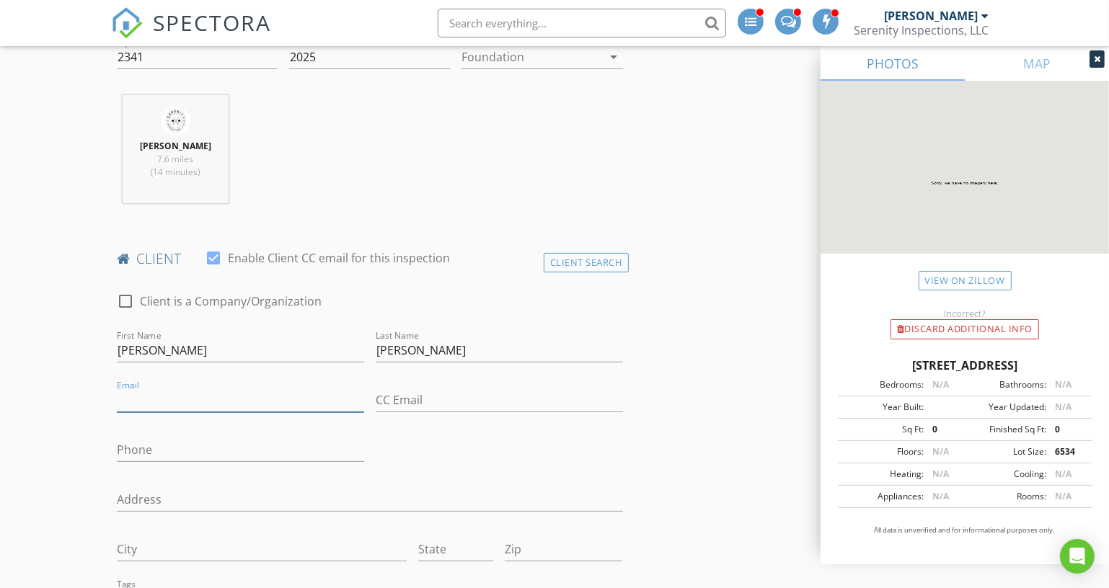
click at [231, 396] on input "Email" at bounding box center [240, 401] width 247 height 24
type input "lemckejames@gmail.com"
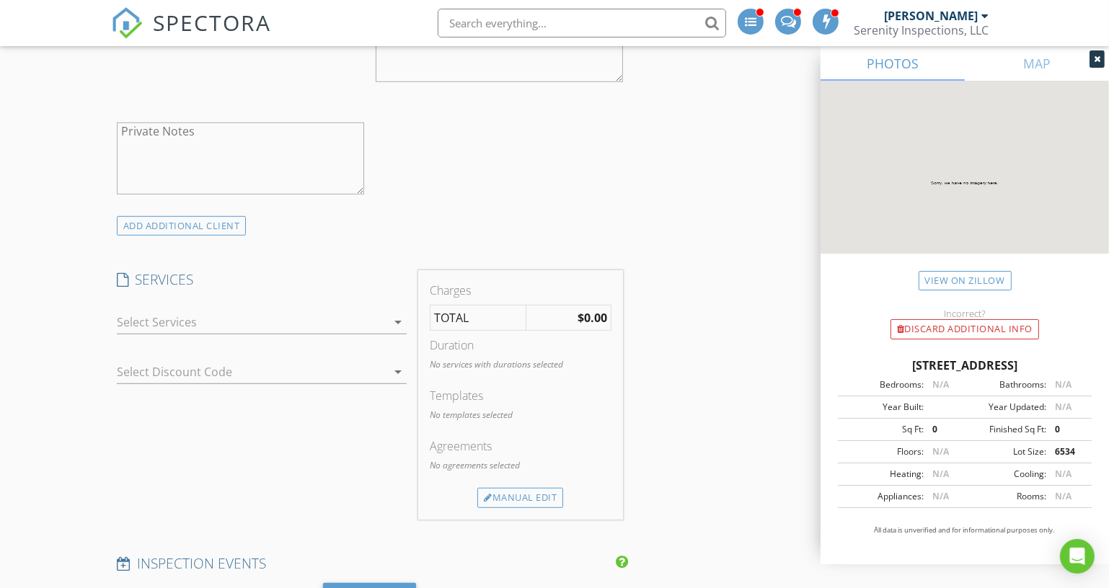
scroll to position [1114, 0]
type input "541-908-4320"
click at [216, 320] on div at bounding box center [252, 317] width 270 height 23
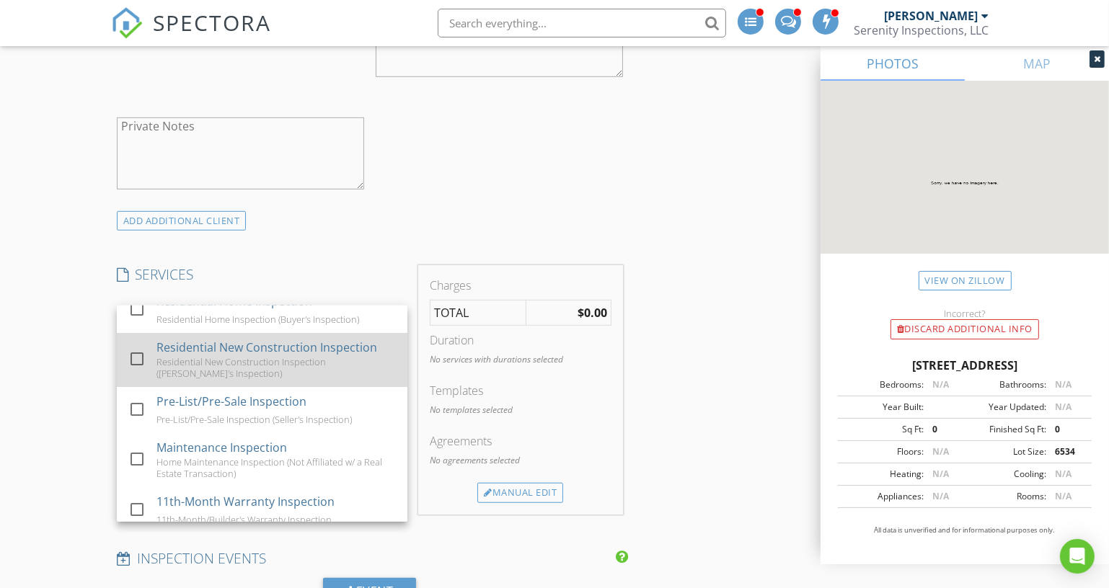
scroll to position [0, 0]
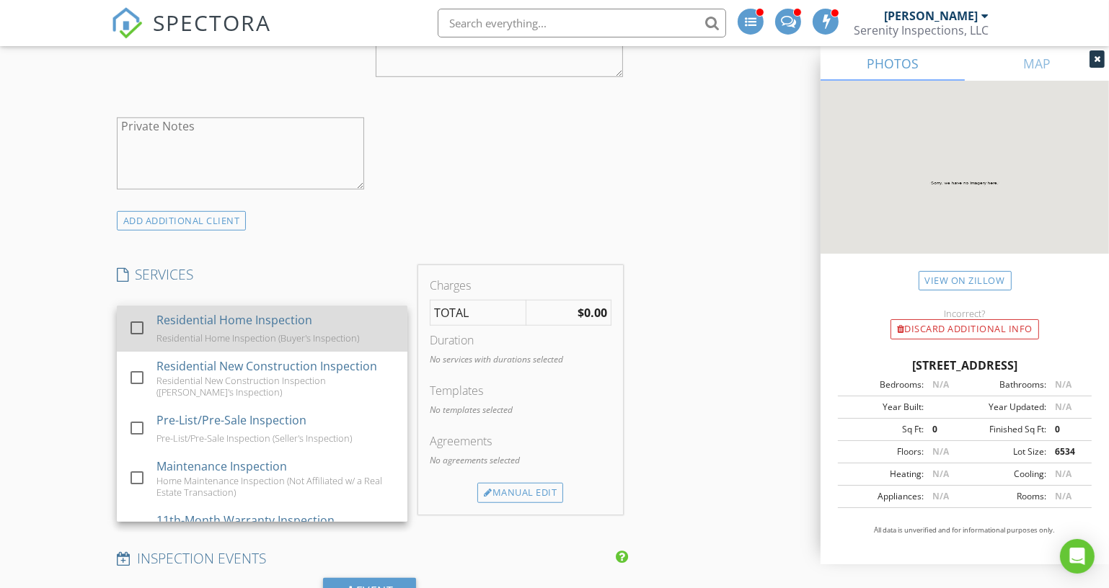
click at [255, 322] on div "Residential Home Inspection" at bounding box center [234, 320] width 156 height 17
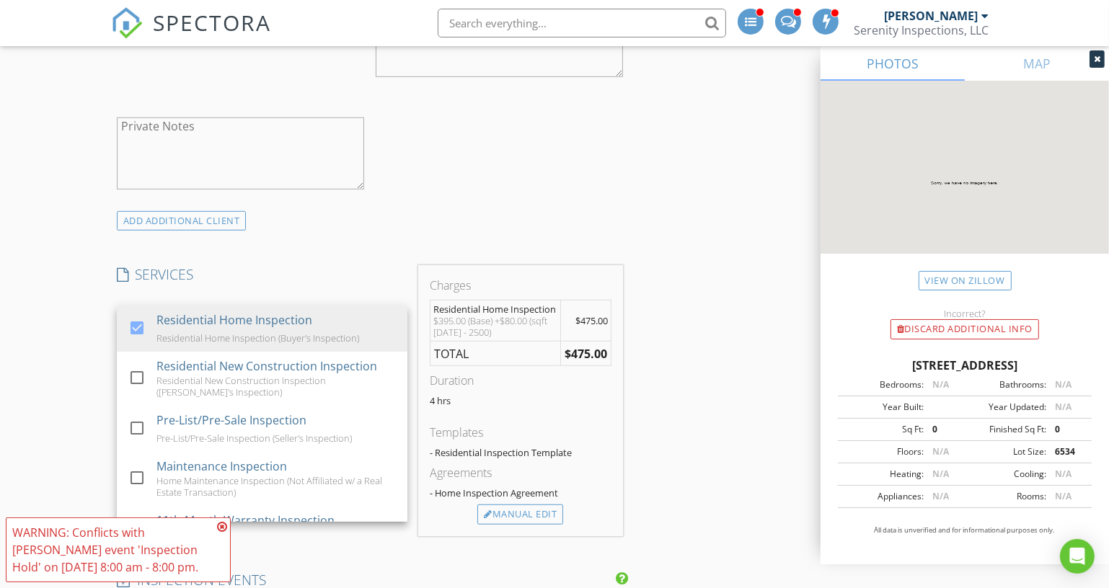
click at [317, 252] on div "INSPECTOR(S) check_box Kyle Nemes PRIMARY Kyle Nemes arrow_drop_down check_box_…" at bounding box center [370, 408] width 518 height 2711
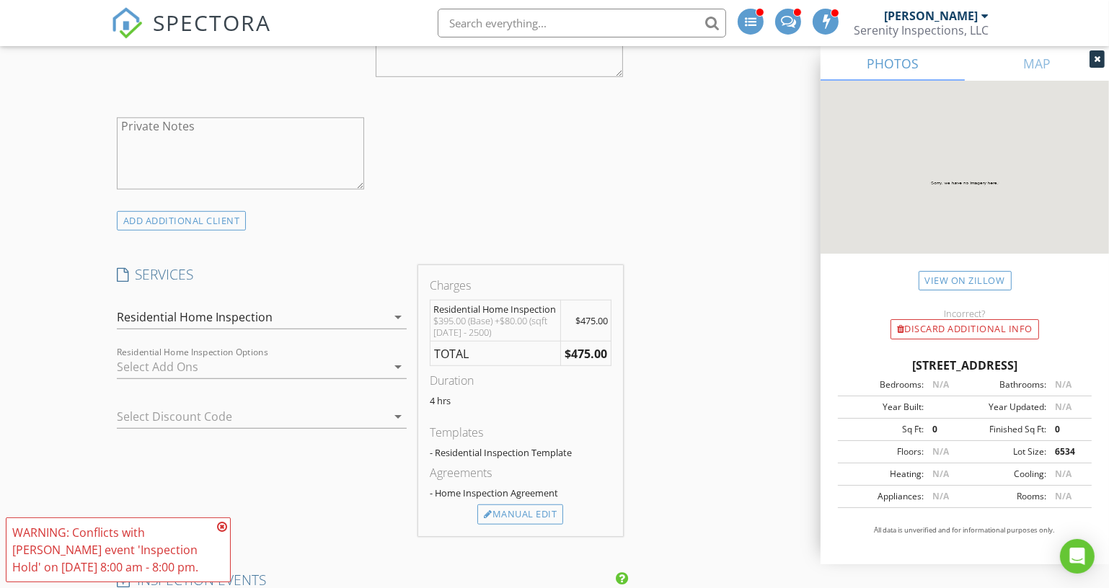
click at [261, 366] on div at bounding box center [252, 366] width 270 height 23
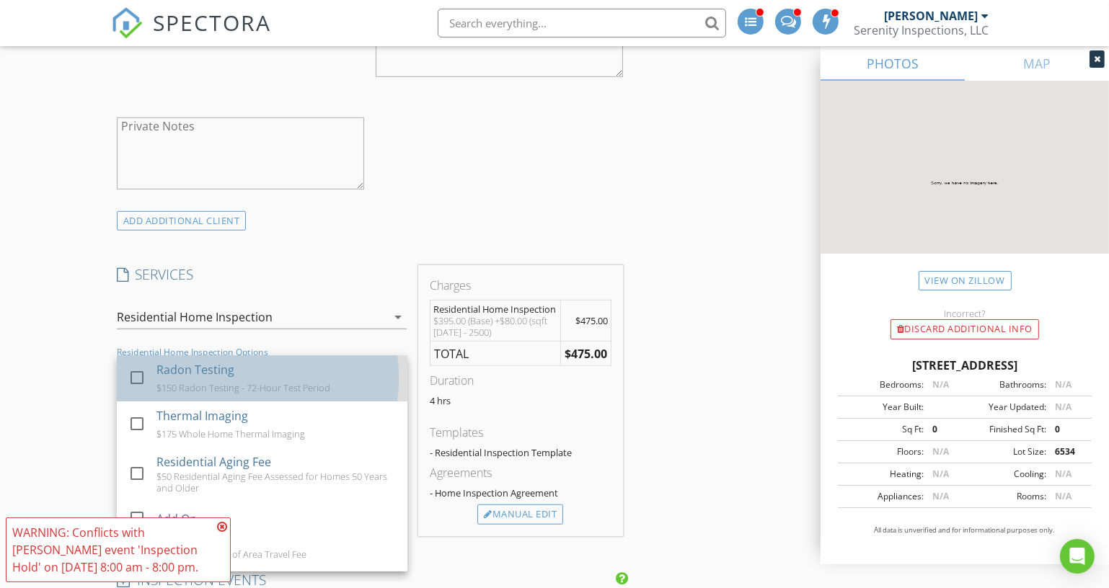
click at [256, 382] on div "$150 Radon Testing - 72-Hour Test Period" at bounding box center [243, 388] width 174 height 12
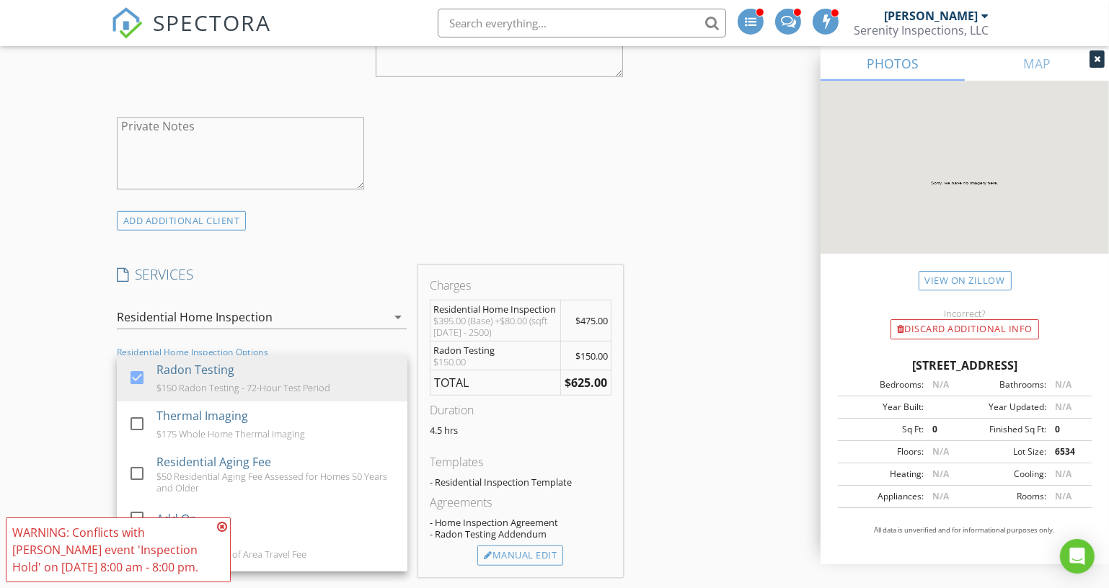
click at [224, 526] on icon at bounding box center [222, 527] width 10 height 12
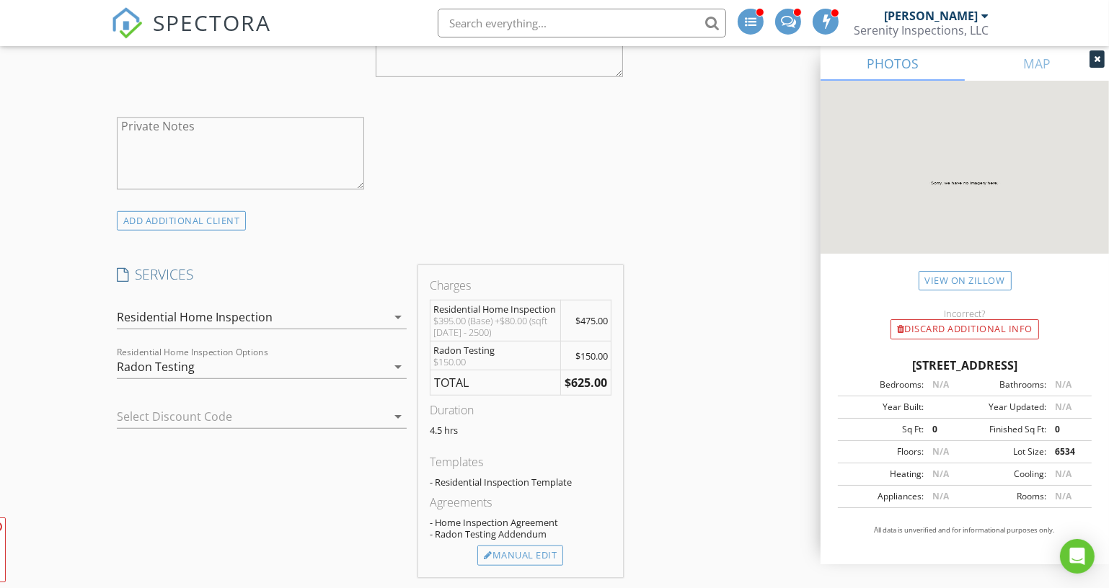
scroll to position [1180, 0]
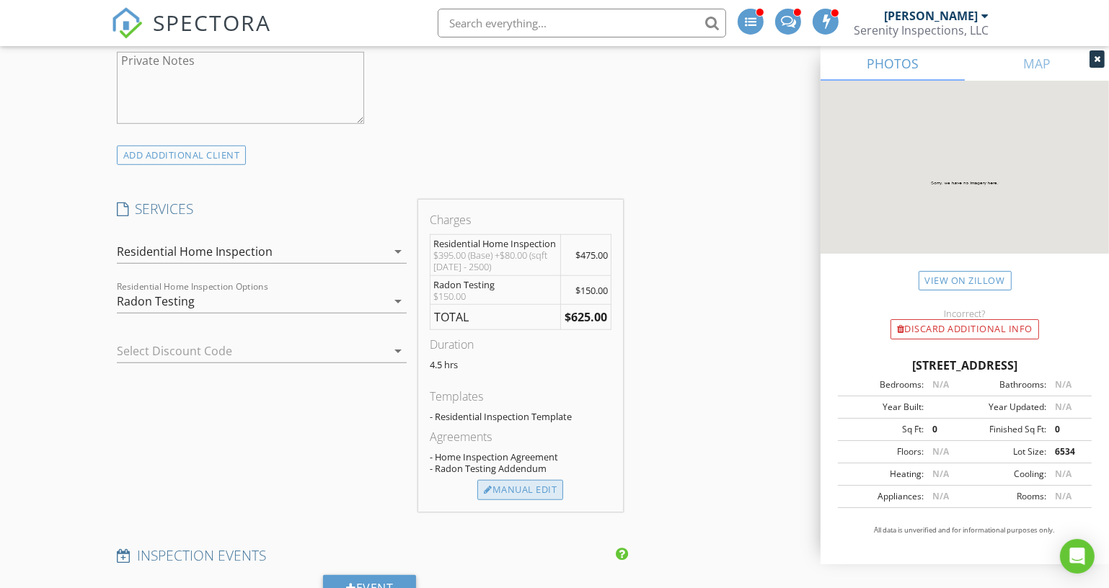
click at [555, 482] on div "Manual Edit" at bounding box center [520, 490] width 86 height 20
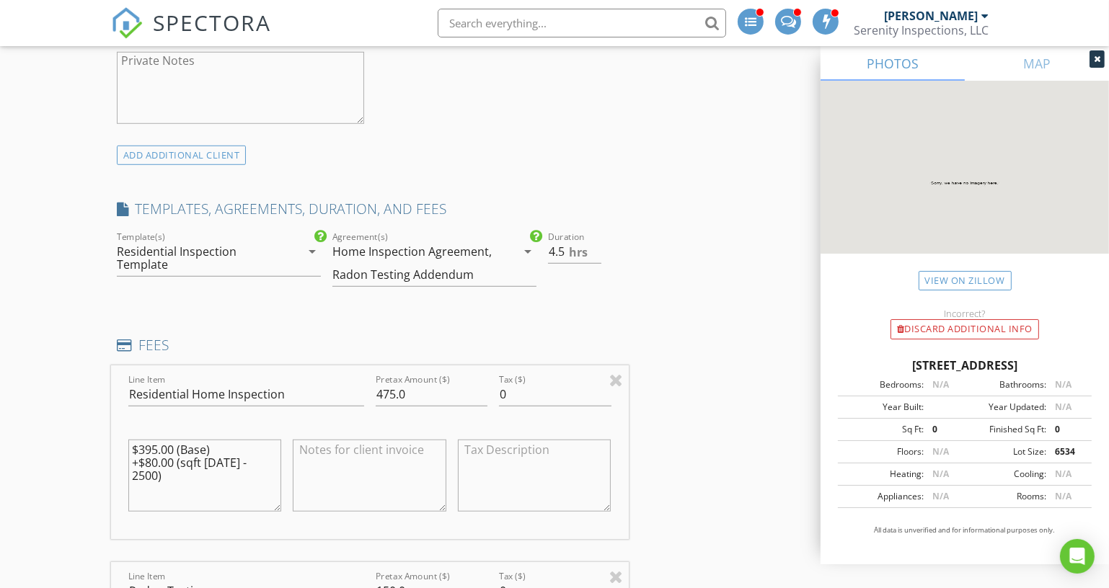
drag, startPoint x: 272, startPoint y: 456, endPoint x: 36, endPoint y: 398, distance: 242.9
click at [36, 398] on div "New Inspection INSPECTOR(S) check_box Kyle Nemes PRIMARY Kyle Nemes arrow_drop_…" at bounding box center [554, 539] width 1109 height 3269
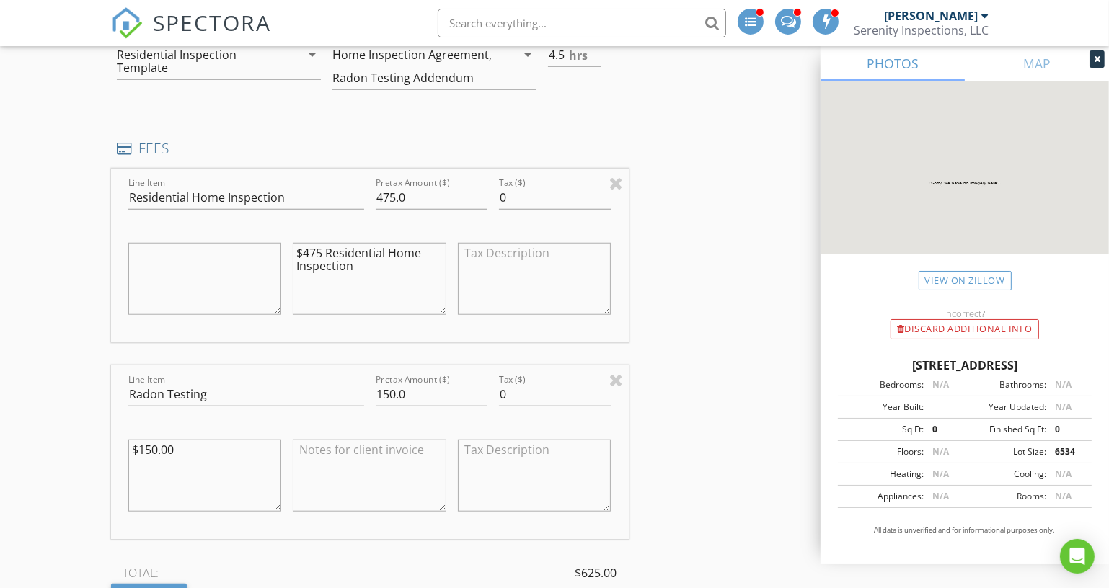
type textarea "$475 Residential Home Inspection"
drag, startPoint x: 198, startPoint y: 443, endPoint x: 122, endPoint y: 446, distance: 76.5
click at [122, 446] on div "Line Item Radon Testing Pretax Amount ($) 150.0 Tax ($) 0 $150.00" at bounding box center [370, 453] width 518 height 174
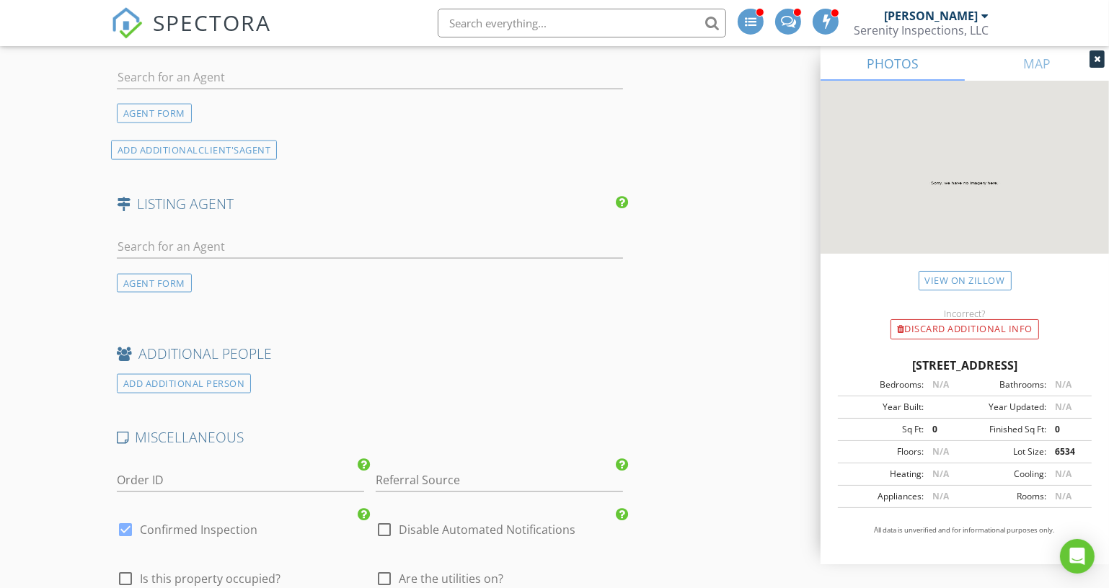
scroll to position [2294, 0]
type textarea "$150 Radon Testing - 72-Hour Test Period"
click at [413, 469] on input "Referral Source" at bounding box center [499, 479] width 247 height 24
type input "Website"
click at [415, 495] on div "Website" at bounding box center [499, 507] width 246 height 29
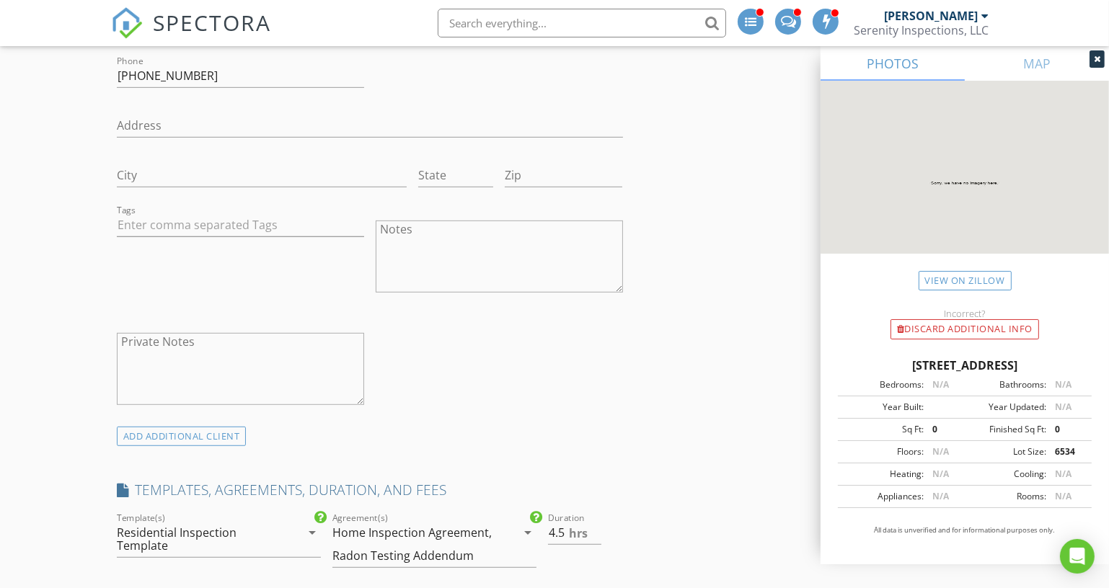
scroll to position [917, 0]
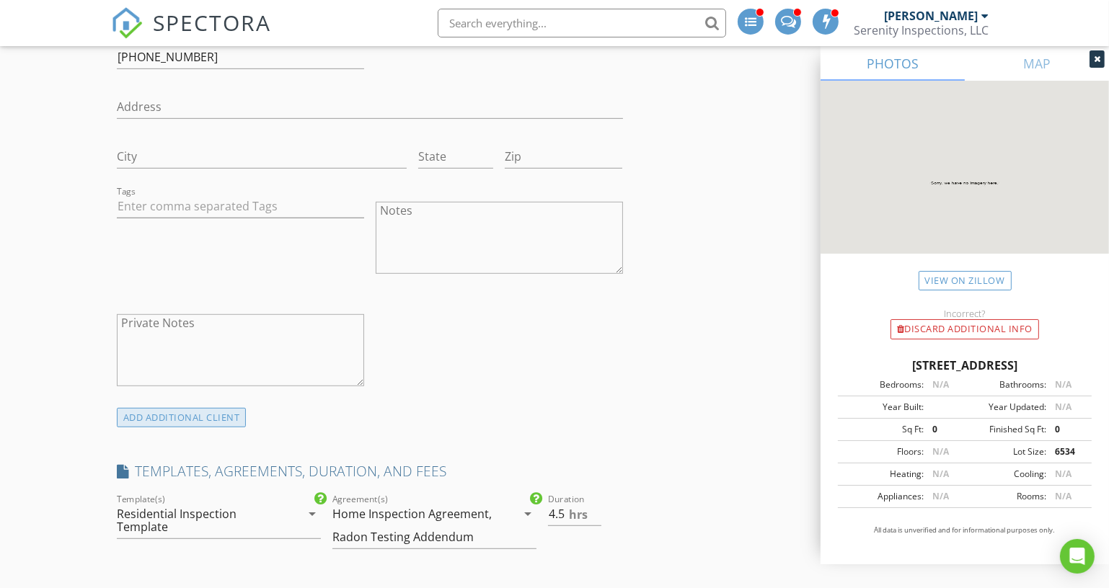
click at [221, 412] on div "ADD ADDITIONAL client" at bounding box center [182, 417] width 130 height 19
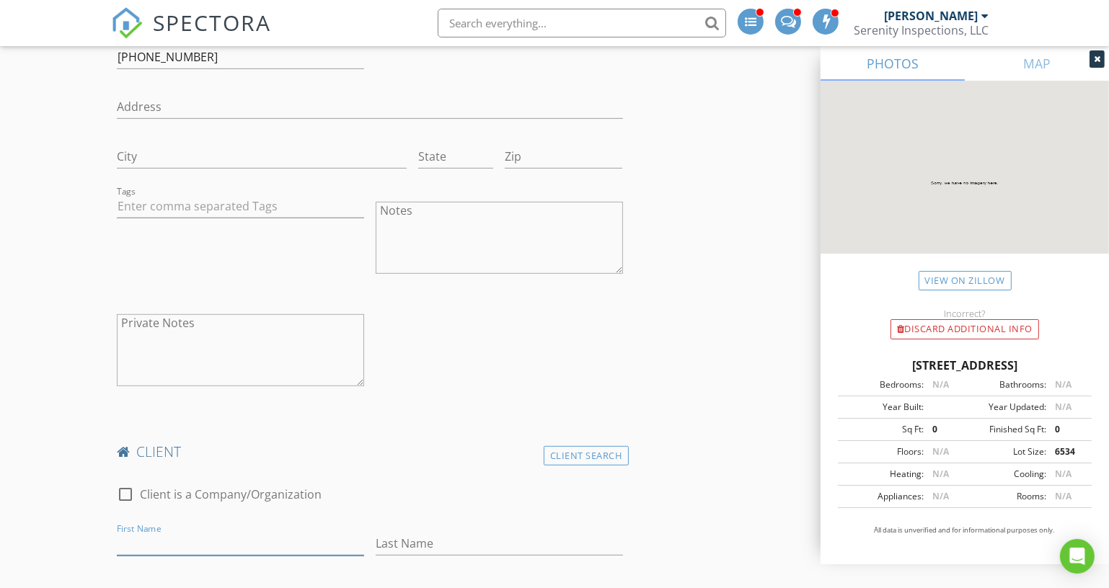
click at [203, 542] on input "First Name" at bounding box center [240, 544] width 247 height 24
type input "Dana"
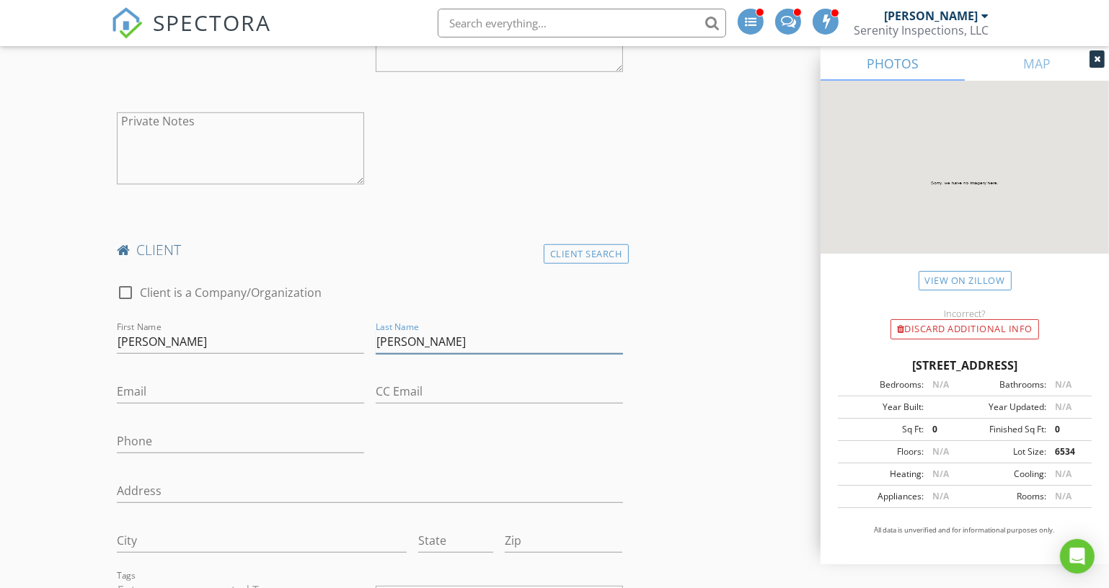
scroll to position [1114, 0]
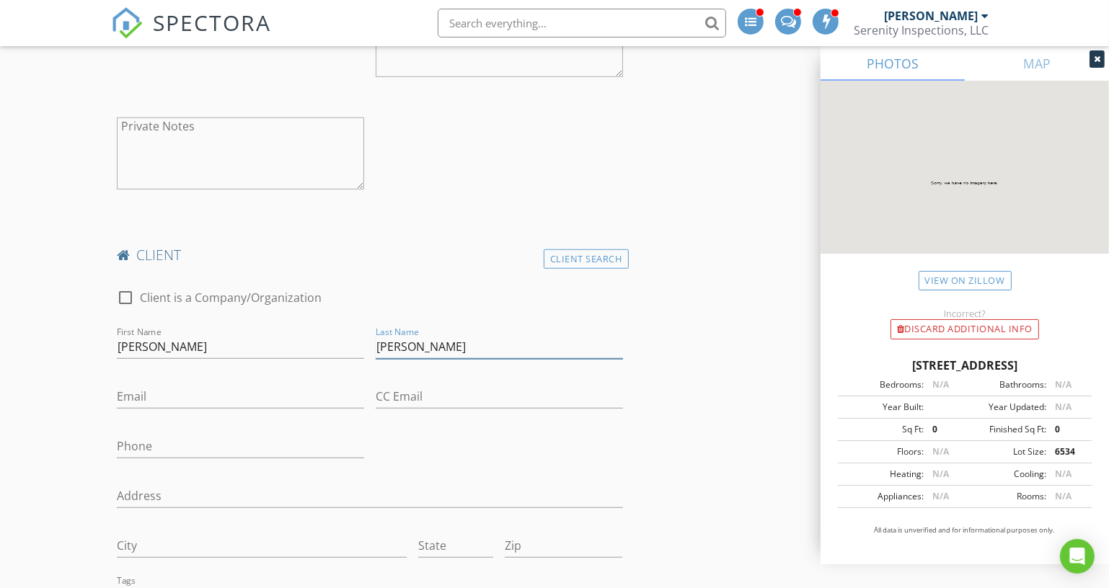
type input "Pham"
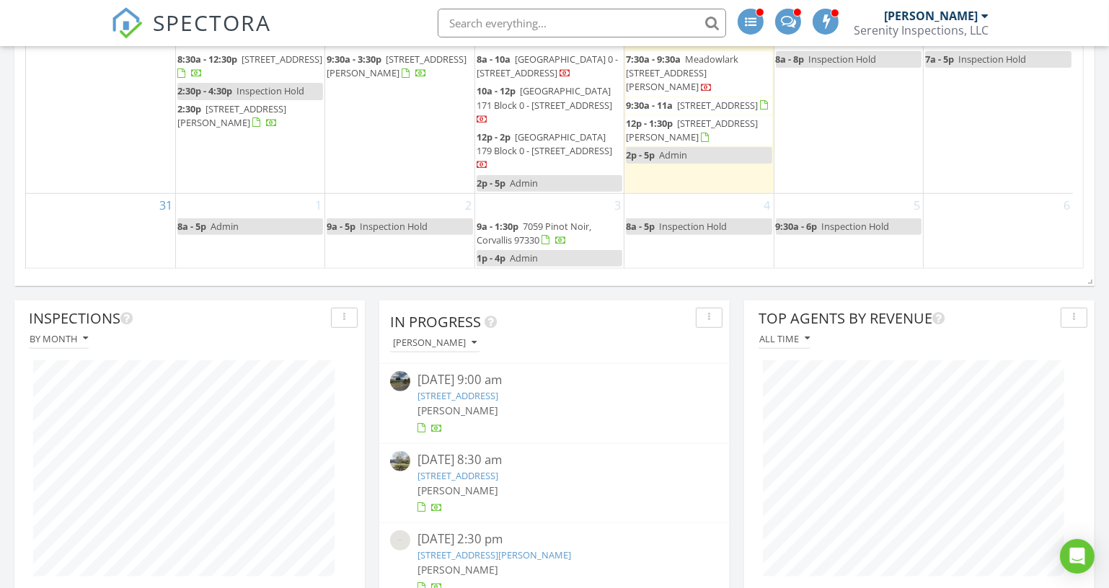
scroll to position [786, 0]
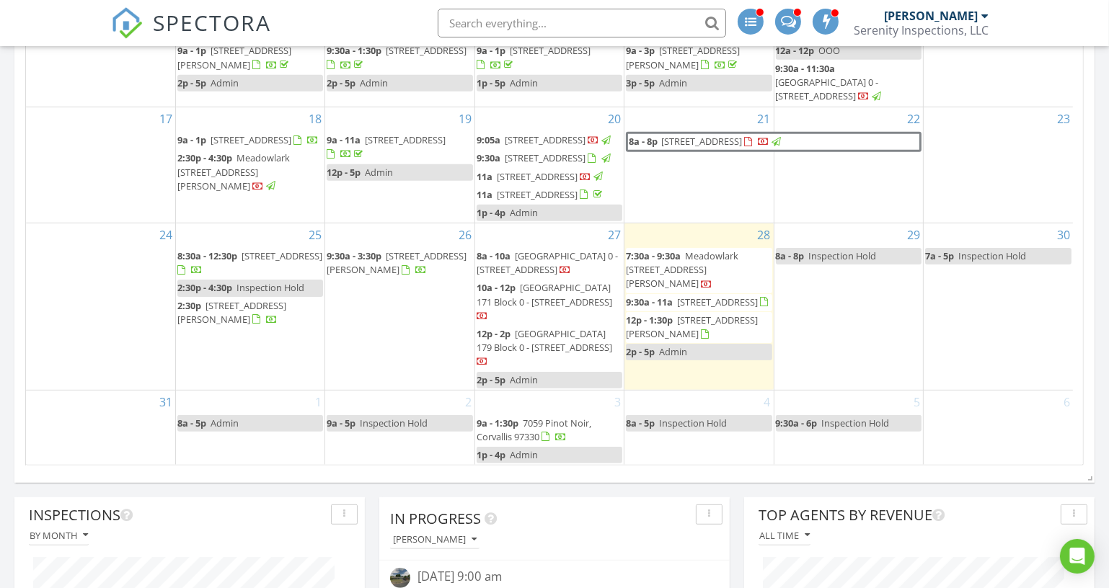
click at [732, 249] on span "Meadowlark [STREET_ADDRESS][PERSON_NAME]" at bounding box center [682, 269] width 112 height 40
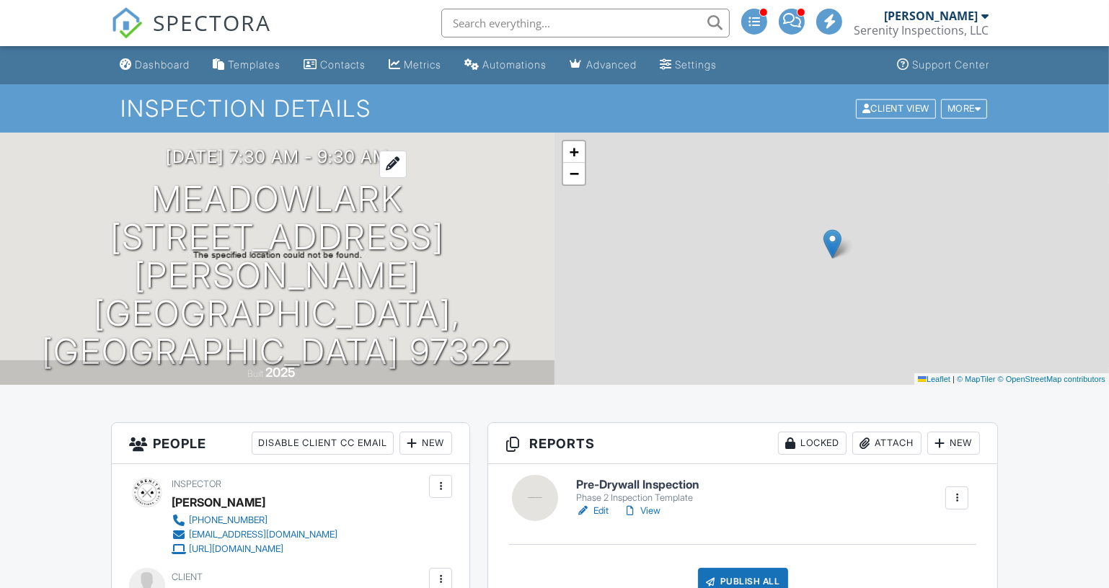
click at [347, 167] on h3 "[DATE] 7:30 am - 9:30 am" at bounding box center [277, 156] width 223 height 19
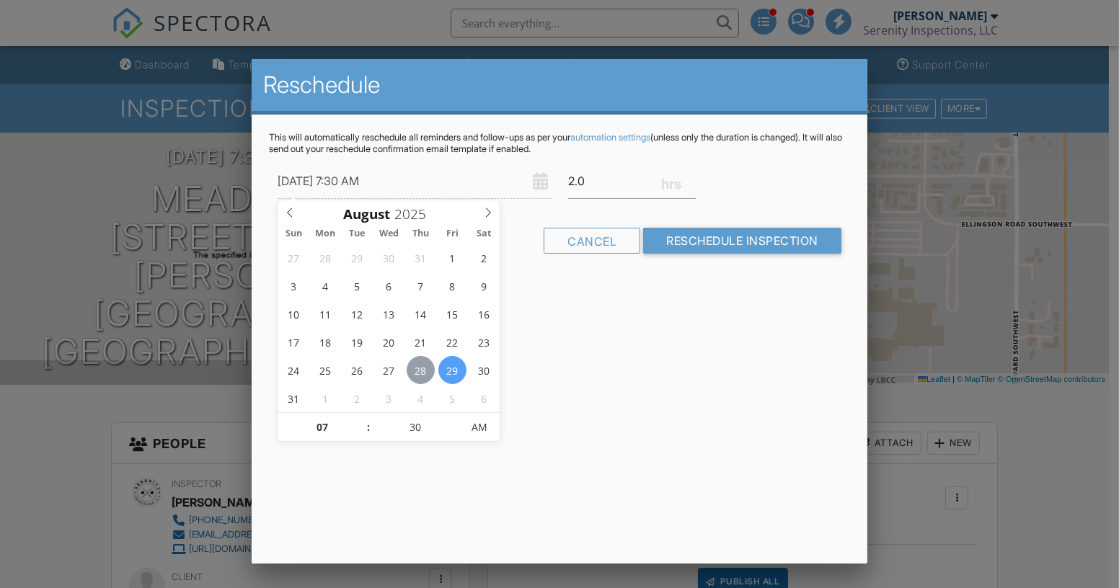
type input "08/29/2025 7:30 AM"
click at [327, 425] on input "07" at bounding box center [322, 428] width 89 height 29
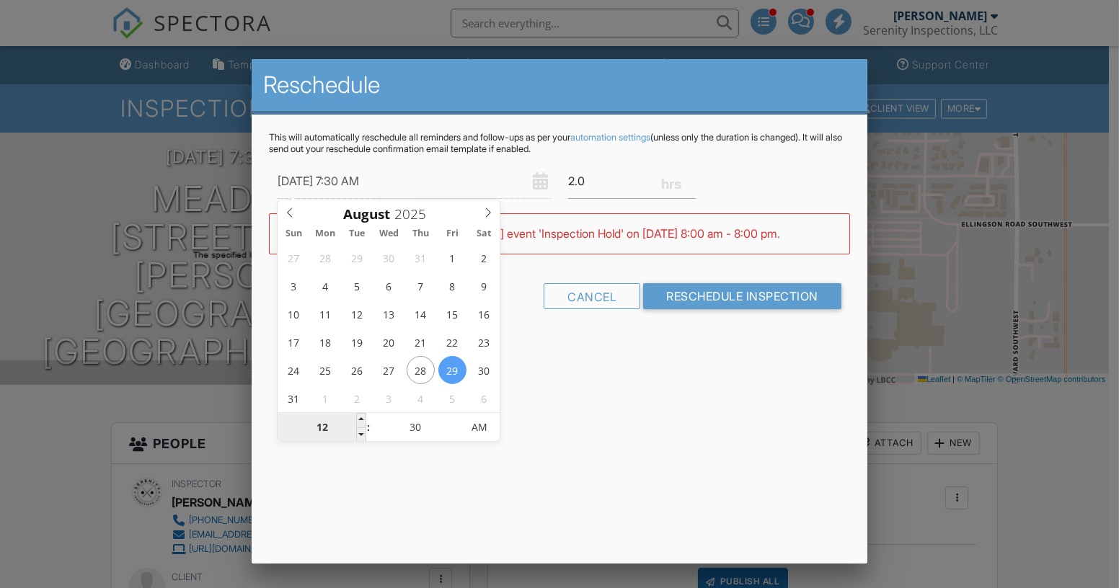
type input "01"
type input "08/29/2025 1:30 AM"
type input "12"
type input "08/29/2025 12:30 AM"
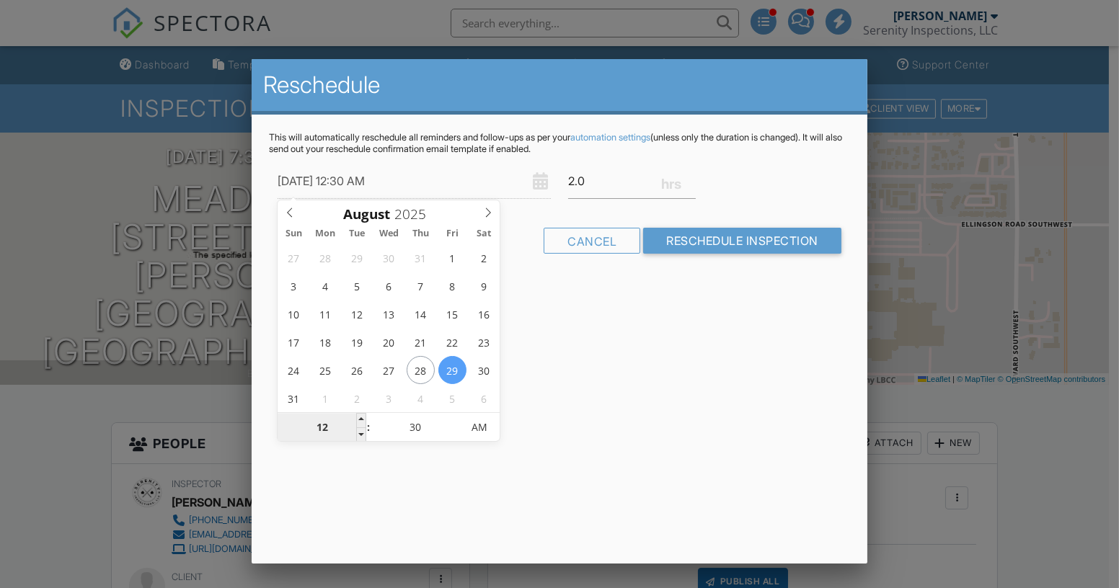
type input "01"
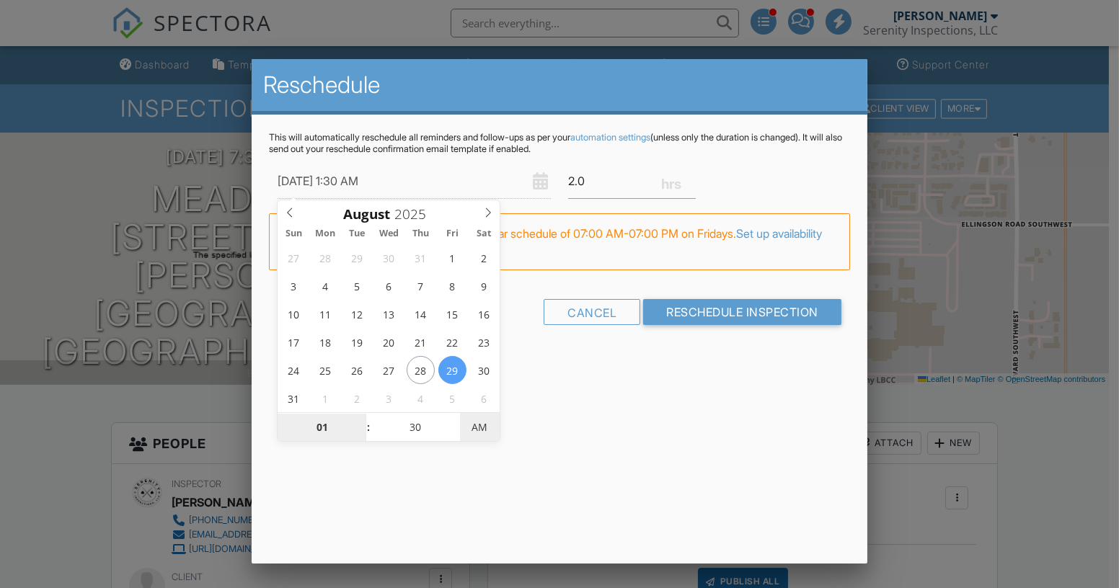
click at [490, 418] on span "AM" at bounding box center [480, 427] width 40 height 29
type input "08/29/2025 1:30 PM"
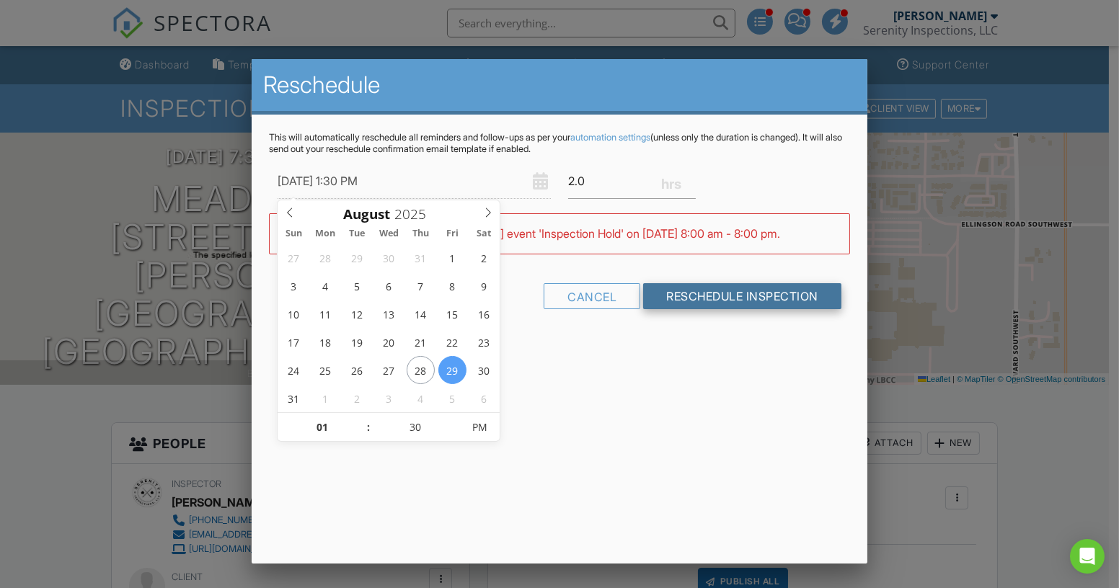
click at [747, 303] on input "Reschedule Inspection" at bounding box center [742, 296] width 198 height 26
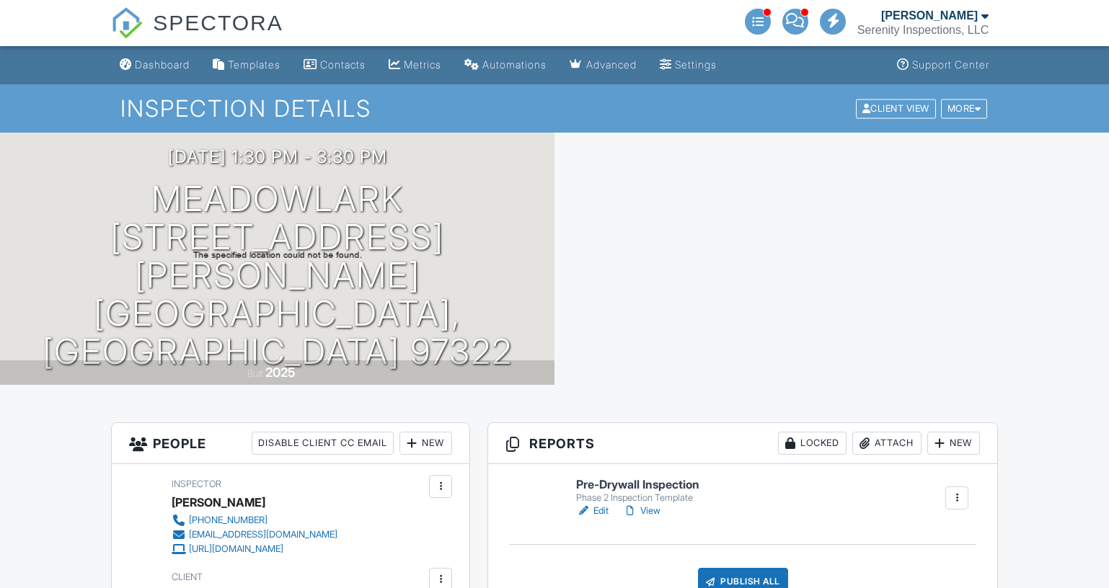
click at [146, 66] on div "Dashboard" at bounding box center [162, 64] width 55 height 12
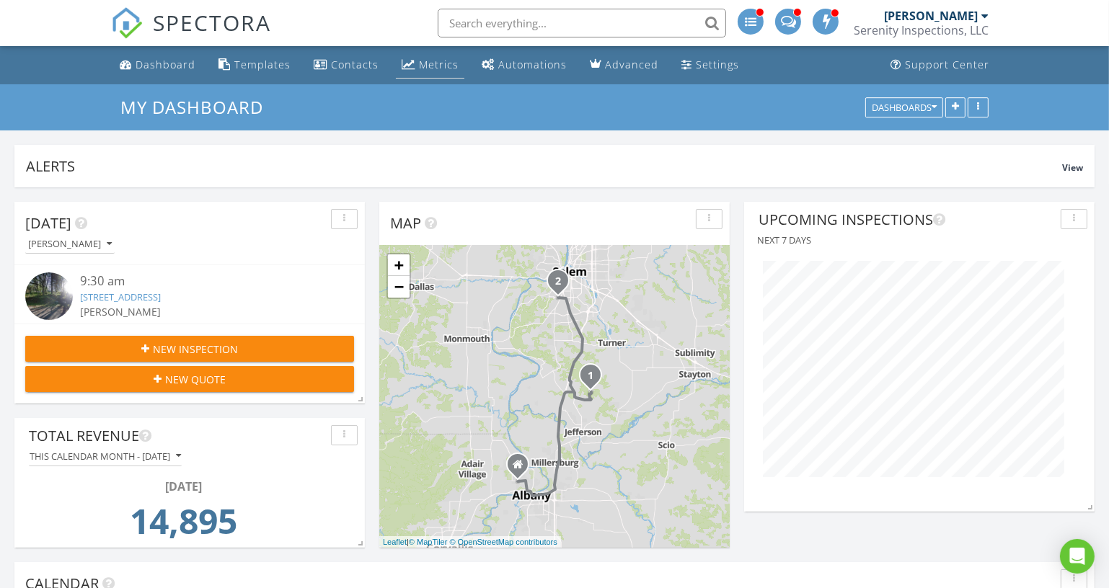
click at [430, 66] on div "Metrics" at bounding box center [439, 65] width 40 height 14
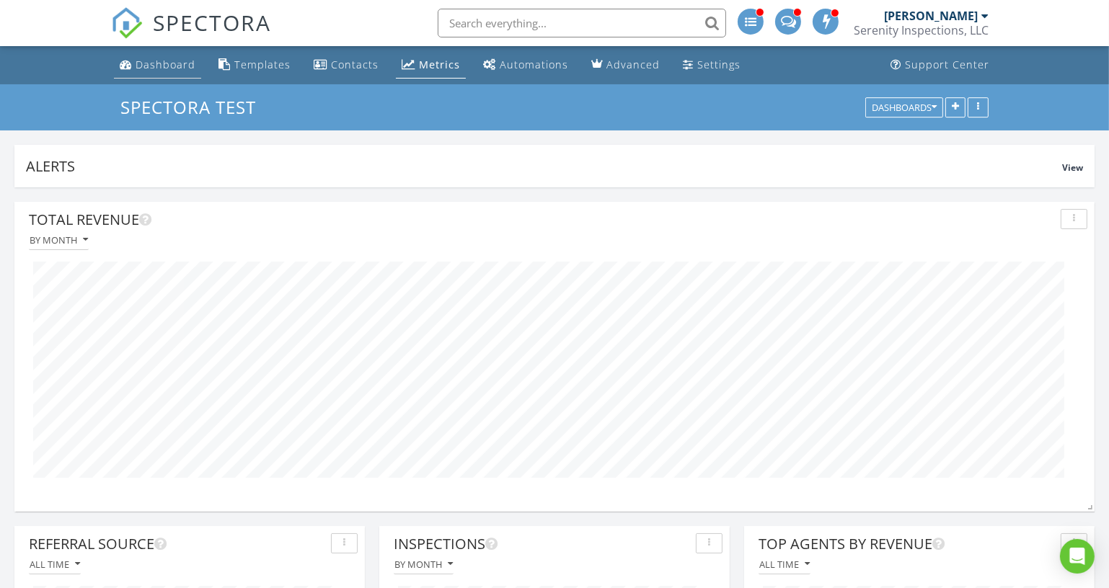
click at [169, 69] on div "Dashboard" at bounding box center [166, 65] width 60 height 14
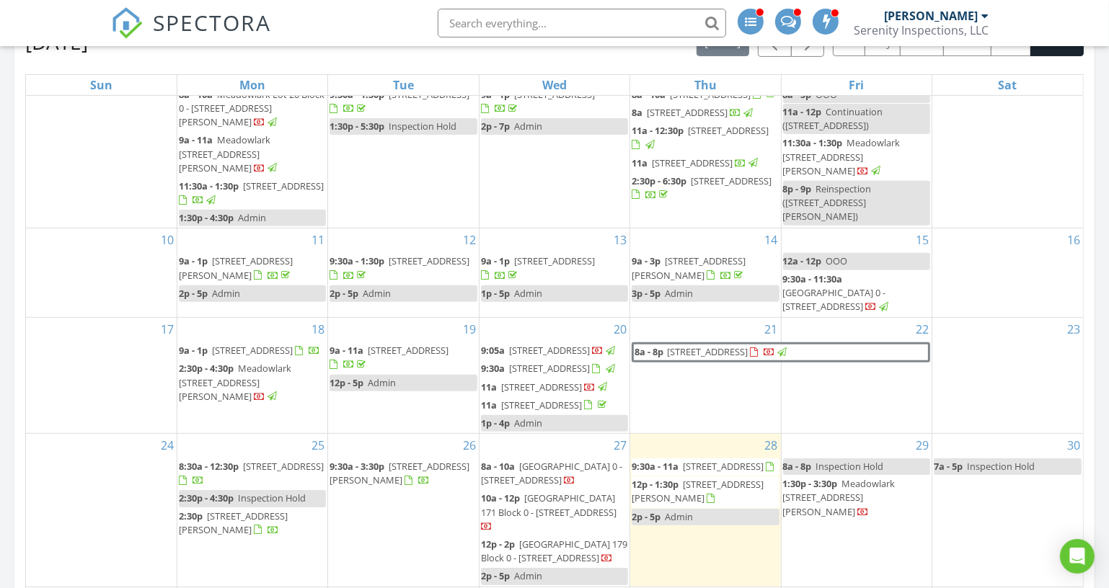
scroll to position [327, 0]
click at [1022, 482] on div "30 7a - 5p Inspection Hold" at bounding box center [1007, 510] width 151 height 152
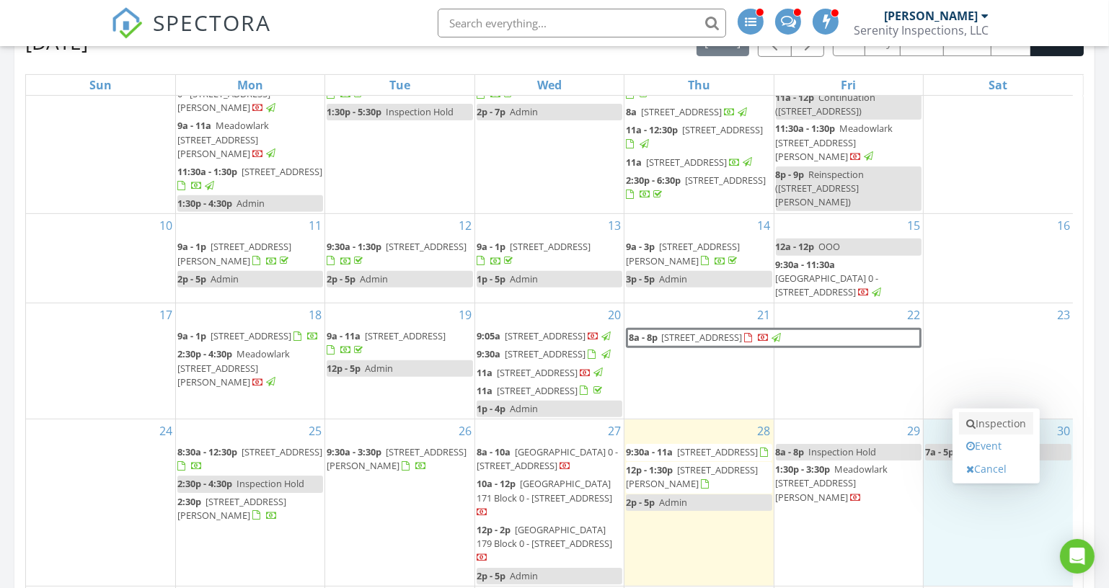
click at [975, 418] on link "Inspection" at bounding box center [996, 423] width 74 height 23
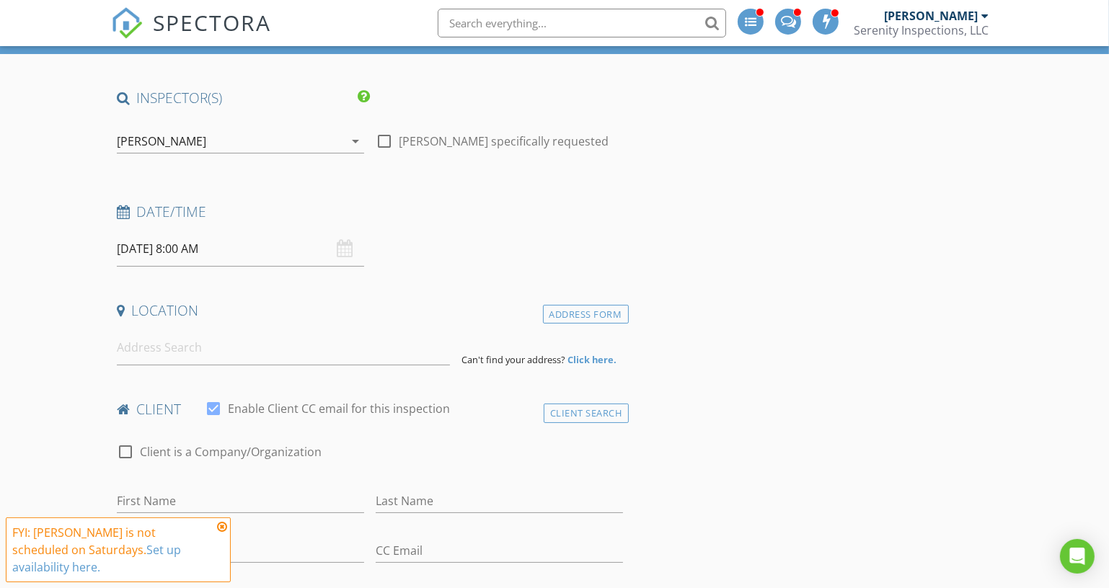
scroll to position [196, 0]
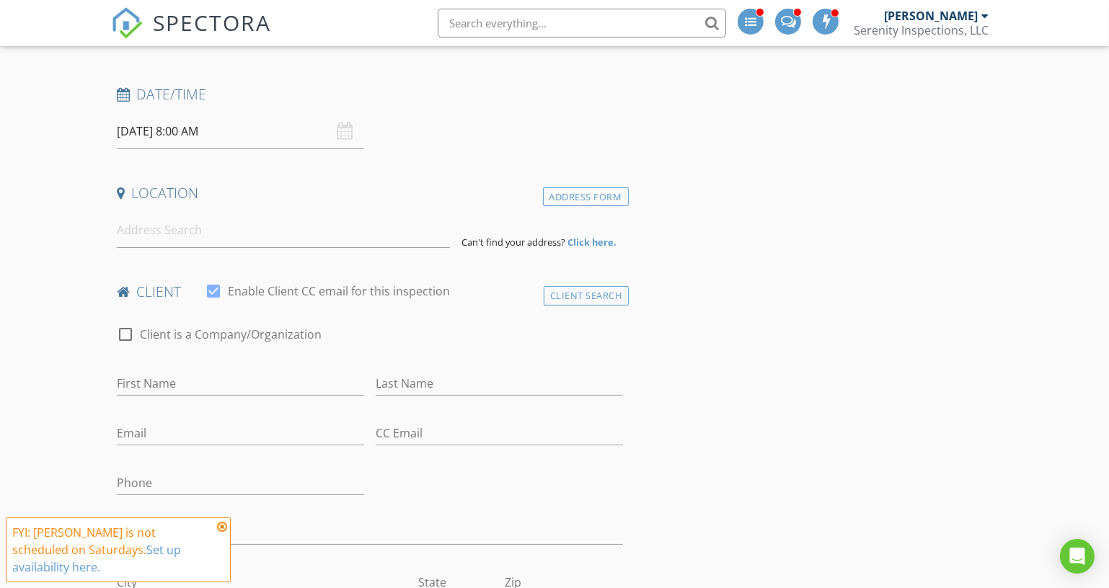
click at [224, 533] on icon at bounding box center [222, 527] width 10 height 12
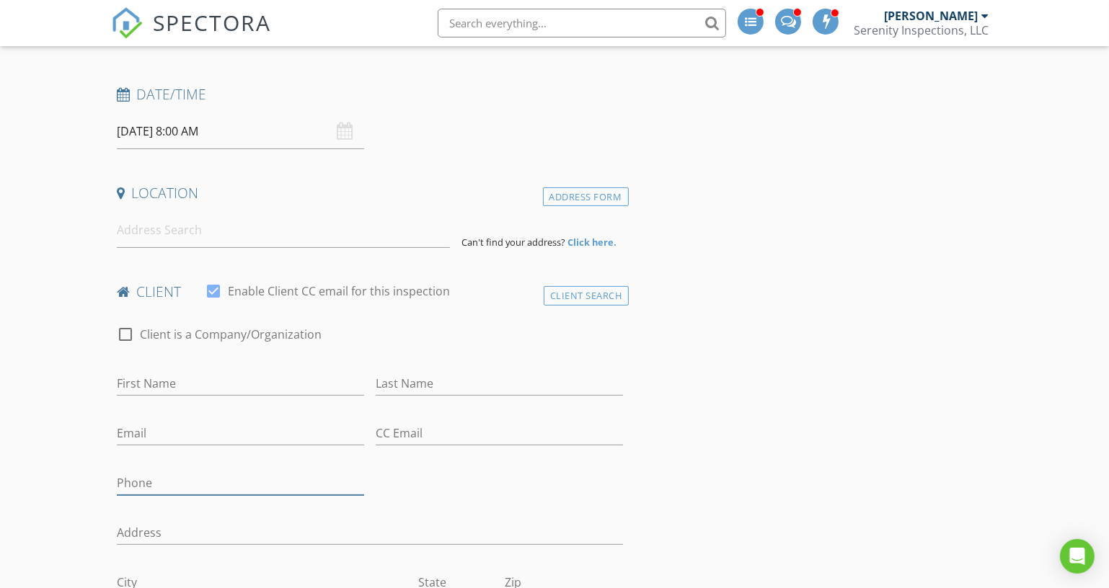
click at [215, 482] on input "Phone" at bounding box center [240, 484] width 247 height 24
paste input "150-398-9331"
type input "150-398-9331"
drag, startPoint x: 208, startPoint y: 485, endPoint x: 73, endPoint y: 477, distance: 135.1
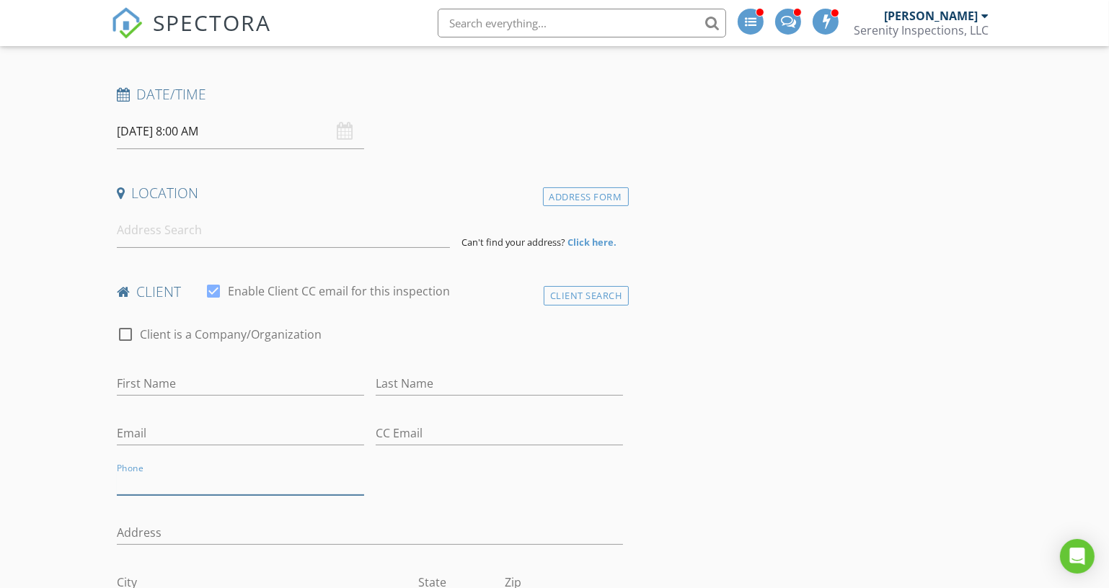
paste input "[PHONE_NUMBER]"
type input "[PHONE_NUMBER]"
click at [308, 383] on input "First Name" at bounding box center [240, 384] width 247 height 24
type input "[PERSON_NAME]"
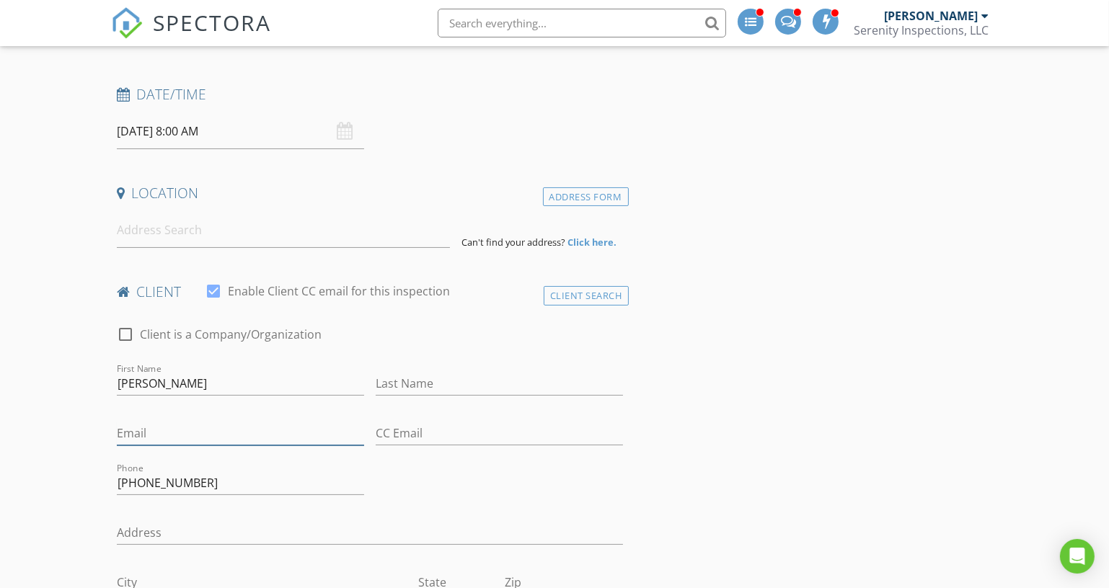
click at [136, 423] on input "Email" at bounding box center [240, 434] width 247 height 24
paste input "[EMAIL_ADDRESS][DOMAIN_NAME]"
type input "[EMAIL_ADDRESS][DOMAIN_NAME]"
click at [412, 389] on input "Last Name" at bounding box center [499, 384] width 247 height 24
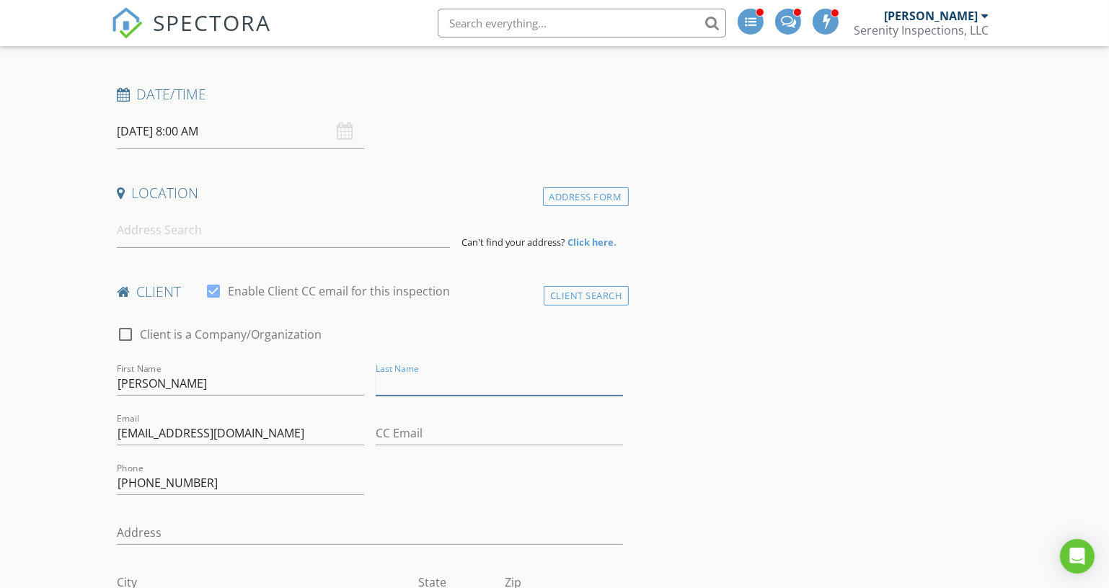
paste input "[PERSON_NAME]"
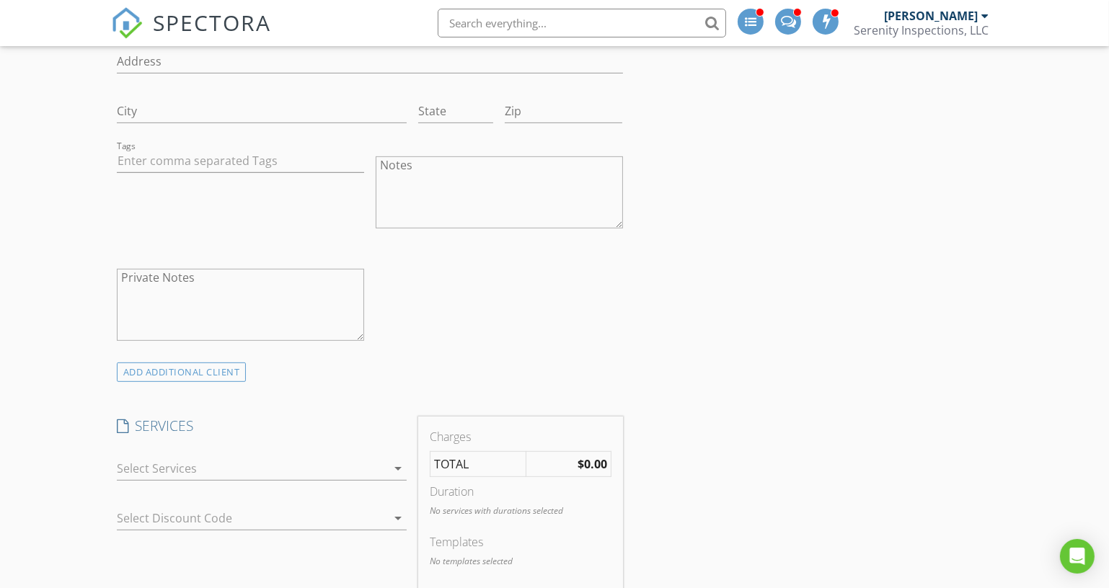
scroll to position [720, 0]
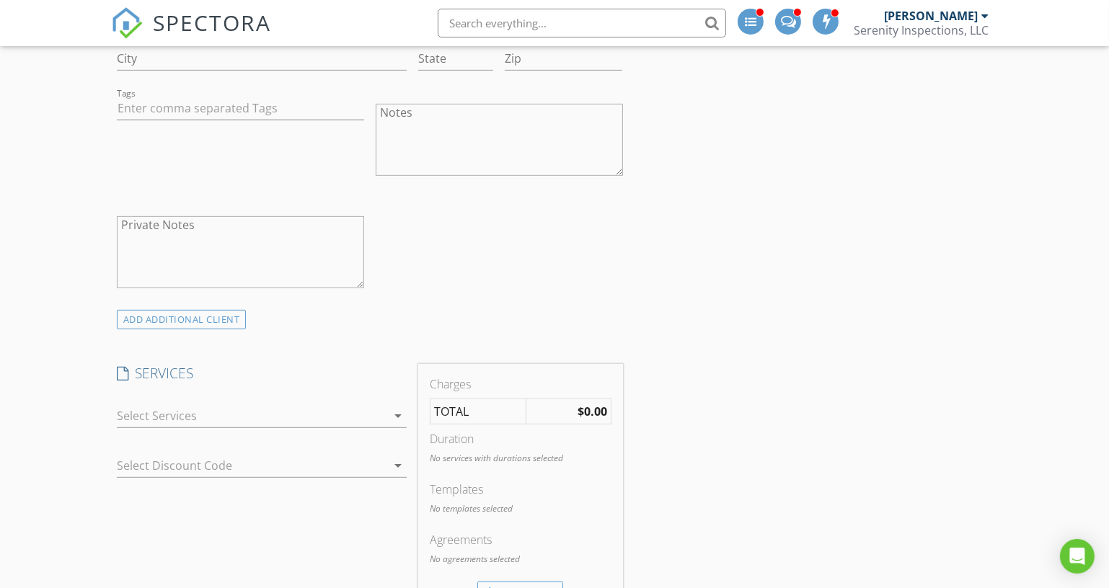
type input "Scymankys"
click at [310, 414] on div at bounding box center [252, 416] width 270 height 23
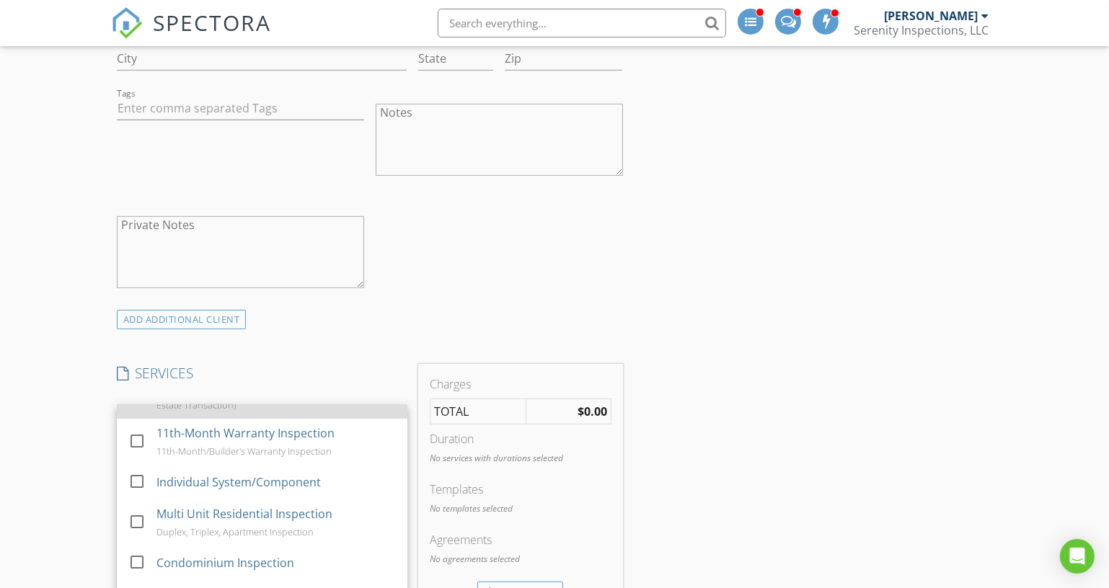
scroll to position [196, 0]
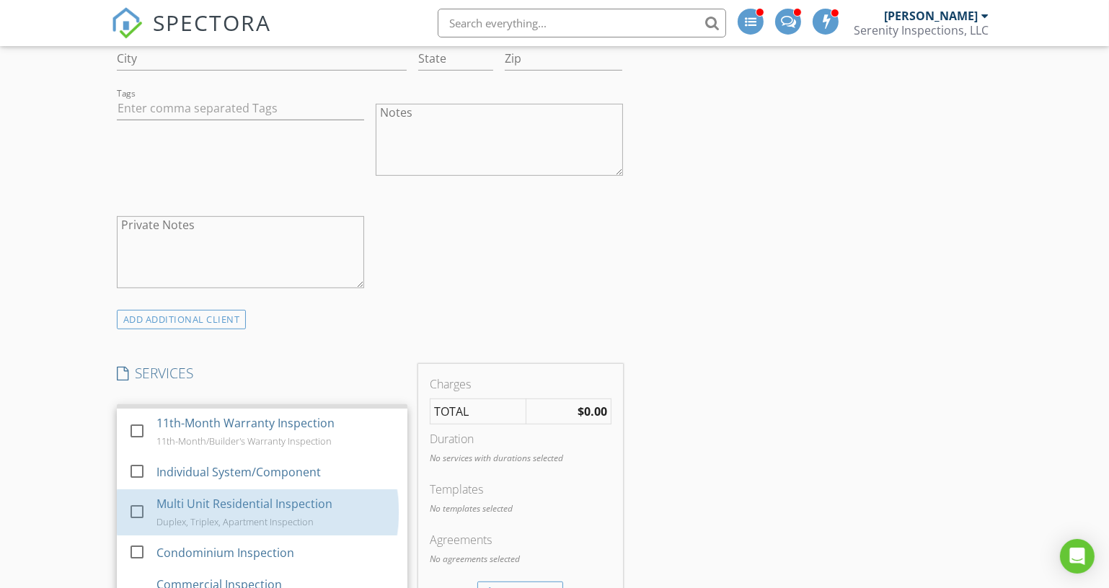
click at [314, 511] on div "Multi Unit Residential Inspection Duplex, Triplex, Apartment Inspection" at bounding box center [275, 513] width 239 height 46
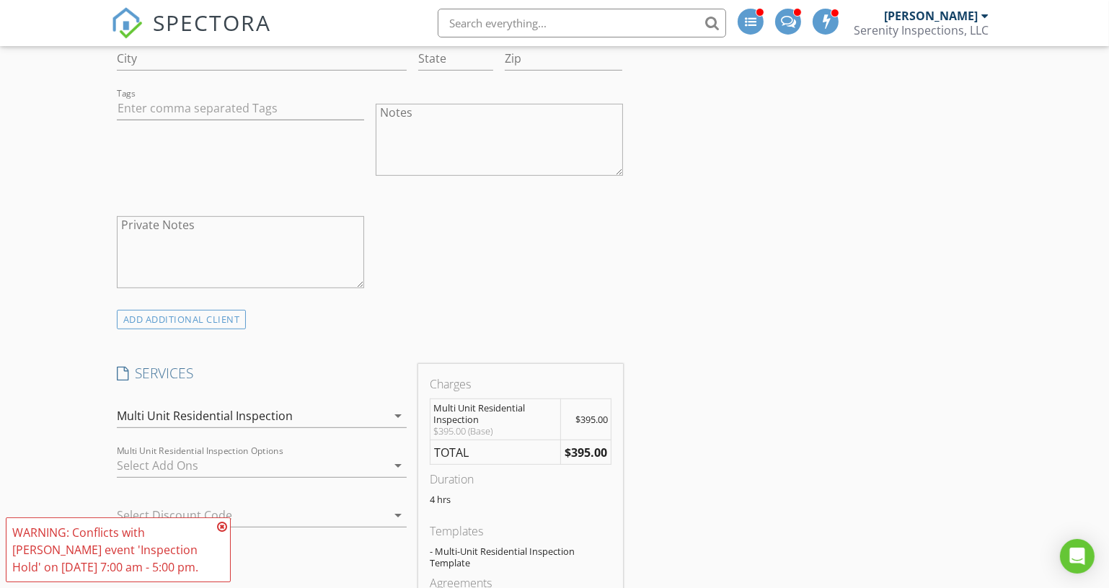
click at [224, 525] on icon at bounding box center [222, 527] width 10 height 12
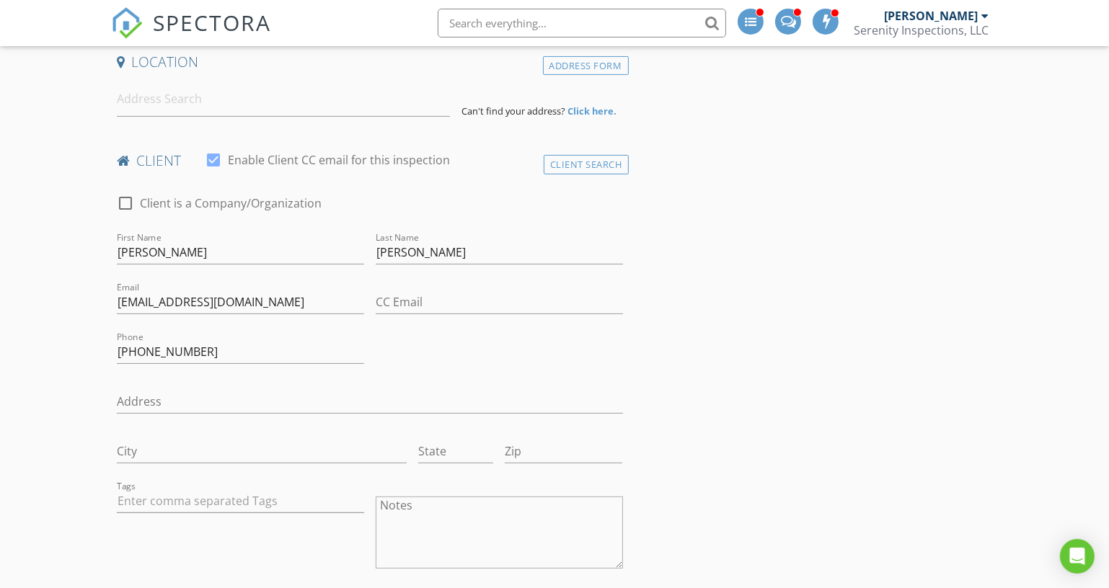
scroll to position [65, 0]
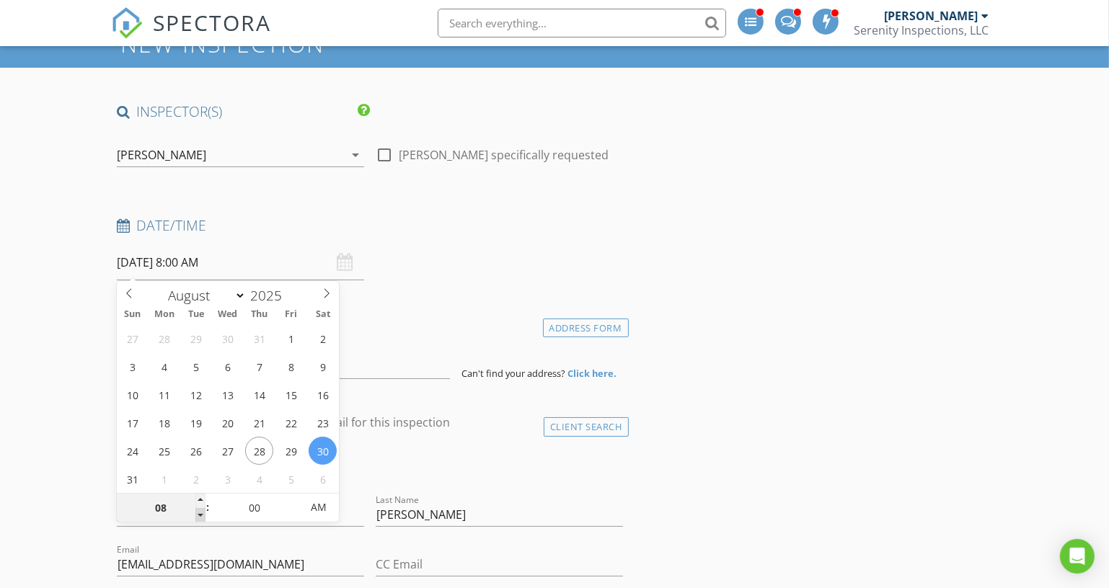
type input "07"
type input "[DATE] 7:00 AM"
click at [195, 515] on span at bounding box center [200, 515] width 10 height 14
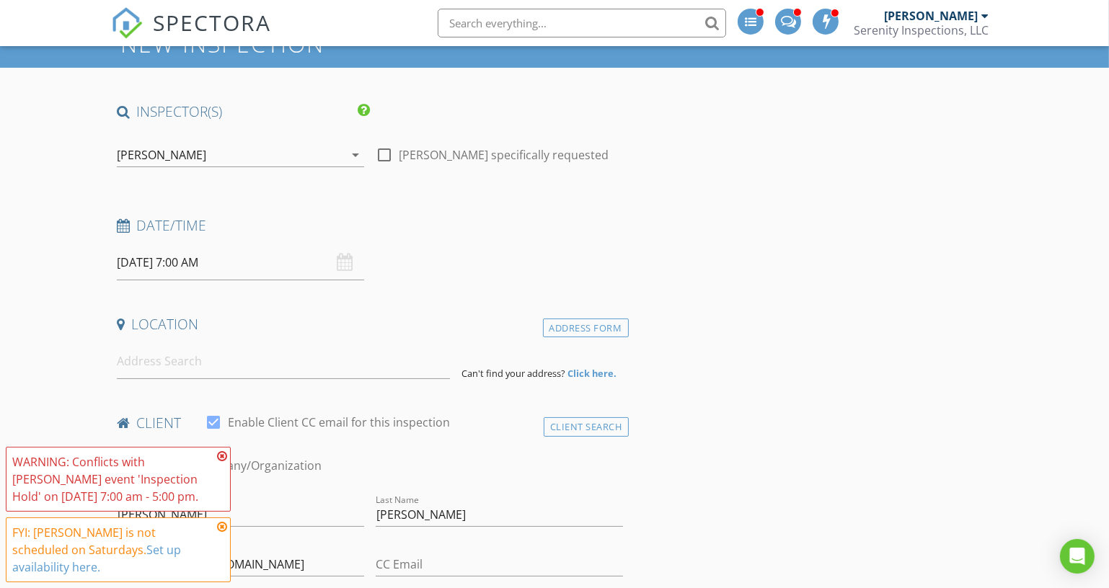
drag, startPoint x: 772, startPoint y: 522, endPoint x: 761, endPoint y: 473, distance: 50.2
click at [361, 374] on input at bounding box center [283, 361] width 333 height 35
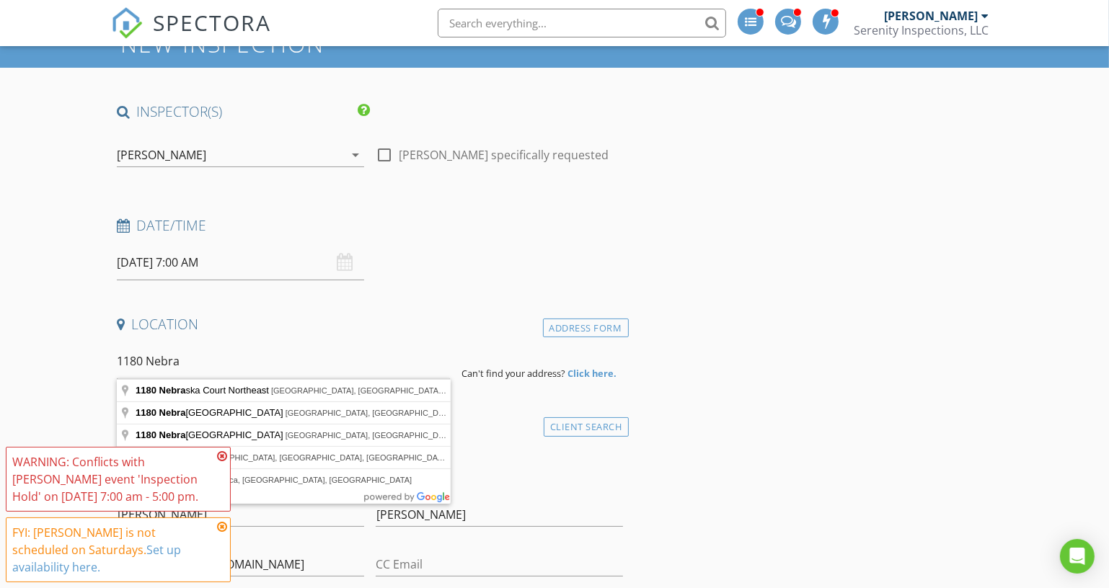
type input "1180 Nebraska Court Northeast, Salem, OR, USA"
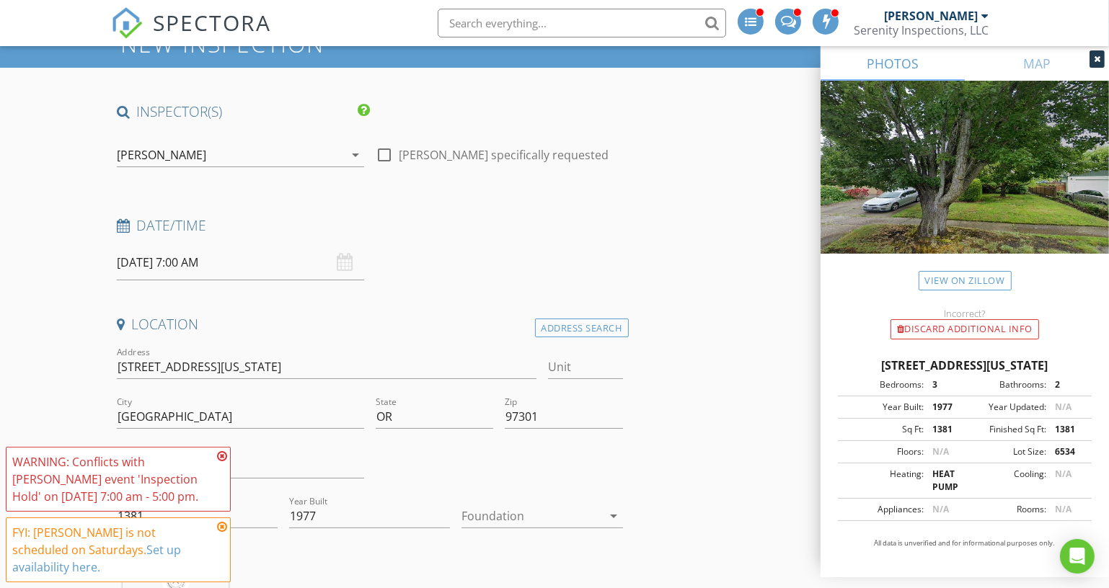
click at [223, 462] on icon at bounding box center [222, 457] width 10 height 12
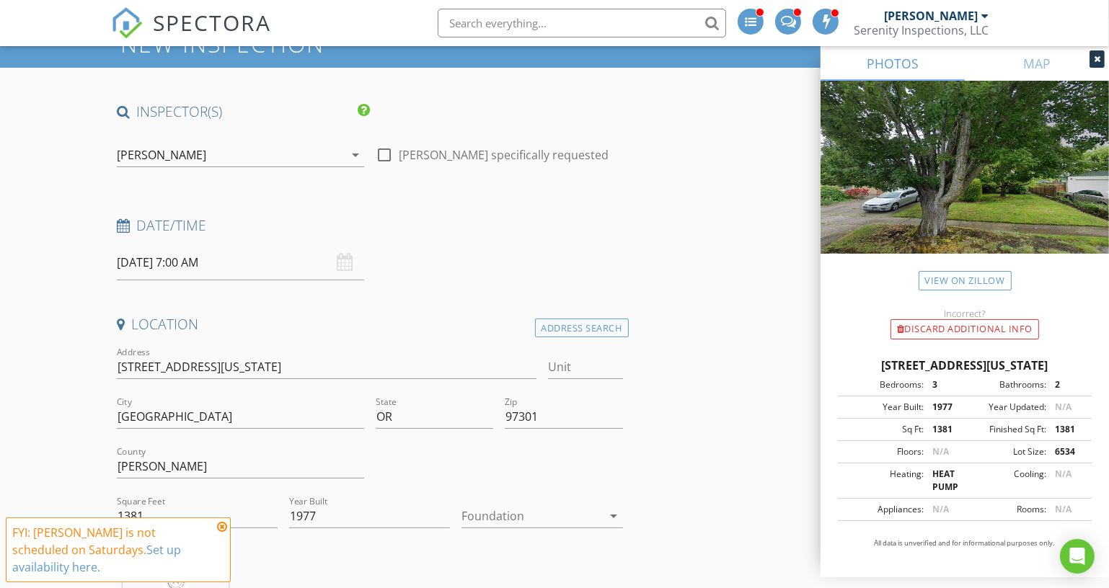
click at [219, 533] on icon at bounding box center [222, 527] width 10 height 12
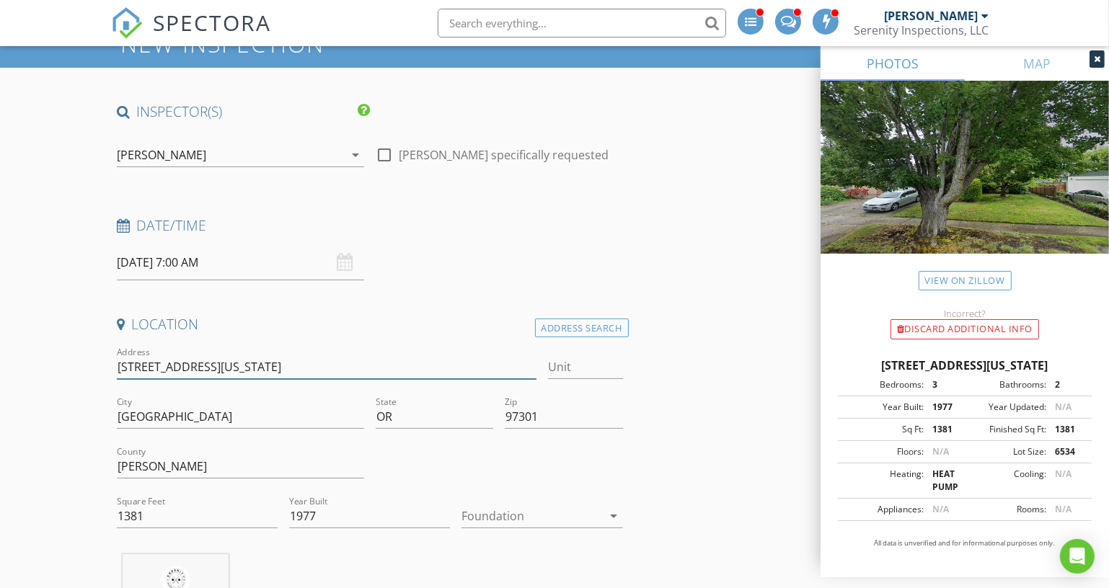
drag, startPoint x: 129, startPoint y: 375, endPoint x: 141, endPoint y: 375, distance: 12.3
click at [130, 375] on input "1180 Nebraska Ct NE" at bounding box center [327, 367] width 420 height 24
click at [571, 327] on div "Address Search" at bounding box center [582, 328] width 94 height 19
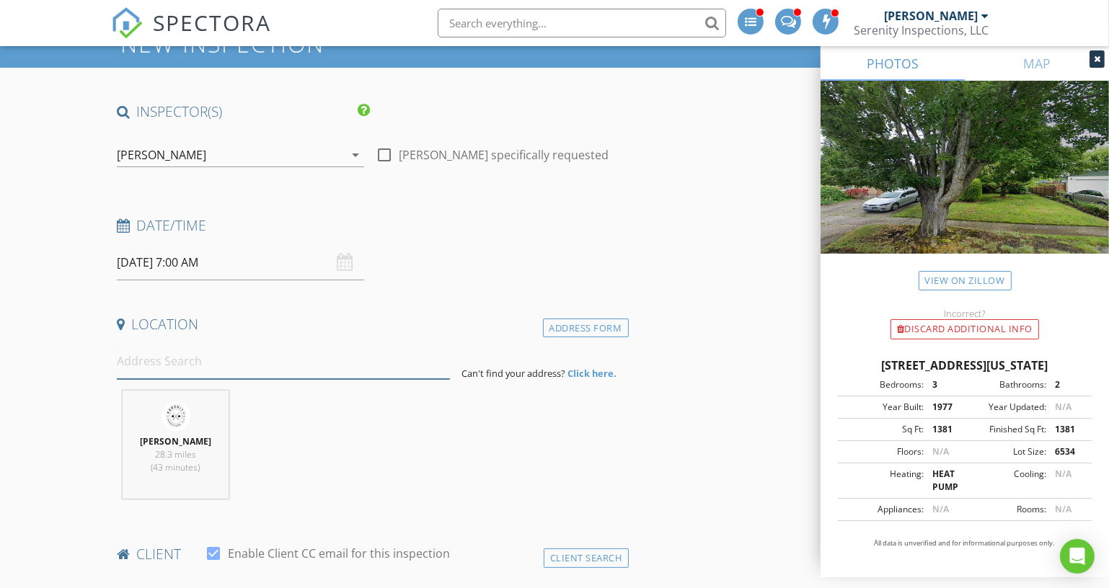
click at [328, 361] on input at bounding box center [283, 361] width 333 height 35
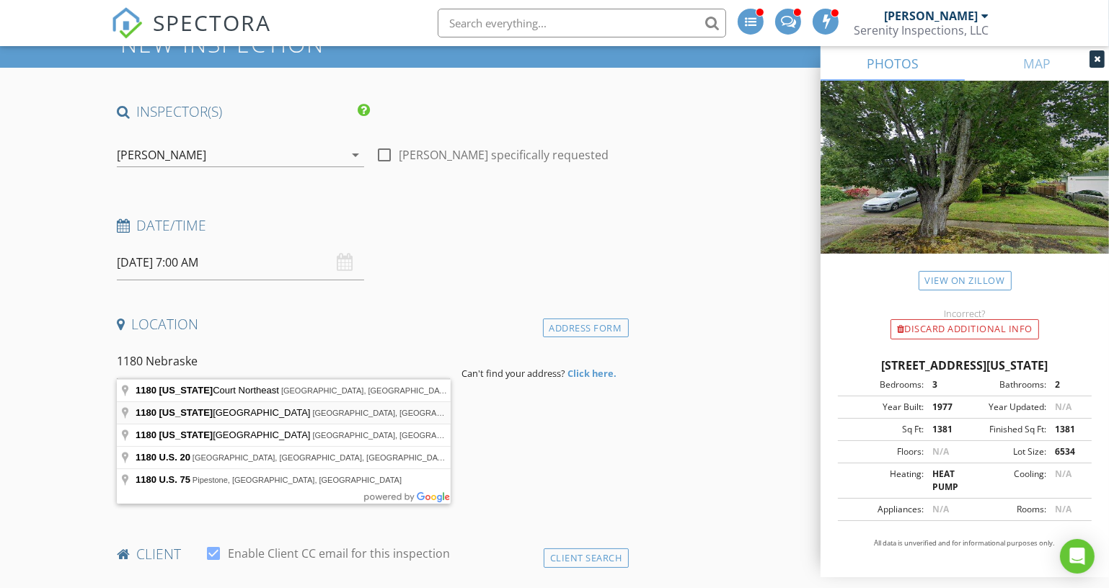
type input "1180 Nebraska Avenue Northeast, Salem, OR, USA"
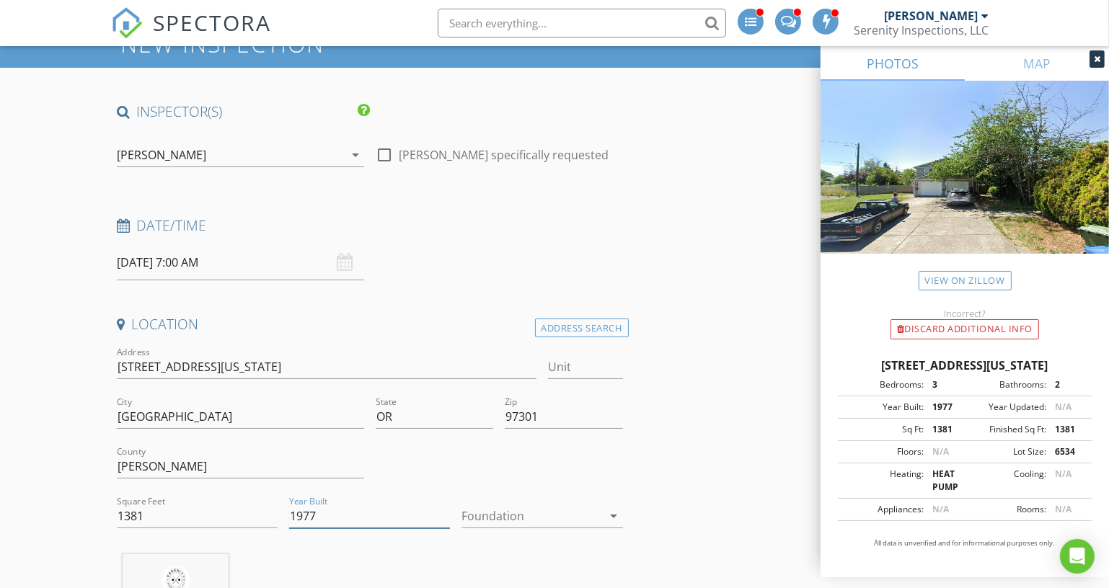
drag, startPoint x: 391, startPoint y: 514, endPoint x: 276, endPoint y: 511, distance: 114.7
click at [276, 511] on div "Address 1180 Nebraska Ave NE Unit City Salem State OR Zip 97301 County Marion S…" at bounding box center [370, 443] width 518 height 199
type input "2006"
drag, startPoint x: 174, startPoint y: 521, endPoint x: 40, endPoint y: 504, distance: 134.4
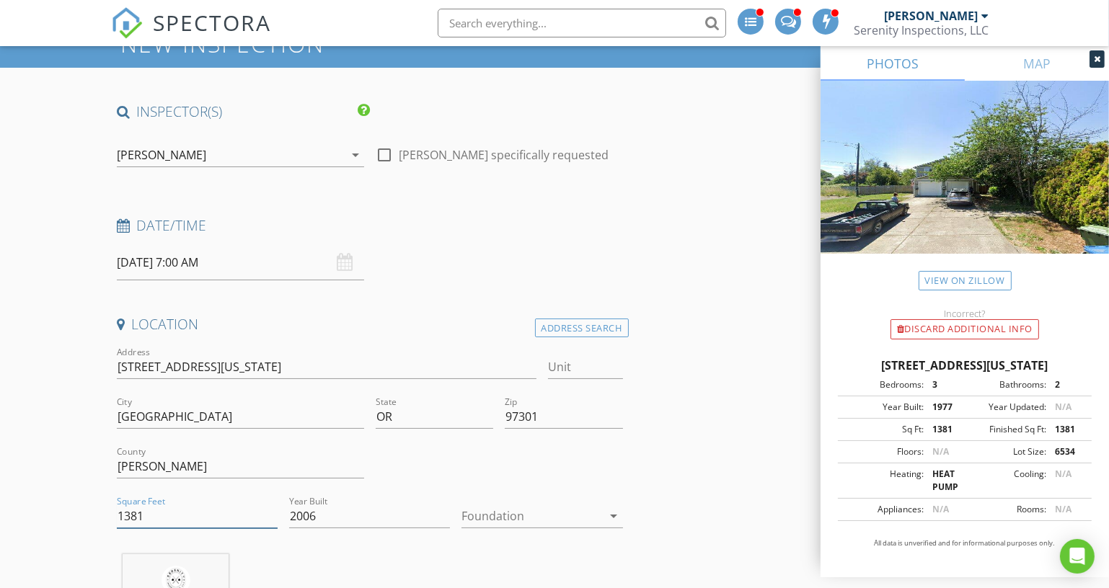
type input "2508"
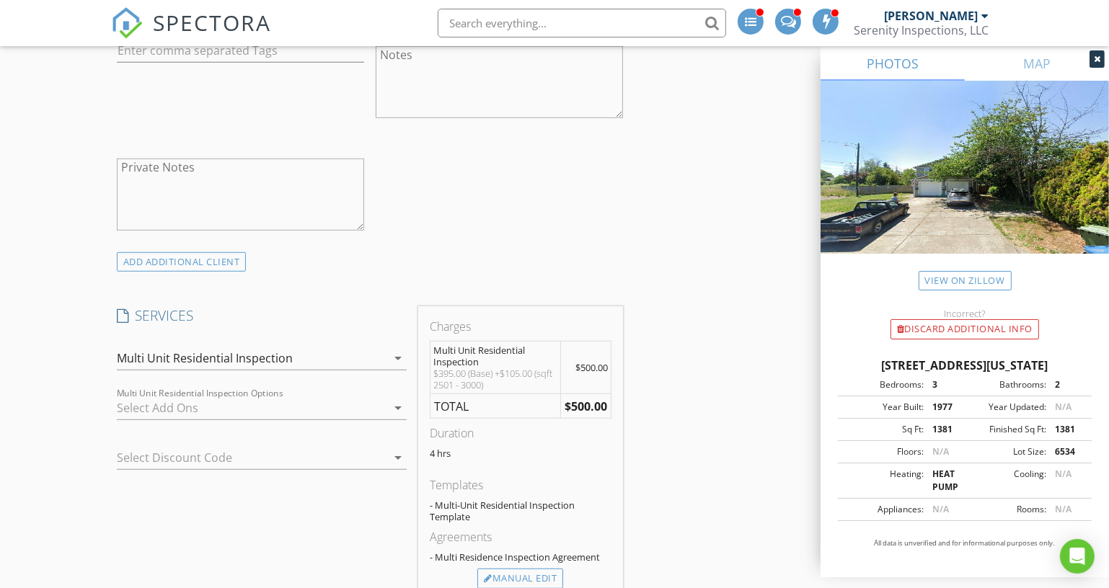
scroll to position [1180, 0]
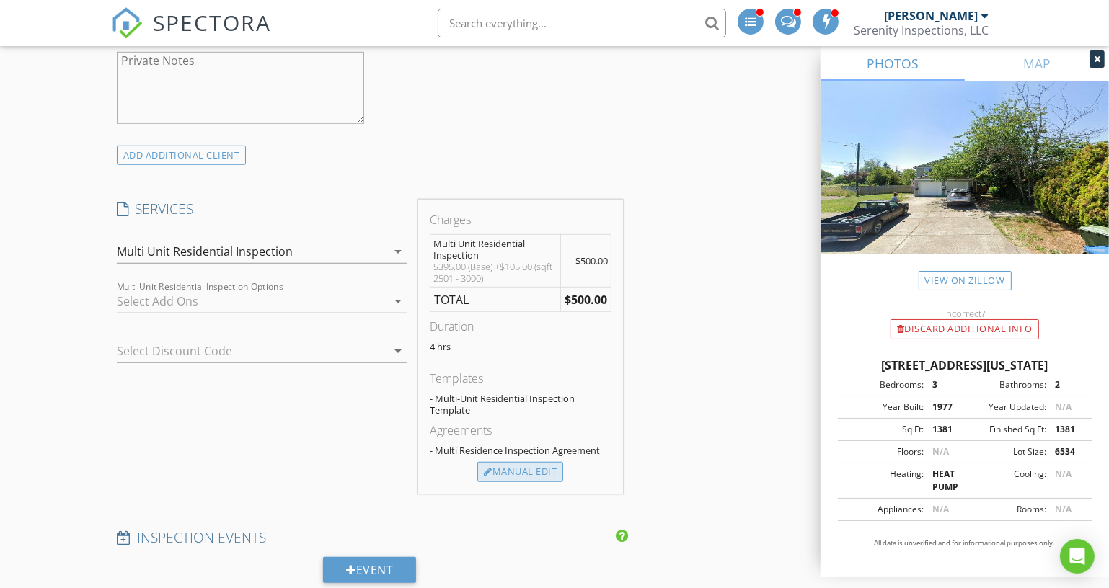
click at [517, 462] on div "Manual Edit" at bounding box center [520, 472] width 86 height 20
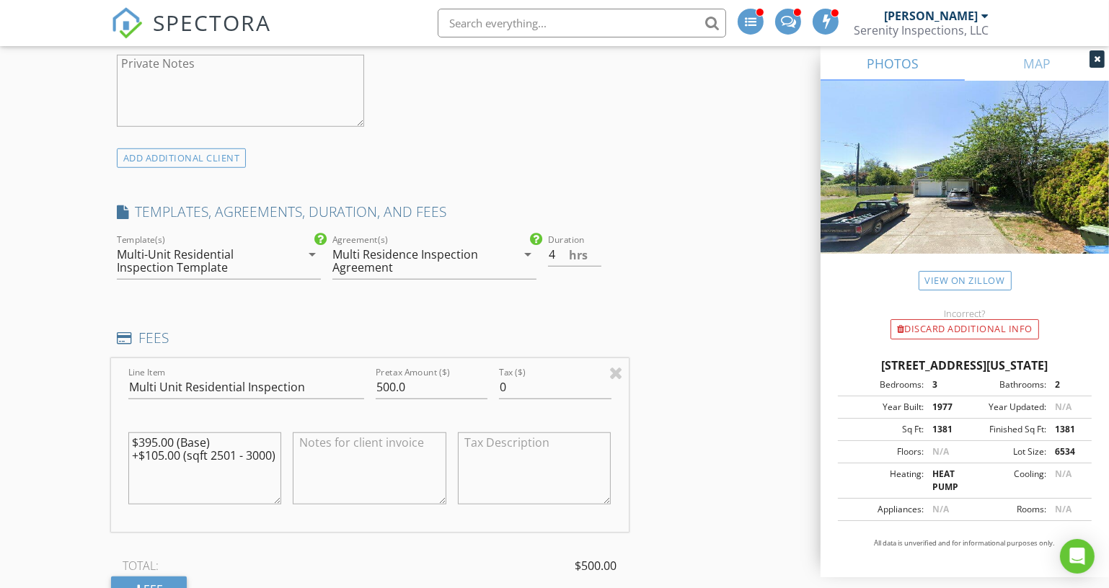
scroll to position [1245, 0]
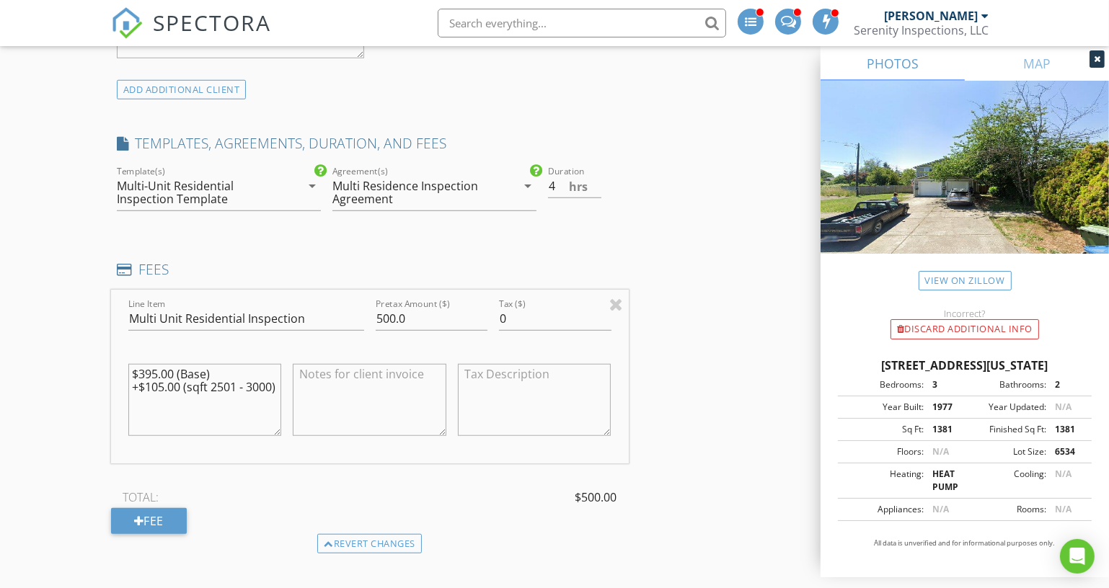
drag, startPoint x: 277, startPoint y: 380, endPoint x: 85, endPoint y: 365, distance: 192.4
click at [85, 365] on div "New Inspection INSPECTOR(S) check_box Kyle Nemes PRIMARY Kyle Nemes arrow_drop_…" at bounding box center [554, 370] width 1109 height 3062
type textarea "%"
click at [361, 542] on div "Revert changes" at bounding box center [369, 544] width 105 height 20
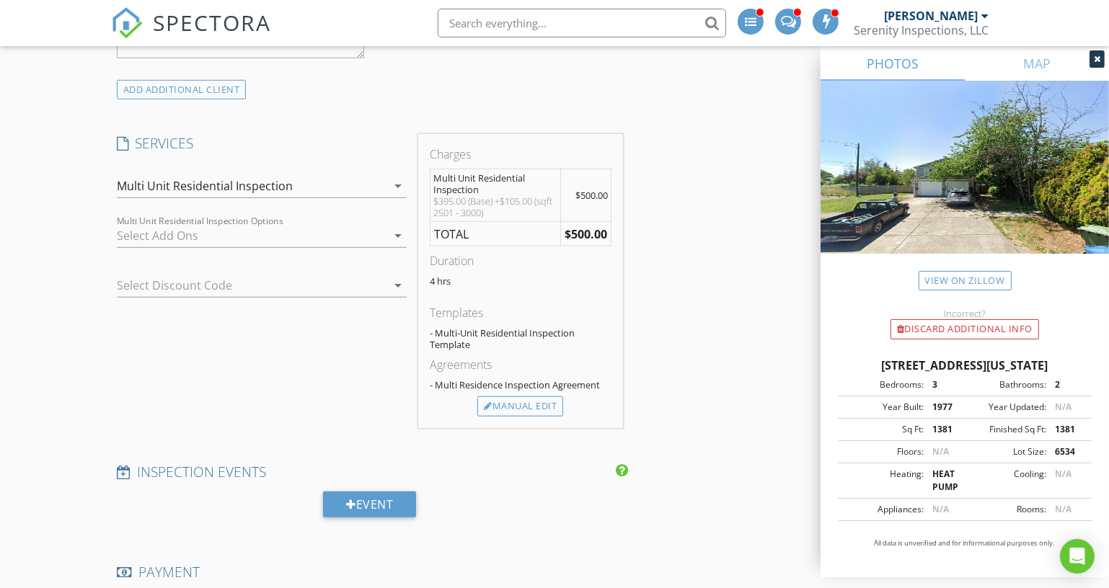
click at [265, 233] on div at bounding box center [252, 235] width 270 height 23
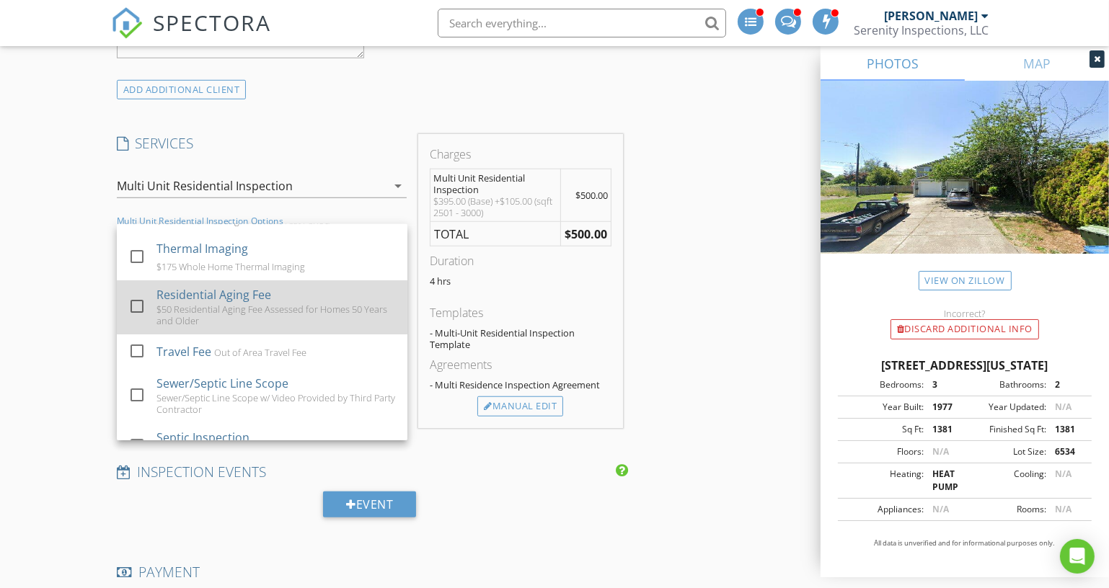
scroll to position [119, 0]
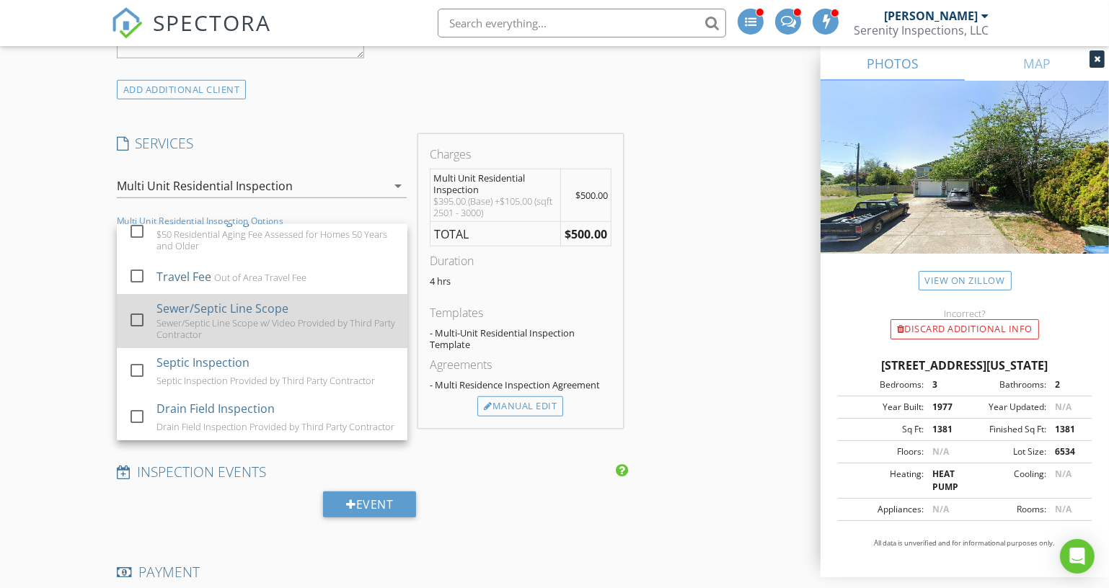
click at [252, 317] on div "Sewer/Septic Line Scope w/ Video Provided by Third Party Contractor" at bounding box center [275, 328] width 239 height 23
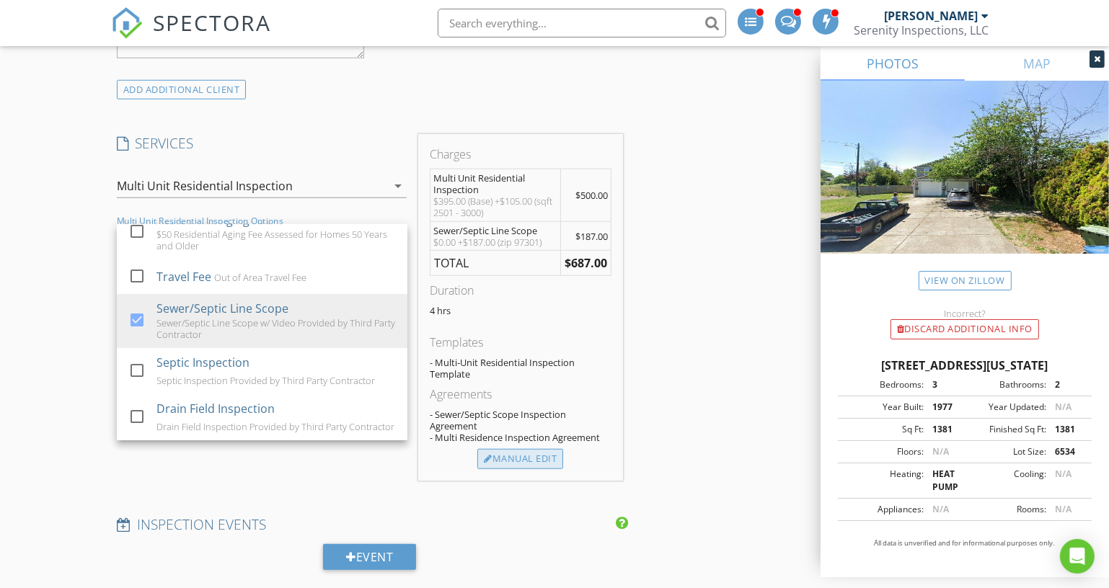
click at [539, 454] on div "Manual Edit" at bounding box center [520, 459] width 86 height 20
type textarea "$395.00 (Base) +$105.00 (sqft 2501 - 3000)"
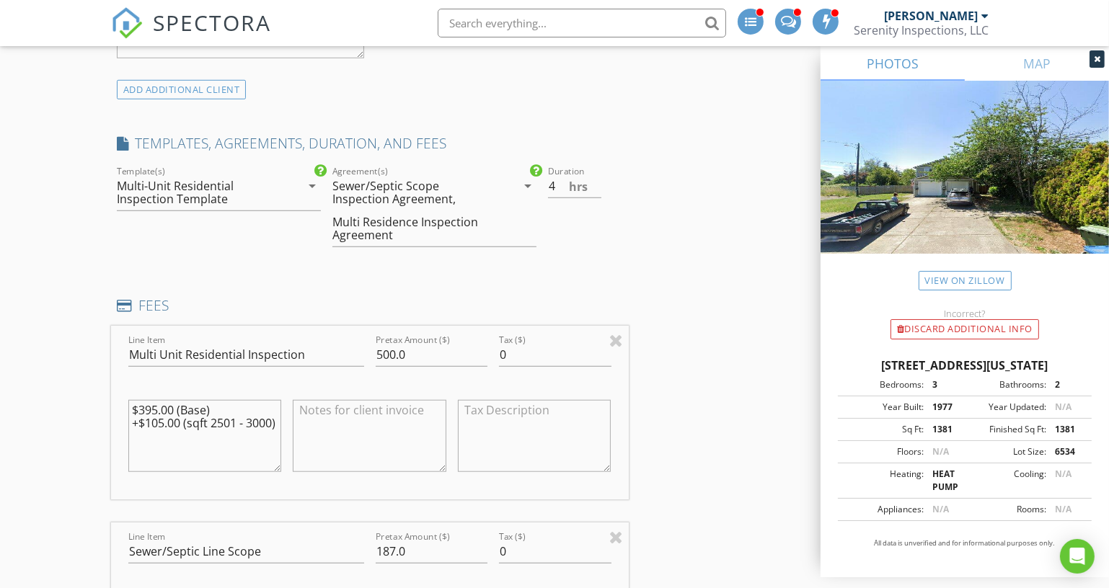
drag, startPoint x: 275, startPoint y: 417, endPoint x: 56, endPoint y: 371, distance: 224.0
click at [56, 371] on div "New Inspection INSPECTOR(S) check_box Kyle Nemes PRIMARY Kyle Nemes arrow_drop_…" at bounding box center [554, 486] width 1109 height 3295
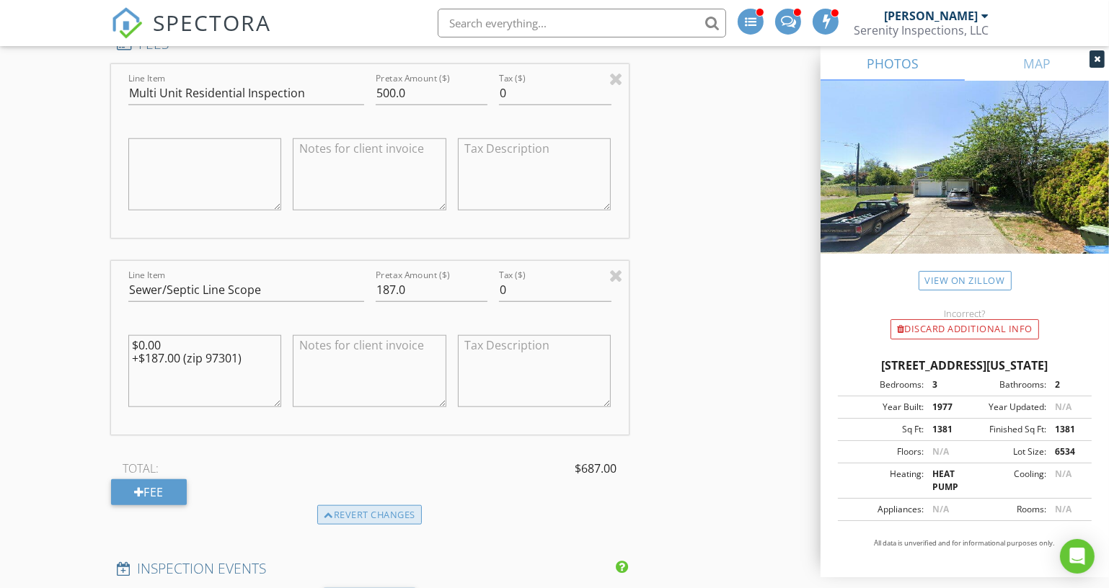
click at [342, 514] on div "Revert changes" at bounding box center [369, 515] width 105 height 20
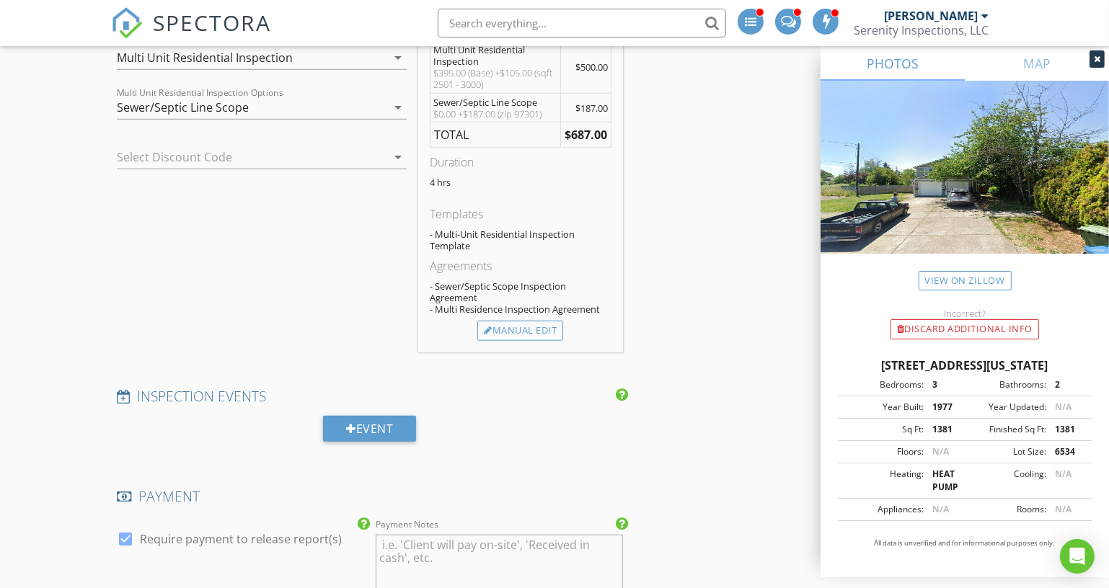
scroll to position [1214, 0]
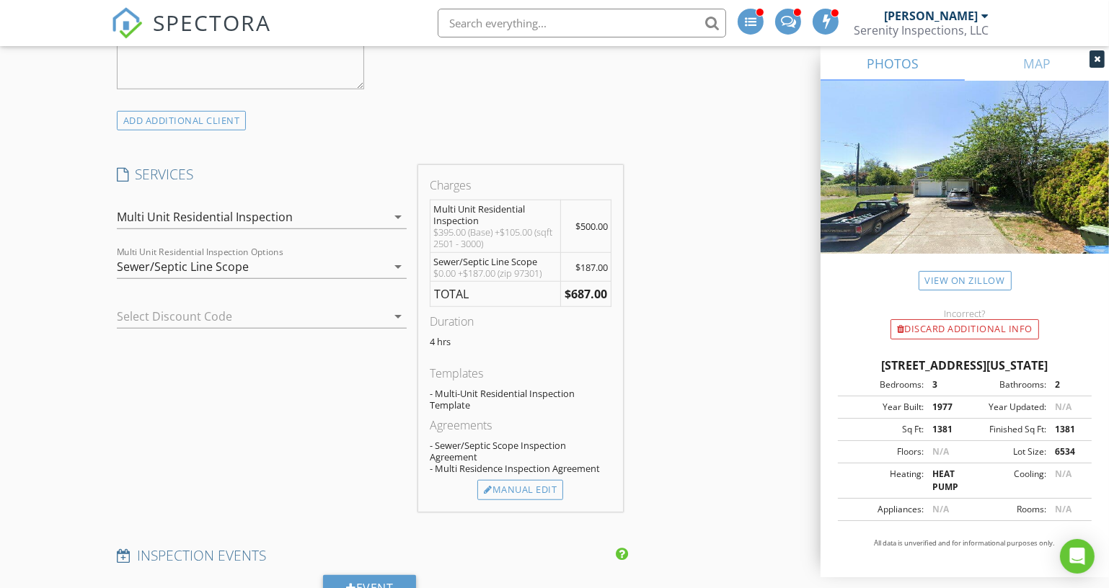
click at [307, 270] on div "Sewer/Septic Line Scope" at bounding box center [252, 266] width 270 height 23
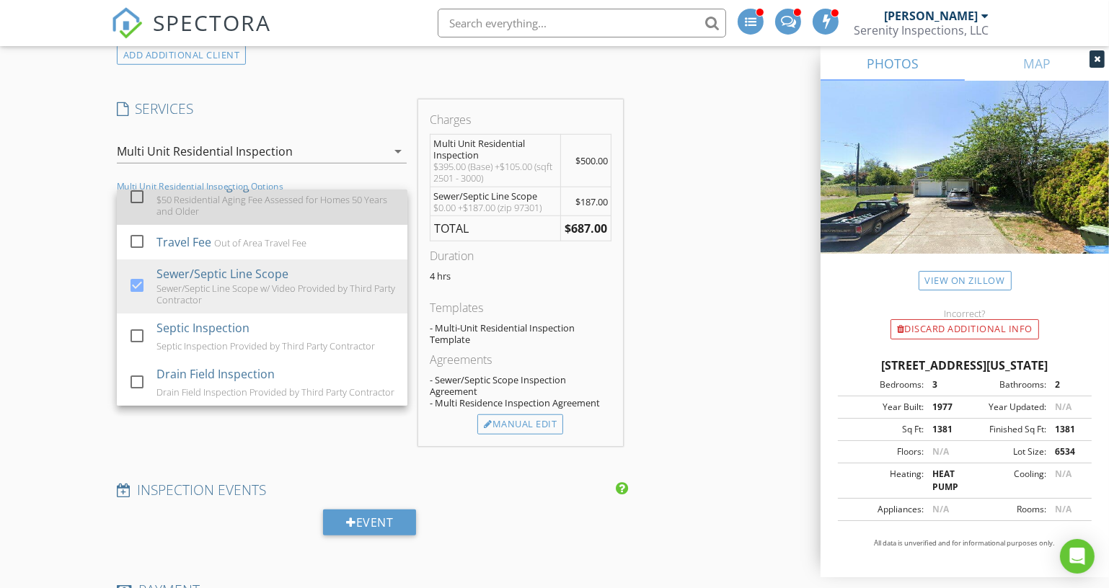
scroll to position [1410, 0]
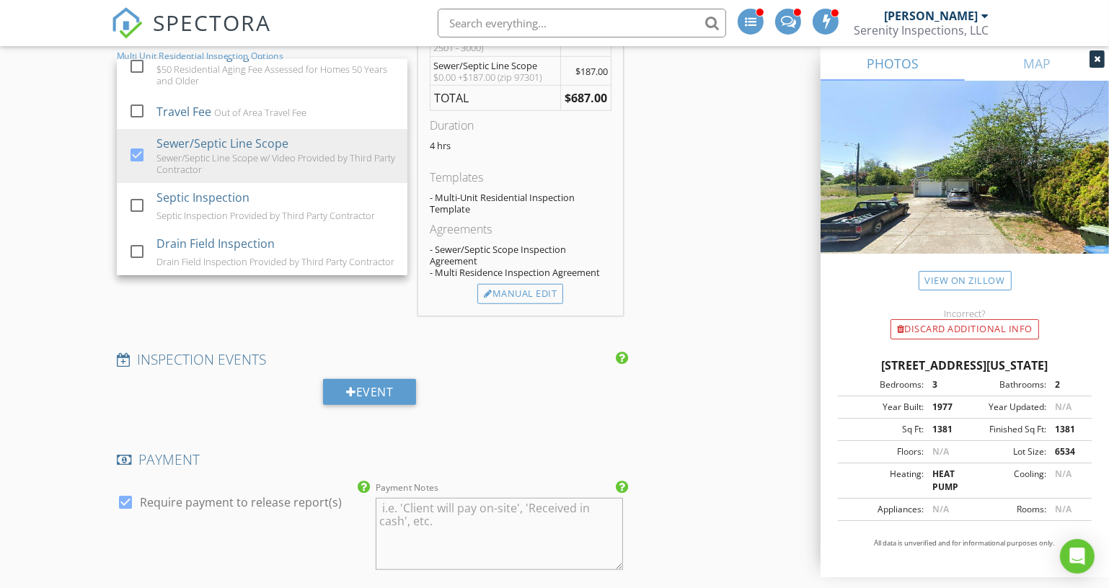
click at [492, 367] on div "INSPECTION EVENTS" at bounding box center [370, 364] width 518 height 29
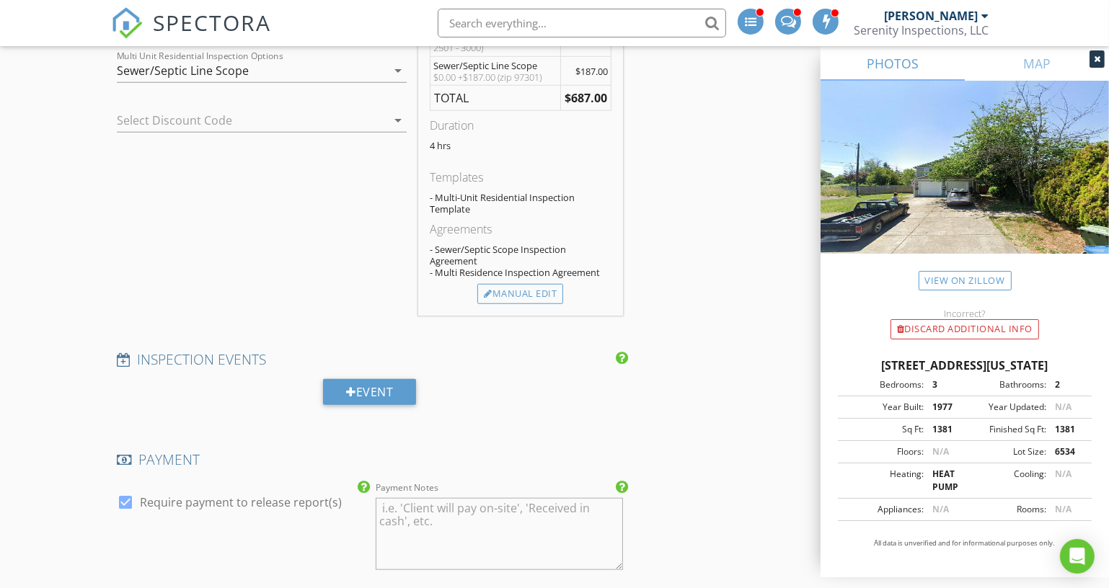
scroll to position [1214, 0]
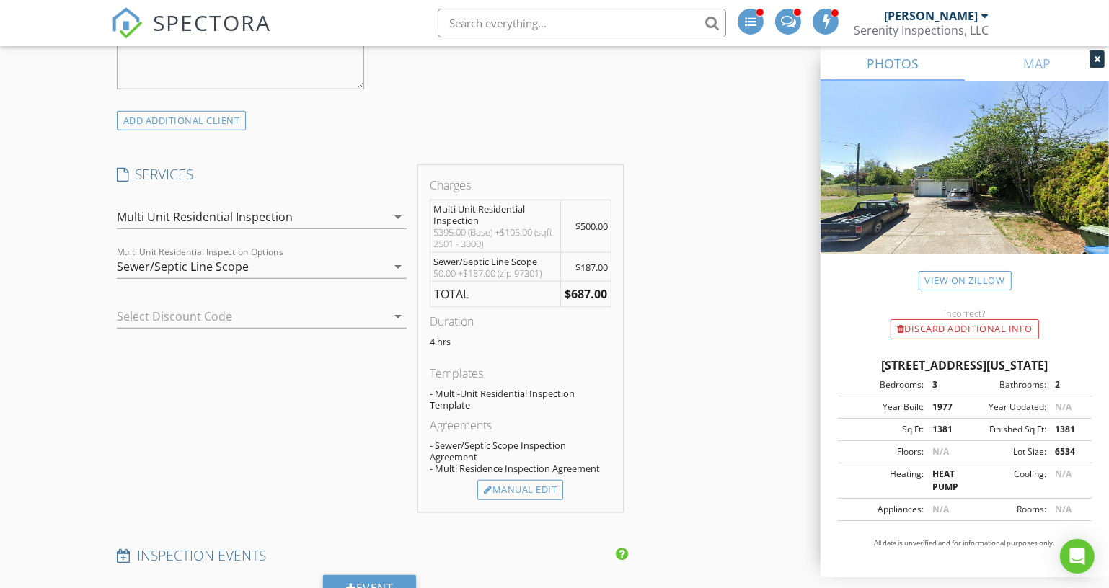
click at [320, 213] on div "Multi Unit Residential Inspection" at bounding box center [252, 217] width 270 height 23
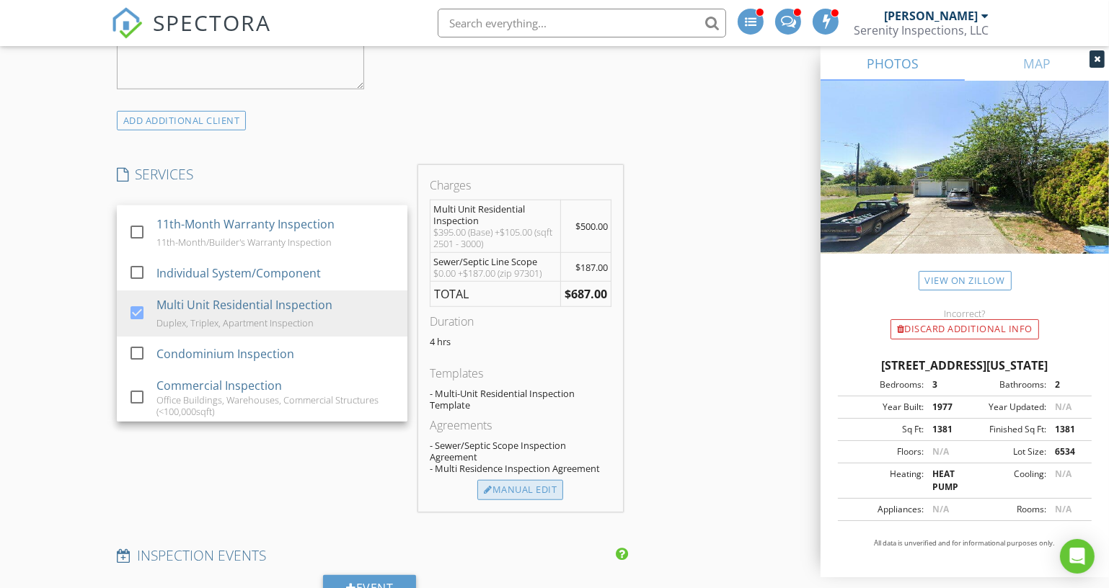
click at [514, 489] on div "Manual Edit" at bounding box center [520, 490] width 86 height 20
type textarea "$395.00 (Base) +$105.00 (sqft 2501 - 3000)"
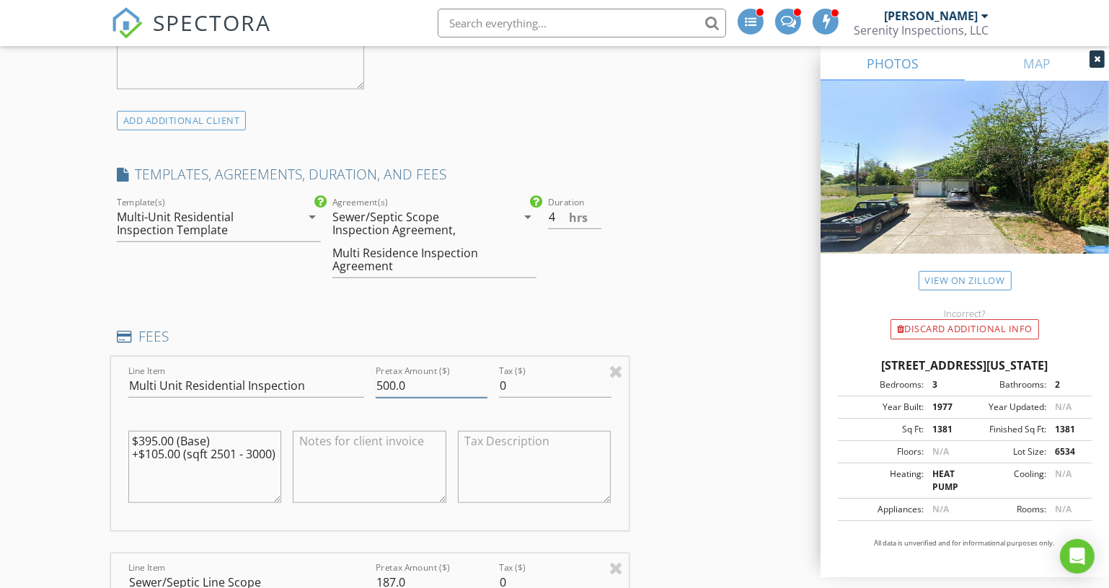
drag, startPoint x: 430, startPoint y: 386, endPoint x: 320, endPoint y: 391, distance: 109.7
click at [320, 391] on div "Line Item Multi Unit Residential Inspection Pretax Amount ($) 500.0 Tax ($) 0 $…" at bounding box center [370, 444] width 518 height 174
type input "650"
drag, startPoint x: 275, startPoint y: 456, endPoint x: 28, endPoint y: 413, distance: 251.1
click at [28, 413] on div "New Inspection INSPECTOR(S) check_box Kyle Nemes PRIMARY Kyle Nemes arrow_drop_…" at bounding box center [554, 517] width 1109 height 3295
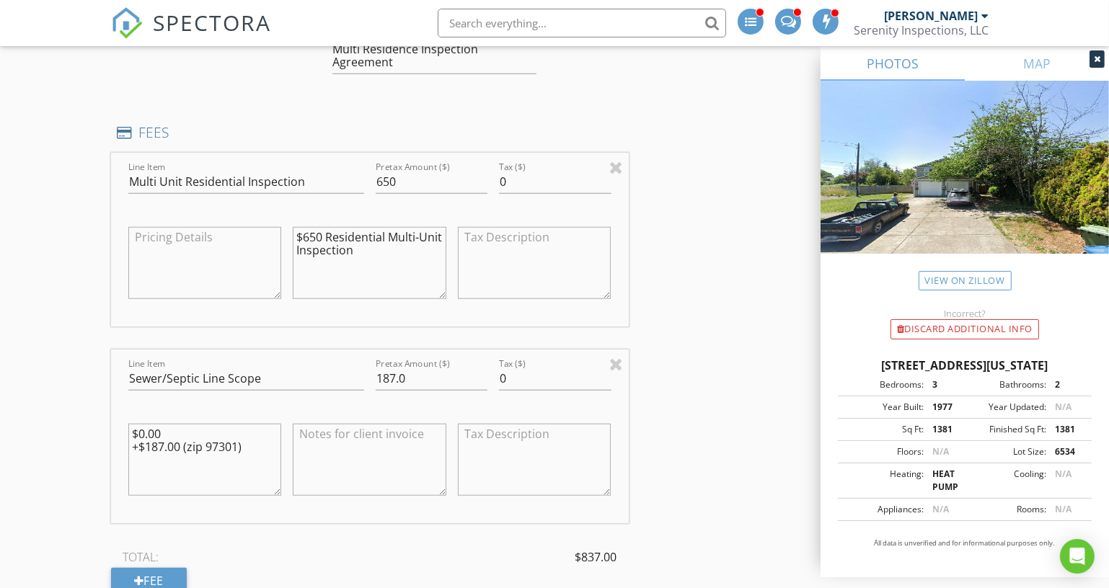
scroll to position [1476, 0]
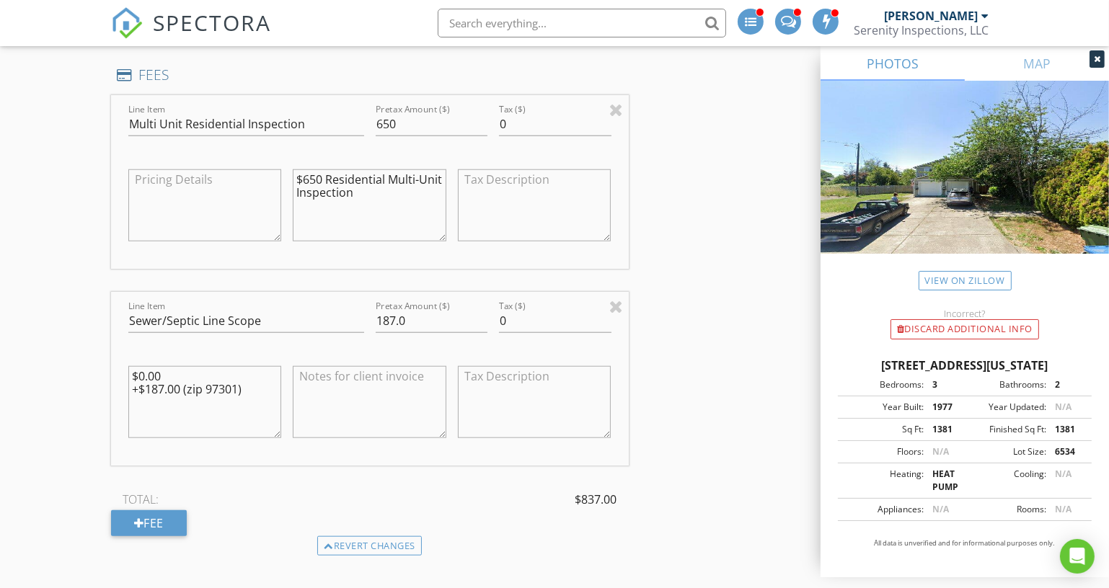
type textarea "$650 Residential Multi-Unit Inspection"
drag, startPoint x: 435, startPoint y: 308, endPoint x: 335, endPoint y: 312, distance: 99.6
click at [335, 312] on div "Line Item Sewer/Septic Line Scope Pretax Amount ($) 187.0 Tax ($) 0 $0.00 +$187…" at bounding box center [370, 379] width 518 height 174
type input "0.00"
drag, startPoint x: 275, startPoint y: 389, endPoint x: 94, endPoint y: 331, distance: 190.0
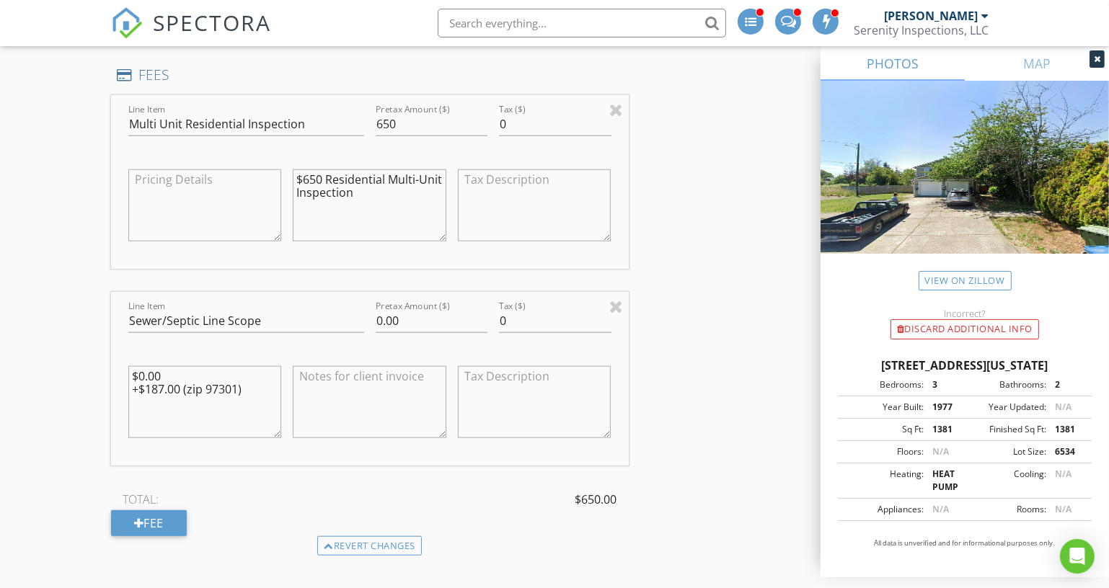
click at [94, 331] on div "New Inspection INSPECTOR(S) check_box Kyle Nemes PRIMARY Kyle Nemes arrow_drop_…" at bounding box center [554, 255] width 1109 height 3295
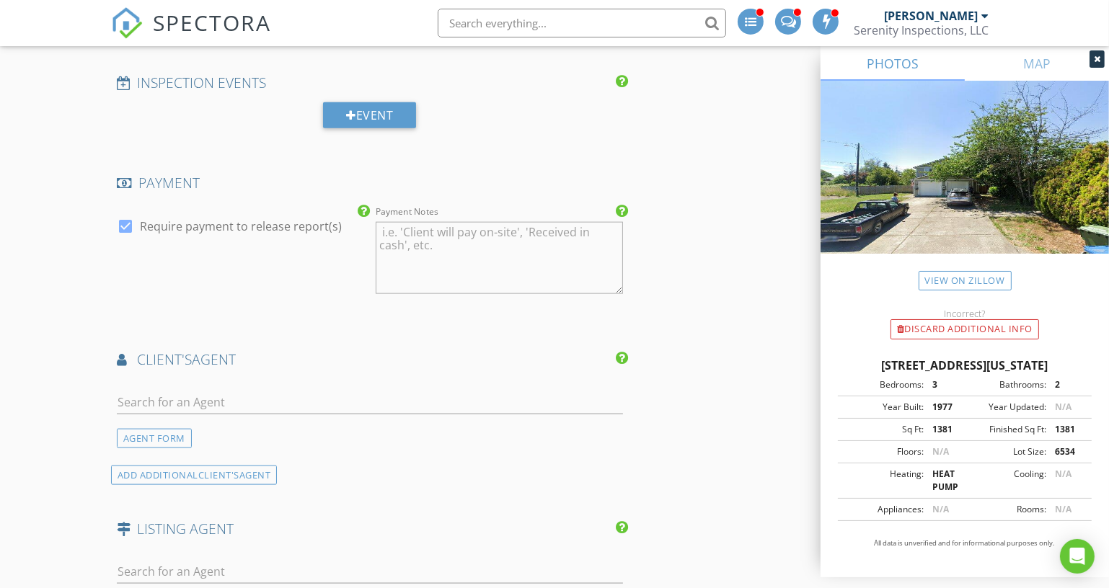
scroll to position [2067, 0]
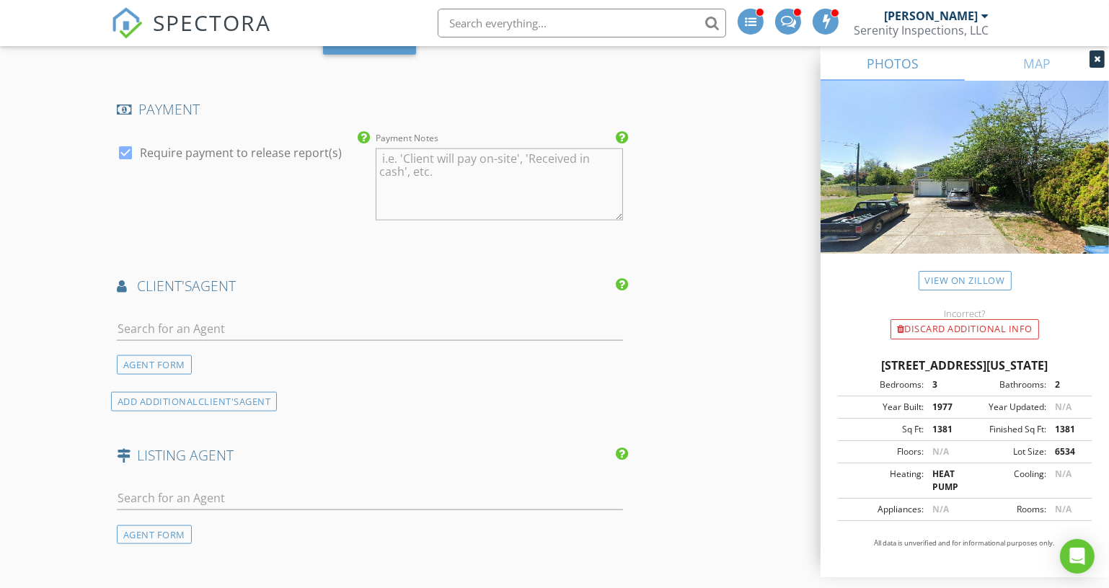
type textarea "**FEE TBD** - Sewer Scope w/ Video Provided by Third Party Contractor"
click at [350, 330] on input "text" at bounding box center [370, 329] width 506 height 24
type input "[PERSON_NAME]"
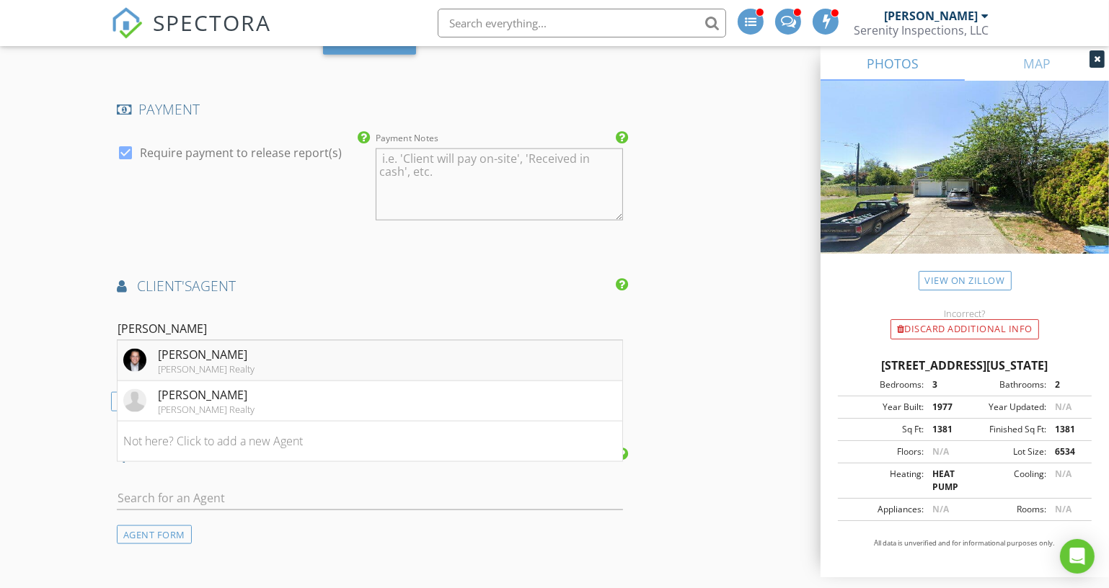
click at [459, 365] on li "Billy Scott Keller Williams Realty" at bounding box center [370, 361] width 505 height 40
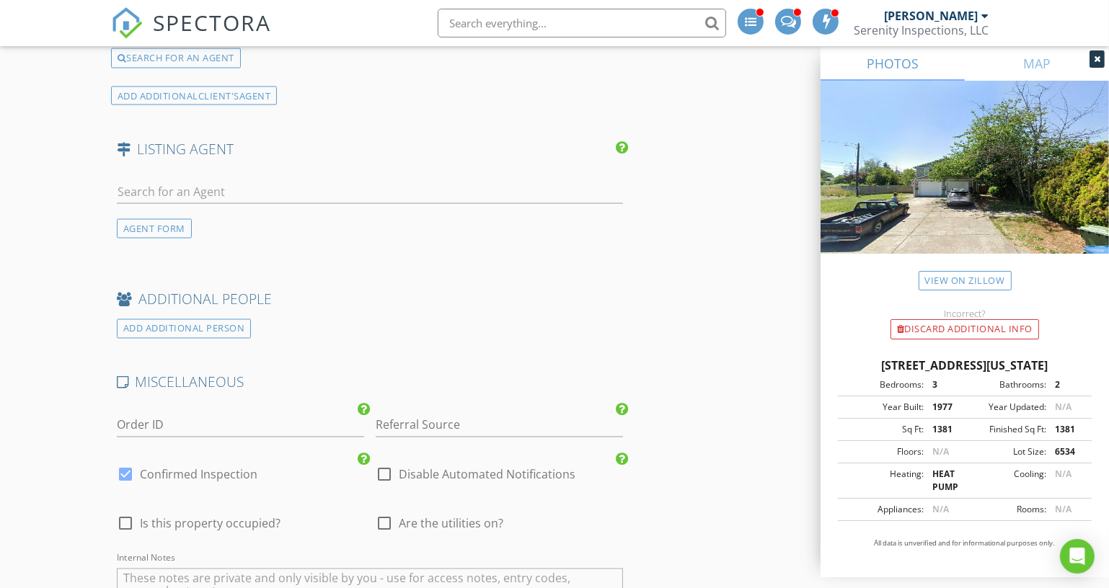
scroll to position [2788, 0]
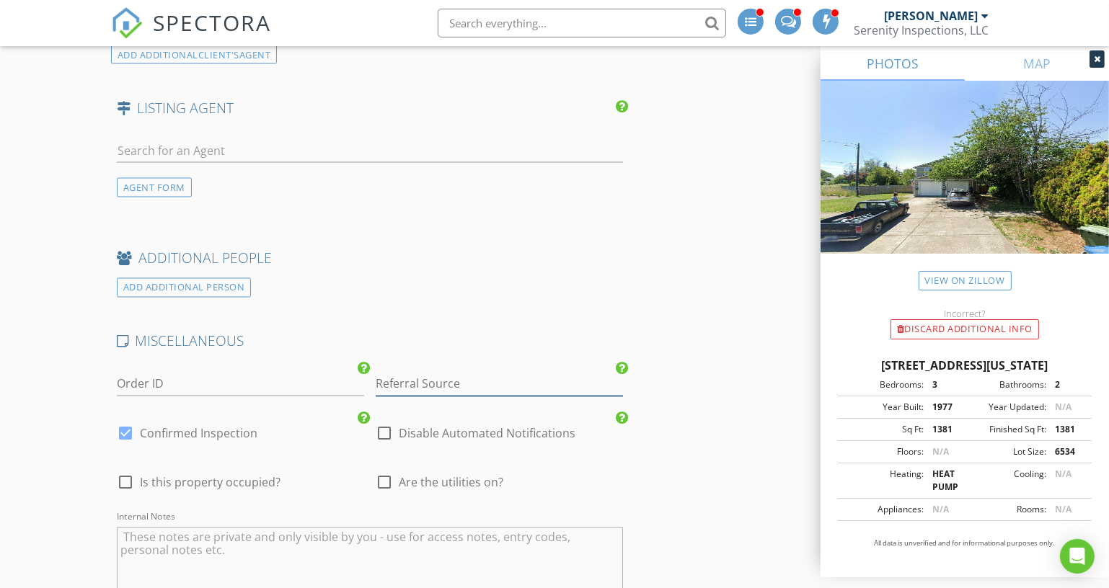
click at [474, 381] on input "Referral Source" at bounding box center [499, 385] width 247 height 24
type input "Billy Scott"
click at [480, 399] on div "Billy Scott" at bounding box center [499, 413] width 246 height 29
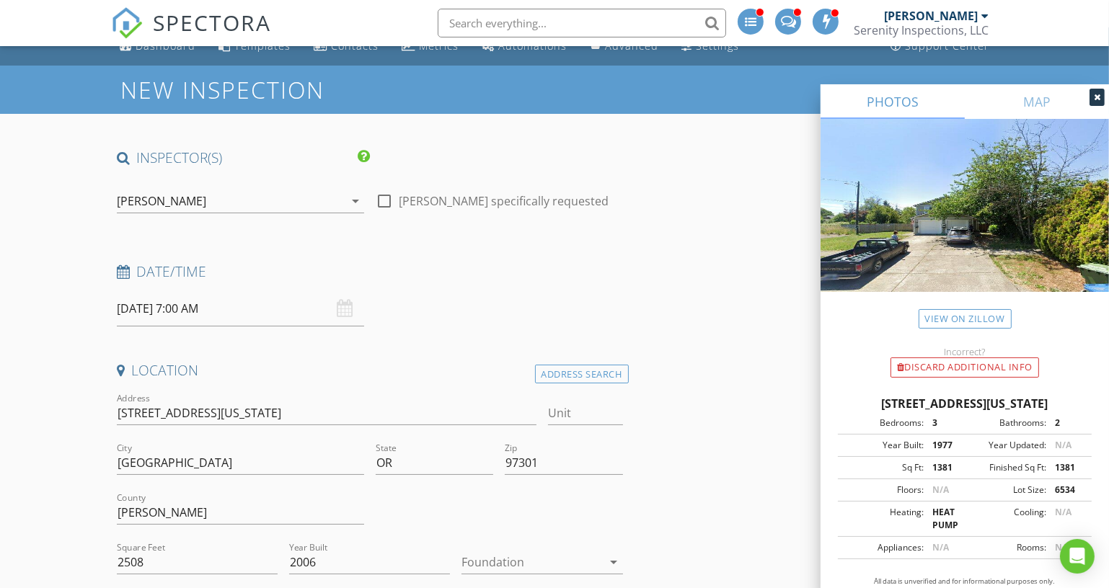
scroll to position [0, 0]
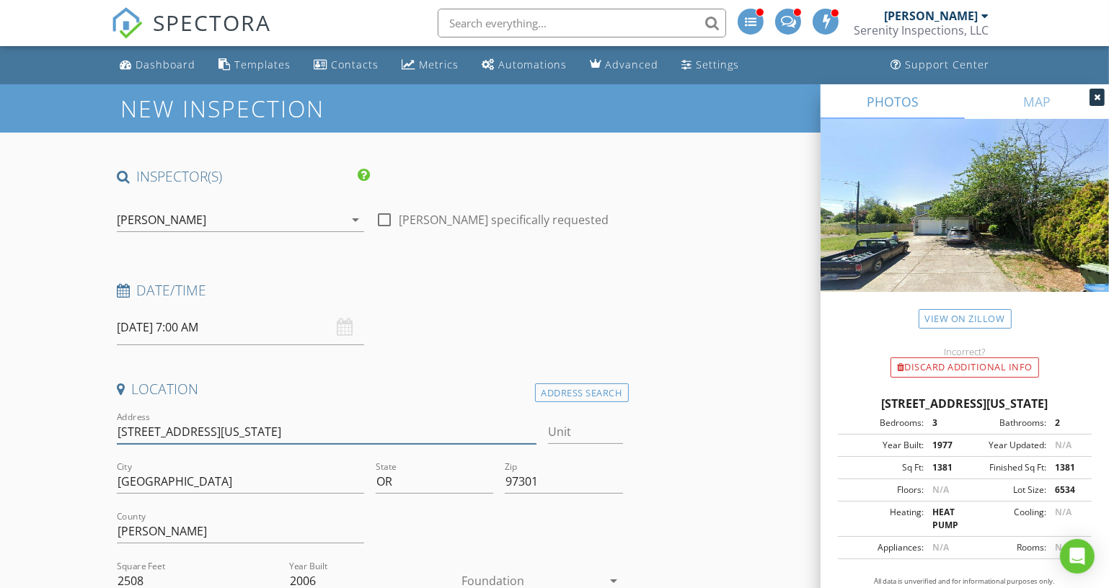
click at [151, 433] on input "1180 Nebraska Ave NE" at bounding box center [327, 432] width 420 height 24
click at [145, 425] on input "1180 Nebraska Ave NE" at bounding box center [327, 432] width 420 height 24
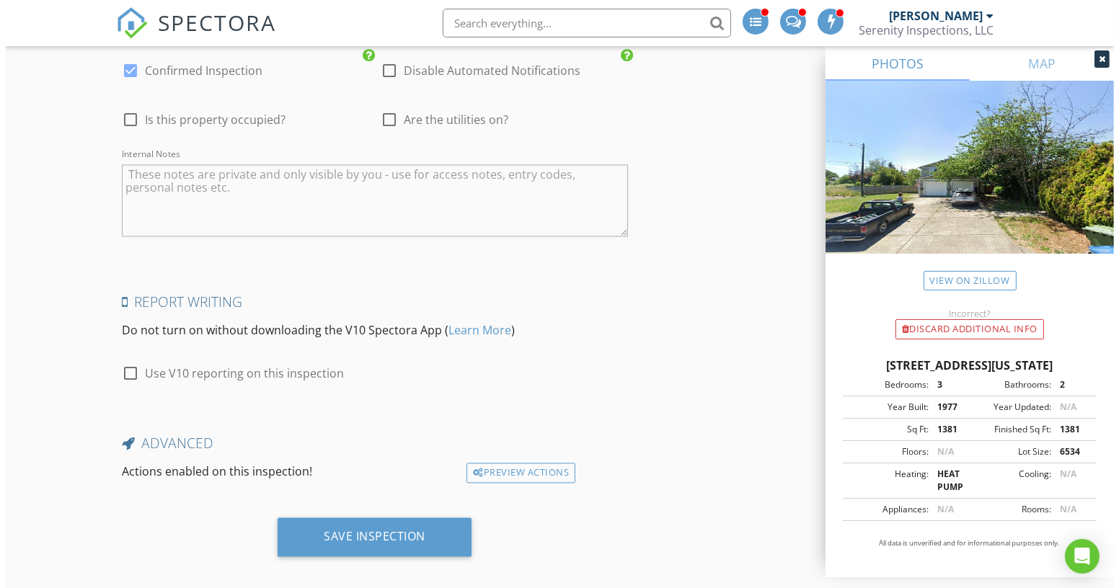
scroll to position [3153, 0]
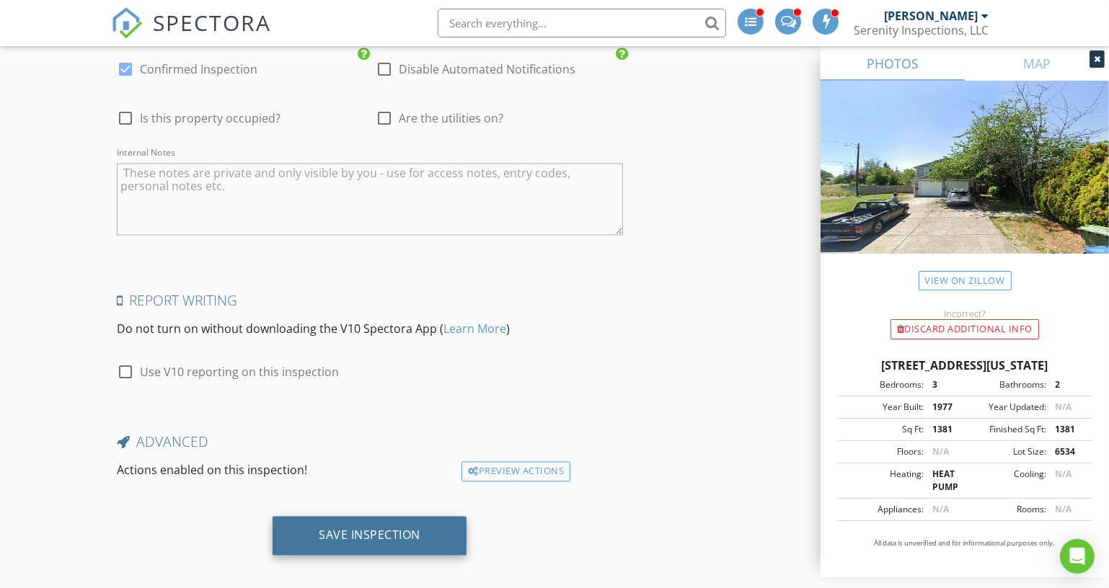
click at [437, 523] on div "Save Inspection" at bounding box center [370, 535] width 194 height 39
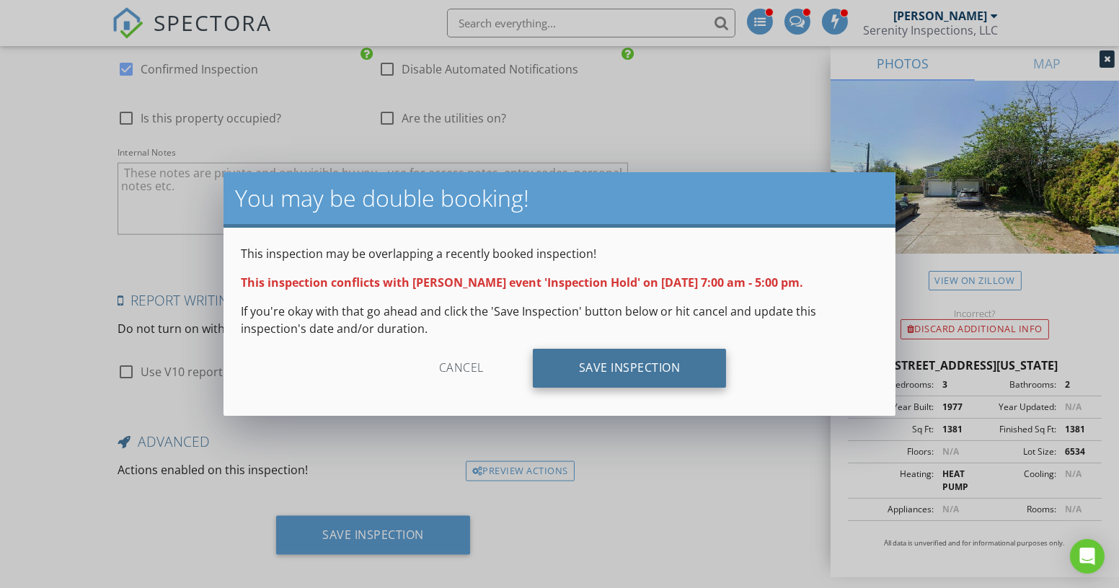
click at [660, 365] on div "Save Inspection" at bounding box center [630, 368] width 194 height 39
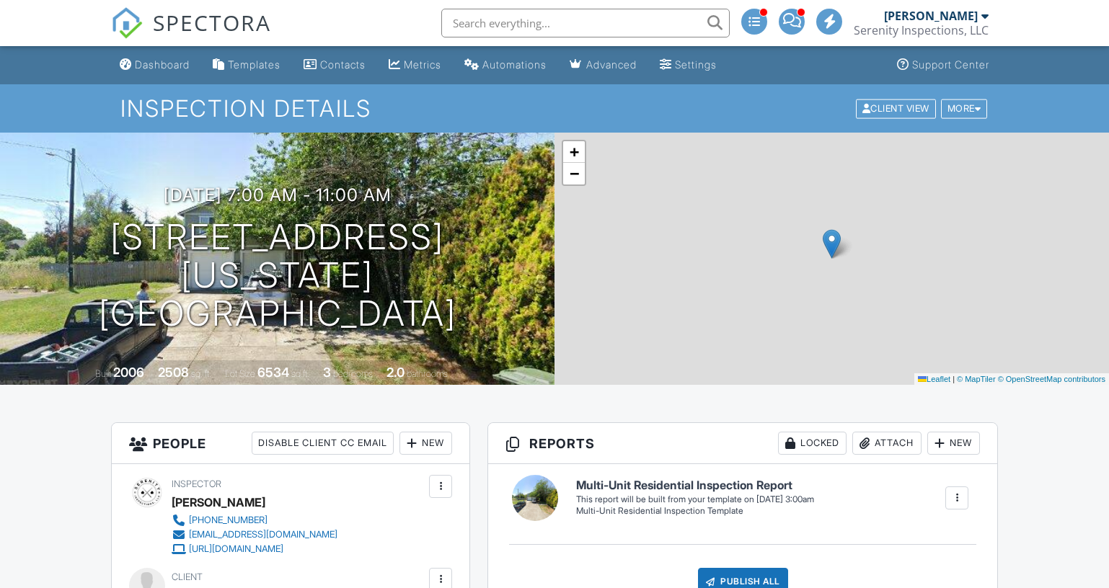
click at [173, 63] on div "Dashboard" at bounding box center [162, 64] width 55 height 12
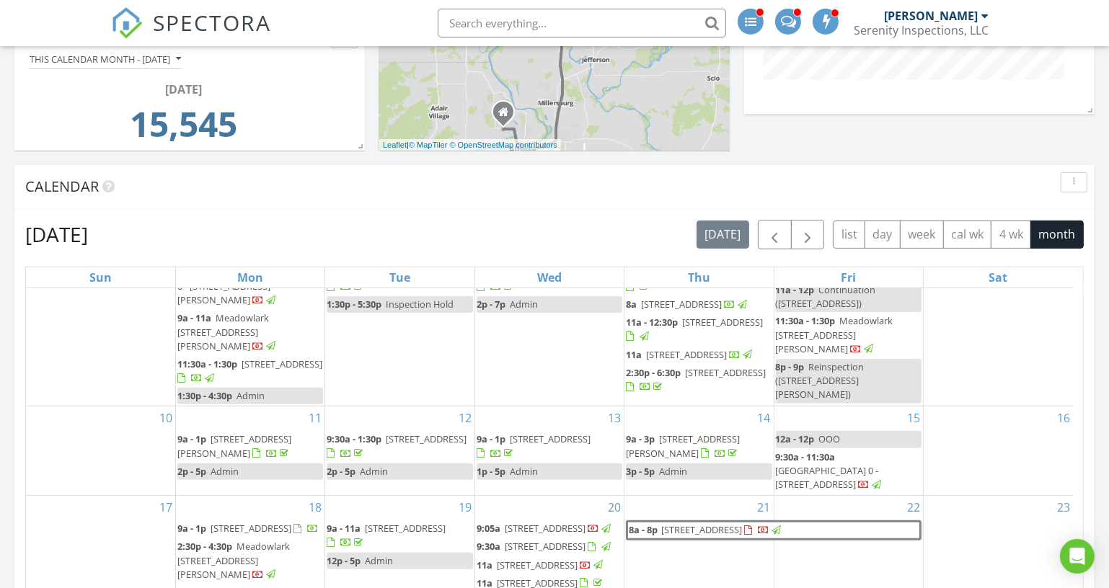
scroll to position [720, 0]
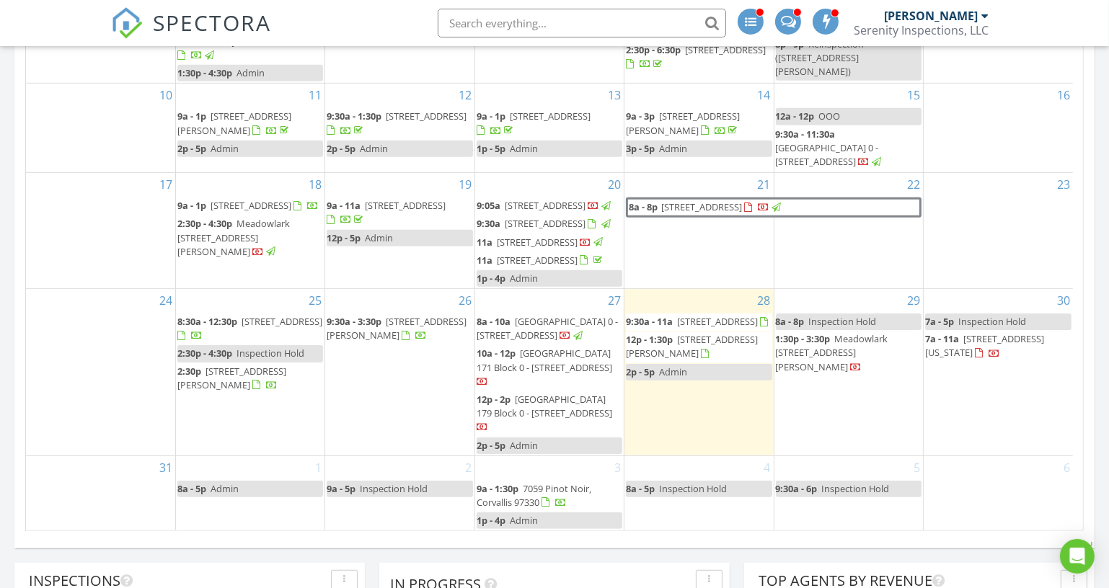
click at [976, 407] on div "30 7a - 5p Inspection Hold 7a - 11a 1180 Nebraska Ave NE, Salem 97301" at bounding box center [998, 372] width 149 height 167
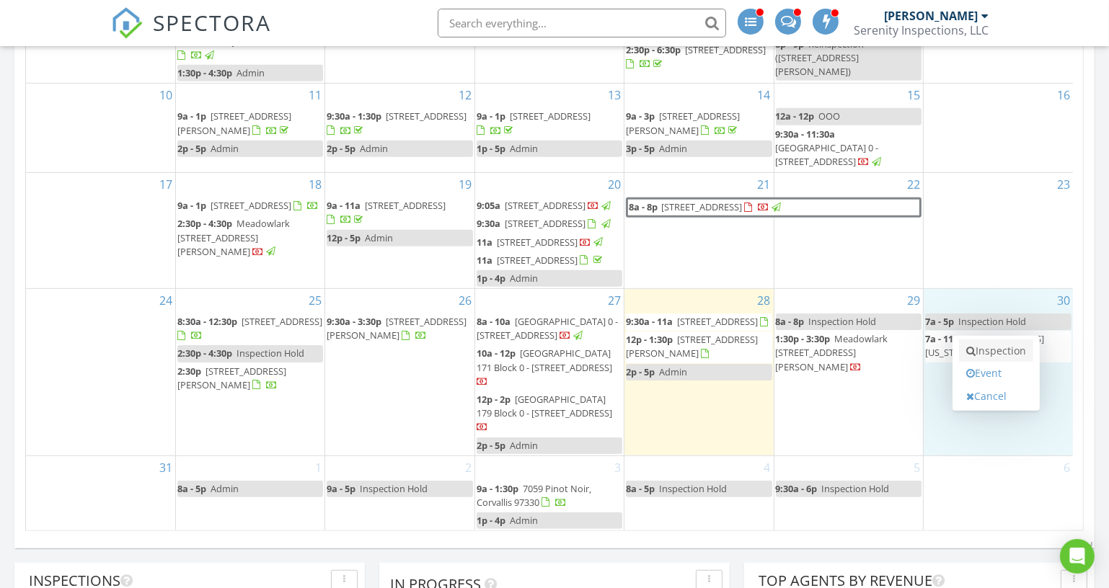
click at [1019, 348] on link "Inspection" at bounding box center [996, 351] width 74 height 23
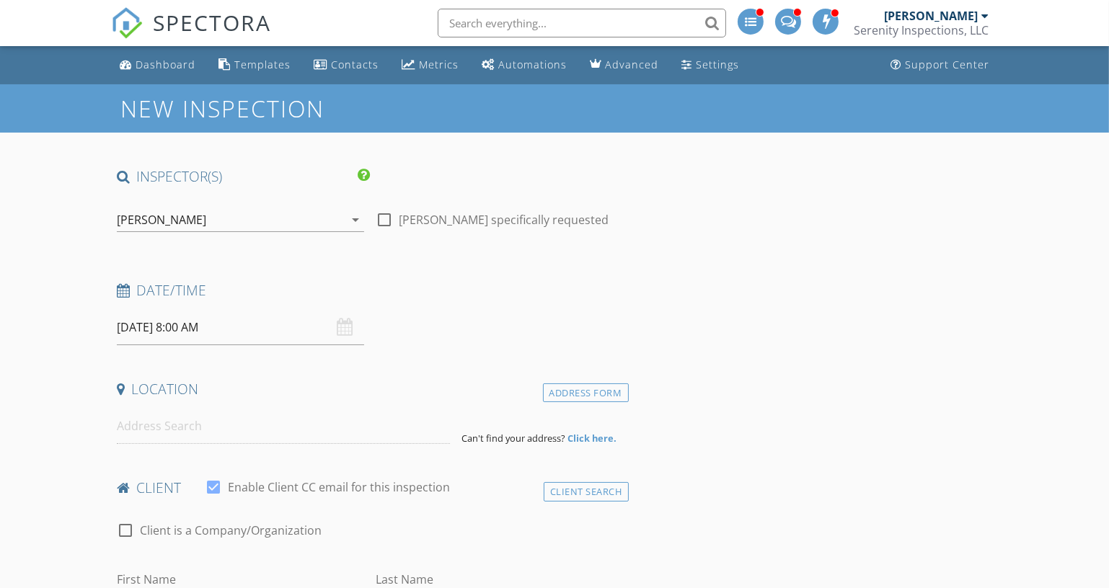
click at [295, 324] on input "[DATE] 8:00 AM" at bounding box center [240, 327] width 247 height 35
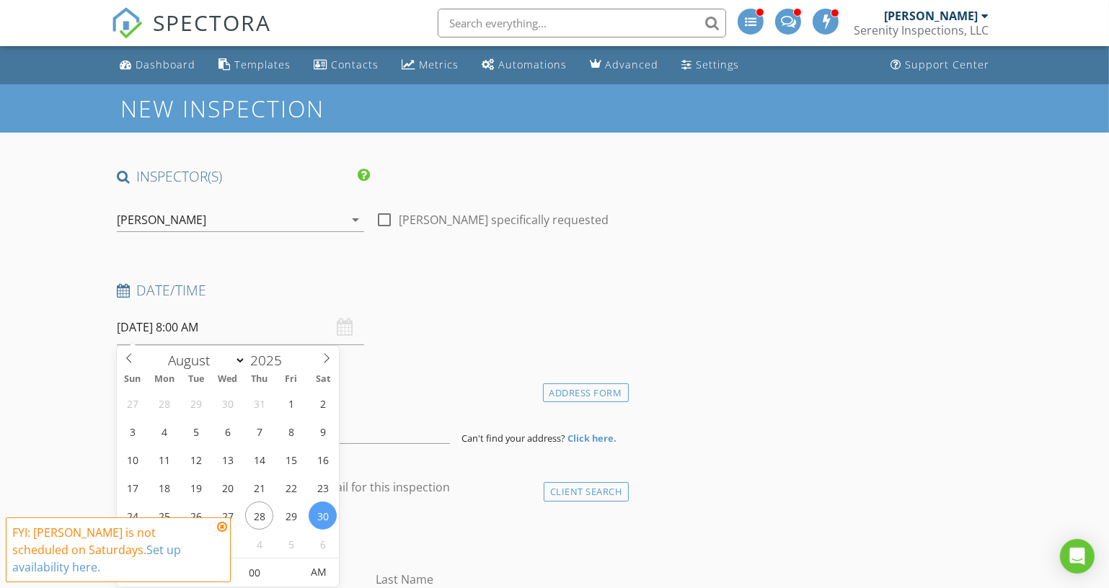
click at [223, 533] on icon at bounding box center [222, 527] width 10 height 12
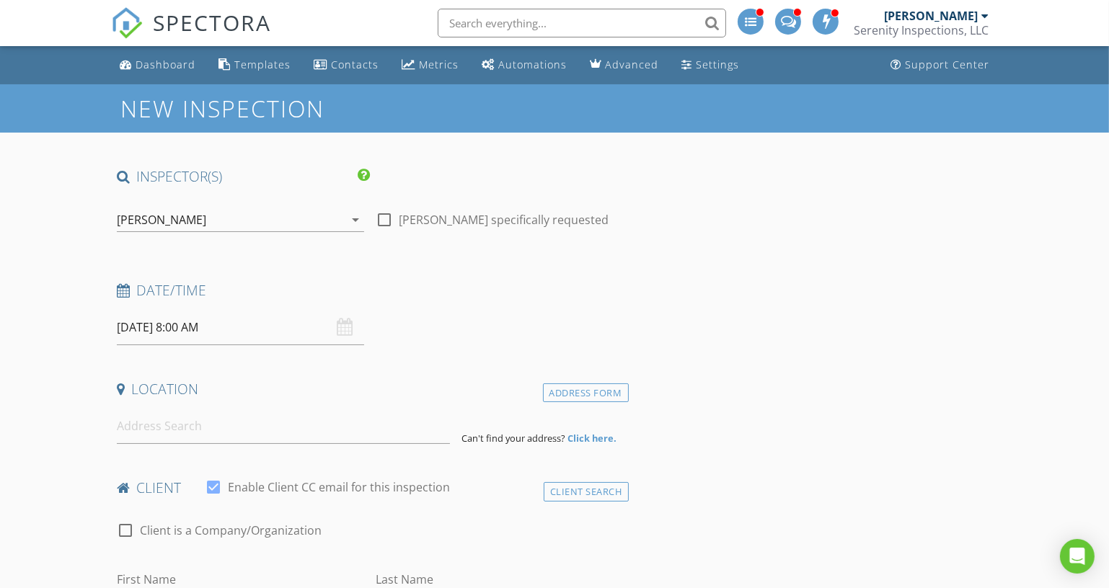
click at [237, 332] on input "[DATE] 8:00 AM" at bounding box center [240, 327] width 247 height 35
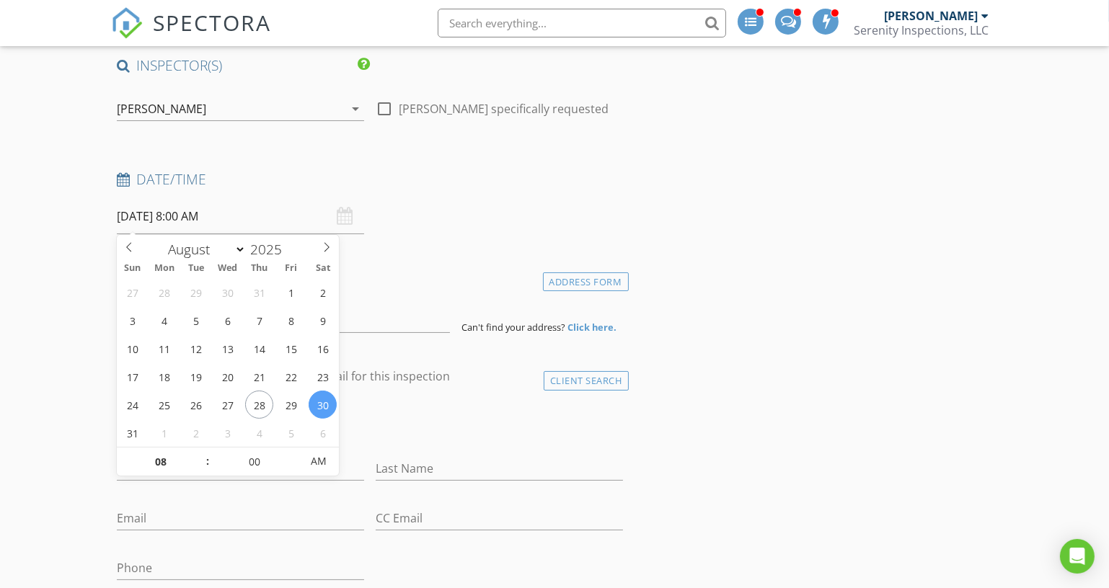
scroll to position [131, 0]
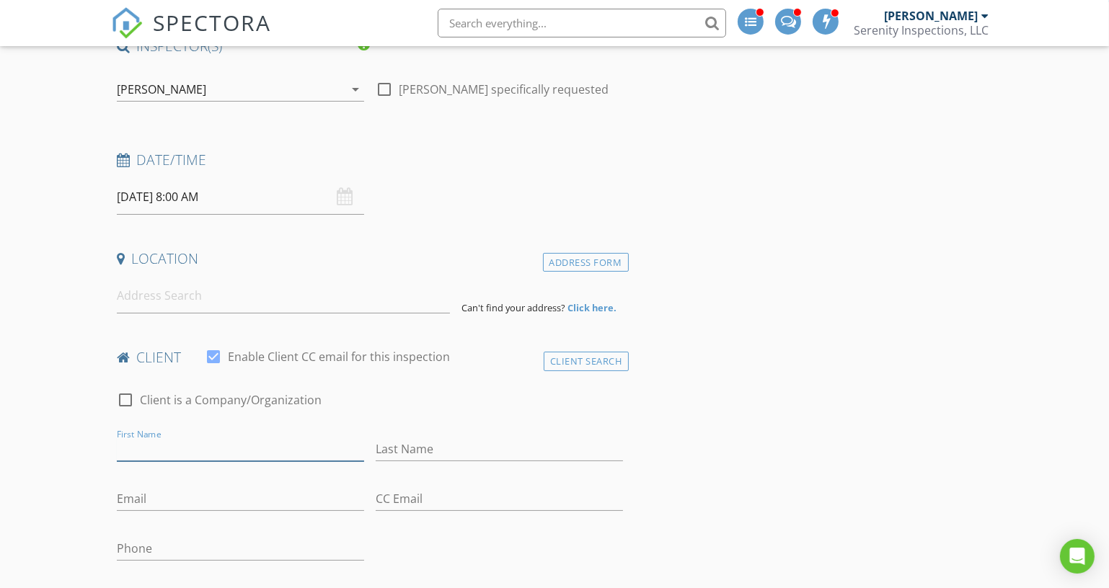
click at [198, 456] on input "First Name" at bounding box center [240, 450] width 247 height 24
drag, startPoint x: 270, startPoint y: 203, endPoint x: 268, endPoint y: 229, distance: 26.0
click at [270, 203] on input "[DATE] 8:00 AM" at bounding box center [240, 197] width 247 height 35
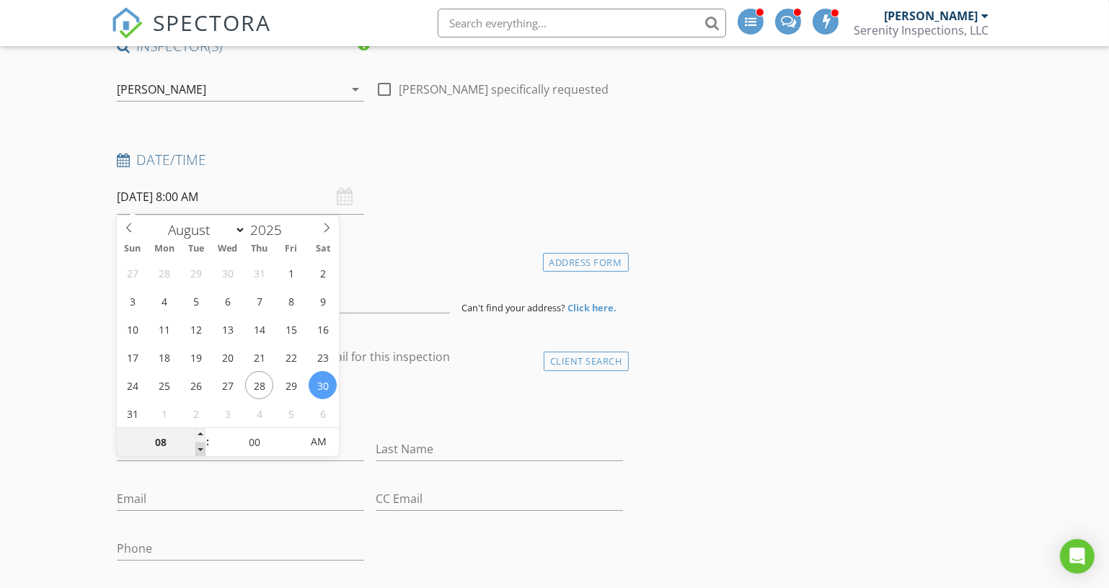
type input "07"
type input "[DATE] 7:00 AM"
click at [198, 446] on span at bounding box center [200, 450] width 10 height 14
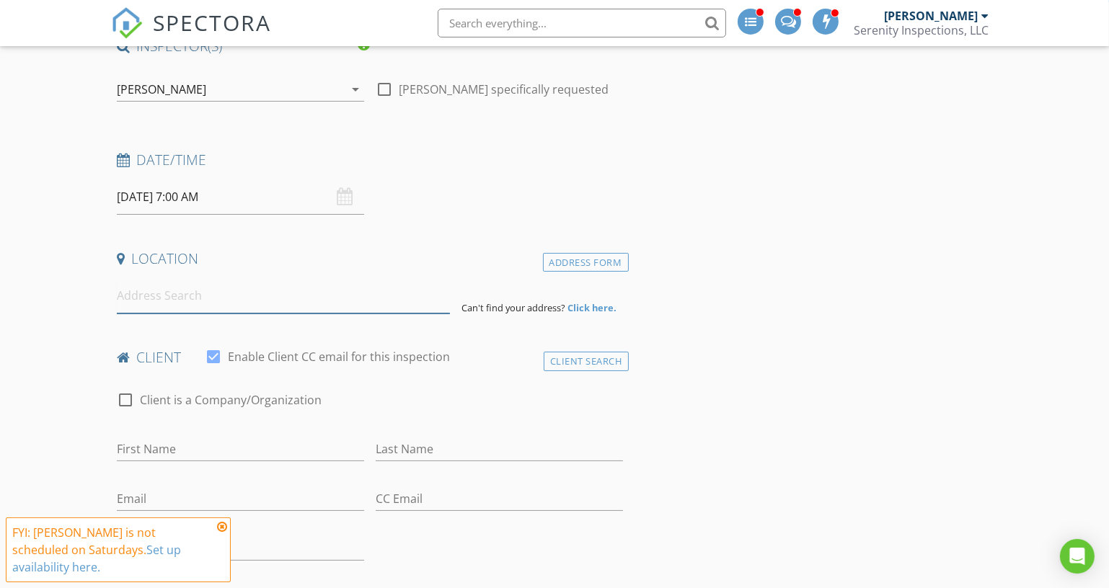
click at [368, 310] on input at bounding box center [283, 295] width 333 height 35
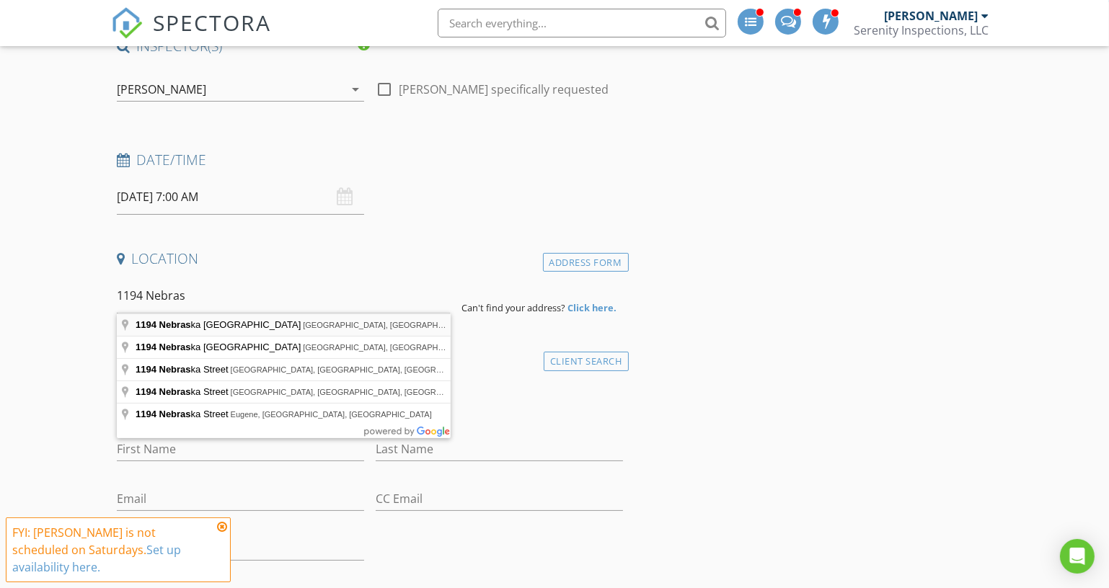
type input "[STREET_ADDRESS][US_STATE]"
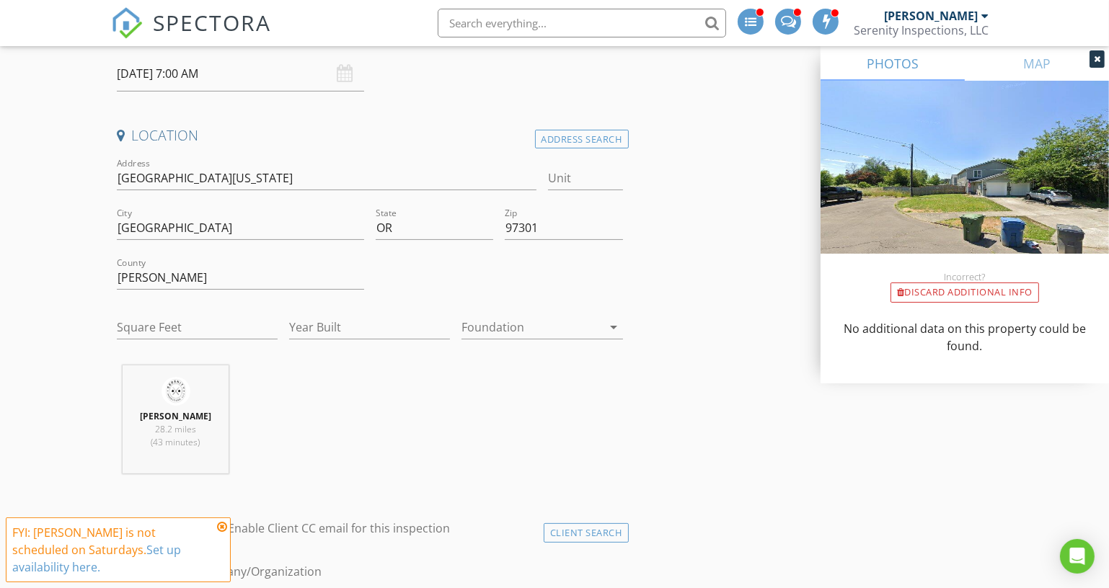
scroll to position [262, 0]
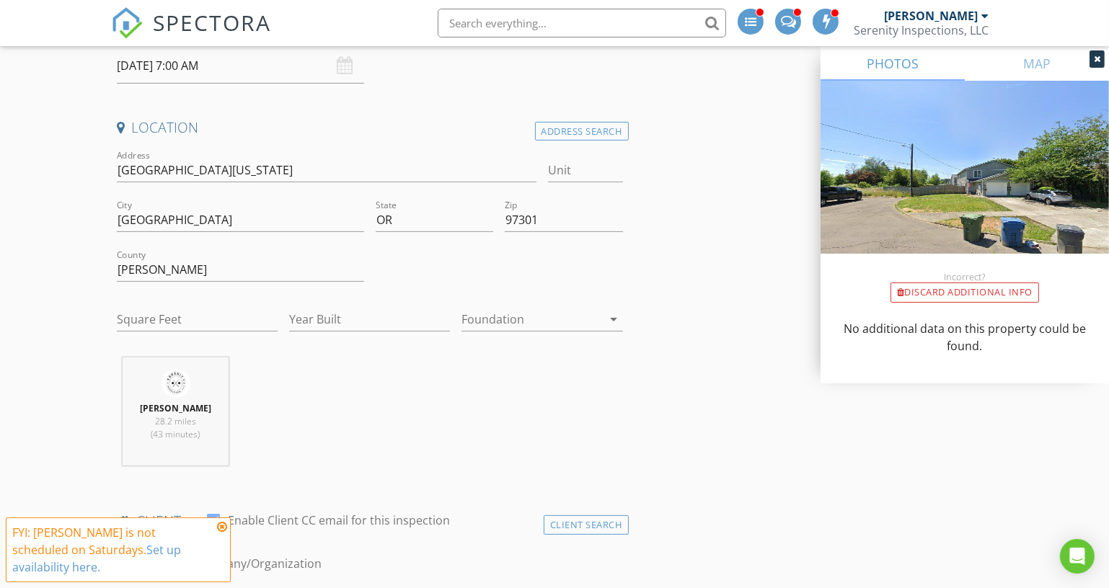
click at [221, 533] on icon at bounding box center [222, 527] width 10 height 12
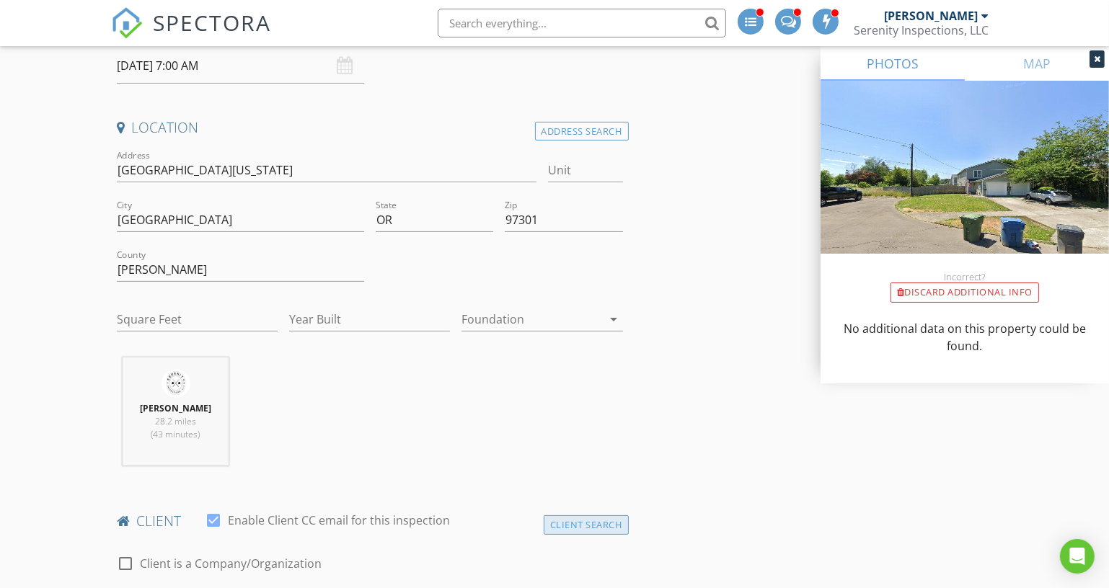
click at [580, 531] on div "Client Search" at bounding box center [586, 525] width 85 height 19
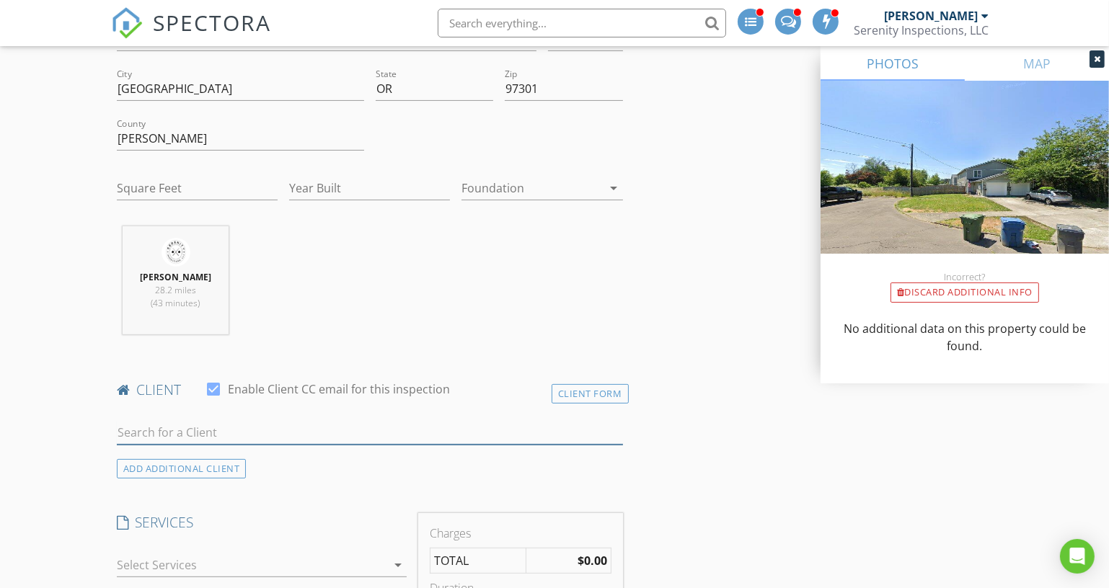
click at [327, 429] on input "text" at bounding box center [370, 433] width 506 height 24
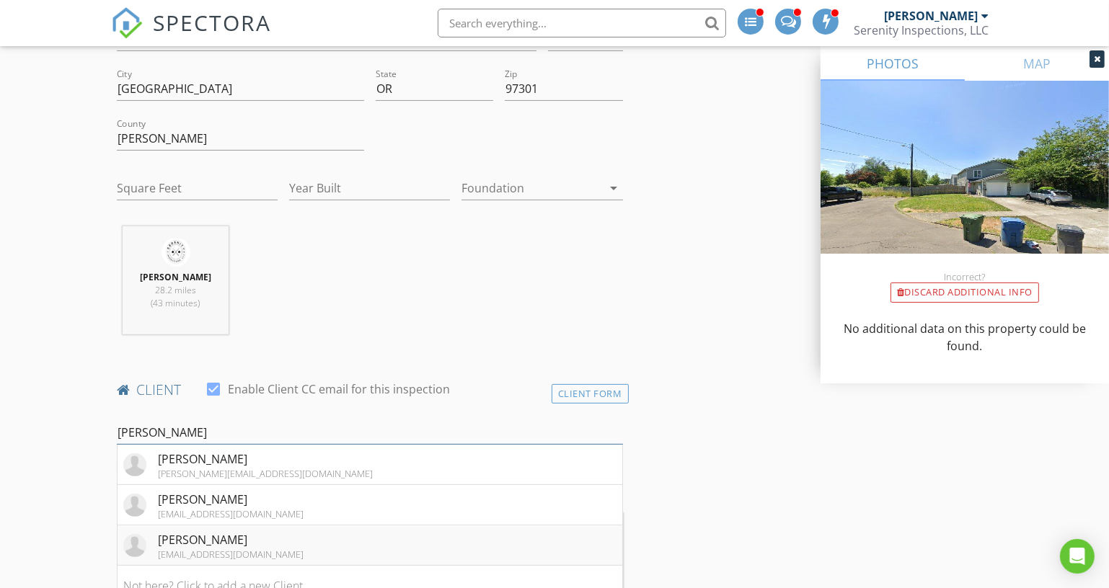
type input "Paul S"
click at [317, 540] on li "Paul Scymankys scymankysrentals@gmail.com" at bounding box center [370, 546] width 505 height 40
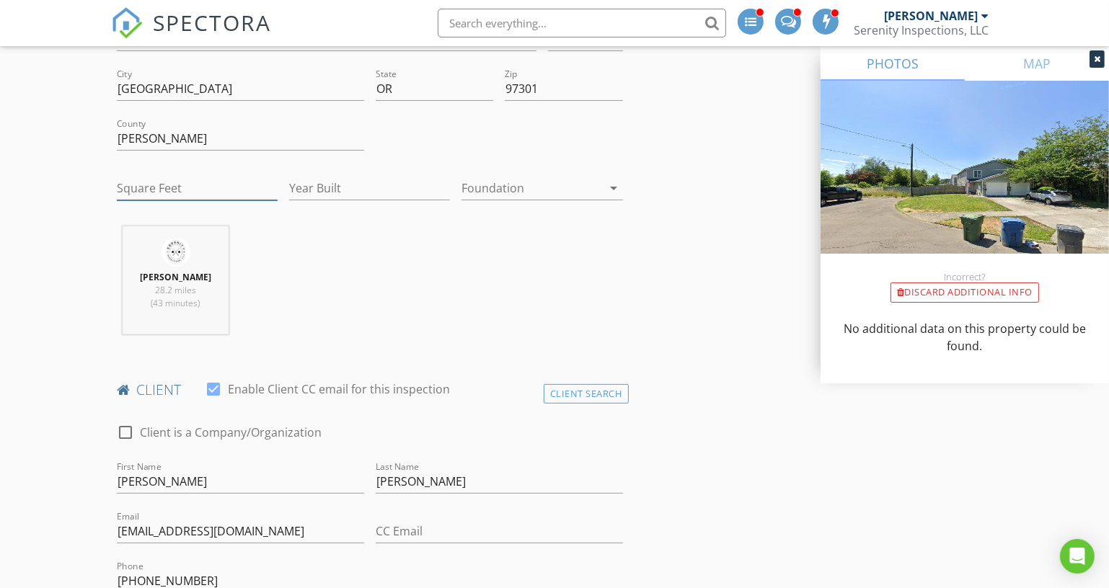
click at [236, 183] on input "Square Feet" at bounding box center [197, 189] width 161 height 24
type input "2910"
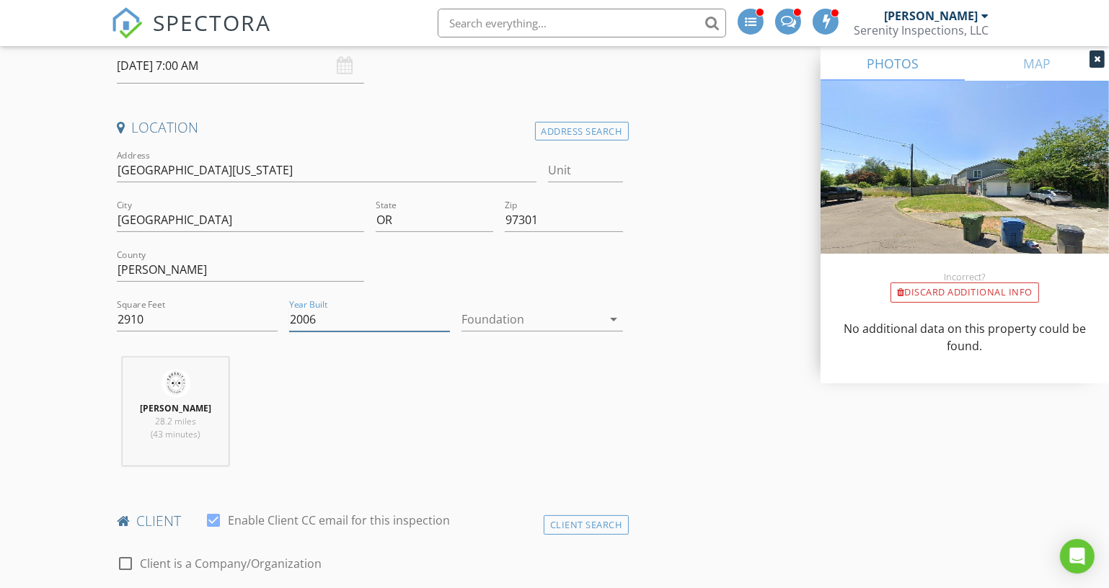
type input "2006"
click at [145, 164] on input "1194 Nebraska Ave NE" at bounding box center [327, 171] width 420 height 24
click at [584, 131] on div "Address Search" at bounding box center [582, 131] width 94 height 19
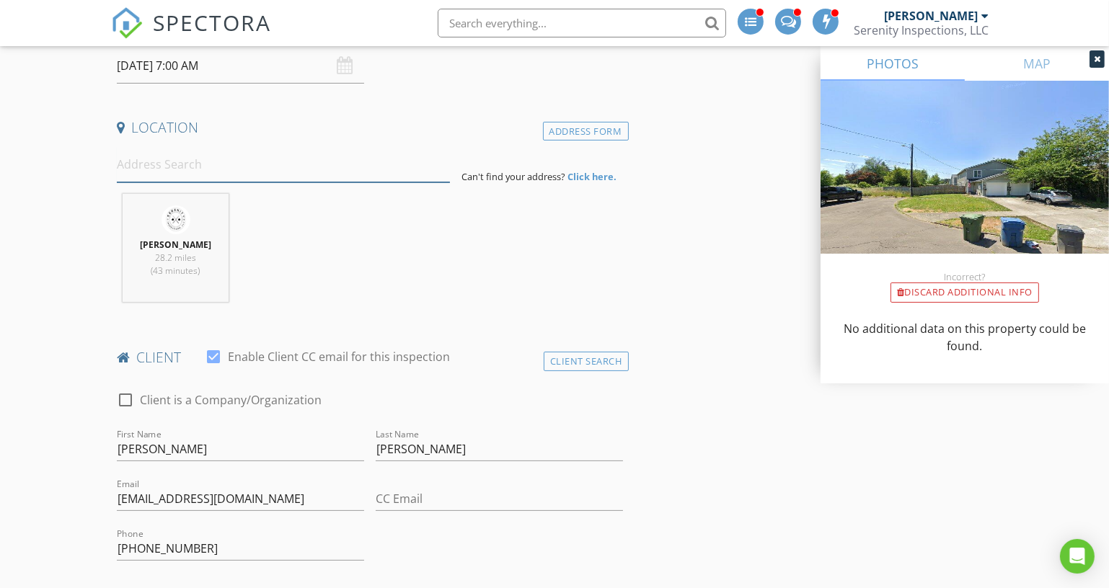
click at [187, 163] on input at bounding box center [283, 164] width 333 height 35
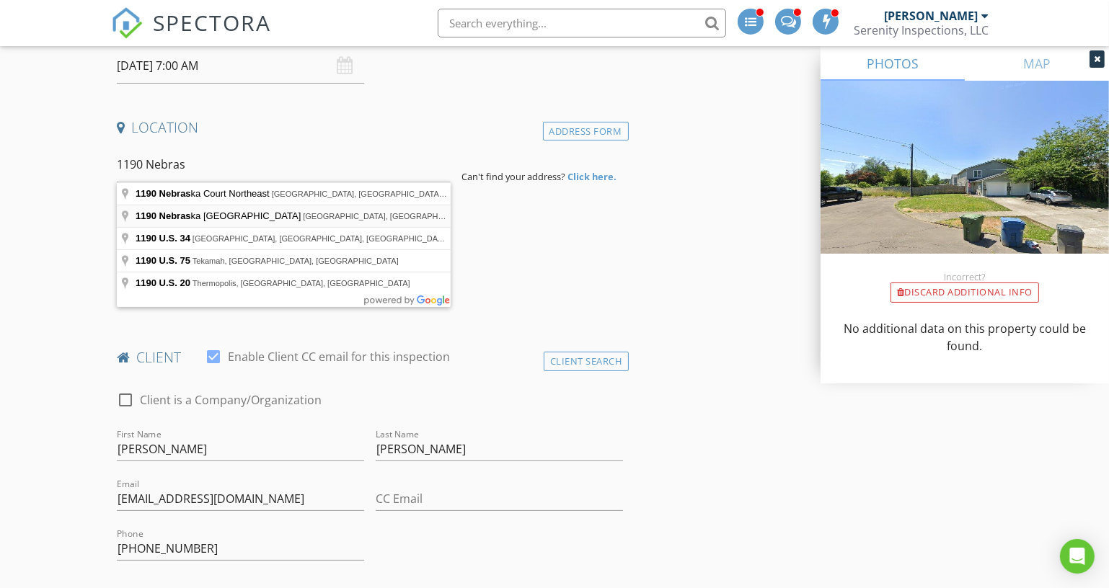
type input "1190 Nebraska Avenue Northeast, Salem, OR, USA"
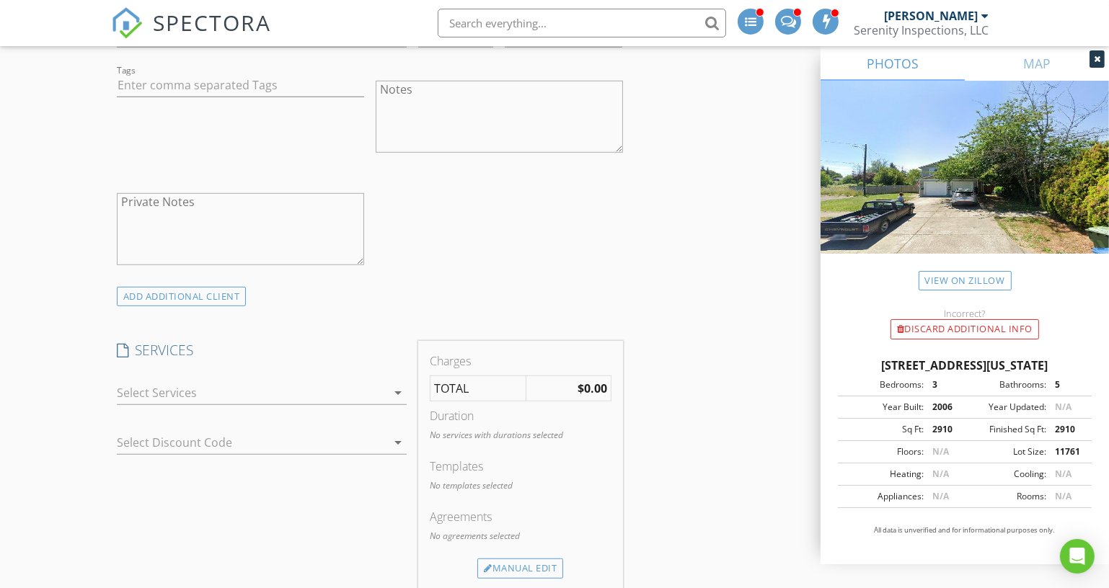
scroll to position [1048, 0]
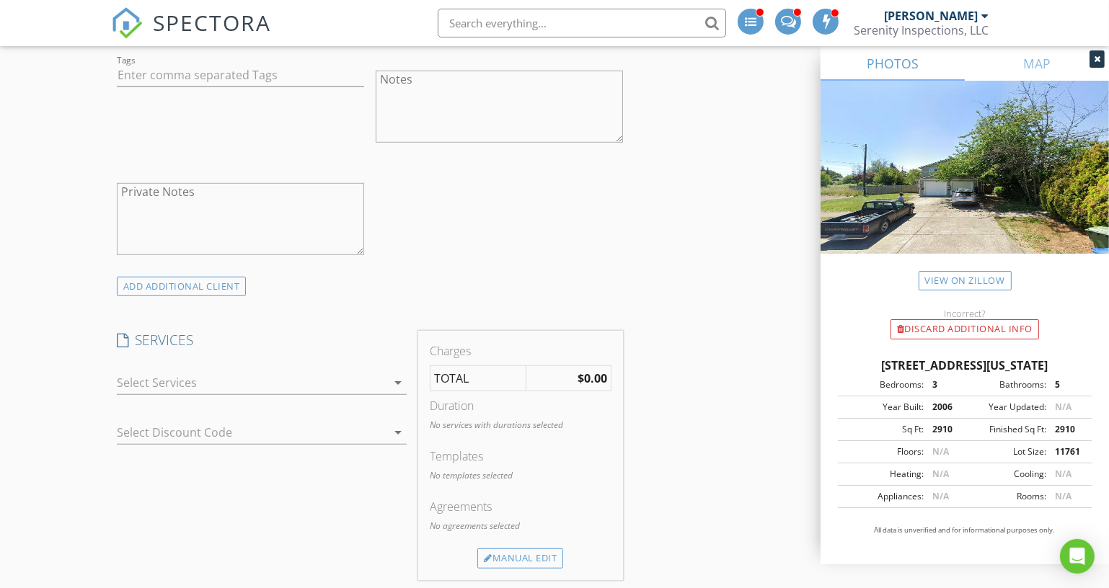
click at [239, 381] on div at bounding box center [252, 382] width 270 height 23
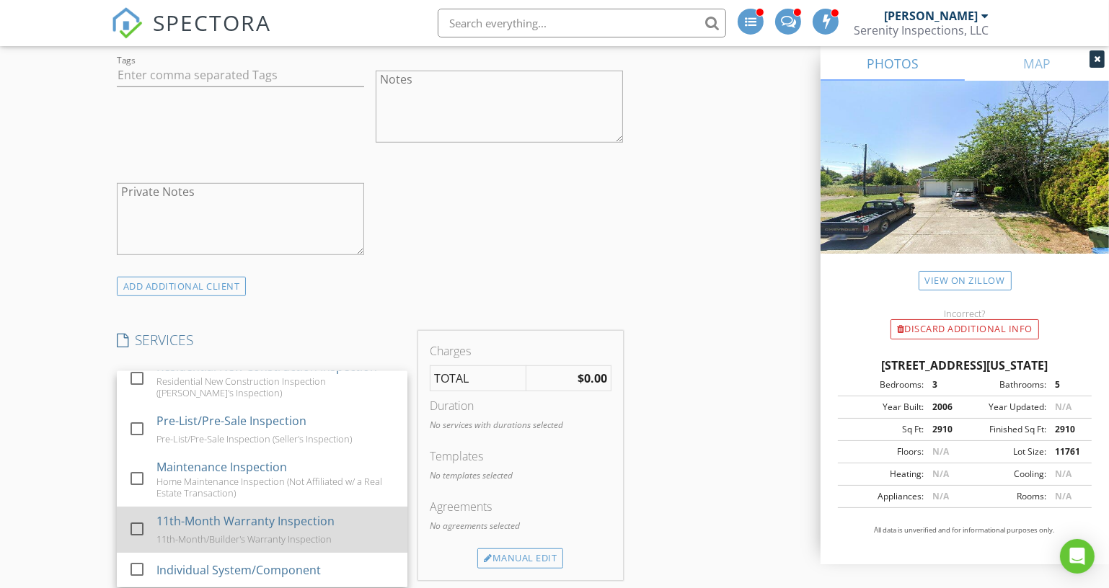
scroll to position [131, 0]
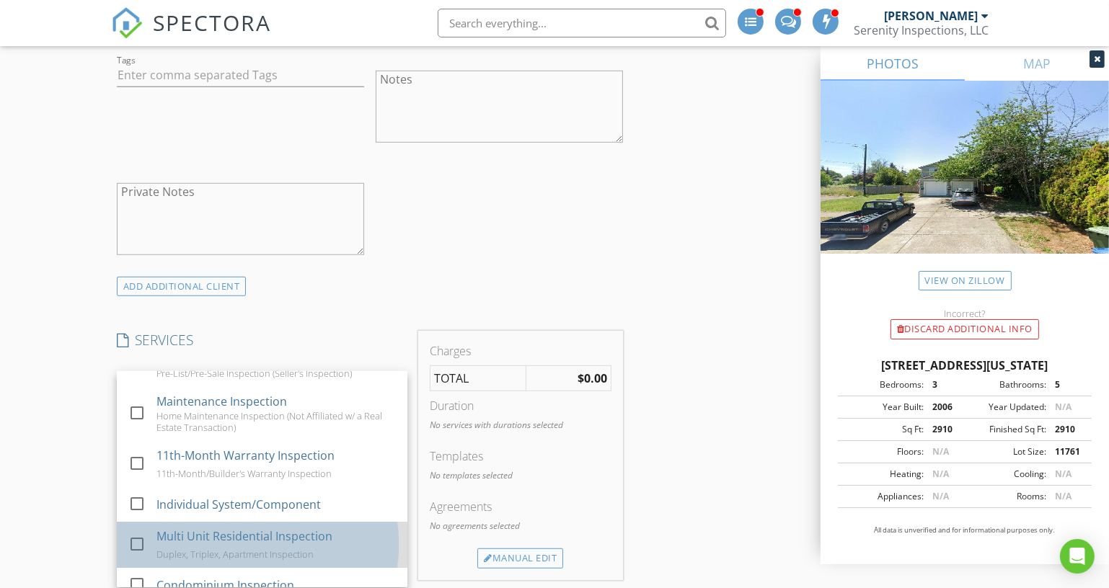
click at [235, 538] on div "Multi Unit Residential Inspection" at bounding box center [244, 536] width 176 height 17
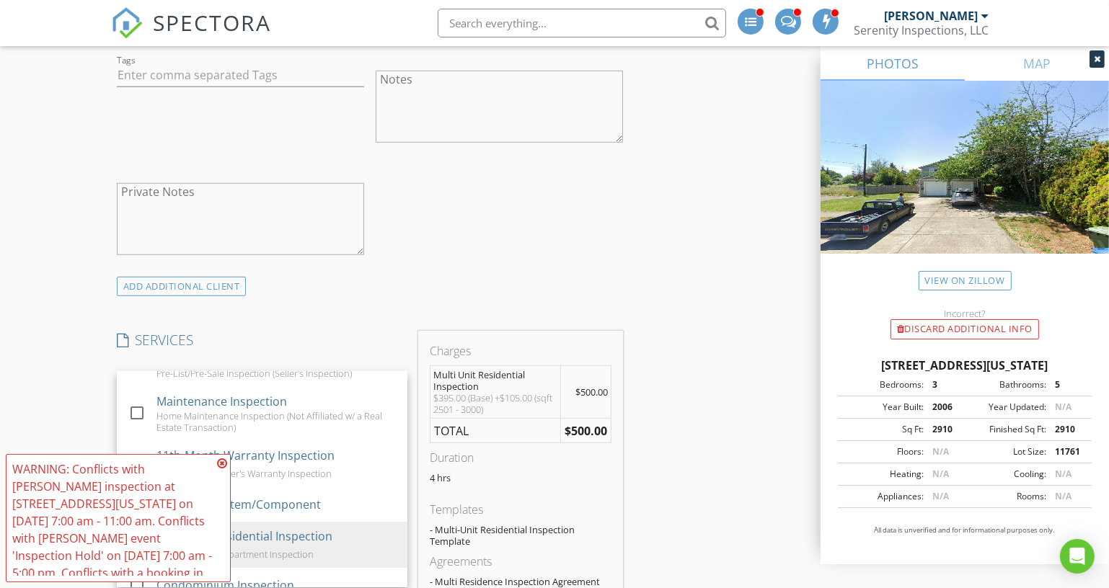
click at [414, 303] on div "INSPECTOR(S) check_box Kyle Nemes PRIMARY Kyle Nemes arrow_drop_down check_box_…" at bounding box center [370, 486] width 518 height 2734
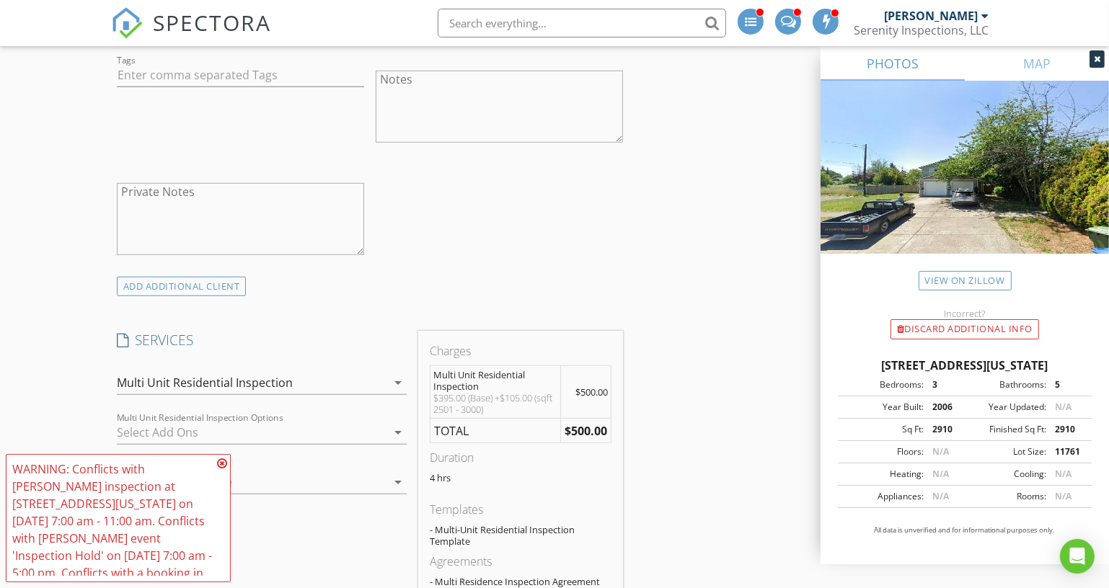
click at [226, 464] on icon at bounding box center [222, 464] width 10 height 12
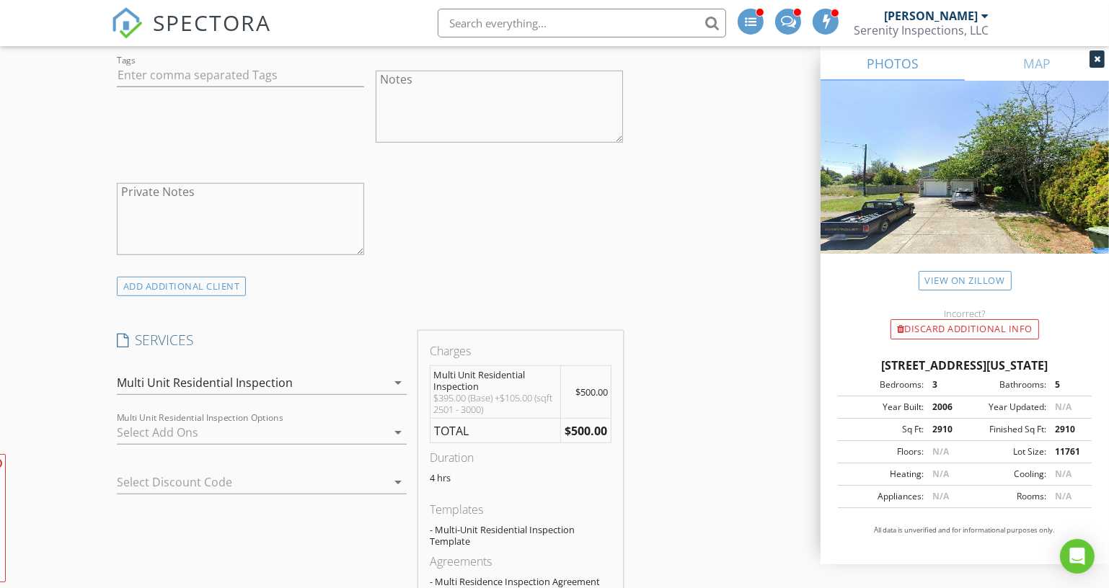
click at [229, 428] on div at bounding box center [252, 432] width 270 height 23
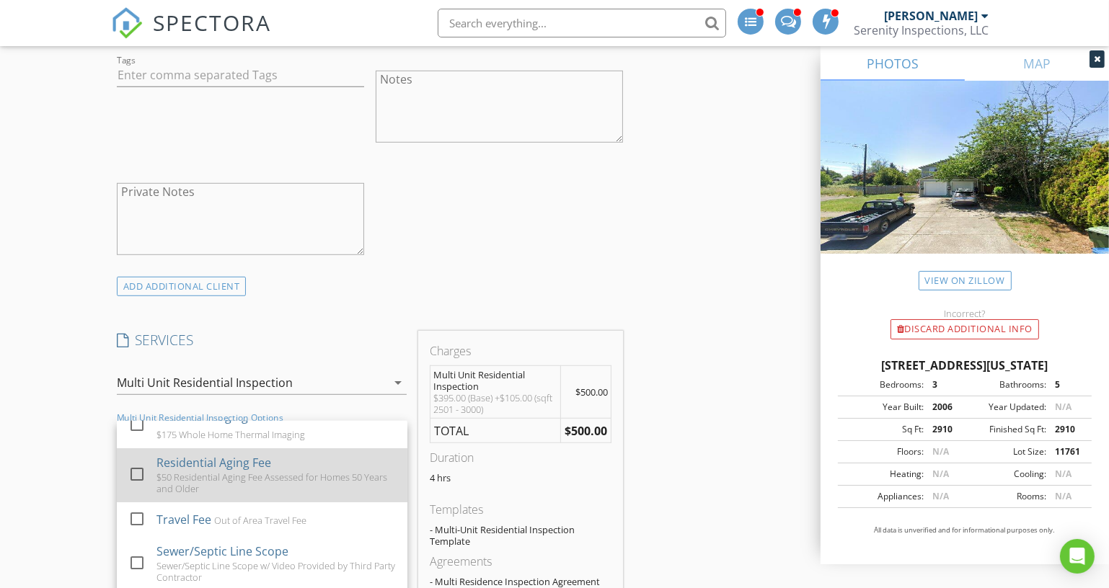
scroll to position [119, 0]
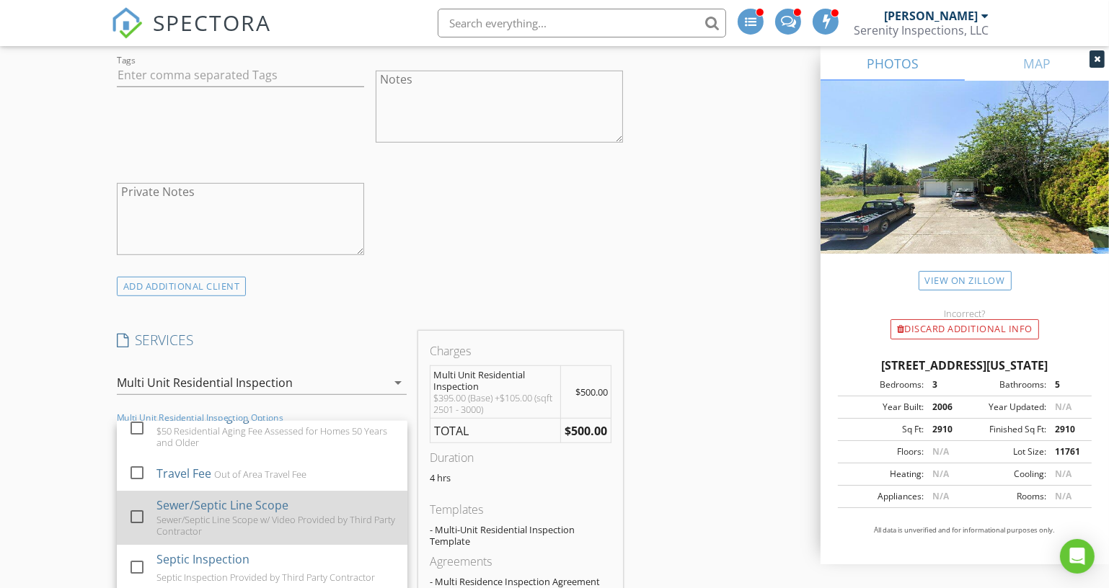
click at [268, 514] on div "Sewer/Septic Line Scope w/ Video Provided by Third Party Contractor" at bounding box center [275, 525] width 239 height 23
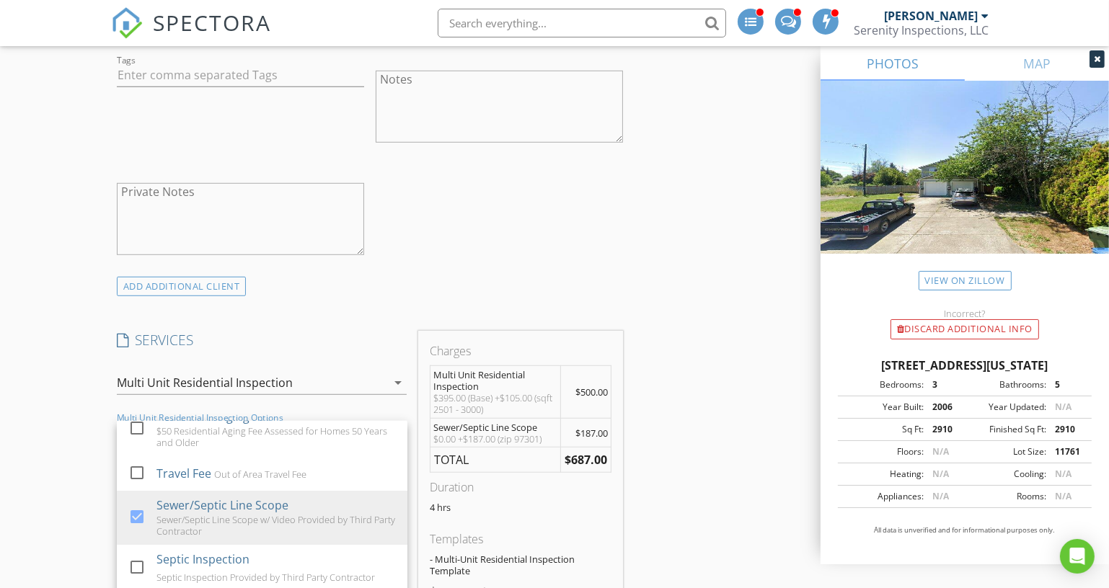
click at [668, 467] on div "INSPECTOR(S) check_box Kyle Nemes PRIMARY Kyle Nemes arrow_drop_down check_box_…" at bounding box center [554, 554] width 887 height 2871
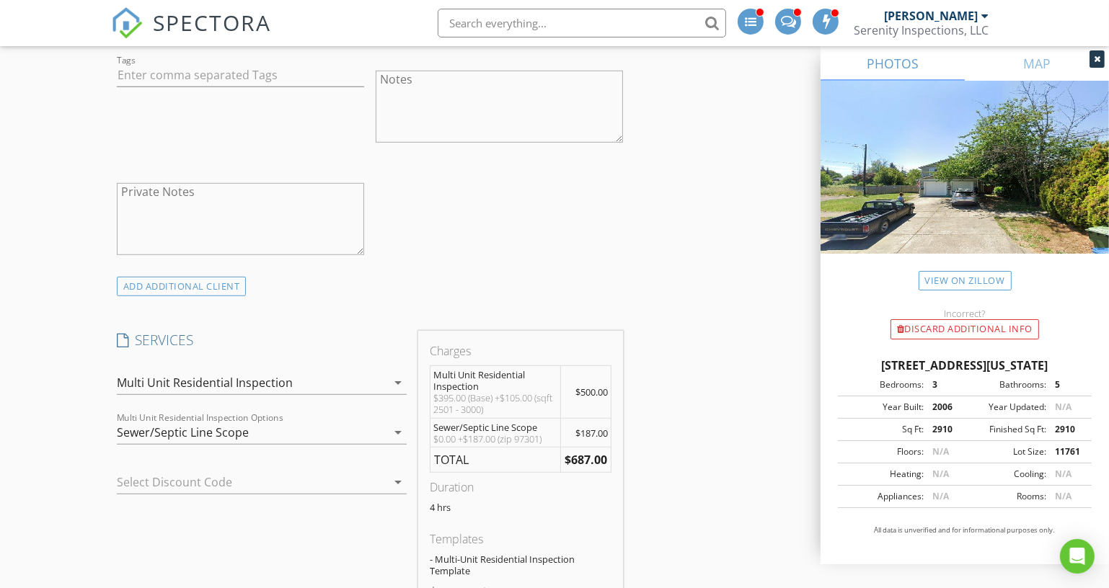
scroll to position [1245, 0]
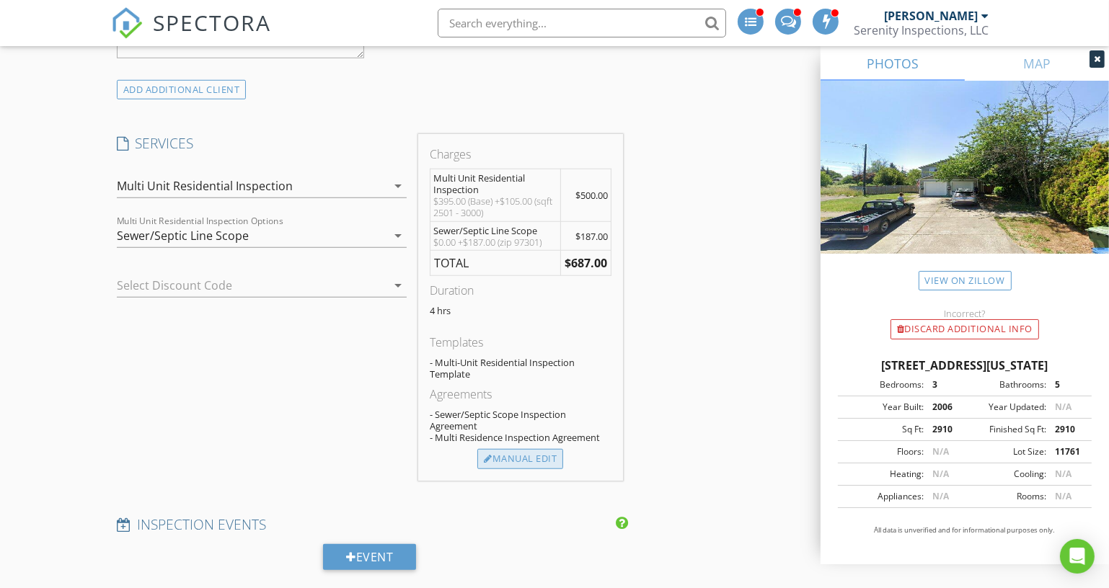
click at [543, 456] on div "Manual Edit" at bounding box center [520, 459] width 86 height 20
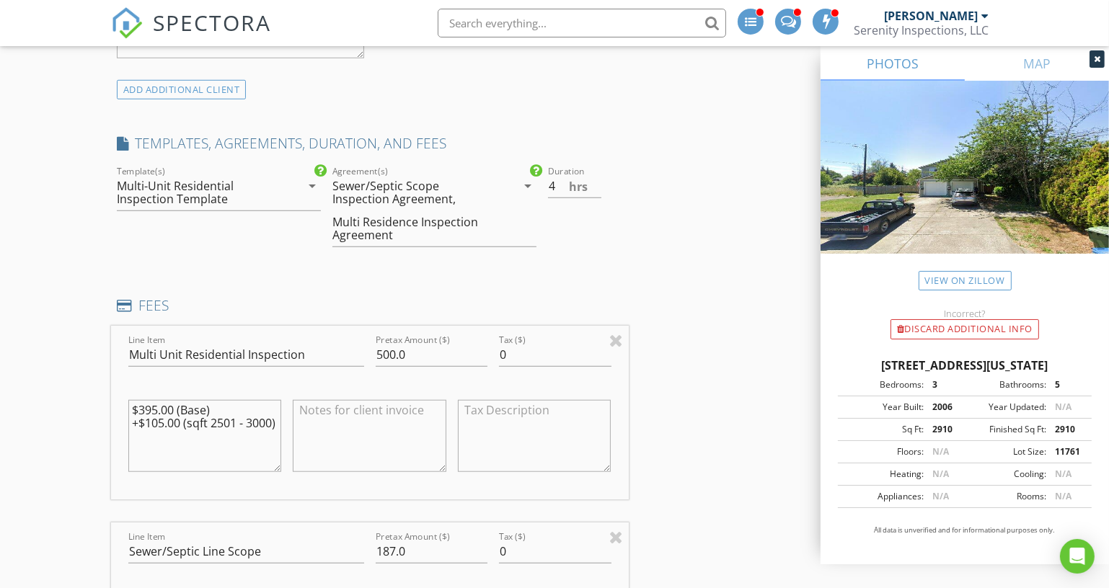
click at [283, 417] on div "$395.00 (Base) +$105.00 (sqft 2501 - 3000)" at bounding box center [205, 437] width 165 height 112
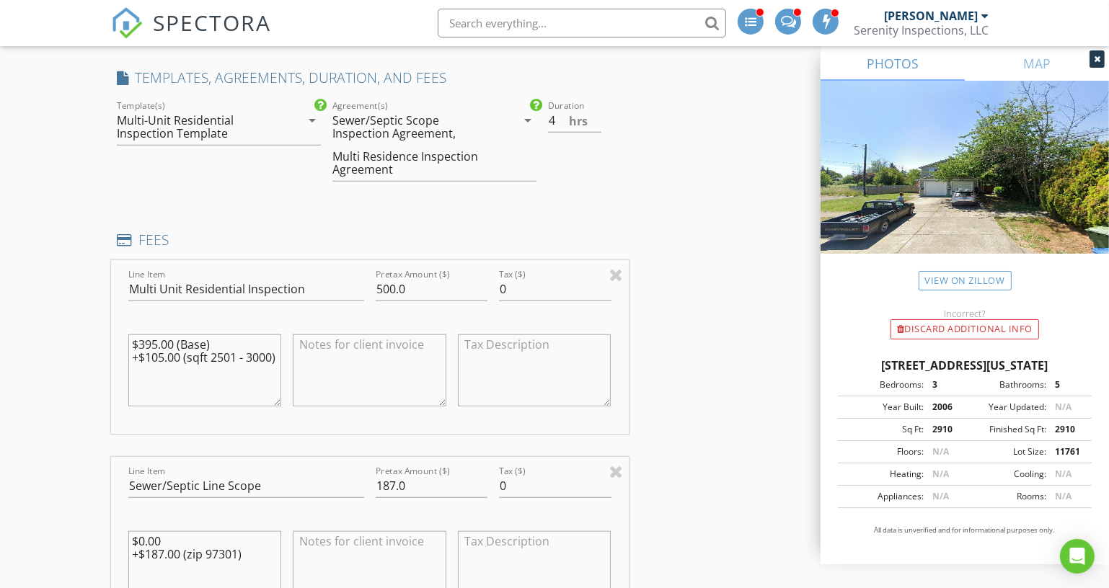
drag, startPoint x: 278, startPoint y: 428, endPoint x: 97, endPoint y: 330, distance: 205.2
click at [97, 330] on div "New Inspection INSPECTOR(S) check_box Kyle Nemes PRIMARY Kyle Nemes arrow_drop_…" at bounding box center [554, 420] width 1109 height 3295
type textarea "$650 Residential Multi-Unit Inspection"
drag, startPoint x: 222, startPoint y: 536, endPoint x: 37, endPoint y: 526, distance: 184.9
click at [37, 526] on div "New Inspection INSPECTOR(S) check_box Kyle Nemes PRIMARY Kyle Nemes arrow_drop_…" at bounding box center [554, 420] width 1109 height 3295
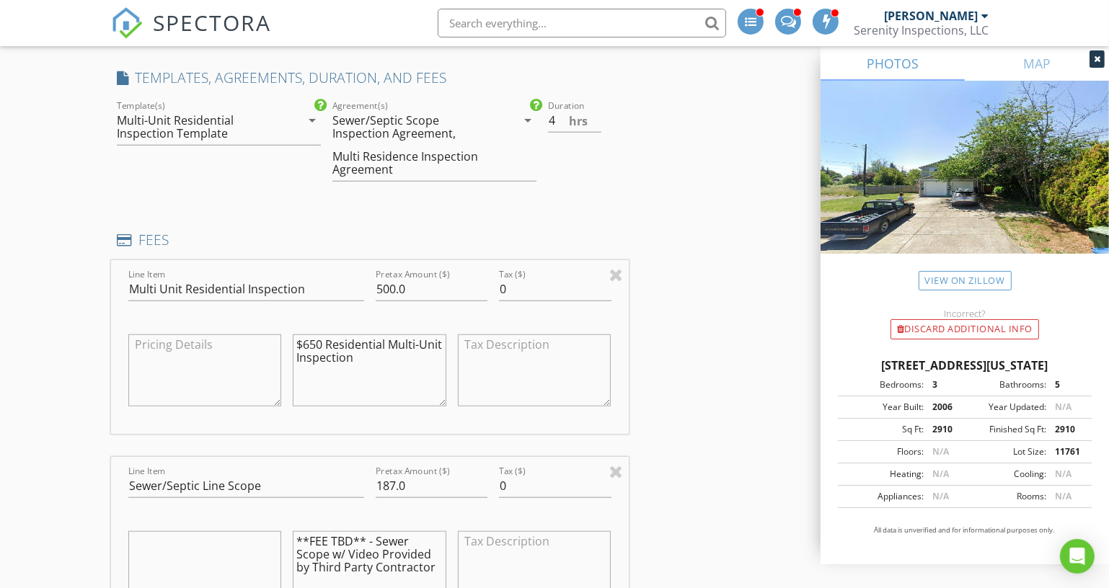
type textarea "**FEE TBD** - Sewer Scope w/ Video Provided by Third Party Contractor"
drag, startPoint x: 406, startPoint y: 477, endPoint x: 327, endPoint y: 490, distance: 80.3
click at [327, 490] on div "Line Item Sewer/Septic Line Scope Pretax Amount ($) 187.0 Tax ($) 0 **FEE TBD**…" at bounding box center [370, 544] width 518 height 174
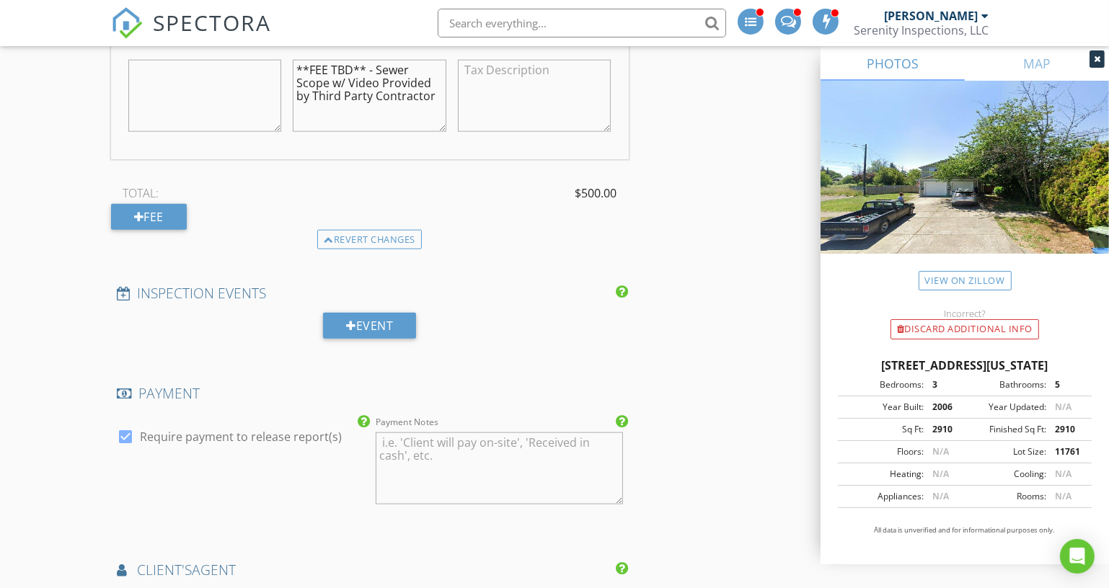
scroll to position [1901, 0]
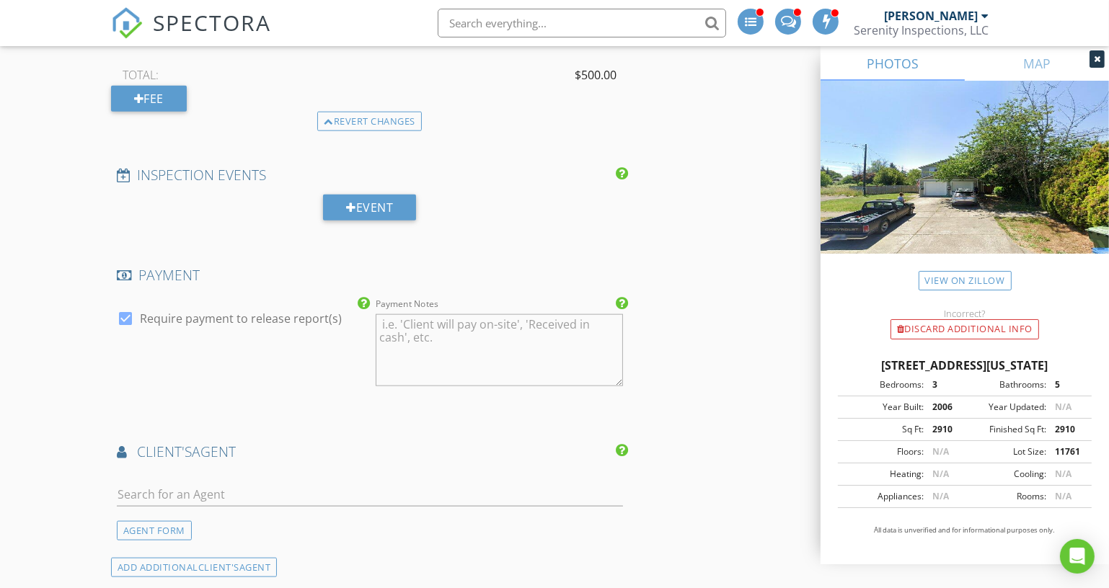
type input "0.00"
click at [303, 492] on input "text" at bounding box center [370, 495] width 506 height 24
type input "Billy"
click at [349, 523] on li "Billy Scott Keller Williams Realty" at bounding box center [370, 527] width 505 height 40
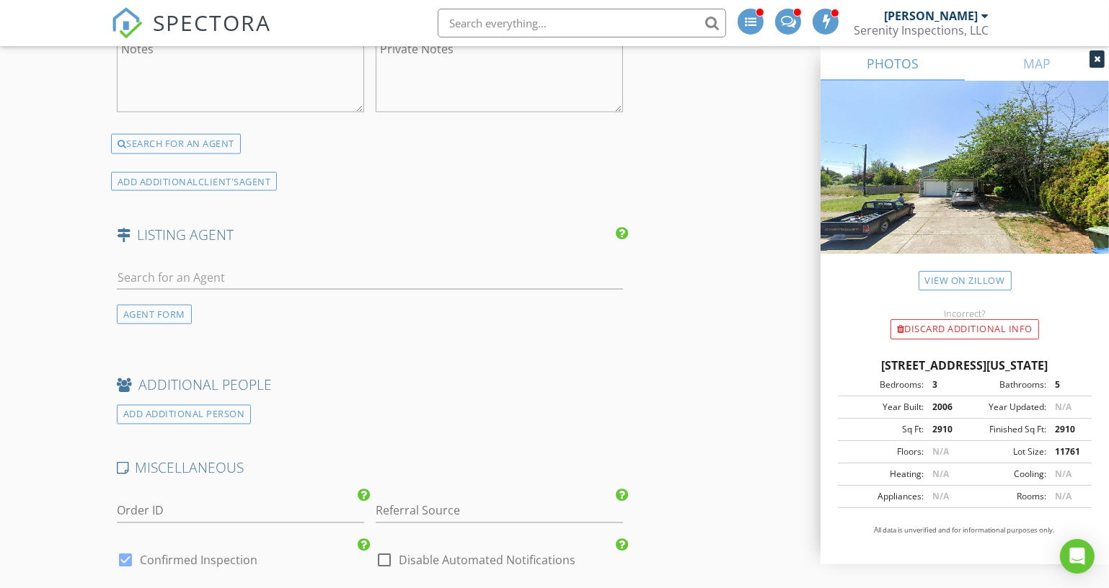
scroll to position [2819, 0]
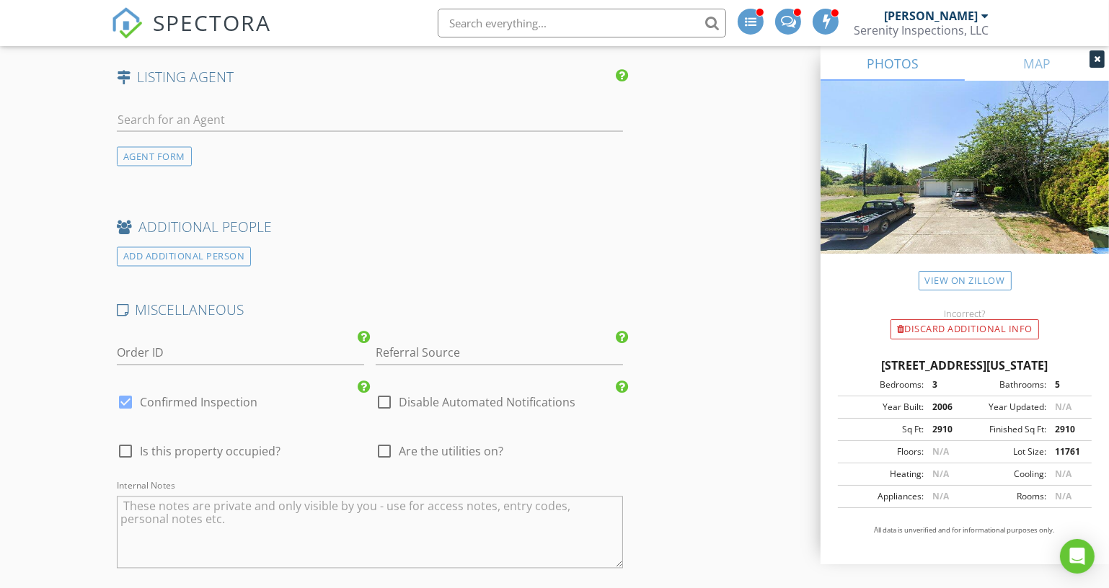
click at [487, 313] on div "MISCELLANEOUS" at bounding box center [370, 315] width 518 height 29
click at [487, 342] on input "Referral Source" at bounding box center [499, 354] width 247 height 24
type input "[PERSON_NAME]"
click at [552, 370] on div "[PERSON_NAME]" at bounding box center [499, 382] width 246 height 29
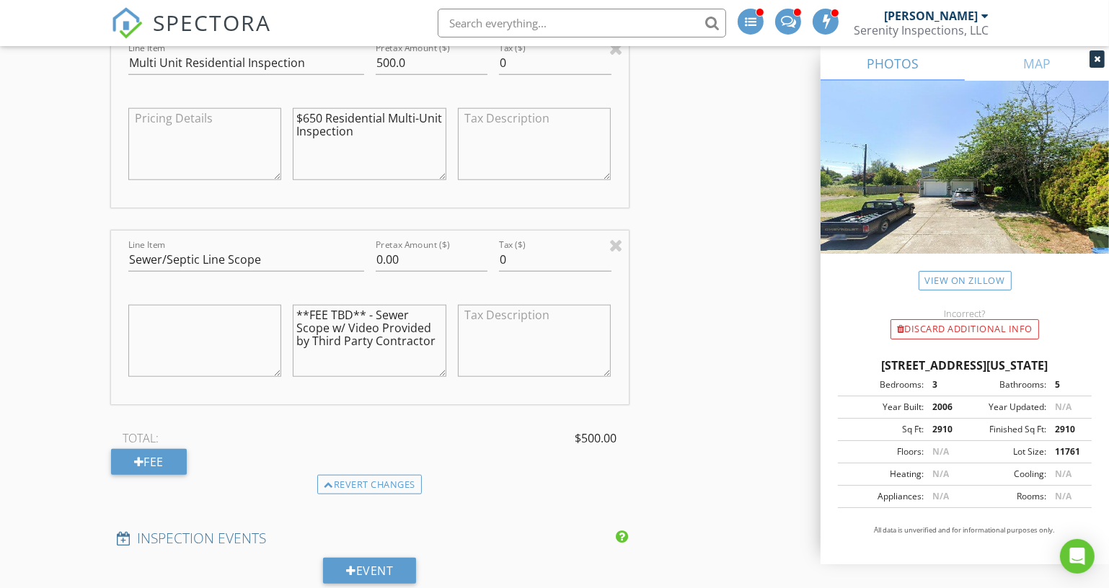
scroll to position [1507, 0]
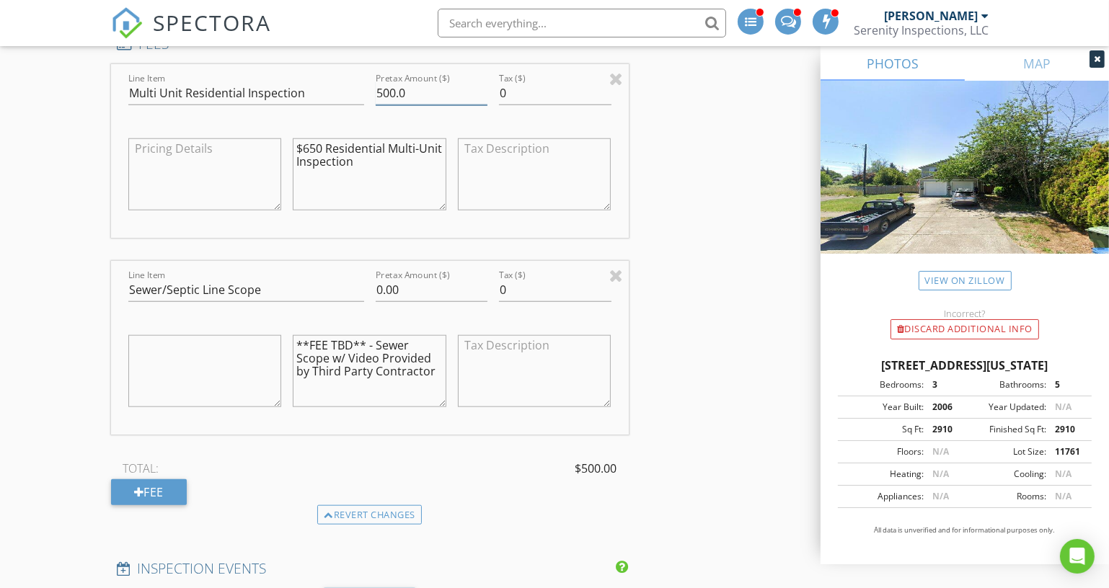
drag, startPoint x: 438, startPoint y: 86, endPoint x: 324, endPoint y: 81, distance: 113.3
click at [324, 81] on div "Line Item Multi Unit Residential Inspection Pretax Amount ($) 500.0 Tax ($) 0 $…" at bounding box center [370, 151] width 518 height 174
type input "5"
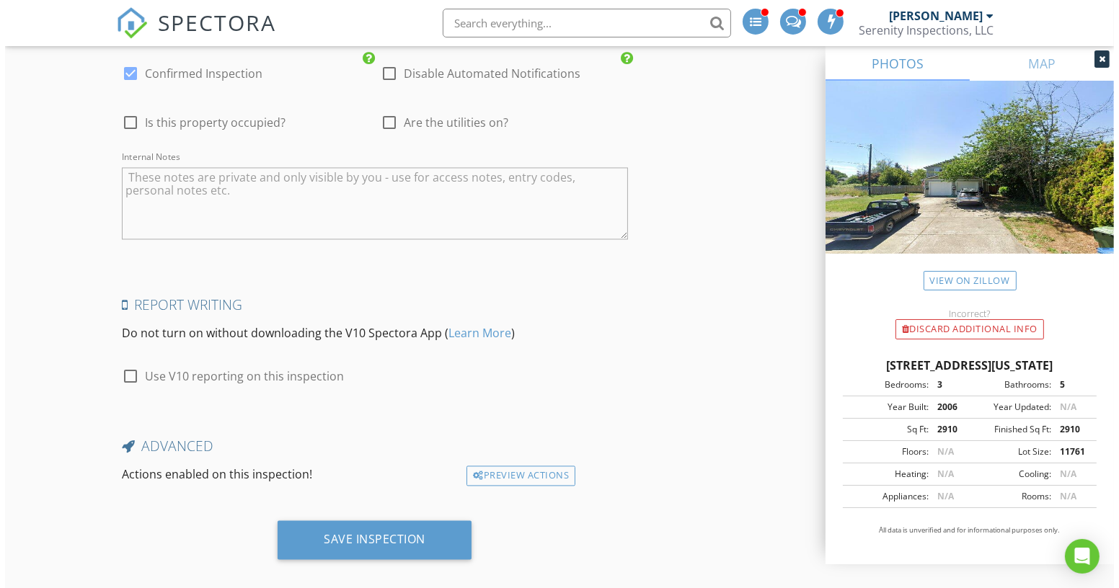
scroll to position [3153, 0]
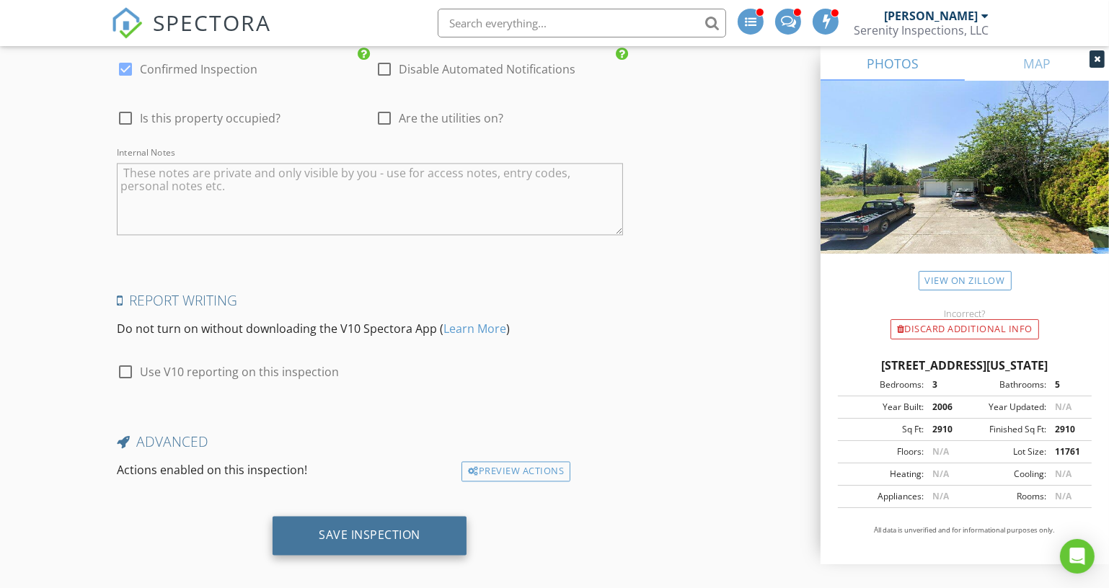
type input "650.00"
click at [381, 528] on div "Save Inspection" at bounding box center [370, 535] width 102 height 14
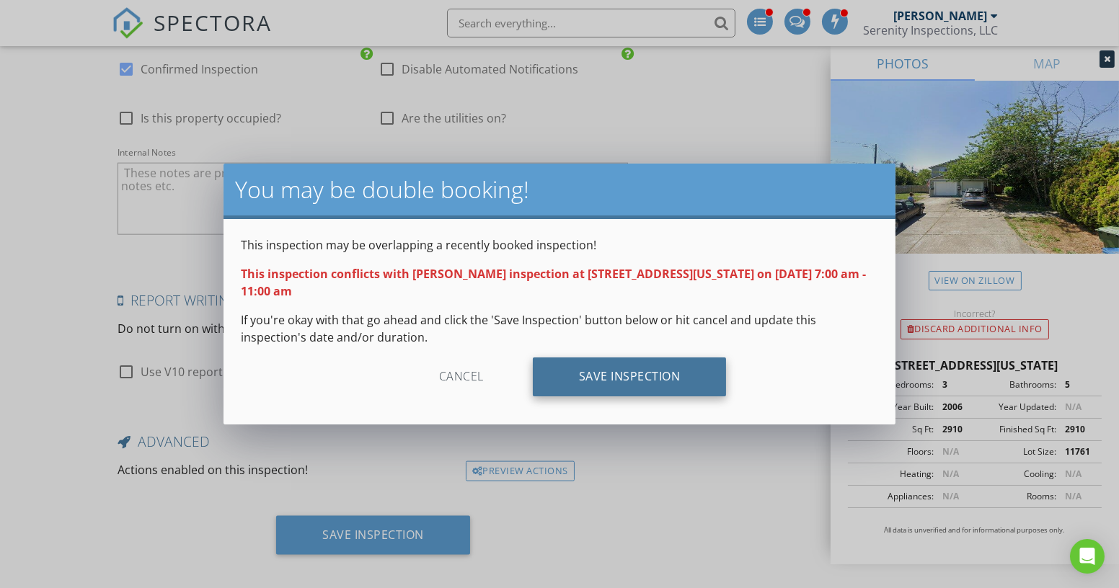
click at [717, 376] on div "Save Inspection" at bounding box center [630, 377] width 194 height 39
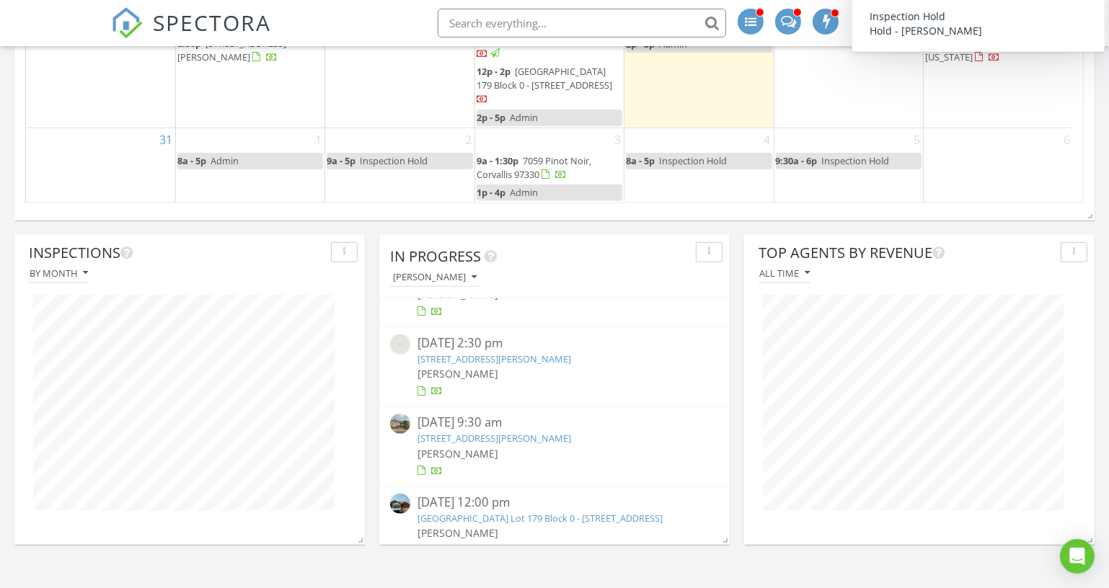
scroll to position [164, 0]
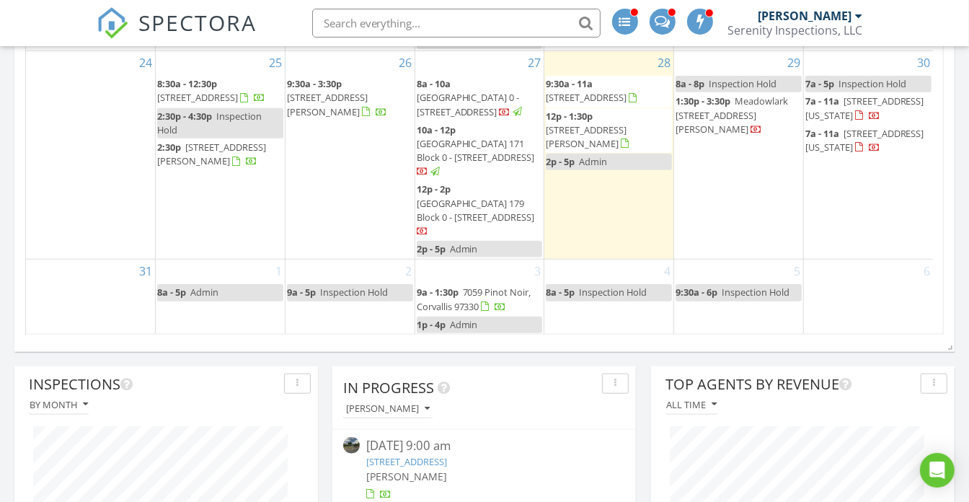
scroll to position [358, 0]
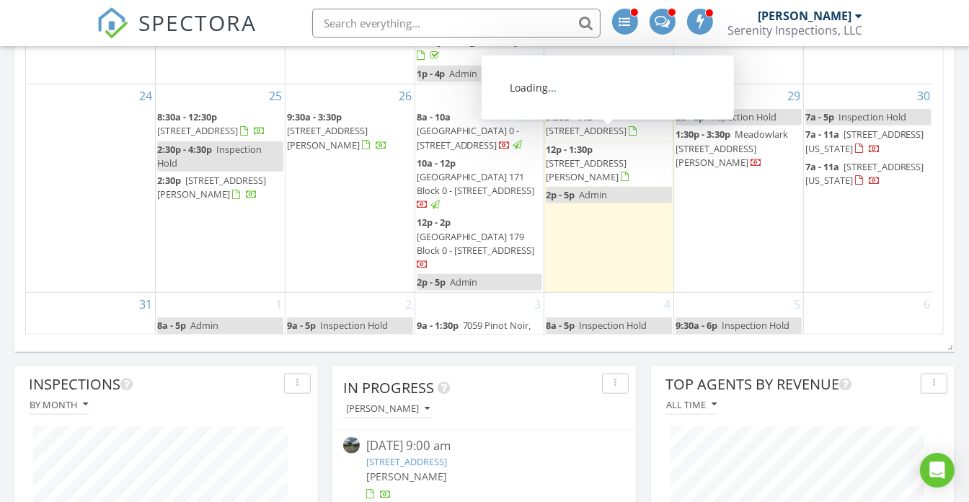
click at [625, 115] on div "28 9:30a - 11a 12352 Centerwood Rd SE, Jefferson 97352 12p - 1:30p 3539 Karen A…" at bounding box center [608, 188] width 129 height 208
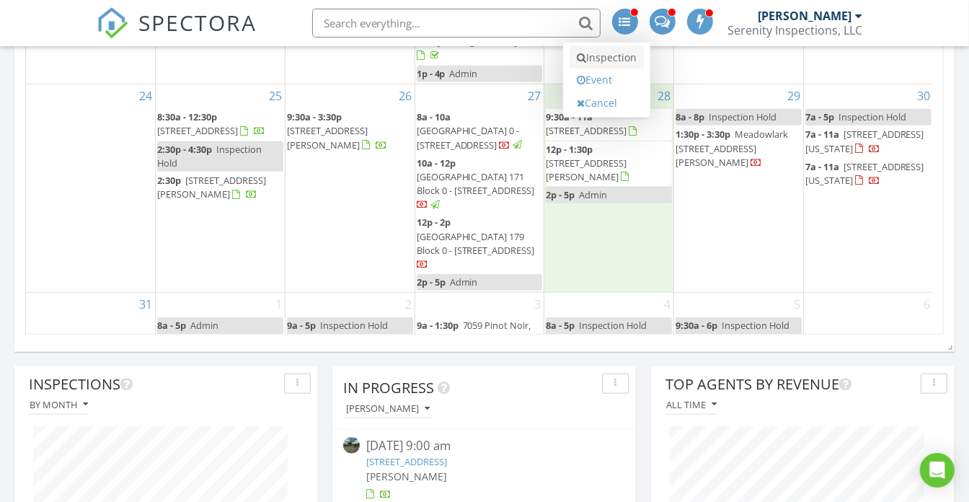
click at [629, 53] on link "Inspection" at bounding box center [607, 57] width 74 height 23
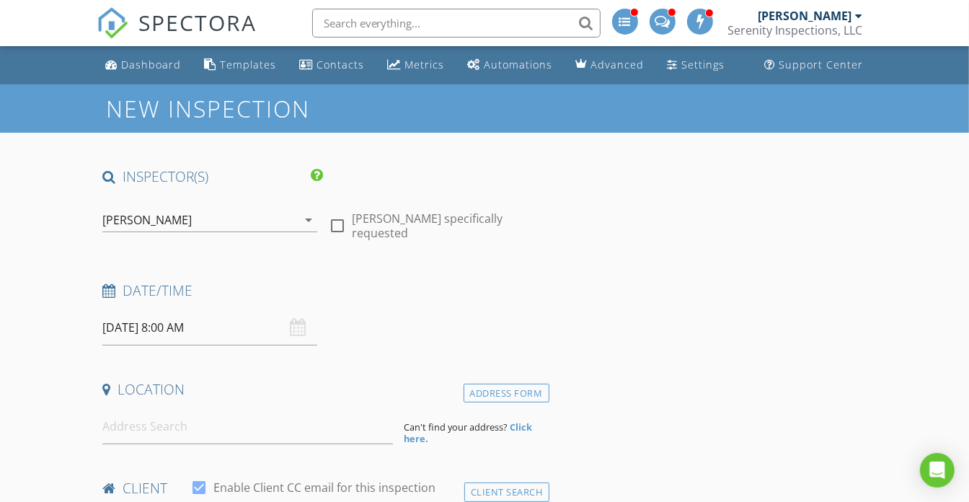
click at [267, 330] on input "[DATE] 8:00 AM" at bounding box center [209, 327] width 215 height 35
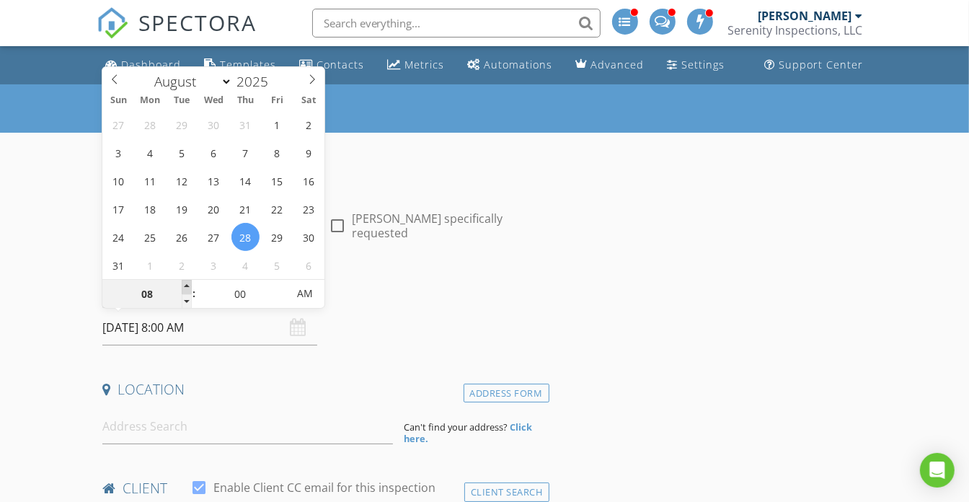
type input "[DATE] 9:00 AM"
type input "09"
drag, startPoint x: 184, startPoint y: 289, endPoint x: 204, endPoint y: 293, distance: 20.5
click at [184, 288] on span at bounding box center [187, 287] width 10 height 14
click at [235, 294] on input "00" at bounding box center [240, 294] width 89 height 29
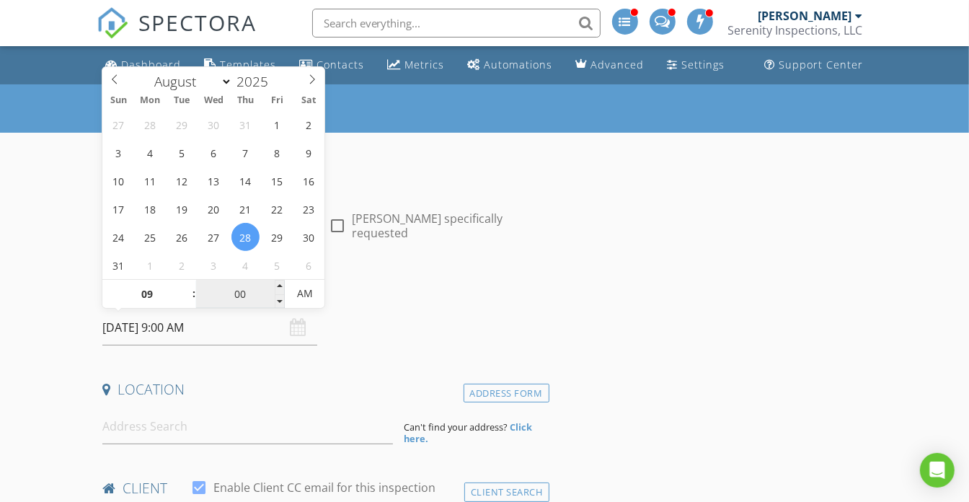
type input "0"
type input "30"
type input "[DATE] 9:30 AM"
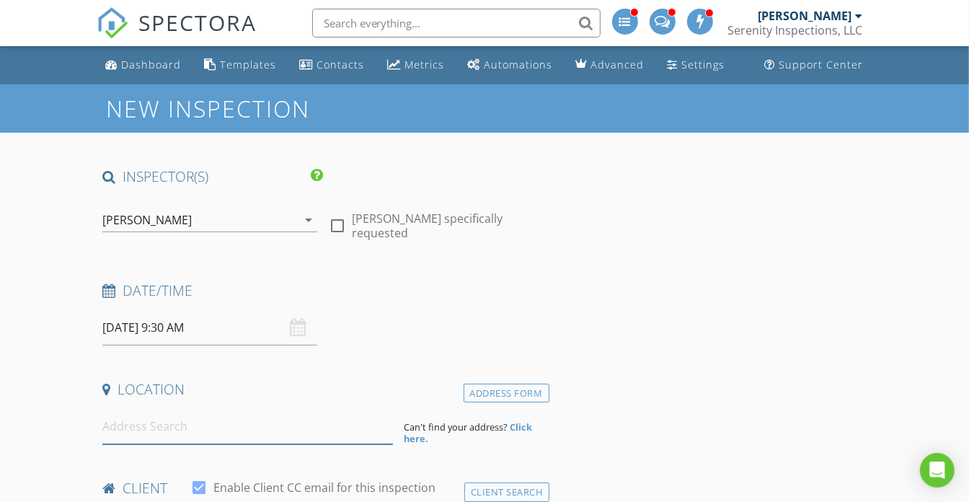
click at [250, 432] on input at bounding box center [247, 426] width 290 height 35
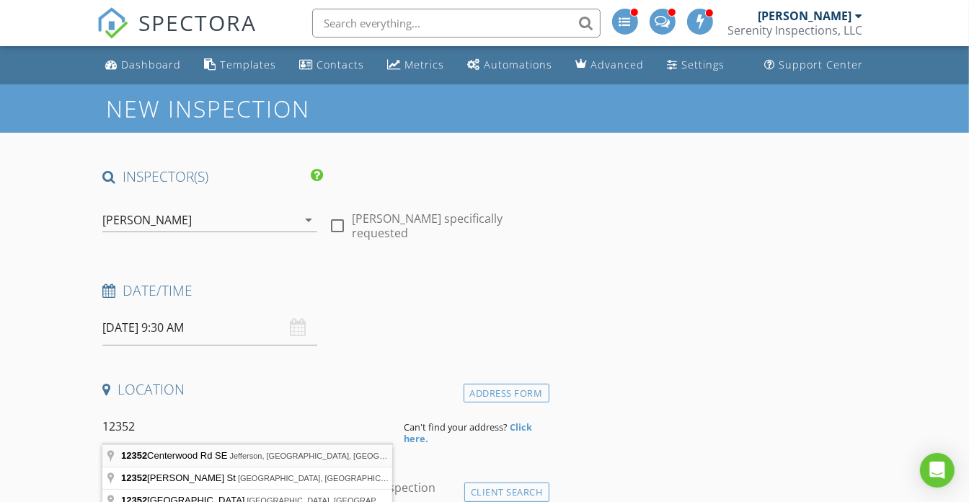
type input "[STREET_ADDRESS]"
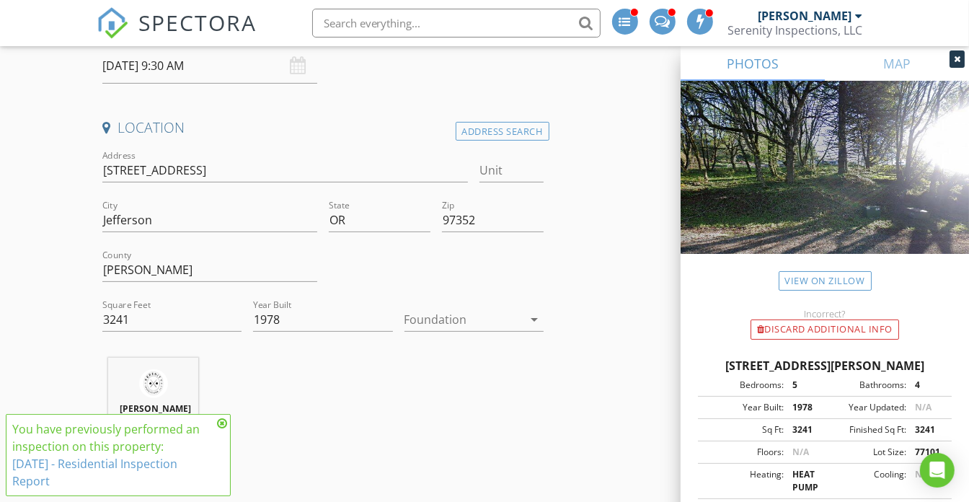
scroll to position [590, 0]
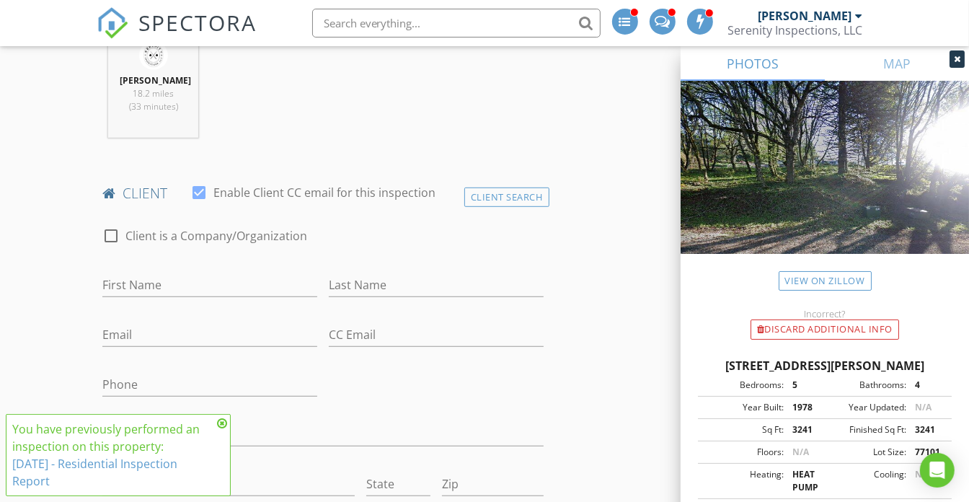
click at [222, 423] on icon at bounding box center [222, 423] width 10 height 12
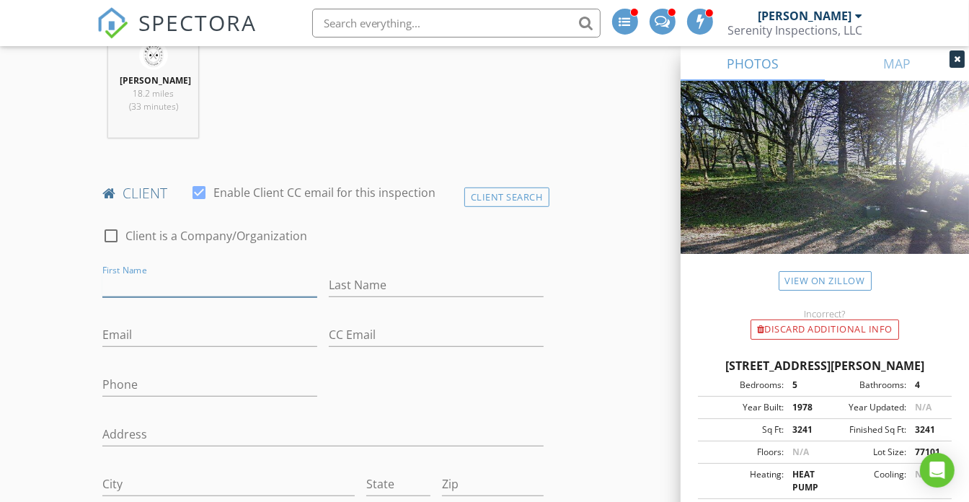
click at [221, 278] on input "First Name" at bounding box center [209, 285] width 215 height 24
click at [516, 200] on div "Client Search" at bounding box center [506, 196] width 85 height 19
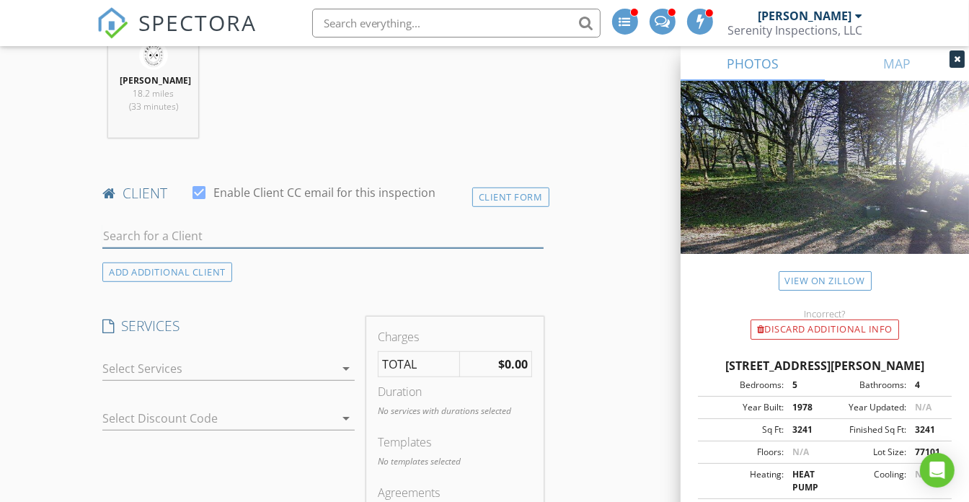
click at [258, 239] on input "text" at bounding box center [322, 236] width 441 height 24
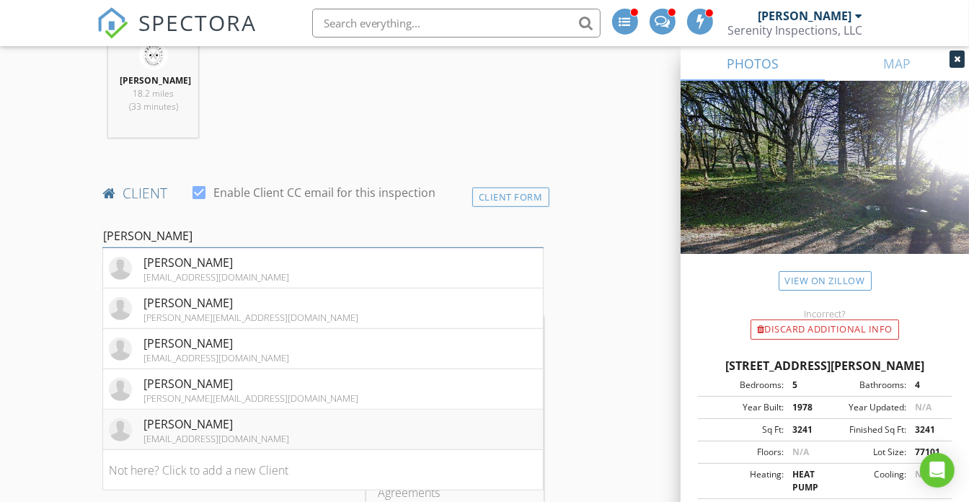
type input "Jami"
click at [330, 434] on li "Jami Meisenburg accounting@pureenergy.group" at bounding box center [322, 430] width 439 height 40
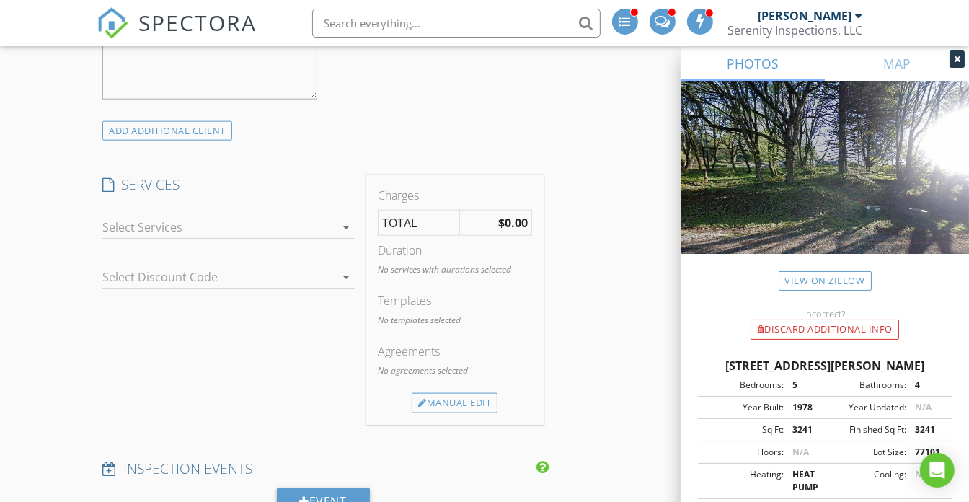
scroll to position [1245, 0]
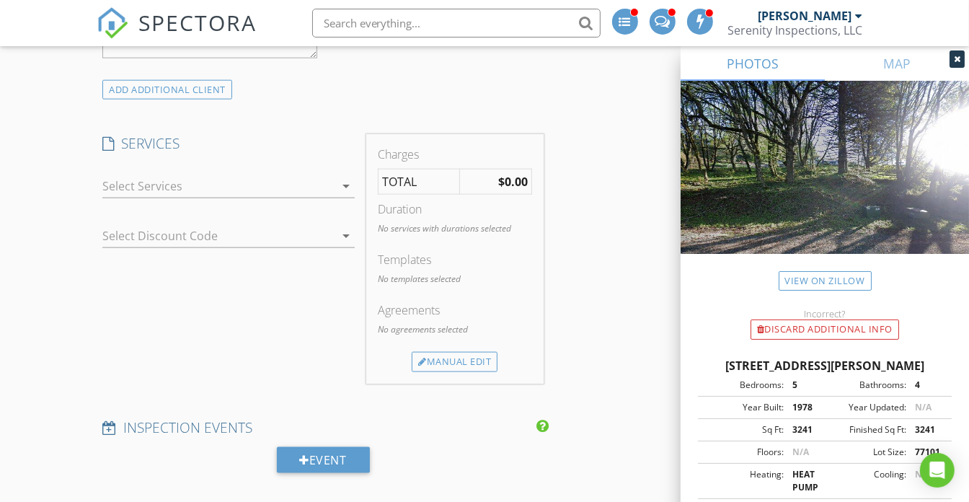
click at [276, 187] on div at bounding box center [218, 185] width 232 height 23
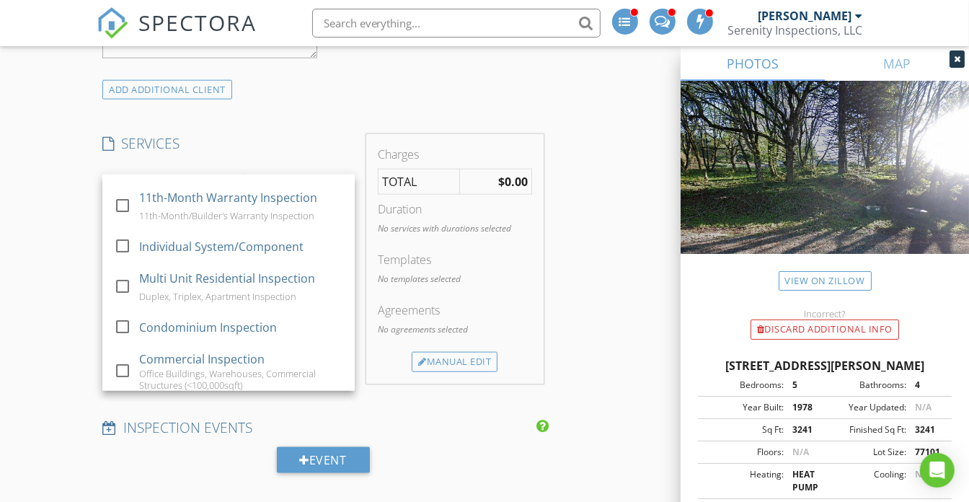
scroll to position [180, 0]
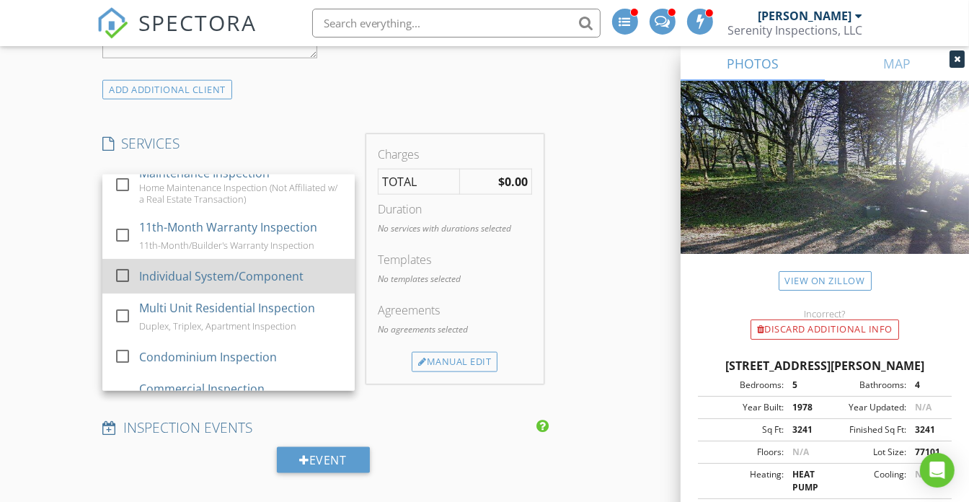
click at [262, 285] on div "Individual System/Component" at bounding box center [221, 276] width 164 height 17
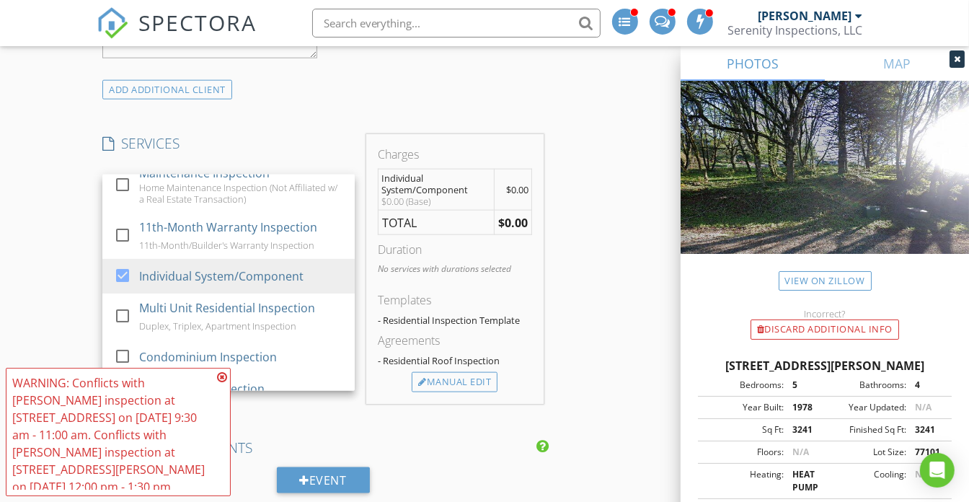
click at [573, 266] on div "INSPECTOR(S) check_box Kyle Nemes PRIMARY Kyle Nemes arrow_drop_down check_box_…" at bounding box center [484, 319] width 775 height 2794
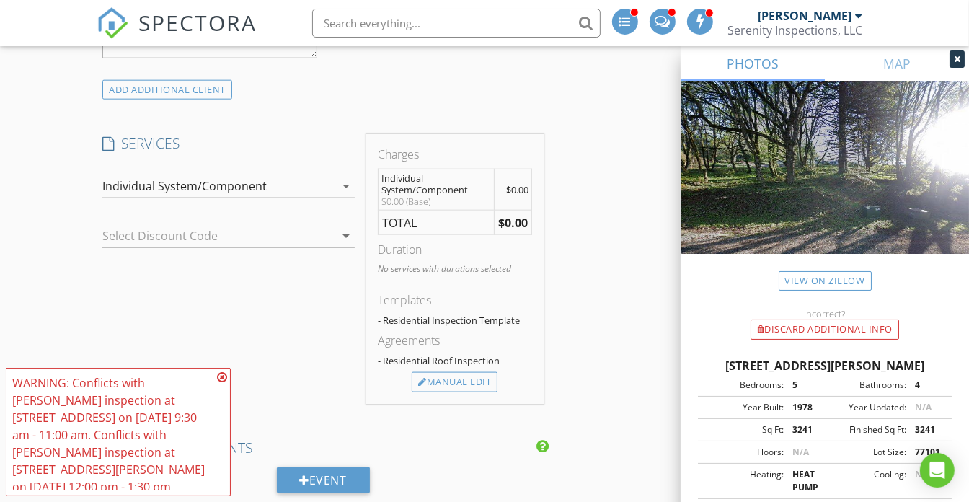
click at [224, 374] on icon at bounding box center [222, 377] width 10 height 12
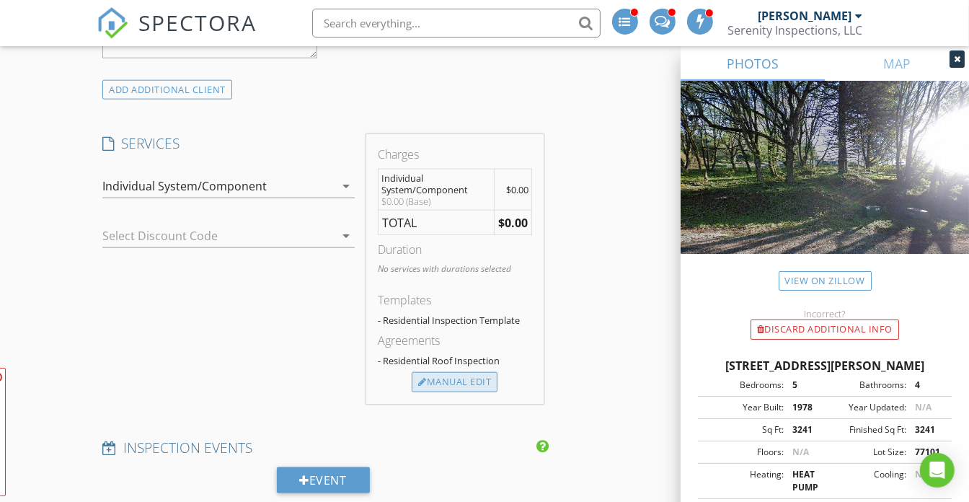
drag, startPoint x: 436, startPoint y: 379, endPoint x: 477, endPoint y: 375, distance: 40.6
click at [438, 379] on div "Manual Edit" at bounding box center [455, 382] width 86 height 20
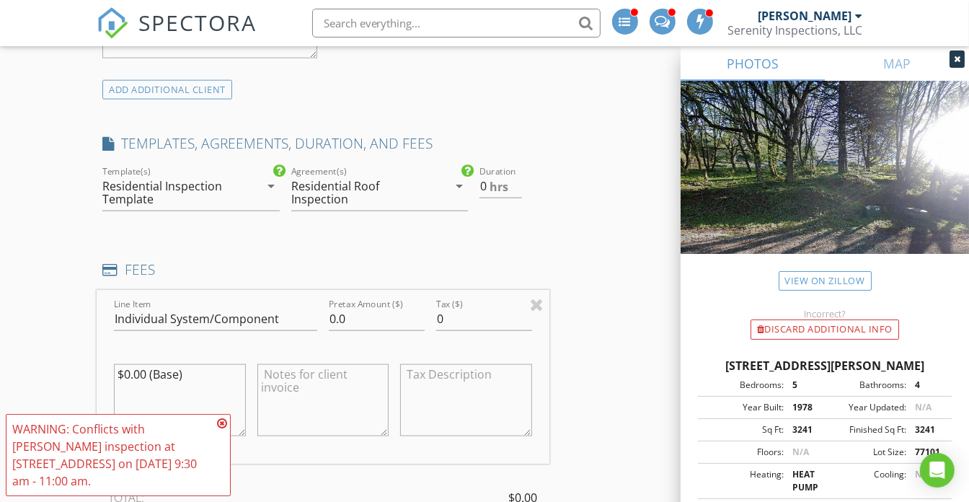
click at [260, 188] on div "arrow_drop_down" at bounding box center [270, 185] width 20 height 17
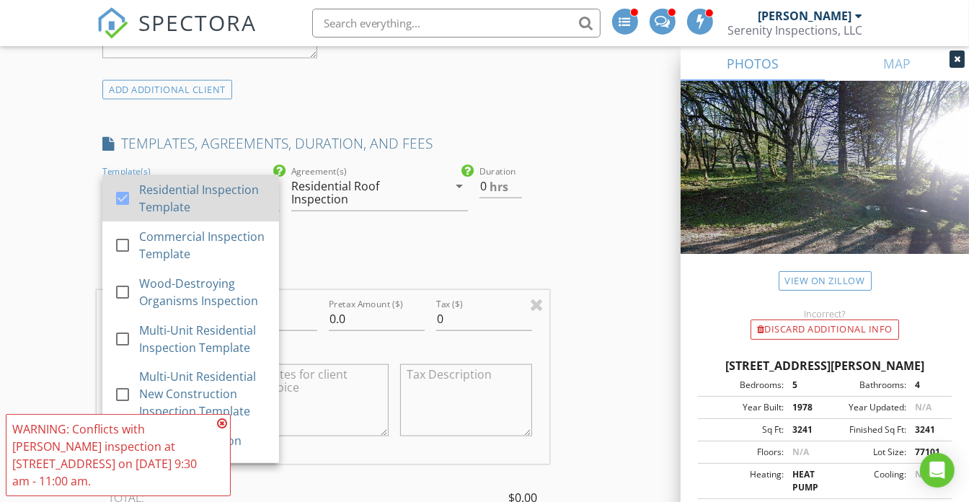
click at [231, 182] on div "Residential Inspection Template" at bounding box center [204, 198] width 128 height 35
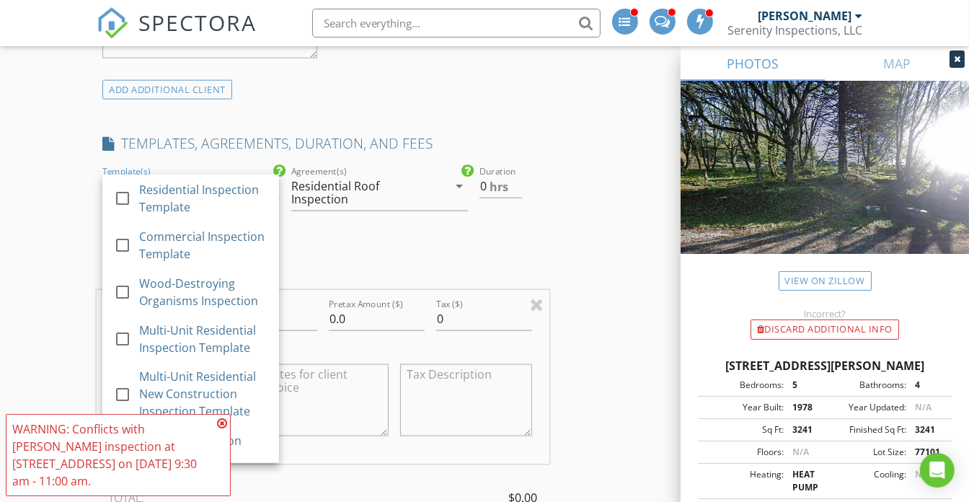
click at [440, 187] on div "Residential Roof Inspection" at bounding box center [369, 192] width 156 height 36
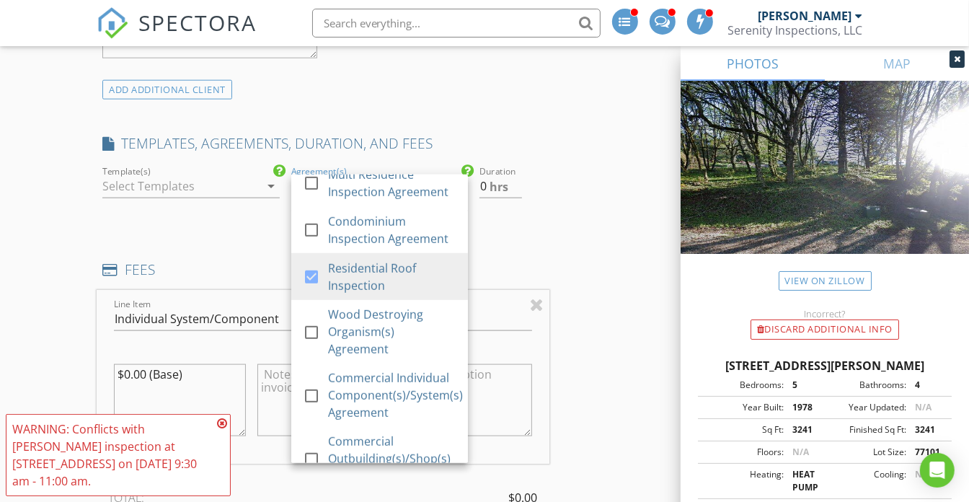
scroll to position [786, 0]
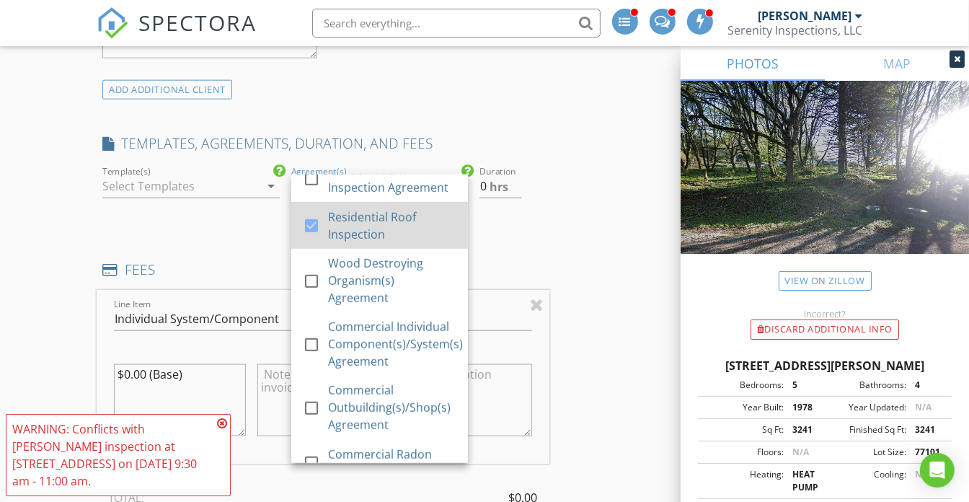
click at [389, 243] on div "Residential Roof Inspection" at bounding box center [392, 225] width 128 height 35
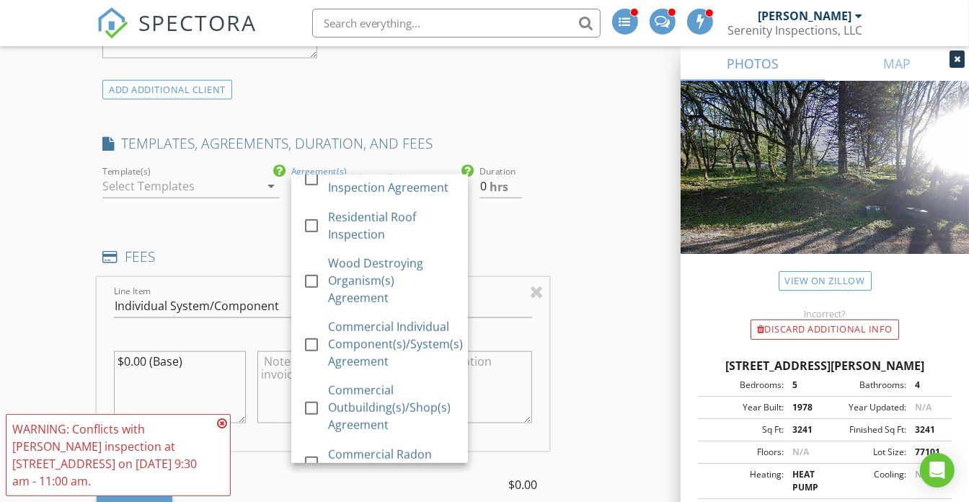
click at [220, 425] on icon at bounding box center [222, 423] width 10 height 12
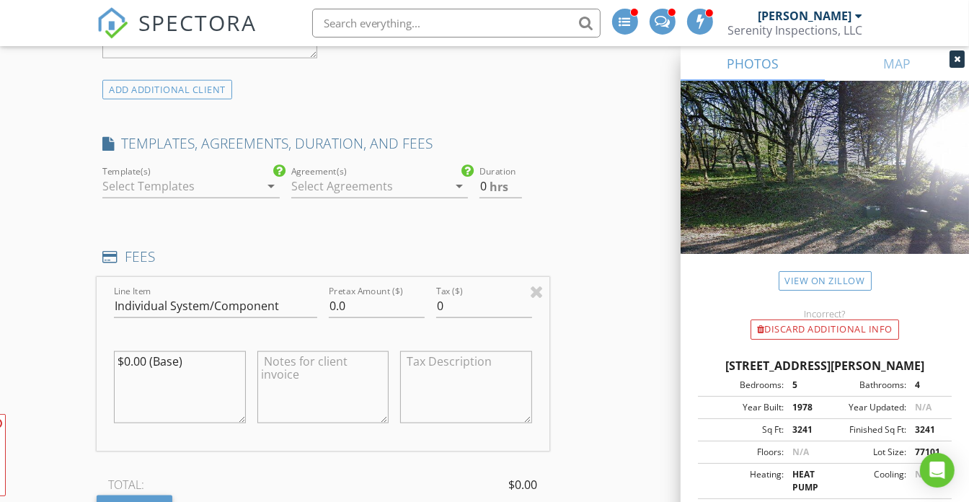
drag, startPoint x: 209, startPoint y: 360, endPoint x: 78, endPoint y: 338, distance: 133.0
click at [78, 338] on div "New Inspection INSPECTOR(S) check_box Kyle Nemes PRIMARY Kyle Nemes arrow_drop_…" at bounding box center [484, 363] width 969 height 3049
type textarea "$150 Individual System/Component Inspection"
drag, startPoint x: 367, startPoint y: 307, endPoint x: 314, endPoint y: 306, distance: 52.6
click at [314, 306] on div "Line Item Individual System/Component Pretax Amount ($) 0.0 Tax ($) 0 $150 Indi…" at bounding box center [323, 364] width 452 height 174
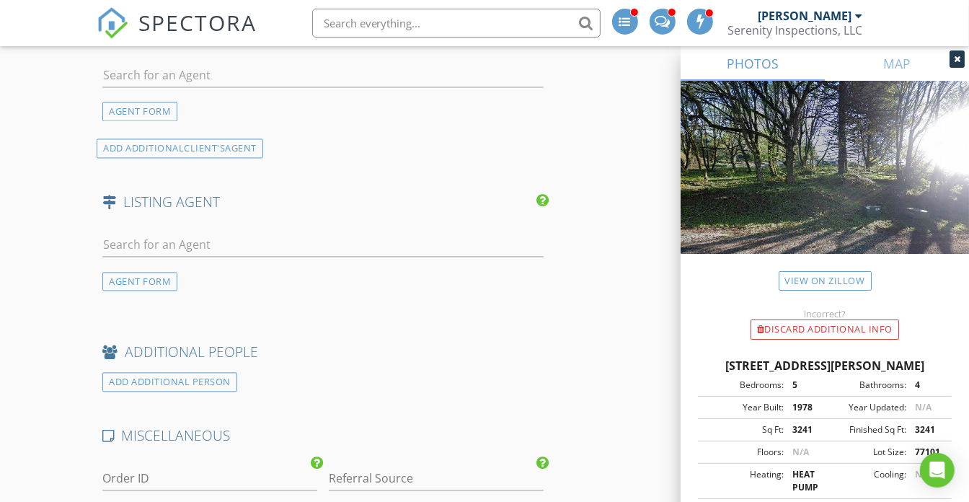
scroll to position [2162, 0]
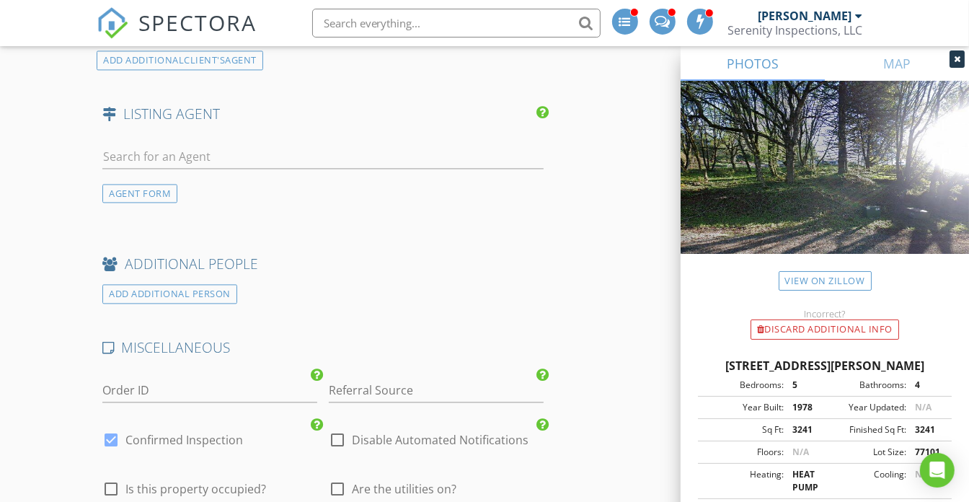
type input "150.00"
click at [430, 380] on input "Referral Source" at bounding box center [436, 391] width 215 height 24
click at [455, 412] on div "Pure Energy Group" at bounding box center [436, 419] width 213 height 29
type input "Pure Energy Group"
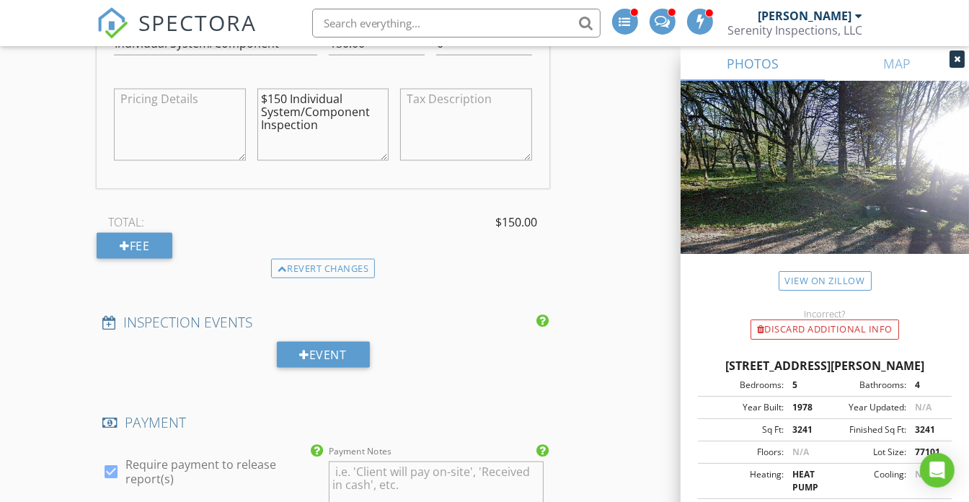
scroll to position [1245, 0]
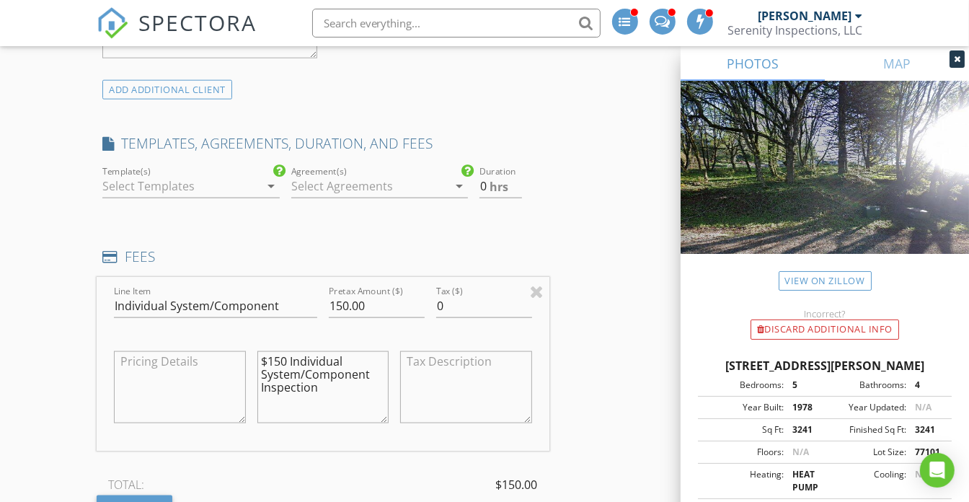
click at [340, 382] on textarea "$150 Individual System/Component Inspection" at bounding box center [322, 387] width 131 height 72
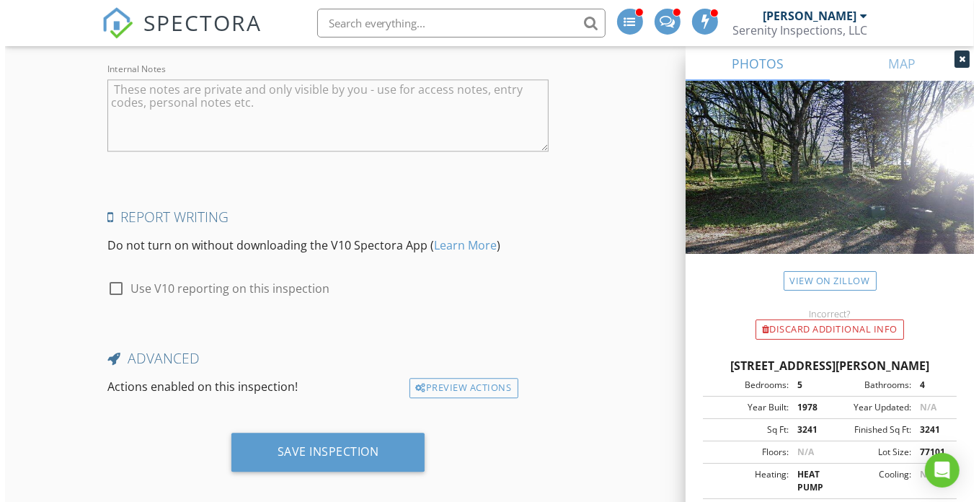
scroll to position [2622, 0]
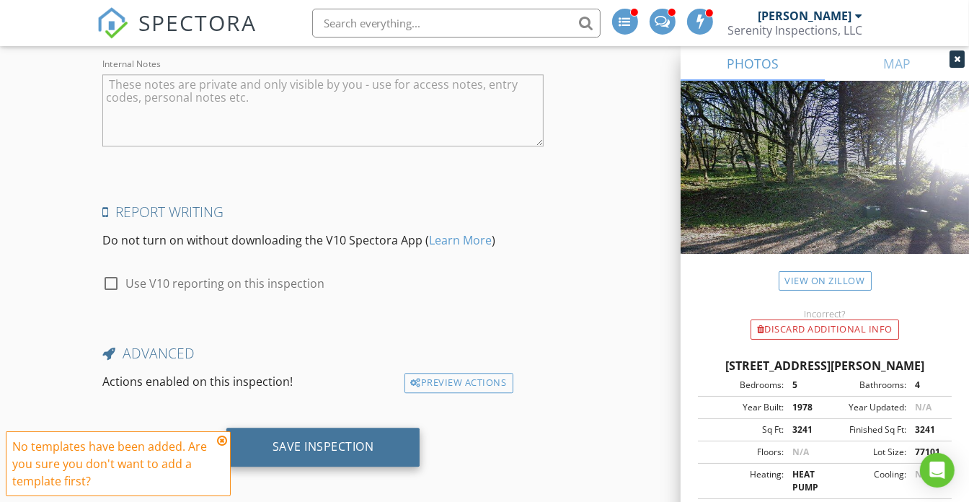
type textarea "$150 Individual System/Component Inspection - Eric & Carly Bier"
click at [376, 446] on div "Save Inspection" at bounding box center [323, 447] width 194 height 39
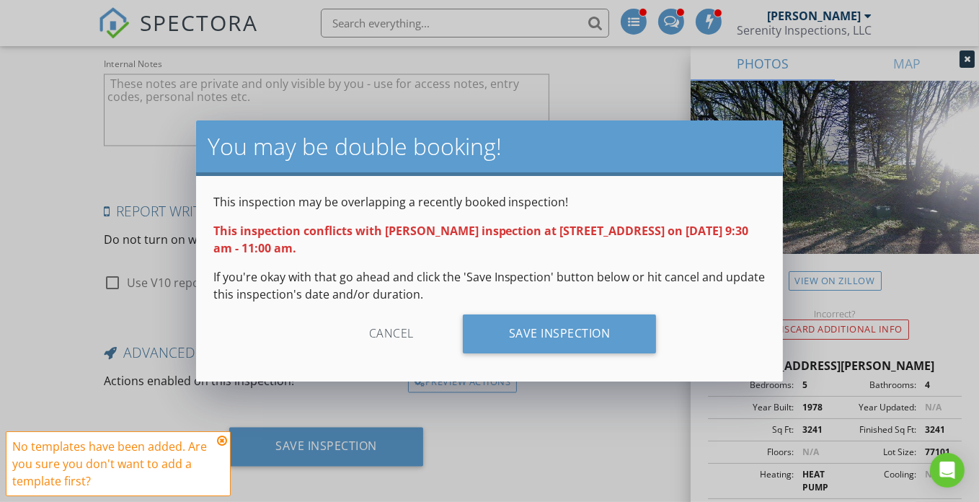
click at [224, 437] on icon at bounding box center [222, 441] width 10 height 12
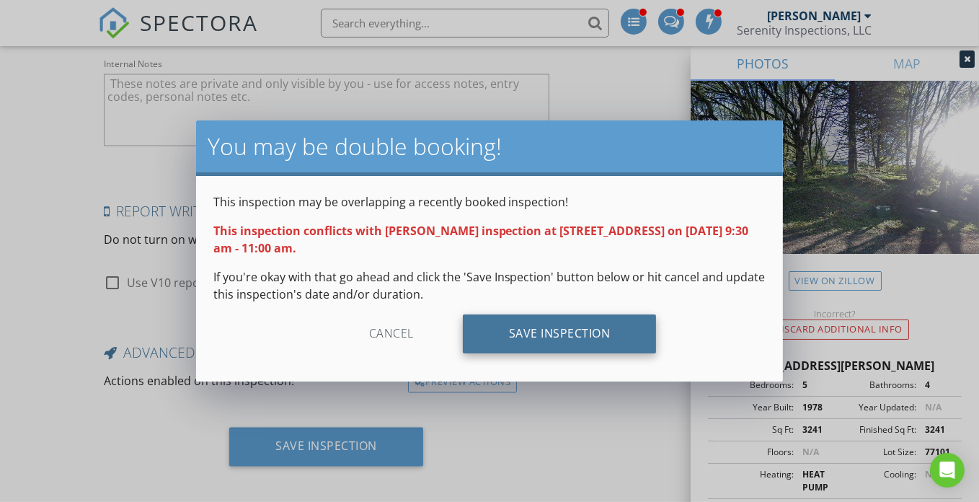
click at [570, 335] on div "Save Inspection" at bounding box center [560, 333] width 194 height 39
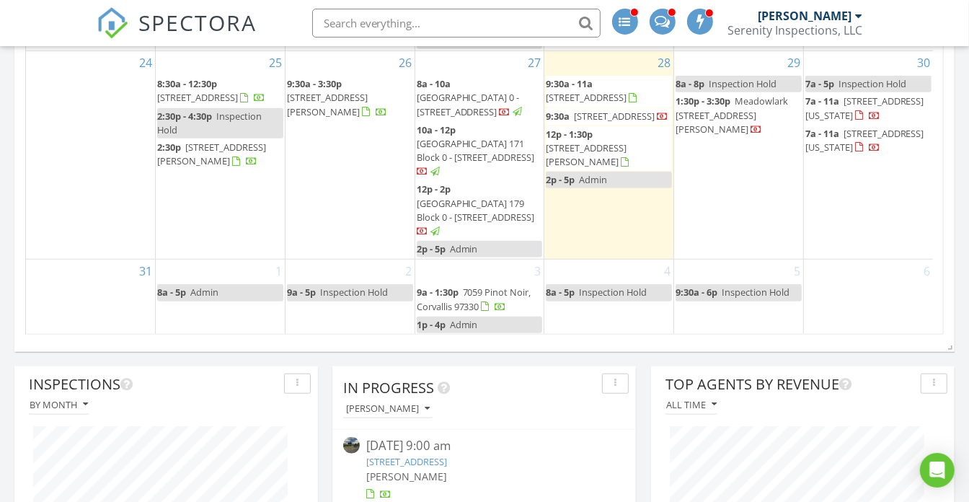
scroll to position [423, 0]
click at [591, 234] on div "28 9:30a - 11a 12352 Centerwood Rd SE, Jefferson 97352 9:30a 12352 Centerwood R…" at bounding box center [608, 155] width 129 height 208
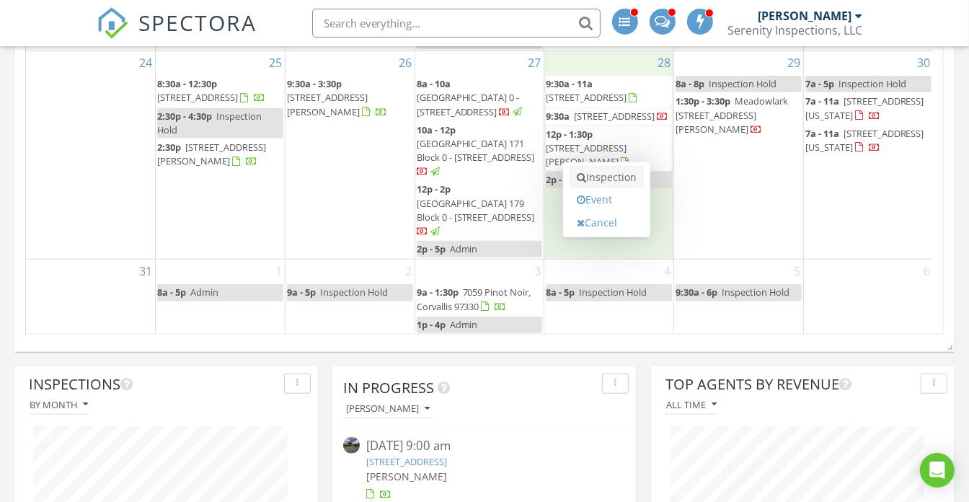
click at [596, 172] on link "Inspection" at bounding box center [607, 177] width 74 height 23
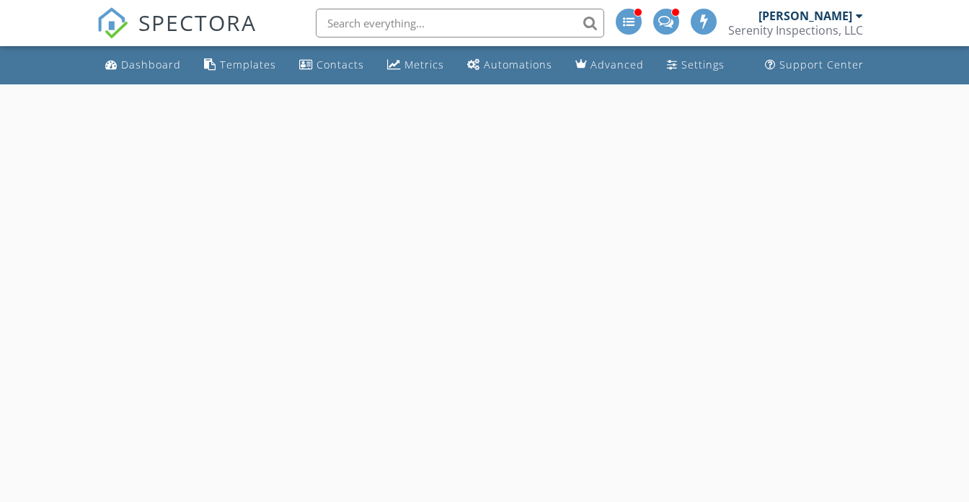
select select "7"
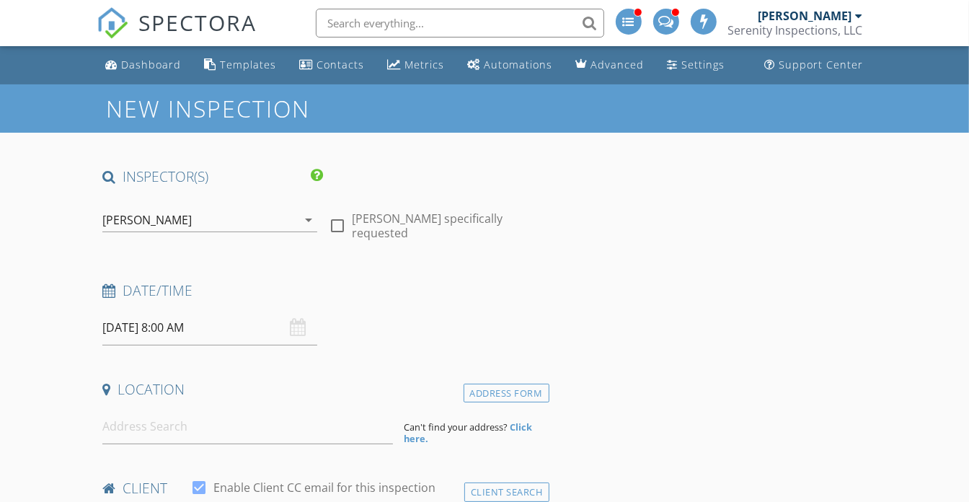
click at [237, 322] on input "[DATE] 8:00 AM" at bounding box center [209, 327] width 215 height 35
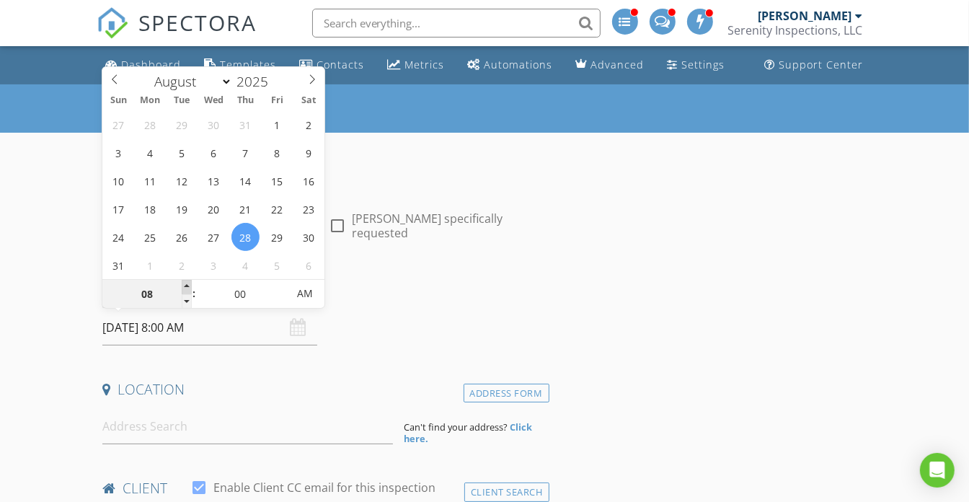
type input "09"
type input "[DATE] 9:00 AM"
click at [188, 285] on span at bounding box center [187, 287] width 10 height 14
type input "10"
type input "[DATE] 10:00 AM"
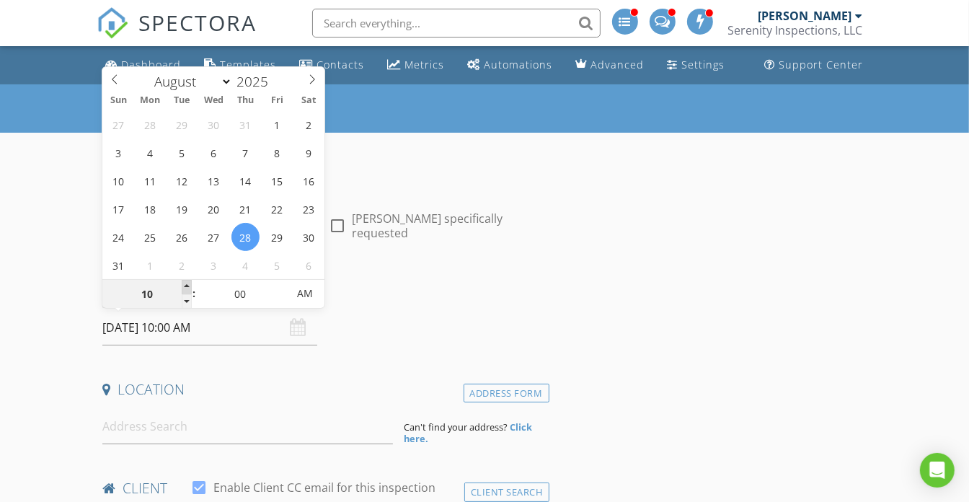
click at [188, 285] on span at bounding box center [187, 287] width 10 height 14
type input "11"
type input "[DATE] 11:00 AM"
click at [188, 285] on span at bounding box center [187, 287] width 10 height 14
type input "12"
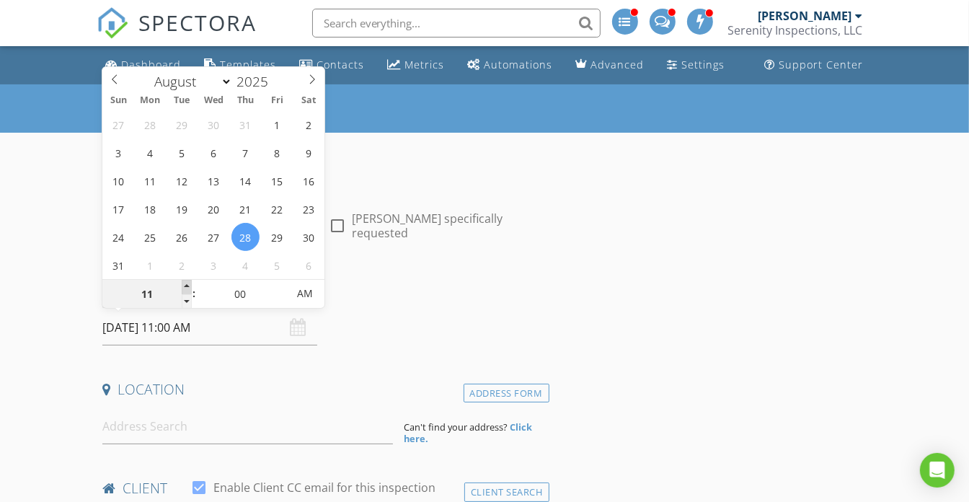
type input "08/28/2025 12:00 PM"
click at [188, 285] on span at bounding box center [187, 287] width 10 height 14
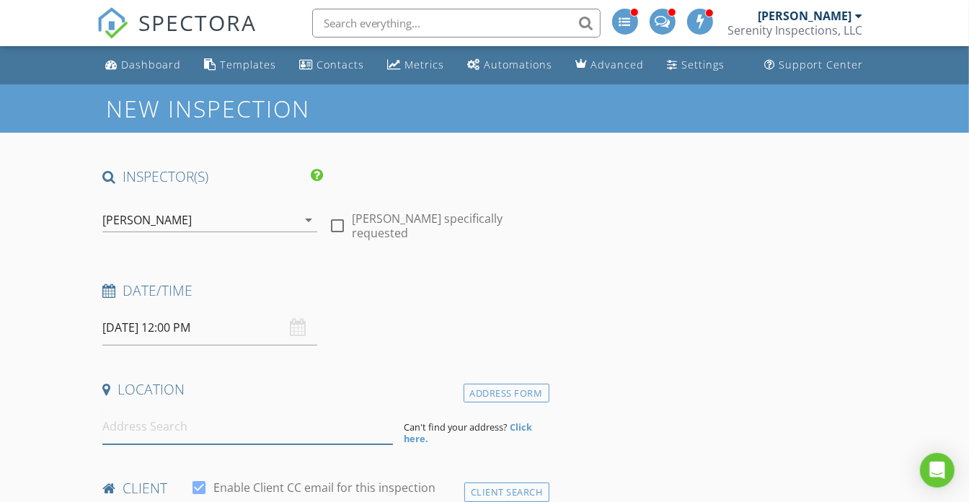
click at [149, 428] on input at bounding box center [247, 426] width 290 height 35
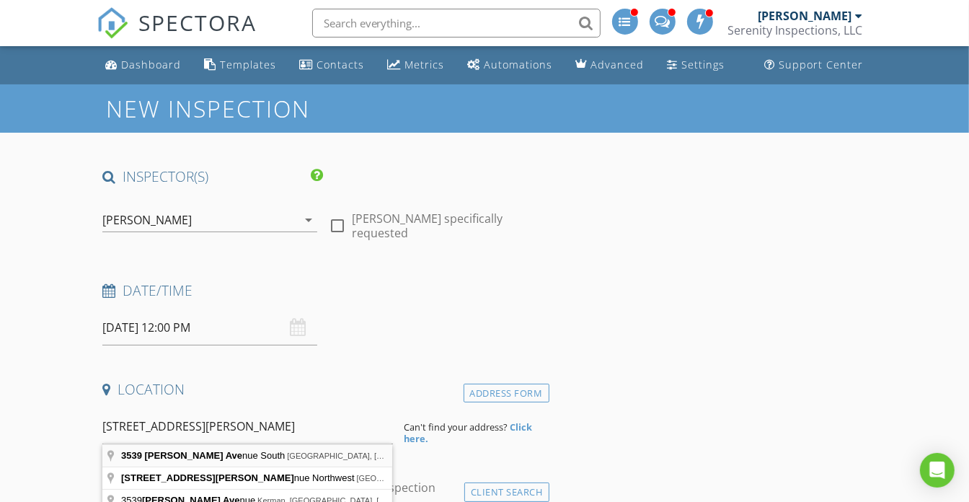
type input "3539 Karen Avenue South, Salem, OR, USA"
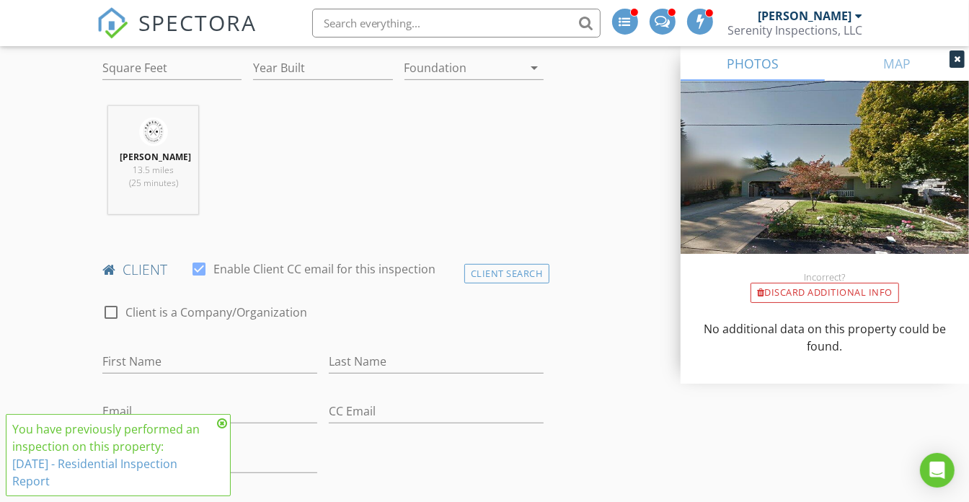
scroll to position [590, 0]
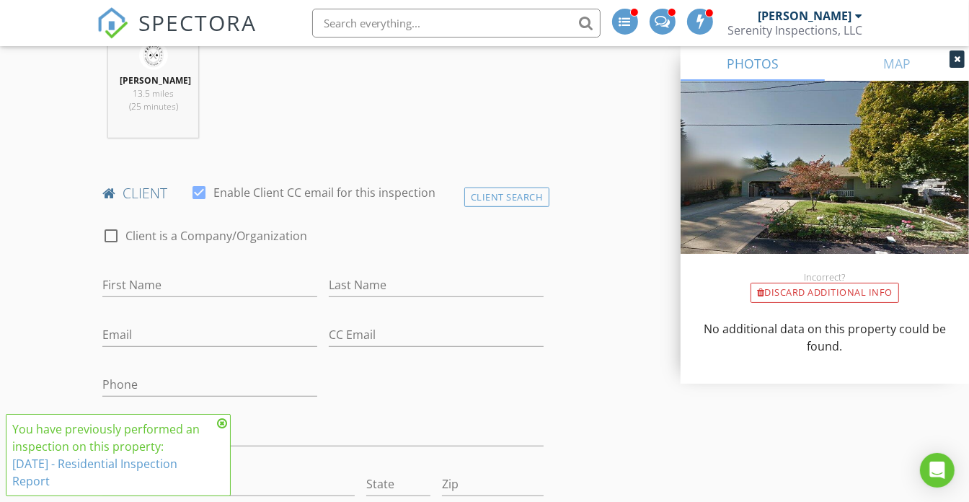
click at [224, 423] on icon at bounding box center [222, 423] width 10 height 12
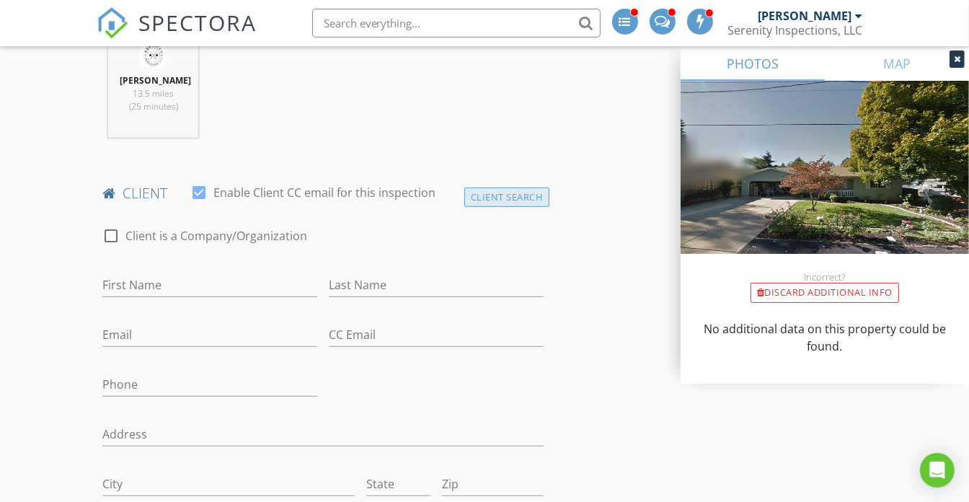
click at [485, 193] on div "Client Search" at bounding box center [506, 196] width 85 height 19
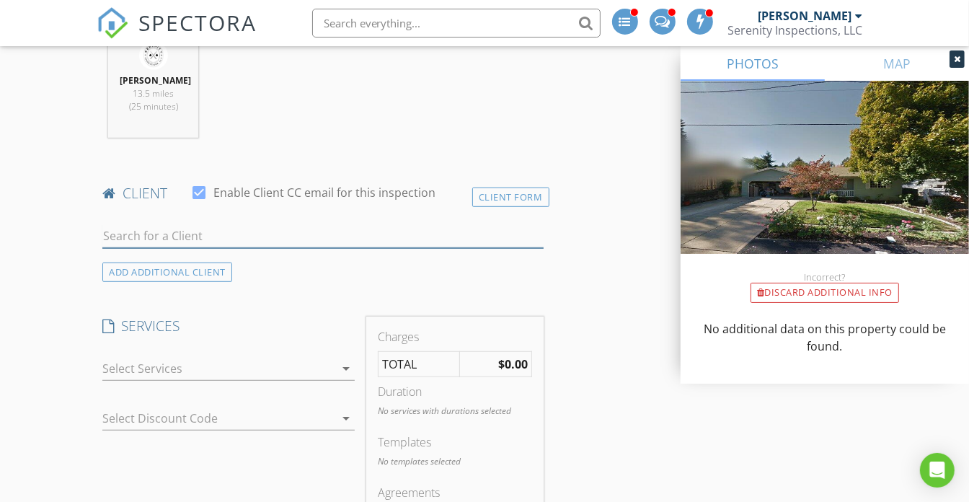
click at [249, 242] on input "text" at bounding box center [322, 236] width 441 height 24
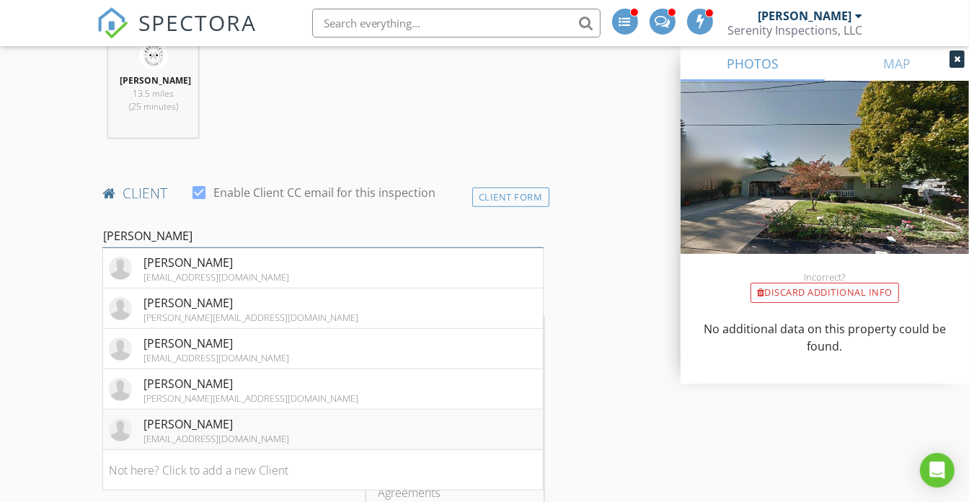
type input "Jami"
click at [337, 430] on li "Jami Meisenburg accounting@pureenergy.group" at bounding box center [322, 430] width 439 height 40
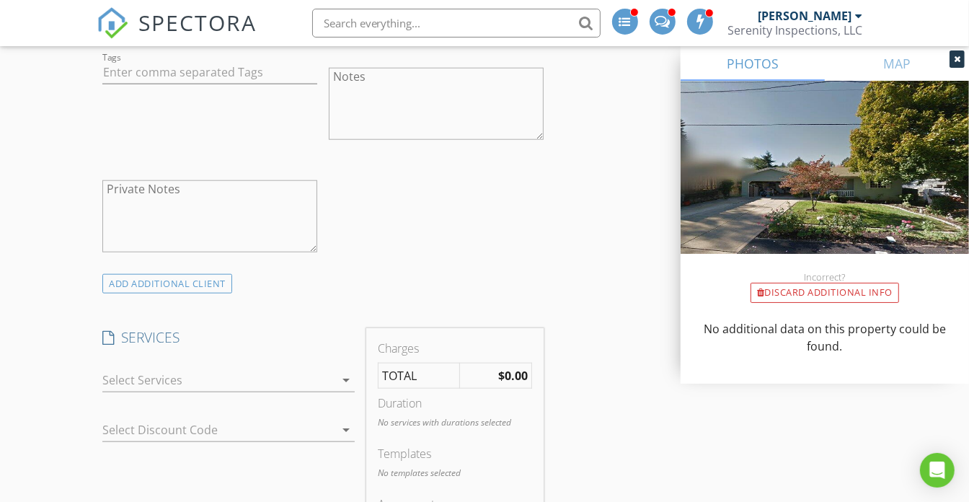
scroll to position [1114, 0]
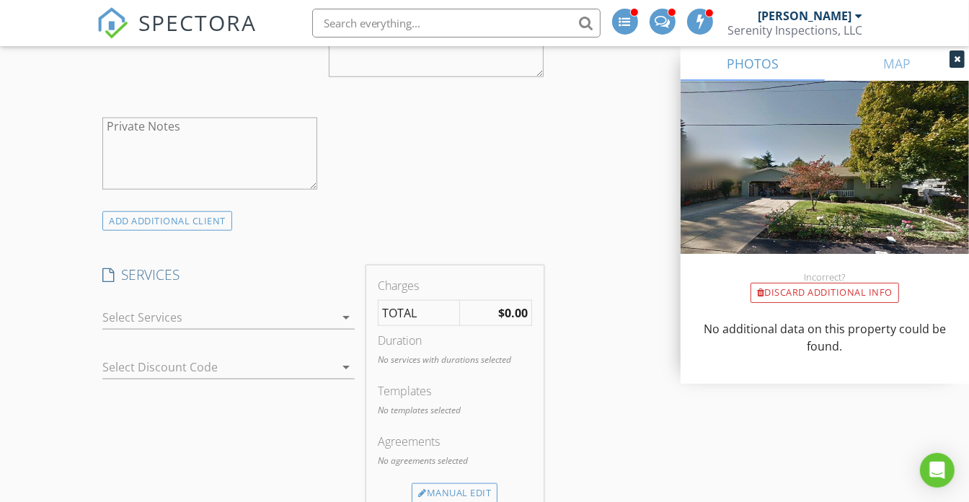
click at [262, 312] on div at bounding box center [218, 317] width 232 height 23
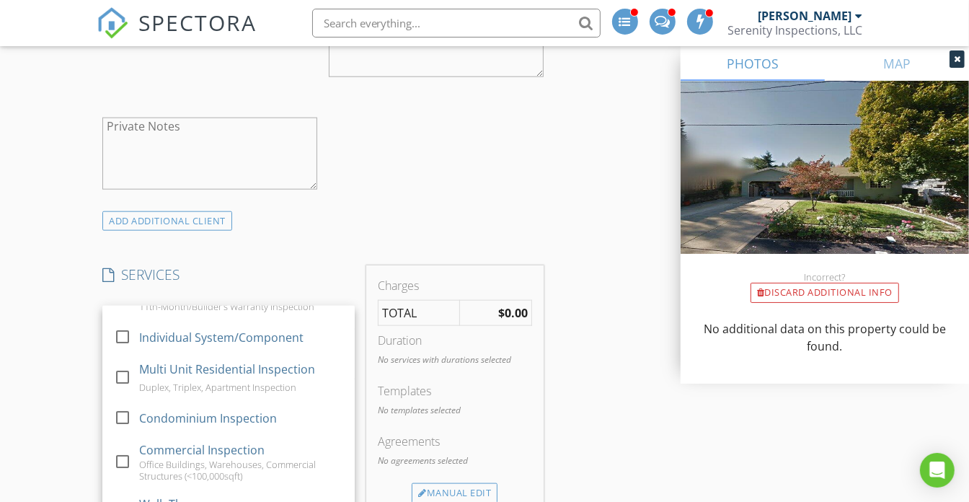
scroll to position [245, 0]
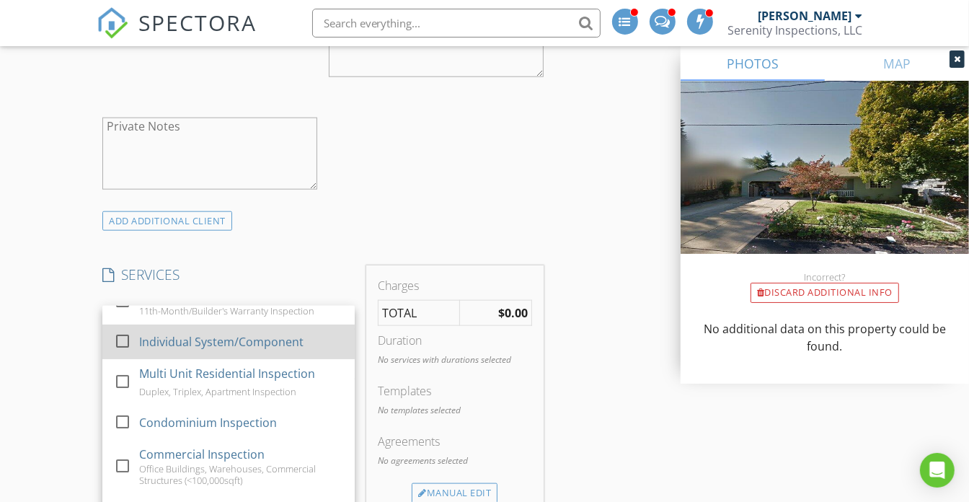
click at [238, 350] on div "Individual System/Component" at bounding box center [221, 341] width 164 height 17
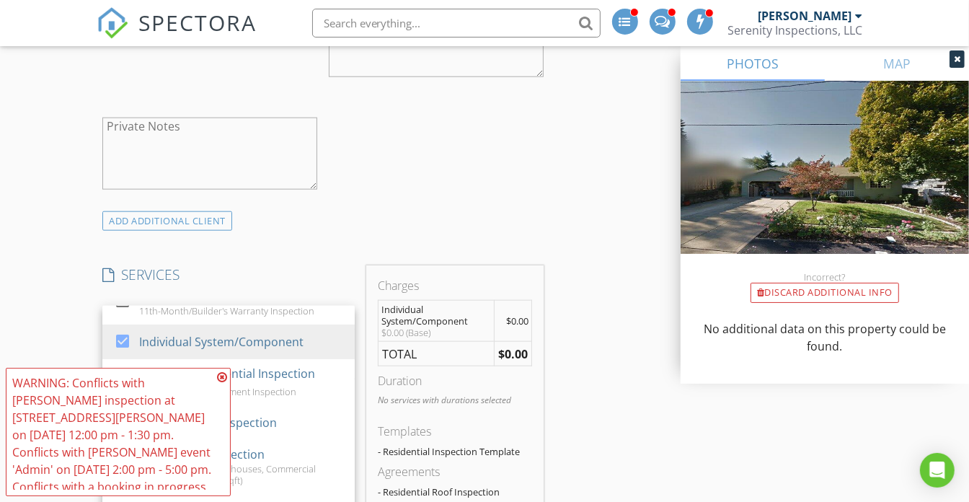
click at [221, 373] on icon at bounding box center [222, 377] width 10 height 12
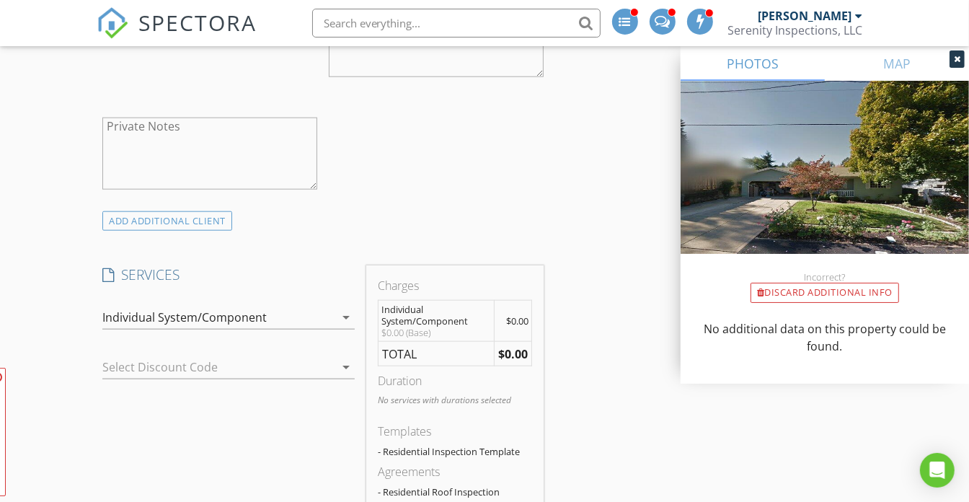
click at [611, 361] on div "INSPECTOR(S) check_box Kyle Nemes PRIMARY Kyle Nemes arrow_drop_down check_box_…" at bounding box center [484, 450] width 775 height 2794
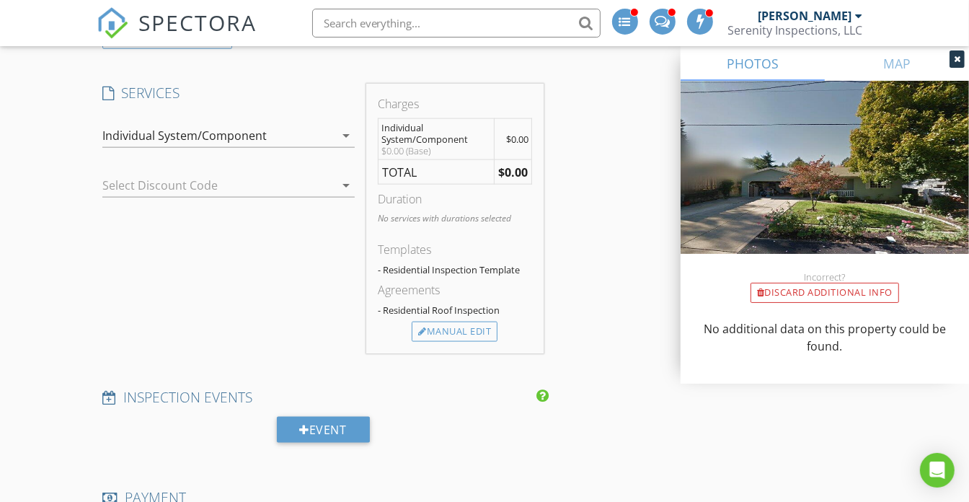
scroll to position [1377, 0]
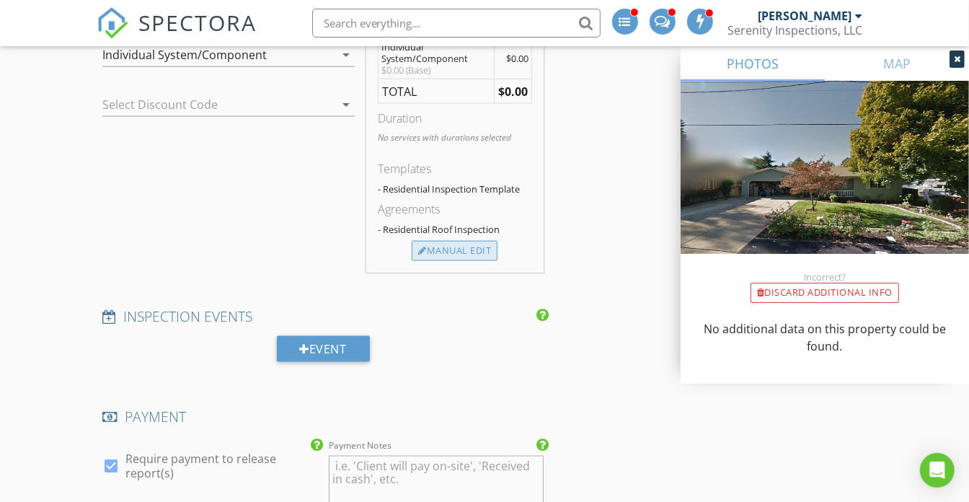
click at [477, 251] on div "Manual Edit" at bounding box center [455, 251] width 86 height 20
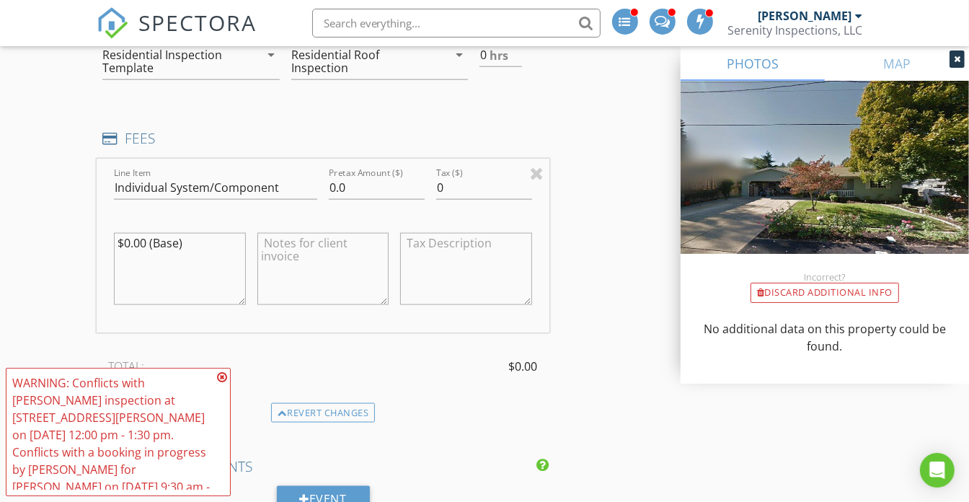
drag, startPoint x: 221, startPoint y: 377, endPoint x: 255, endPoint y: 342, distance: 49.0
click at [221, 378] on icon at bounding box center [222, 377] width 10 height 12
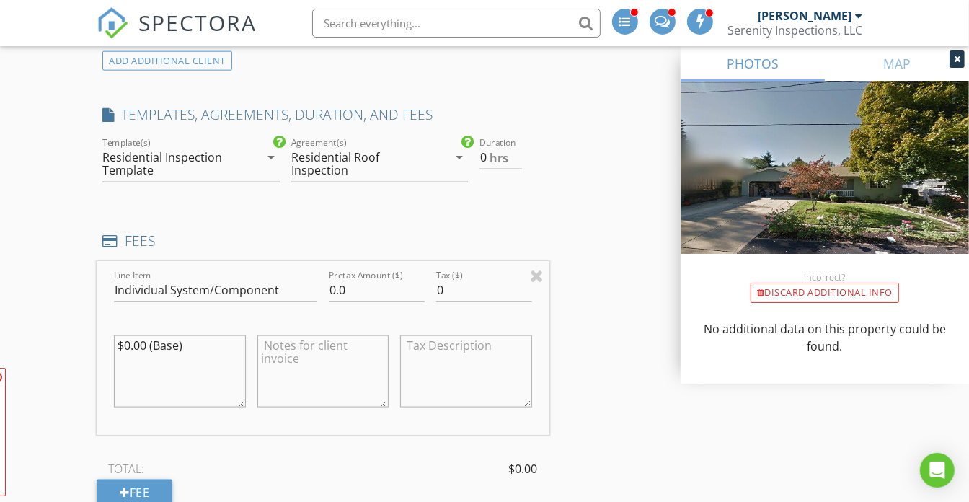
scroll to position [1180, 0]
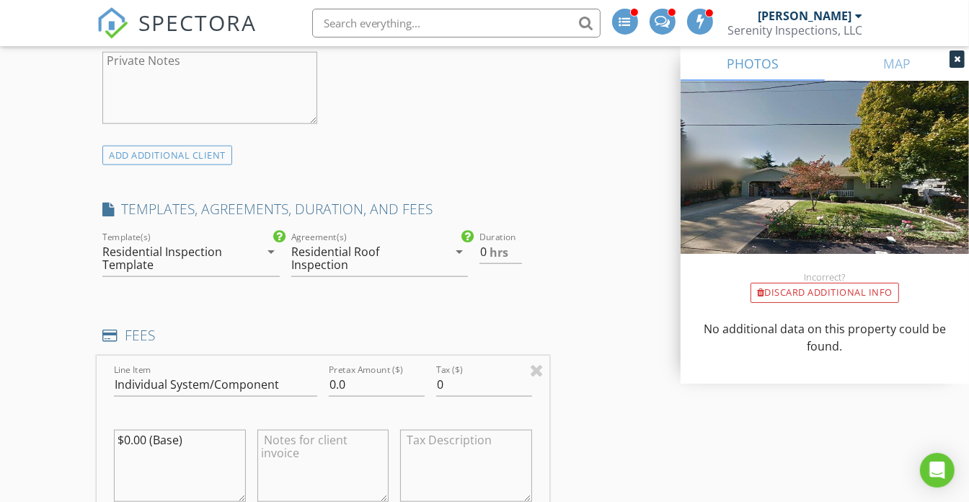
click at [226, 257] on div "Residential Inspection Template" at bounding box center [172, 258] width 141 height 26
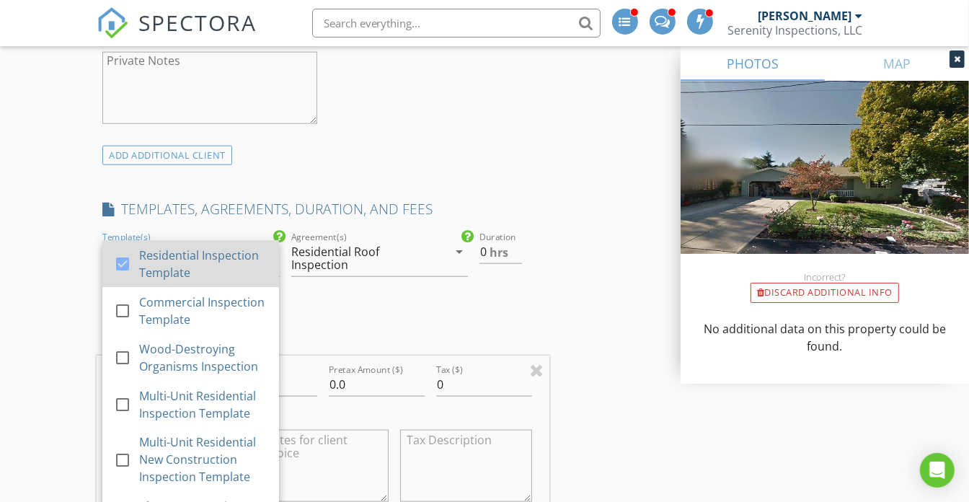
click at [216, 261] on div "Residential Inspection Template" at bounding box center [204, 264] width 128 height 35
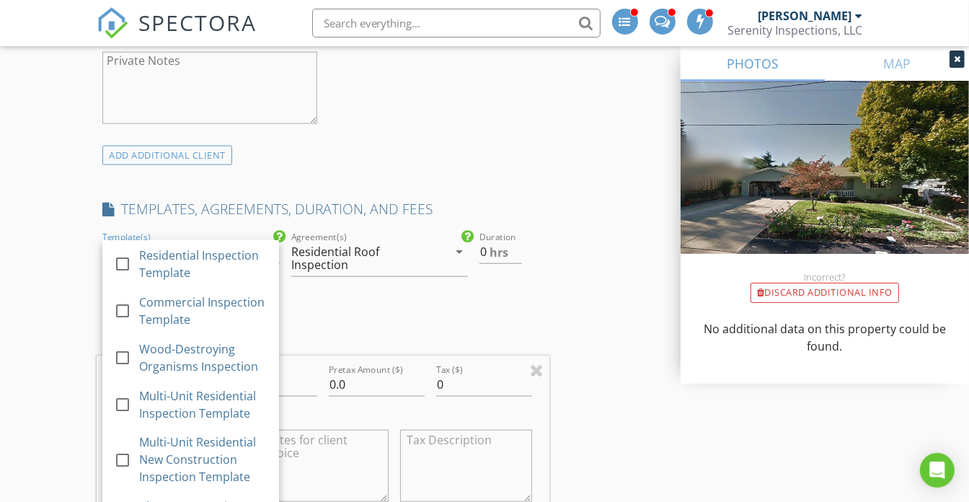
click at [406, 256] on div "Residential Roof Inspection" at bounding box center [361, 258] width 141 height 26
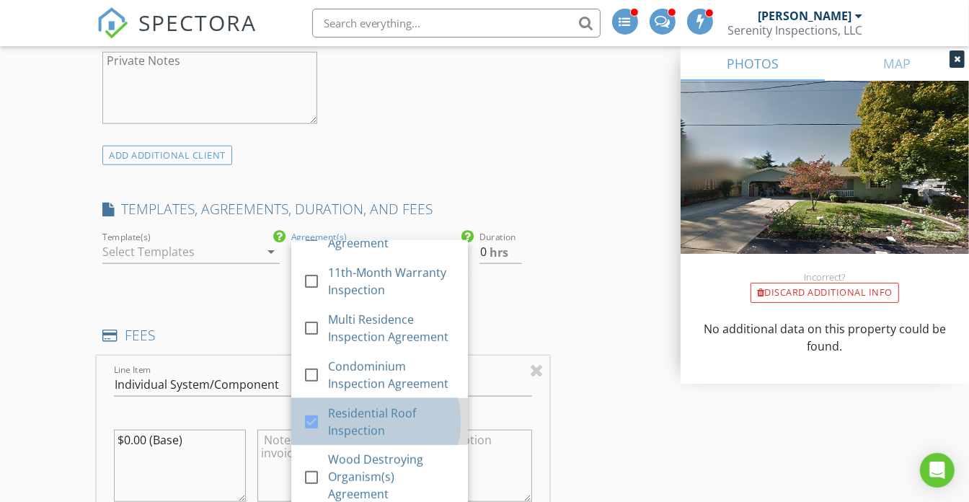
click at [367, 437] on div "Residential Roof Inspection" at bounding box center [392, 422] width 128 height 35
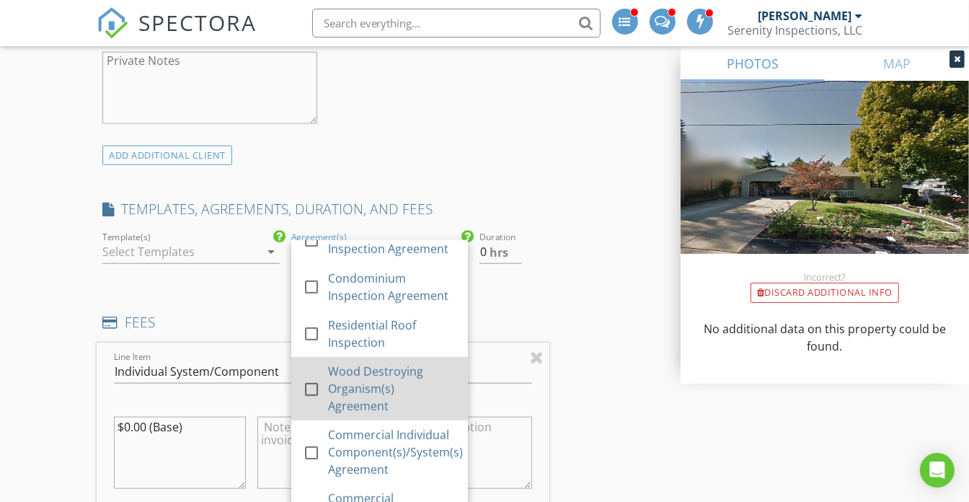
scroll to position [786, 0]
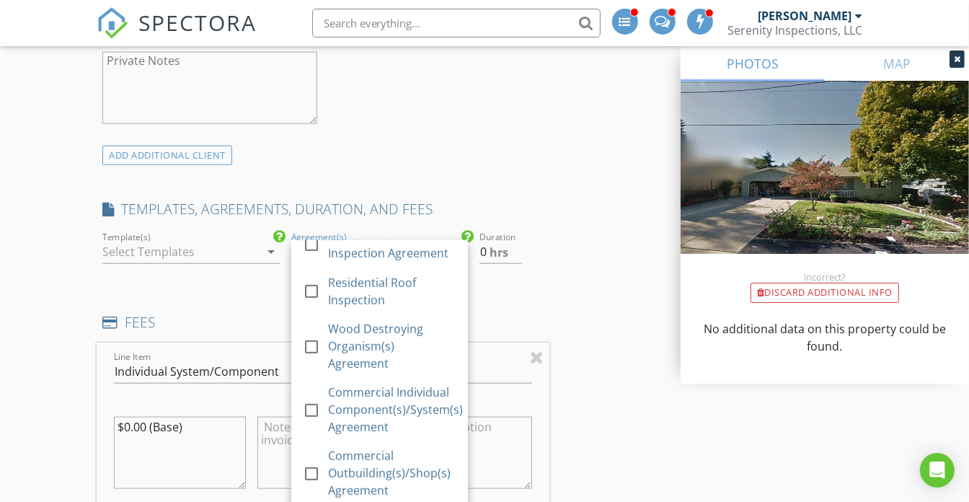
click at [149, 274] on div "INSPECTOR(S) check_box Kyle Nemes PRIMARY Kyle Nemes arrow_drop_down check_box_…" at bounding box center [323, 412] width 452 height 2848
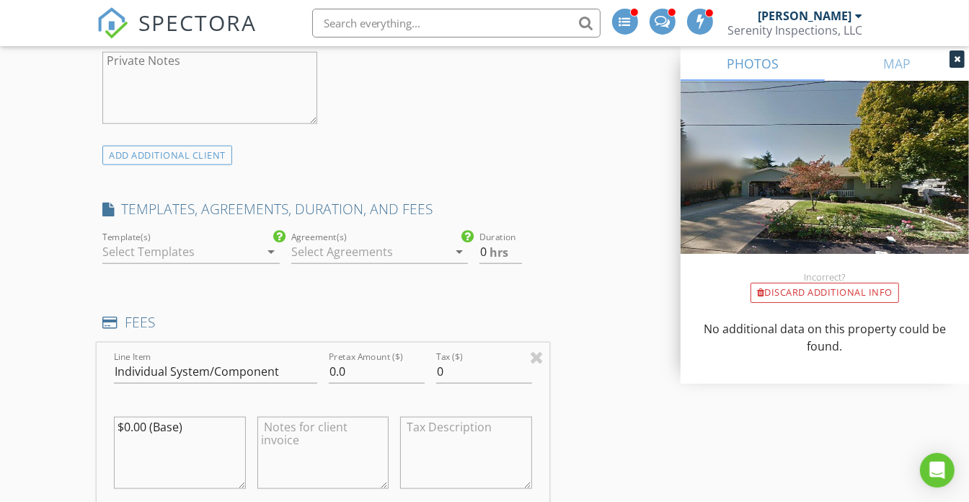
drag, startPoint x: 143, startPoint y: 410, endPoint x: 75, endPoint y: 405, distance: 68.6
click at [75, 405] on div "New Inspection INSPECTOR(S) check_box Kyle Nemes PRIMARY Kyle Nemes arrow_drop_…" at bounding box center [484, 429] width 969 height 3049
type textarea "$150 Individual System/Component Inspection - Ari Gupta"
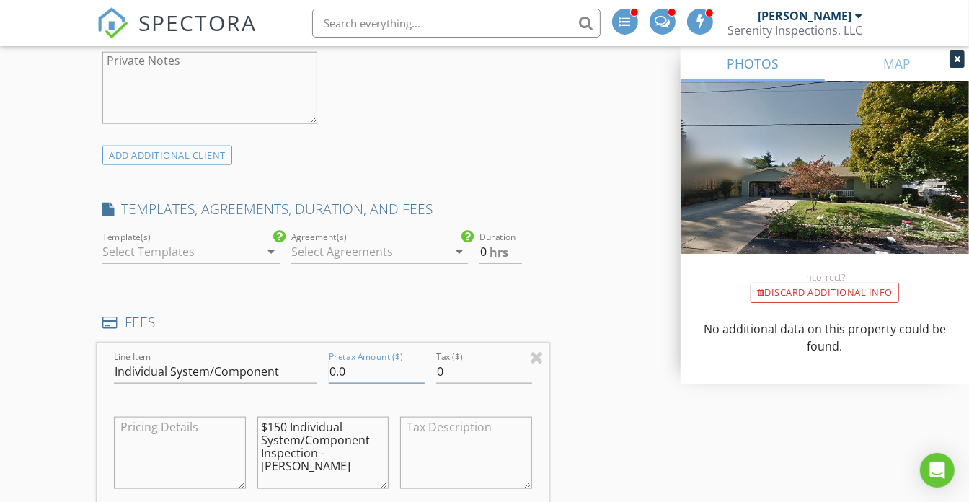
drag, startPoint x: 362, startPoint y: 362, endPoint x: 280, endPoint y: 370, distance: 81.9
click at [280, 370] on div "Line Item Individual System/Component Pretax Amount ($) 0.0 Tax ($) 0 $150 Indi…" at bounding box center [323, 430] width 452 height 174
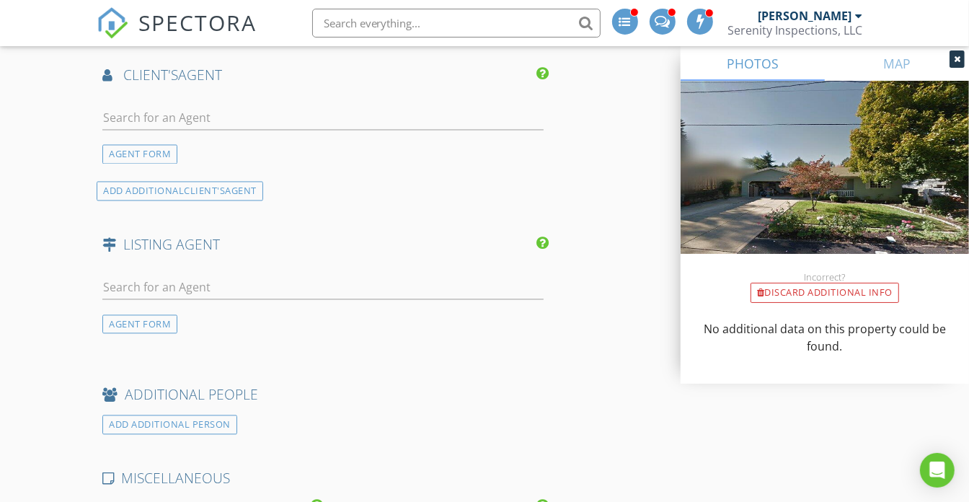
scroll to position [2228, 0]
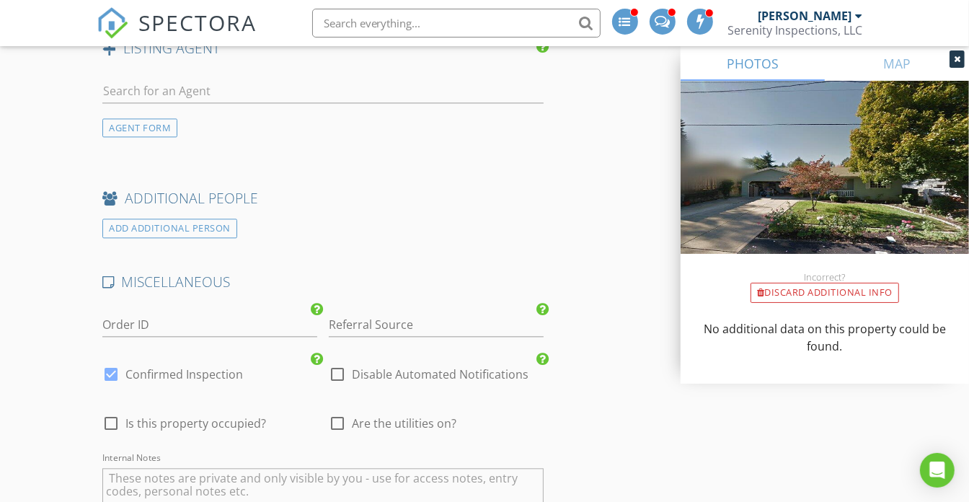
type input "150"
click at [431, 304] on div "Referral Source" at bounding box center [436, 327] width 215 height 47
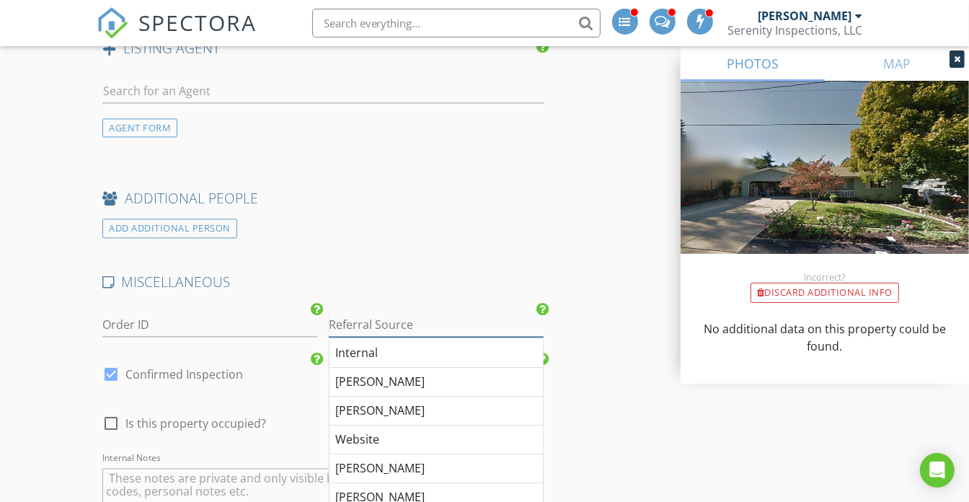
click at [431, 313] on input "Referral Source" at bounding box center [436, 325] width 215 height 24
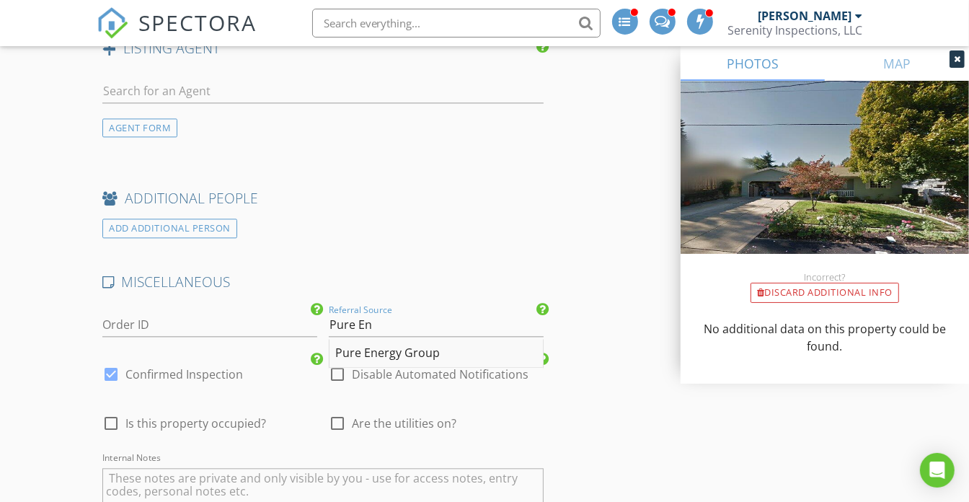
click at [458, 348] on div "Pure Energy Group" at bounding box center [436, 353] width 213 height 29
type input "Pure Energy Group"
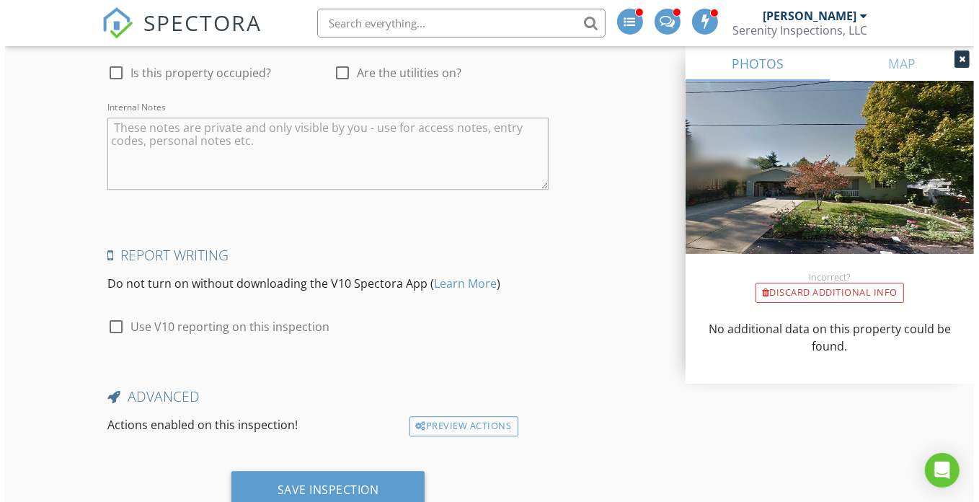
scroll to position [2622, 0]
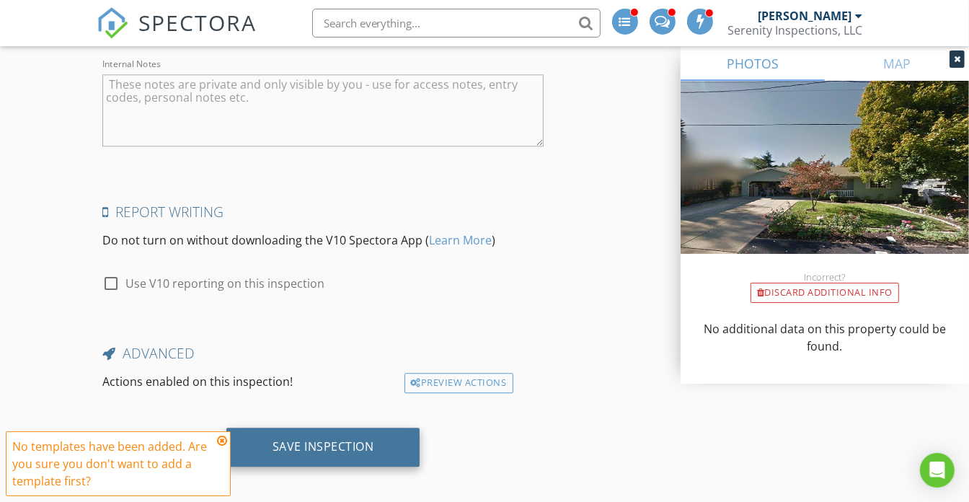
click at [312, 440] on div "Save Inspection" at bounding box center [324, 446] width 102 height 14
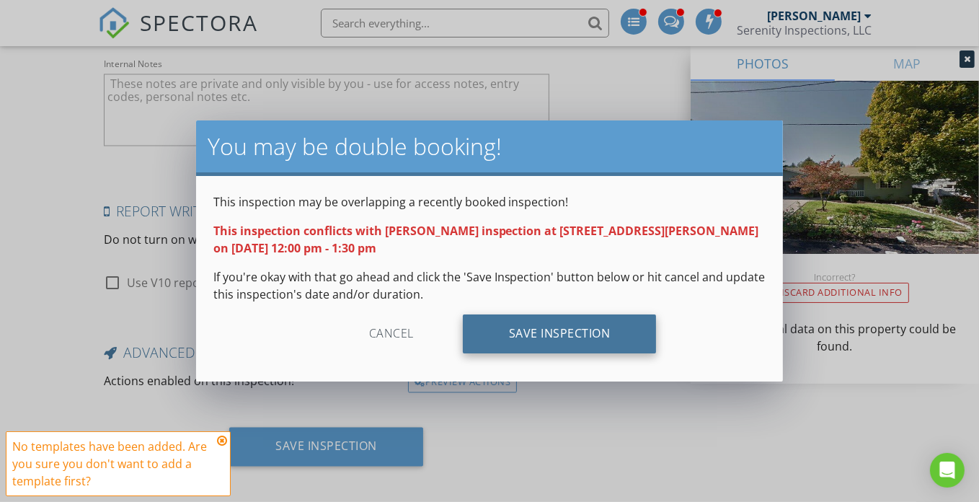
click at [542, 337] on div "Save Inspection" at bounding box center [560, 333] width 194 height 39
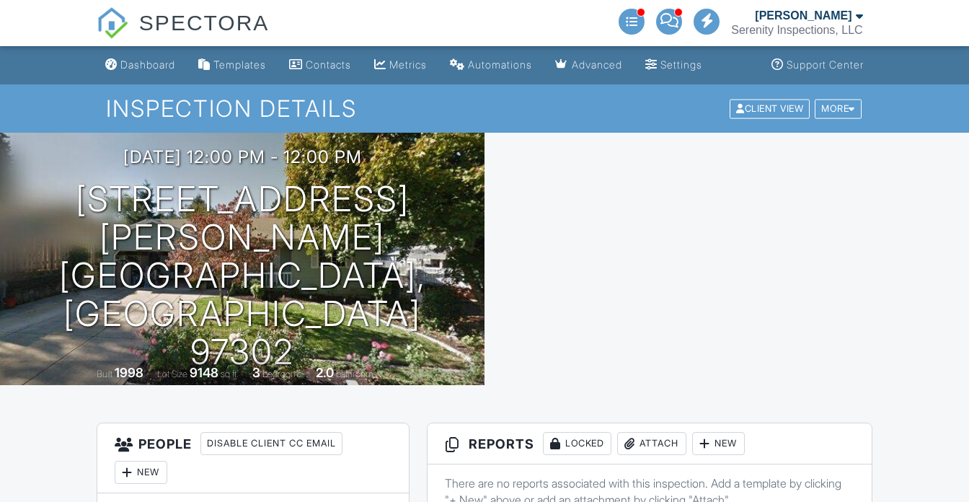
drag, startPoint x: 0, startPoint y: 0, endPoint x: 172, endPoint y: 70, distance: 185.3
click at [147, 70] on div "Dashboard" at bounding box center [147, 64] width 55 height 12
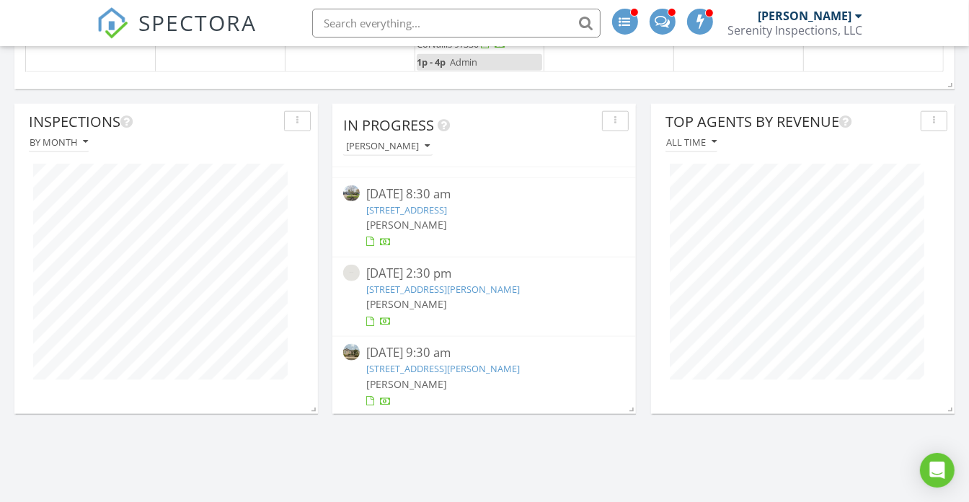
scroll to position [71, 0]
click at [451, 363] on link "[STREET_ADDRESS][PERSON_NAME]" at bounding box center [444, 367] width 154 height 13
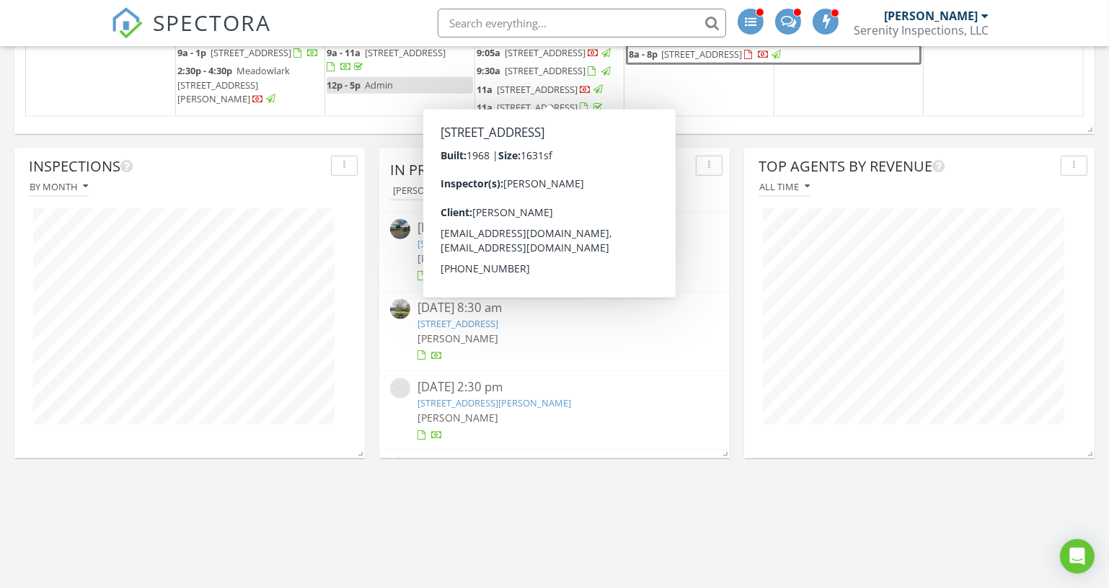
scroll to position [1069, 0]
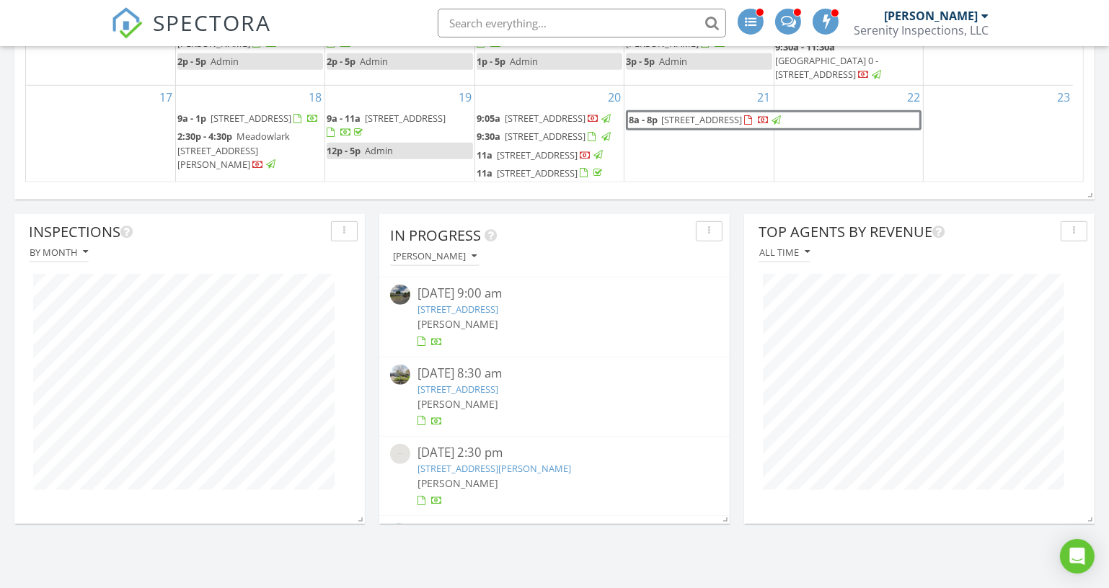
scroll to position [0, 0]
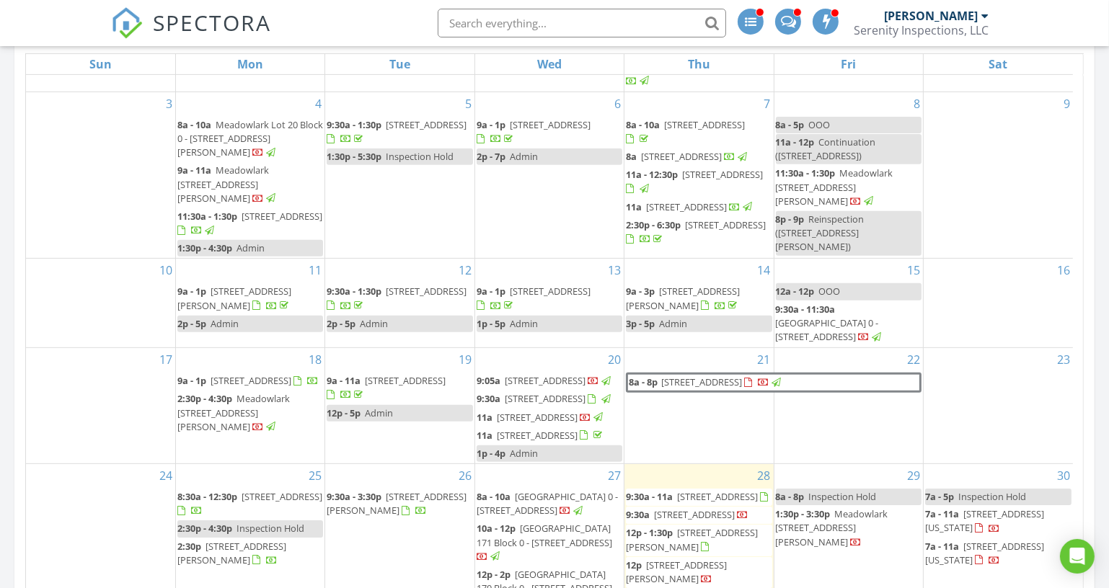
scroll to position [327, 0]
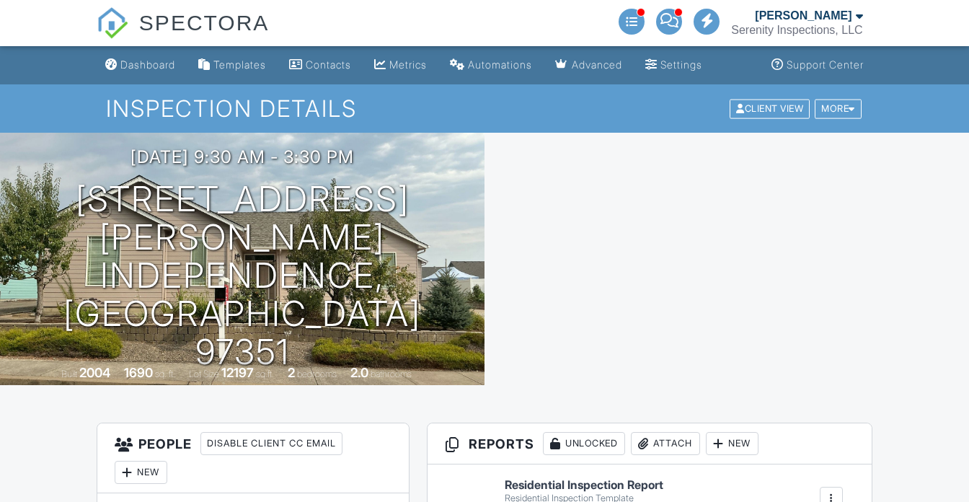
drag, startPoint x: 585, startPoint y: 313, endPoint x: 196, endPoint y: 296, distance: 389.0
click at [585, 501] on link "View" at bounding box center [570, 511] width 37 height 14
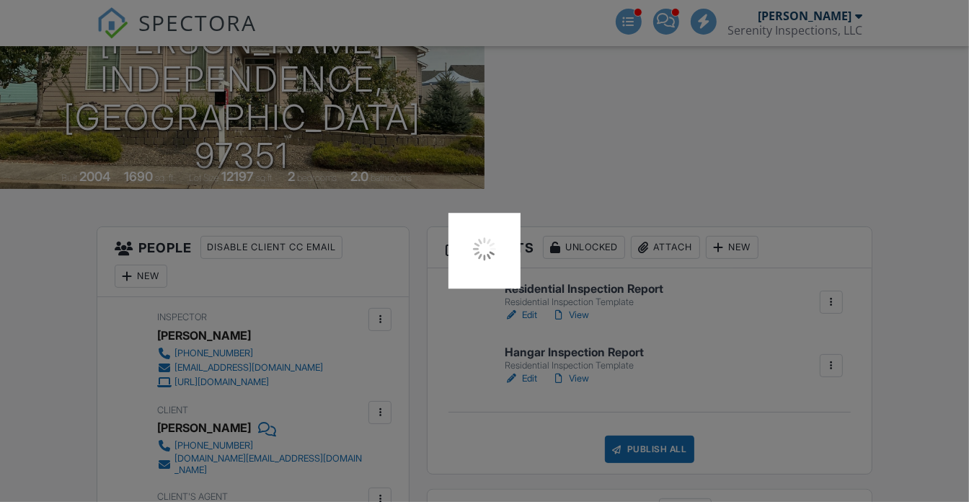
scroll to position [196, 0]
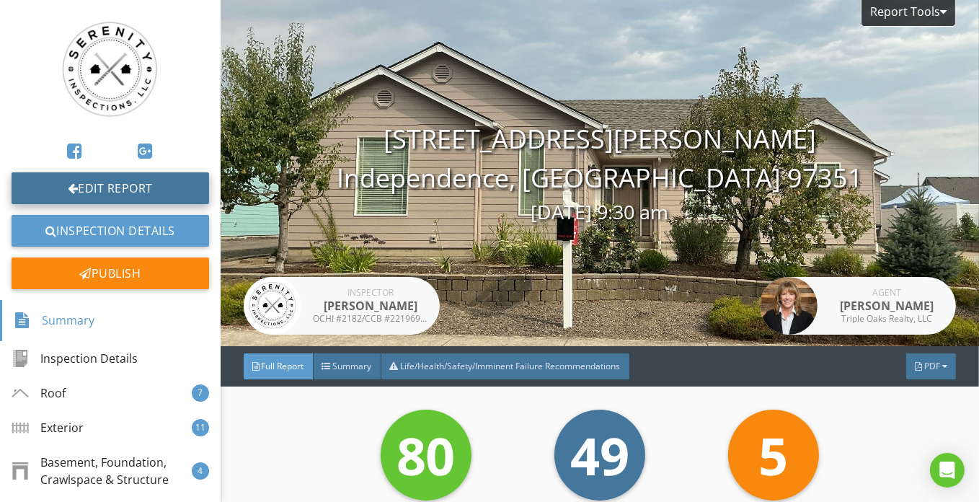
drag, startPoint x: 123, startPoint y: 191, endPoint x: 163, endPoint y: 200, distance: 41.3
click at [123, 191] on link "Edit Report" at bounding box center [111, 188] width 198 height 32
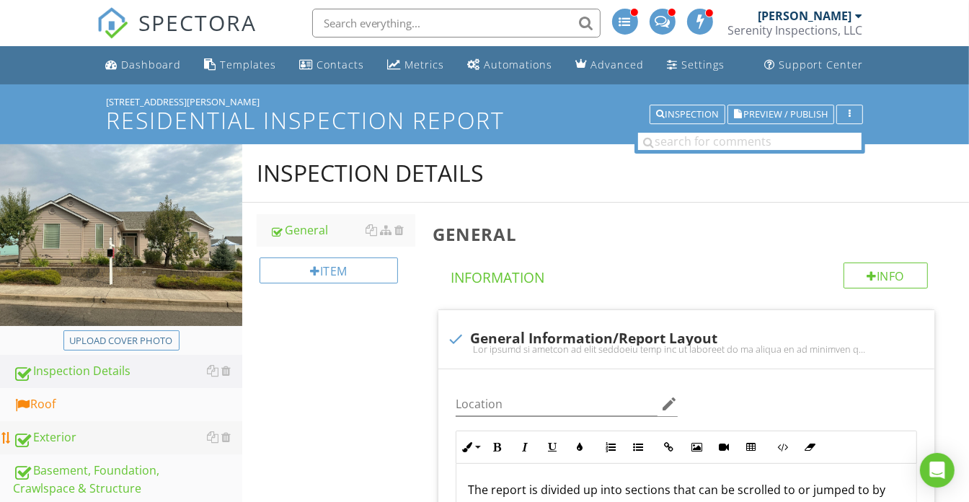
click at [107, 438] on div "Exterior" at bounding box center [127, 437] width 229 height 19
type textarea "<p>The report is divided up into sections that can be scrolled to or jumped to …"
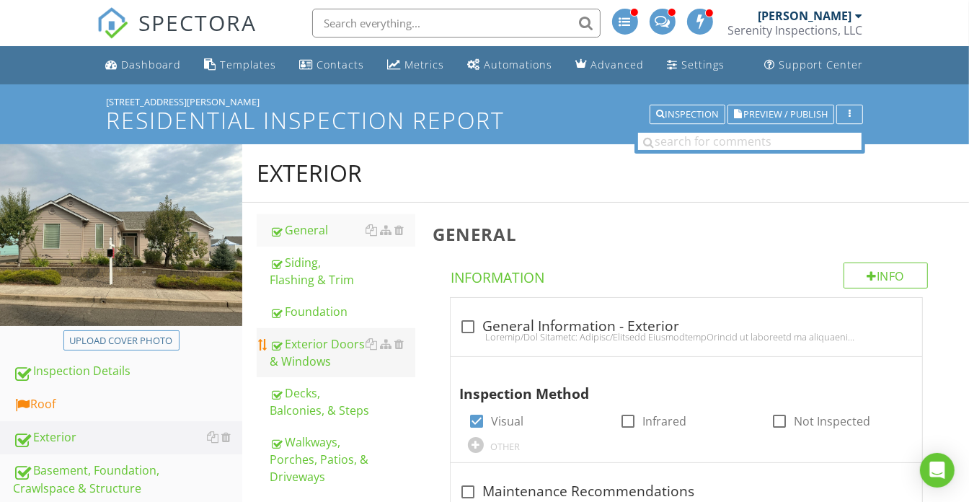
click at [350, 348] on div "Exterior Doors & Windows" at bounding box center [343, 352] width 146 height 35
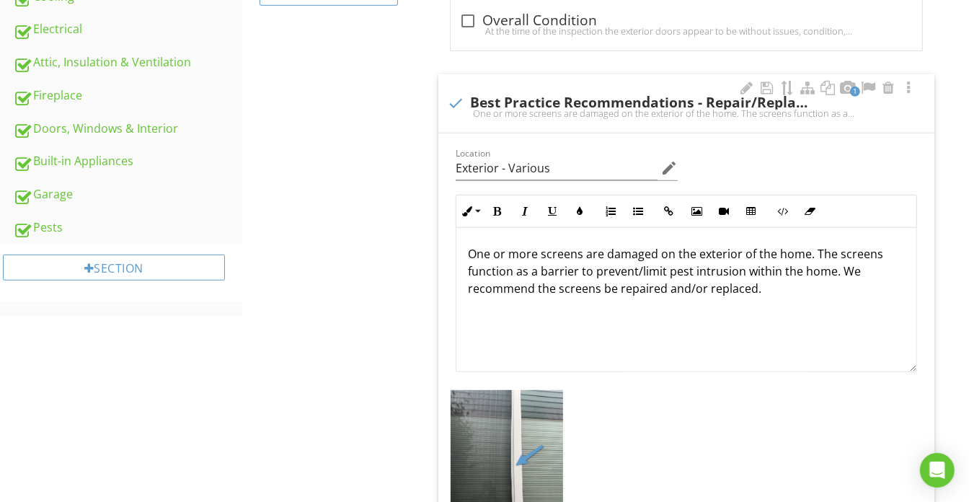
click at [655, 252] on p "One or more screens are damaged on the exterior of the home. The screens functi…" at bounding box center [686, 271] width 437 height 52
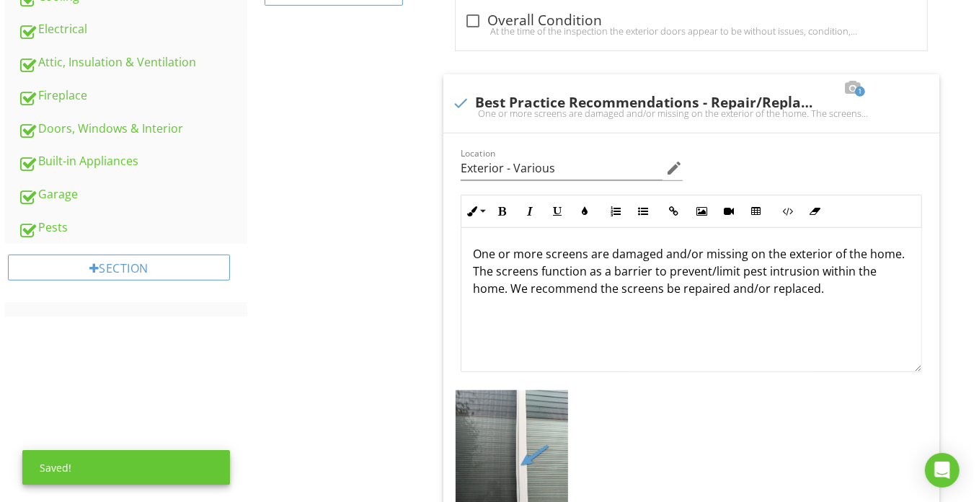
scroll to position [917, 0]
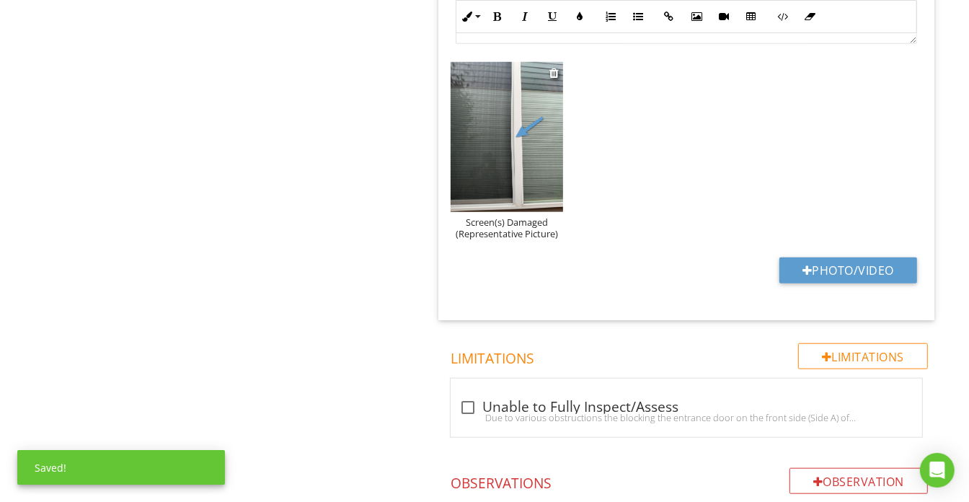
click at [521, 230] on div "Screen(s) Damaged (Representative Picture)" at bounding box center [507, 227] width 112 height 23
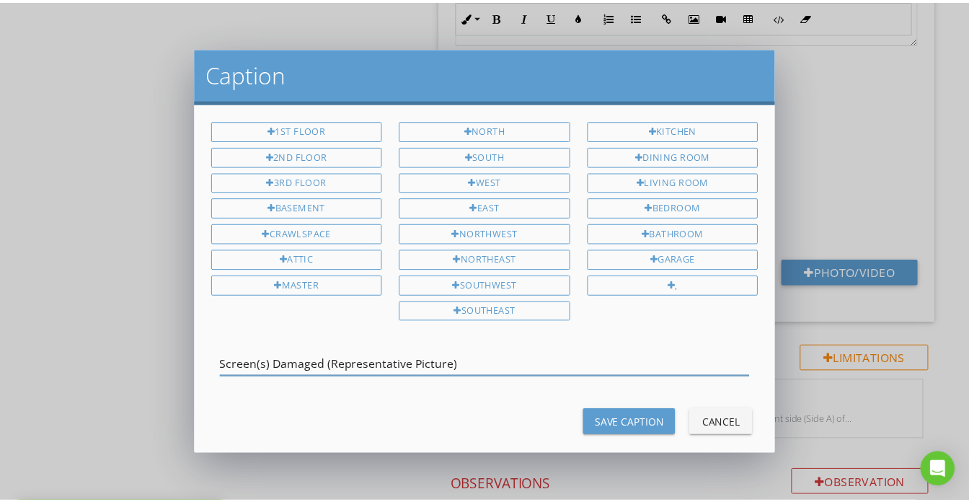
scroll to position [0, 0]
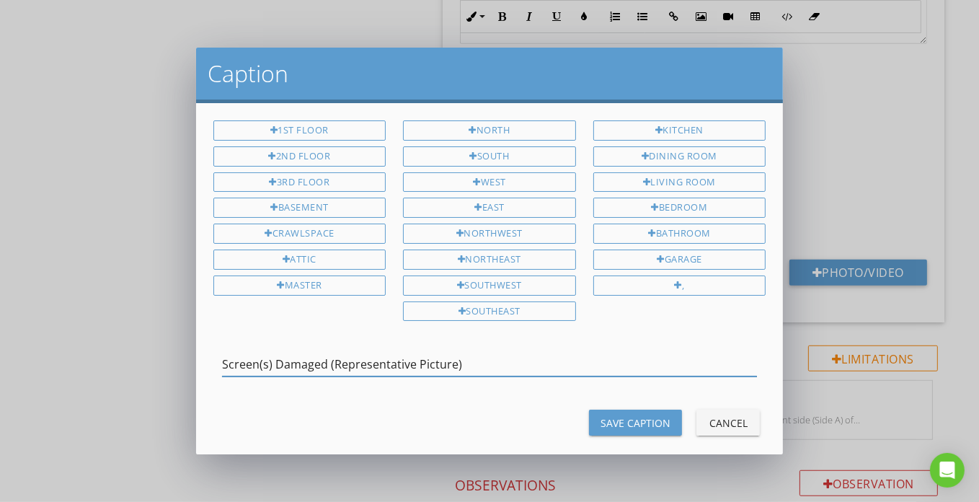
click at [327, 355] on input "Screen(s) Damaged (Representative Picture)" at bounding box center [490, 365] width 536 height 24
type input "Screen(s) Damaged/Not Present (Representative Picture)"
click at [643, 410] on button "Save Caption" at bounding box center [635, 423] width 93 height 26
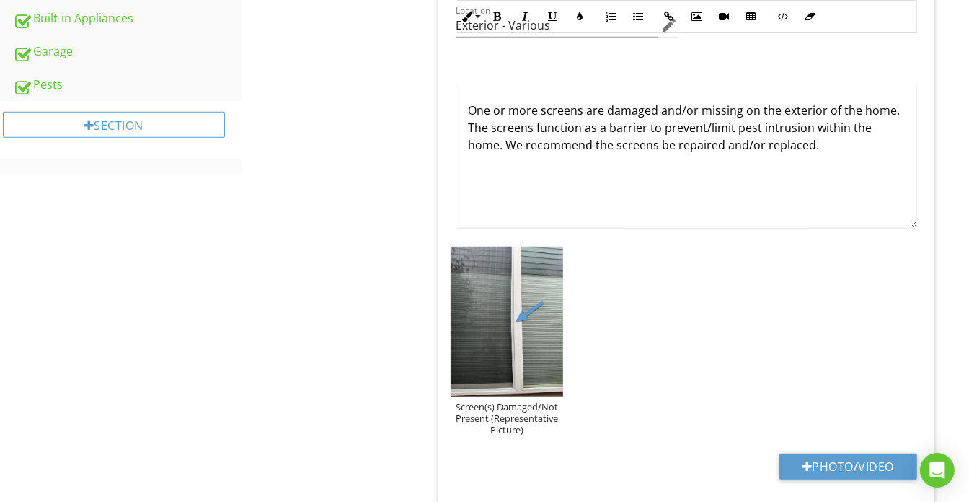
scroll to position [590, 0]
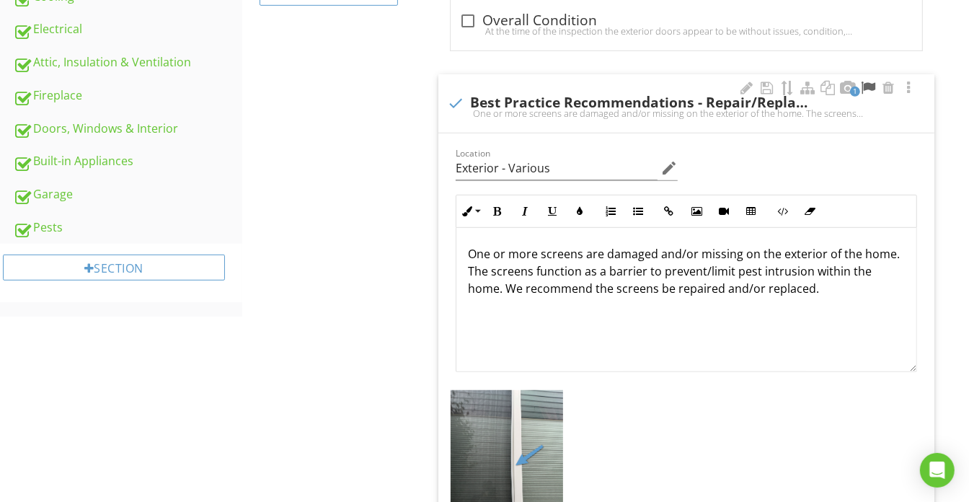
click at [870, 84] on div at bounding box center [868, 88] width 17 height 14
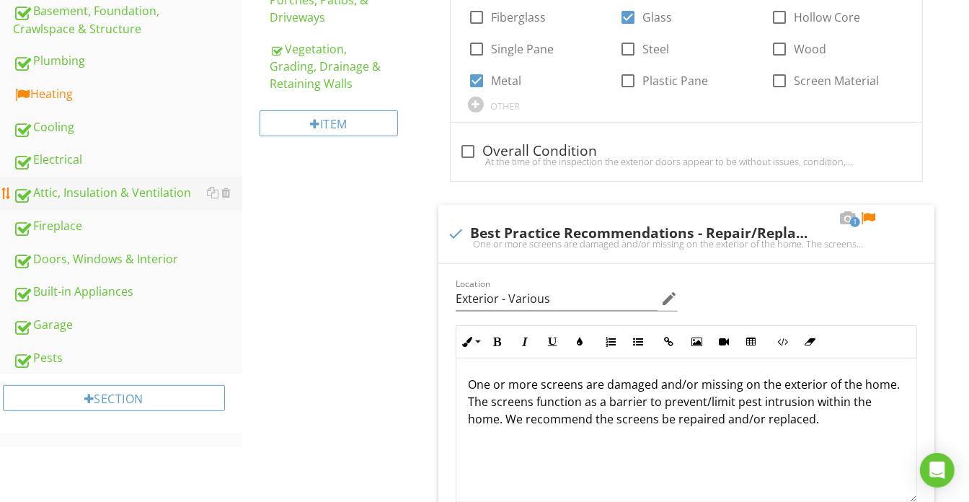
scroll to position [459, 0]
click at [104, 324] on div "Garage" at bounding box center [127, 326] width 229 height 19
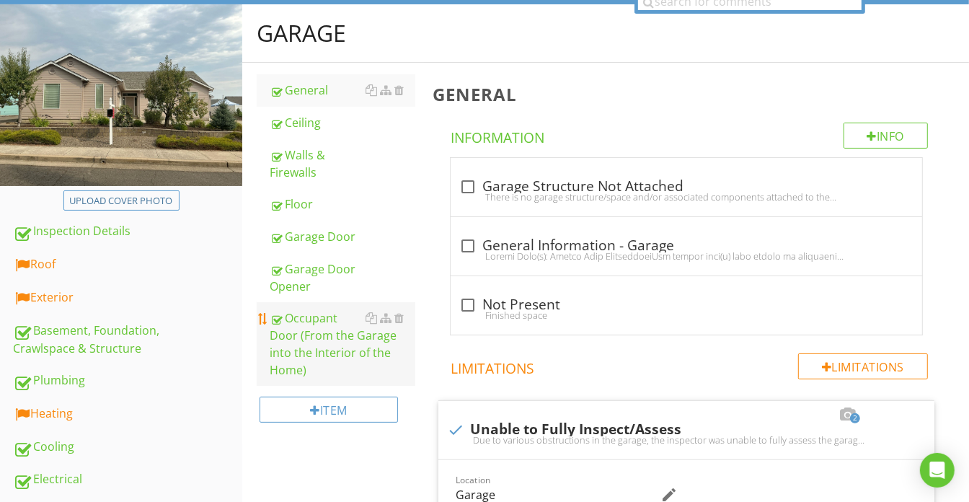
scroll to position [131, 0]
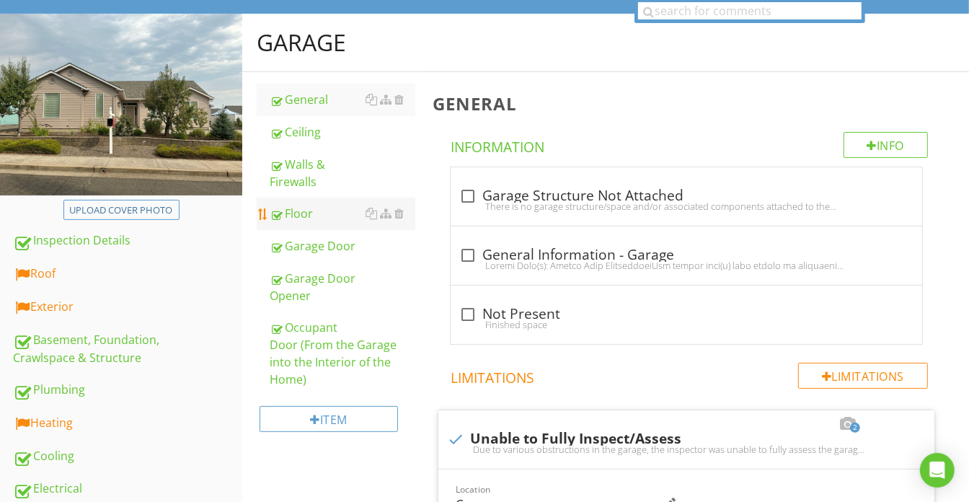
click at [334, 205] on div "Floor" at bounding box center [343, 213] width 146 height 17
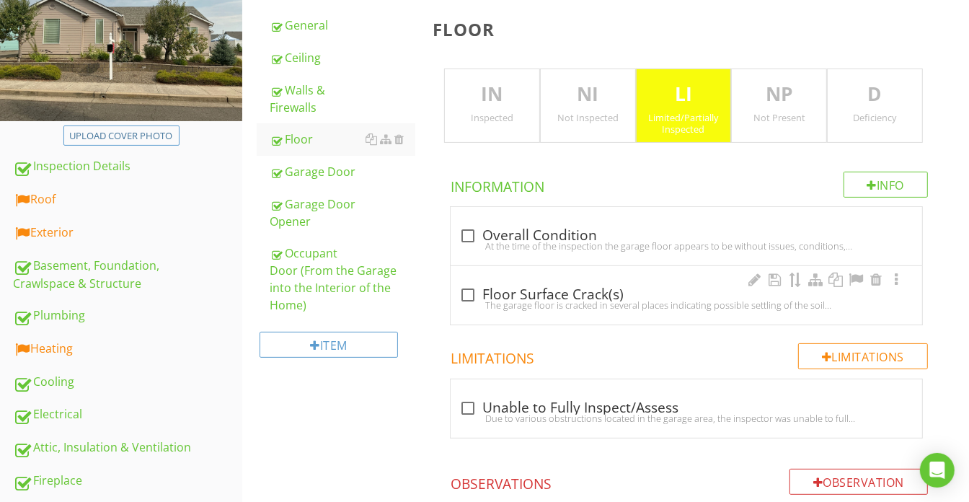
scroll to position [327, 0]
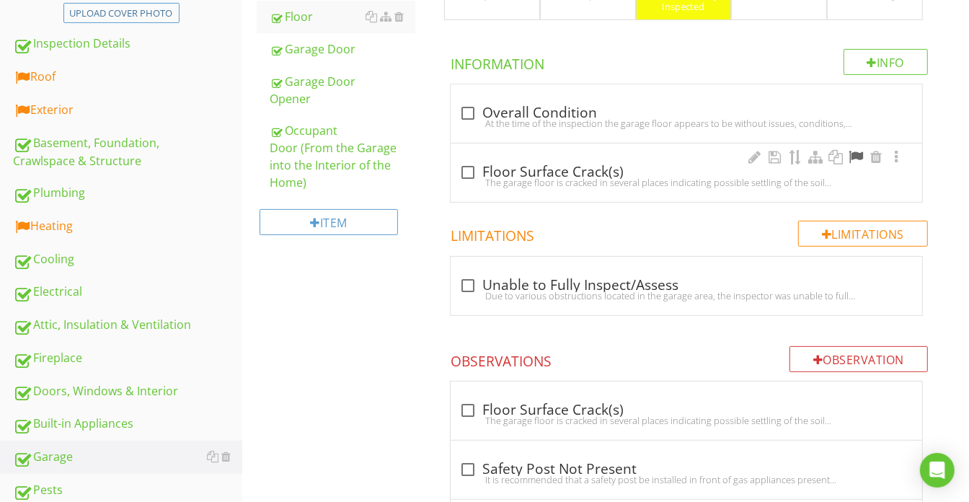
click at [854, 151] on div at bounding box center [855, 157] width 17 height 14
click at [92, 117] on div "Exterior" at bounding box center [127, 110] width 229 height 19
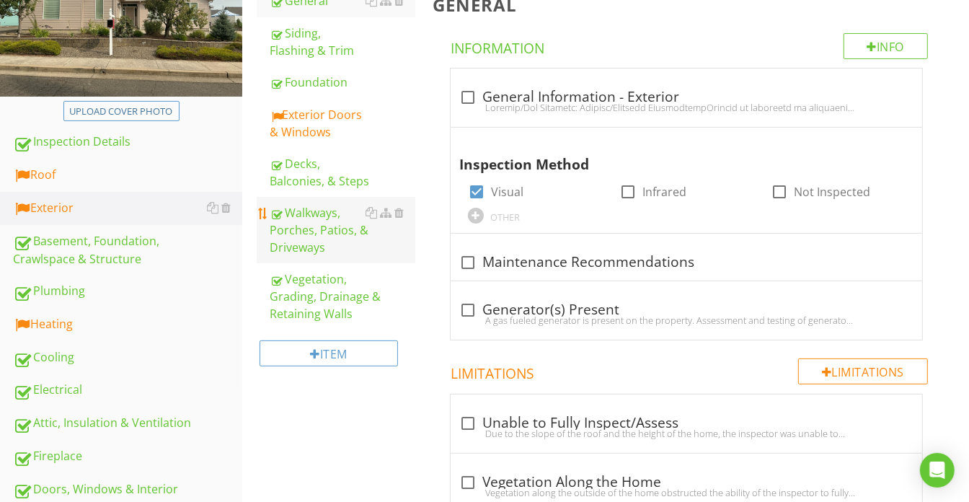
scroll to position [196, 0]
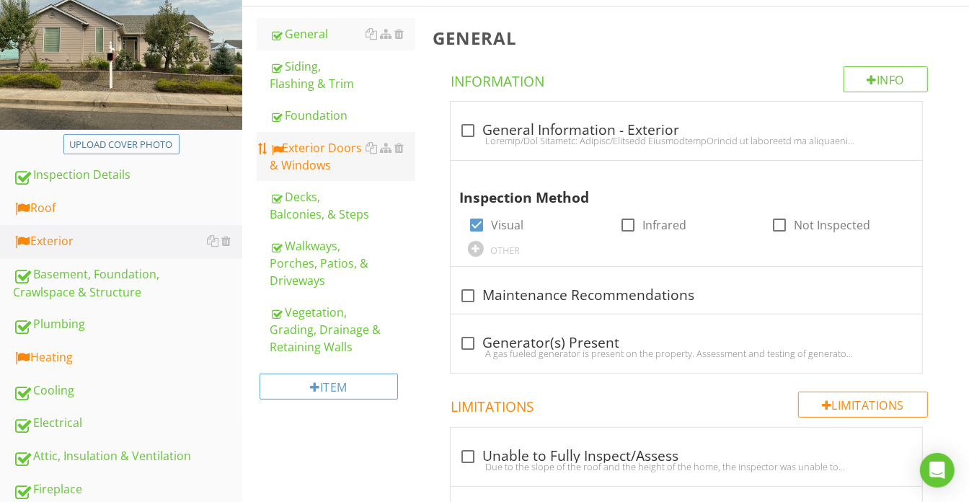
click at [332, 172] on div "Exterior Doors & Windows" at bounding box center [343, 156] width 146 height 35
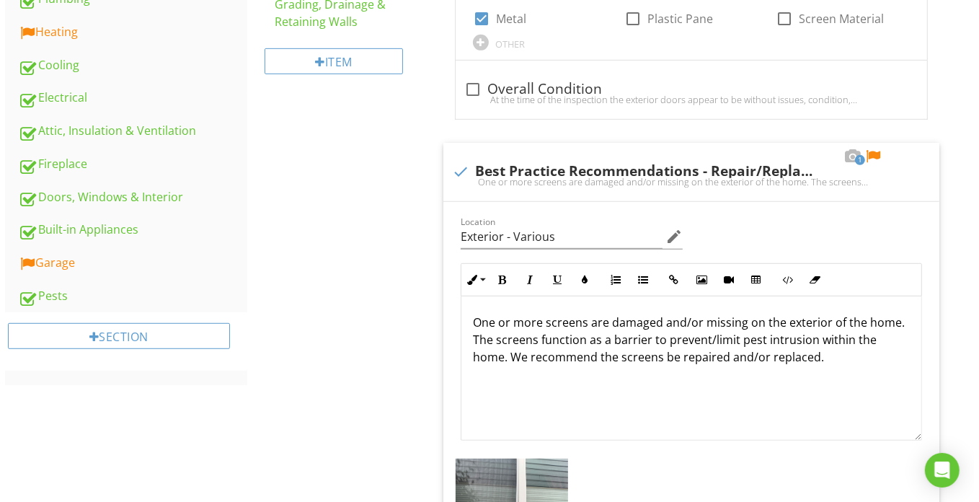
scroll to position [720, 0]
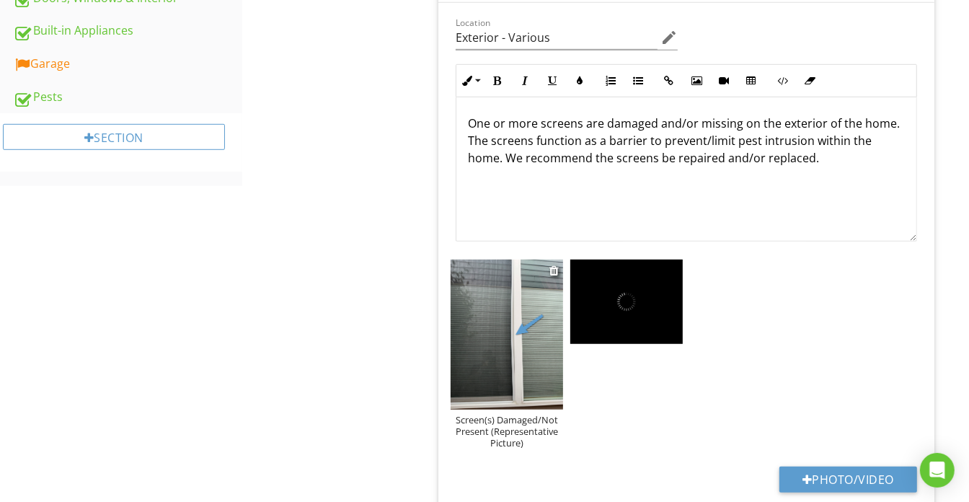
click at [508, 414] on div "Screen(s) Damaged/Not Present (Representative Picture)" at bounding box center [507, 431] width 112 height 35
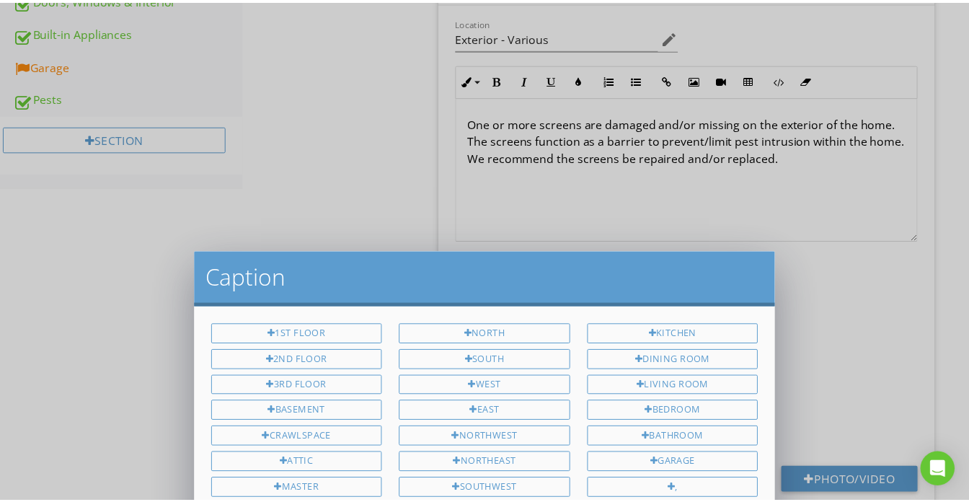
scroll to position [0, 0]
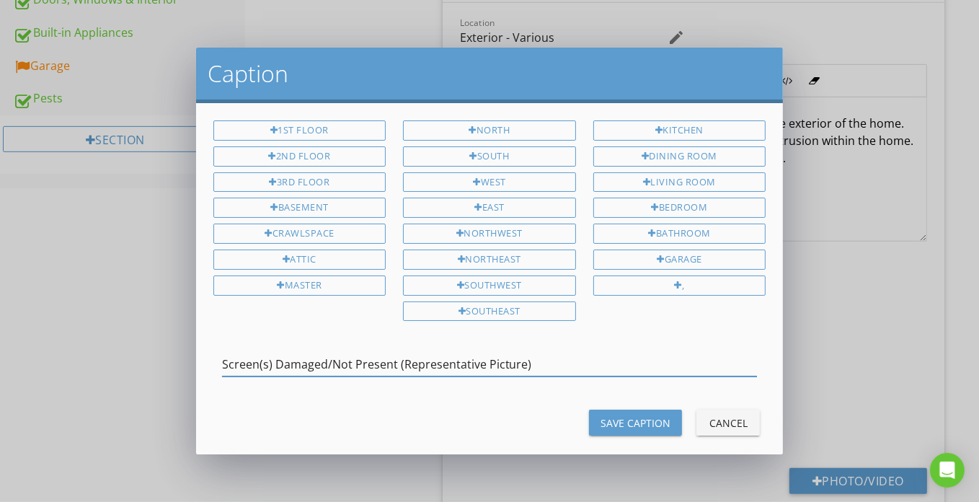
click at [492, 365] on input "Screen(s) Damaged/Not Present (Representative Picture)" at bounding box center [490, 365] width 536 height 24
click at [650, 415] on div "Save Caption" at bounding box center [636, 422] width 70 height 15
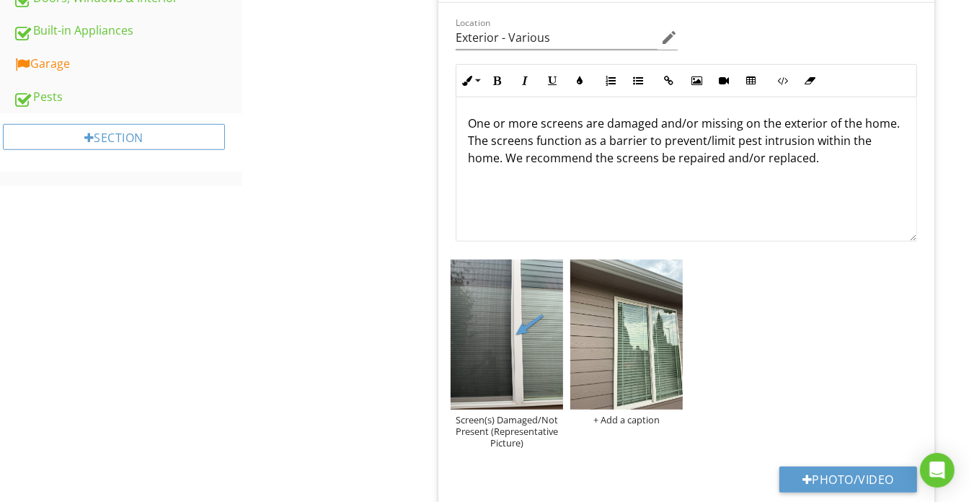
click at [650, 417] on div "+ Add a caption" at bounding box center [626, 420] width 112 height 12
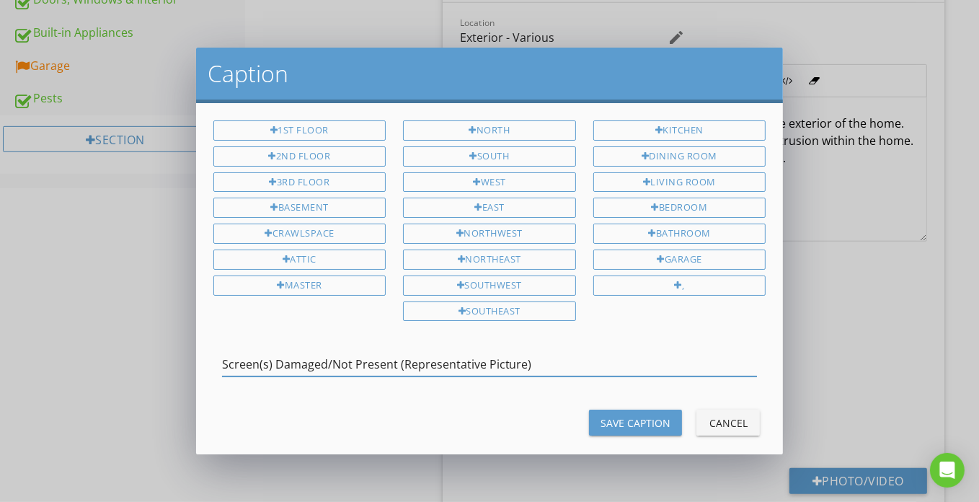
type input "Screen(s) Damaged/Not Present (Representative Picture)"
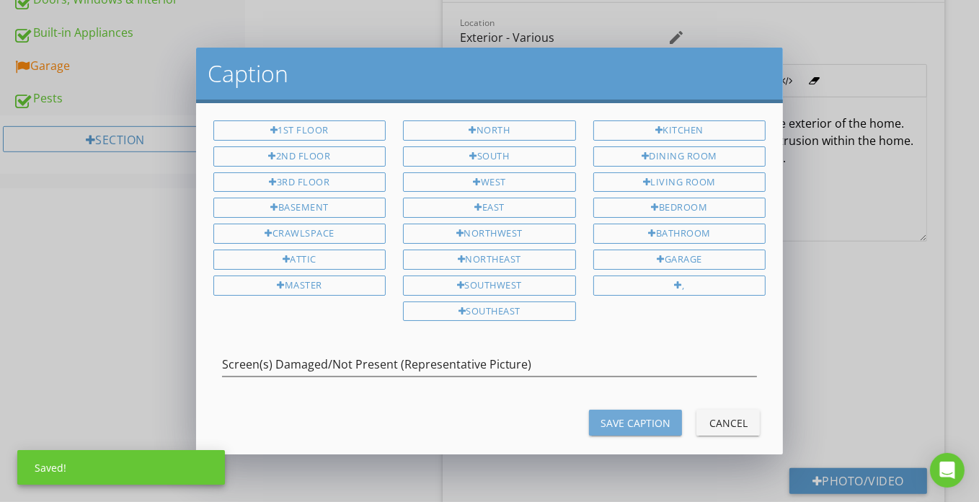
click at [650, 417] on div "Save Caption" at bounding box center [636, 422] width 70 height 15
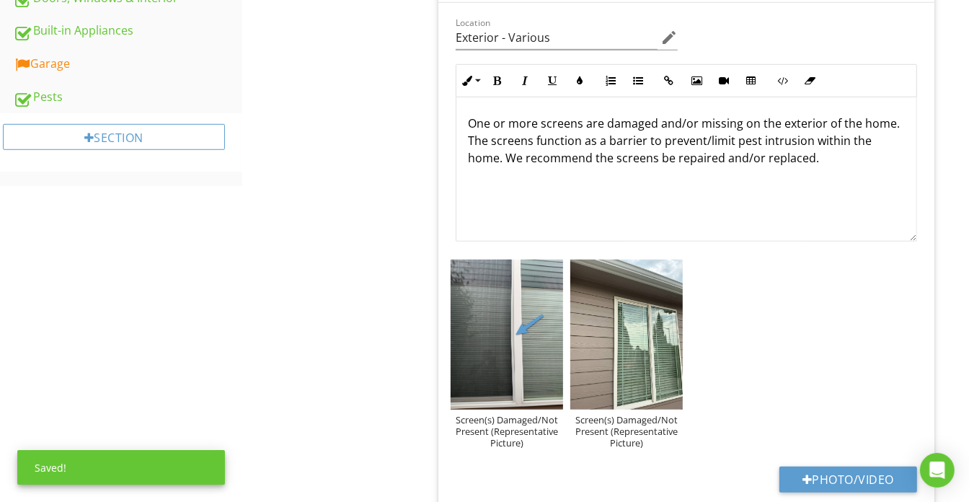
click at [640, 327] on img at bounding box center [626, 335] width 112 height 150
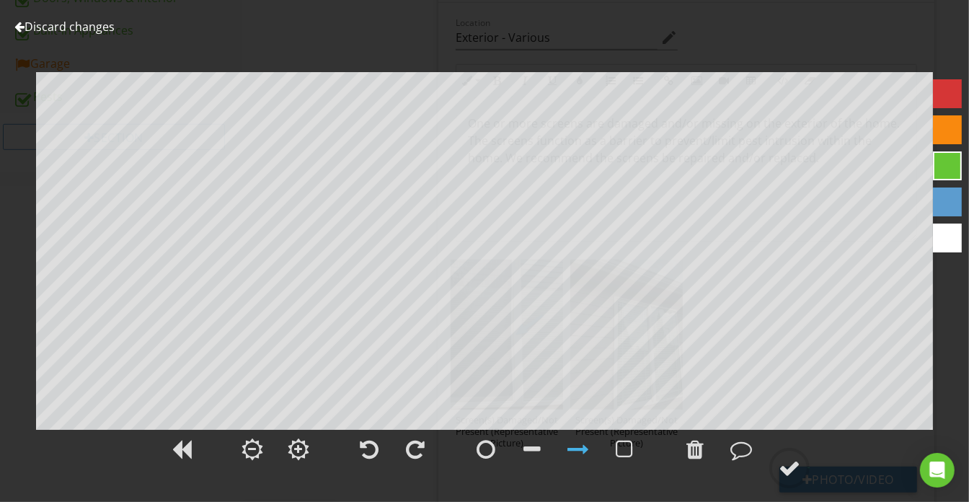
click at [584, 453] on div at bounding box center [578, 449] width 22 height 22
click at [952, 203] on div at bounding box center [947, 201] width 29 height 29
click at [787, 461] on div at bounding box center [790, 468] width 22 height 22
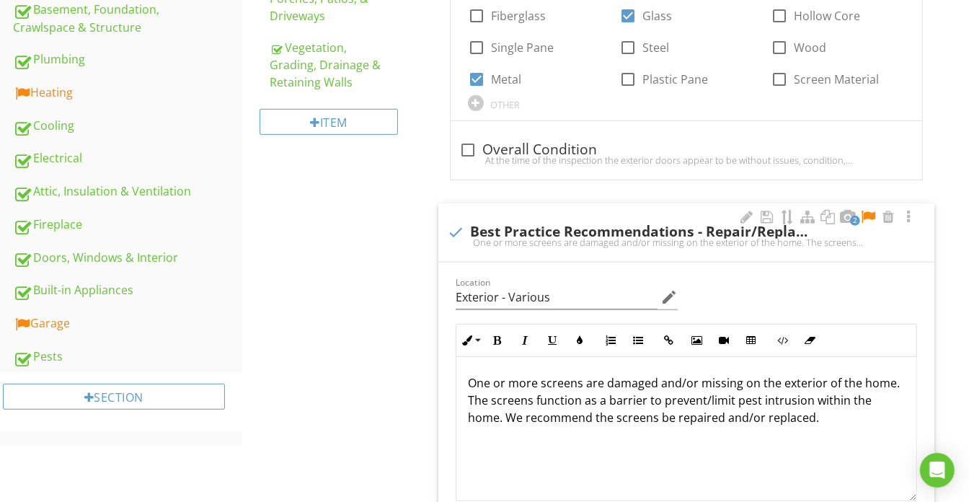
scroll to position [459, 0]
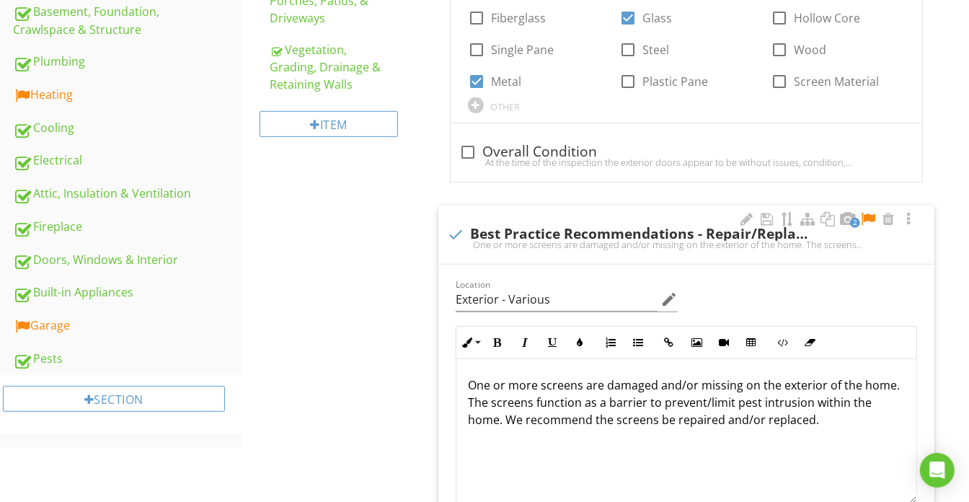
drag, startPoint x: 866, startPoint y: 216, endPoint x: 591, endPoint y: 216, distance: 274.7
click at [866, 217] on div at bounding box center [868, 219] width 17 height 14
drag, startPoint x: 25, startPoint y: 442, endPoint x: 33, endPoint y: 352, distance: 90.5
click at [25, 442] on div "Upload cover photo Inspection Details Roof Exterior Basement, Foundation, Crawl…" at bounding box center [121, 67] width 242 height 762
click at [71, 136] on link "Cooling" at bounding box center [127, 128] width 229 height 33
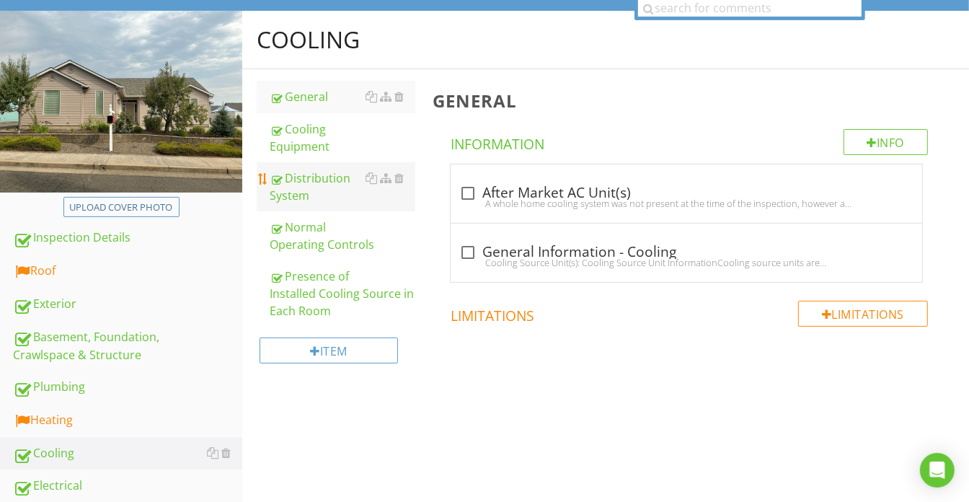
scroll to position [131, 0]
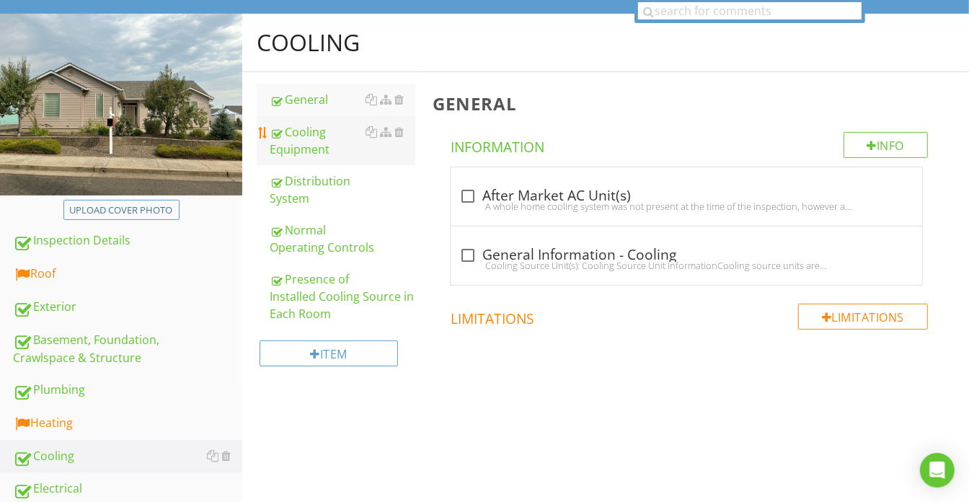
click at [330, 142] on div "Cooling Equipment" at bounding box center [343, 140] width 146 height 35
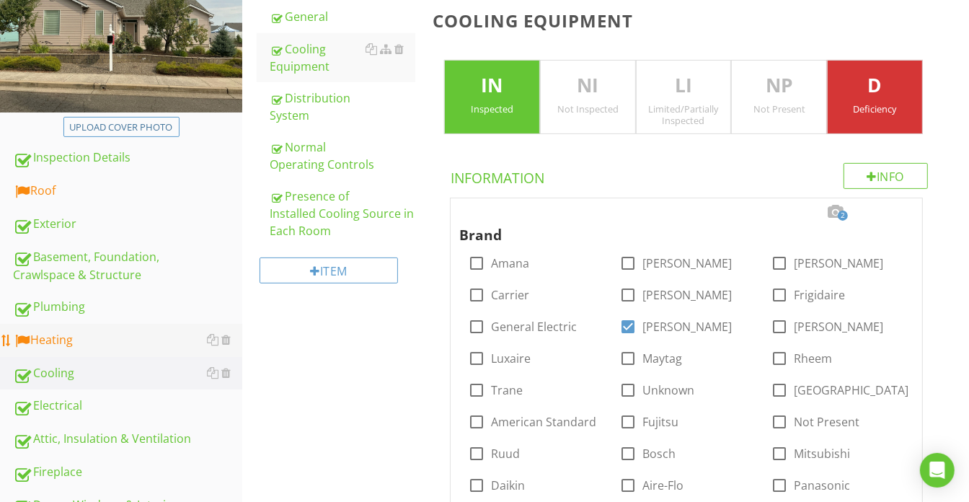
scroll to position [476, 0]
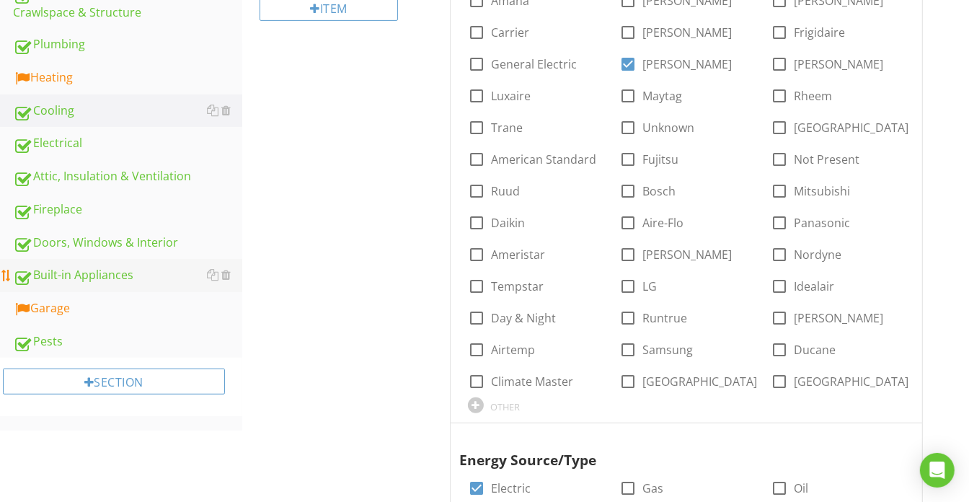
click at [95, 266] on div "Built-in Appliances" at bounding box center [127, 275] width 229 height 19
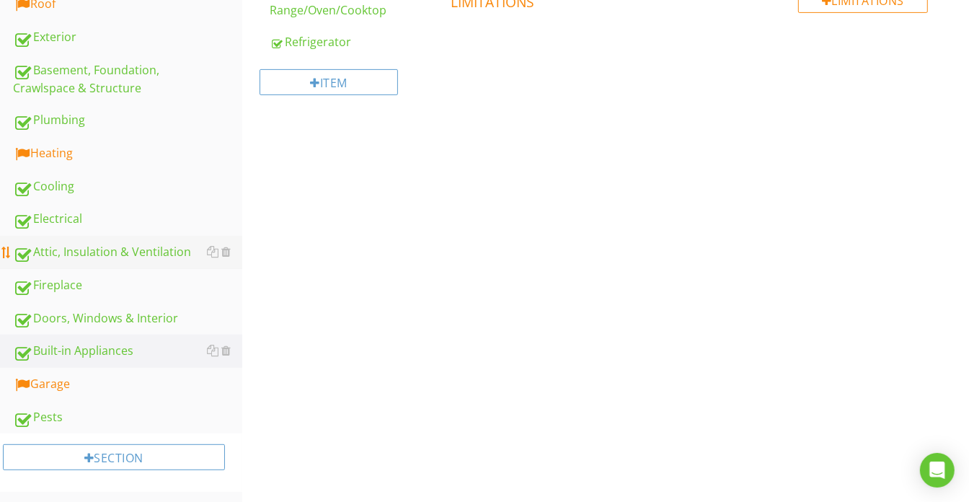
click at [155, 247] on div "Attic, Insulation & Ventilation" at bounding box center [127, 252] width 229 height 19
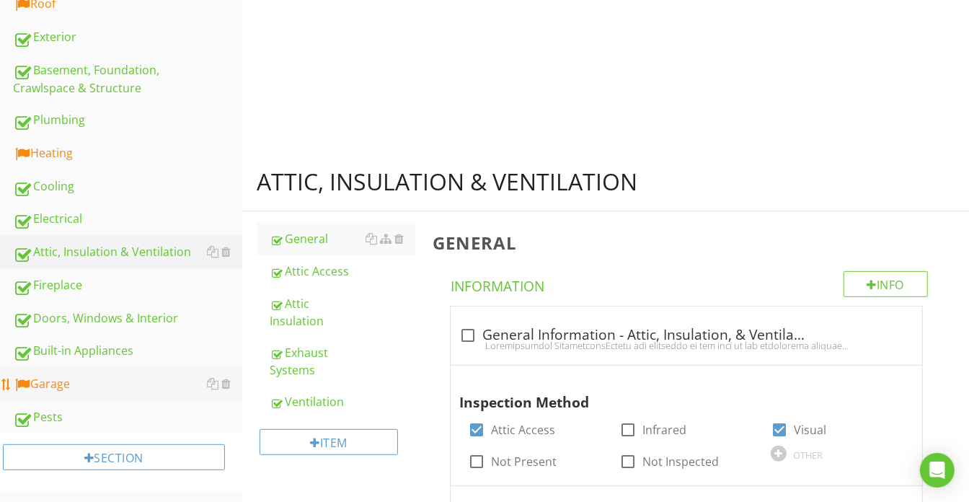
scroll to position [476, 0]
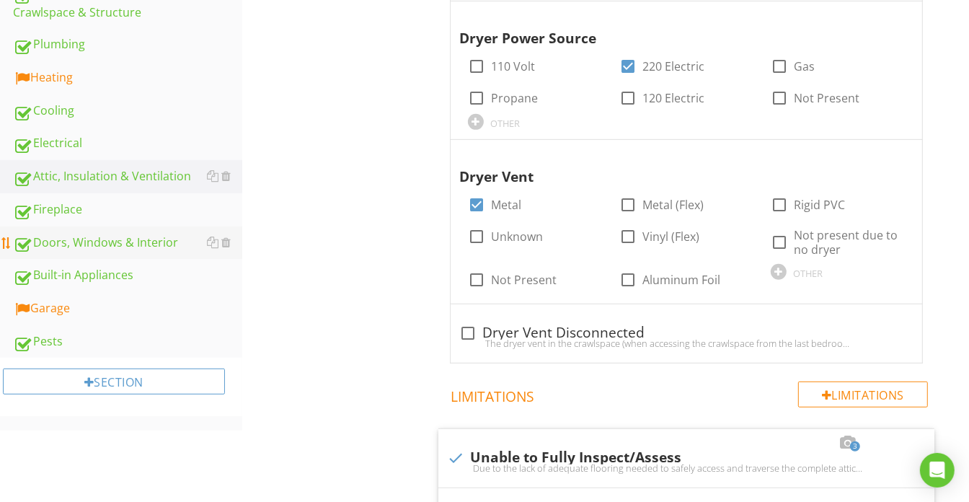
click at [154, 247] on div "Doors, Windows & Interior" at bounding box center [127, 243] width 229 height 19
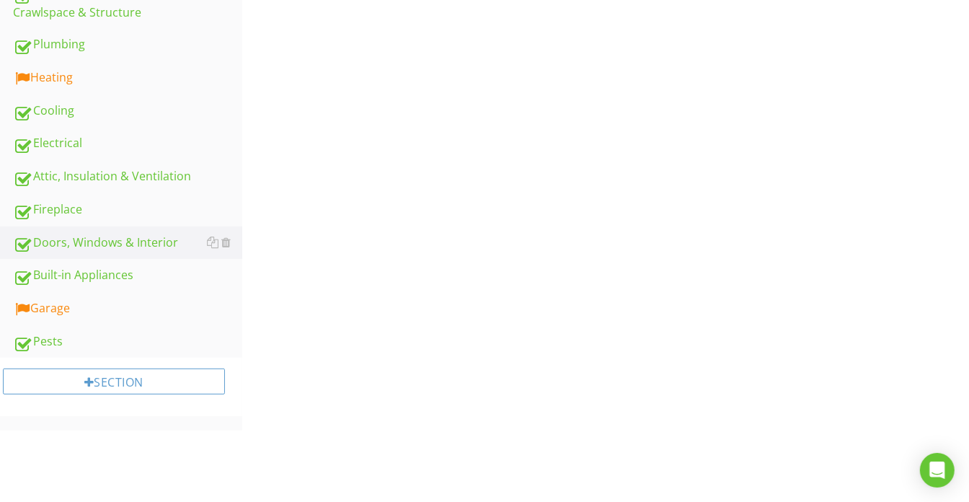
scroll to position [213, 0]
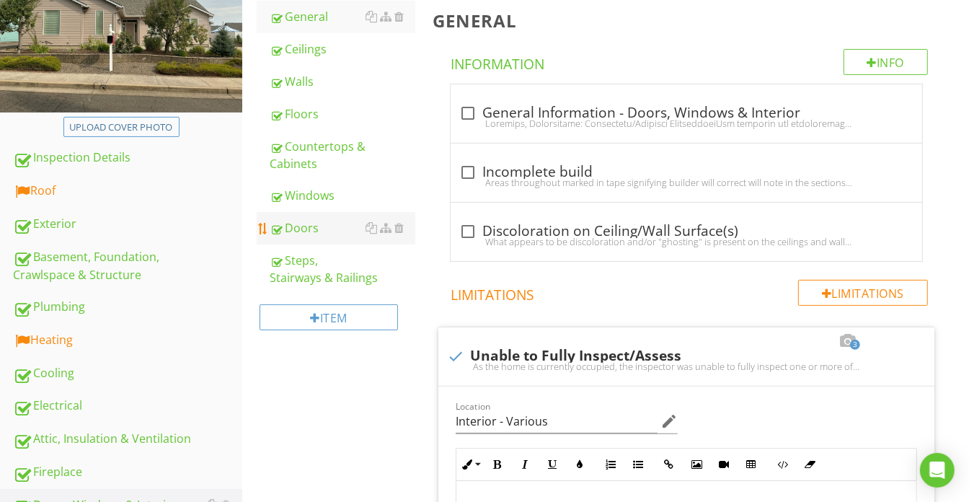
click at [331, 224] on div "Doors" at bounding box center [343, 227] width 146 height 17
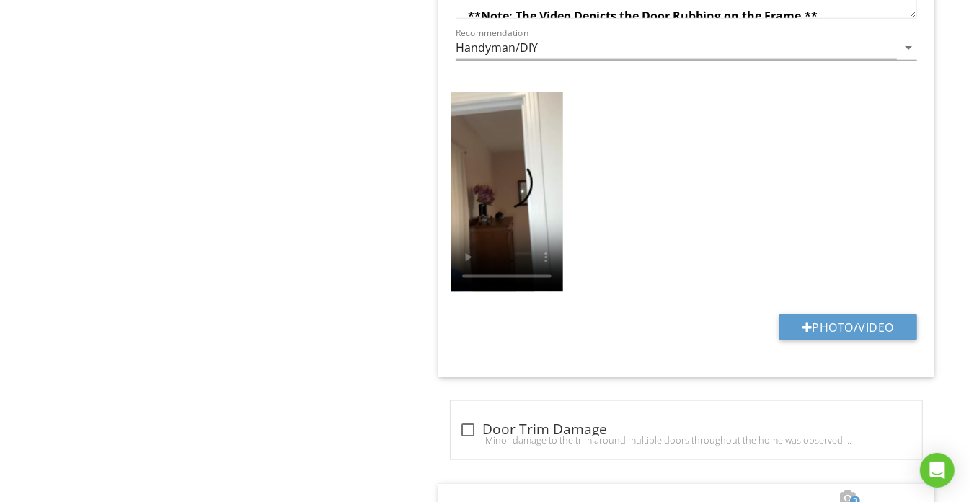
scroll to position [1852, 0]
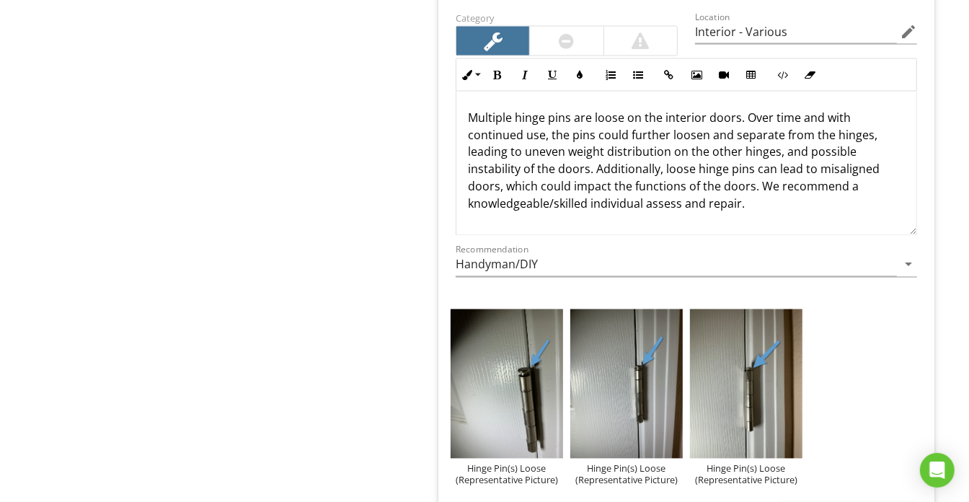
click at [781, 149] on p "Multiple hinge pins are loose on the interior doors. Over time and with continu…" at bounding box center [686, 161] width 437 height 104
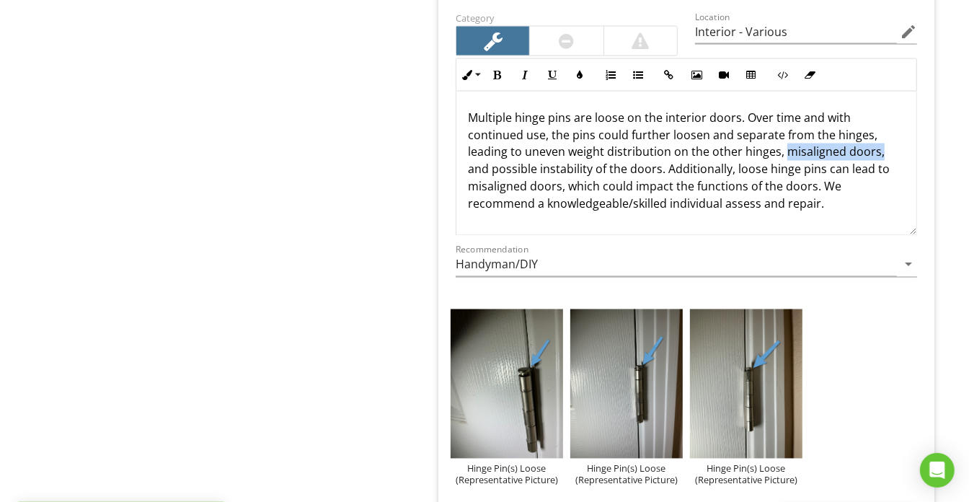
drag, startPoint x: 784, startPoint y: 146, endPoint x: 895, endPoint y: 149, distance: 111.1
click at [895, 149] on div "Multiple hinge pins are loose on the interior doors. Over time and with continu…" at bounding box center [686, 164] width 460 height 144
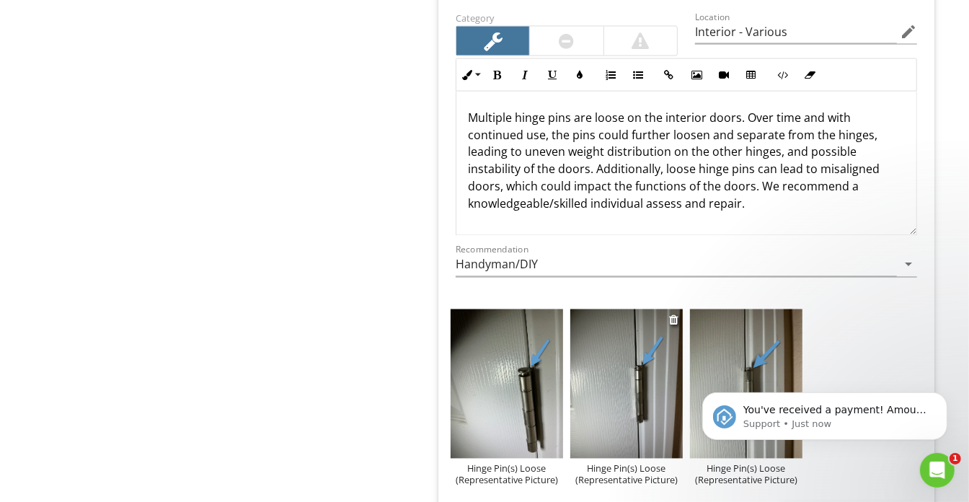
scroll to position [0, 0]
click at [942, 469] on icon "Open Intercom Messenger" at bounding box center [936, 468] width 24 height 24
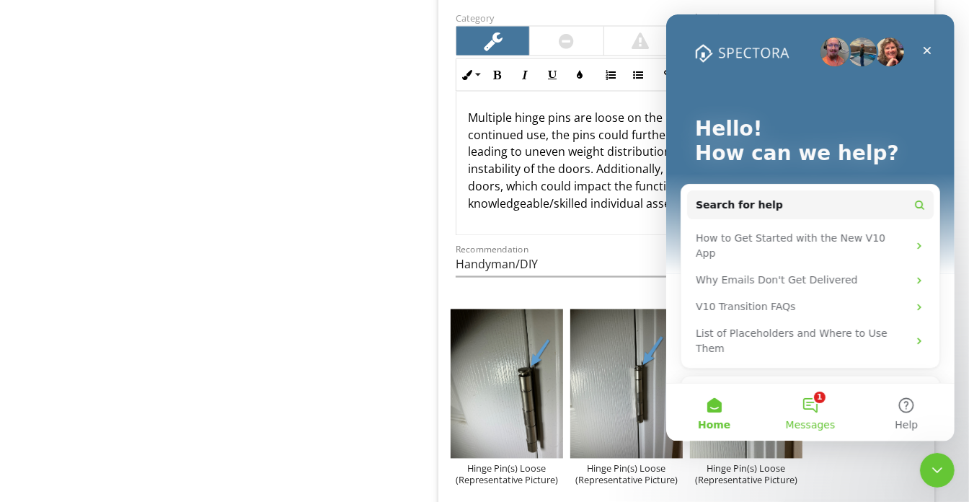
click at [813, 389] on button "1 Messages" at bounding box center [809, 413] width 96 height 58
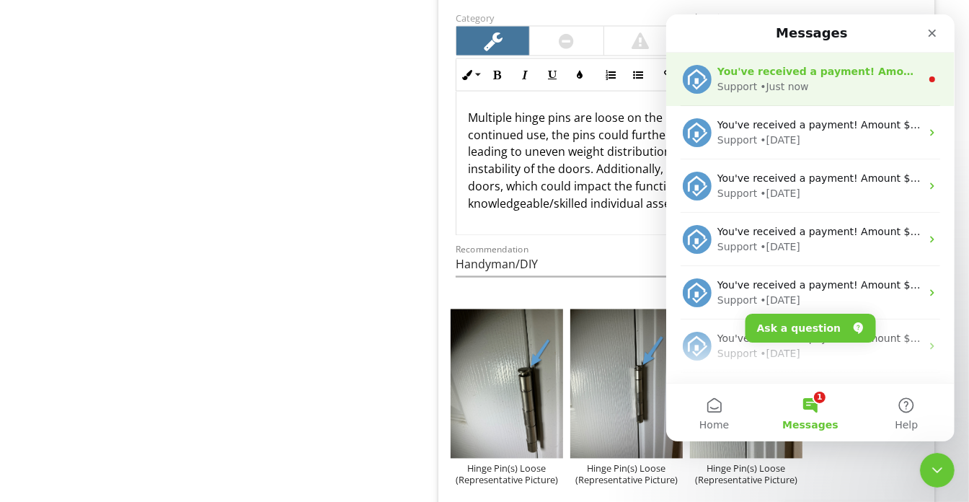
click at [810, 94] on div "You've received a payment! Amount $625.00 Fee $0.00 Net $625.00 Transaction # p…" at bounding box center [810, 79] width 288 height 53
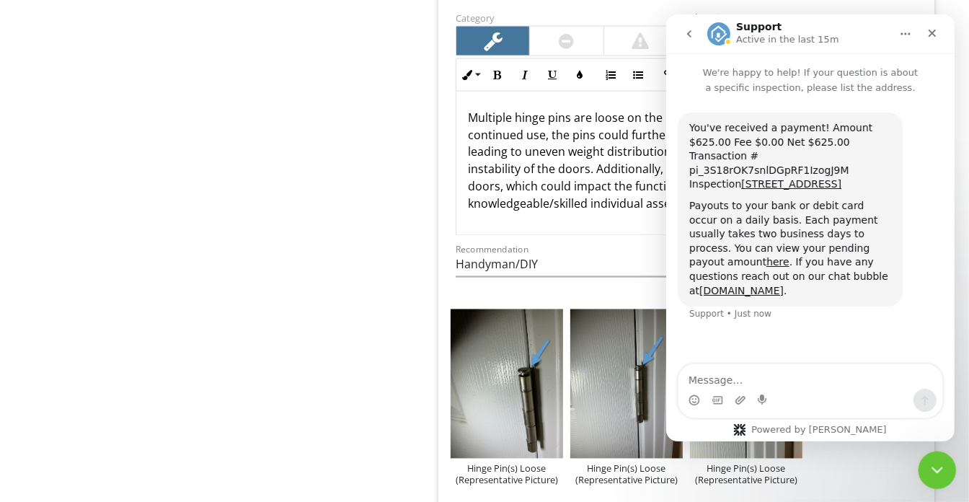
click at [940, 471] on icon "Close Intercom Messenger" at bounding box center [935, 467] width 17 height 17
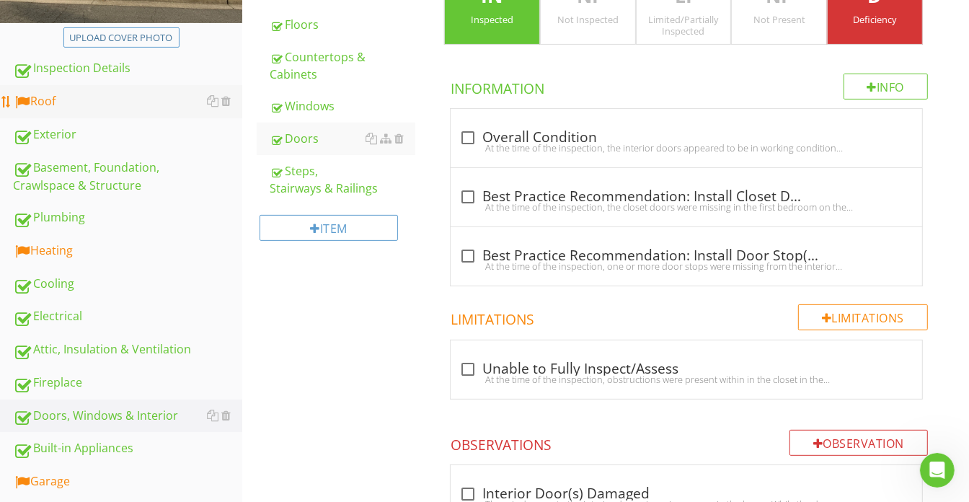
scroll to position [149, 0]
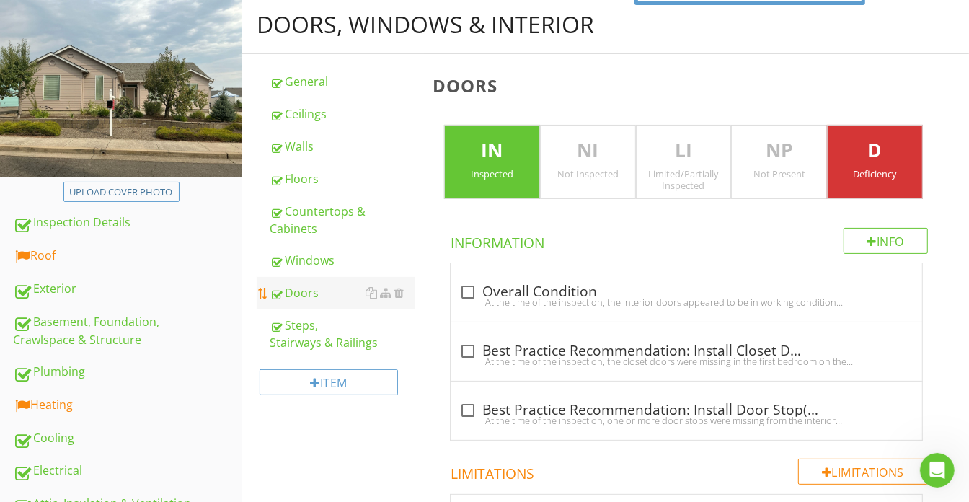
drag, startPoint x: 58, startPoint y: 374, endPoint x: 274, endPoint y: 278, distance: 236.6
click at [58, 374] on div "Plumbing" at bounding box center [127, 372] width 229 height 19
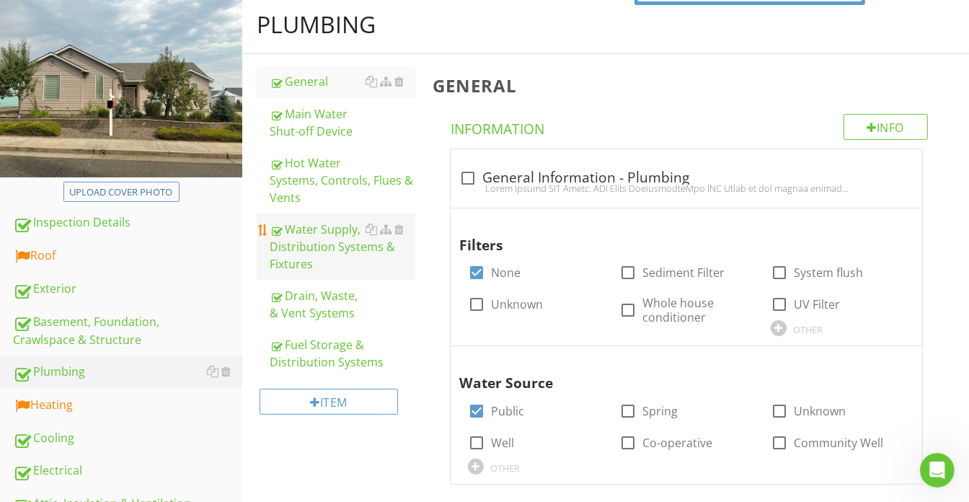
click at [304, 242] on div "Water Supply, Distribution Systems & Fixtures" at bounding box center [343, 247] width 146 height 52
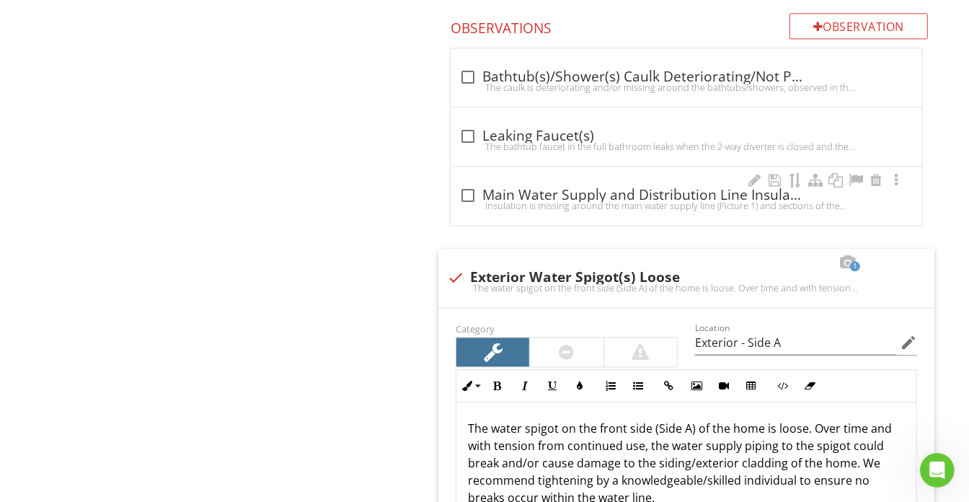
scroll to position [2312, 0]
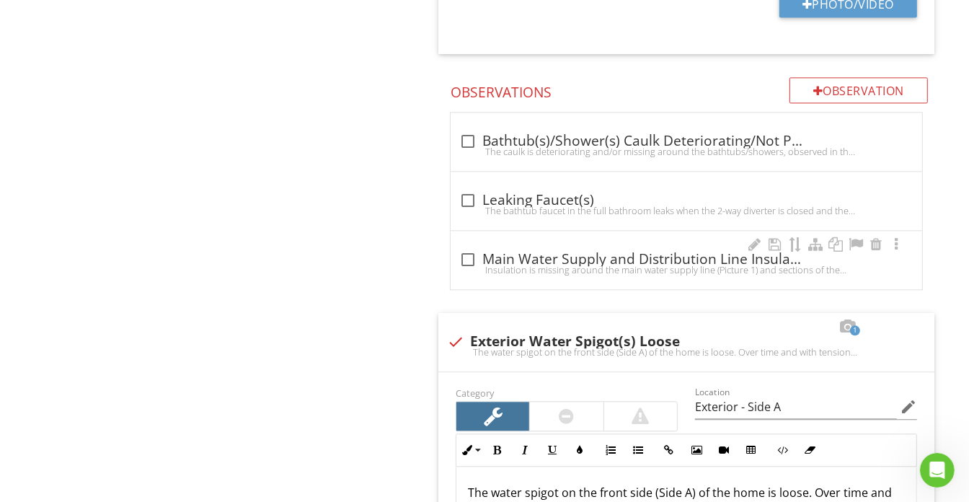
click at [569, 205] on div "The bathtub faucet in the full bathroom leaks when the 2-way diverter is closed…" at bounding box center [686, 211] width 454 height 12
checkbox input "true"
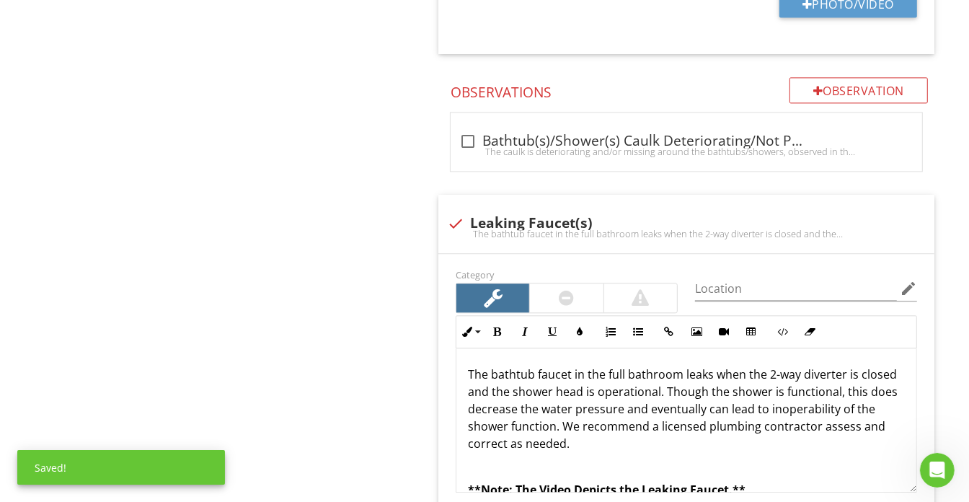
scroll to position [2573, 0]
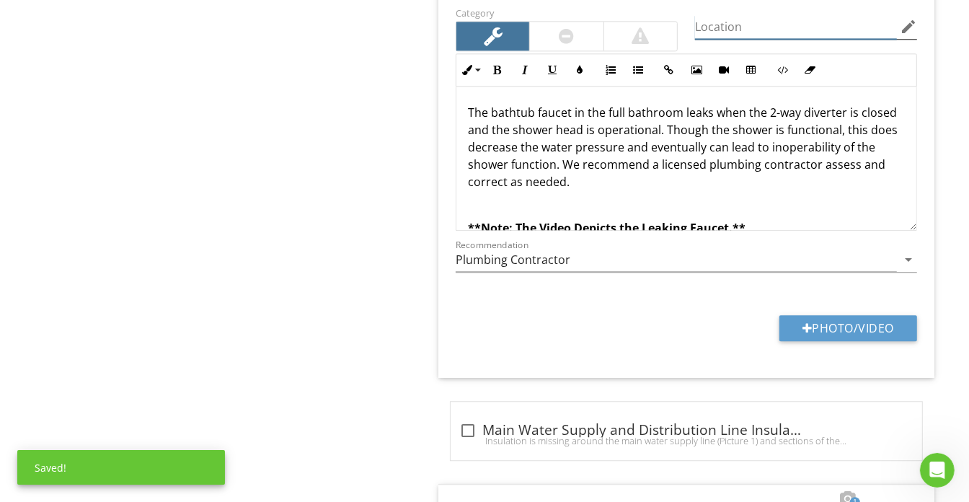
click at [802, 27] on input "Location" at bounding box center [796, 27] width 202 height 24
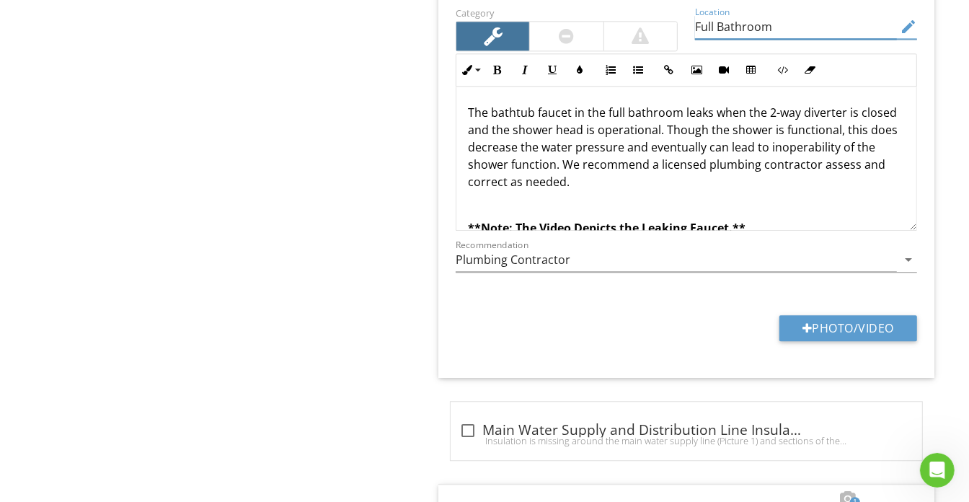
type input "Full Bathroom"
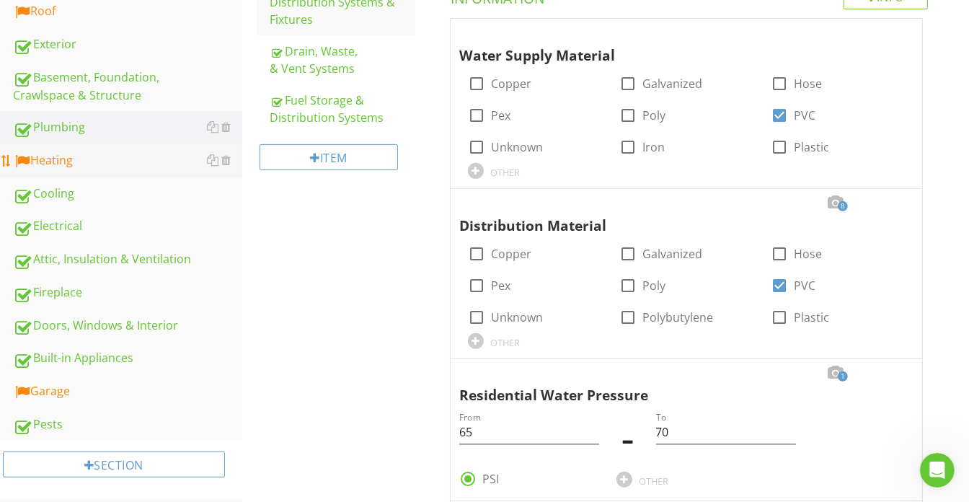
scroll to position [279, 0]
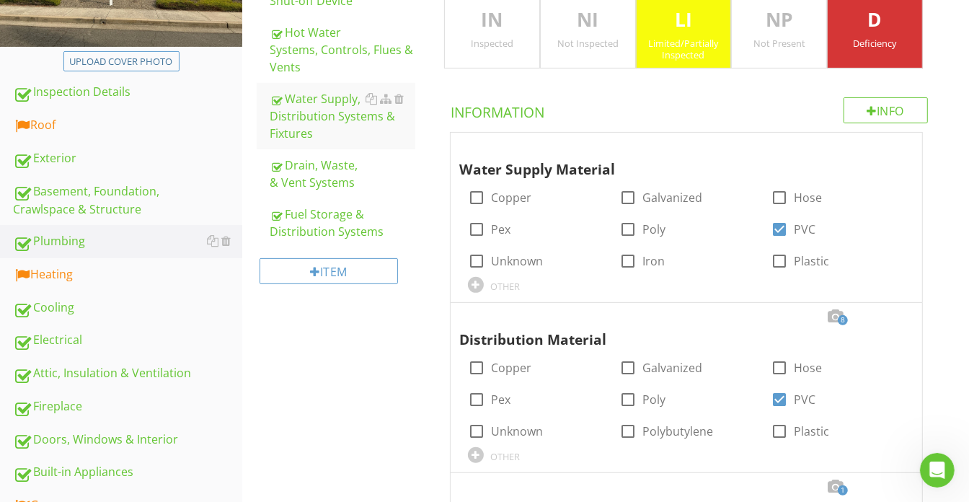
drag, startPoint x: 98, startPoint y: 438, endPoint x: 273, endPoint y: 322, distance: 210.6
click at [98, 438] on div "Doors, Windows & Interior" at bounding box center [127, 439] width 229 height 19
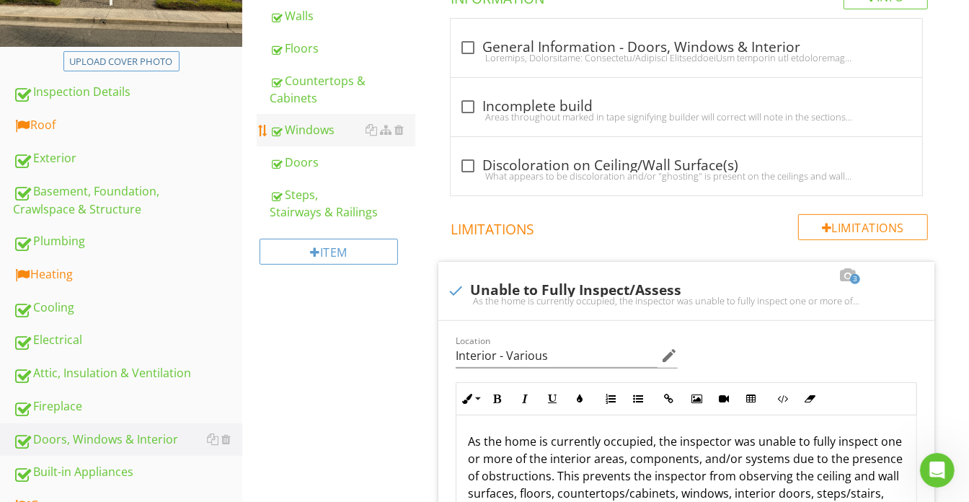
click at [312, 136] on div "Windows" at bounding box center [343, 129] width 146 height 17
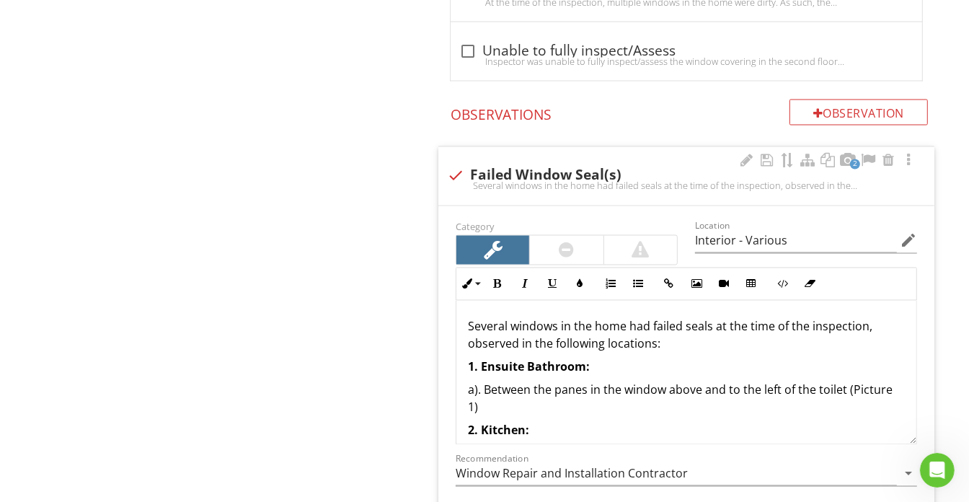
scroll to position [127, 0]
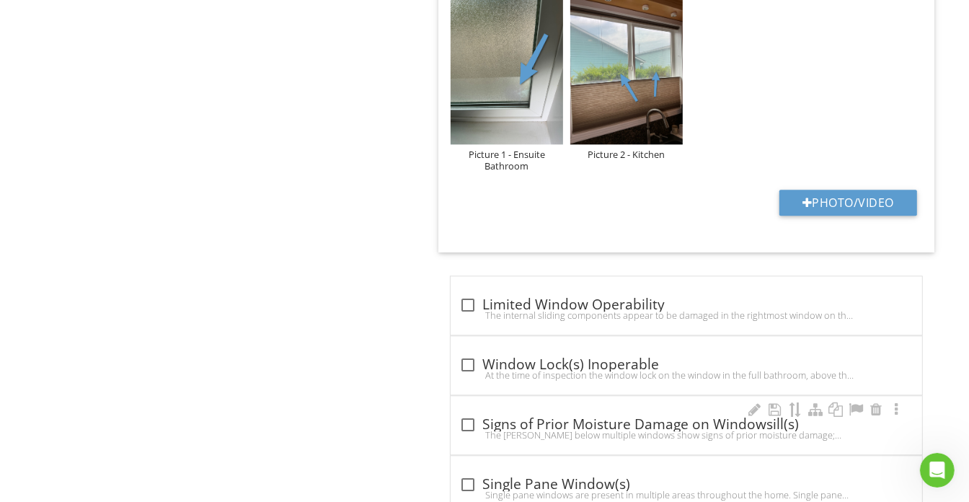
click at [573, 416] on div "check_box_outline_blank Signs of Prior Moisture Damage on Windowsill(s)" at bounding box center [686, 424] width 454 height 17
checkbox input "true"
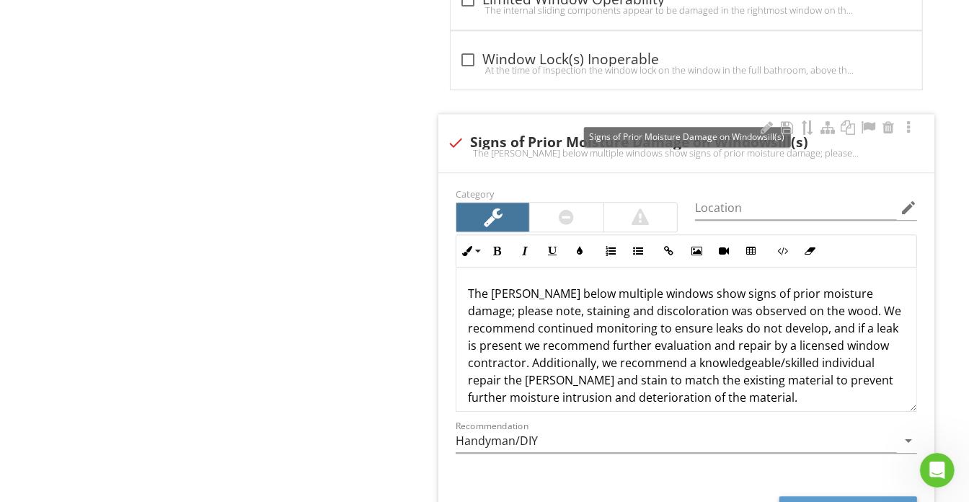
scroll to position [2705, 0]
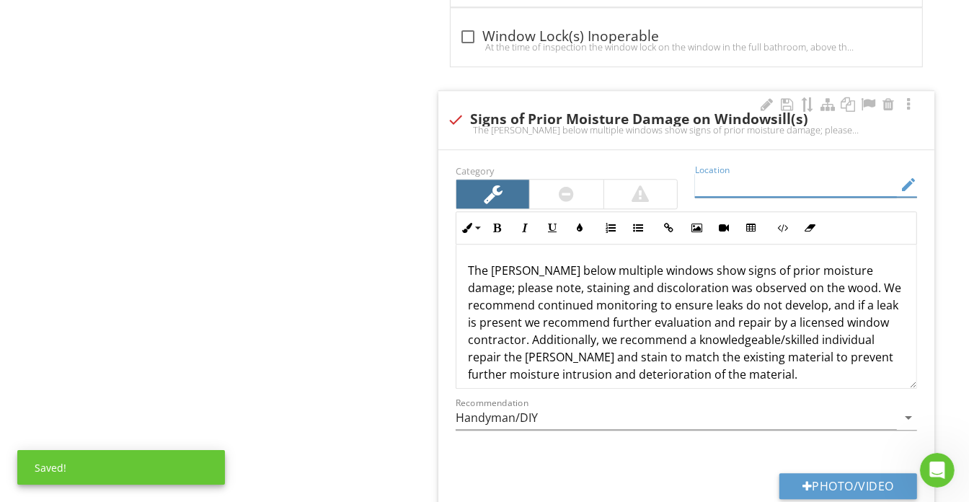
click at [746, 176] on input "Location" at bounding box center [796, 185] width 202 height 24
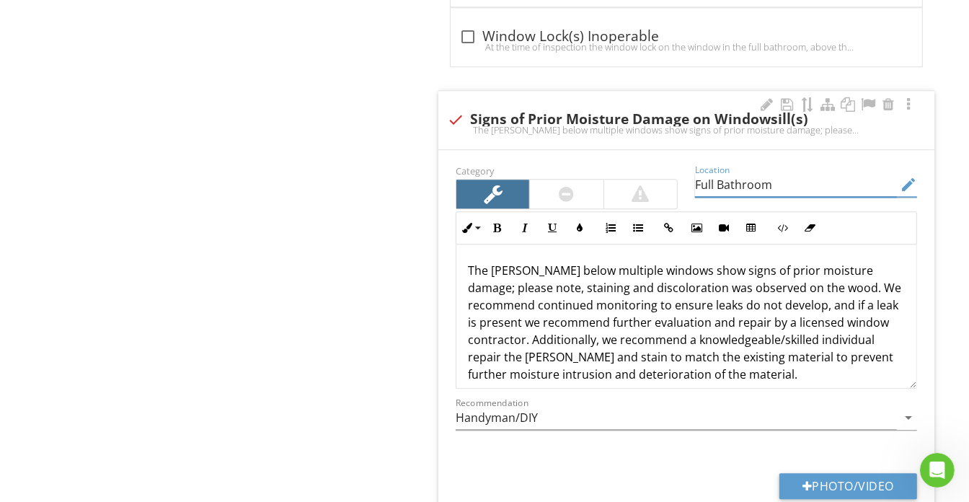
type input "Full Bathroom"
click at [508, 262] on p "The sills below multiple windows show signs of prior moisture damage; please no…" at bounding box center [686, 322] width 437 height 121
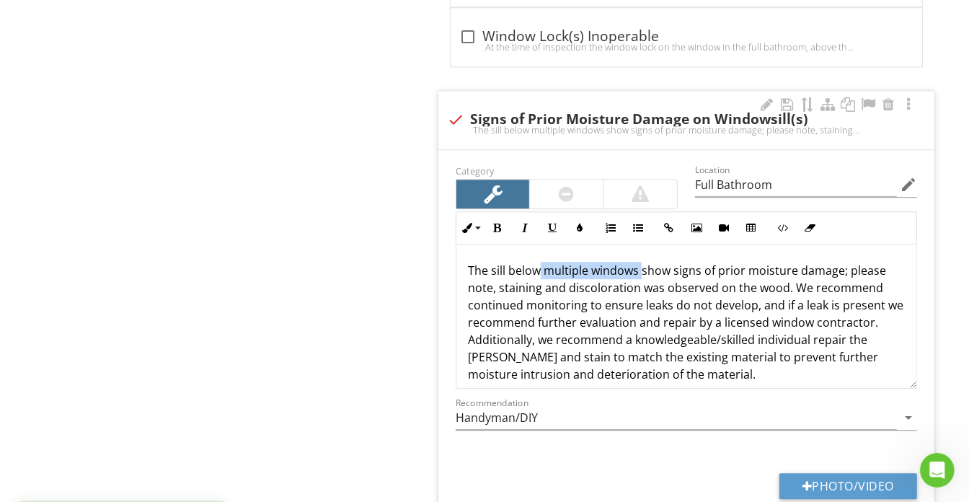
drag, startPoint x: 541, startPoint y: 260, endPoint x: 642, endPoint y: 263, distance: 101.0
click at [642, 263] on p "The sill below multiple windows show signs of prior moisture damage; please not…" at bounding box center [686, 322] width 437 height 121
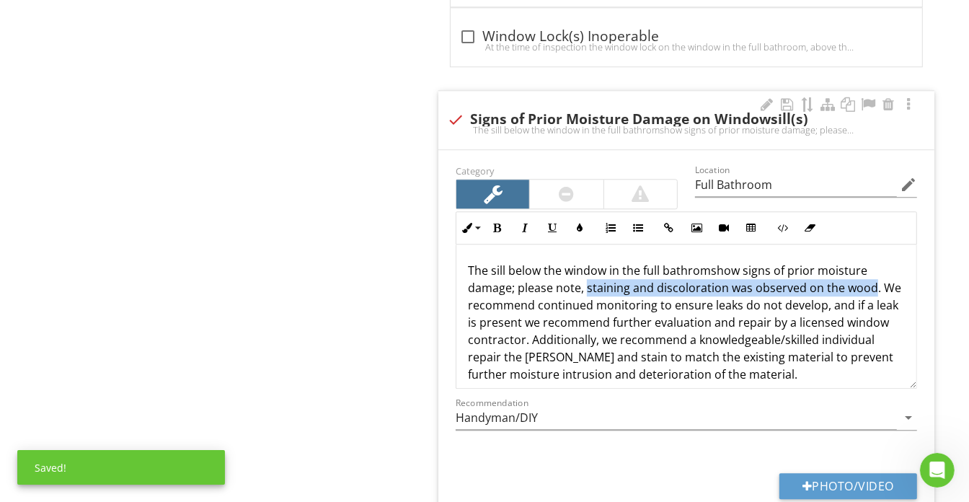
drag, startPoint x: 584, startPoint y: 278, endPoint x: 872, endPoint y: 283, distance: 287.8
click at [872, 283] on p "The sill below the window in the full bathromshow signs of prior moisture damag…" at bounding box center [686, 322] width 437 height 121
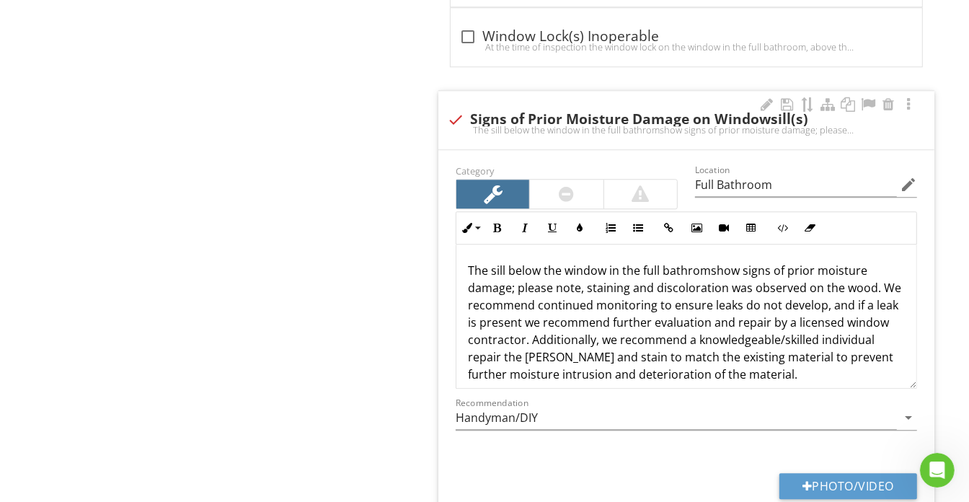
click at [703, 262] on p "The sill below the window in the full bathromshow signs of prior moisture damag…" at bounding box center [686, 322] width 437 height 121
click at [712, 262] on p "The sill below the window in the full bathromshow signs of prior moisture damag…" at bounding box center [686, 322] width 437 height 121
click at [707, 262] on p "The sill below the window in the full bathromshow signs of prior moisture damag…" at bounding box center [686, 322] width 437 height 121
click at [699, 265] on p "The sill below the window in the full bathrom show signs of prior moisture dama…" at bounding box center [686, 322] width 437 height 121
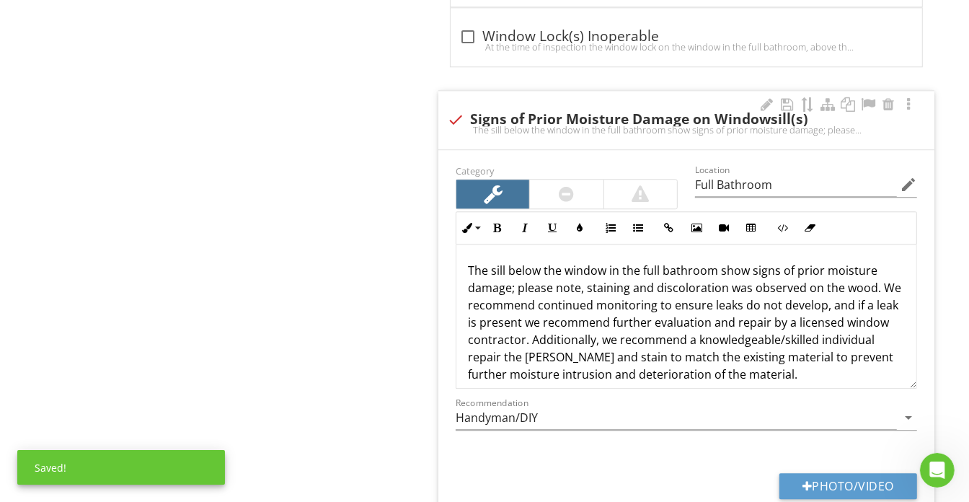
click at [743, 262] on p "The sill below the window in the full bathroom show signs of prior moisture dam…" at bounding box center [686, 322] width 437 height 121
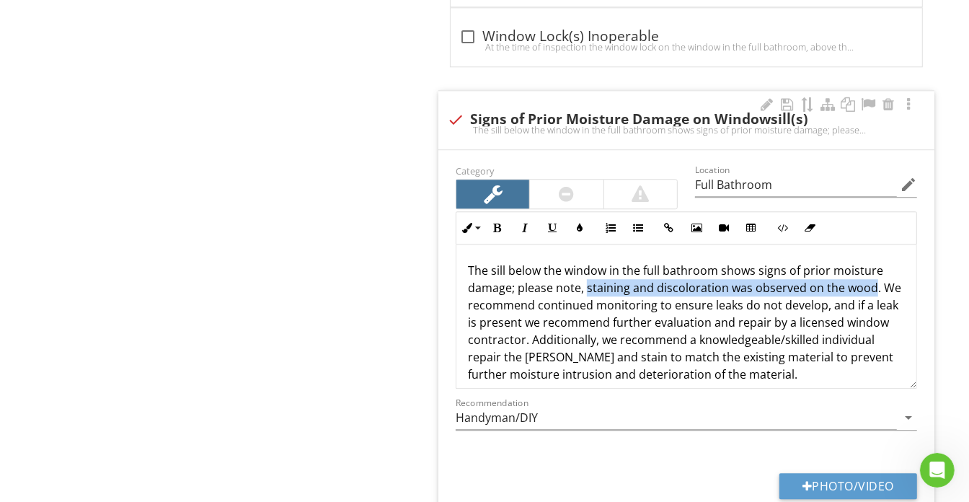
drag, startPoint x: 588, startPoint y: 278, endPoint x: 867, endPoint y: 277, distance: 279.8
click at [867, 277] on p "The sill below the window in the full bathroom shows signs of prior moisture da…" at bounding box center [686, 322] width 437 height 121
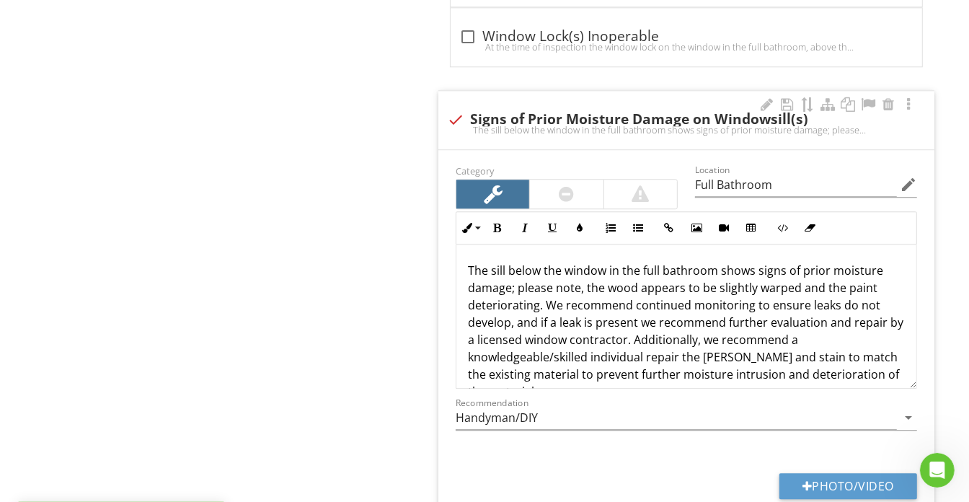
click at [720, 348] on p "The sill below the window in the full bathroom shows signs of prior moisture da…" at bounding box center [686, 331] width 437 height 138
click at [766, 346] on p "The sill below the window in the full bathroom shows signs of prior moisture da…" at bounding box center [686, 331] width 437 height 138
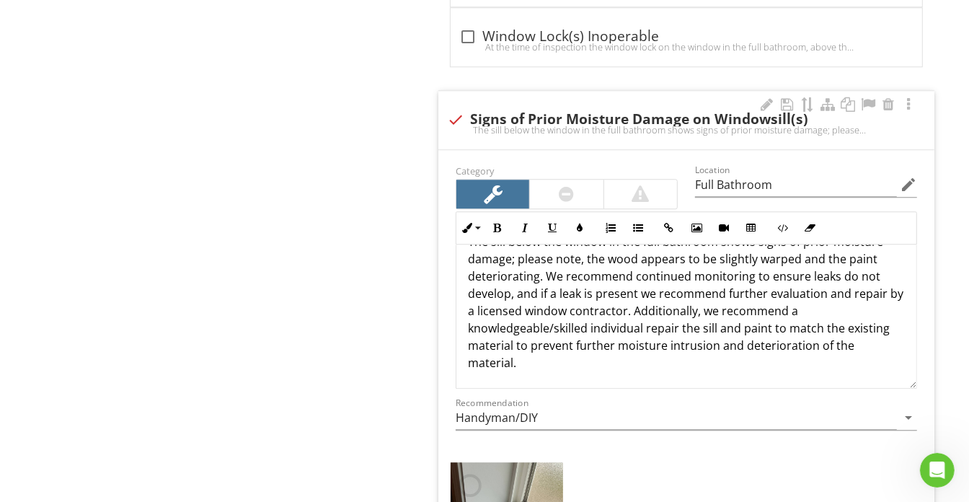
scroll to position [2836, 0]
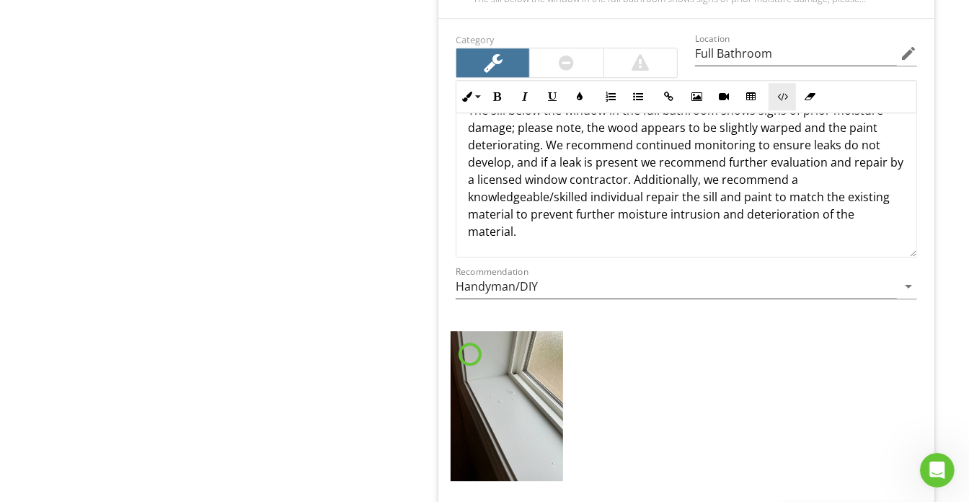
click at [769, 97] on button "Code View" at bounding box center [782, 96] width 27 height 27
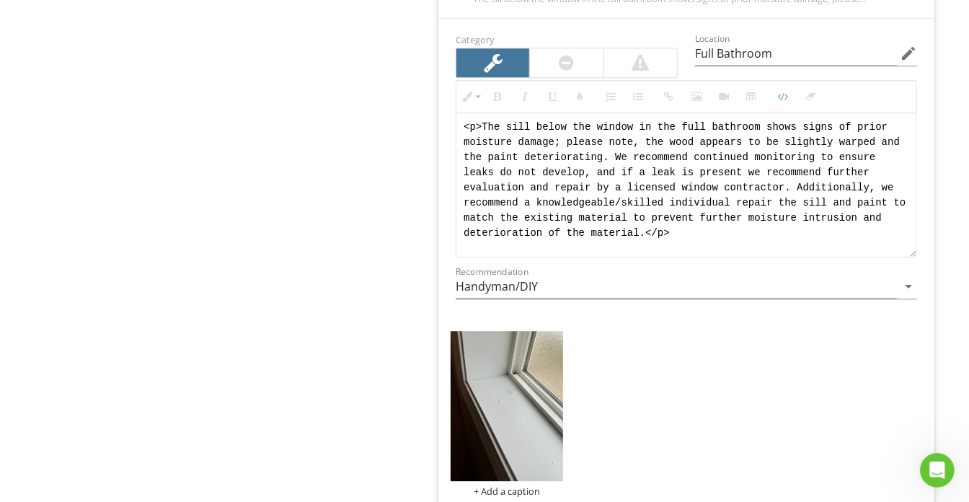
scroll to position [0, 0]
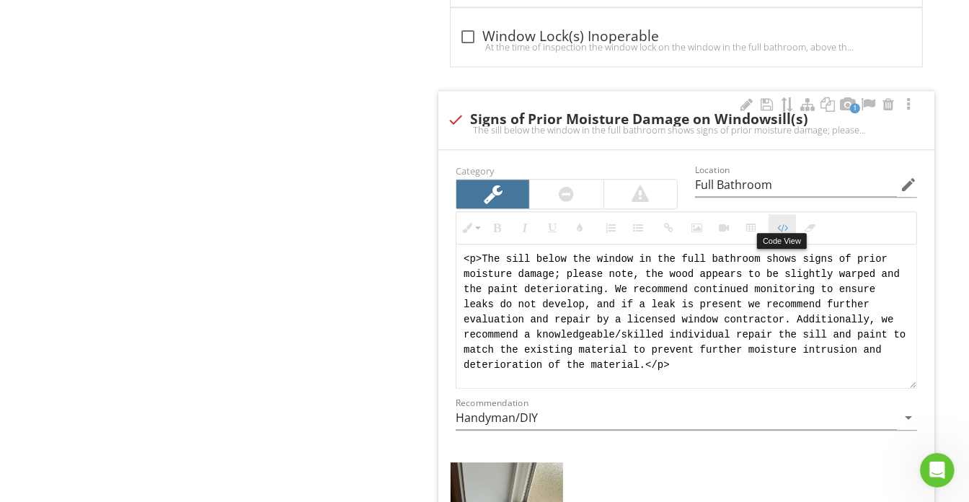
click at [783, 223] on icon "button" at bounding box center [782, 228] width 10 height 10
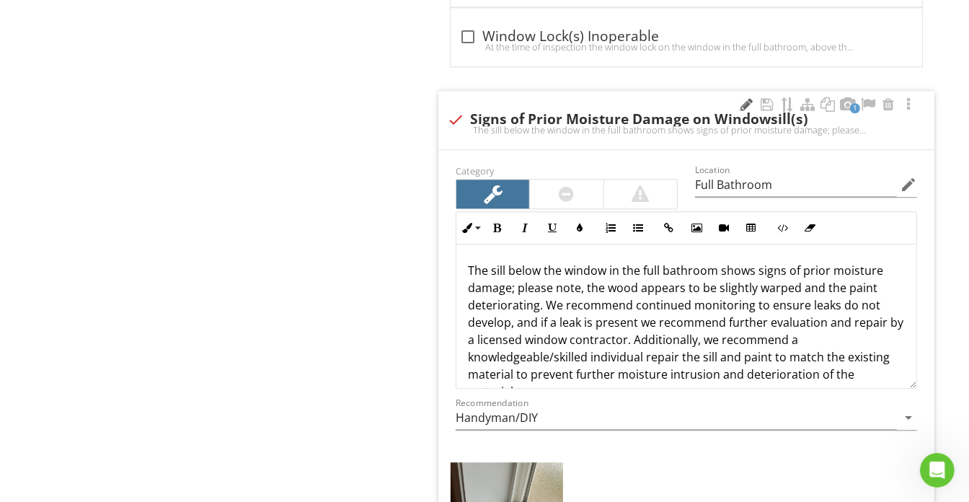
click at [746, 97] on div at bounding box center [746, 104] width 17 height 14
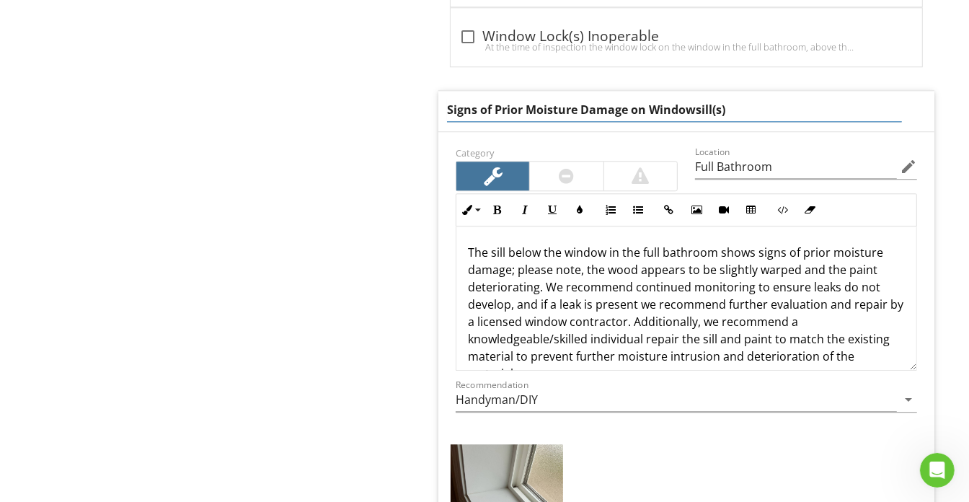
drag, startPoint x: 713, startPoint y: 98, endPoint x: 386, endPoint y: 105, distance: 327.4
click at [386, 105] on div "Doors, Windows & Interior General Ceilings Walls Floors Countertops & Cabinets …" at bounding box center [605, 329] width 727 height 5780
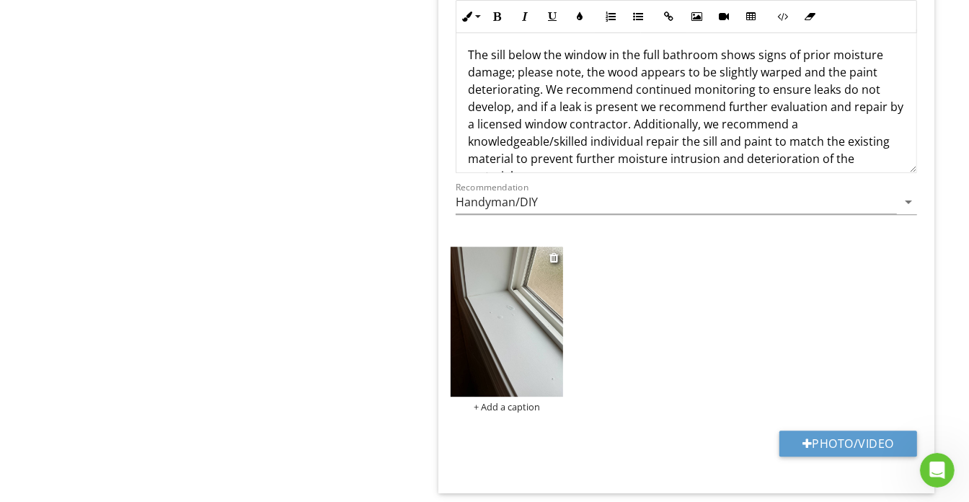
click at [512, 401] on div "+ Add a caption" at bounding box center [507, 407] width 112 height 12
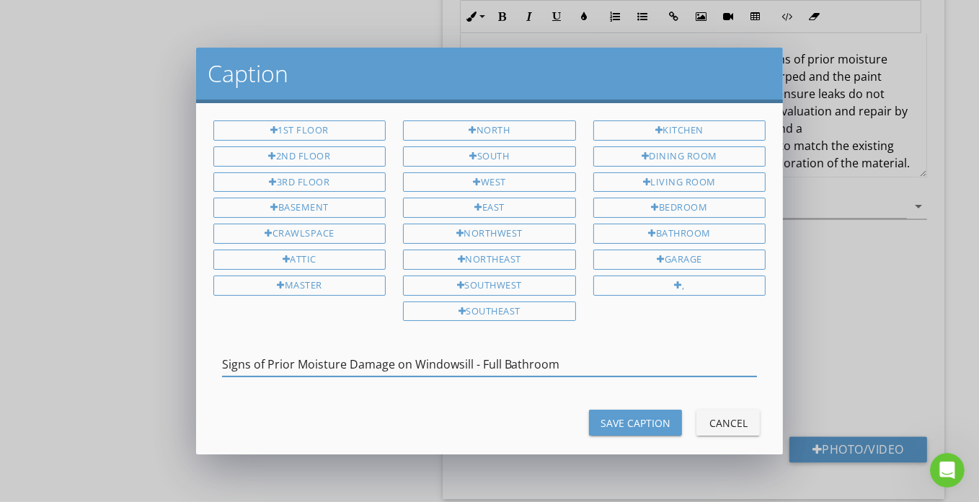
type input "Signs of Prior Moisture Damage on Windowsill - Full Bathroom"
click at [617, 416] on div "Save Caption" at bounding box center [636, 422] width 70 height 15
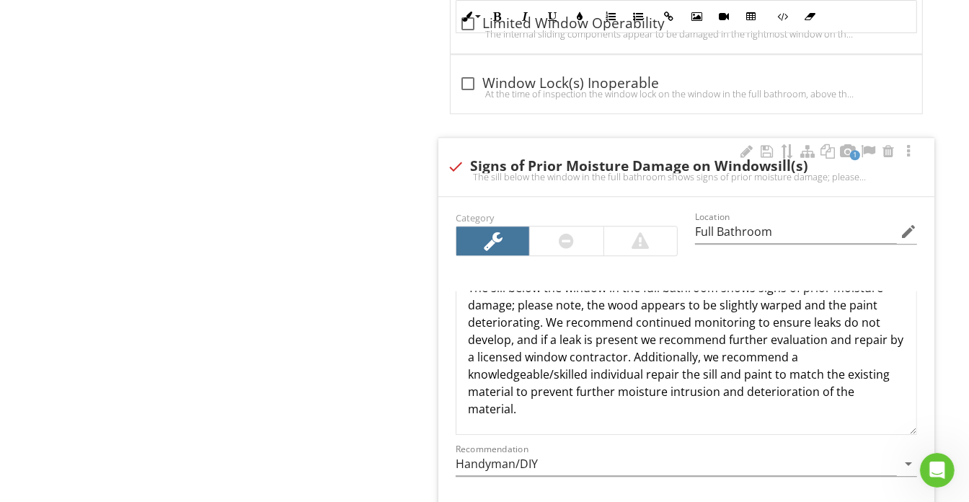
scroll to position [2920, 0]
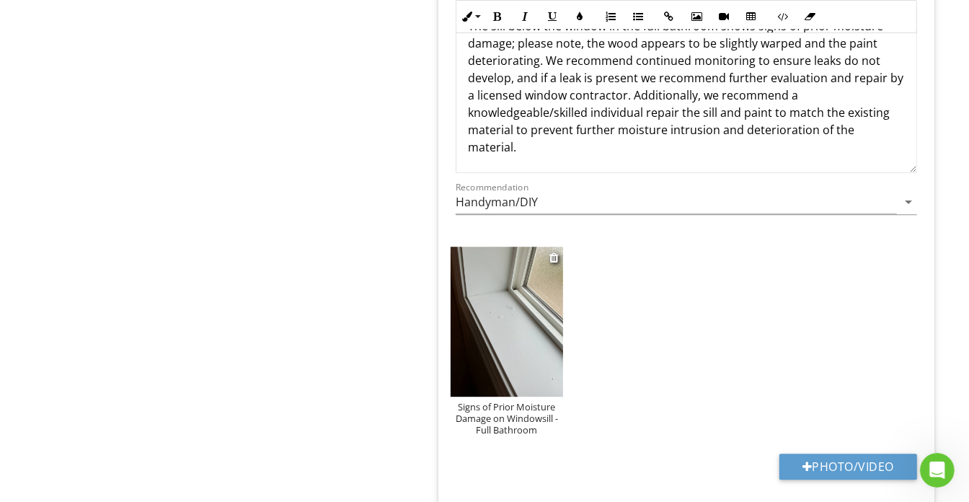
click at [503, 331] on img at bounding box center [507, 322] width 112 height 150
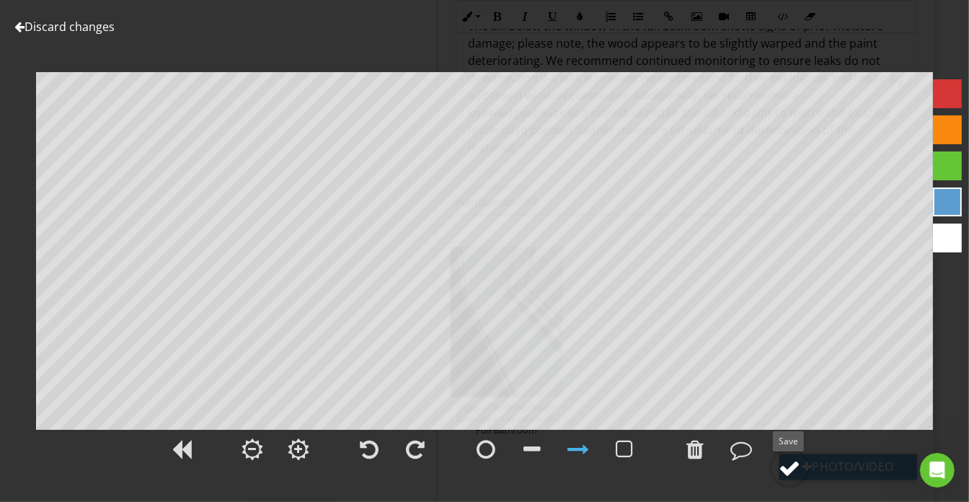
click at [778, 474] on circle at bounding box center [789, 467] width 37 height 37
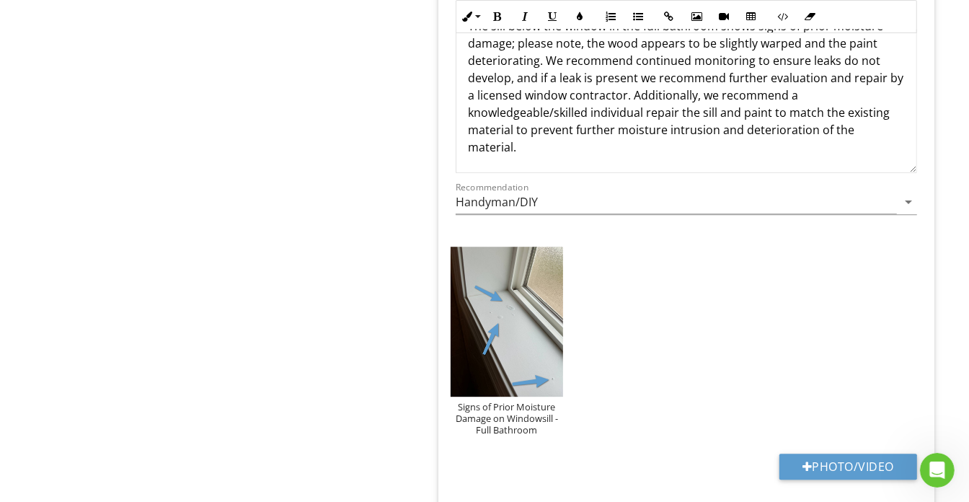
click at [208, 495] on div "Upload cover photo Inspection Details Roof Exterior Basement, Foundation, Crawl…" at bounding box center [484, 135] width 969 height 5820
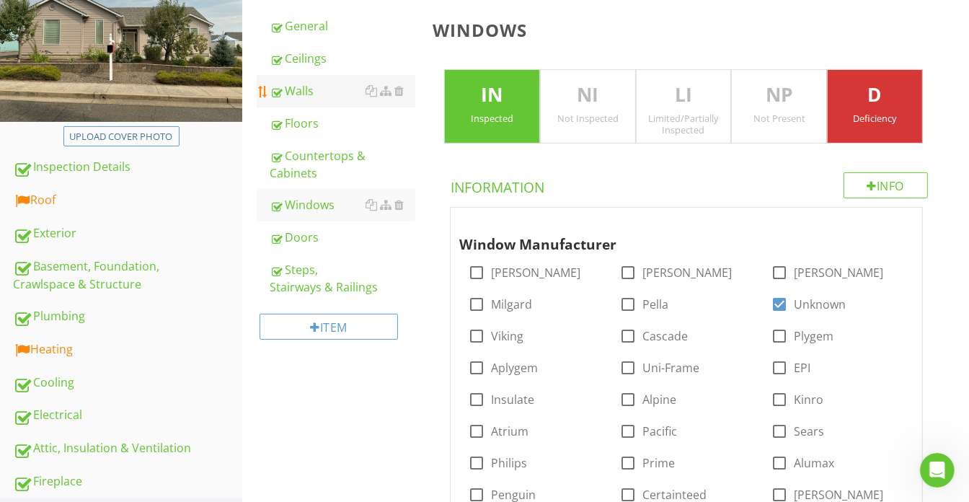
scroll to position [101, 0]
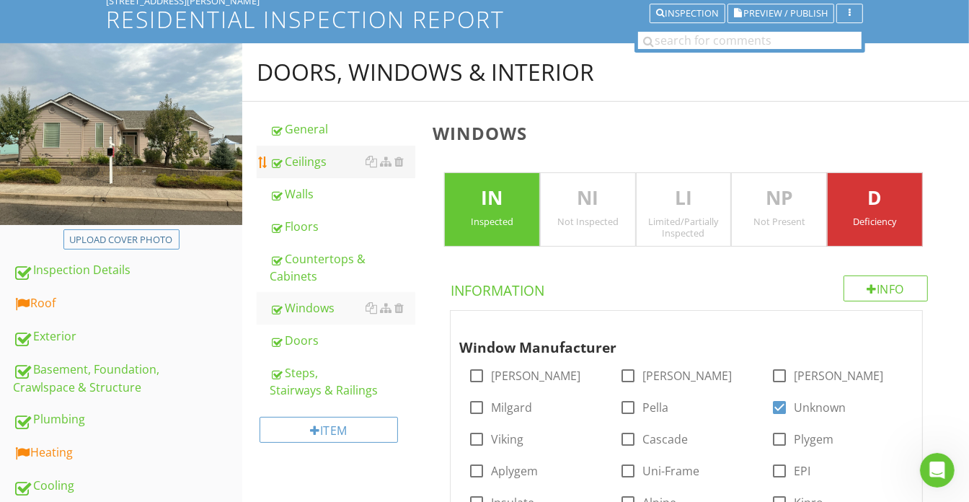
click at [328, 159] on div "Ceilings" at bounding box center [343, 161] width 146 height 17
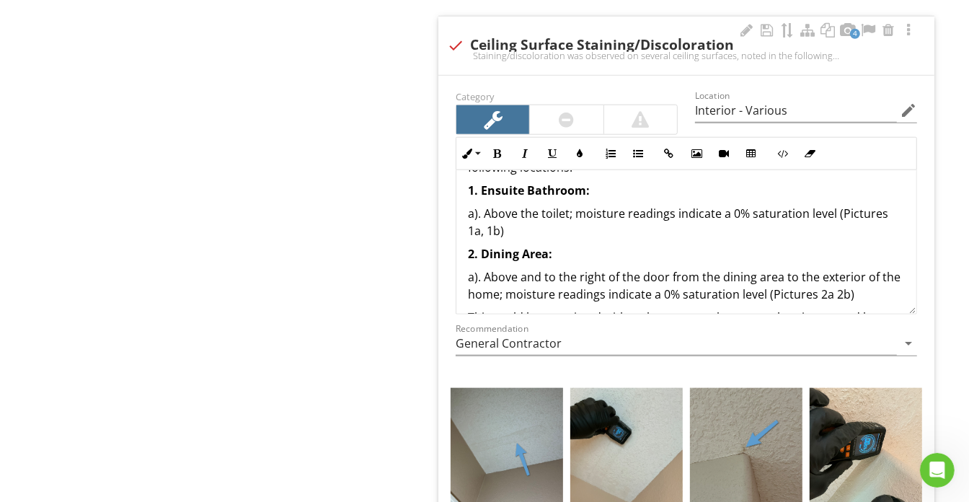
scroll to position [65, 0]
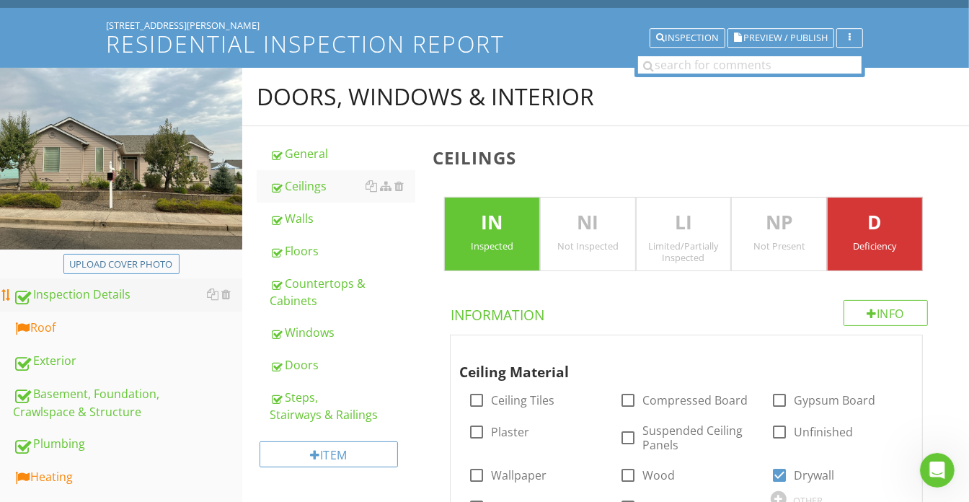
scroll to position [131, 0]
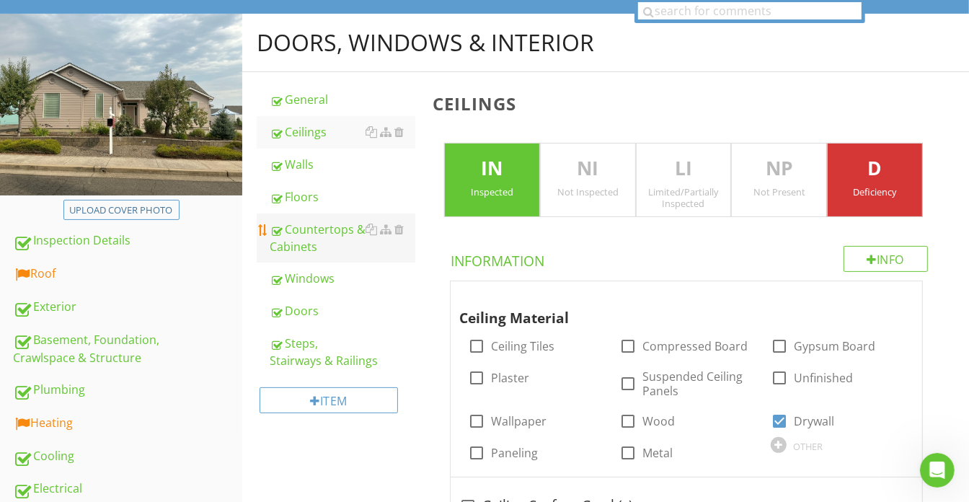
drag, startPoint x: 128, startPoint y: 317, endPoint x: 297, endPoint y: 245, distance: 183.5
click at [128, 317] on link "Exterior" at bounding box center [127, 307] width 229 height 33
type textarea "<p>Cracks were observed in the ceiling surfaces, in various areas, within the h…"
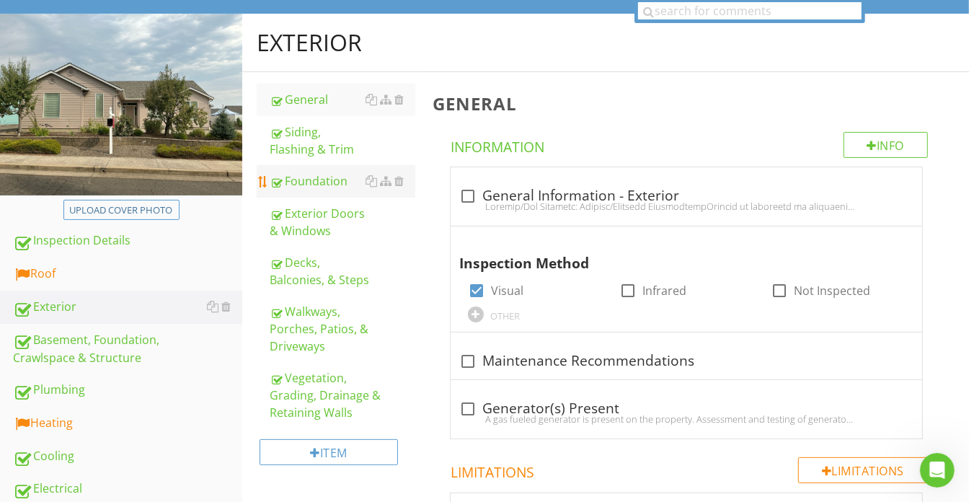
click at [327, 187] on div "Foundation" at bounding box center [343, 180] width 146 height 17
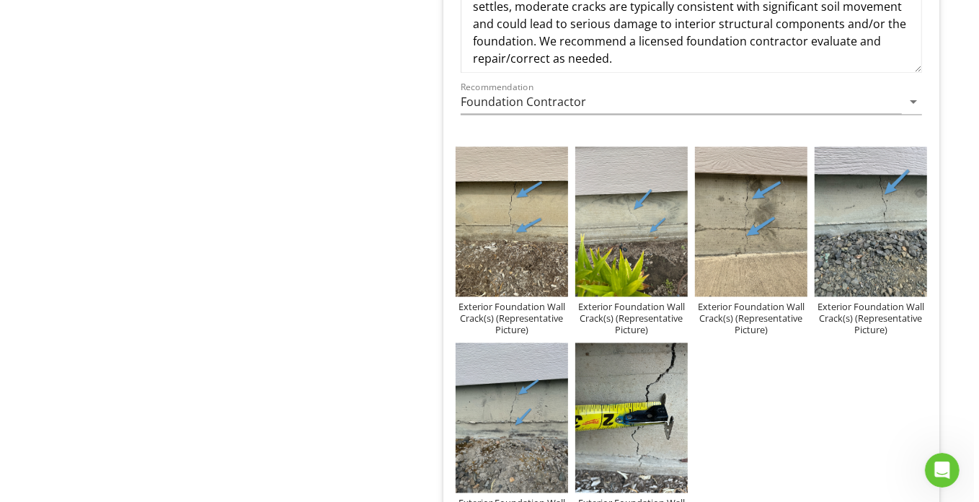
scroll to position [2162, 0]
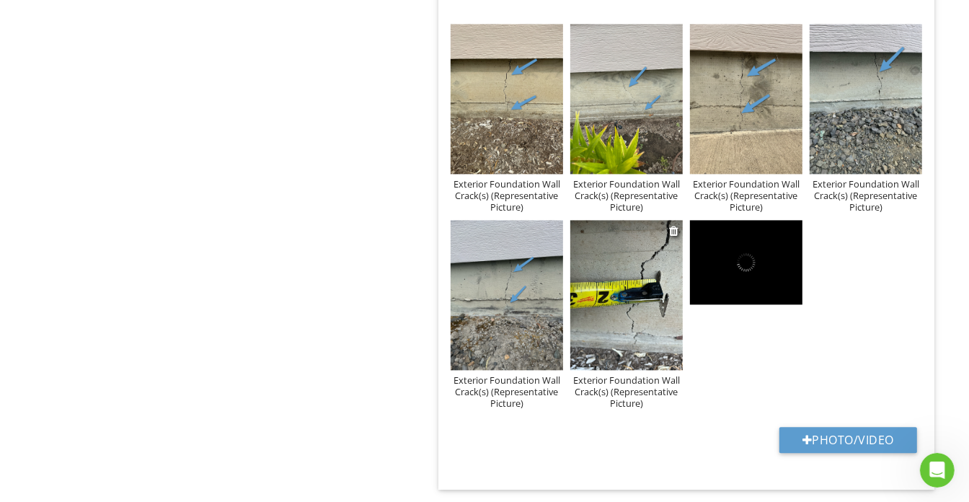
click at [645, 395] on div "Exterior Foundation Wall Crack(s) (Representative Picture)" at bounding box center [626, 391] width 112 height 35
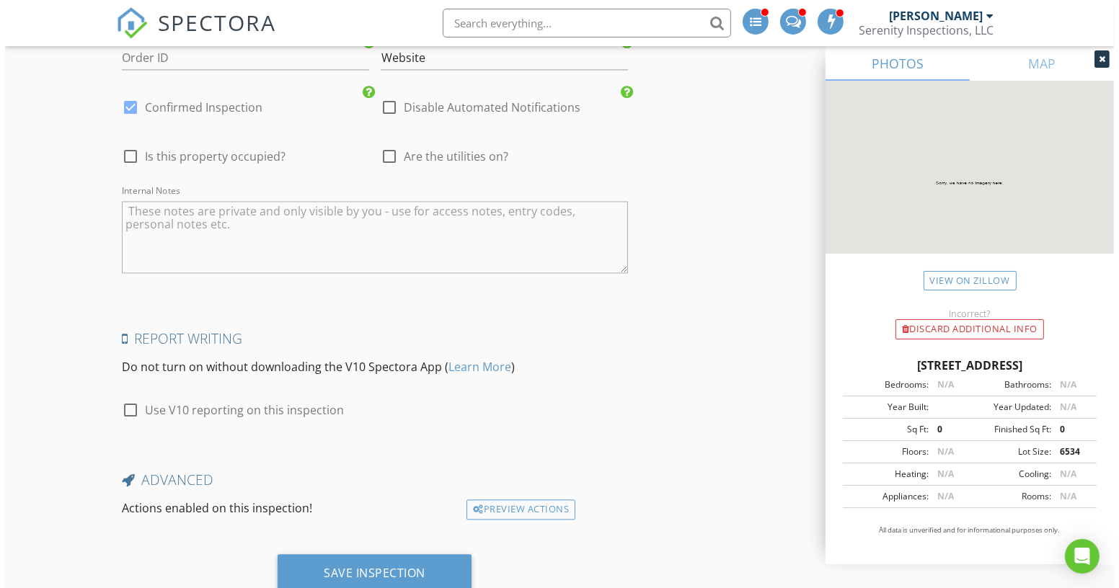
scroll to position [3340, 0]
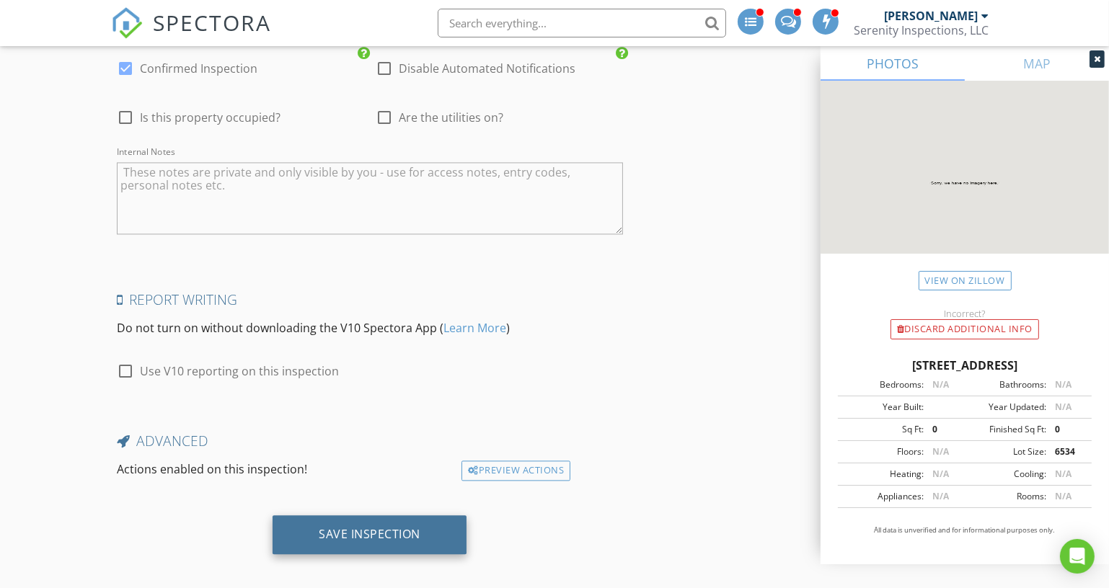
click at [409, 527] on div "Save Inspection" at bounding box center [370, 534] width 102 height 14
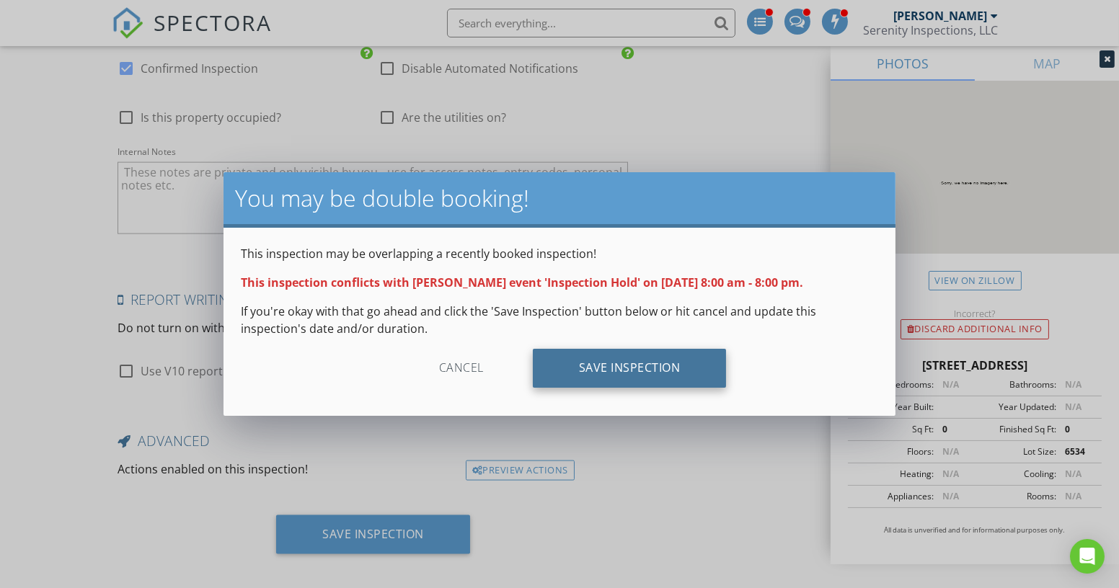
click at [640, 379] on div "Save Inspection" at bounding box center [630, 368] width 194 height 39
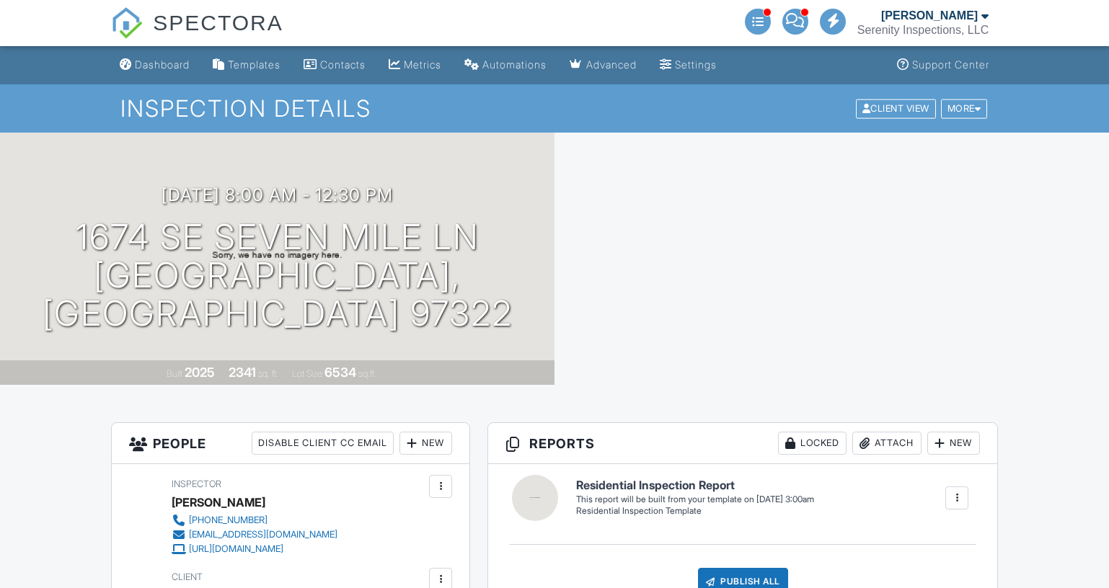
click at [165, 64] on div "Dashboard" at bounding box center [162, 64] width 55 height 12
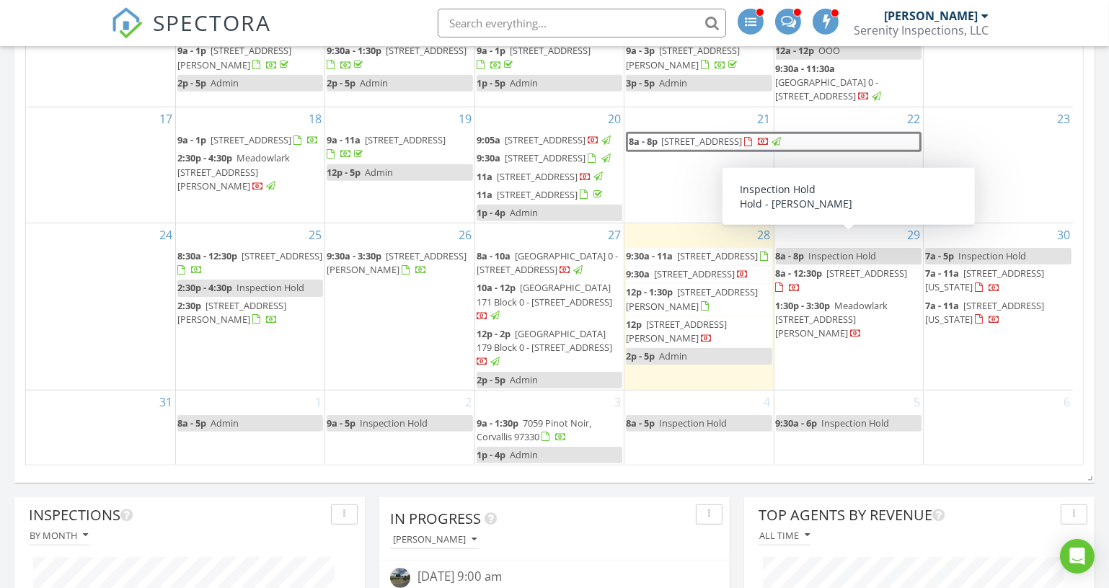
scroll to position [327, 0]
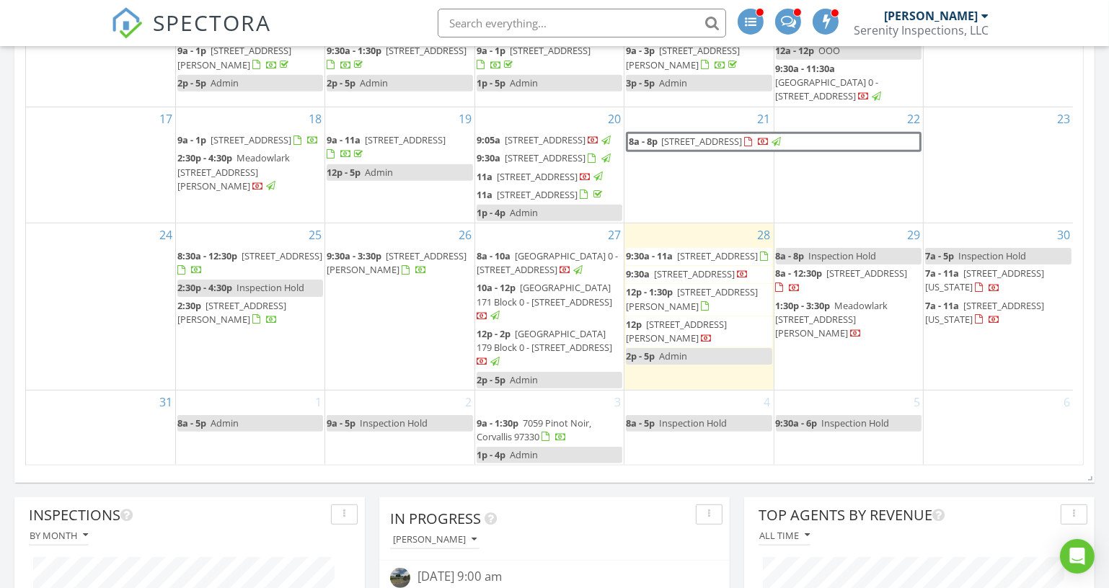
click at [884, 248] on link "8a - 8p Inspection Hold" at bounding box center [849, 256] width 146 height 17
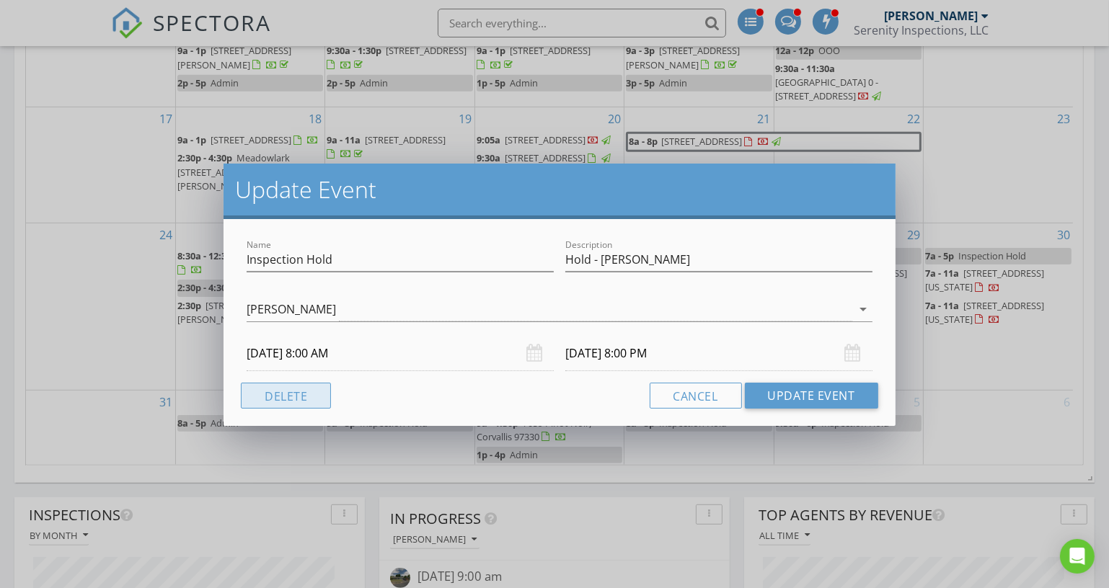
click at [270, 399] on button "Delete" at bounding box center [286, 396] width 90 height 26
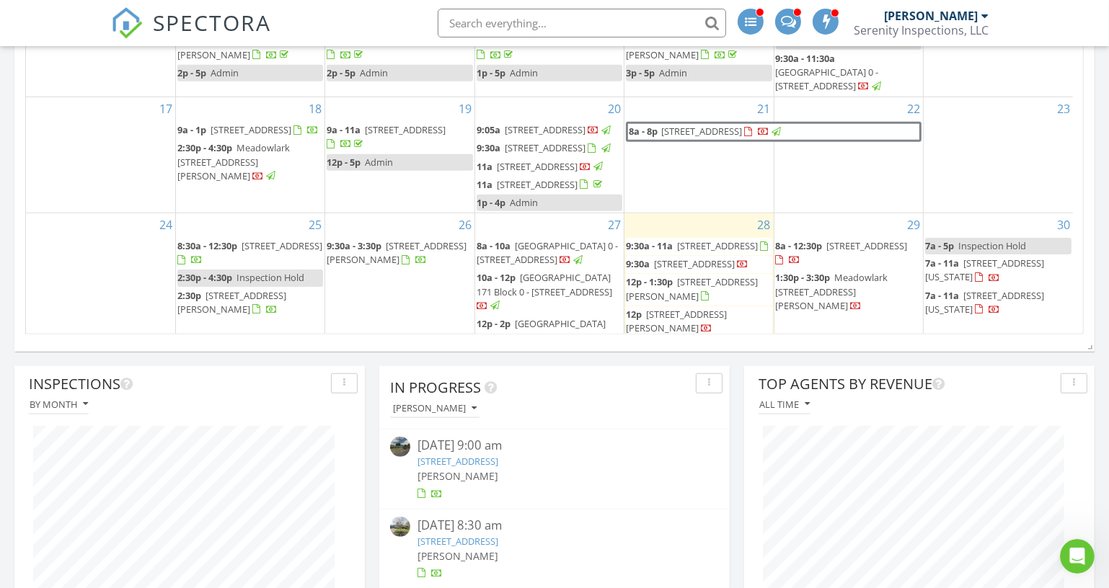
scroll to position [130, 0]
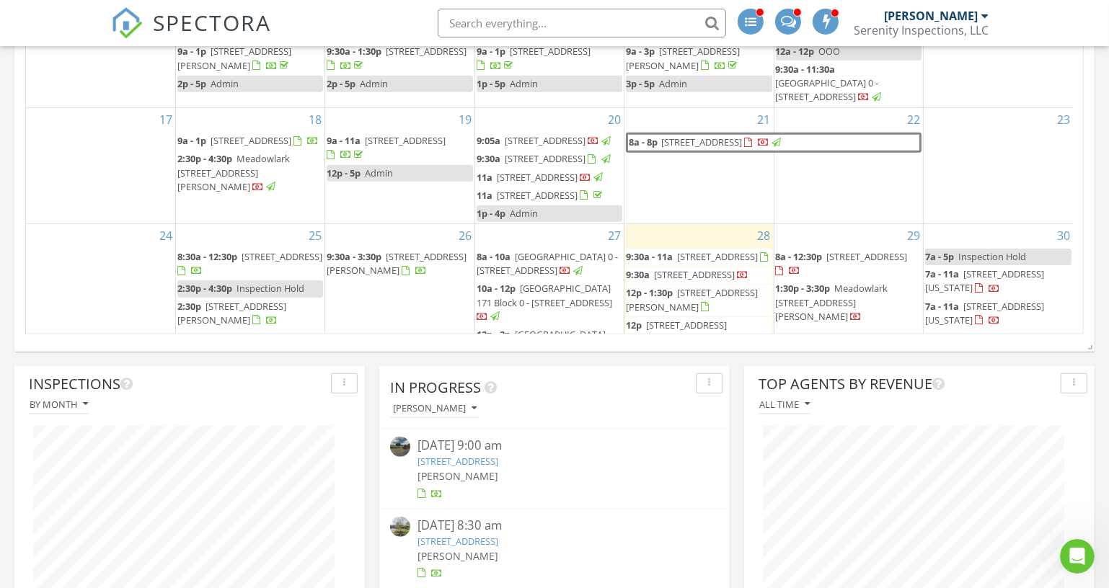
click at [742, 136] on span "300 SW 2nd St, Corvallis 97330" at bounding box center [701, 142] width 81 height 13
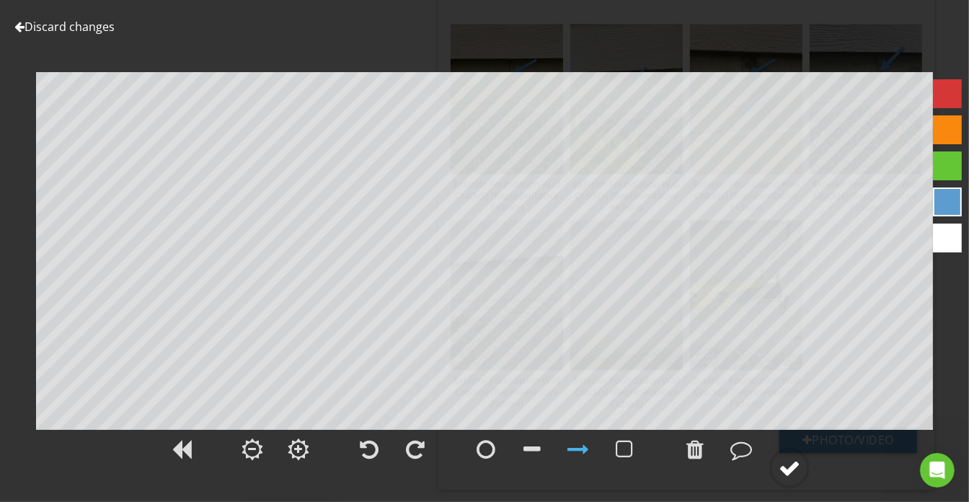
click at [803, 473] on div at bounding box center [789, 468] width 40 height 40
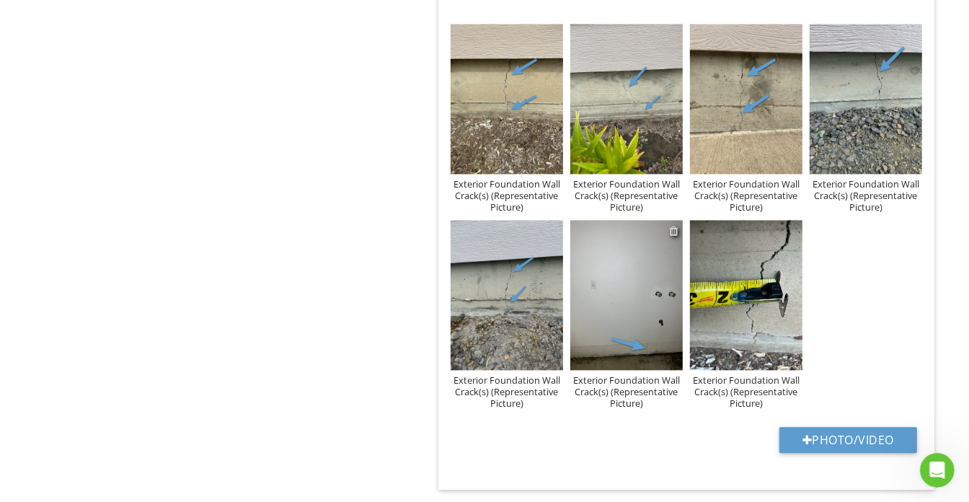
click at [671, 225] on div at bounding box center [673, 231] width 9 height 12
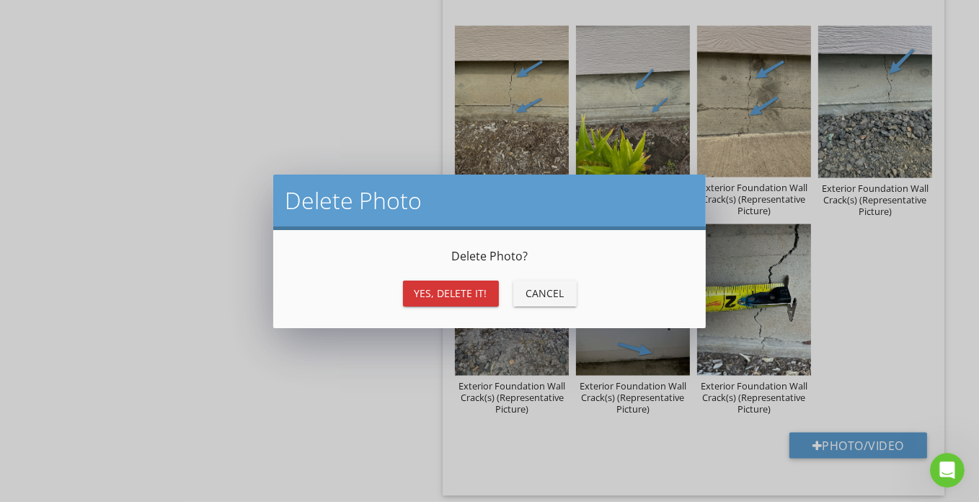
click at [478, 296] on div "Yes, Delete it!" at bounding box center [451, 293] width 73 height 15
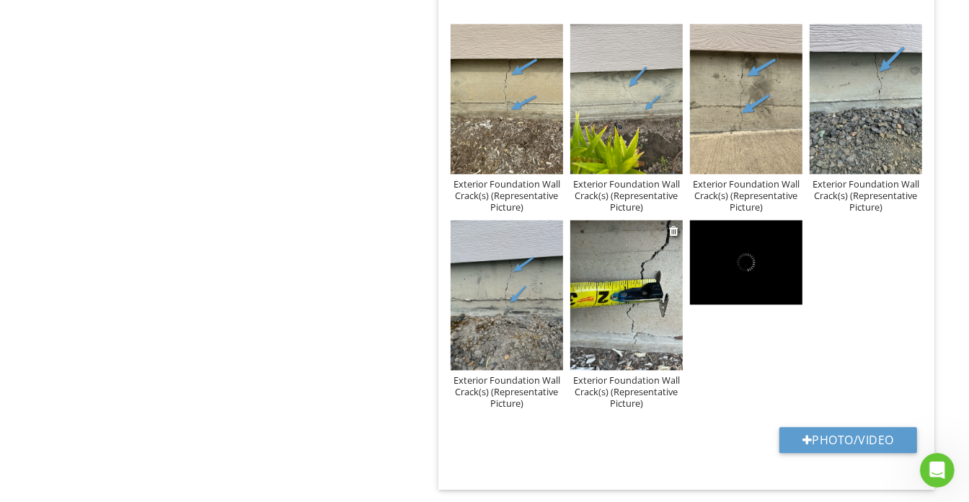
click at [619, 397] on div "Exterior Foundation Wall Crack(s) (Representative Picture)" at bounding box center [626, 391] width 112 height 35
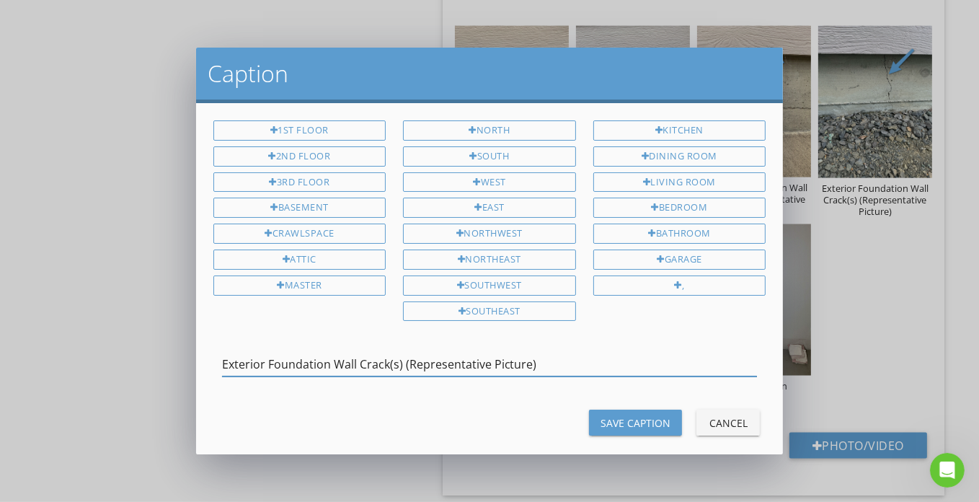
click at [497, 363] on input "Exterior Foundation Wall Crack(s) (Representative Picture)" at bounding box center [490, 365] width 536 height 24
click at [646, 415] on div "Save Caption" at bounding box center [636, 422] width 70 height 15
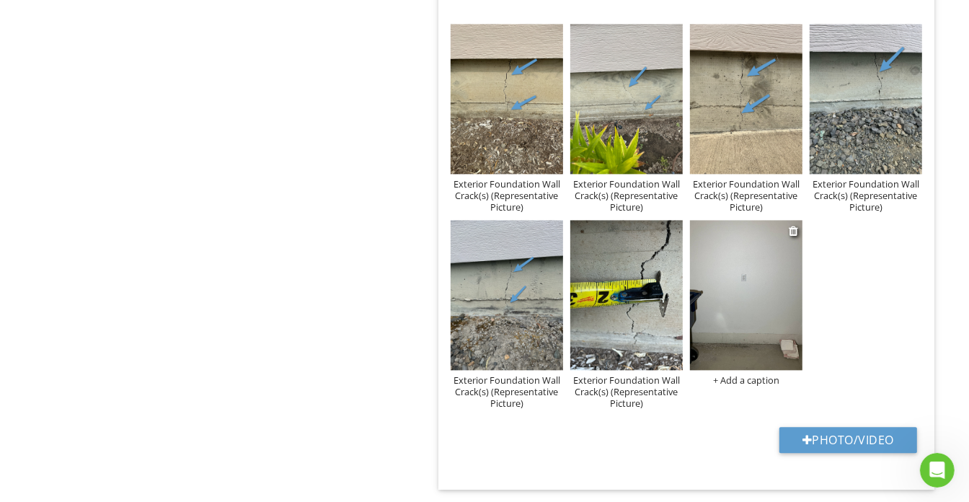
click at [764, 374] on div "+ Add a caption" at bounding box center [746, 380] width 112 height 12
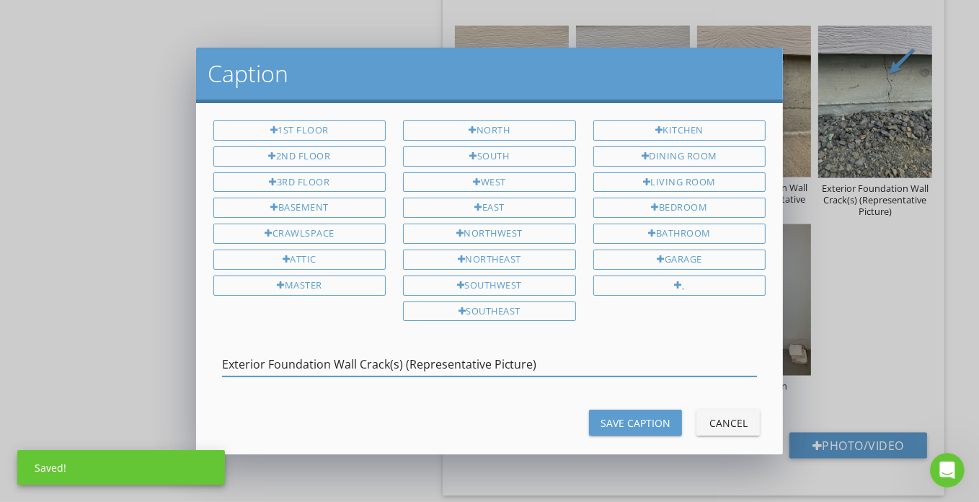
type input "Exterior Foundation Wall Crack(s) (Representative Picture)"
click at [625, 410] on button "Save Caption" at bounding box center [635, 423] width 93 height 26
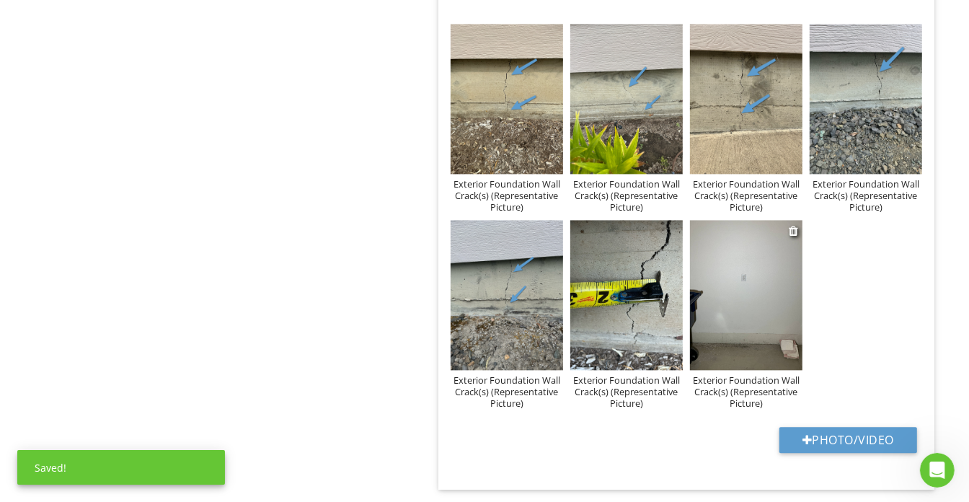
click at [733, 278] on img at bounding box center [746, 295] width 112 height 150
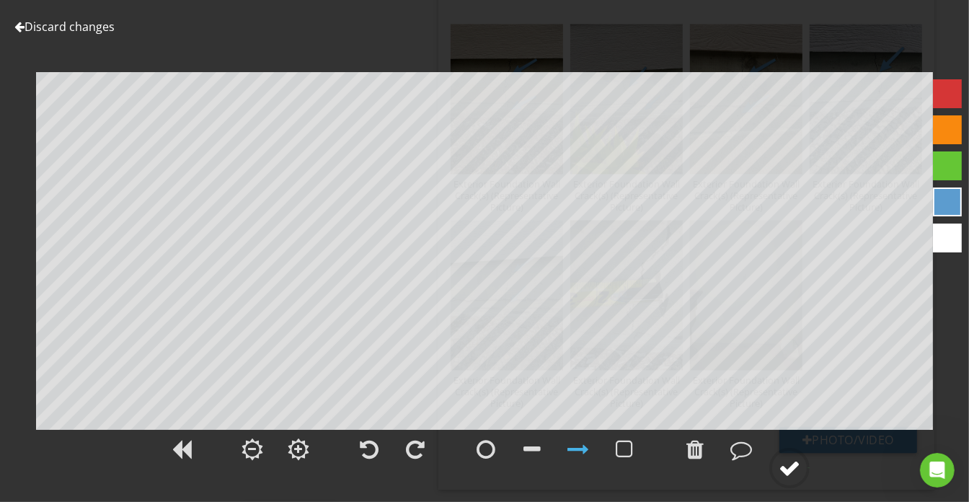
click at [787, 482] on circle at bounding box center [789, 467] width 37 height 37
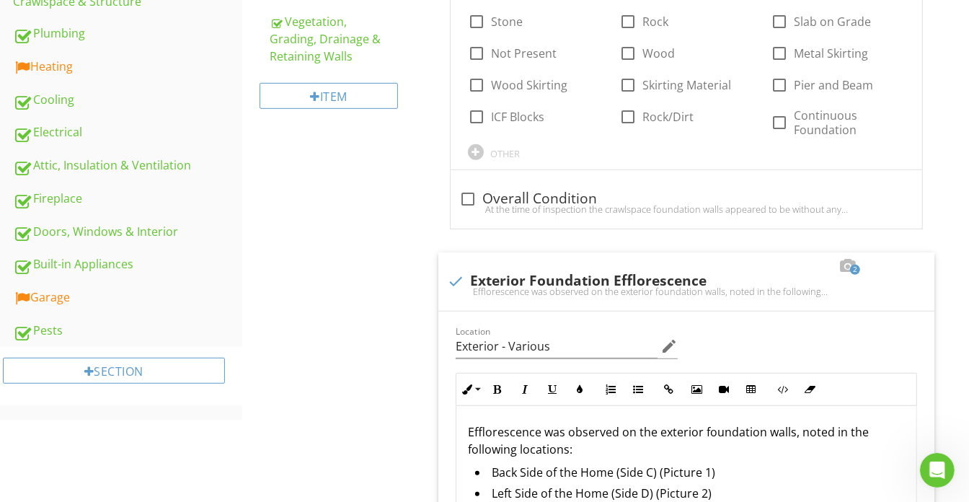
scroll to position [393, 0]
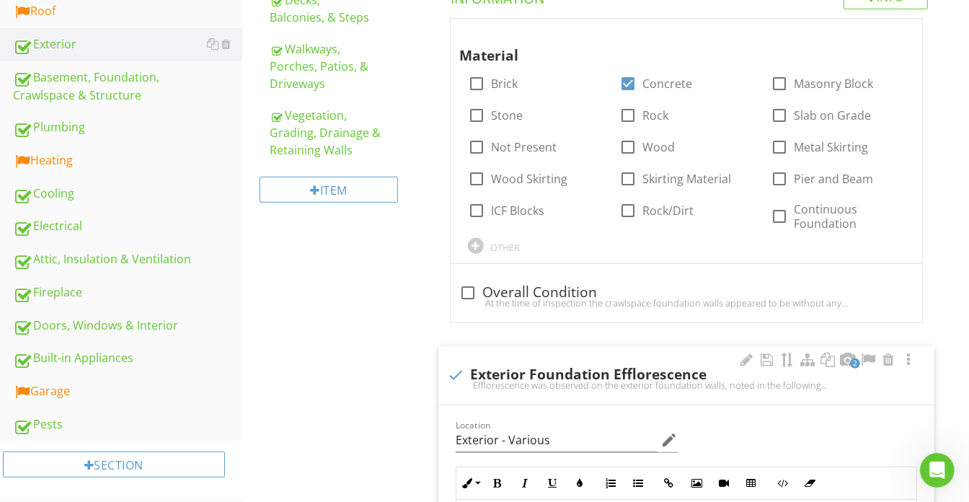
drag, startPoint x: 117, startPoint y: 383, endPoint x: 439, endPoint y: 367, distance: 322.7
click at [117, 383] on div "Garage" at bounding box center [127, 391] width 229 height 19
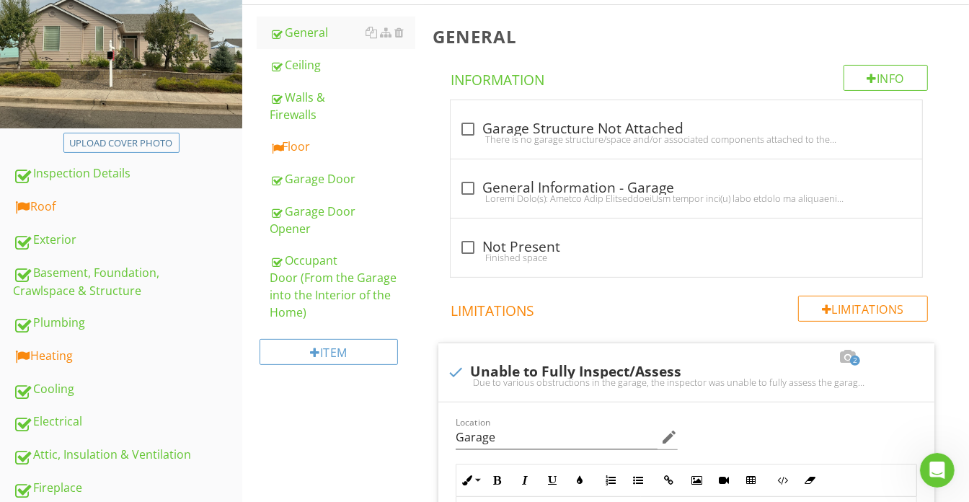
scroll to position [196, 0]
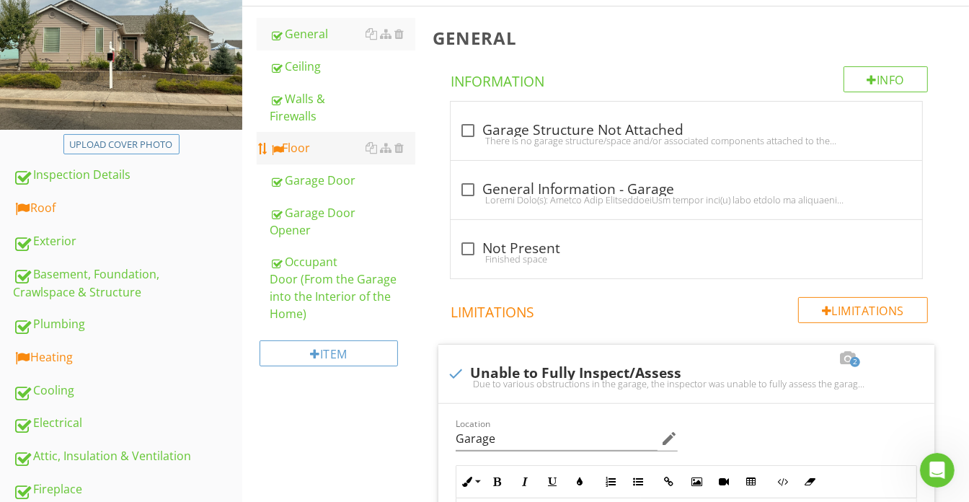
click at [344, 143] on div "Floor" at bounding box center [343, 147] width 146 height 17
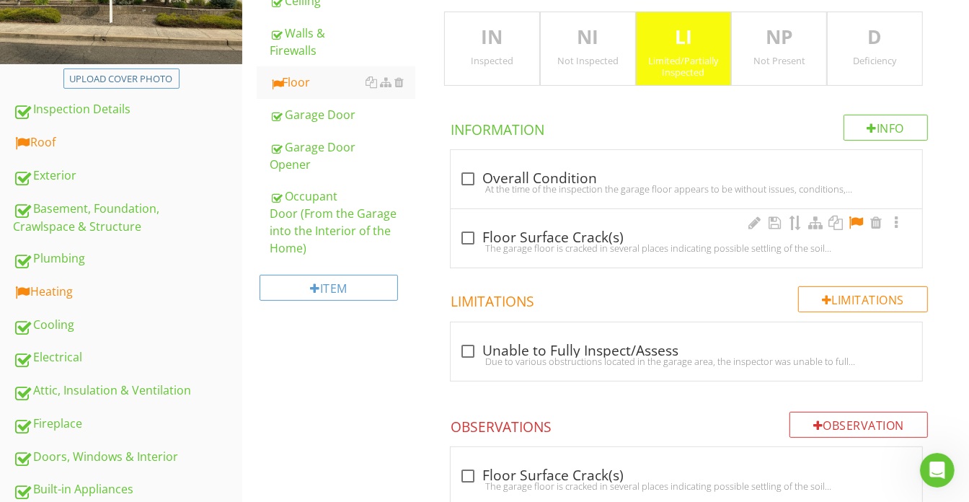
click at [699, 221] on div "check_box_outline_blank Floor Surface Crack(s) The garage floor is cracked in s…" at bounding box center [687, 238] width 472 height 58
checkbox input "true"
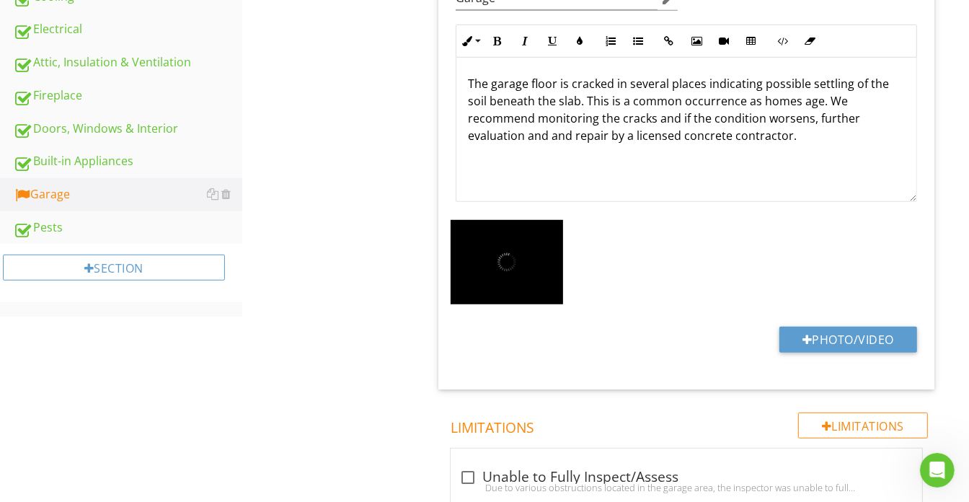
scroll to position [459, 0]
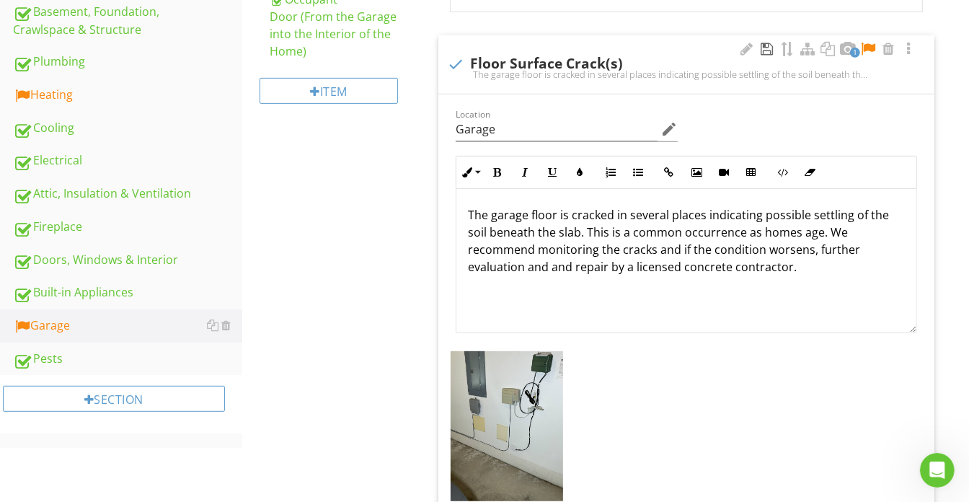
click at [767, 48] on div at bounding box center [767, 49] width 17 height 14
click at [738, 46] on div at bounding box center [746, 49] width 17 height 14
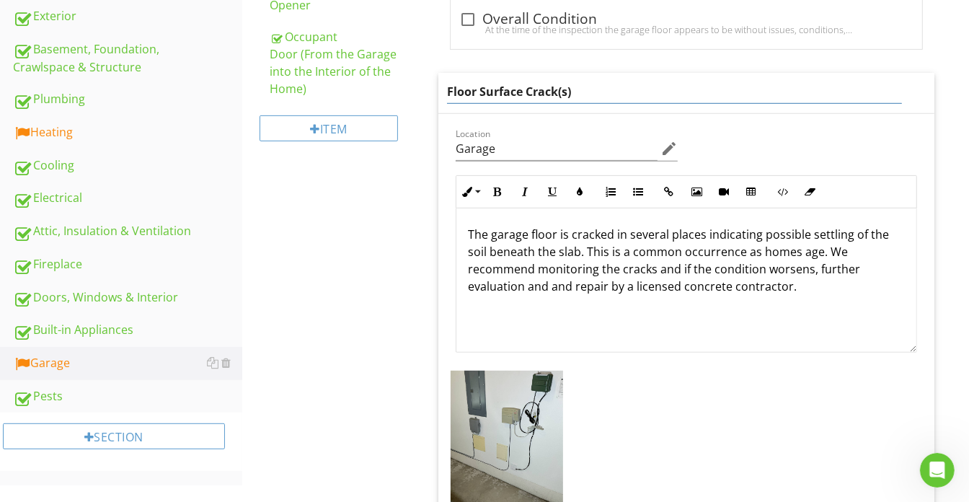
click at [713, 49] on span "check_box_outline_blank Overall Condition At the time of the inspection the gar…" at bounding box center [689, 303] width 513 height 627
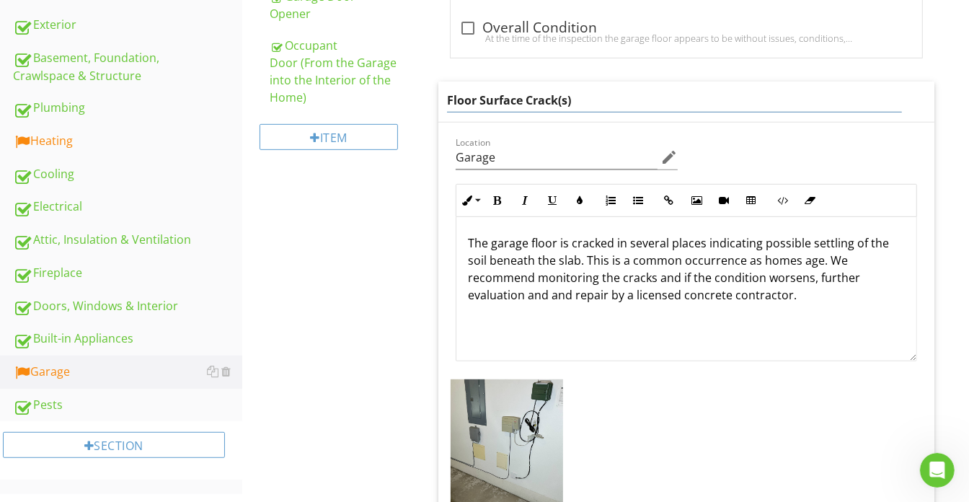
scroll to position [393, 0]
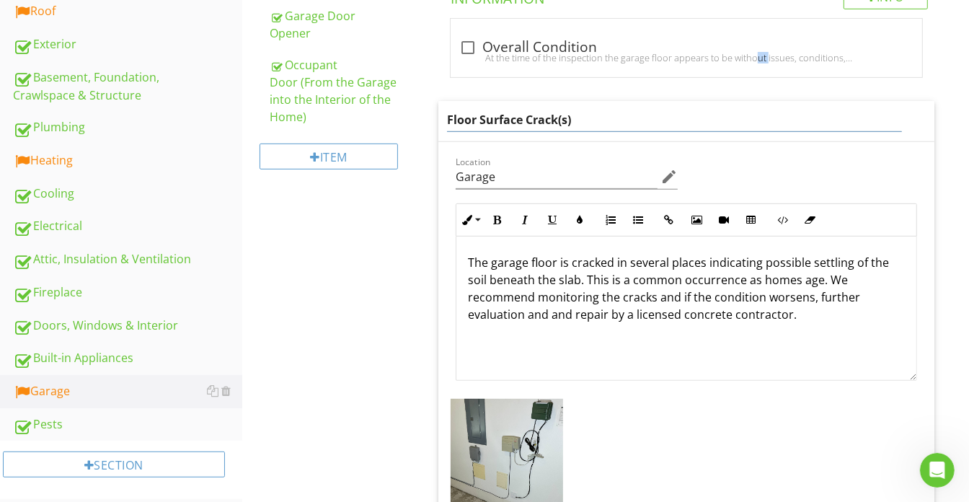
click at [713, 49] on div "check_box_outline_blank Overall Condition At the time of the inspection the gar…" at bounding box center [686, 52] width 454 height 32
click at [713, 49] on div "check_box_outline_blank Overall Condition" at bounding box center [686, 46] width 454 height 20
checkbox input "true"
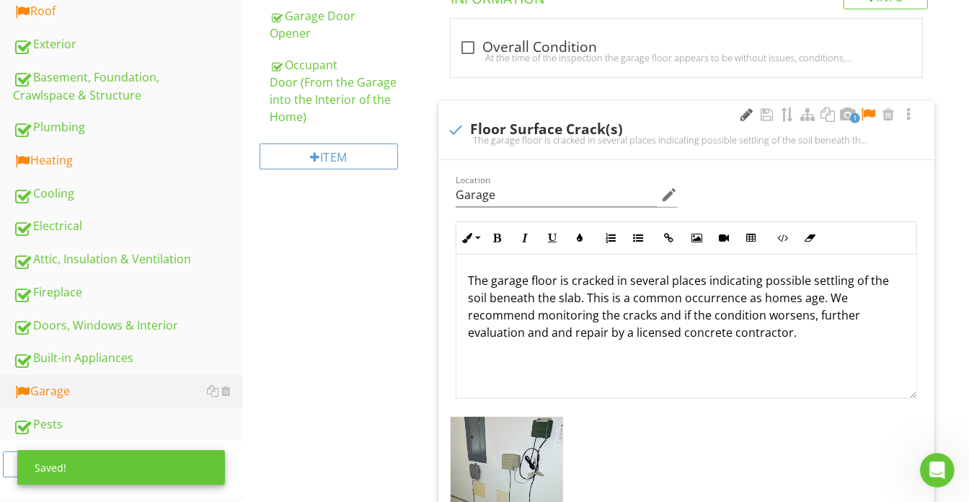
click at [752, 113] on div at bounding box center [746, 114] width 17 height 14
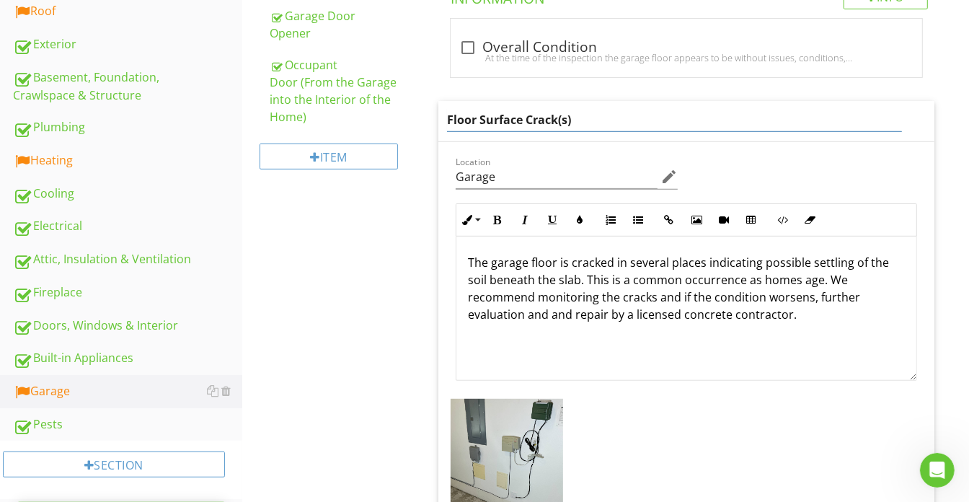
click at [692, 119] on input "Floor Surface Crack(s)" at bounding box center [674, 120] width 455 height 24
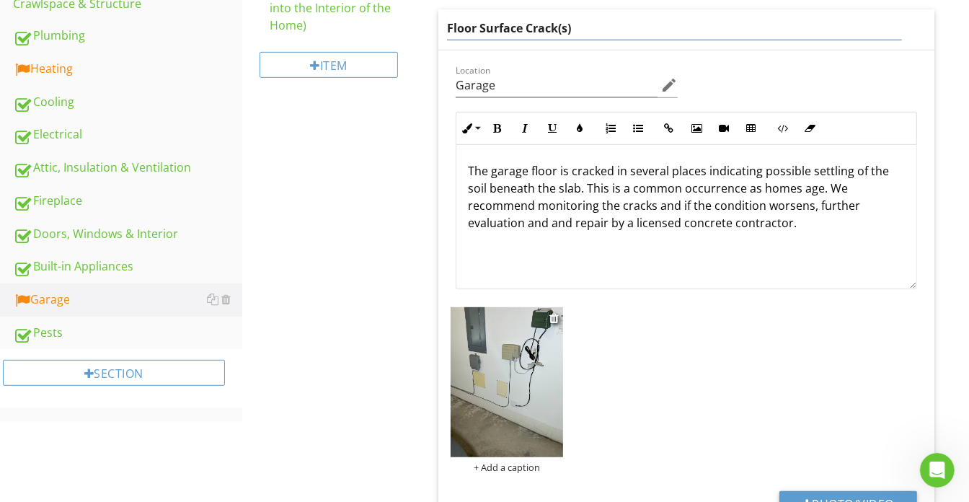
scroll to position [524, 0]
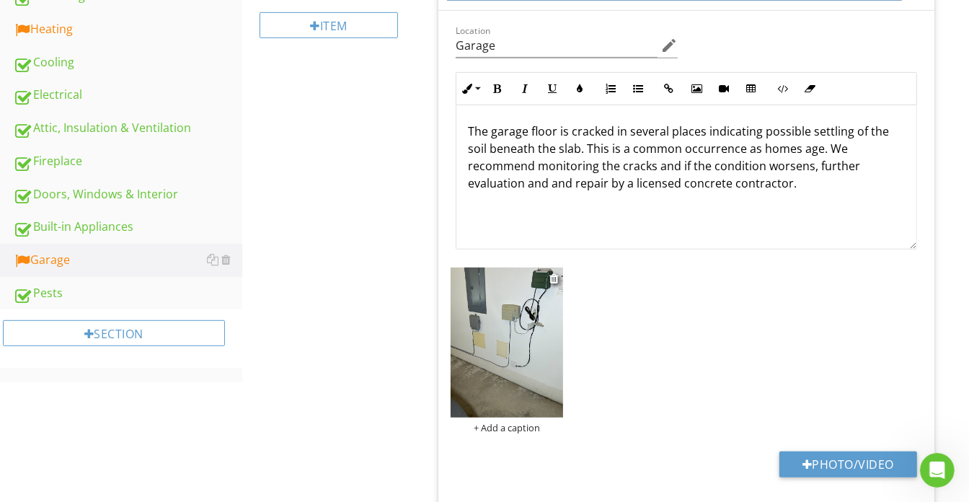
click at [524, 423] on div "+ Add a caption" at bounding box center [507, 351] width 112 height 166
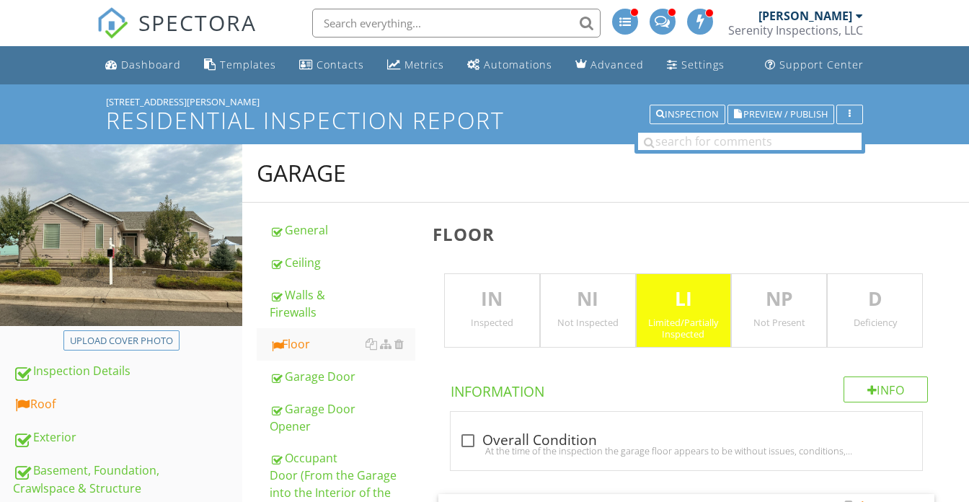
scroll to position [524, 0]
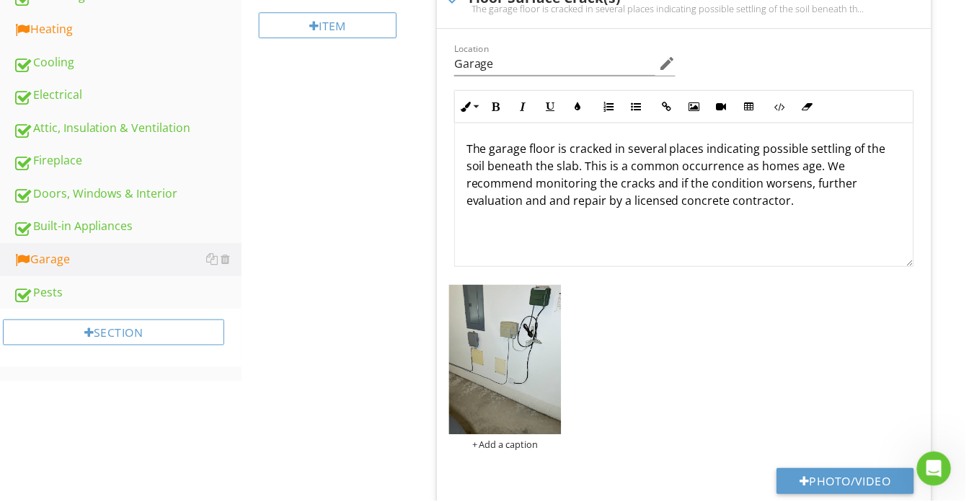
click at [523, 440] on div "+ Add a caption" at bounding box center [507, 446] width 112 height 12
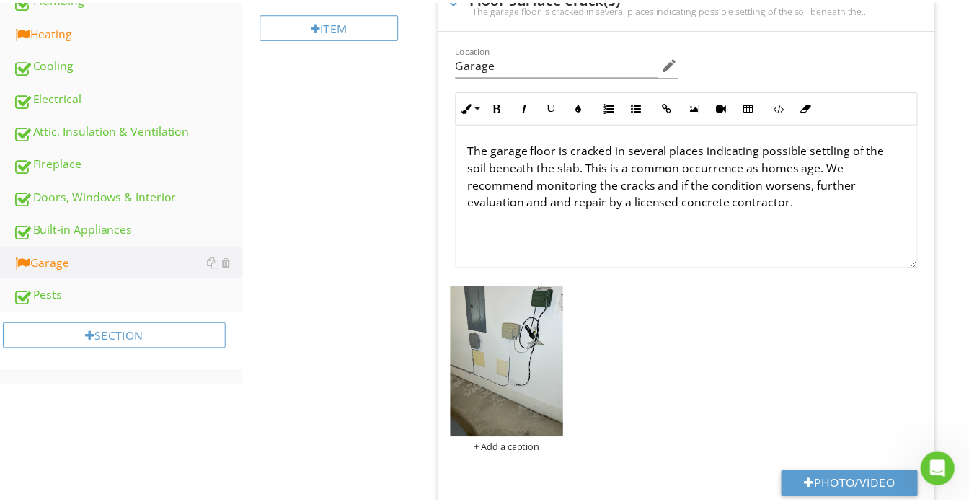
scroll to position [0, 0]
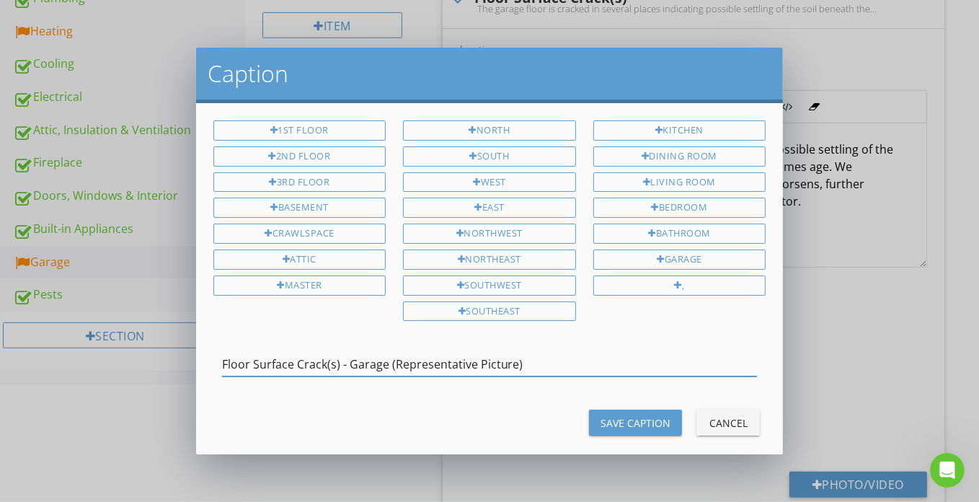
type input "Floor Surface Crack(s) - Garage (Representative Picture)"
click at [592, 405] on div "Save Caption Cancel" at bounding box center [490, 422] width 570 height 35
click at [601, 417] on div "Save Caption" at bounding box center [636, 422] width 70 height 15
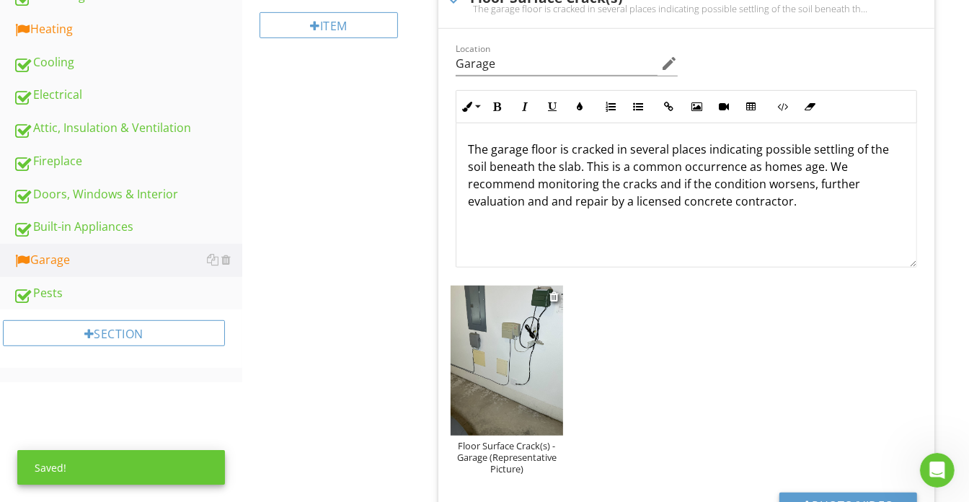
click at [530, 386] on img at bounding box center [507, 361] width 112 height 150
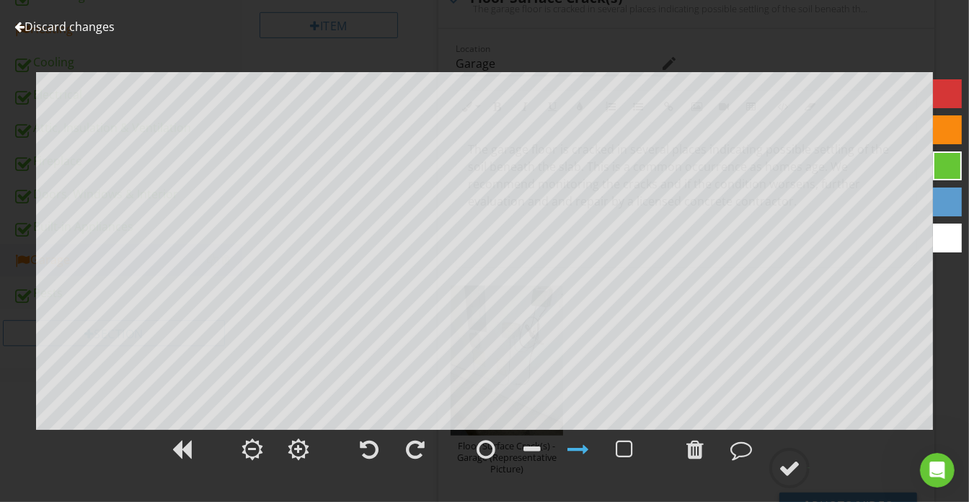
click at [586, 453] on div at bounding box center [578, 449] width 22 height 22
click at [944, 203] on div at bounding box center [947, 201] width 29 height 29
click at [792, 474] on div at bounding box center [790, 468] width 22 height 22
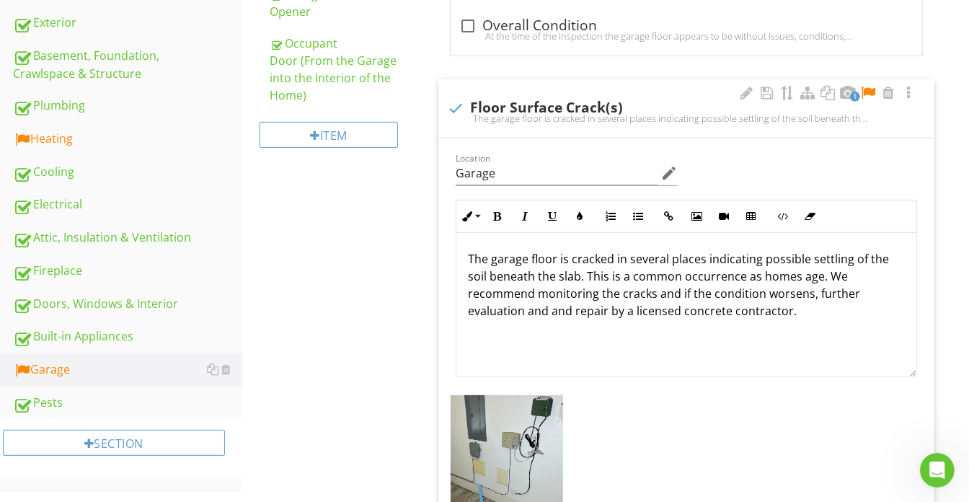
scroll to position [262, 0]
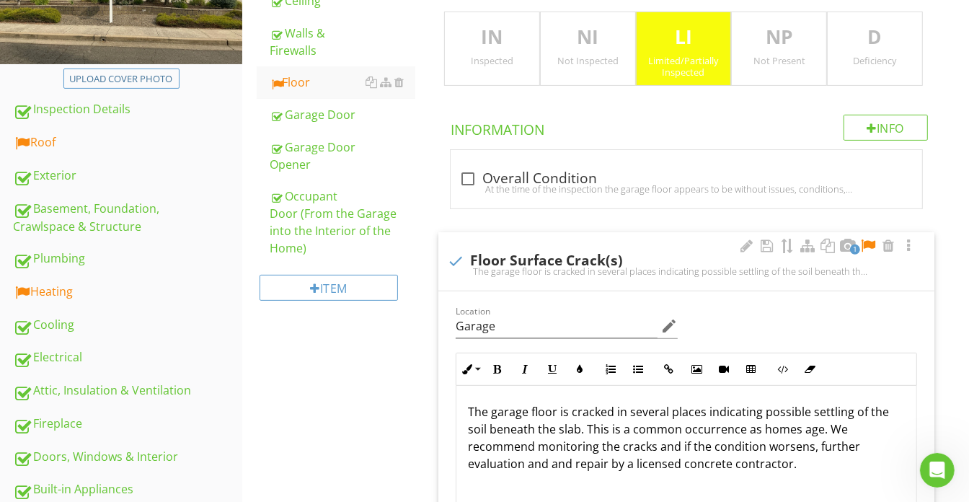
drag, startPoint x: 865, startPoint y: 239, endPoint x: 769, endPoint y: 233, distance: 95.4
click at [865, 239] on div at bounding box center [868, 246] width 17 height 14
click at [614, 430] on p "The garage floor is cracked in several places indicating possible settling of t…" at bounding box center [686, 437] width 437 height 69
click at [622, 426] on p "The garage floor is cracked in several places indicating possible settling of t…" at bounding box center [686, 437] width 437 height 69
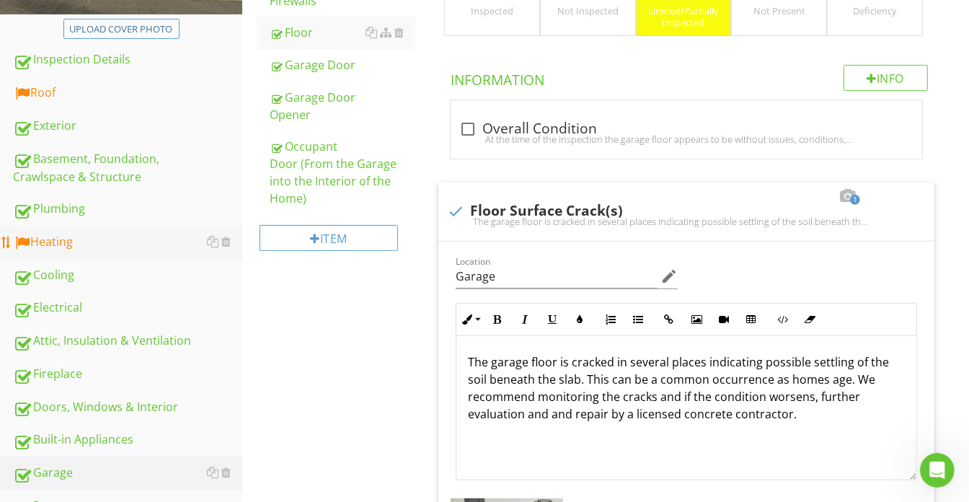
scroll to position [327, 0]
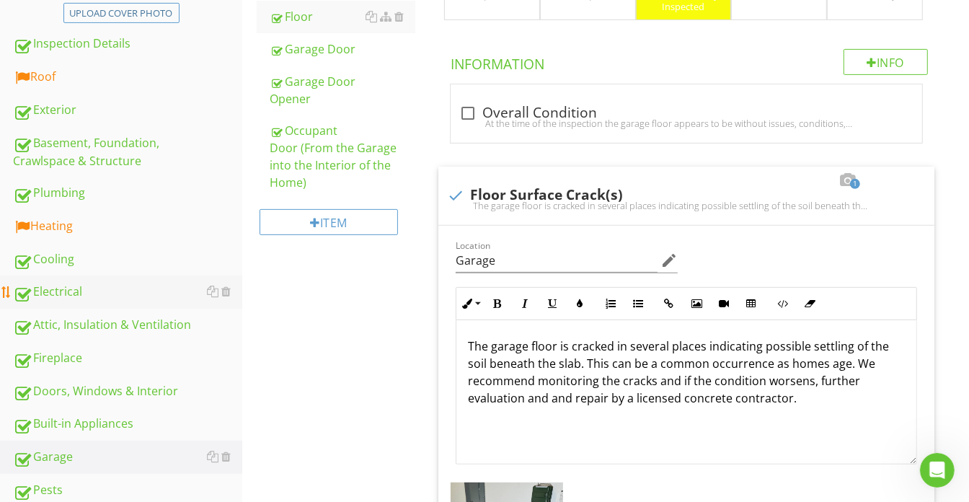
click at [84, 291] on div "Electrical" at bounding box center [127, 292] width 229 height 19
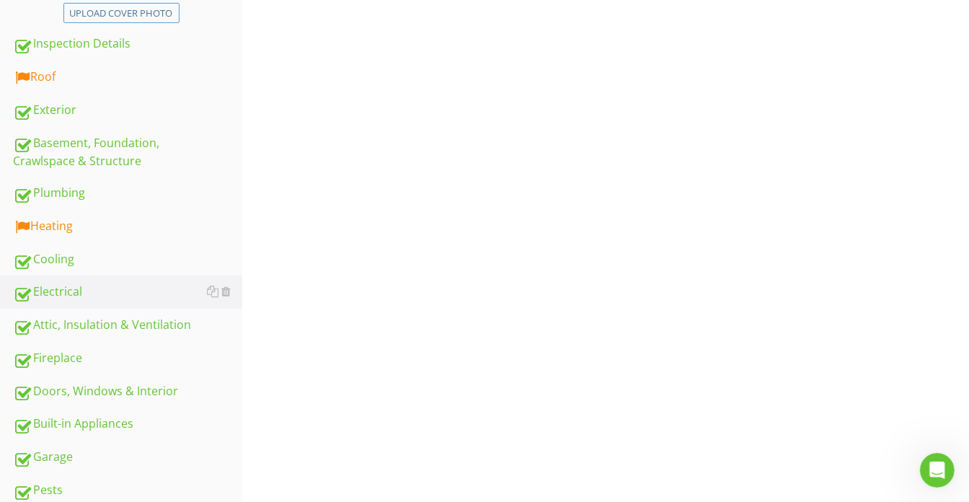
scroll to position [262, 0]
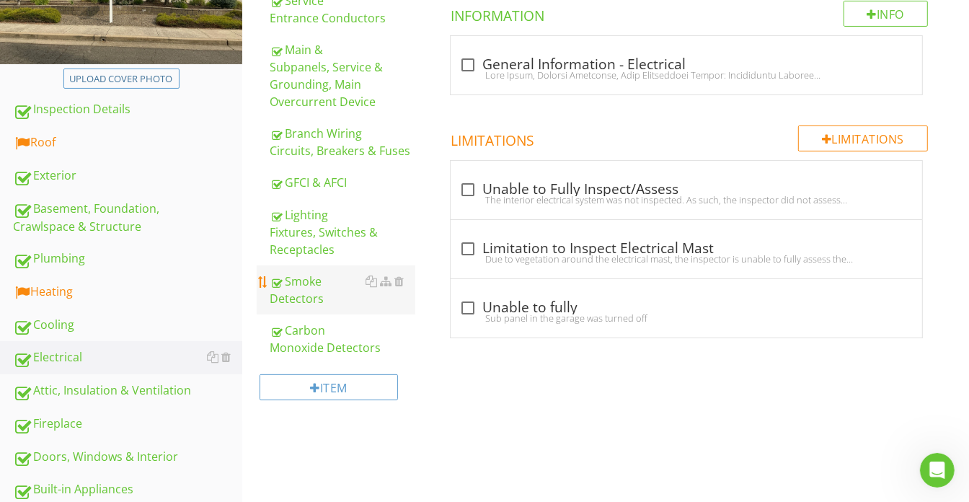
click at [288, 293] on div "Smoke Detectors" at bounding box center [343, 290] width 146 height 35
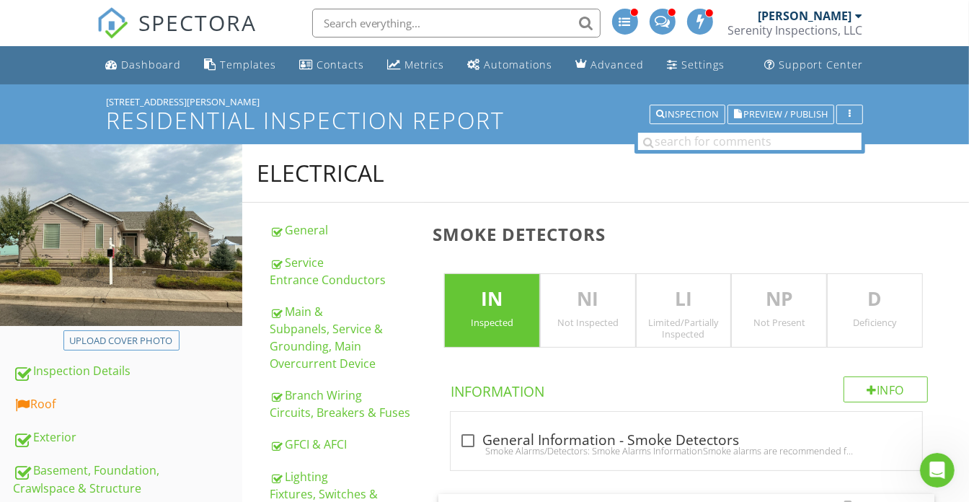
scroll to position [327, 0]
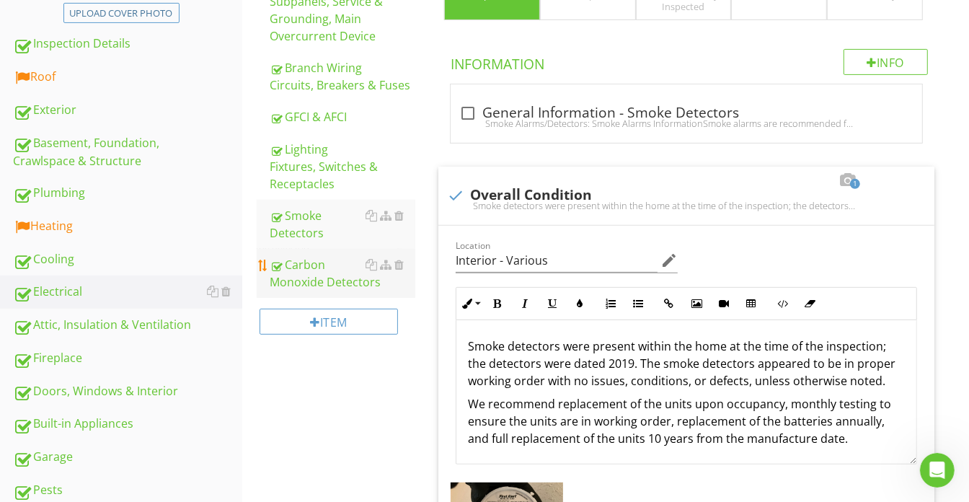
drag, startPoint x: 131, startPoint y: 325, endPoint x: 353, endPoint y: 286, distance: 226.3
click at [131, 326] on div "Attic, Insulation & Ventilation" at bounding box center [127, 325] width 229 height 19
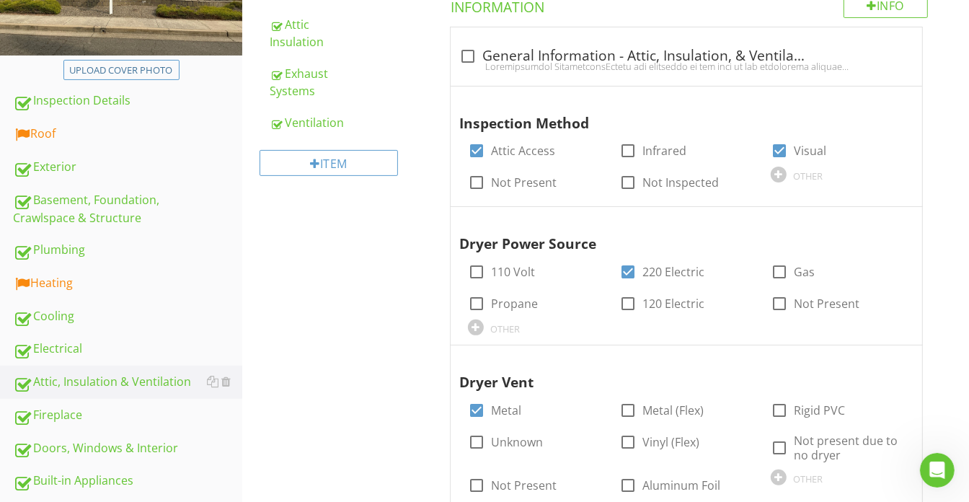
scroll to position [196, 0]
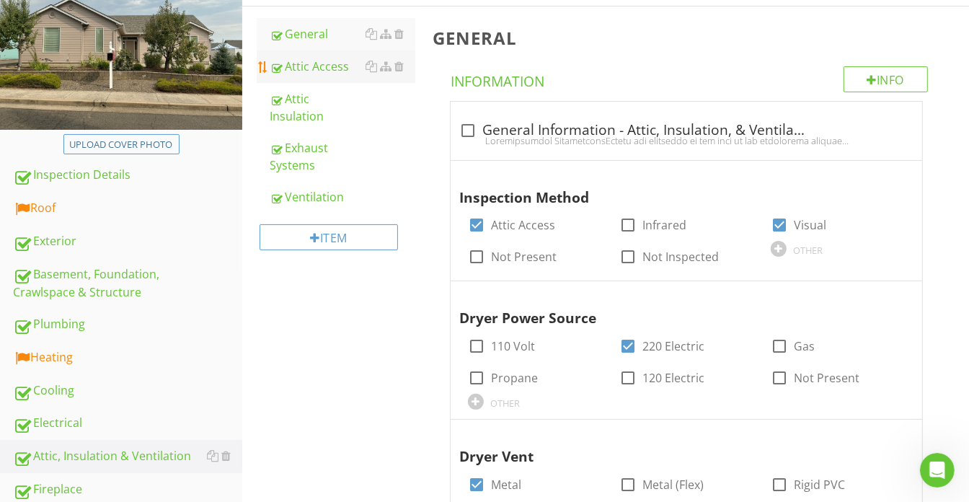
click at [337, 58] on div "Attic Access" at bounding box center [343, 66] width 146 height 17
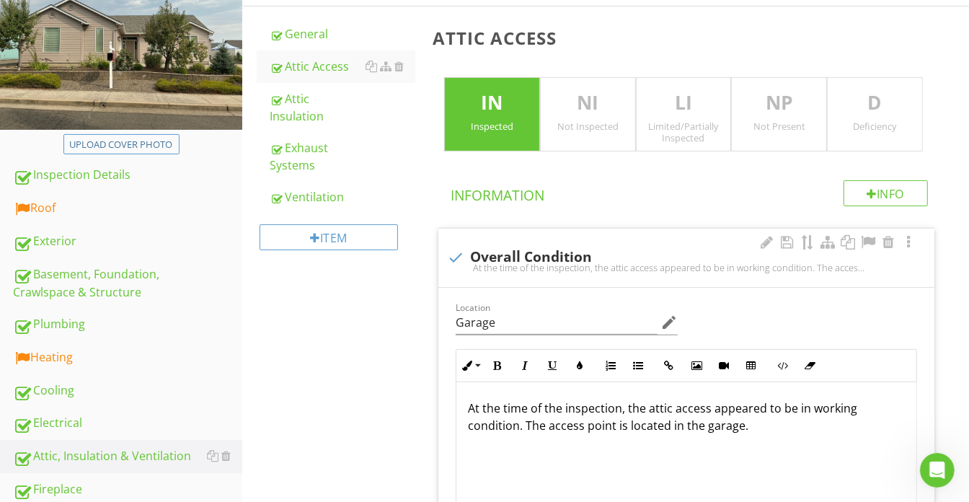
click at [888, 105] on p "D" at bounding box center [875, 103] width 94 height 29
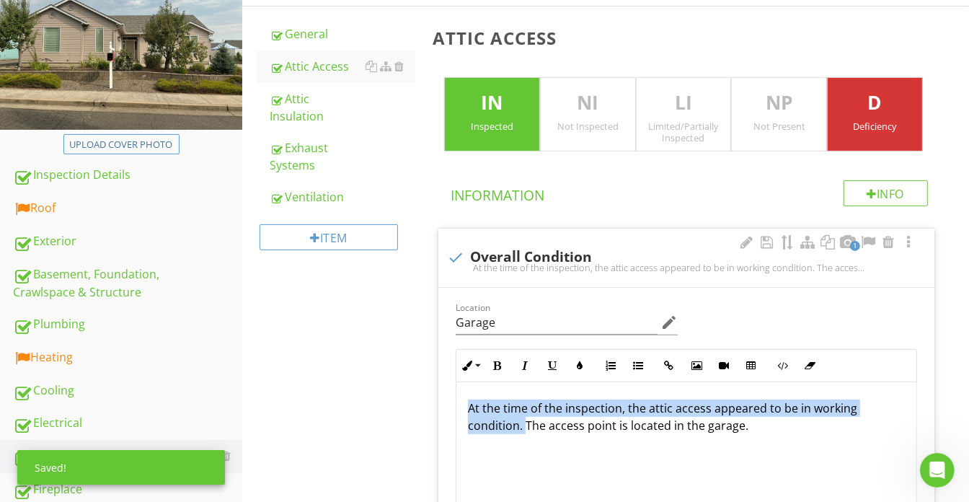
drag, startPoint x: 503, startPoint y: 402, endPoint x: 526, endPoint y: 423, distance: 31.1
click at [526, 423] on div "At the time of the inspection, the attic access appeared to be in working condi…" at bounding box center [686, 454] width 460 height 144
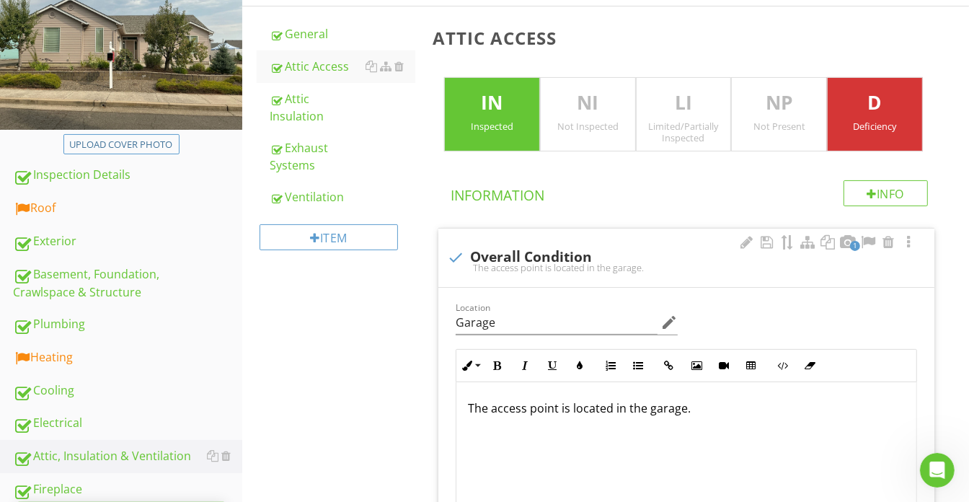
click at [498, 402] on p "The access point is located in the garage." at bounding box center [686, 407] width 437 height 17
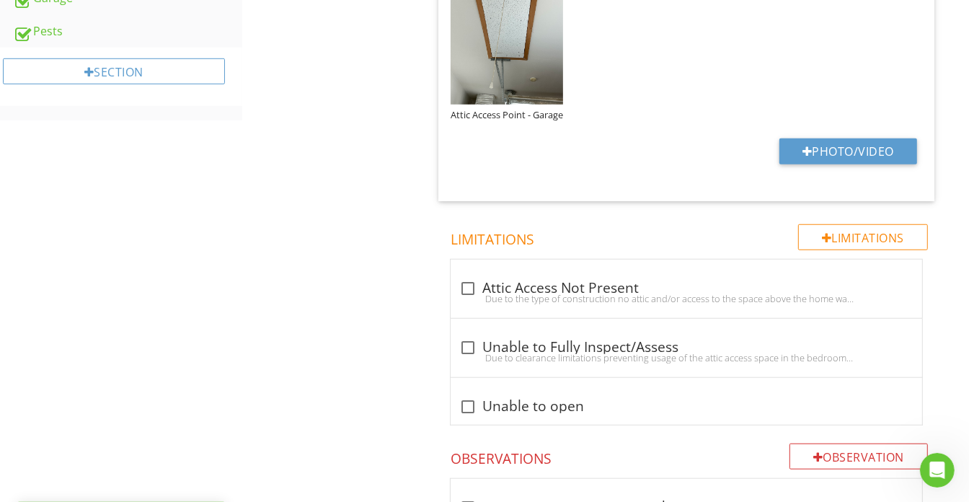
scroll to position [1048, 0]
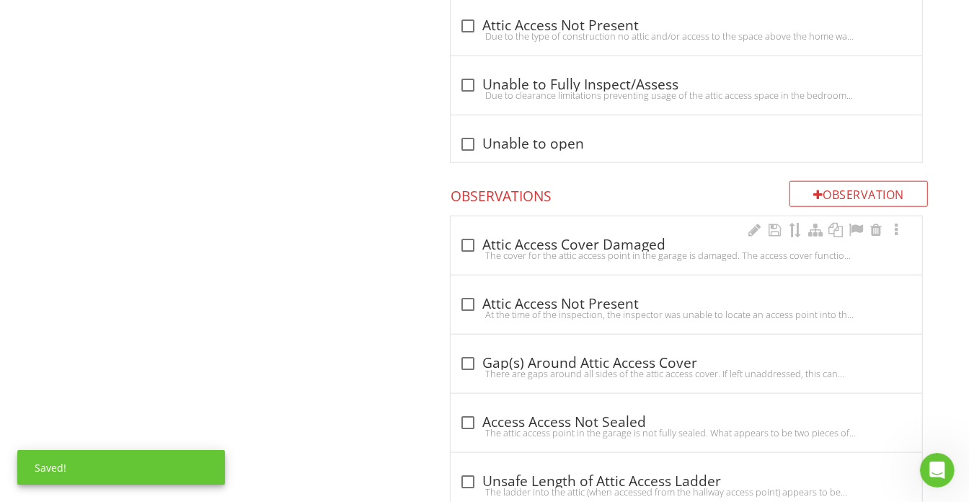
click at [685, 273] on div "check_box_outline_blank Attic Access Cover Damaged The cover for the attic acce…" at bounding box center [687, 245] width 472 height 58
checkbox input "true"
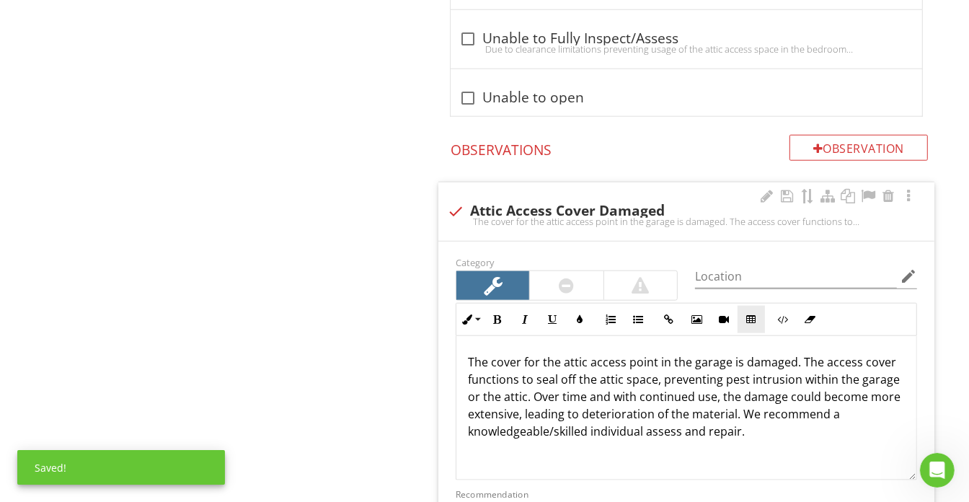
scroll to position [1114, 0]
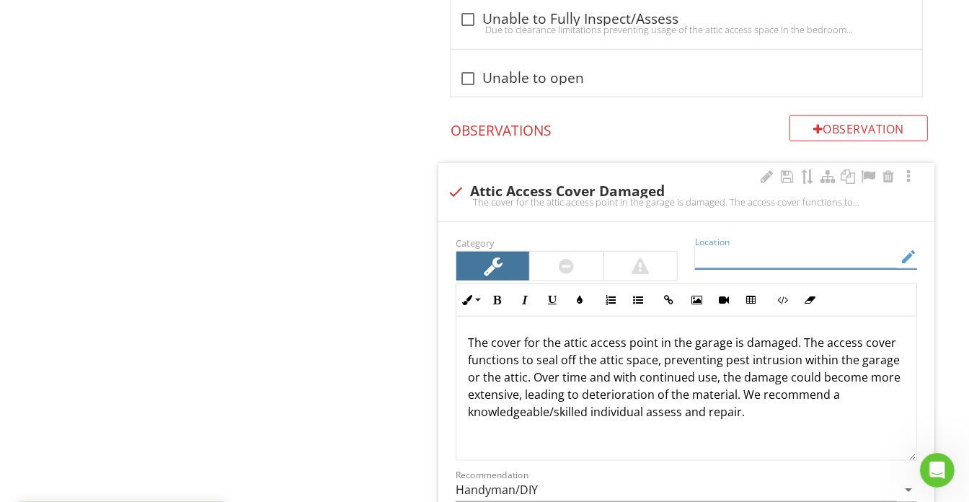
click at [761, 269] on input "Location" at bounding box center [796, 257] width 202 height 24
type input "Garage"
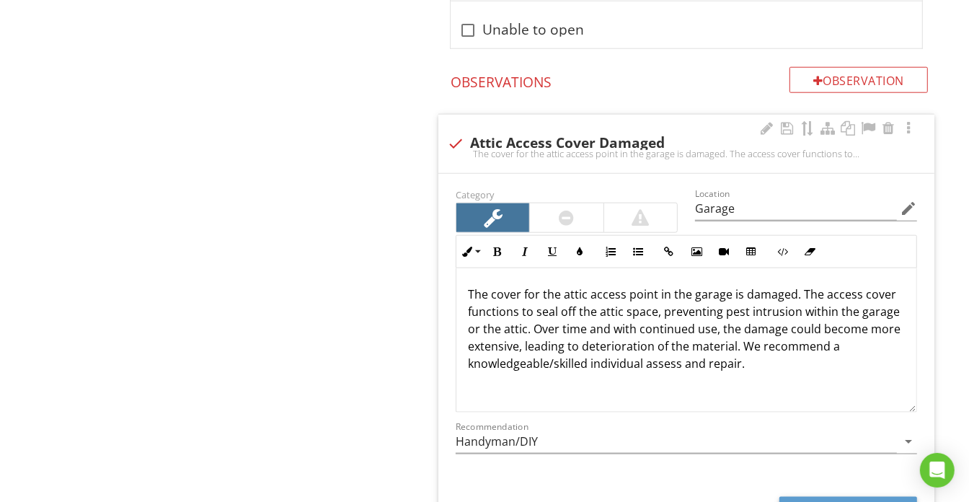
scroll to position [1245, 0]
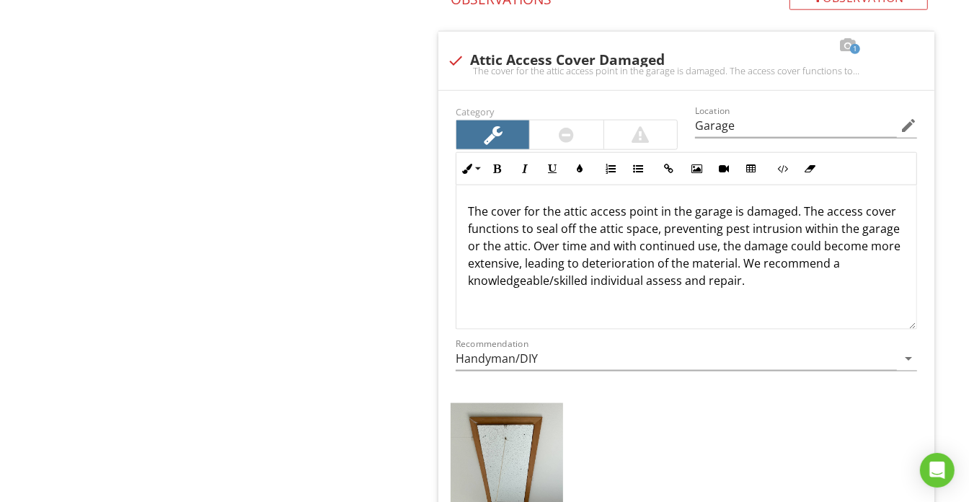
click at [543, 443] on img at bounding box center [507, 478] width 112 height 150
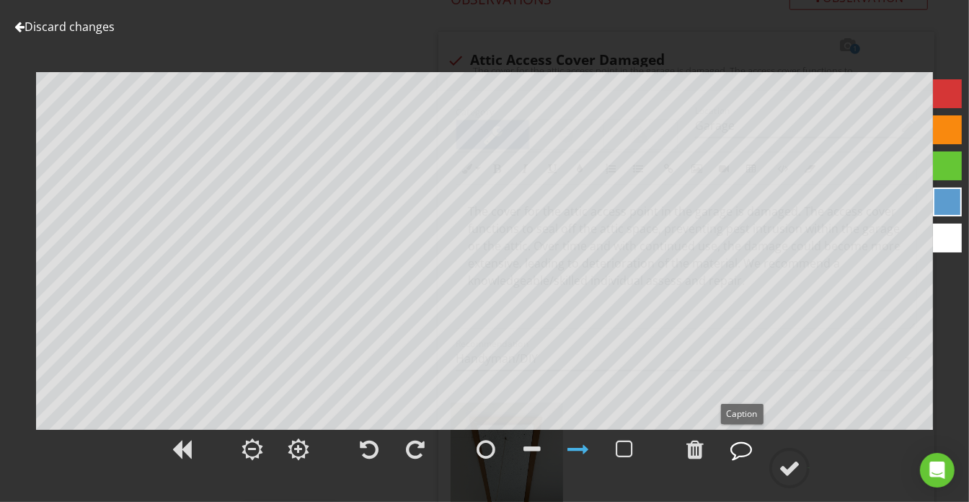
click at [744, 447] on div at bounding box center [741, 449] width 22 height 22
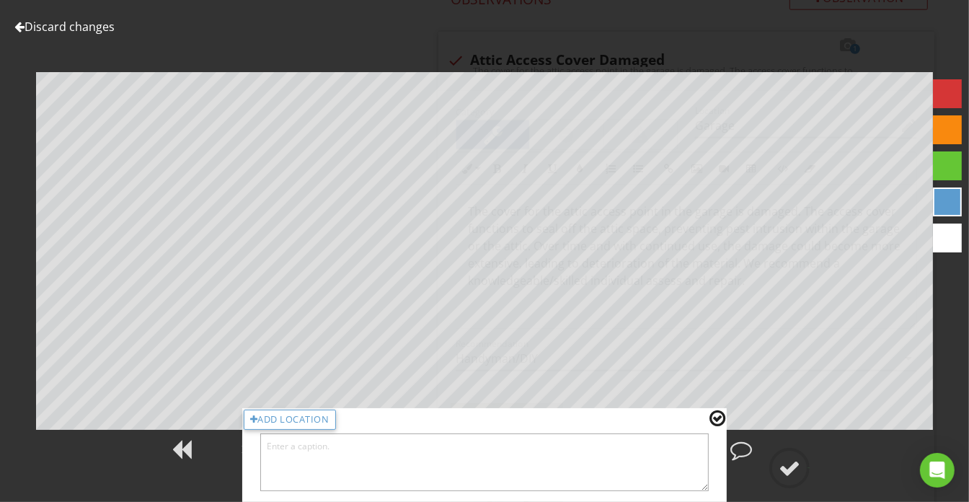
click at [666, 469] on textarea at bounding box center [484, 462] width 449 height 58
type textarea "Attic Access Cover Damaged - Garage"
click at [717, 418] on div at bounding box center [718, 418] width 16 height 19
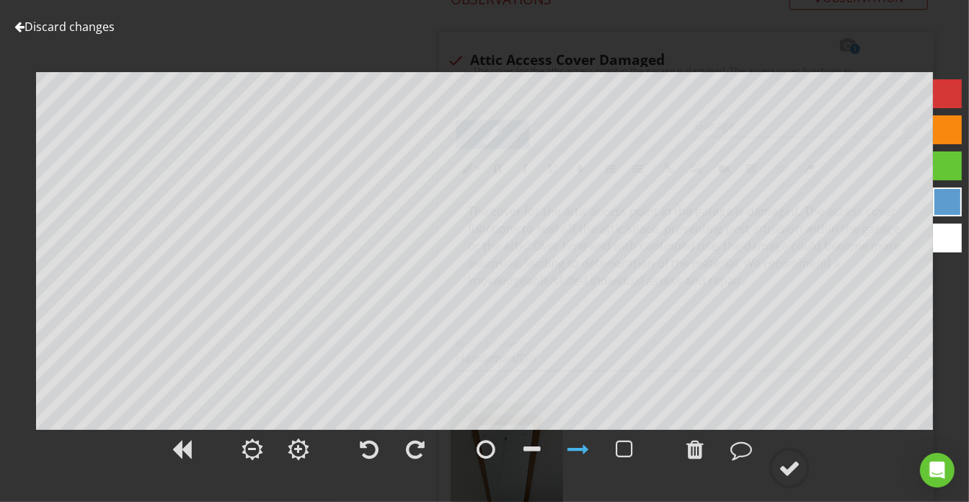
click at [785, 464] on div at bounding box center [790, 468] width 22 height 22
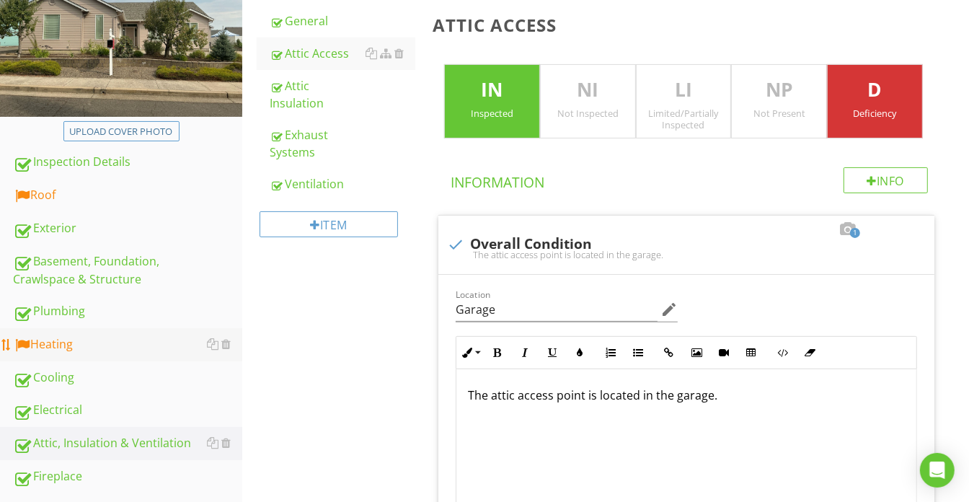
scroll to position [262, 0]
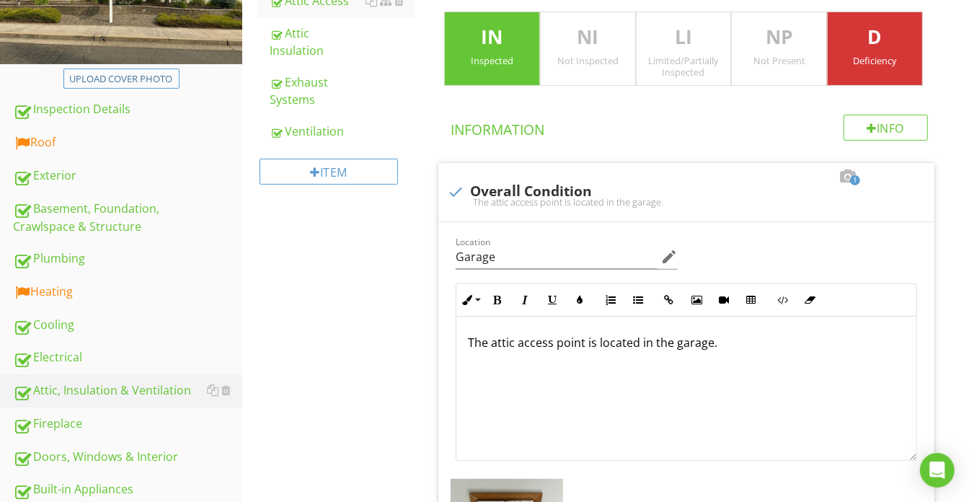
click at [110, 226] on div "Basement, Foundation, Crawlspace & Structure" at bounding box center [127, 218] width 229 height 36
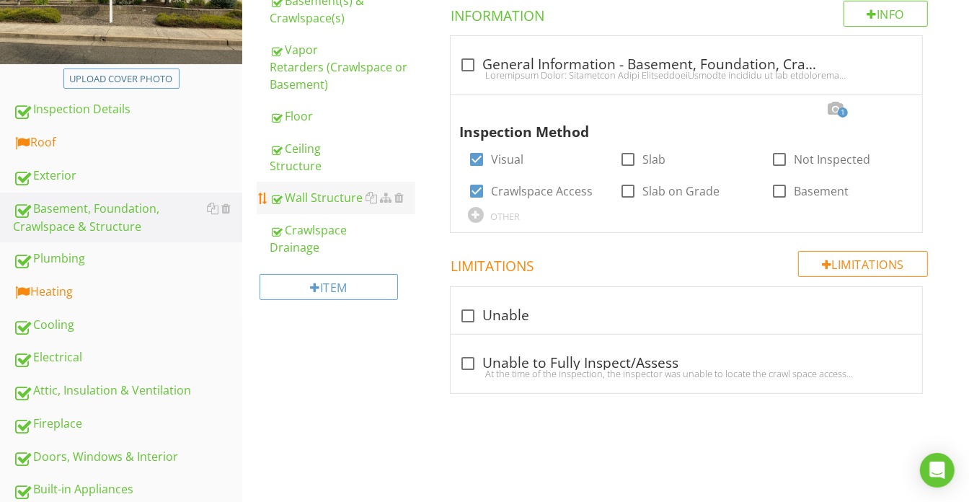
click at [336, 194] on div "Wall Structure" at bounding box center [343, 197] width 146 height 17
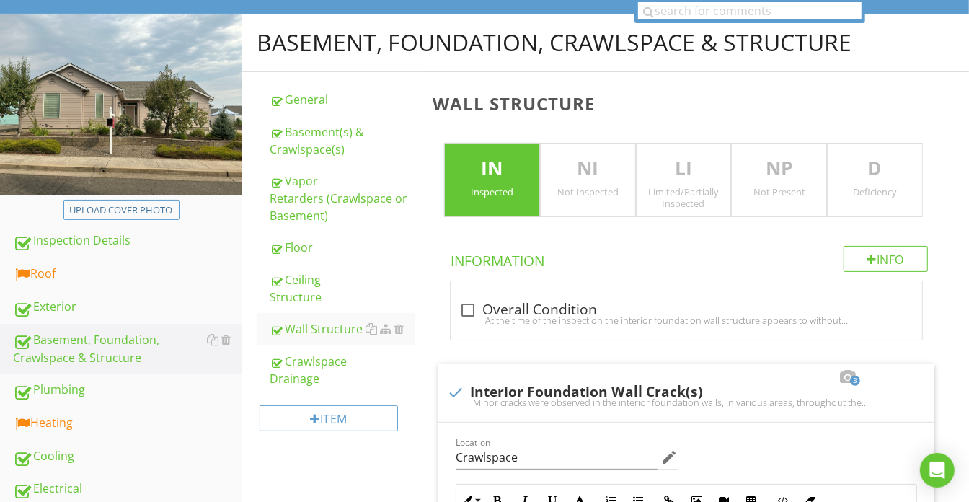
click at [857, 191] on div "Deficiency" at bounding box center [875, 192] width 94 height 12
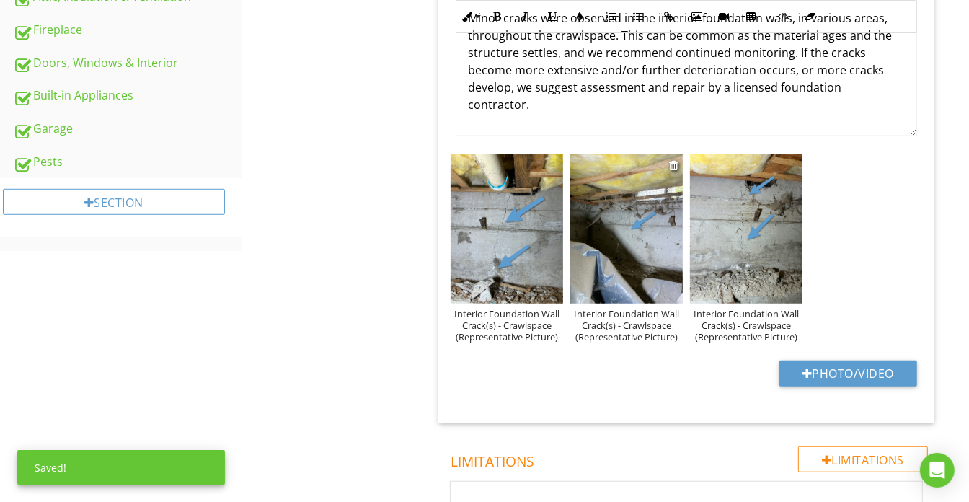
scroll to position [983, 0]
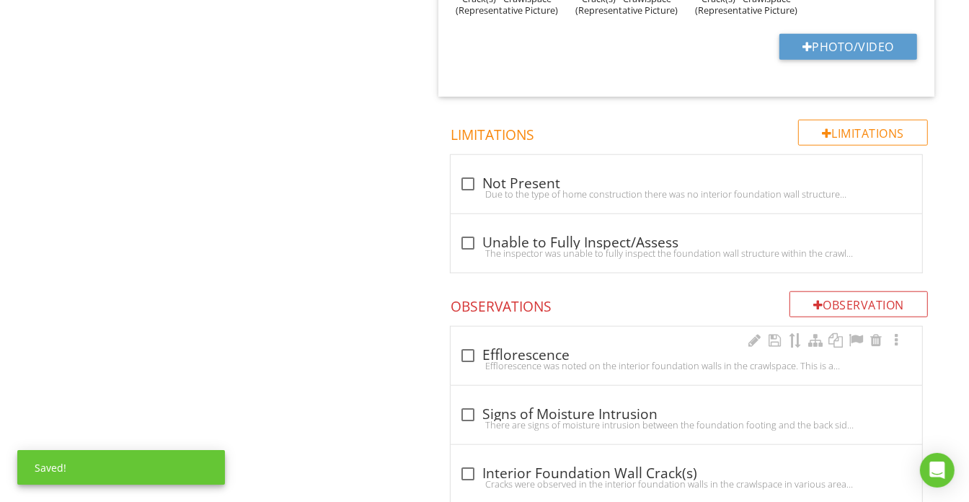
click at [580, 360] on div "Efflorescence was noted on the interior foundation walls in the crawlspace. Thi…" at bounding box center [686, 366] width 454 height 12
checkbox input "true"
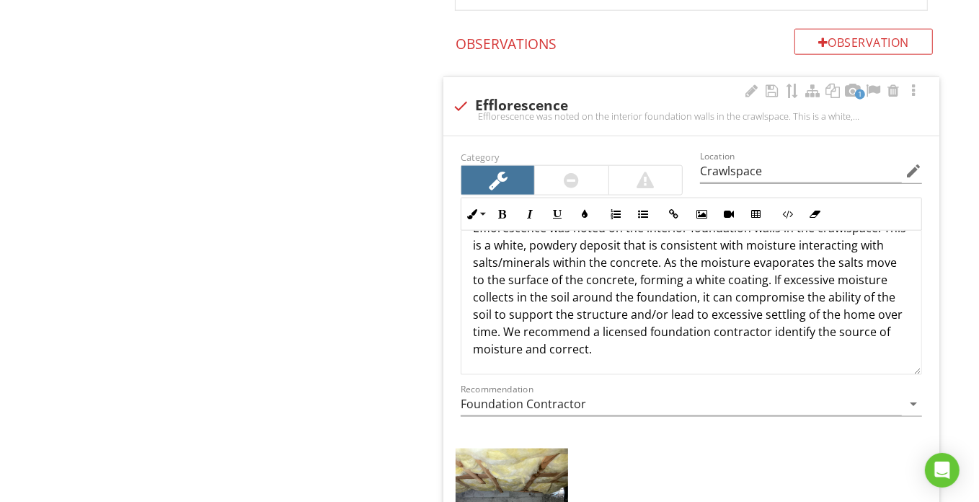
scroll to position [1507, 0]
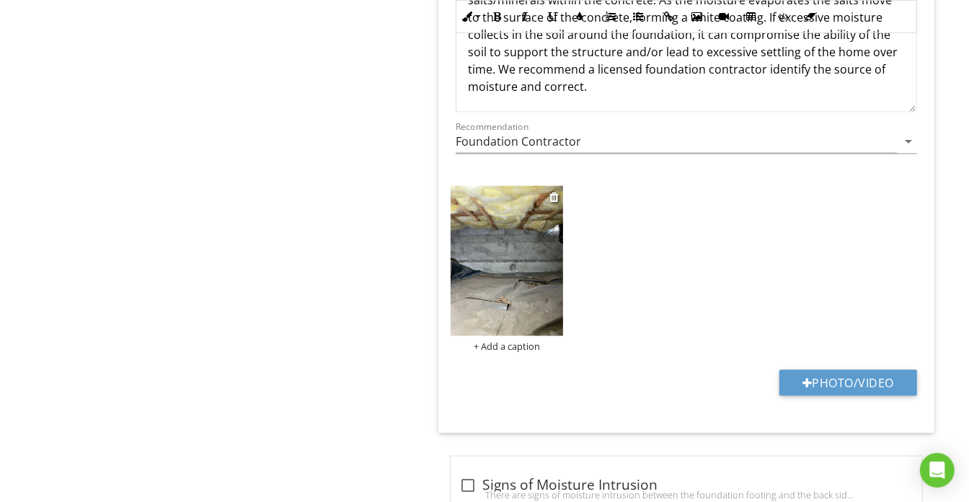
click at [508, 340] on div "+ Add a caption" at bounding box center [507, 346] width 112 height 12
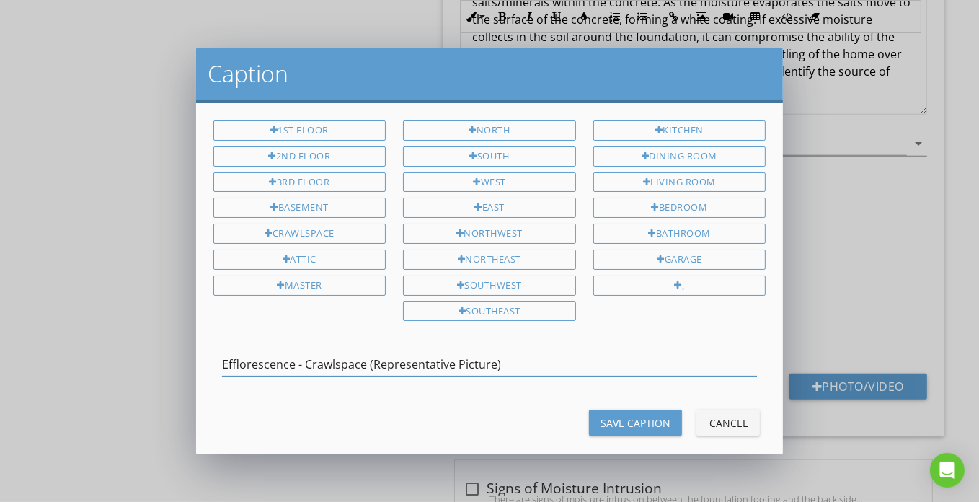
click at [535, 353] on input "Efflorescence - Crawlspace (Representative Picture)" at bounding box center [490, 365] width 536 height 24
drag, startPoint x: 535, startPoint y: 353, endPoint x: 577, endPoint y: 377, distance: 48.5
click at [535, 354] on input "Efflorescence - Crawlspace (Representative Picture)" at bounding box center [490, 365] width 536 height 24
type input "Efflorescence - Crawlspace (Representative Picture)"
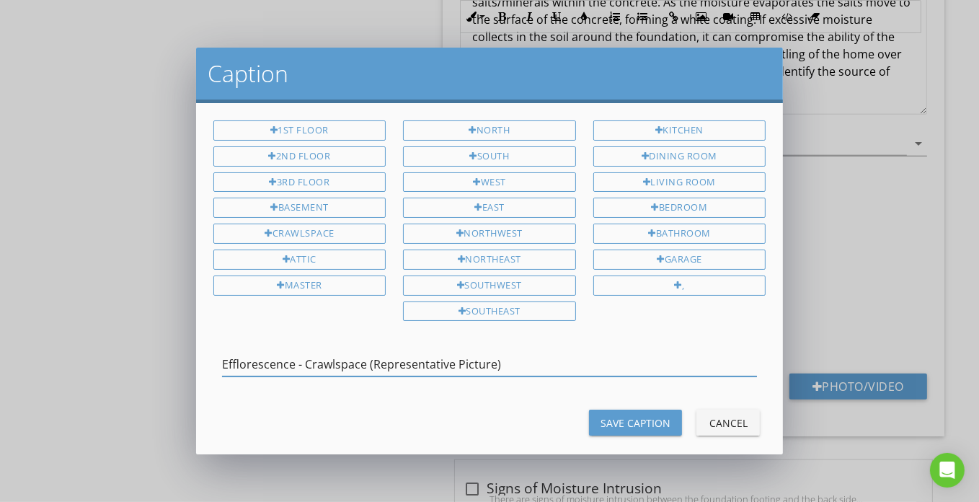
click at [637, 415] on div "Save Caption" at bounding box center [636, 422] width 70 height 15
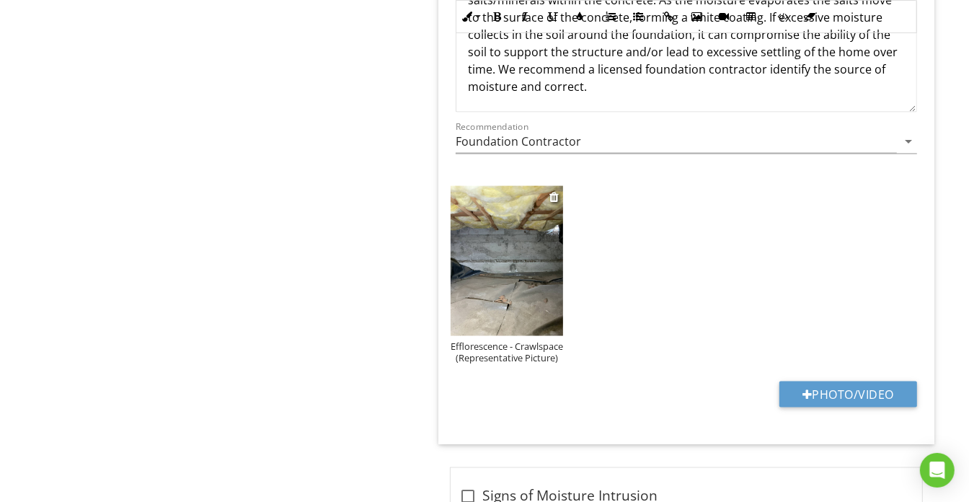
click at [514, 340] on div "Efflorescence - Crawlspace (Representative Picture)" at bounding box center [507, 351] width 112 height 23
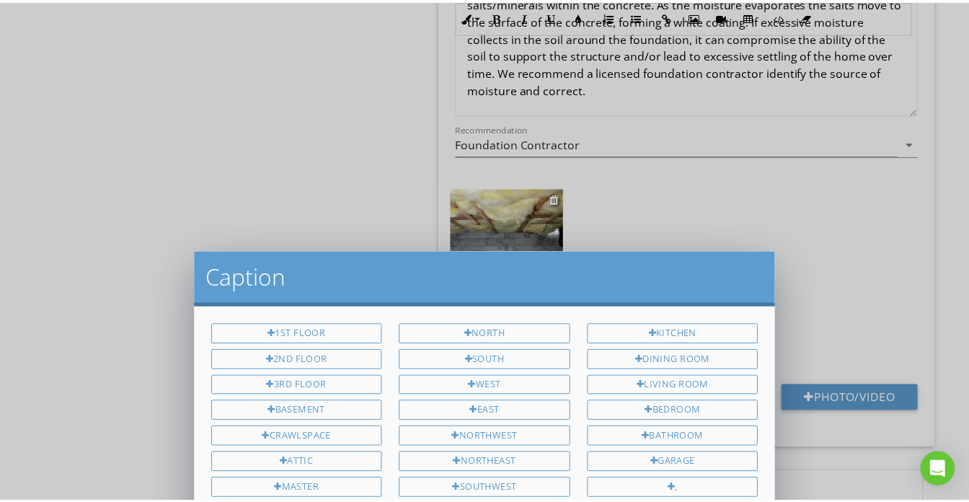
scroll to position [0, 0]
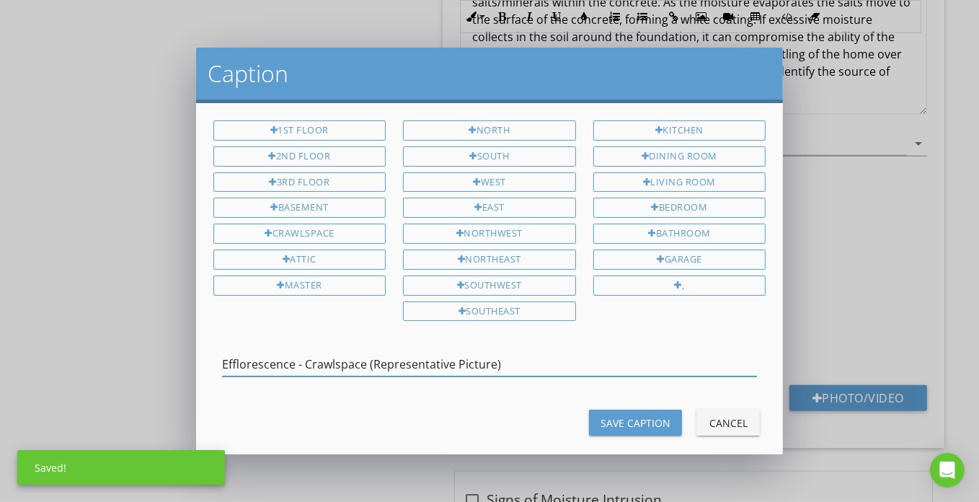
click at [713, 415] on div "Cancel" at bounding box center [728, 422] width 40 height 15
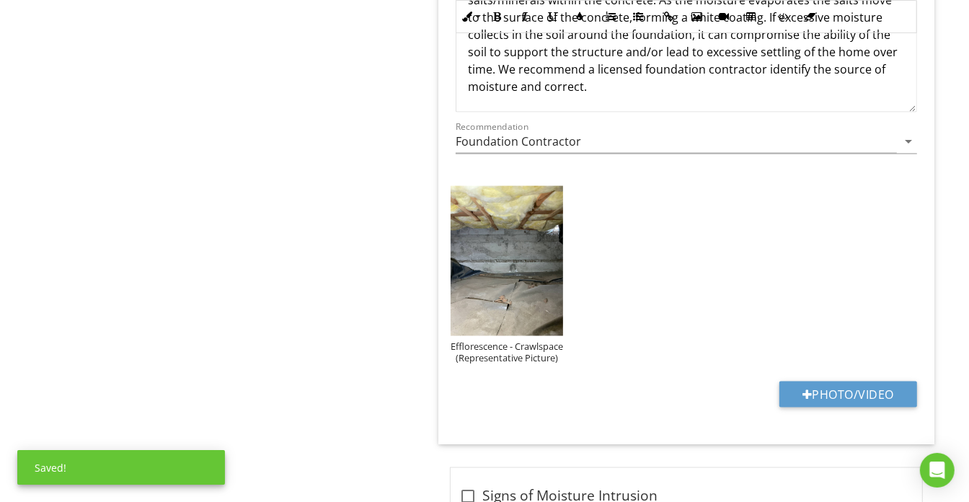
click at [524, 307] on img at bounding box center [507, 261] width 112 height 150
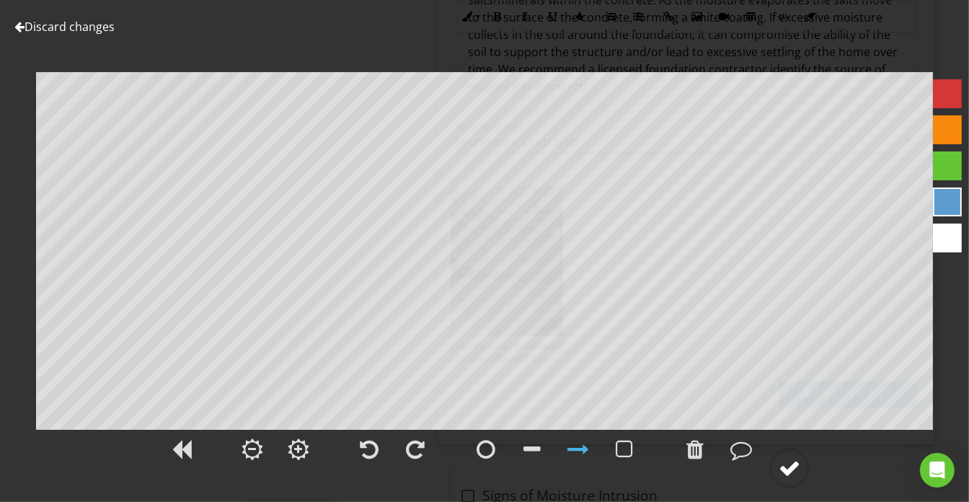
click at [775, 469] on circle at bounding box center [789, 467] width 37 height 37
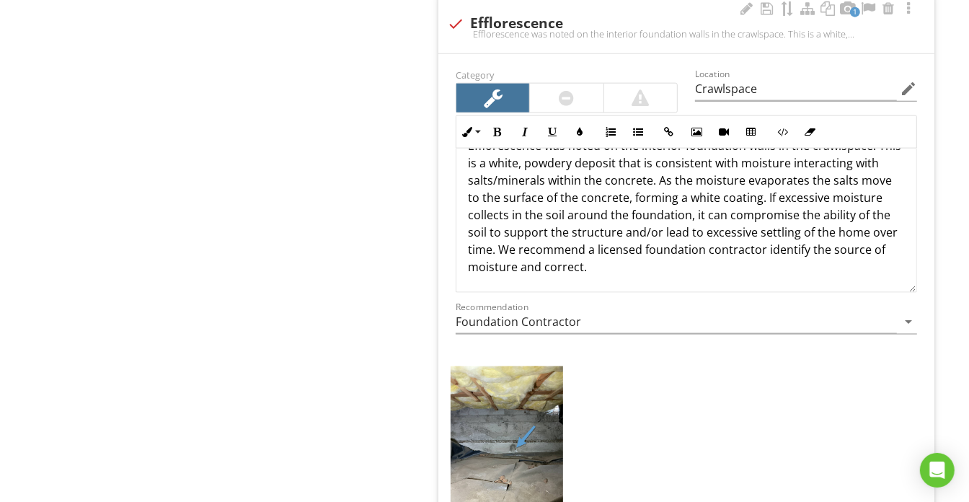
scroll to position [1311, 0]
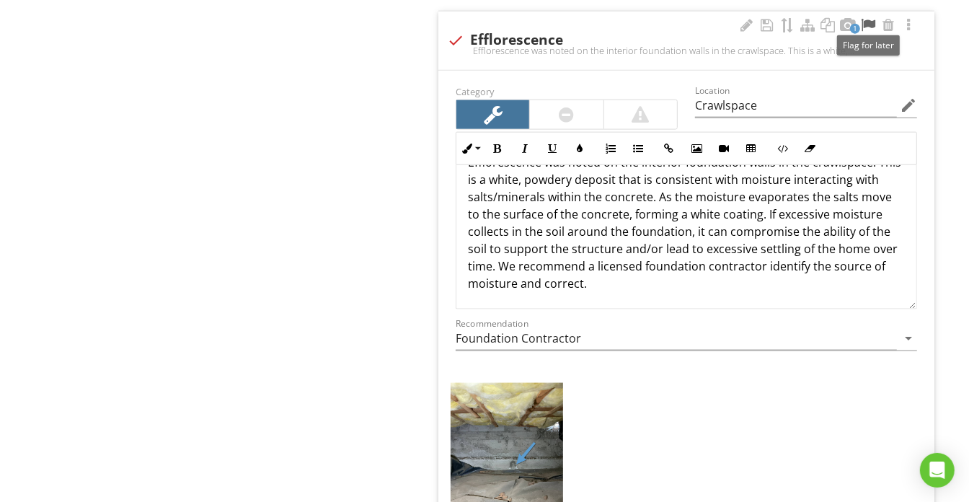
click at [870, 18] on div at bounding box center [868, 25] width 17 height 14
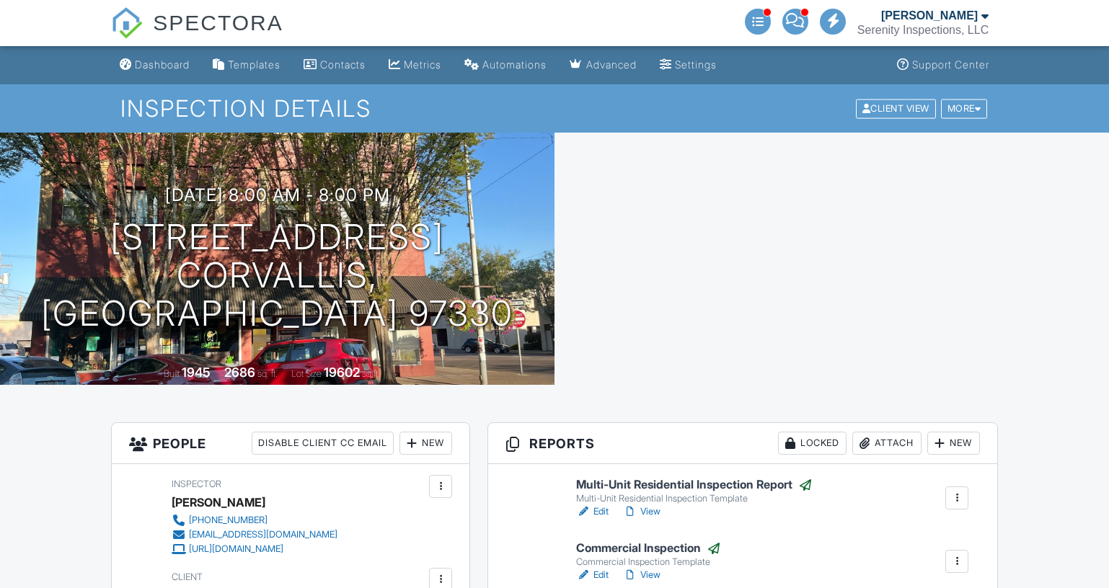
click at [658, 511] on link "View" at bounding box center [641, 512] width 37 height 14
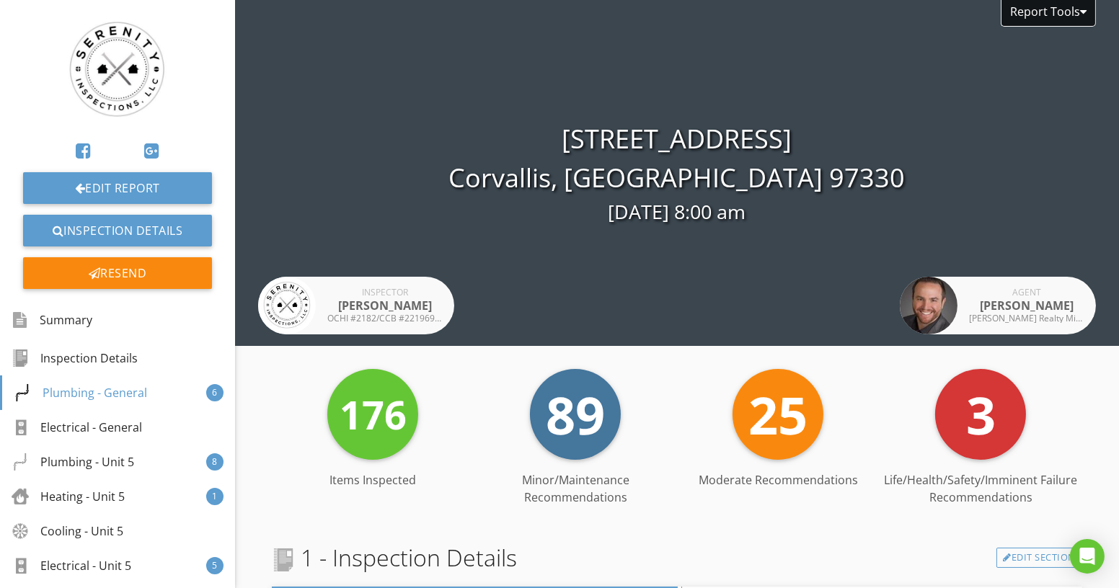
scroll to position [1966, 0]
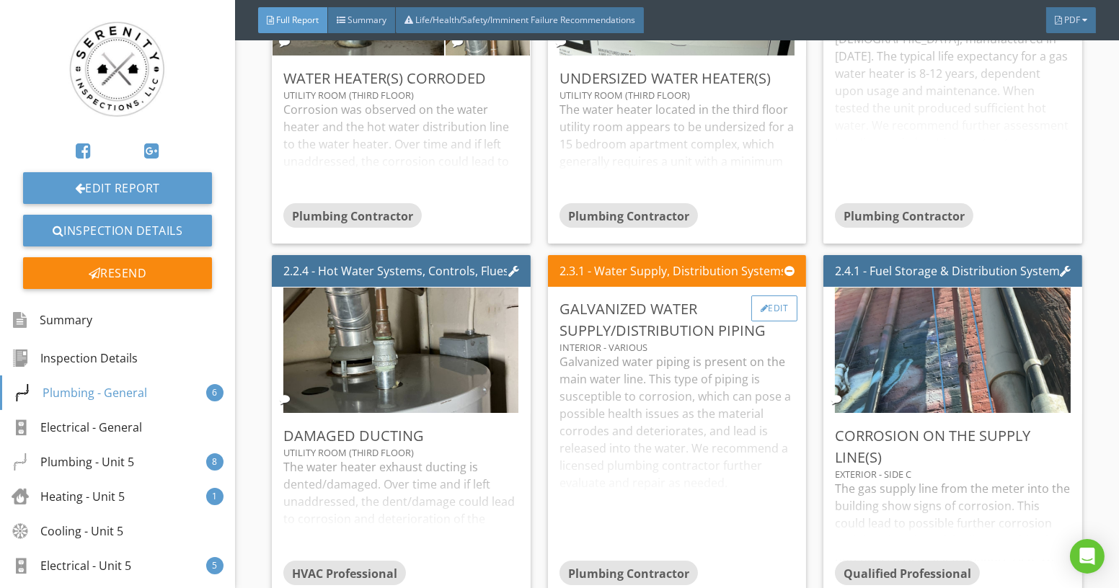
click at [768, 317] on div "Edit" at bounding box center [774, 309] width 47 height 26
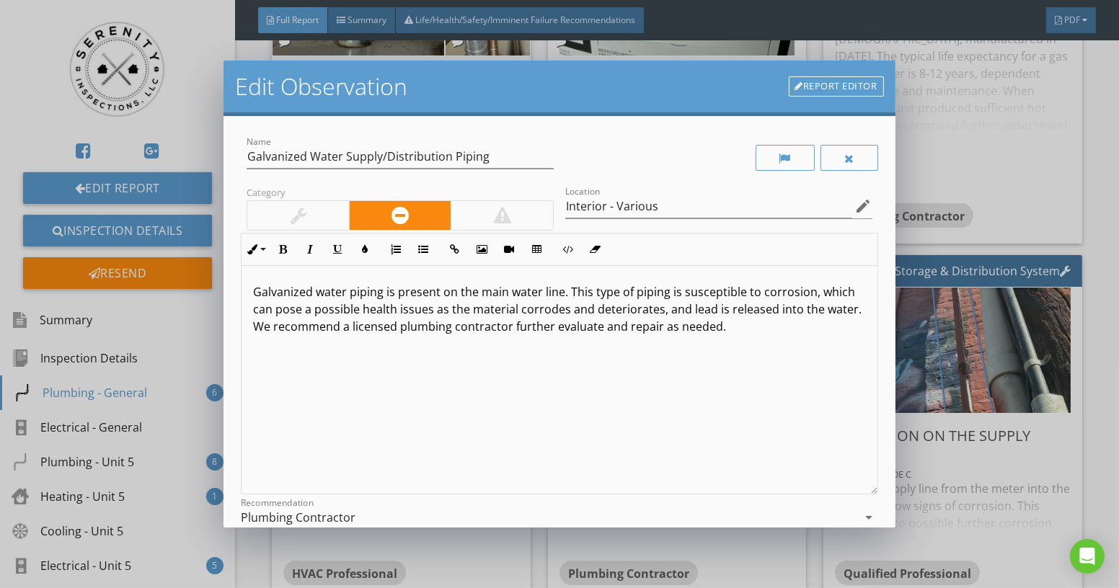
click at [317, 216] on div at bounding box center [298, 215] width 102 height 29
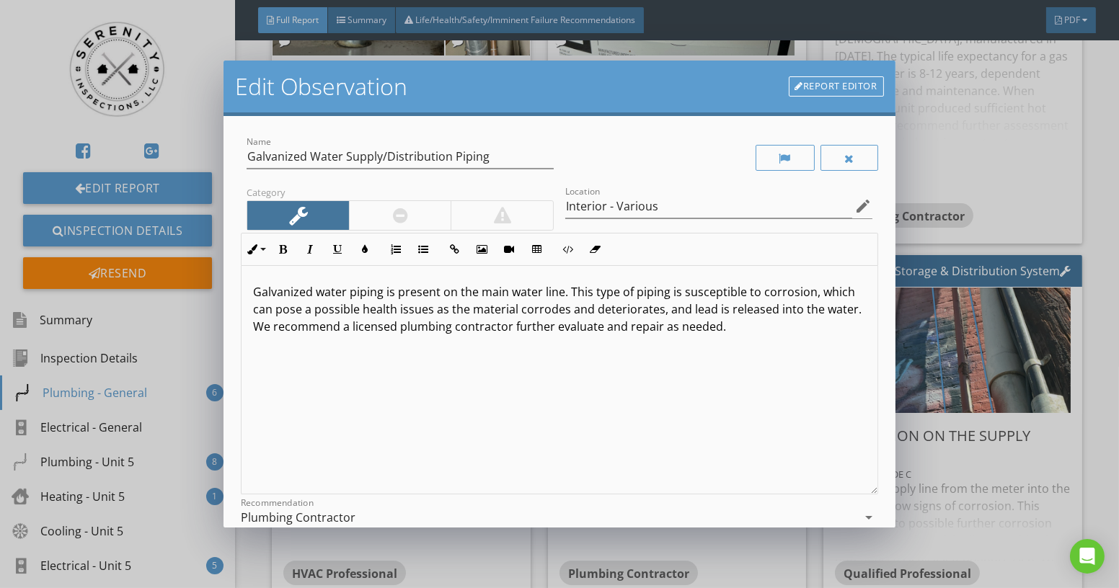
click at [260, 290] on p "Galvanized water piping is present on the main water line. This type of piping …" at bounding box center [559, 309] width 612 height 52
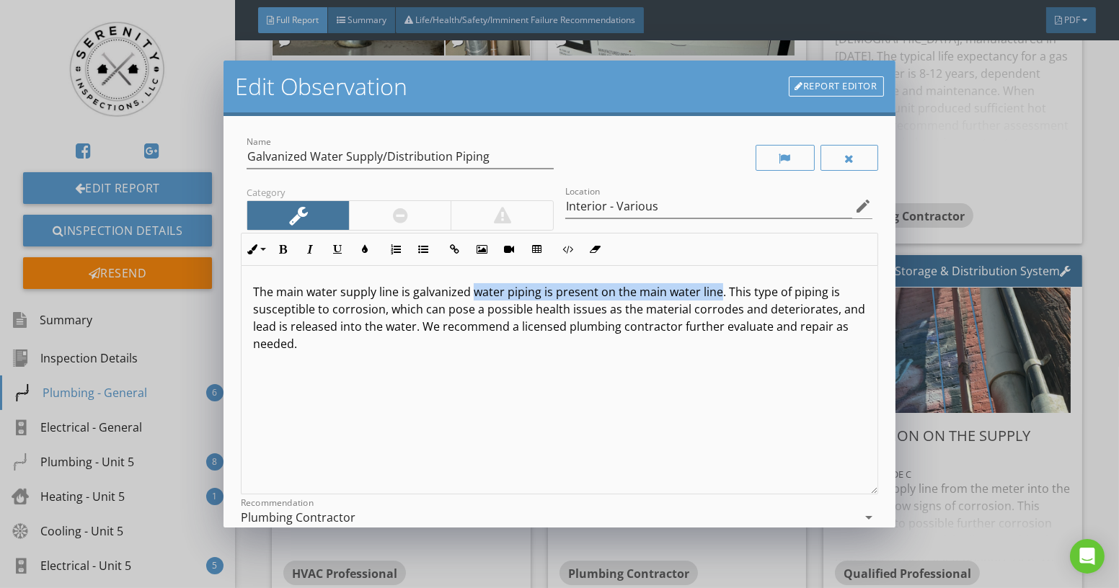
drag, startPoint x: 474, startPoint y: 291, endPoint x: 717, endPoint y: 298, distance: 243.1
click at [717, 298] on p "The main water supply line is galvanized water piping is present on the main wa…" at bounding box center [559, 317] width 612 height 69
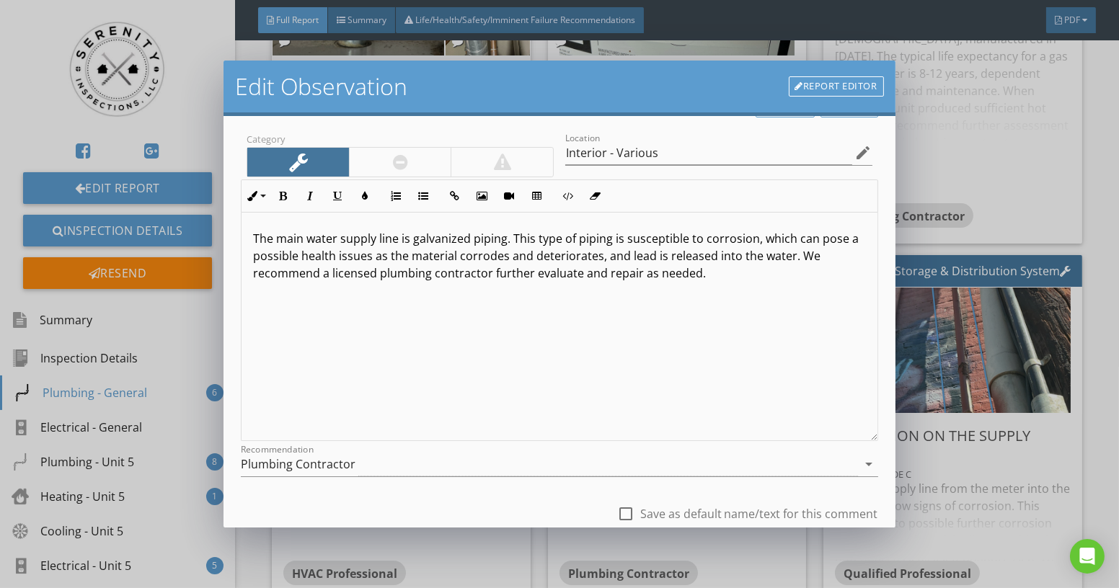
scroll to position [154, 0]
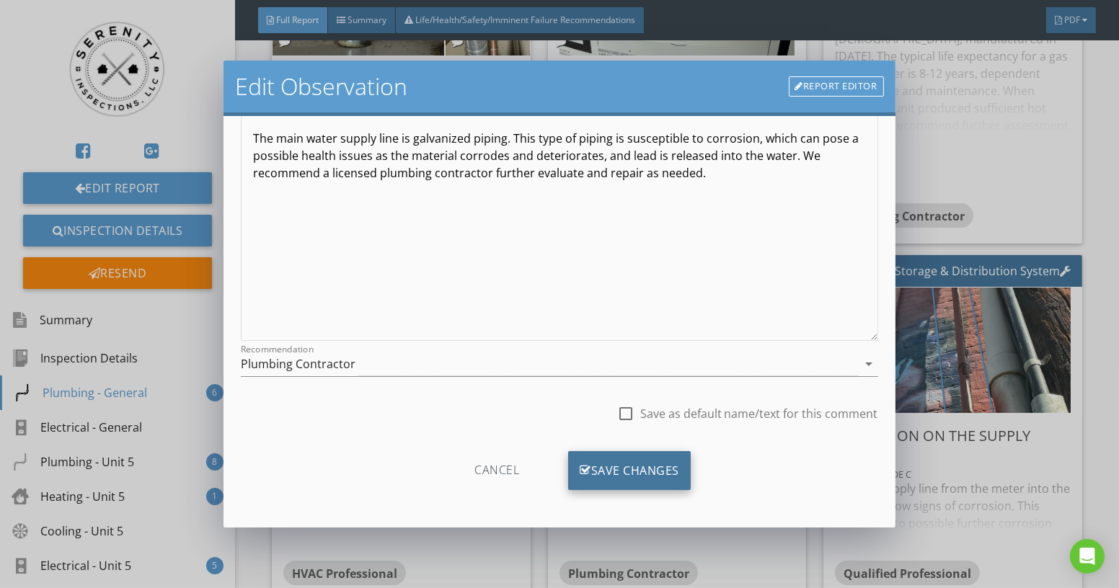
click at [617, 473] on div "Save Changes" at bounding box center [629, 470] width 123 height 39
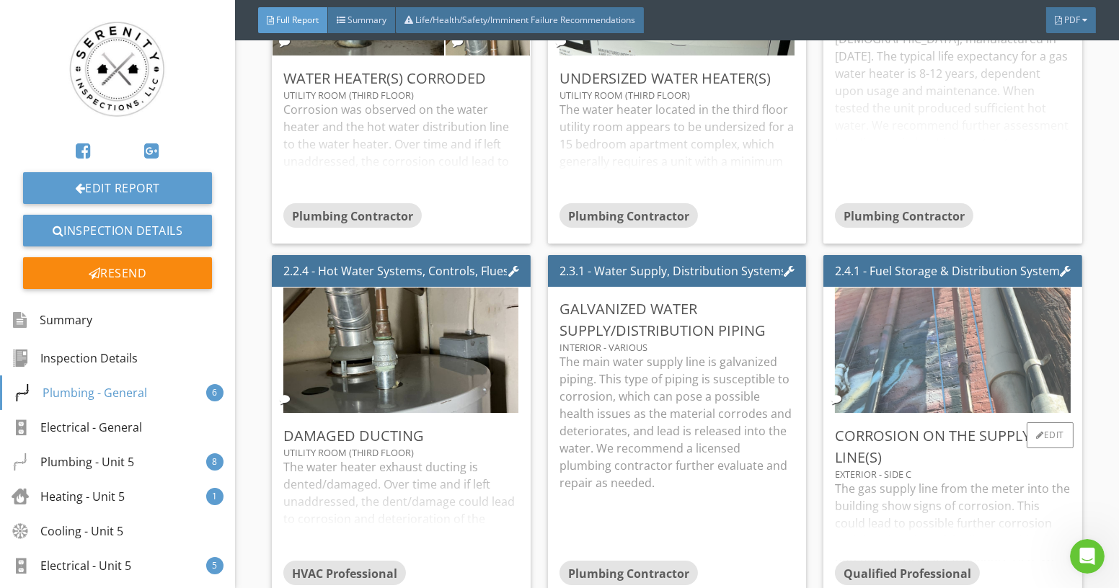
scroll to position [0, 0]
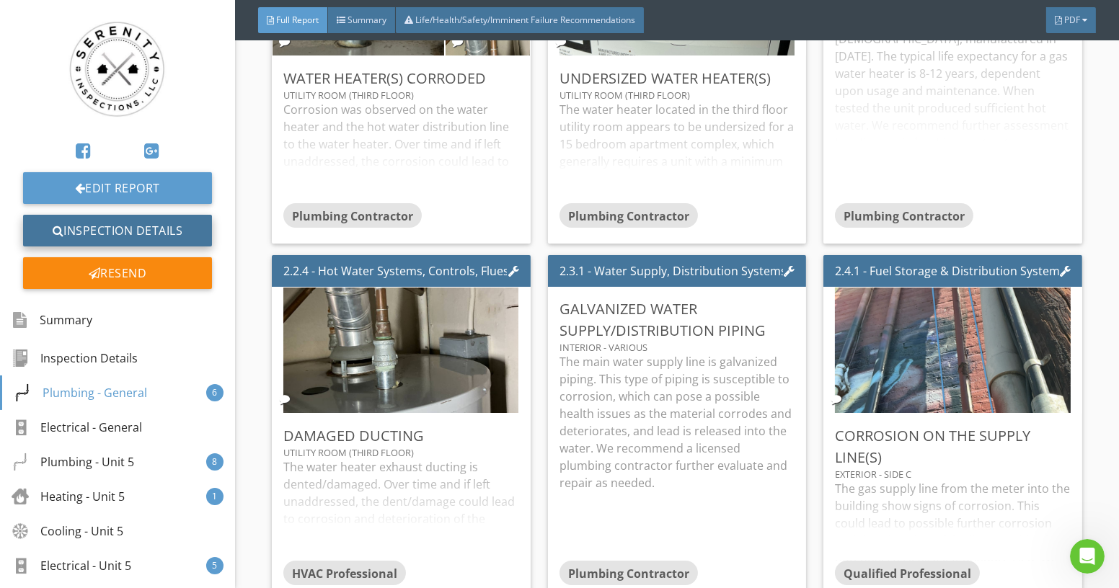
click at [168, 226] on link "Inspection Details" at bounding box center [117, 231] width 189 height 32
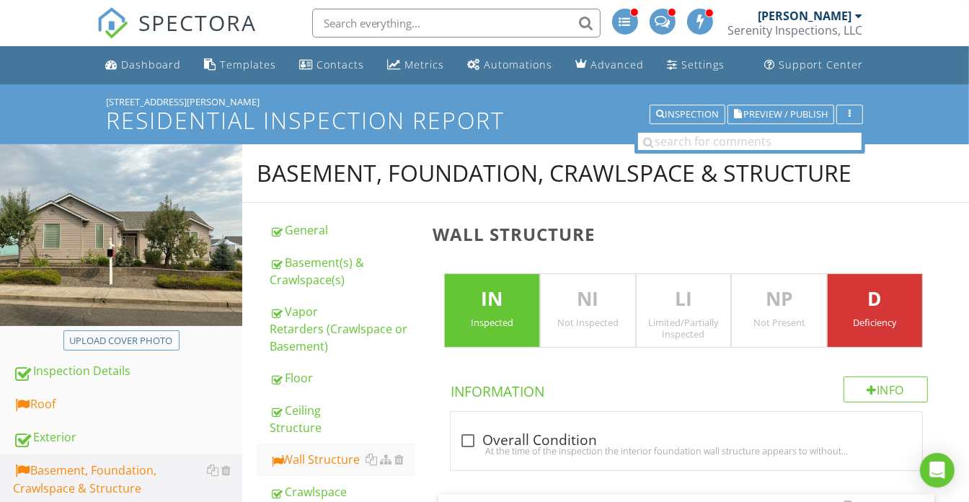
click at [243, 494] on div "General Basement(s) & Crawlspace(s) Vapor Retarders (Crawlspace or Basement) Fl…" at bounding box center [333, 393] width 182 height 381
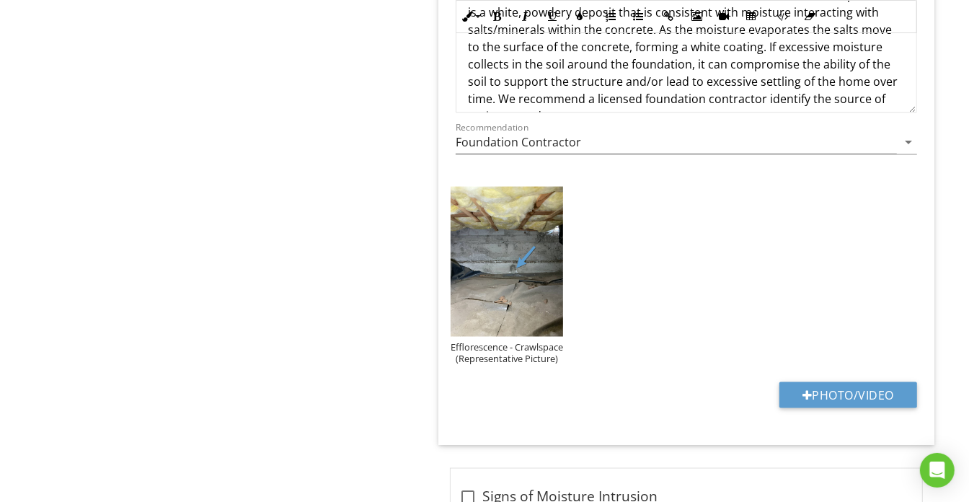
scroll to position [1507, 0]
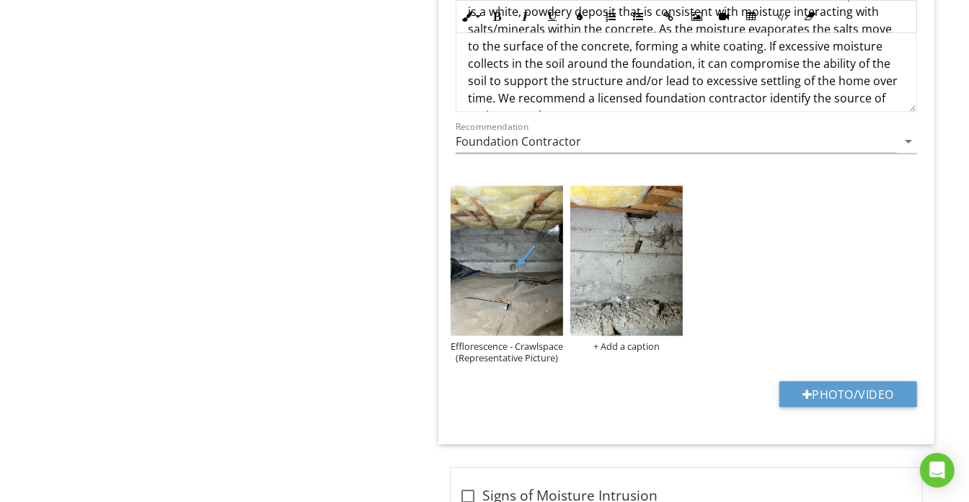
click at [615, 349] on div "Efflorescence - Crawlspace (Representative Picture) + Add a caption" at bounding box center [686, 274] width 479 height 185
click at [615, 344] on div "+ Add a caption" at bounding box center [626, 346] width 112 height 12
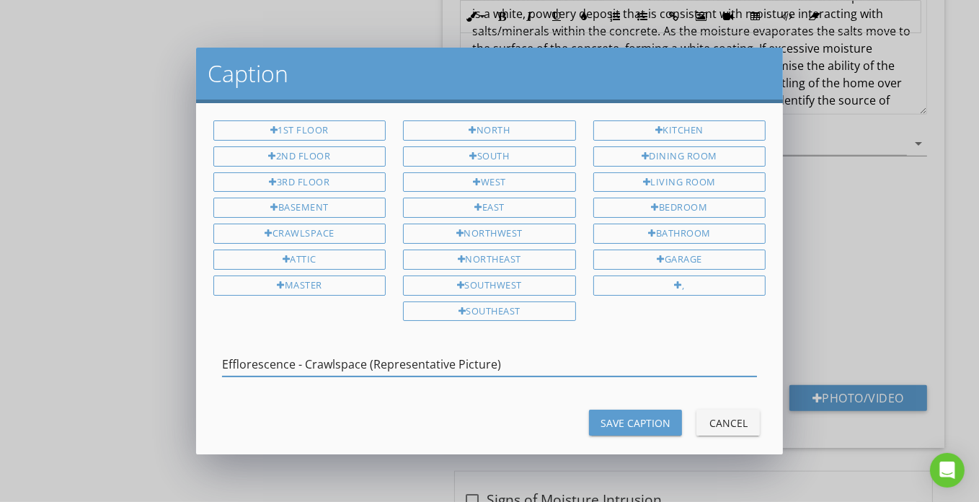
type input "Efflorescence - Crawlspace (Representative Picture)"
click at [607, 415] on div "Save Caption" at bounding box center [636, 422] width 70 height 15
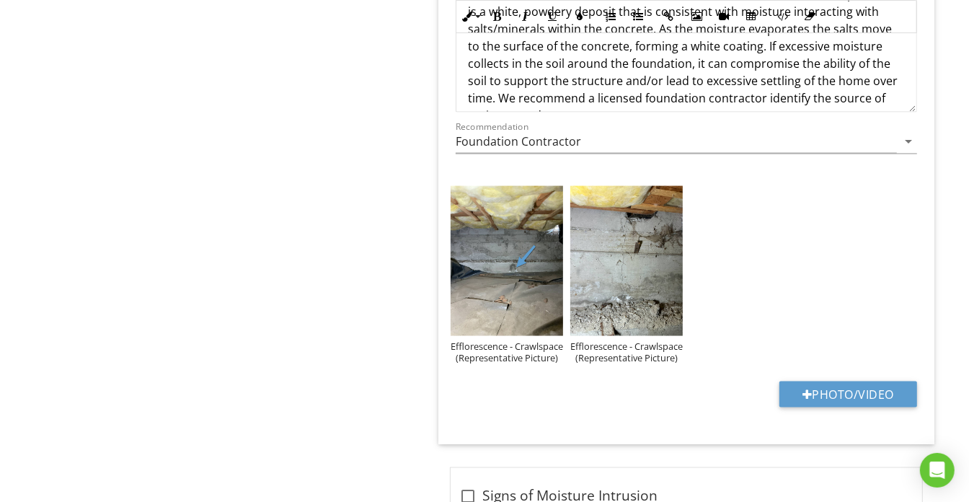
click at [634, 239] on img at bounding box center [626, 261] width 112 height 150
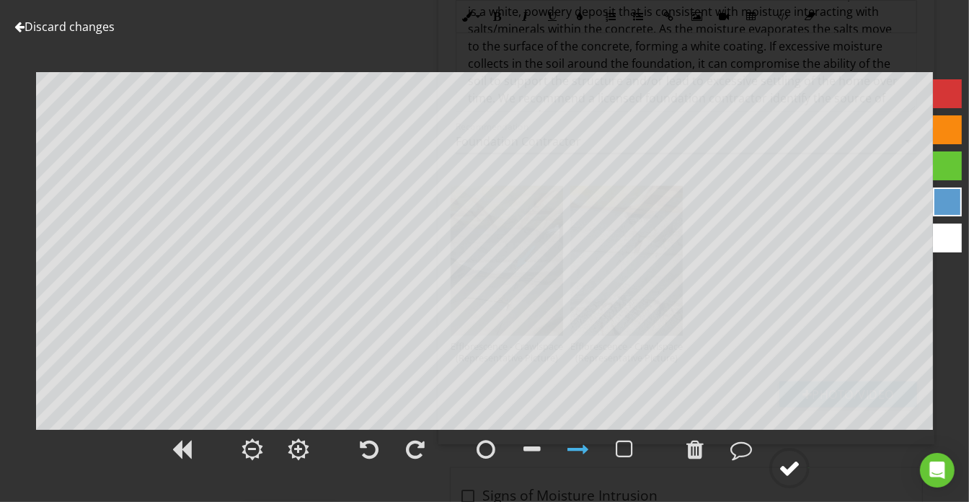
click at [780, 469] on div at bounding box center [790, 468] width 22 height 22
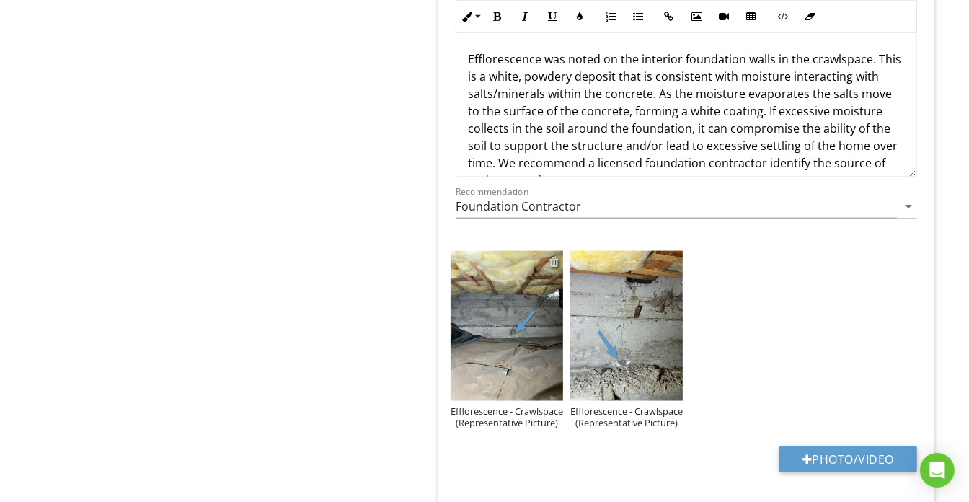
scroll to position [1377, 0]
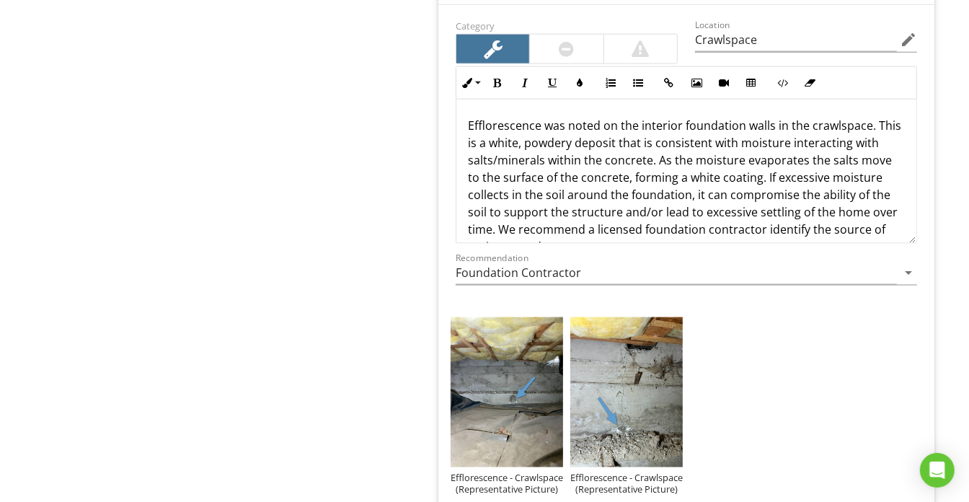
click at [772, 127] on p "Efflorescence was noted on the interior foundation walls in the crawlspace. Thi…" at bounding box center [686, 186] width 437 height 138
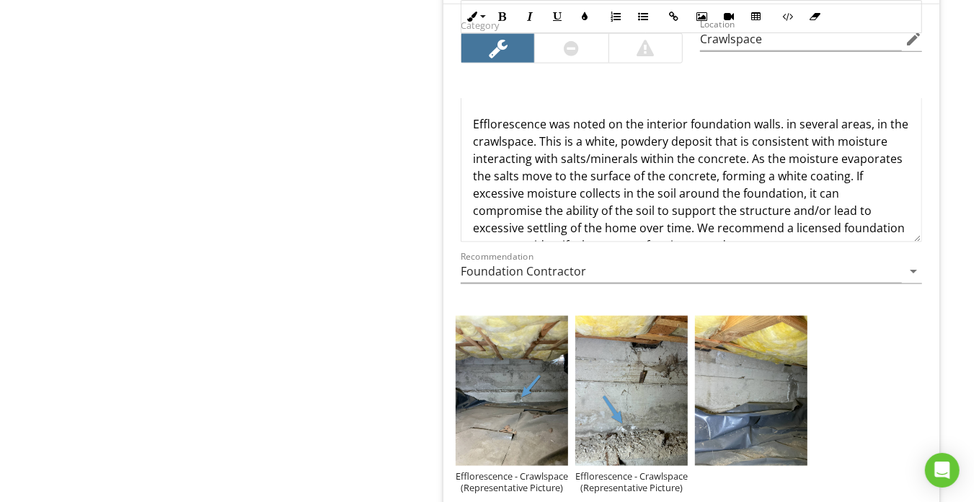
scroll to position [1507, 0]
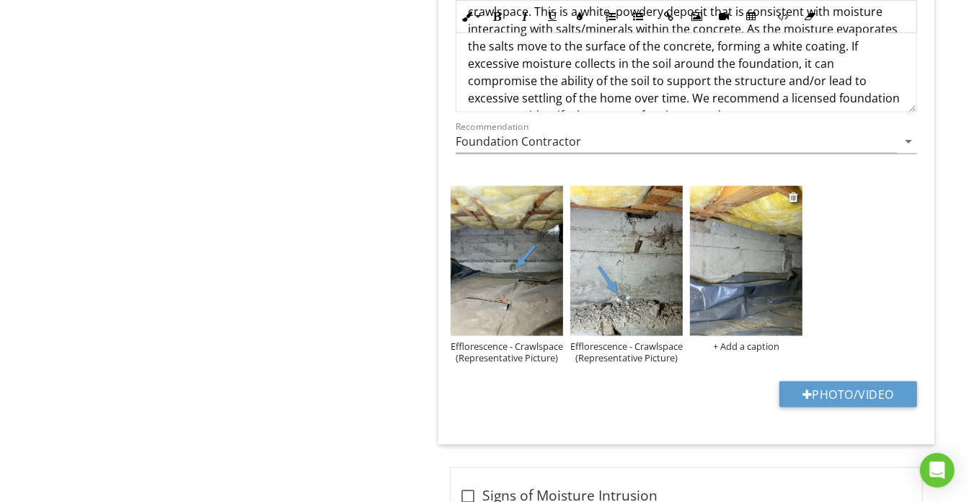
click at [743, 345] on div "+ Add a caption" at bounding box center [746, 346] width 112 height 12
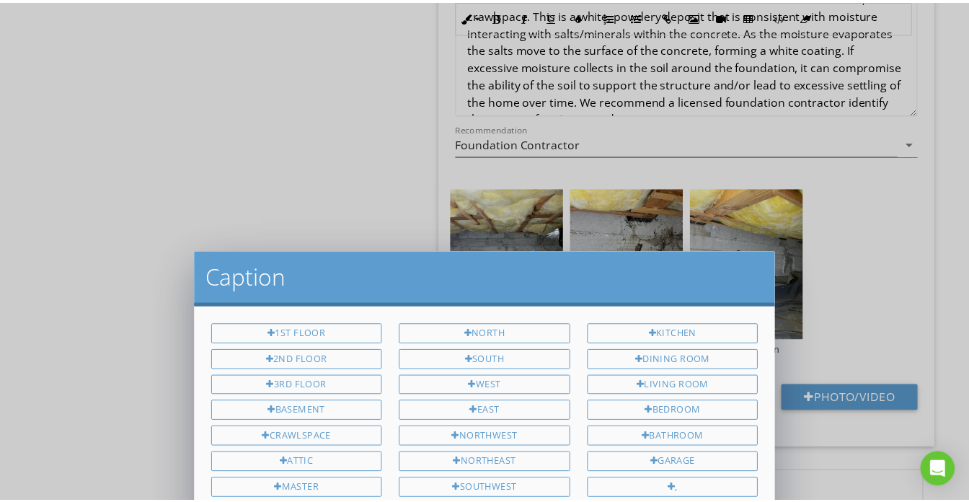
scroll to position [0, 0]
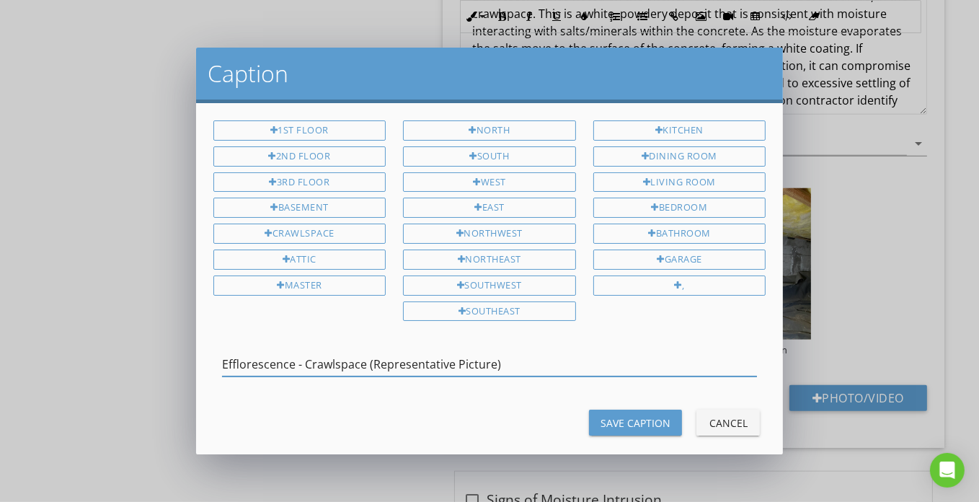
type input "Efflorescence - Crawlspace (Representative Picture)"
click at [627, 410] on button "Save Caption" at bounding box center [635, 423] width 93 height 26
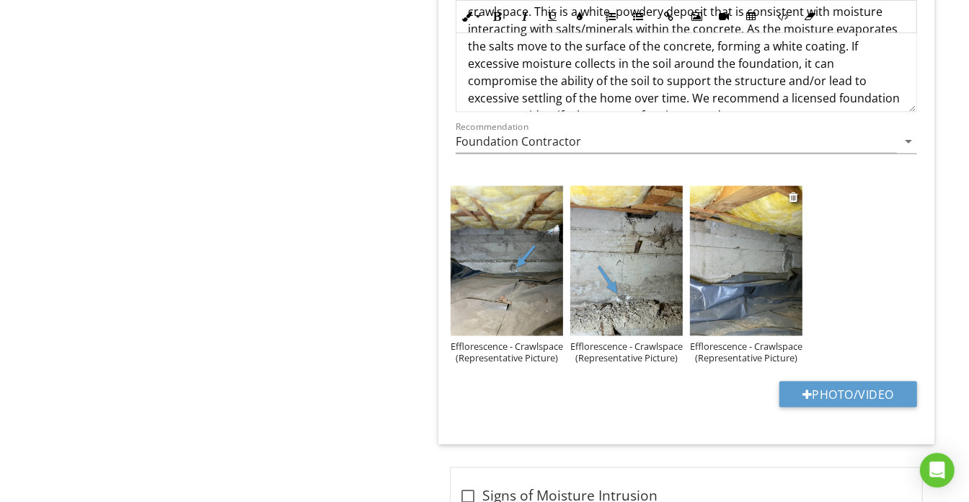
click at [793, 257] on img at bounding box center [746, 261] width 112 height 150
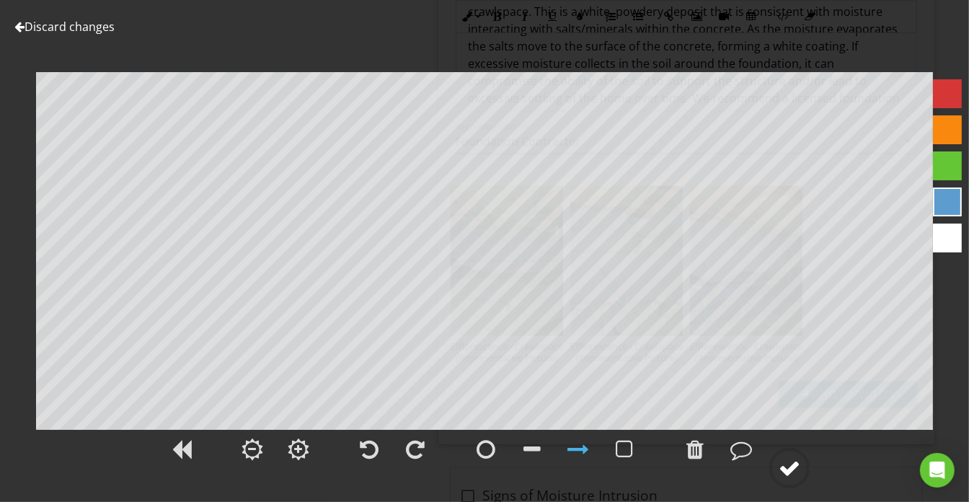
click at [805, 468] on circle at bounding box center [789, 467] width 37 height 37
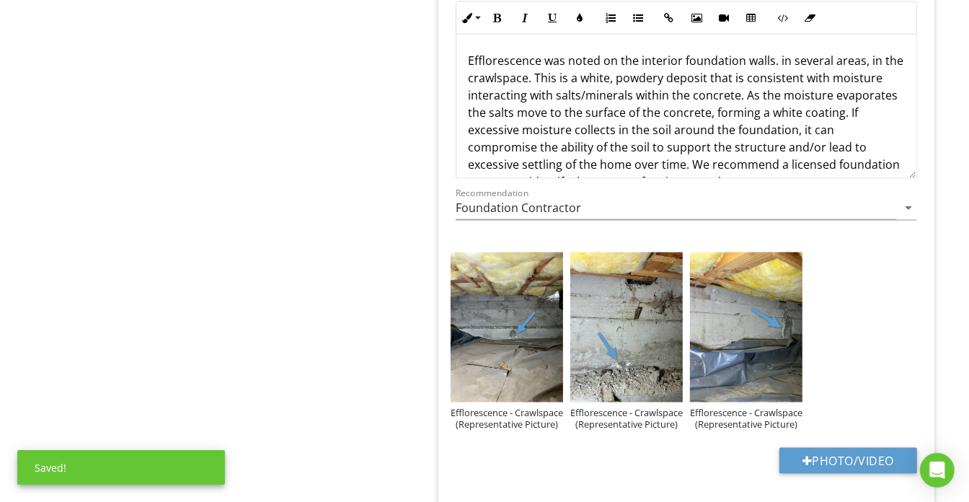
scroll to position [1377, 0]
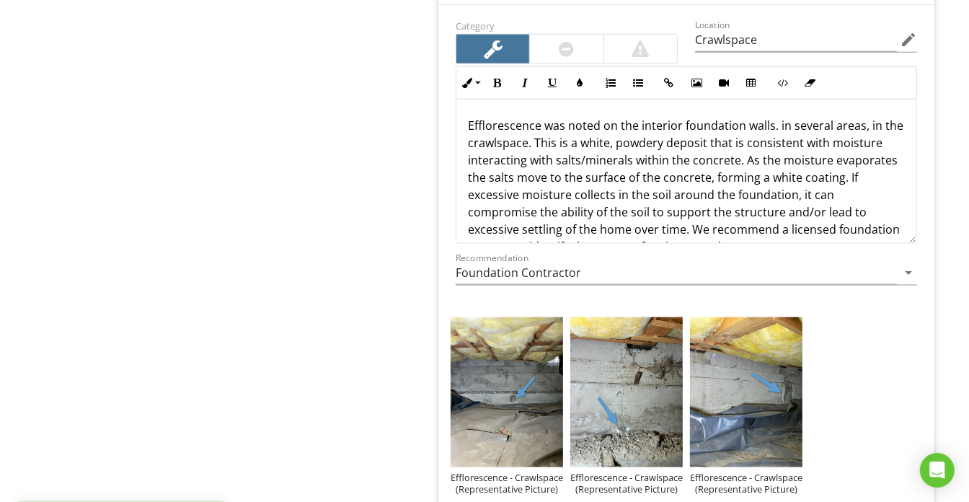
click at [866, 122] on p "Efflorescence was noted on the interior foundation walls. in several areas, in …" at bounding box center [686, 186] width 437 height 138
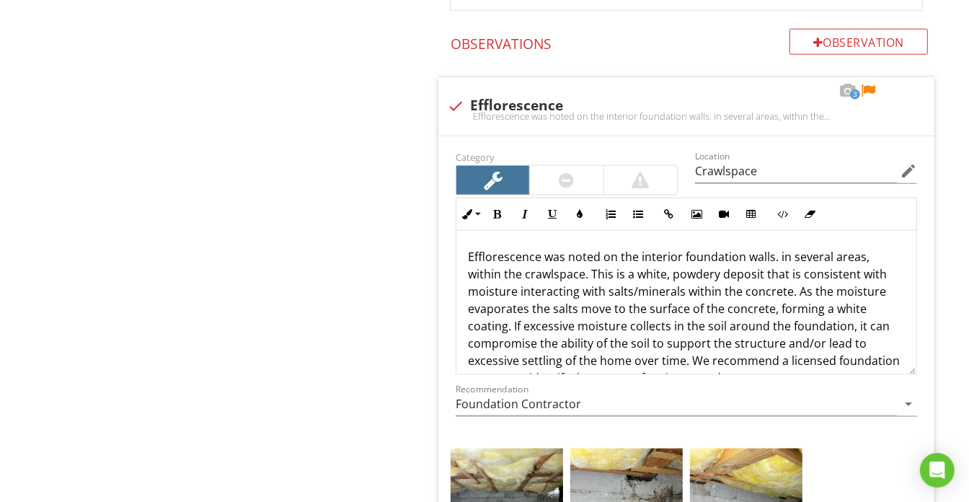
scroll to position [1114, 0]
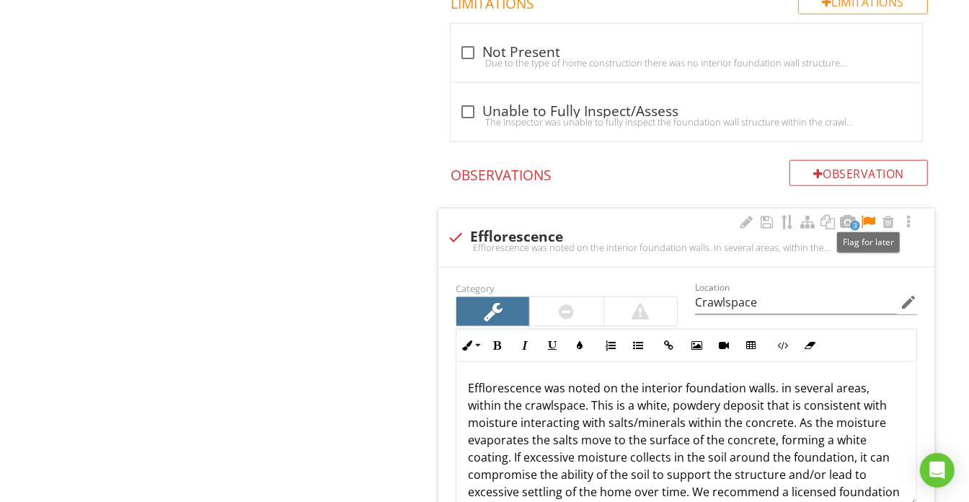
drag, startPoint x: 873, startPoint y: 216, endPoint x: 547, endPoint y: 242, distance: 327.0
click at [873, 216] on div at bounding box center [868, 222] width 17 height 14
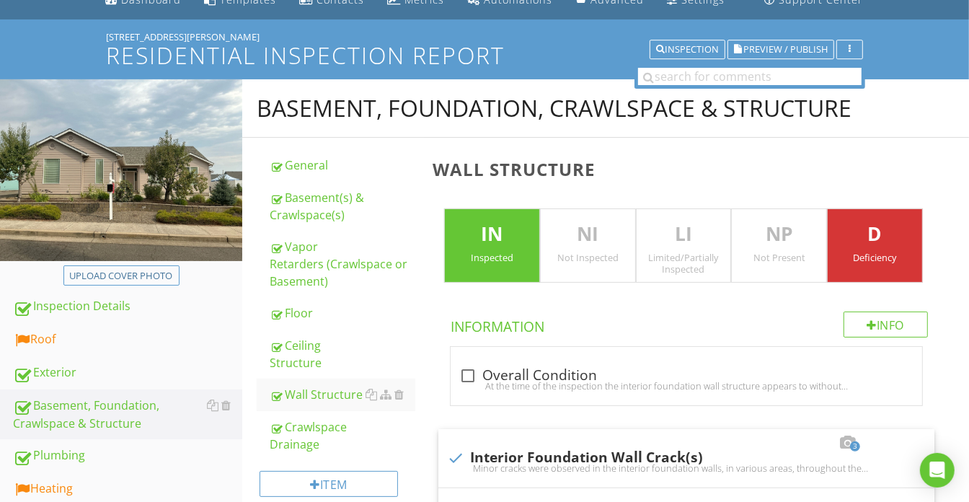
scroll to position [0, 0]
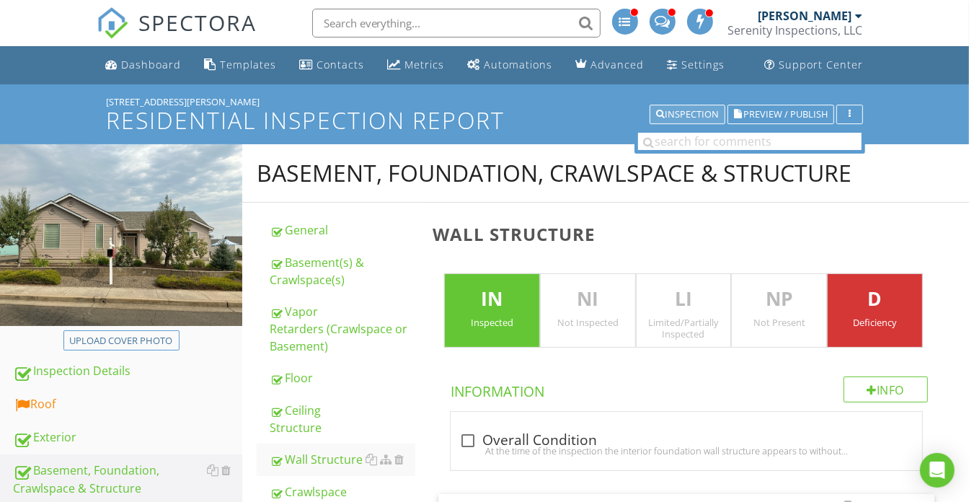
click at [704, 113] on div "Inspection" at bounding box center [687, 115] width 63 height 10
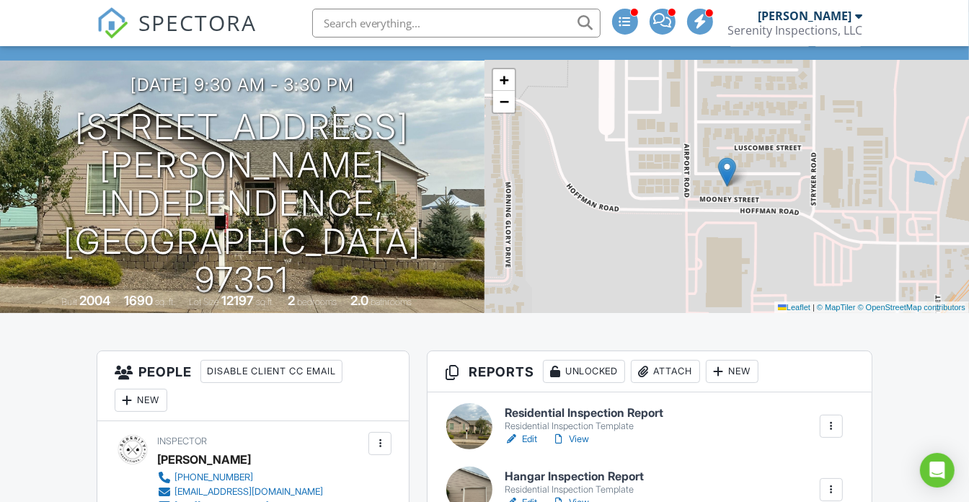
scroll to position [131, 0]
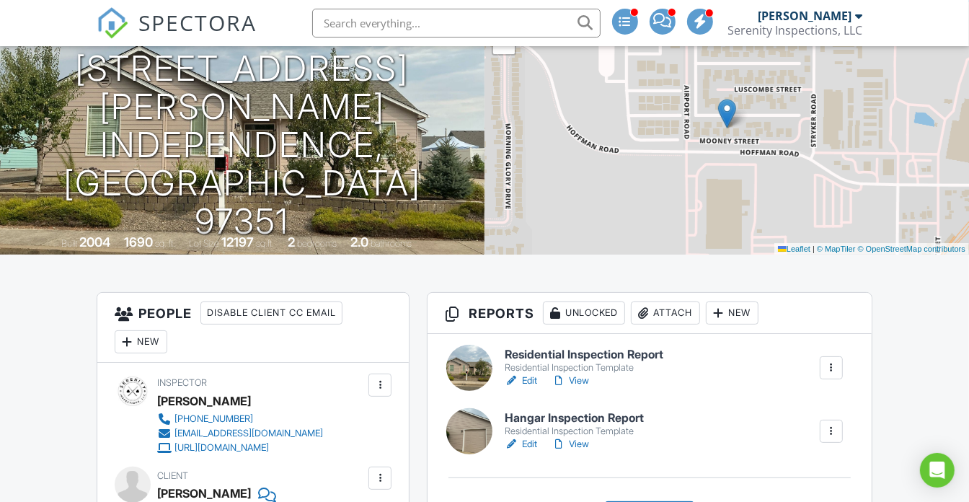
drag, startPoint x: 533, startPoint y: 442, endPoint x: 577, endPoint y: 438, distance: 44.1
click at [533, 442] on link "Edit" at bounding box center [521, 444] width 32 height 14
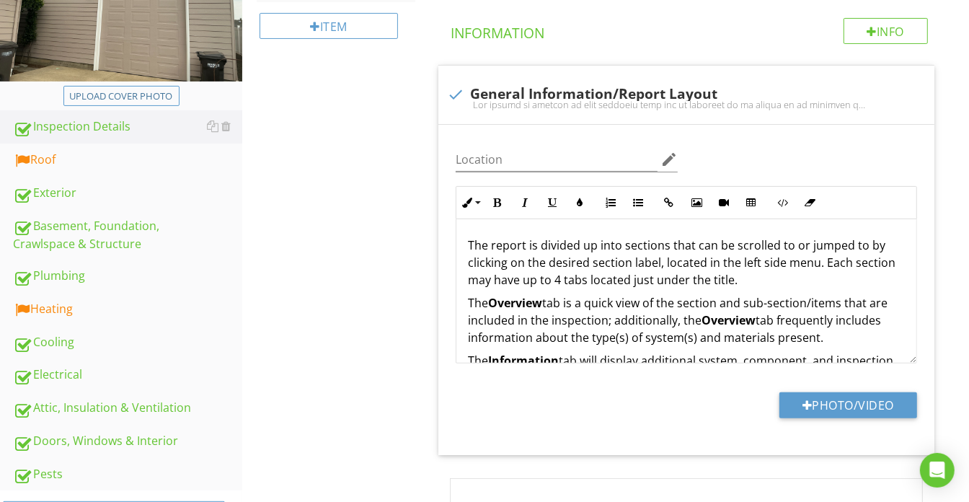
scroll to position [262, 0]
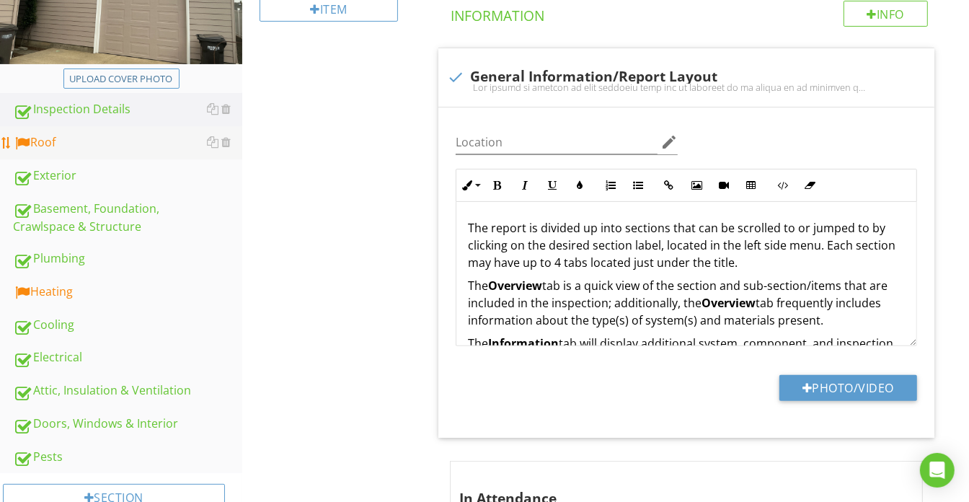
click at [141, 157] on link "Roof" at bounding box center [127, 142] width 229 height 33
type textarea "<p>The report is divided up into sections that can be scrolled to or jumped to …"
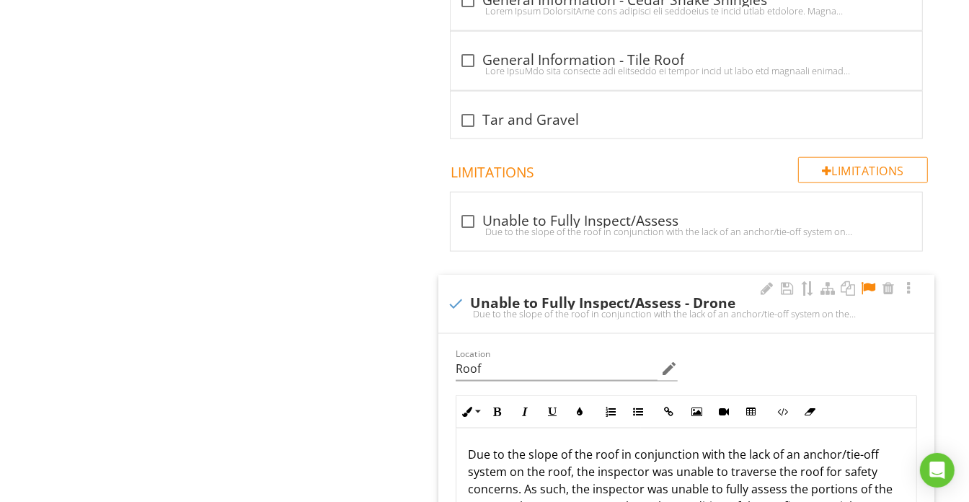
scroll to position [1474, 0]
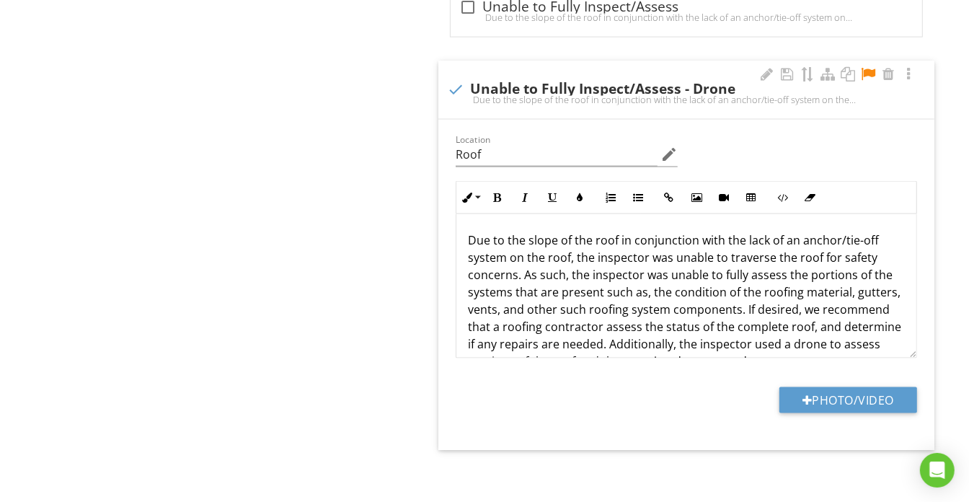
click at [510, 251] on p "Due to the slope of the roof in conjunction with the lack of an anchor/tie-off …" at bounding box center [686, 317] width 437 height 173
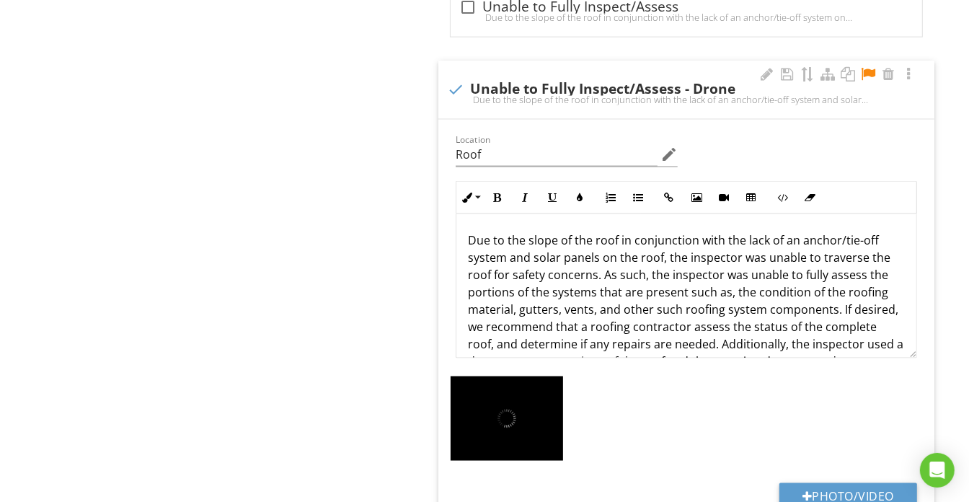
click at [765, 68] on div at bounding box center [767, 74] width 17 height 14
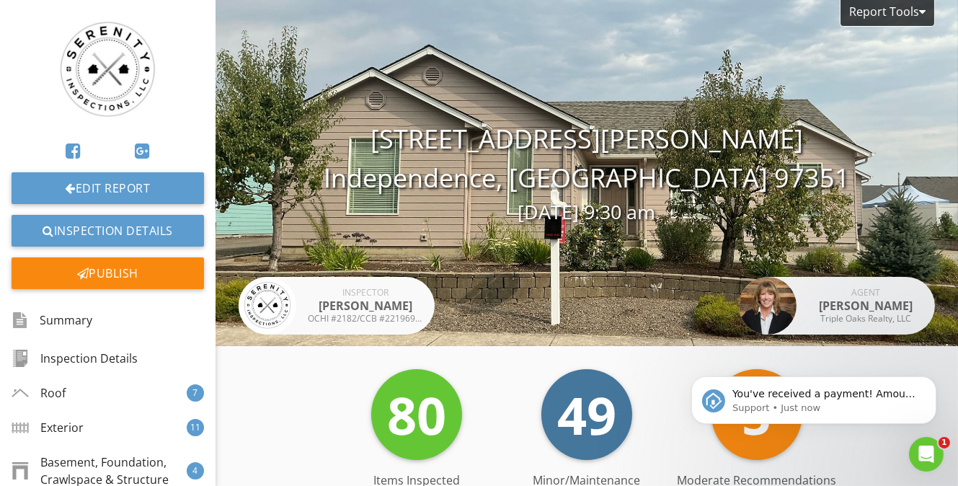
scroll to position [7204, 0]
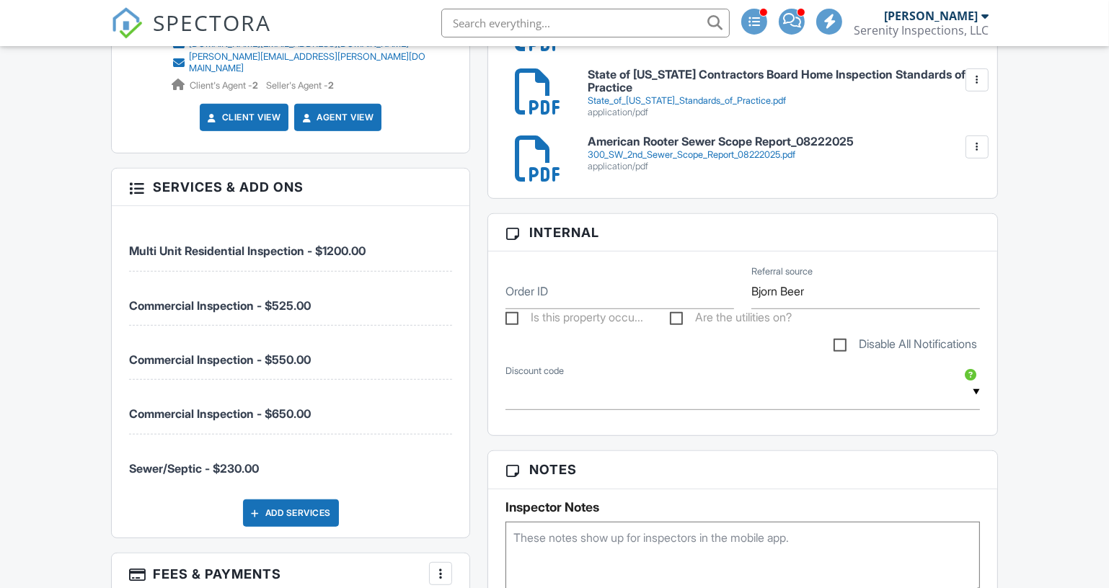
scroll to position [720, 0]
